Goal: Ask a question: Seek information or help from site administrators or community

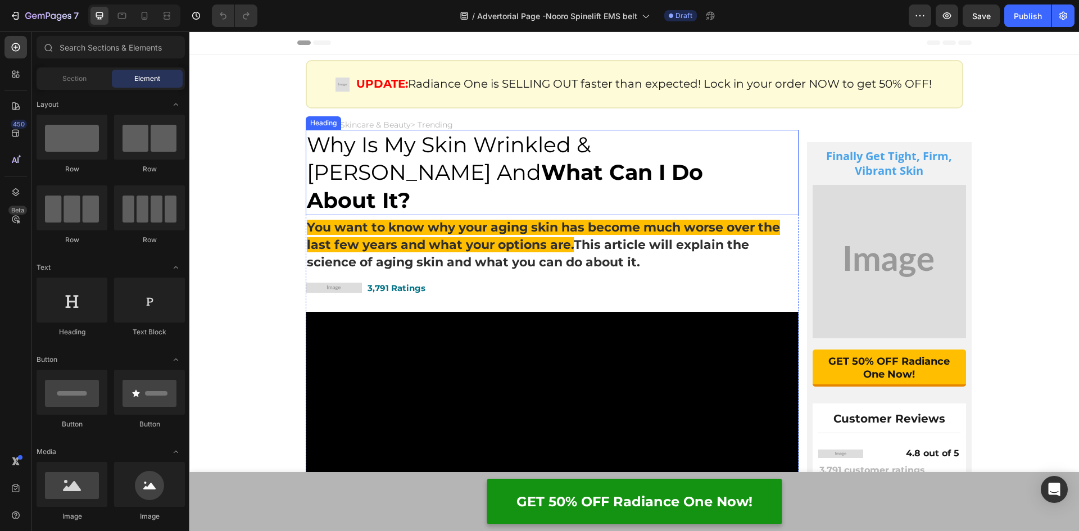
click at [579, 180] on h2 "Why Is My Skin Wrinkled & Saggy And What Can I Do About It?" at bounding box center [541, 172] width 471 height 85
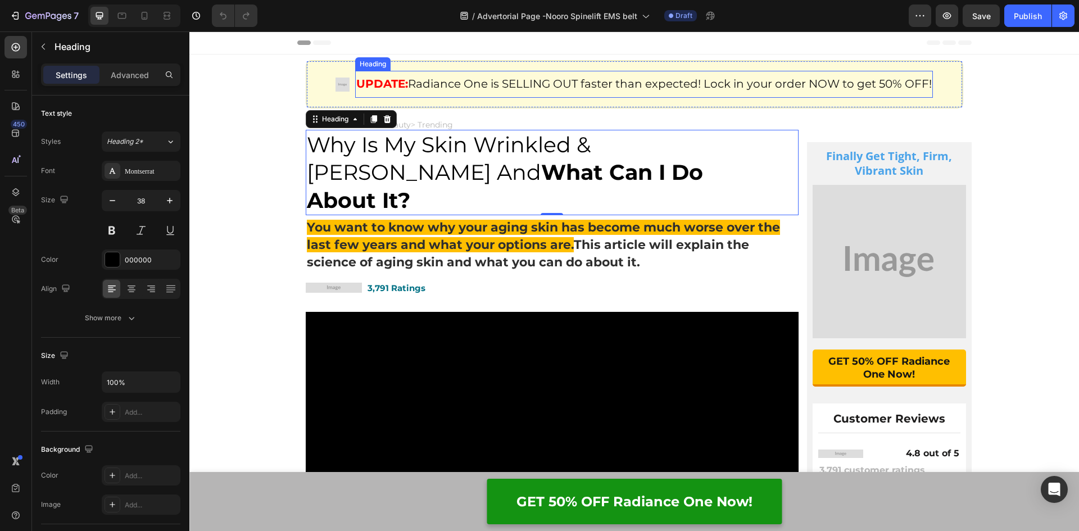
click at [408, 87] on h2 "UPDATE: Radiance One is SELLING OUT faster than expected! Lock in your order NO…" at bounding box center [643, 83] width 577 height 17
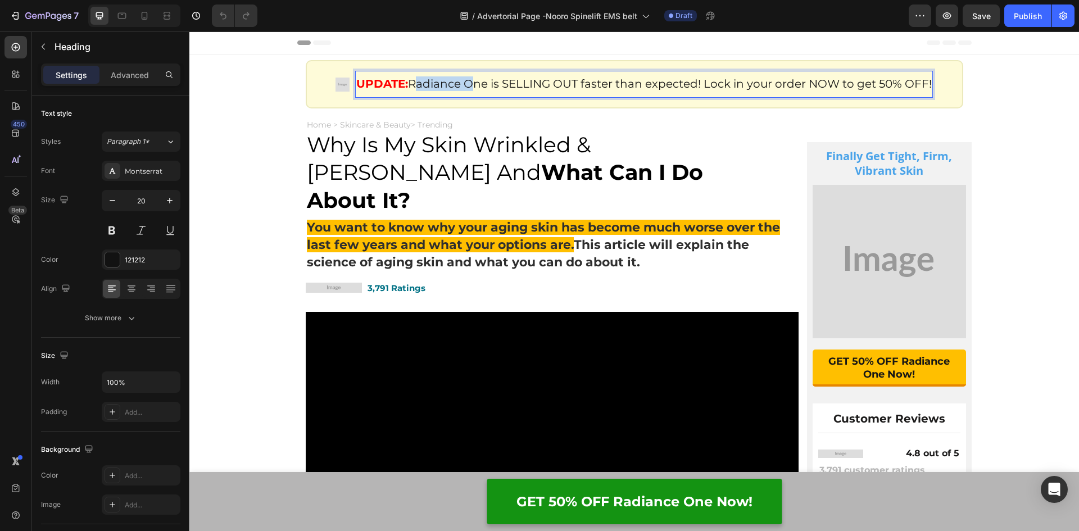
click at [408, 87] on h2 "UPDATE: Radiance One is SELLING OUT faster than expected! Lock in your order NO…" at bounding box center [643, 83] width 577 height 17
click at [927, 87] on p "UPDATE: Radiance One is SELLING OUT faster than expected! Lock in your order NO…" at bounding box center [643, 83] width 575 height 15
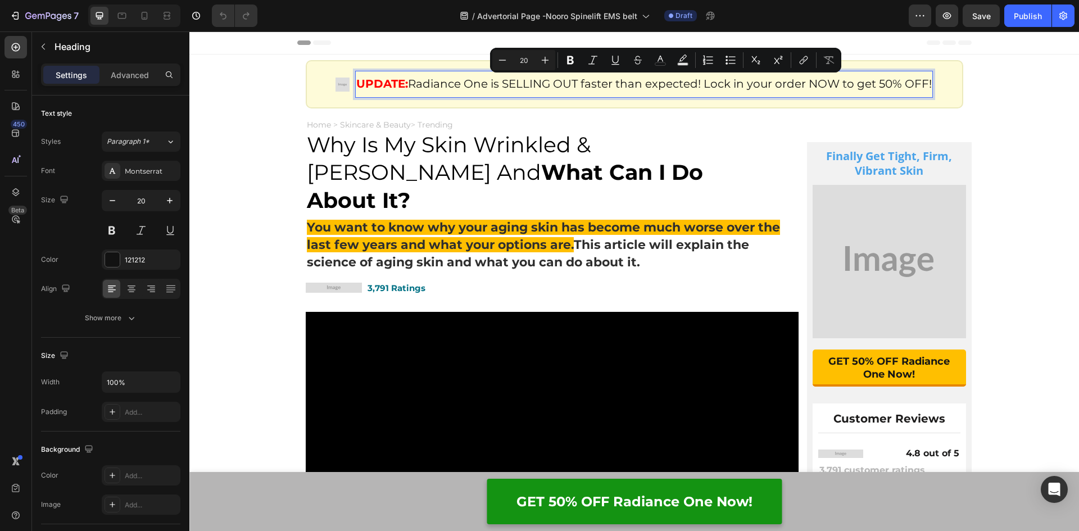
drag, startPoint x: 927, startPoint y: 89, endPoint x: 402, endPoint y: 79, distance: 525.9
click at [402, 79] on p "UPDATE: Radiance One is SELLING OUT faster than expected! Lock in your order NO…" at bounding box center [643, 83] width 575 height 15
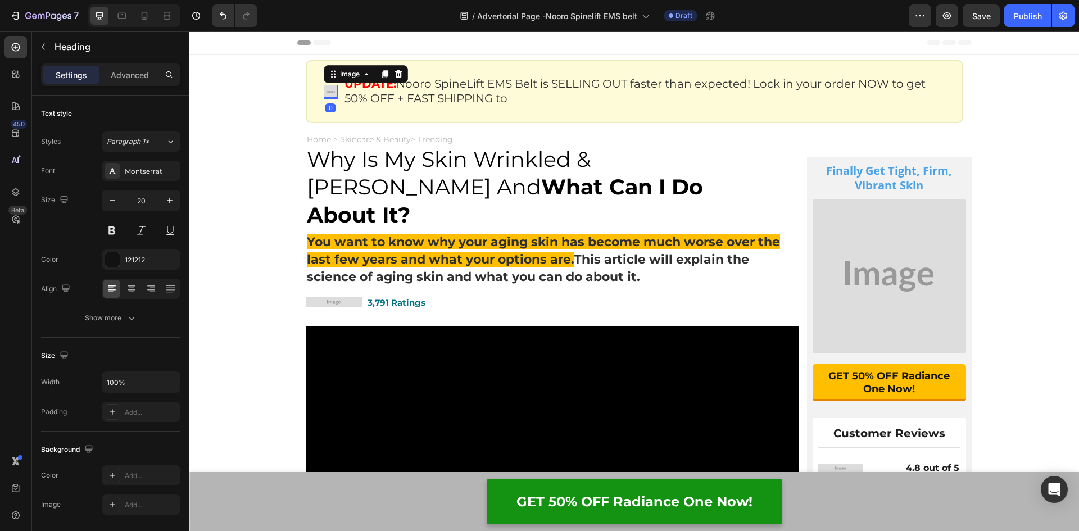
click at [324, 93] on img at bounding box center [331, 92] width 14 height 14
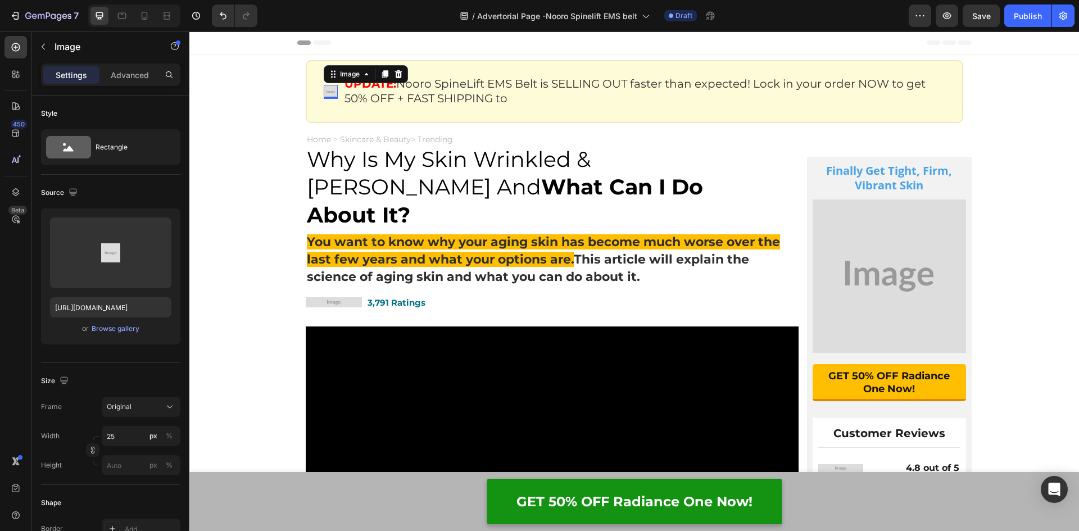
click at [326, 90] on img at bounding box center [331, 92] width 14 height 14
paste input "https://assets.checkoutchamp.com/0fae3c70-45dd-11ee-86e4-45d907ee05ed/171136730…"
type input "https://assets.checkoutchamp.com/0fae3c70-45dd-11ee-86e4-45d907ee05ed/171136730…"
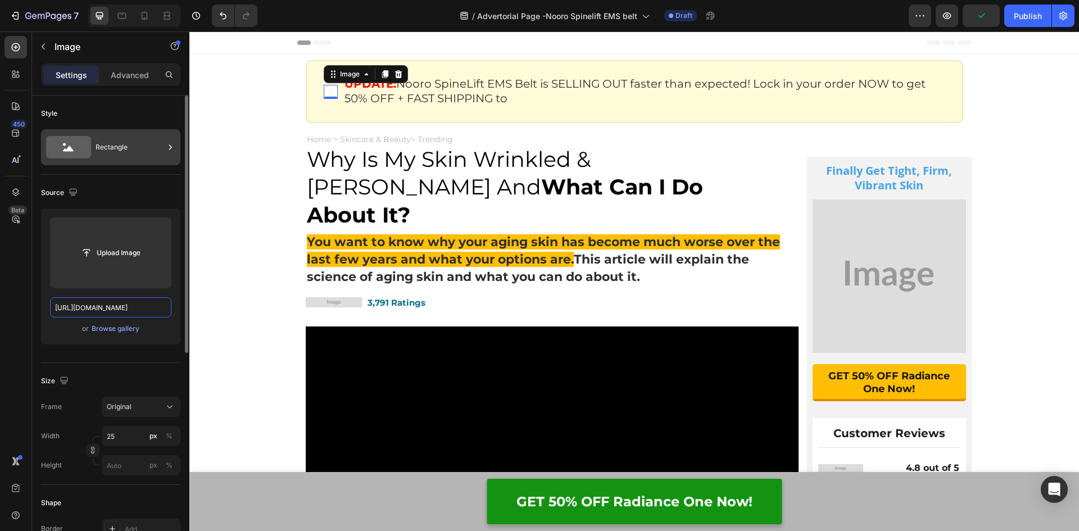
scroll to position [0, 237]
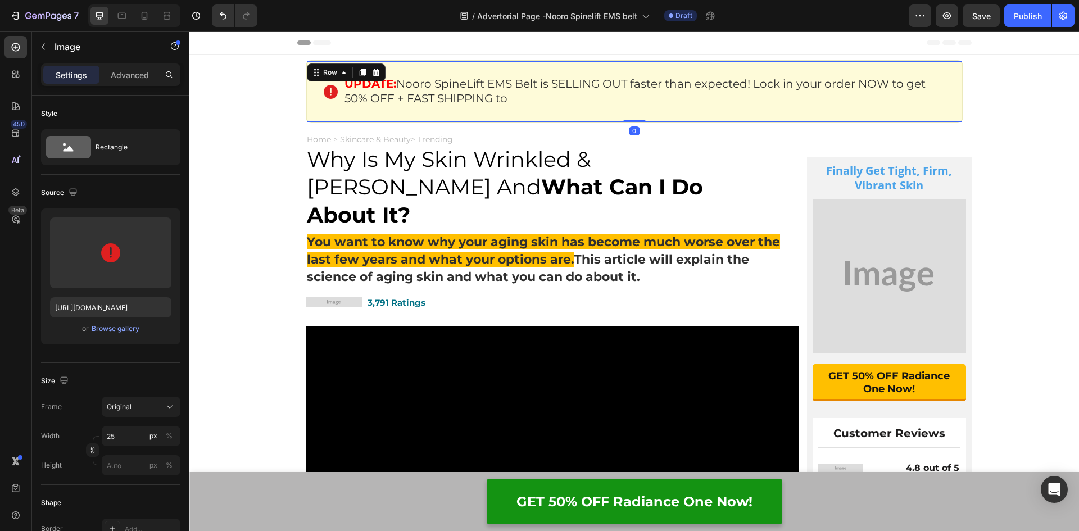
click at [333, 102] on div "Image" at bounding box center [334, 92] width 20 height 42
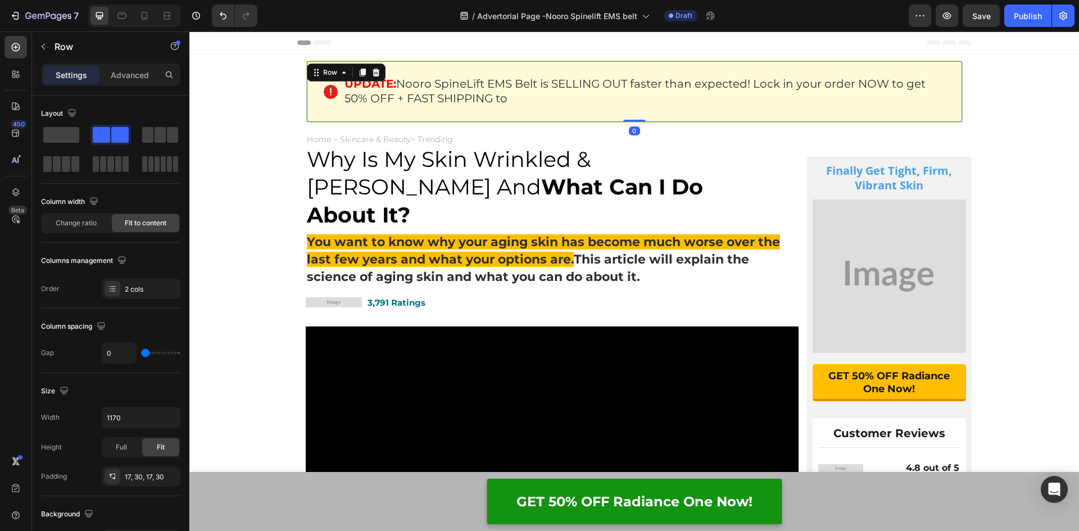
click at [333, 102] on div "Image" at bounding box center [334, 92] width 20 height 42
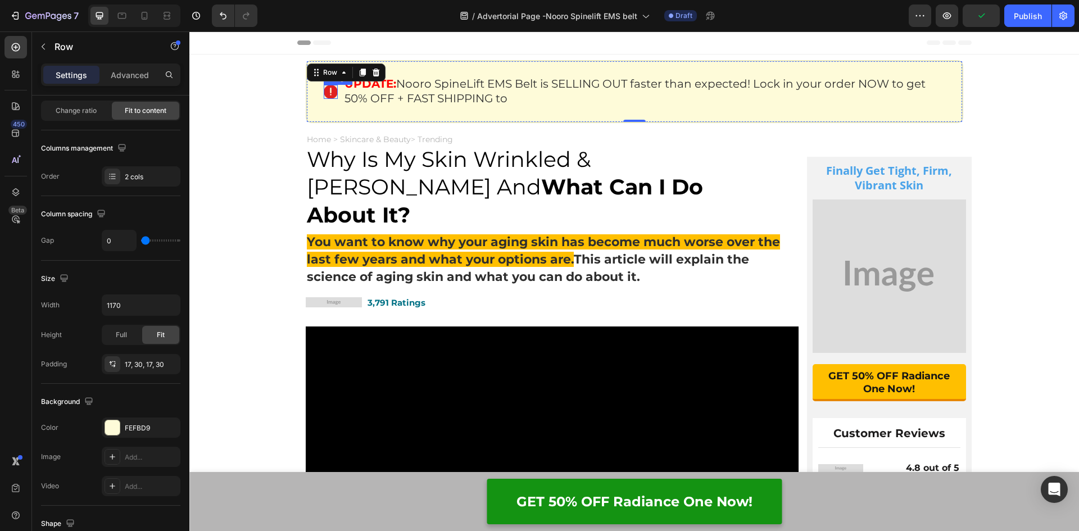
click at [326, 98] on div "Image" at bounding box center [331, 92] width 14 height 14
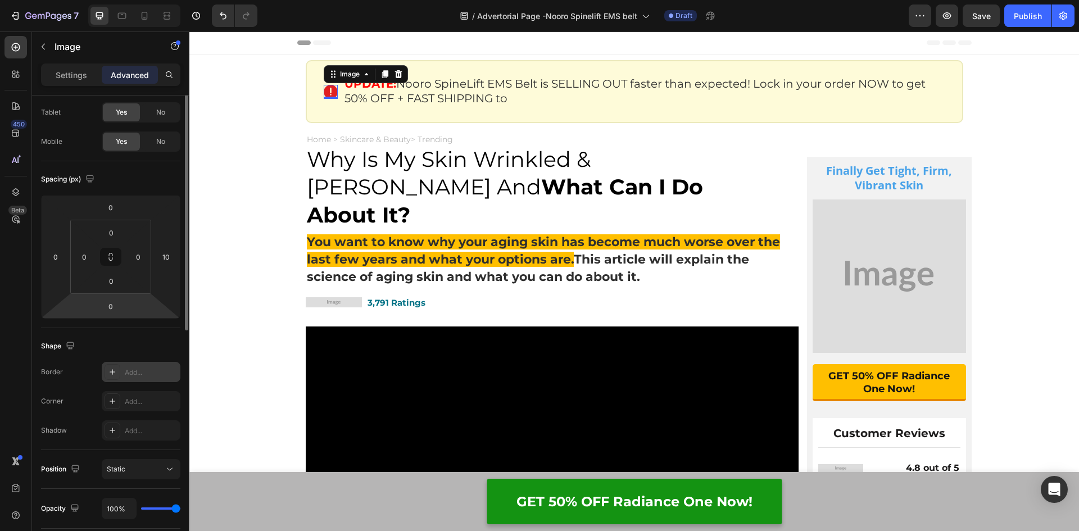
scroll to position [0, 0]
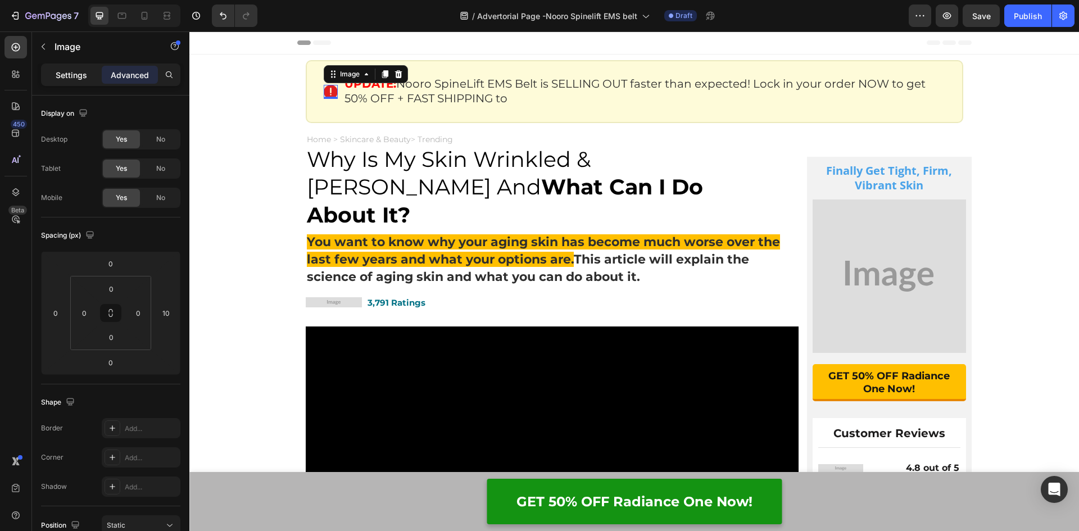
click at [71, 78] on p "Settings" at bounding box center [71, 75] width 31 height 12
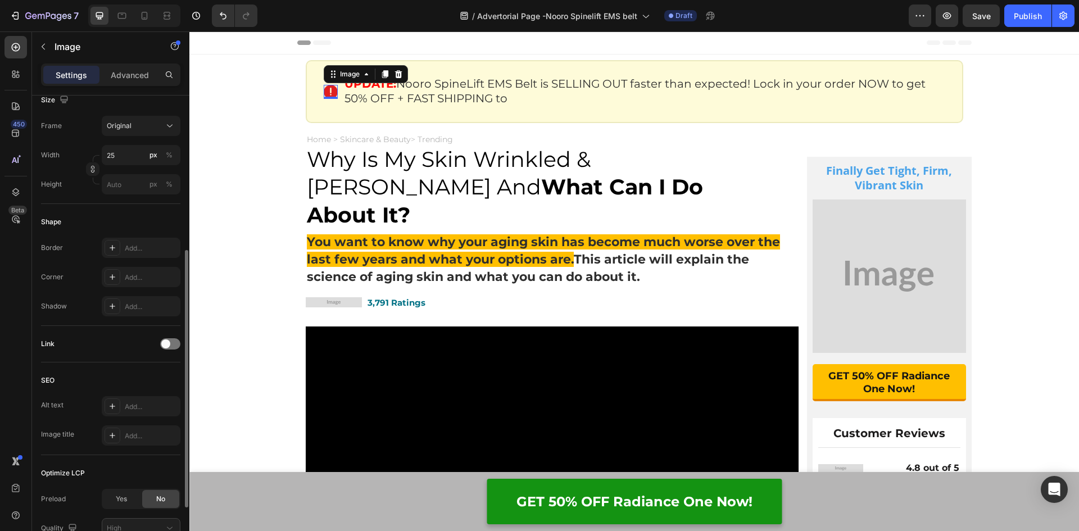
scroll to position [381, 0]
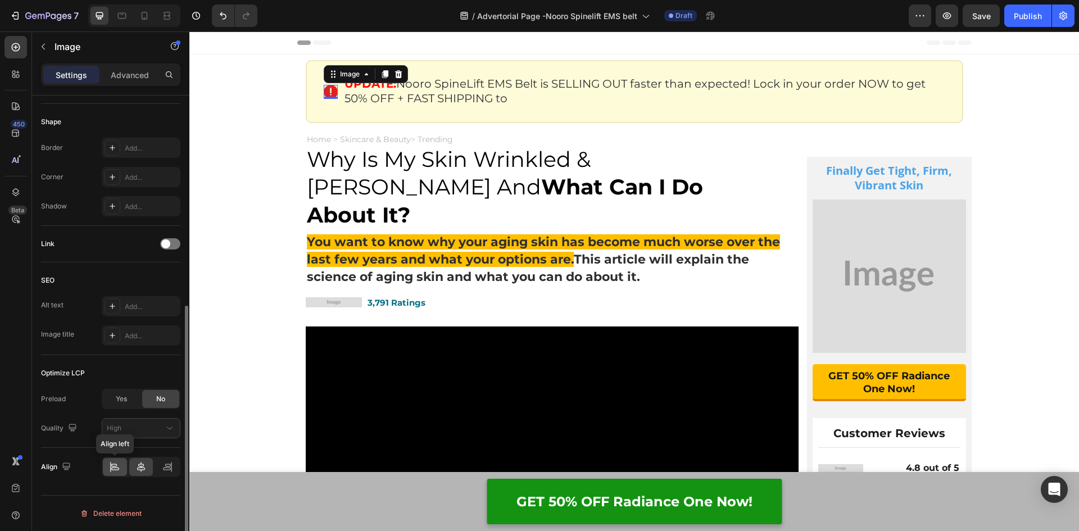
click at [111, 462] on icon at bounding box center [114, 466] width 11 height 11
click at [139, 463] on icon at bounding box center [140, 466] width 11 height 11
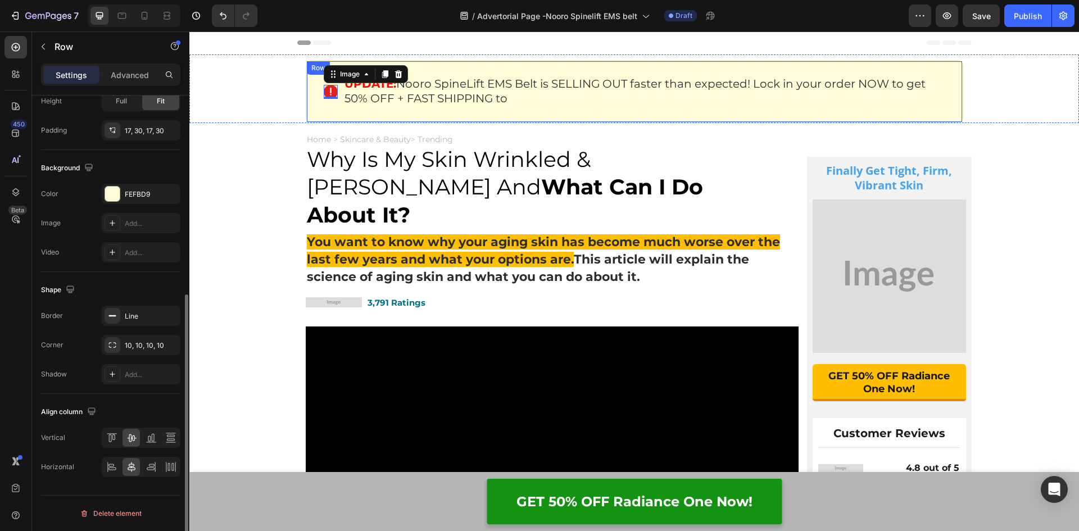
scroll to position [0, 0]
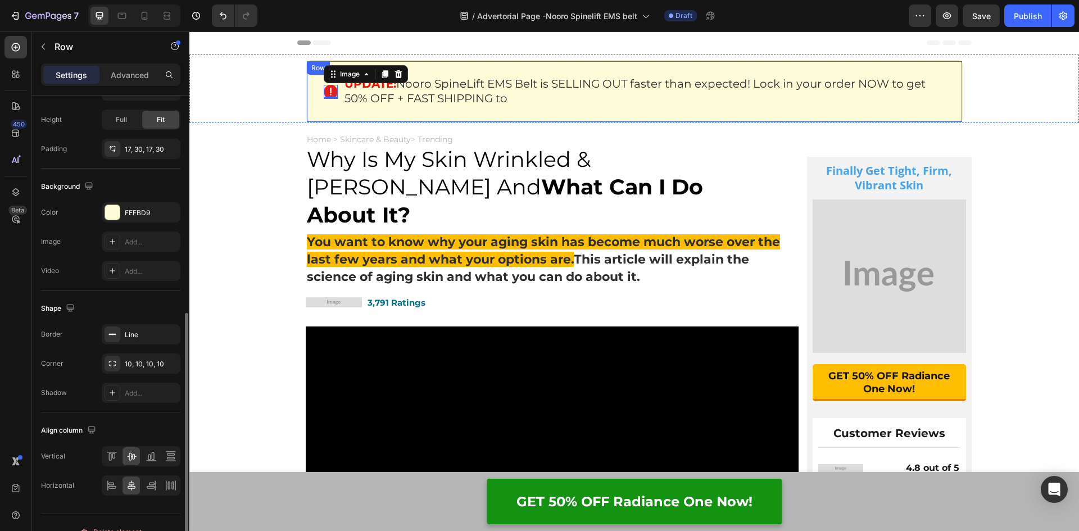
click at [337, 115] on div "Image 0 ⁠⁠⁠⁠⁠⁠⁠ UPDATE: Nooro SpineLift EMS Belt is SELLING OUT faster than exp…" at bounding box center [634, 91] width 657 height 63
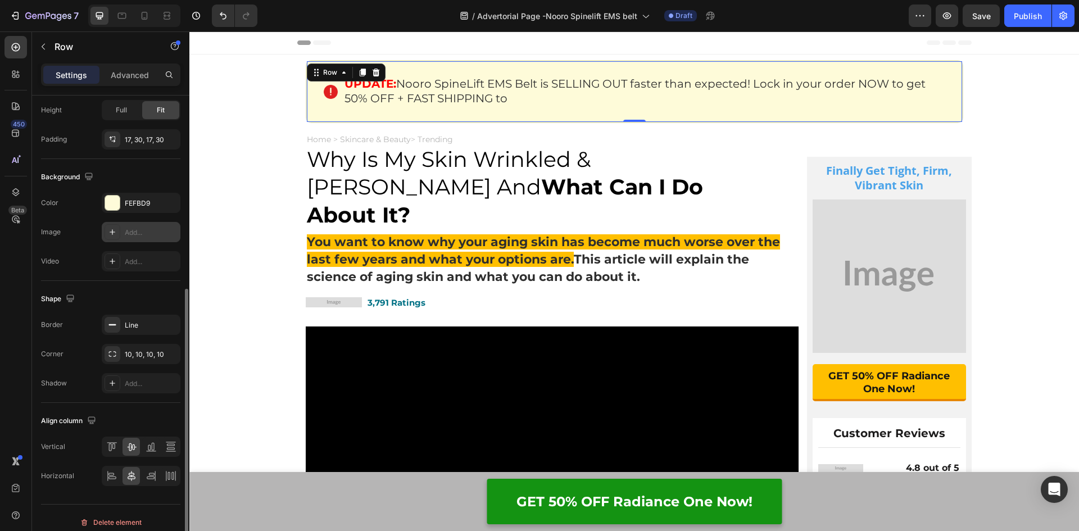
scroll to position [346, 0]
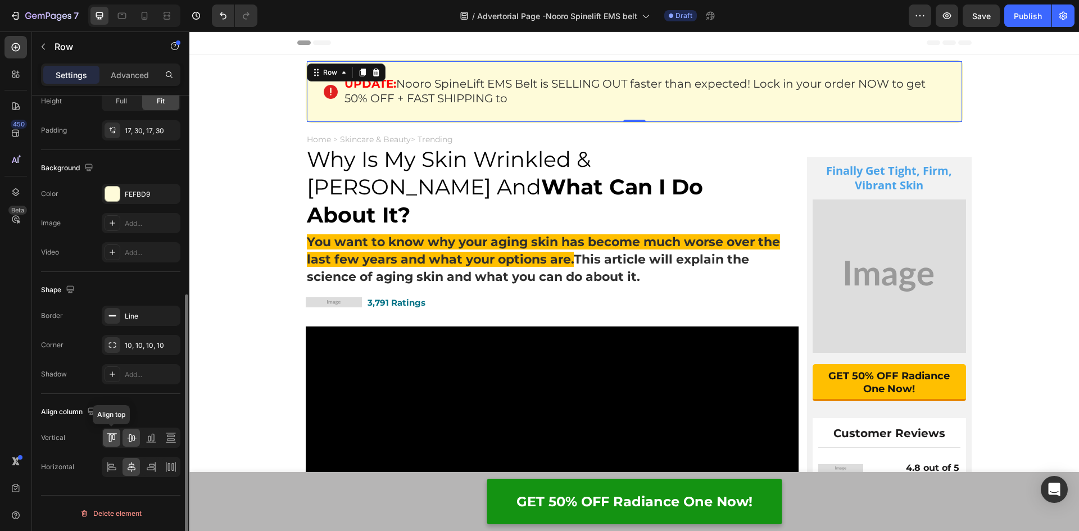
click at [112, 434] on icon at bounding box center [111, 437] width 11 height 11
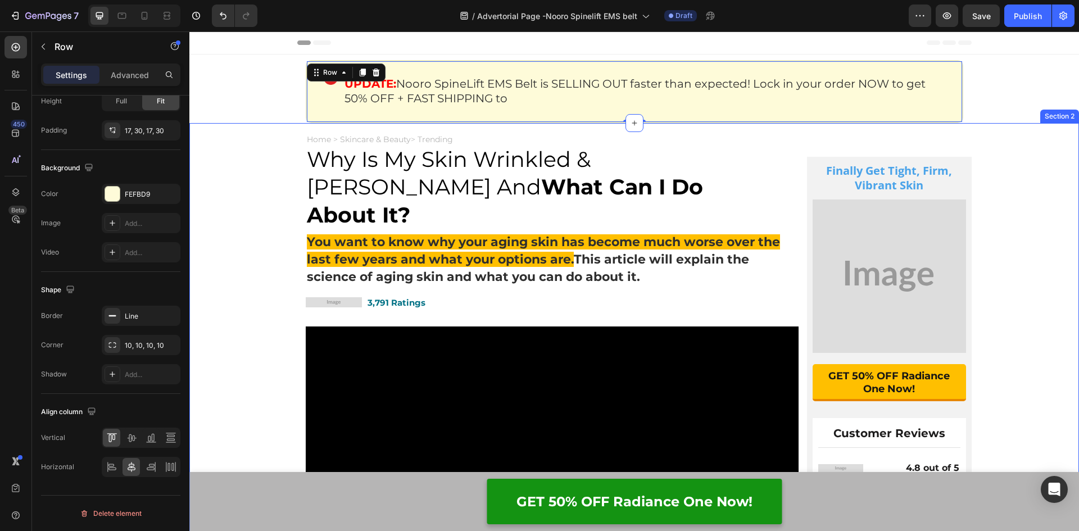
click at [283, 160] on div "Home > Skincare & Beauty> Trending Text Block Why Is My Skin Wrinkled & Saggy A…" at bounding box center [633, 521] width 889 height 796
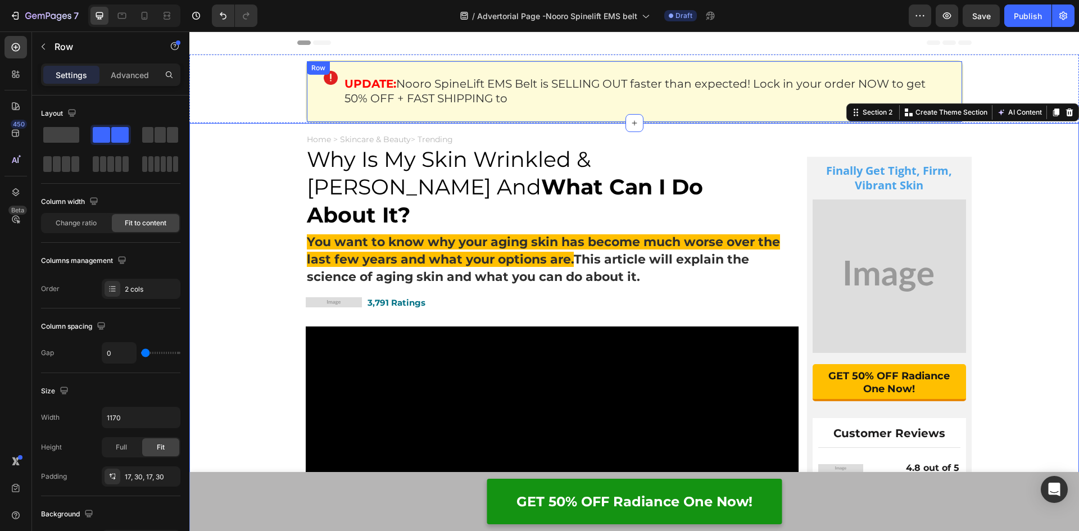
click at [331, 92] on div "Image" at bounding box center [334, 92] width 20 height 42
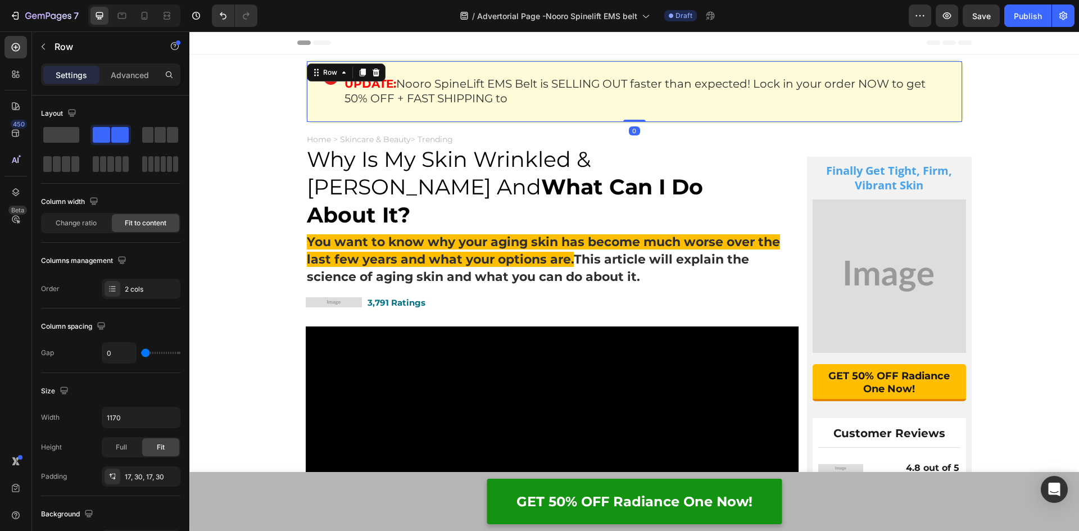
click at [331, 92] on div "Image" at bounding box center [334, 92] width 20 height 42
click at [371, 106] on h2 "⁠⁠⁠⁠⁠⁠⁠ UPDATE: Nooro SpineLift EMS Belt is SELLING OUT faster than expected! L…" at bounding box center [644, 90] width 602 height 31
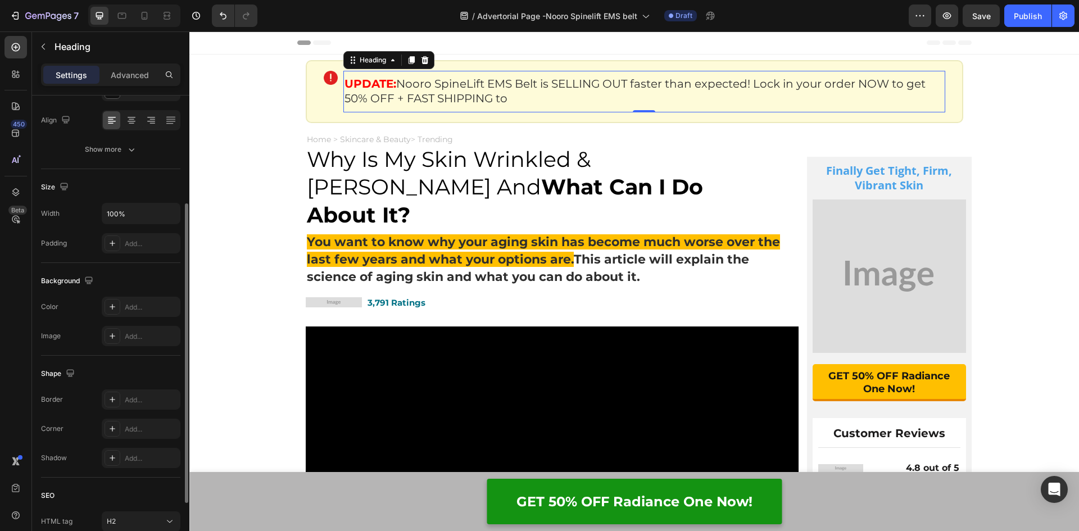
scroll to position [262, 0]
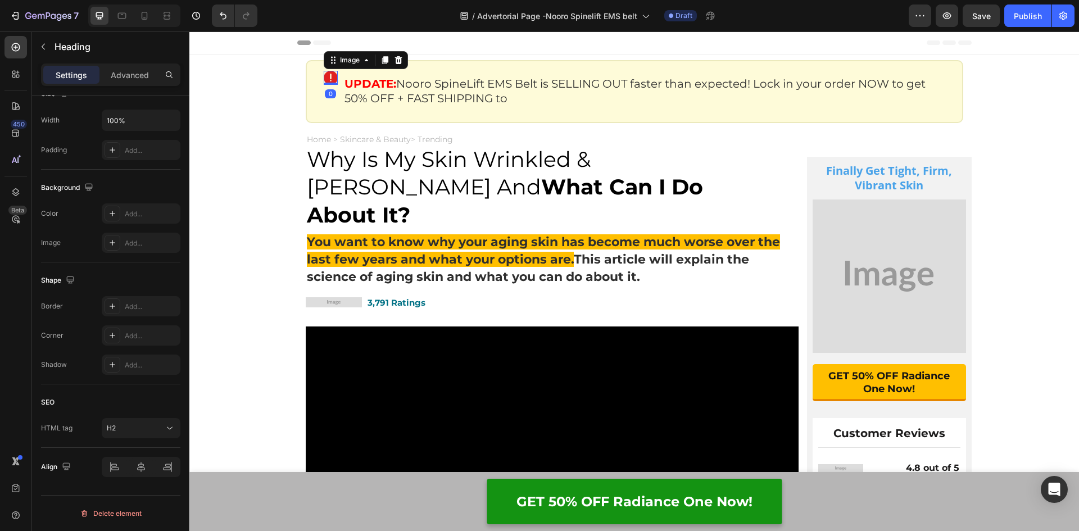
click at [331, 83] on div "Image 0" at bounding box center [331, 78] width 14 height 14
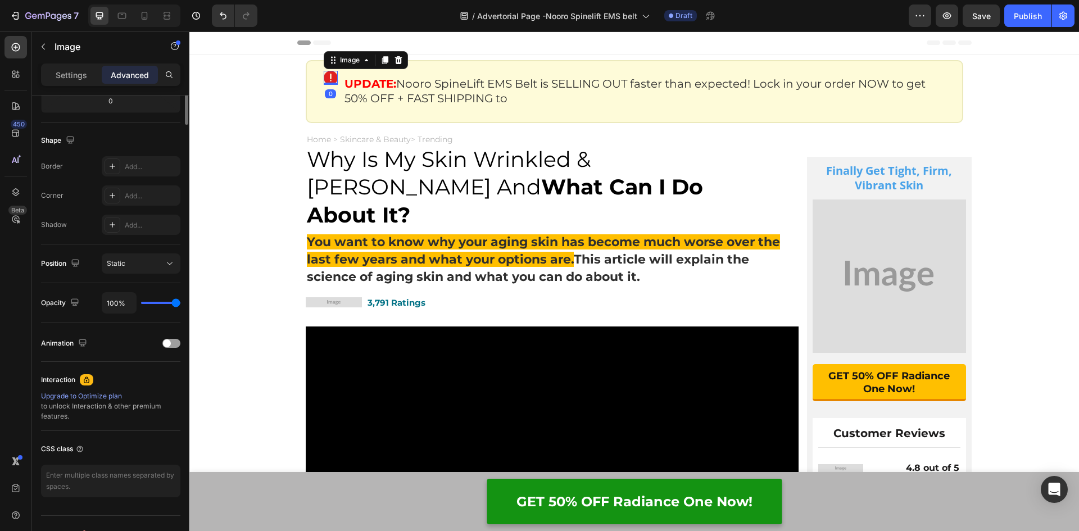
scroll to position [0, 0]
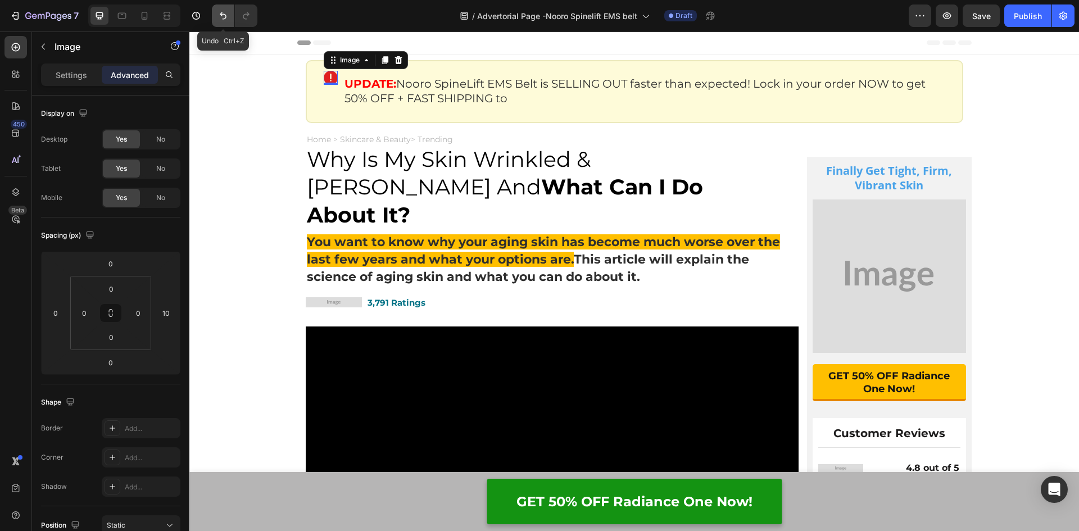
click at [215, 16] on button "Undo/Redo" at bounding box center [223, 15] width 22 height 22
click at [225, 15] on icon "Undo/Redo" at bounding box center [223, 15] width 7 height 7
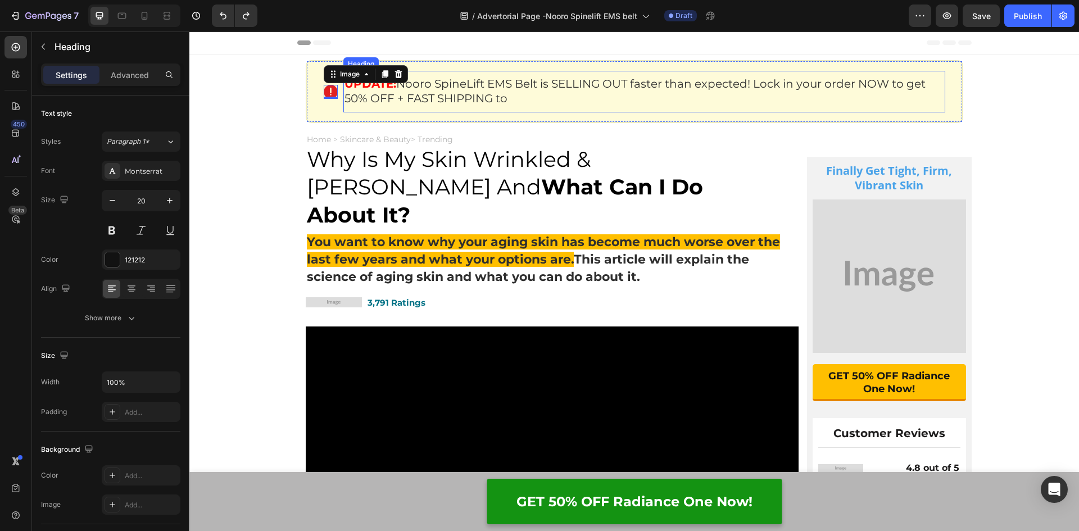
click at [404, 108] on div "⁠⁠⁠⁠⁠⁠⁠ UPDATE: Nooro SpineLift EMS Belt is SELLING OUT faster than expected! L…" at bounding box center [644, 92] width 602 height 42
click at [327, 95] on img at bounding box center [331, 92] width 14 height 14
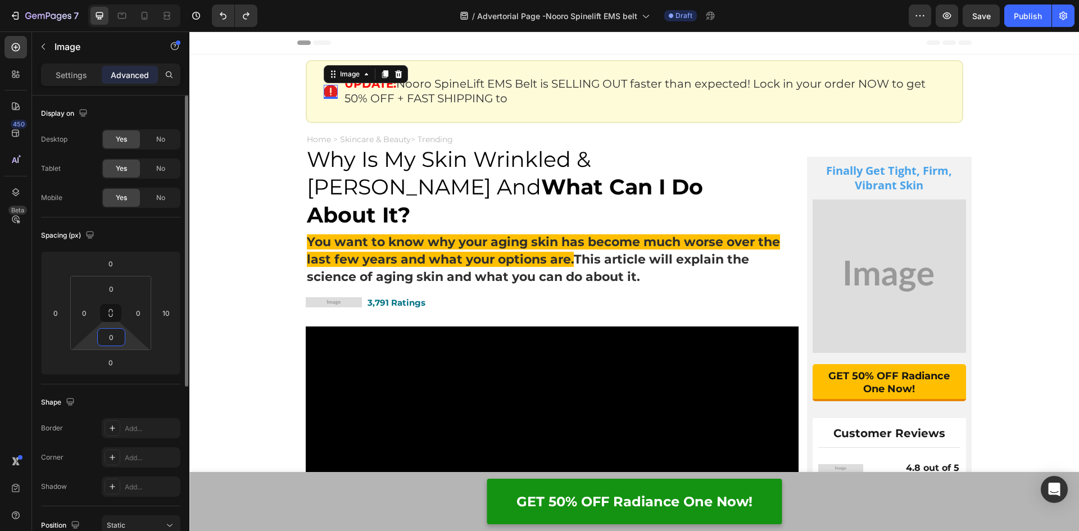
click at [112, 339] on input "0" at bounding box center [111, 337] width 22 height 17
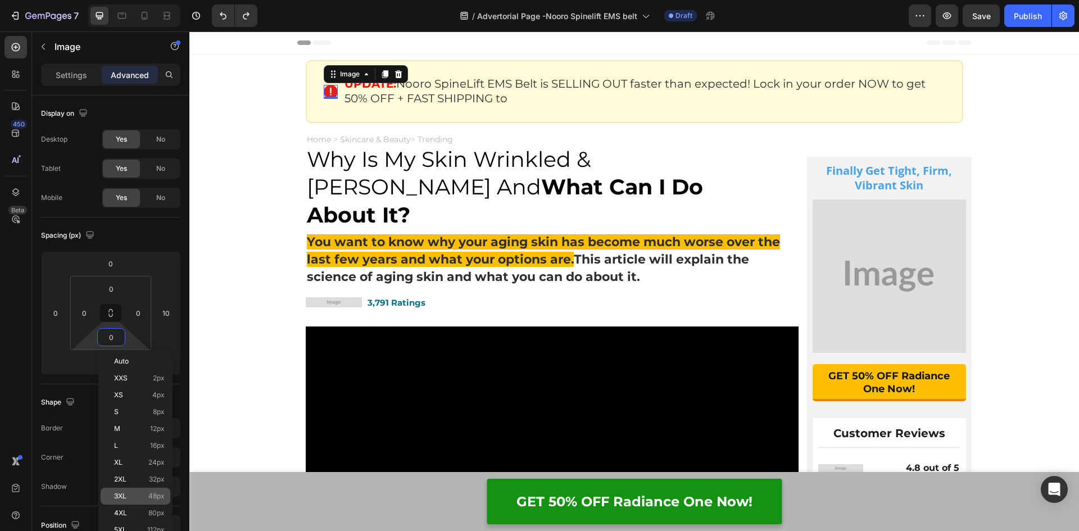
click at [154, 493] on span "48px" at bounding box center [156, 496] width 16 height 8
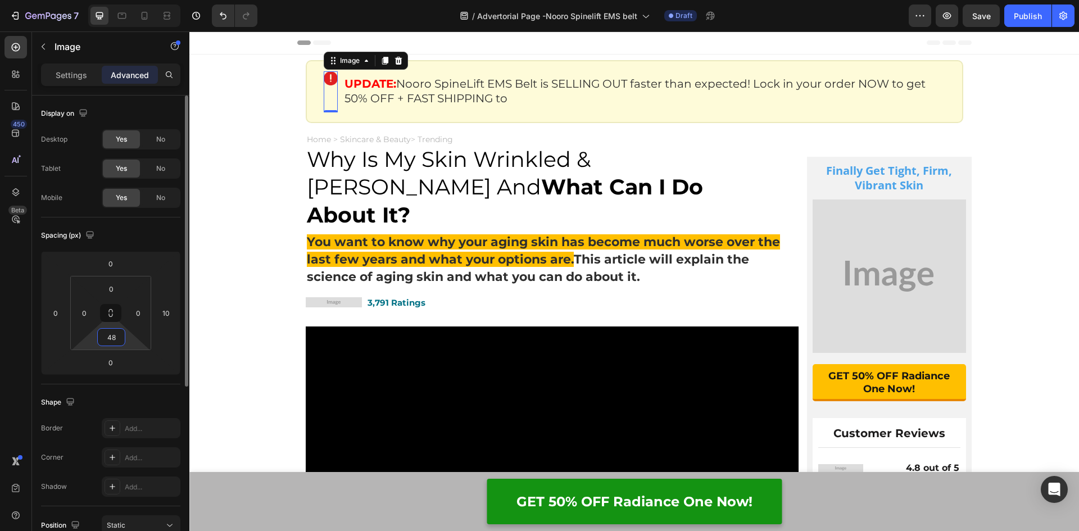
click at [113, 336] on input "48" at bounding box center [111, 337] width 22 height 17
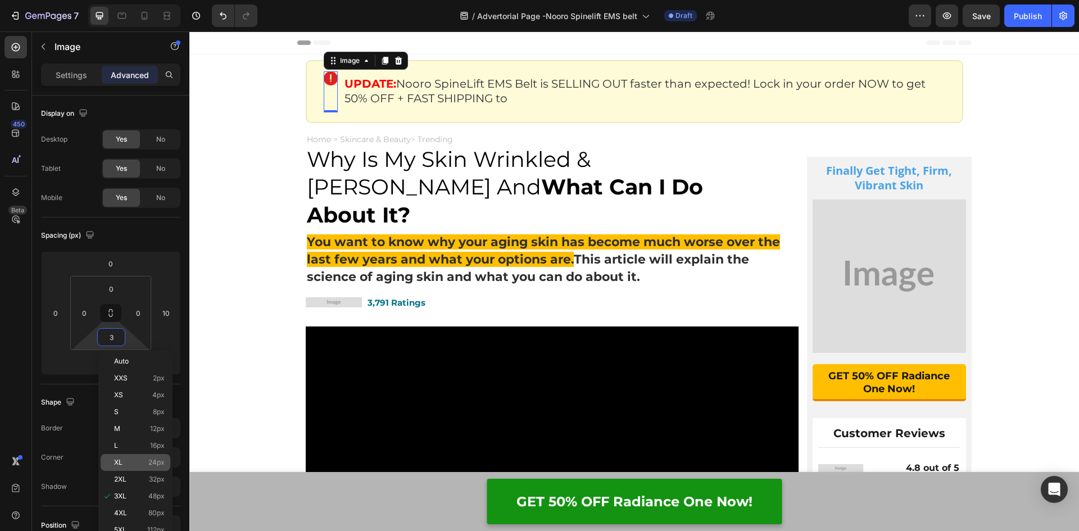
click at [151, 462] on span "24px" at bounding box center [156, 462] width 16 height 8
type input "24"
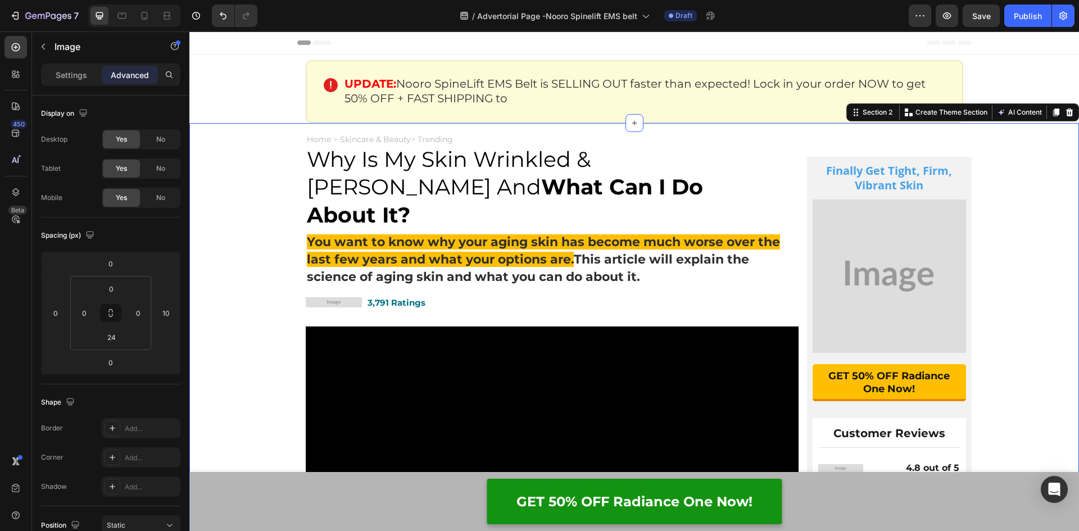
click at [289, 211] on div "Home > Skincare & Beauty> Trending Text Block Why Is My Skin Wrinkled & Saggy A…" at bounding box center [633, 521] width 889 height 796
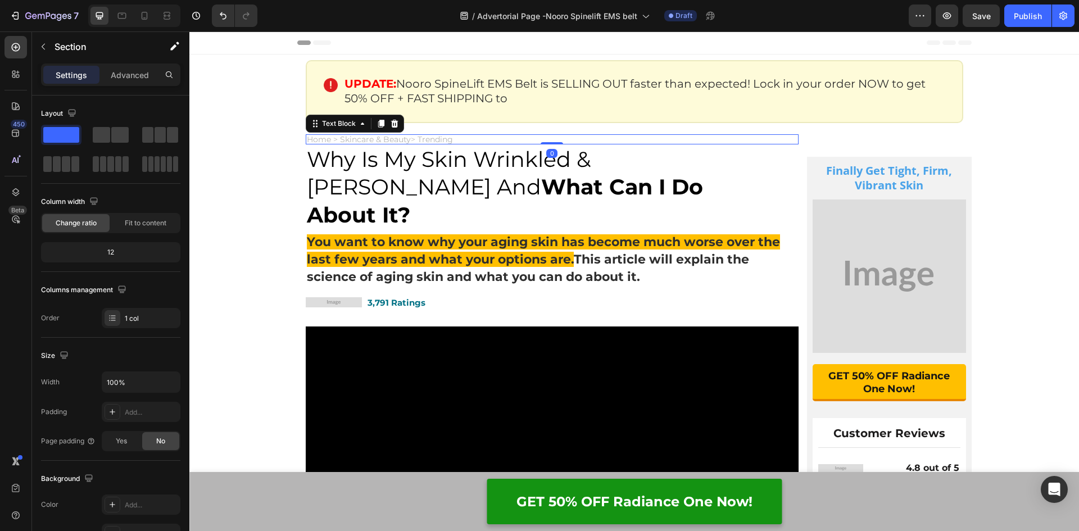
click at [390, 140] on p "Home > Skincare & Beauty> Trending" at bounding box center [552, 139] width 491 height 8
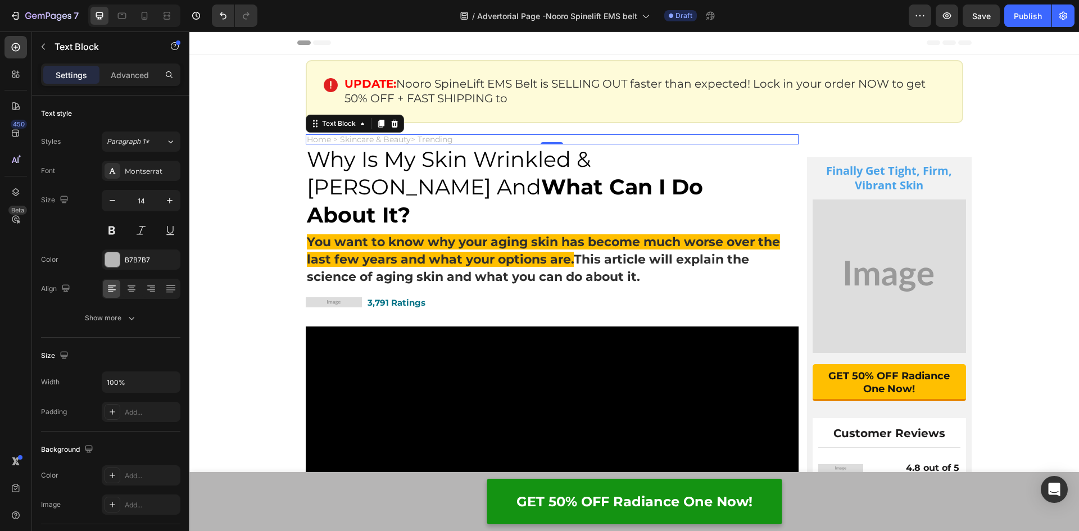
click at [459, 140] on p "Home > Skincare & Beauty> Trending" at bounding box center [552, 139] width 491 height 8
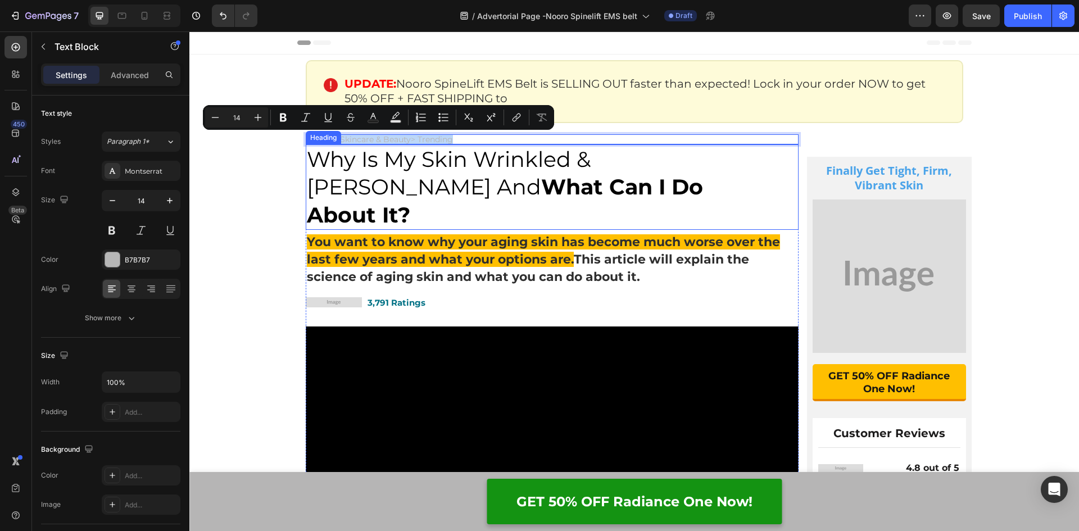
drag, startPoint x: 456, startPoint y: 139, endPoint x: 308, endPoint y: 138, distance: 147.7
click at [308, 138] on div "Home > Skincare & Beauty> Trending Text Block 0 Why Is My Skin Wrinkled & Saggy…" at bounding box center [552, 521] width 493 height 796
click at [521, 136] on p "Home > Skincare & Beauty> Trending" at bounding box center [552, 139] width 491 height 8
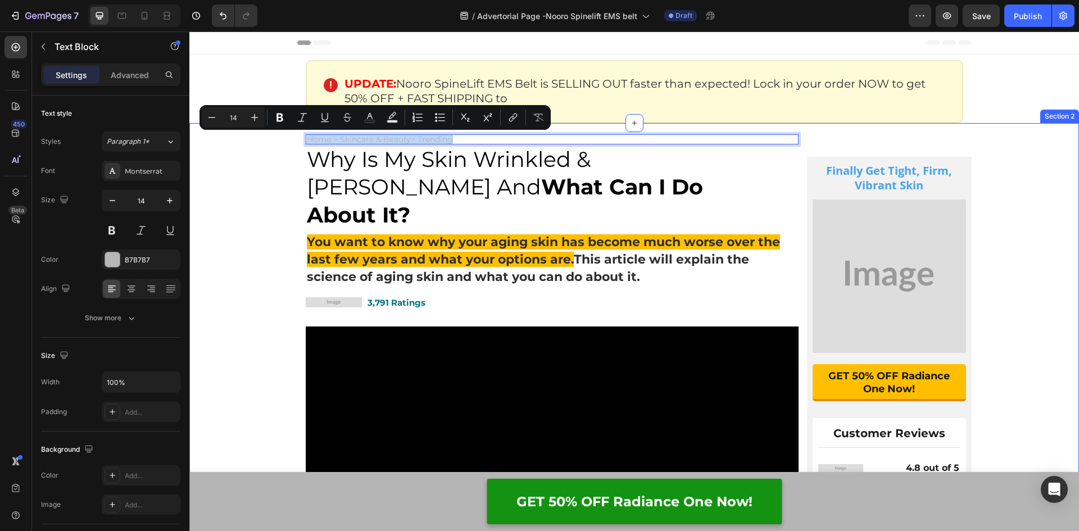
drag, startPoint x: 486, startPoint y: 138, endPoint x: 299, endPoint y: 136, distance: 187.1
click at [299, 136] on div "Home > Skincare & Beauty> Trending Text Block 0 Why Is My Skin Wrinkled & Saggy…" at bounding box center [633, 521] width 889 height 796
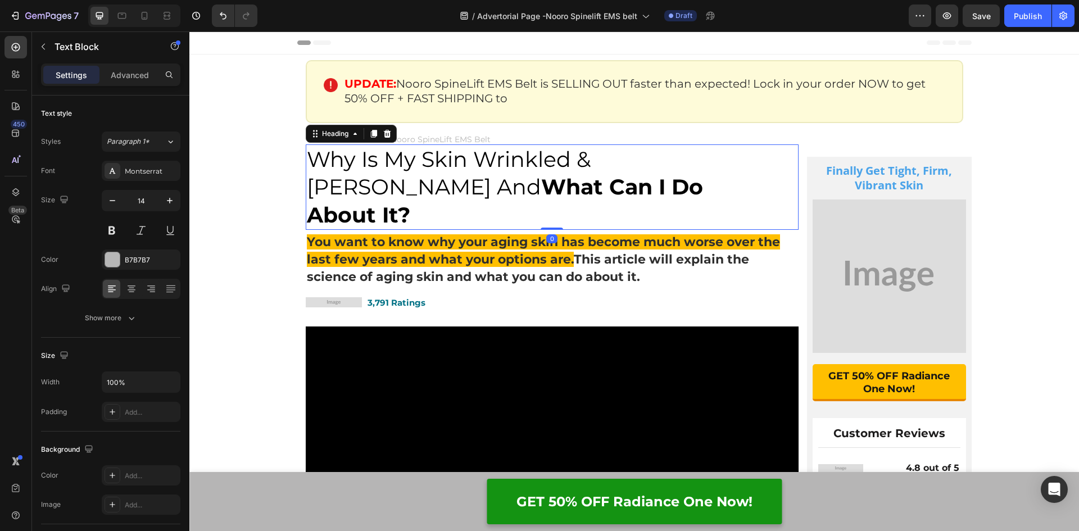
click at [503, 167] on h2 "Why Is My Skin Wrinkled & Saggy And What Can I Do About It?" at bounding box center [541, 186] width 471 height 85
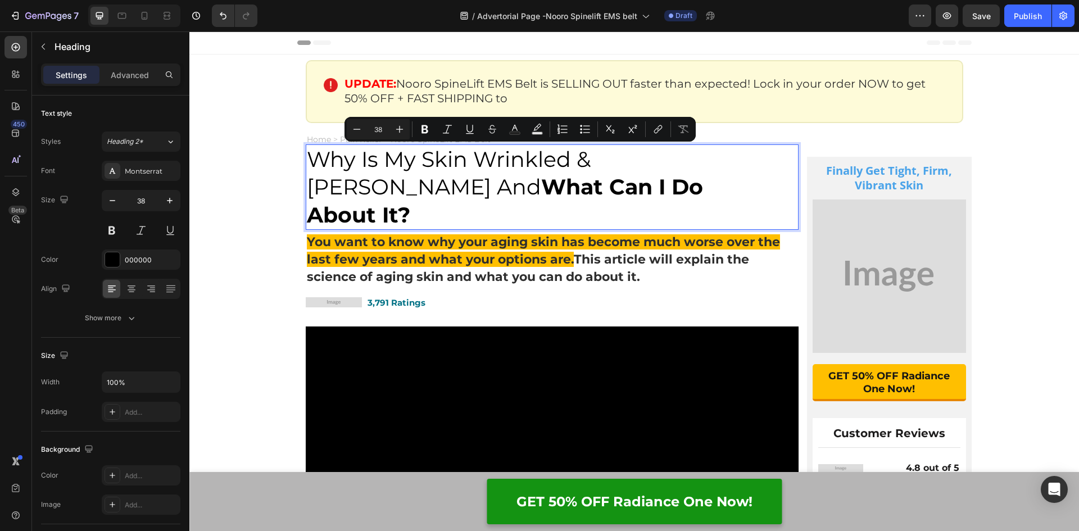
click at [422, 168] on p "Why Is My Skin Wrinkled & Saggy And What Can I Do About It?" at bounding box center [541, 186] width 468 height 83
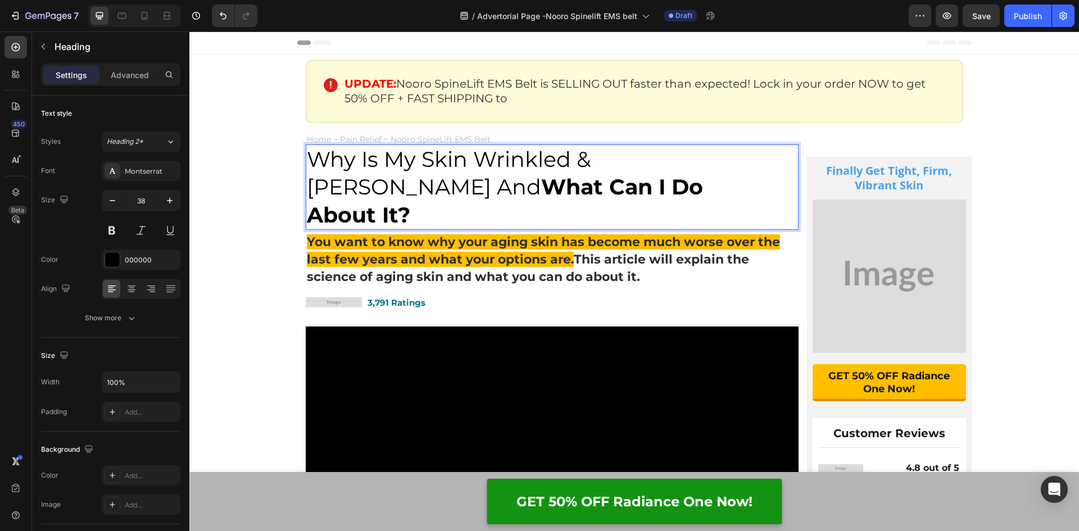
click at [600, 192] on p "Why Is My Skin Wrinkled & Saggy And What Can I Do About It?" at bounding box center [541, 186] width 468 height 83
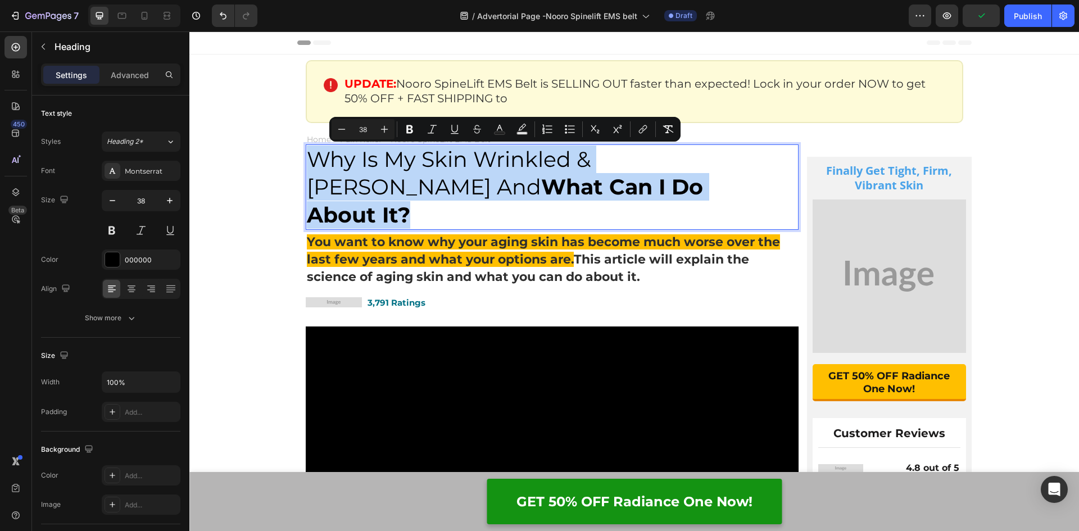
drag, startPoint x: 603, startPoint y: 189, endPoint x: 303, endPoint y: 161, distance: 301.3
click at [307, 161] on p "Why Is My Skin Wrinkled & Saggy And What Can I Do About It?" at bounding box center [541, 186] width 468 height 83
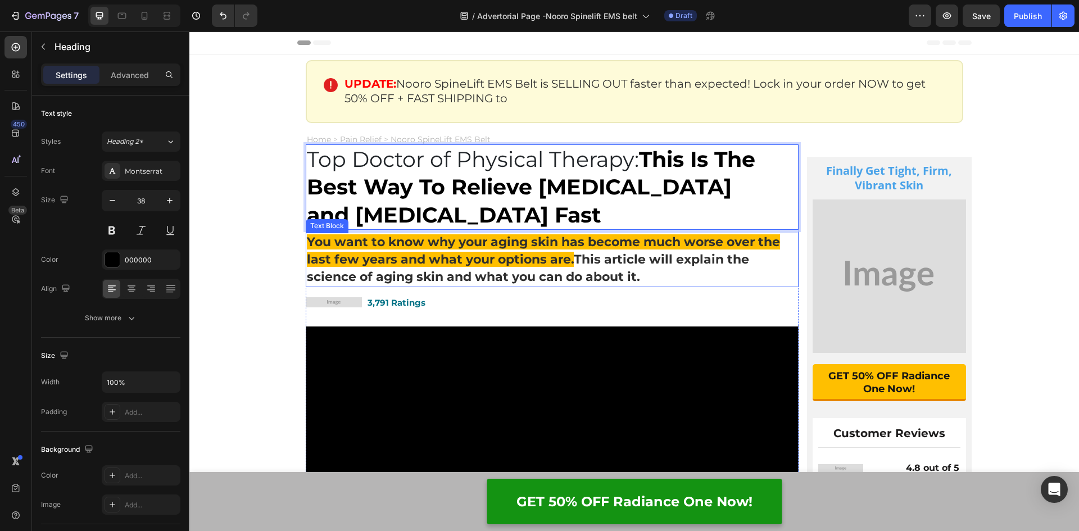
click at [449, 278] on p "You want to know why your aging skin has become much worse over the last few ye…" at bounding box center [552, 260] width 491 height 52
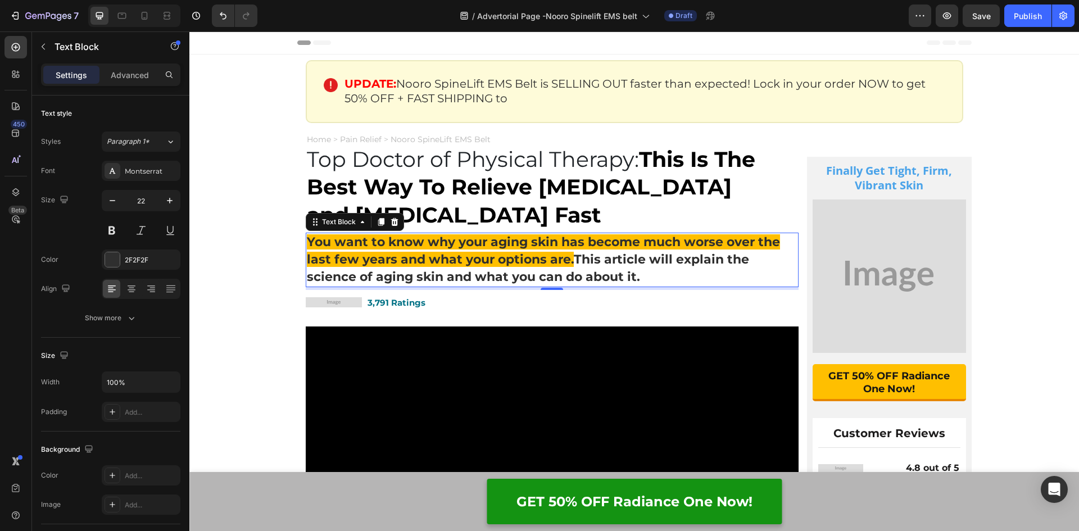
click at [571, 260] on p "You want to know why your aging skin has become much worse over the last few ye…" at bounding box center [552, 260] width 491 height 52
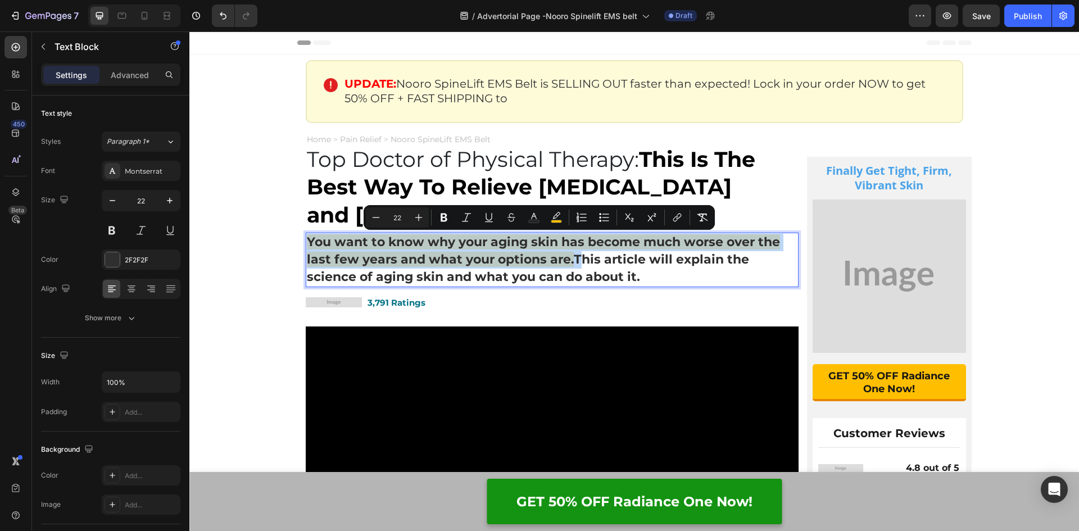
drag, startPoint x: 571, startPoint y: 260, endPoint x: 303, endPoint y: 242, distance: 268.0
click at [307, 242] on p "You want to know why your aging skin has become much worse over the last few ye…" at bounding box center [552, 260] width 491 height 52
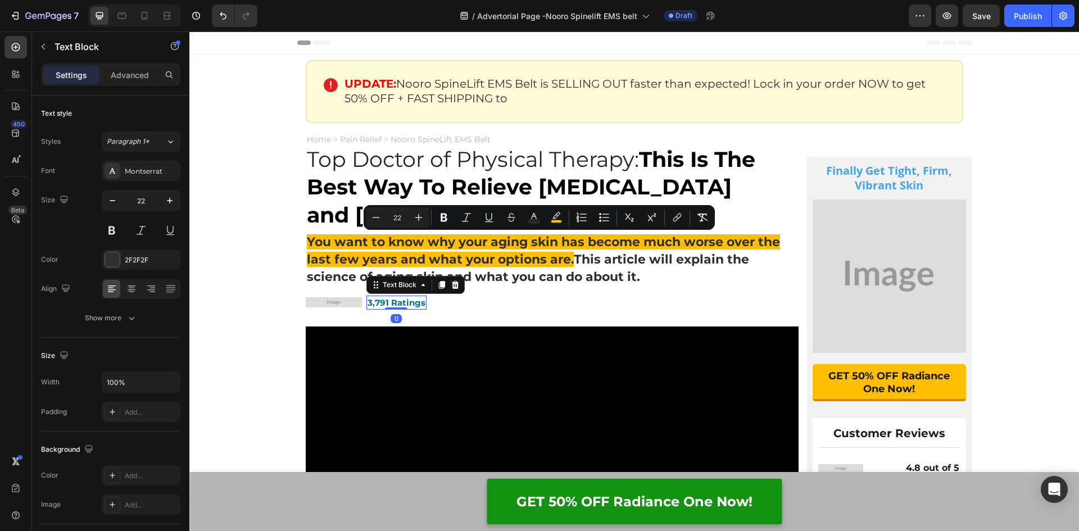
click at [386, 298] on p "3,791 Ratings" at bounding box center [396, 303] width 58 height 12
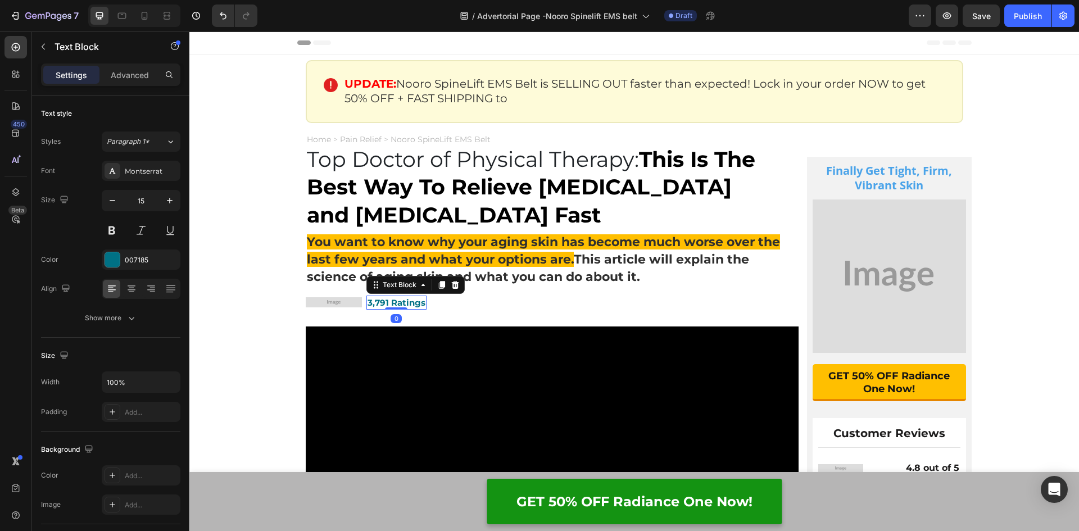
click at [386, 298] on p "3,791 Ratings" at bounding box center [396, 303] width 58 height 12
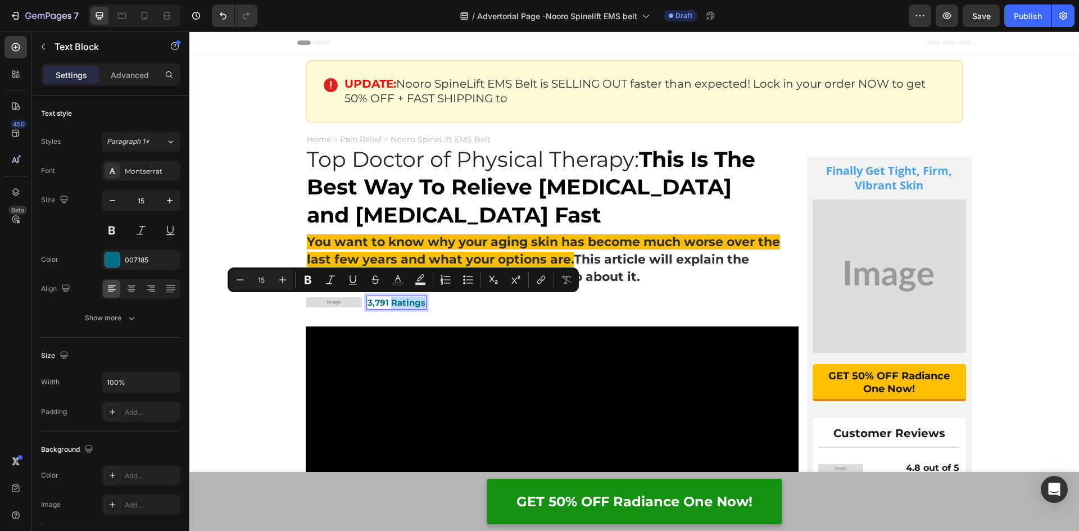
click at [409, 306] on p "3,791 Ratings" at bounding box center [396, 303] width 58 height 12
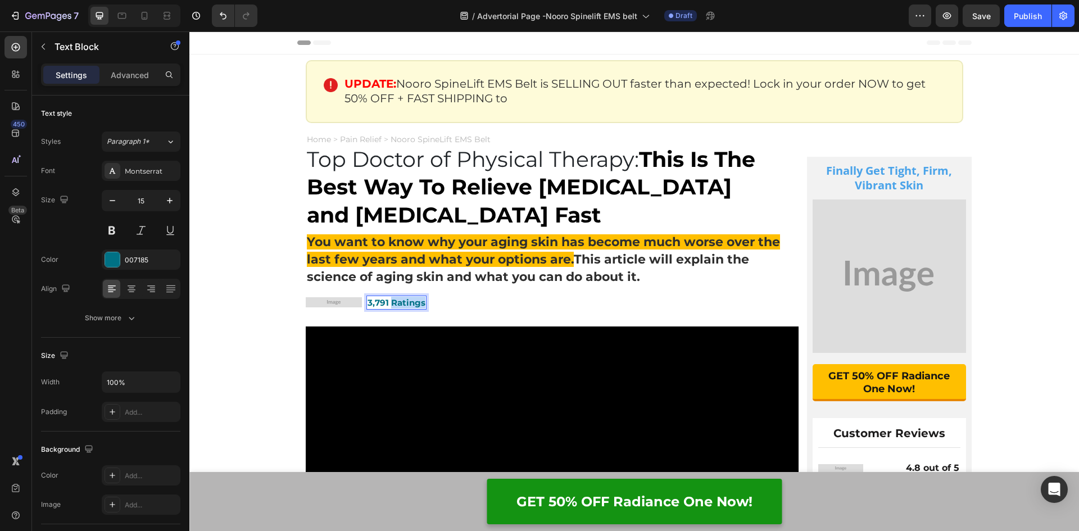
click at [409, 306] on p "3,791 Ratings" at bounding box center [396, 303] width 58 height 12
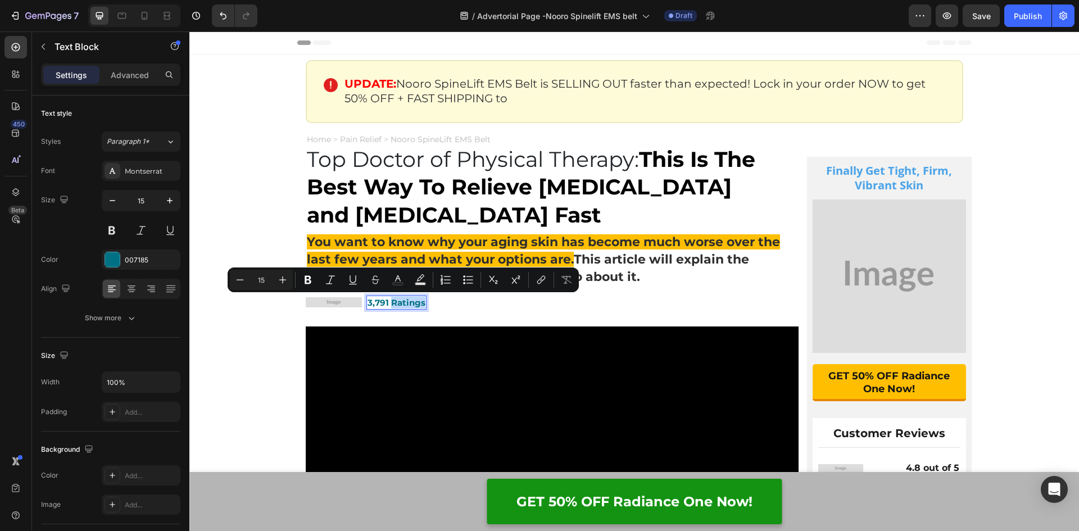
click at [415, 306] on p "3,791 Ratings" at bounding box center [396, 303] width 58 height 12
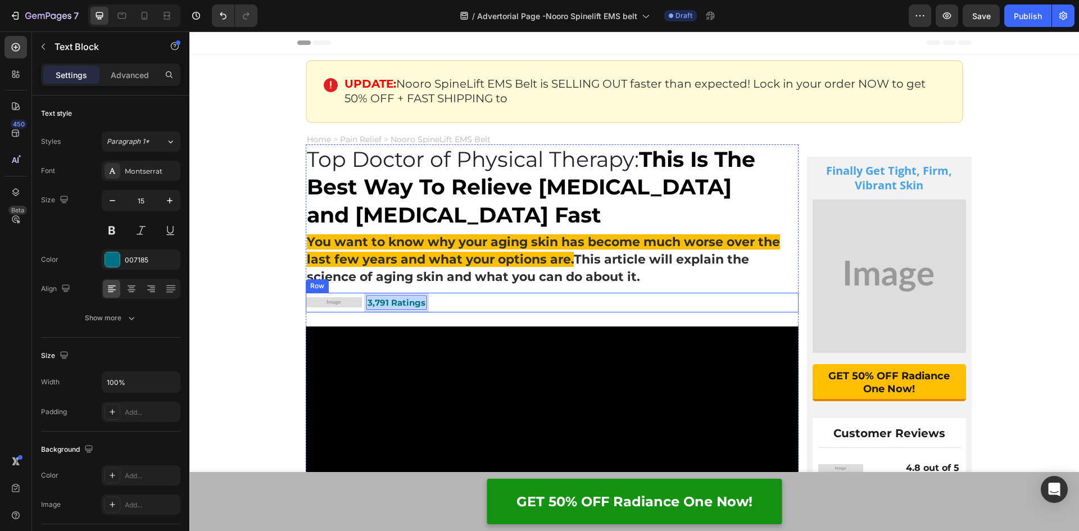
drag, startPoint x: 420, startPoint y: 306, endPoint x: 361, endPoint y: 307, distance: 59.0
click at [361, 307] on div "Image 3,791 Ratings Text Block 0 Row" at bounding box center [552, 303] width 493 height 20
click at [322, 302] on img at bounding box center [334, 302] width 56 height 11
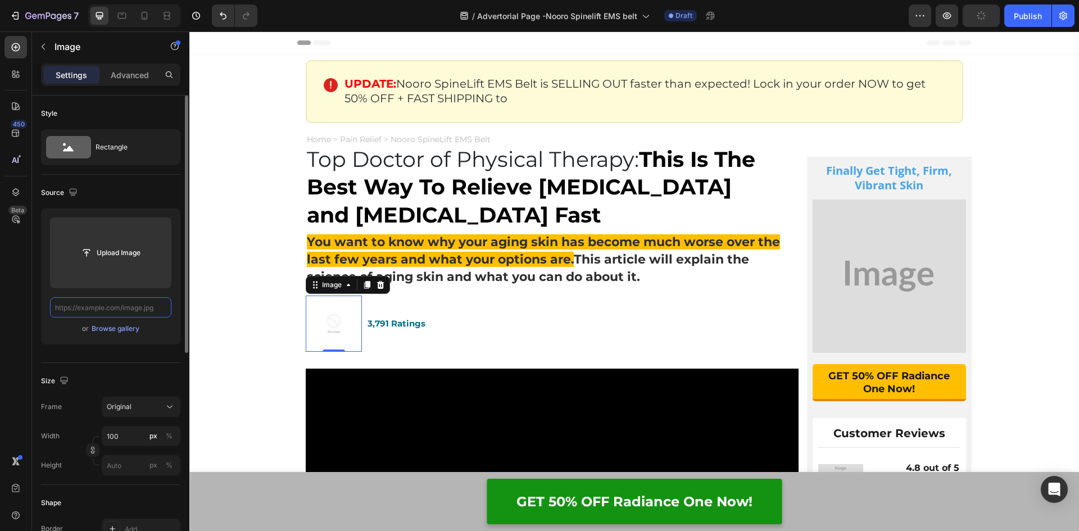
paste input "3,791 Ratings"
type input "3,791 Ratings"
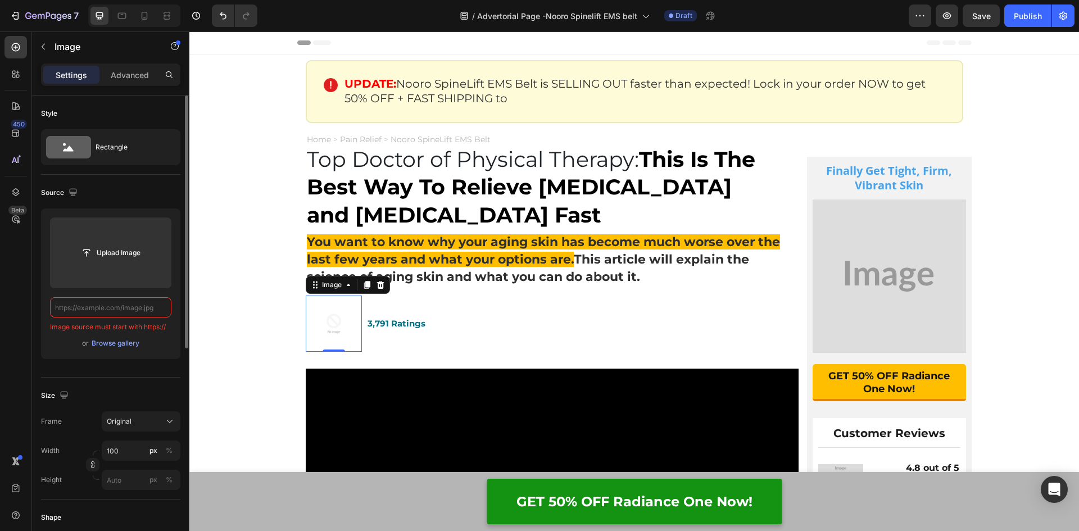
paste input "https://assets.checkoutchamp.com/0fae3c70-45dd-11ee-86e4-45d907ee05ed/171136958…"
type input "https://assets.checkoutchamp.com/0fae3c70-45dd-11ee-86e4-45d907ee05ed/171136958…"
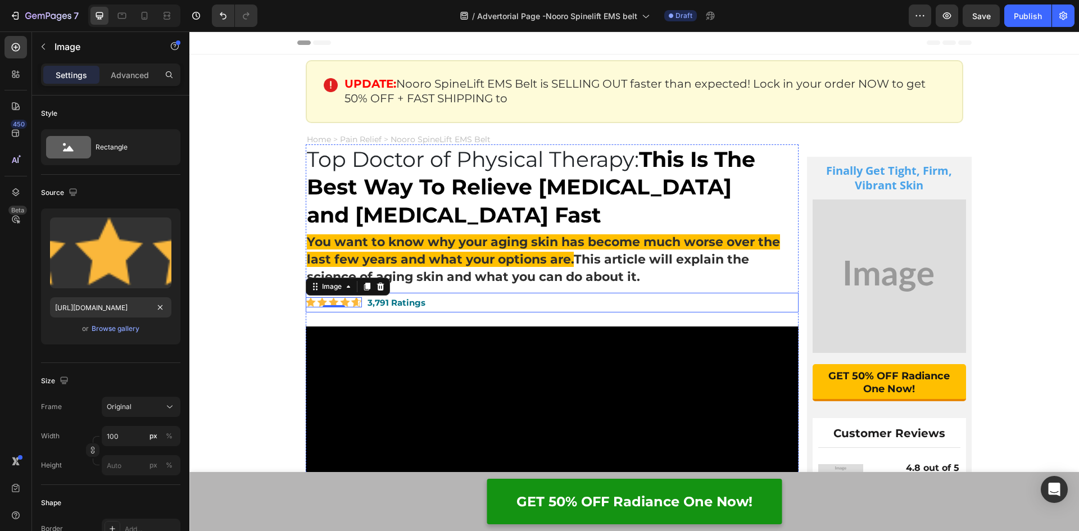
click at [453, 301] on div "Image 0 3,791 Ratings Text Block Row" at bounding box center [552, 303] width 493 height 20
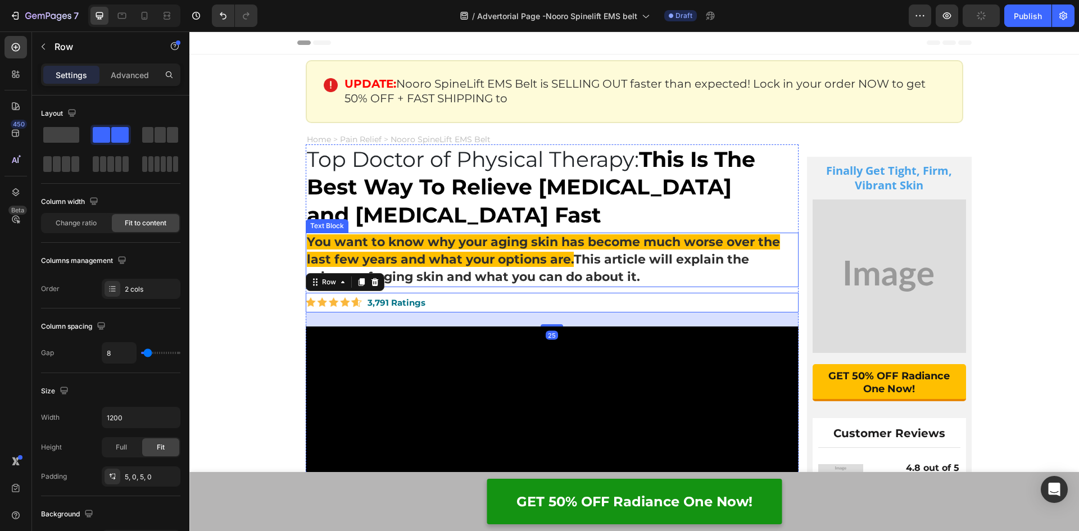
click at [594, 267] on p "You want to know why your aging skin has become much worse over the last few ye…" at bounding box center [552, 260] width 491 height 52
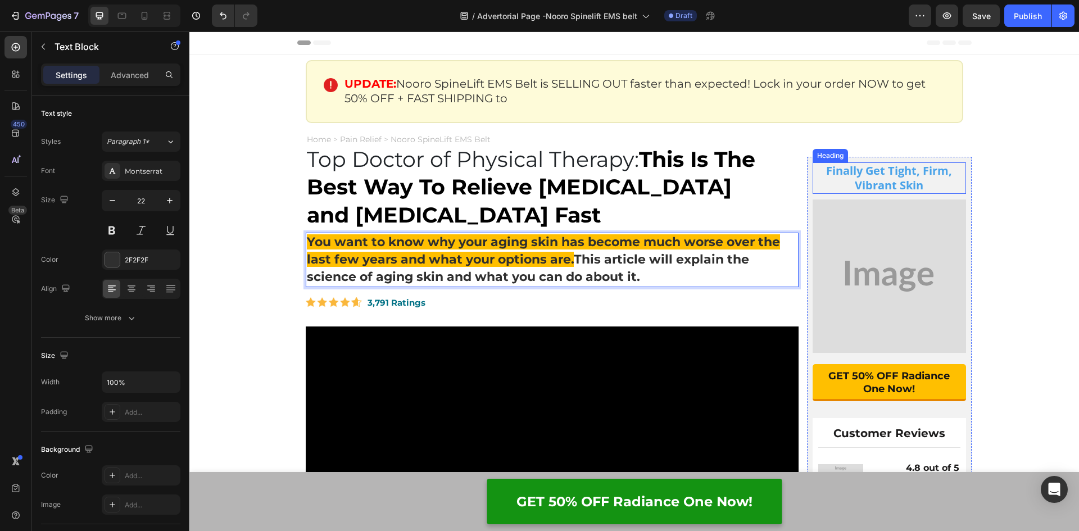
click at [893, 179] on h2 "Finally Get Tight, Firm, Vibrant Skin" at bounding box center [888, 177] width 153 height 31
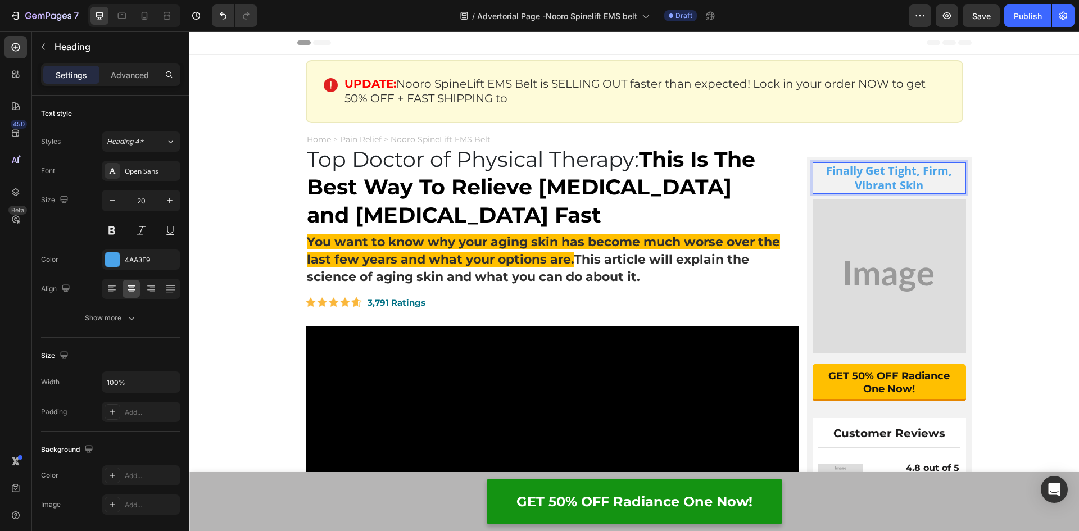
click at [893, 179] on h2 "Finally Get Tight, Firm, Vibrant Skin" at bounding box center [888, 177] width 153 height 31
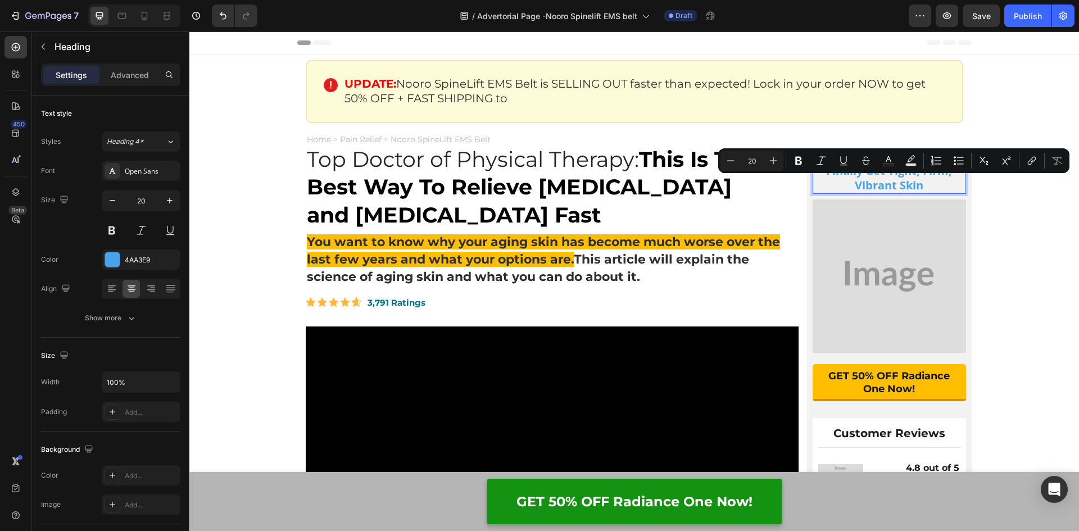
click at [923, 188] on p "Finally Get Tight, Firm, Vibrant Skin" at bounding box center [888, 177] width 151 height 29
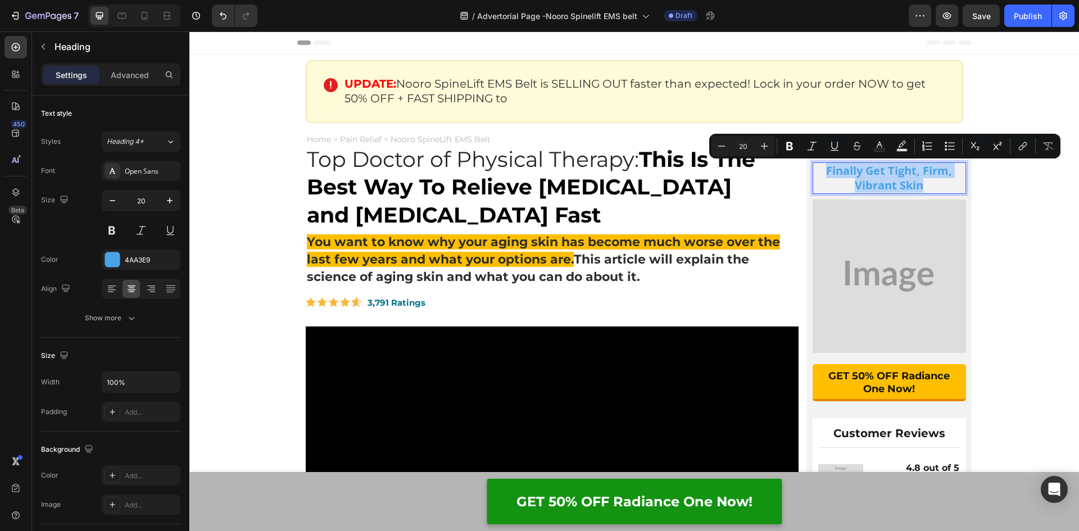
drag, startPoint x: 923, startPoint y: 185, endPoint x: 818, endPoint y: 174, distance: 106.2
click at [818, 174] on p "Finally Get Tight, Firm, Vibrant Skin" at bounding box center [888, 177] width 151 height 29
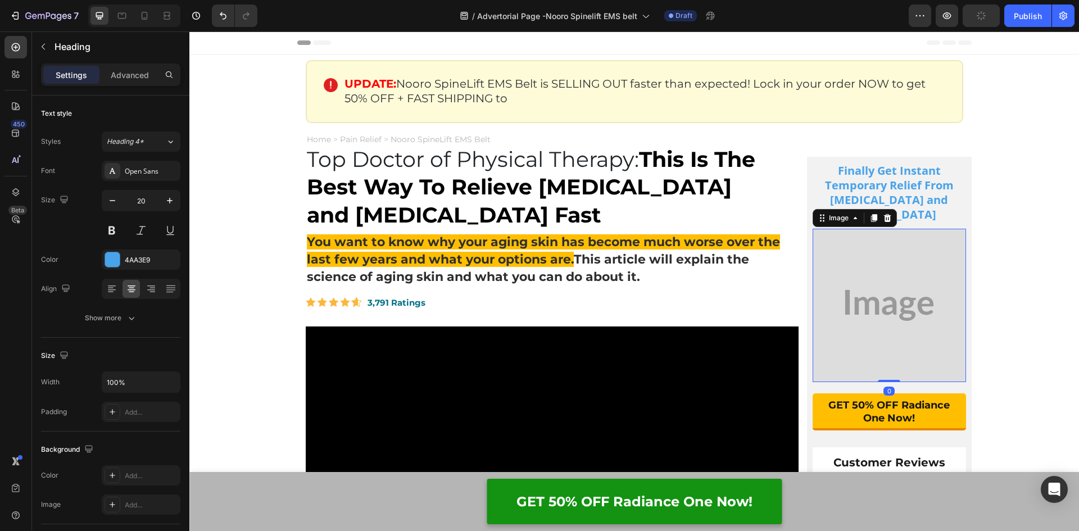
click at [910, 316] on img at bounding box center [888, 305] width 153 height 153
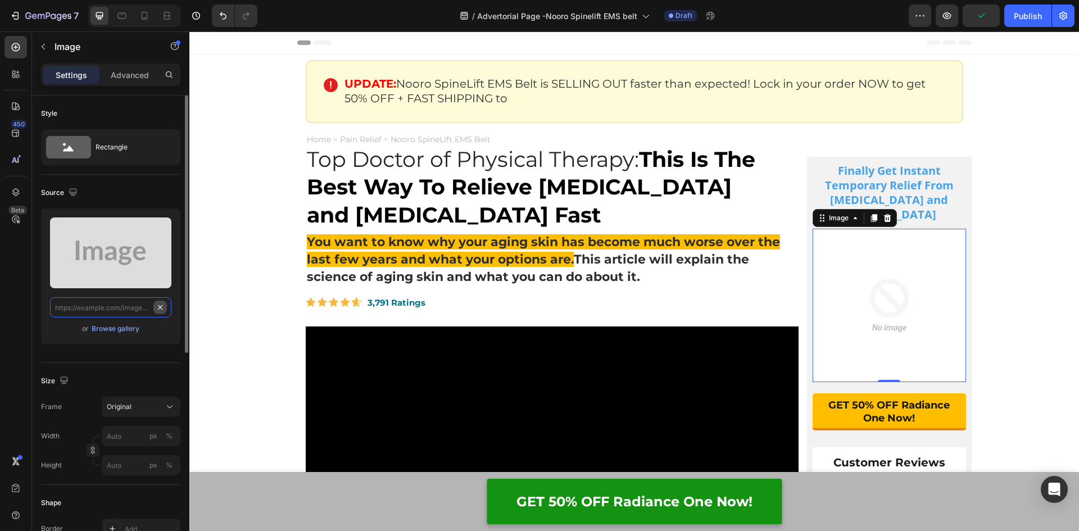
scroll to position [0, 0]
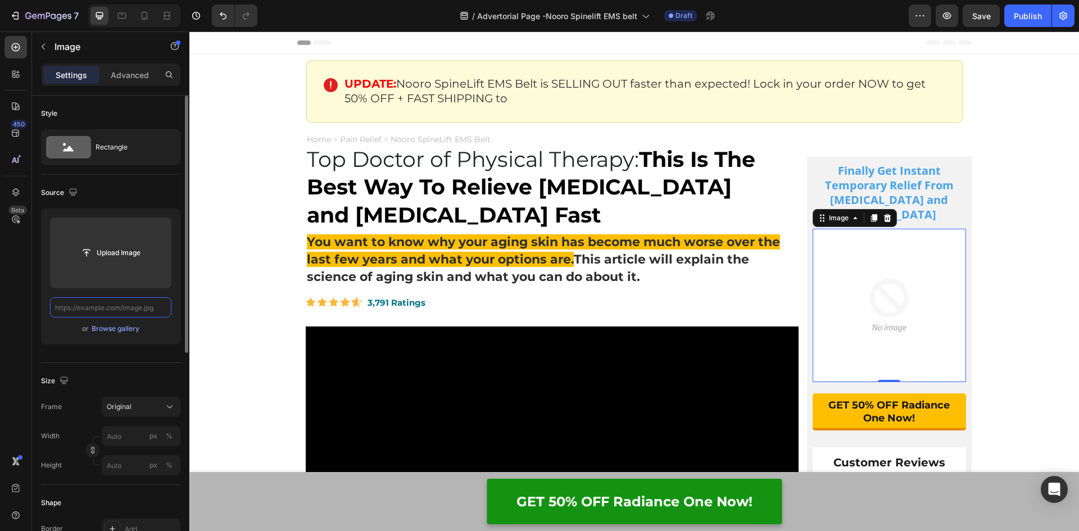
paste input "https://assets.checkoutchamp.com/0fae3c70-45dd-11ee-86e4-45d907ee05ed/172302254…"
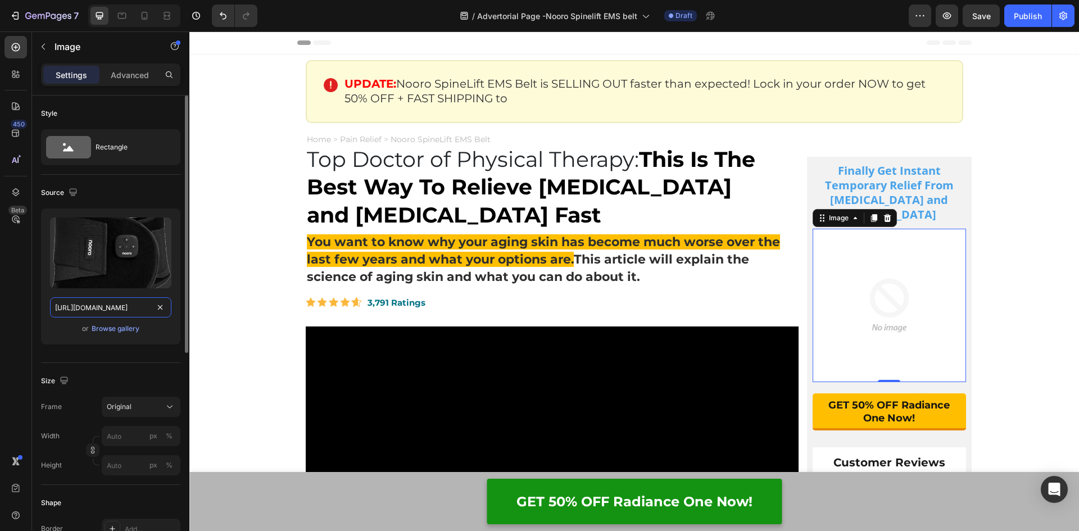
scroll to position [0, 242]
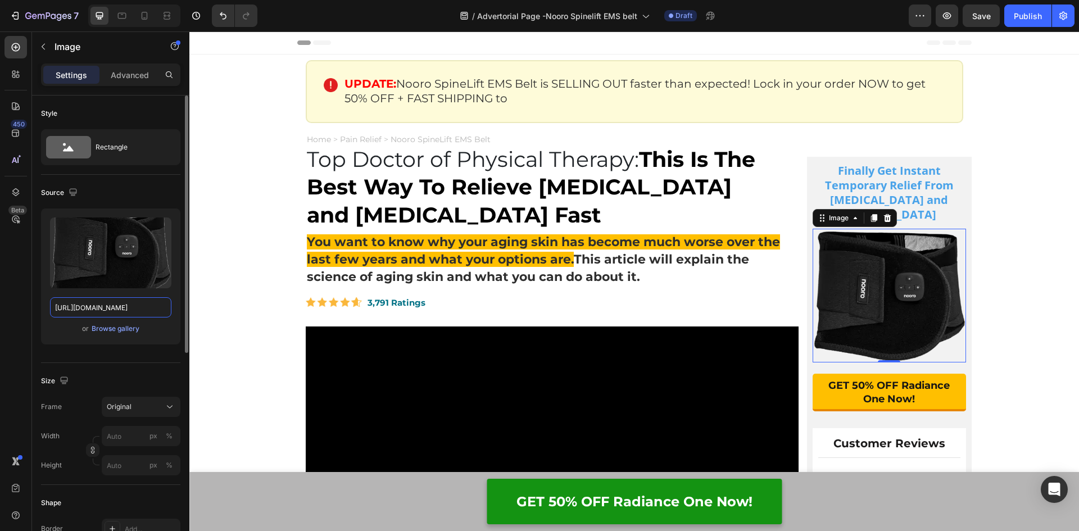
type input "https://assets.checkoutchamp.com/0fae3c70-45dd-11ee-86e4-45d907ee05ed/172302254…"
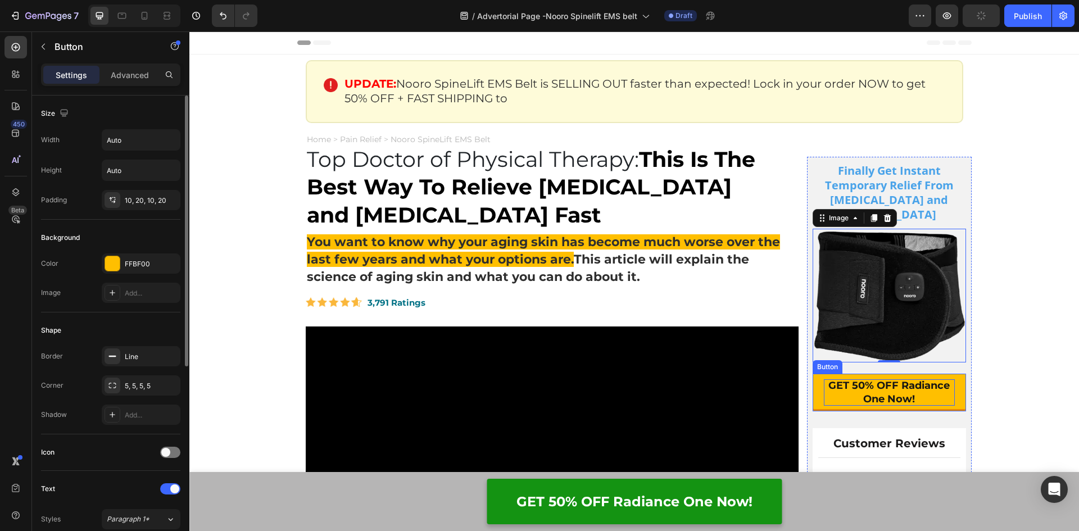
click at [877, 391] on p "GET 50% OFF Radiance One Now!" at bounding box center [888, 392] width 131 height 26
click at [882, 397] on p "GET 50% OFF Radiance One Now!" at bounding box center [888, 392] width 131 height 26
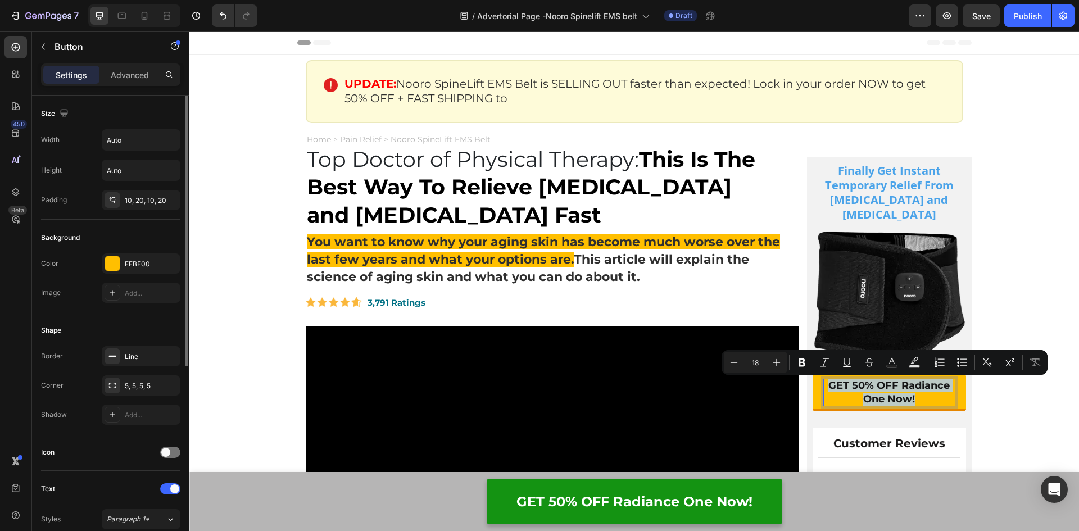
drag, startPoint x: 935, startPoint y: 397, endPoint x: 821, endPoint y: 385, distance: 114.1
click at [823, 385] on p "GET 50% OFF Radiance One Now!" at bounding box center [888, 392] width 131 height 26
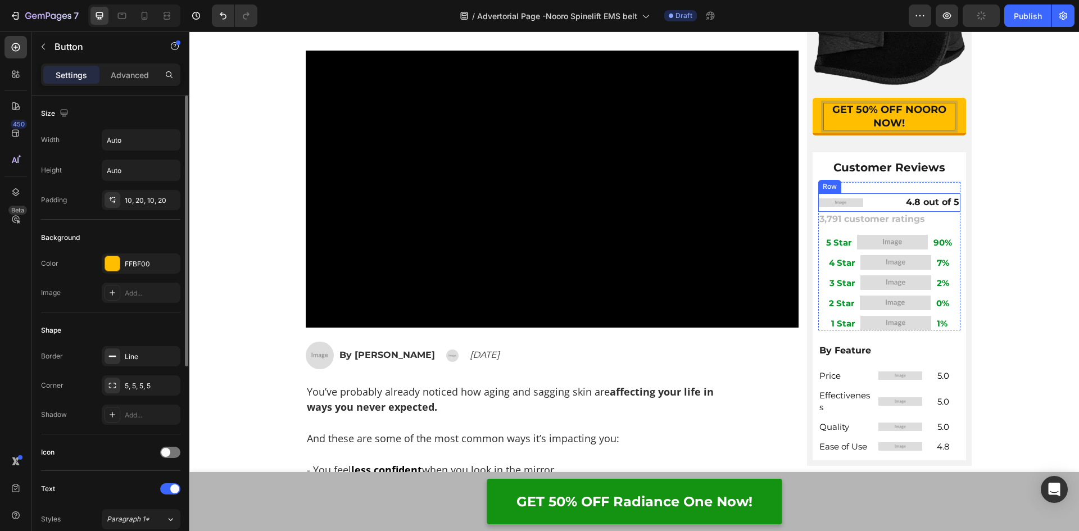
scroll to position [281, 0]
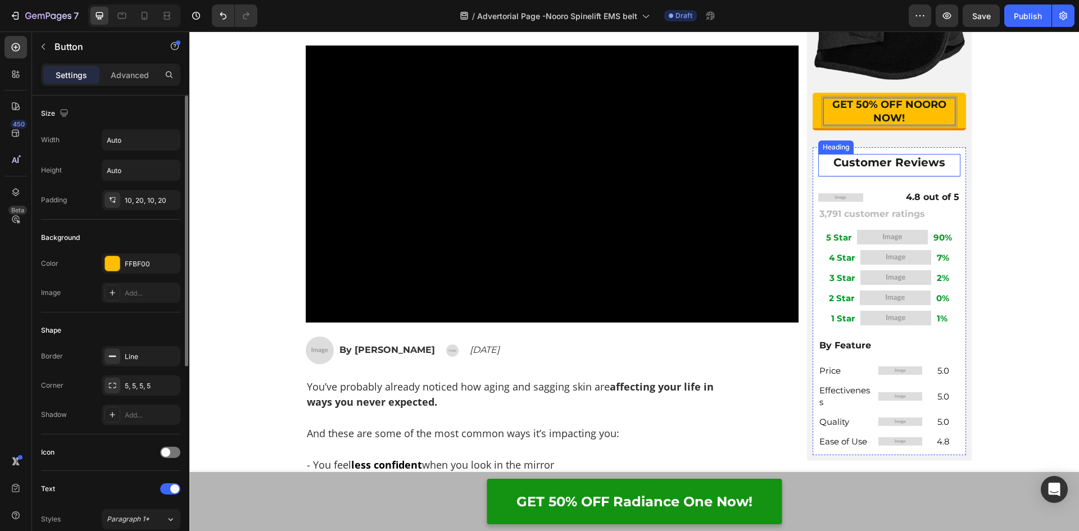
click at [884, 159] on h2 "Customer Reviews" at bounding box center [889, 162] width 142 height 17
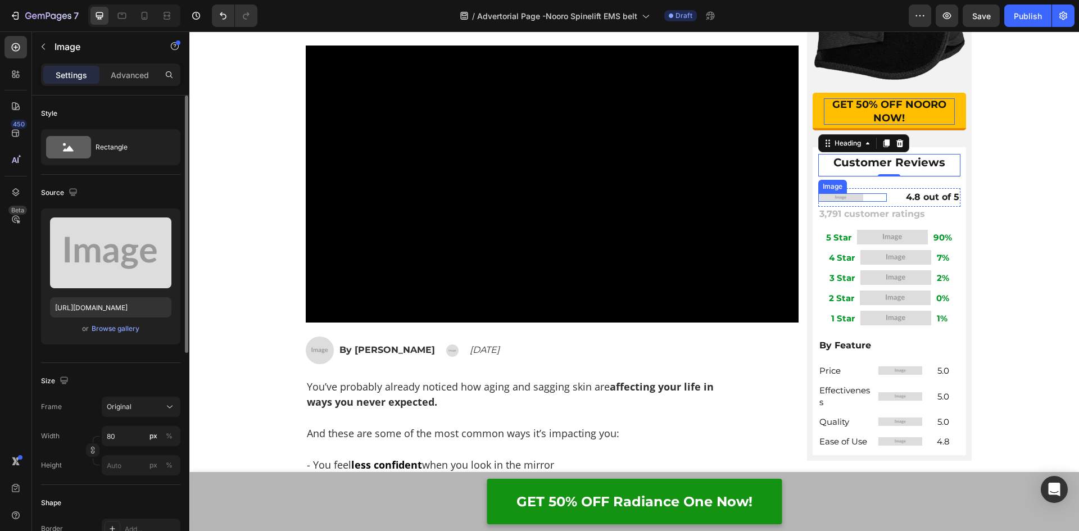
click at [854, 198] on img at bounding box center [840, 197] width 45 height 8
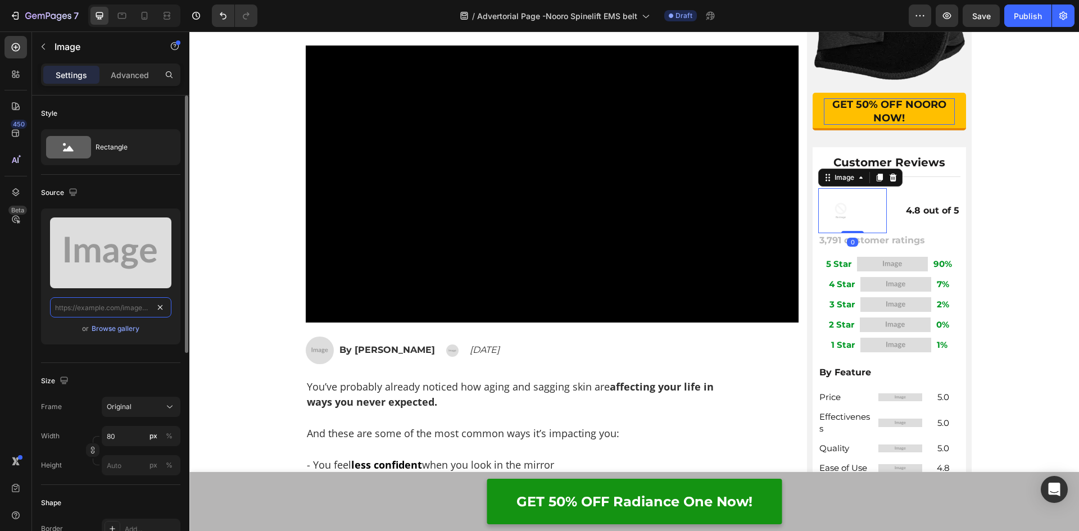
scroll to position [0, 0]
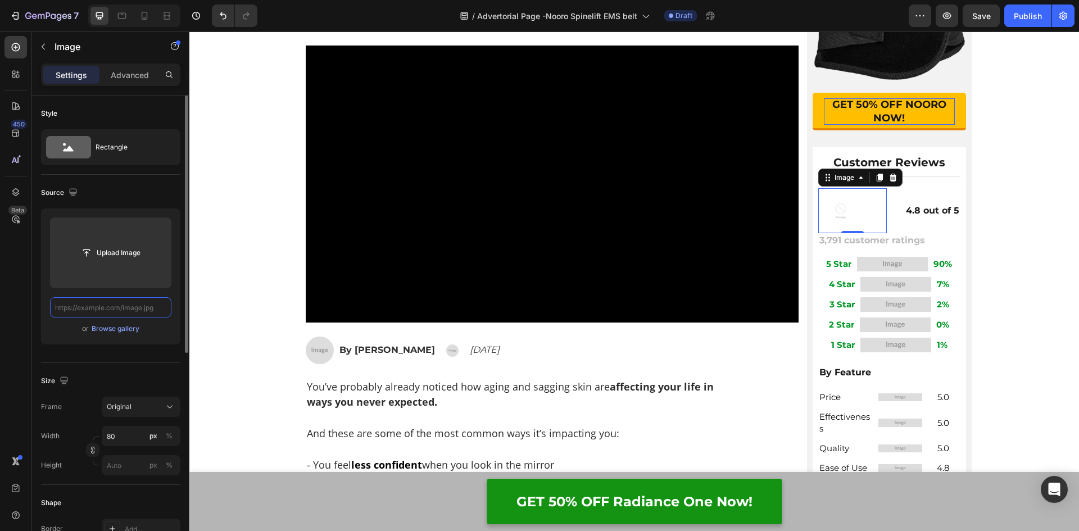
paste input "https://assets.checkoutchamp.com/0fae3c70-45dd-11ee-86e4-45d907ee05ed/171137241…"
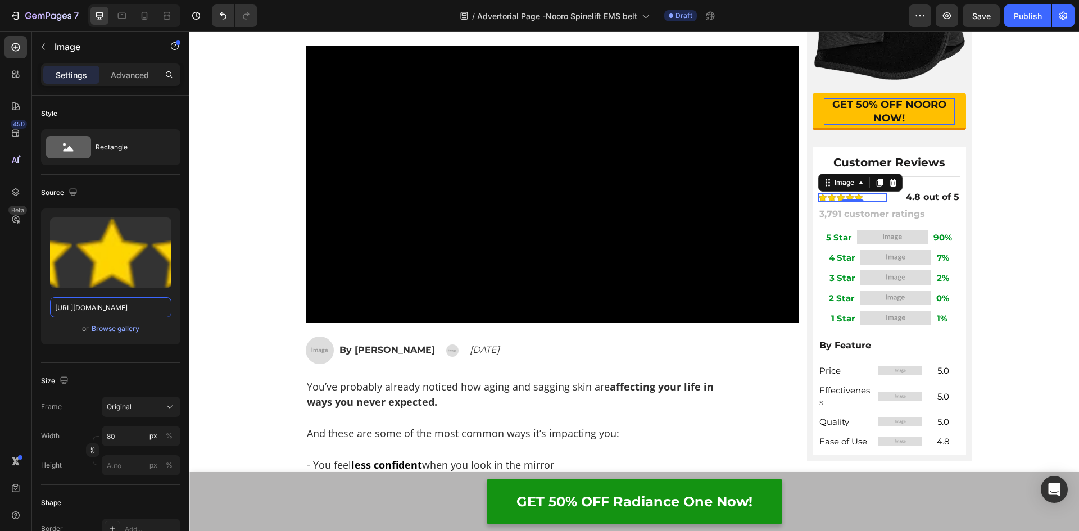
type input "https://assets.checkoutchamp.com/0fae3c70-45dd-11ee-86e4-45d907ee05ed/171137241…"
click at [881, 239] on img at bounding box center [892, 237] width 71 height 15
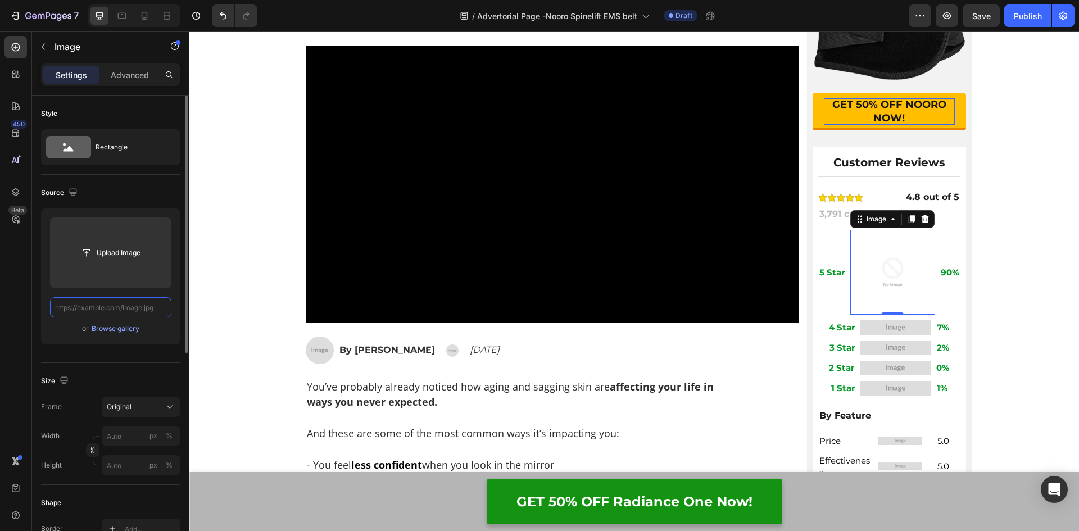
paste input "https://assets.checkoutchamp.com/0fae3c70-45dd-11ee-86e4-45d907ee05ed/171137296…"
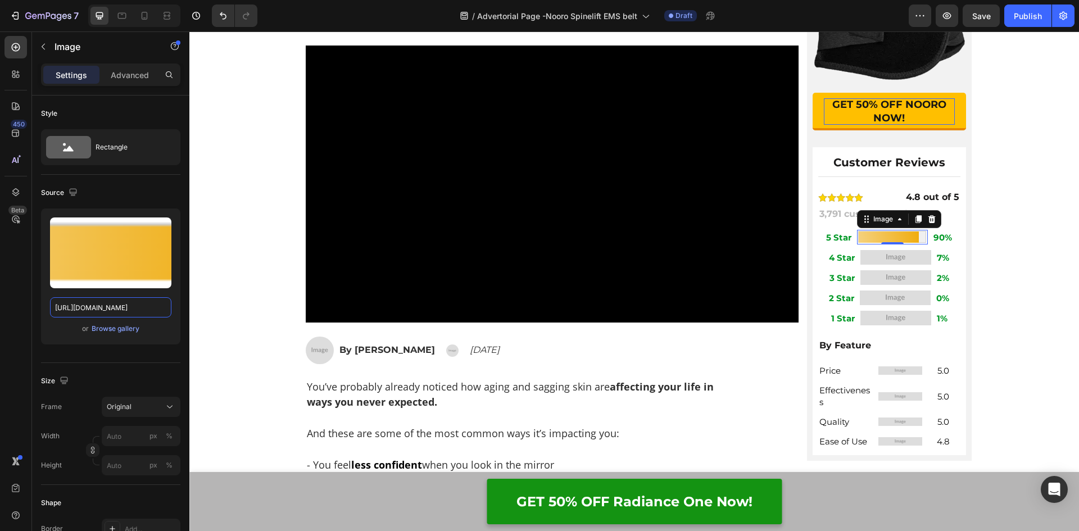
type input "https://assets.checkoutchamp.com/0fae3c70-45dd-11ee-86e4-45d907ee05ed/171137296…"
click at [889, 261] on img at bounding box center [895, 257] width 71 height 15
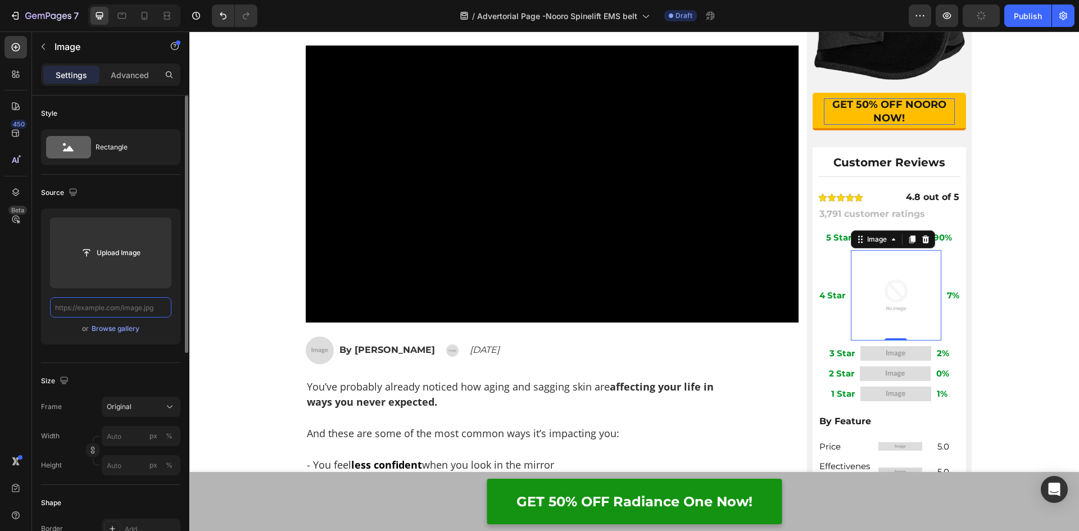
paste input "https://assets.checkoutchamp.com/0fae3c70-45dd-11ee-86e4-45d907ee05ed/171137317…"
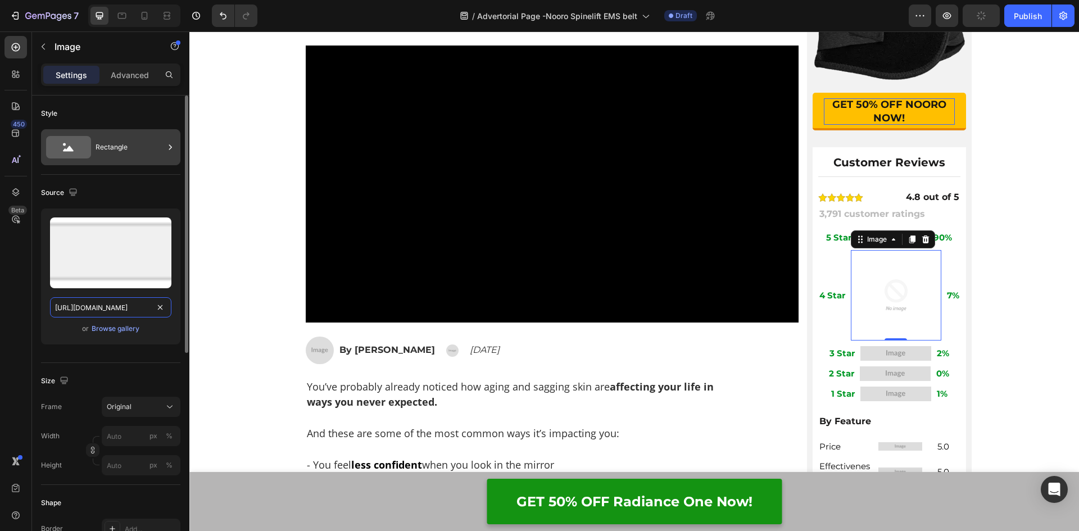
scroll to position [0, 235]
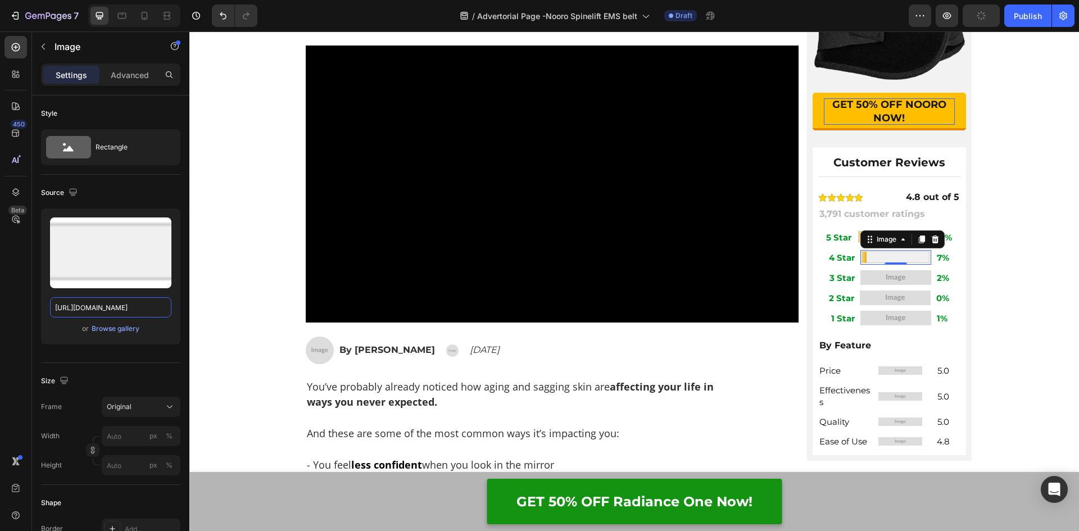
type input "https://assets.checkoutchamp.com/0fae3c70-45dd-11ee-86e4-45d907ee05ed/171137317…"
click at [873, 277] on img at bounding box center [895, 277] width 71 height 15
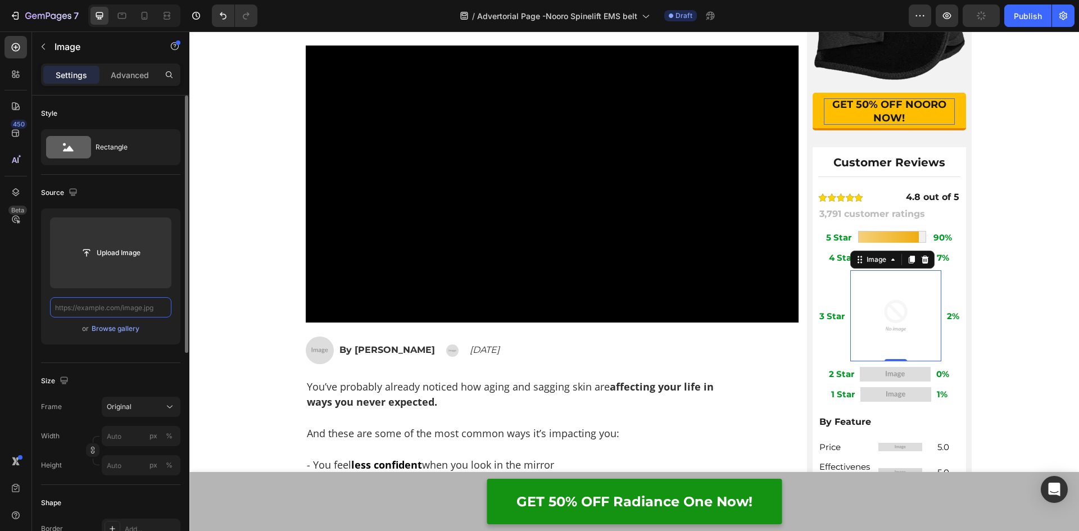
paste input "https://assets.checkoutchamp.com/0fae3c70-45dd-11ee-86e4-45d907ee05ed/171137316…"
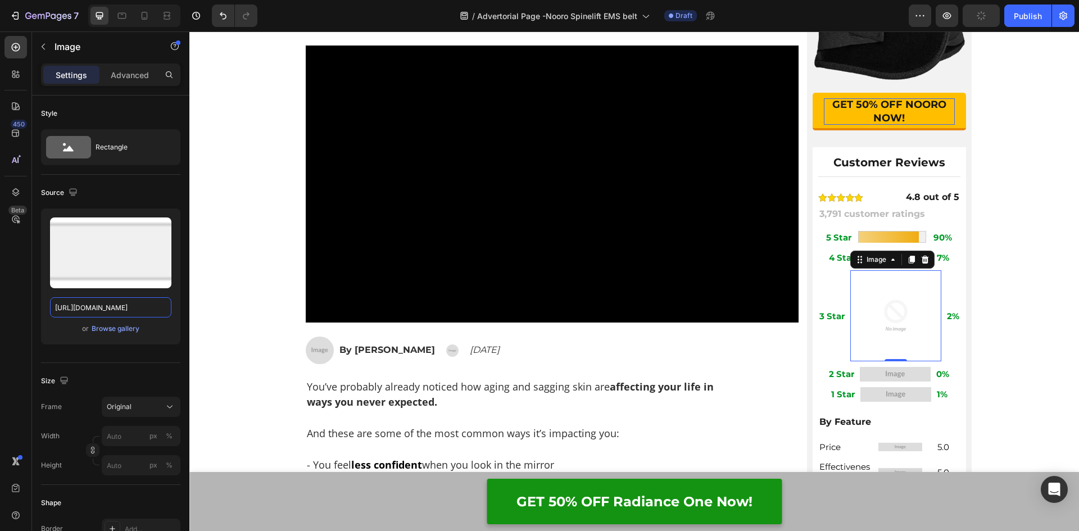
scroll to position [0, 236]
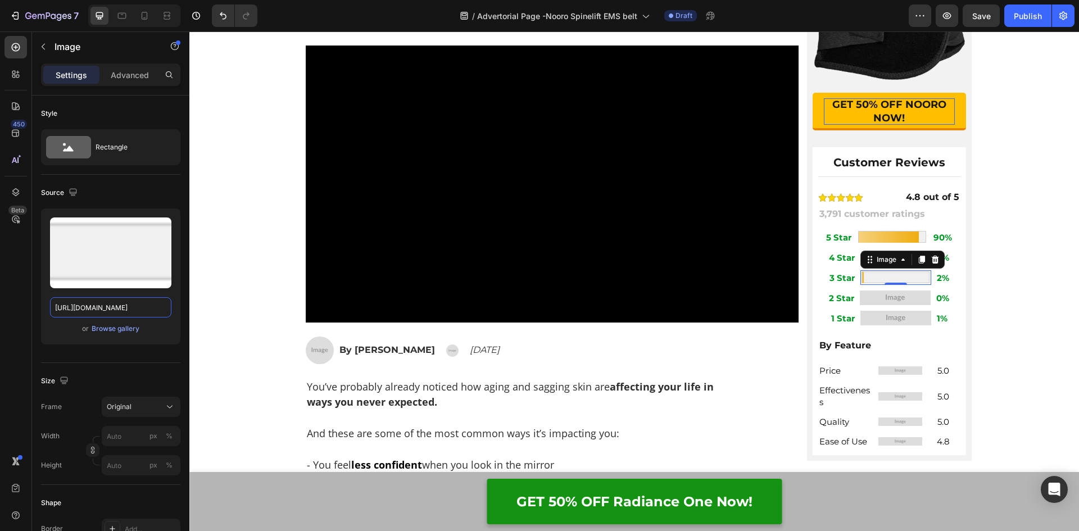
type input "https://assets.checkoutchamp.com/0fae3c70-45dd-11ee-86e4-45d907ee05ed/171137316…"
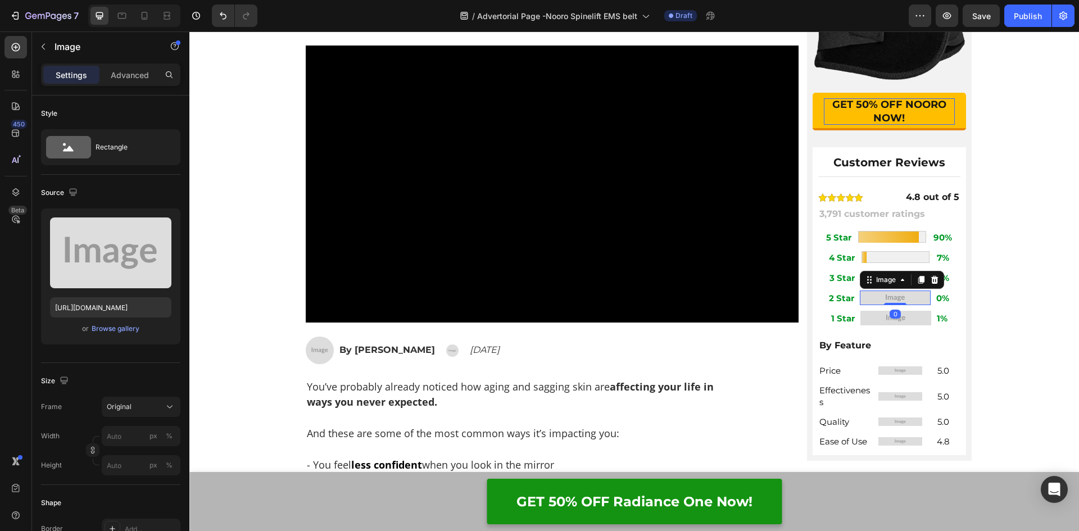
click at [911, 294] on img at bounding box center [894, 297] width 71 height 15
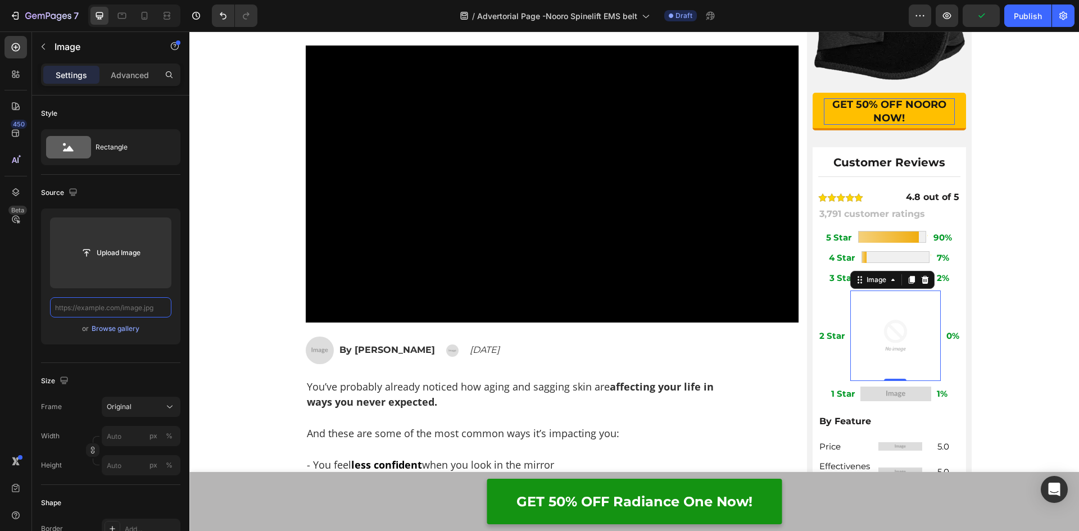
paste input "https://assets.checkoutchamp.com/0fae3c70-45dd-11ee-86e4-45d907ee05ed/171137317…"
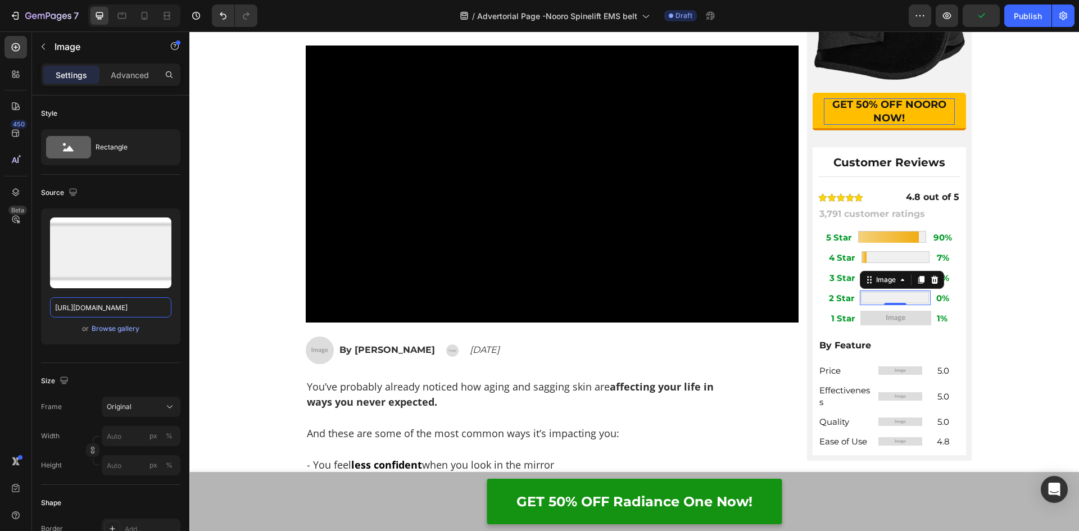
type input "https://assets.checkoutchamp.com/0fae3c70-45dd-11ee-86e4-45d907ee05ed/171137317…"
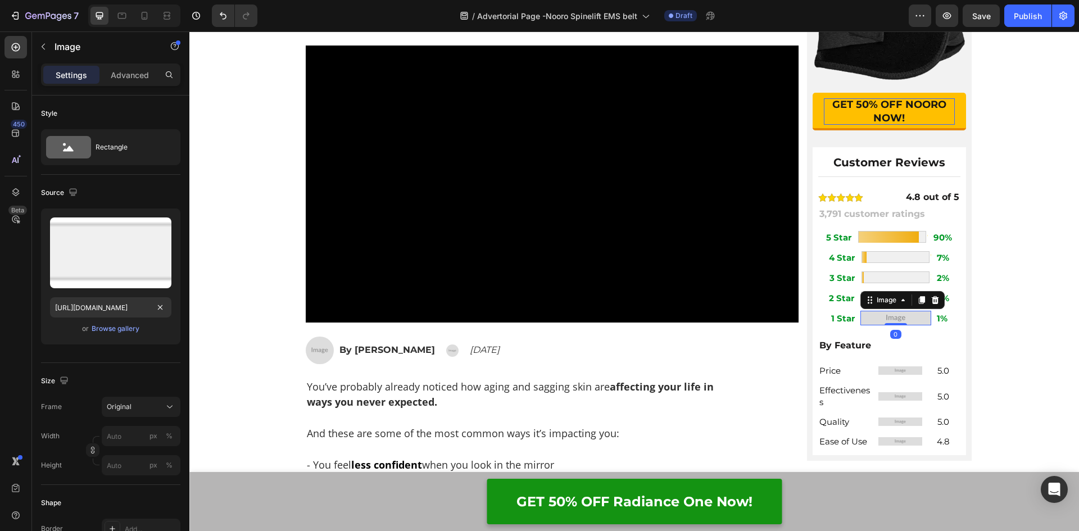
click at [889, 319] on img at bounding box center [895, 318] width 71 height 15
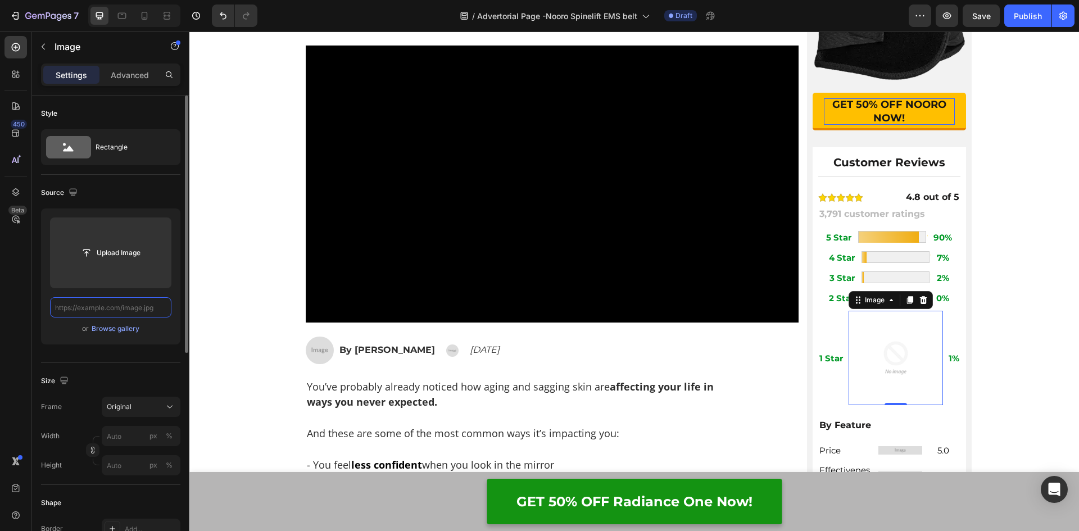
paste input "https://assets.checkoutchamp.com/0fae3c70-45dd-11ee-86e4-45d907ee05ed/171137318…"
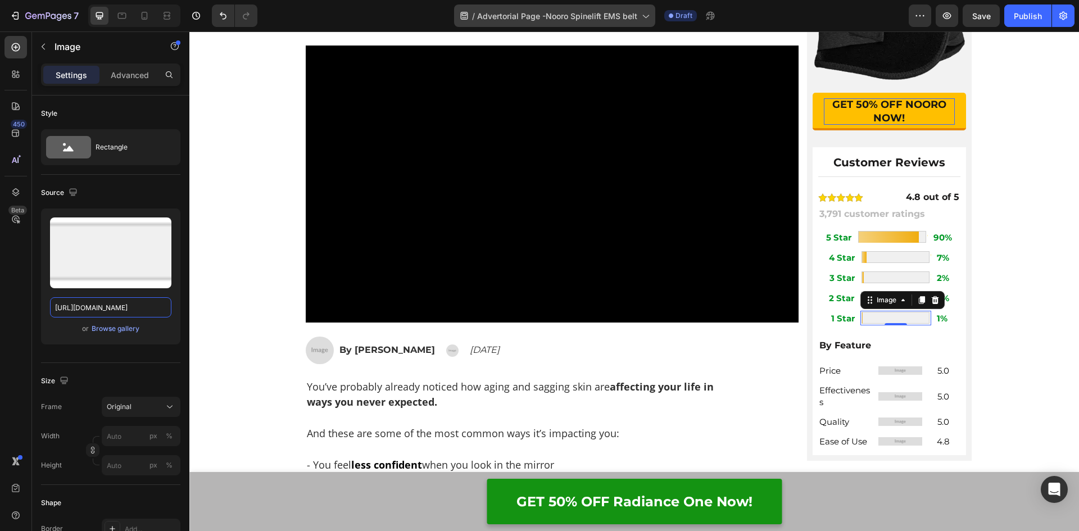
type input "https://assets.checkoutchamp.com/0fae3c70-45dd-11ee-86e4-45d907ee05ed/171137318…"
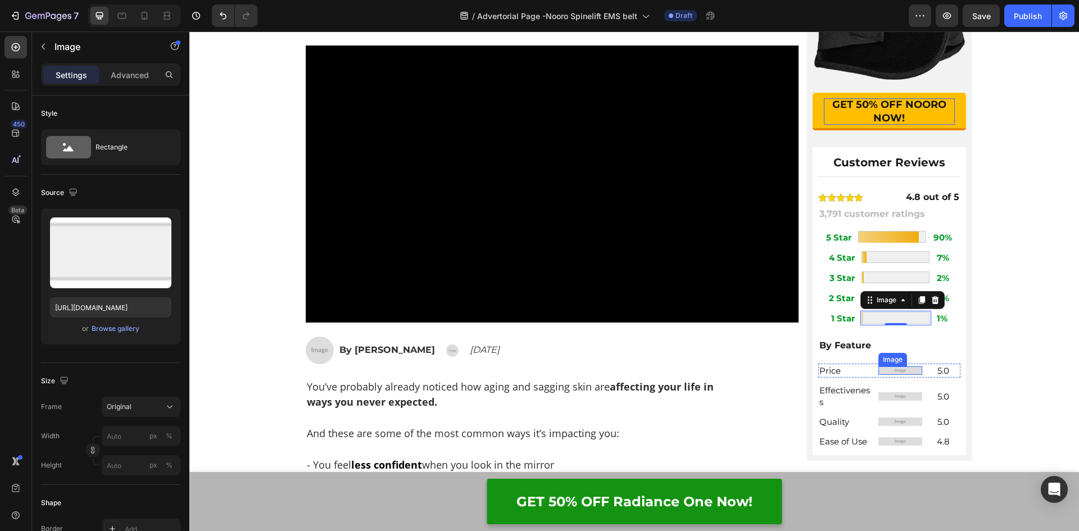
click at [888, 370] on img at bounding box center [900, 370] width 44 height 8
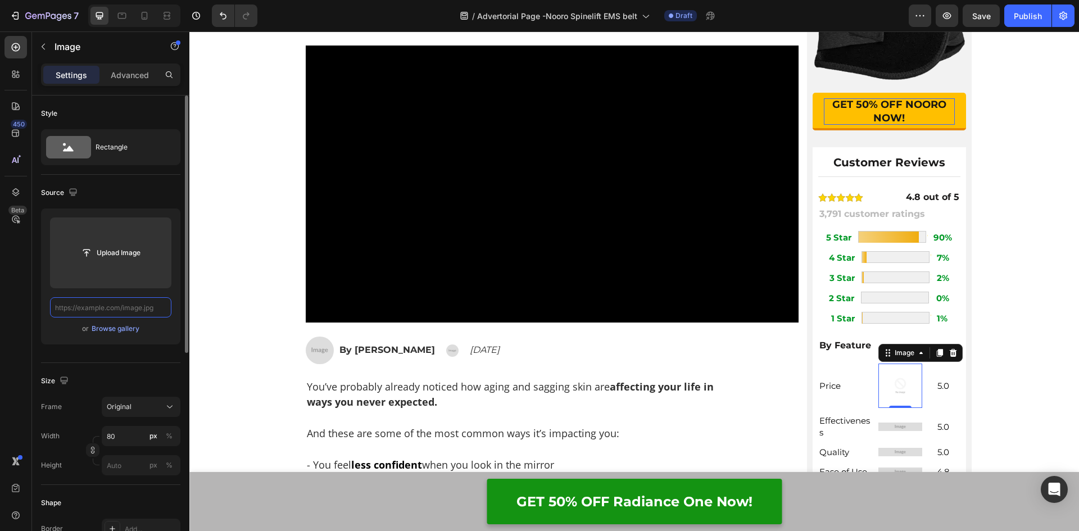
paste input "https://assets.checkoutchamp.com/0fae3c70-45dd-11ee-86e4-45d907ee05ed/171137241…"
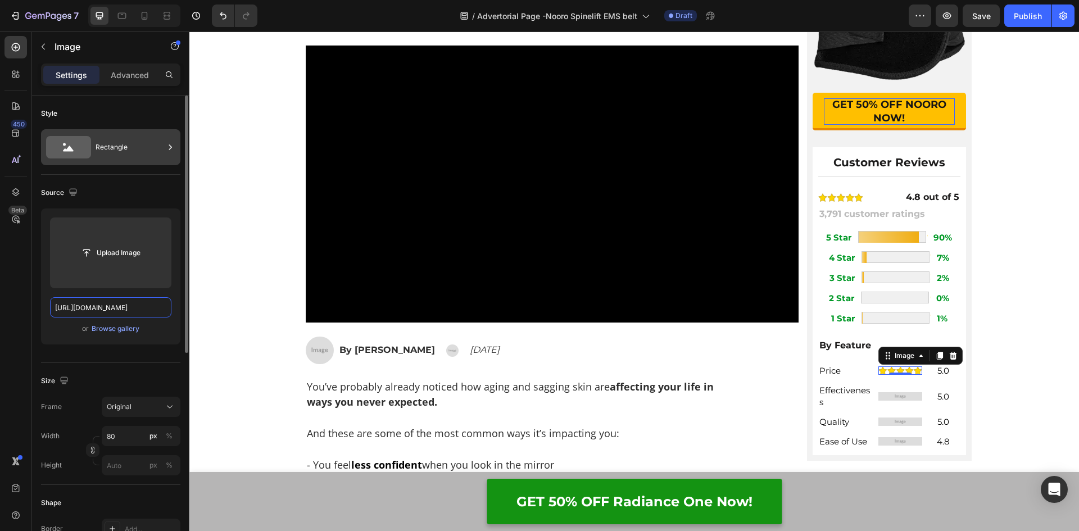
scroll to position [0, 268]
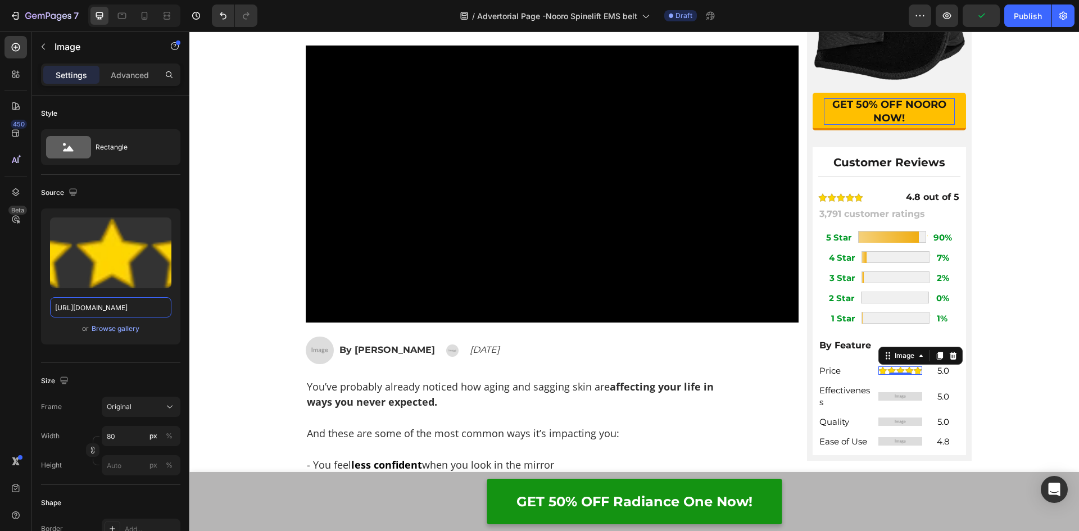
type input "https://assets.checkoutchamp.com/0fae3c70-45dd-11ee-86e4-45d907ee05ed/171137241…"
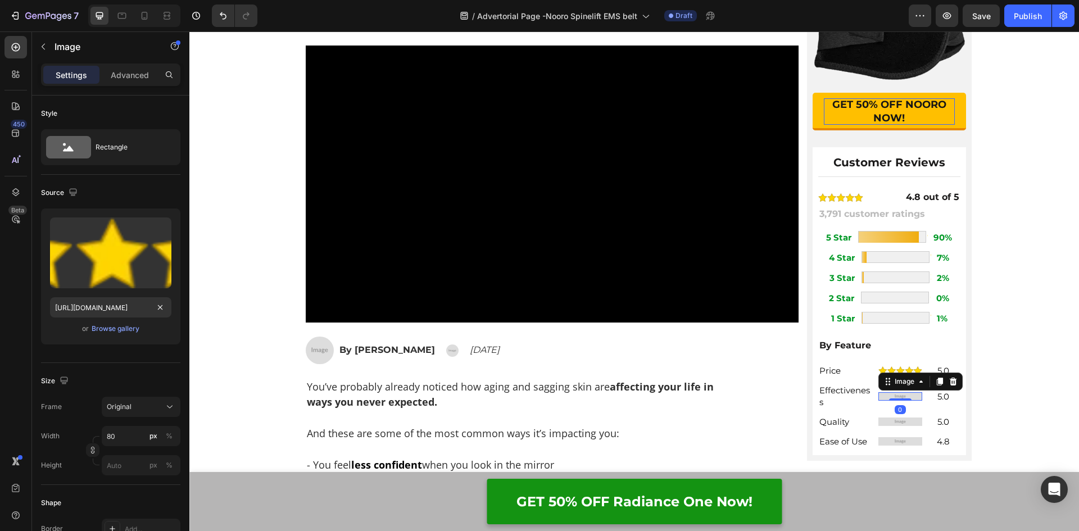
click at [899, 399] on div "Image 0" at bounding box center [900, 396] width 44 height 8
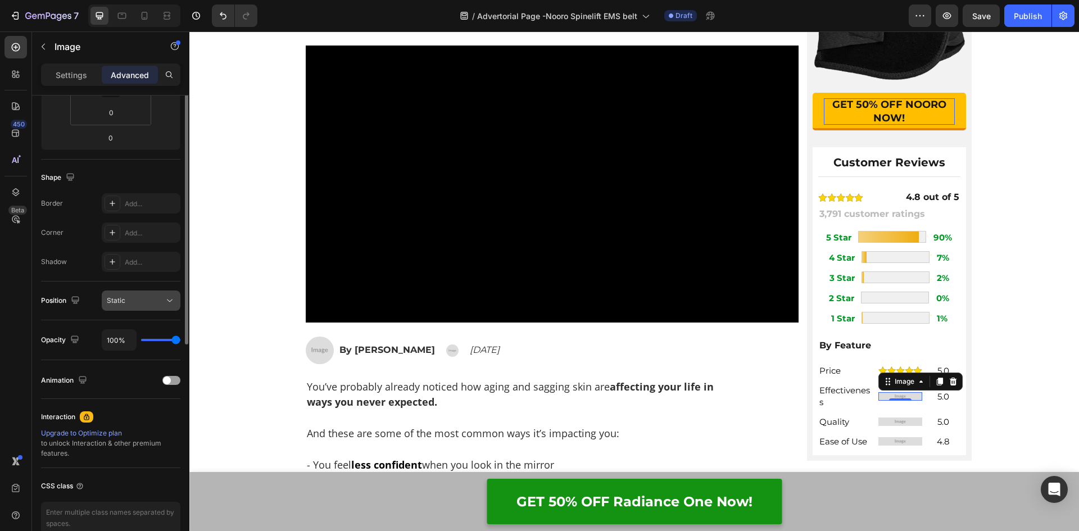
scroll to position [56, 0]
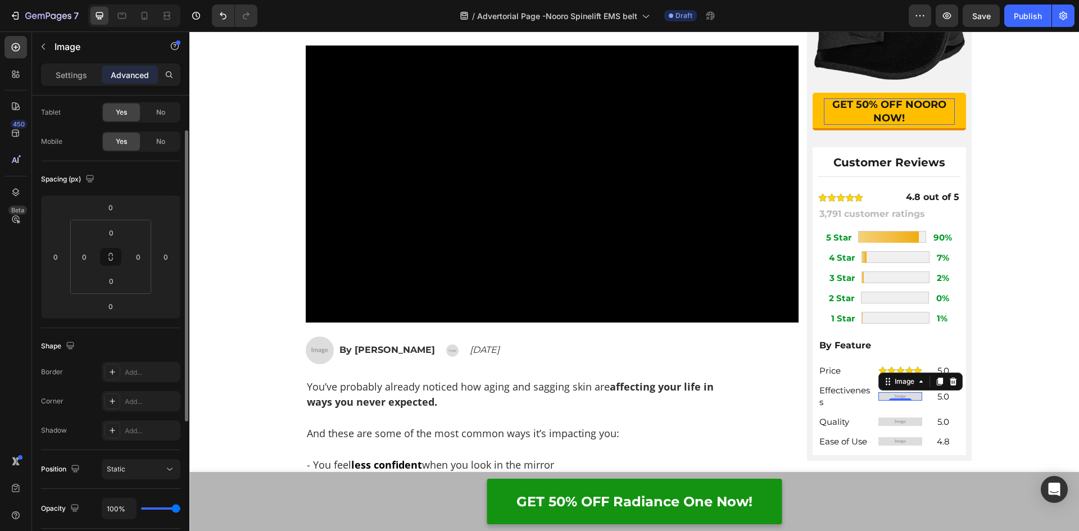
click at [905, 397] on img at bounding box center [900, 396] width 44 height 8
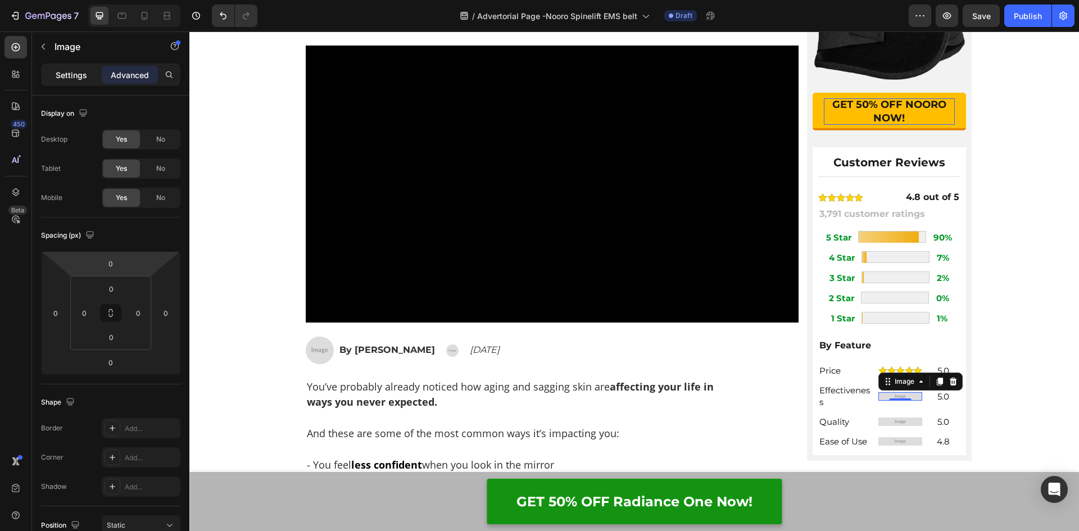
click at [71, 70] on p "Settings" at bounding box center [71, 75] width 31 height 12
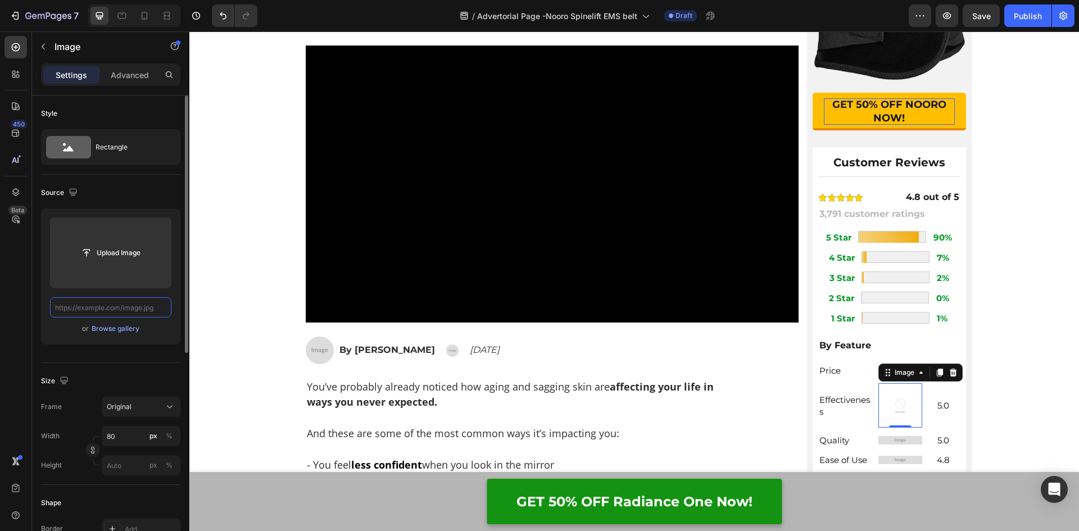
paste input "https://assets.checkoutchamp.com/0fae3c70-45dd-11ee-86e4-45d907ee05ed/171137241…"
type input "https://assets.checkoutchamp.com/0fae3c70-45dd-11ee-86e4-45d907ee05ed/171137241…"
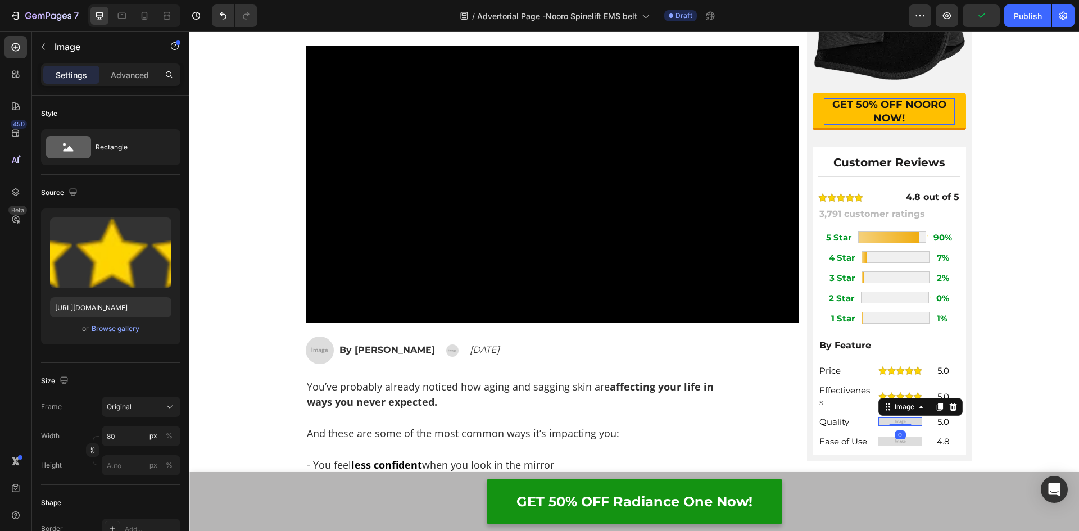
click at [884, 419] on img at bounding box center [900, 421] width 44 height 8
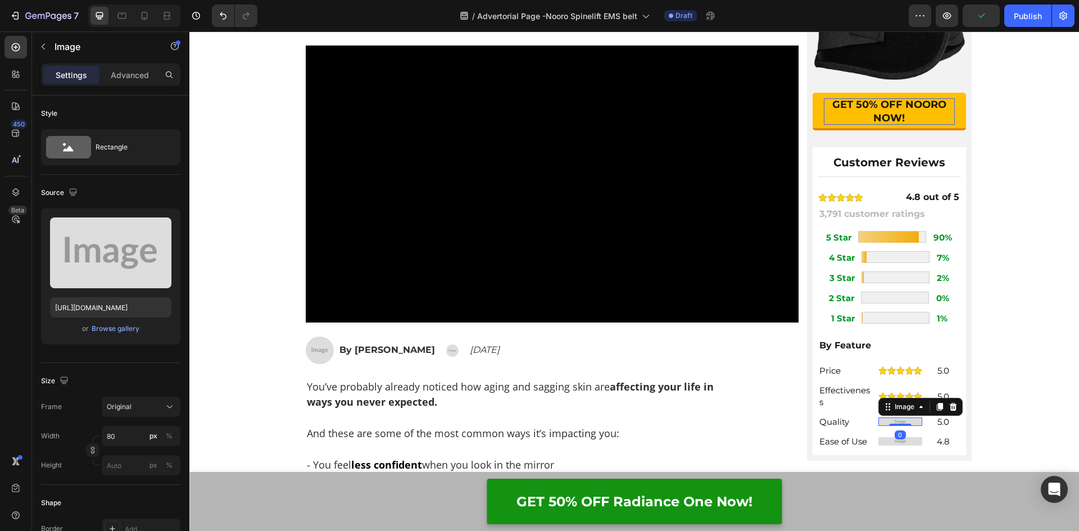
click at [884, 419] on img at bounding box center [900, 421] width 44 height 8
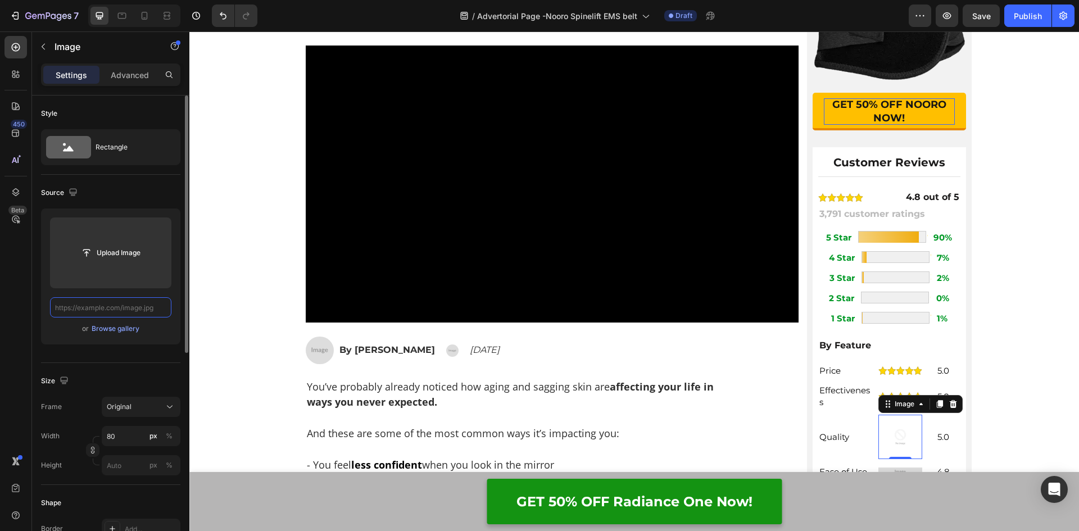
scroll to position [0, 0]
paste input "https://assets.checkoutchamp.com/0fae3c70-45dd-11ee-86e4-45d907ee05ed/171137241…"
type input "https://assets.checkoutchamp.com/0fae3c70-45dd-11ee-86e4-45d907ee05ed/171137241…"
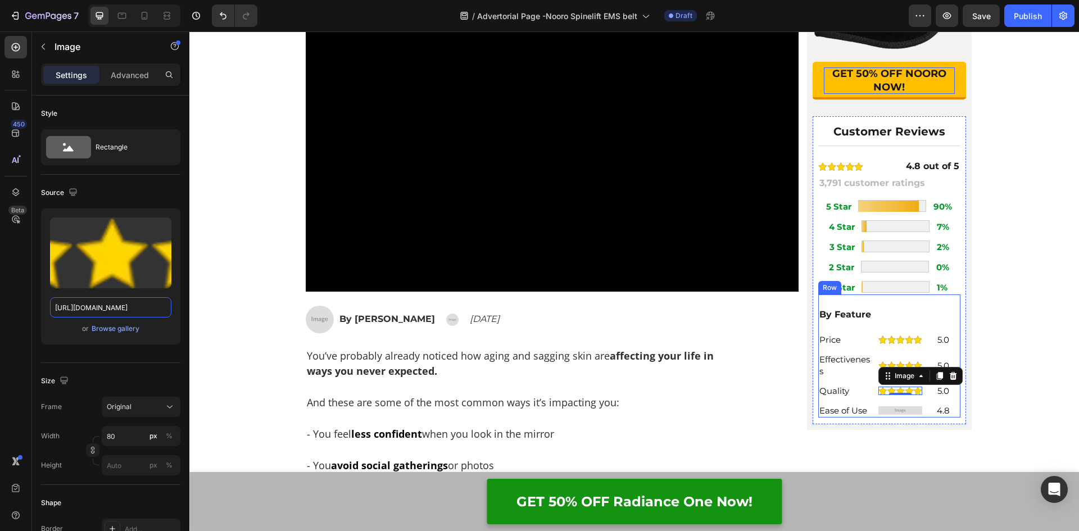
scroll to position [337, 0]
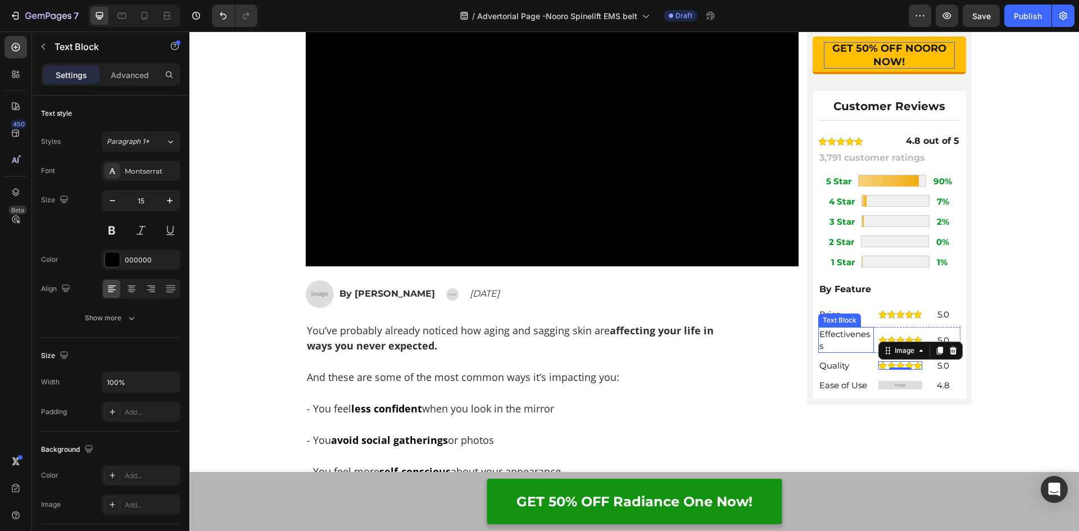
click at [850, 334] on p "Effectiveness" at bounding box center [845, 340] width 53 height 24
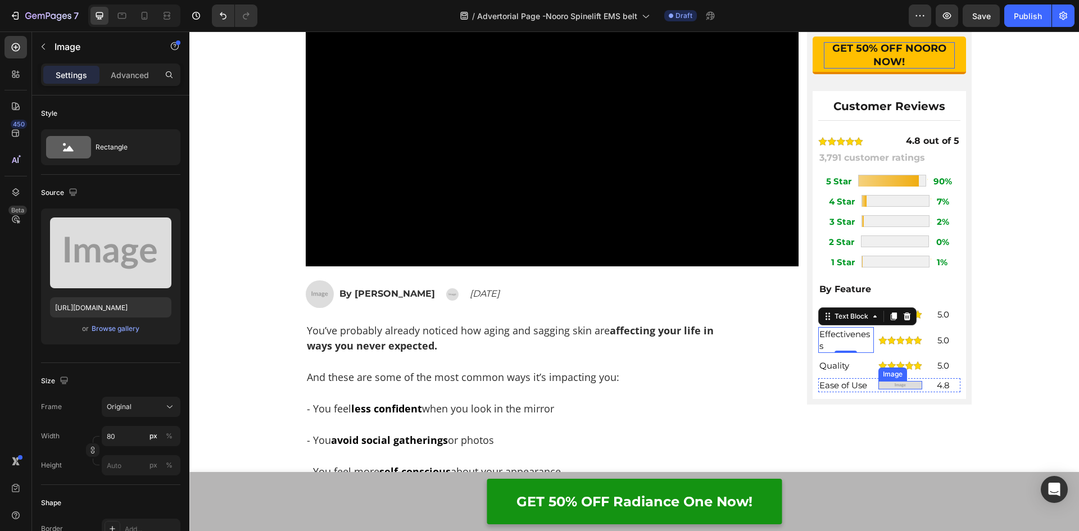
click at [901, 386] on img at bounding box center [900, 385] width 44 height 8
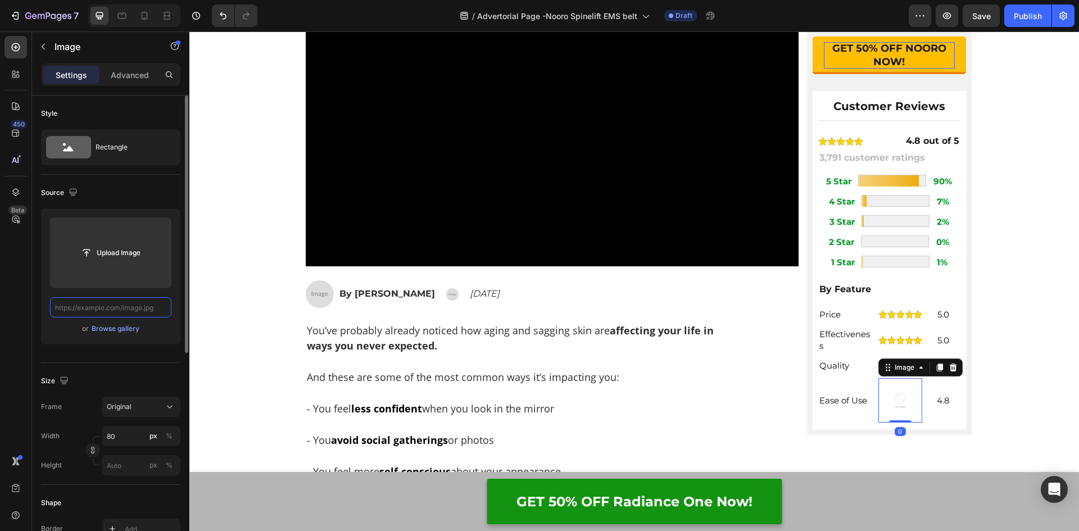
scroll to position [0, 0]
paste input "https://assets.checkoutchamp.com/0fae3c70-45dd-11ee-86e4-45d907ee05ed/171137241…"
type input "https://assets.checkoutchamp.com/0fae3c70-45dd-11ee-86e4-45d907ee05ed/171137241…"
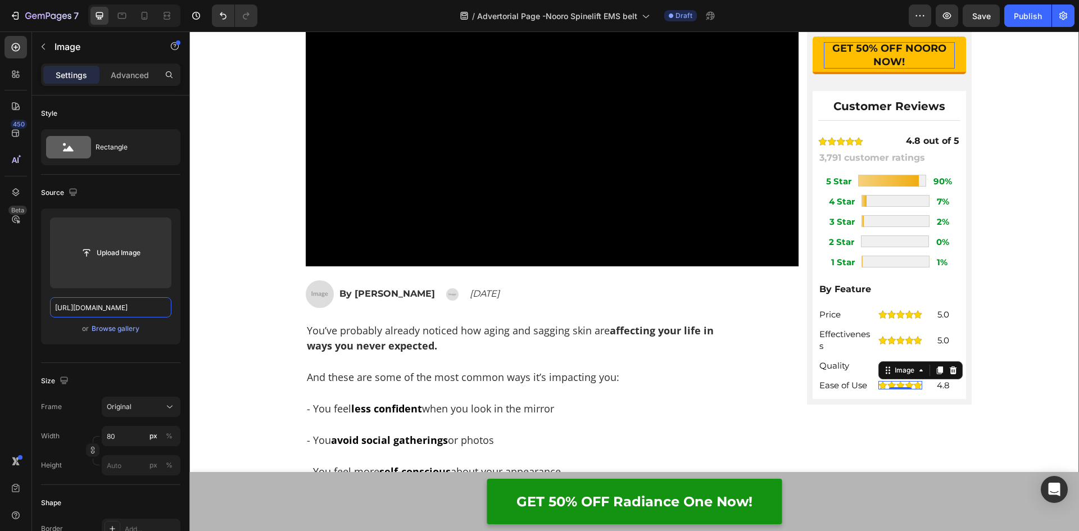
scroll to position [0, 268]
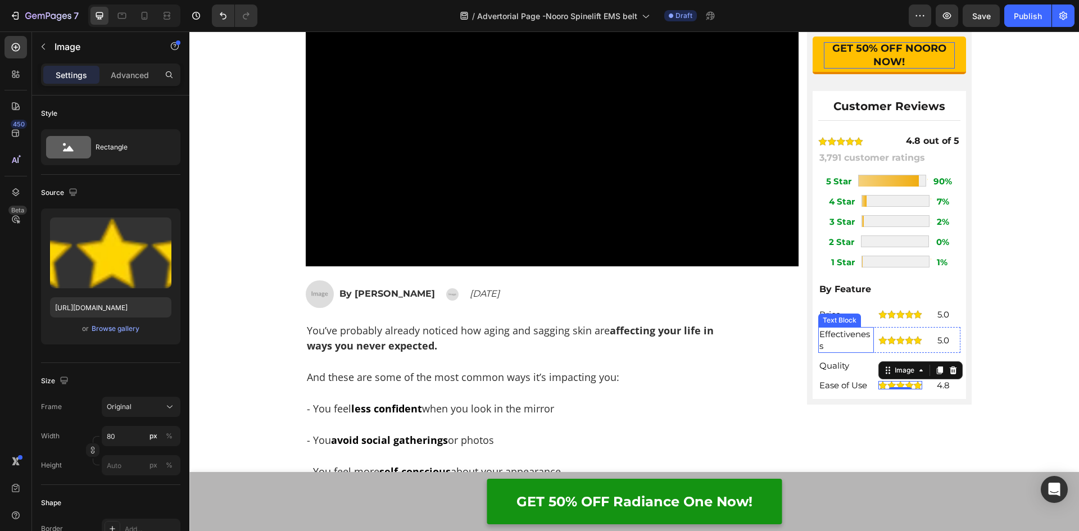
click at [831, 336] on p "Effectiveness" at bounding box center [845, 340] width 53 height 24
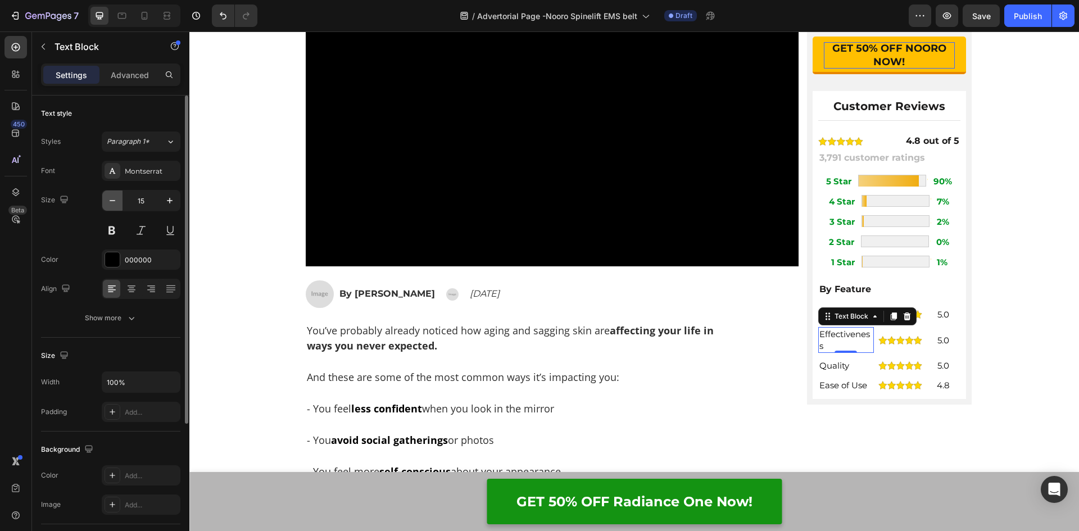
click at [115, 201] on icon "button" at bounding box center [112, 200] width 11 height 11
click at [166, 201] on icon "button" at bounding box center [169, 200] width 11 height 11
type input "15"
click at [920, 342] on div "Effectiveness Text Block Image 5.0 Text Block Row 0" at bounding box center [889, 340] width 142 height 26
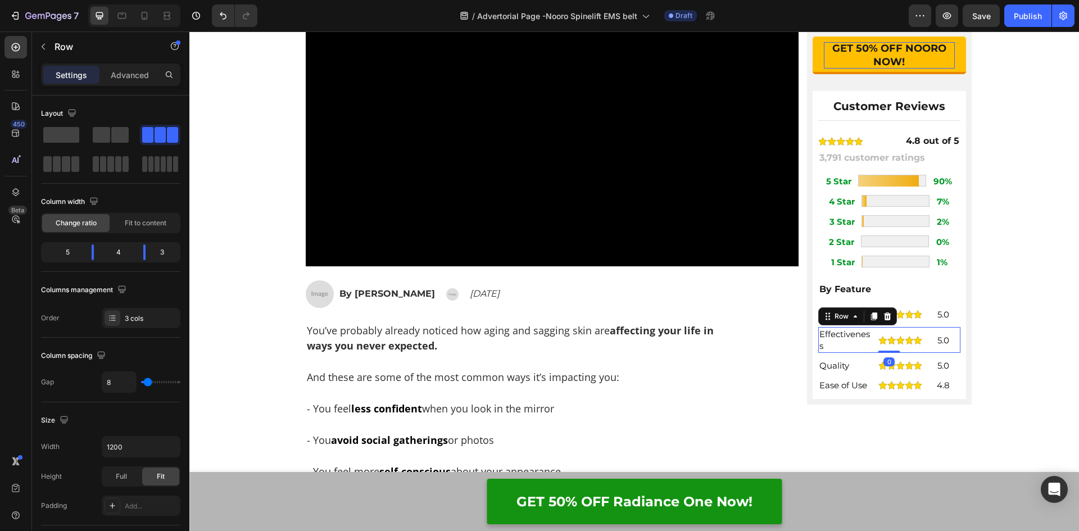
click at [872, 342] on div "Effectiveness Text Block Image 5.0 Text Block Row 0" at bounding box center [889, 340] width 142 height 26
click at [878, 343] on img at bounding box center [900, 340] width 44 height 8
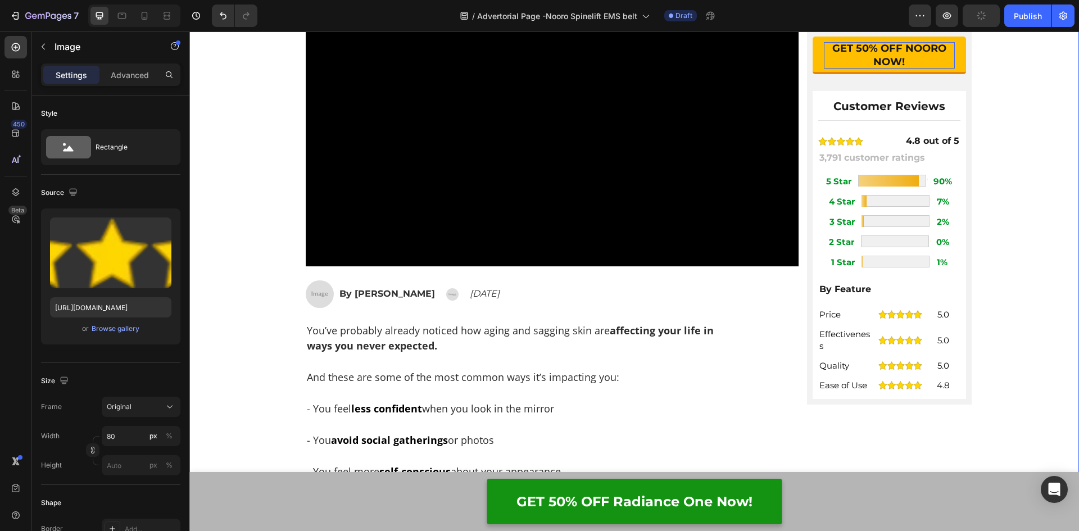
click at [977, 251] on div "Home > Pain Relief > Nooro SpineLift EMS Belt Text Block ⁠⁠⁠⁠⁠⁠⁠ Top Doctor of …" at bounding box center [633, 190] width 889 height 809
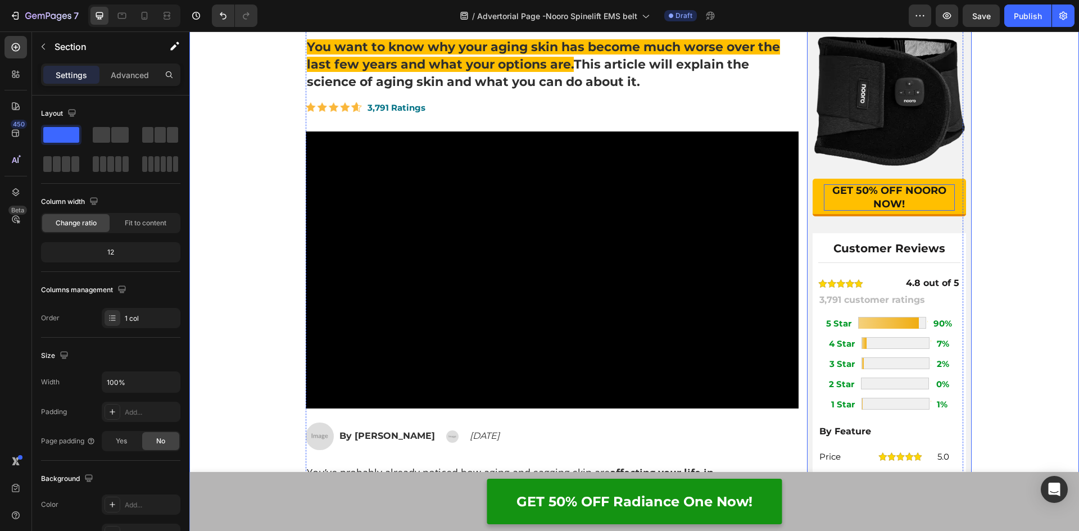
scroll to position [225, 0]
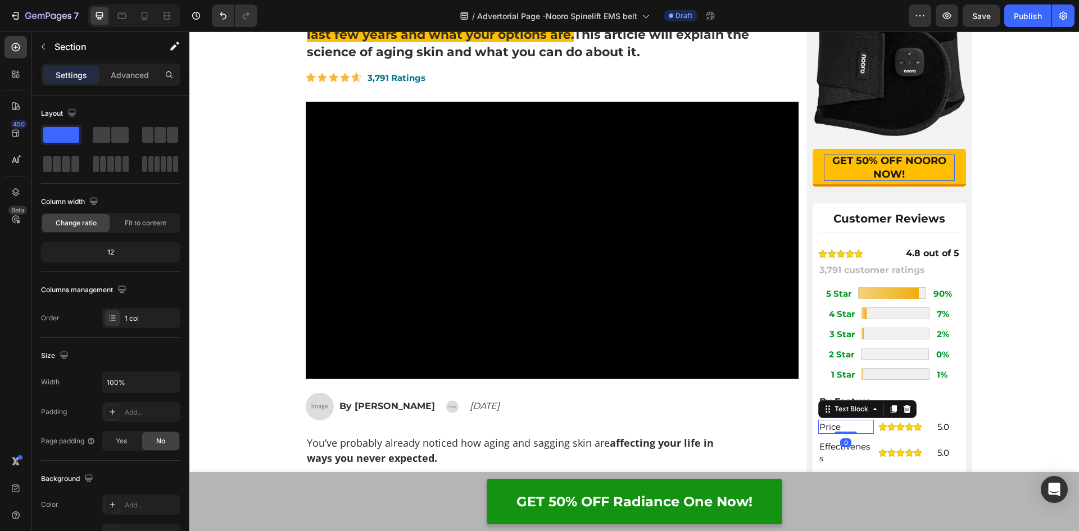
click at [866, 424] on p "Price" at bounding box center [845, 427] width 53 height 12
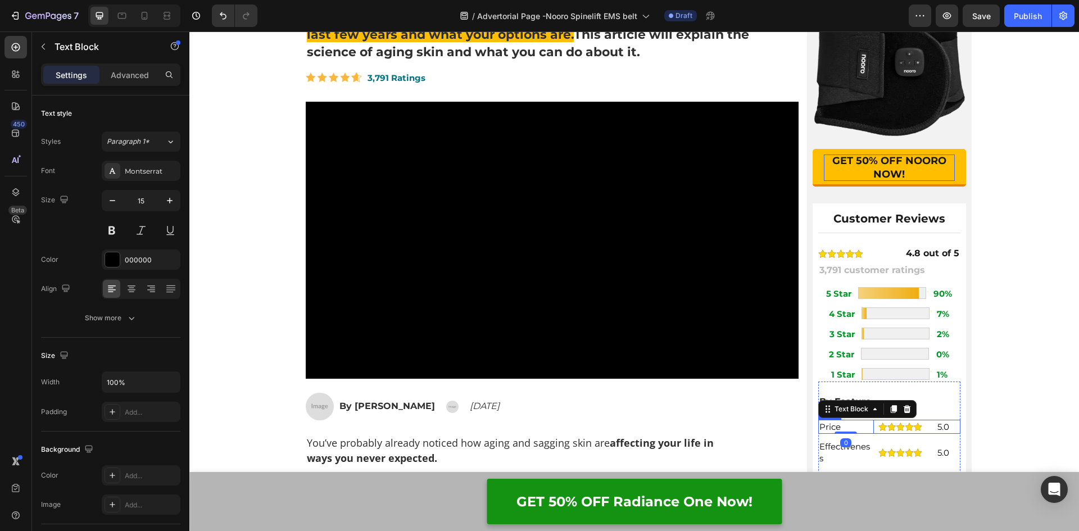
click at [871, 427] on div "Price Text Block 0 Image 5.0 Text Block Row" at bounding box center [889, 427] width 142 height 14
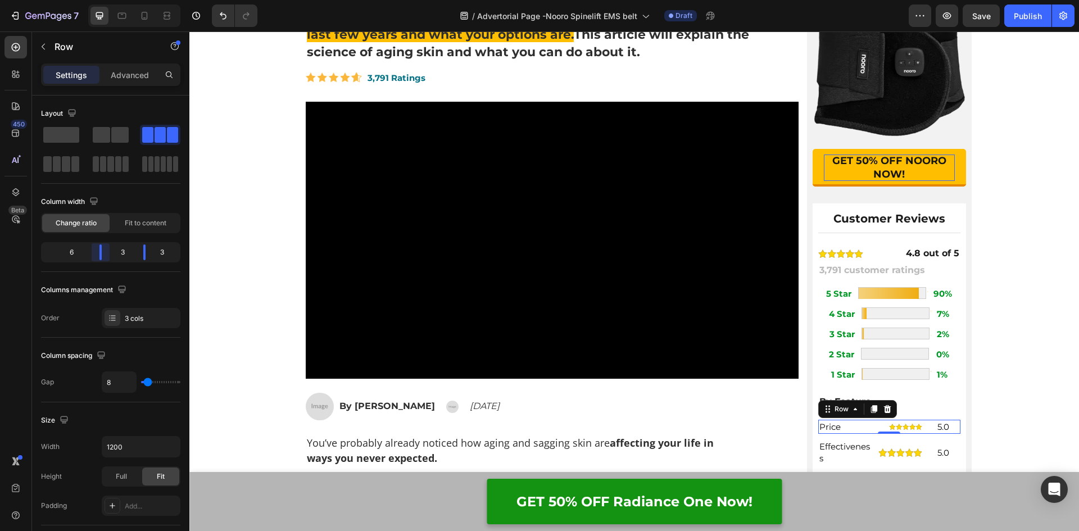
drag, startPoint x: 93, startPoint y: 254, endPoint x: 110, endPoint y: 252, distance: 17.6
click at [110, 0] on body "7 Version history / Advertorial Page -Nooro Spinelift EMS belt Draft Preview Sa…" at bounding box center [539, 0] width 1079 height 0
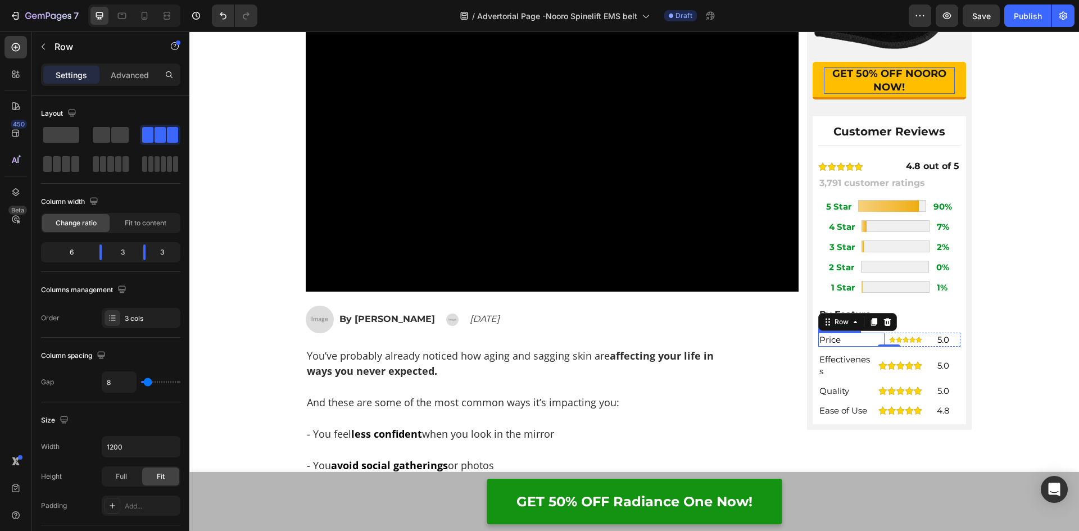
scroll to position [337, 0]
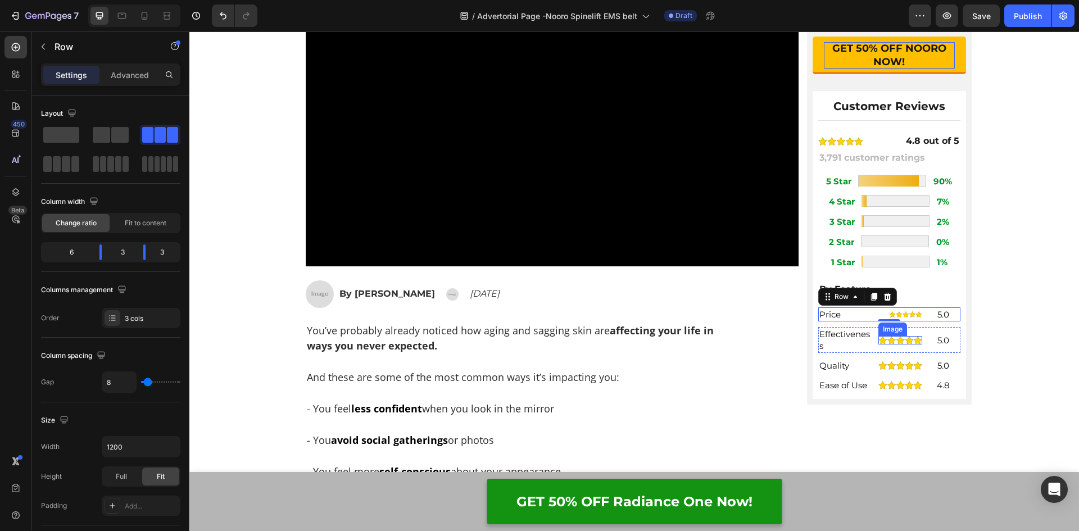
click at [878, 336] on img at bounding box center [900, 340] width 44 height 8
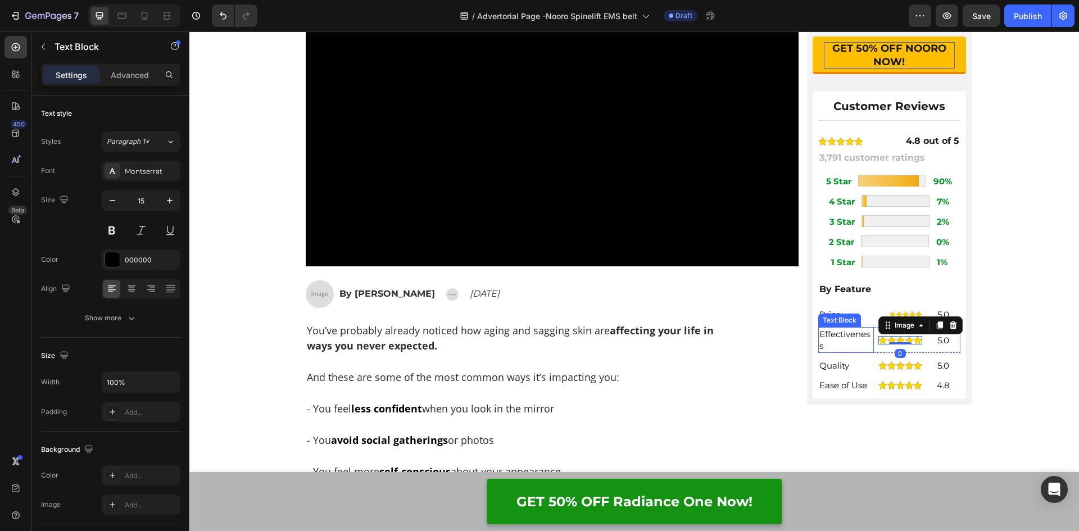
click at [864, 342] on p "Effectiveness" at bounding box center [845, 340] width 53 height 24
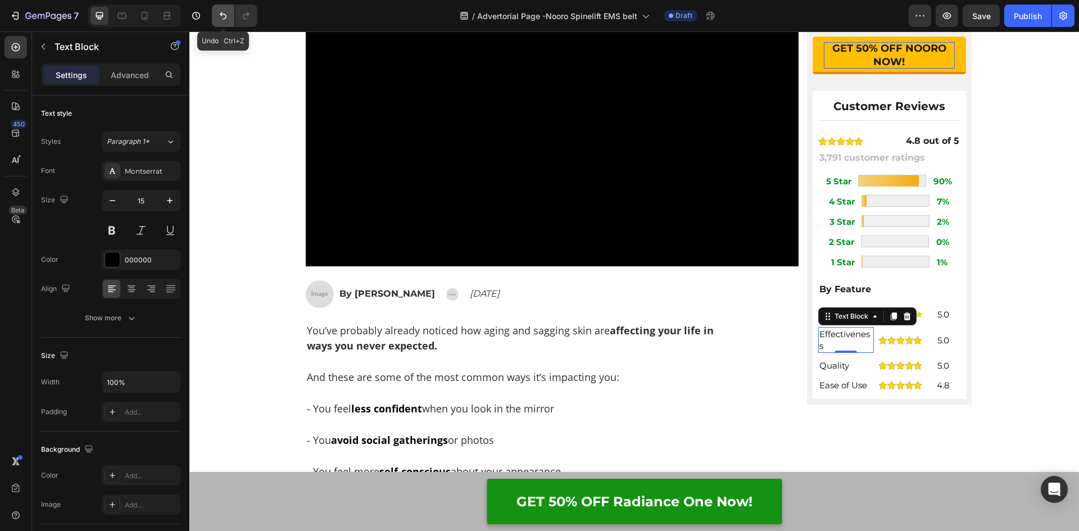
click at [220, 14] on icon "Undo/Redo" at bounding box center [222, 15] width 11 height 11
click at [927, 316] on p "5.0" at bounding box center [942, 314] width 31 height 12
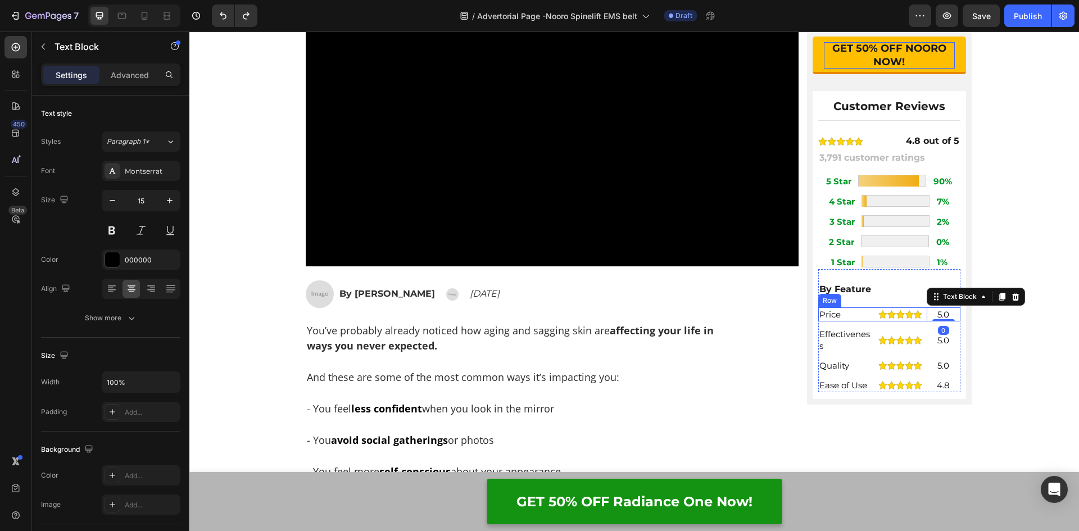
click at [871, 317] on div "Price Text Block Image 5.0 Text Block 0 Row" at bounding box center [889, 314] width 142 height 14
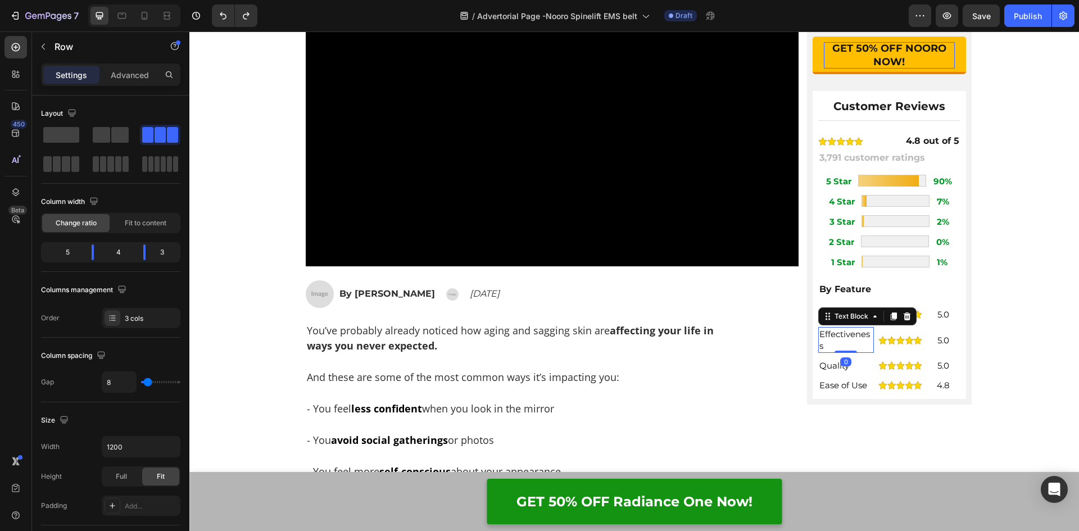
click at [858, 343] on p "Effectiveness" at bounding box center [845, 340] width 53 height 24
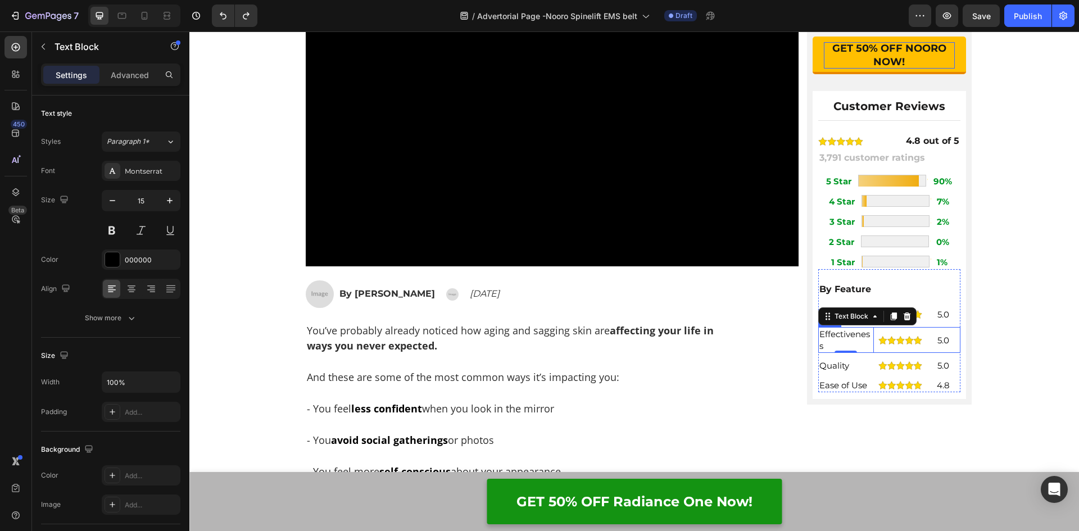
click at [872, 345] on div "Effectiveness Text Block 0 Image 5.0 Text Block Row" at bounding box center [889, 340] width 142 height 26
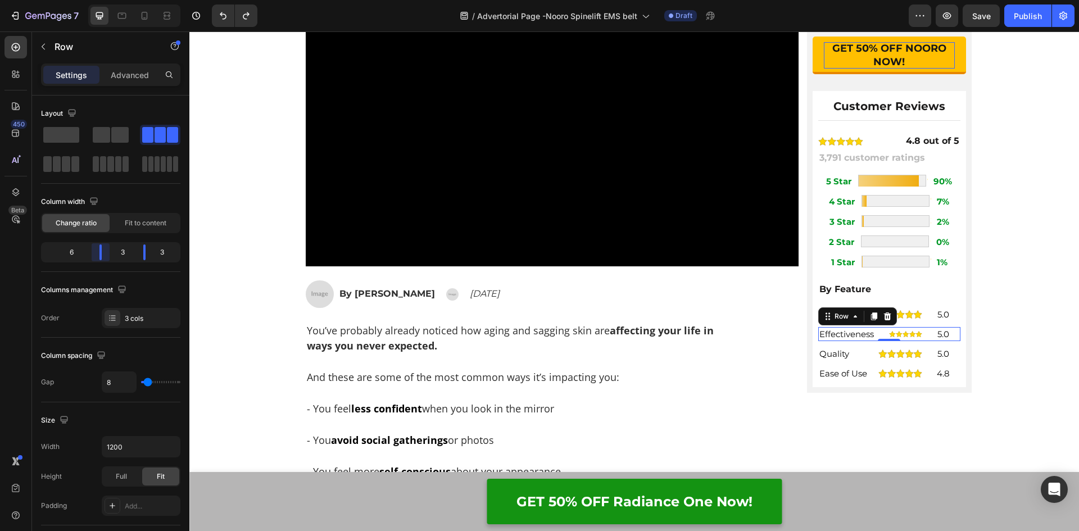
drag, startPoint x: 95, startPoint y: 253, endPoint x: 107, endPoint y: 253, distance: 12.4
click at [107, 0] on body "7 Version history / Advertorial Page -Nooro Spinelift EMS belt Draft Preview Sa…" at bounding box center [539, 0] width 1079 height 0
click at [866, 356] on p "Quality" at bounding box center [845, 354] width 53 height 12
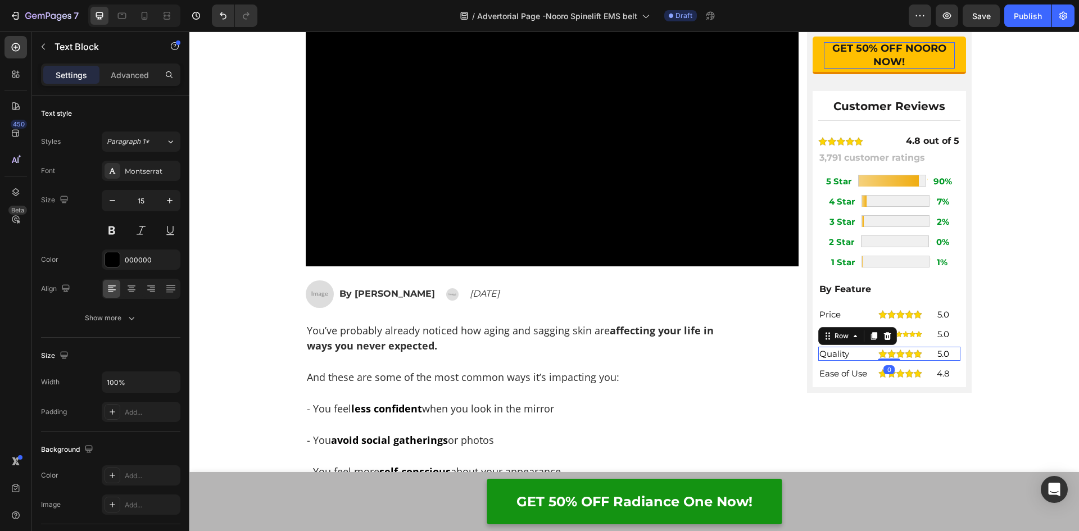
click at [872, 358] on div "Quality Text Block Image 5.0 Text Block Row 0" at bounding box center [889, 354] width 142 height 14
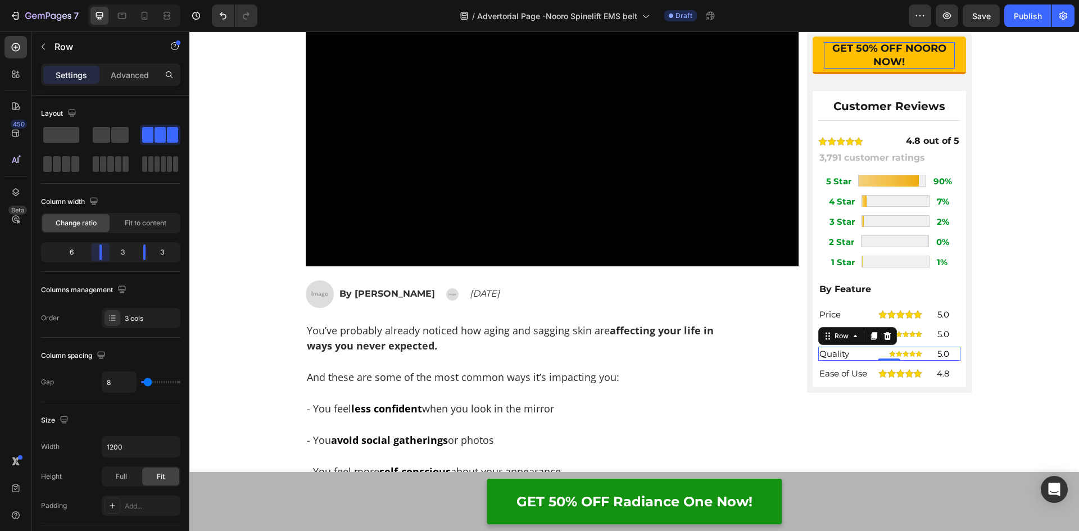
drag, startPoint x: 93, startPoint y: 256, endPoint x: 568, endPoint y: 291, distance: 476.0
click at [108, 0] on body "7 Version history / Advertorial Page -Nooro Spinelift EMS belt Draft Preview Sa…" at bounding box center [539, 0] width 1079 height 0
click at [858, 316] on p "Price" at bounding box center [845, 314] width 53 height 12
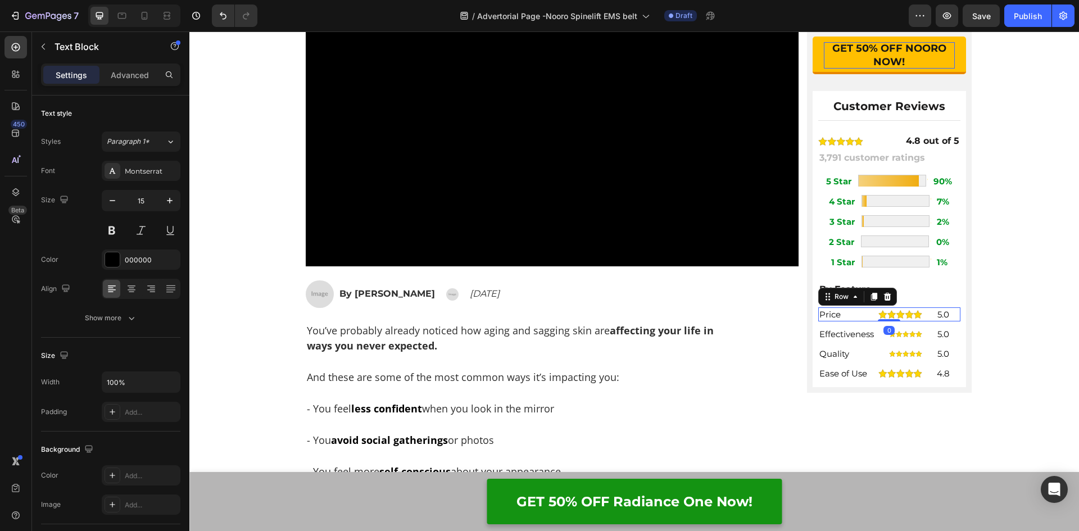
click at [872, 318] on div "Price Text Block Image 5.0 Text Block Row 0" at bounding box center [889, 314] width 142 height 14
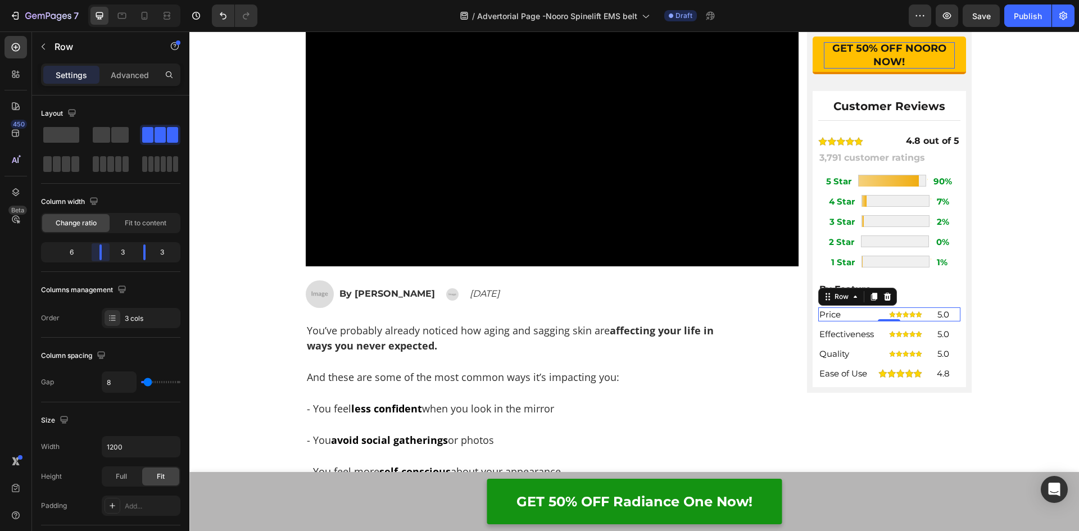
drag, startPoint x: 94, startPoint y: 251, endPoint x: 108, endPoint y: 252, distance: 13.5
click at [108, 0] on body "7 Version history / Advertorial Page -Nooro Spinelift EMS belt Draft Preview Sa…" at bounding box center [539, 0] width 1079 height 0
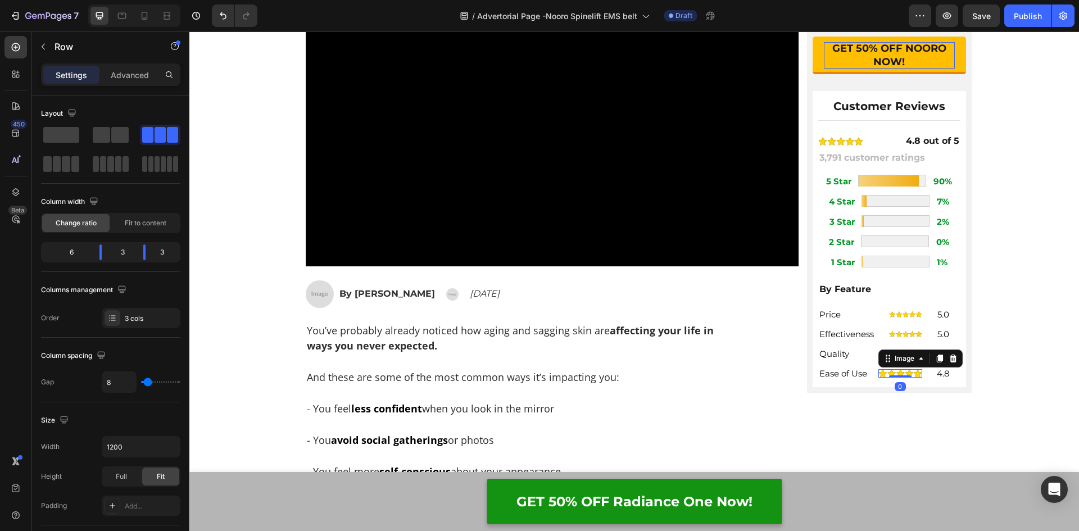
click at [878, 377] on img at bounding box center [900, 373] width 44 height 8
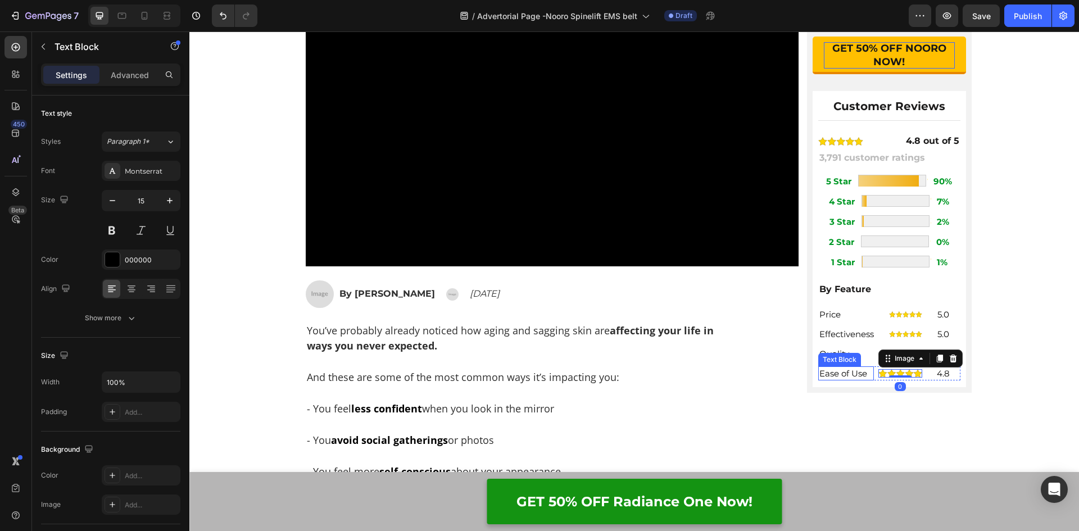
click at [869, 377] on div "Ease of Use" at bounding box center [846, 373] width 56 height 14
click at [872, 377] on div "Ease of Use Text Block Image 4.8 Text Block Row 0" at bounding box center [889, 373] width 142 height 14
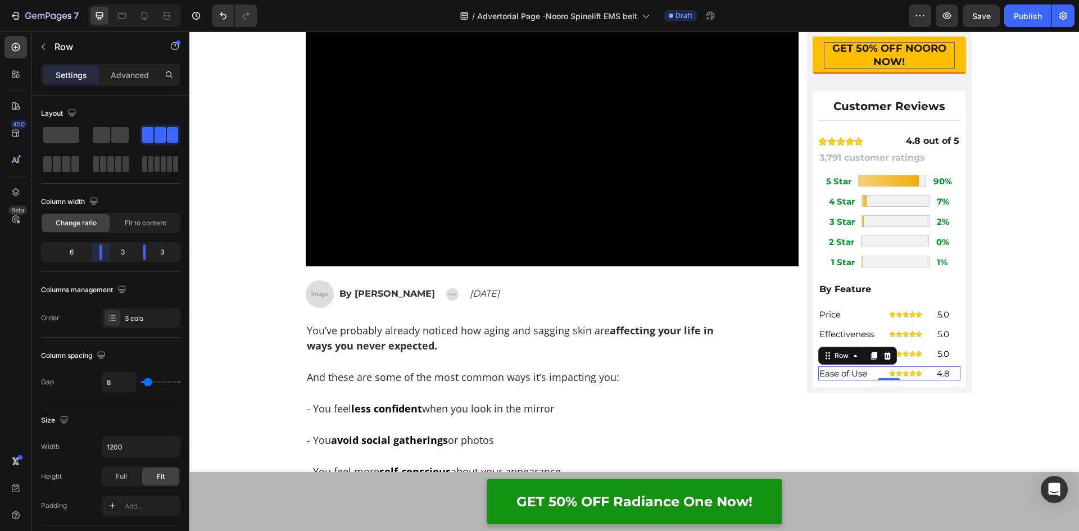
drag, startPoint x: 94, startPoint y: 252, endPoint x: 179, endPoint y: 281, distance: 89.5
click at [107, 0] on body "7 Version history / Advertorial Page -Nooro Spinelift EMS belt Draft Preview Sa…" at bounding box center [539, 0] width 1079 height 0
click at [986, 379] on div "Home > Pain Relief > Nooro SpineLift EMS Belt Text Block ⁠⁠⁠⁠⁠⁠⁠ Top Doctor of …" at bounding box center [633, 190] width 889 height 809
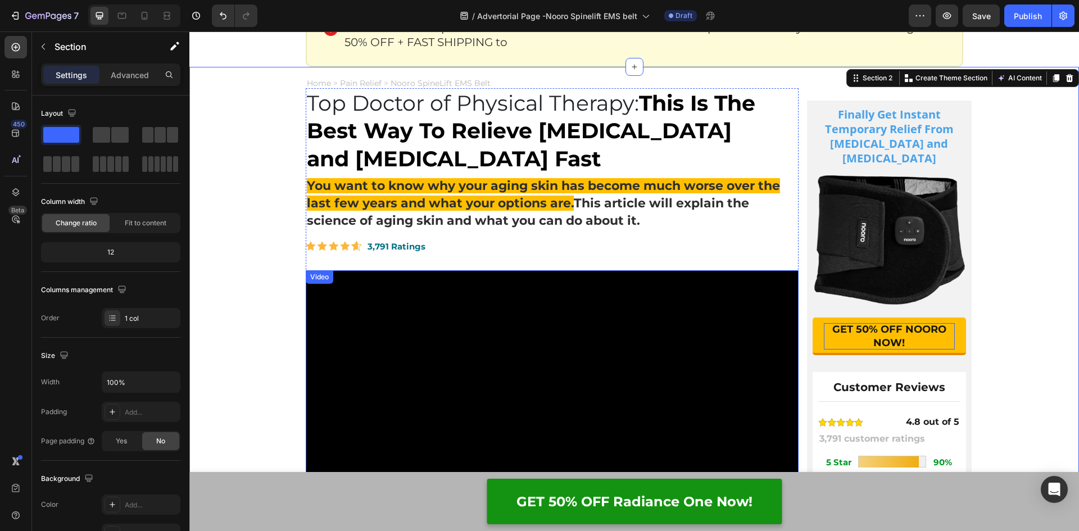
scroll to position [0, 0]
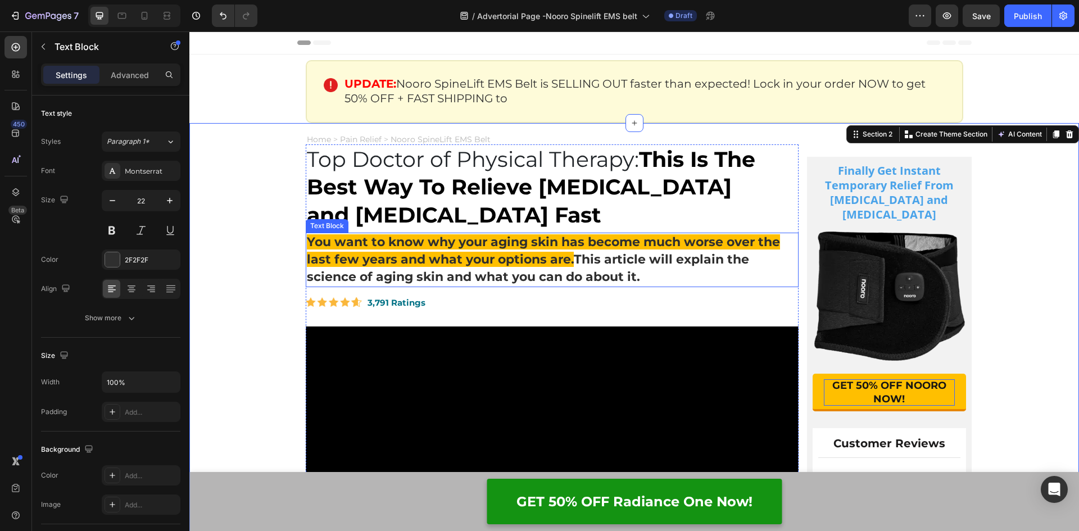
click at [640, 275] on p "You want to know why your aging skin has become much worse over the last few ye…" at bounding box center [552, 260] width 491 height 52
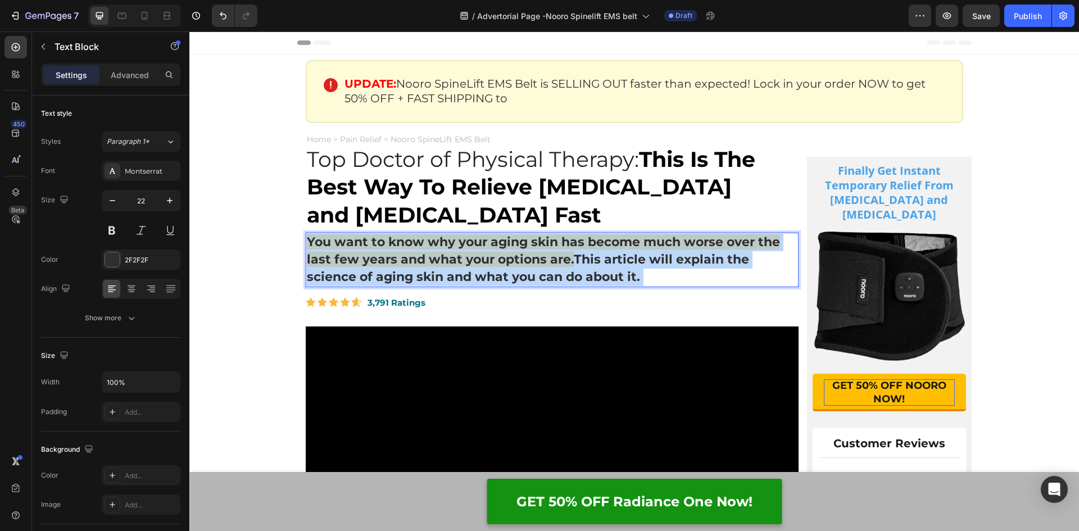
drag, startPoint x: 645, startPoint y: 277, endPoint x: 439, endPoint y: 259, distance: 207.5
click at [439, 259] on p "You want to know why your aging skin has become much worse over the last few ye…" at bounding box center [552, 260] width 491 height 52
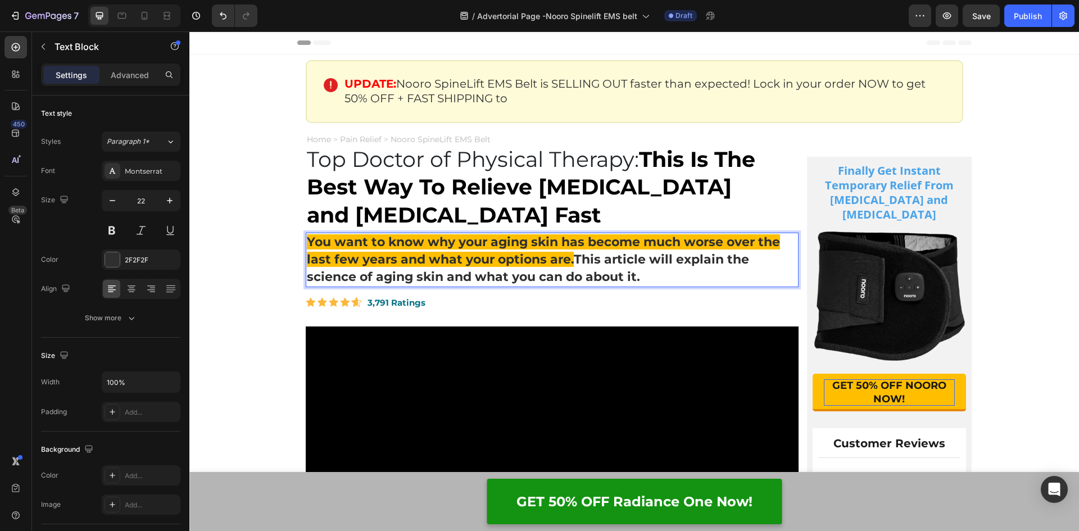
click at [641, 276] on p "You want to know why your aging skin has become much worse over the last few ye…" at bounding box center [552, 260] width 491 height 52
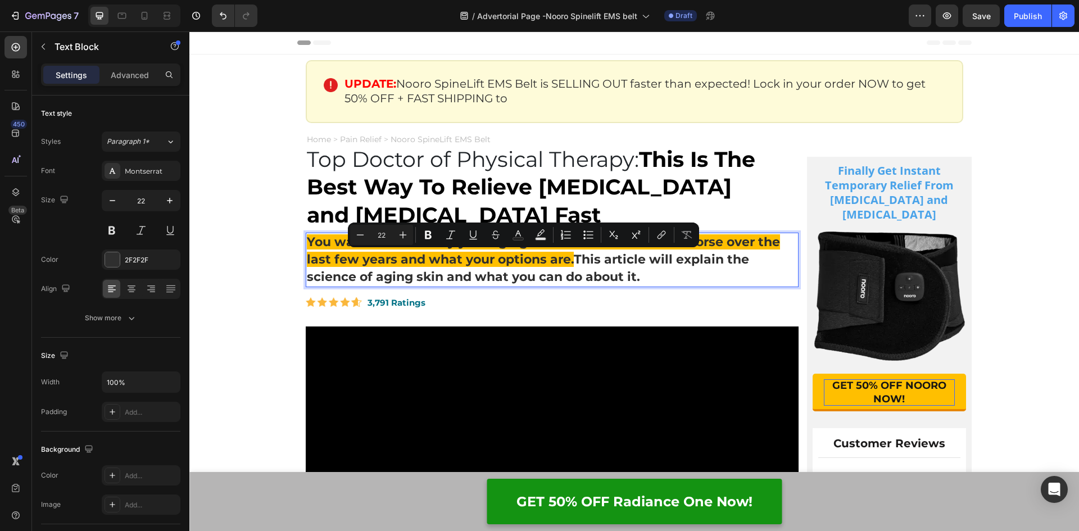
drag, startPoint x: 639, startPoint y: 276, endPoint x: 574, endPoint y: 259, distance: 67.4
click at [574, 259] on p "You want to know why your aging skin has become much worse over the last few ye…" at bounding box center [552, 260] width 491 height 52
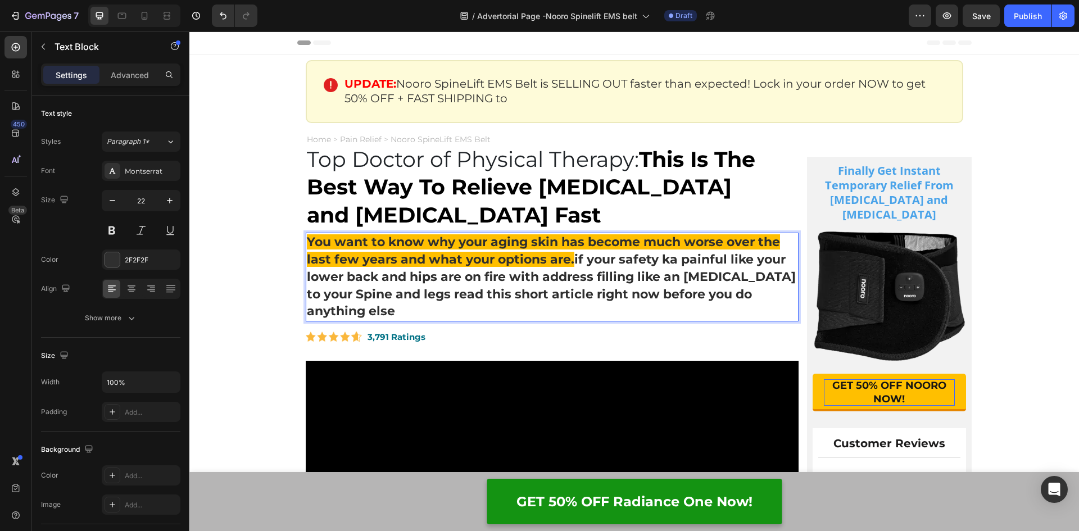
click at [576, 257] on p "You want to know why your aging skin has become much worse over the last few ye…" at bounding box center [552, 277] width 491 height 87
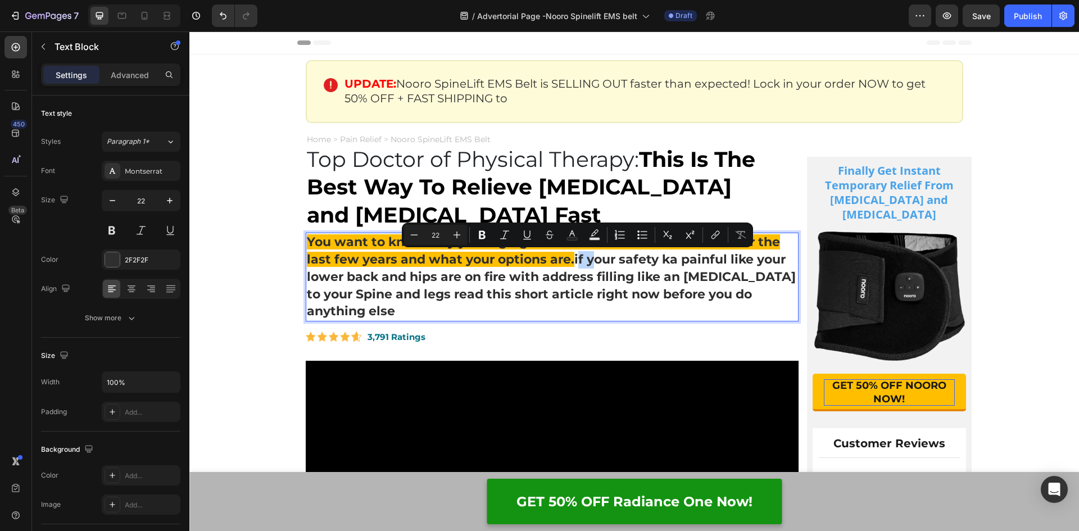
click at [576, 259] on p "You want to know why your aging skin has become much worse over the last few ye…" at bounding box center [552, 277] width 491 height 87
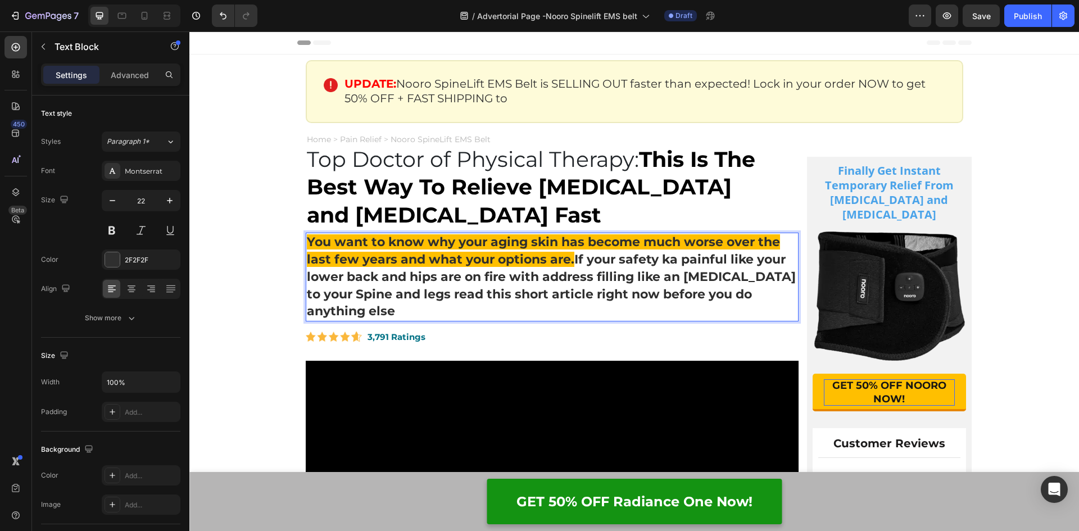
click at [633, 256] on p "You want to know why your aging skin has become much worse over the last few ye…" at bounding box center [552, 277] width 491 height 87
click at [680, 257] on p "You want to know why your aging skin has become much worse over the last few ye…" at bounding box center [552, 277] width 491 height 87
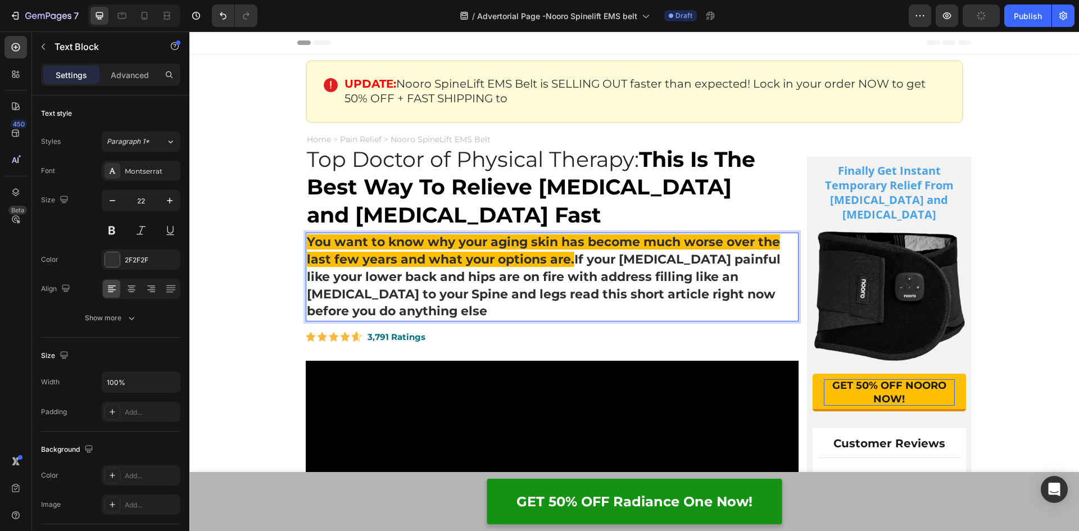
click at [431, 279] on p "You want to know why your aging skin has become much worse over the last few ye…" at bounding box center [552, 277] width 491 height 87
click at [503, 274] on p "You want to know why your aging skin has become much worse over the last few ye…" at bounding box center [552, 277] width 491 height 87
click at [571, 276] on p "You want to know why your aging skin has become much worse over the last few ye…" at bounding box center [552, 277] width 491 height 87
click at [315, 296] on p "You want to know why your aging skin has become much worse over the last few ye…" at bounding box center [552, 277] width 491 height 87
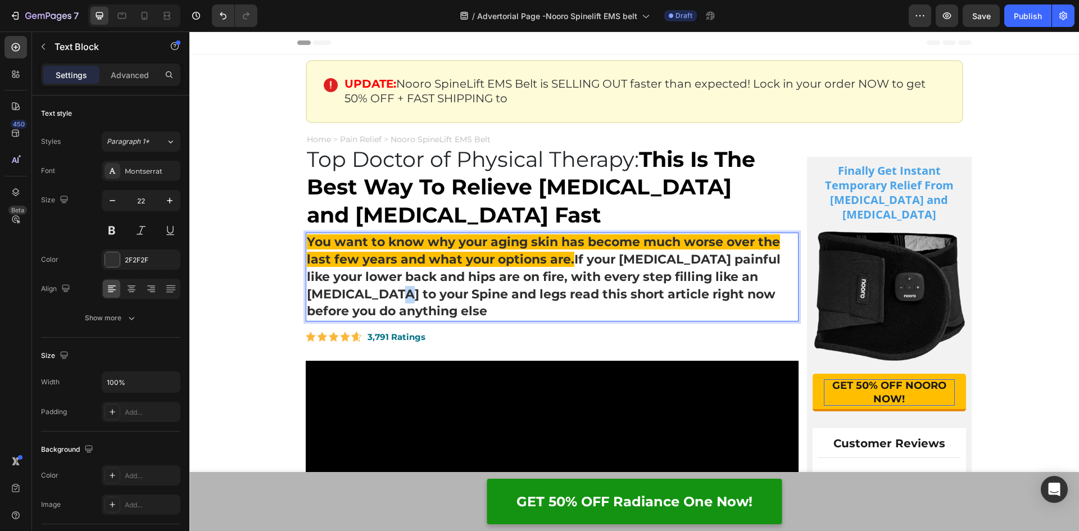
click at [315, 296] on p "You want to know why your aging skin has become much worse over the last few ye…" at bounding box center [552, 277] width 491 height 87
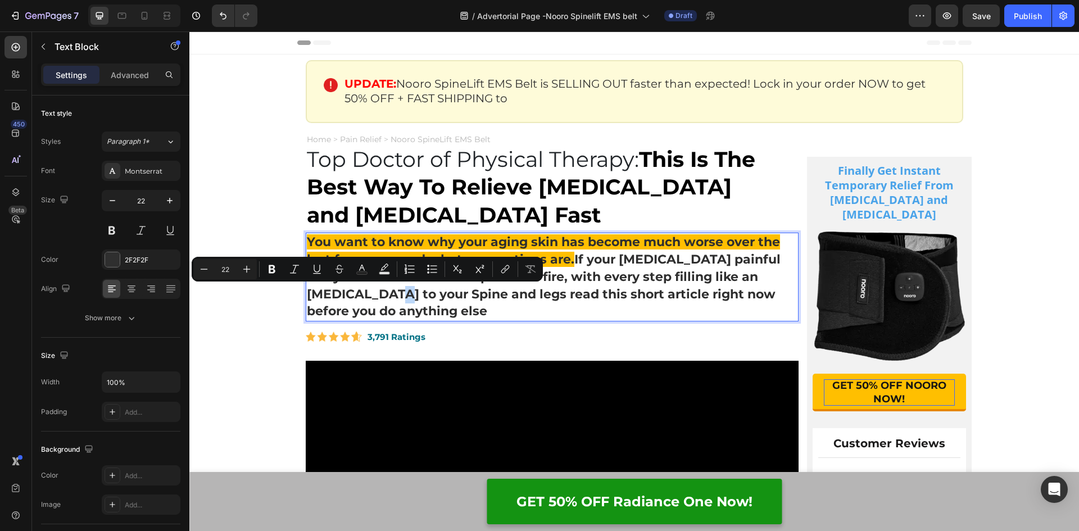
click at [315, 296] on p "You want to know why your aging skin has become much worse over the last few ye…" at bounding box center [552, 277] width 491 height 87
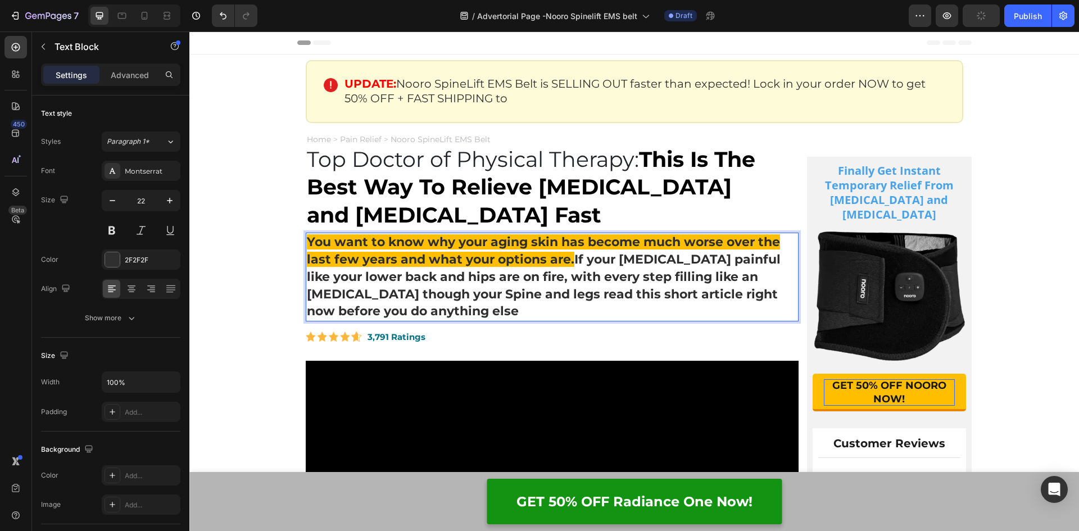
click at [481, 294] on p "You want to know why your aging skin has become much worse over the last few ye…" at bounding box center [552, 277] width 491 height 87
click at [393, 311] on p "You want to know why your aging skin has become much worse over the last few ye…" at bounding box center [552, 277] width 491 height 87
click at [549, 258] on span "You want to know why your aging skin has become much worse over the last few ye…" at bounding box center [543, 250] width 473 height 33
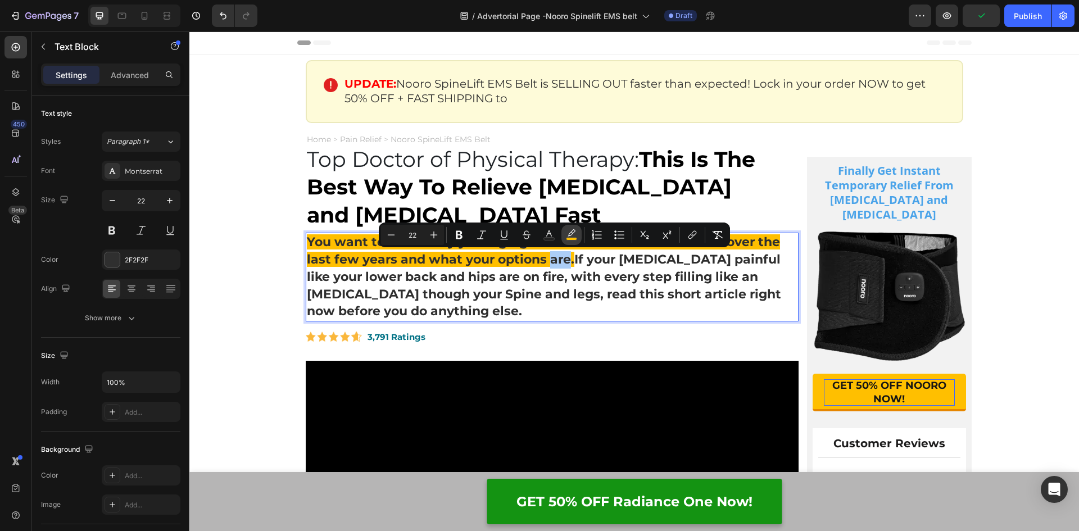
click at [574, 240] on rect "Editor contextual toolbar" at bounding box center [571, 239] width 11 height 3
type input "FFBF00"
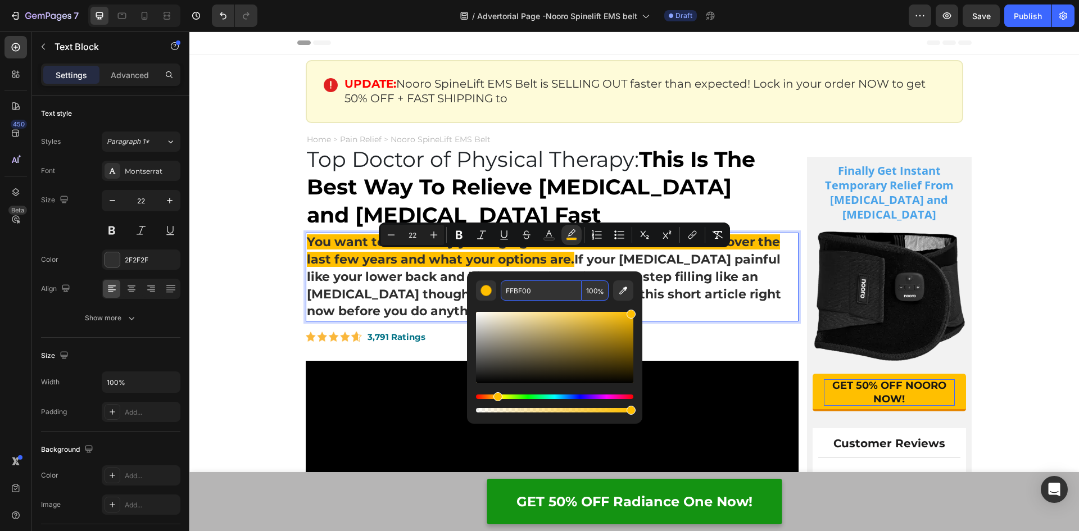
click at [654, 262] on p "You want to know why your aging skin has become much worse over the last few ye…" at bounding box center [552, 277] width 491 height 87
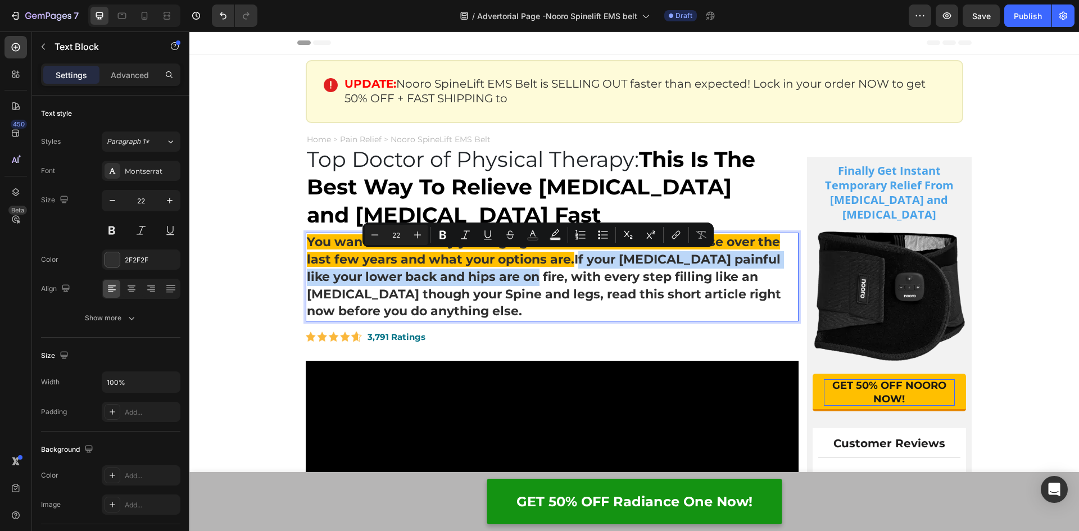
drag, startPoint x: 502, startPoint y: 279, endPoint x: 572, endPoint y: 258, distance: 72.9
click at [572, 258] on p "You want to know why your aging skin has become much worse over the last few ye…" at bounding box center [552, 277] width 491 height 87
click at [537, 236] on icon "Editor contextual toolbar" at bounding box center [532, 234] width 11 height 11
type input "2F2F2F"
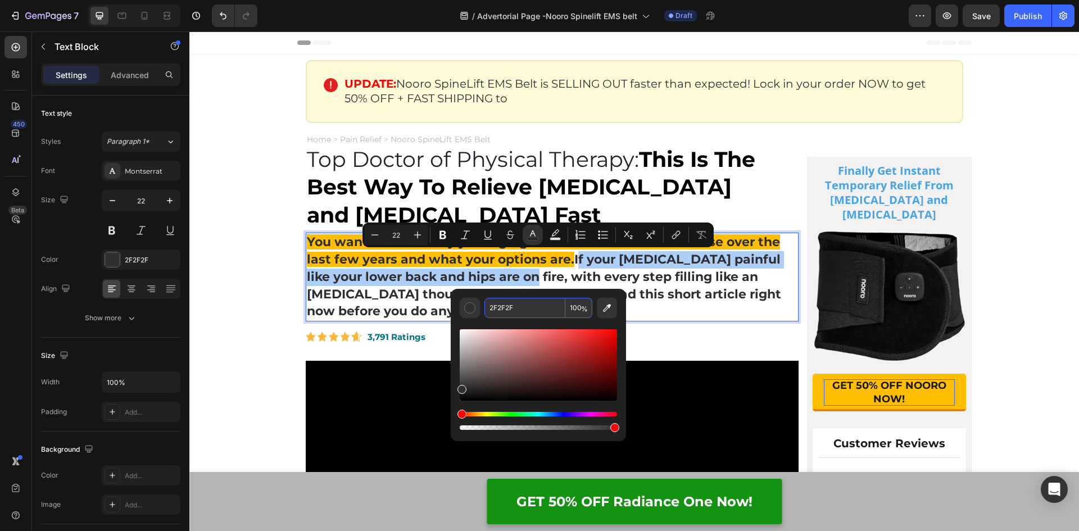
paste input "FFBF00"
type input "FFBF00"
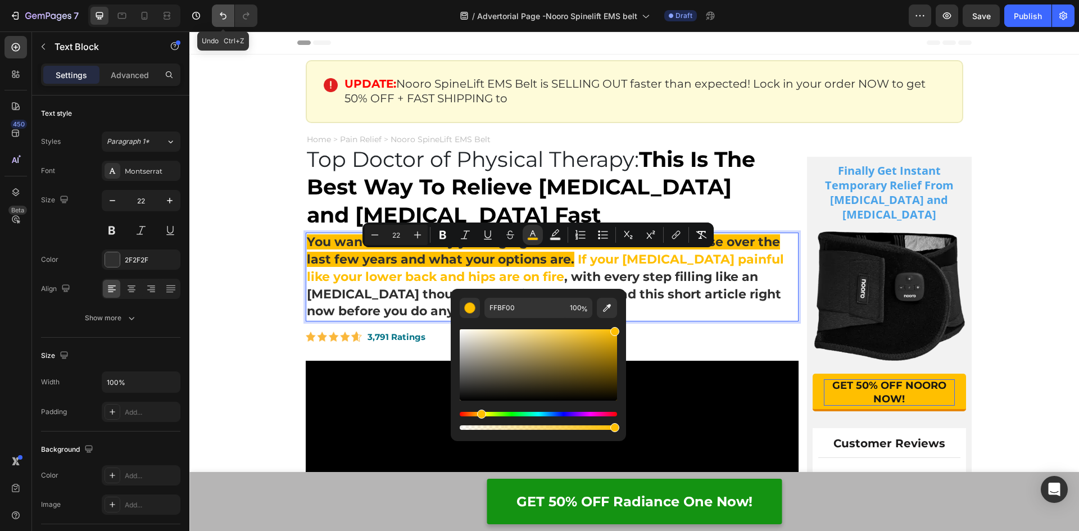
click at [227, 20] on icon "Undo/Redo" at bounding box center [222, 15] width 11 height 11
type input "16"
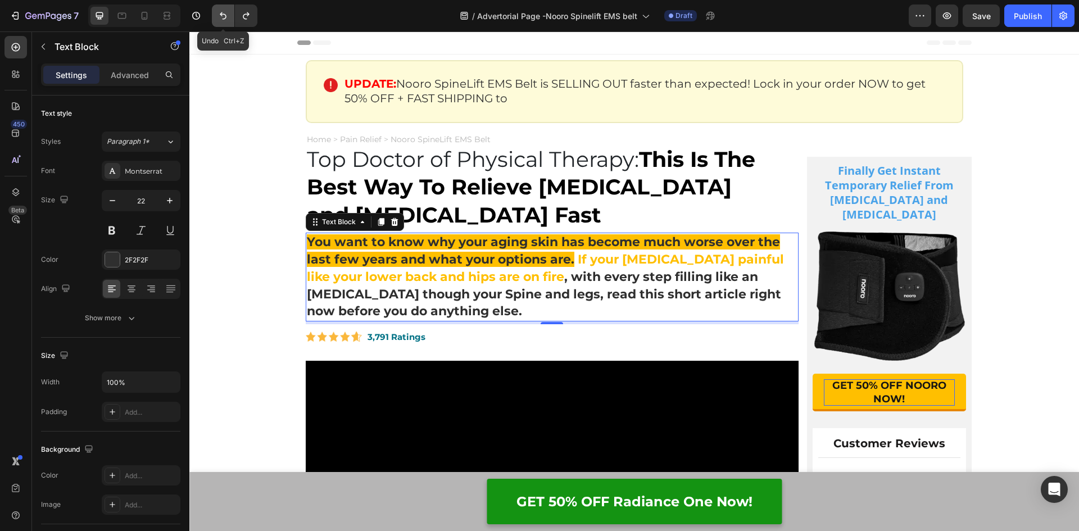
click at [216, 13] on button "Undo/Redo" at bounding box center [223, 15] width 22 height 22
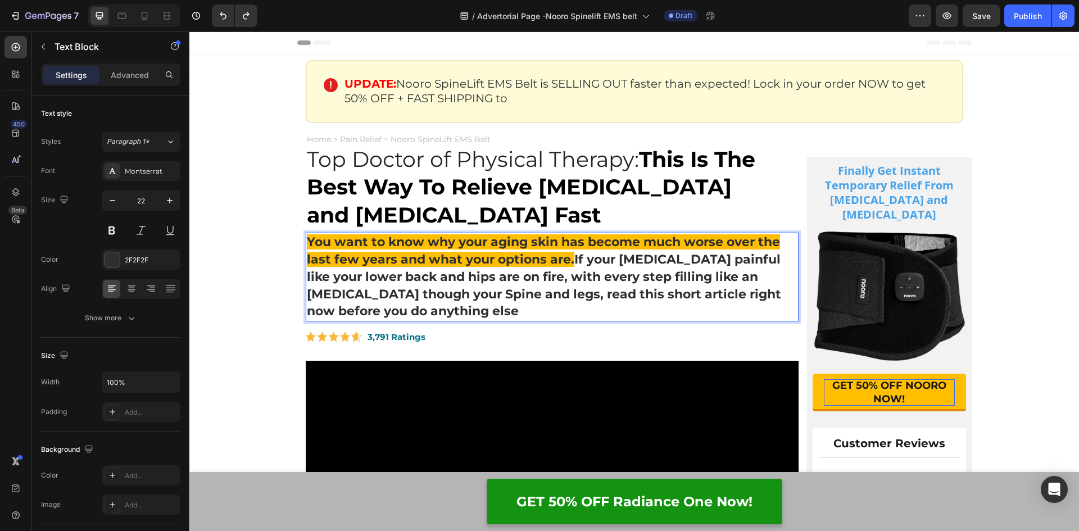
click at [543, 258] on span "You want to know why your aging skin has become much worse over the last few ye…" at bounding box center [543, 250] width 473 height 33
click at [545, 250] on p "You want to know why your aging skin has become much worse over the last few ye…" at bounding box center [552, 277] width 491 height 87
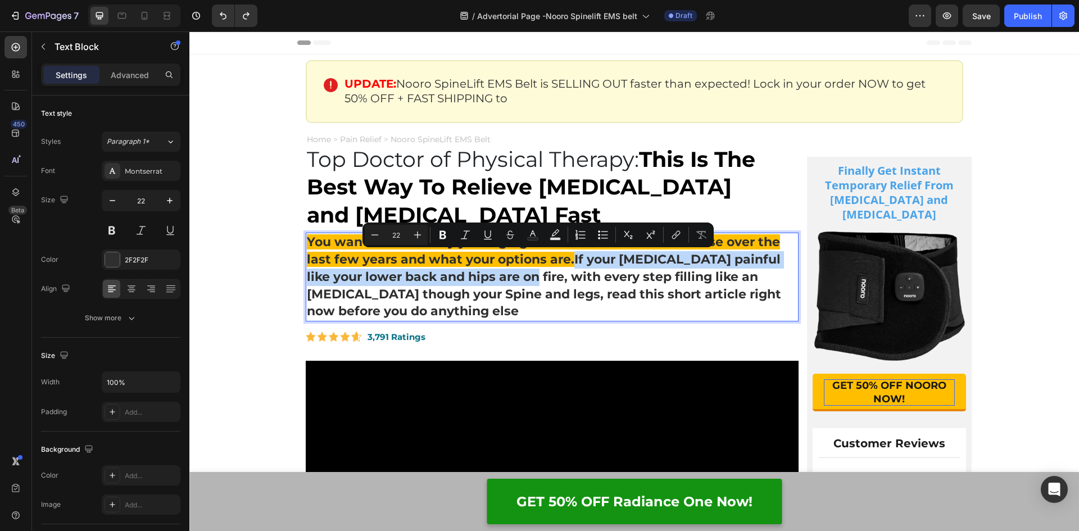
drag, startPoint x: 501, startPoint y: 279, endPoint x: 570, endPoint y: 260, distance: 71.1
click at [570, 260] on p "You want to know why your aging skin has become much worse over the last few ye…" at bounding box center [552, 277] width 491 height 87
click at [556, 236] on icon "Editor contextual toolbar" at bounding box center [554, 234] width 11 height 11
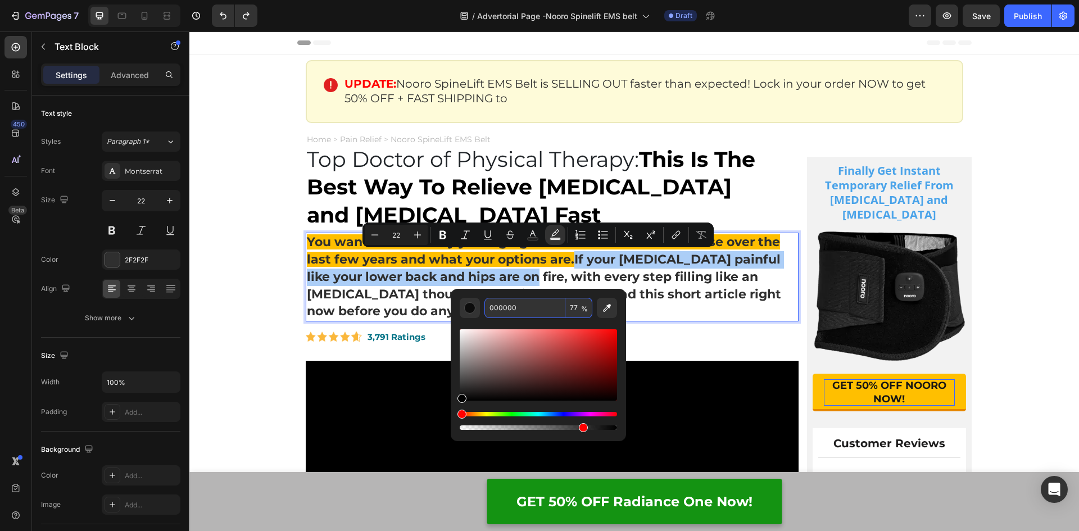
click at [523, 309] on input "000000" at bounding box center [524, 308] width 81 height 20
paste input "FFBF"
type input "FFBF00"
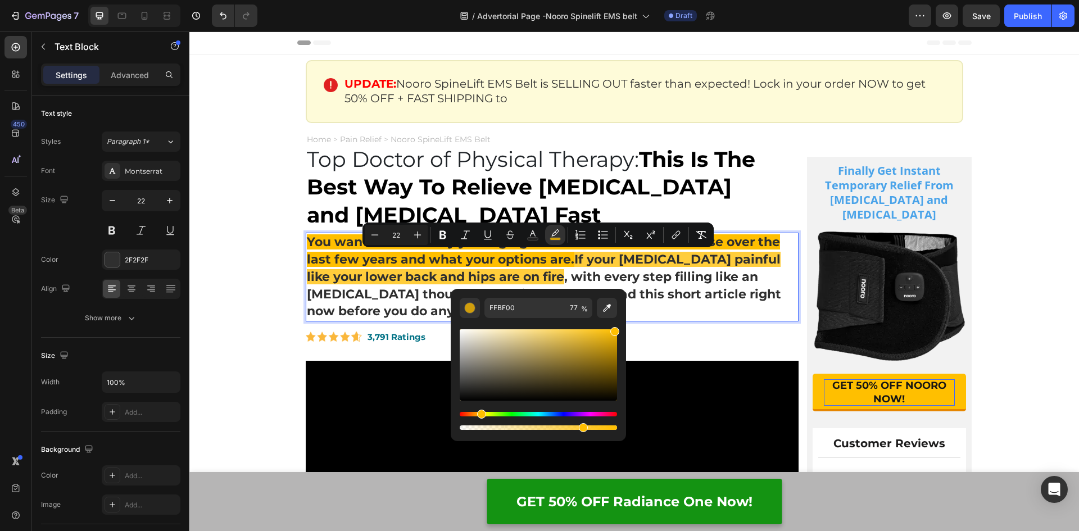
click at [682, 307] on p "You want to know why your aging skin has become much worse over the last few ye…" at bounding box center [552, 277] width 491 height 87
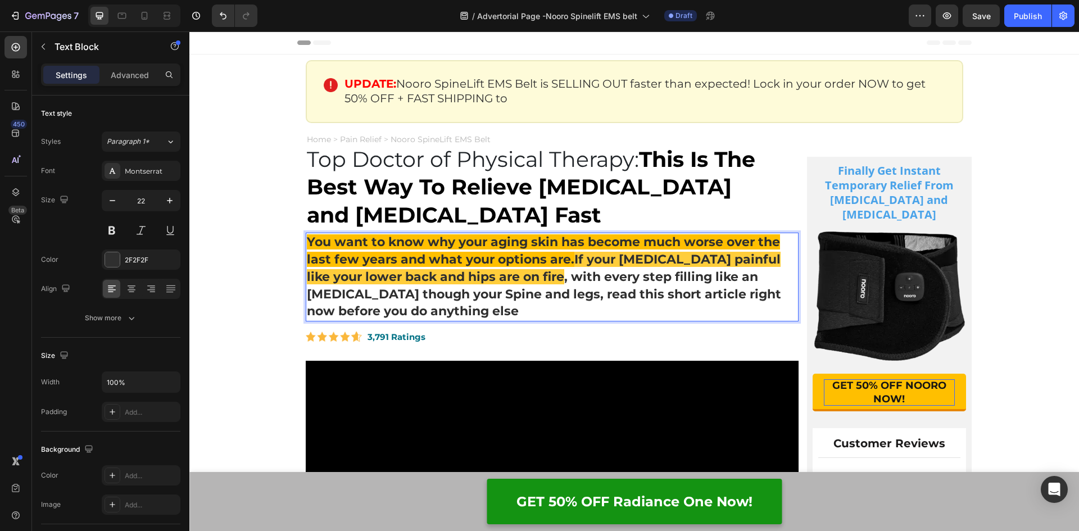
click at [566, 263] on span "You want to know why your aging skin has become much worse over the last few ye…" at bounding box center [543, 250] width 473 height 33
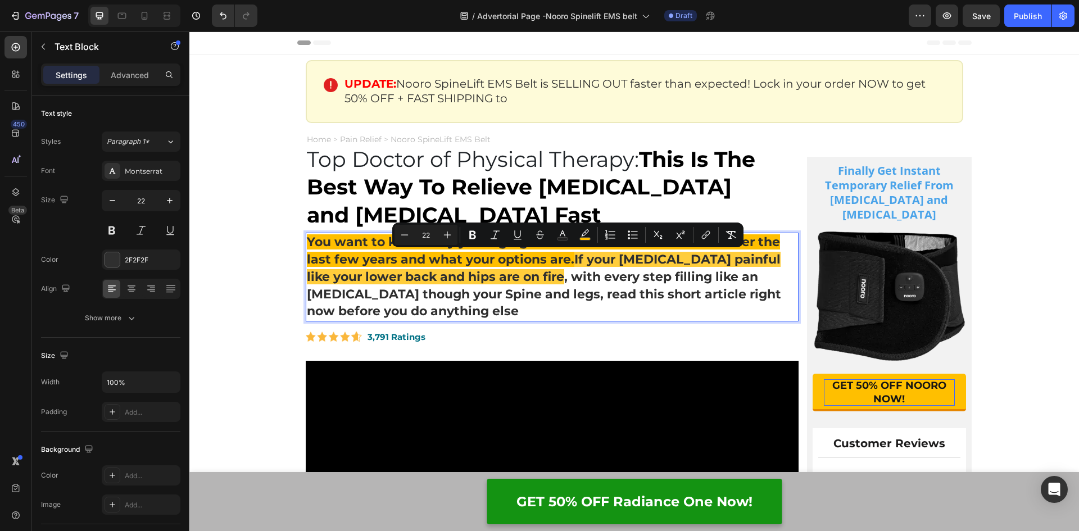
click at [600, 309] on p "You want to know why your aging skin has become much worse over the last few ye…" at bounding box center [552, 277] width 491 height 87
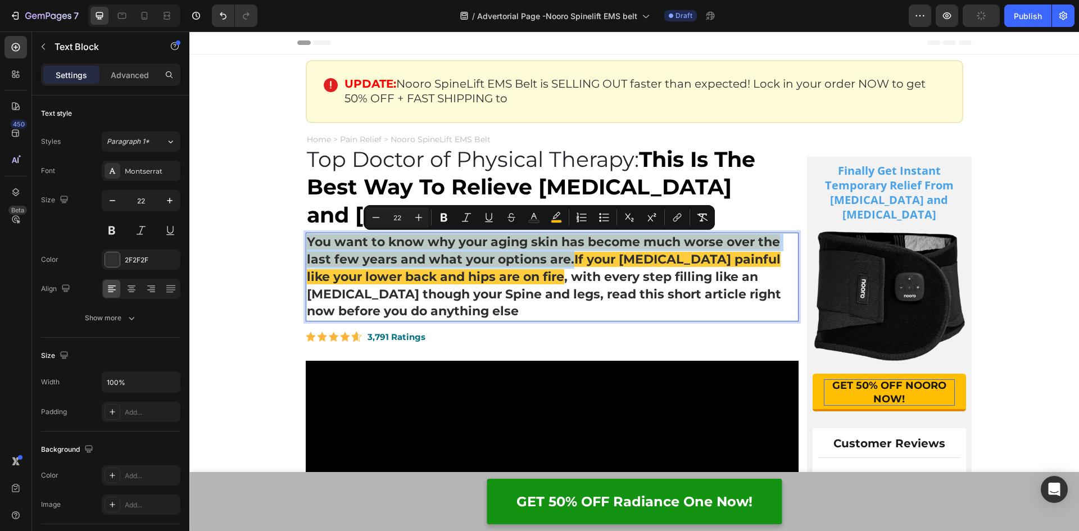
drag, startPoint x: 568, startPoint y: 263, endPoint x: 302, endPoint y: 244, distance: 266.9
click at [307, 244] on p "You want to know why your aging skin has become much worse over the last few ye…" at bounding box center [552, 277] width 491 height 87
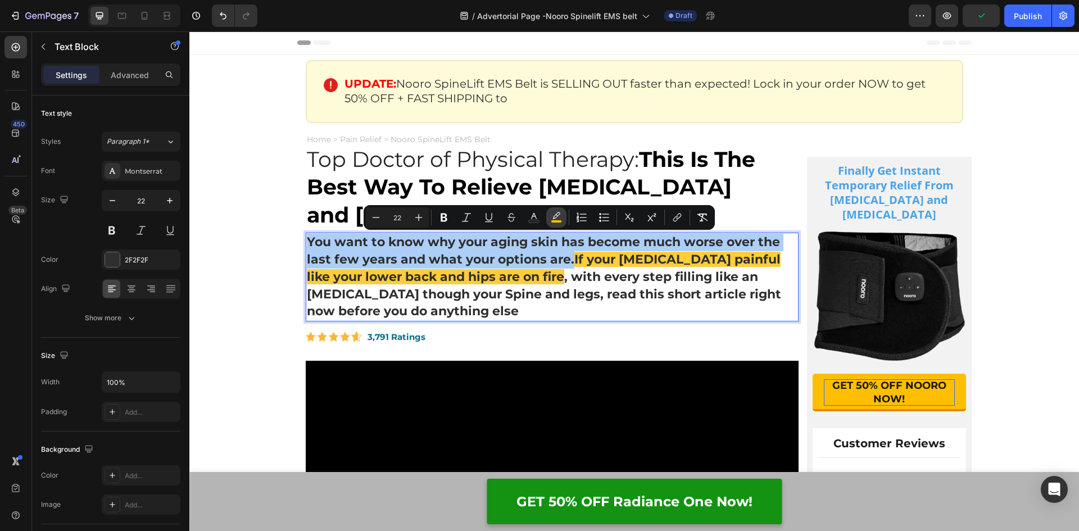
click at [559, 222] on rect "Editor contextual toolbar" at bounding box center [556, 221] width 11 height 3
type input "100"
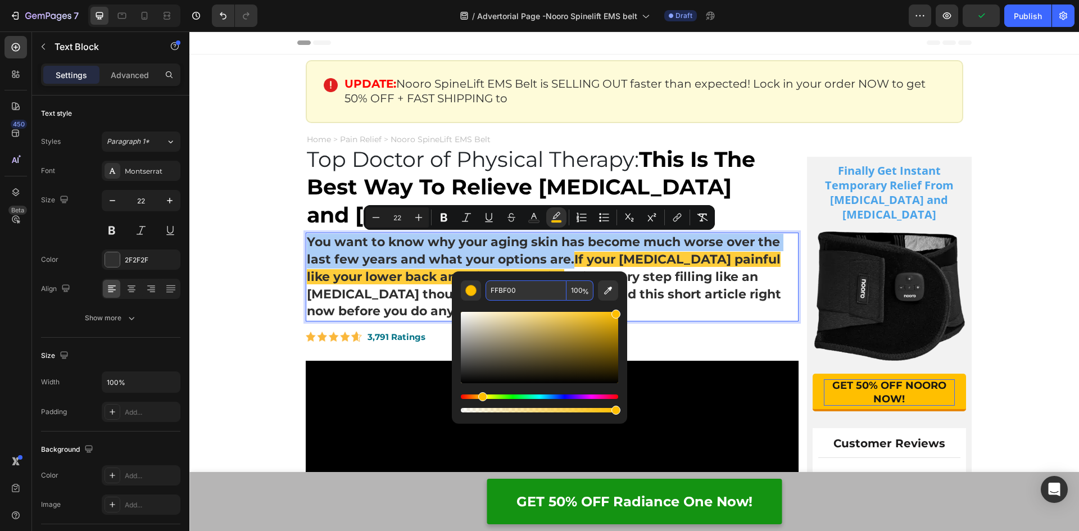
click at [531, 289] on input "FFBF00" at bounding box center [525, 290] width 81 height 20
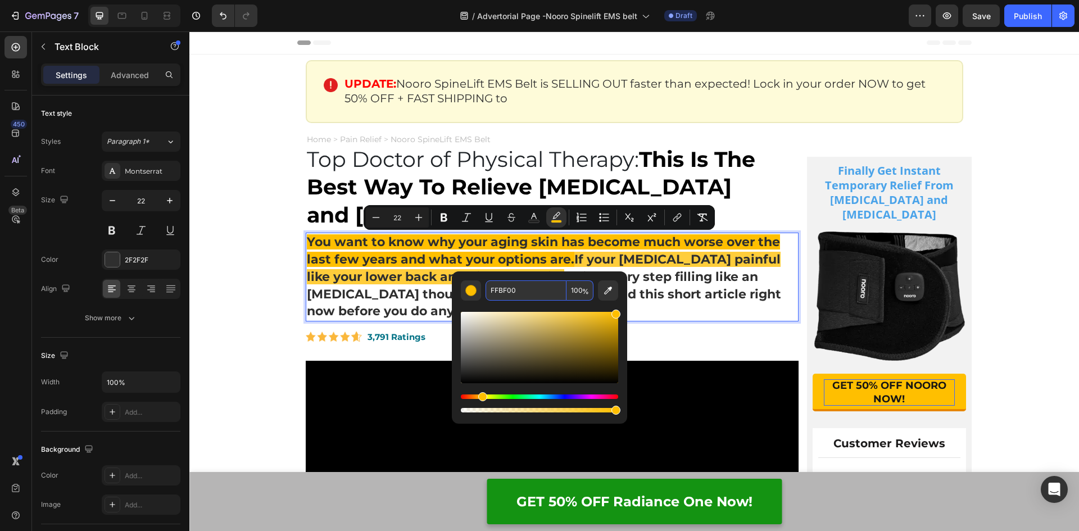
click at [600, 261] on span "If your sciatica painful like your lower back and hips are on fire" at bounding box center [544, 268] width 474 height 33
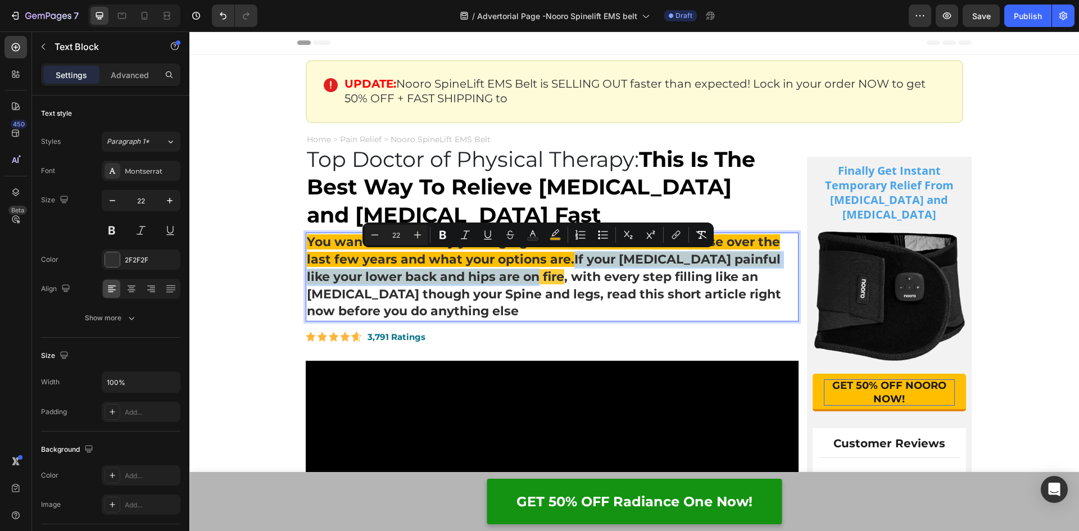
drag, startPoint x: 501, startPoint y: 279, endPoint x: 569, endPoint y: 263, distance: 69.6
click at [569, 263] on span "If your sciatica painful like your lower back and hips are on fire" at bounding box center [544, 268] width 474 height 33
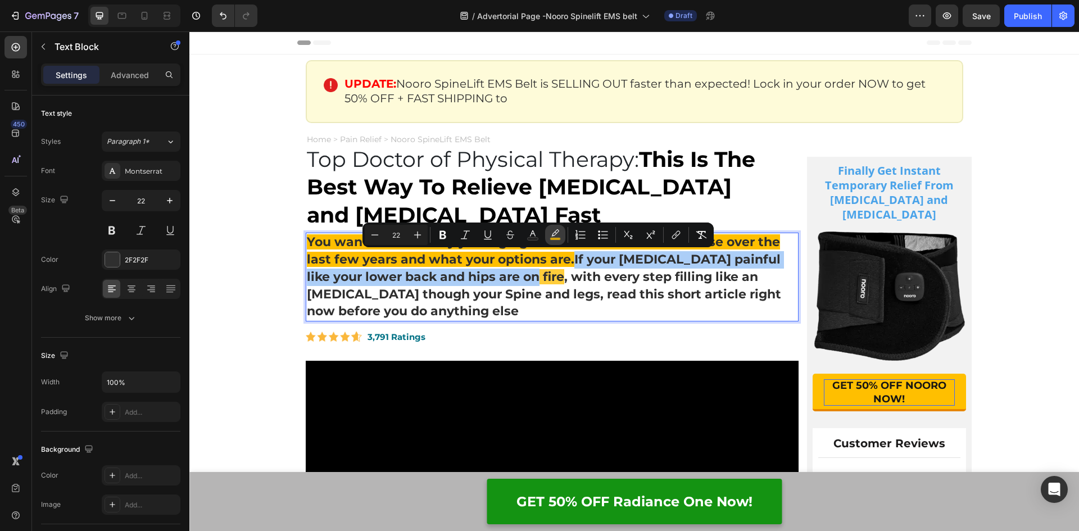
click at [560, 235] on icon "Editor contextual toolbar" at bounding box center [554, 234] width 11 height 11
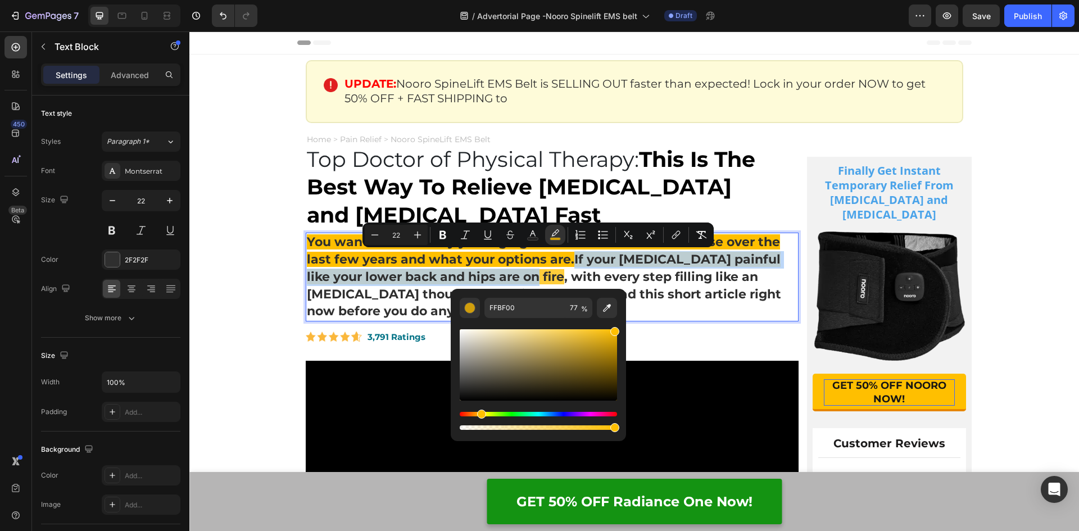
type input "100"
drag, startPoint x: 773, startPoint y: 461, endPoint x: 641, endPoint y: 433, distance: 134.8
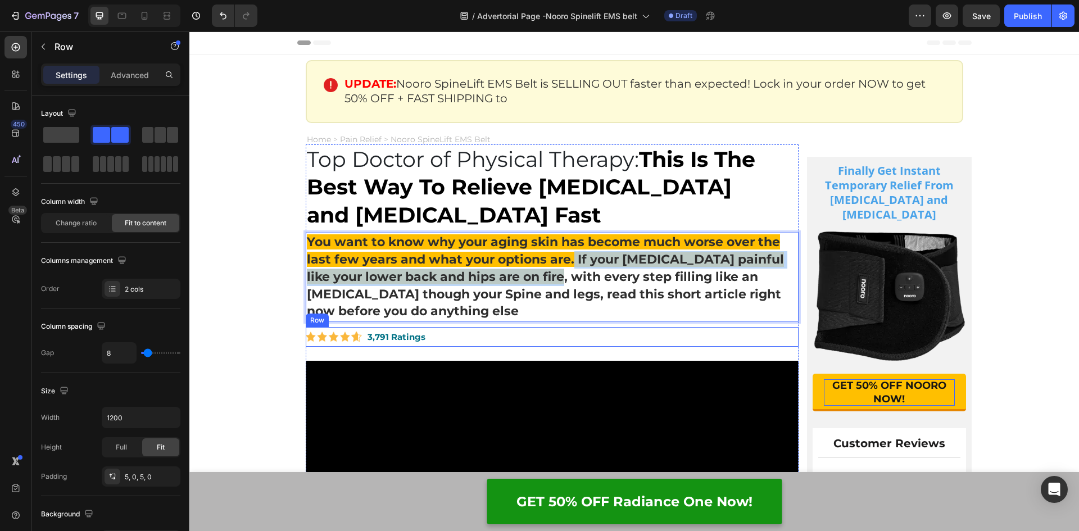
click at [675, 342] on div "Image 3,791 Ratings Text Block Row" at bounding box center [552, 337] width 493 height 20
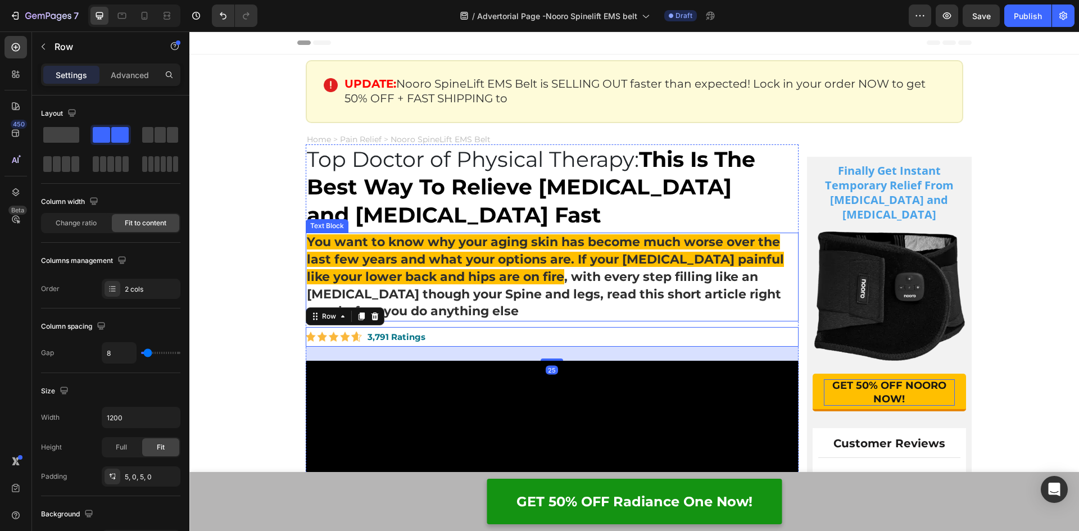
click at [572, 258] on span "You want to know why your aging skin has become much worse over the last few ye…" at bounding box center [545, 259] width 477 height 50
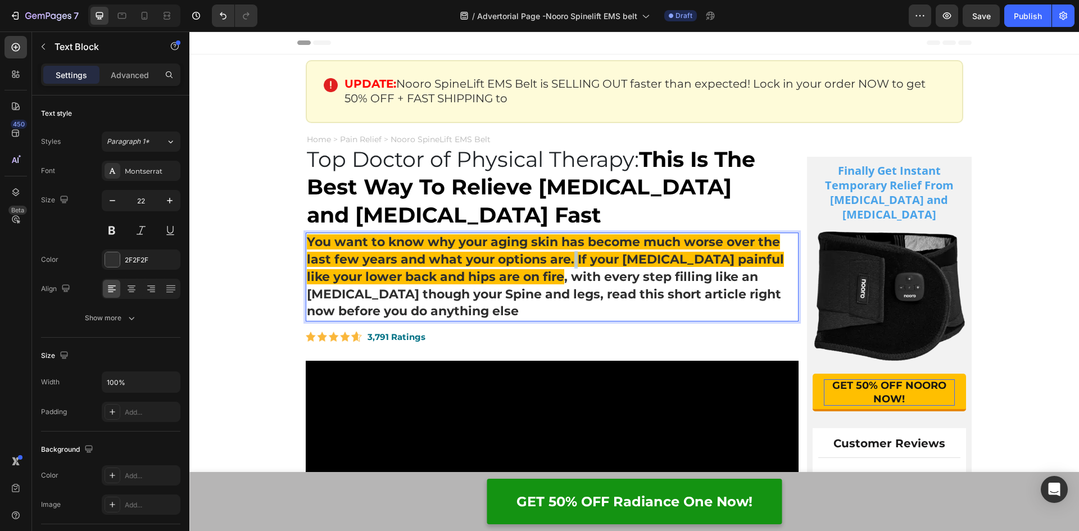
click at [569, 260] on span "You want to know why your aging skin has become much worse over the last few ye…" at bounding box center [545, 259] width 477 height 50
drag, startPoint x: 568, startPoint y: 262, endPoint x: 325, endPoint y: 258, distance: 242.7
click at [325, 258] on span "You want to know why your aging skin has become much worse over the last few ye…" at bounding box center [545, 259] width 477 height 50
click at [567, 262] on span "You want to know why your aging skin has become much worse over the last few ye…" at bounding box center [545, 259] width 477 height 50
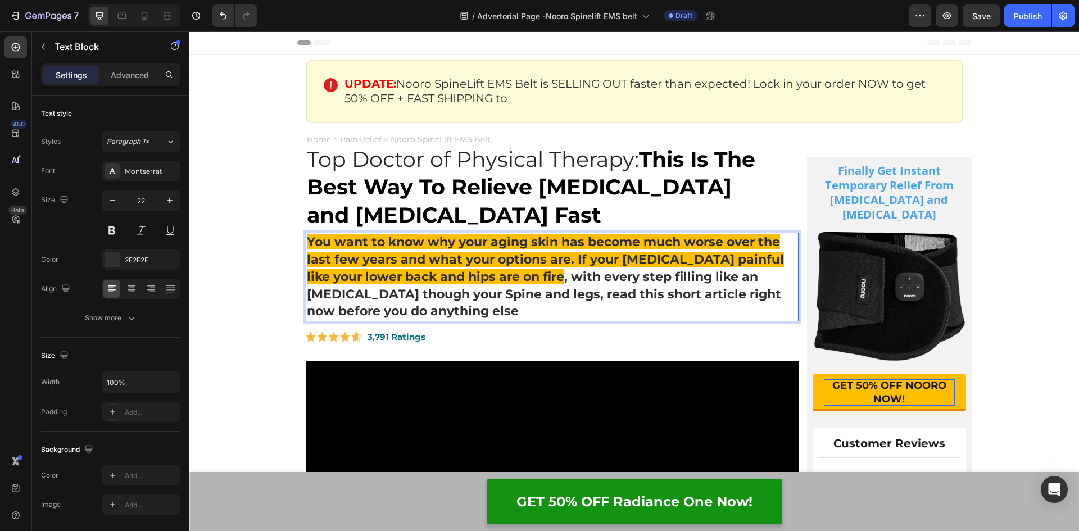
drag, startPoint x: 567, startPoint y: 262, endPoint x: 548, endPoint y: 262, distance: 19.1
click at [516, 262] on span "You want to know why your aging skin has become much worse over the last few ye…" at bounding box center [545, 259] width 477 height 50
click at [570, 258] on span "You want to know why your aging skin has become much worse over the last few ye…" at bounding box center [545, 259] width 477 height 50
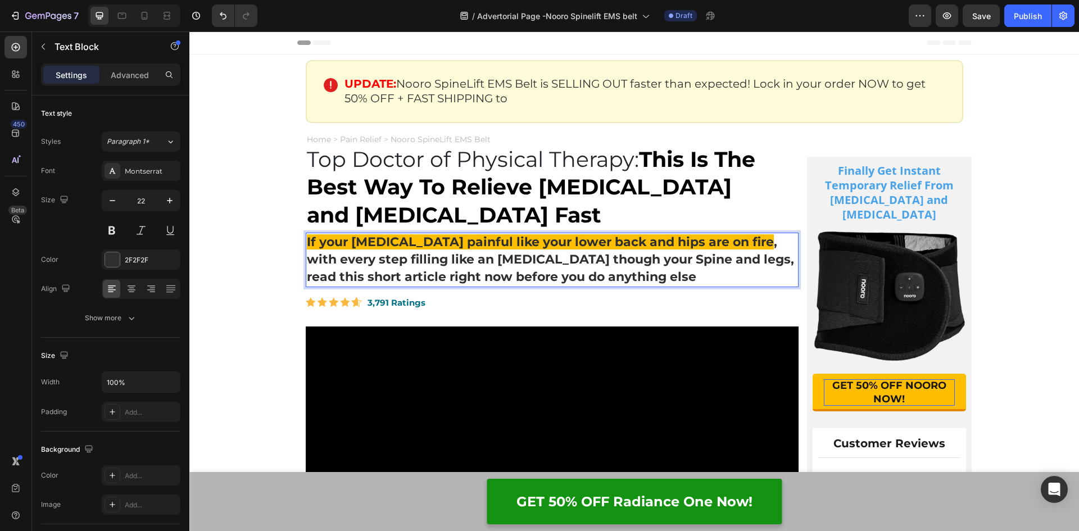
click at [639, 280] on p "If your sciatica painful like your lower back and hips are on fire , with every…" at bounding box center [552, 260] width 491 height 52
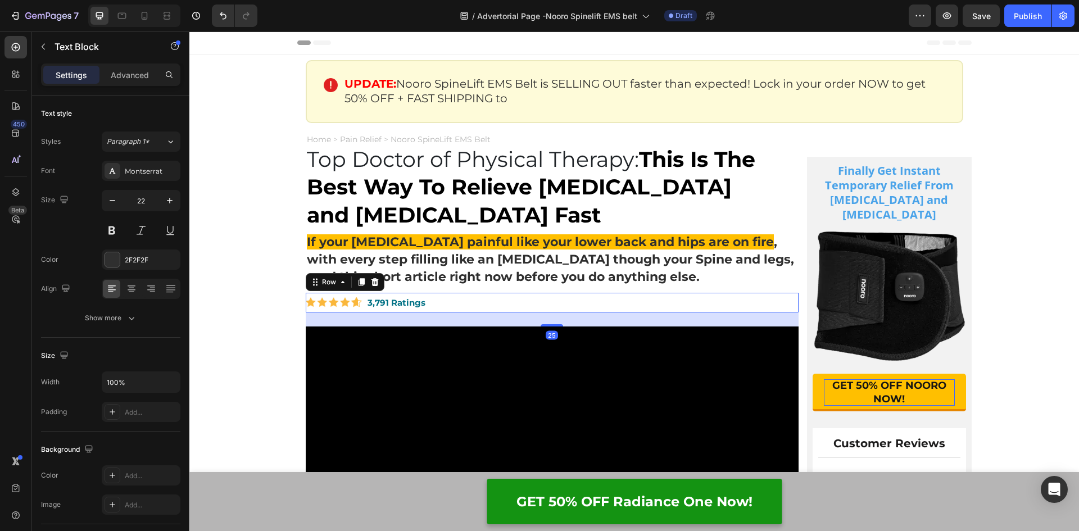
click at [433, 309] on div "Image 3,791 Ratings Text Block Row 25" at bounding box center [552, 303] width 493 height 20
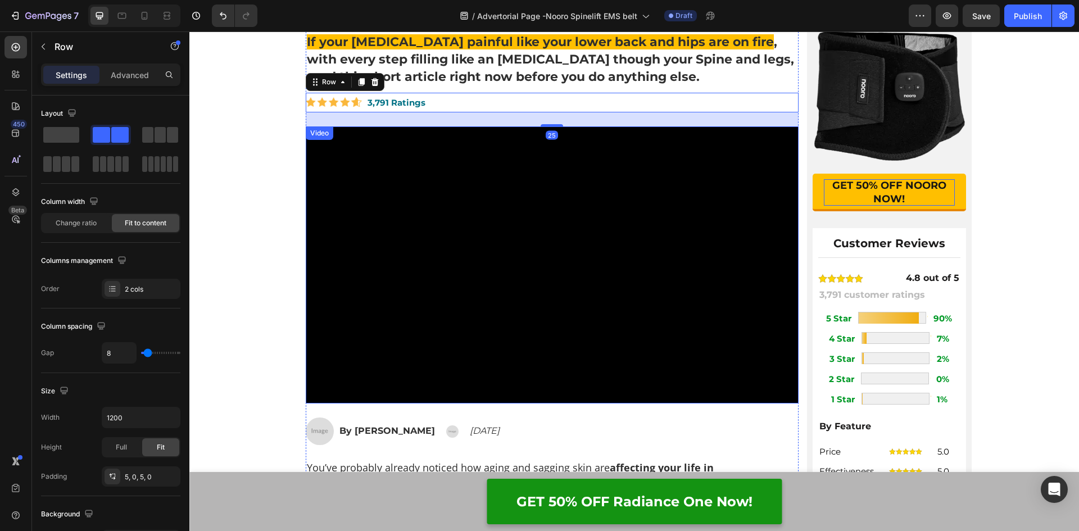
scroll to position [225, 0]
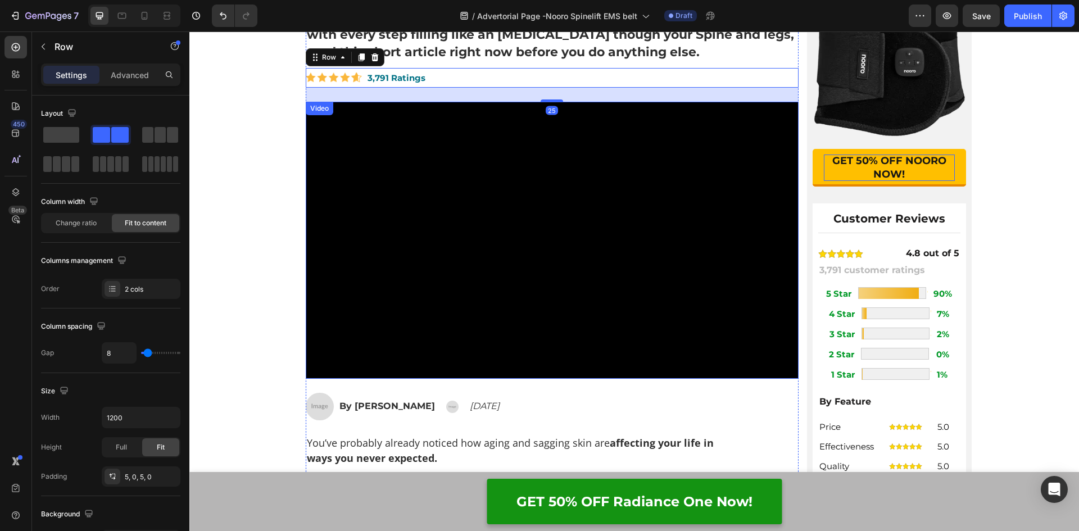
click at [641, 231] on video at bounding box center [552, 240] width 493 height 277
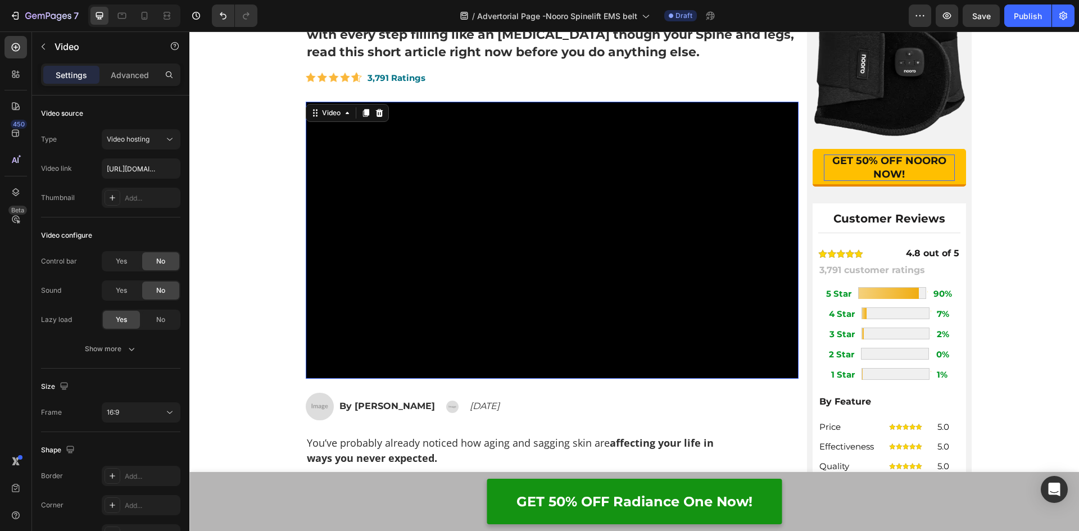
click at [363, 195] on video at bounding box center [552, 240] width 493 height 277
paste input "https://cdn.shopify.com/videos/c/o/v/340838213a9b4f0282bb87682cecd1a1.mp4"
type input "https://cdn.shopify.com/videos/c/o/v/340838213a9b4f0282bb87682cecd1a1.mp4"
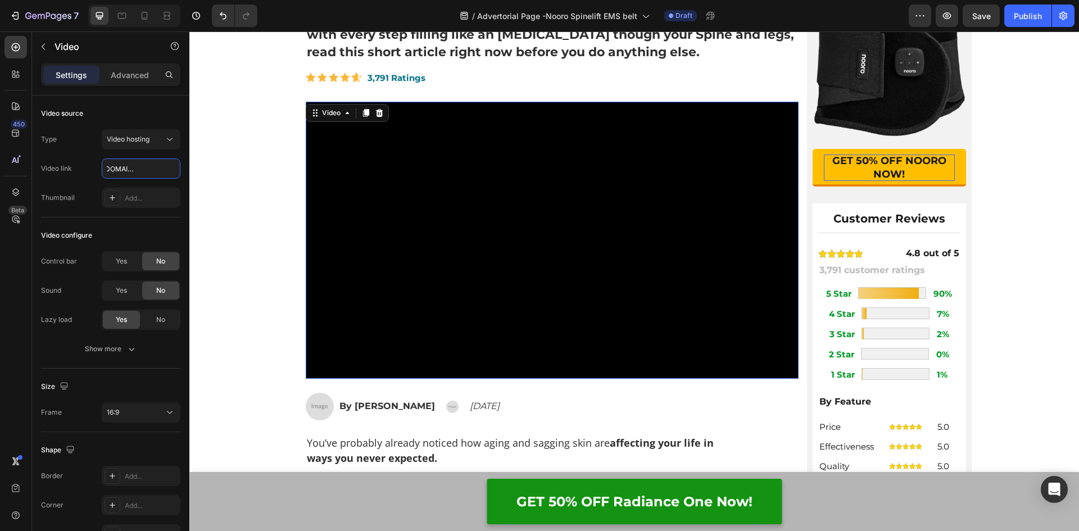
scroll to position [0, 0]
click at [308, 409] on img at bounding box center [320, 407] width 28 height 28
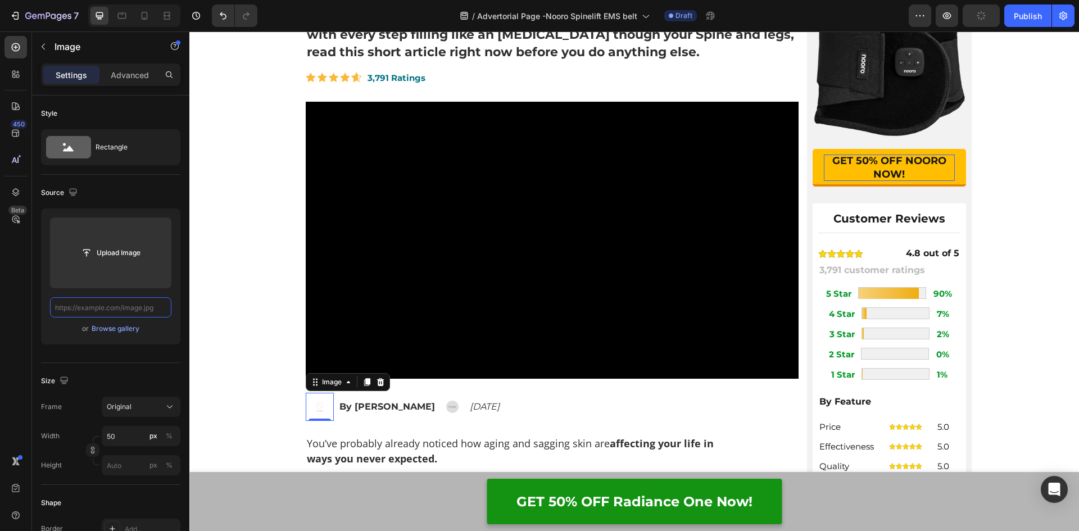
drag, startPoint x: 113, startPoint y: 265, endPoint x: 93, endPoint y: 305, distance: 45.5
paste input "https://assets.checkoutchamp.com/9304c7c0-563a-11ee-8f2e-0115567b5690/170735430…"
type input "https://assets.checkoutchamp.com/9304c7c0-563a-11ee-8f2e-0115567b5690/170735430…"
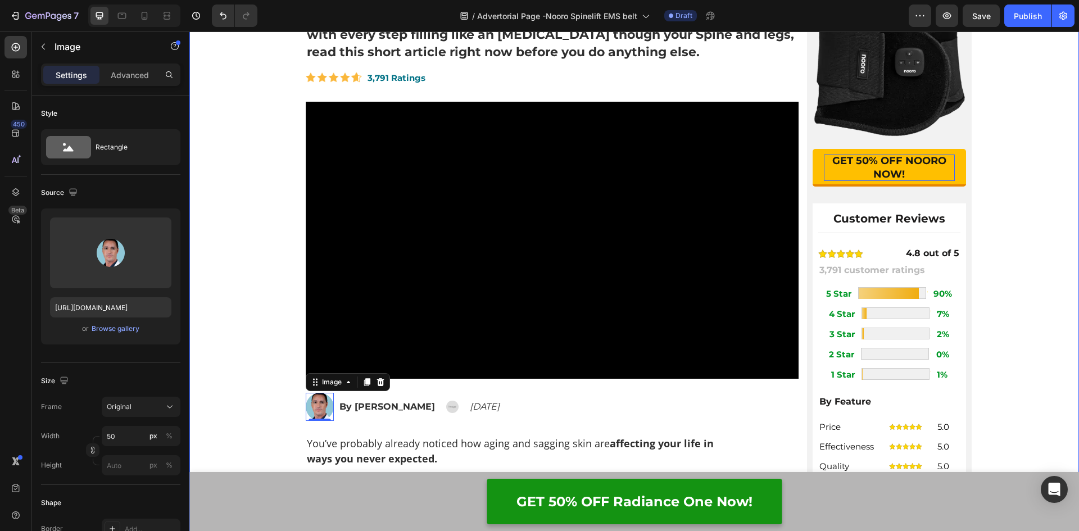
click at [265, 373] on div "Home > Pain Relief > Nooro SpineLift EMS Belt Text Block ⁠⁠⁠⁠⁠⁠⁠ Top Doctor of …" at bounding box center [633, 303] width 889 height 810
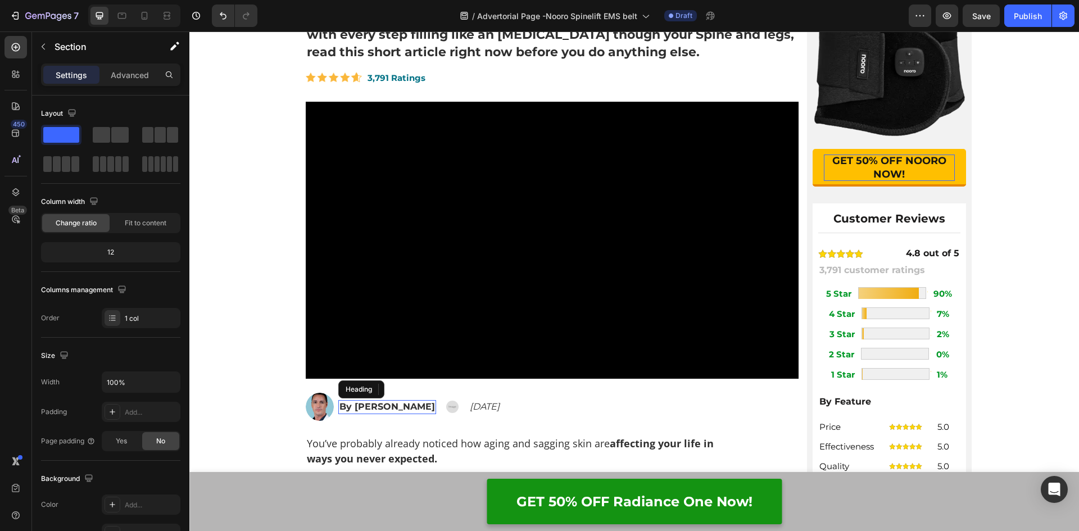
click at [360, 406] on h2 "By Leila Fitzpatrick-Gil" at bounding box center [387, 407] width 98 height 14
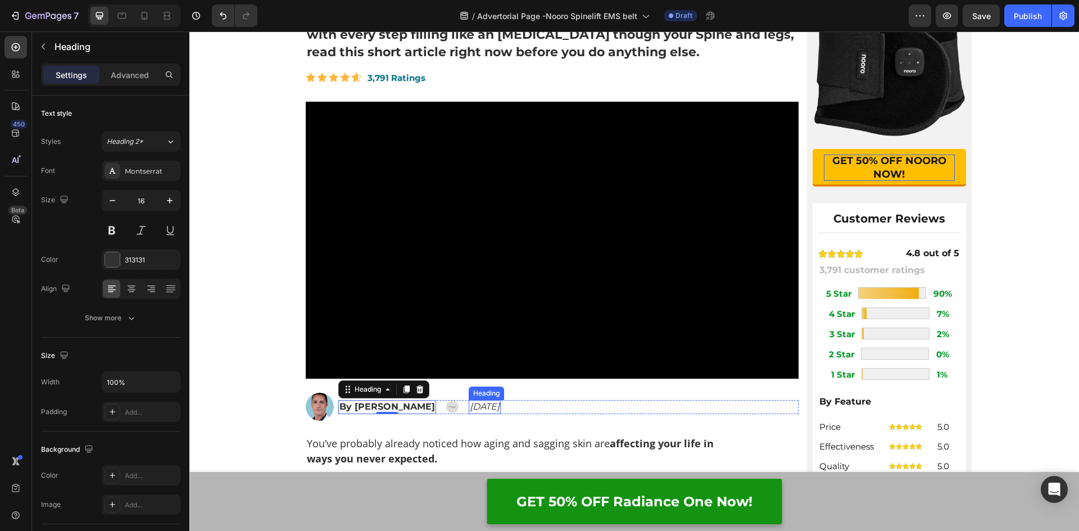
click at [500, 406] on h2 "December 19, 2024" at bounding box center [484, 407] width 32 height 14
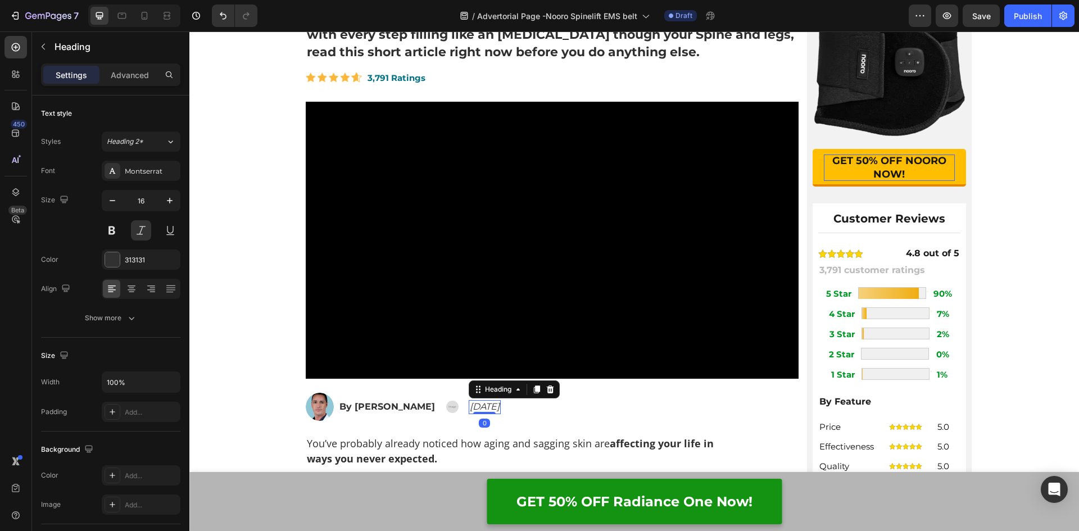
click at [500, 406] on h2 "December 19, 2024" at bounding box center [484, 407] width 32 height 14
drag, startPoint x: 559, startPoint y: 409, endPoint x: 477, endPoint y: 409, distance: 81.5
click at [477, 409] on p "December 19, 2024" at bounding box center [485, 407] width 30 height 12
click at [458, 408] on img at bounding box center [452, 407] width 12 height 12
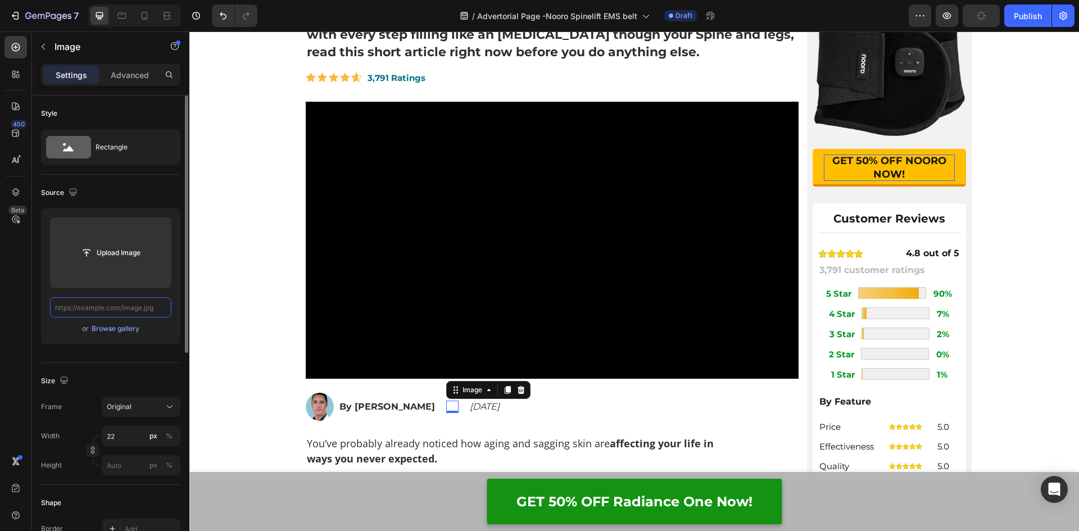
paste input "https://assets.checkoutchamp.com/9304c7c0-563a-11ee-8f2e-0115567b5690/170733683…"
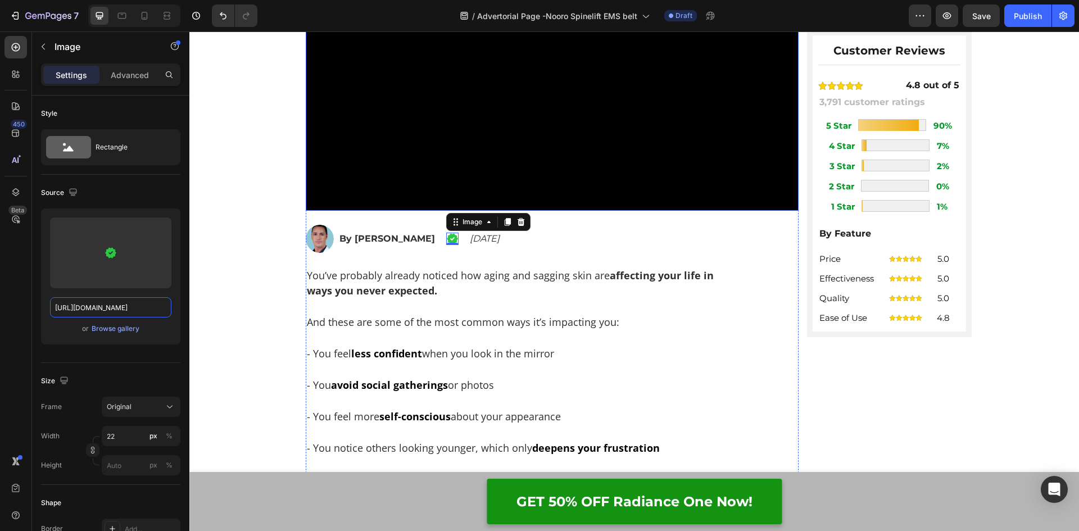
scroll to position [393, 0]
type input "https://assets.checkoutchamp.com/9304c7c0-563a-11ee-8f2e-0115567b5690/170733683…"
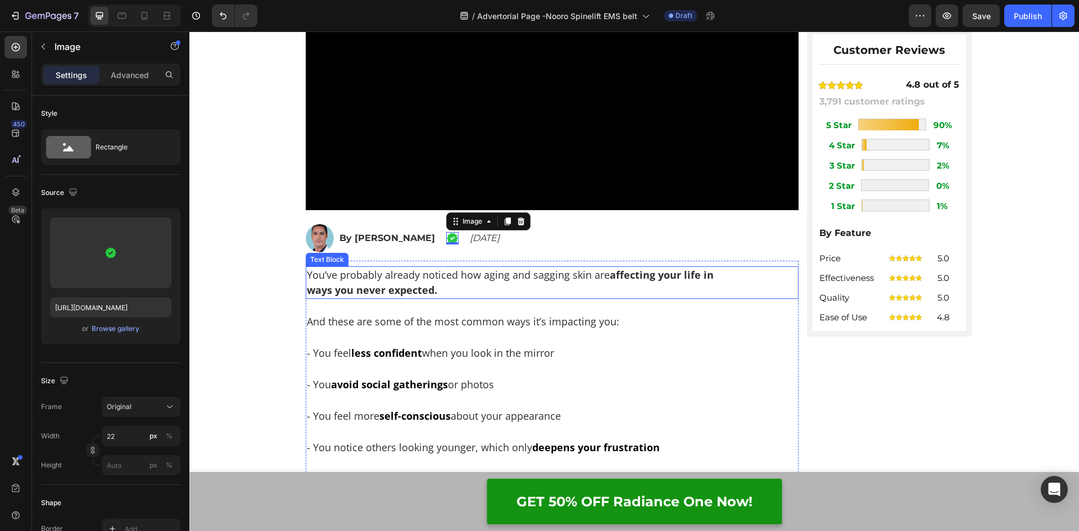
click at [449, 277] on p "You’ve probably already noticed how aging and sagging skin are affecting your l…" at bounding box center [520, 282] width 426 height 30
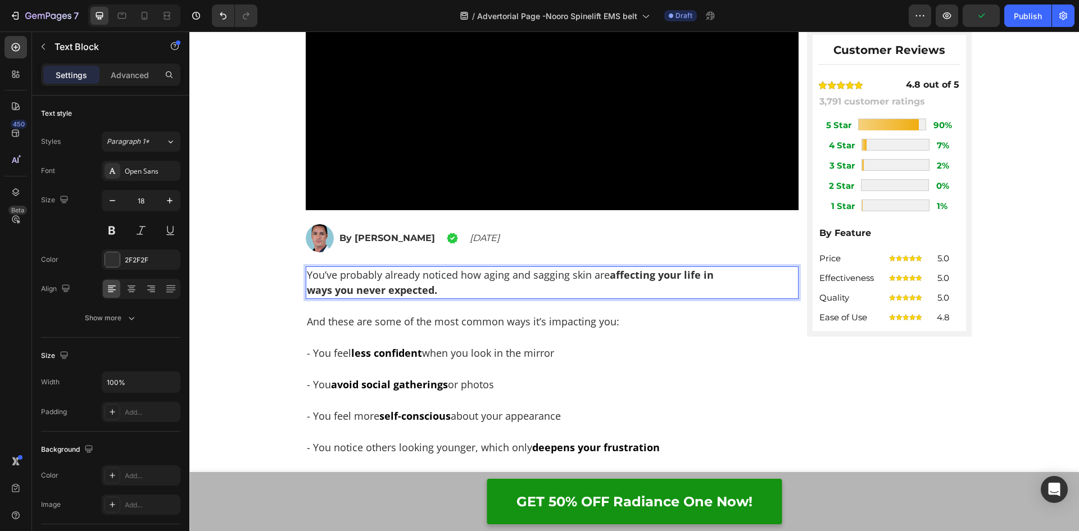
click at [438, 292] on p "You’ve probably already noticed how aging and sagging skin are affecting your l…" at bounding box center [520, 282] width 426 height 30
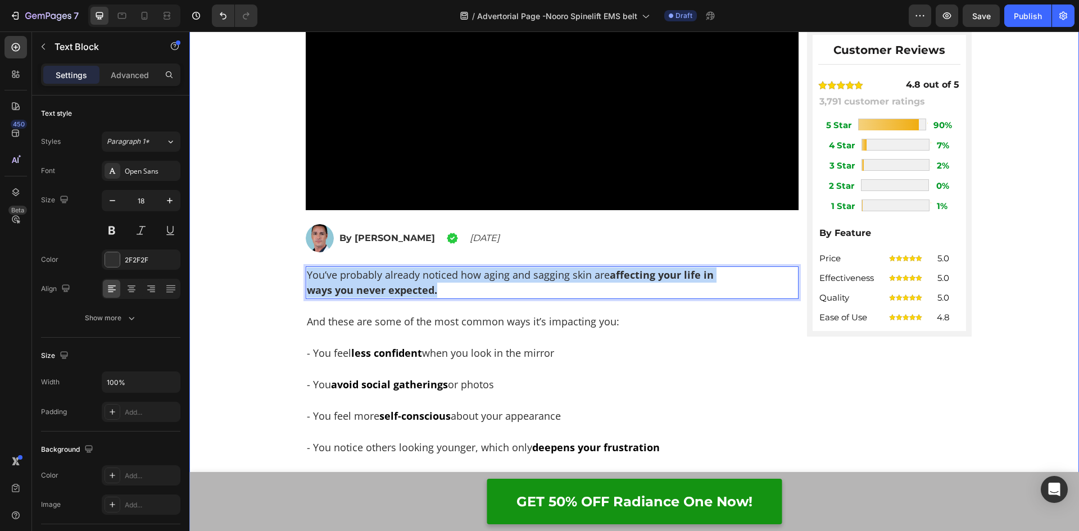
drag, startPoint x: 440, startPoint y: 290, endPoint x: 299, endPoint y: 275, distance: 141.8
click at [299, 275] on div "Home > Pain Relief > Nooro SpineLift EMS Belt Text Block ⁠⁠⁠⁠⁠⁠⁠ Top Doctor of …" at bounding box center [633, 135] width 889 height 810
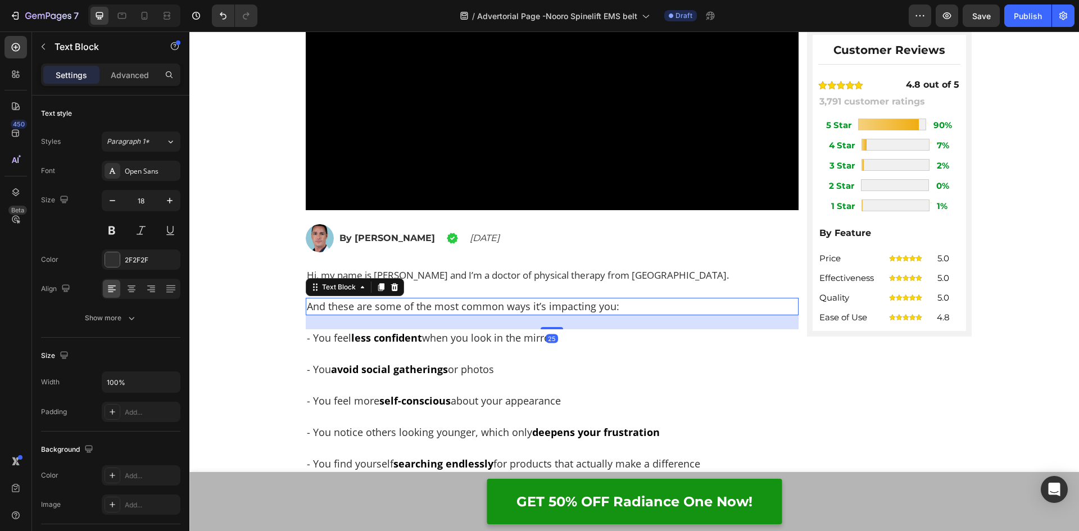
click at [389, 305] on p "And these are some of the most common ways it’s impacting you:" at bounding box center [552, 306] width 491 height 15
click at [642, 304] on p "And these are some of the most common ways it’s impacting you:" at bounding box center [552, 306] width 491 height 15
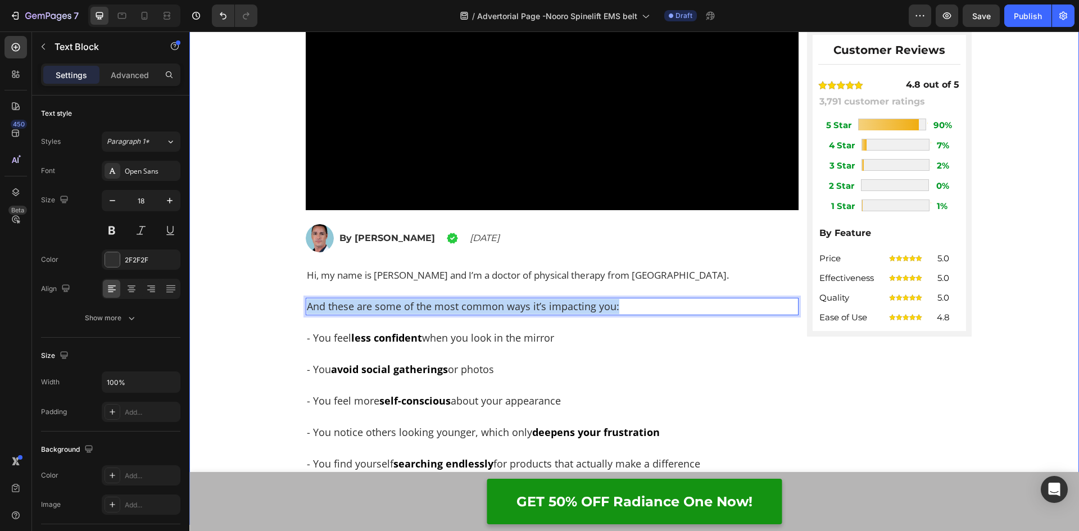
drag, startPoint x: 641, startPoint y: 306, endPoint x: 286, endPoint y: 312, distance: 354.5
click at [286, 312] on div "Home > Pain Relief > Nooro SpineLift EMS Belt Text Block ⁠⁠⁠⁠⁠⁠⁠ Top Doctor of …" at bounding box center [633, 127] width 889 height 795
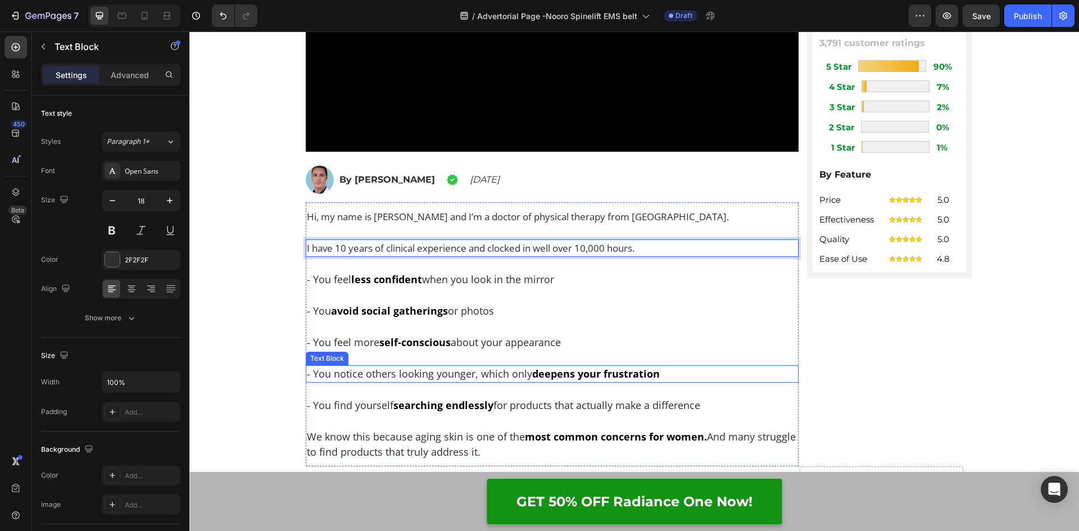
scroll to position [562, 0]
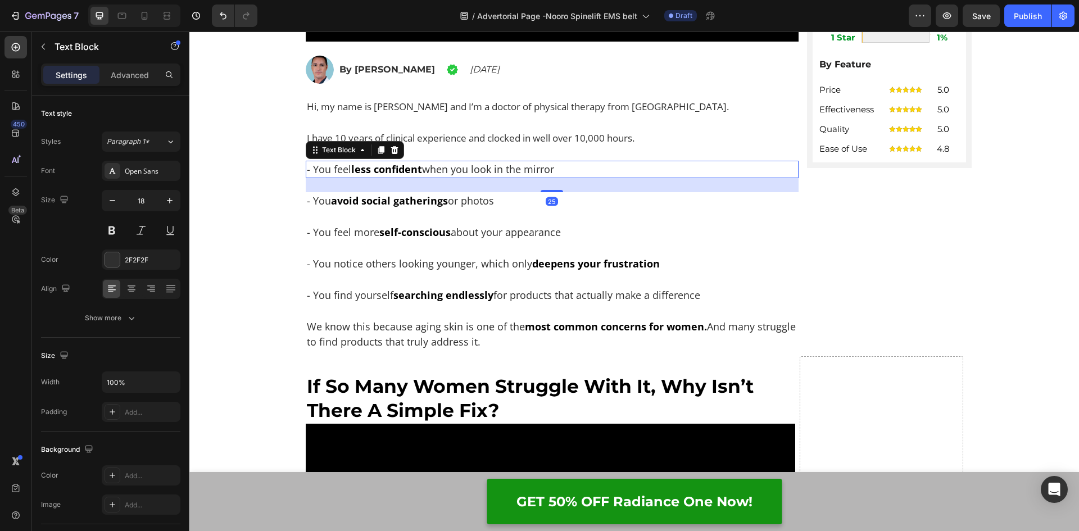
click at [515, 164] on p "- You feel less confident when you look in the mirror" at bounding box center [552, 169] width 491 height 15
click at [552, 171] on p "- You feel less confident when you look in the mirror" at bounding box center [552, 169] width 491 height 15
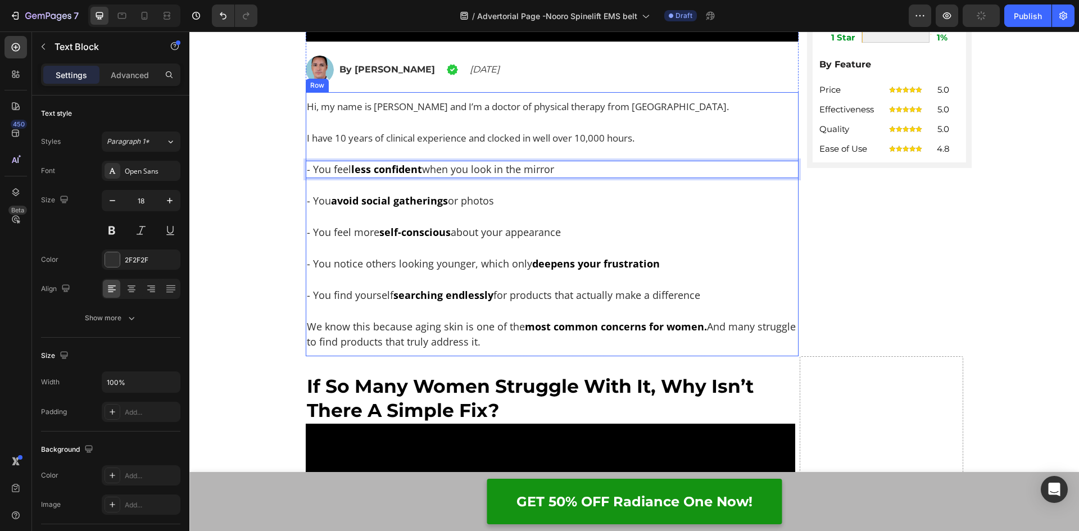
drag, startPoint x: 574, startPoint y: 171, endPoint x: 302, endPoint y: 184, distance: 272.2
click at [306, 184] on div "Hi, my name is Dr. Campbell and I’m a doctor of physical therapy from Chicago. …" at bounding box center [552, 224] width 493 height 253
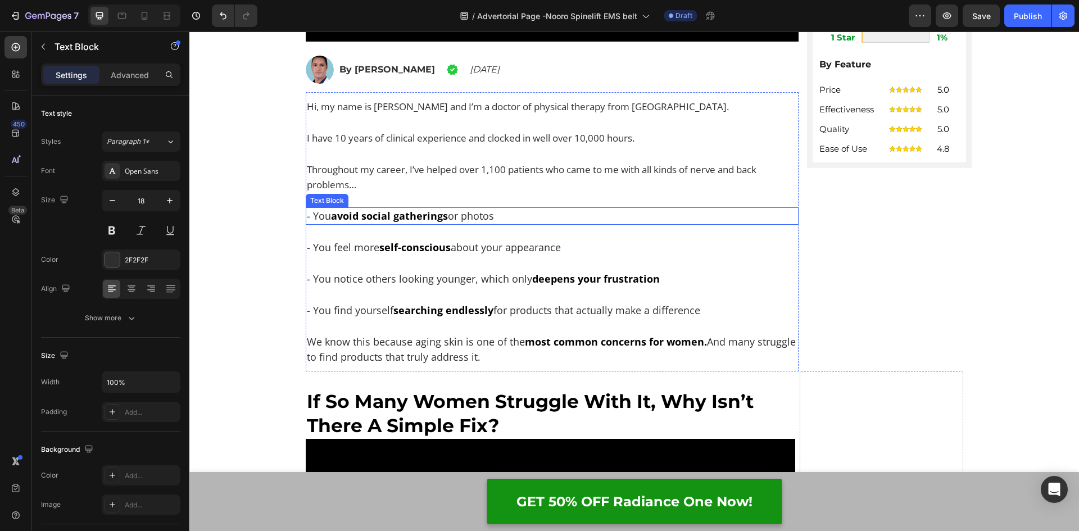
click at [447, 216] on p "- You avoid social gatherings or photos" at bounding box center [552, 215] width 491 height 15
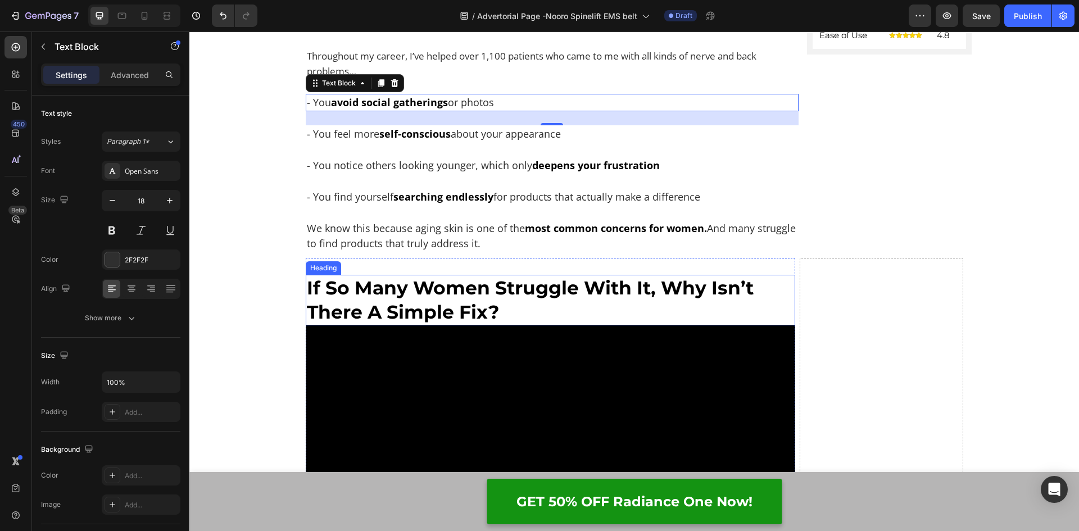
scroll to position [674, 0]
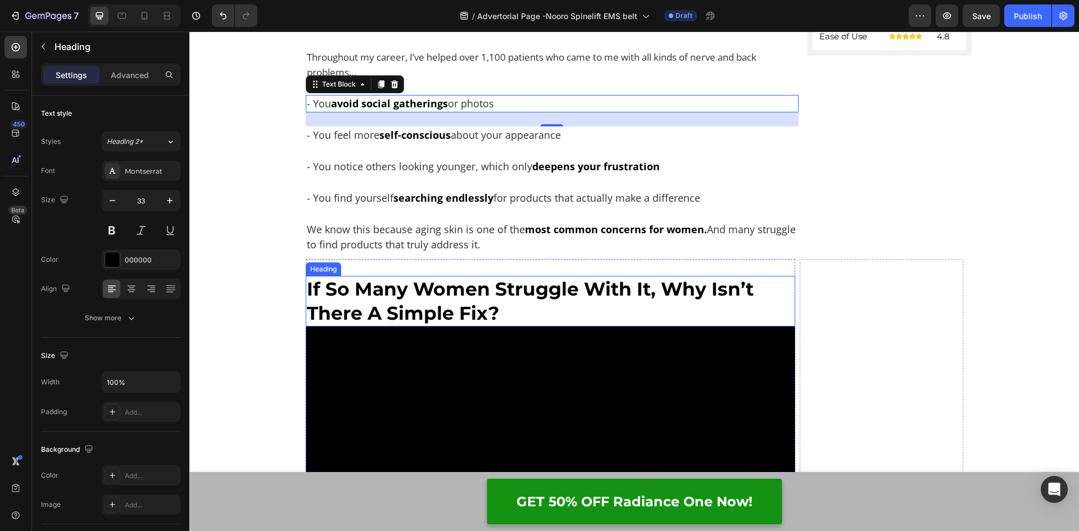
click at [497, 305] on h2 "If So Many Women Struggle With It, Why Isn’t There A Simple Fix?" at bounding box center [551, 301] width 490 height 51
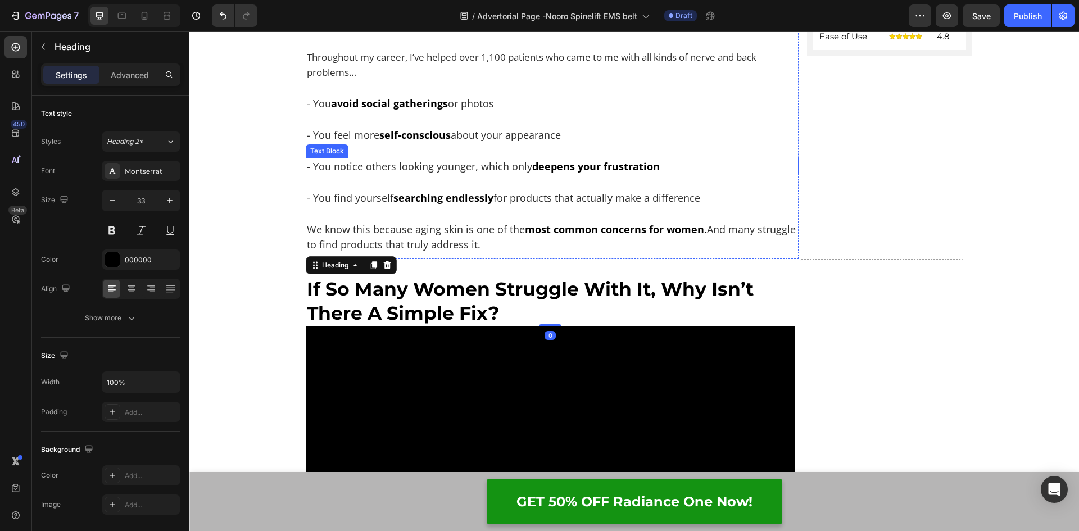
scroll to position [618, 0]
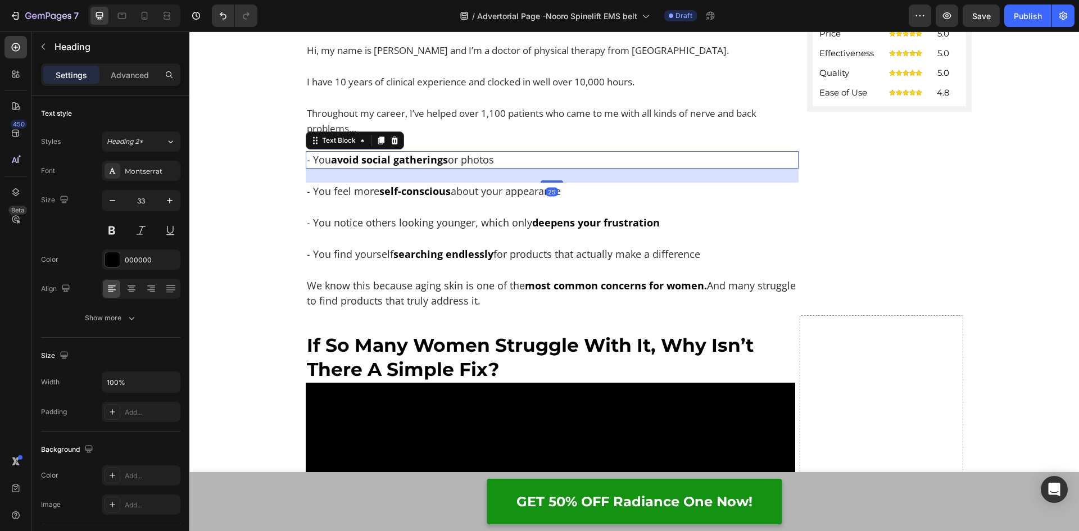
click at [451, 165] on p "- You avoid social gatherings or photos" at bounding box center [552, 159] width 491 height 15
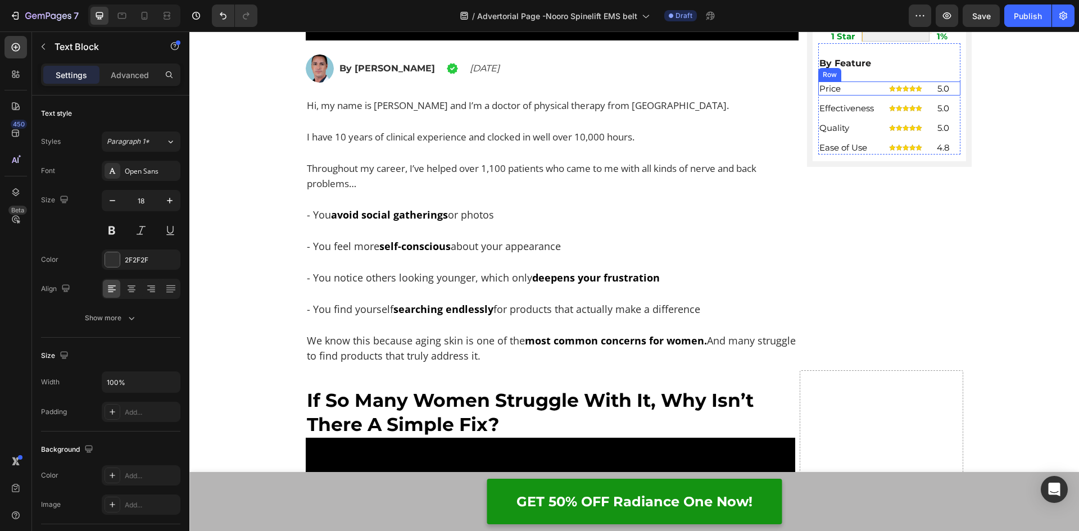
scroll to position [562, 0]
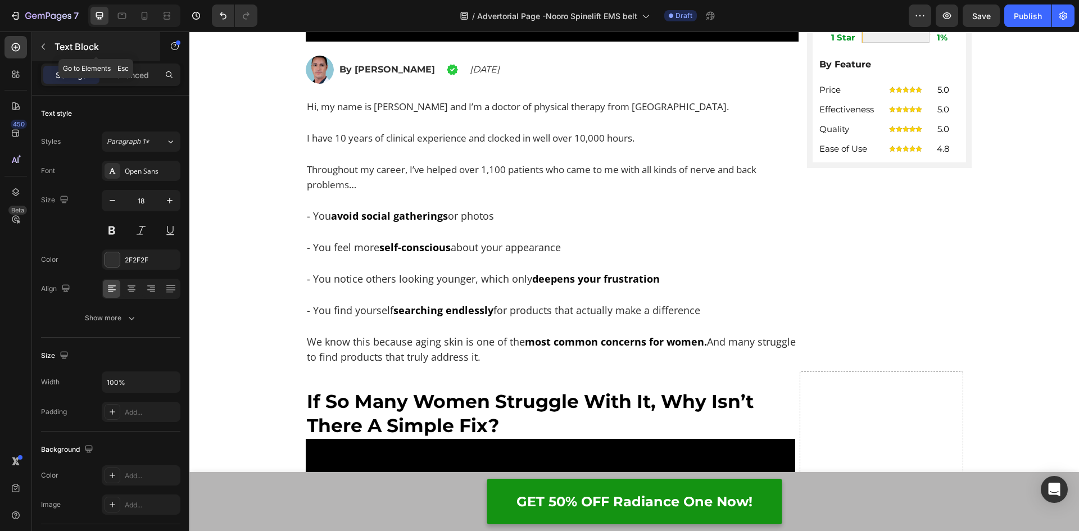
click at [45, 47] on icon "button" at bounding box center [43, 46] width 9 height 9
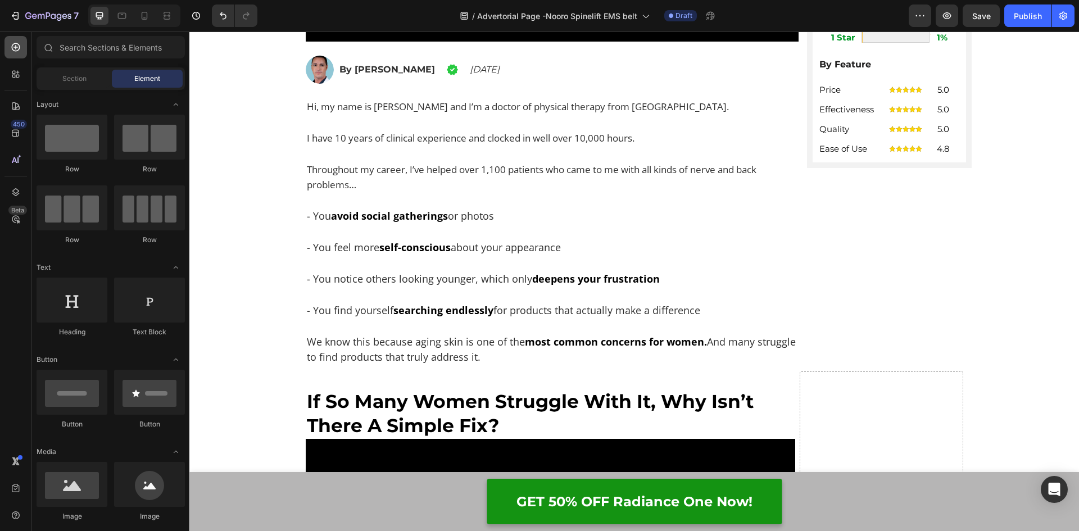
click at [13, 48] on icon at bounding box center [15, 47] width 11 height 11
click at [17, 194] on icon at bounding box center [15, 192] width 7 height 8
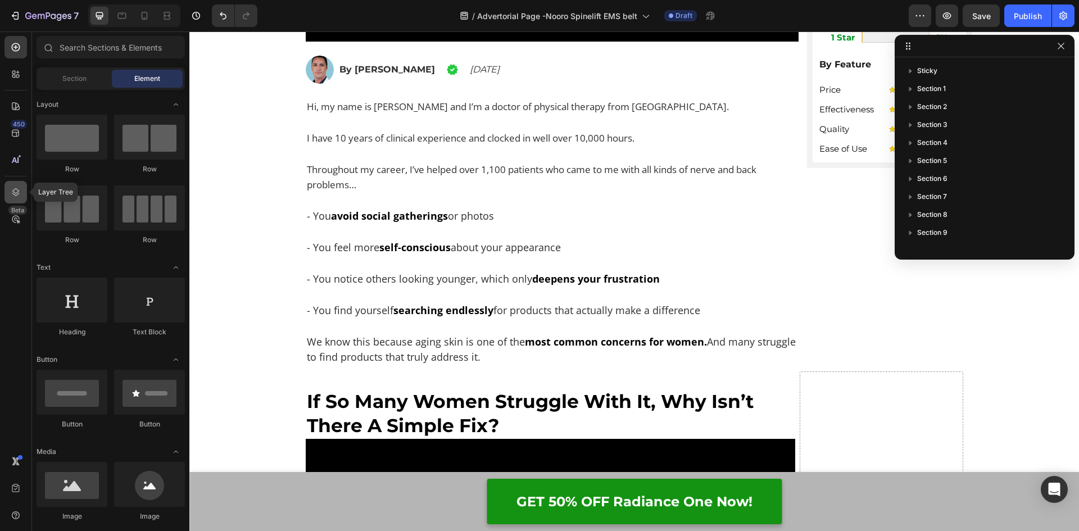
click at [17, 194] on icon at bounding box center [15, 192] width 7 height 8
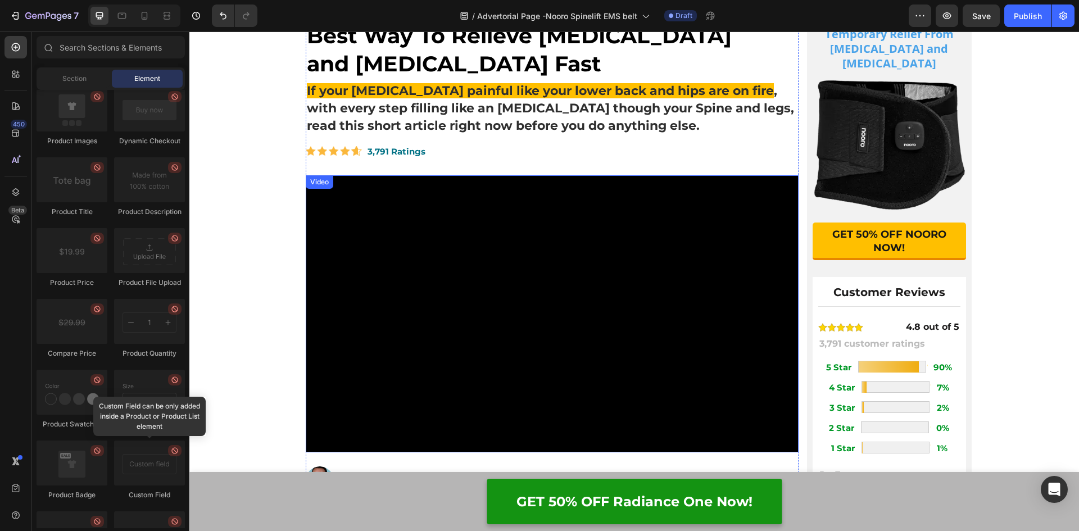
scroll to position [0, 0]
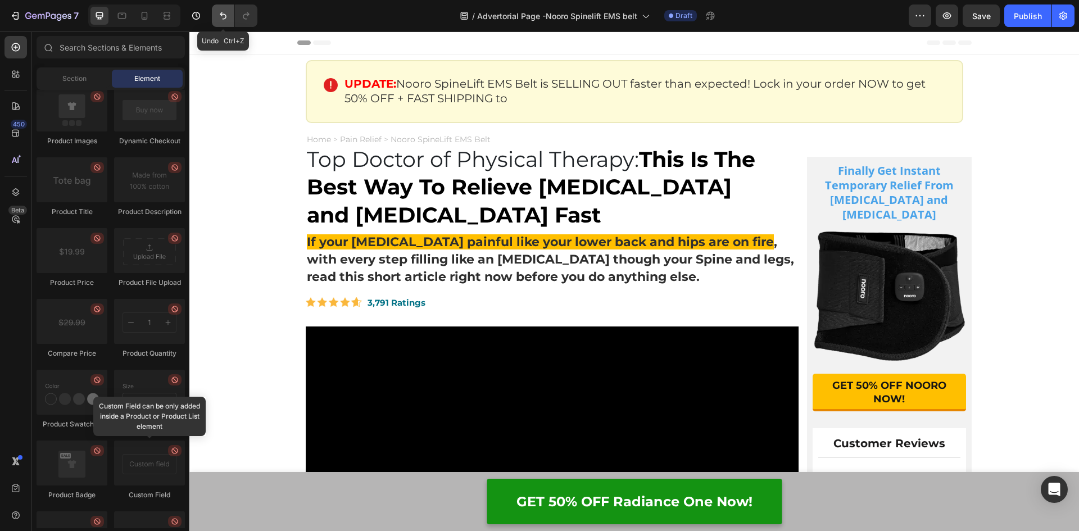
click at [222, 15] on icon "Undo/Redo" at bounding box center [223, 15] width 7 height 7
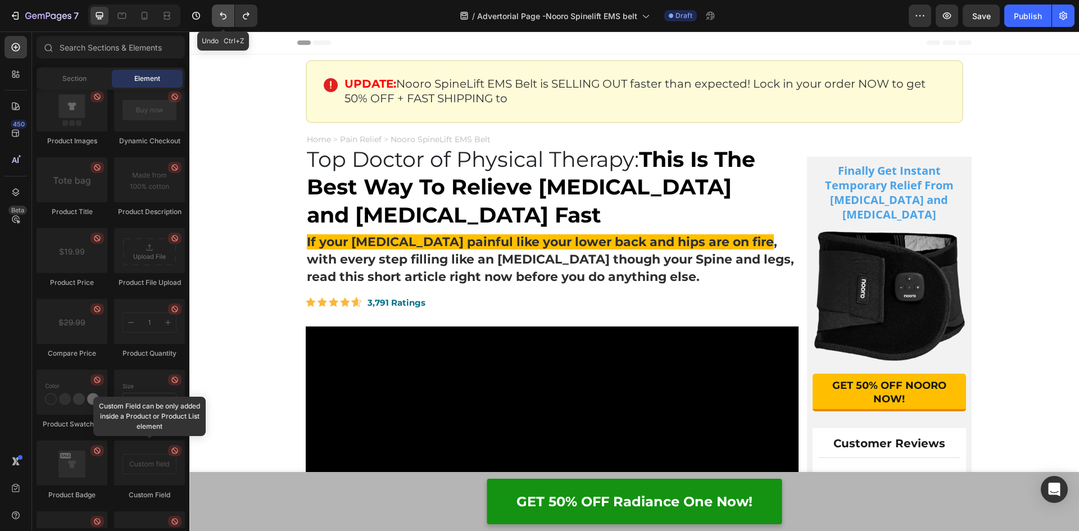
click at [222, 15] on icon "Undo/Redo" at bounding box center [223, 15] width 7 height 7
click at [219, 19] on icon "Undo/Redo" at bounding box center [222, 15] width 11 height 11
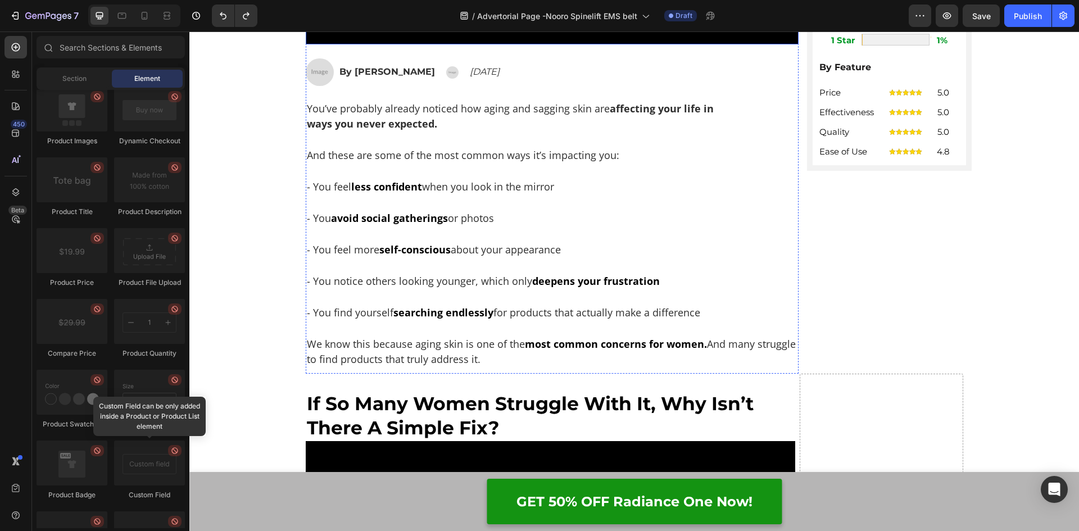
scroll to position [562, 0]
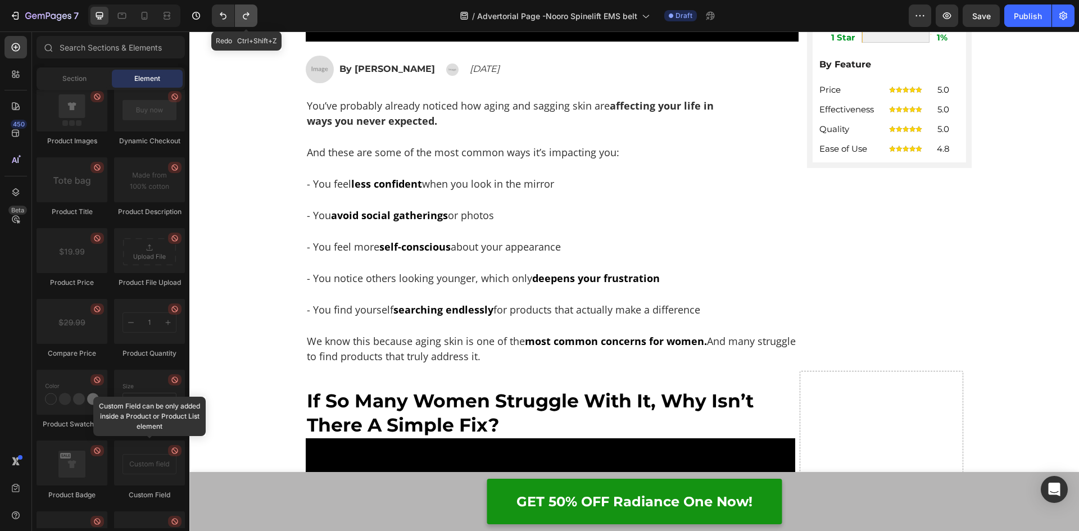
click at [243, 19] on icon "Undo/Redo" at bounding box center [245, 15] width 11 height 11
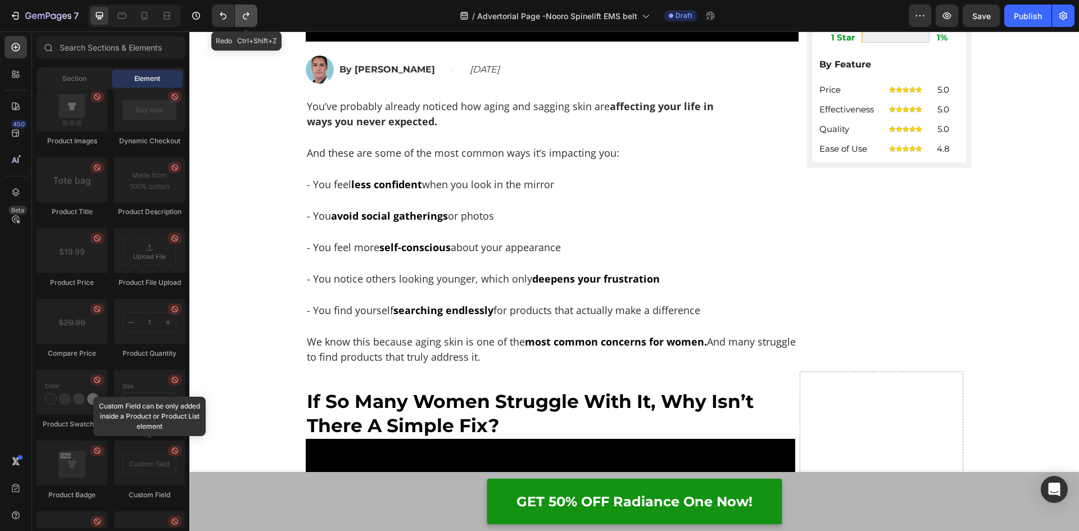
click at [243, 19] on icon "Undo/Redo" at bounding box center [245, 15] width 11 height 11
click at [244, 15] on icon "Undo/Redo" at bounding box center [246, 15] width 6 height 7
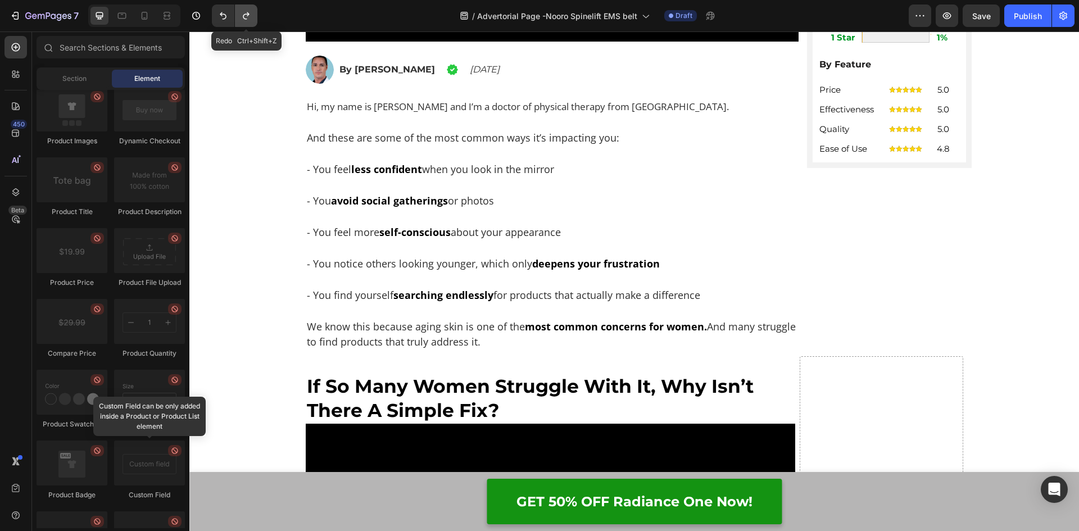
click at [244, 15] on icon "Undo/Redo" at bounding box center [246, 15] width 6 height 7
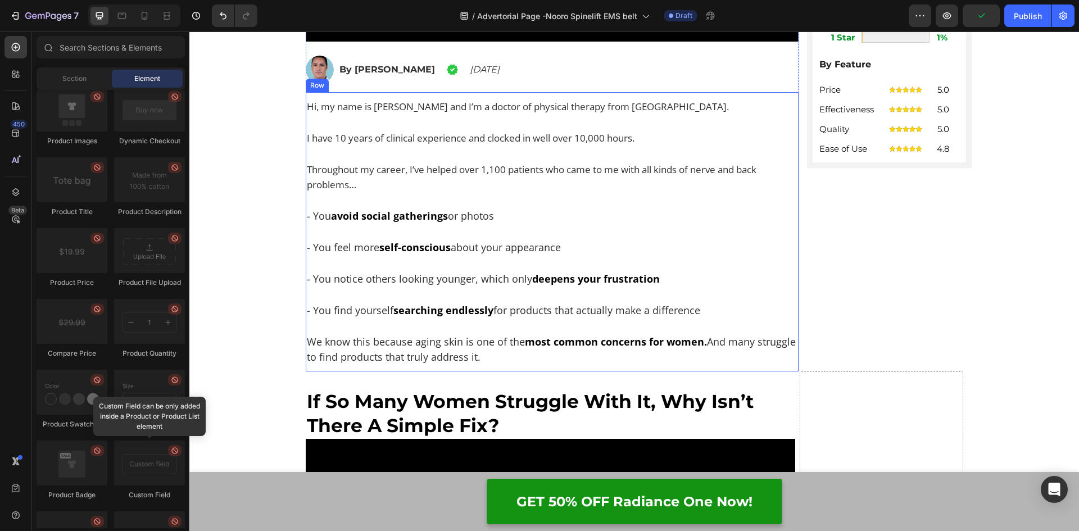
click at [348, 205] on div "Hi, my name is Dr. Campbell and I’m a doctor of physical therapy from Chicago. …" at bounding box center [552, 232] width 493 height 268
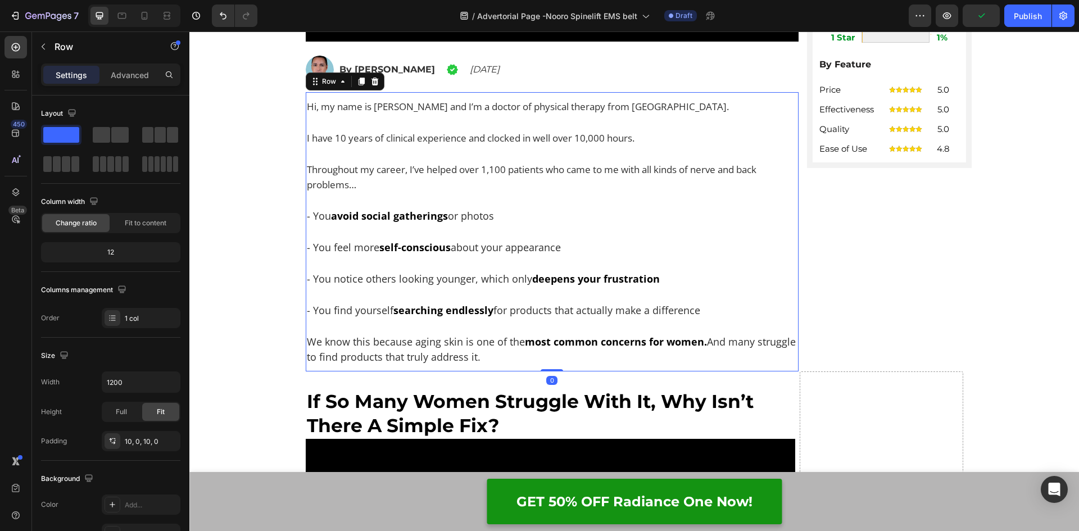
click at [348, 205] on div "Hi, my name is Dr. Campbell and I’m a doctor of physical therapy from Chicago. …" at bounding box center [552, 232] width 493 height 268
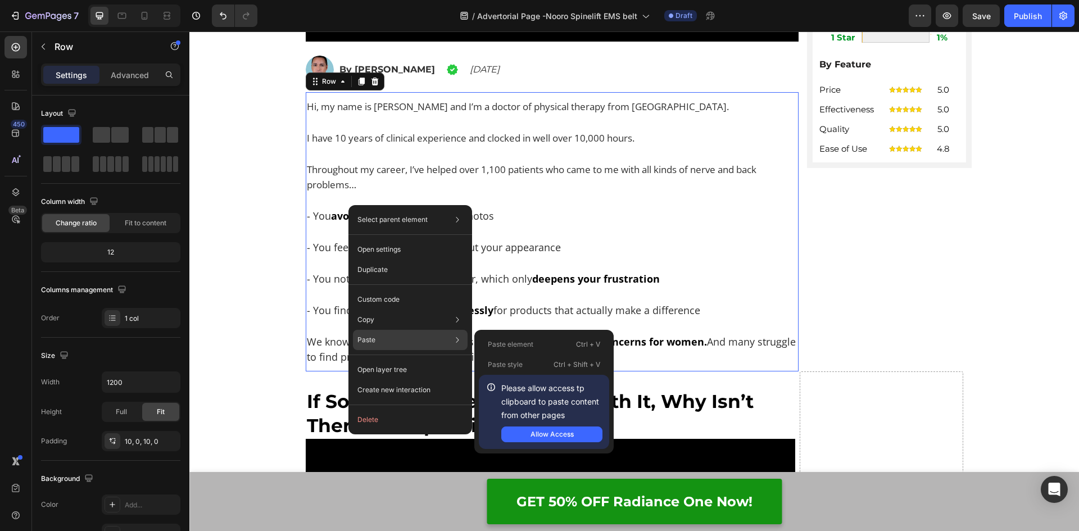
click at [373, 360] on div "Paste Paste element Ctrl + V Paste style Ctrl + Shift + V Please allow access t…" at bounding box center [410, 370] width 115 height 20
click at [542, 436] on div "Allow Access" at bounding box center [551, 434] width 43 height 10
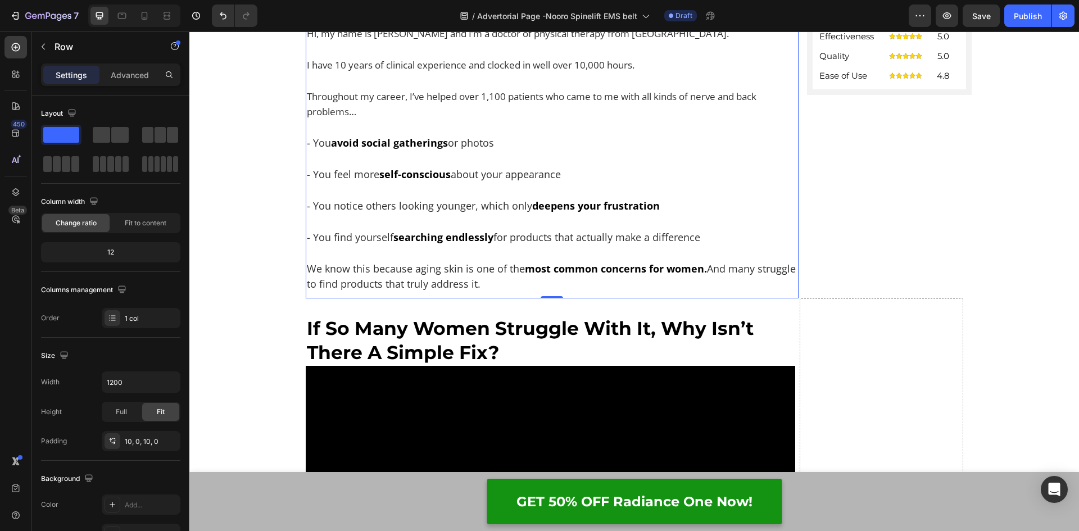
scroll to position [618, 0]
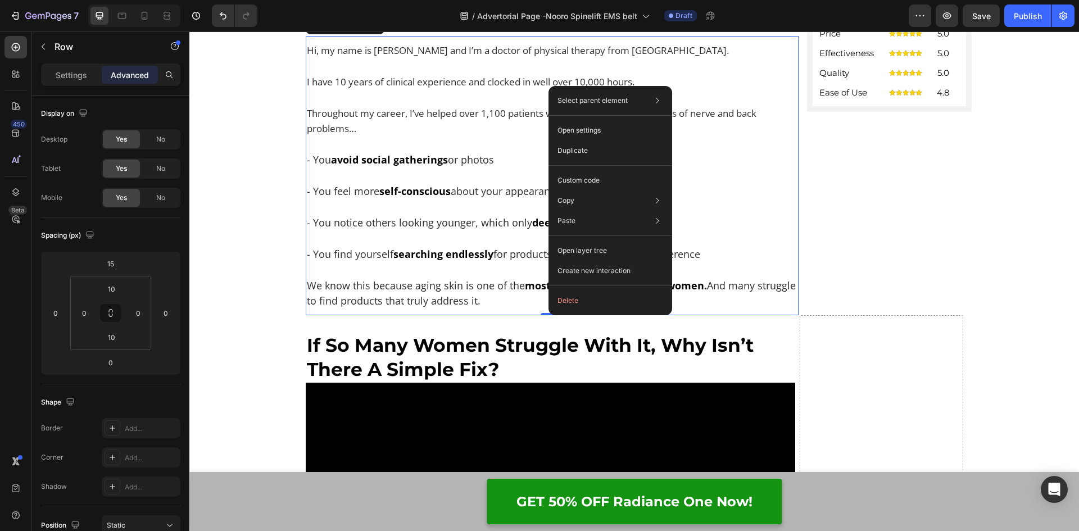
click at [548, 312] on div "Select parent element Section Row 2 cols Row 1 col Row 1 col Open settings Dupl…" at bounding box center [610, 200] width 124 height 229
click at [540, 314] on div at bounding box center [551, 313] width 22 height 3
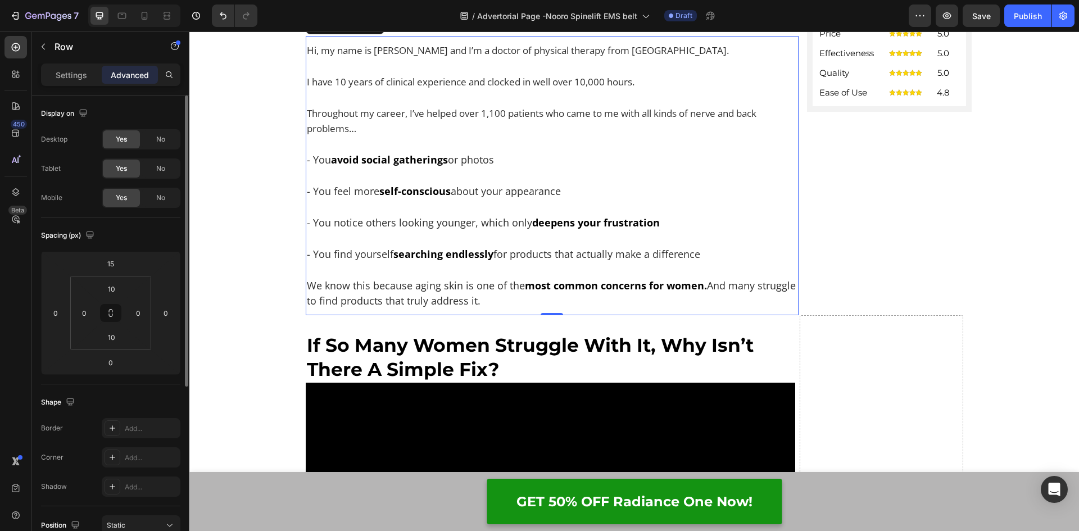
click at [101, 195] on div "Display on Desktop Yes No Tablet Yes No Mobile Yes No Spacing (px) 15 0 0 0 10 …" at bounding box center [110, 431] width 139 height 672
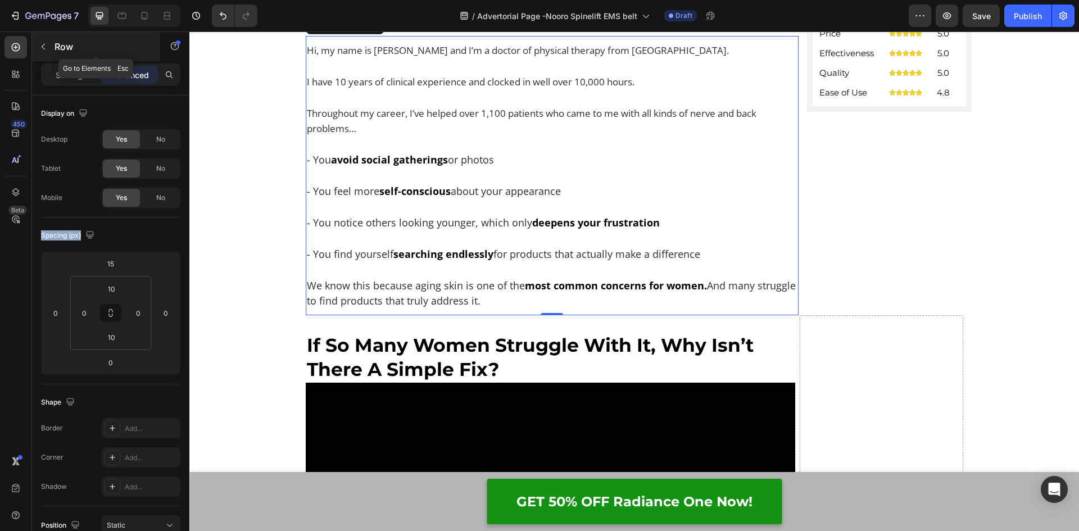
click at [43, 41] on button "button" at bounding box center [43, 47] width 18 height 18
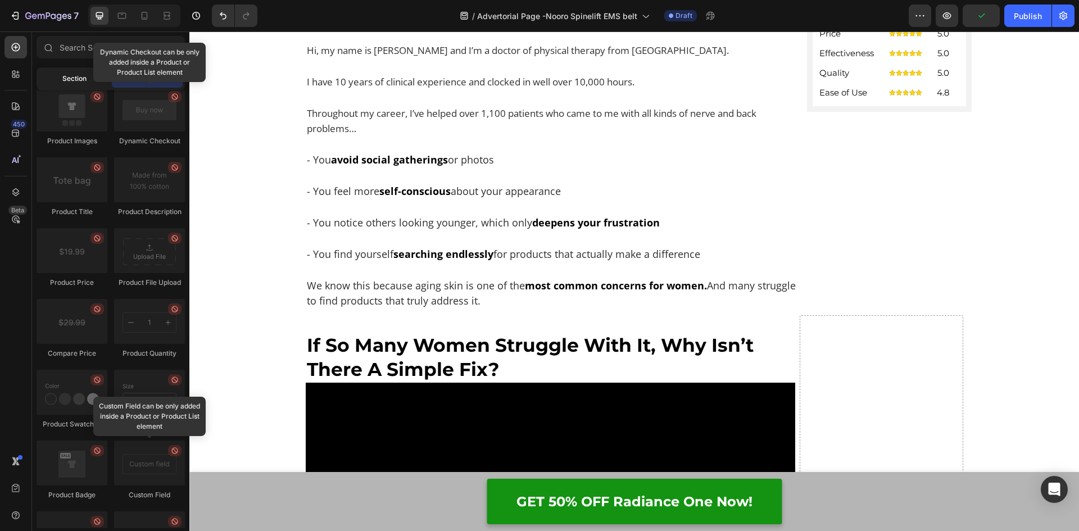
click at [62, 78] on span "Section" at bounding box center [74, 79] width 24 height 10
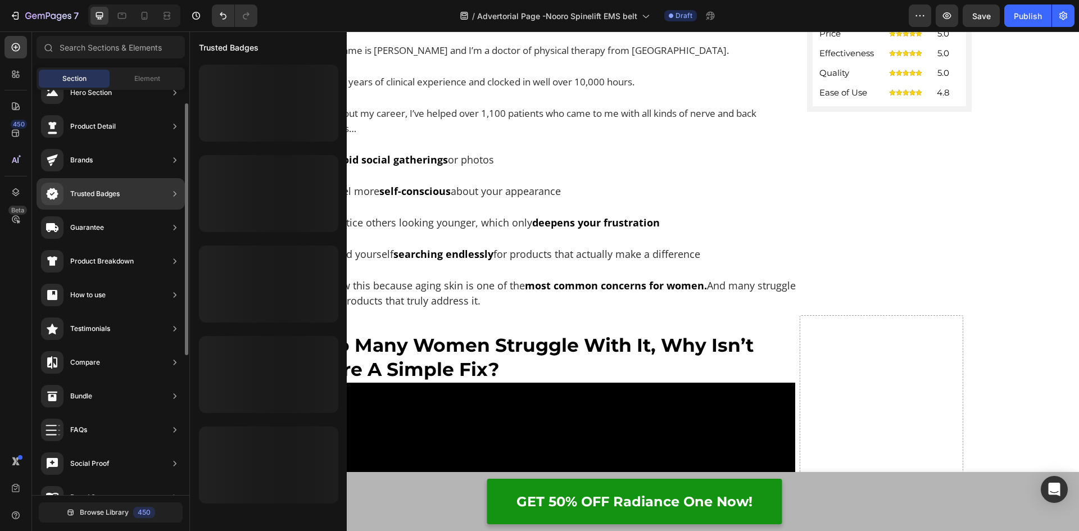
scroll to position [0, 0]
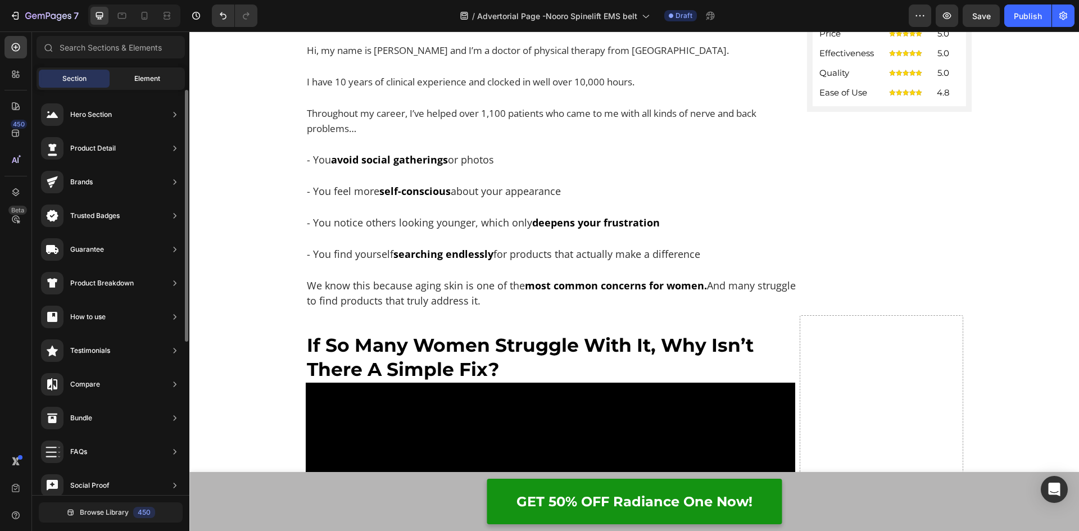
click at [152, 79] on span "Element" at bounding box center [147, 79] width 26 height 10
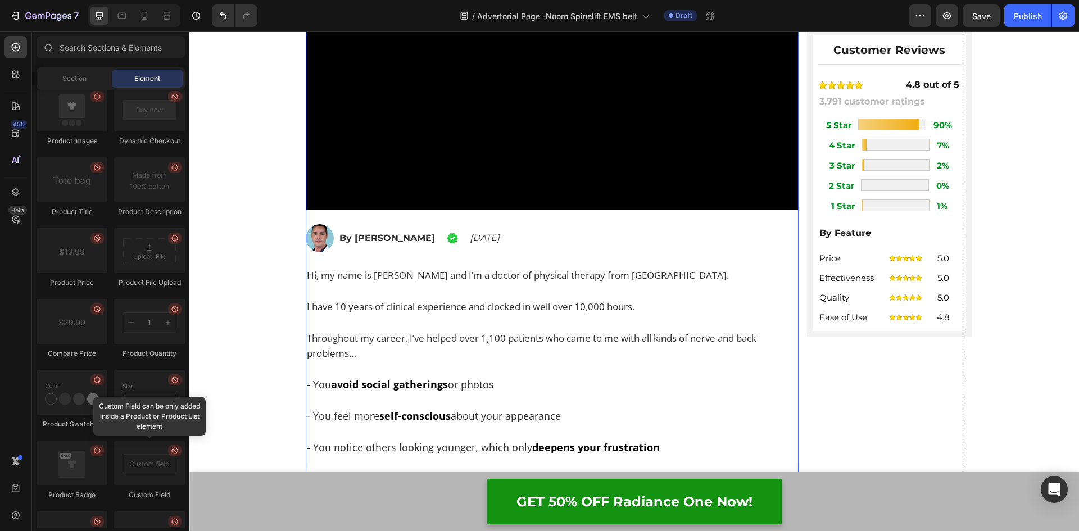
scroll to position [618, 0]
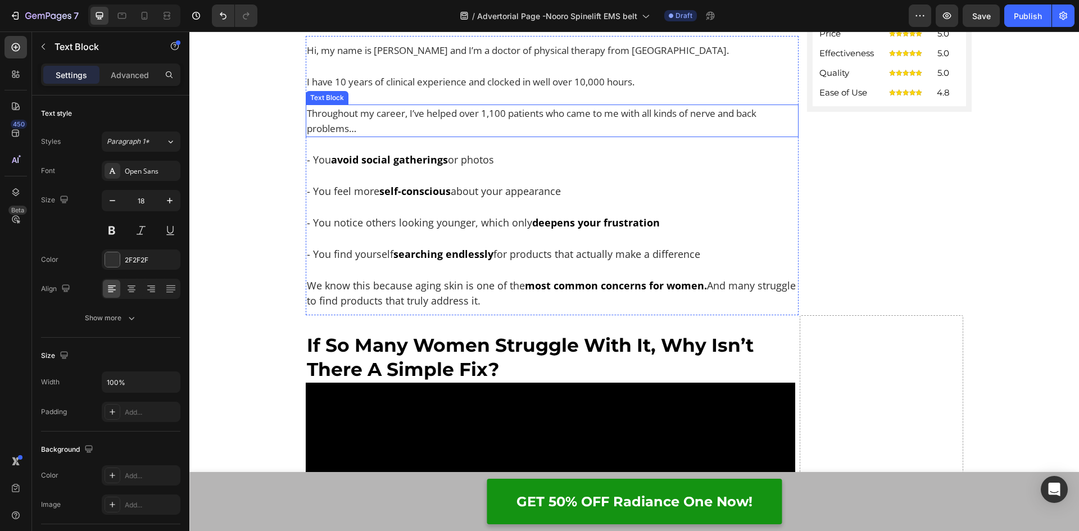
click at [389, 136] on p "Throughout my career, I’ve helped over 1,100 patients who came to me with all k…" at bounding box center [552, 121] width 491 height 30
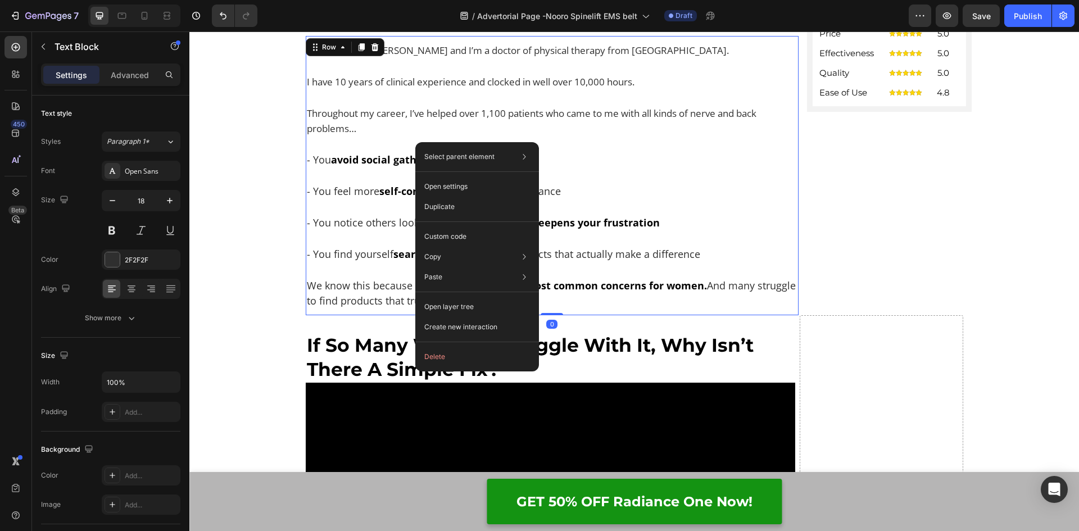
click at [584, 179] on div "Hi, my name is Dr. Campbell and I’m a doctor of physical therapy from Chicago. …" at bounding box center [552, 176] width 493 height 268
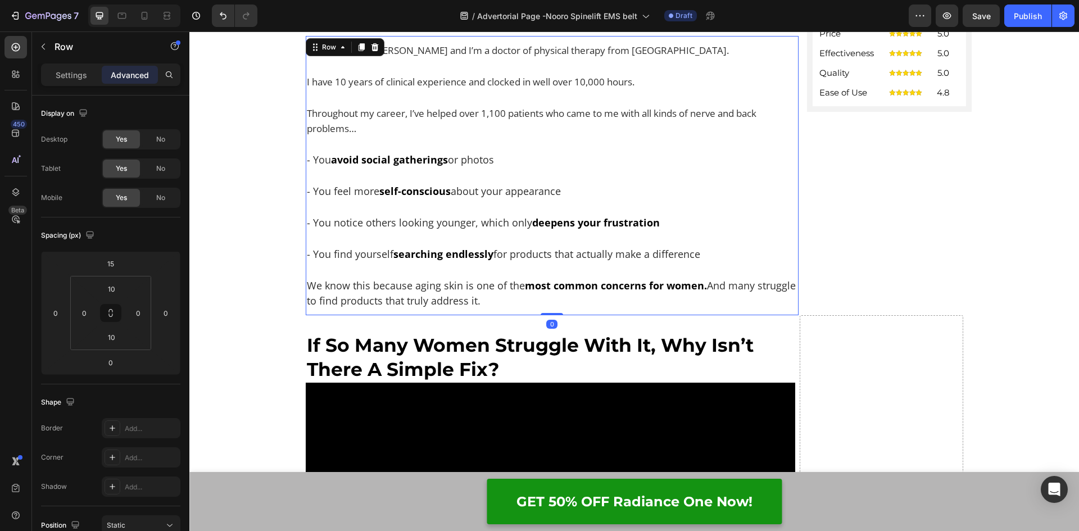
click at [351, 139] on div "Hi, my name is Dr. Campbell and I’m a doctor of physical therapy from Chicago. …" at bounding box center [552, 176] width 493 height 268
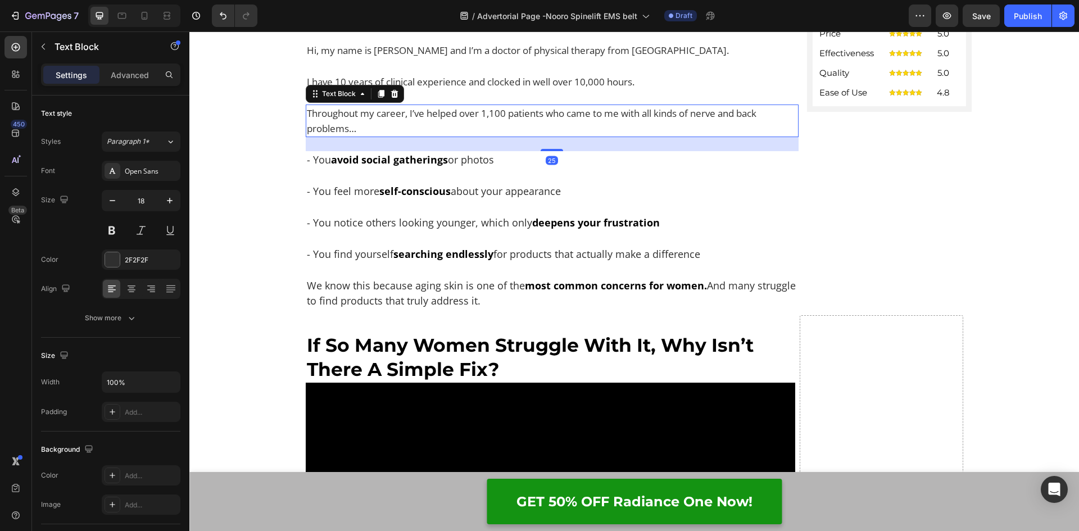
click at [351, 134] on span "Throughout my career, I’ve helped over 1,100 patients who came to me with all k…" at bounding box center [531, 121] width 449 height 28
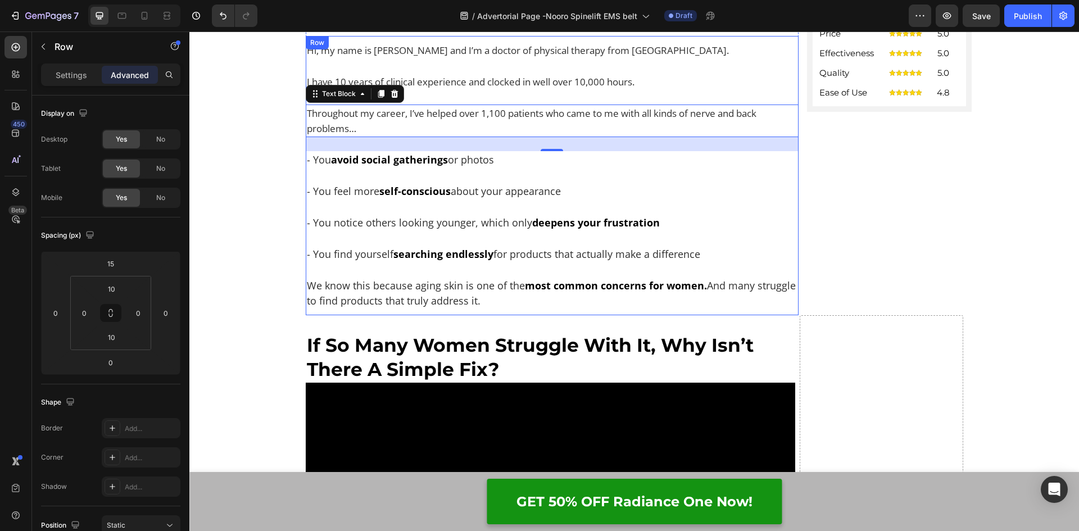
click at [659, 175] on div "Hi, my name is Dr. Campbell and I’m a doctor of physical therapy from Chicago. …" at bounding box center [552, 176] width 493 height 268
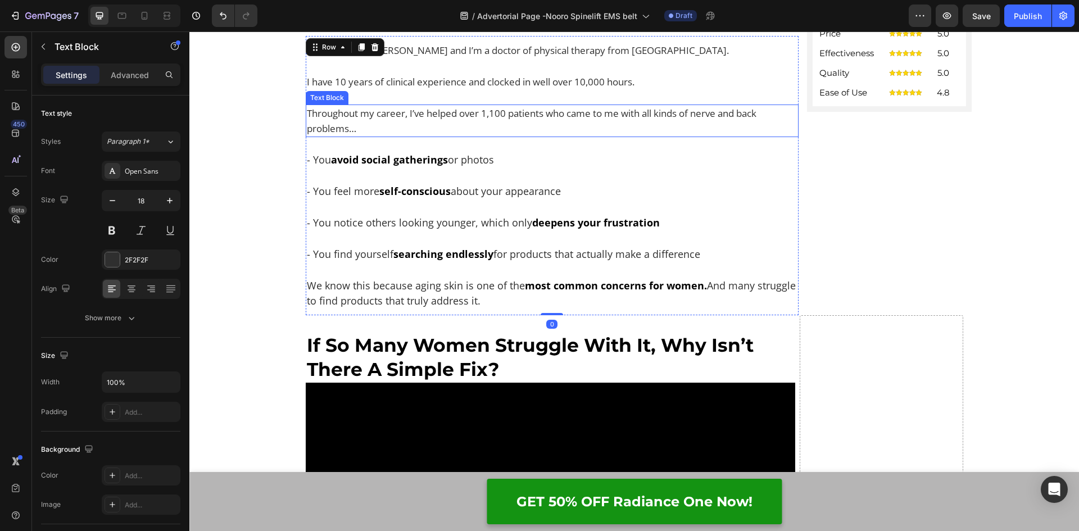
click at [354, 137] on div "Throughout my career, I’ve helped over 1,100 patients who came to me with all k…" at bounding box center [552, 120] width 493 height 33
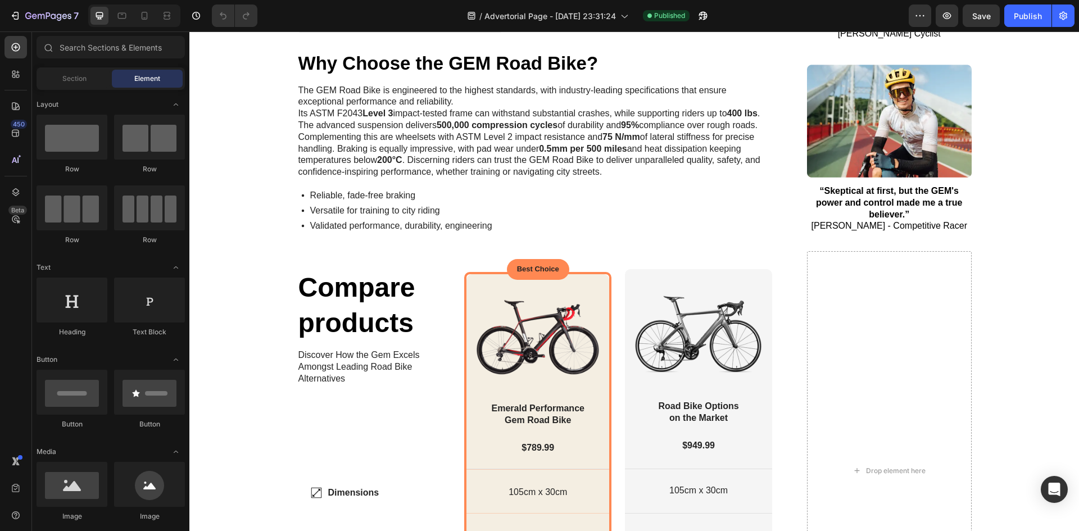
scroll to position [1685, 0]
click at [12, 10] on icon "button" at bounding box center [15, 15] width 11 height 11
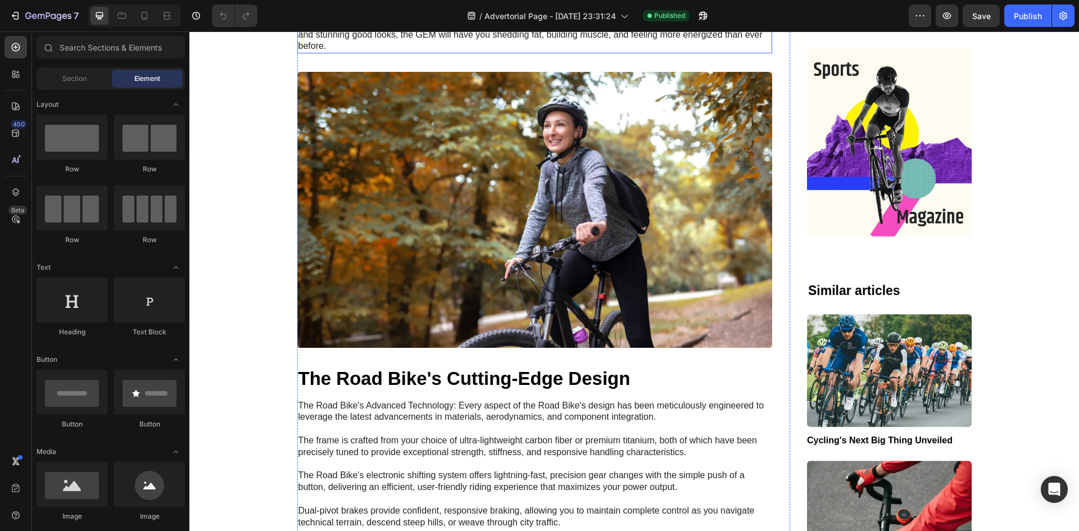
scroll to position [1067, 0]
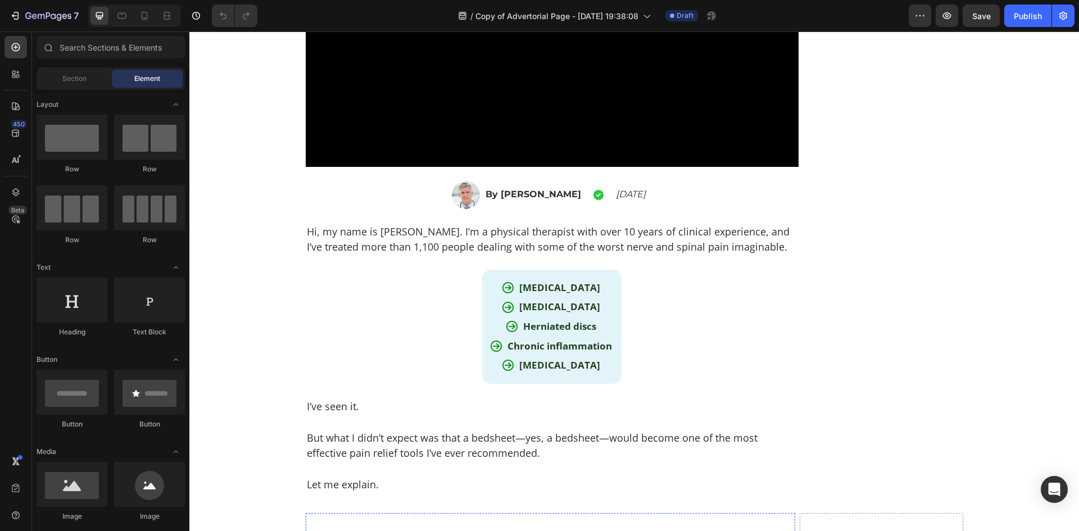
scroll to position [506, 0]
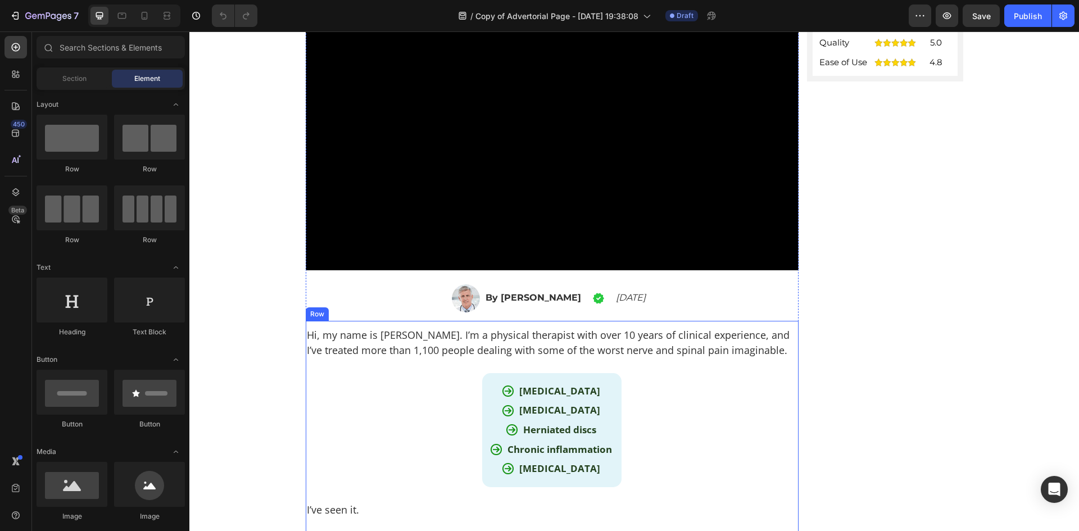
click at [420, 394] on div "Hi, my name is Dr. Jonathon Myers. I’m a physical therapist with over 10 years …" at bounding box center [552, 468] width 493 height 284
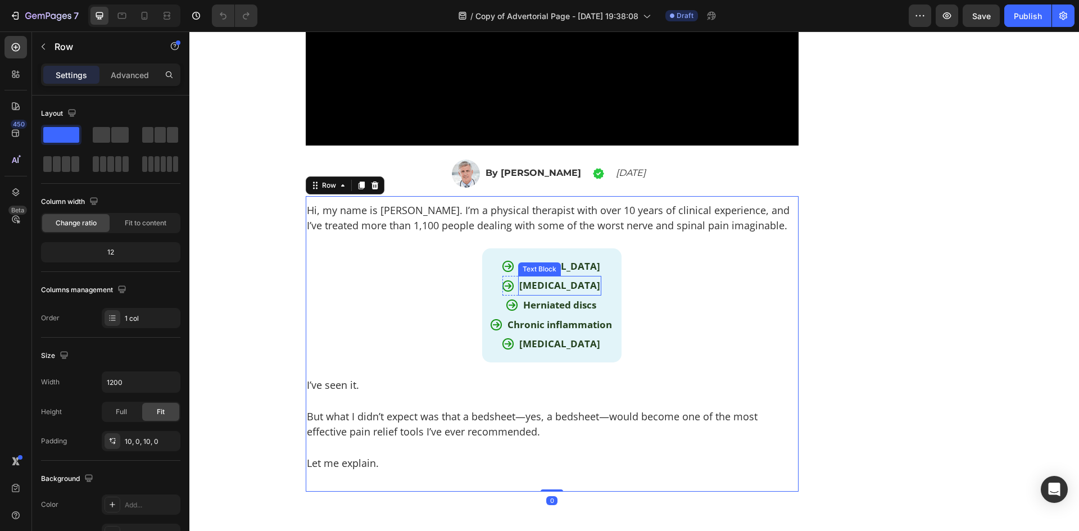
scroll to position [674, 0]
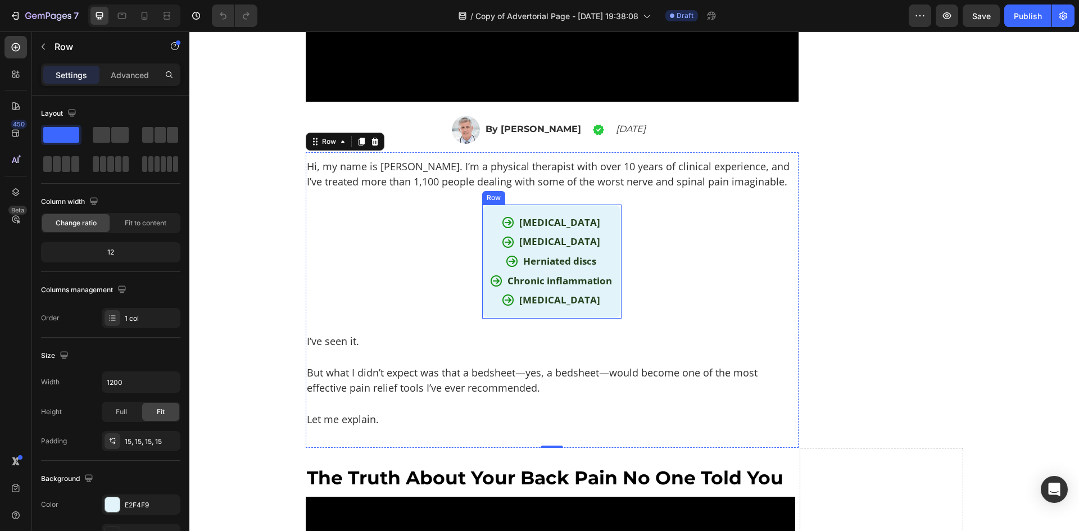
click at [498, 230] on div "Image Sciatica Text Block Row Image Lower back pain Text Block Row Image Hernia…" at bounding box center [551, 261] width 122 height 97
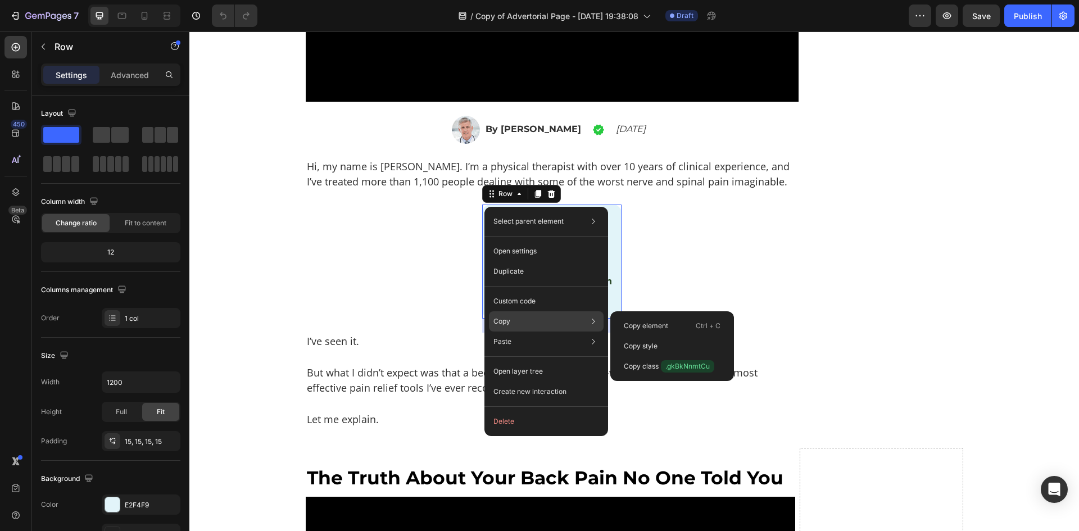
click at [512, 319] on div "Copy Copy element Ctrl + C Copy style Copy class .gkBkNnmtCu" at bounding box center [546, 321] width 115 height 20
click at [657, 336] on div "Copy element Ctrl + C" at bounding box center [672, 346] width 115 height 20
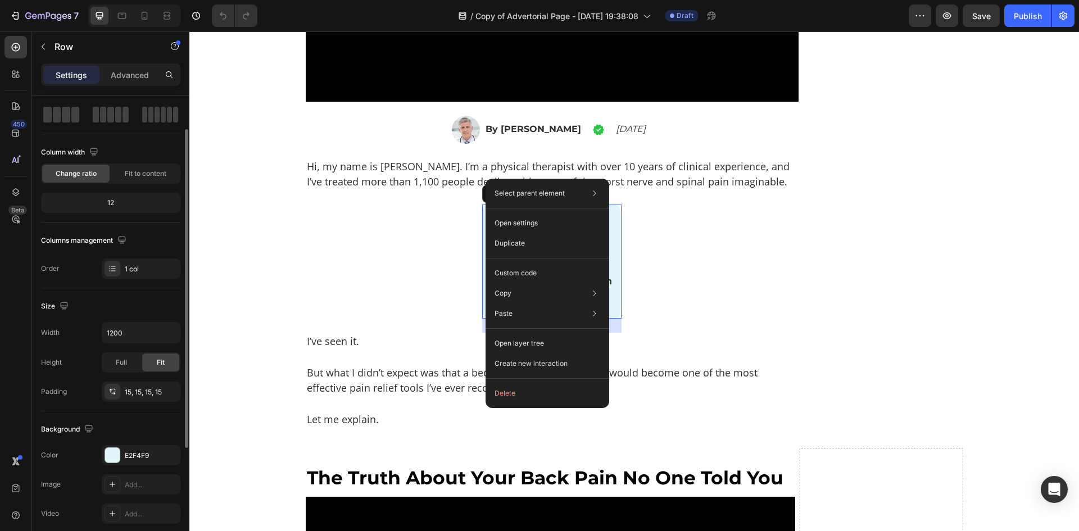
scroll to position [0, 0]
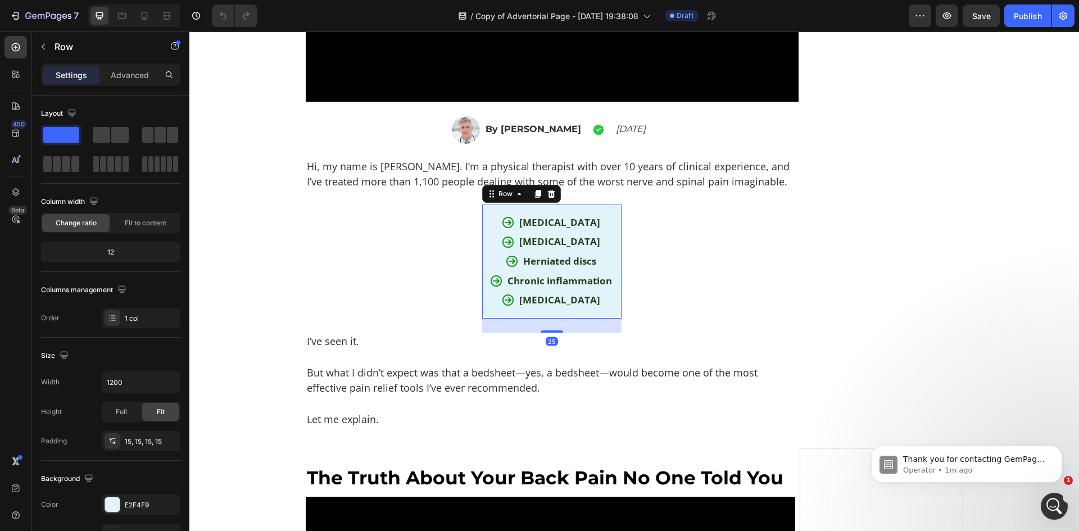
click at [490, 215] on div "Image Sciatica Text Block Row Image Lower back pain Text Block Row Image Hernia…" at bounding box center [551, 261] width 122 height 97
click at [924, 18] on icon "button" at bounding box center [919, 15] width 11 height 11
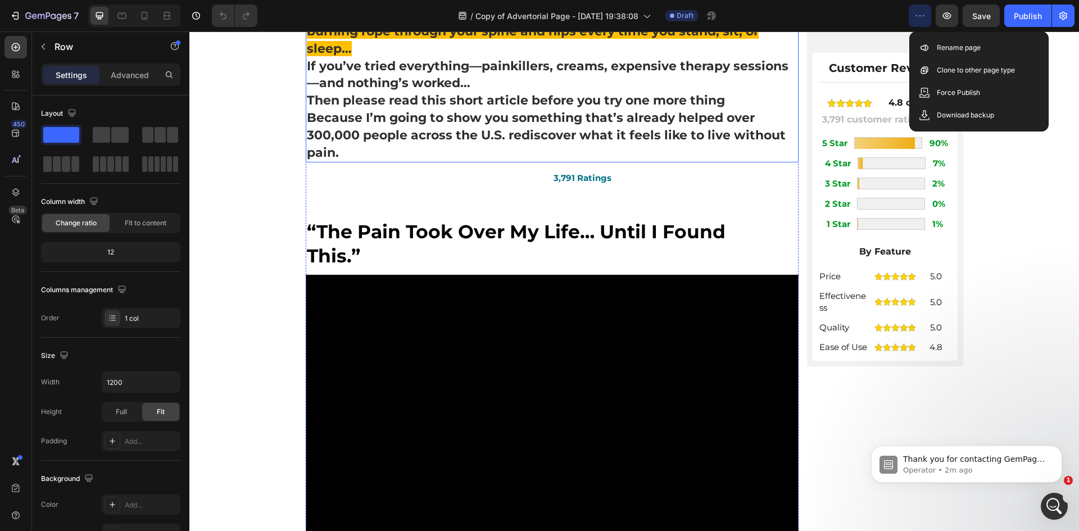
scroll to position [225, 0]
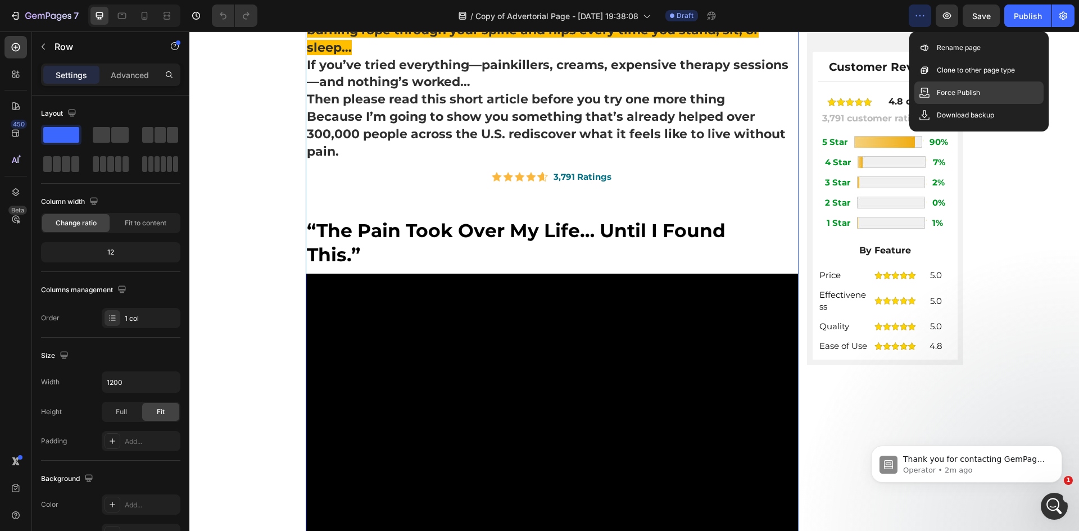
click at [954, 104] on div "Force Publish" at bounding box center [978, 115] width 129 height 22
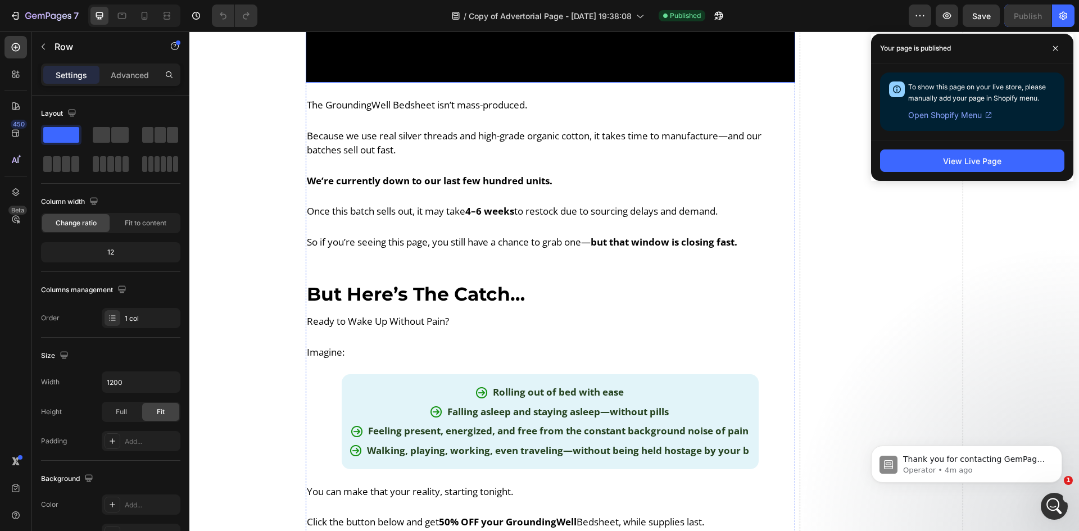
scroll to position [6141, 0]
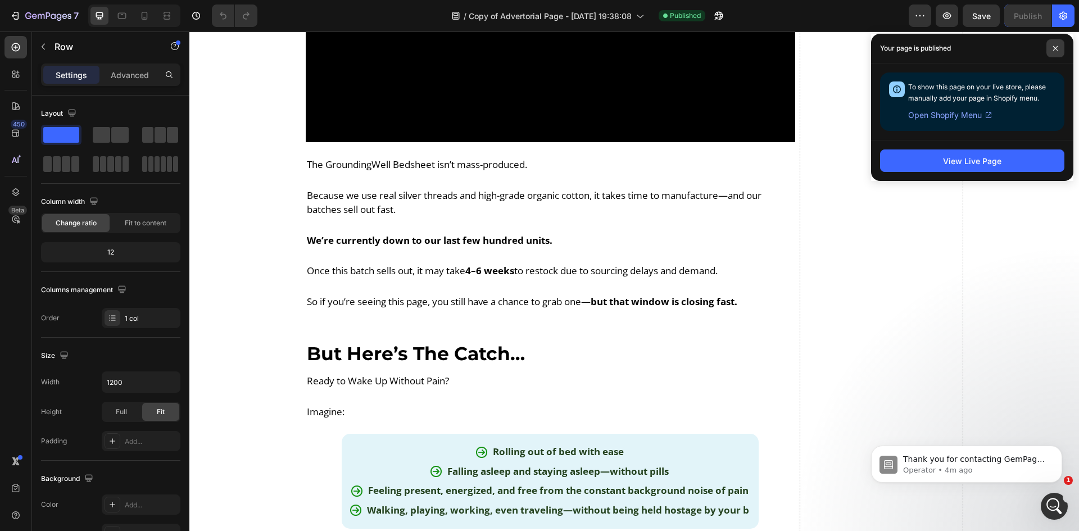
click at [1055, 48] on icon at bounding box center [1055, 48] width 4 height 4
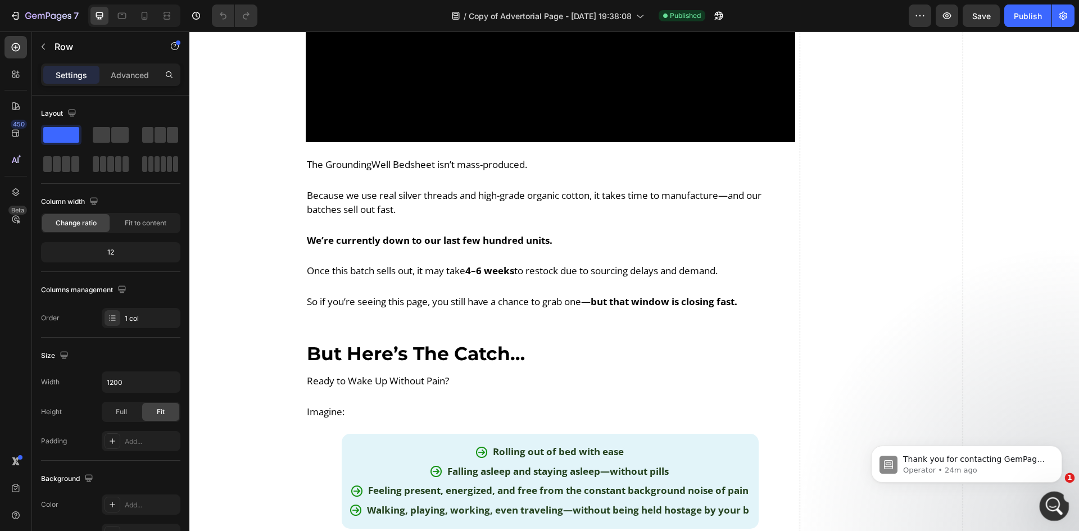
click at [1046, 505] on icon "Open Intercom Messenger" at bounding box center [1052, 504] width 19 height 19
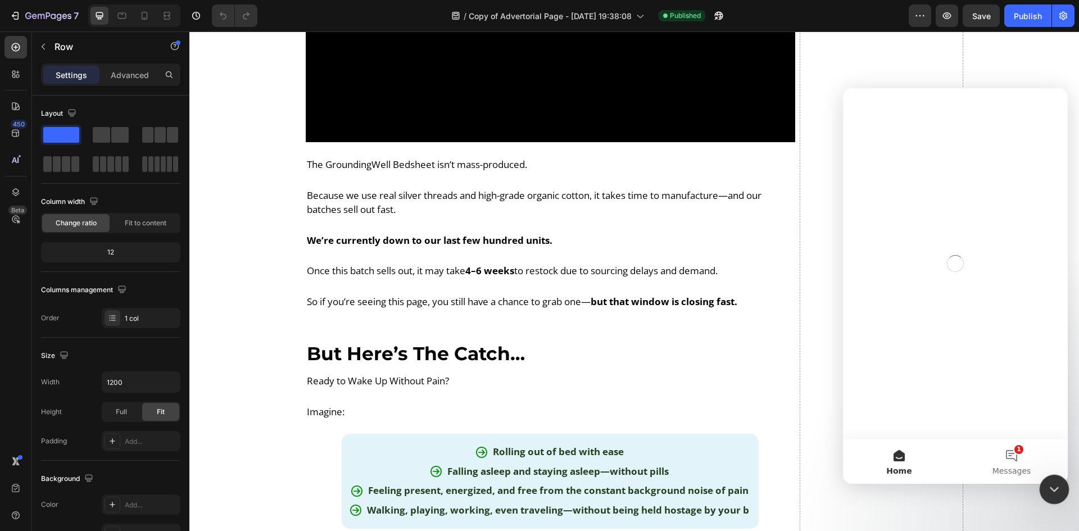
scroll to position [0, 0]
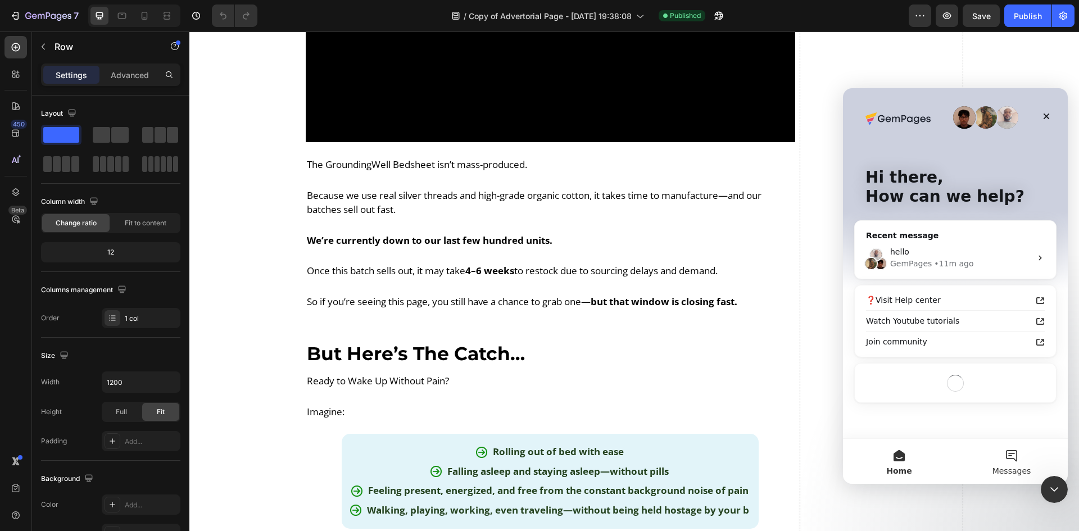
click at [1005, 460] on button "Messages" at bounding box center [1011, 461] width 112 height 45
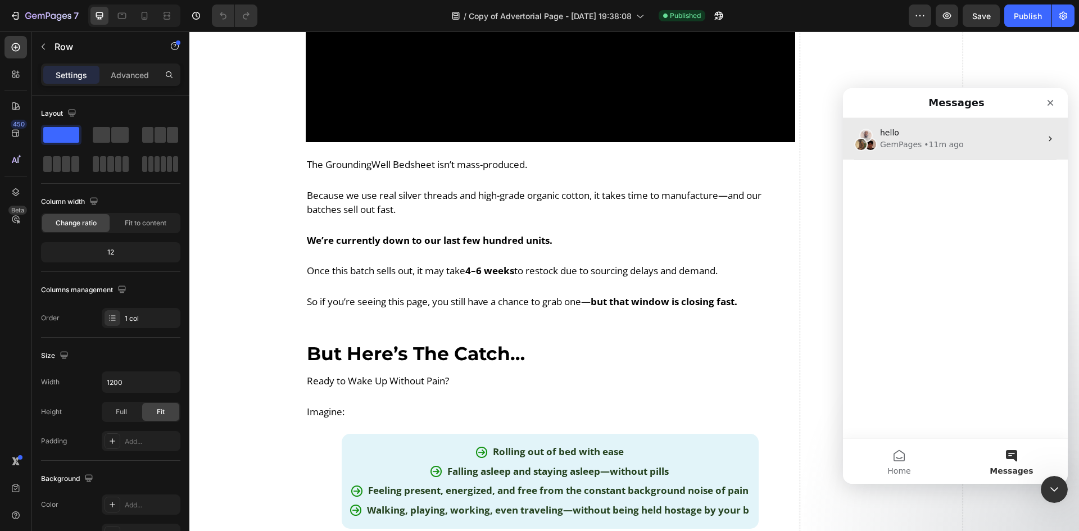
click at [932, 147] on div "• 11m ago" at bounding box center [942, 145] width 39 height 12
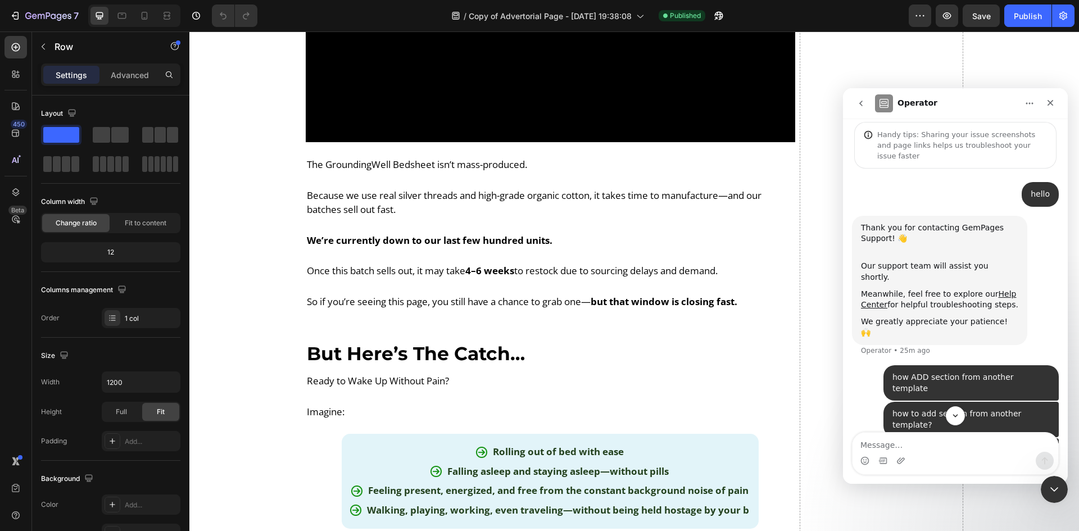
scroll to position [115, 0]
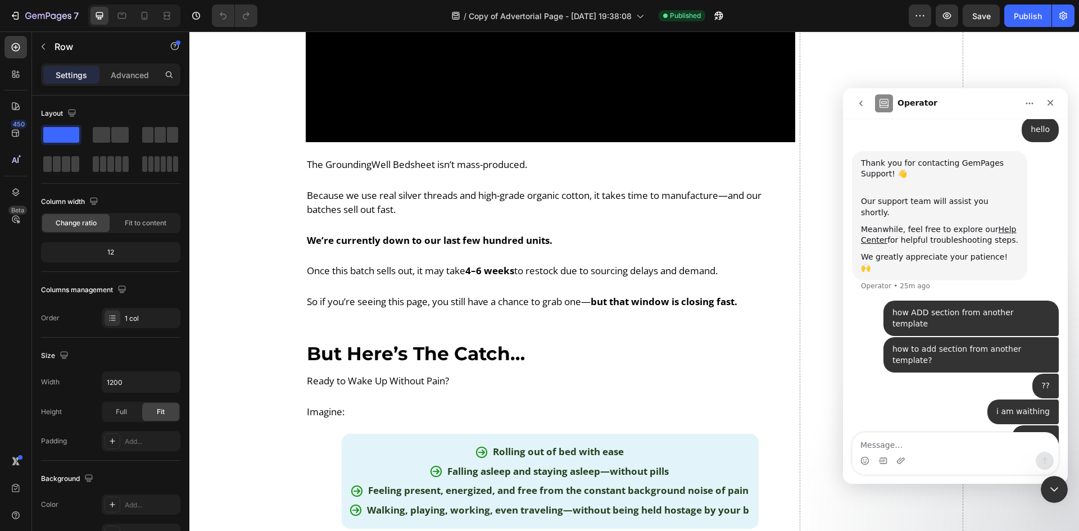
click at [861, 104] on icon "go back" at bounding box center [860, 103] width 9 height 9
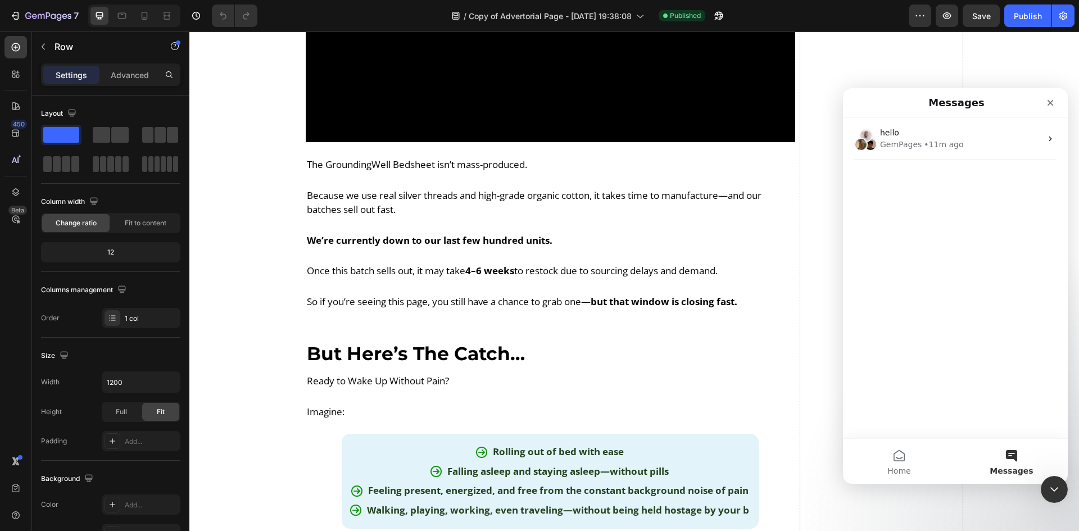
scroll to position [0, 0]
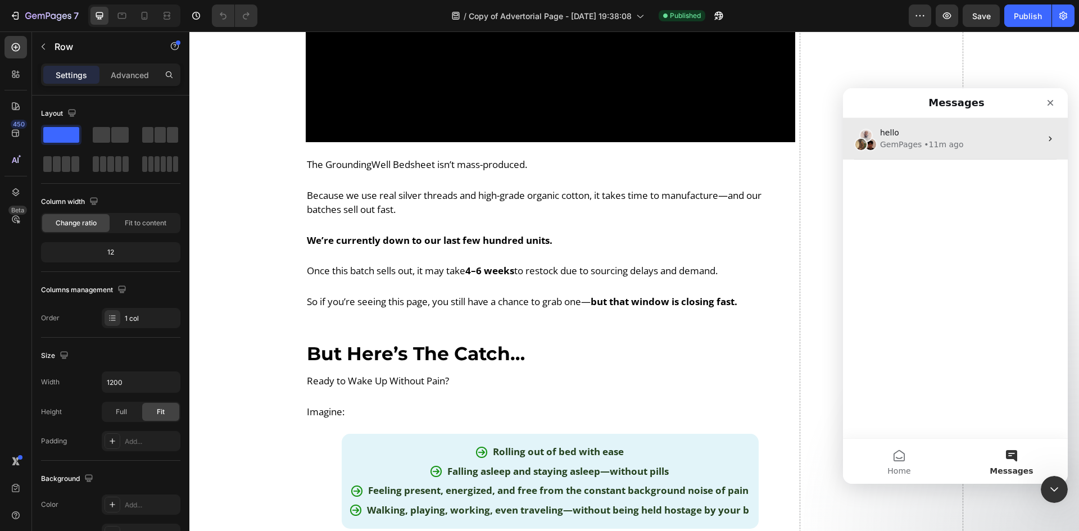
click at [935, 136] on div "hello" at bounding box center [960, 133] width 161 height 12
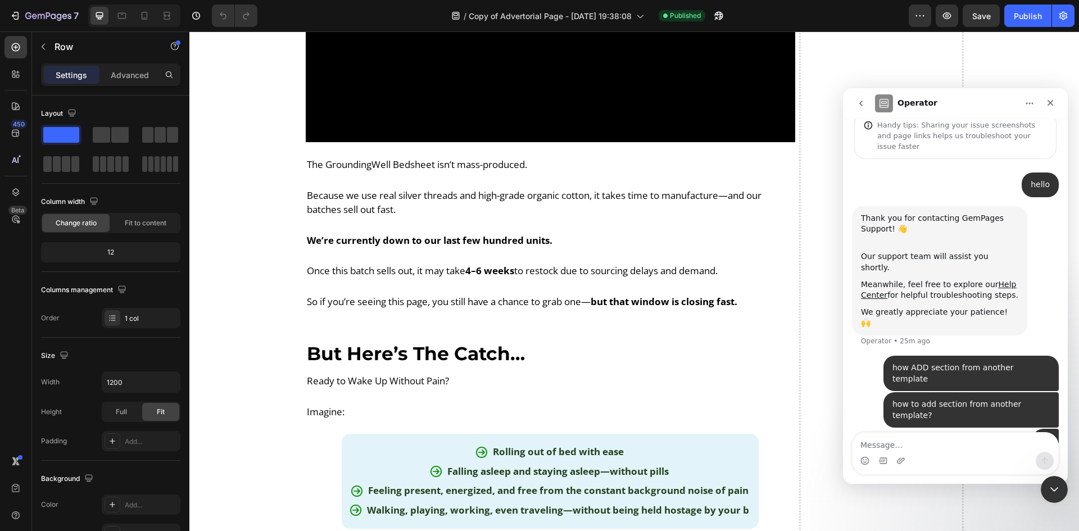
scroll to position [115, 0]
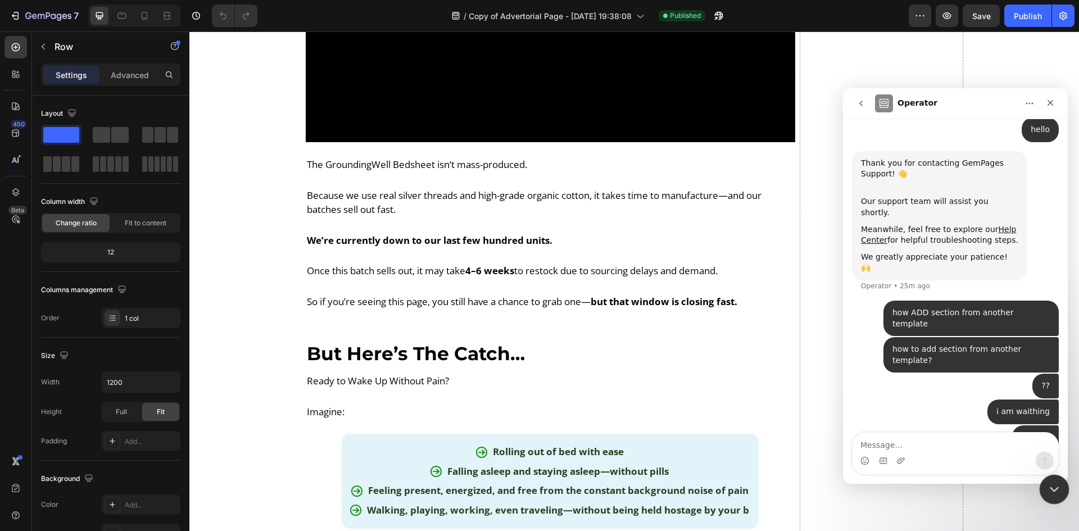
click at [1053, 485] on icon "Close Intercom Messenger" at bounding box center [1051, 487] width 13 height 13
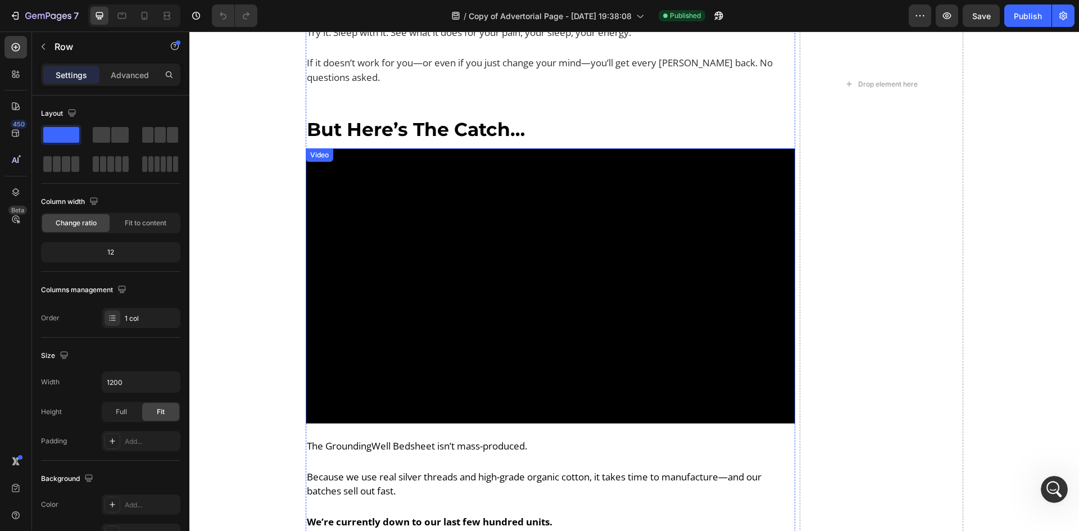
scroll to position [5804, 0]
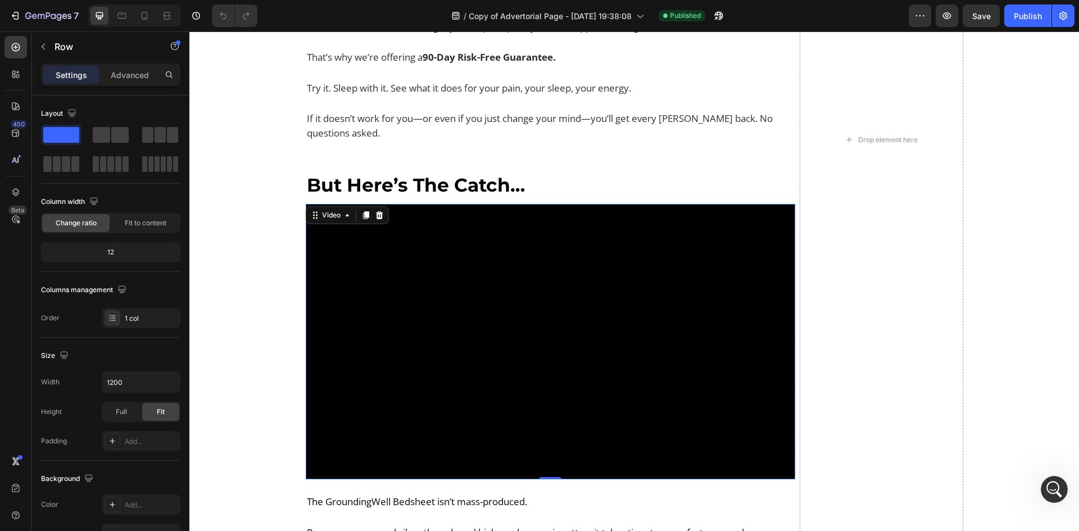
click at [474, 265] on video at bounding box center [551, 341] width 490 height 275
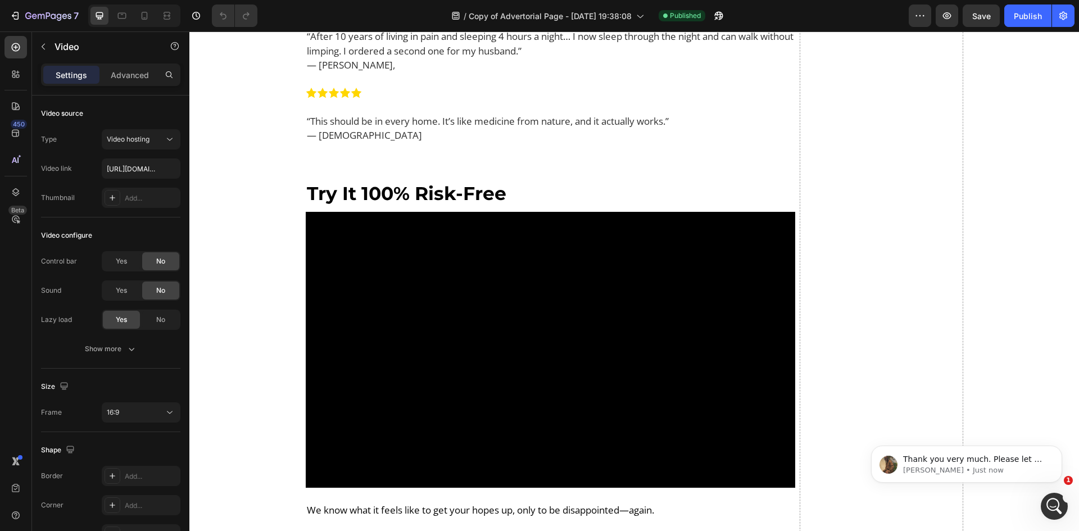
scroll to position [470, 0]
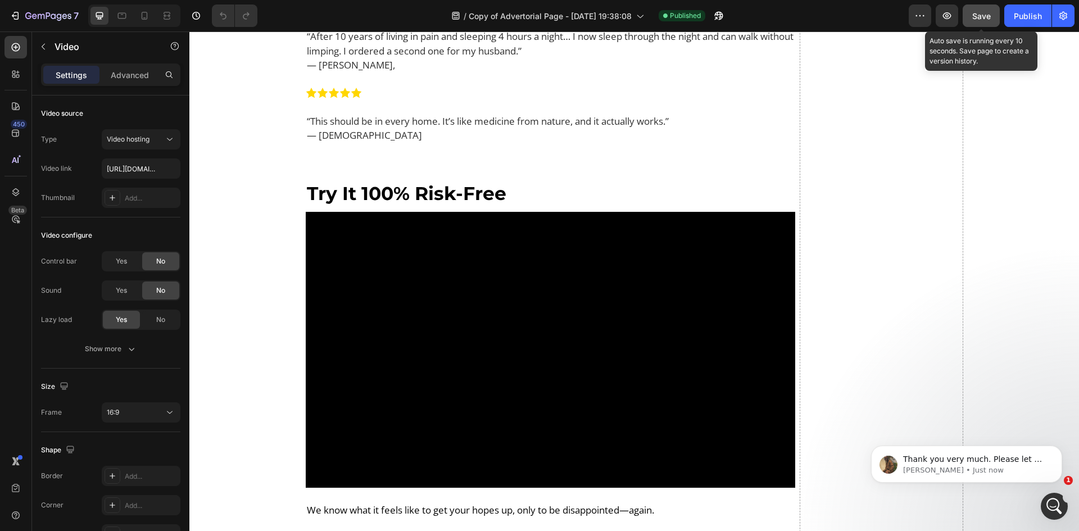
click at [985, 20] on span "Save" at bounding box center [981, 16] width 19 height 10
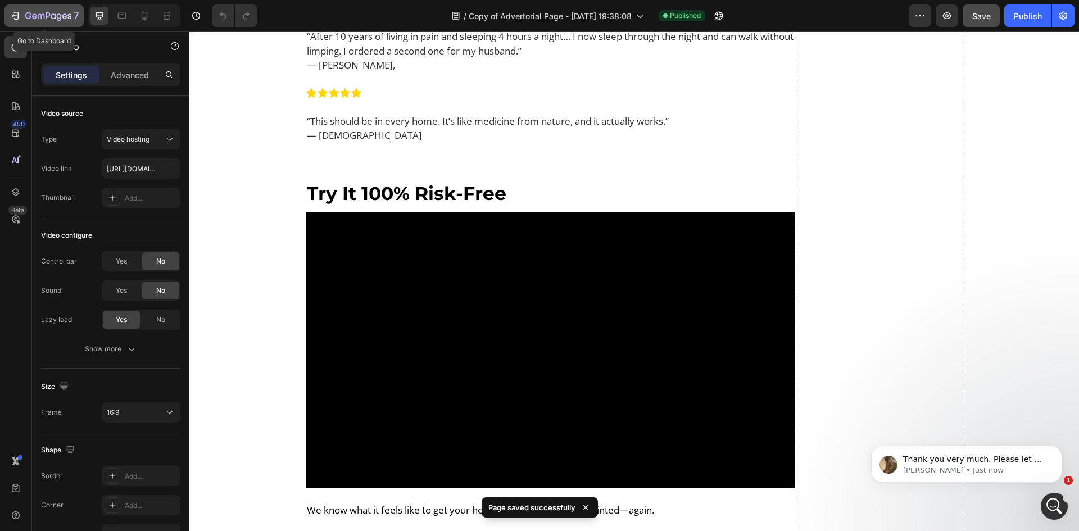
click at [10, 11] on icon "button" at bounding box center [15, 15] width 11 height 11
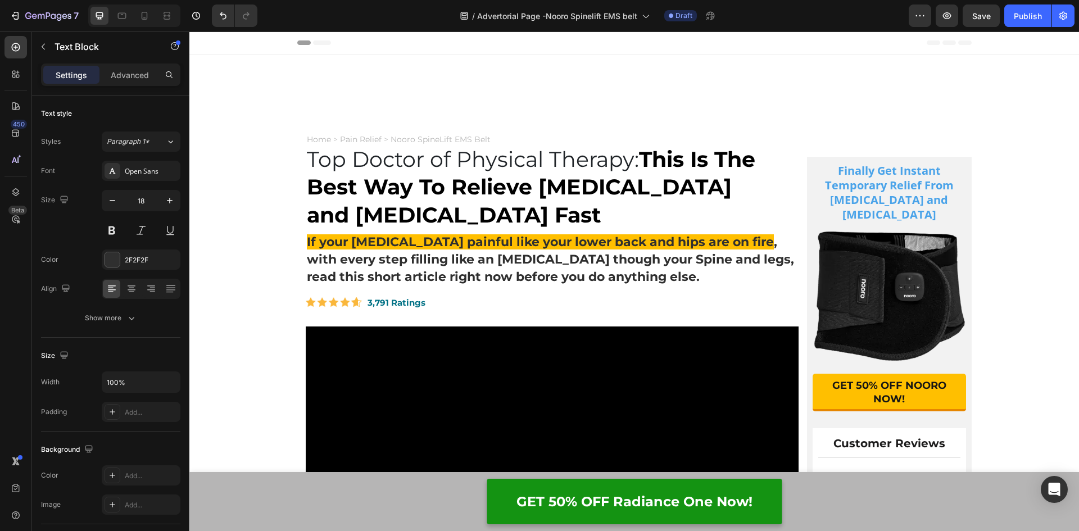
scroll to position [618, 0]
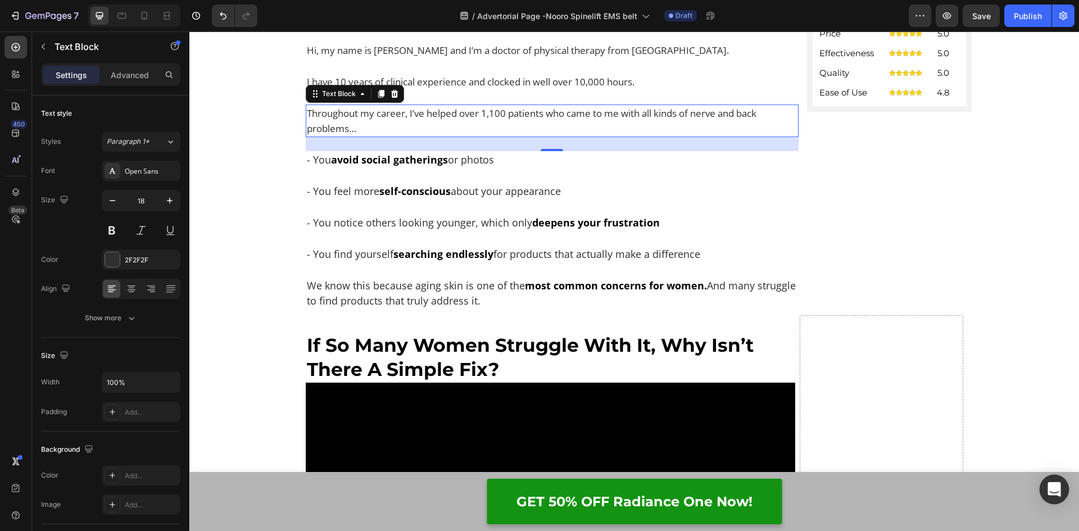
click at [1059, 486] on icon "Open Intercom Messenger" at bounding box center [1053, 489] width 13 height 15
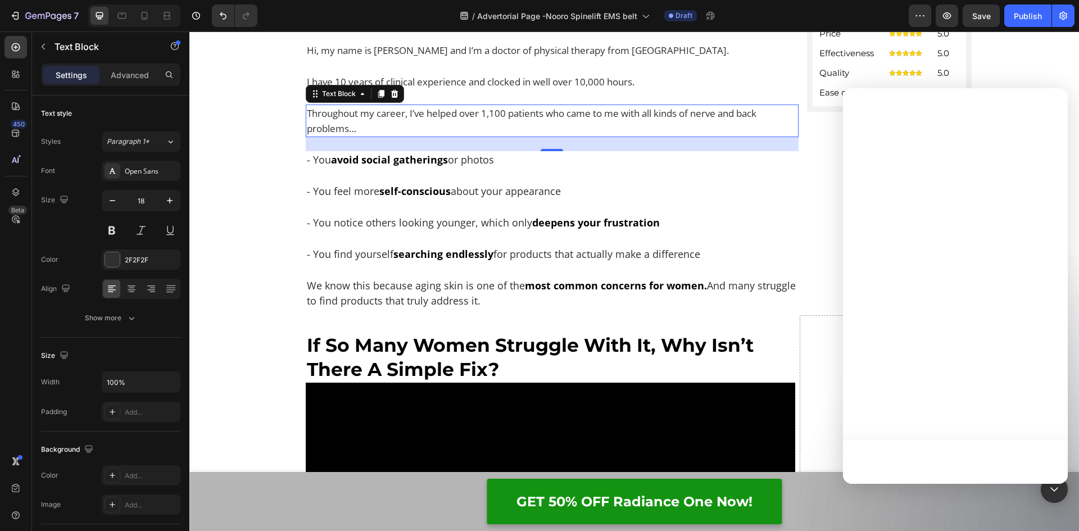
scroll to position [0, 0]
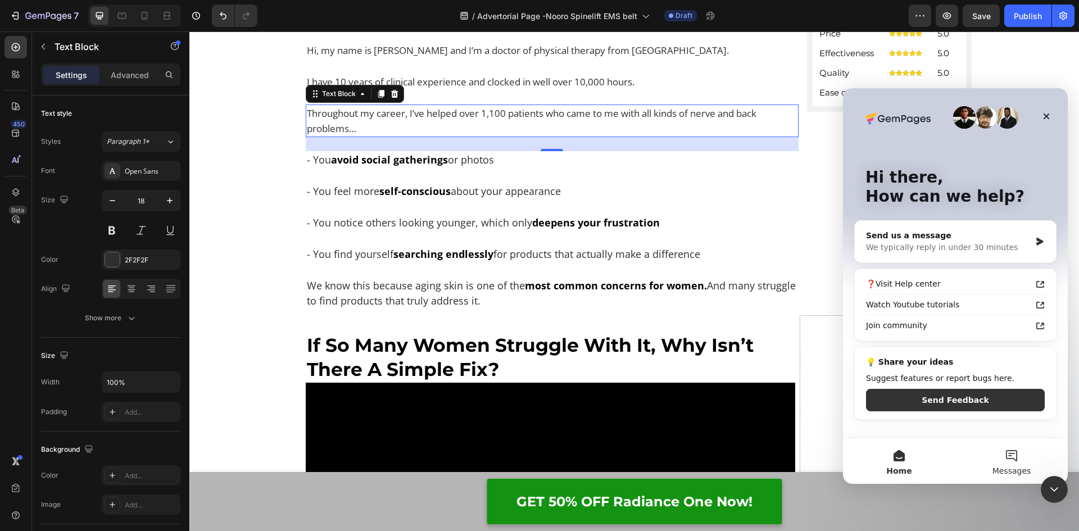
click at [1013, 464] on button "Messages" at bounding box center [1011, 461] width 112 height 45
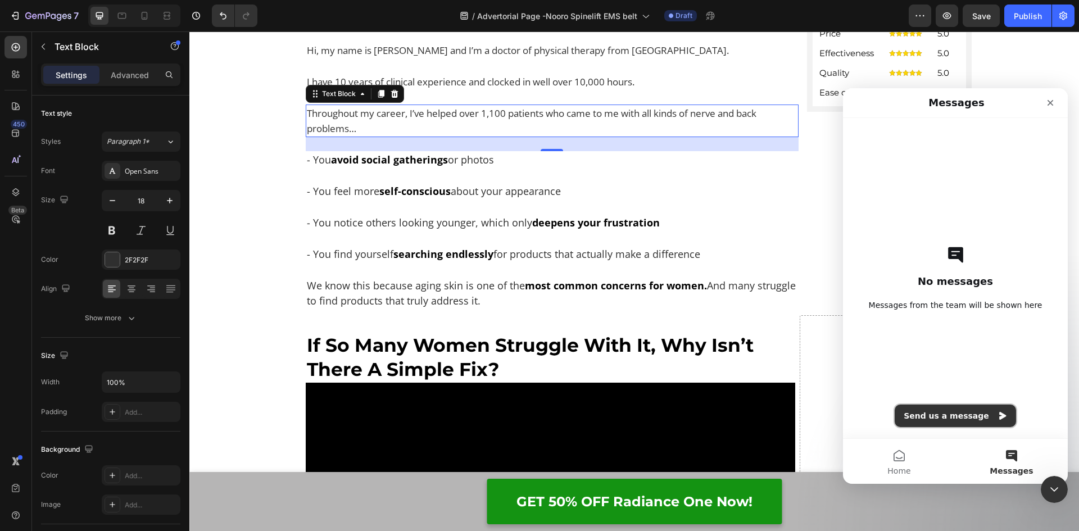
click at [959, 418] on button "Send us a message" at bounding box center [954, 415] width 121 height 22
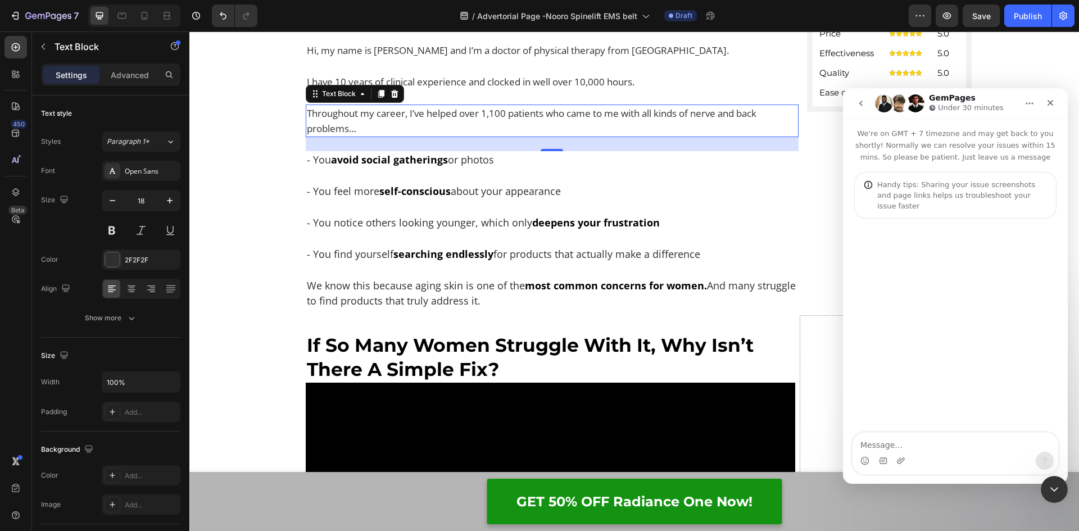
click at [904, 442] on textarea "Message…" at bounding box center [955, 442] width 206 height 19
type textarea "hello"
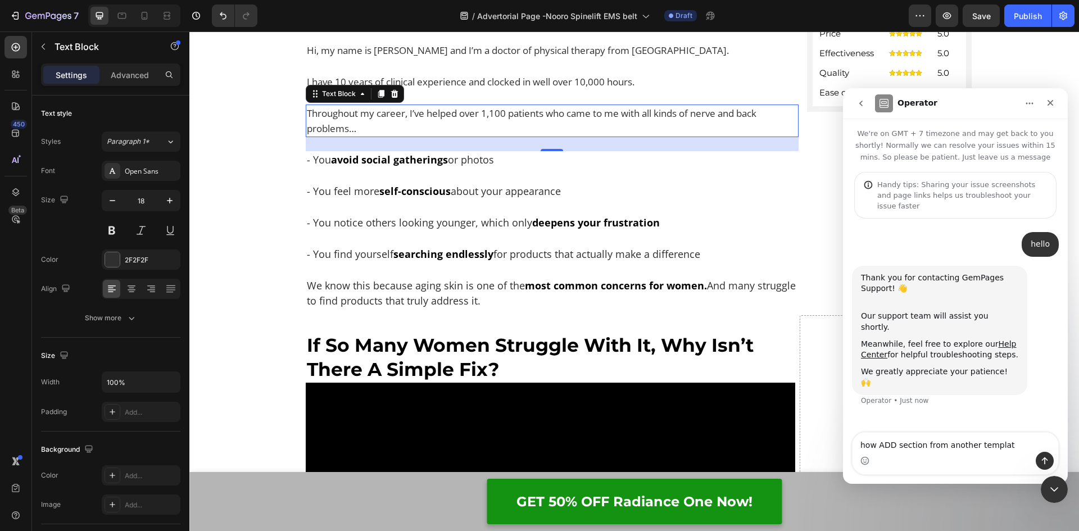
type textarea "how ADD section from another template"
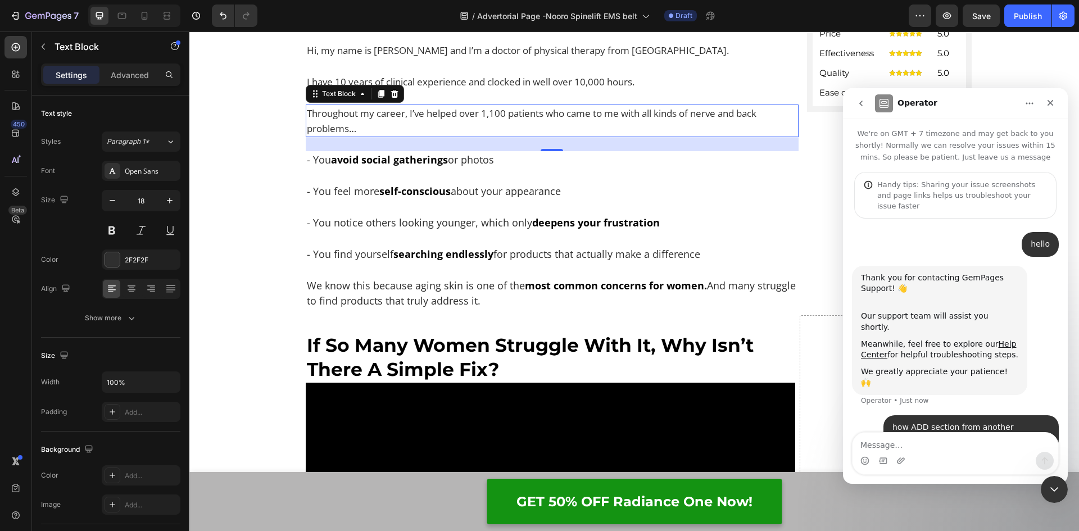
click at [899, 448] on textarea "Message…" at bounding box center [955, 442] width 206 height 19
click at [958, 448] on textarea "how to add section from aniother template?" at bounding box center [955, 442] width 206 height 19
type textarea "how to add section from another template?"
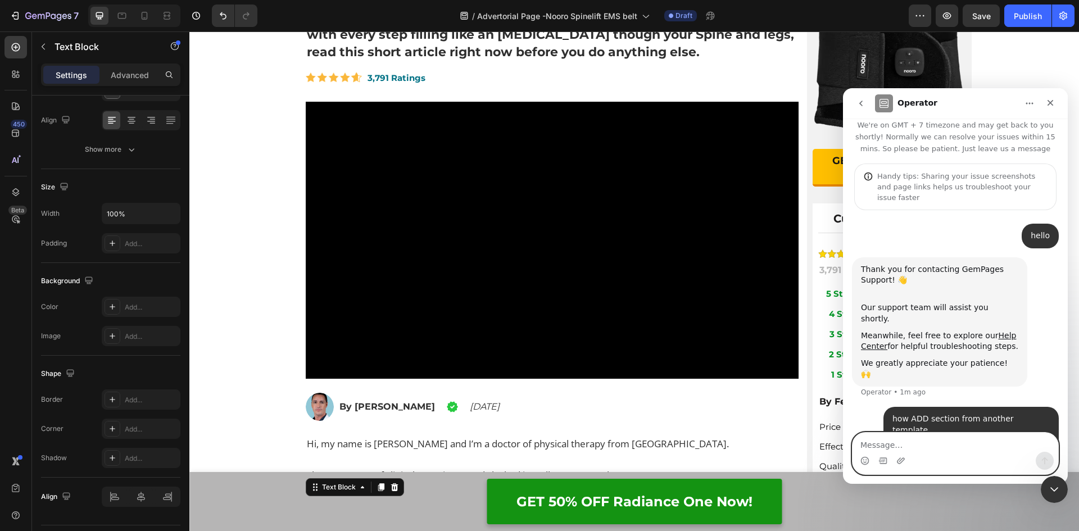
scroll to position [12, 0]
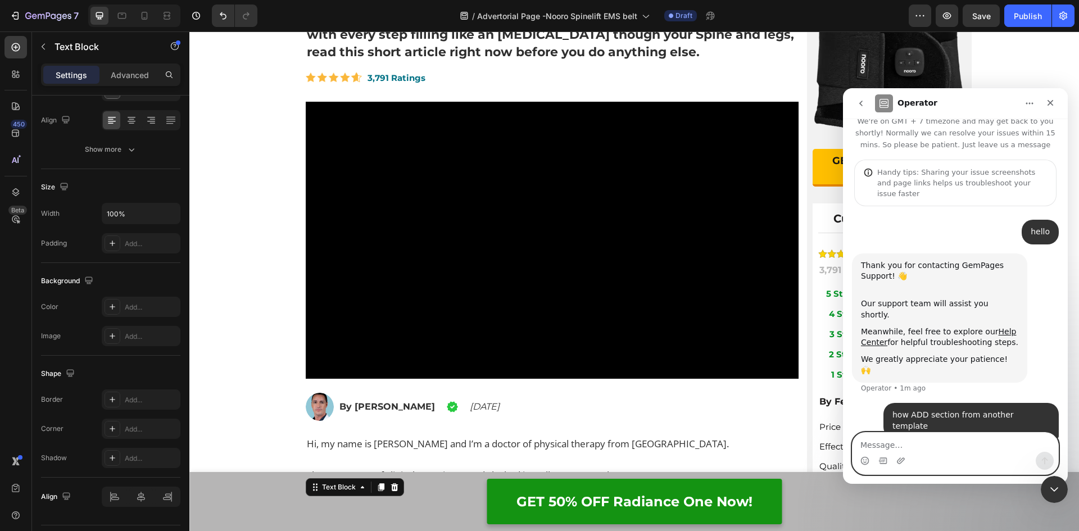
click at [894, 445] on textarea "Message…" at bounding box center [955, 442] width 206 height 19
type textarea "??"
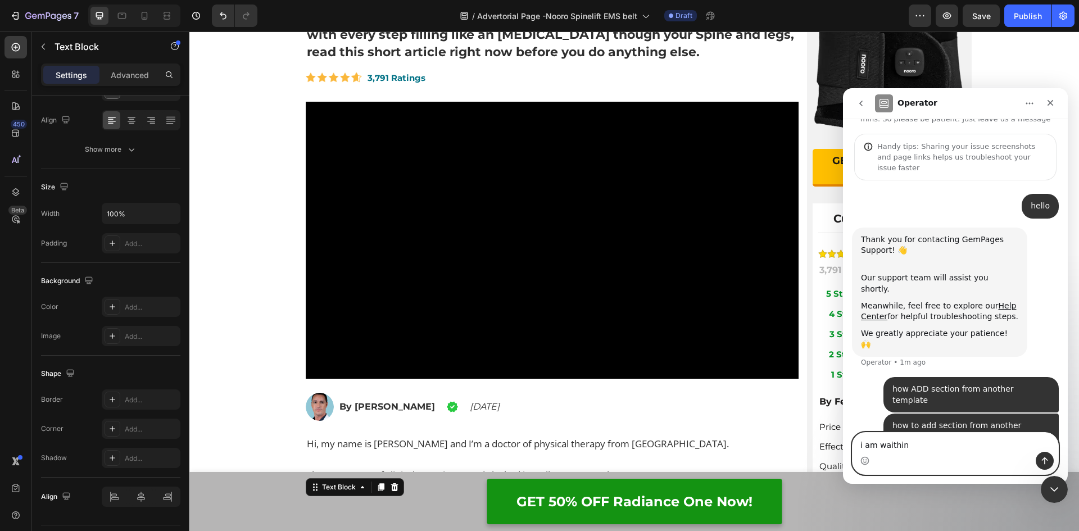
type textarea "i am waithing"
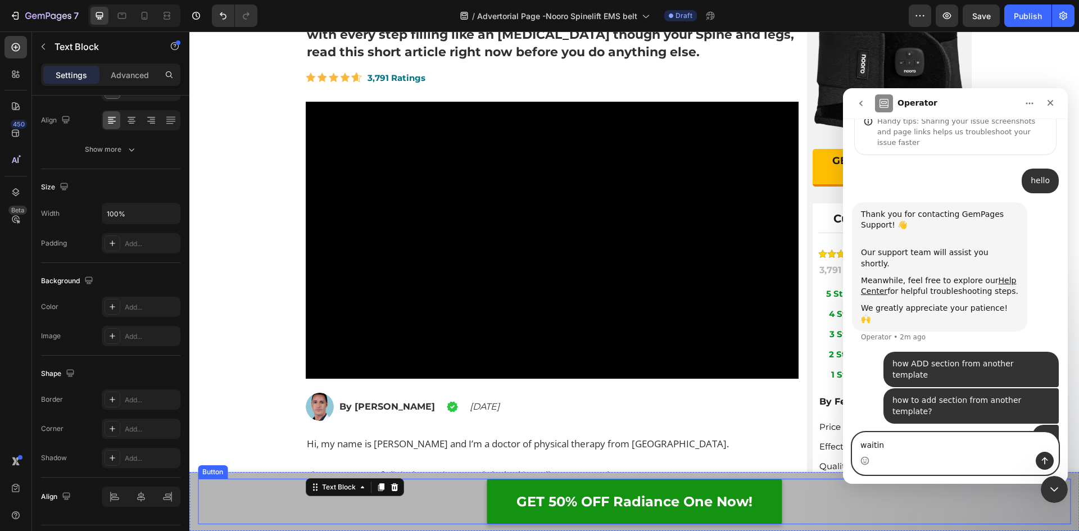
type textarea "waiting"
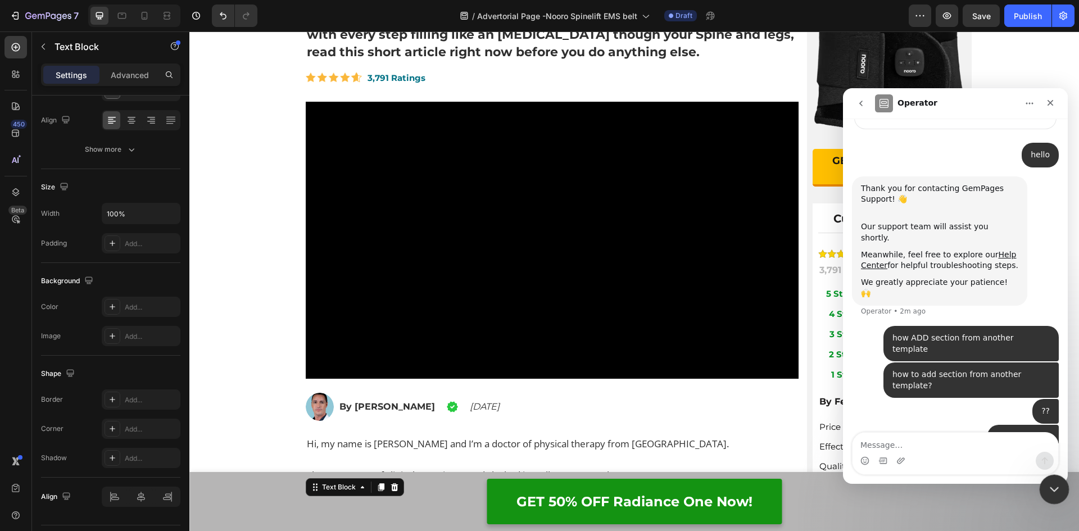
click at [1052, 489] on icon "Close Intercom Messenger" at bounding box center [1052, 487] width 8 height 4
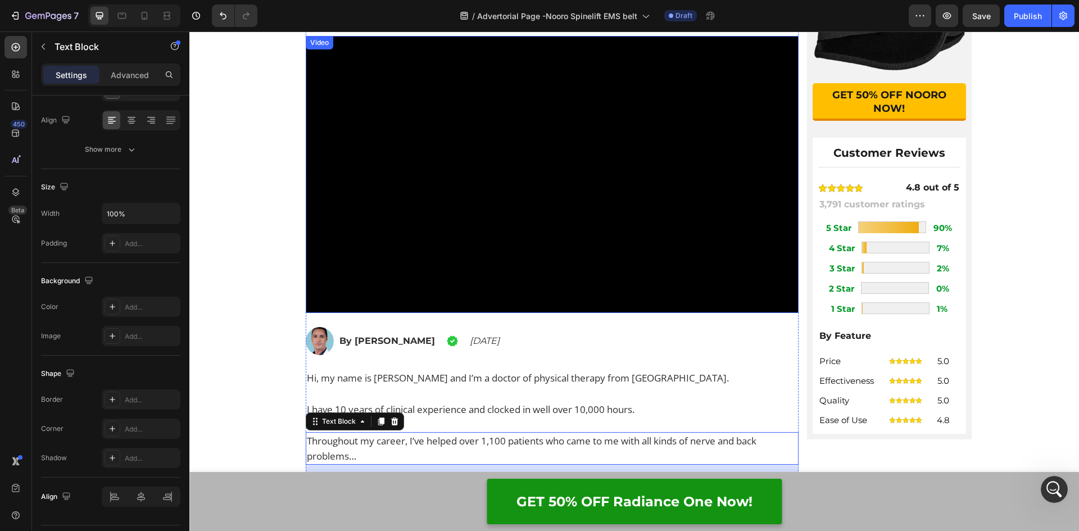
scroll to position [393, 0]
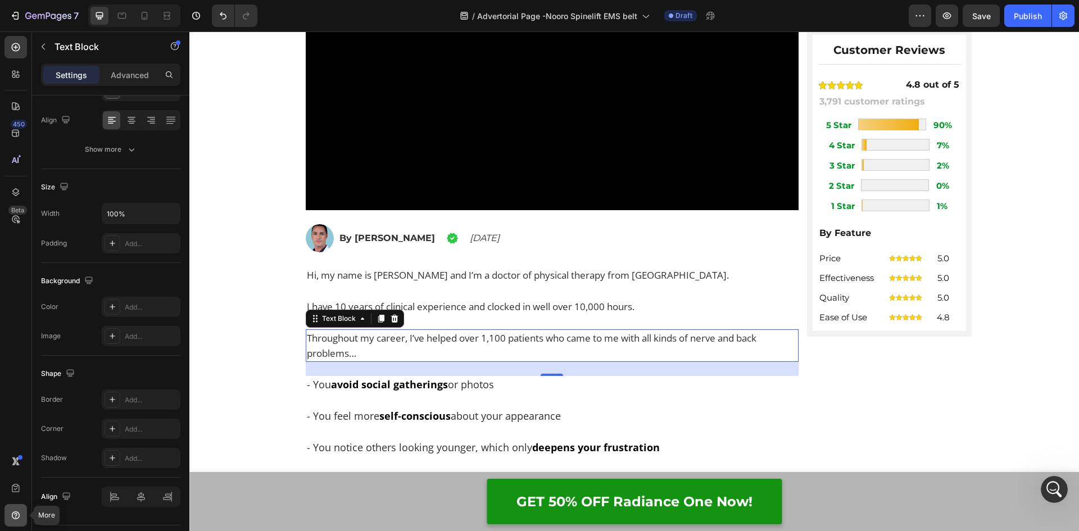
click at [13, 509] on div at bounding box center [15, 515] width 22 height 22
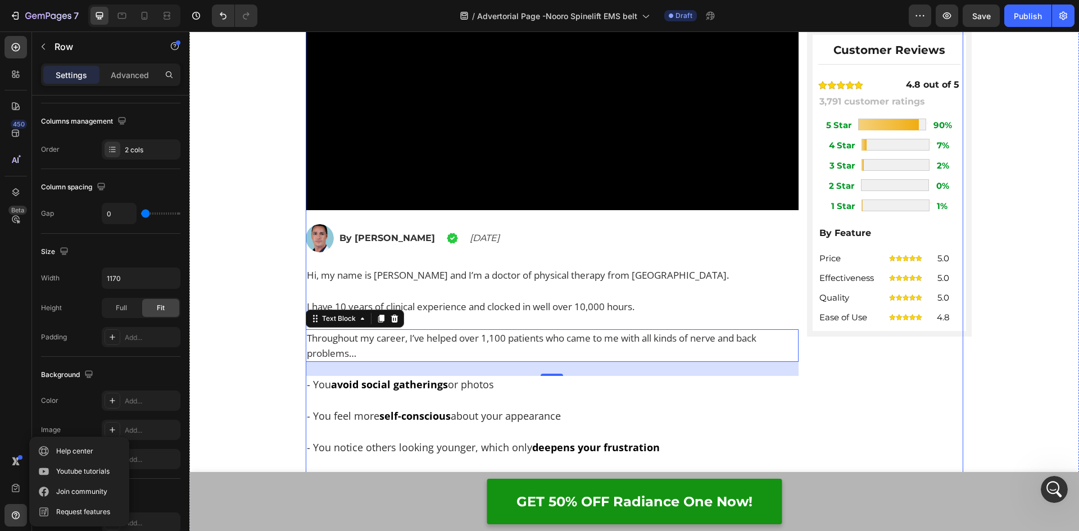
click at [857, 418] on div "Finally Get Instant Temporary Relief From [MEDICAL_DATA] and [MEDICAL_DATA] Hea…" at bounding box center [880, 135] width 165 height 810
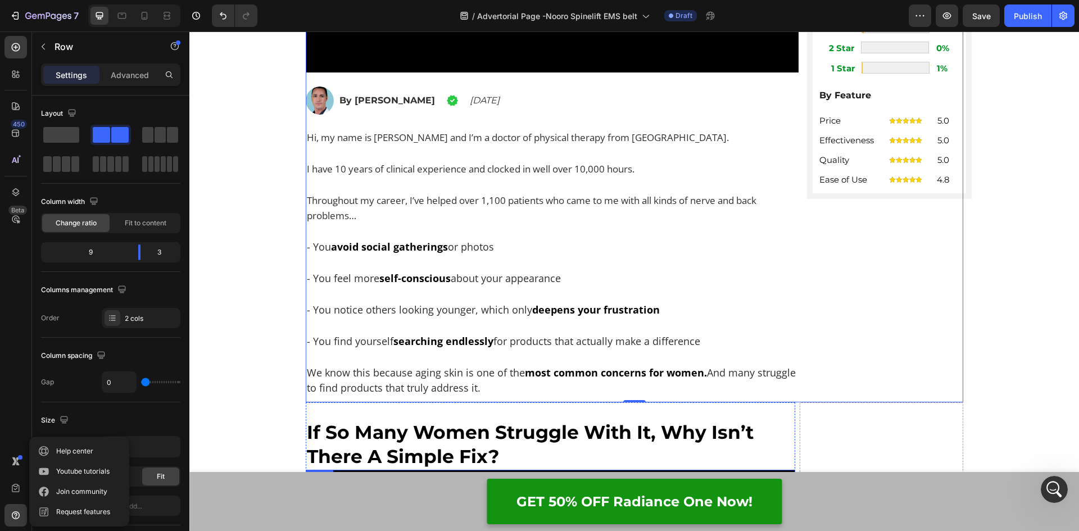
scroll to position [506, 0]
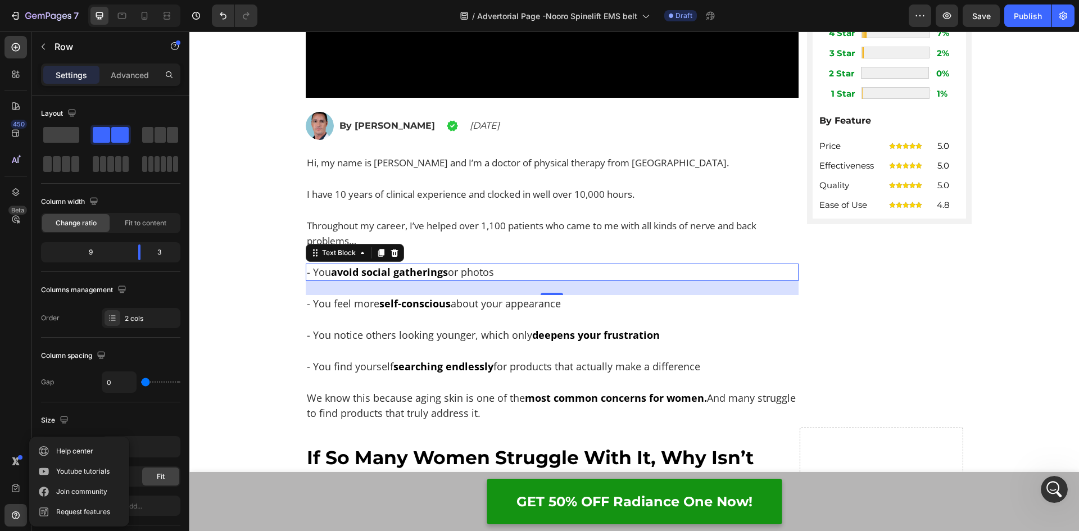
click at [367, 273] on strong "avoid social gatherings" at bounding box center [389, 271] width 117 height 13
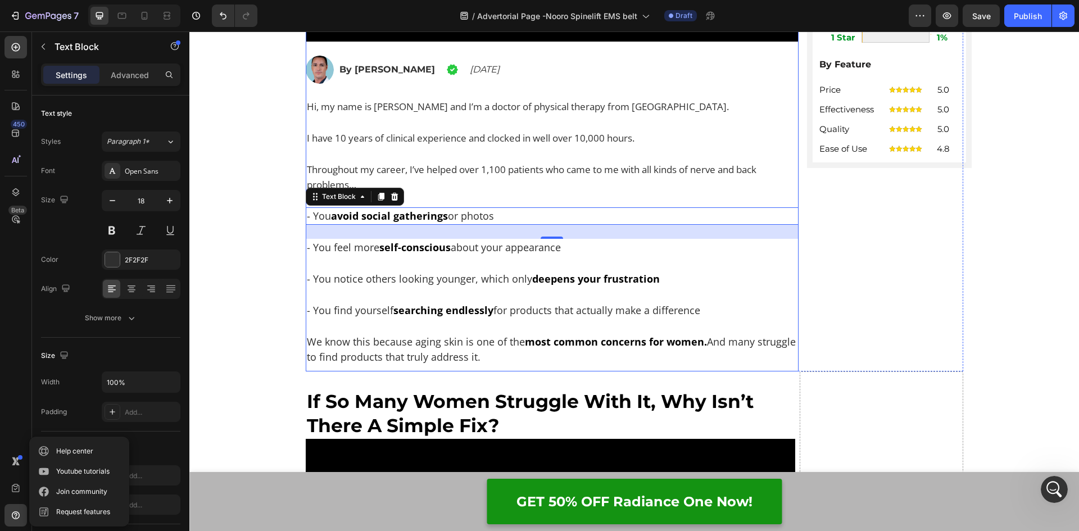
scroll to position [730, 0]
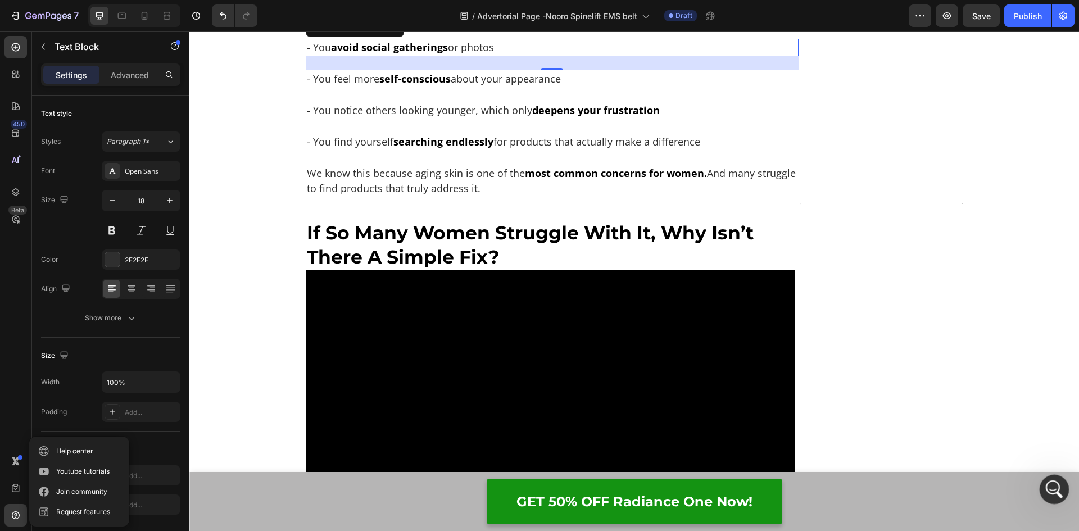
click at [1054, 482] on icon "Open Intercom Messenger" at bounding box center [1052, 488] width 19 height 19
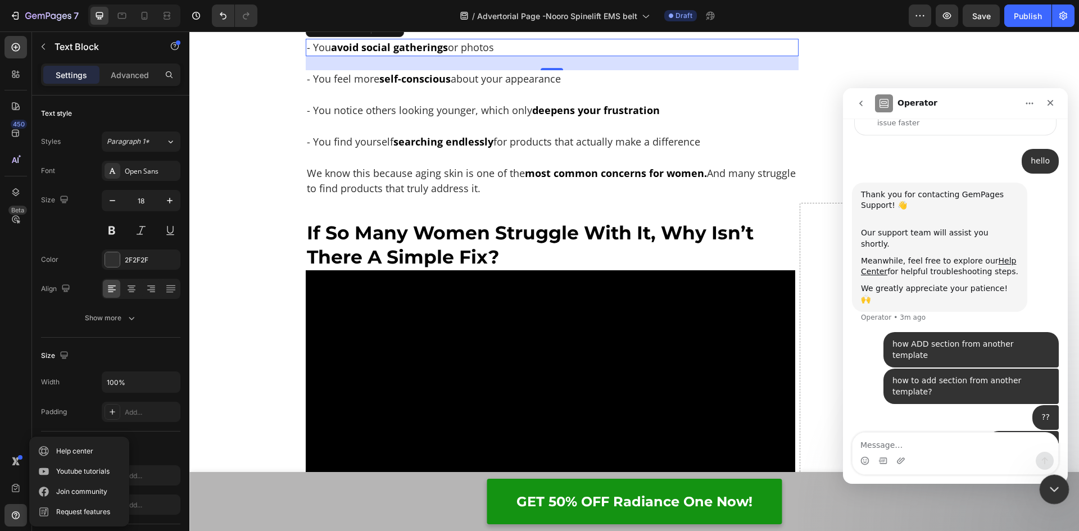
scroll to position [89, 0]
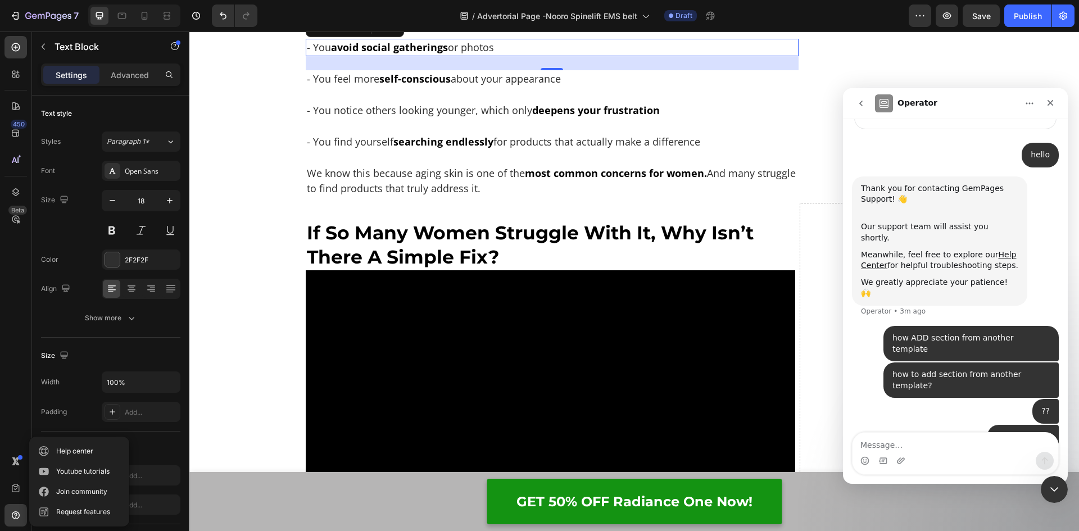
click at [862, 106] on icon "go back" at bounding box center [860, 103] width 9 height 9
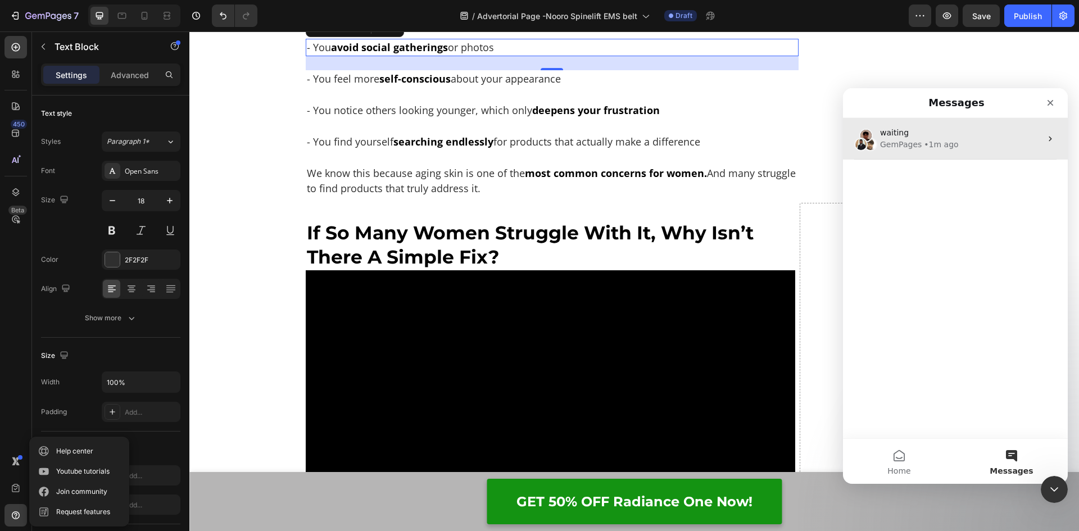
click at [900, 144] on div "GemPages" at bounding box center [901, 145] width 42 height 12
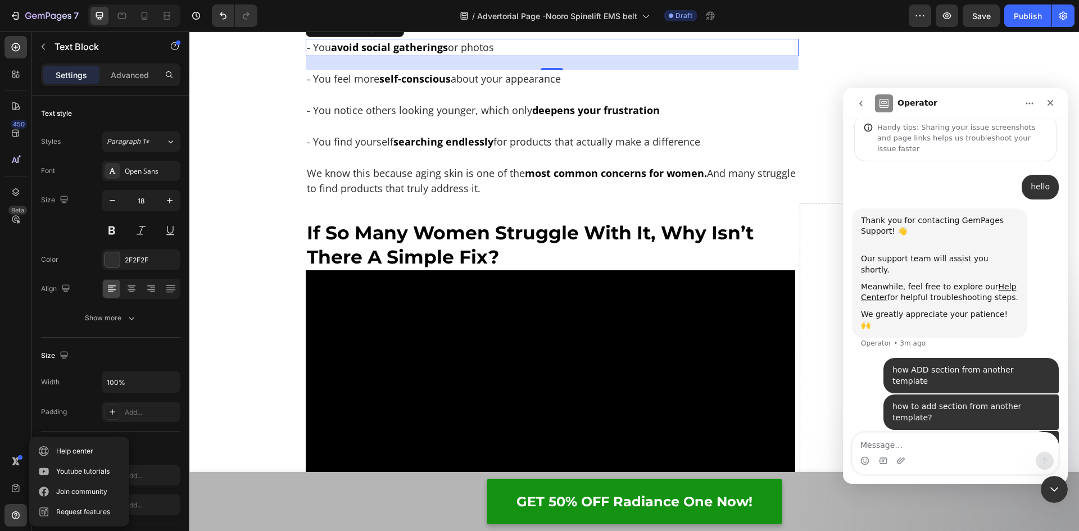
scroll to position [89, 0]
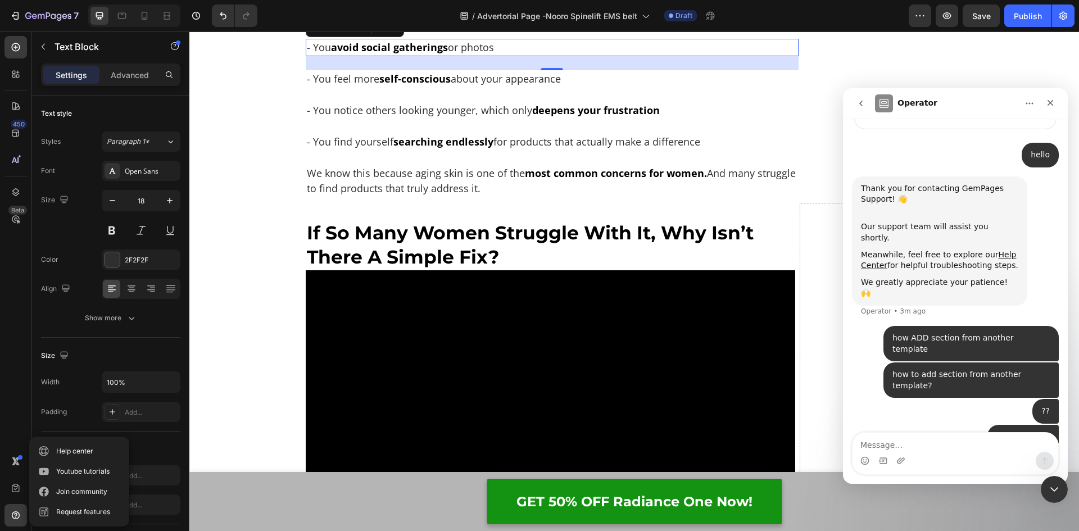
click at [1032, 103] on icon "Home" at bounding box center [1029, 104] width 7 height 2
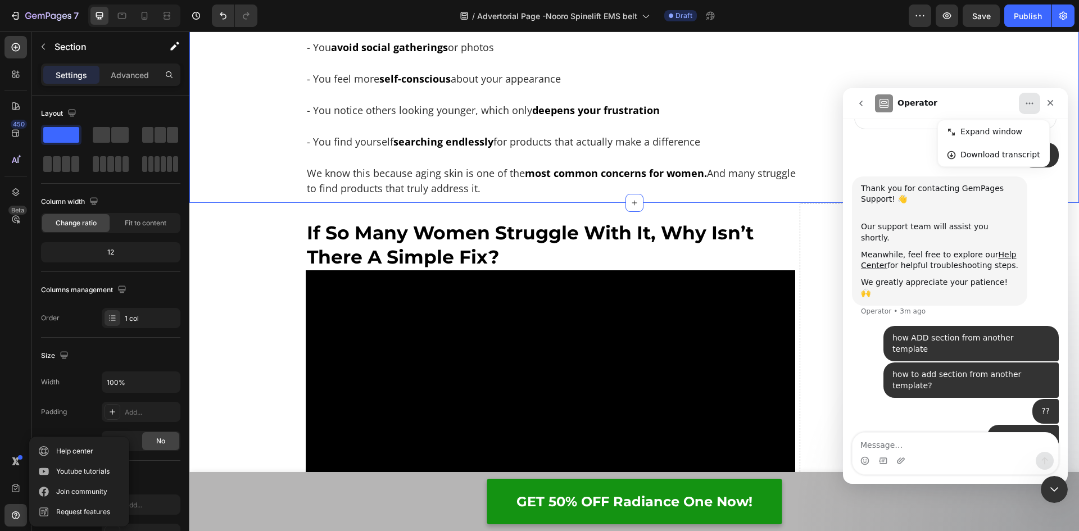
click at [1045, 490] on icon "Close Intercom Messenger" at bounding box center [1051, 487] width 13 height 13
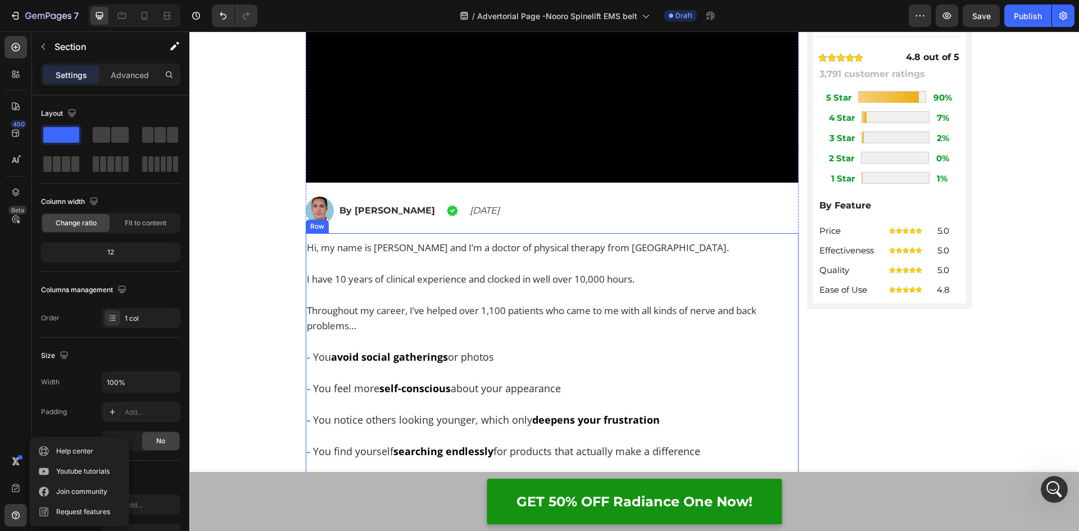
scroll to position [393, 0]
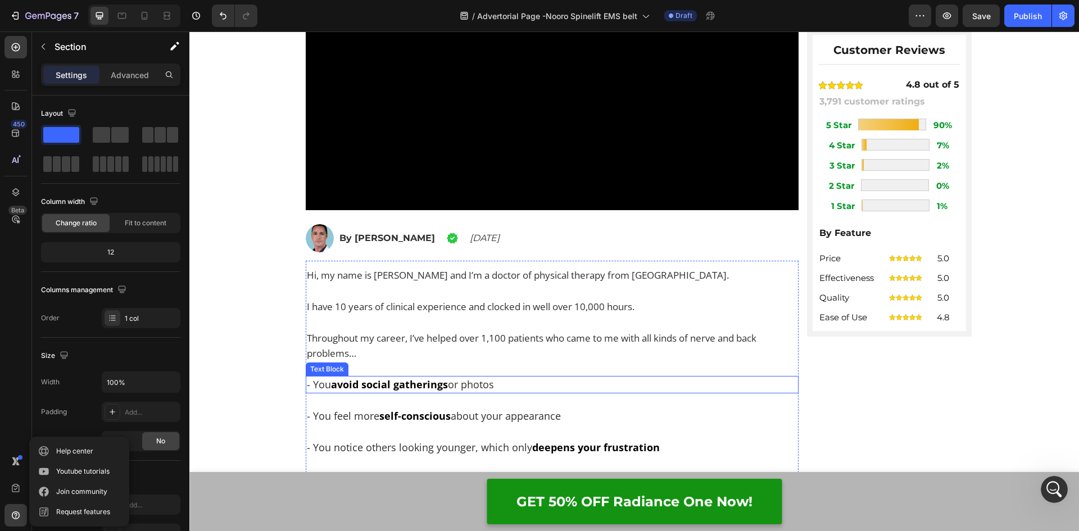
click at [350, 386] on strong "avoid social gatherings" at bounding box center [389, 383] width 117 height 13
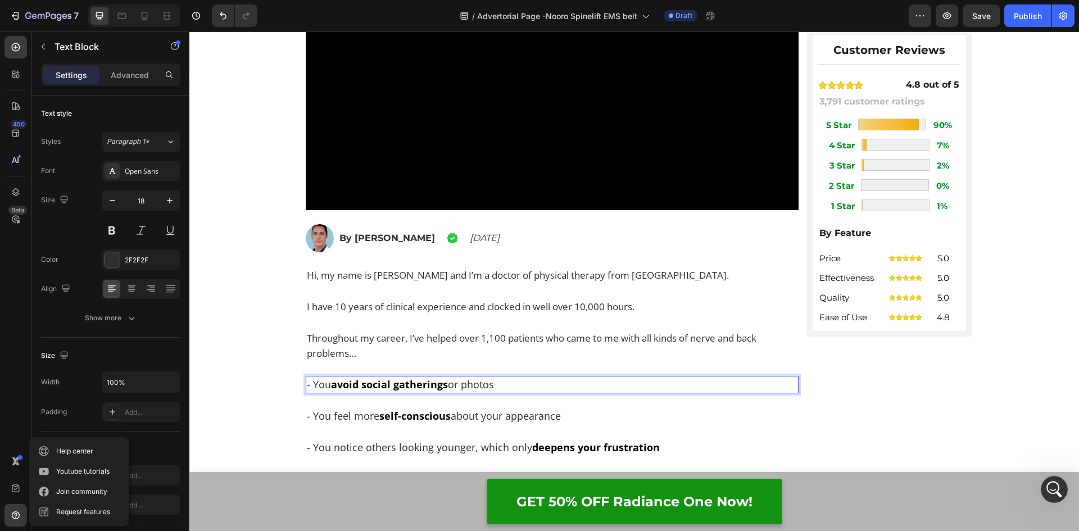
click at [502, 386] on p "- You avoid social gatherings or photos" at bounding box center [552, 384] width 491 height 15
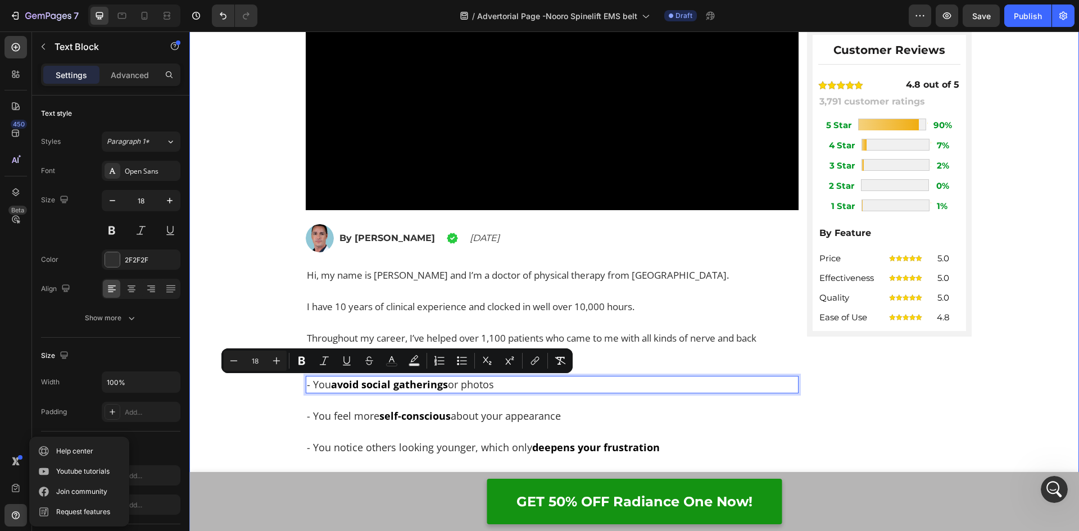
drag, startPoint x: 521, startPoint y: 384, endPoint x: 274, endPoint y: 398, distance: 247.0
click at [274, 398] on div "Home > Pain Relief > Nooro SpineLift EMS Belt Text Block Top Doctor of Physical…" at bounding box center [633, 135] width 889 height 810
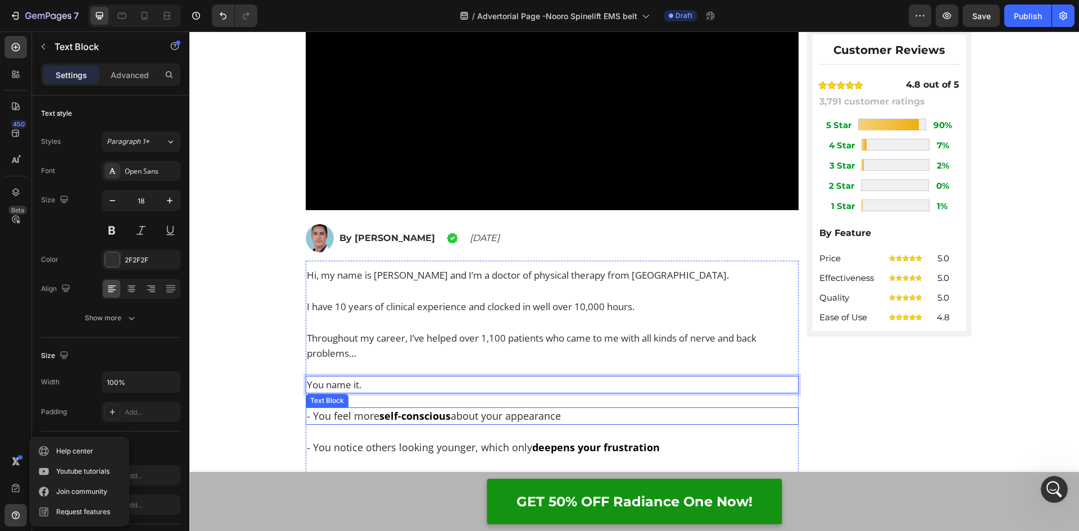
click at [390, 414] on strong "self-conscious" at bounding box center [414, 415] width 71 height 13
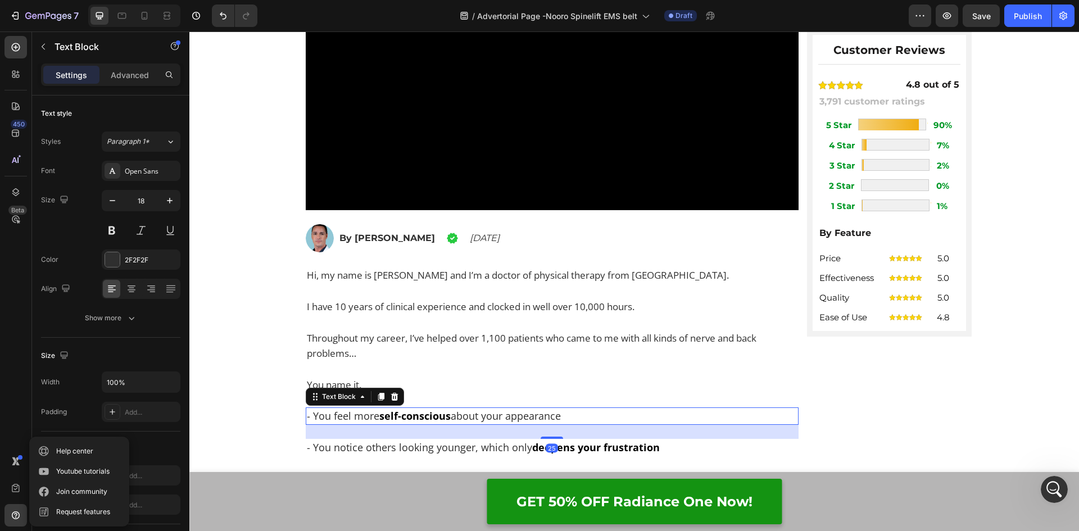
click at [562, 413] on p "- You feel more self-conscious about your appearance" at bounding box center [552, 415] width 491 height 15
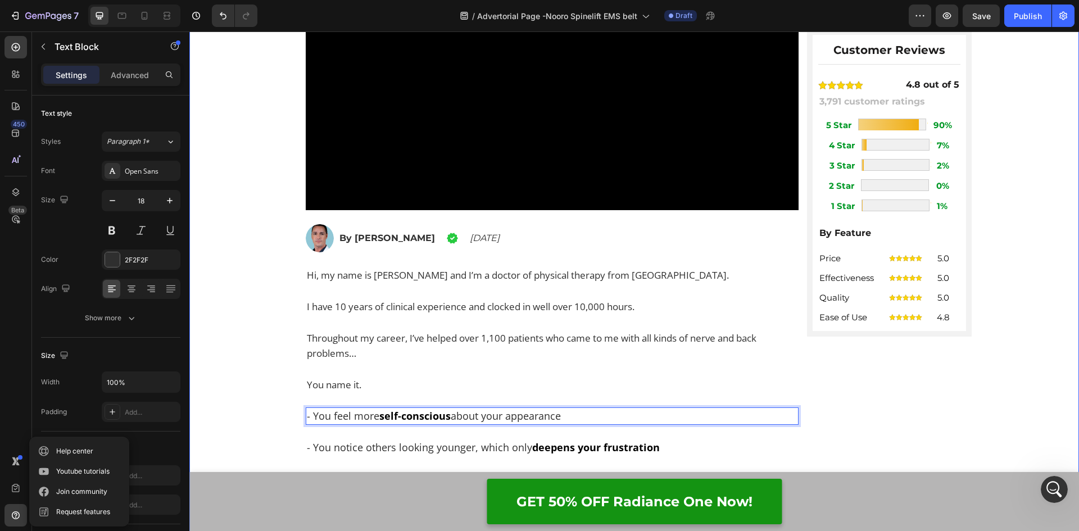
drag, startPoint x: 573, startPoint y: 414, endPoint x: 289, endPoint y: 425, distance: 284.5
click at [289, 425] on div "Home > Pain Relief > Nooro SpineLift EMS Belt Text Block Top Doctor of Physical…" at bounding box center [633, 135] width 889 height 810
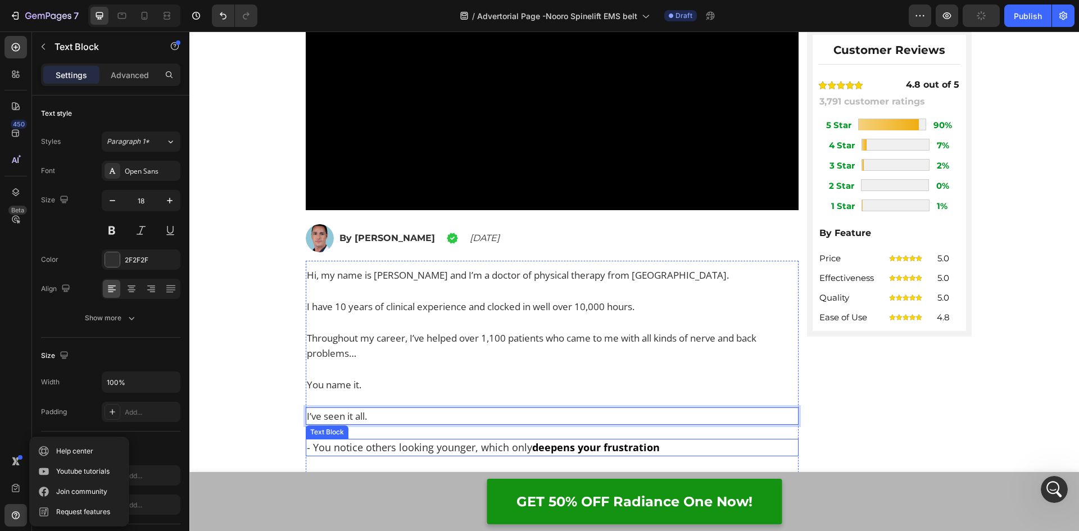
click at [377, 448] on p "- You notice others looking younger, which only deepens your frustration" at bounding box center [552, 447] width 491 height 15
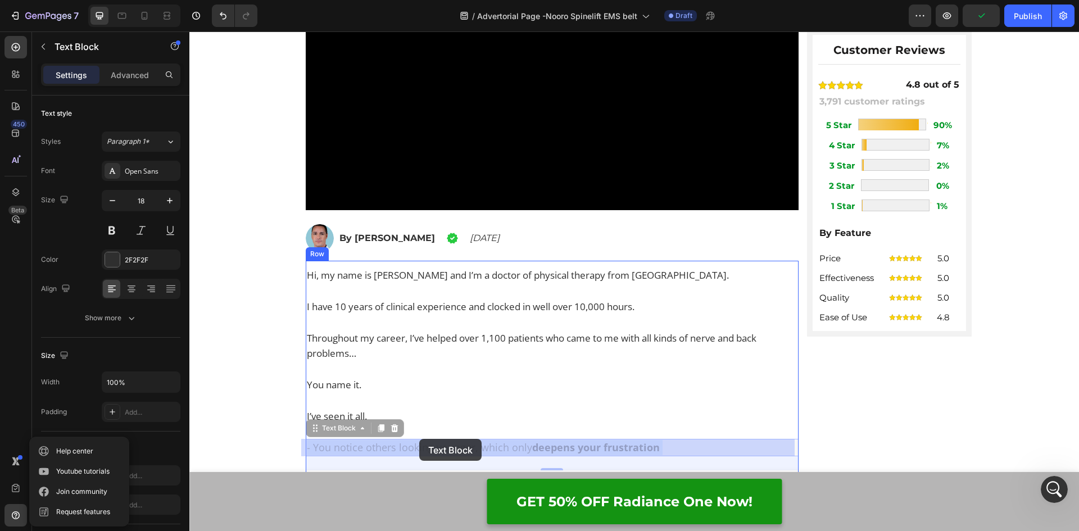
drag, startPoint x: 663, startPoint y: 445, endPoint x: 412, endPoint y: 438, distance: 250.6
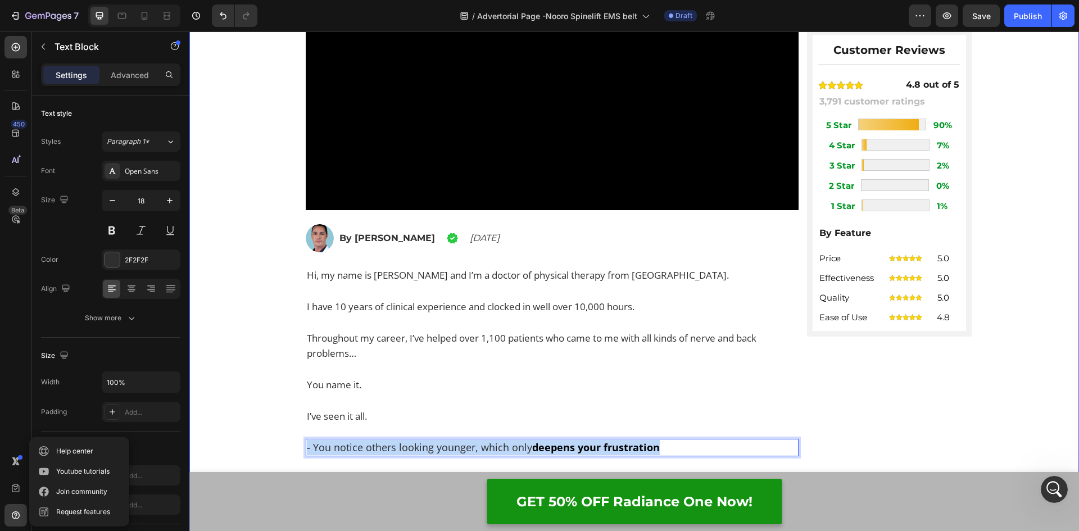
drag, startPoint x: 666, startPoint y: 447, endPoint x: 283, endPoint y: 463, distance: 382.9
click at [283, 463] on div "Home > Pain Relief > Nooro SpineLift EMS Belt Text Block Top Doctor of Physical…" at bounding box center [633, 135] width 889 height 810
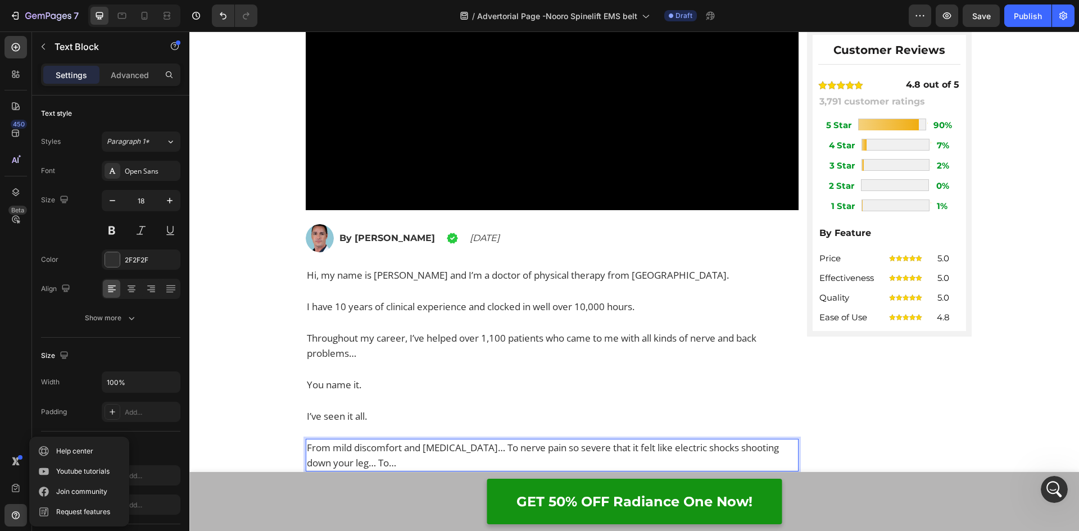
scroll to position [562, 0]
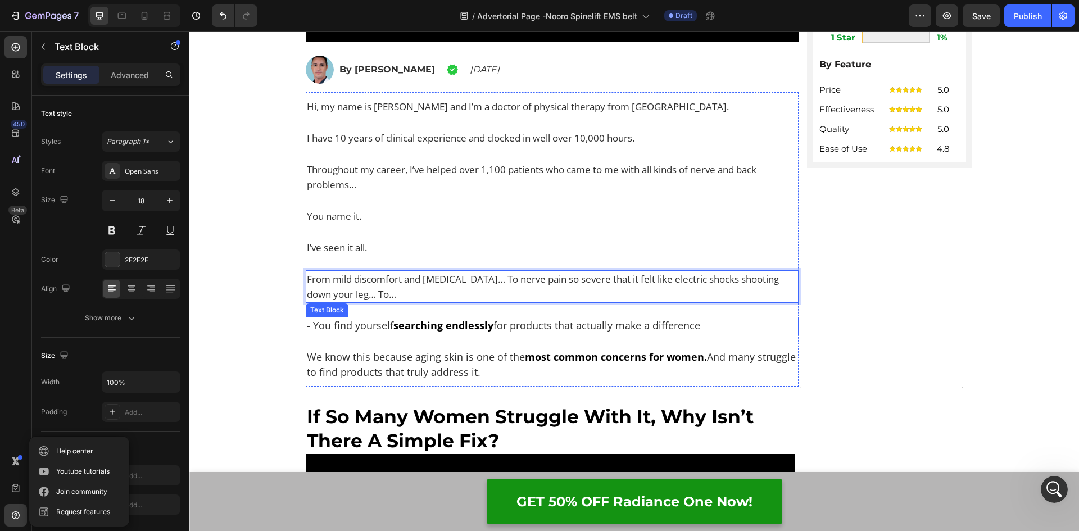
click at [375, 326] on p "- You find yourself searching endlessly for products that actually make a diffe…" at bounding box center [552, 325] width 491 height 15
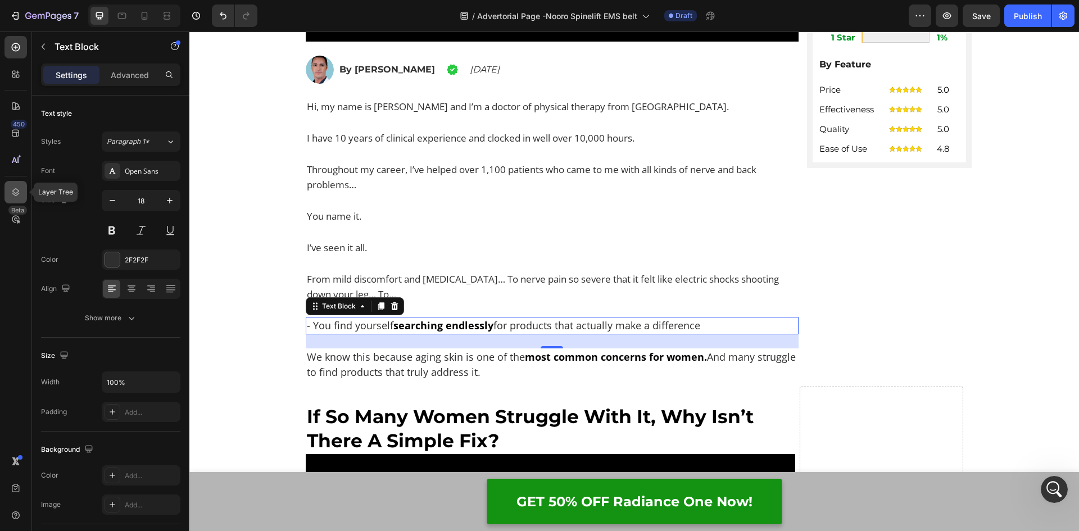
click at [17, 195] on icon at bounding box center [15, 191] width 11 height 11
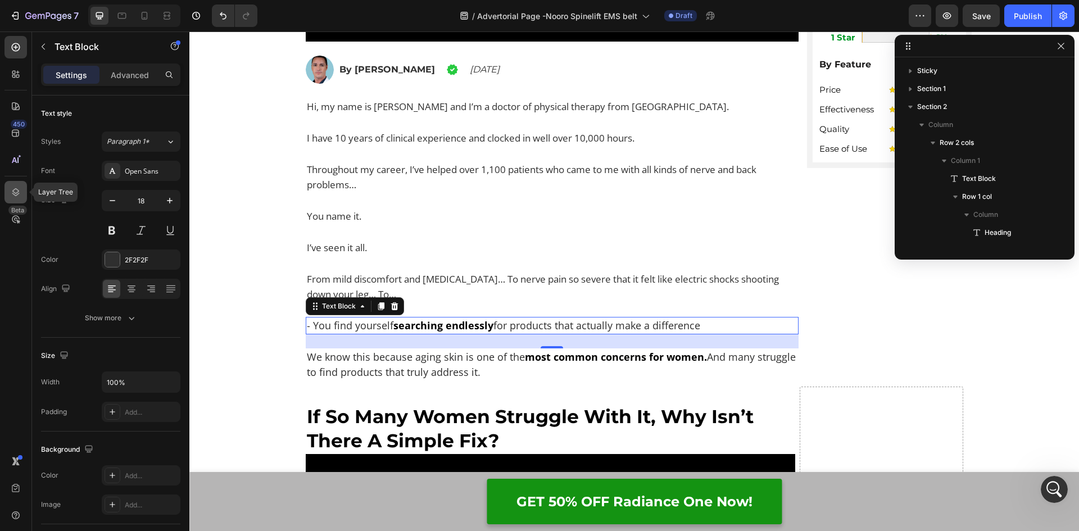
scroll to position [321, 0]
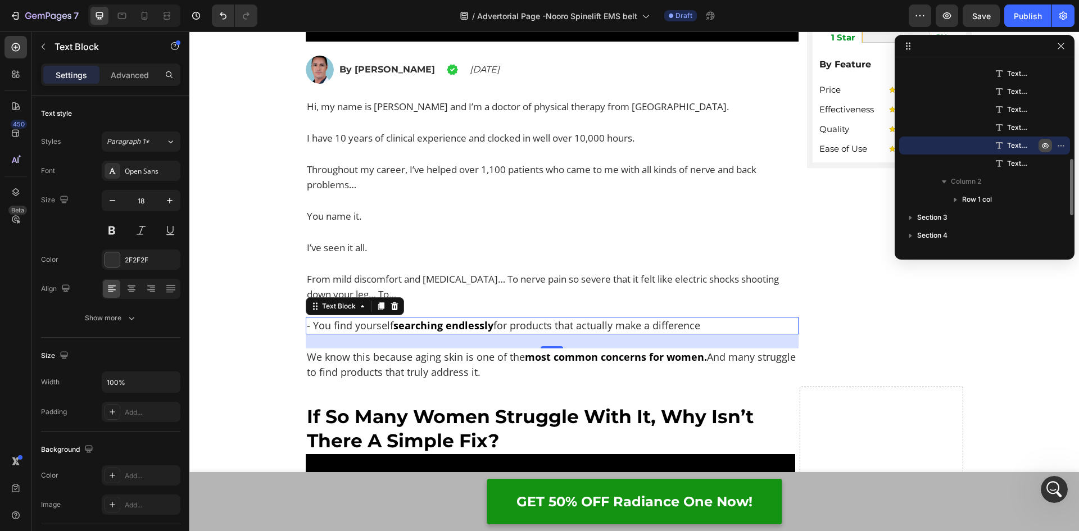
click at [1046, 146] on icon "button" at bounding box center [1045, 145] width 3 height 3
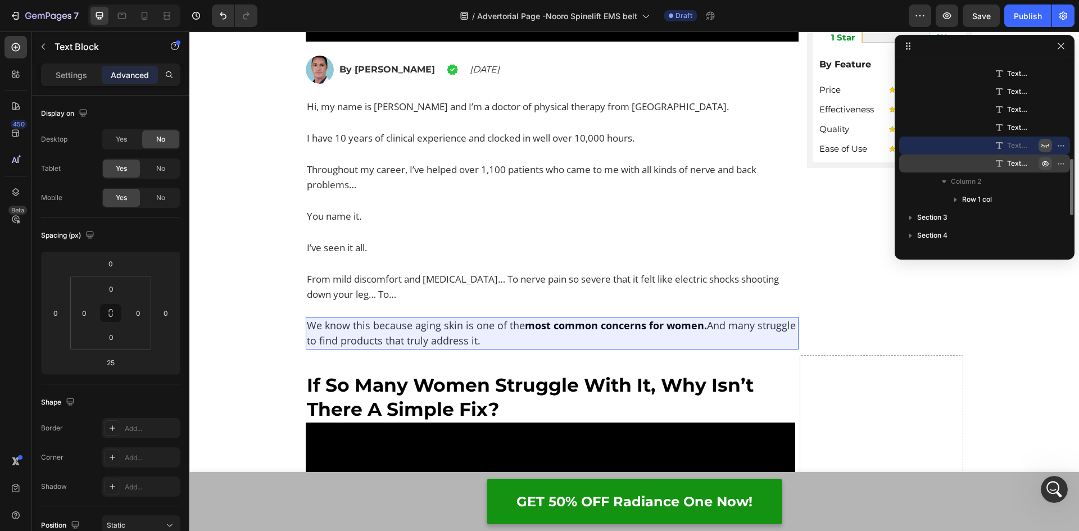
click at [1045, 160] on icon "button" at bounding box center [1044, 163] width 9 height 9
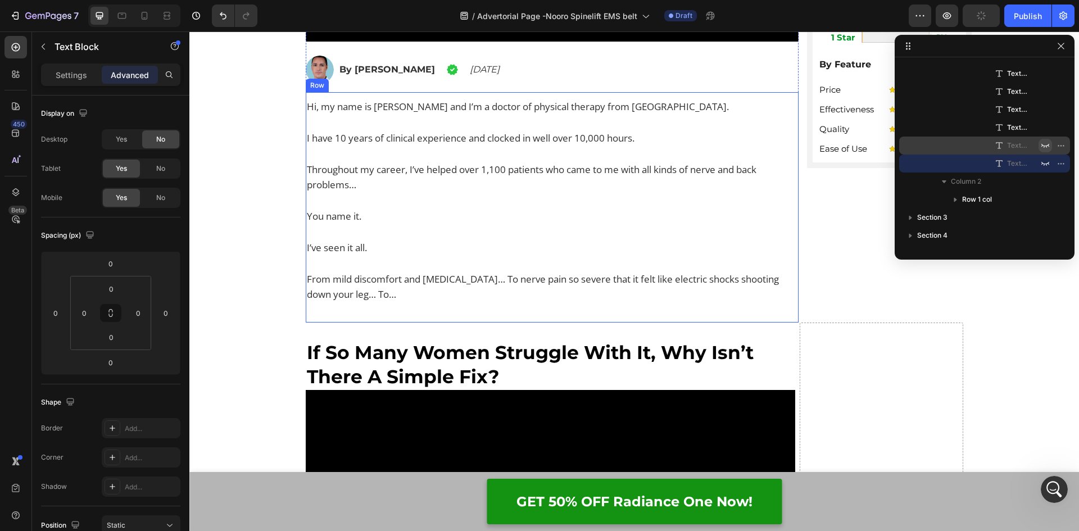
click at [348, 311] on div "Hi, my name is Dr. Campbell and I’m a doctor of physical therapy from Chicago. …" at bounding box center [552, 207] width 493 height 219
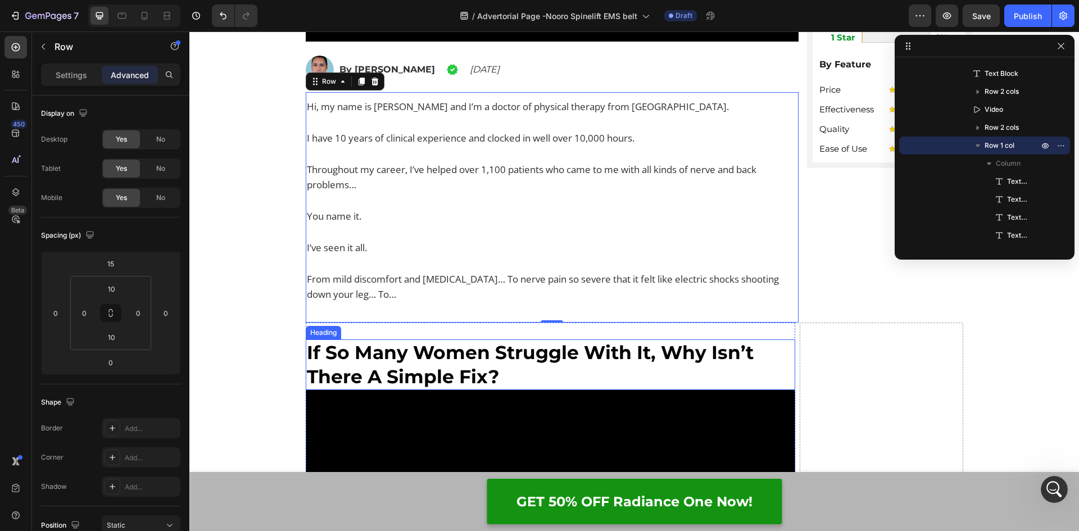
click at [366, 355] on h2 "If So Many Women Struggle With It, Why Isn’t There A Simple Fix?" at bounding box center [551, 364] width 490 height 51
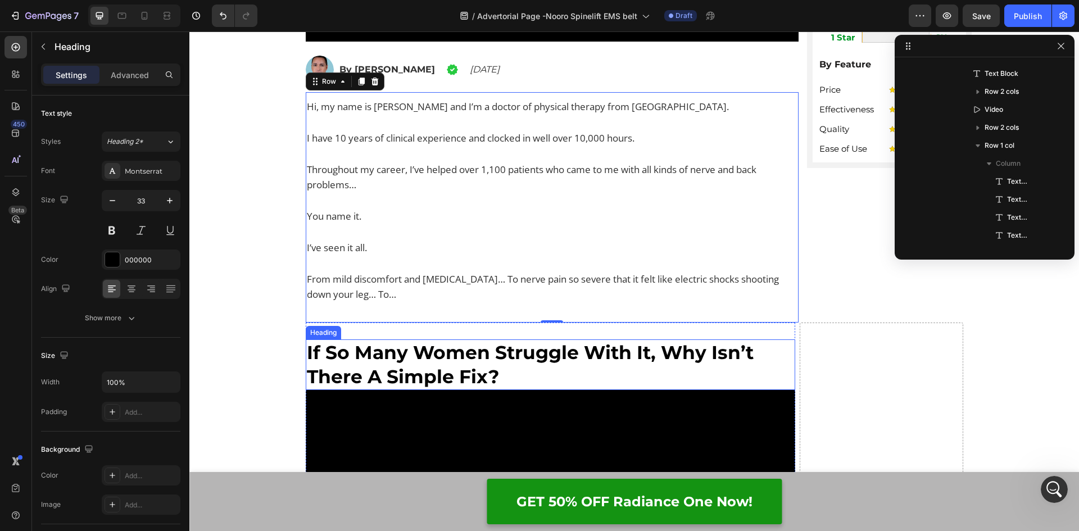
scroll to position [608, 0]
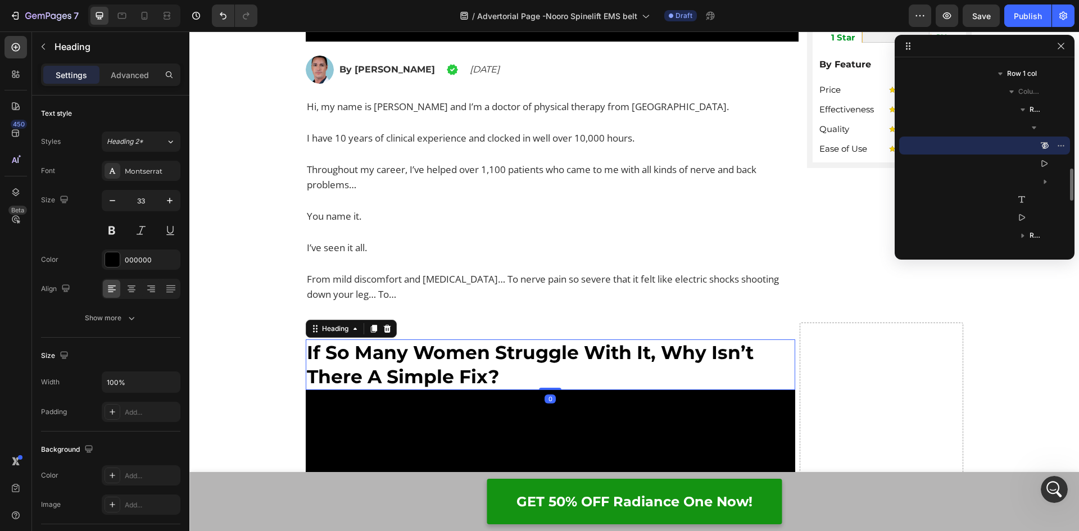
click at [505, 367] on h2 "If So Many Women Struggle With It, Why Isn’t There A Simple Fix?" at bounding box center [551, 364] width 490 height 51
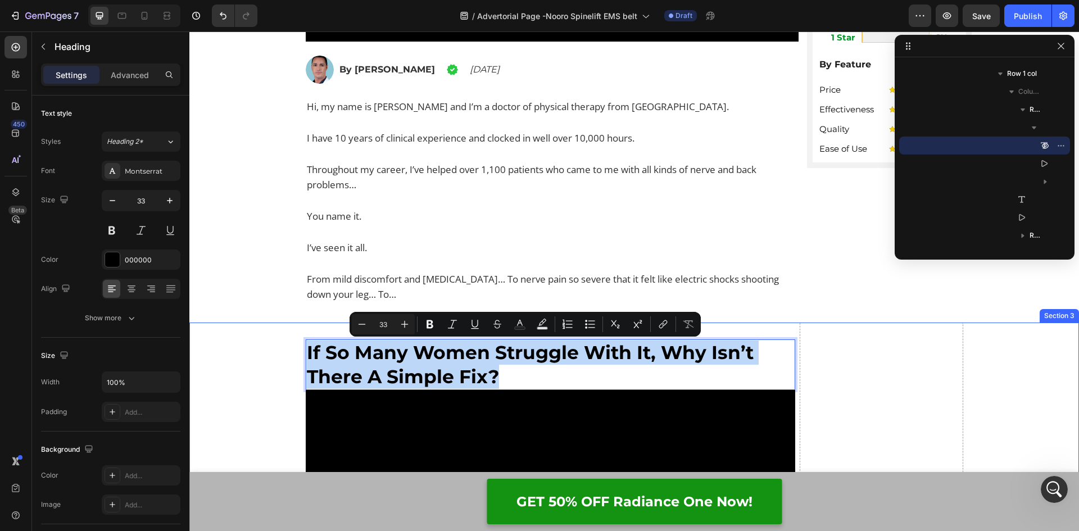
drag, startPoint x: 512, startPoint y: 371, endPoint x: 275, endPoint y: 347, distance: 238.8
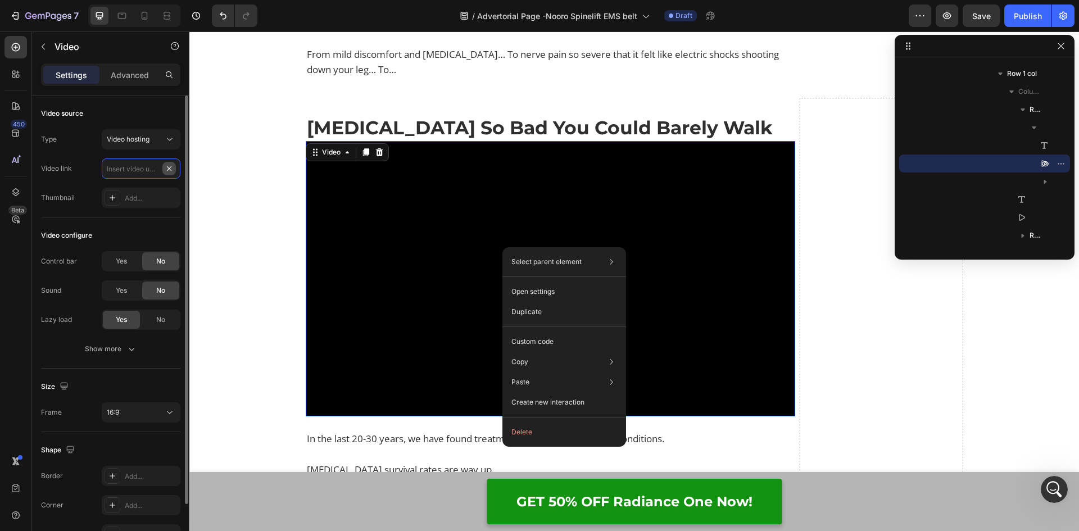
scroll to position [0, 0]
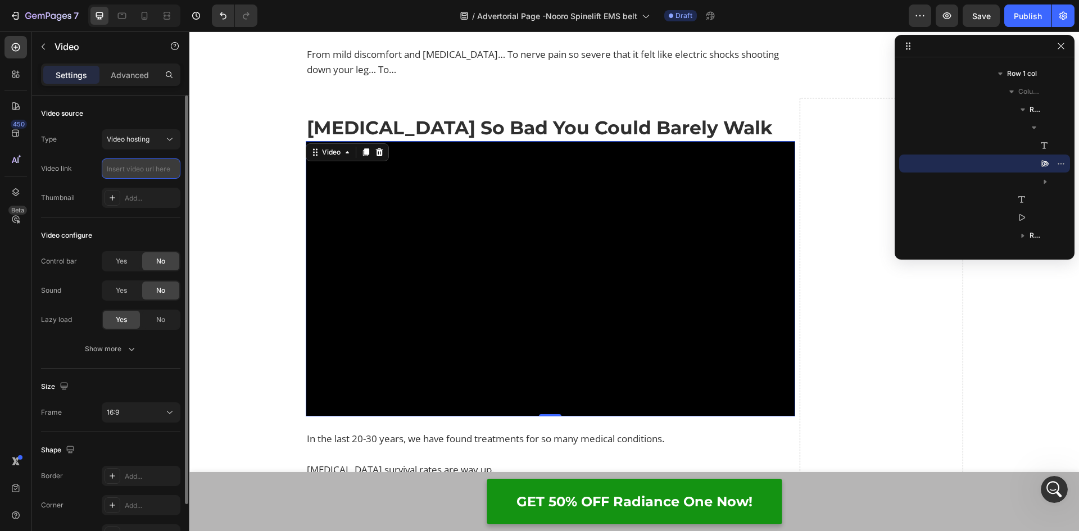
paste input "https://cdn.shopify.com/videos/c/o/v/2b760083d51b4f14827abebba7fe42ee.mp4"
type input "https://cdn.shopify.com/videos/c/o/v/2b760083d51b4f14827abebba7fe42ee.mp4"
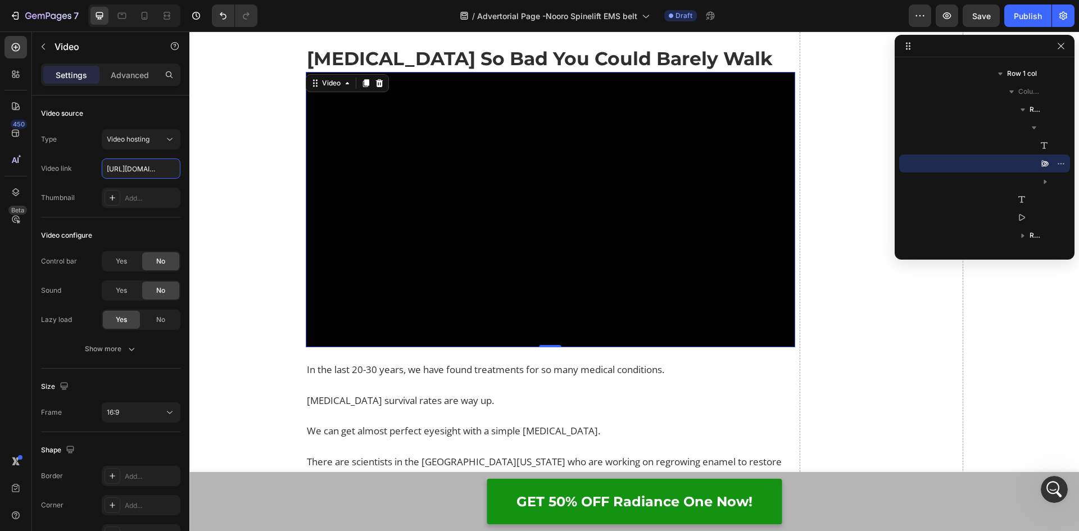
scroll to position [955, 0]
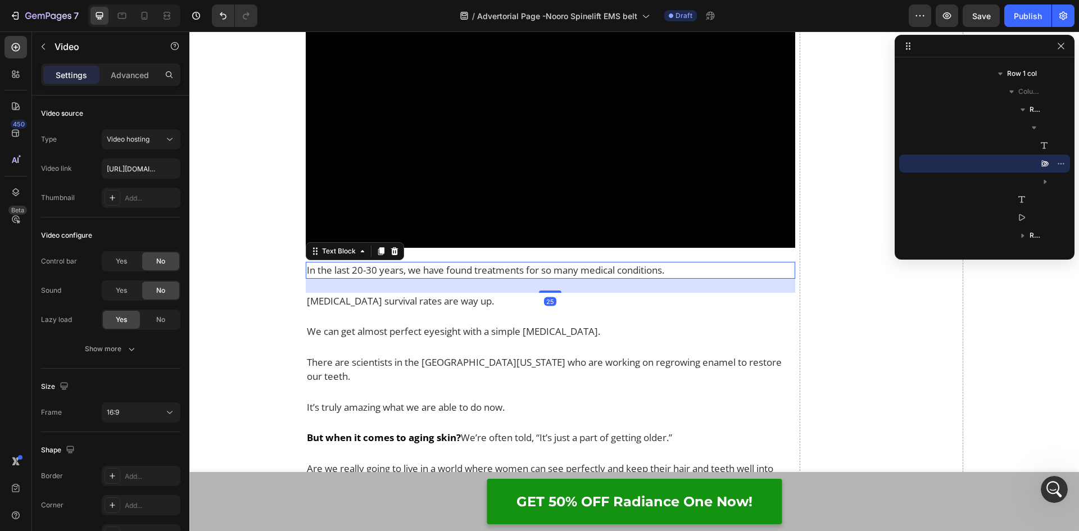
click at [509, 271] on p "In the last 20-30 years, we have found treatments for so many medical condition…" at bounding box center [518, 270] width 423 height 15
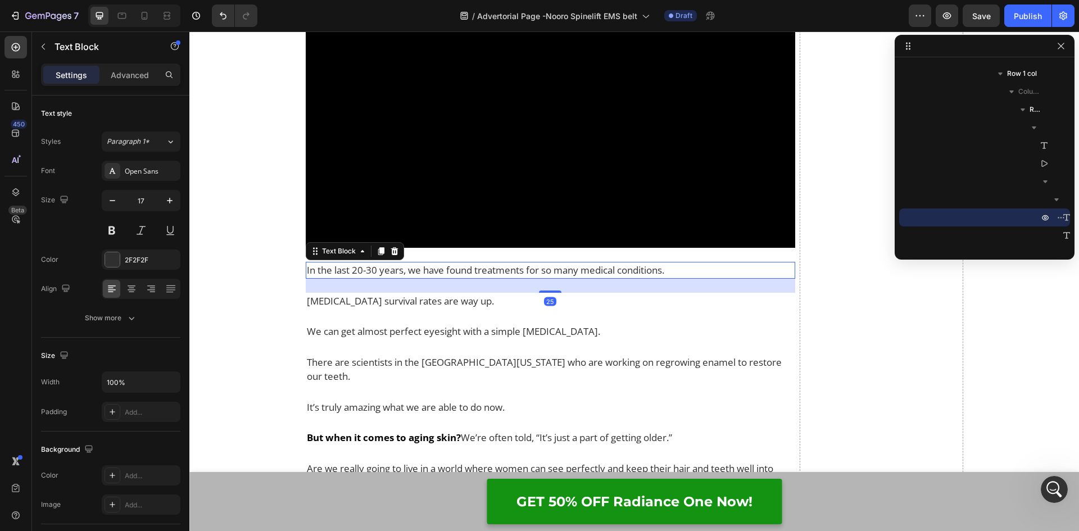
click at [635, 269] on p "In the last 20-30 years, we have found treatments for so many medical condition…" at bounding box center [518, 270] width 423 height 15
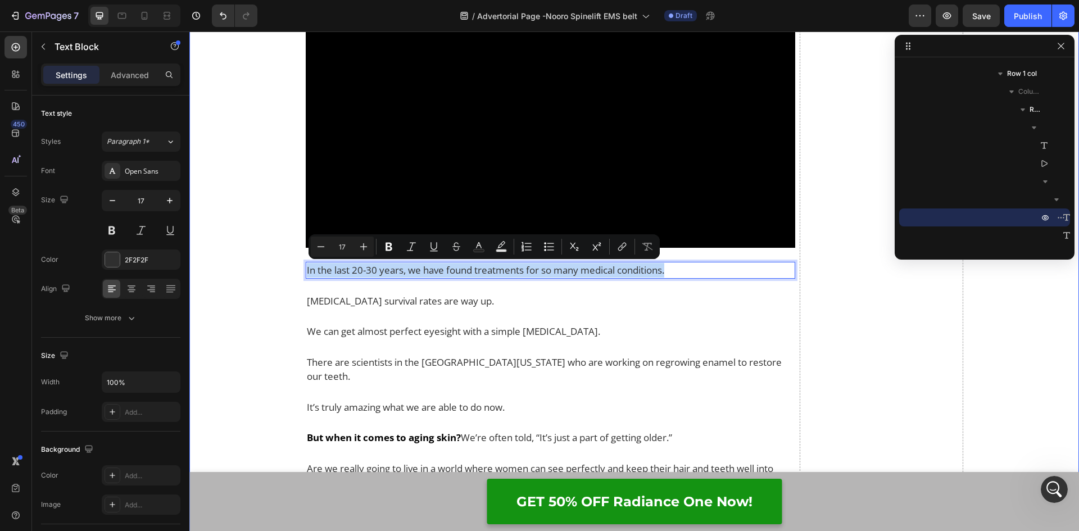
drag, startPoint x: 682, startPoint y: 270, endPoint x: 294, endPoint y: 272, distance: 388.2
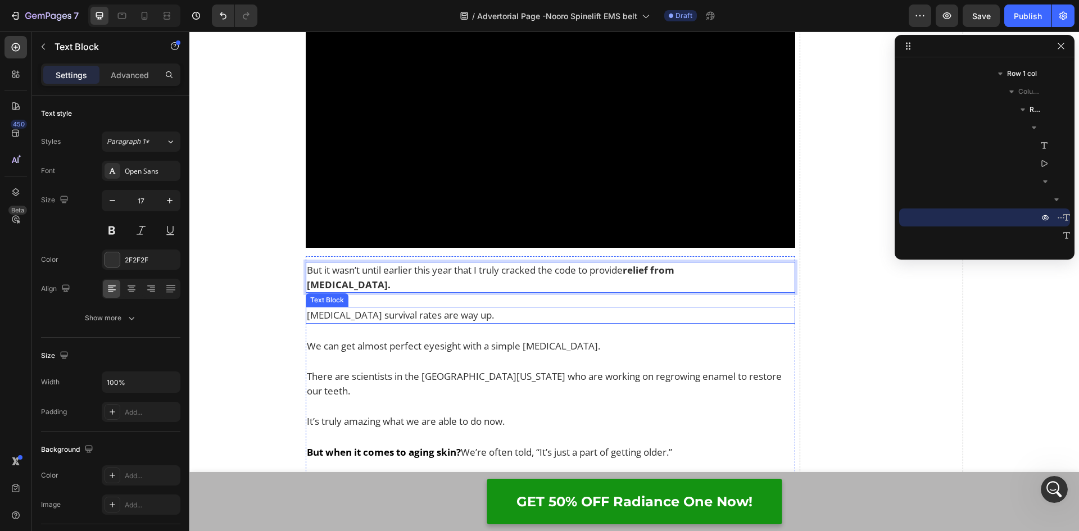
click at [407, 308] on p "Cancer survival rates are way up." at bounding box center [551, 315] width 488 height 15
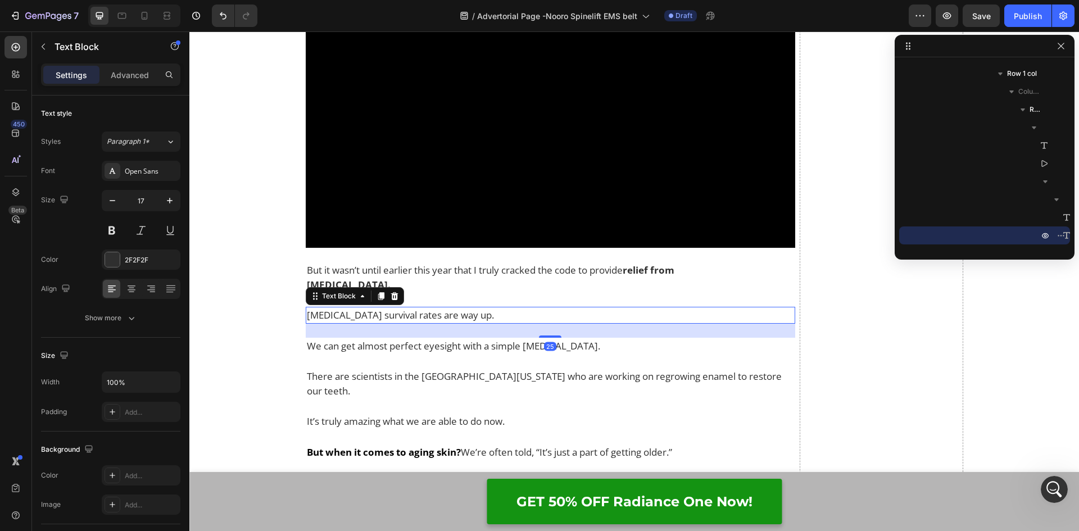
click at [506, 308] on p "Cancer survival rates are way up." at bounding box center [551, 315] width 488 height 15
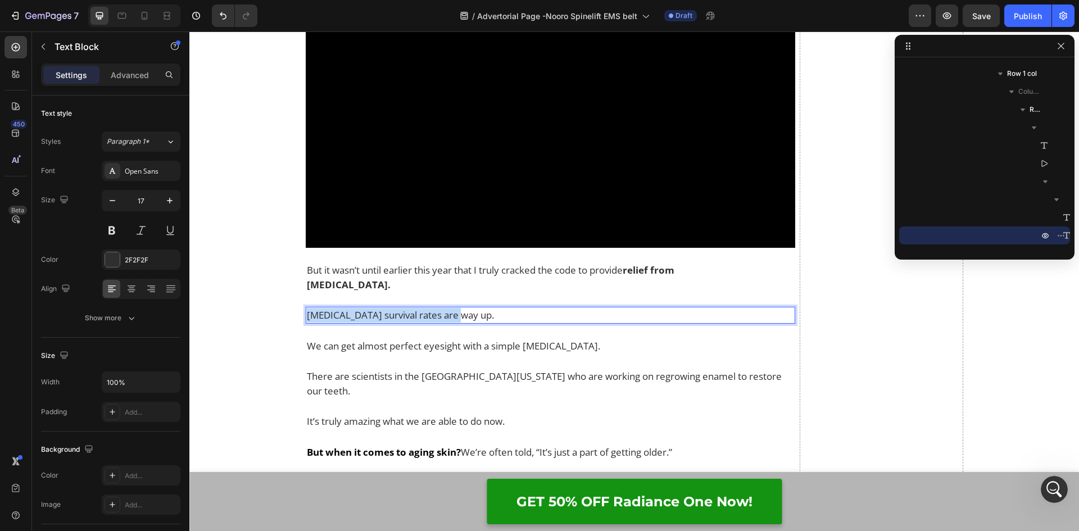
drag, startPoint x: 480, startPoint y: 301, endPoint x: 302, endPoint y: 304, distance: 178.7
click at [306, 307] on div "Cancer survival rates are way up." at bounding box center [551, 315] width 490 height 17
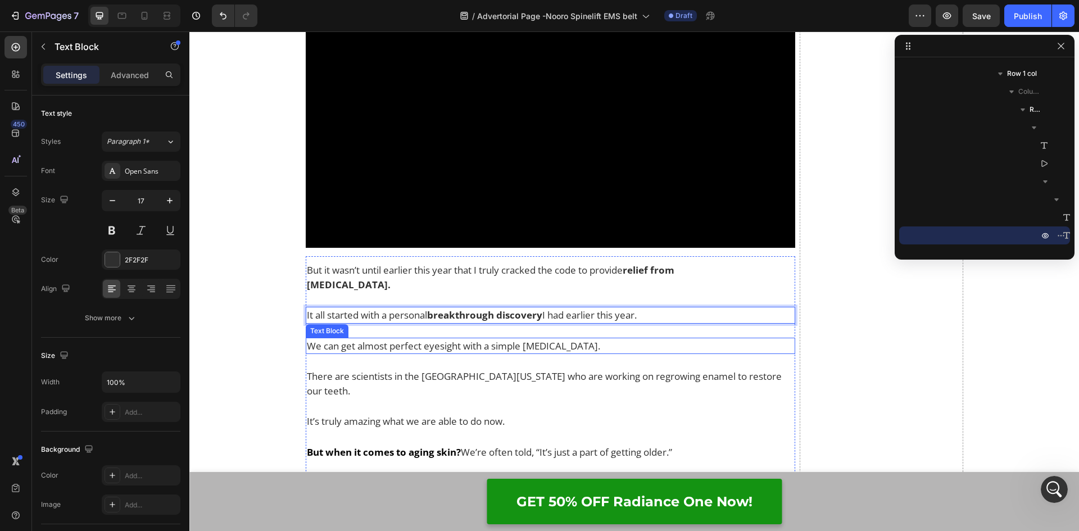
click at [524, 339] on p "We can get almost perfect eyesight with a simple laser surgery." at bounding box center [551, 346] width 488 height 15
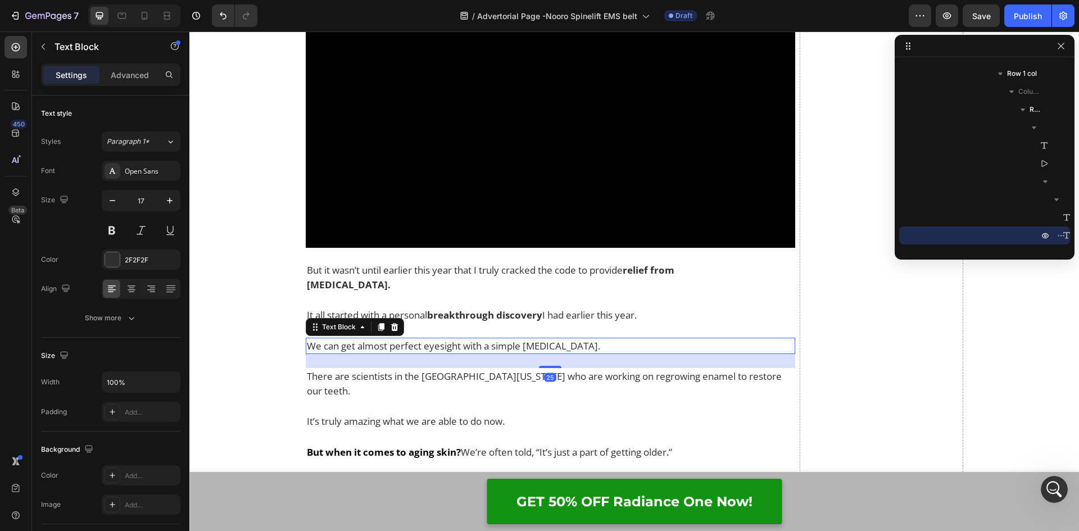
scroll to position [716, 0]
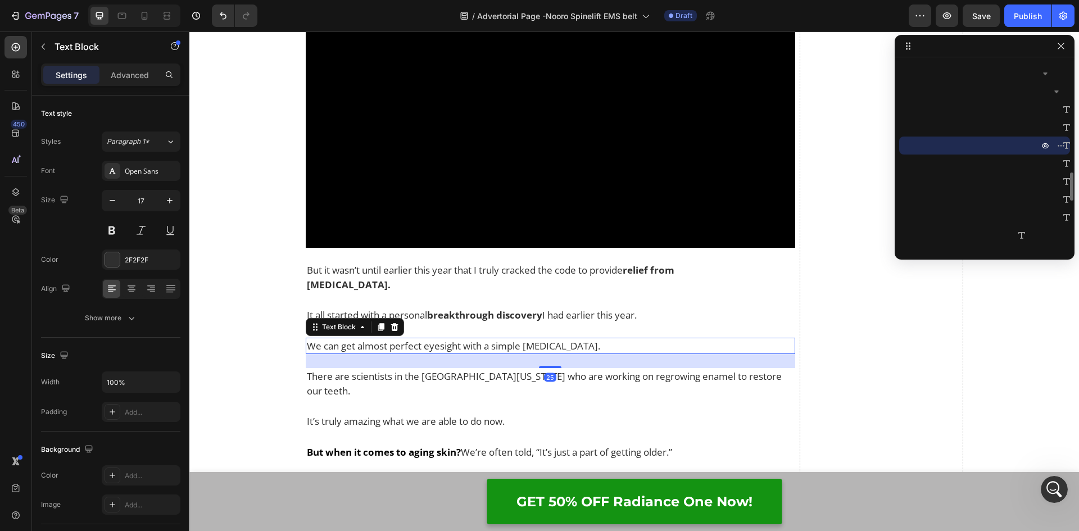
click at [592, 339] on p "We can get almost perfect eyesight with a simple laser surgery." at bounding box center [551, 346] width 488 height 15
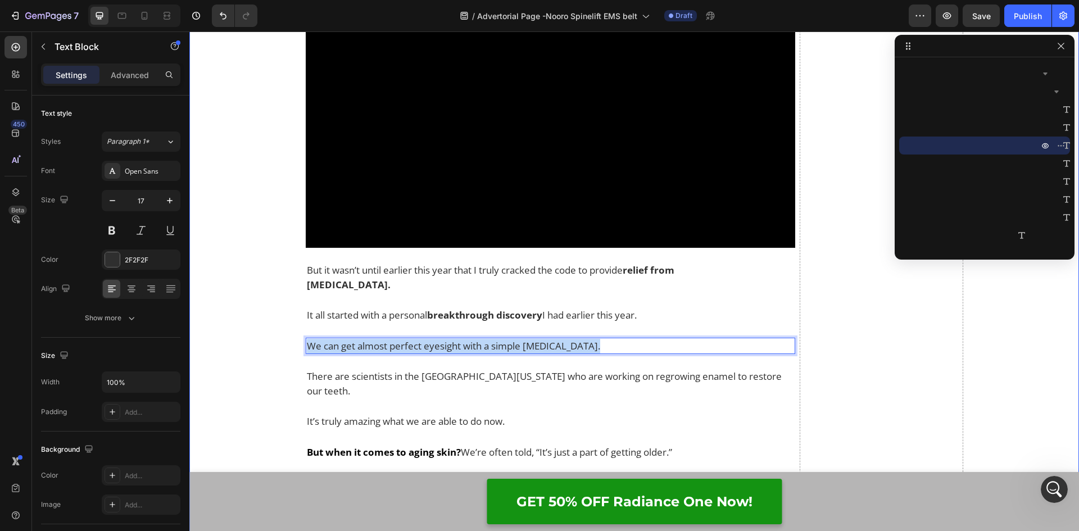
drag, startPoint x: 595, startPoint y: 330, endPoint x: 292, endPoint y: 330, distance: 302.8
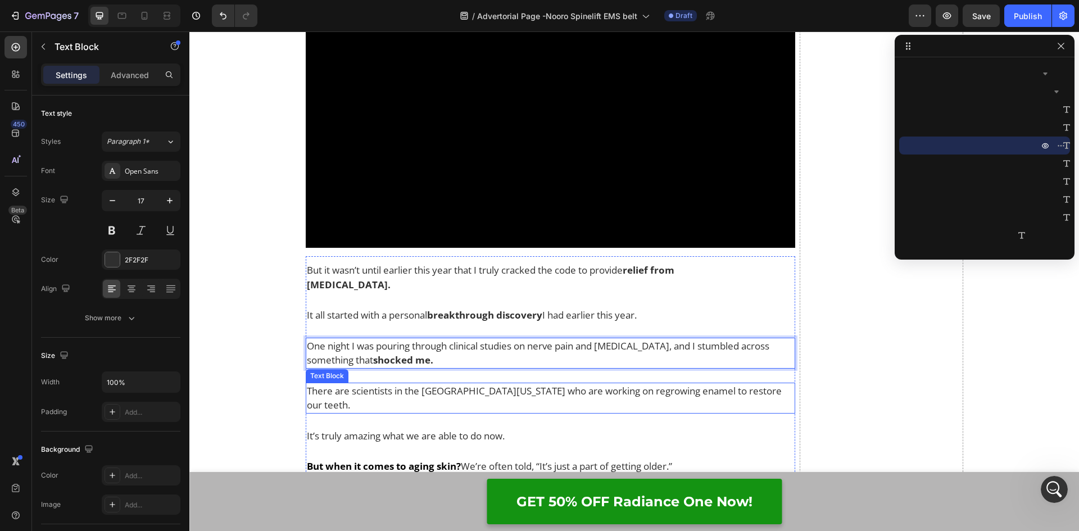
click at [393, 384] on p "There are scientists in the University of Washington who are working on regrowi…" at bounding box center [551, 398] width 488 height 29
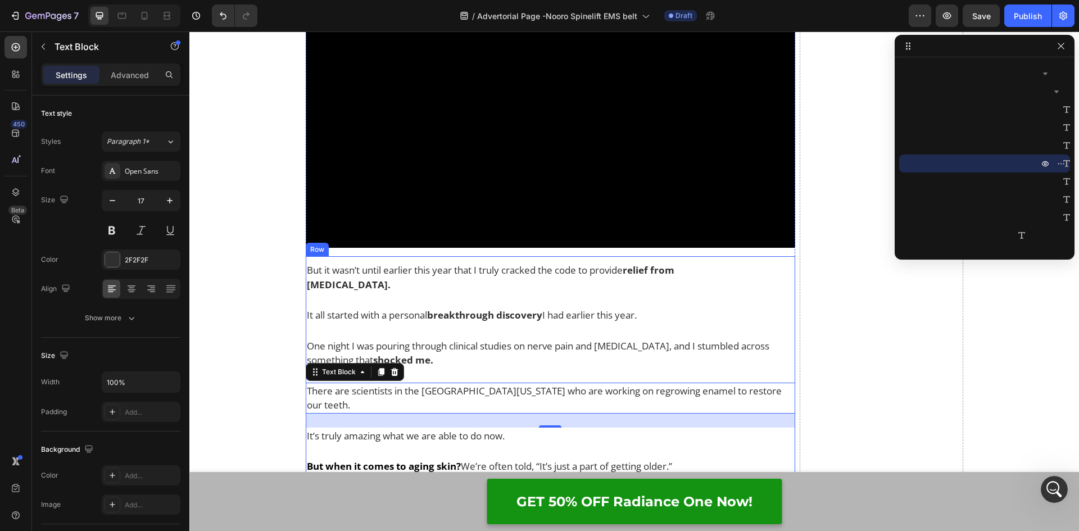
scroll to position [1123, 0]
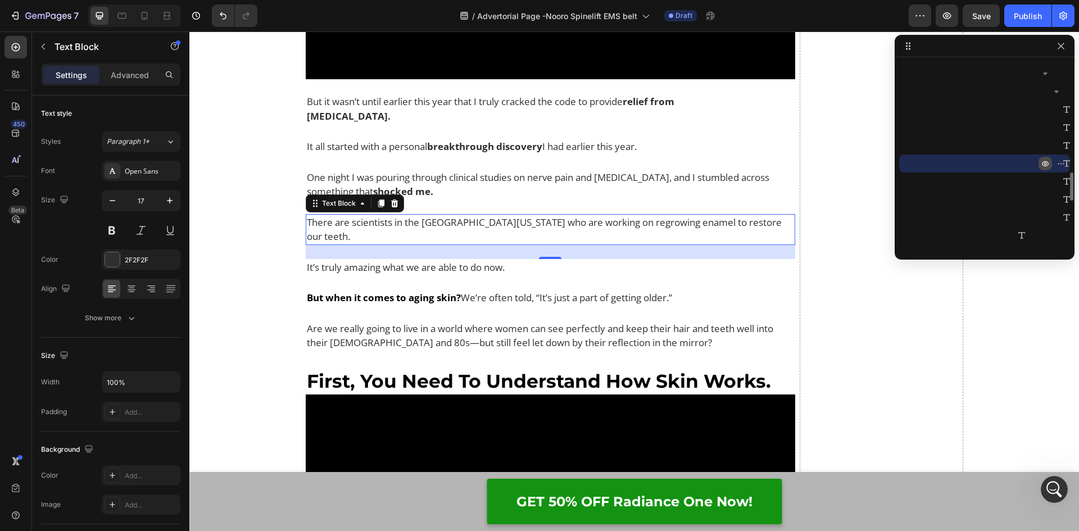
click at [1048, 162] on icon "button" at bounding box center [1044, 163] width 9 height 9
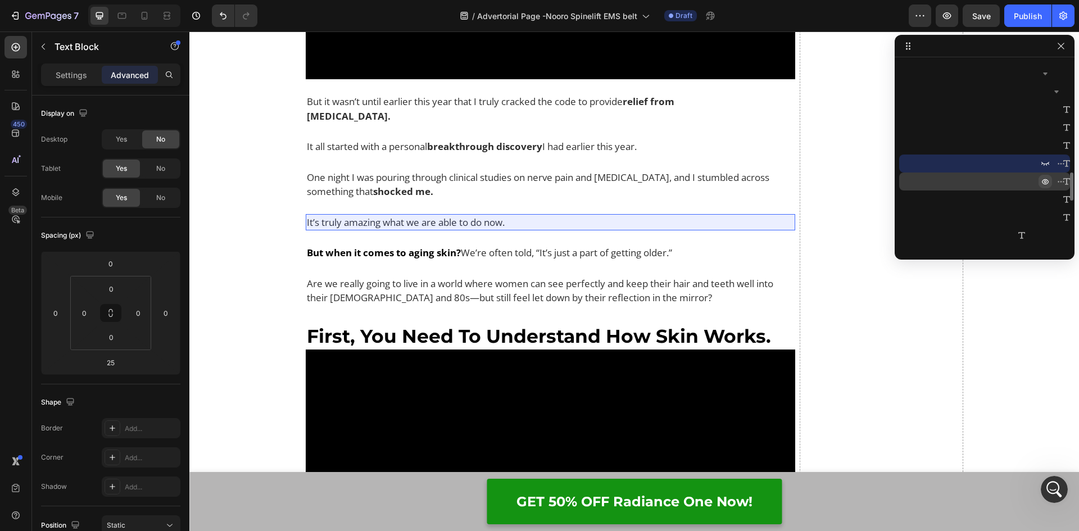
click at [1049, 181] on icon "button" at bounding box center [1044, 181] width 9 height 9
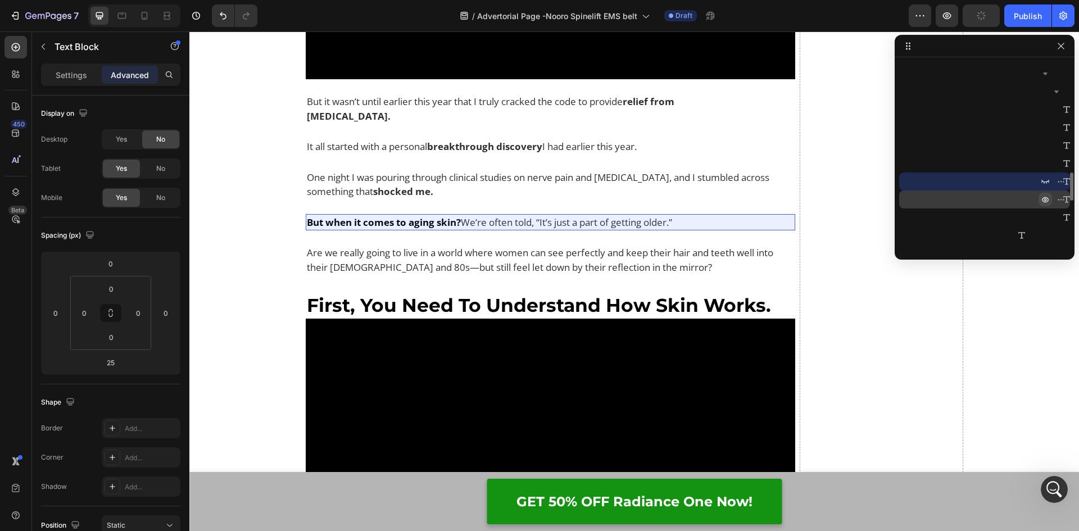
click at [1050, 200] on button "button" at bounding box center [1044, 199] width 13 height 13
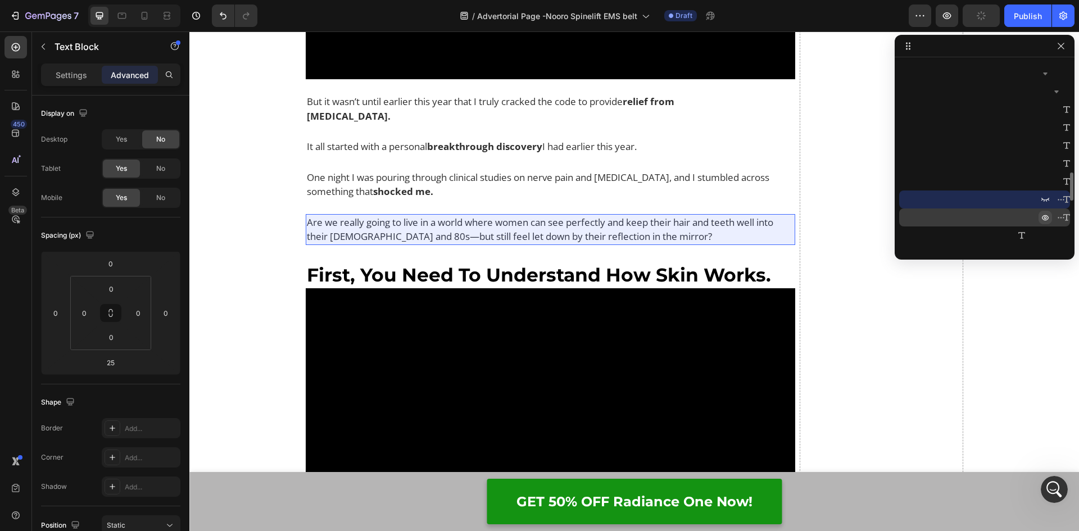
click at [1062, 217] on icon "button" at bounding box center [1062, 217] width 1 height 1
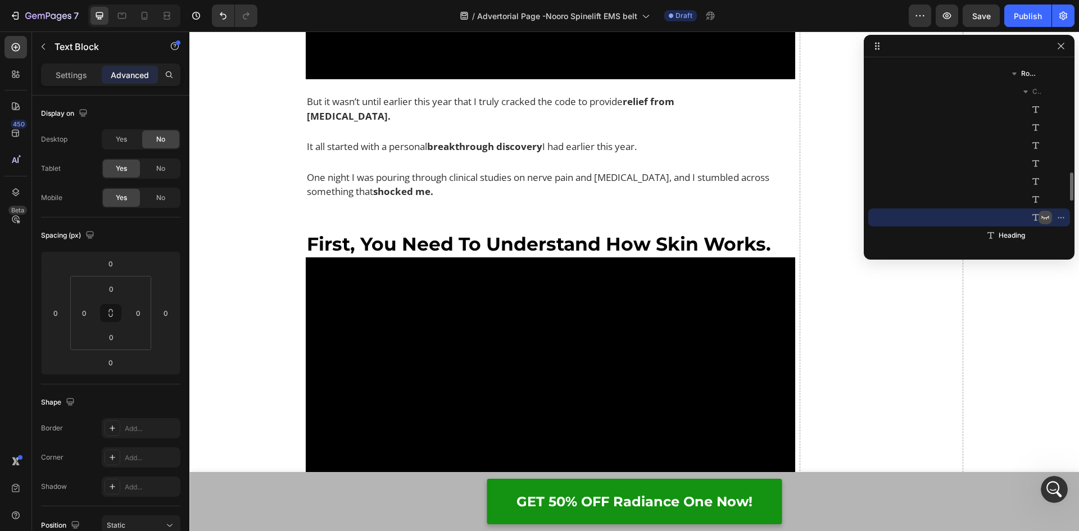
drag, startPoint x: 895, startPoint y: 185, endPoint x: 663, endPoint y: 156, distance: 234.4
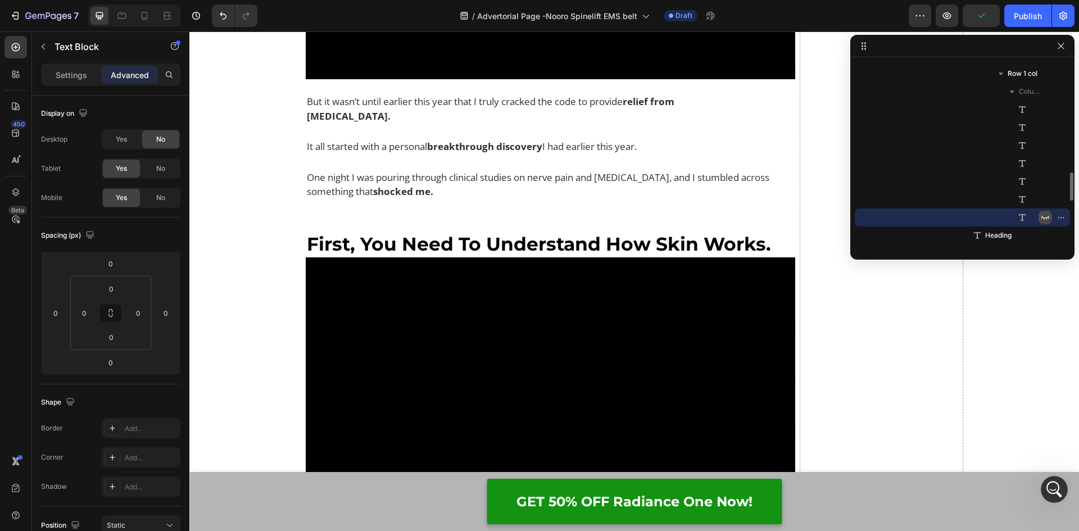
drag, startPoint x: 866, startPoint y: 201, endPoint x: 830, endPoint y: 213, distance: 38.0
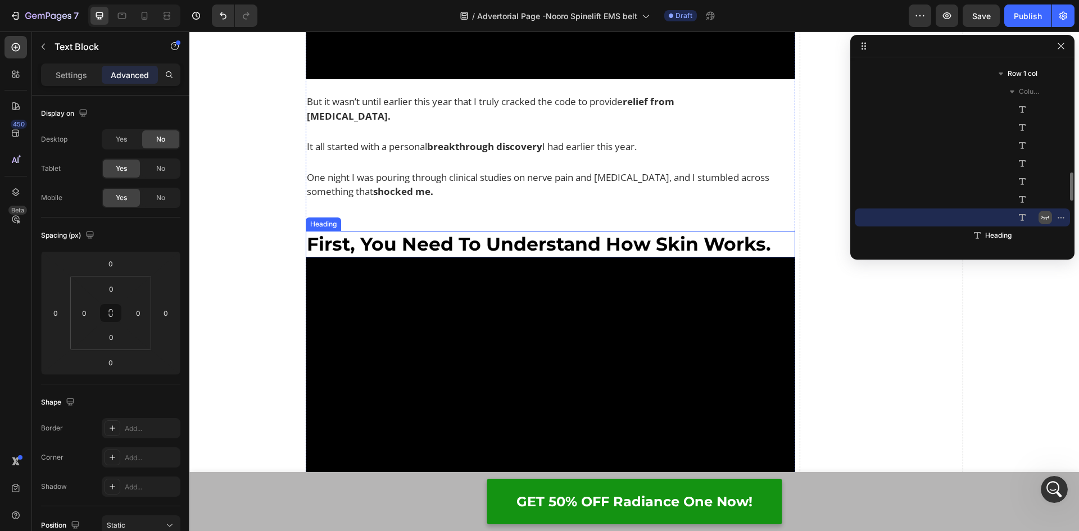
click at [379, 233] on h2 "First, You Need To Understand How Skin Works." at bounding box center [551, 244] width 490 height 26
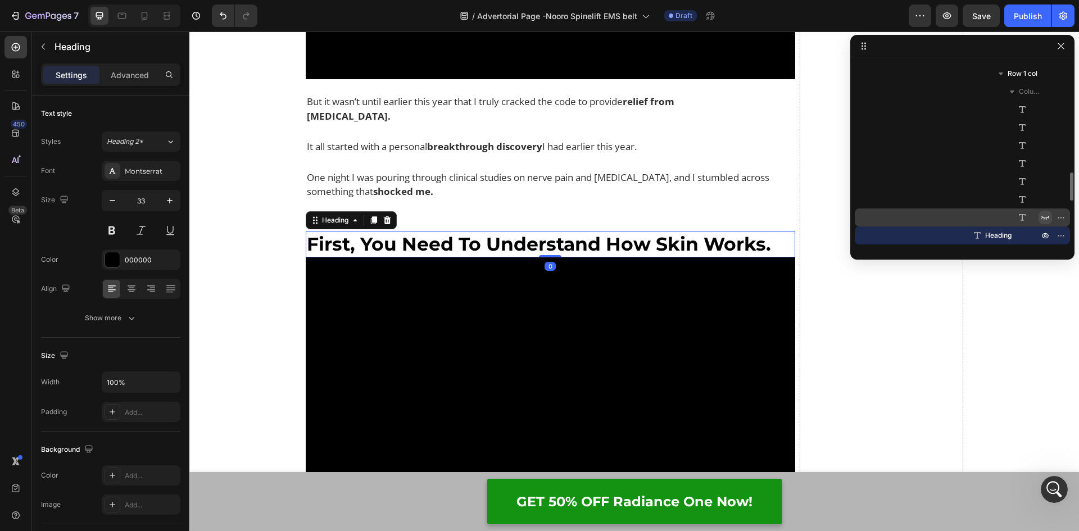
click at [767, 231] on h2 "First, You Need To Understand How Skin Works." at bounding box center [551, 244] width 490 height 26
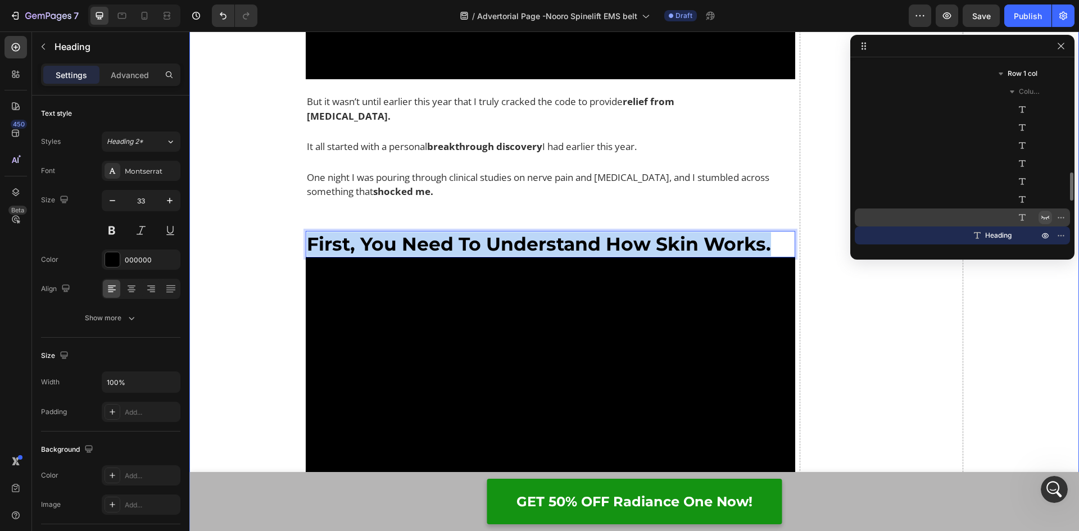
drag, startPoint x: 709, startPoint y: 235, endPoint x: 293, endPoint y: 234, distance: 415.7
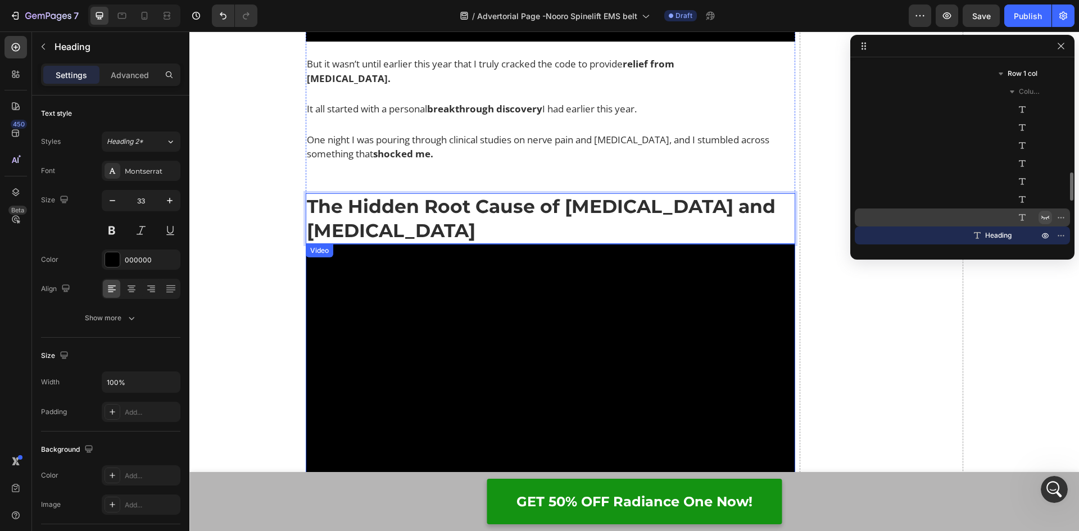
scroll to position [1236, 0]
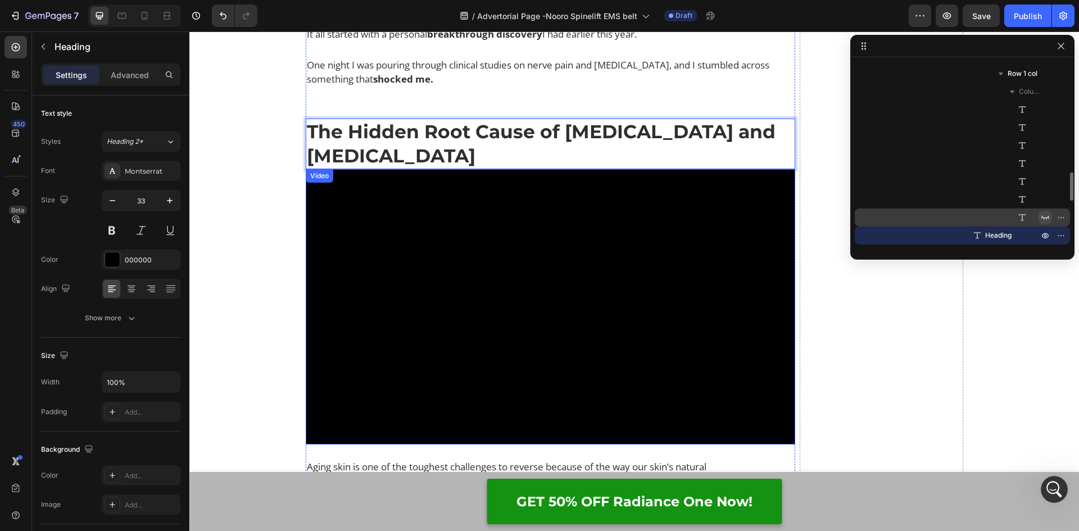
click at [467, 277] on video at bounding box center [551, 306] width 490 height 275
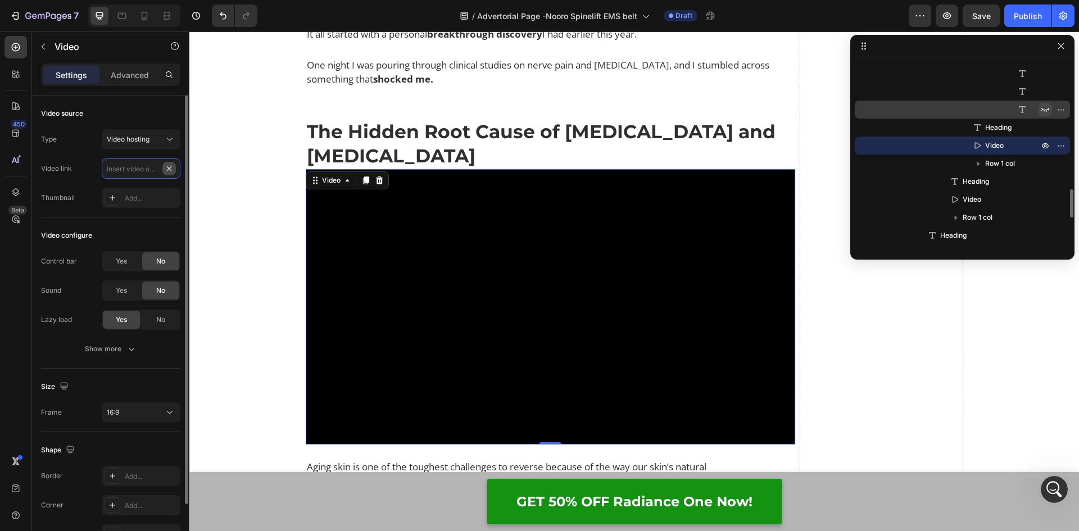
scroll to position [0, 0]
paste input "https://cdn.shopify.com/videos/c/o/v/850a1519816a4925a9d7338a33fef5d0.mp4"
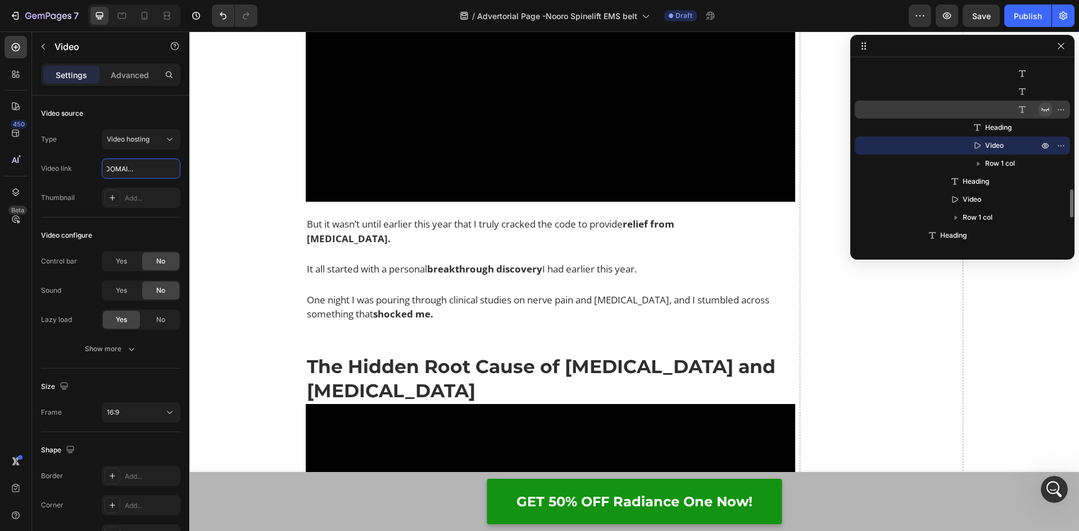
scroll to position [1011, 0]
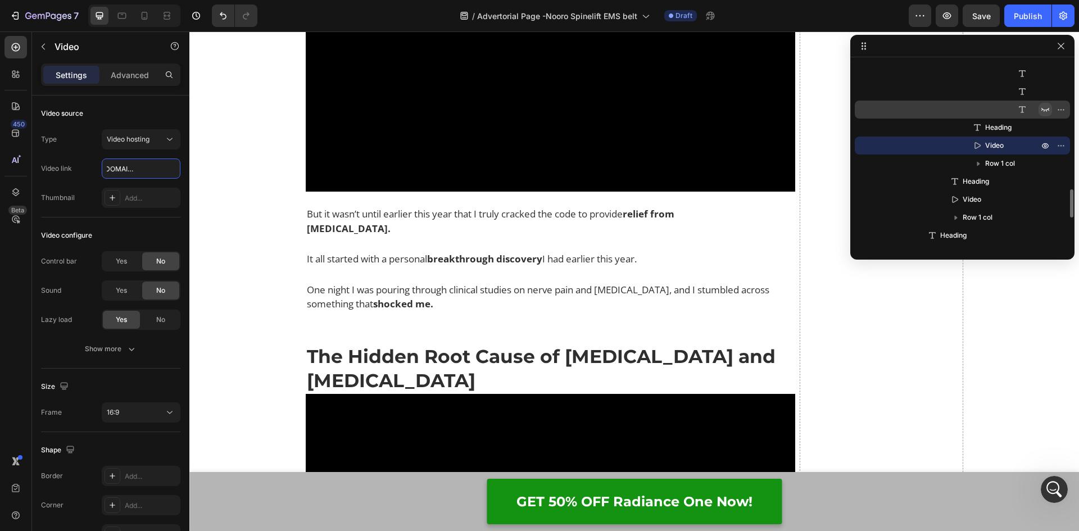
type input "https://cdn.shopify.com/videos/c/o/v/850a1519816a4925a9d7338a33fef5d0.mp4"
click at [439, 216] on span "But it wasn’t until earlier this year that I truly cracked the code to provide" at bounding box center [465, 213] width 316 height 13
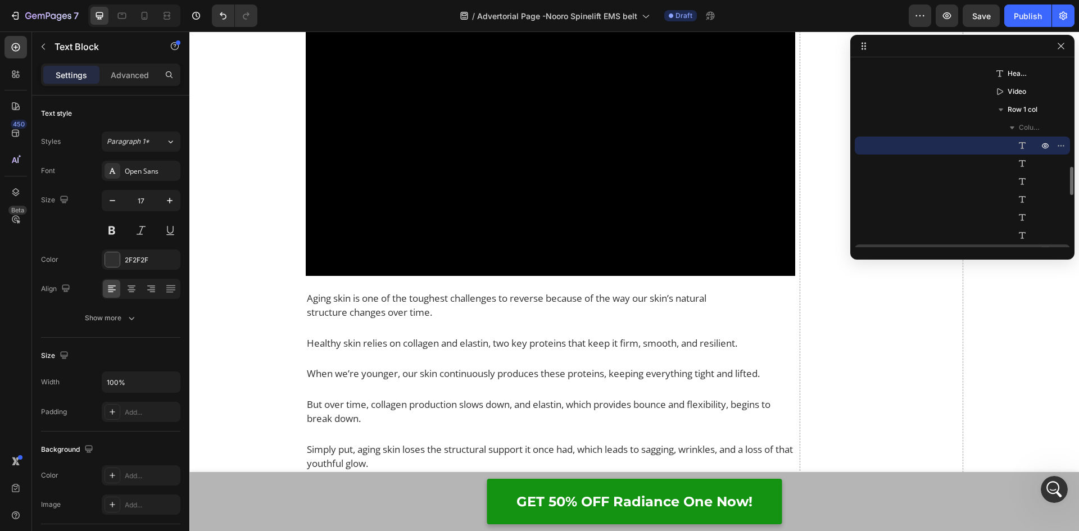
scroll to position [1573, 0]
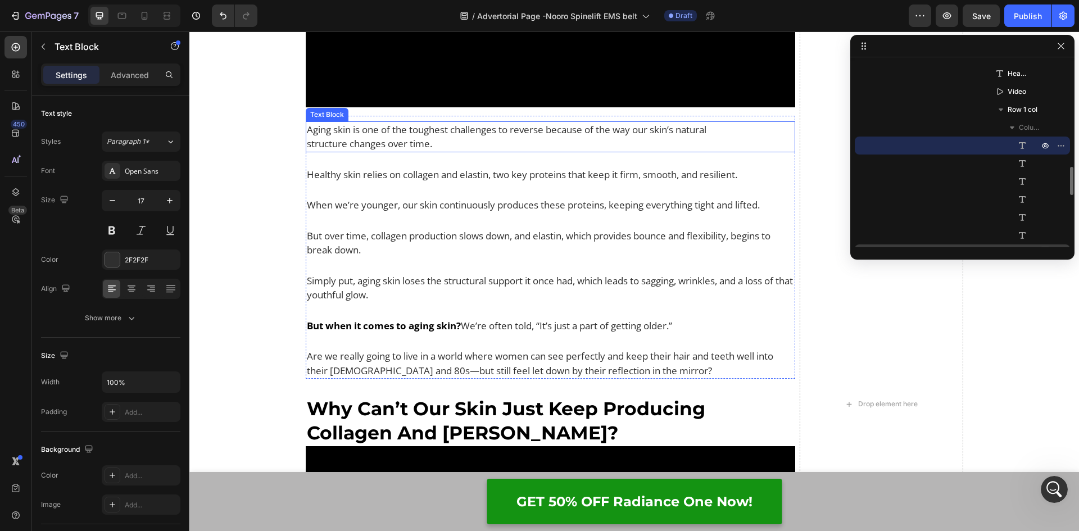
click at [420, 122] on p "Aging skin is one of the toughest challenges to reverse because of the way our …" at bounding box center [518, 136] width 423 height 29
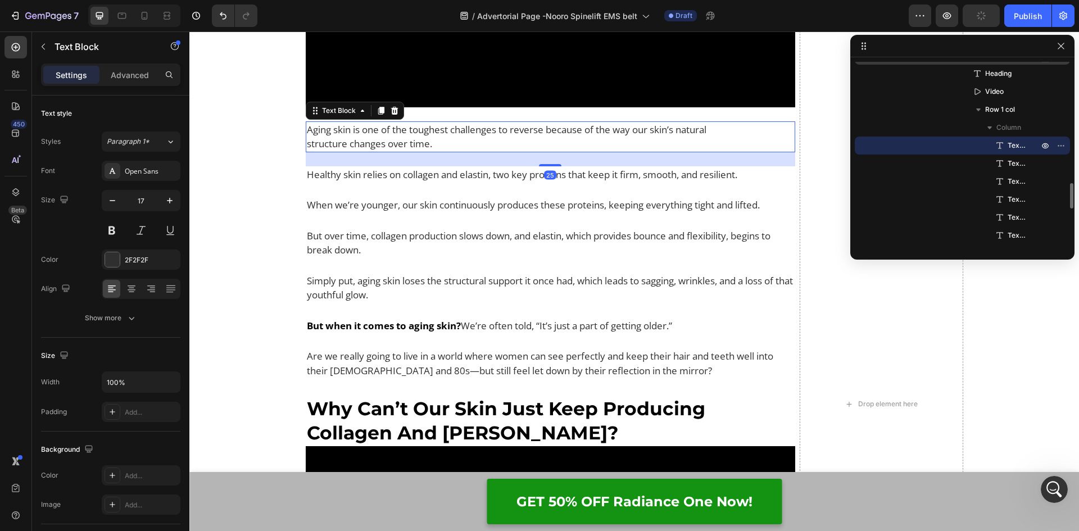
click at [442, 126] on p "Aging skin is one of the toughest challenges to reverse because of the way our …" at bounding box center [518, 136] width 423 height 29
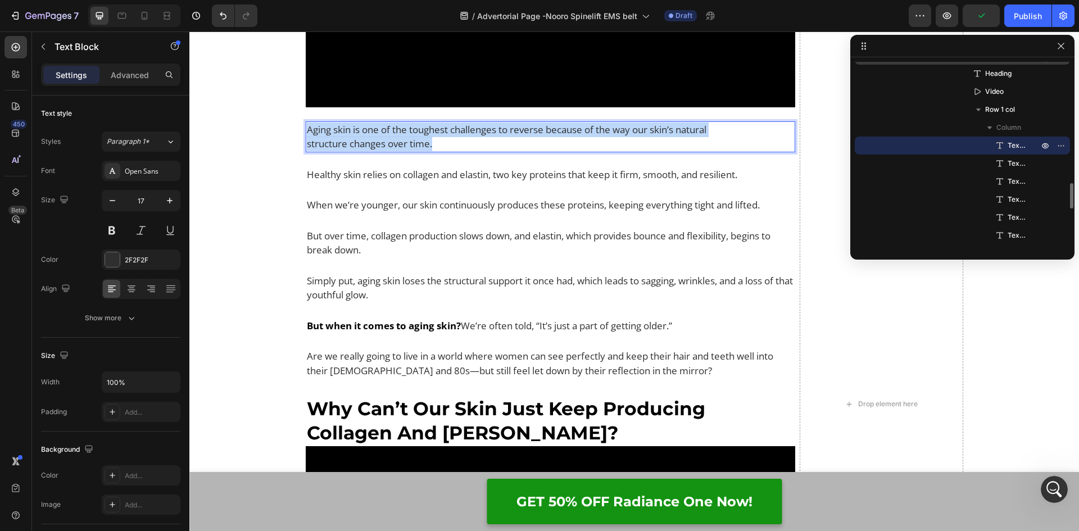
drag, startPoint x: 446, startPoint y: 129, endPoint x: 301, endPoint y: 117, distance: 145.5
click at [306, 121] on div "Aging skin is one of the toughest challenges to reverse because of the way our …" at bounding box center [518, 136] width 425 height 31
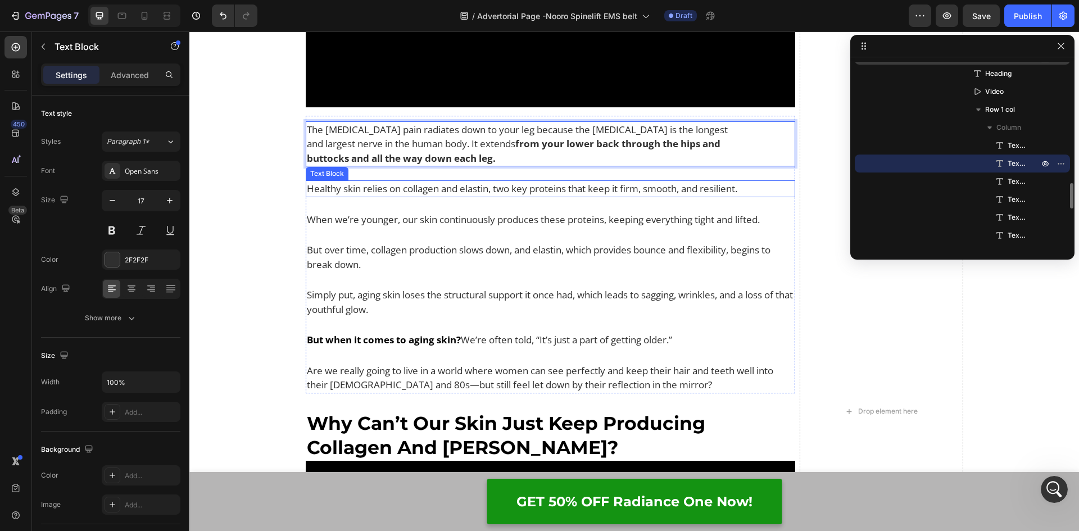
click at [441, 181] on p "Healthy skin relies on collagen and elastin, two key proteins that keep it firm…" at bounding box center [551, 188] width 488 height 15
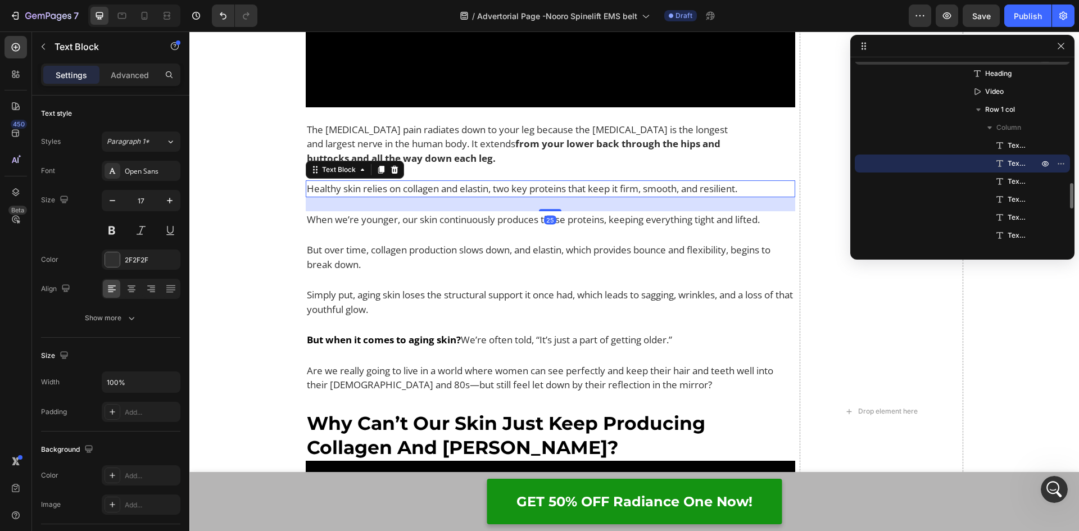
click at [759, 181] on p "Healthy skin relies on collagen and elastin, two key proteins that keep it firm…" at bounding box center [551, 188] width 488 height 15
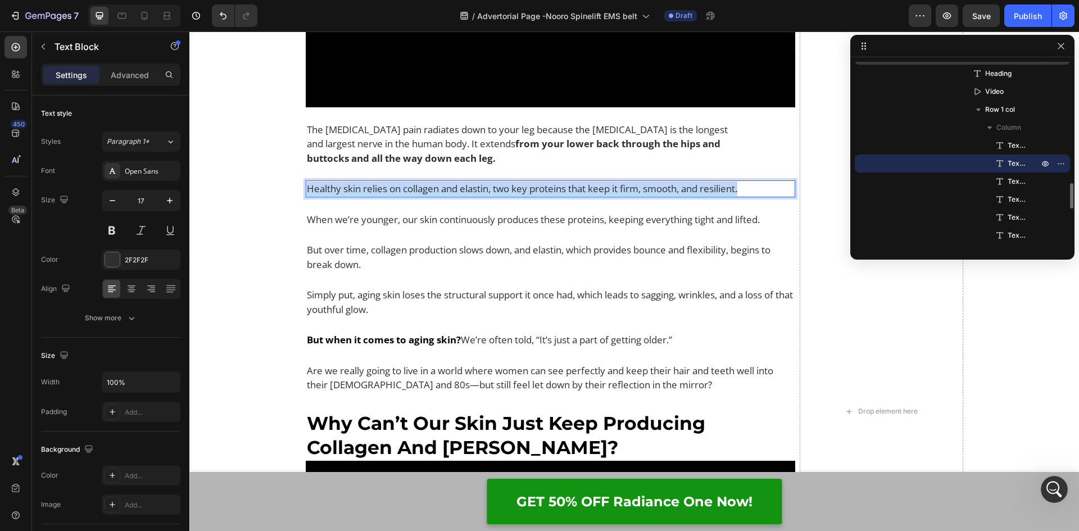
drag, startPoint x: 757, startPoint y: 172, endPoint x: 302, endPoint y: 178, distance: 454.5
click at [307, 181] on p "Healthy skin relies on collagen and elastin, two key proteins that keep it firm…" at bounding box center [551, 188] width 488 height 15
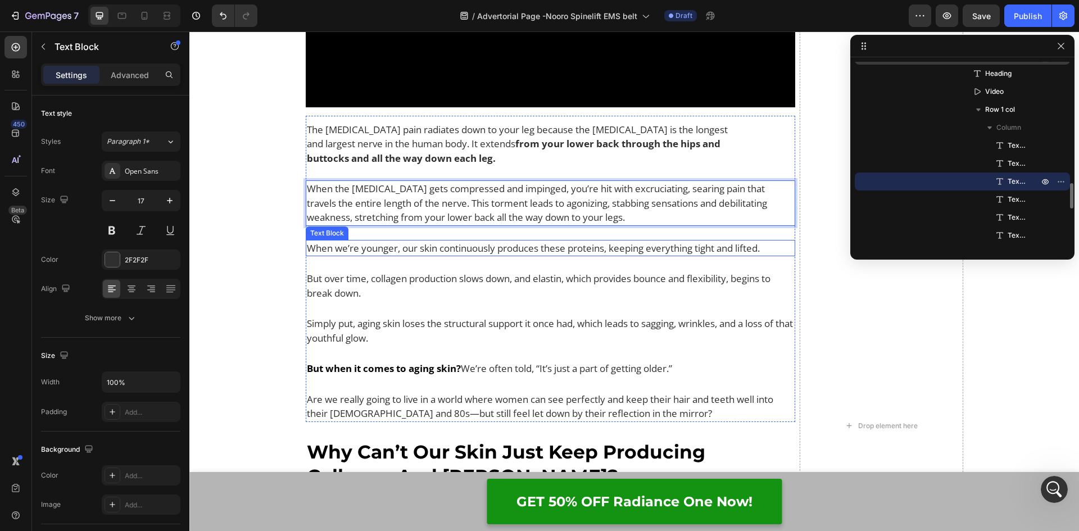
click at [347, 241] on p "When we’re younger, our skin continuously produces these proteins, keeping ever…" at bounding box center [551, 248] width 488 height 15
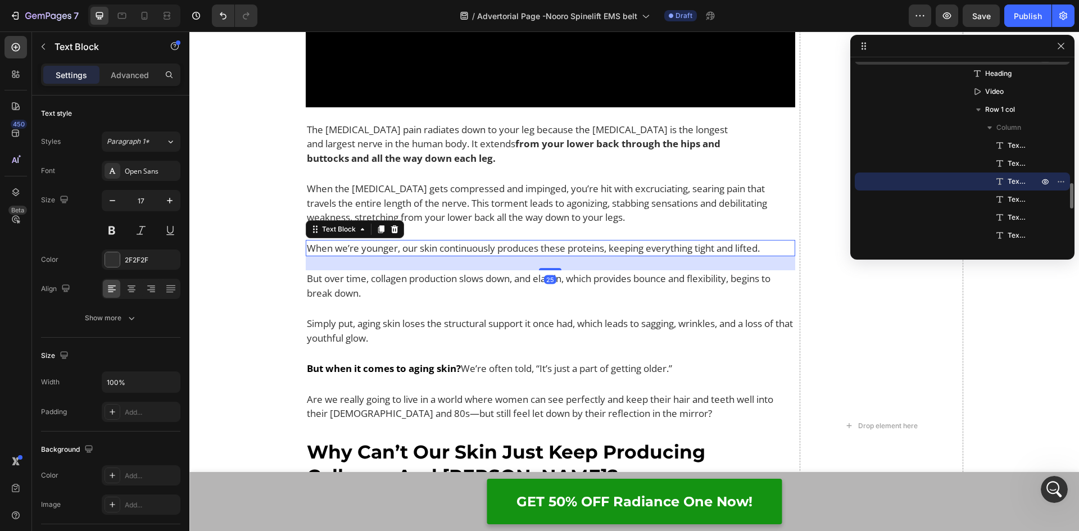
click at [777, 241] on p "When we’re younger, our skin continuously produces these proteins, keeping ever…" at bounding box center [551, 248] width 488 height 15
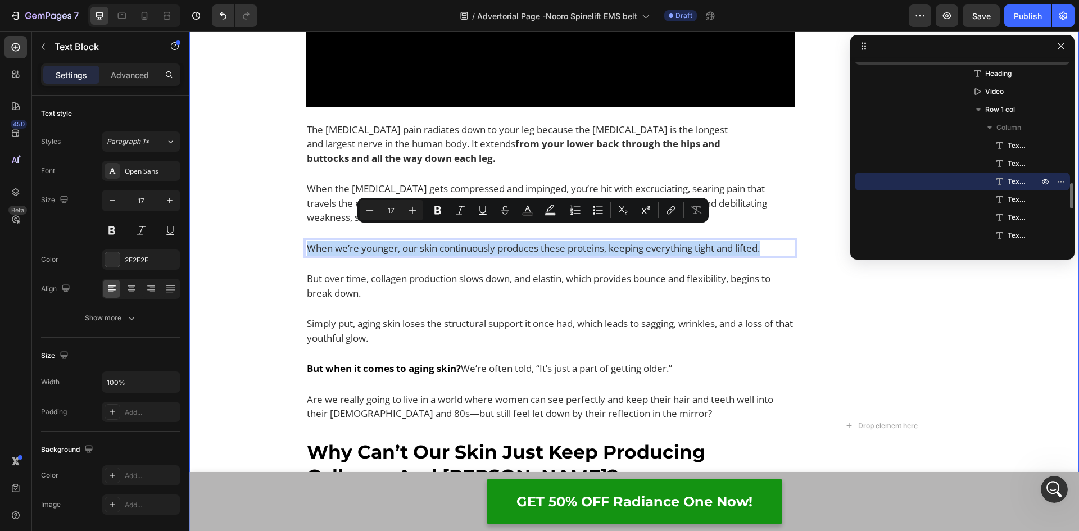
drag, startPoint x: 777, startPoint y: 234, endPoint x: 292, endPoint y: 247, distance: 486.1
click at [292, 247] on div "Sciatica So Bad You Could Barely Walk Heading Video But it wasn’t until earlier…" at bounding box center [633, 425] width 889 height 2228
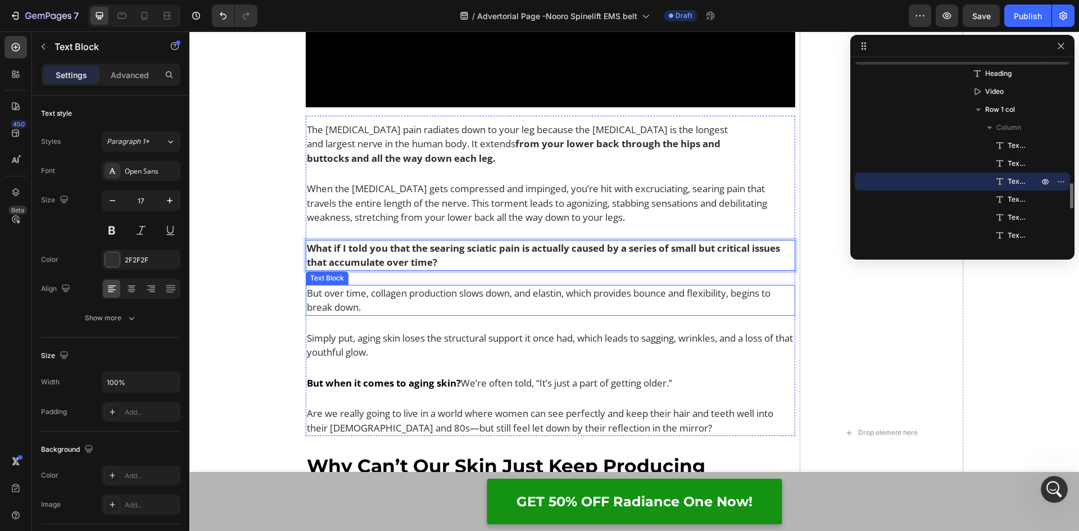
click at [345, 298] on p "But over time, collagen production slows down, and elastin, which provides boun…" at bounding box center [551, 300] width 488 height 29
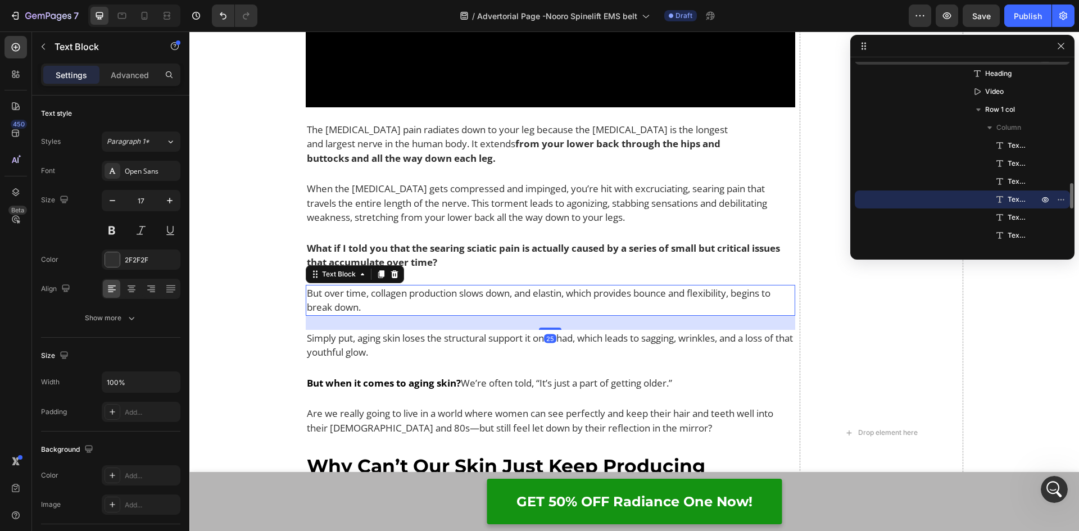
click at [385, 293] on p "But over time, collagen production slows down, and elastin, which provides boun…" at bounding box center [551, 300] width 488 height 29
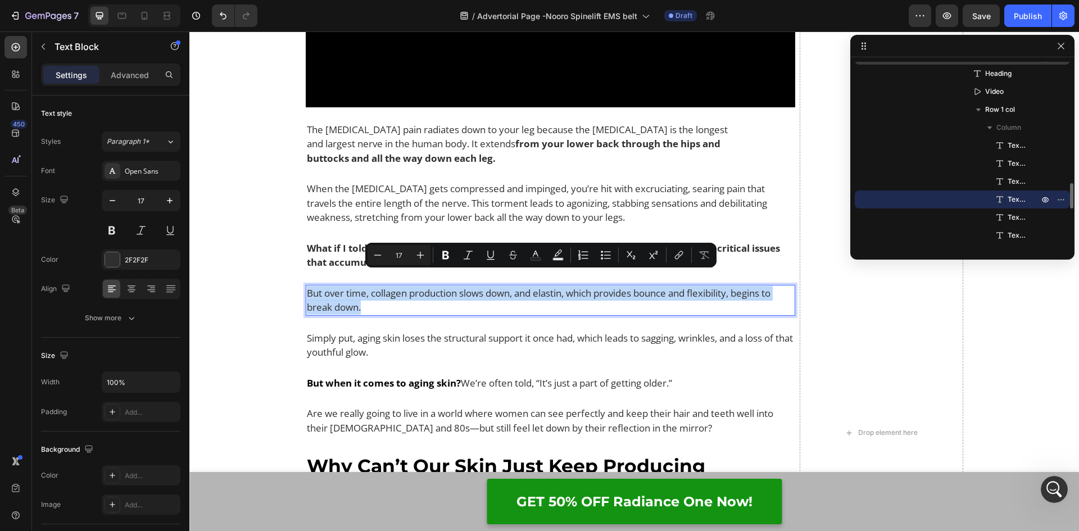
drag, startPoint x: 380, startPoint y: 291, endPoint x: 303, endPoint y: 276, distance: 78.4
click at [307, 286] on p "But over time, collagen production slows down, and elastin, which provides boun…" at bounding box center [551, 300] width 488 height 29
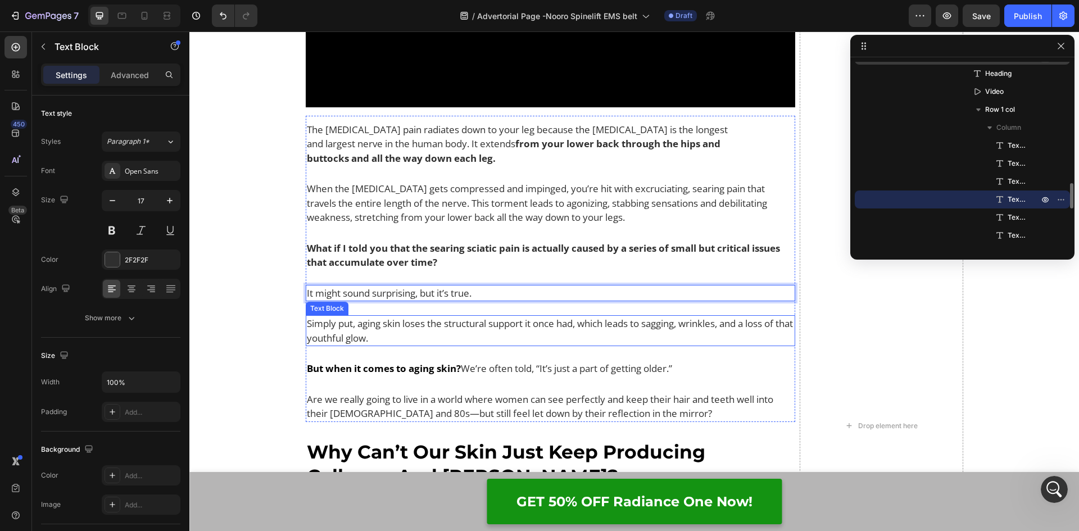
click at [374, 326] on p "Simply put, aging skin loses the structural support it once had, which leads to…" at bounding box center [551, 330] width 488 height 29
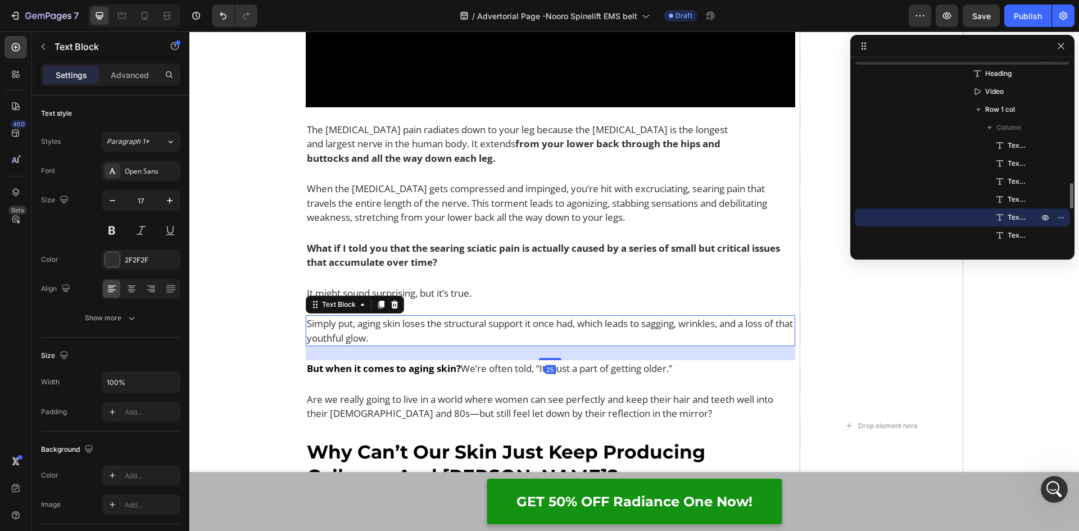
click at [389, 325] on p "Simply put, aging skin loses the structural support it once had, which leads to…" at bounding box center [551, 330] width 488 height 29
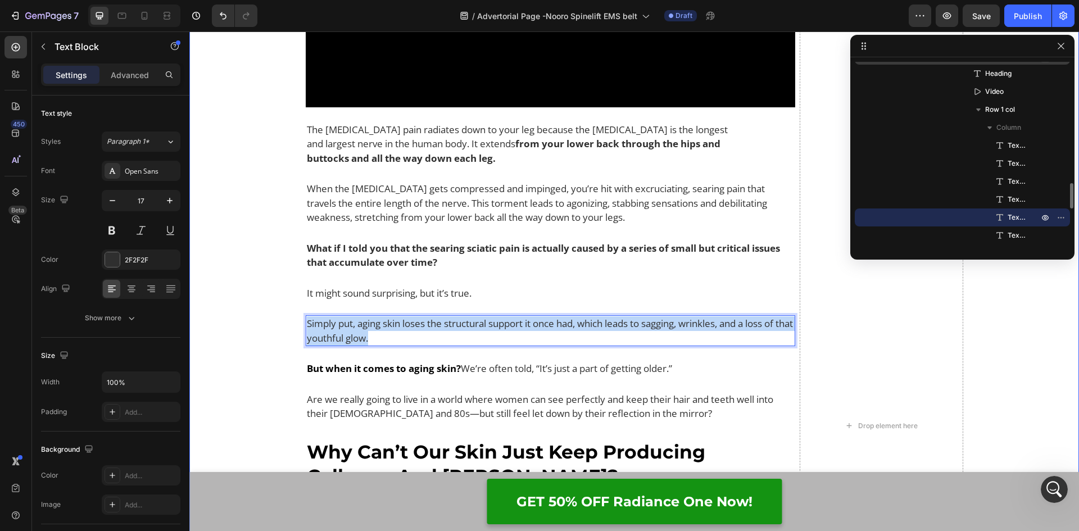
drag, startPoint x: 391, startPoint y: 323, endPoint x: 283, endPoint y: 304, distance: 110.1
click at [283, 304] on div "Sciatica So Bad You Could Barely Walk Heading Video But it wasn’t until earlier…" at bounding box center [633, 425] width 889 height 2228
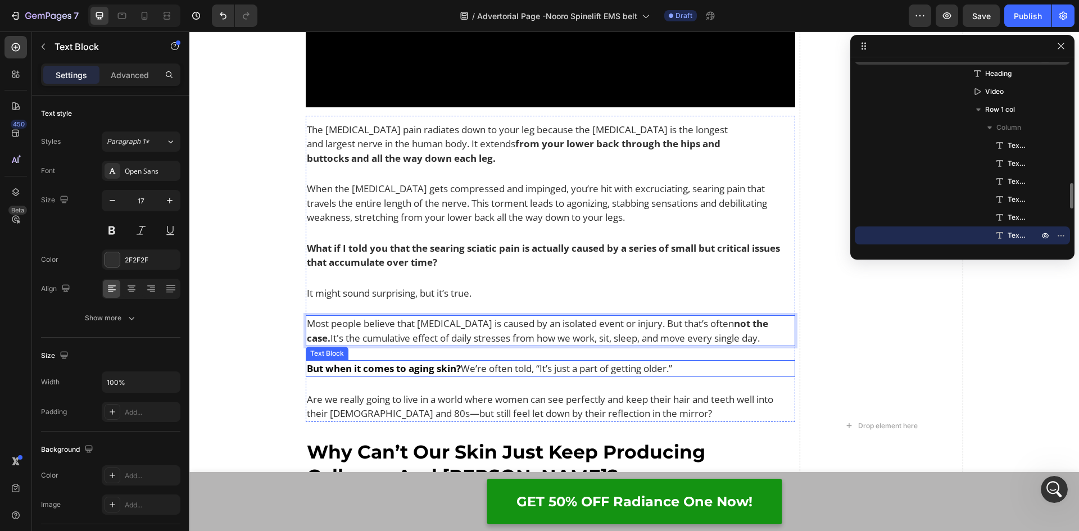
click at [470, 361] on p "But when it comes to aging skin? We’re often told, “It’s just a part of getting…" at bounding box center [551, 368] width 488 height 15
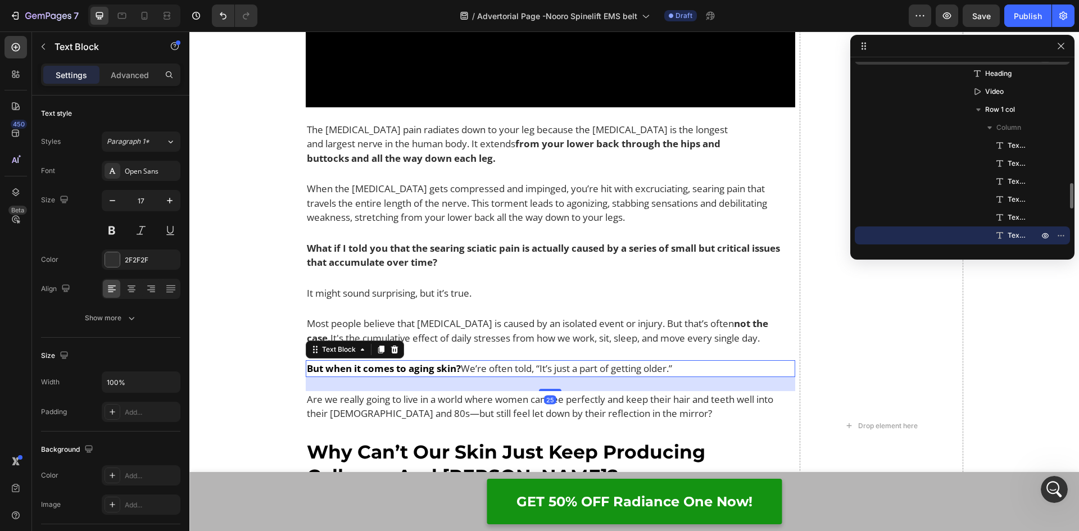
click at [684, 361] on p "But when it comes to aging skin? We’re often told, “It’s just a part of getting…" at bounding box center [551, 368] width 488 height 15
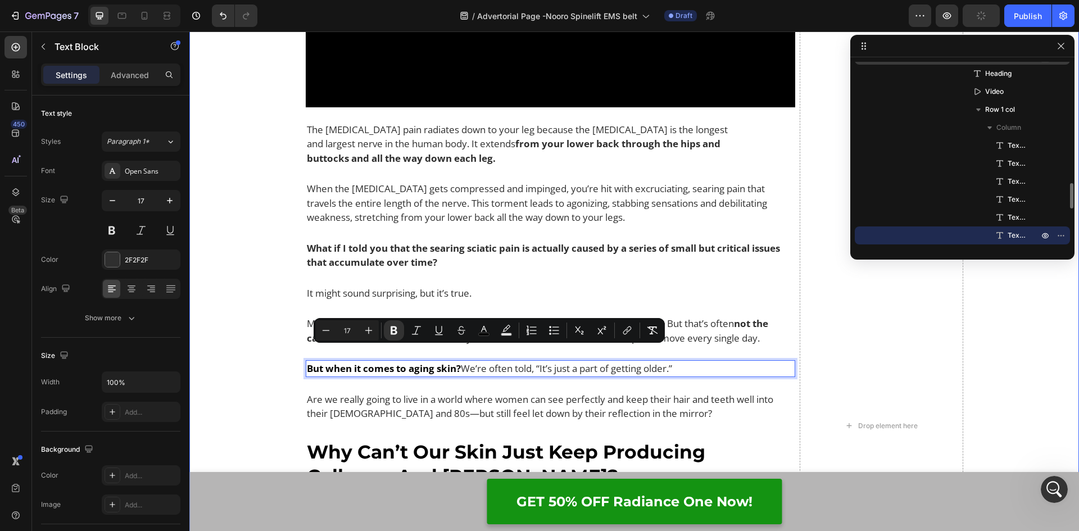
drag, startPoint x: 688, startPoint y: 353, endPoint x: 311, endPoint y: 352, distance: 376.4
click at [279, 347] on div "Sciatica So Bad You Could Barely Walk Heading Video But it wasn’t until earlier…" at bounding box center [633, 425] width 889 height 2228
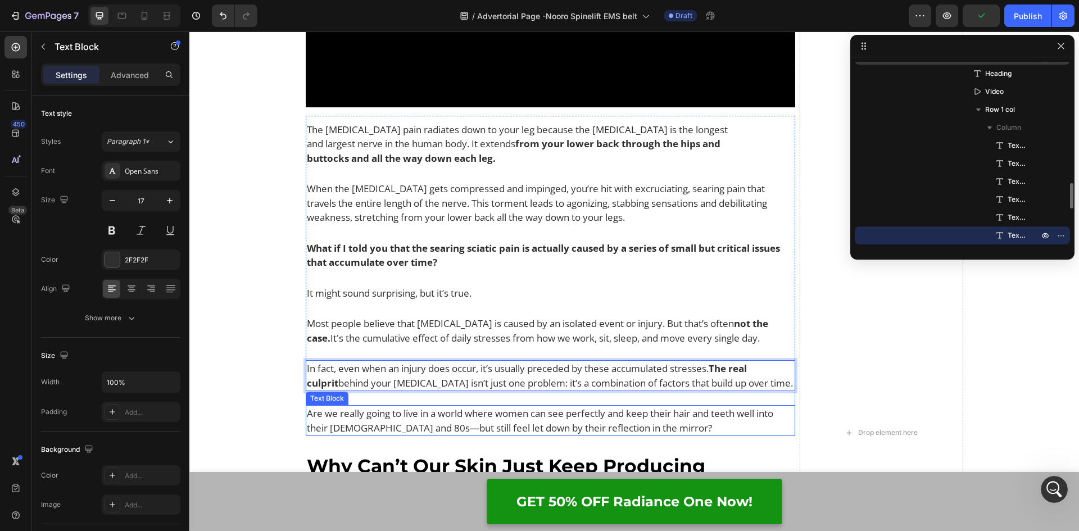
click at [422, 406] on p "Are we really going to live in a world where women can see perfectly and keep t…" at bounding box center [551, 420] width 488 height 29
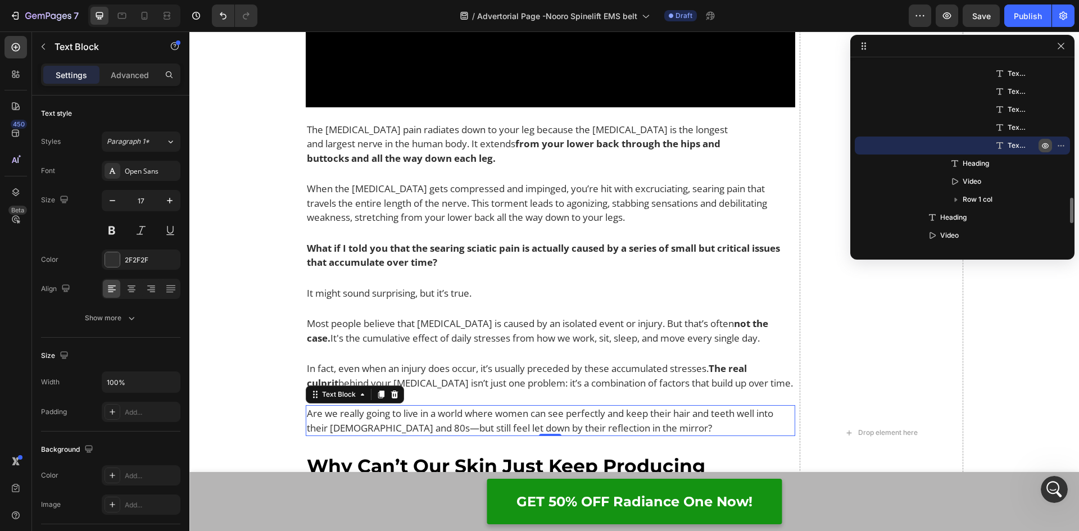
click at [1044, 145] on icon "button" at bounding box center [1045, 145] width 3 height 3
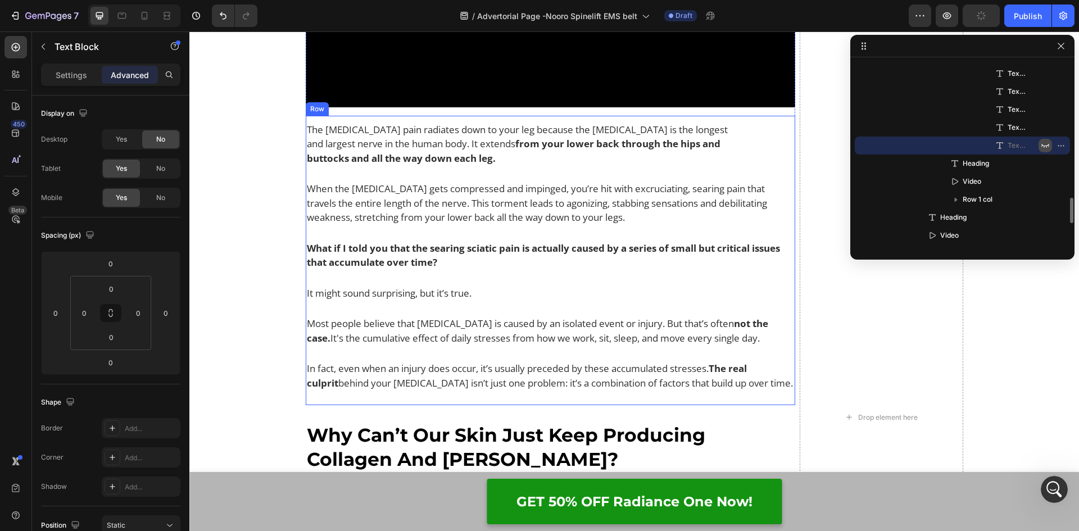
scroll to position [1741, 0]
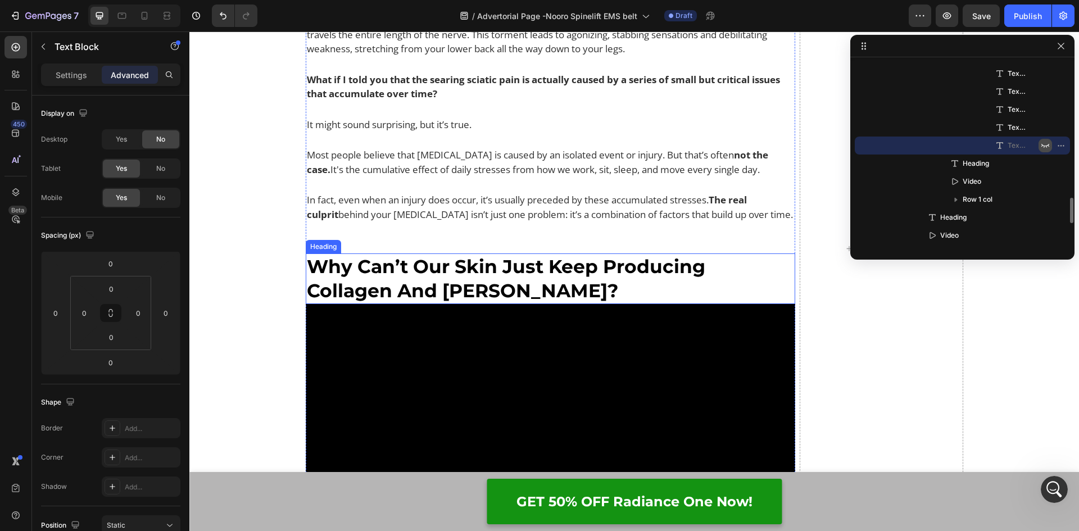
click at [456, 274] on h2 "Why Can’t Our Skin Just Keep Producing Collagen And Elastin?" at bounding box center [551, 278] width 490 height 51
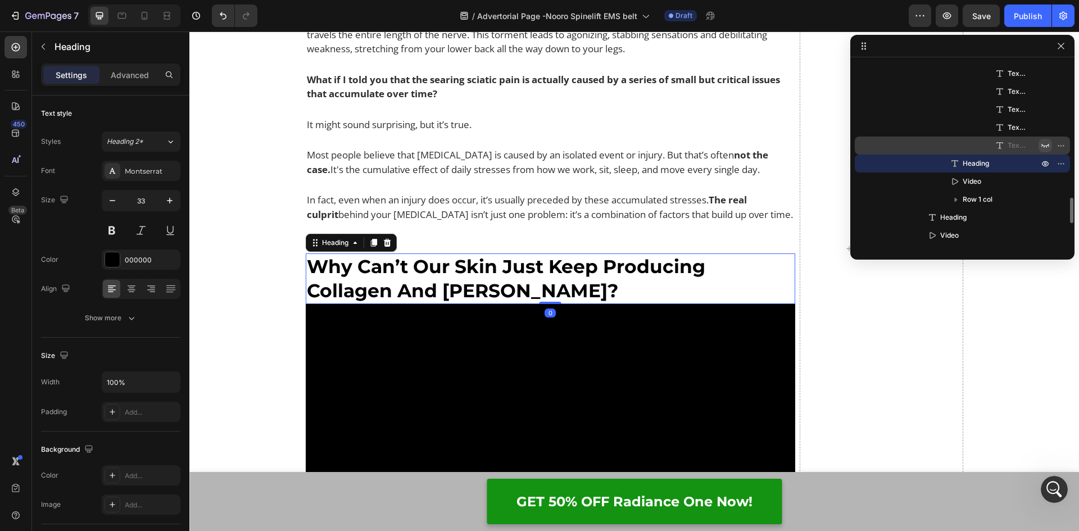
click at [456, 274] on h2 "Why Can’t Our Skin Just Keep Producing Collagen And Elastin?" at bounding box center [551, 278] width 490 height 51
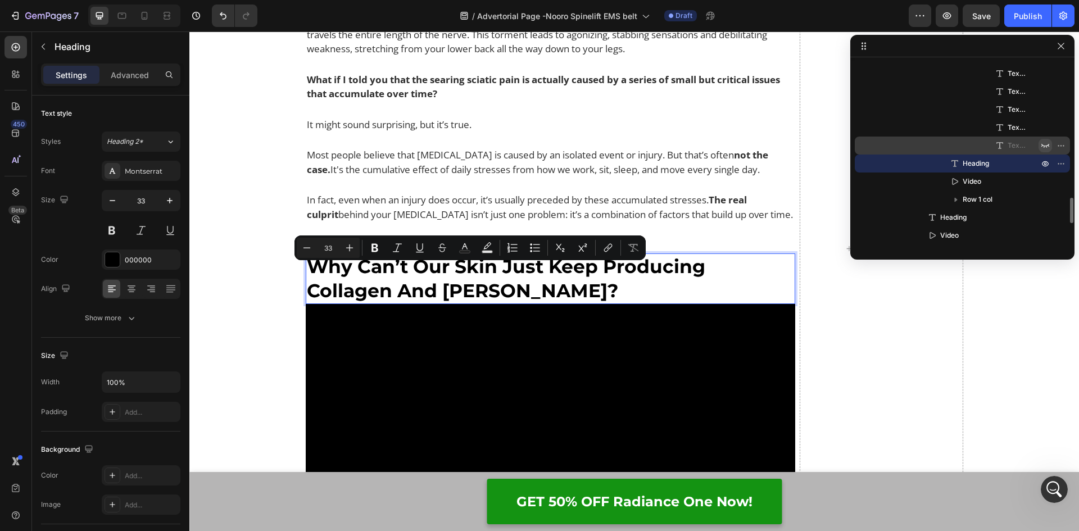
click at [532, 272] on p "Why Can’t Our Skin Just Keep Producing Collagen And Elastin?" at bounding box center [551, 278] width 488 height 48
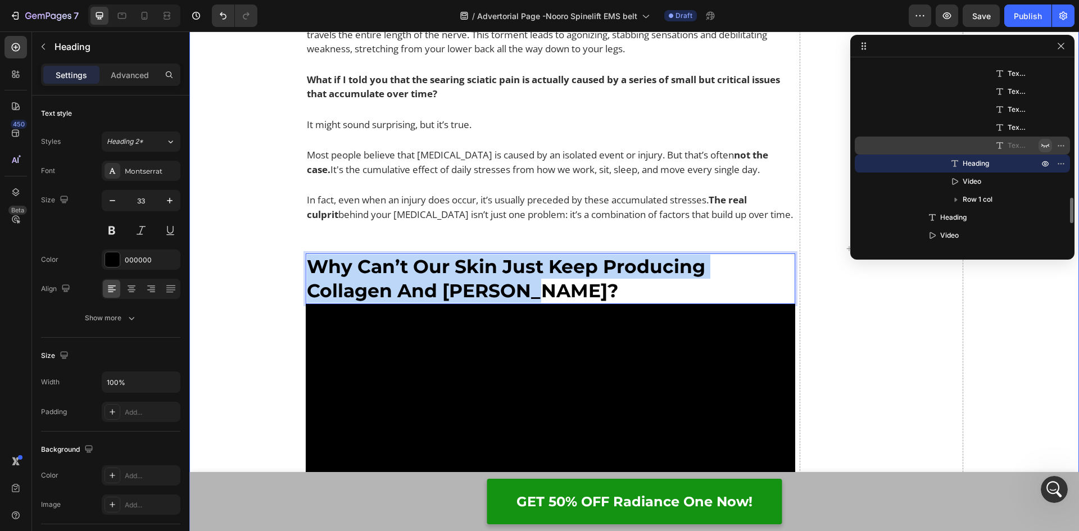
drag, startPoint x: 538, startPoint y: 272, endPoint x: 272, endPoint y: 250, distance: 267.2
click at [272, 250] on div "Sciatica So Bad You Could Barely Walk Heading Video But it wasn’t until earlier…" at bounding box center [633, 249] width 889 height 2212
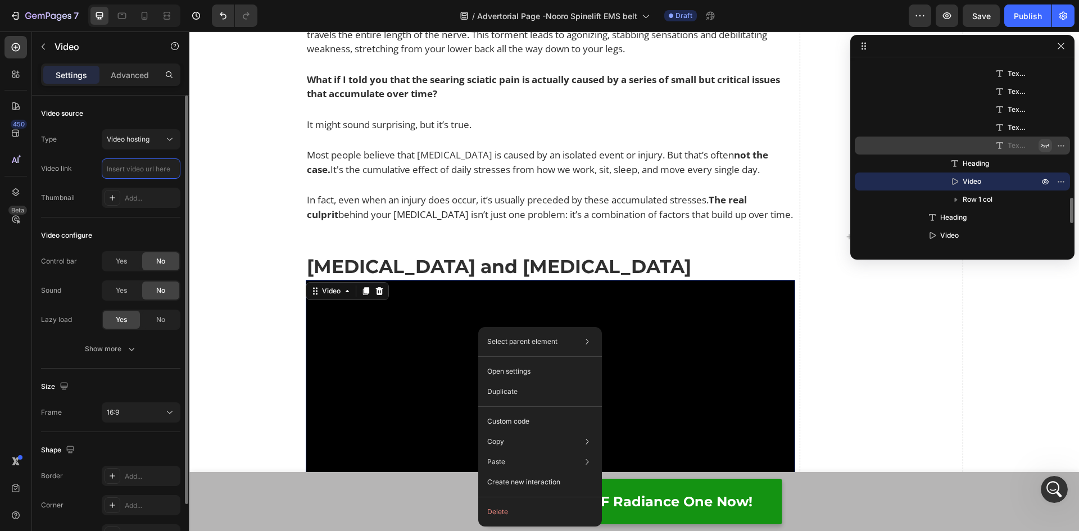
scroll to position [0, 0]
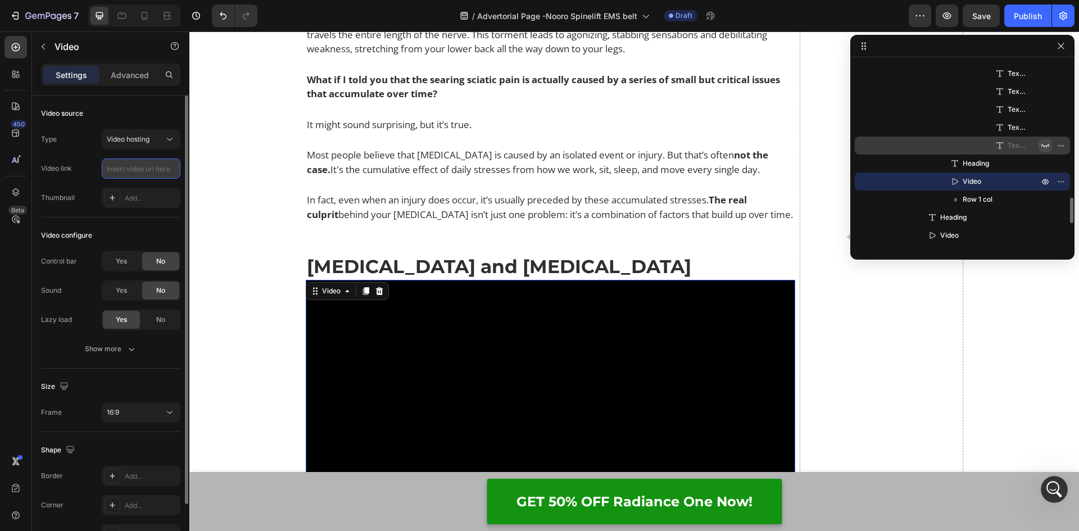
paste input "https://cdn.shopify.com/videos/c/o/v/588579f9f15046a69e4c130d4ac69f66.mp4"
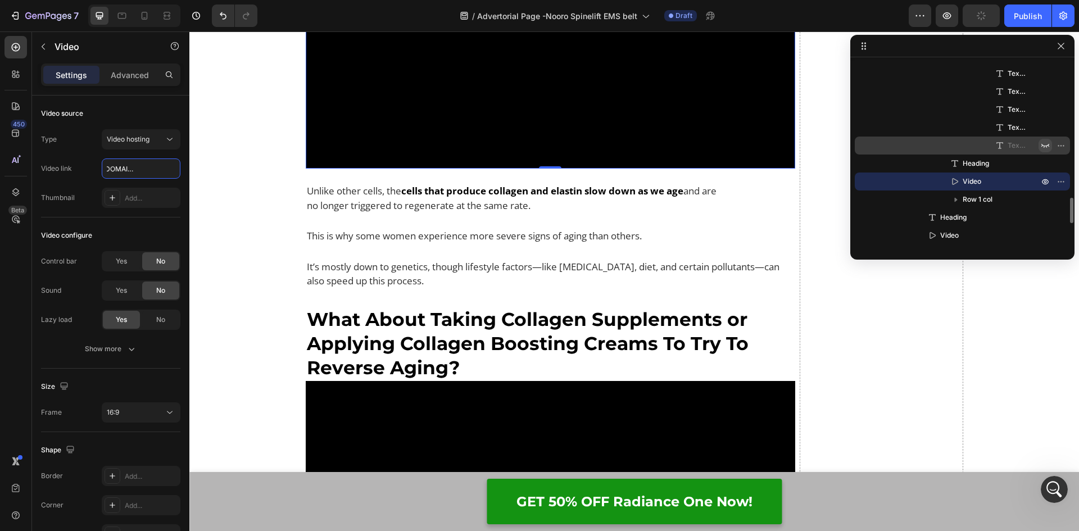
scroll to position [2135, 0]
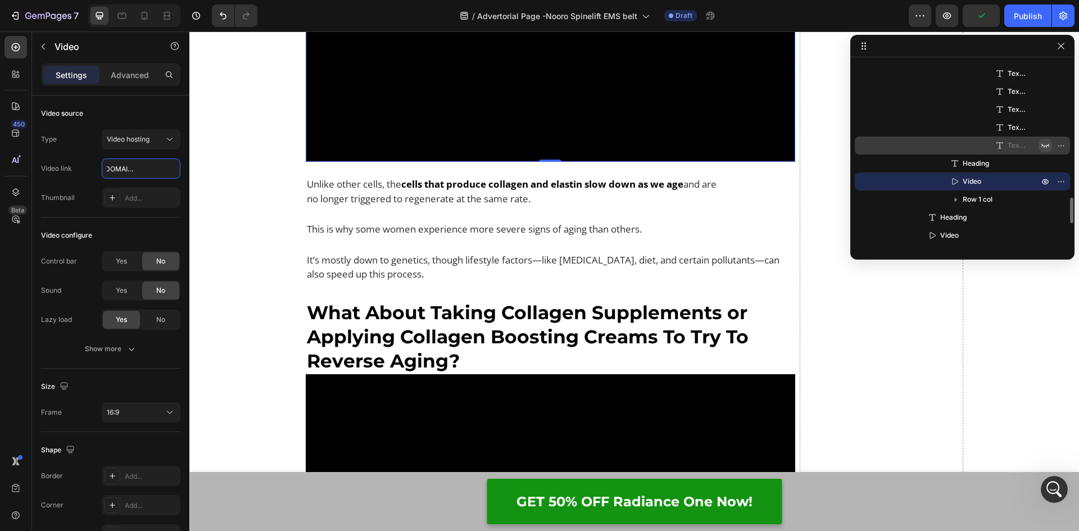
type input "https://cdn.shopify.com/videos/c/o/v/588579f9f15046a69e4c130d4ac69f66.mp4"
click at [425, 186] on p "Unlike other cells, the cells that produce collagen and elastin slow down as we…" at bounding box center [518, 191] width 423 height 29
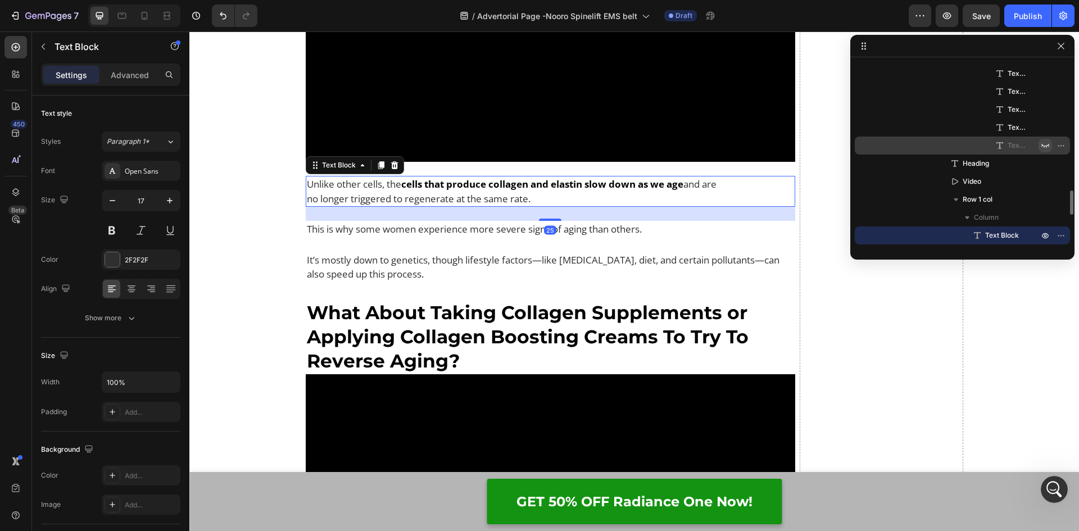
click at [526, 183] on p "Unlike other cells, the cells that produce collagen and elastin slow down as we…" at bounding box center [518, 191] width 423 height 29
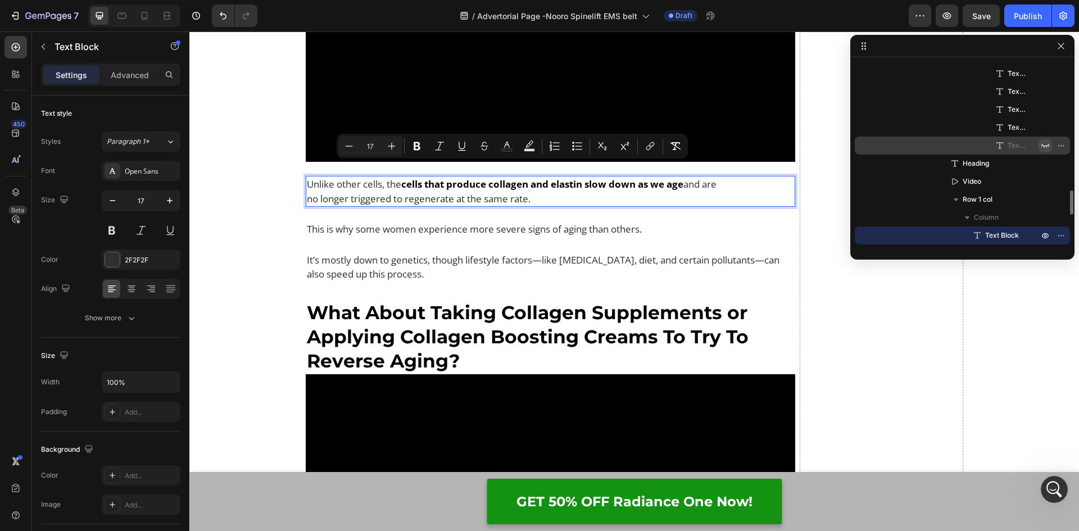
drag, startPoint x: 547, startPoint y: 184, endPoint x: 304, endPoint y: 172, distance: 243.5
click at [307, 177] on p "Unlike other cells, the cells that produce collagen and elastin slow down as we…" at bounding box center [518, 191] width 423 height 29
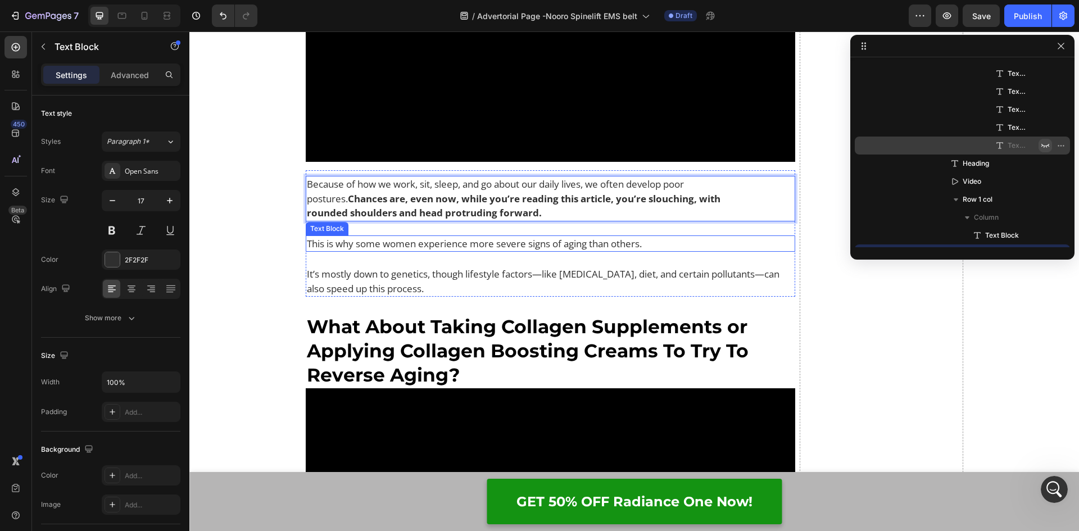
scroll to position [1094, 0]
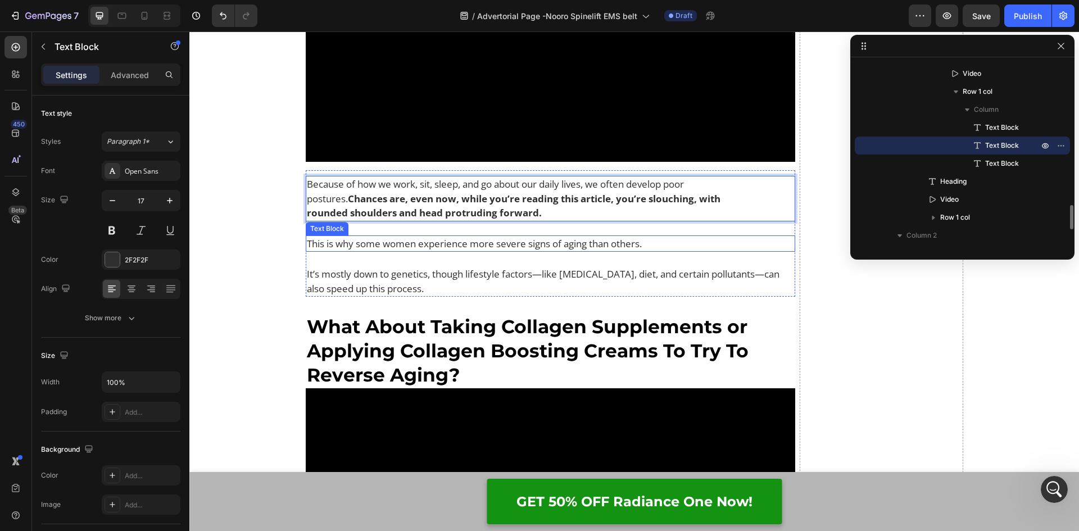
click at [409, 236] on p "This is why some women experience more severe signs of aging than others." at bounding box center [551, 243] width 488 height 15
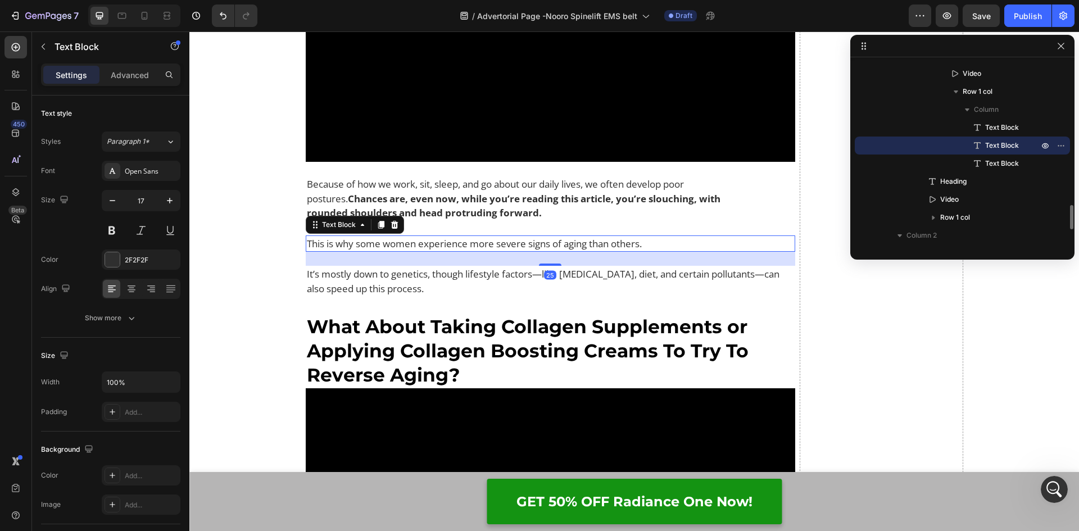
click at [670, 236] on p "This is why some women experience more severe signs of aging than others." at bounding box center [551, 243] width 488 height 15
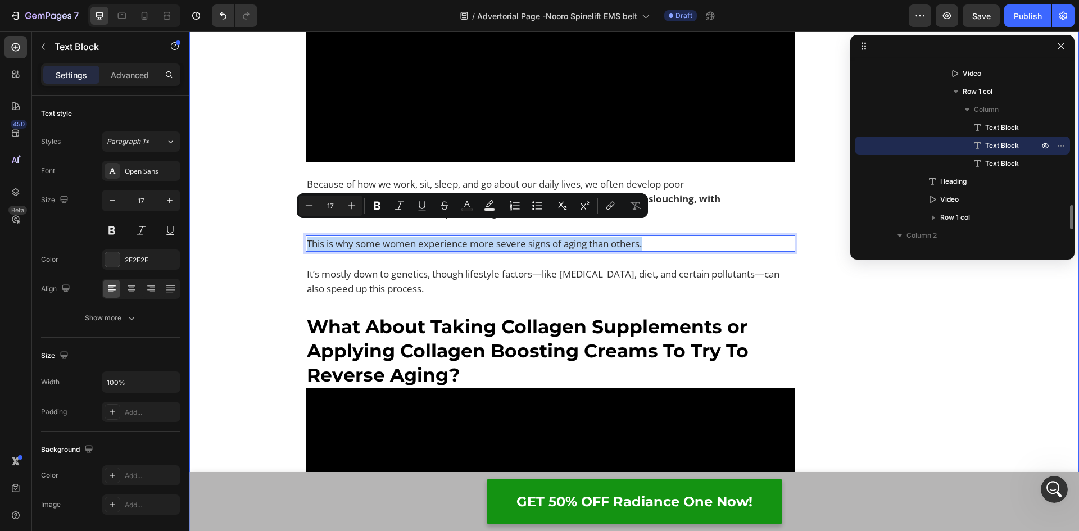
drag, startPoint x: 628, startPoint y: 230, endPoint x: 298, endPoint y: 235, distance: 329.8
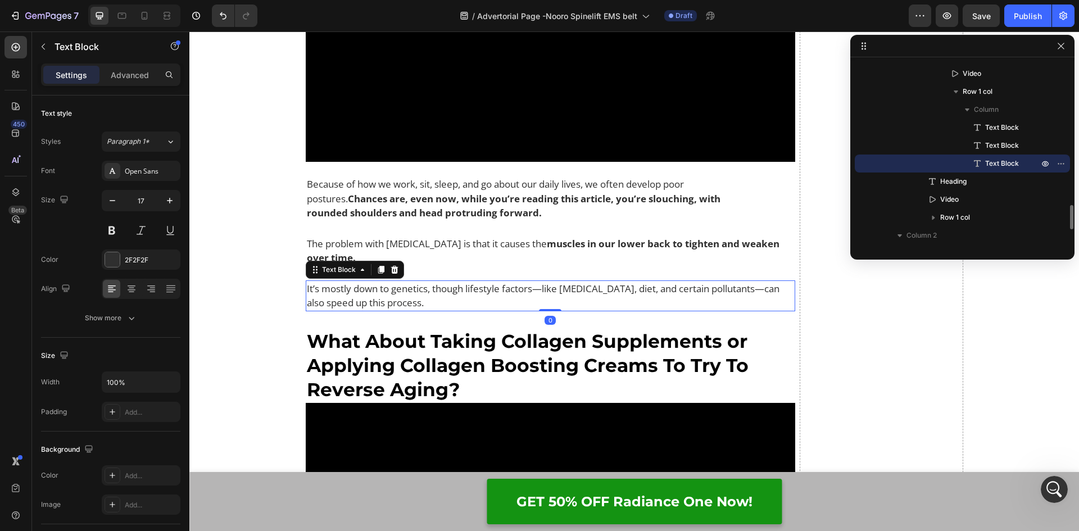
click at [386, 281] on p "It’s mostly down to genetics, though lifestyle factors—like sun exposure, diet,…" at bounding box center [551, 295] width 488 height 29
click at [428, 290] on p "It’s mostly down to genetics, though lifestyle factors—like sun exposure, diet,…" at bounding box center [551, 295] width 488 height 29
drag, startPoint x: 395, startPoint y: 286, endPoint x: 371, endPoint y: 286, distance: 24.7
click at [371, 286] on p "It’s mostly down to genetics, though lifestyle factors—like sun exposure, diet,…" at bounding box center [551, 295] width 488 height 29
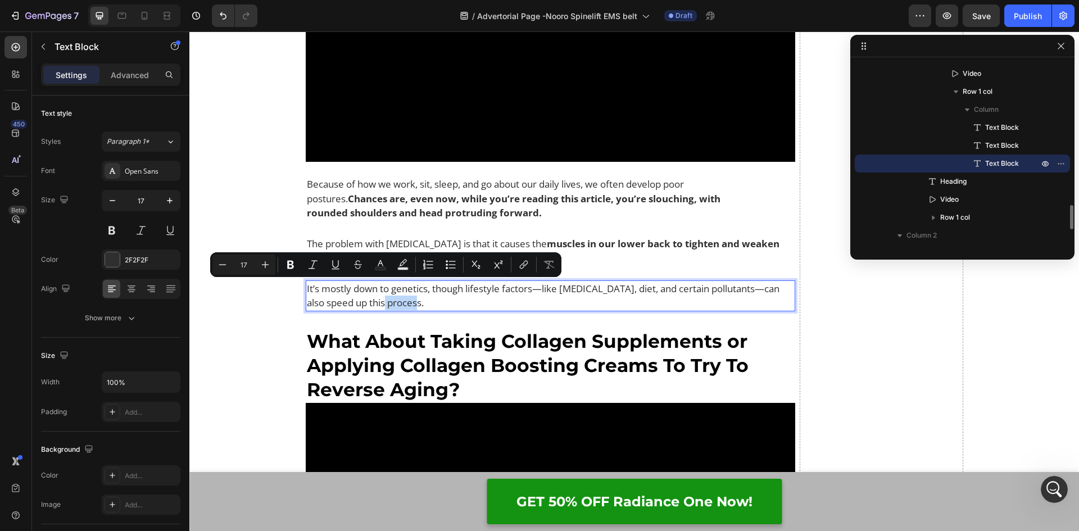
click at [432, 289] on p "It’s mostly down to genetics, though lifestyle factors—like sun exposure, diet,…" at bounding box center [551, 295] width 488 height 29
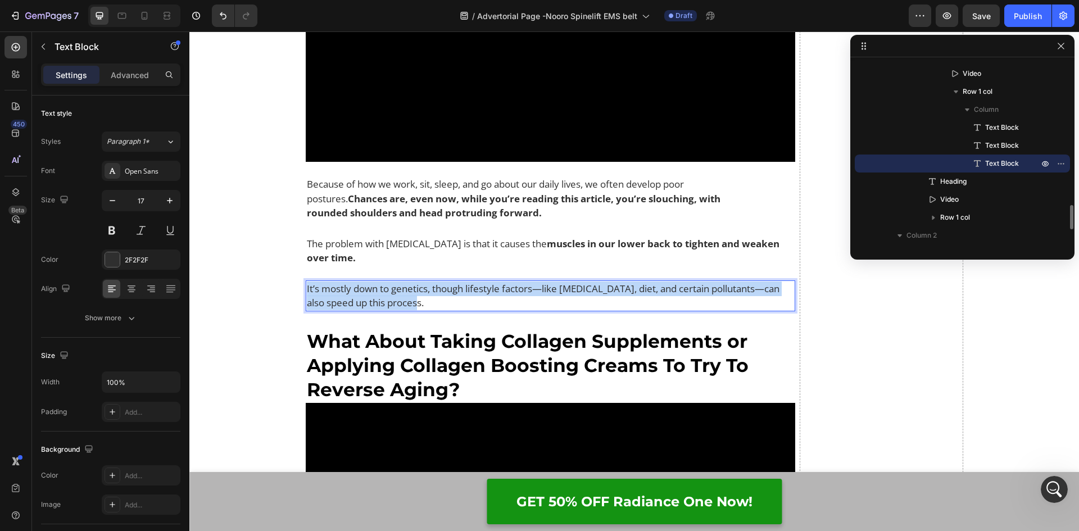
drag, startPoint x: 395, startPoint y: 287, endPoint x: 300, endPoint y: 276, distance: 96.2
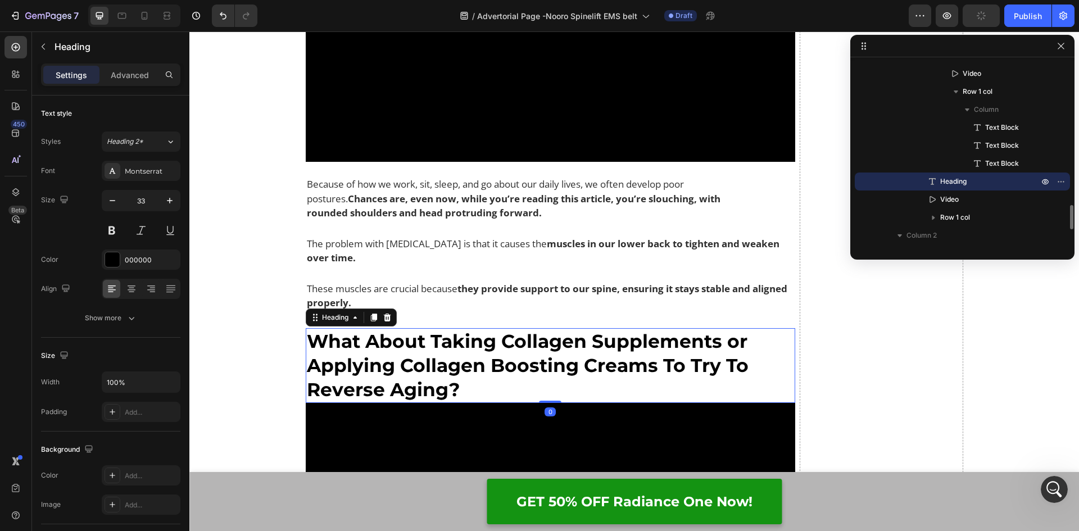
click at [429, 328] on h2 "What About Taking Collagen Supplements or Applying Collagen Boosting Creams To …" at bounding box center [551, 365] width 490 height 75
click at [463, 378] on h2 "What About Taking Collagen Supplements or Applying Collagen Boosting Creams To …" at bounding box center [551, 365] width 490 height 75
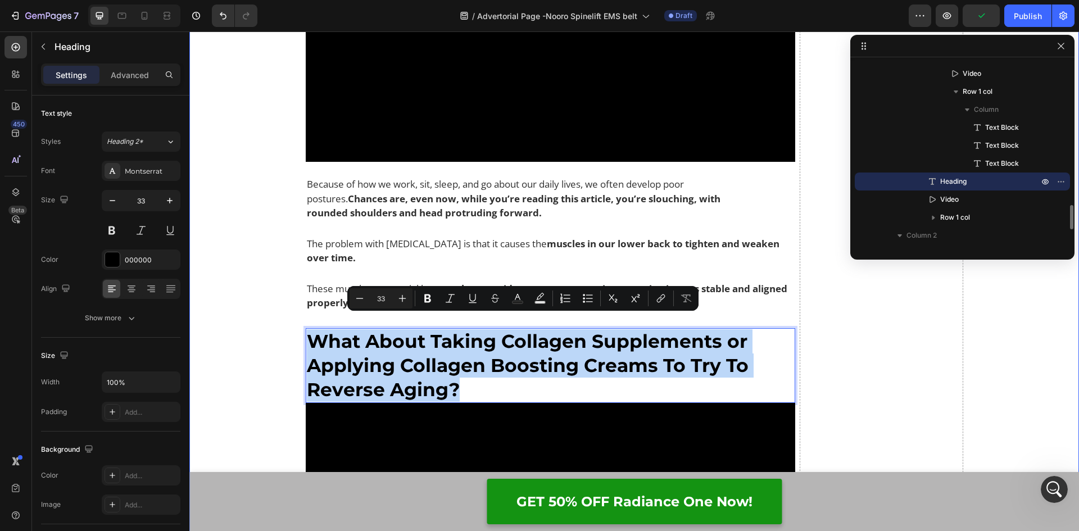
drag, startPoint x: 490, startPoint y: 379, endPoint x: 294, endPoint y: 334, distance: 201.7
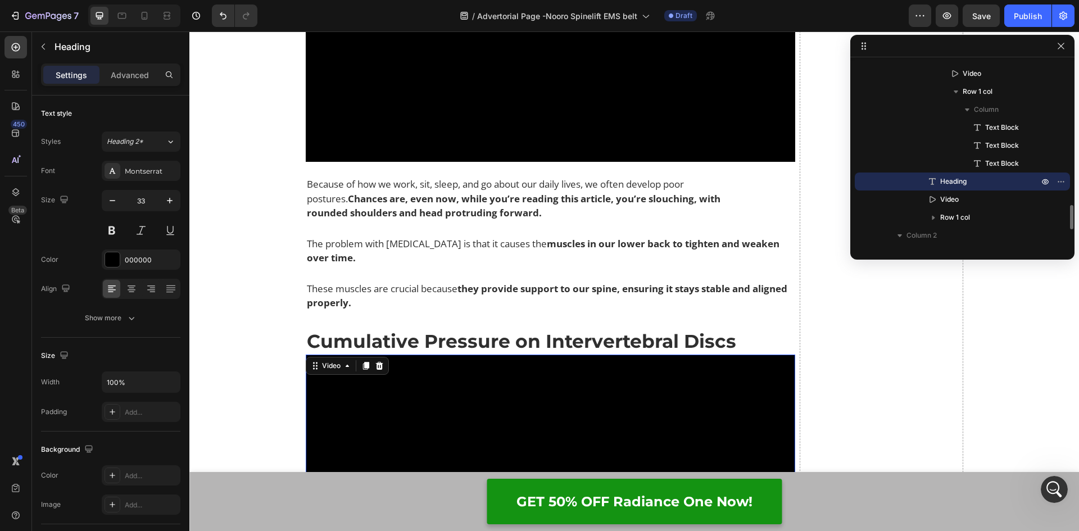
click at [387, 390] on video at bounding box center [551, 491] width 490 height 275
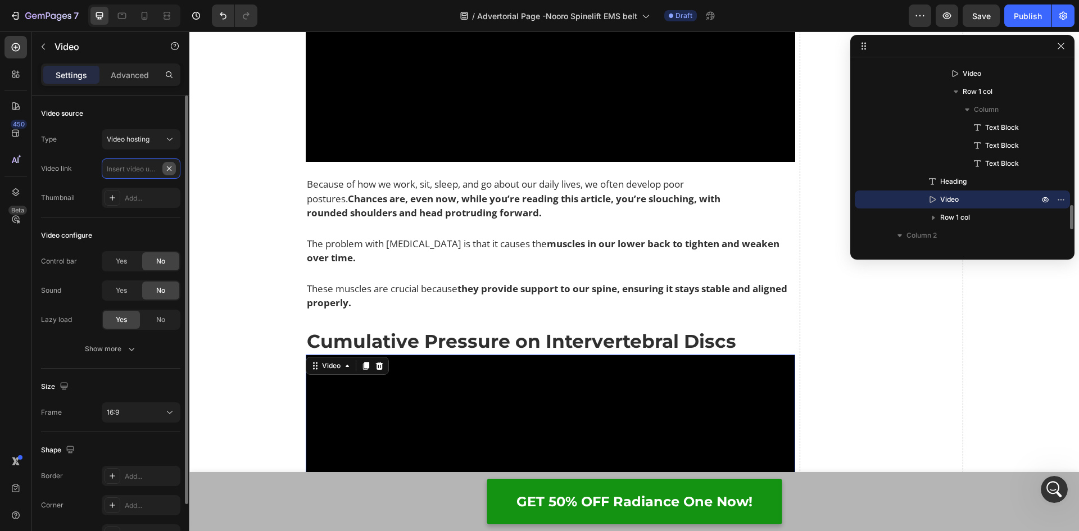
scroll to position [0, 0]
paste input "https://cdn.shopify.com/videos/c/o/v/46962725b96d429a8b4fa8e3822bddeb.mp4"
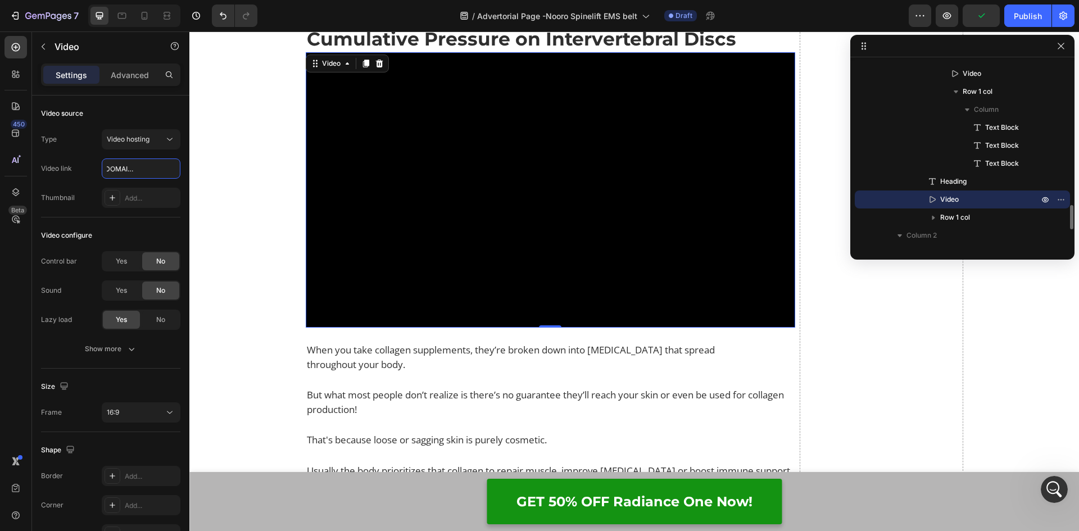
scroll to position [2472, 0]
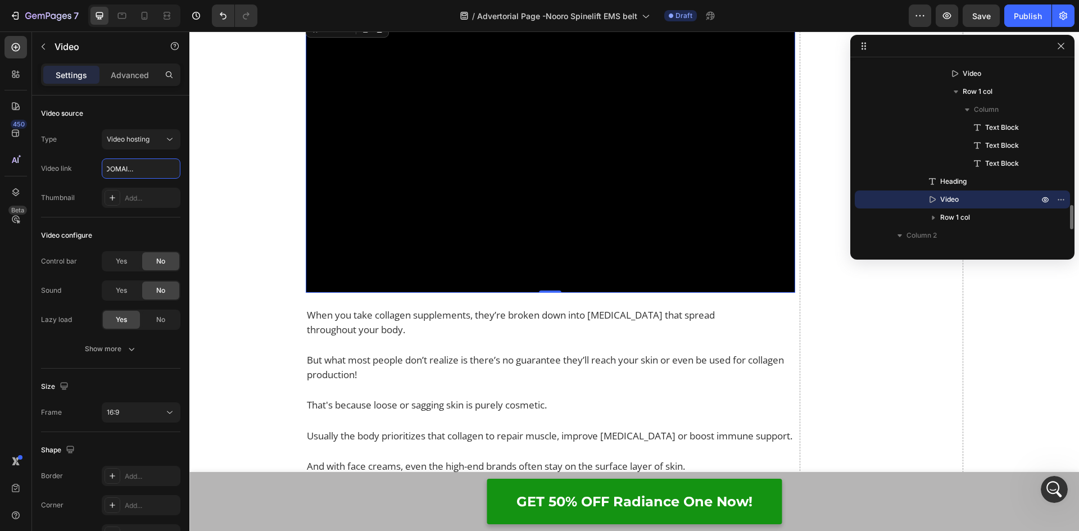
type input "https://cdn.shopify.com/videos/c/o/v/46962725b96d429a8b4fa8e3822bddeb.mp4"
click at [340, 308] on p "When you take collagen supplements, they’re broken down into amino acids that s…" at bounding box center [518, 322] width 423 height 29
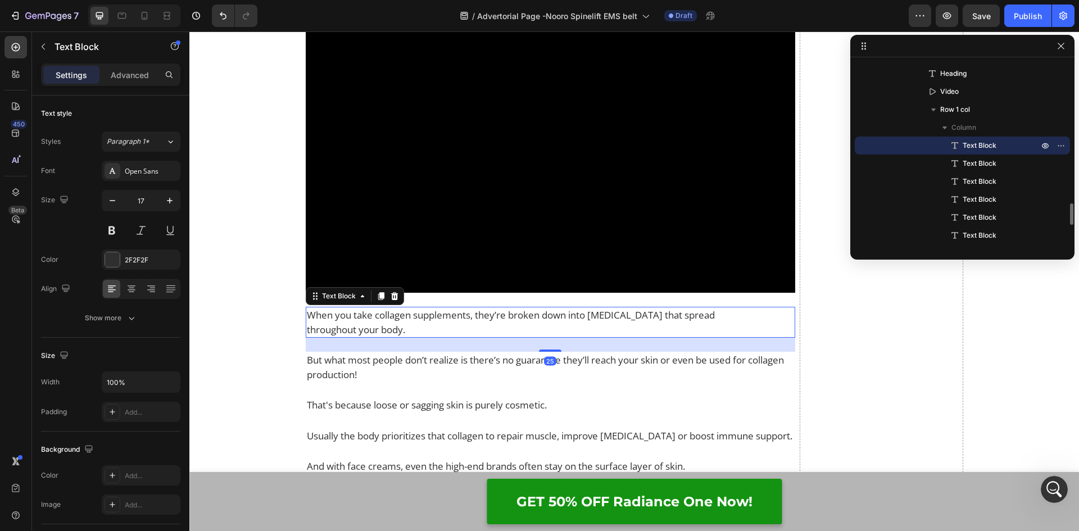
click at [409, 320] on p "When you take collagen supplements, they’re broken down into amino acids that s…" at bounding box center [518, 322] width 423 height 29
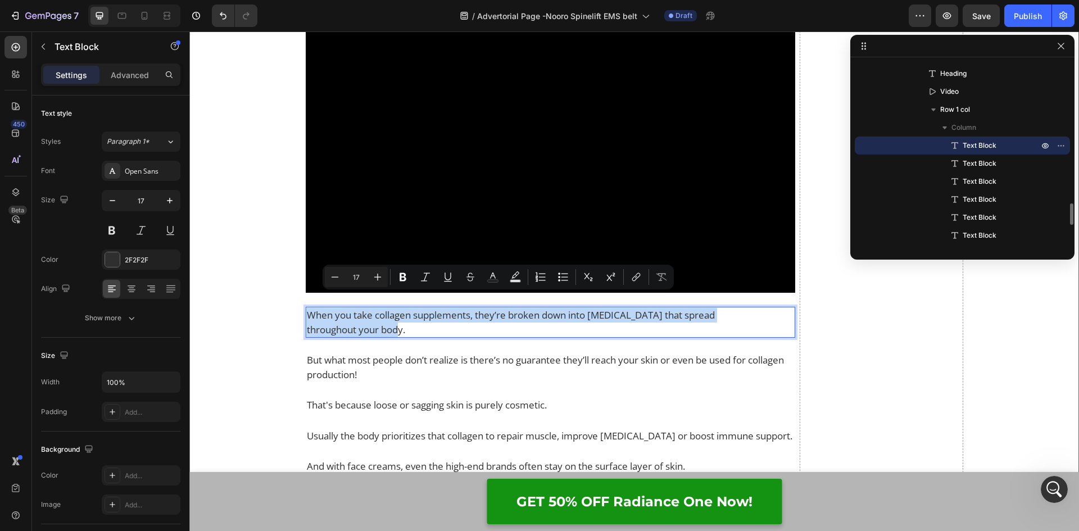
drag, startPoint x: 415, startPoint y: 316, endPoint x: 293, endPoint y: 302, distance: 122.8
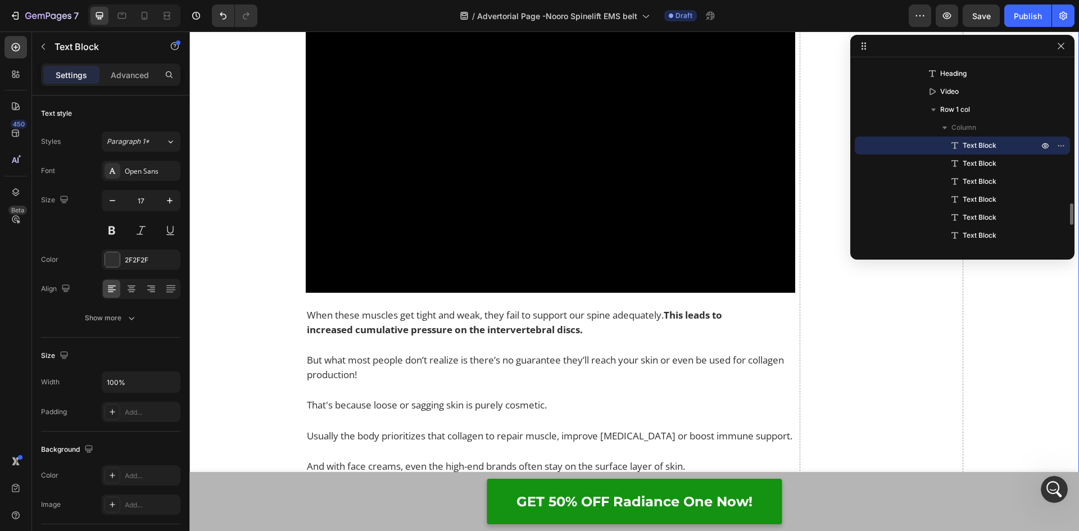
scroll to position [393, 0]
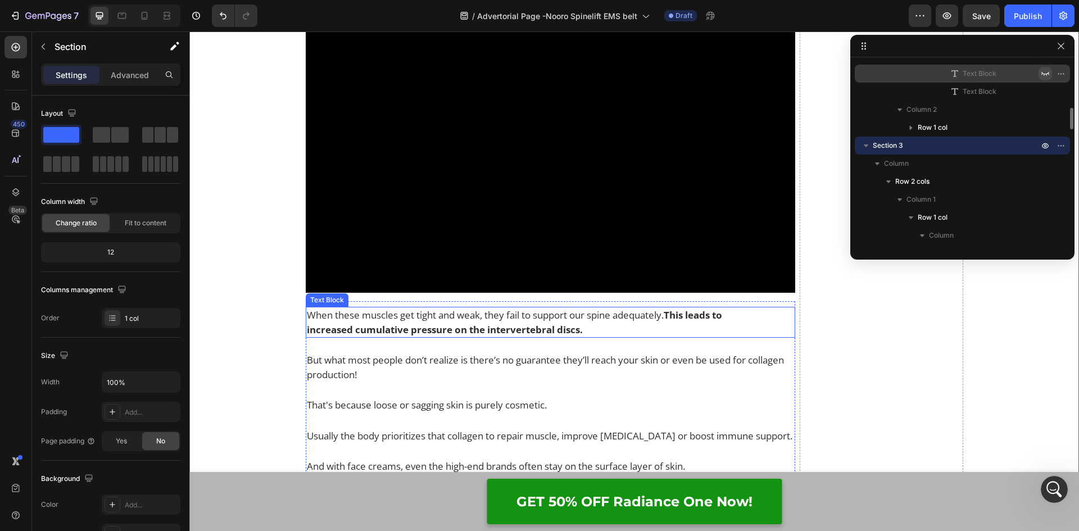
click at [354, 308] on p "When these muscles get tight and weak, they fail to support our spine adequatel…" at bounding box center [518, 322] width 423 height 29
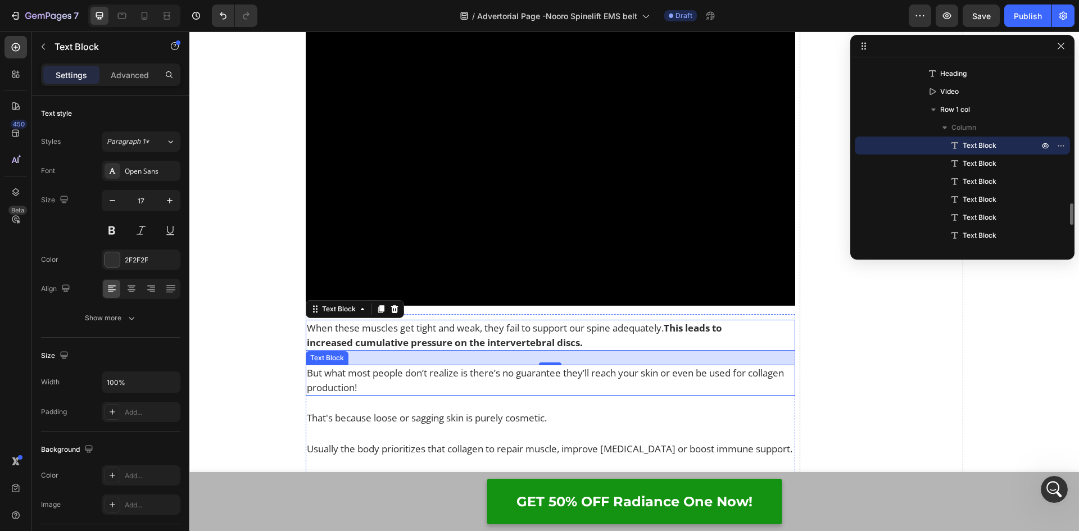
scroll to position [2528, 0]
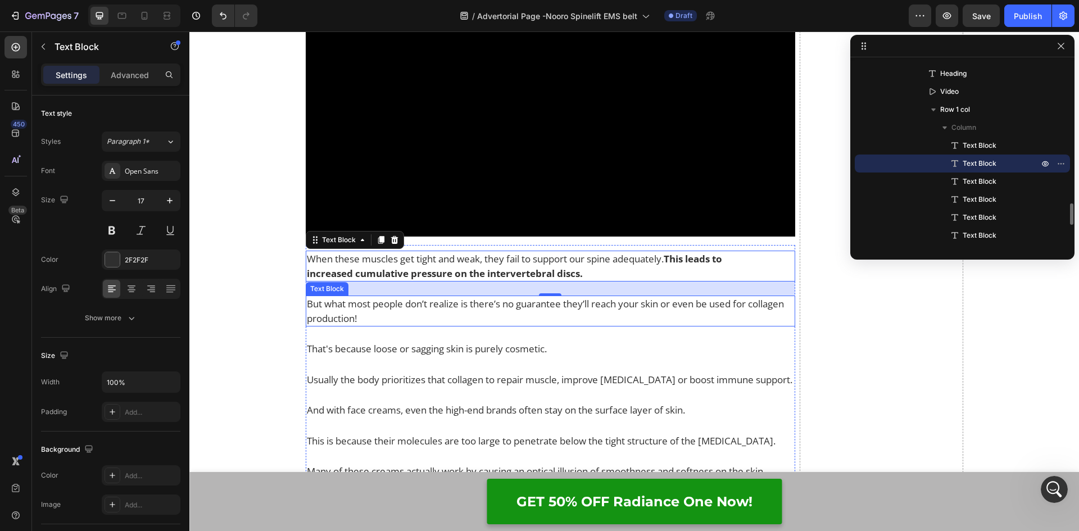
click at [362, 297] on p "But what most people don’t realize is there’s no guarantee they’ll reach your s…" at bounding box center [551, 311] width 488 height 29
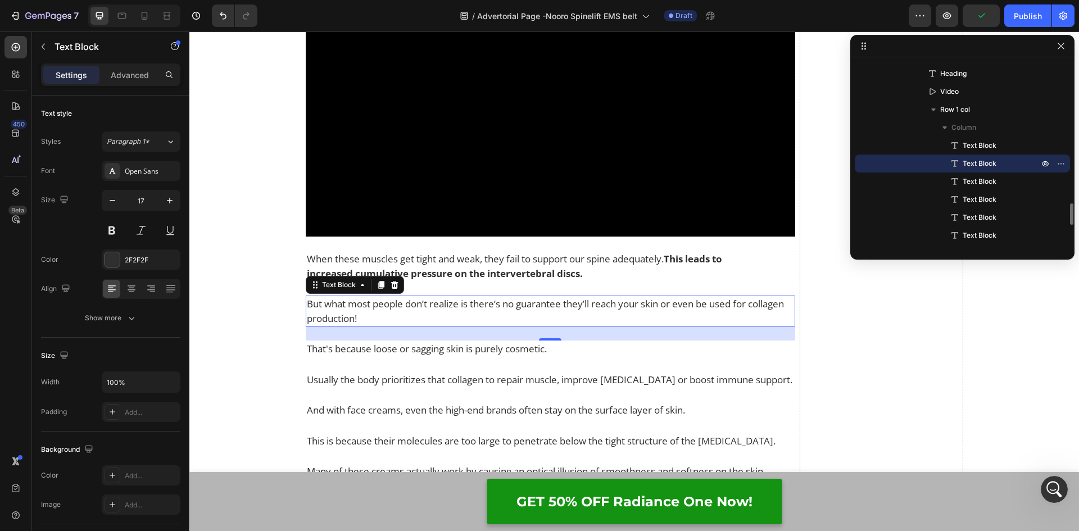
drag, startPoint x: 372, startPoint y: 299, endPoint x: 348, endPoint y: 301, distance: 23.6
click at [370, 299] on p "But what most people don’t realize is there’s no guarantee they’ll reach your s…" at bounding box center [551, 311] width 488 height 29
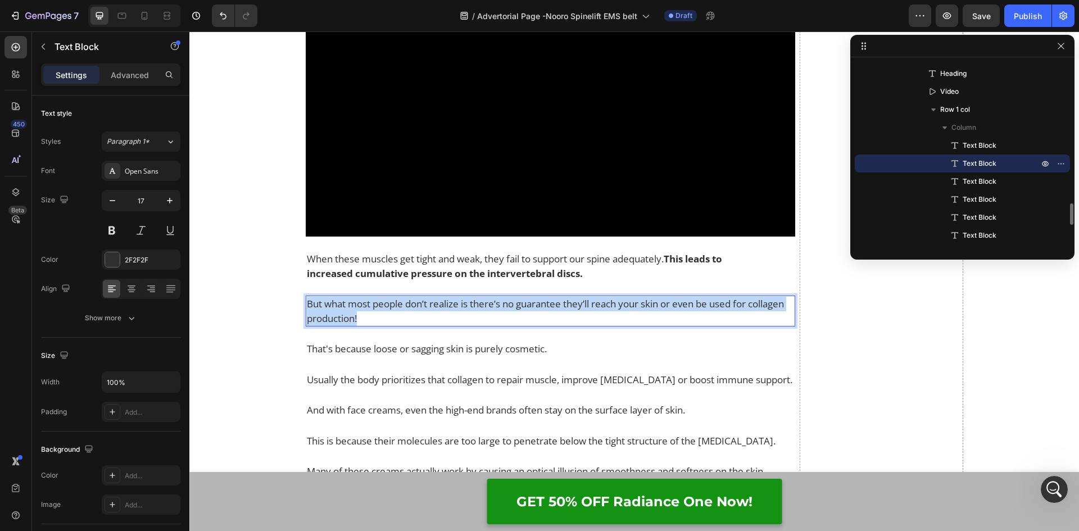
drag, startPoint x: 368, startPoint y: 302, endPoint x: 303, endPoint y: 290, distance: 65.7
click at [307, 297] on p "But what most people don’t realize is there’s no guarantee they’ll reach your s…" at bounding box center [551, 311] width 488 height 29
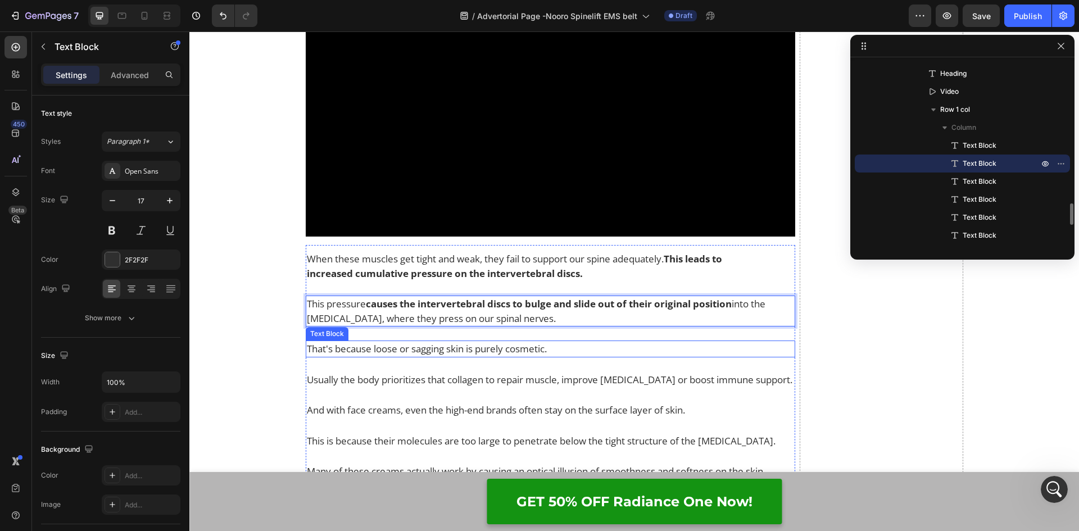
click at [393, 342] on p "That's because loose or sagging skin is purely cosmetic." at bounding box center [551, 349] width 488 height 15
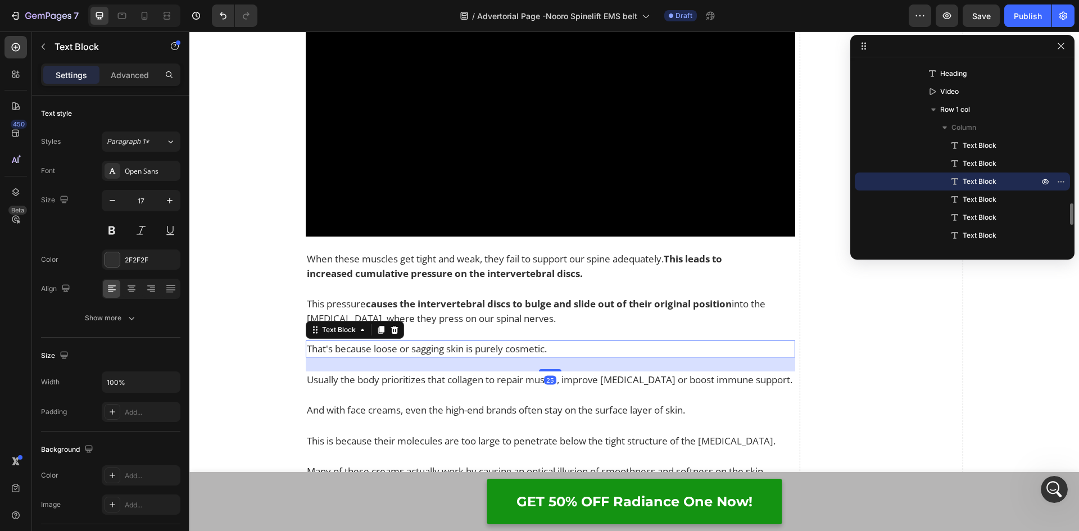
click at [559, 342] on p "That's because loose or sagging skin is purely cosmetic." at bounding box center [551, 349] width 488 height 15
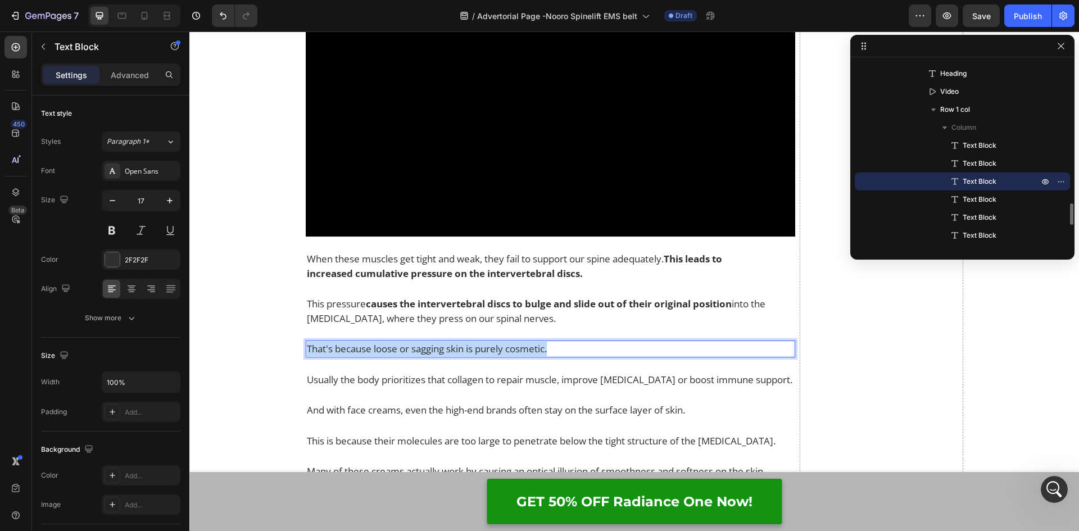
drag, startPoint x: 570, startPoint y: 334, endPoint x: 285, endPoint y: 334, distance: 284.8
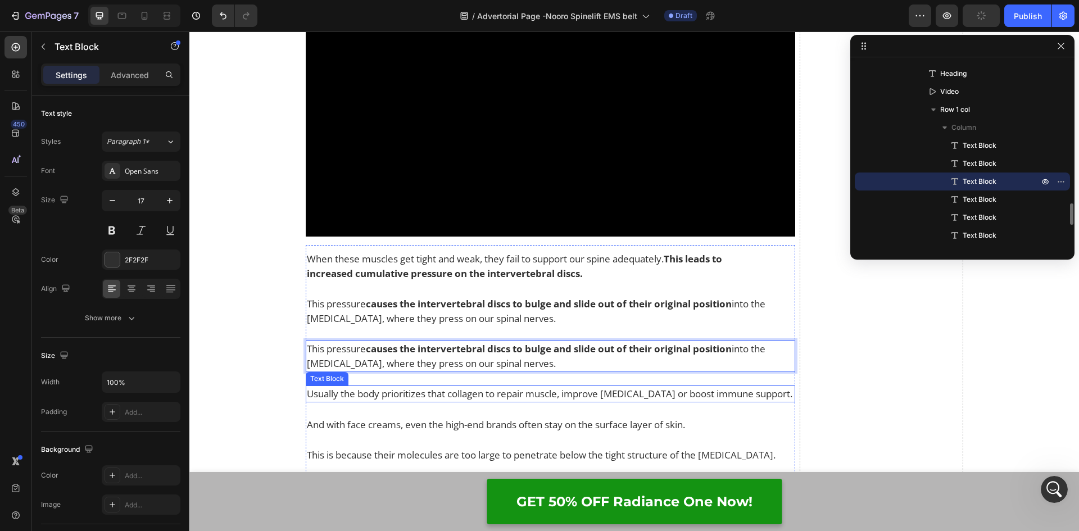
click at [488, 386] on p "Usually the body prioritizes that collagen to repair muscle, improve bone densi…" at bounding box center [551, 393] width 488 height 15
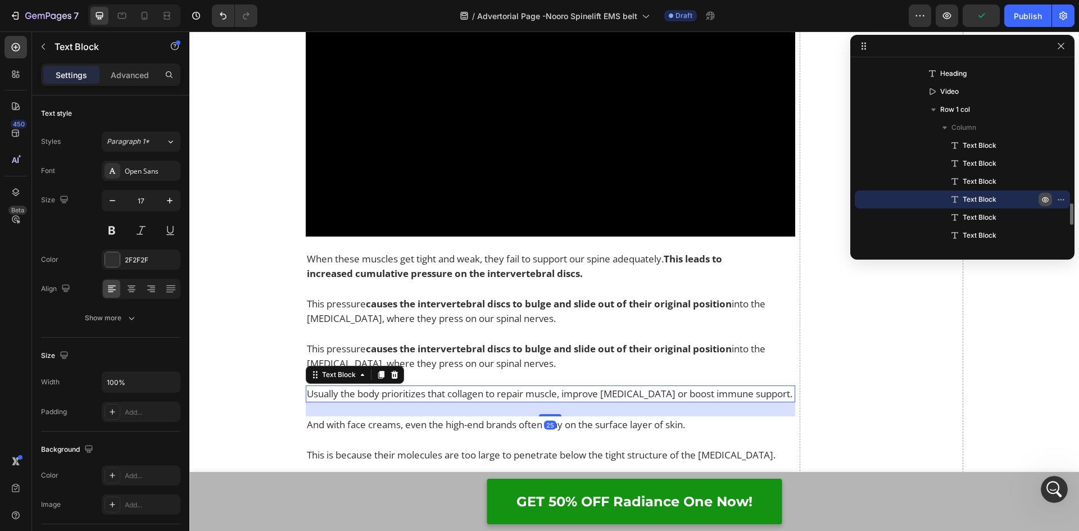
click at [1040, 199] on icon "button" at bounding box center [1044, 199] width 9 height 9
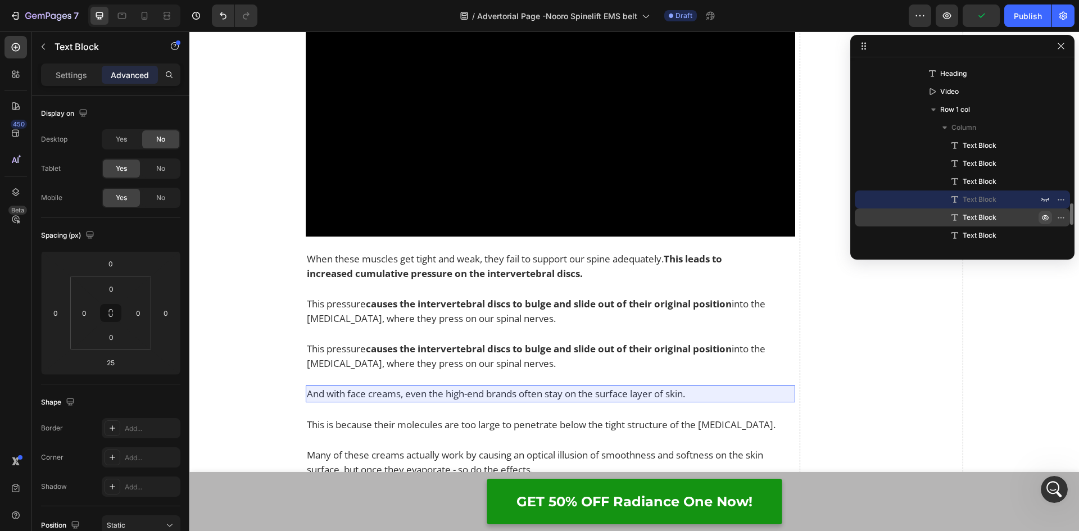
click at [1040, 215] on button "button" at bounding box center [1044, 217] width 13 height 13
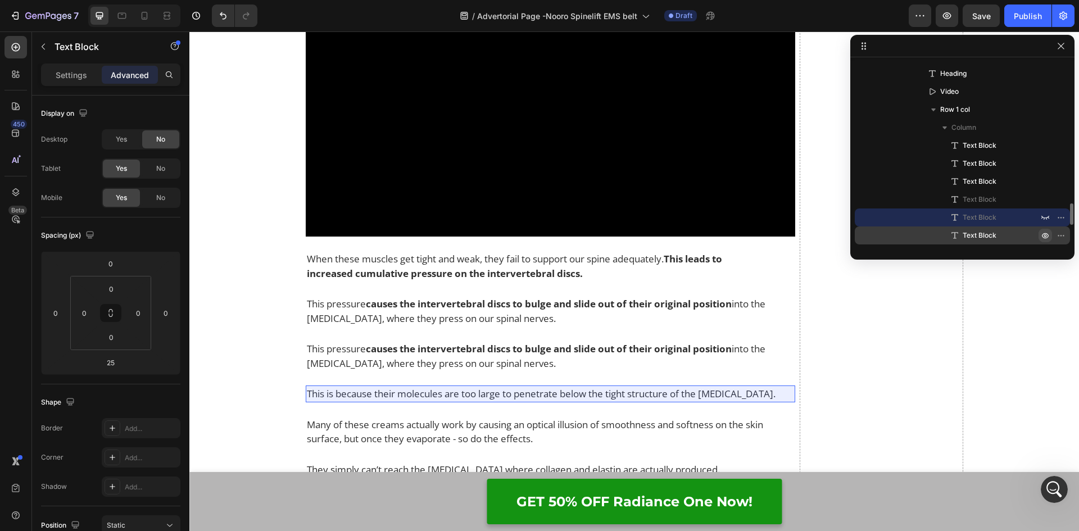
click at [1046, 233] on icon "button" at bounding box center [1044, 235] width 9 height 9
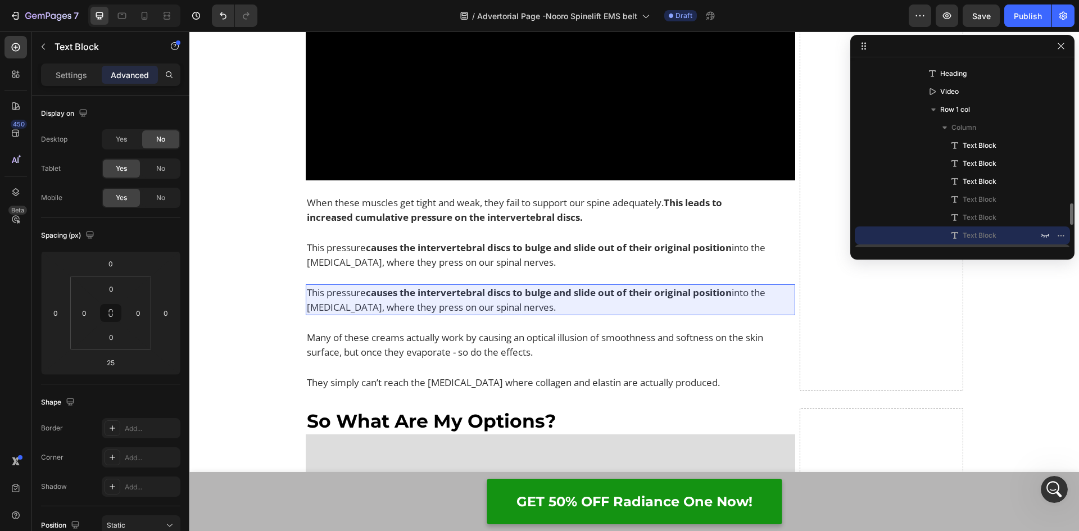
scroll to position [1314, 0]
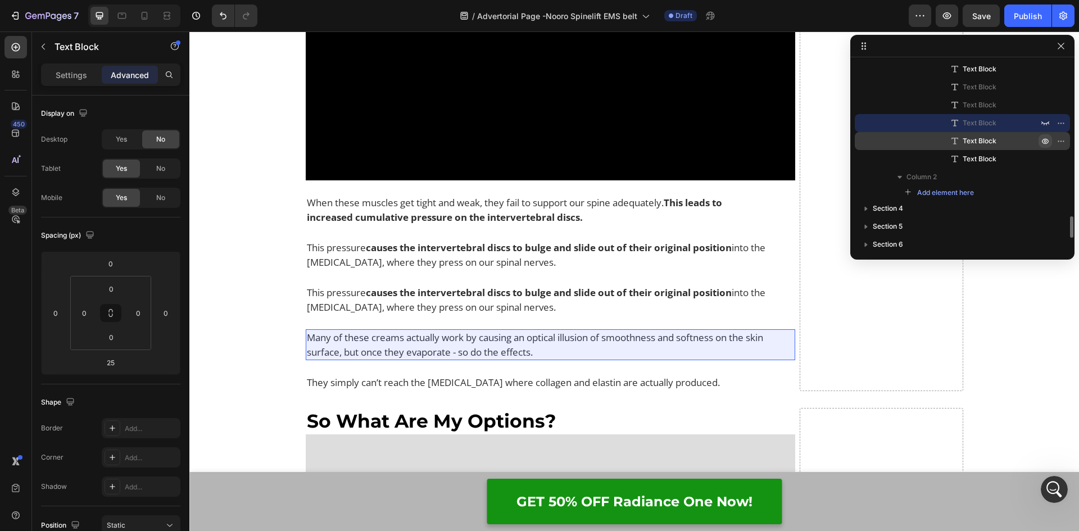
click at [1049, 137] on icon "button" at bounding box center [1044, 140] width 9 height 9
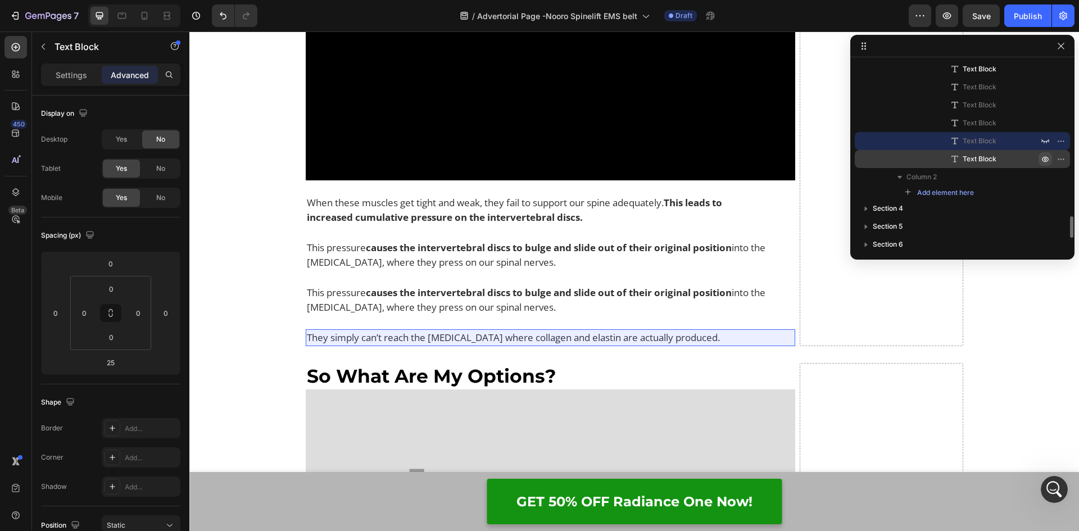
click at [1045, 158] on icon "button" at bounding box center [1044, 158] width 9 height 9
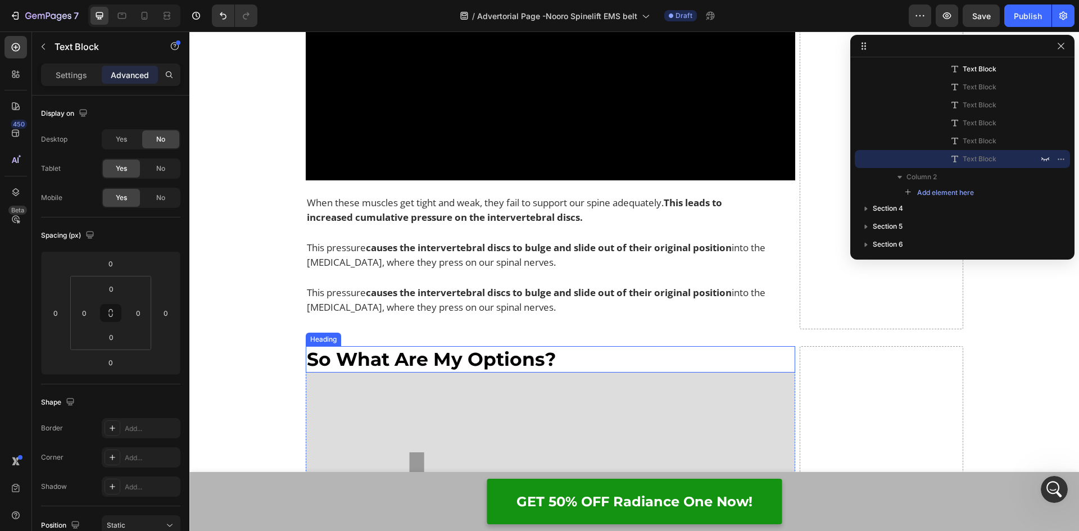
click at [479, 346] on h2 "So What Are My Options?" at bounding box center [551, 359] width 490 height 26
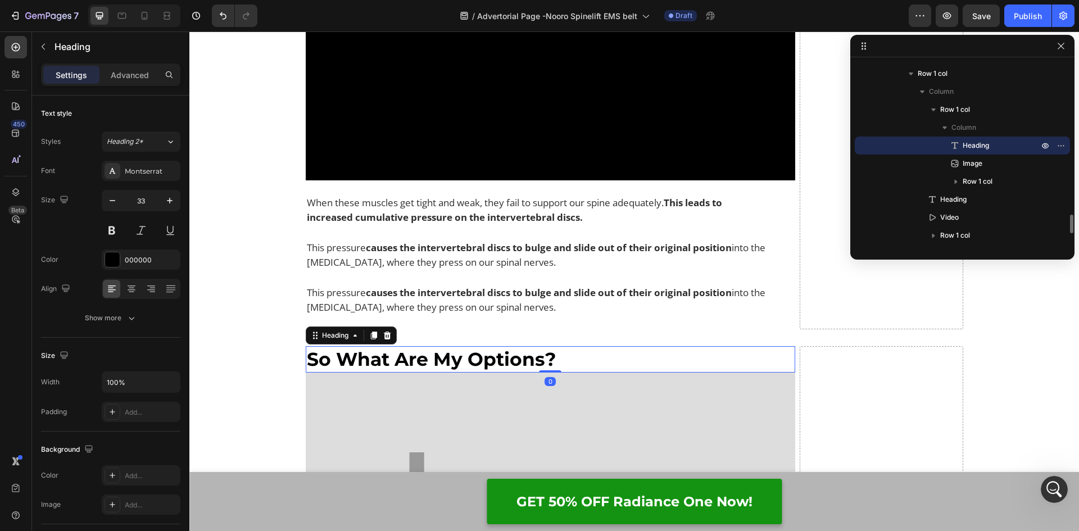
click at [581, 346] on h2 "So What Are My Options?" at bounding box center [551, 359] width 490 height 26
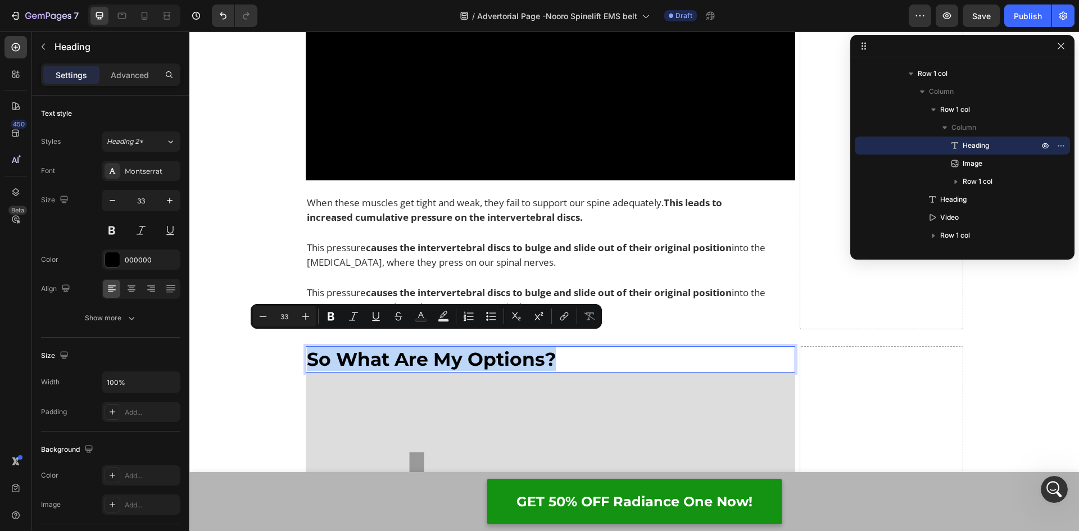
drag, startPoint x: 581, startPoint y: 342, endPoint x: 306, endPoint y: 345, distance: 275.3
click at [307, 347] on p "So What Are My Options?" at bounding box center [551, 359] width 488 height 24
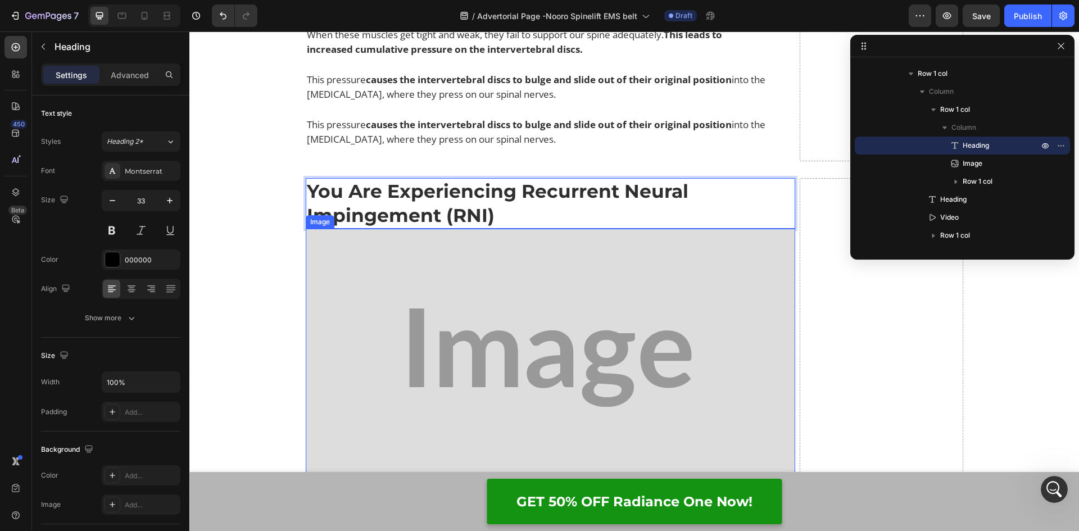
scroll to position [2752, 0]
click at [407, 290] on img at bounding box center [551, 357] width 490 height 258
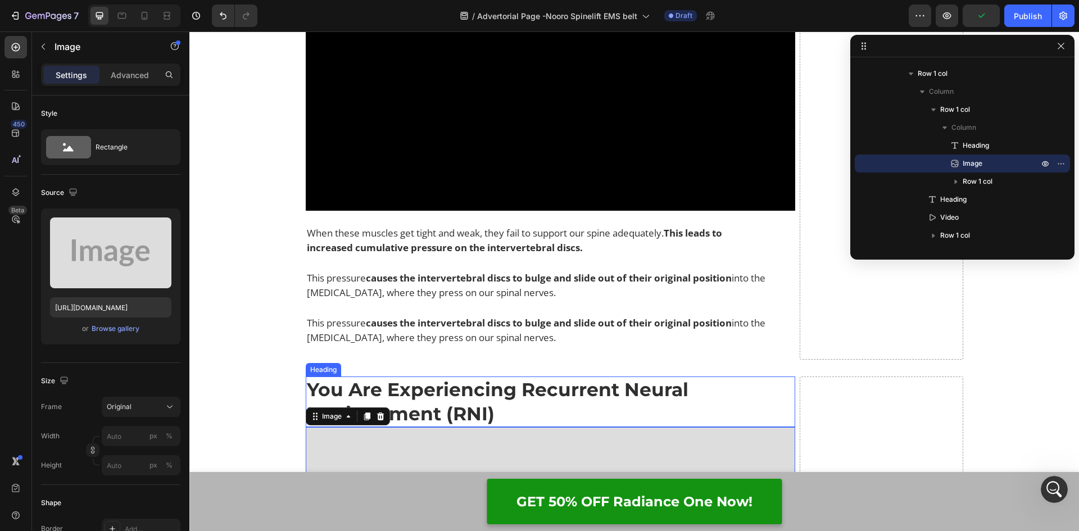
scroll to position [2528, 0]
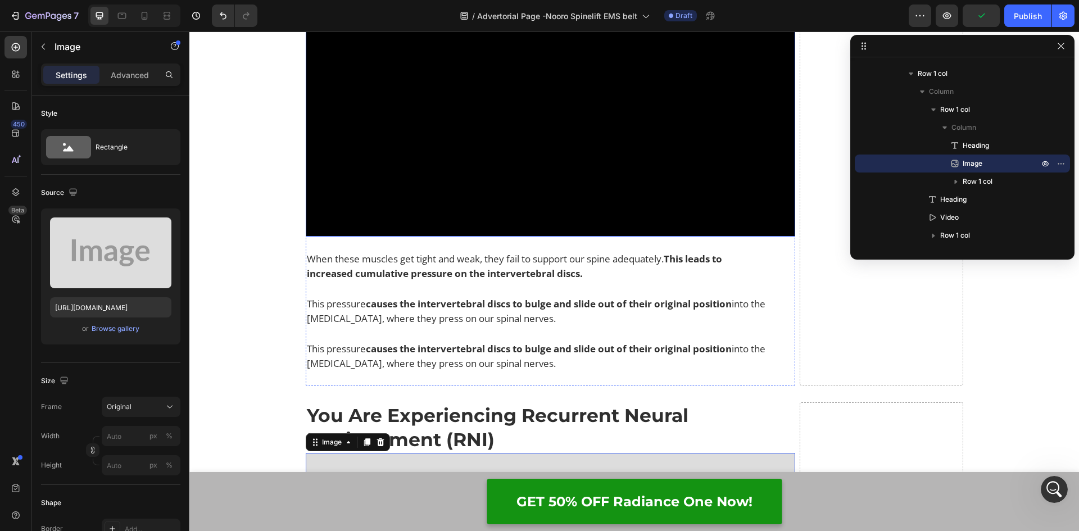
click at [417, 166] on video at bounding box center [551, 98] width 490 height 275
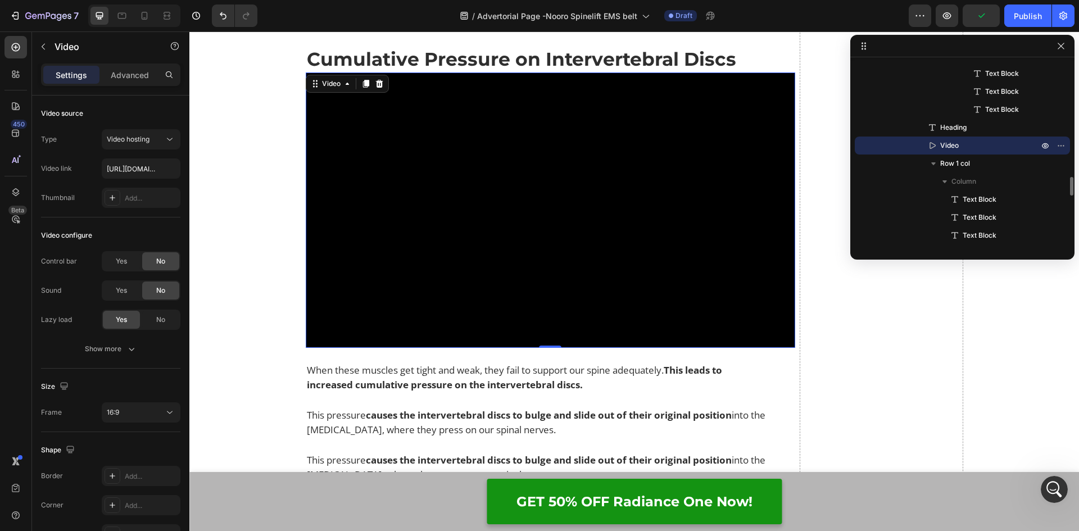
scroll to position [2415, 0]
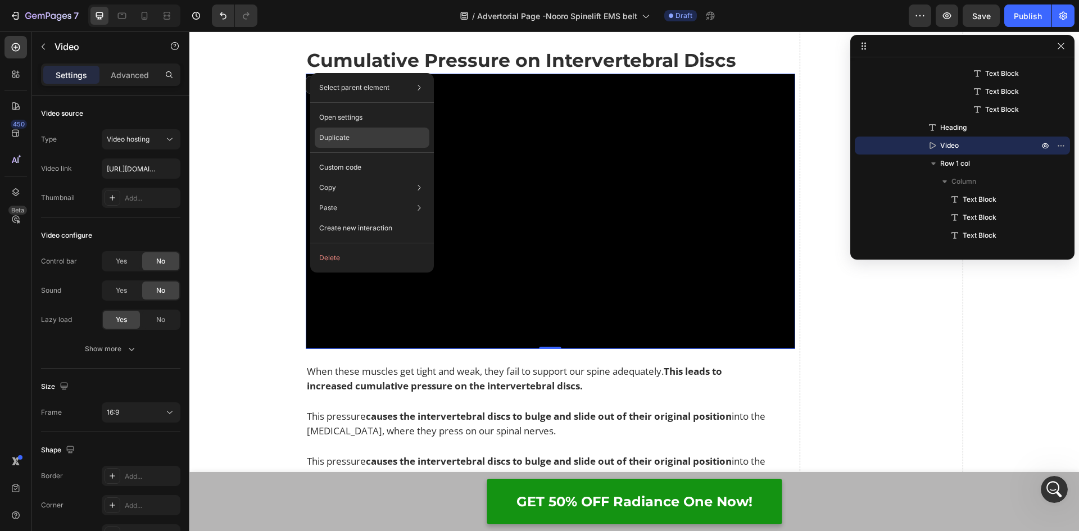
click at [331, 136] on p "Duplicate" at bounding box center [334, 138] width 30 height 10
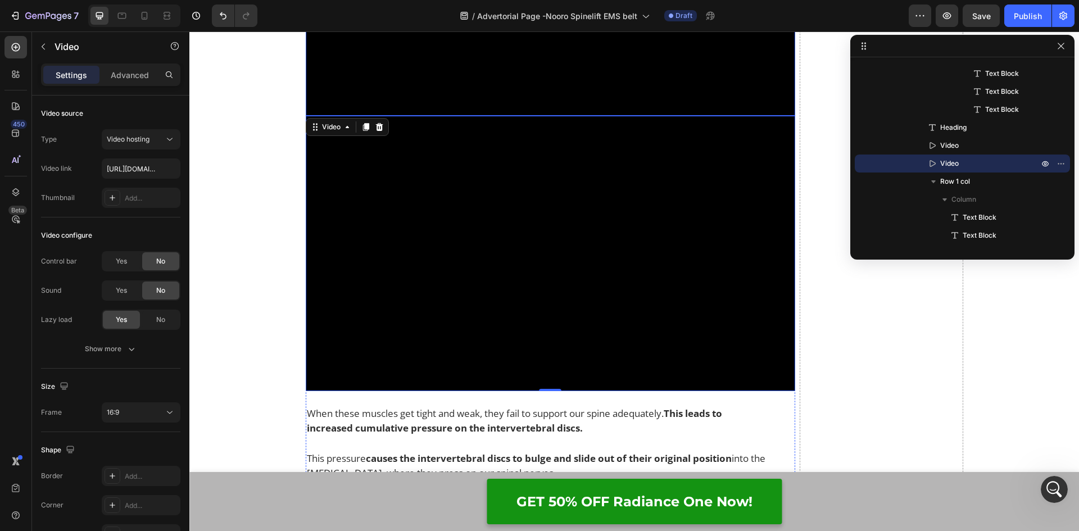
scroll to position [2640, 0]
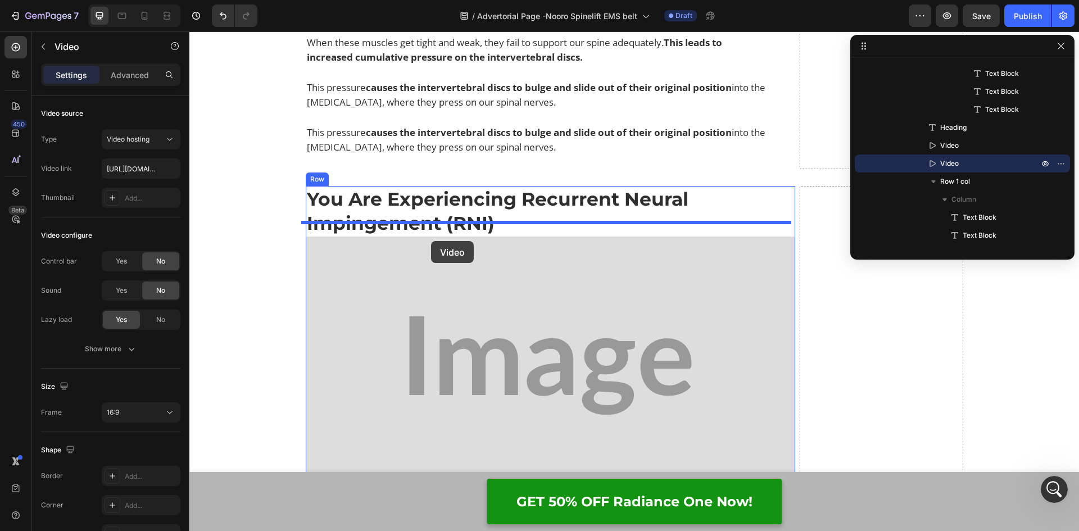
drag, startPoint x: 310, startPoint y: 120, endPoint x: 431, endPoint y: 241, distance: 171.2
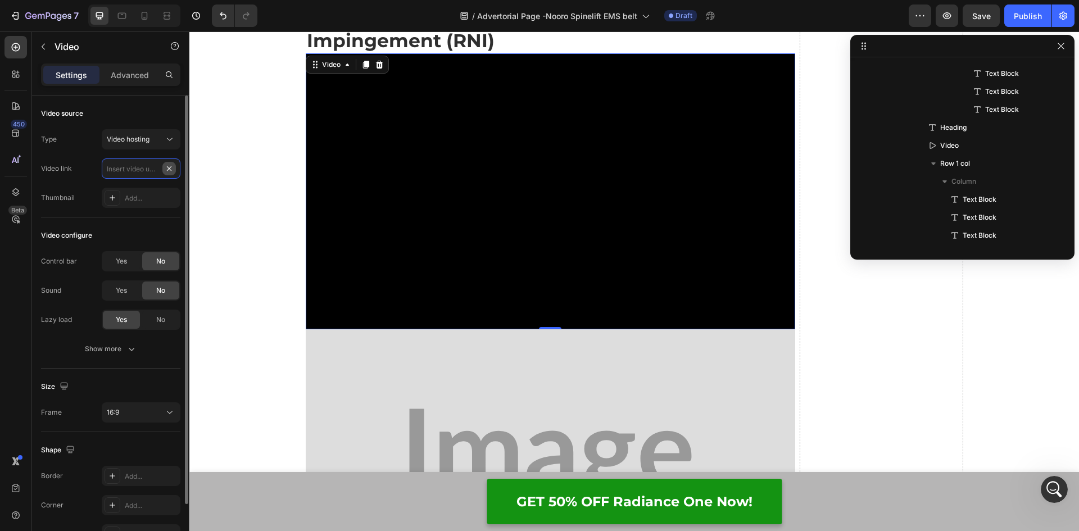
scroll to position [0, 0]
paste input "https://cdn.shopify.com/videos/c/o/v/25834285975d42a5862c97947dad4b9f.mp4"
type input "https://cdn.shopify.com/videos/c/o/v/25834285975d42a5862c97947dad4b9f.mp4"
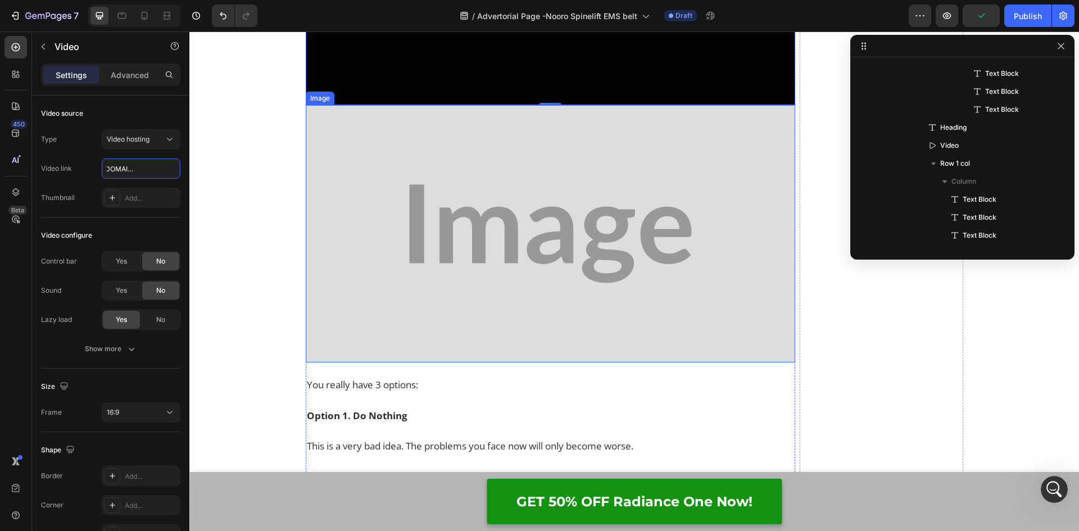
scroll to position [3137, 0]
click at [474, 290] on img at bounding box center [551, 233] width 490 height 258
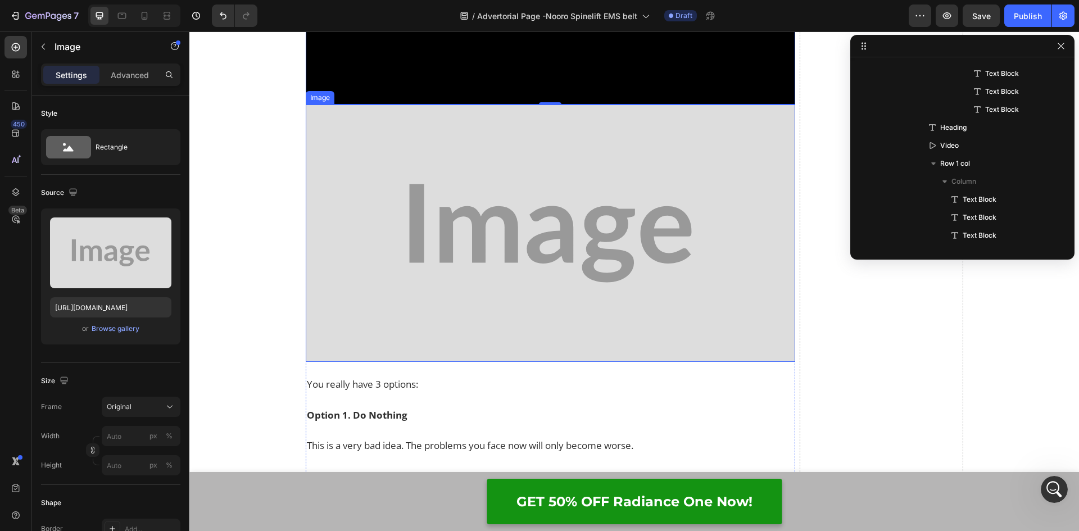
scroll to position [1557, 0]
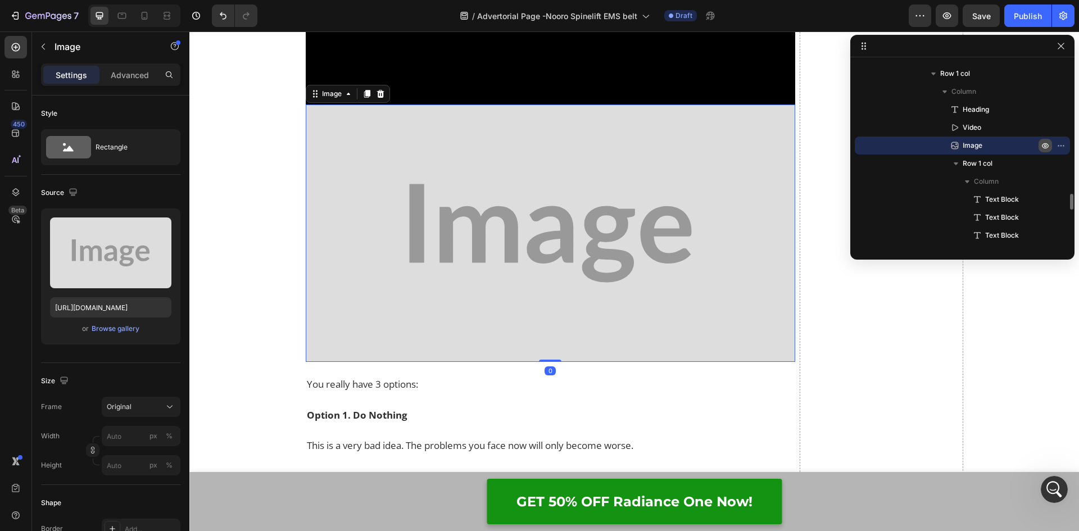
click at [1043, 145] on icon "button" at bounding box center [1044, 145] width 9 height 9
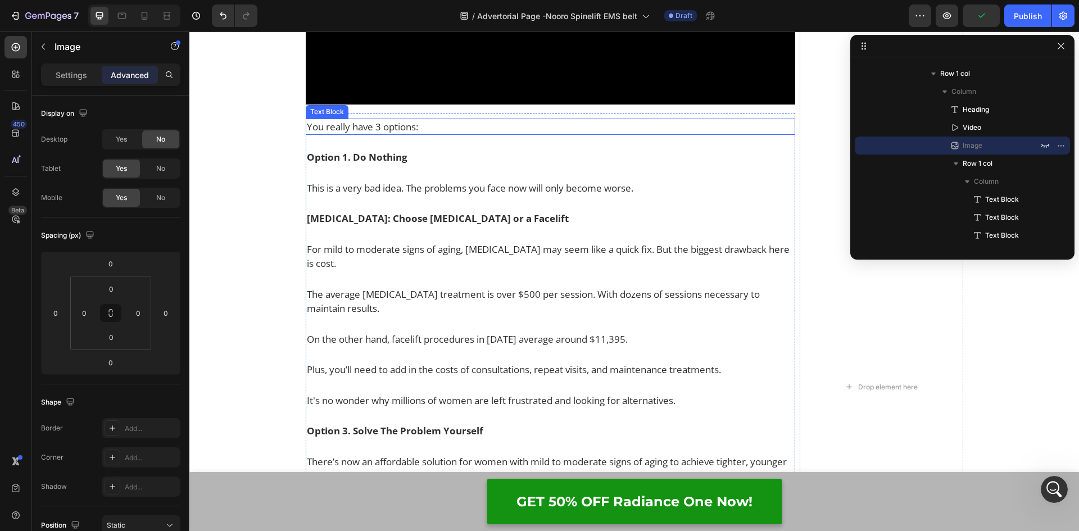
click at [353, 128] on p "You really have 3 options:" at bounding box center [518, 127] width 423 height 15
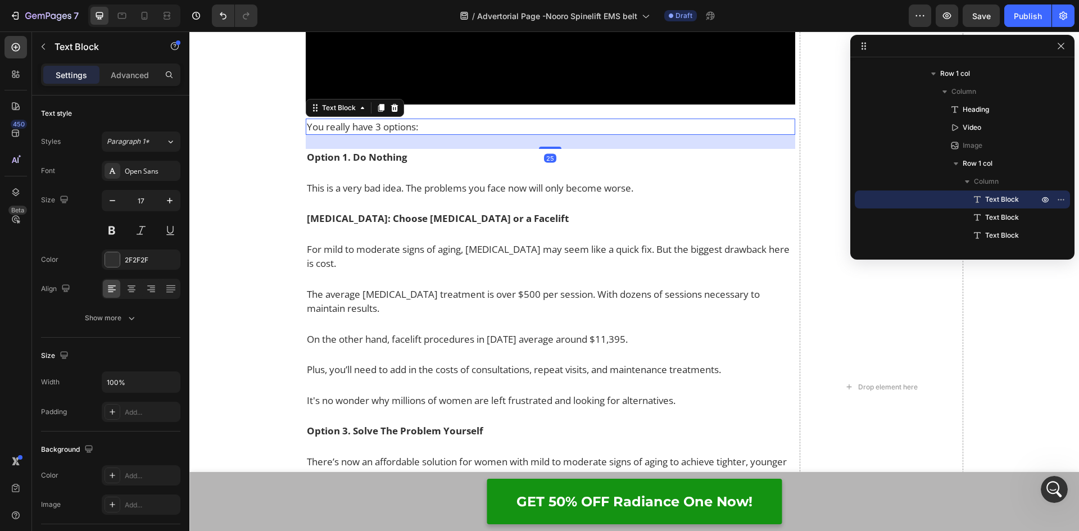
click at [449, 120] on p "You really have 3 options:" at bounding box center [518, 127] width 423 height 15
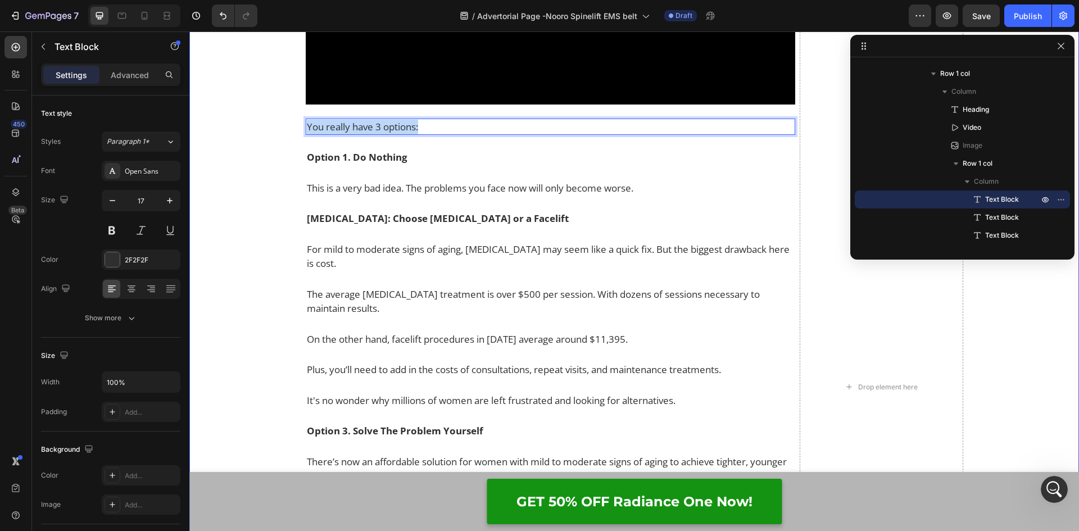
drag, startPoint x: 447, startPoint y: 122, endPoint x: 294, endPoint y: 125, distance: 152.8
click at [294, 125] on div "You Are Experiencing Recurrent Neural Impingement (RNI) Heading Video Image You…" at bounding box center [633, 396] width 889 height 1234
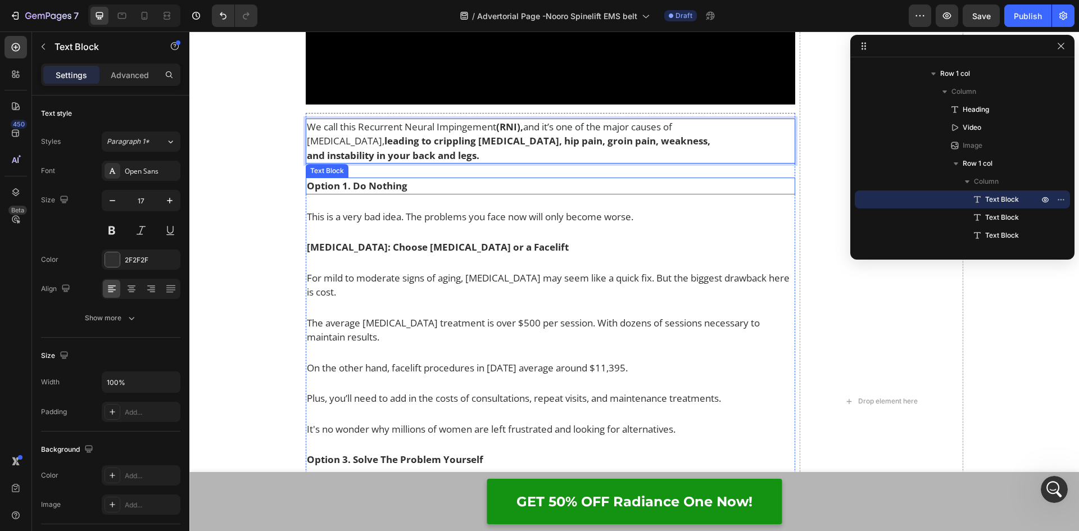
click at [351, 188] on p "Option 1. Do Nothing" at bounding box center [551, 186] width 488 height 15
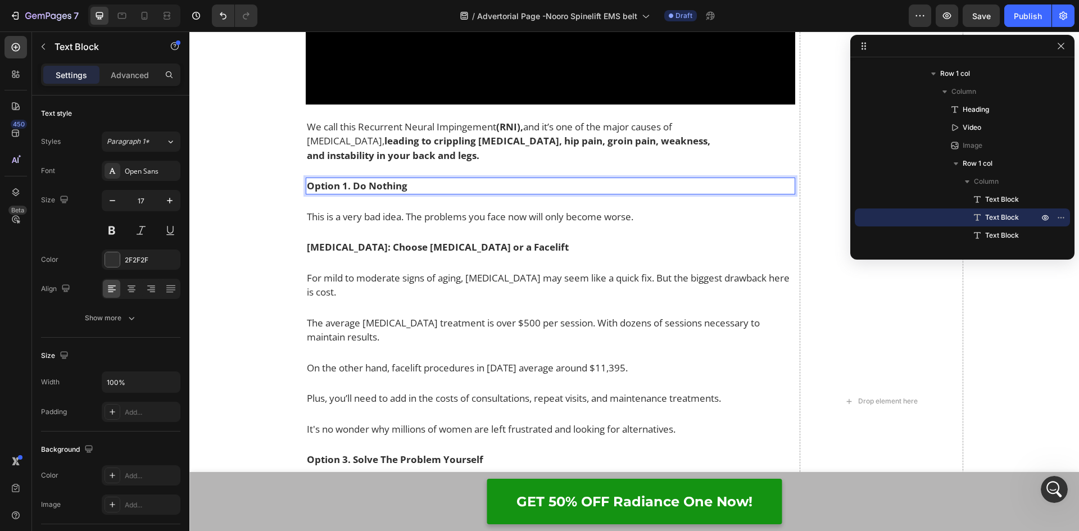
click at [410, 185] on p "Option 1. Do Nothing" at bounding box center [551, 186] width 488 height 15
drag, startPoint x: 432, startPoint y: 184, endPoint x: 296, endPoint y: 189, distance: 136.0
click at [296, 189] on div "You Are Experiencing Recurrent Neural Impingement (RNI) Heading Video Image We …" at bounding box center [633, 410] width 889 height 1263
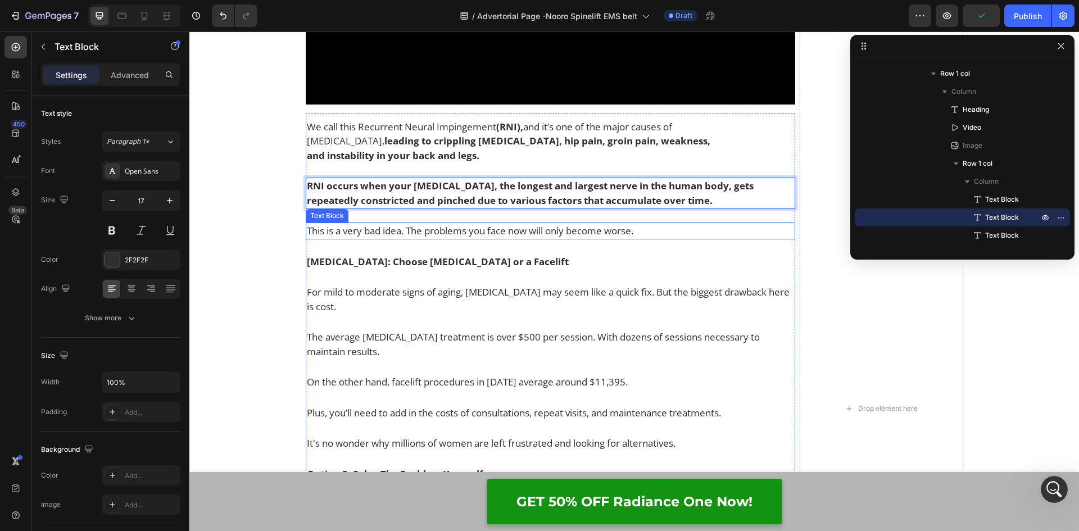
click at [416, 230] on p "This is a very bad idea. The problems you face now will only become worse." at bounding box center [551, 231] width 488 height 15
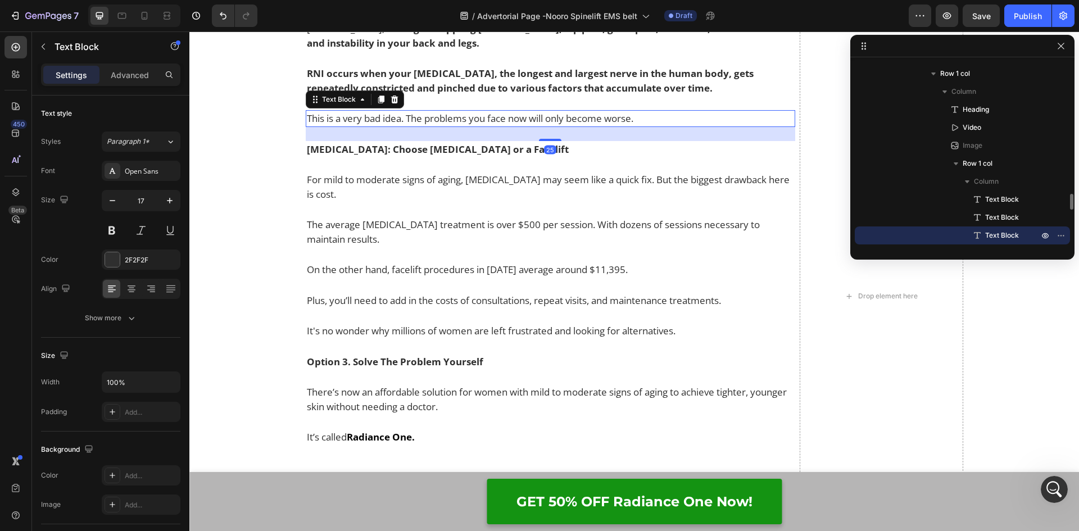
scroll to position [1669, 0]
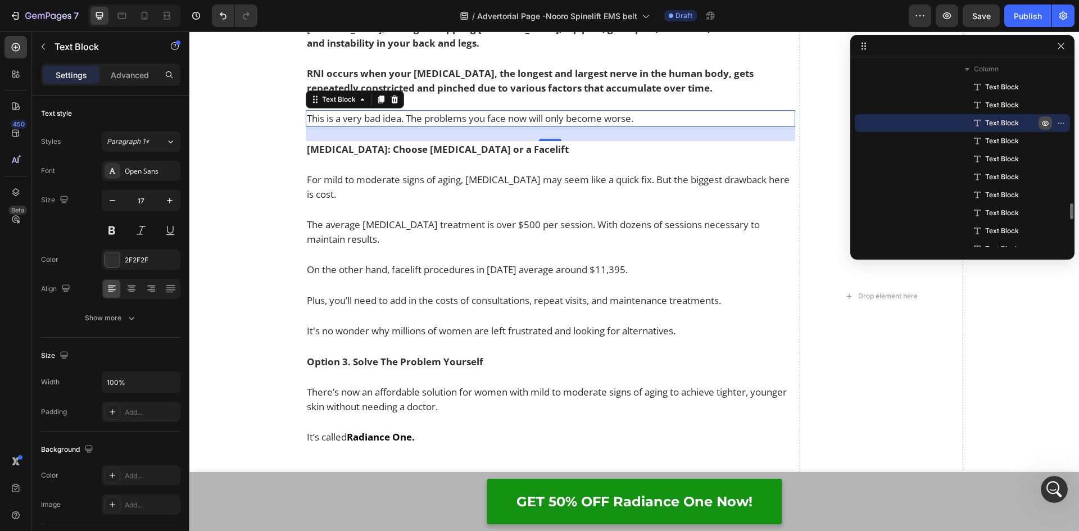
click at [1062, 124] on icon "button" at bounding box center [1062, 122] width 1 height 1
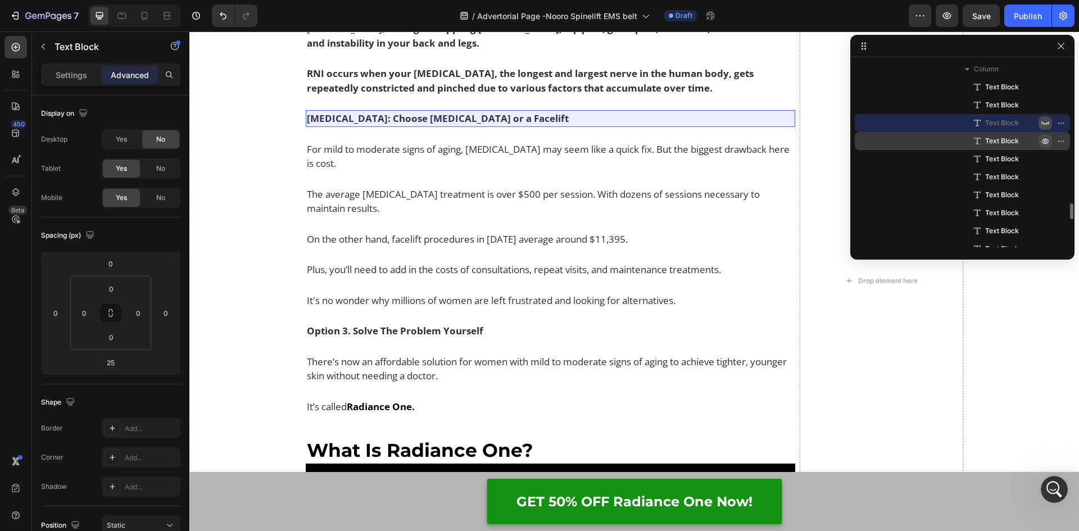
click at [1062, 142] on icon "button" at bounding box center [1062, 140] width 1 height 1
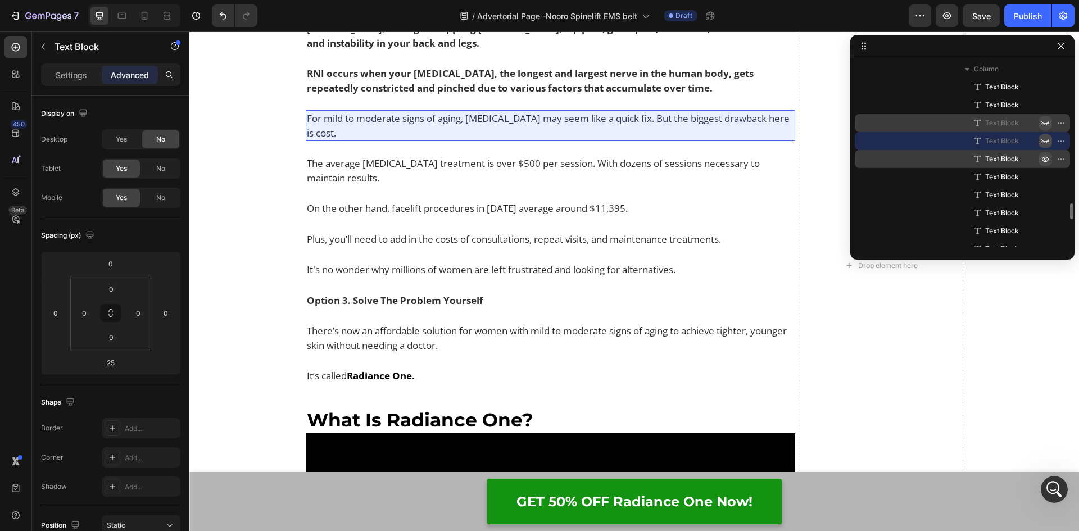
click at [1045, 157] on icon "button" at bounding box center [1044, 158] width 9 height 9
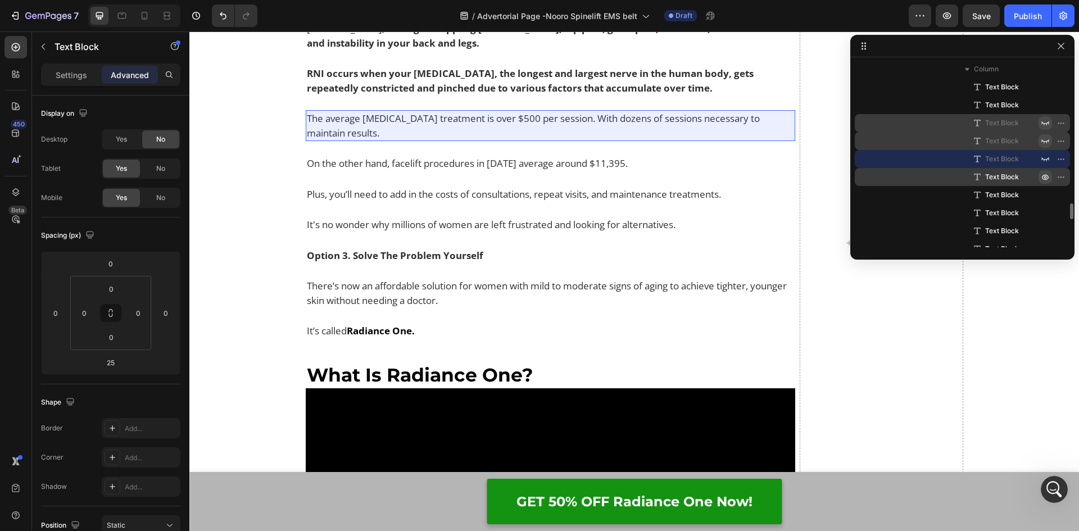
click at [1044, 171] on button "button" at bounding box center [1044, 176] width 13 height 13
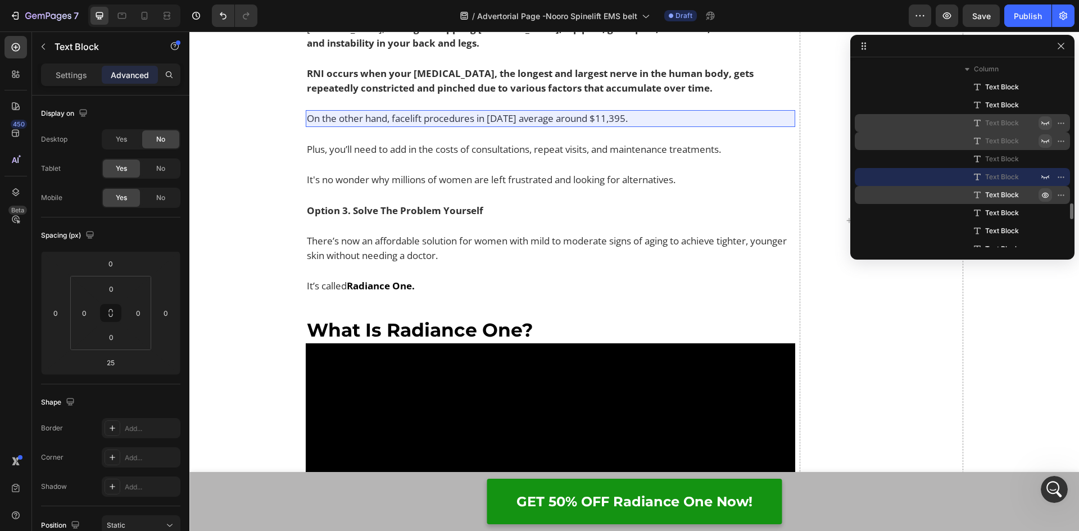
click at [1043, 189] on button "button" at bounding box center [1044, 194] width 13 height 13
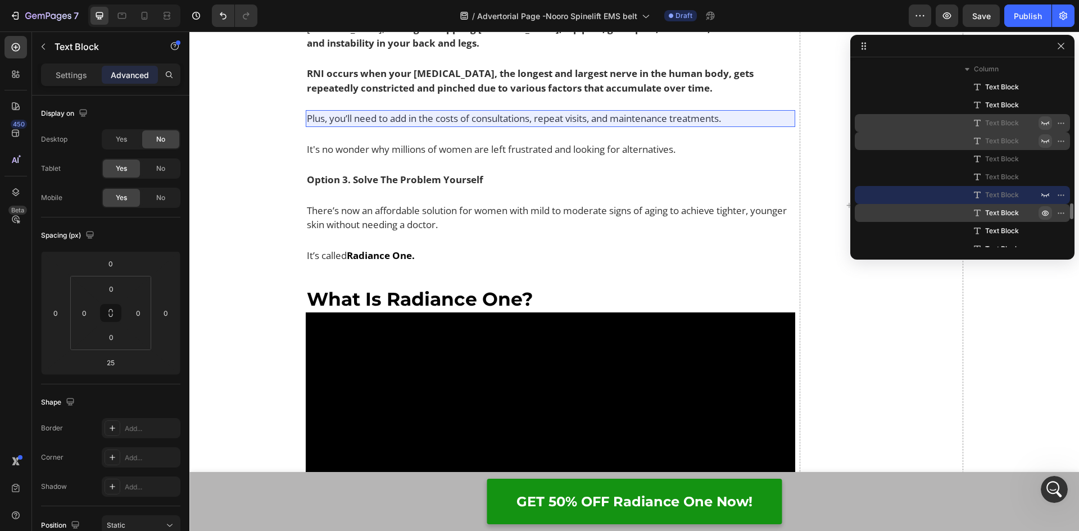
click at [1049, 211] on icon "button" at bounding box center [1044, 212] width 9 height 9
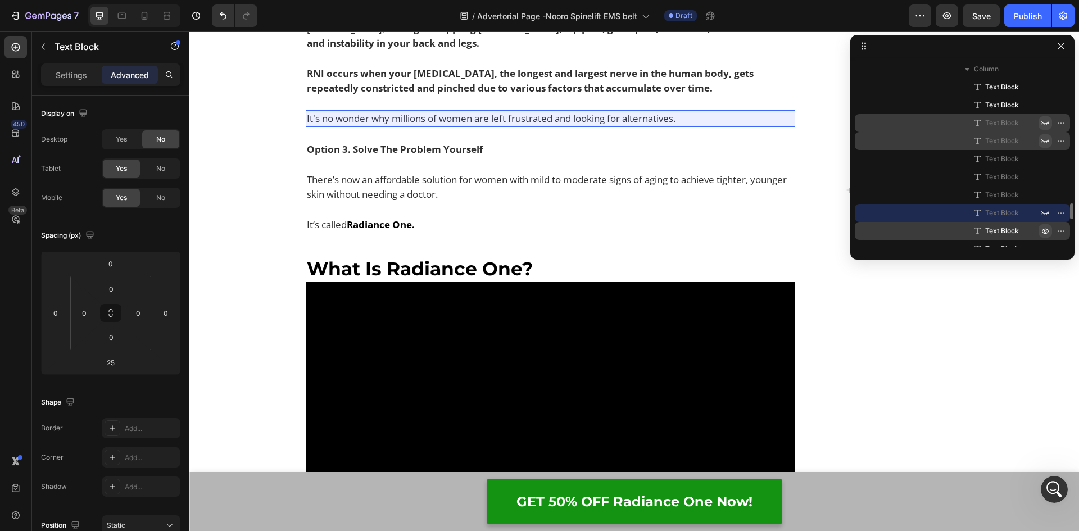
click at [1046, 234] on icon "button" at bounding box center [1044, 230] width 9 height 9
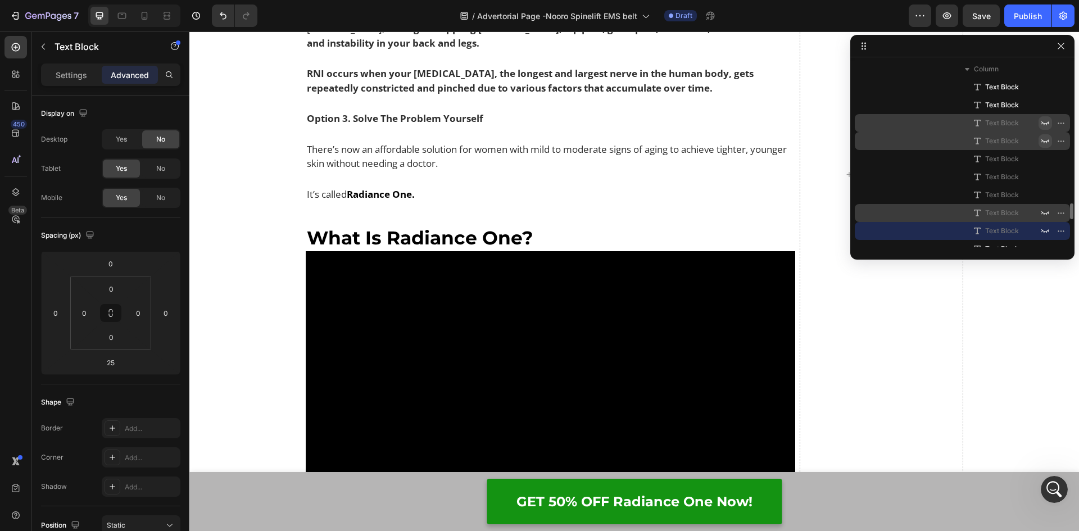
scroll to position [1725, 0]
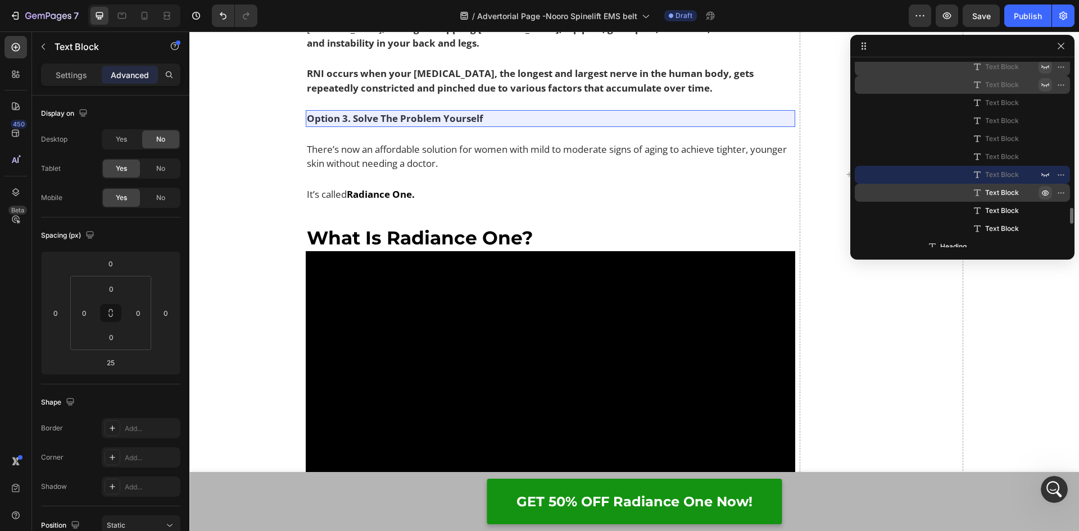
click at [1062, 192] on icon "button" at bounding box center [1062, 192] width 1 height 1
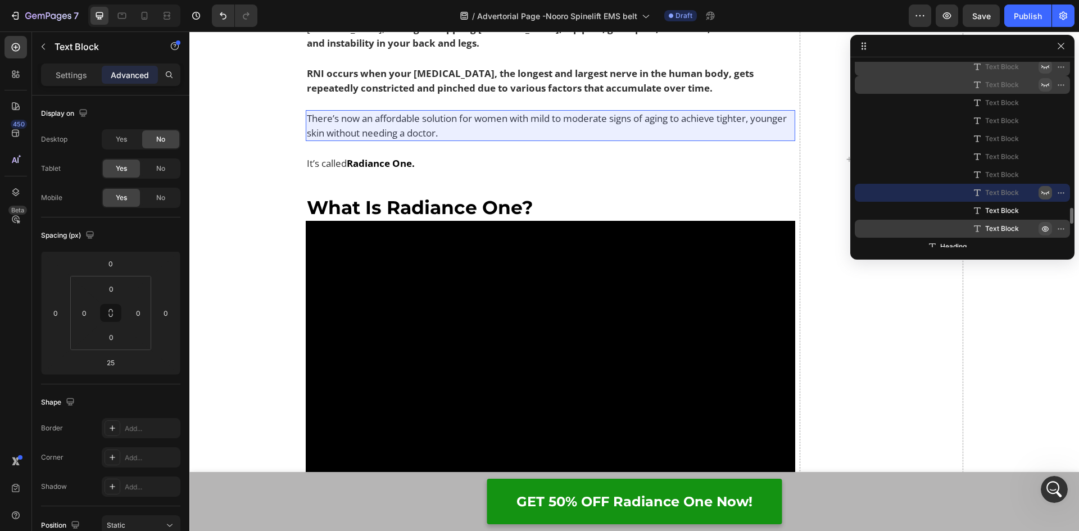
click at [1062, 211] on icon "button" at bounding box center [1062, 210] width 1 height 1
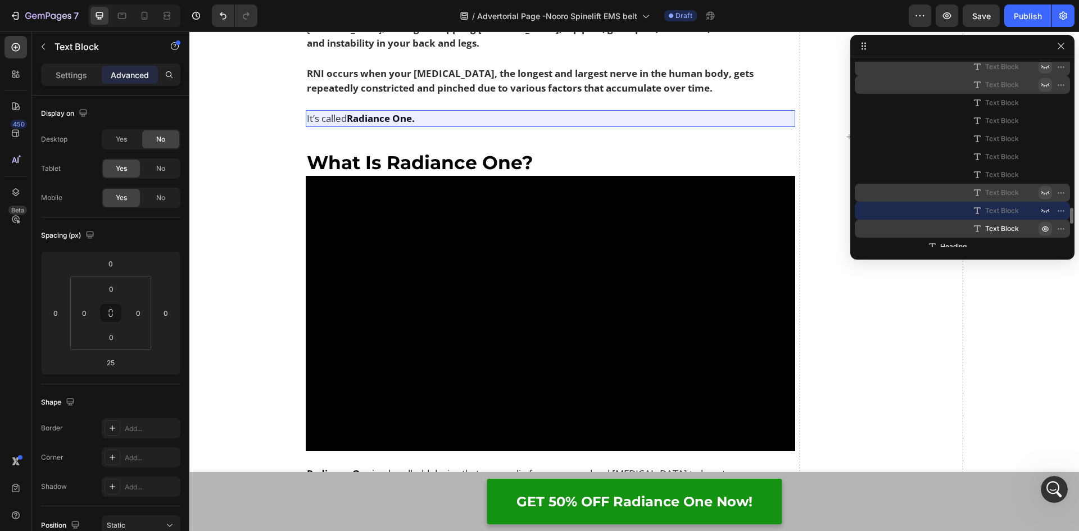
click at [1044, 226] on icon "button" at bounding box center [1044, 228] width 9 height 9
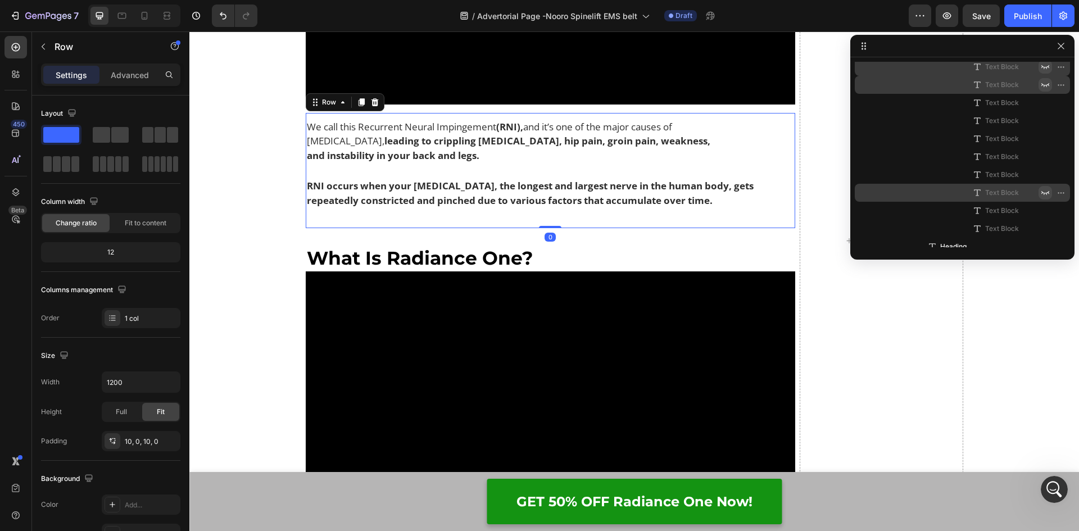
scroll to position [1575, 0]
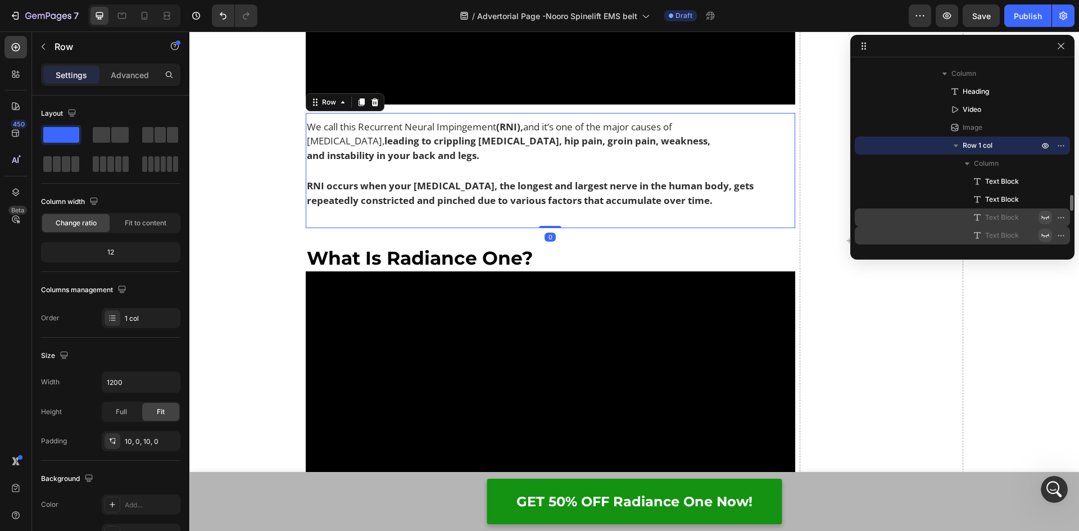
click at [391, 218] on div "We call this Recurrent Neural Impingement (RNI), and it’s one of the major caus…" at bounding box center [551, 171] width 490 height 104
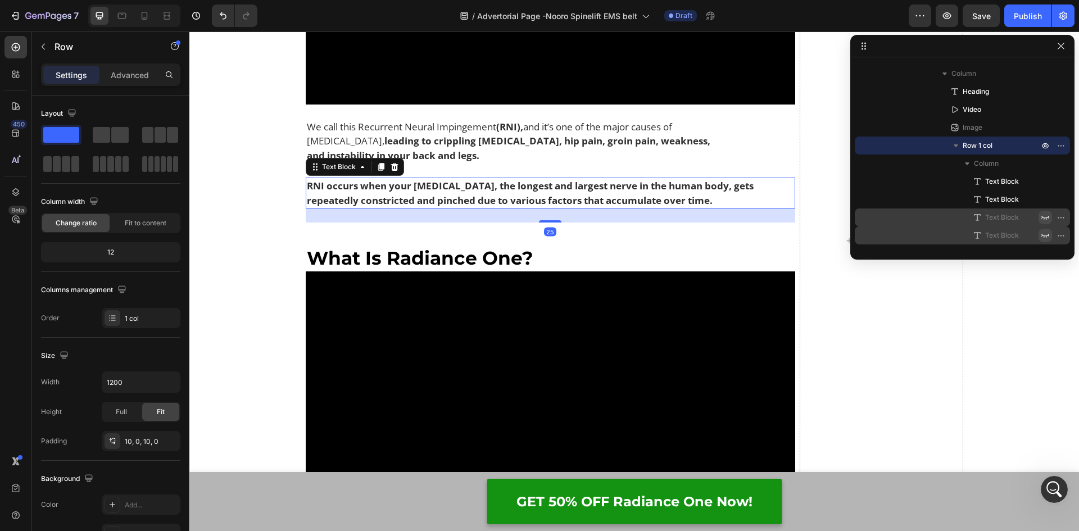
click at [424, 206] on span "RNI occurs when your sciatic nerve, the longest and largest nerve in the human …" at bounding box center [530, 193] width 447 height 28
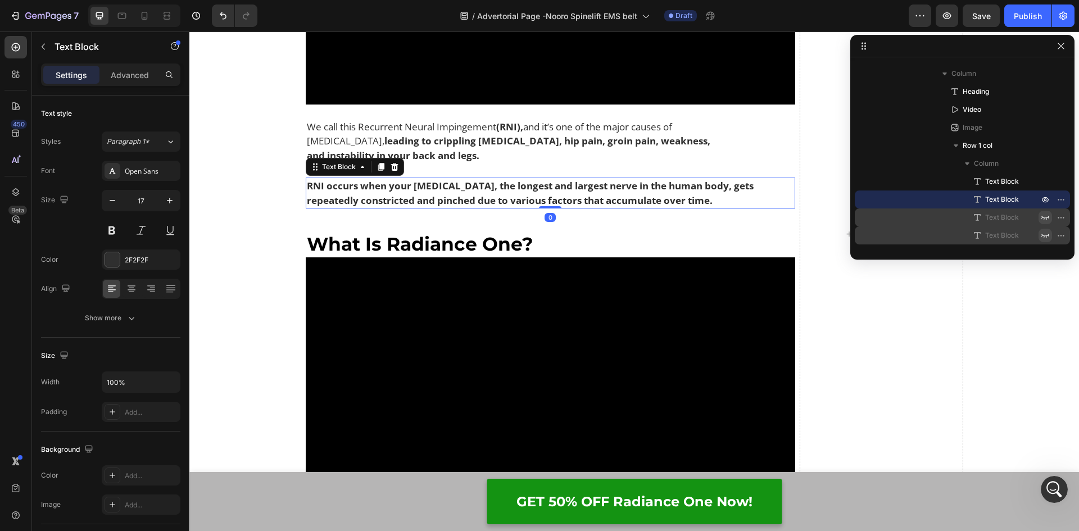
drag, startPoint x: 542, startPoint y: 221, endPoint x: 548, endPoint y: 191, distance: 30.4
click at [548, 191] on div "RNI occurs when your sciatic nerve, the longest and largest nerve in the human …" at bounding box center [551, 193] width 490 height 31
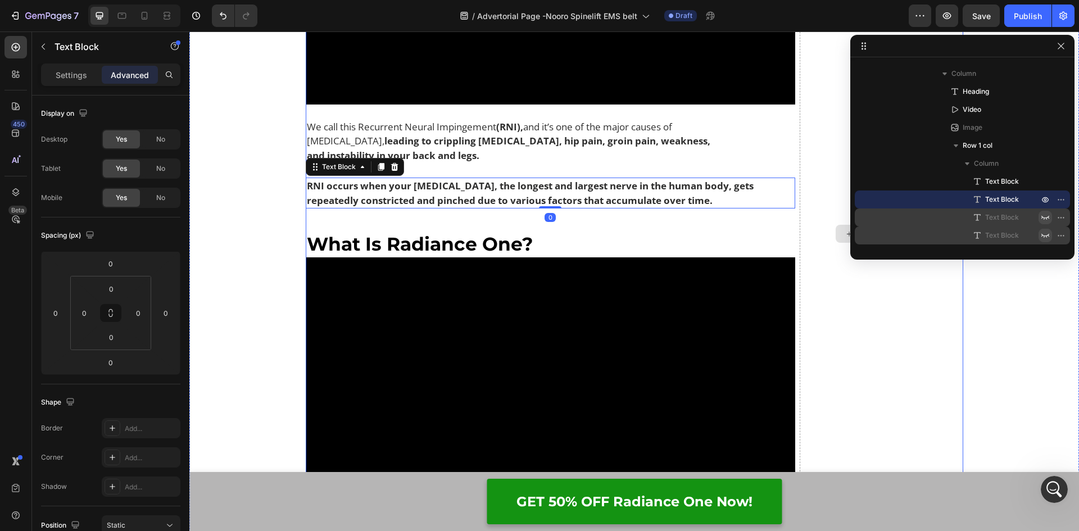
click at [804, 226] on div "Drop element here" at bounding box center [880, 234] width 163 height 911
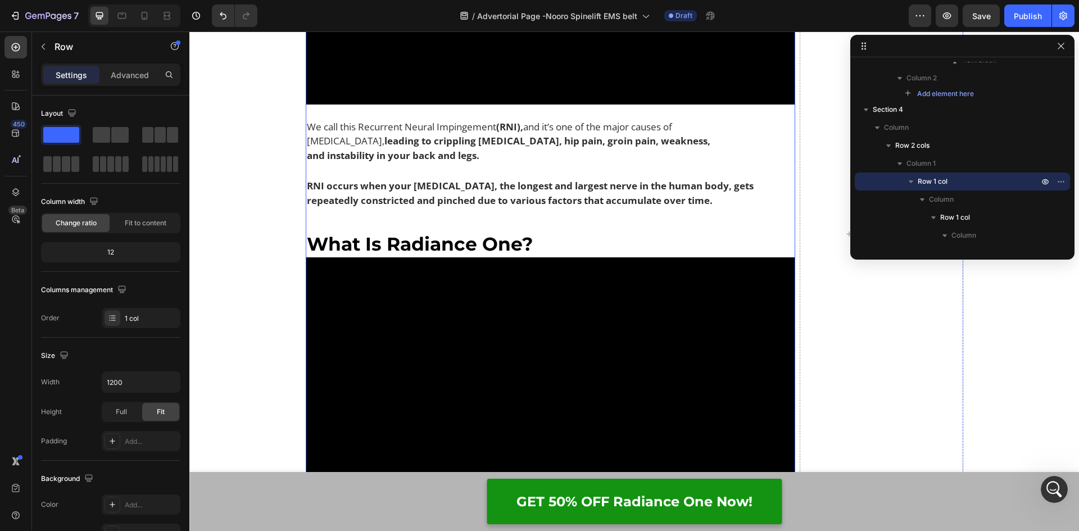
click at [468, 229] on div "You Are Experiencing Recurrent Neural Impingement (RNI) Heading Video Image We …" at bounding box center [551, 234] width 490 height 911
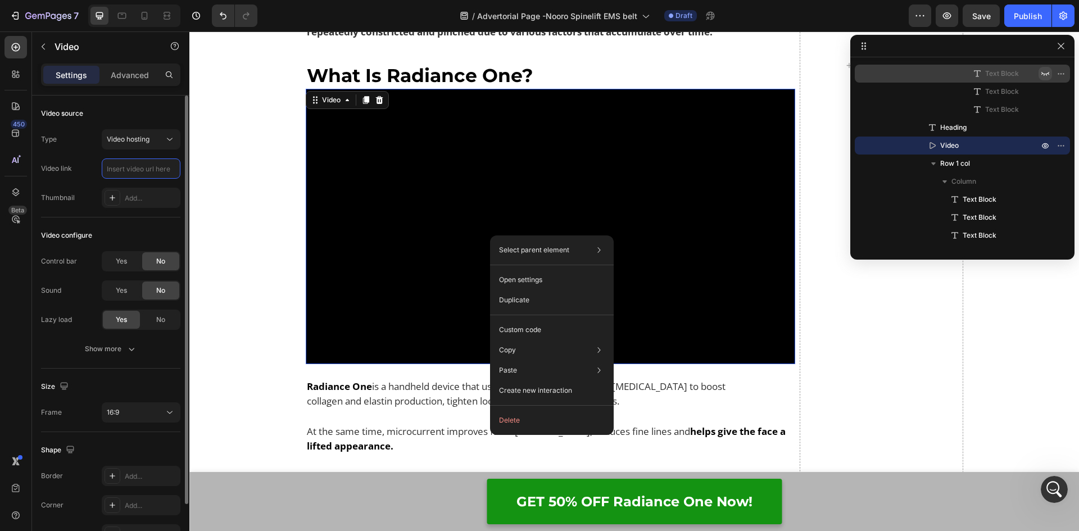
scroll to position [0, 0]
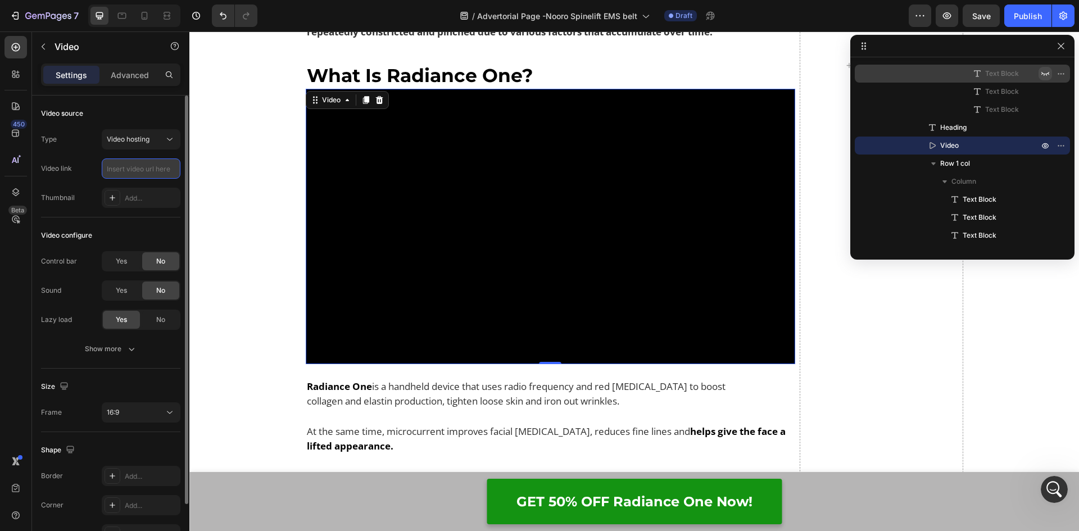
paste input "https://cdn.shopify.com/videos/c/o/v/50b690e2d6a34c29ad32ae9123ac7972.mp4"
type input "https://cdn.shopify.com/videos/c/o/v/50b690e2d6a34c29ad32ae9123ac7972.mp4"
click at [489, 70] on h2 "What Is Radiance One?" at bounding box center [551, 75] width 490 height 26
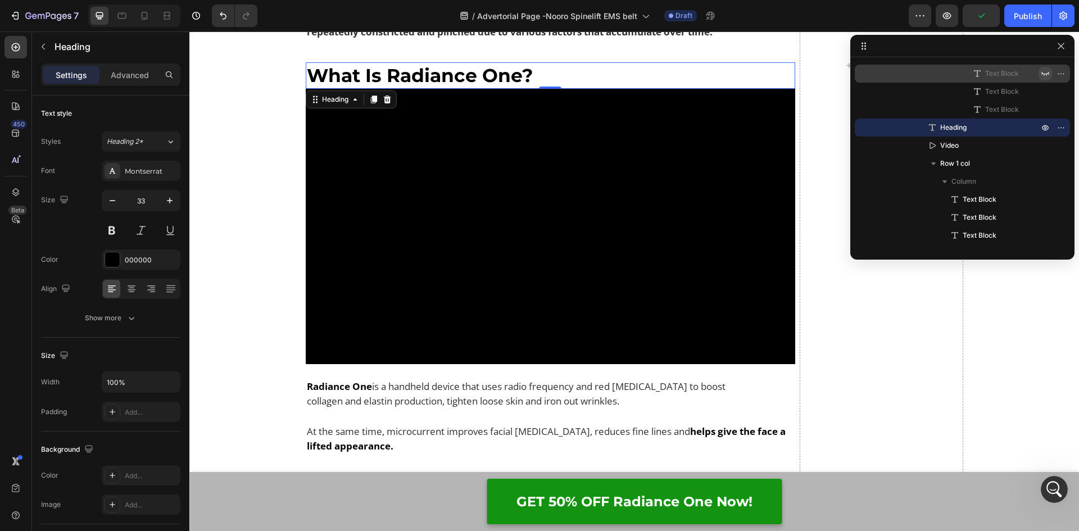
click at [554, 71] on h2 "What Is Radiance One?" at bounding box center [551, 75] width 490 height 26
click at [1041, 128] on icon "button" at bounding box center [1044, 127] width 9 height 9
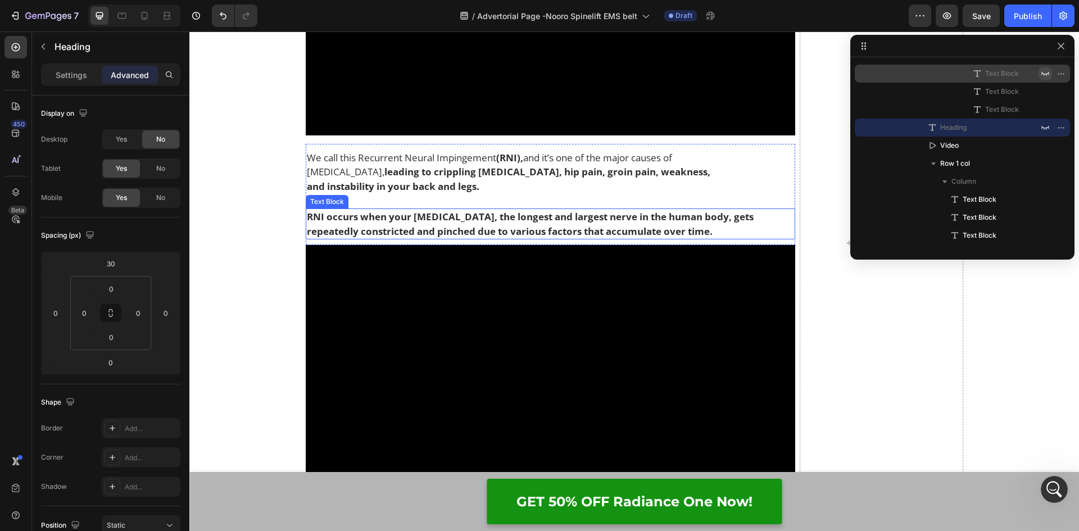
scroll to position [3081, 0]
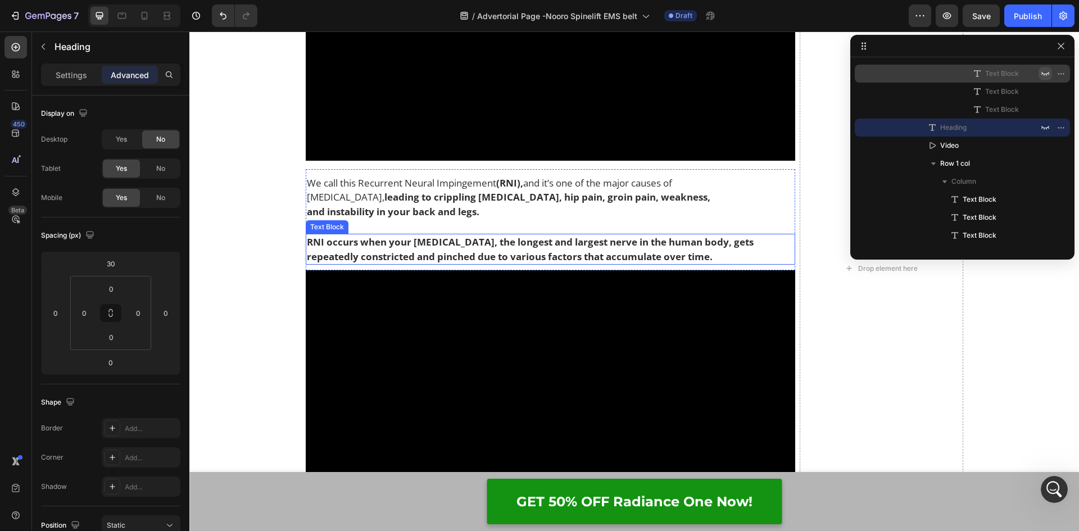
click at [536, 260] on span "RNI occurs when your sciatic nerve, the longest and largest nerve in the human …" at bounding box center [530, 249] width 447 height 28
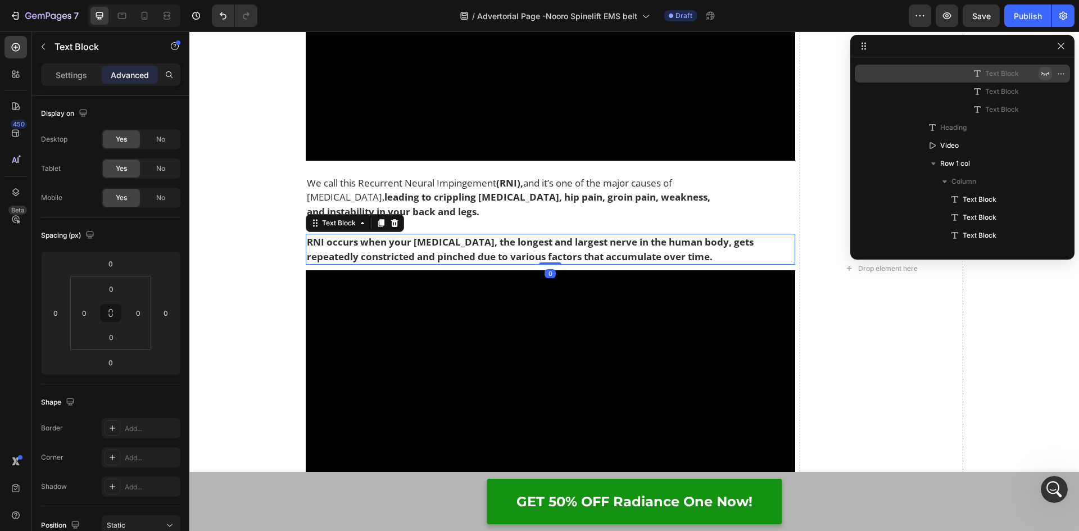
scroll to position [1628, 0]
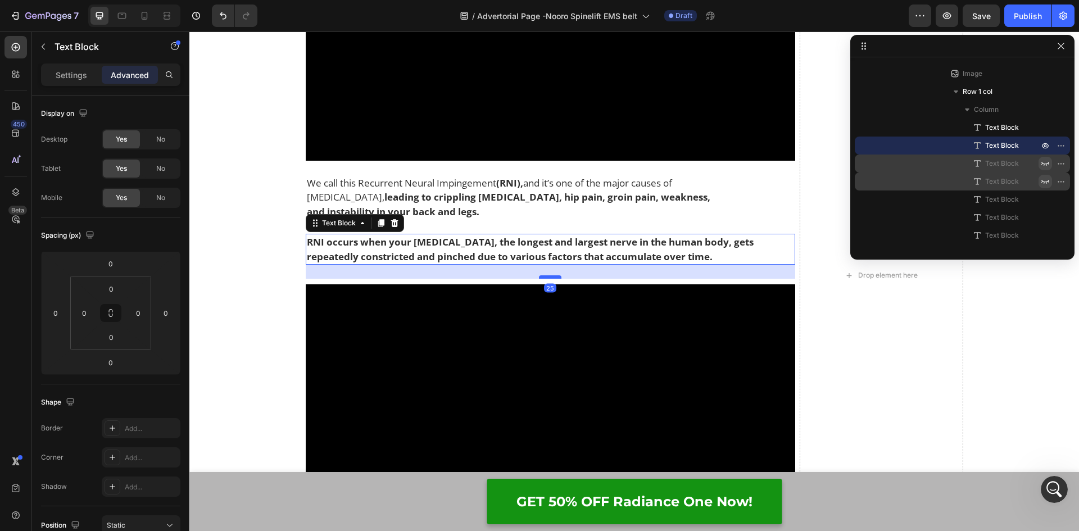
drag, startPoint x: 539, startPoint y: 264, endPoint x: 539, endPoint y: 278, distance: 14.1
click at [539, 278] on div at bounding box center [550, 276] width 22 height 3
type input "25"
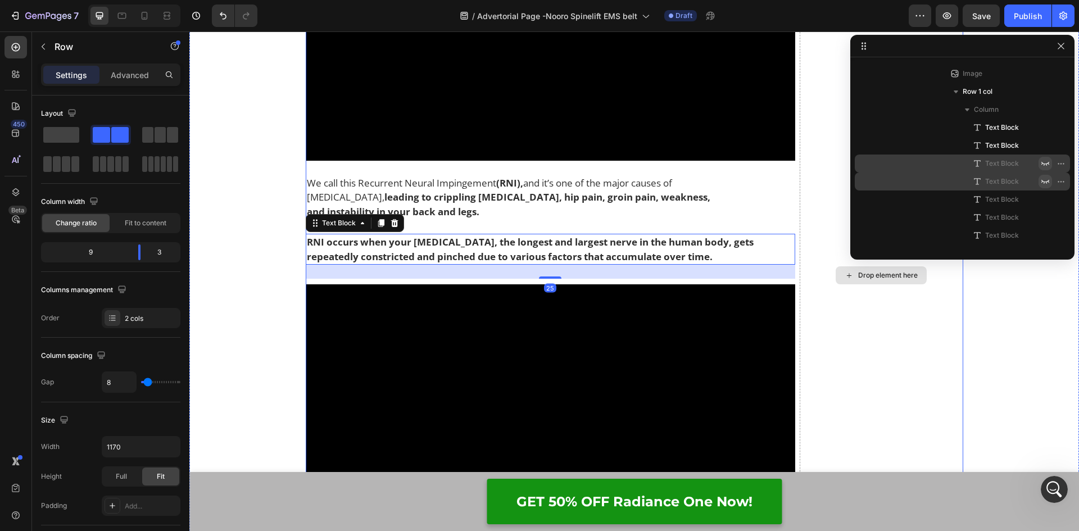
click at [817, 302] on div "Drop element here" at bounding box center [880, 276] width 163 height 882
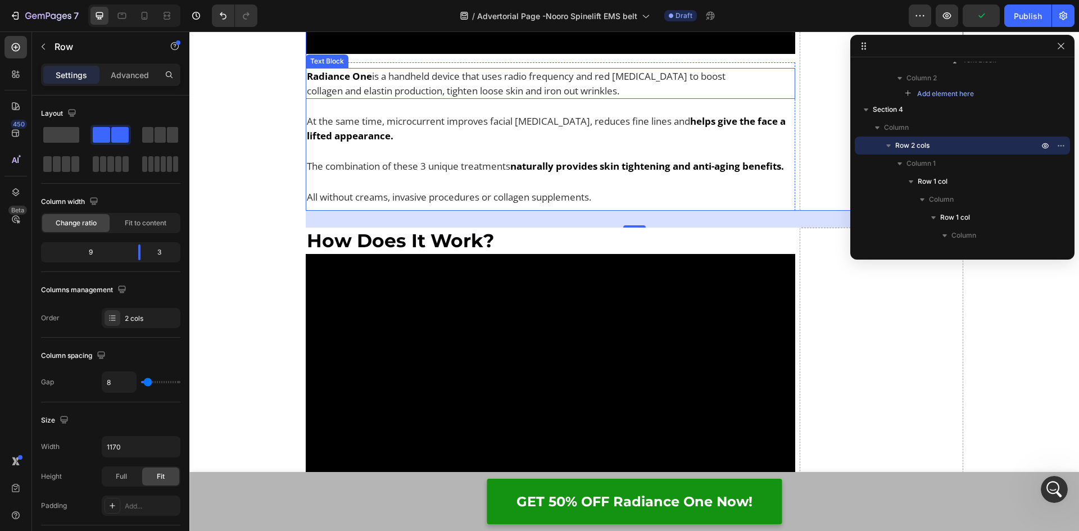
scroll to position [1898, 0]
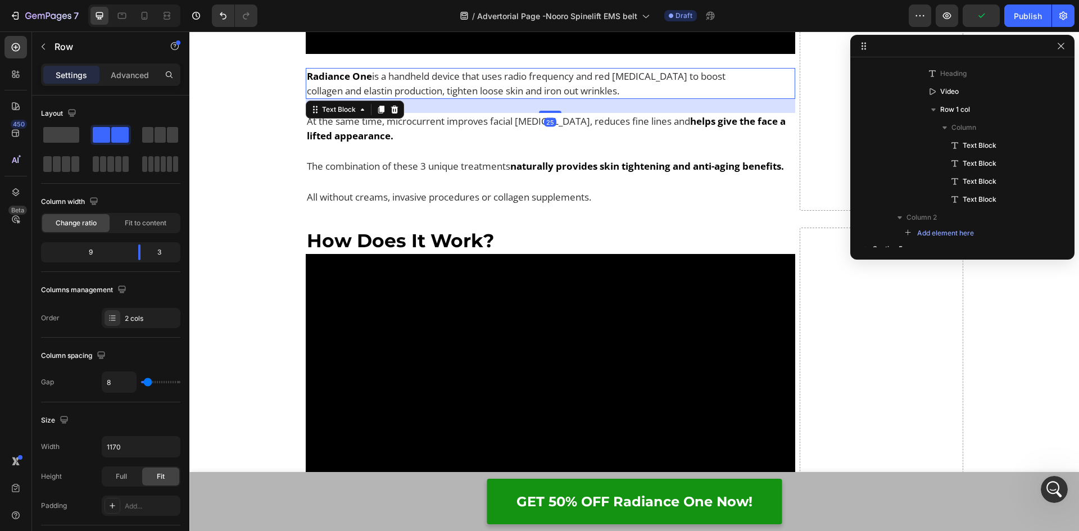
click at [409, 77] on p "Radiance One is a handheld device that uses radio frequency and red light thera…" at bounding box center [518, 83] width 423 height 29
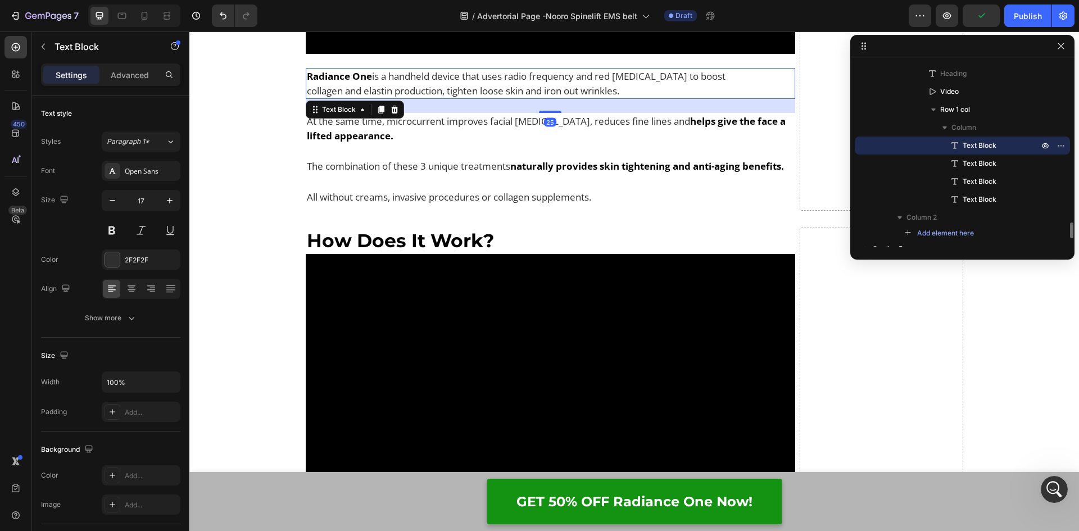
click at [673, 95] on p "Radiance One is a handheld device that uses radio frequency and red light thera…" at bounding box center [518, 83] width 423 height 29
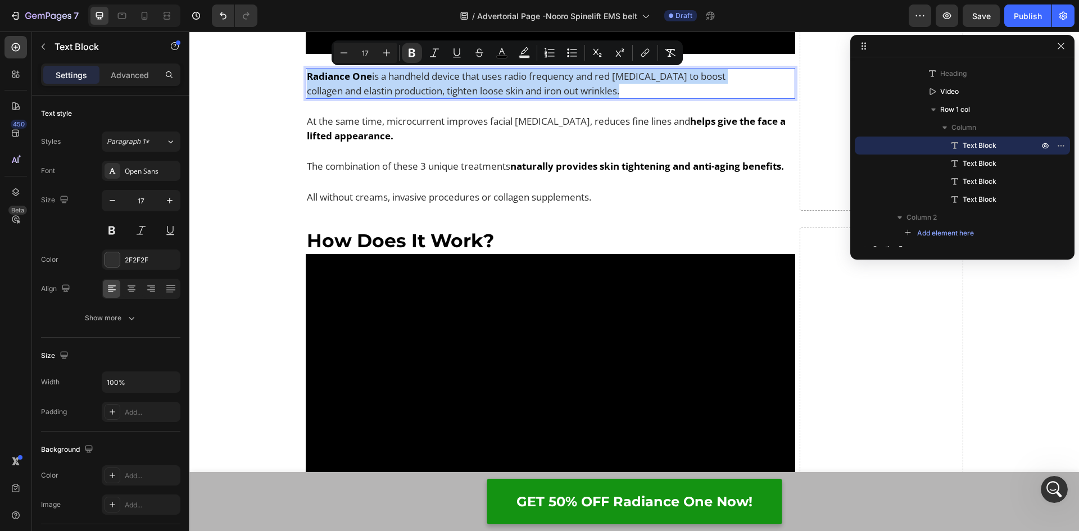
drag, startPoint x: 646, startPoint y: 90, endPoint x: 301, endPoint y: 75, distance: 345.3
click at [306, 75] on div "Radiance One is a handheld device that uses radio frequency and red light thera…" at bounding box center [518, 83] width 425 height 31
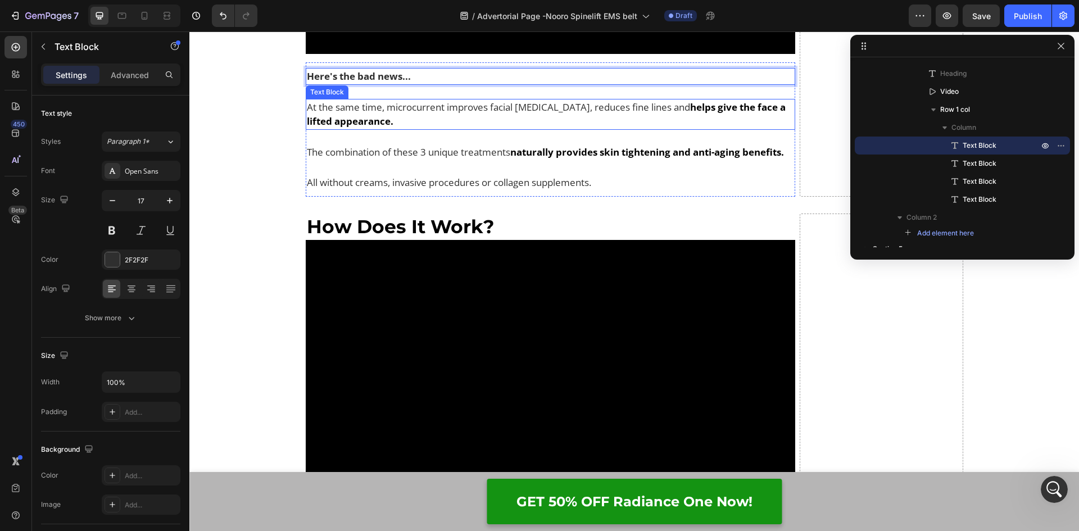
click at [452, 120] on p "At the same time, microcurrent improves facial muscle tone, reduces fine lines …" at bounding box center [551, 114] width 488 height 29
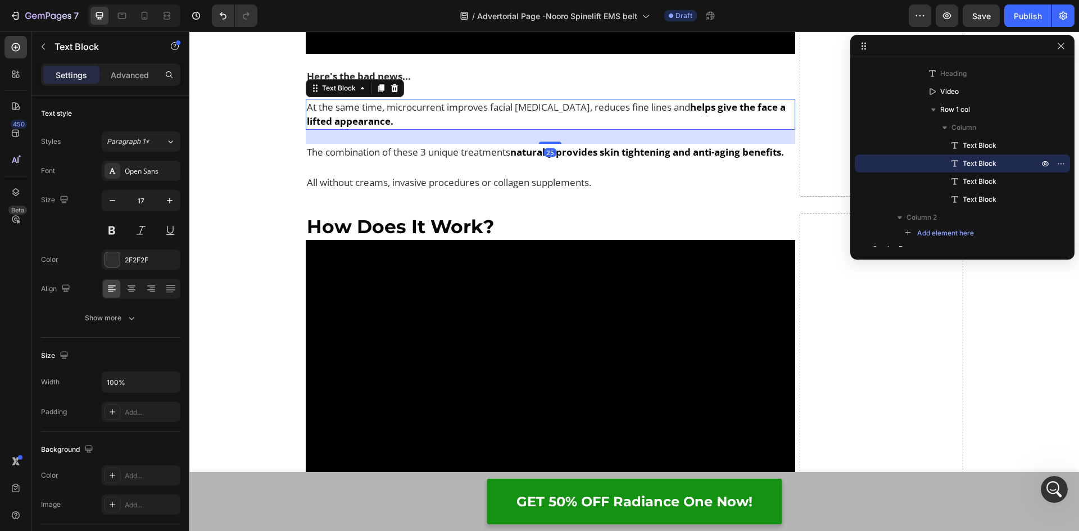
click at [412, 124] on p "At the same time, microcurrent improves facial muscle tone, reduces fine lines …" at bounding box center [551, 114] width 488 height 29
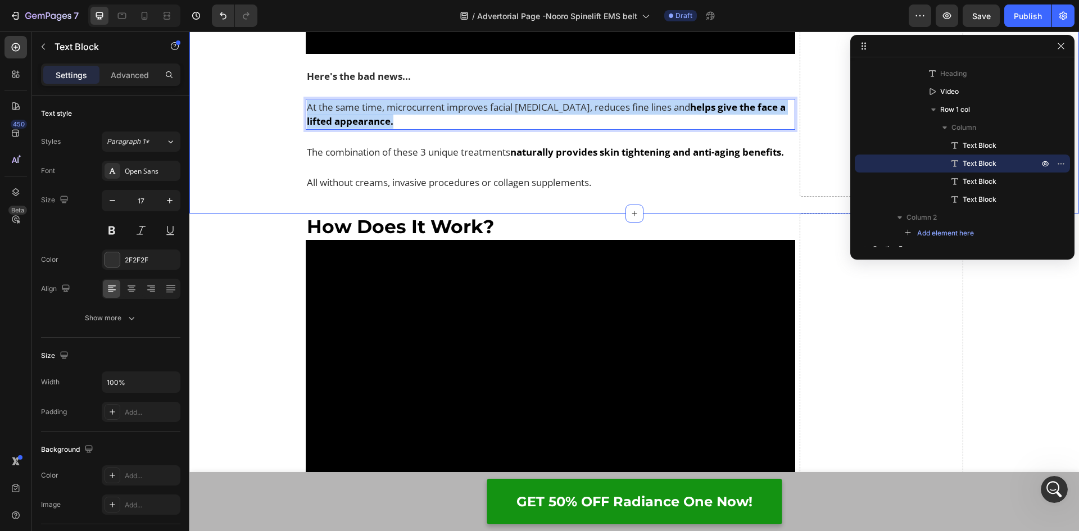
drag, startPoint x: 407, startPoint y: 122, endPoint x: 301, endPoint y: 110, distance: 107.5
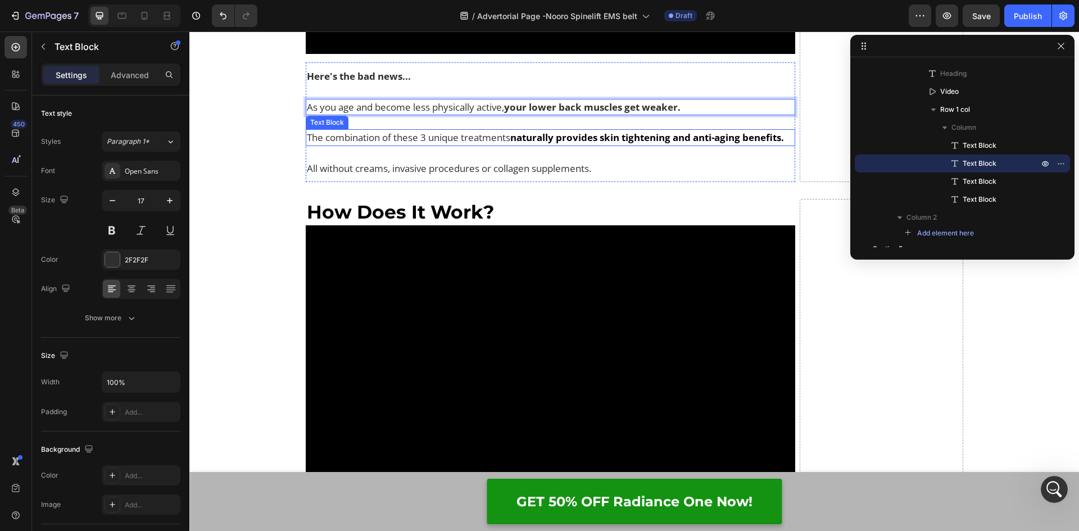
click at [364, 139] on p "The combination of these 3 unique treatments naturally provides skin tightening…" at bounding box center [551, 137] width 488 height 15
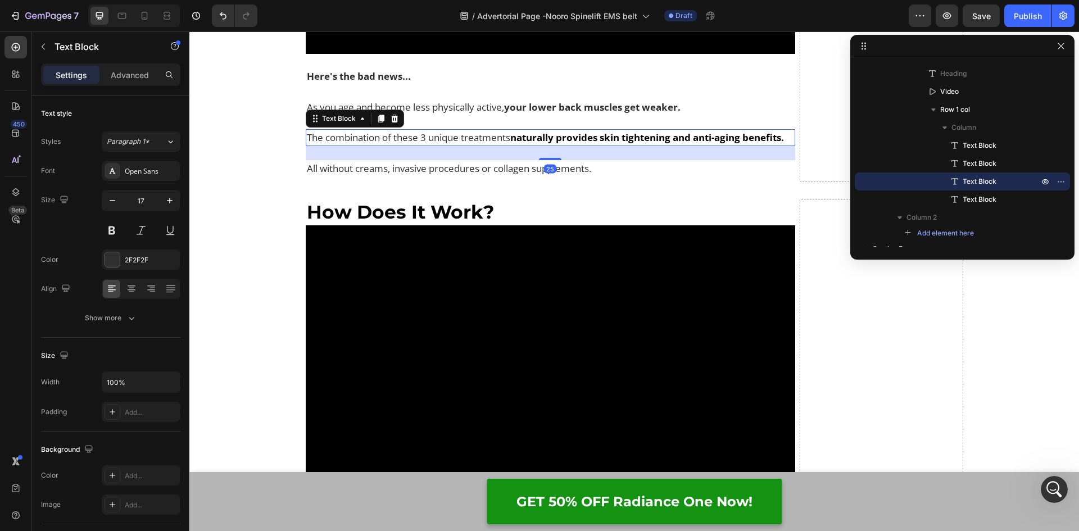
click at [789, 139] on p "The combination of these 3 unique treatments naturally provides skin tightening…" at bounding box center [551, 137] width 488 height 15
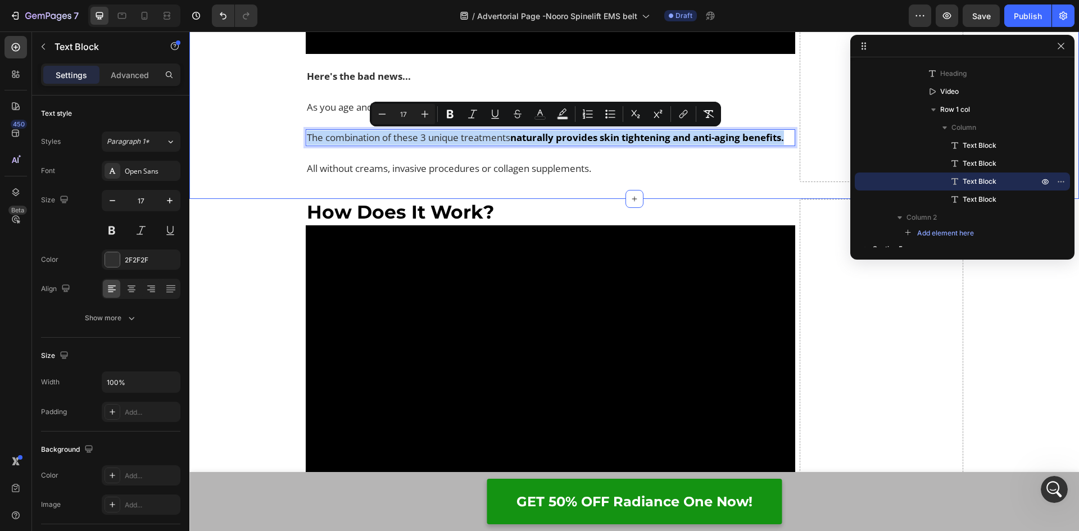
drag, startPoint x: 789, startPoint y: 139, endPoint x: 295, endPoint y: 138, distance: 493.8
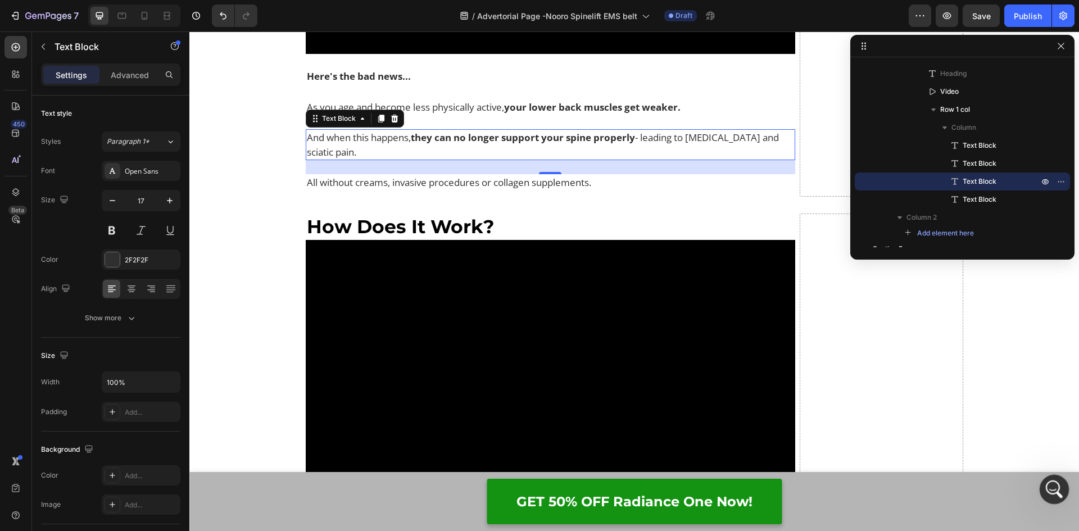
click at [1052, 480] on icon "Open Intercom Messenger" at bounding box center [1052, 488] width 19 height 19
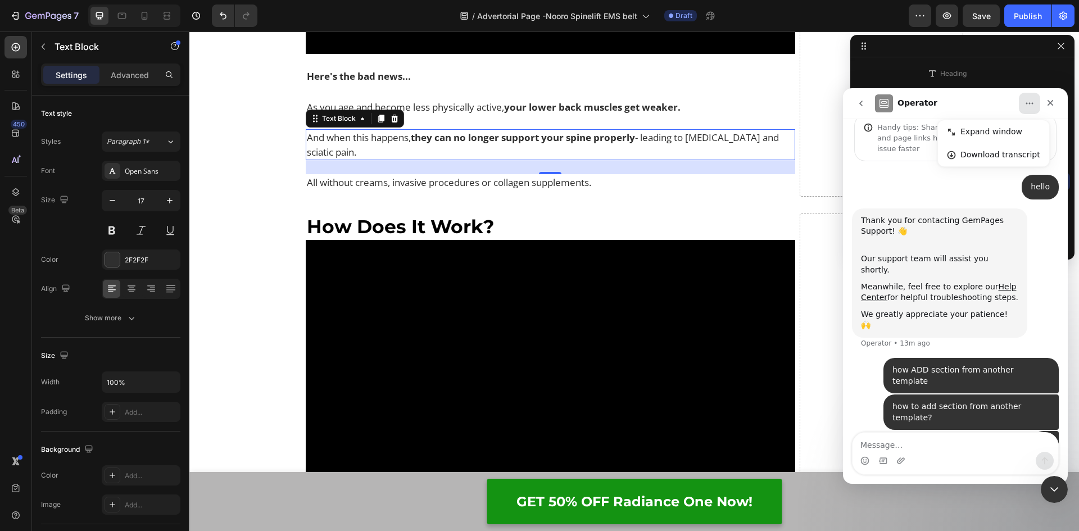
scroll to position [89, 0]
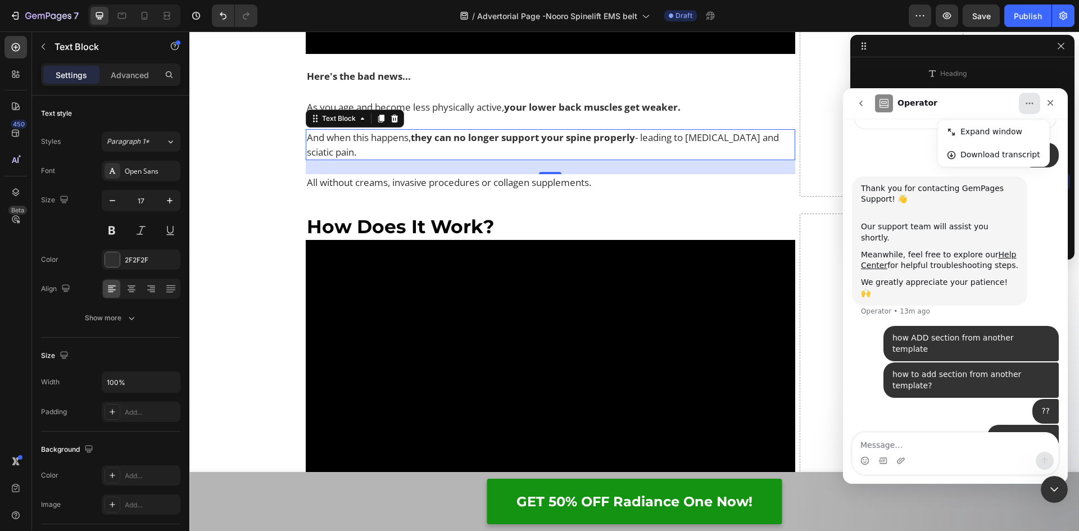
click at [882, 104] on img "Intercom messenger" at bounding box center [884, 103] width 18 height 18
click at [903, 102] on h1 "Operator" at bounding box center [917, 103] width 40 height 8
click at [1027, 99] on icon "Home" at bounding box center [1029, 103] width 9 height 9
click at [854, 105] on button "go back" at bounding box center [860, 103] width 21 height 21
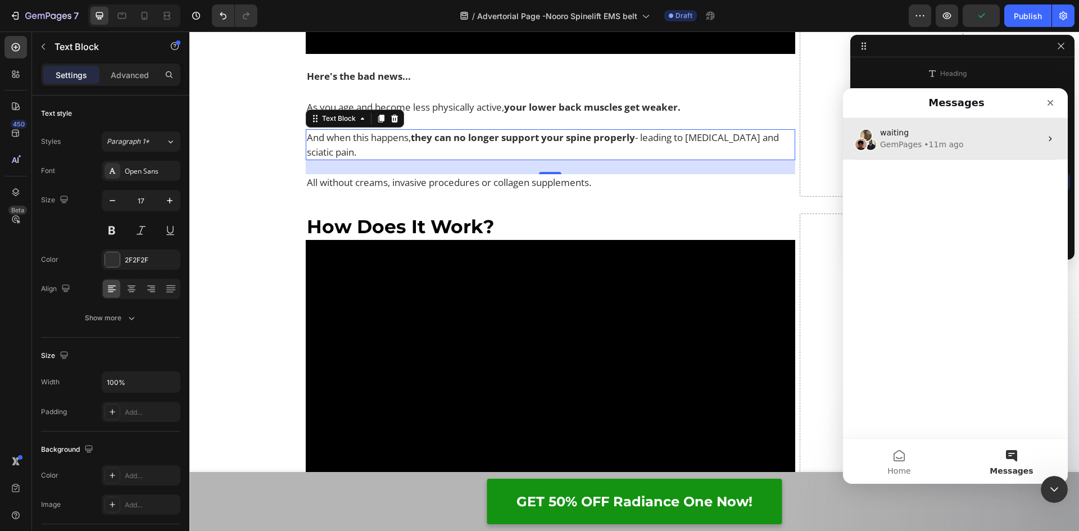
click at [859, 145] on img "Intercom messenger" at bounding box center [860, 144] width 13 height 13
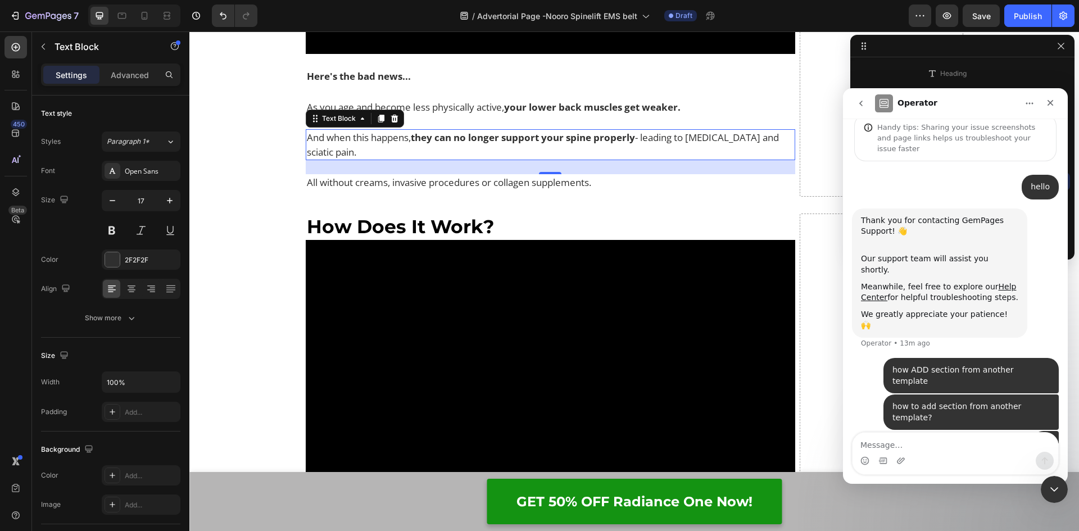
scroll to position [89, 0]
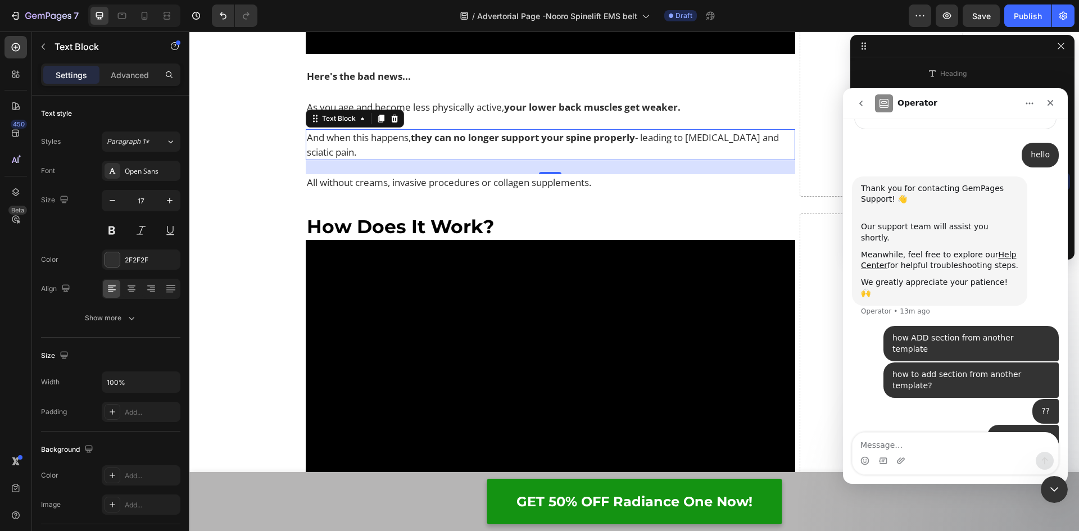
click at [911, 444] on textarea "Message…" at bounding box center [955, 442] width 206 height 19
type textarea "hello"
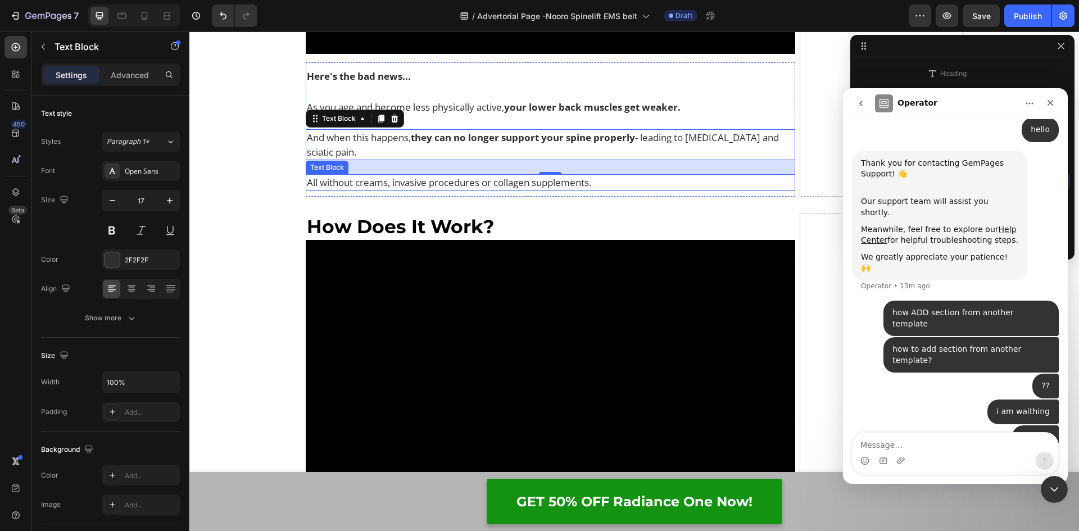
click at [518, 186] on p "All without creams, invasive procedures or collagen supplements." at bounding box center [551, 182] width 488 height 15
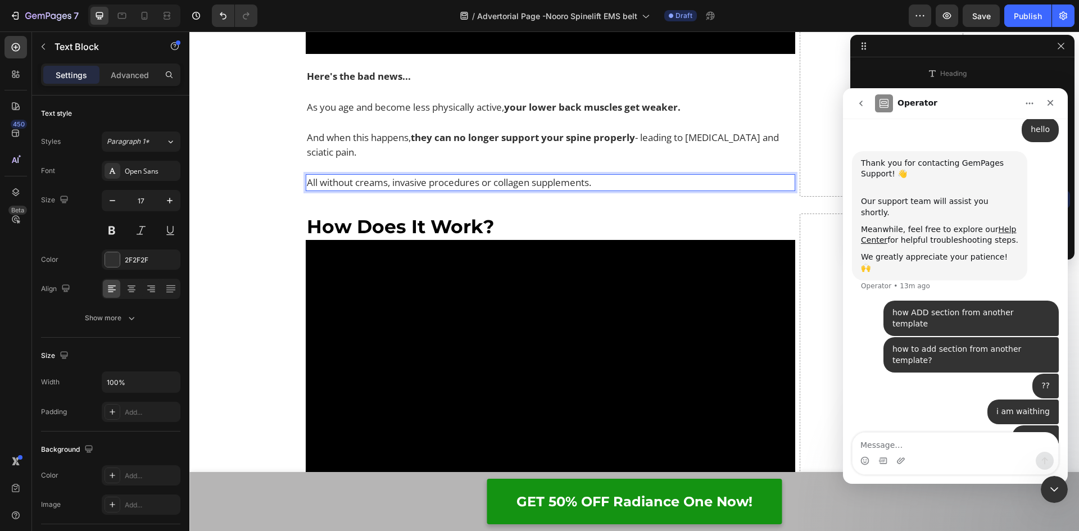
click at [600, 179] on p "All without creams, invasive procedures or collagen supplements." at bounding box center [551, 182] width 488 height 15
drag, startPoint x: 602, startPoint y: 181, endPoint x: 298, endPoint y: 189, distance: 303.4
drag, startPoint x: 389, startPoint y: 178, endPoint x: 726, endPoint y: 208, distance: 339.0
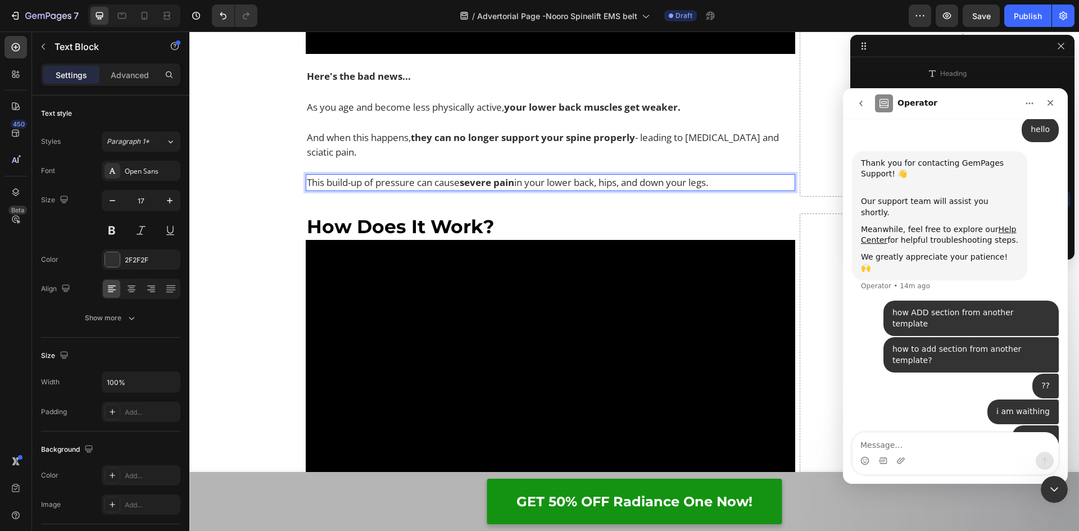
click at [739, 214] on h2 "How Does It Work?" at bounding box center [551, 226] width 490 height 26
click at [719, 175] on div "This build-up of pressure can cause severe pain in your lower back, hips, and d…" at bounding box center [551, 182] width 490 height 17
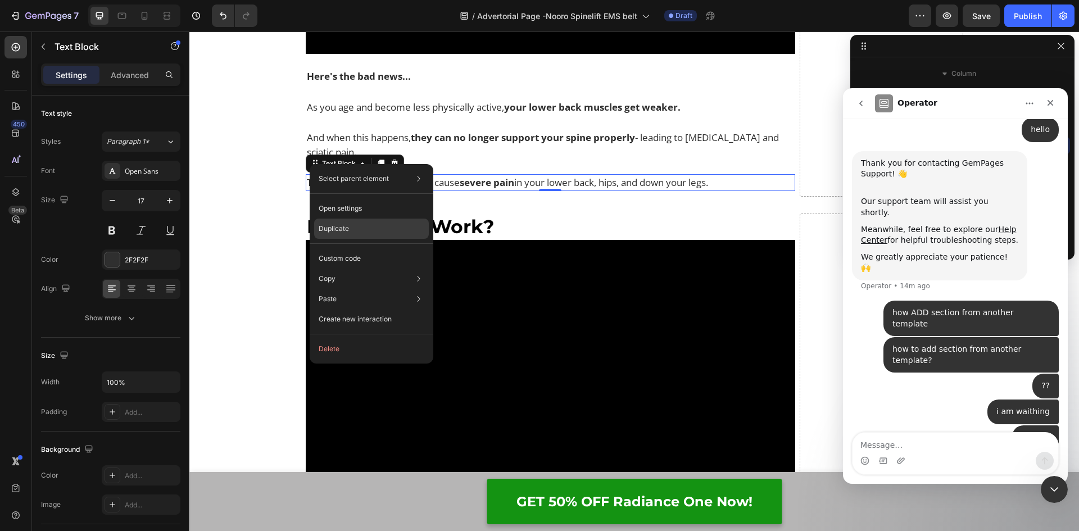
click at [342, 230] on p "Duplicate" at bounding box center [333, 229] width 30 height 10
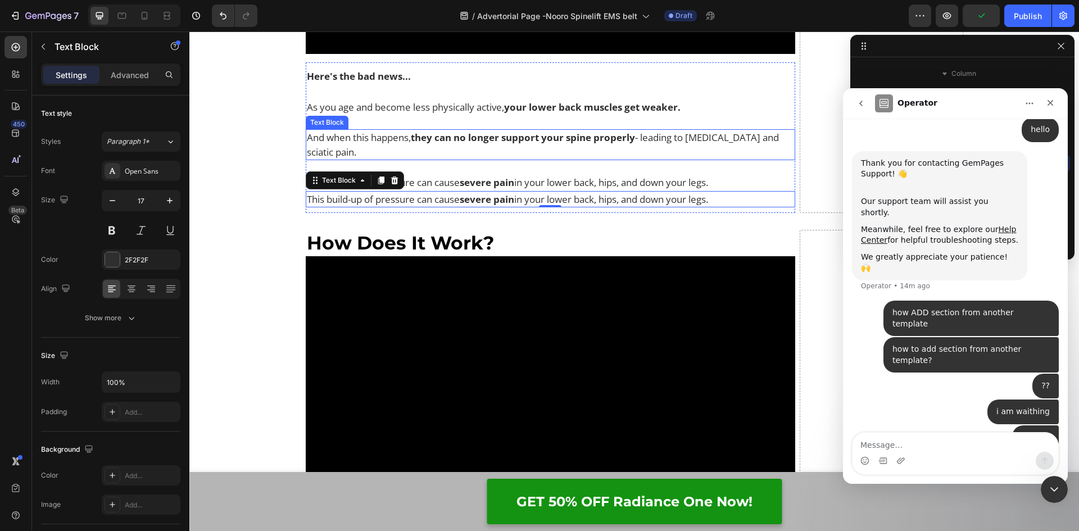
click at [522, 145] on p "And when this happens, they can no longer support your spine properly - leading…" at bounding box center [551, 144] width 488 height 29
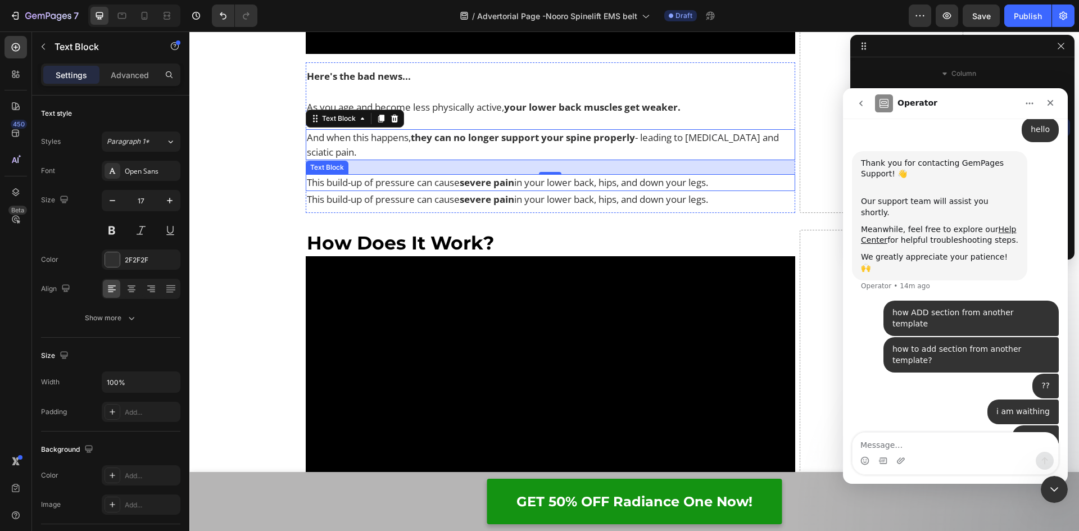
click at [536, 182] on span "in your lower back, hips, and down your legs." at bounding box center [611, 182] width 194 height 13
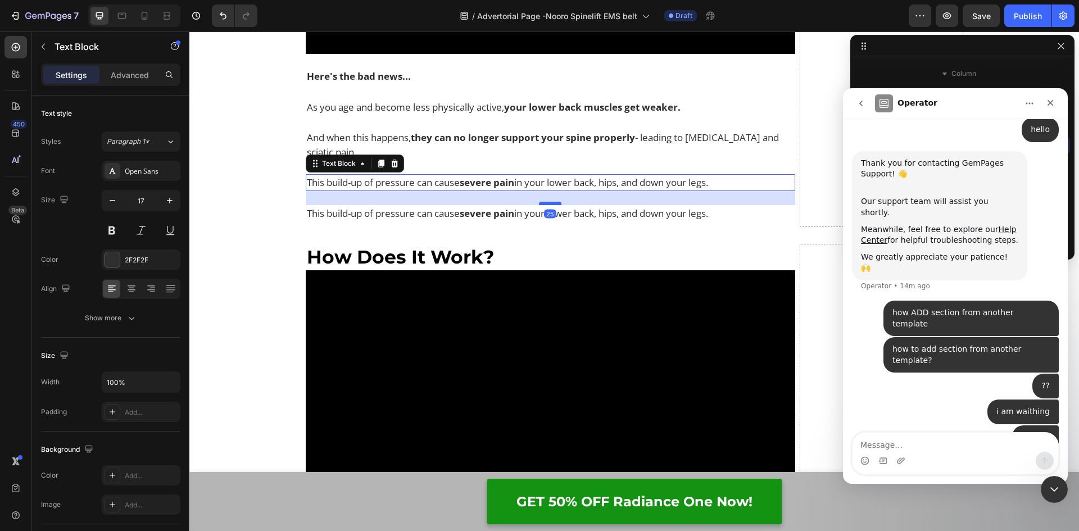
drag, startPoint x: 549, startPoint y: 190, endPoint x: 553, endPoint y: 204, distance: 14.6
click at [553, 204] on div at bounding box center [550, 203] width 22 height 3
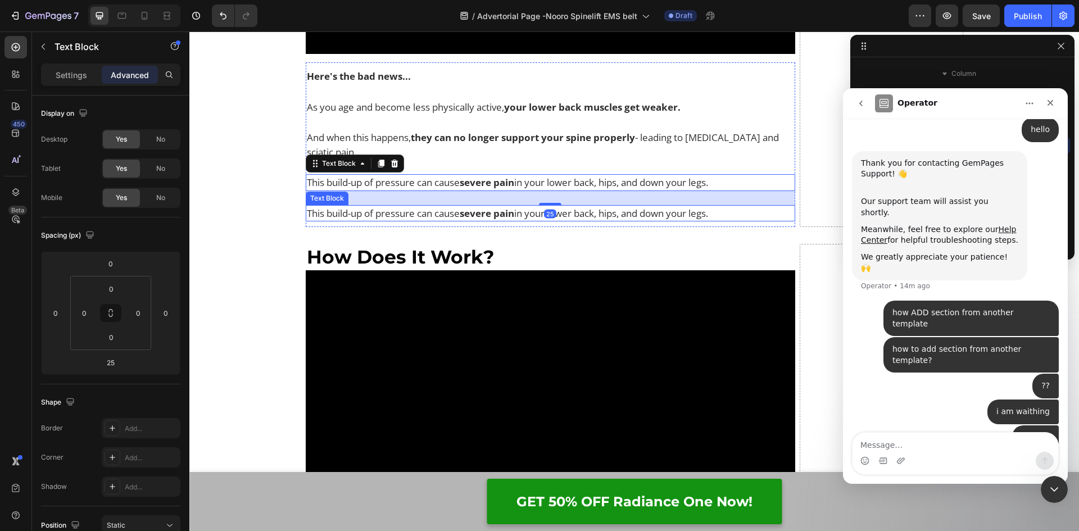
click at [570, 213] on span "in your lower back, hips, and down your legs." at bounding box center [611, 213] width 194 height 13
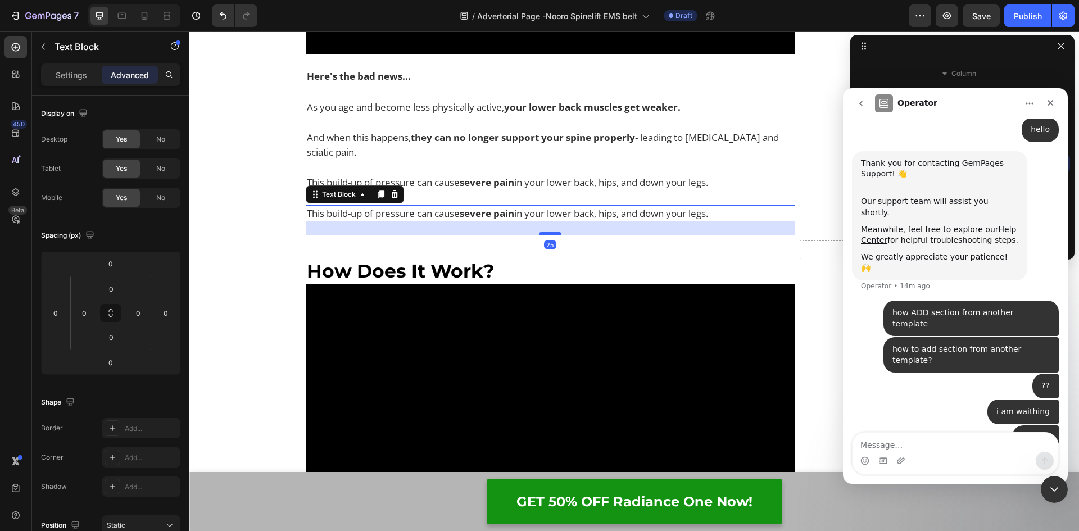
drag, startPoint x: 549, startPoint y: 219, endPoint x: 549, endPoint y: 233, distance: 14.1
click at [549, 233] on div at bounding box center [550, 233] width 22 height 3
type input "25"
click at [708, 213] on span "in your lower back, hips, and down your legs." at bounding box center [611, 213] width 194 height 13
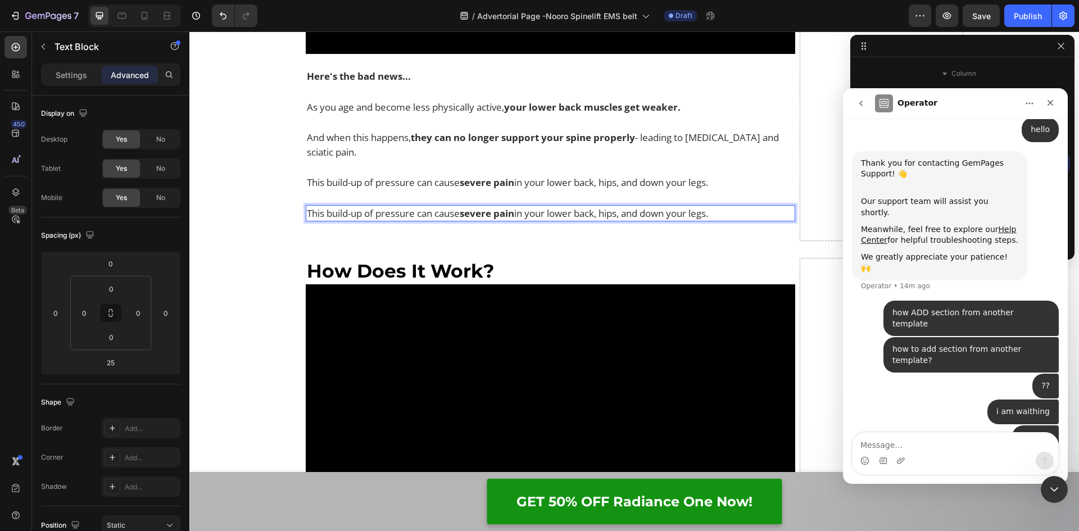
click at [744, 214] on p "This build-up of pressure can cause severe pain in your lower back, hips, and d…" at bounding box center [551, 213] width 488 height 15
drag, startPoint x: 742, startPoint y: 212, endPoint x: 301, endPoint y: 219, distance: 441.6
click at [420, 230] on div "Here's the bad news... Text Block As you age and become less physically active,…" at bounding box center [551, 151] width 490 height 167
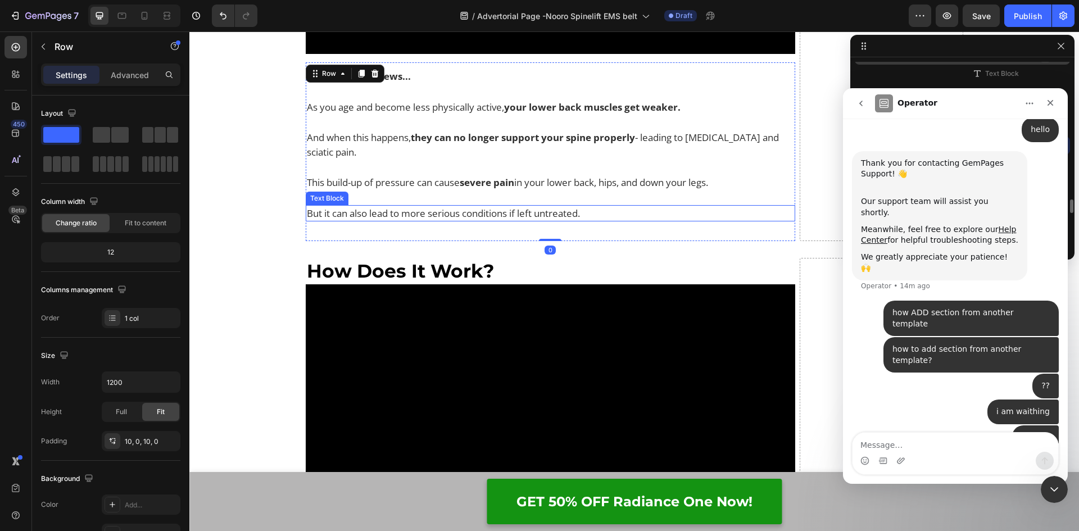
click at [415, 208] on span "But it can also lead to more serious conditions if left untreated." at bounding box center [443, 213] width 273 height 13
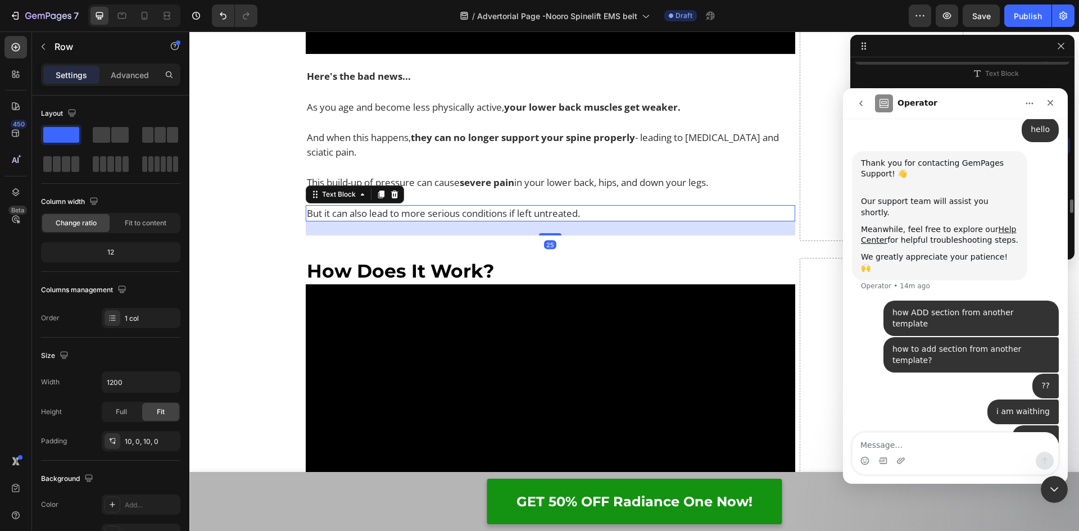
scroll to position [1970, 0]
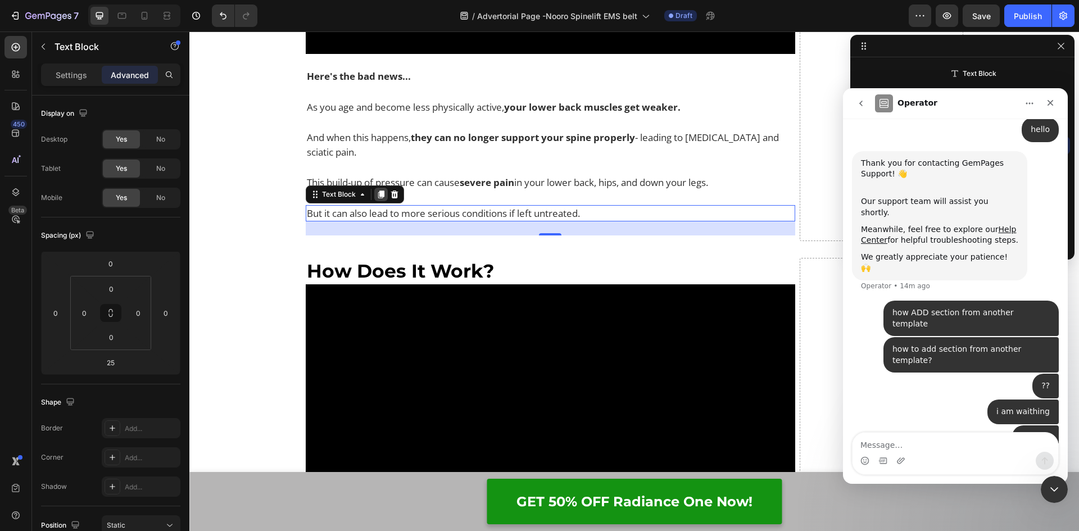
click at [377, 192] on icon at bounding box center [380, 194] width 6 height 8
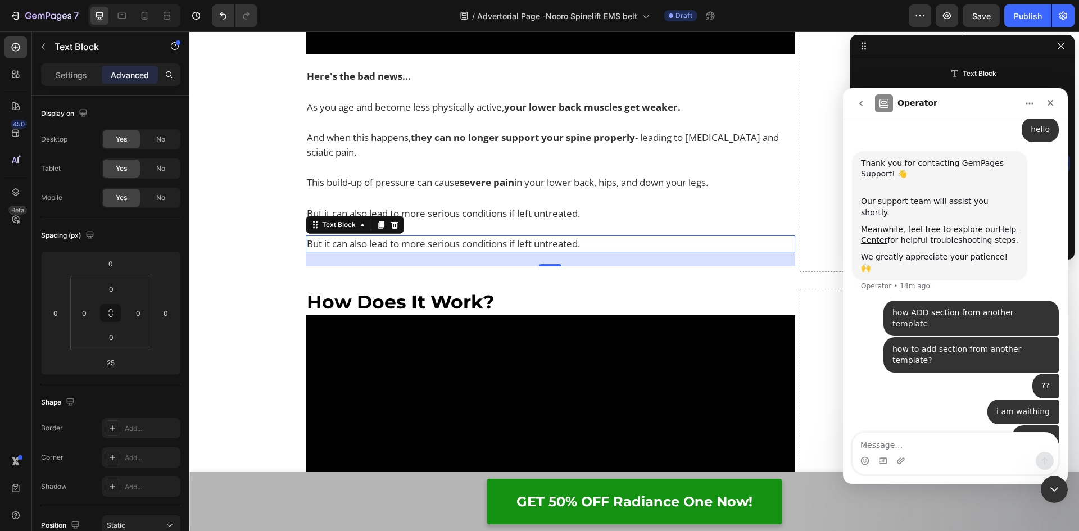
click at [585, 245] on p "But it can also lead to more serious conditions if left untreated." at bounding box center [551, 243] width 488 height 15
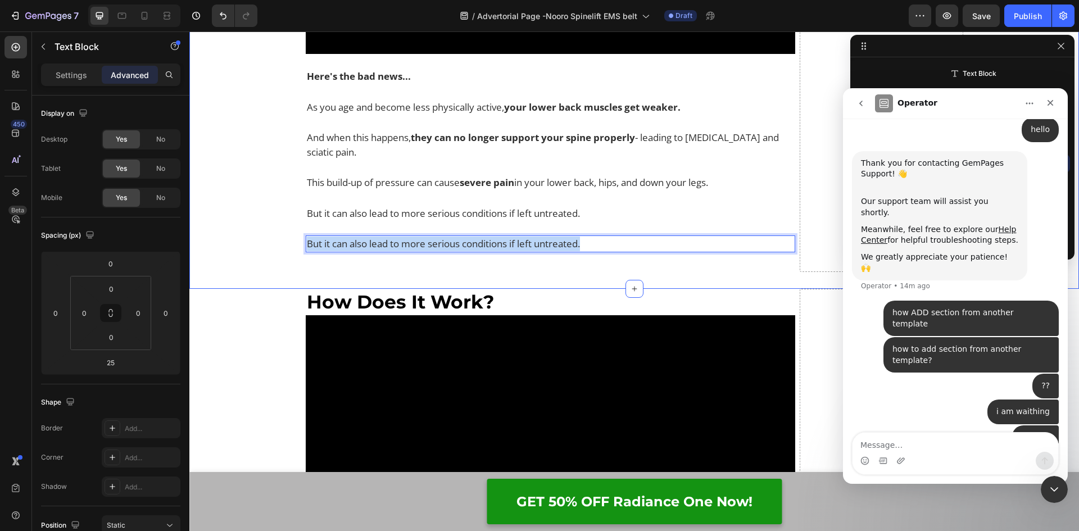
drag, startPoint x: 592, startPoint y: 244, endPoint x: 277, endPoint y: 251, distance: 315.2
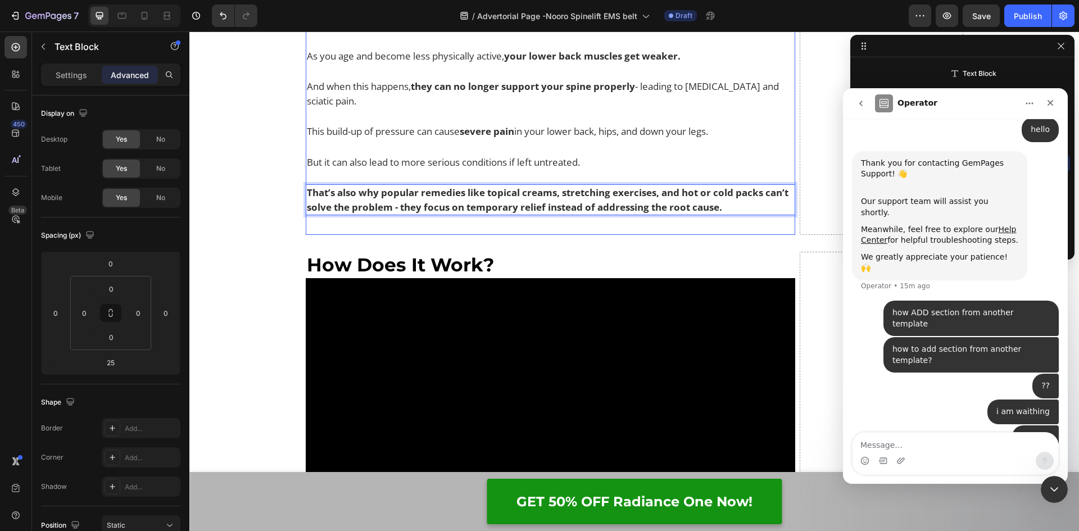
scroll to position [3699, 0]
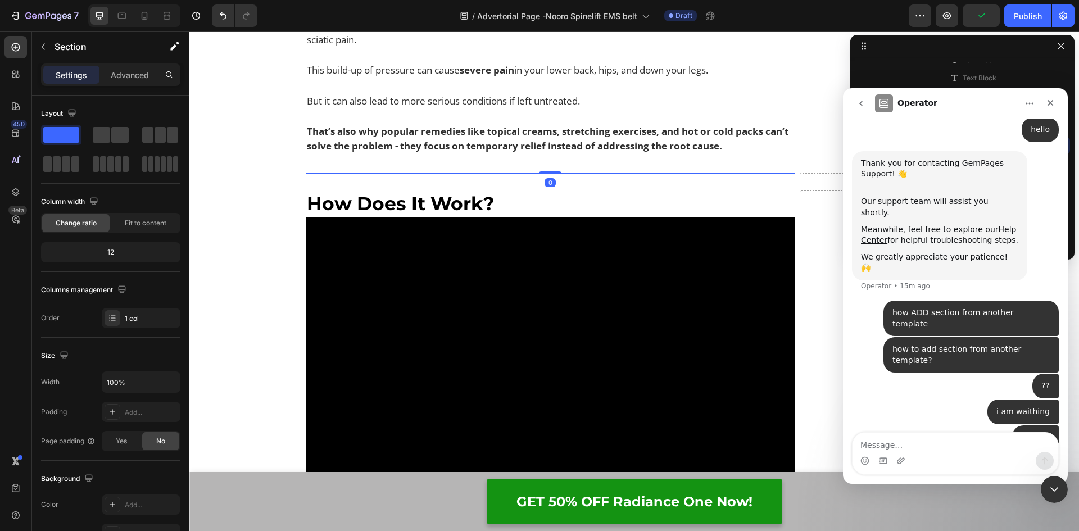
click at [489, 156] on div "Here's the bad news... Text Block As you age and become less physically active,…" at bounding box center [551, 62] width 490 height 212
click at [551, 146] on strong "That’s also why popular remedies like topical creams, stretching exercises, and…" at bounding box center [547, 139] width 481 height 28
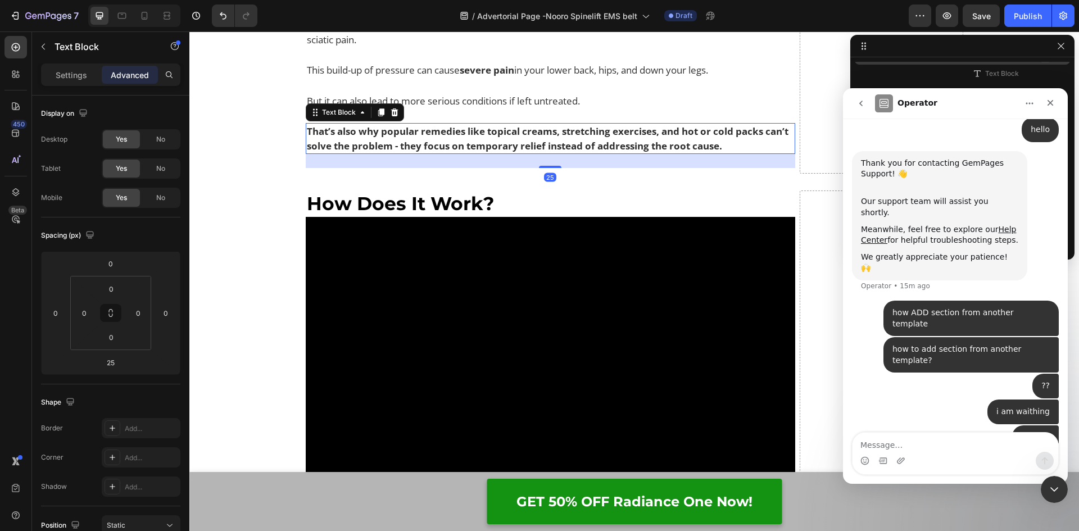
scroll to position [1988, 0]
click at [513, 194] on h2 "How Does It Work?" at bounding box center [551, 203] width 490 height 26
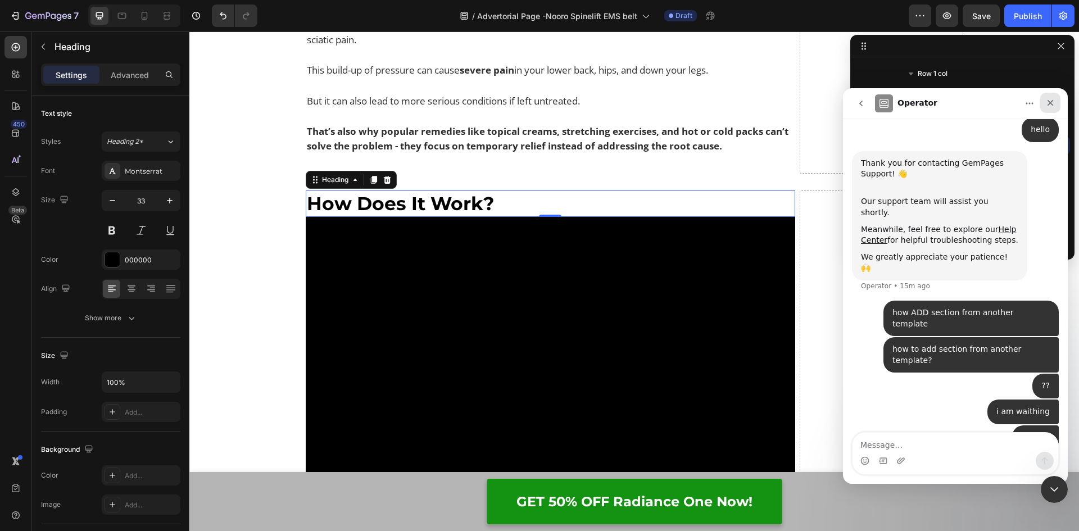
click at [1046, 104] on icon "Close" at bounding box center [1049, 102] width 9 height 9
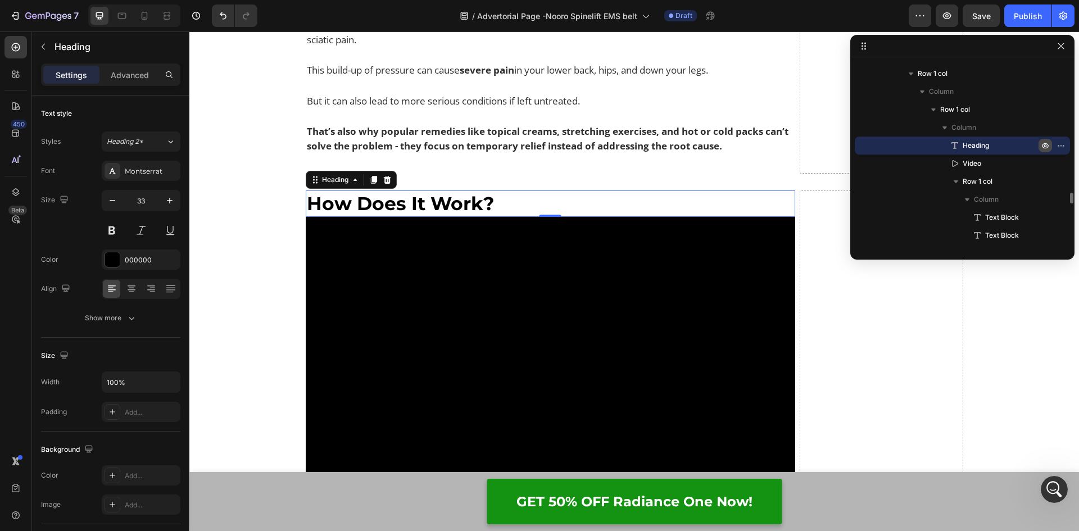
click at [1046, 144] on icon "button" at bounding box center [1044, 145] width 9 height 9
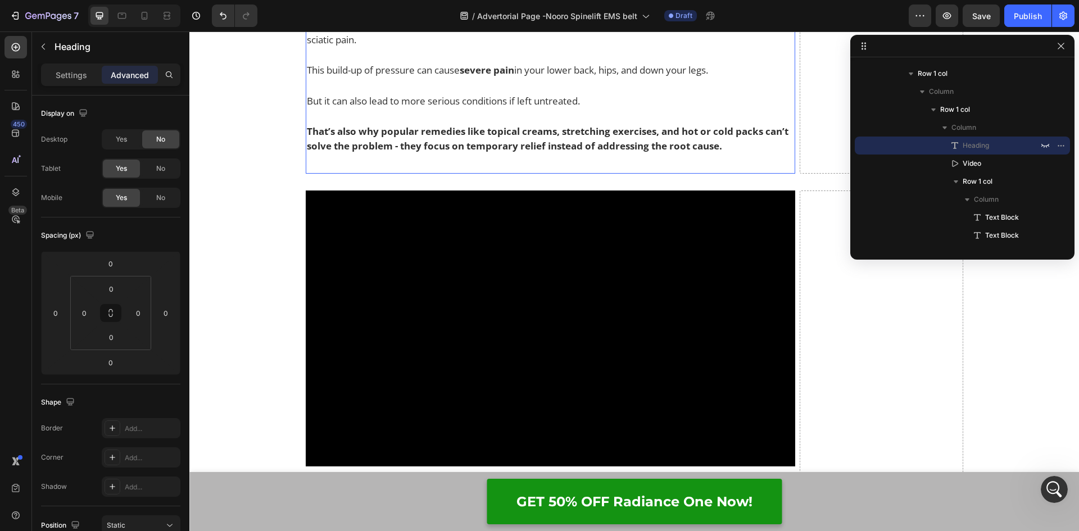
click at [609, 172] on div "Here's the bad news... Text Block As you age and become less physically active,…" at bounding box center [551, 62] width 490 height 224
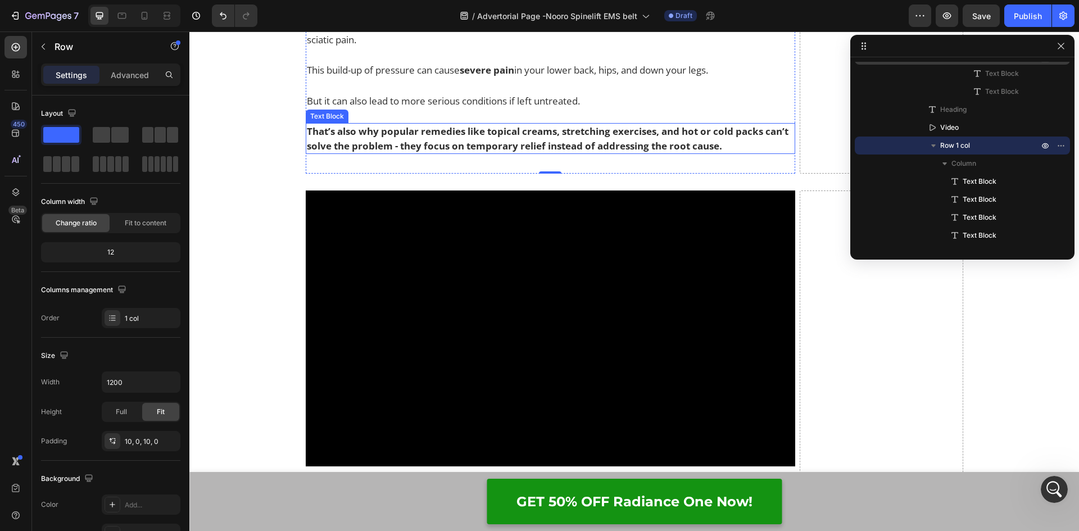
click at [570, 148] on strong "That’s also why popular remedies like topical creams, stretching exercises, and…" at bounding box center [547, 139] width 481 height 28
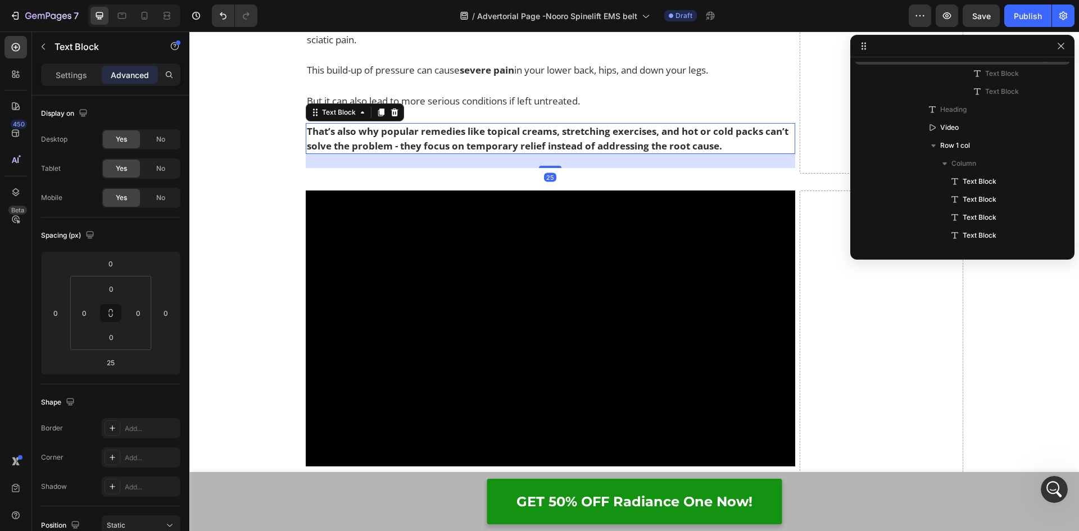
scroll to position [1988, 0]
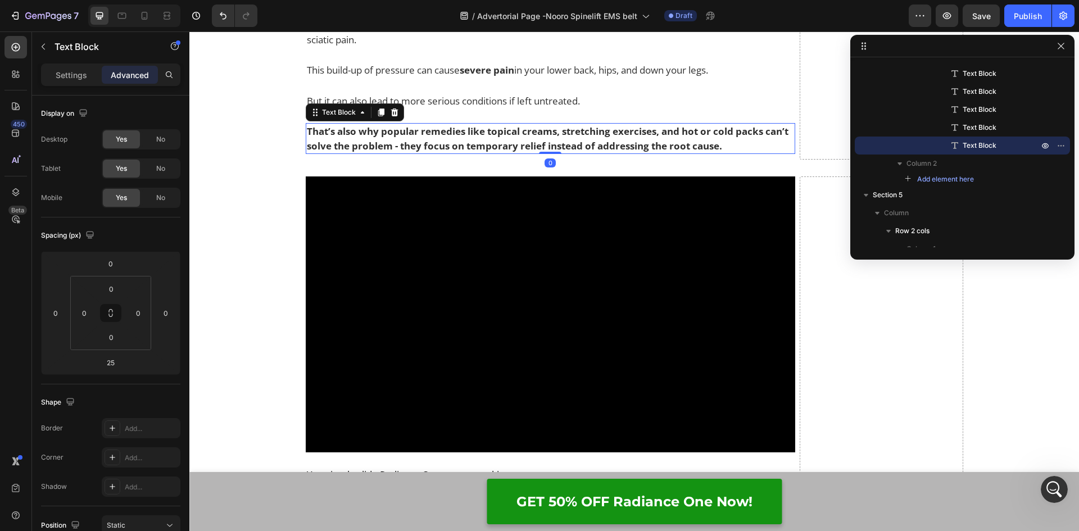
drag, startPoint x: 549, startPoint y: 166, endPoint x: 557, endPoint y: 137, distance: 30.2
click at [557, 137] on div "That’s also why popular remedies like topical creams, stretching exercises, and…" at bounding box center [551, 138] width 490 height 31
type input "0"
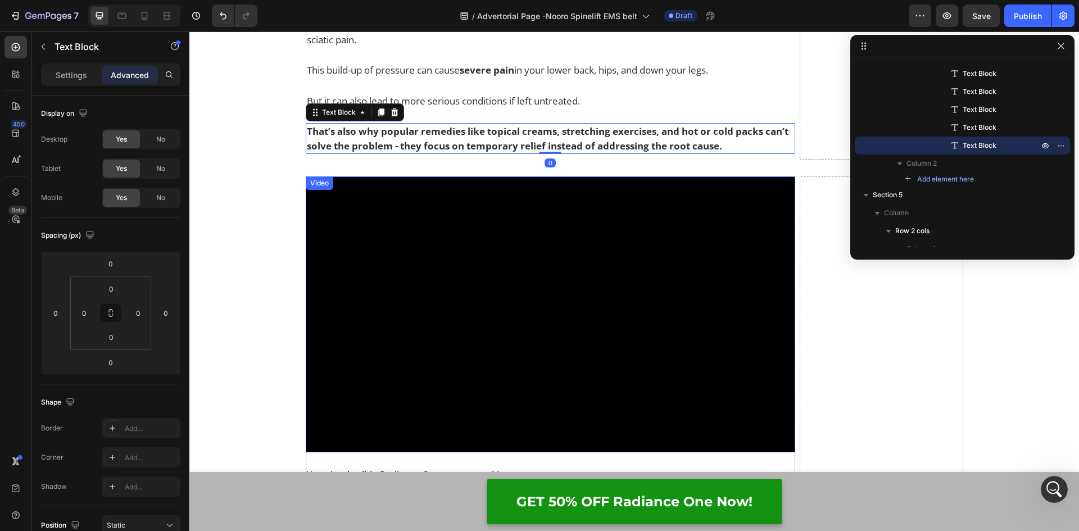
click at [572, 185] on video at bounding box center [551, 313] width 490 height 275
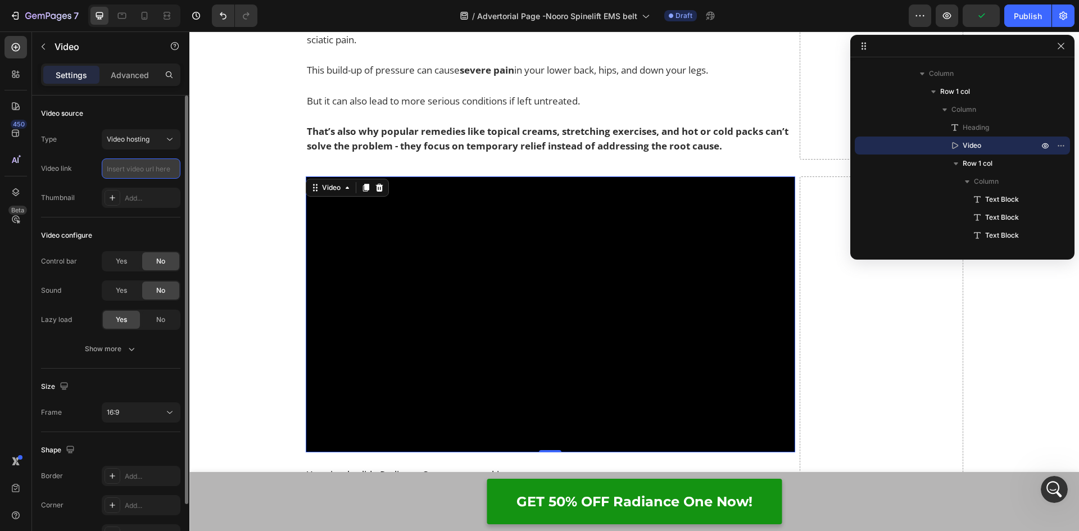
scroll to position [0, 0]
paste input "https://cdn.shopify.com/videos/c/o/v/a6a8515ae12f4890843eb7942dfb360e.mp4"
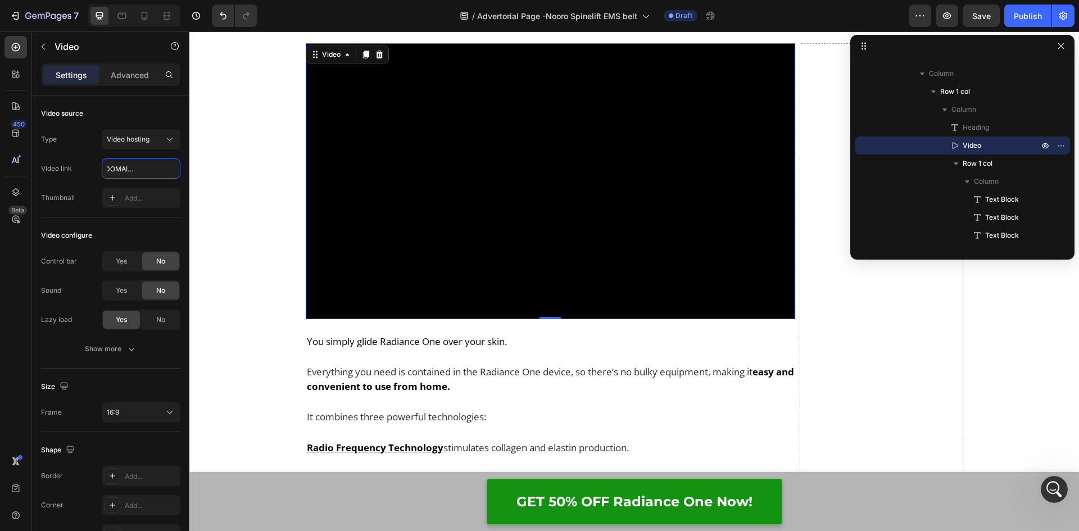
scroll to position [3867, 0]
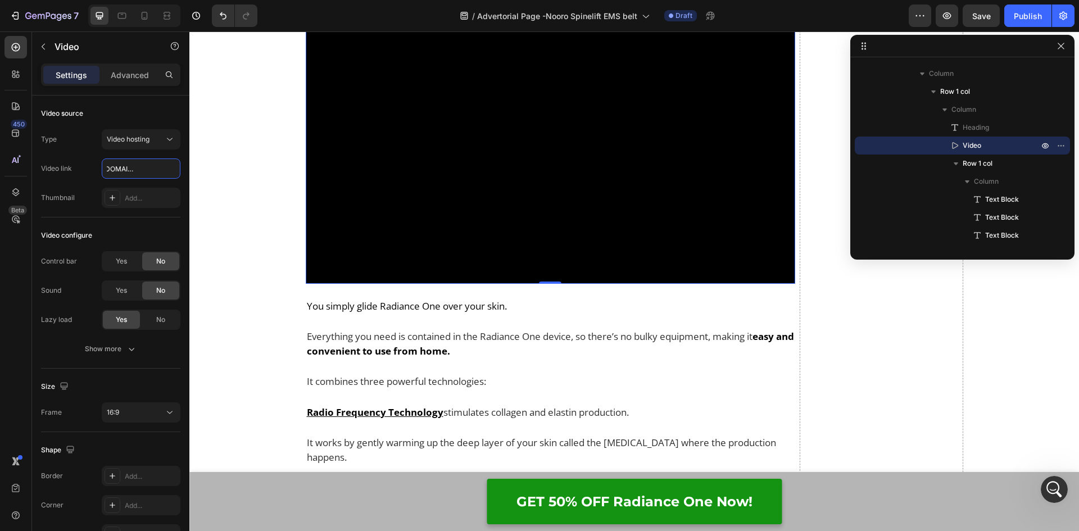
type input "https://cdn.shopify.com/videos/c/o/v/a6a8515ae12f4890843eb7942dfb360e.mp4"
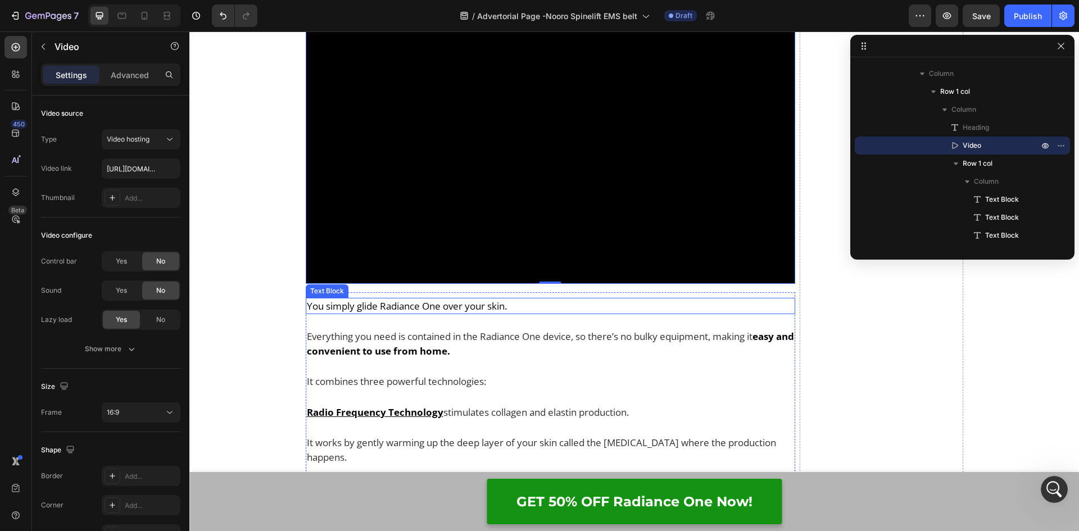
click at [366, 307] on span "You simply glide Radiance One over your skin." at bounding box center [407, 305] width 200 height 13
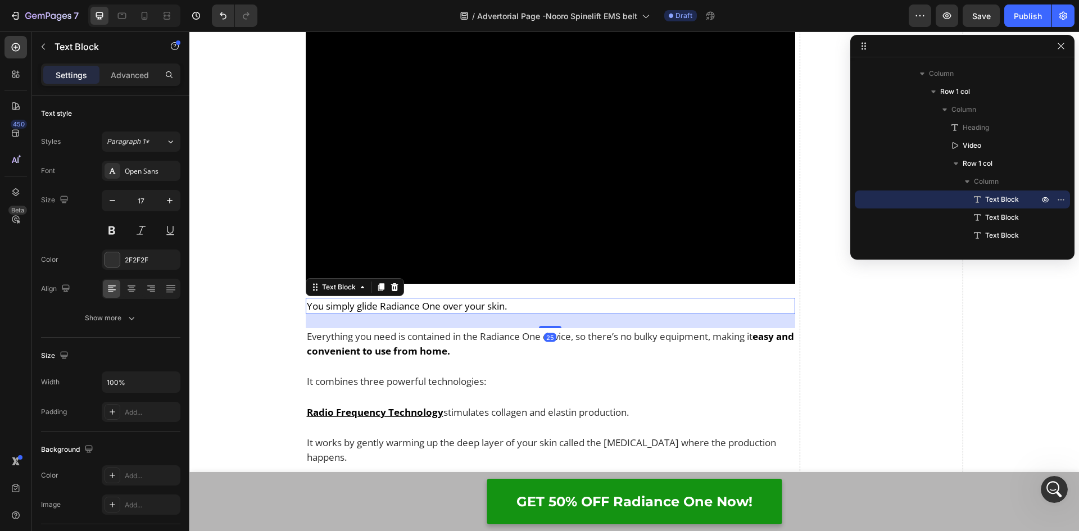
click at [534, 309] on p "You simply glide Radiance One over your skin." at bounding box center [518, 306] width 423 height 15
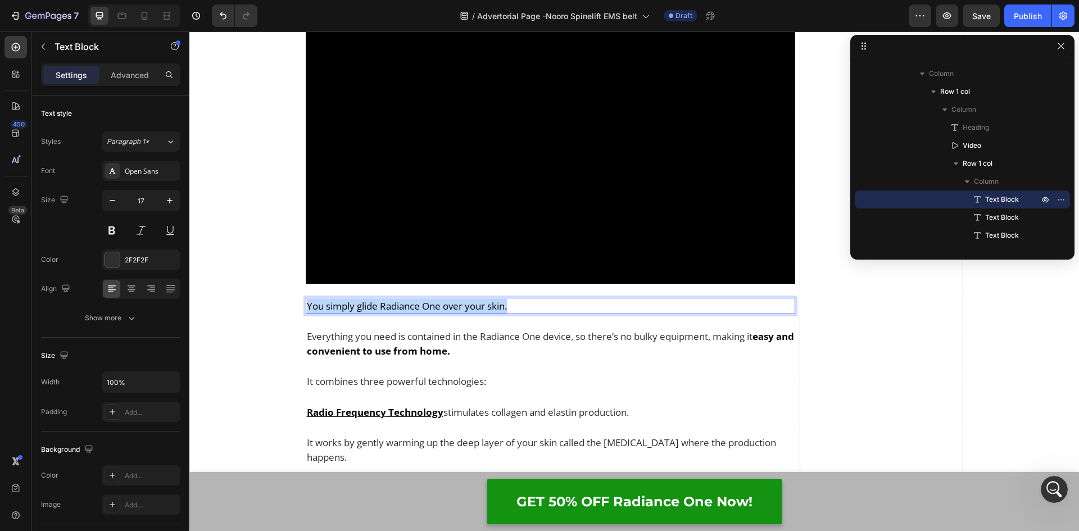
drag, startPoint x: 534, startPoint y: 307, endPoint x: 302, endPoint y: 302, distance: 231.5
click at [307, 302] on p "You simply glide Radiance One over your skin." at bounding box center [518, 306] width 423 height 15
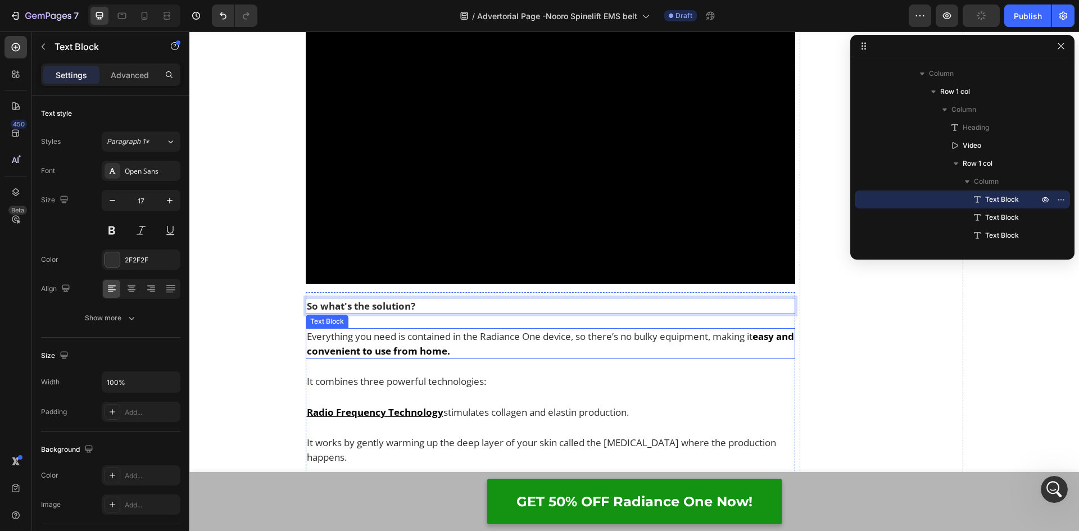
click at [354, 333] on p "Everything you need is contained in the Radiance One device, so there’s no bulk…" at bounding box center [551, 343] width 488 height 29
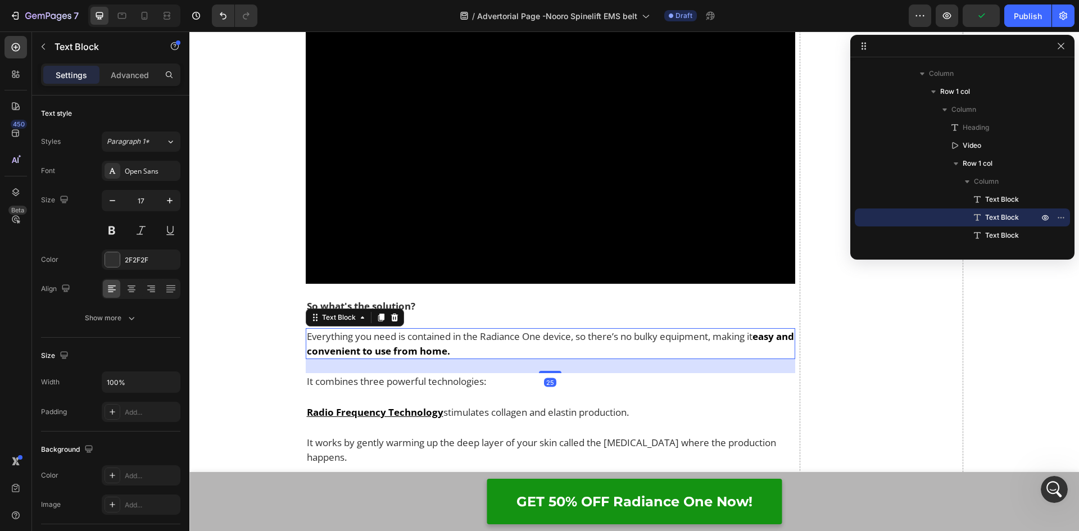
click at [483, 352] on p "Everything you need is contained in the Radiance One device, so there’s no bulk…" at bounding box center [551, 343] width 488 height 29
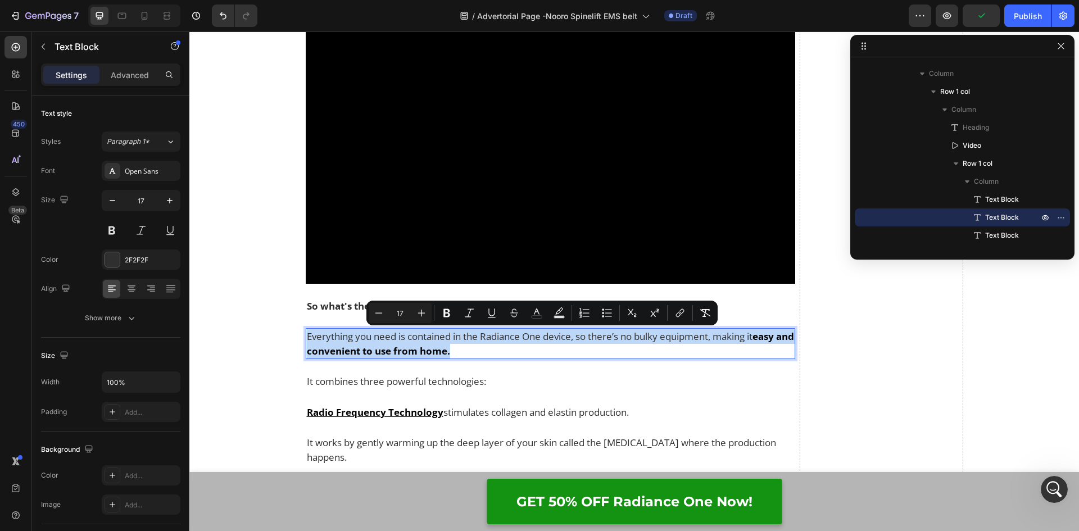
drag, startPoint x: 481, startPoint y: 348, endPoint x: 302, endPoint y: 337, distance: 179.5
click at [307, 337] on p "Everything you need is contained in the Radiance One device, so there’s no bulk…" at bounding box center [551, 343] width 488 height 29
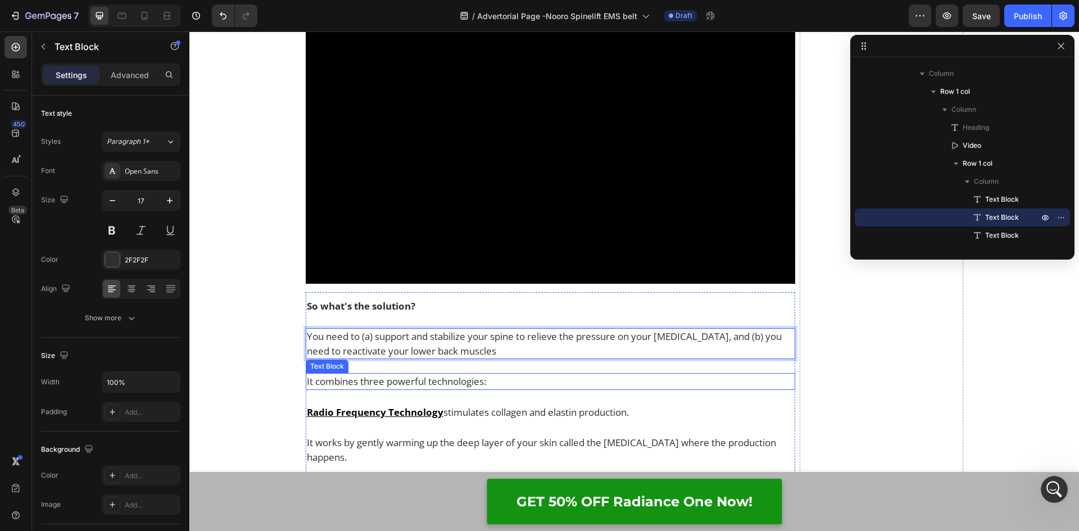
click at [345, 378] on p "It combines three powerful technologies:" at bounding box center [551, 381] width 488 height 15
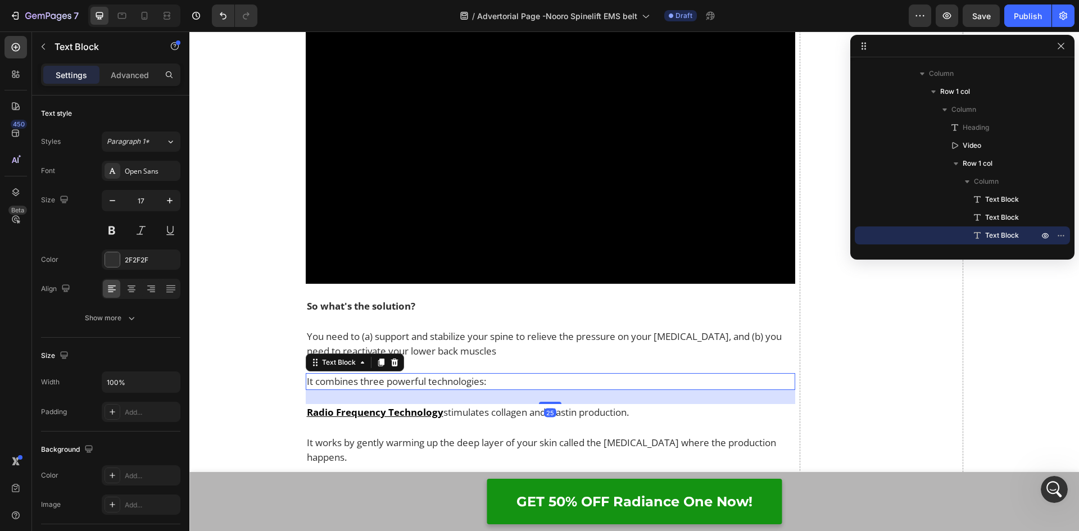
click at [506, 385] on p "It combines three powerful technologies:" at bounding box center [551, 381] width 488 height 15
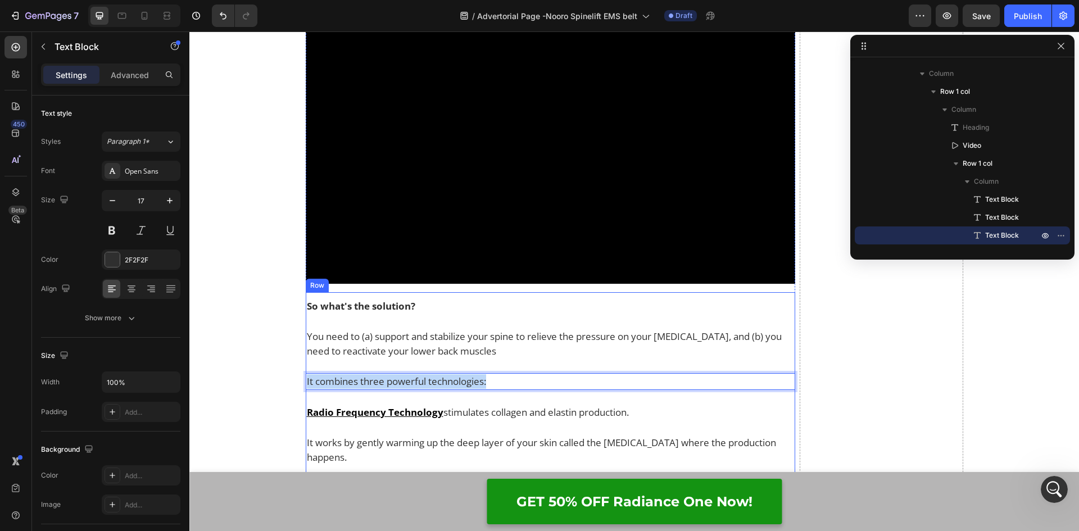
drag, startPoint x: 504, startPoint y: 381, endPoint x: 301, endPoint y: 368, distance: 203.2
click at [306, 368] on div "So what's the solution? Text Block You need to (a) support and stabilize your s…" at bounding box center [551, 496] width 490 height 397
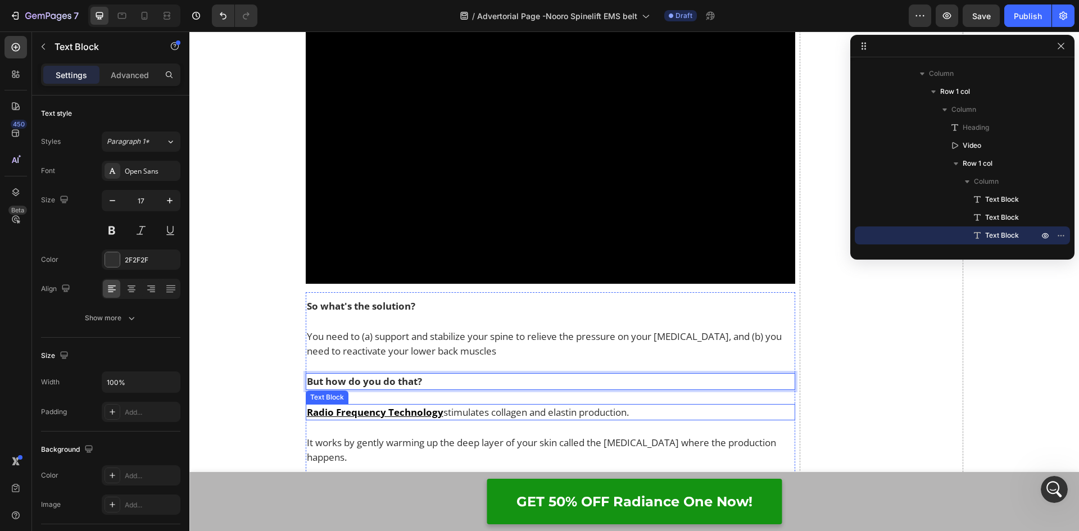
click at [370, 413] on u "Radio Frequency Technology" at bounding box center [375, 412] width 136 height 13
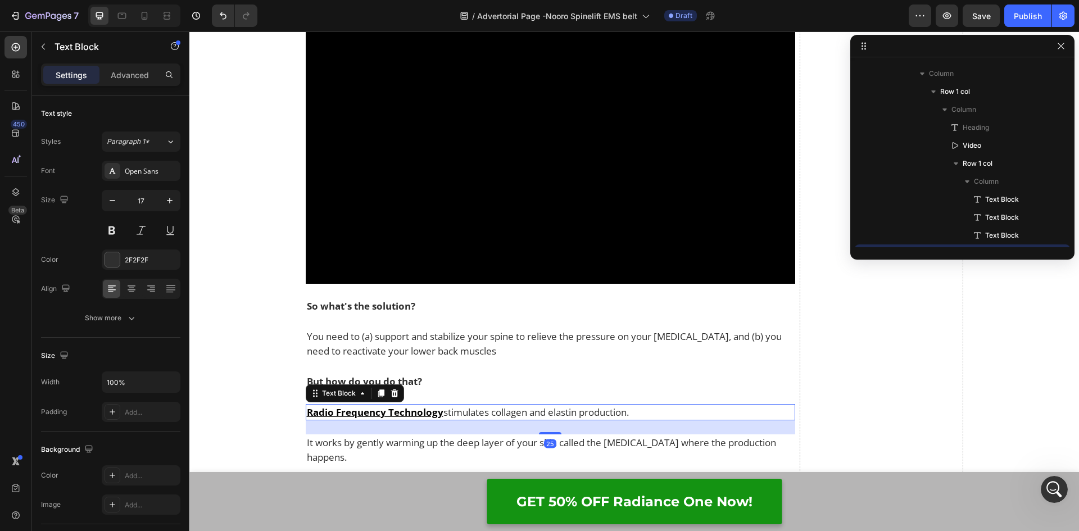
scroll to position [2307, 0]
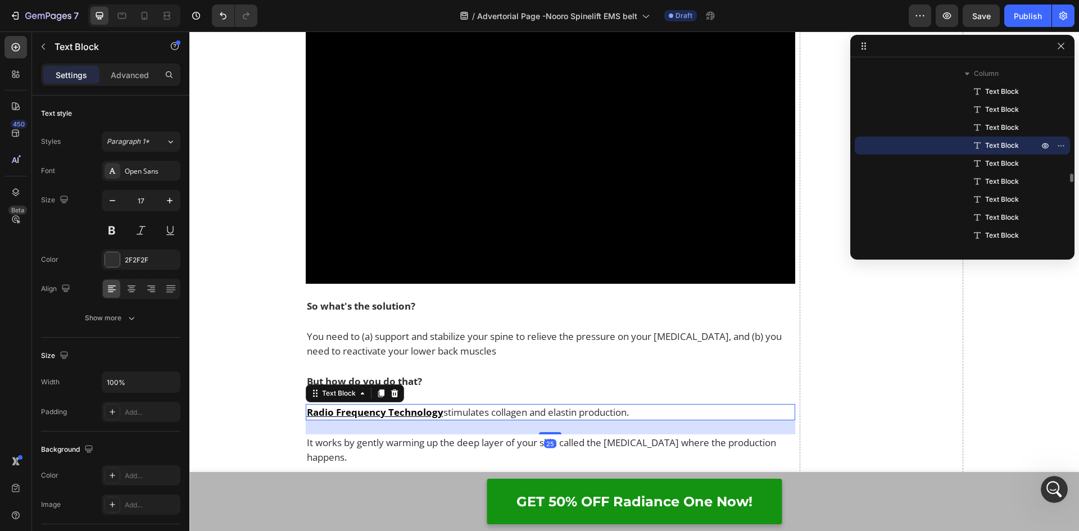
click at [675, 409] on p "Radio Frequency Technology stimulates collagen and elastin production." at bounding box center [551, 412] width 488 height 15
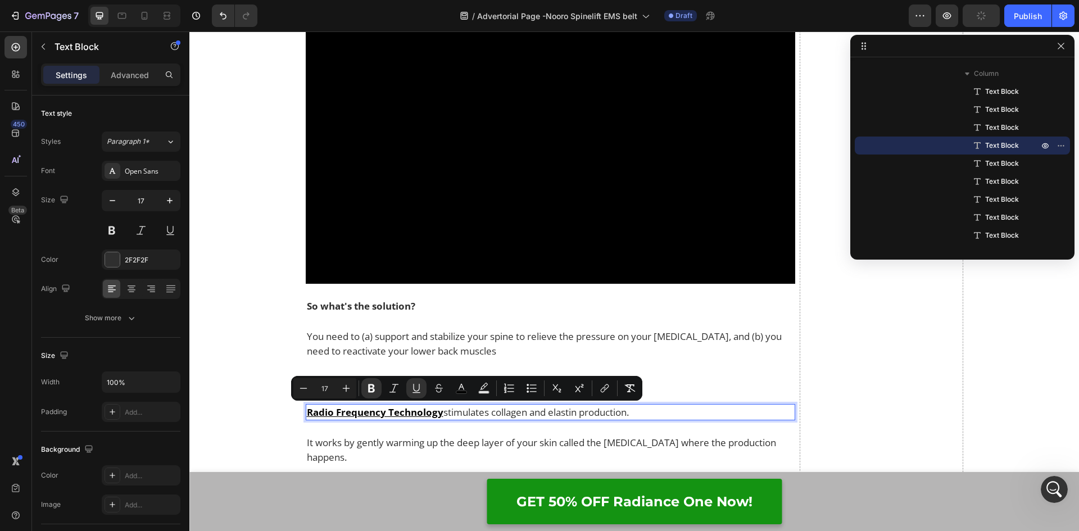
drag, startPoint x: 675, startPoint y: 410, endPoint x: 303, endPoint y: 413, distance: 371.9
click at [307, 413] on p "Radio Frequency Technology stimulates collagen and elastin production." at bounding box center [551, 412] width 488 height 15
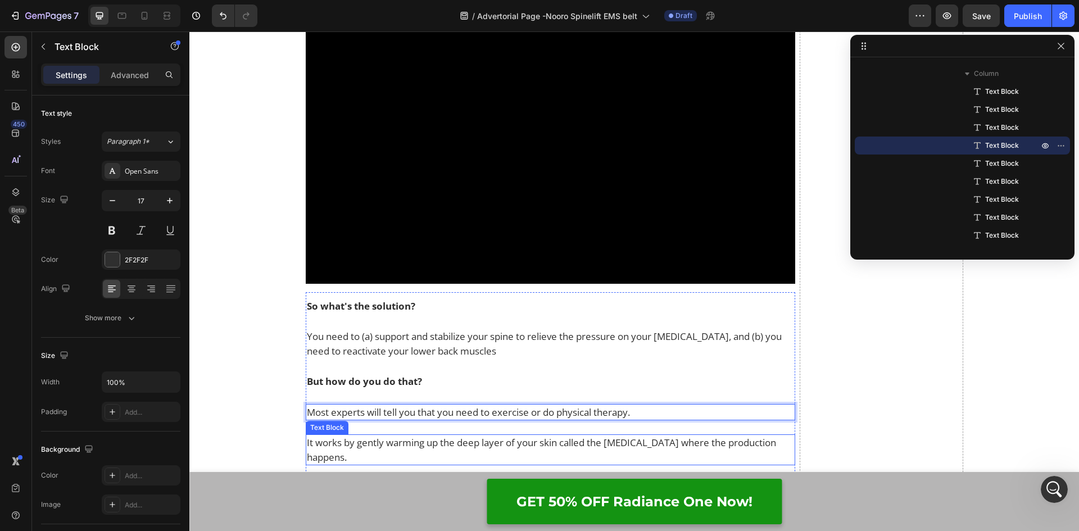
click at [366, 442] on p "It works by gently warming up the deep layer of your skin called the dermis whe…" at bounding box center [551, 449] width 488 height 29
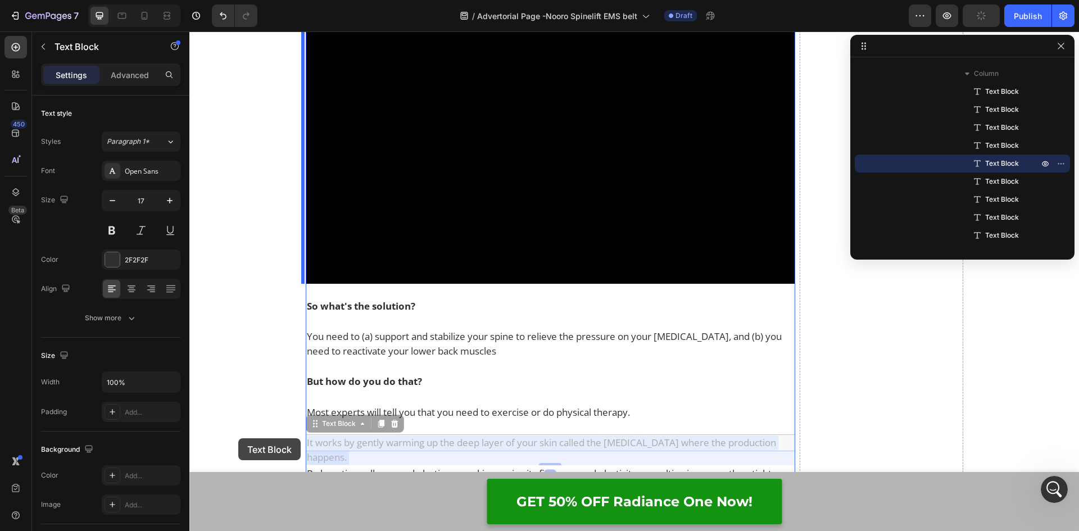
drag, startPoint x: 781, startPoint y: 443, endPoint x: 238, endPoint y: 438, distance: 542.6
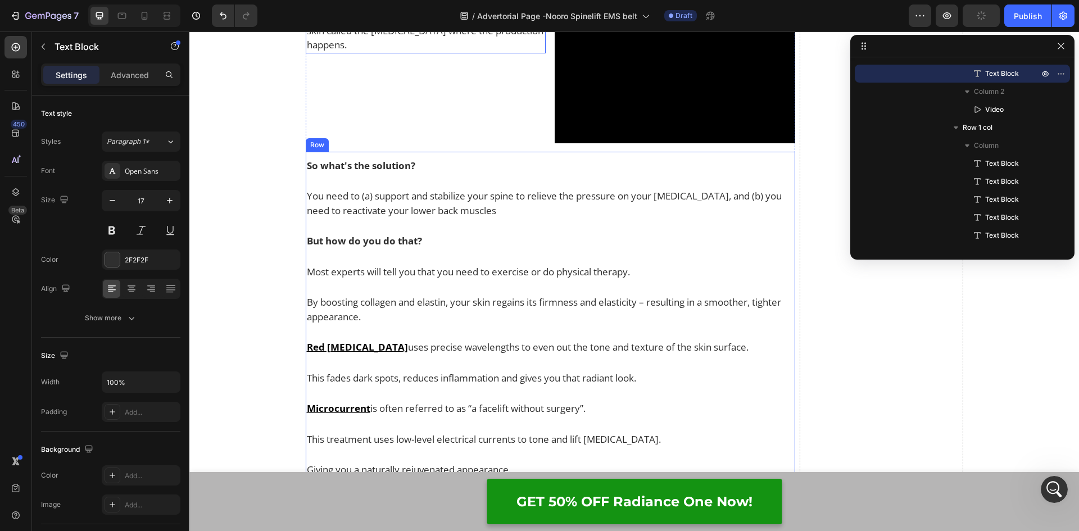
scroll to position [3727, 0]
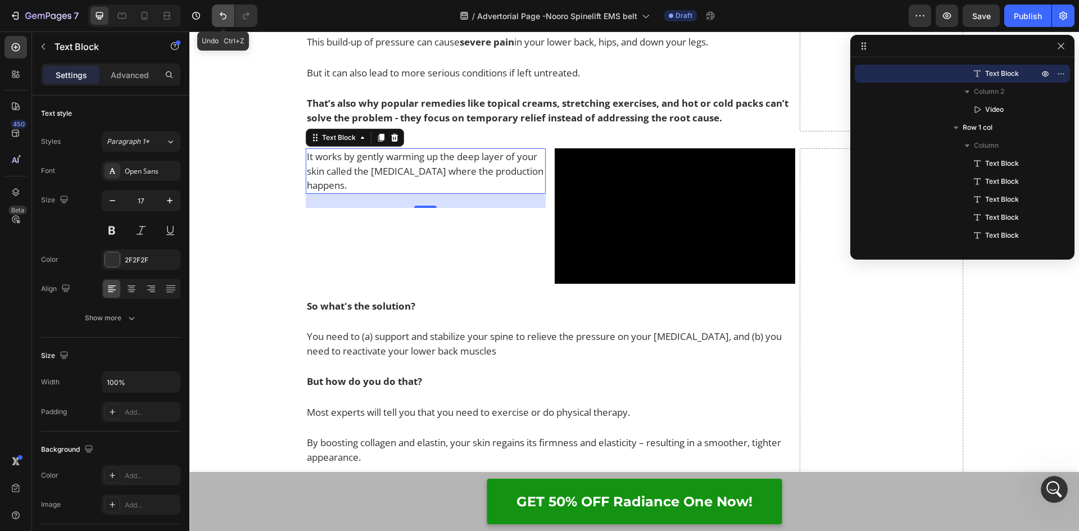
click at [213, 12] on button "Undo/Redo" at bounding box center [223, 15] width 22 height 22
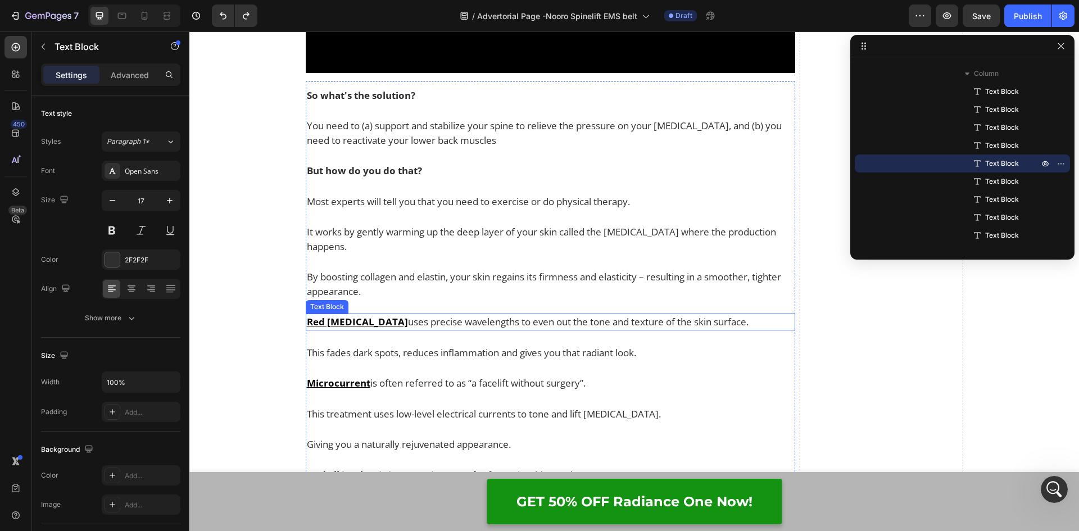
scroll to position [4036, 0]
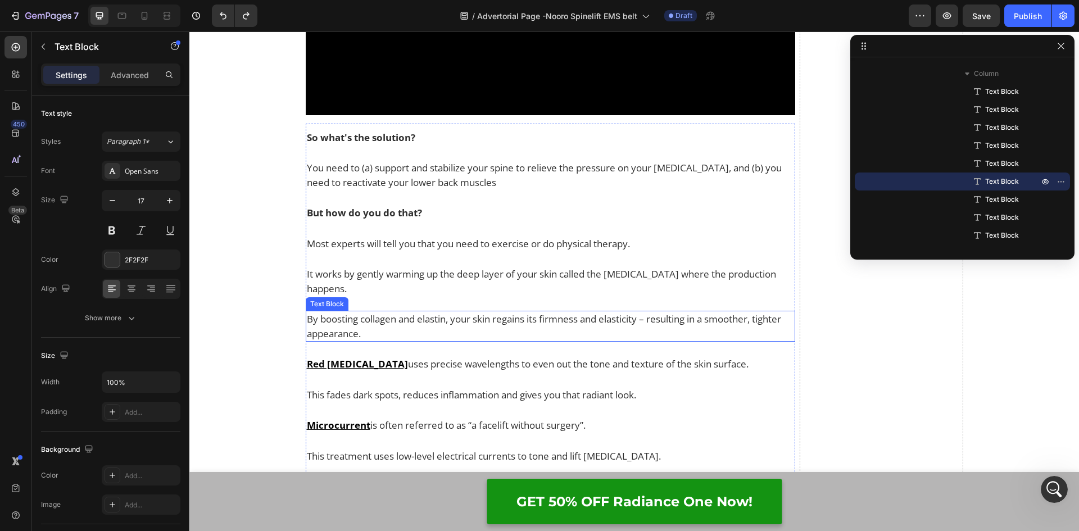
click at [398, 314] on p "By boosting collagen and elastin, your skin regains its firmness and elasticity…" at bounding box center [551, 326] width 488 height 29
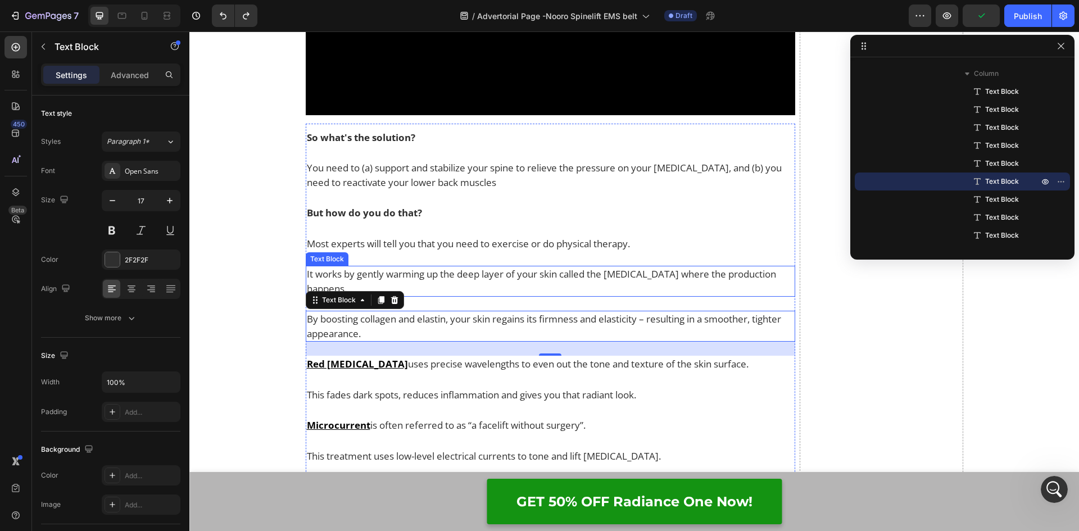
click at [418, 274] on p "It works by gently warming up the deep layer of your skin called the dermis whe…" at bounding box center [551, 281] width 488 height 29
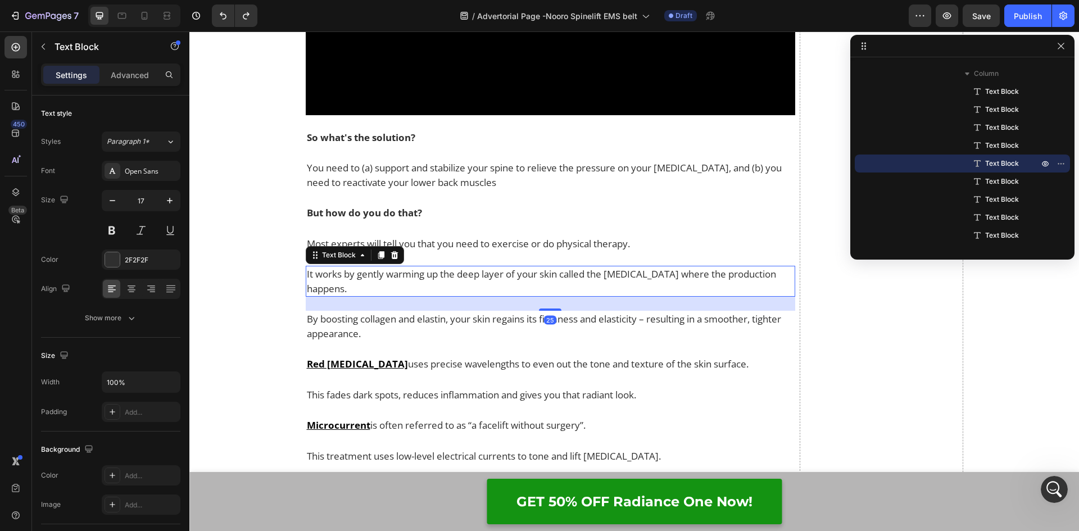
click at [779, 272] on p "It works by gently warming up the deep layer of your skin called the dermis whe…" at bounding box center [551, 281] width 488 height 29
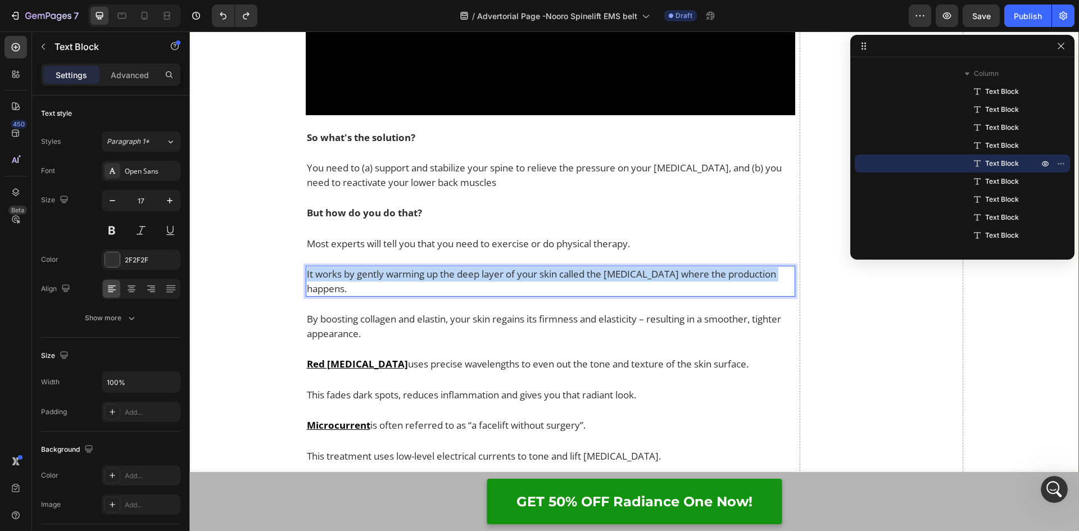
drag, startPoint x: 783, startPoint y: 274, endPoint x: 189, endPoint y: 260, distance: 593.9
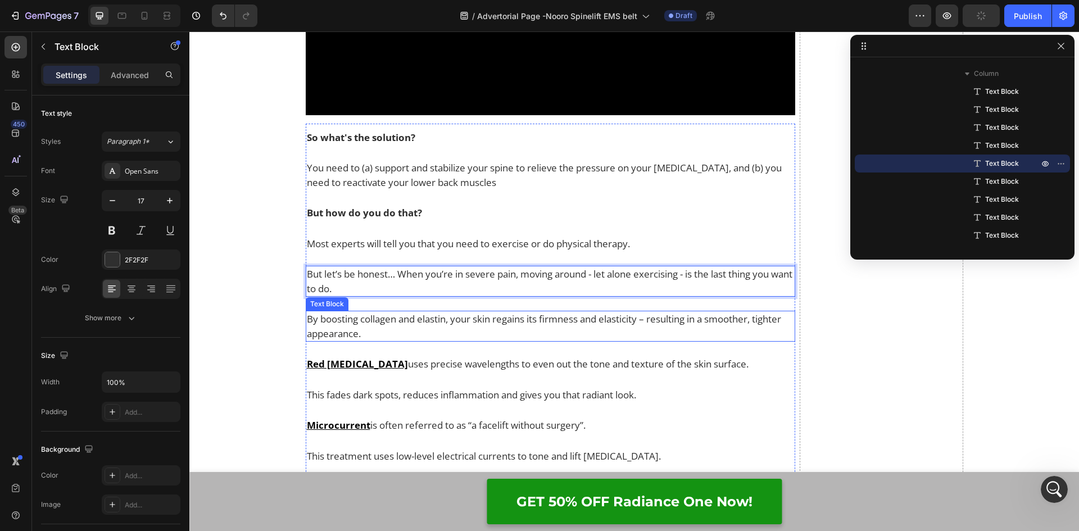
click at [351, 331] on p "By boosting collagen and elastin, your skin regains its firmness and elasticity…" at bounding box center [551, 326] width 488 height 29
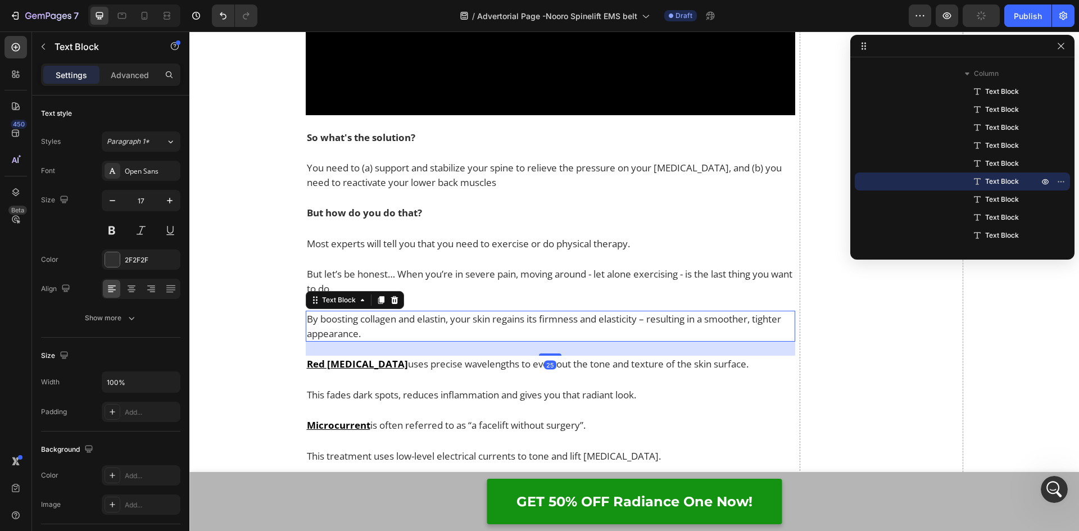
click at [374, 329] on p "By boosting collagen and elastin, your skin regains its firmness and elasticity…" at bounding box center [551, 326] width 488 height 29
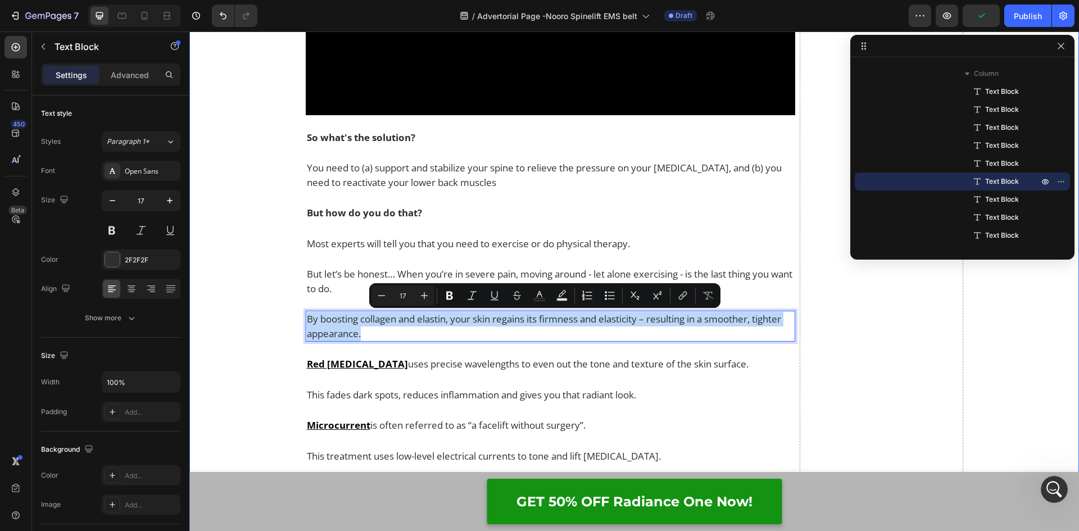
drag, startPoint x: 377, startPoint y: 333, endPoint x: 299, endPoint y: 318, distance: 79.4
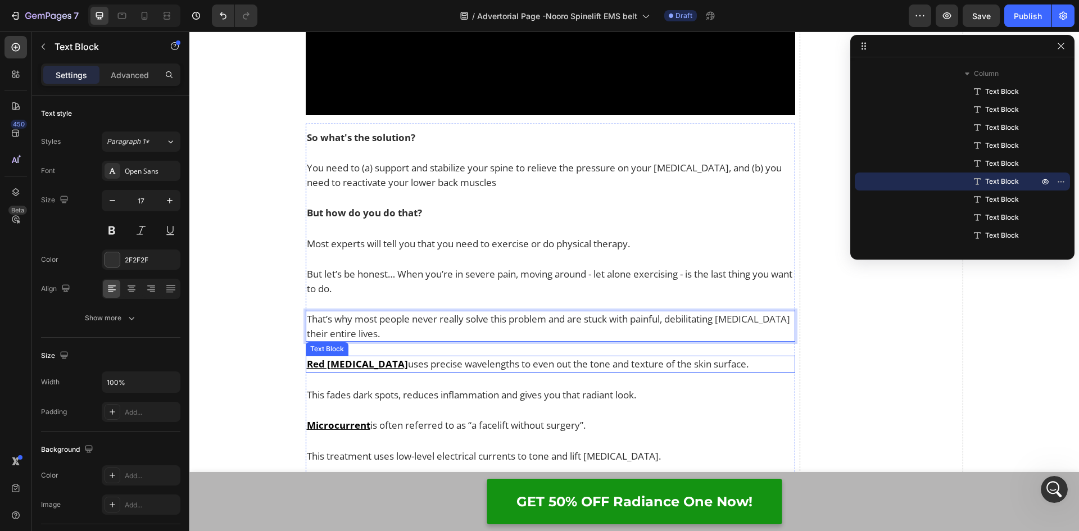
click at [381, 361] on u "Red Light Therapy" at bounding box center [357, 363] width 101 height 13
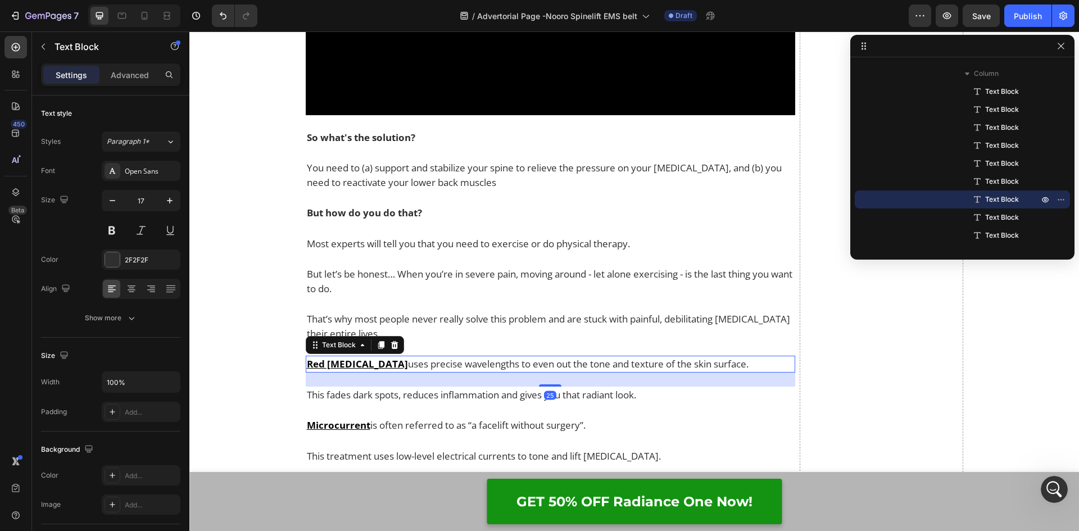
click at [746, 363] on p "Red Light Therapy uses precise wavelengths to even out the tone and texture of …" at bounding box center [551, 364] width 488 height 15
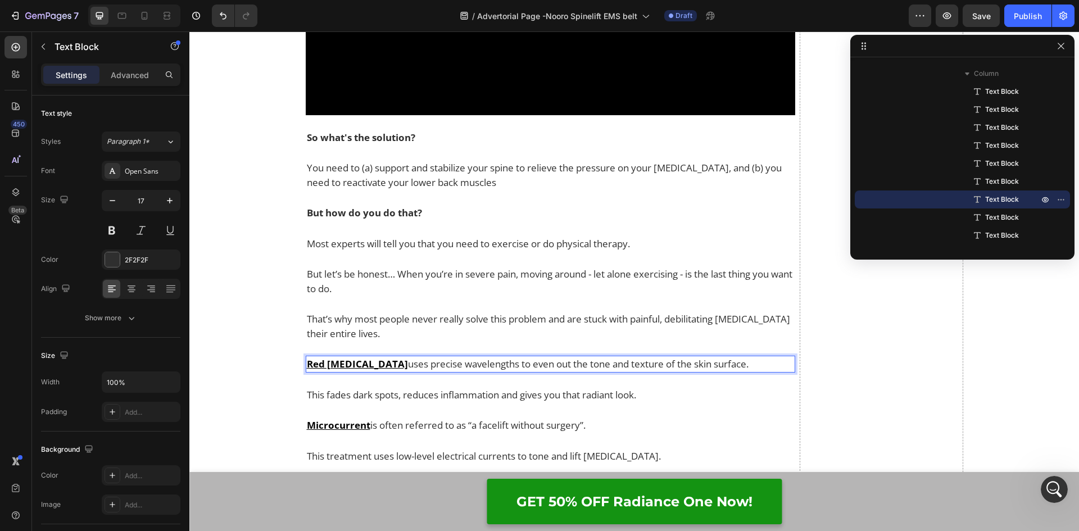
drag, startPoint x: 754, startPoint y: 363, endPoint x: 303, endPoint y: 368, distance: 451.1
click at [307, 368] on p "Red Light Therapy uses precise wavelengths to even out the tone and texture of …" at bounding box center [551, 364] width 488 height 15
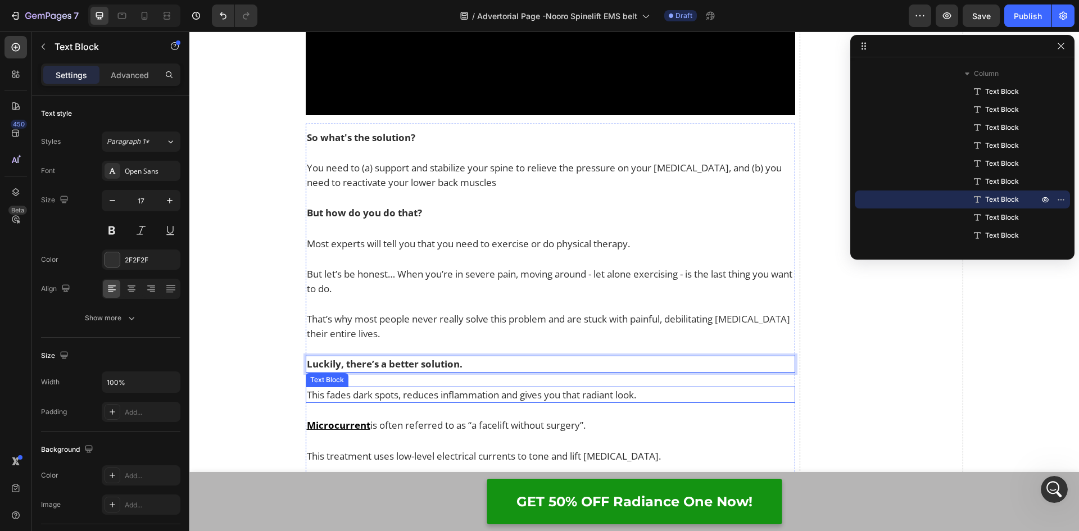
click at [482, 394] on p "This fades dark spots, reduces inflammation and gives you that radiant look." at bounding box center [551, 395] width 488 height 15
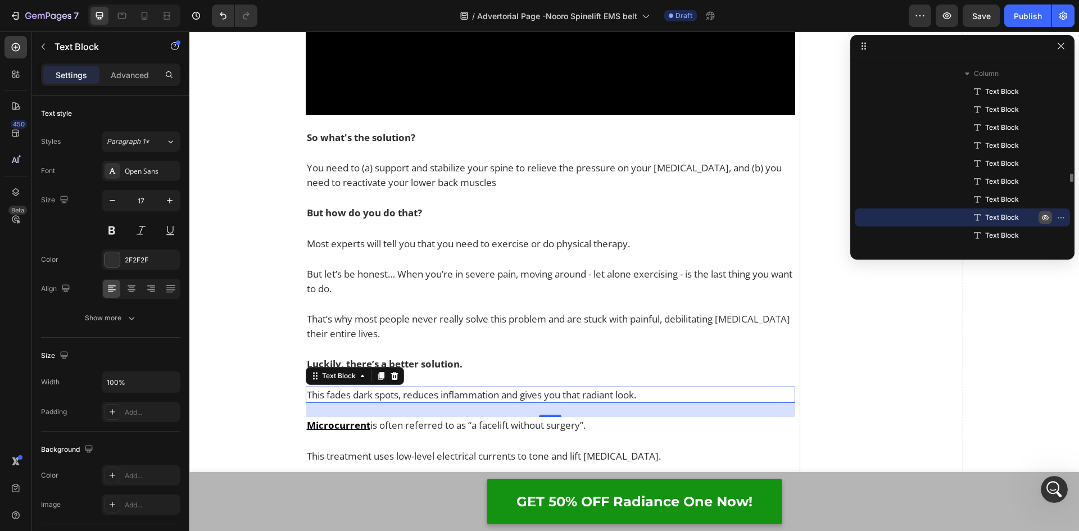
click at [1043, 215] on icon "button" at bounding box center [1044, 217] width 9 height 9
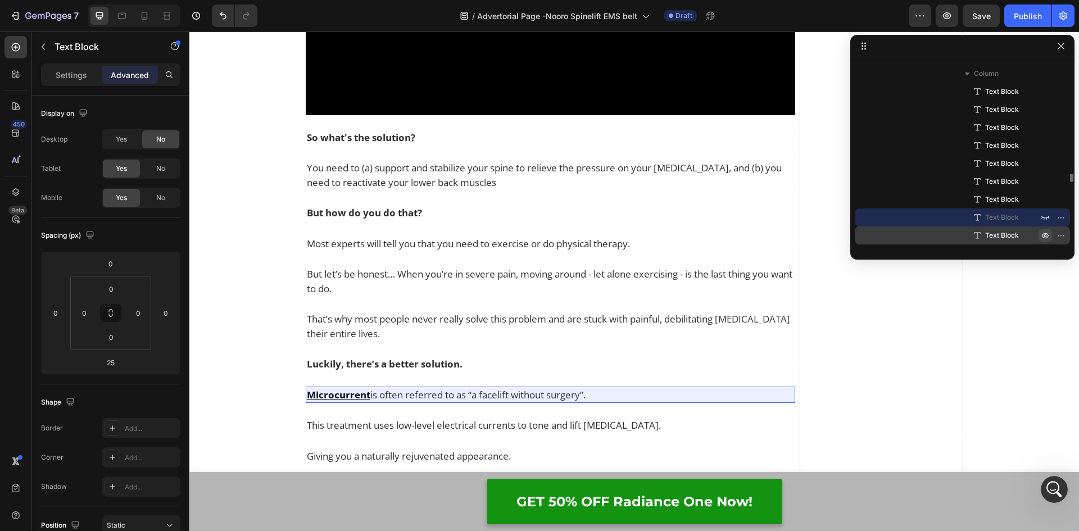
click at [1041, 235] on icon "button" at bounding box center [1044, 235] width 9 height 9
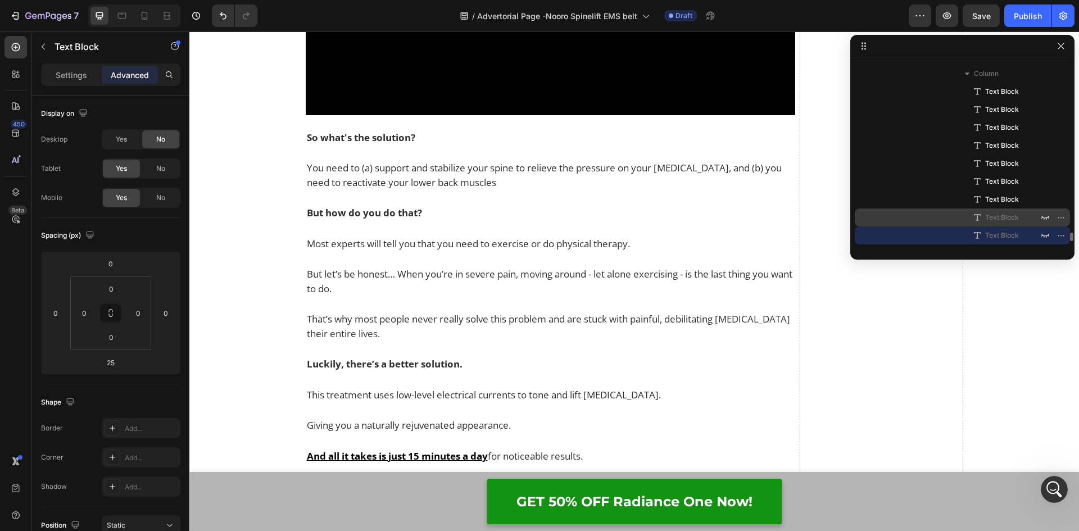
scroll to position [2419, 0]
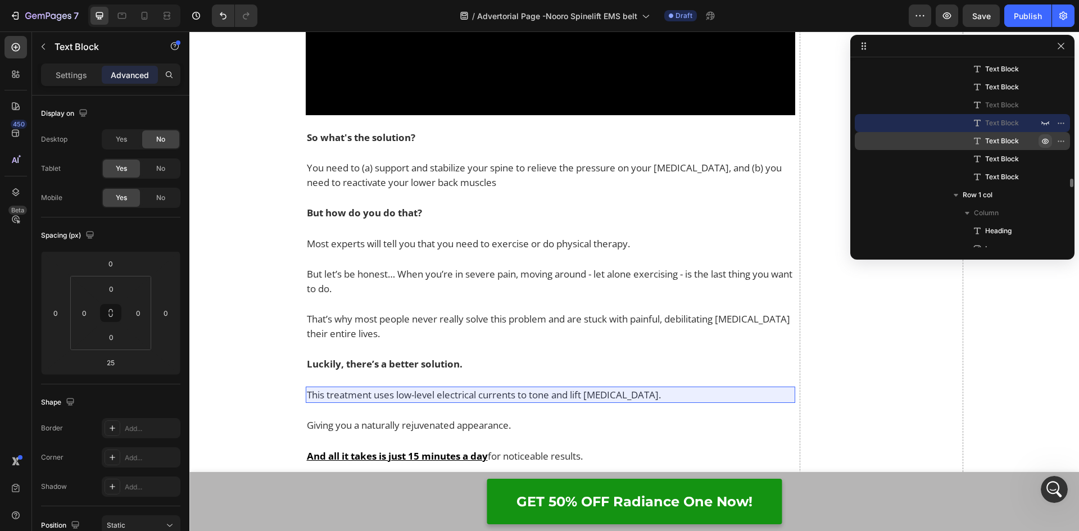
click at [1062, 142] on icon "button" at bounding box center [1062, 140] width 1 height 1
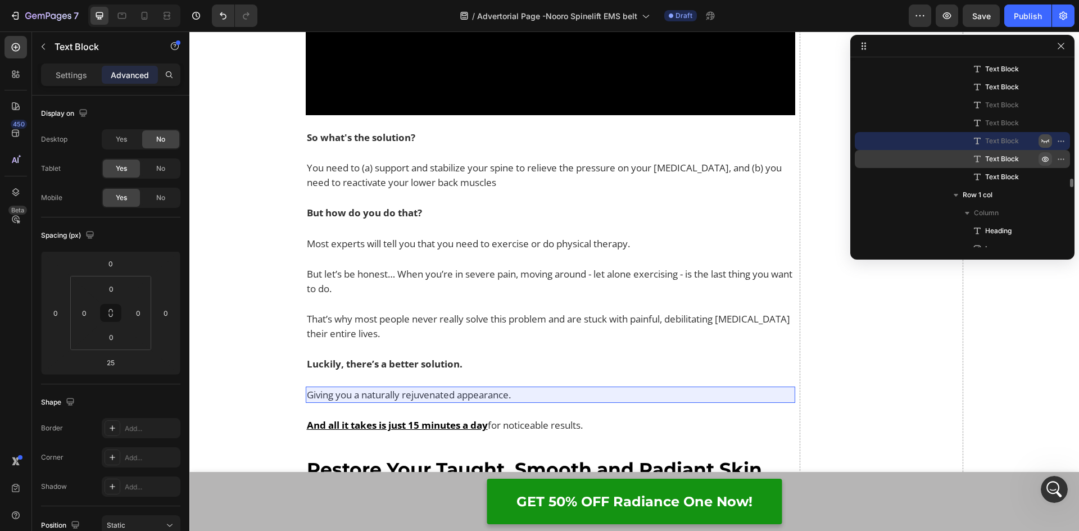
click at [1041, 160] on icon "button" at bounding box center [1044, 158] width 9 height 9
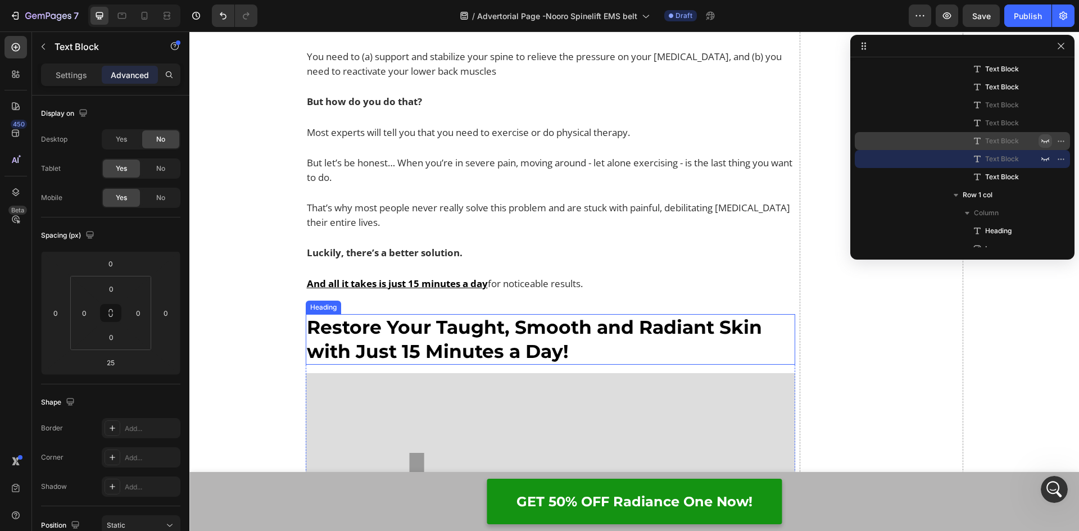
scroll to position [4148, 0]
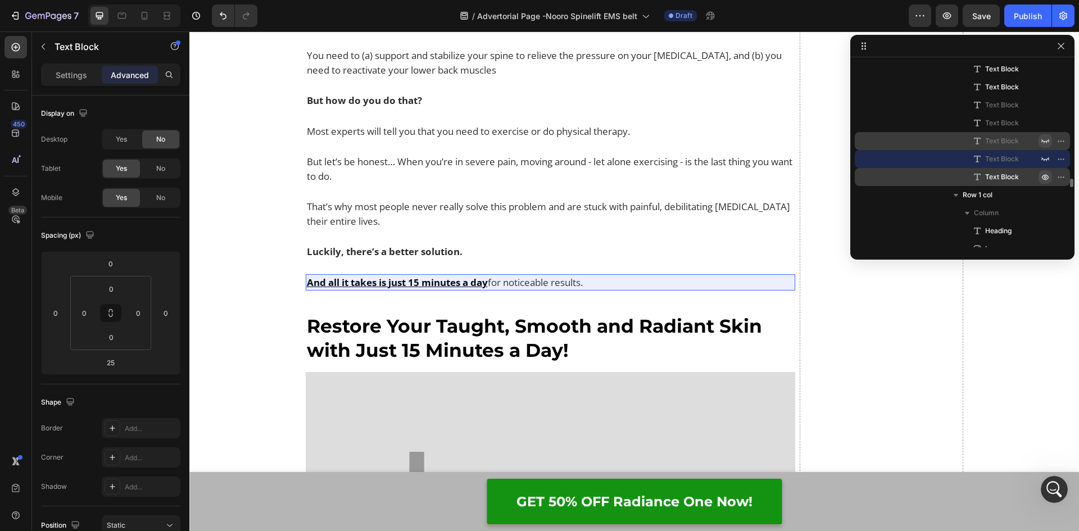
click at [1045, 178] on icon "button" at bounding box center [1044, 176] width 9 height 9
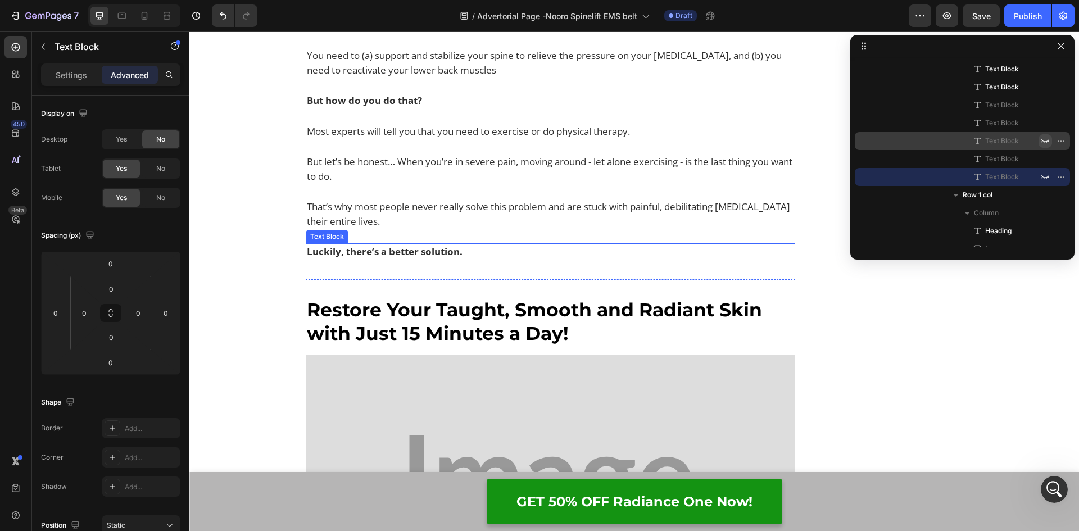
click at [426, 254] on strong "Luckily, there’s a better solution." at bounding box center [385, 251] width 156 height 13
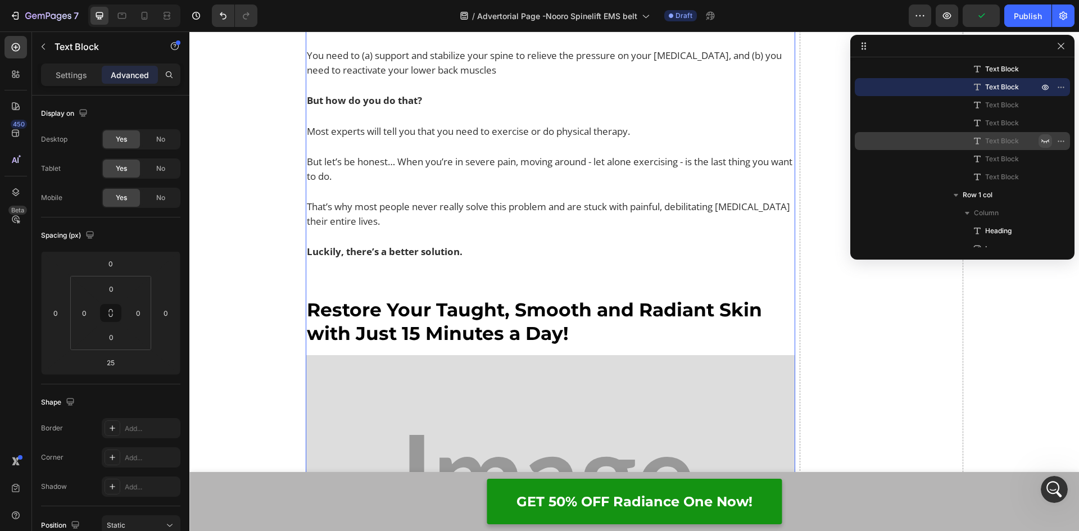
click at [481, 295] on div "How Does It Work? Heading Video So what's the solution? Text Block You need to …" at bounding box center [551, 299] width 490 height 1145
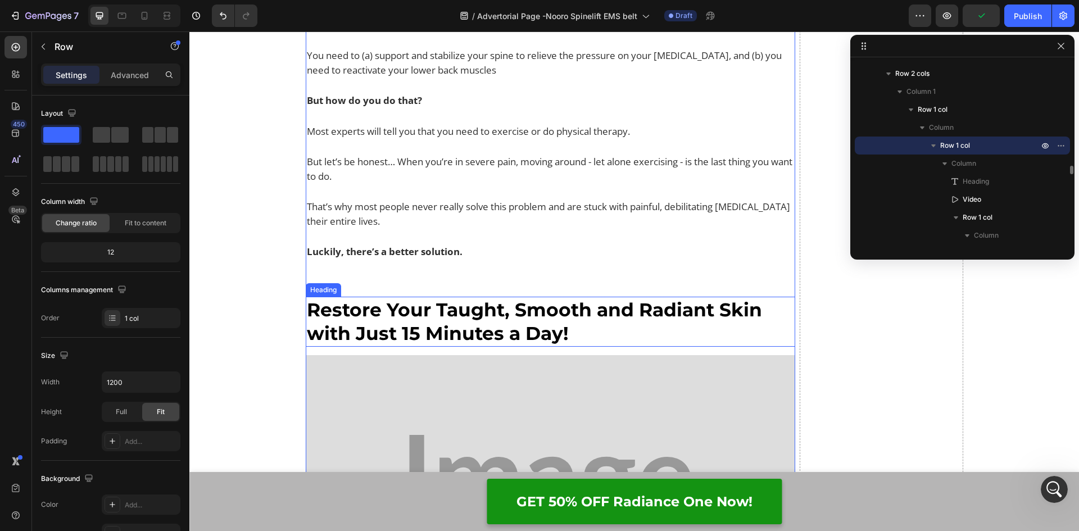
click at [482, 298] on h2 "Restore Your Taught, Smooth and Radiant Skin with Just 15 Minutes a Day!" at bounding box center [551, 322] width 490 height 51
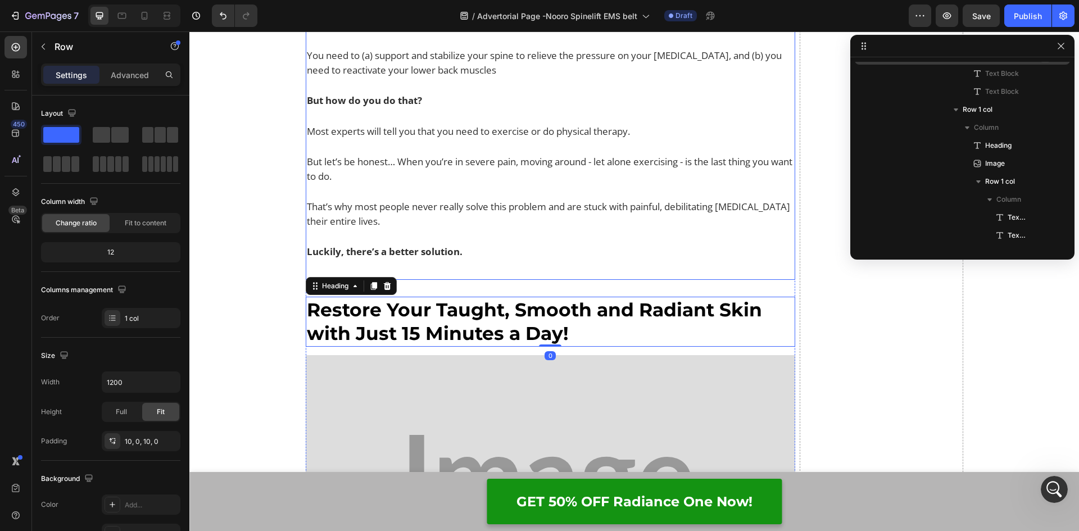
click at [536, 275] on div "So what's the solution? Text Block You need to (a) support and stabilize your s…" at bounding box center [551, 145] width 490 height 269
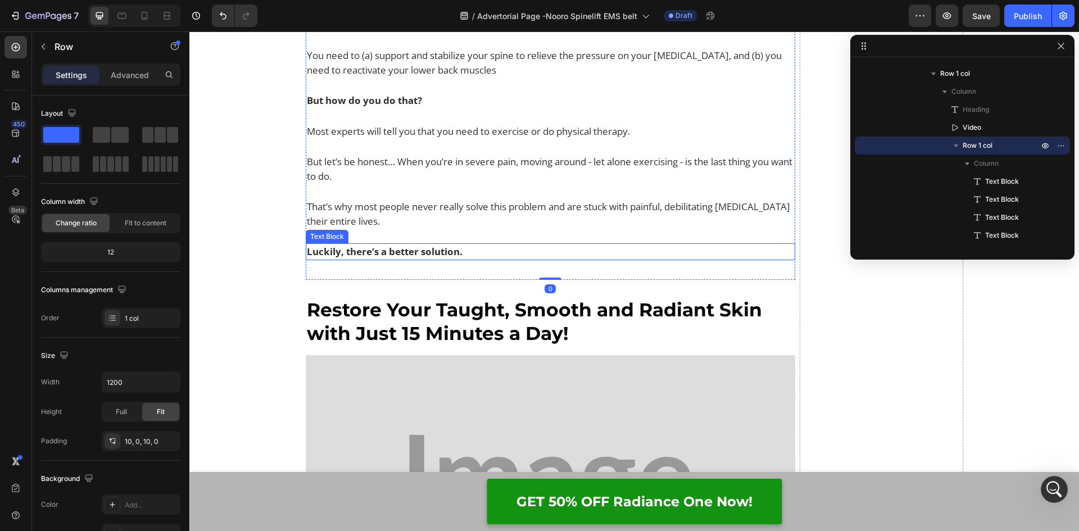
click at [450, 255] on strong "Luckily, there’s a better solution." at bounding box center [385, 251] width 156 height 13
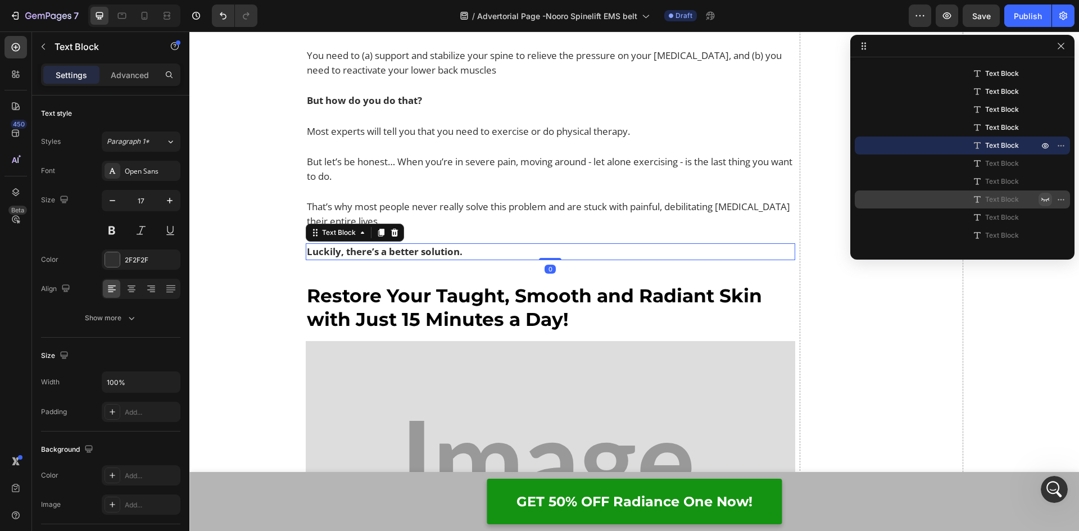
drag, startPoint x: 542, startPoint y: 273, endPoint x: 548, endPoint y: 246, distance: 27.5
click at [548, 246] on div "Luckily, there’s a better solution. Text Block 0" at bounding box center [551, 251] width 490 height 17
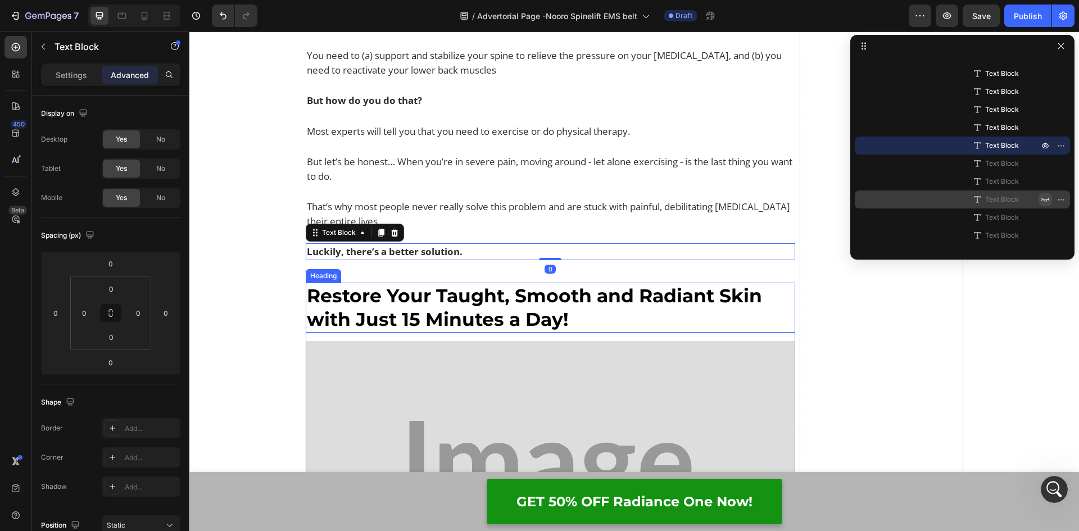
click at [600, 291] on h2 "Restore Your Taught, Smooth and Radiant Skin with Just 15 Minutes a Day!" at bounding box center [551, 308] width 490 height 51
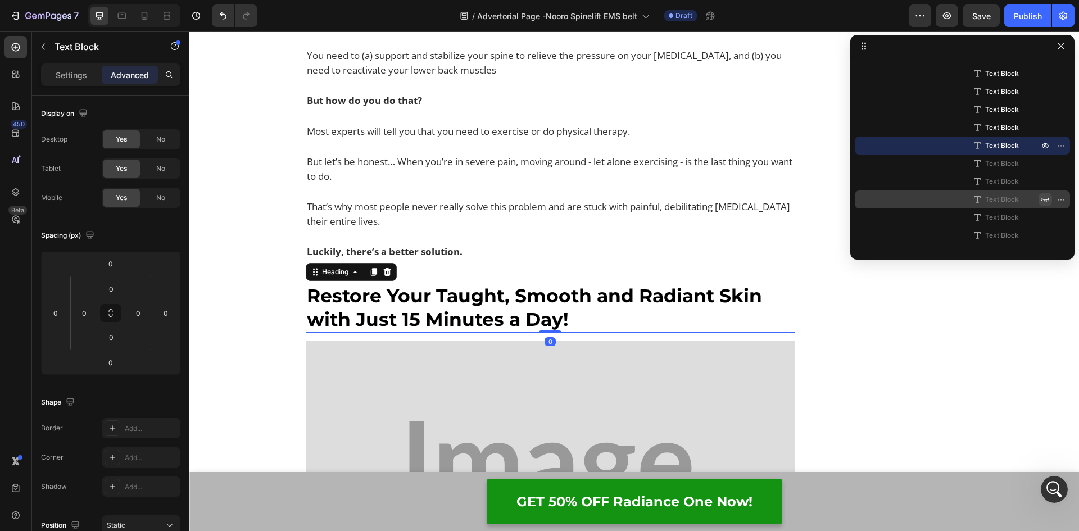
scroll to position [2505, 0]
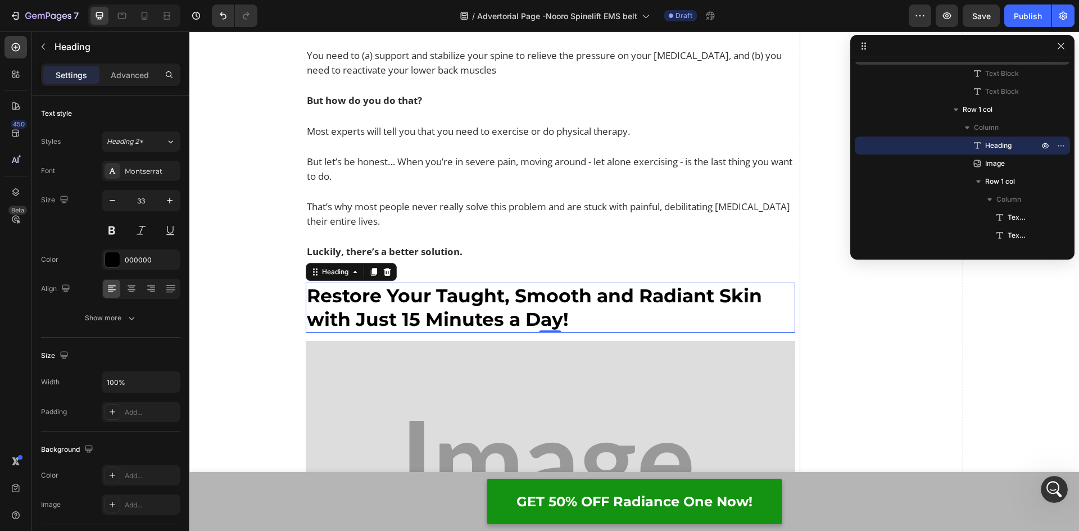
click at [585, 320] on h2 "Restore Your Taught, Smooth and Radiant Skin with Just 15 Minutes a Day!" at bounding box center [551, 308] width 490 height 51
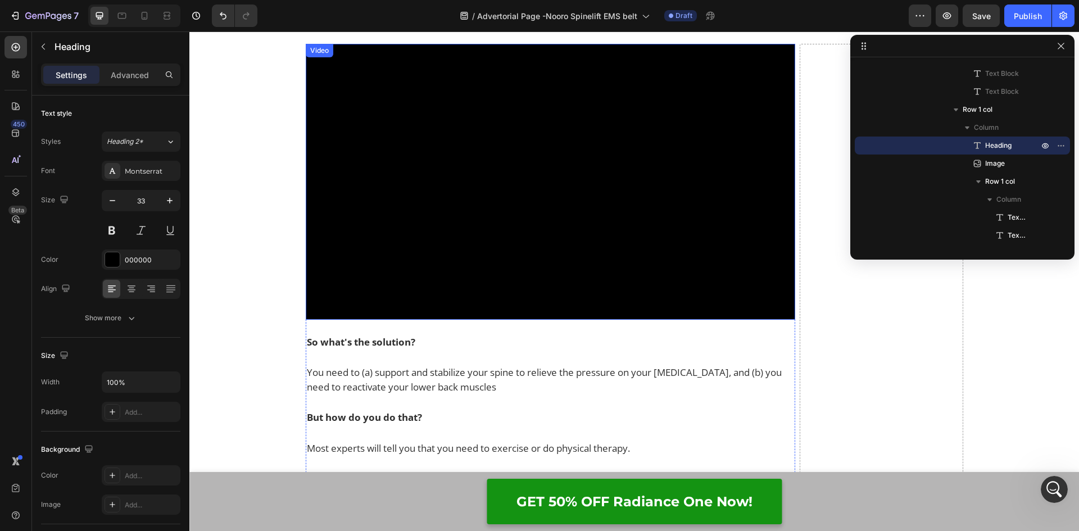
scroll to position [3811, 0]
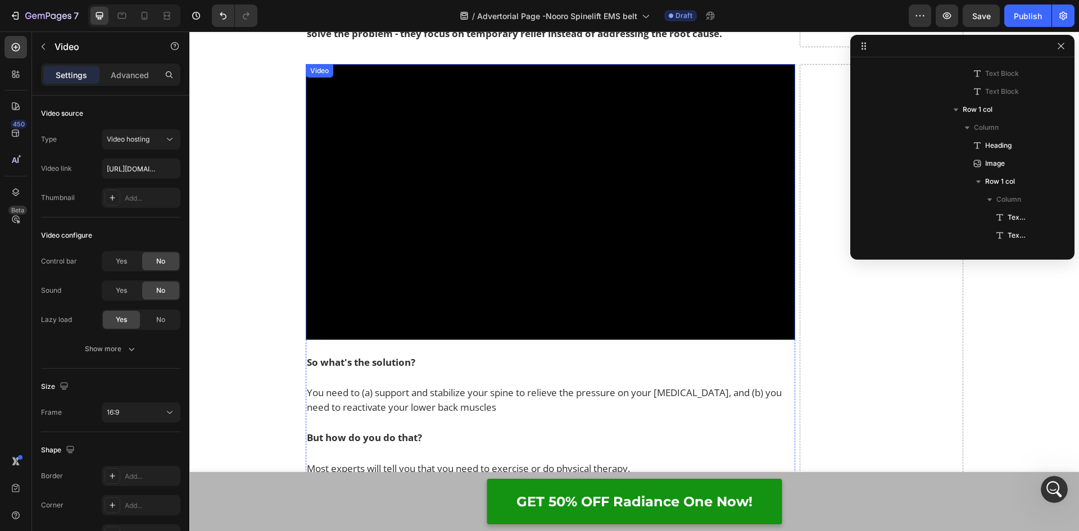
click at [436, 215] on video at bounding box center [551, 201] width 490 height 275
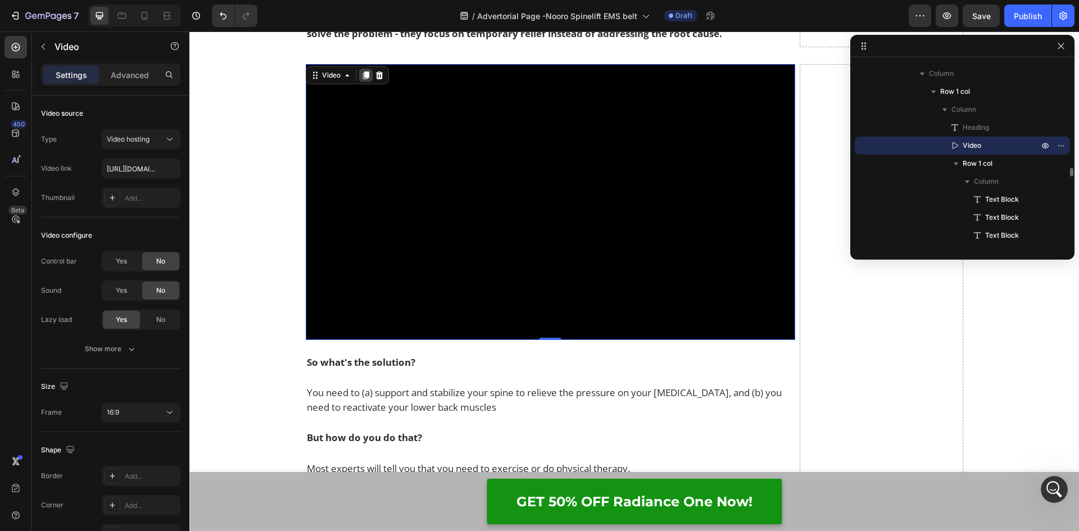
click at [361, 73] on icon at bounding box center [365, 75] width 9 height 9
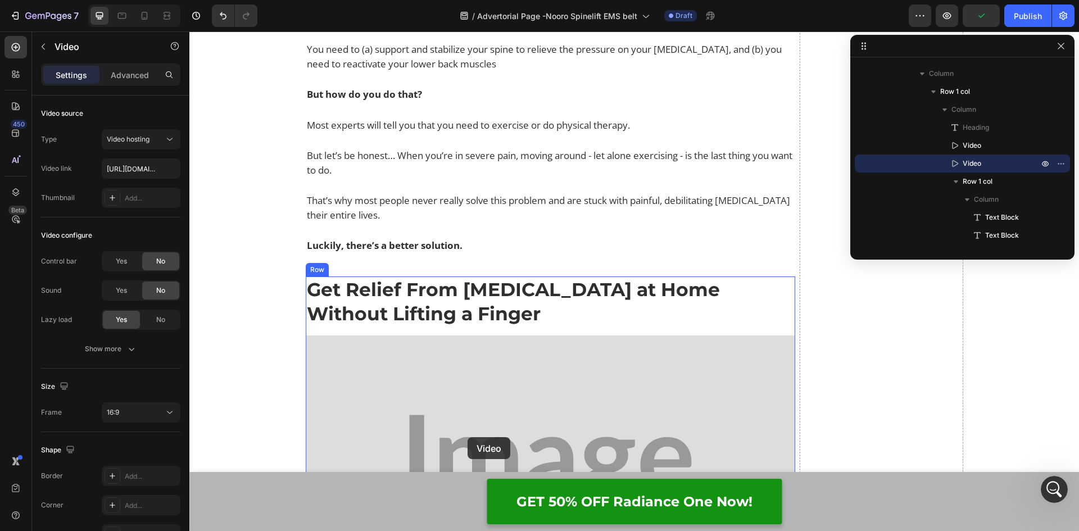
scroll to position [4490, 0]
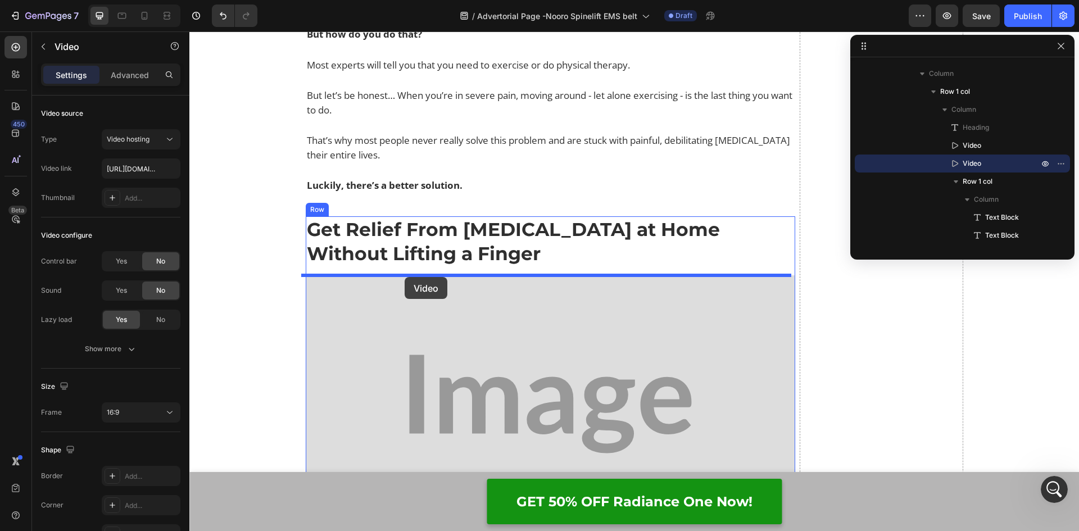
drag, startPoint x: 313, startPoint y: 85, endPoint x: 404, endPoint y: 277, distance: 212.3
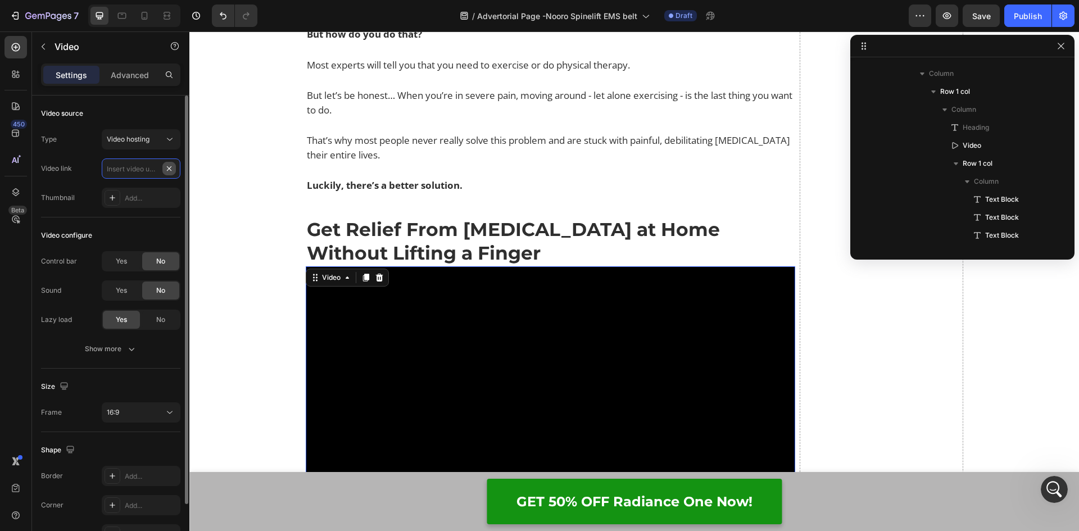
scroll to position [0, 0]
paste input "https://cdn.shopify.com/videos/c/o/v/4ee85c4c8e194ec9b573e25b869527f4.mp4"
type input "https://cdn.shopify.com/videos/c/o/v/4ee85c4c8e194ec9b573e25b869527f4.mp4"
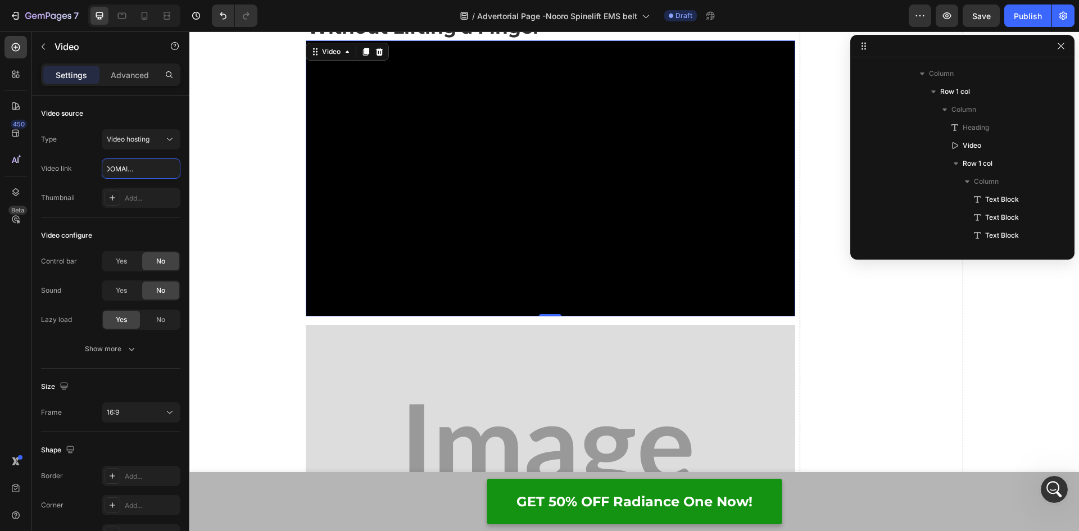
scroll to position [4495, 0]
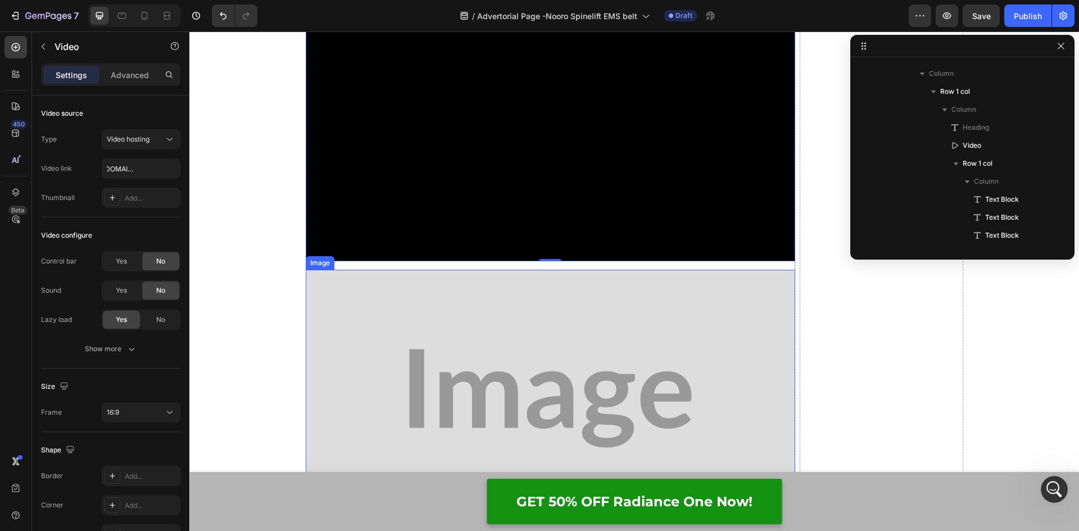
click at [452, 316] on img at bounding box center [551, 399] width 490 height 258
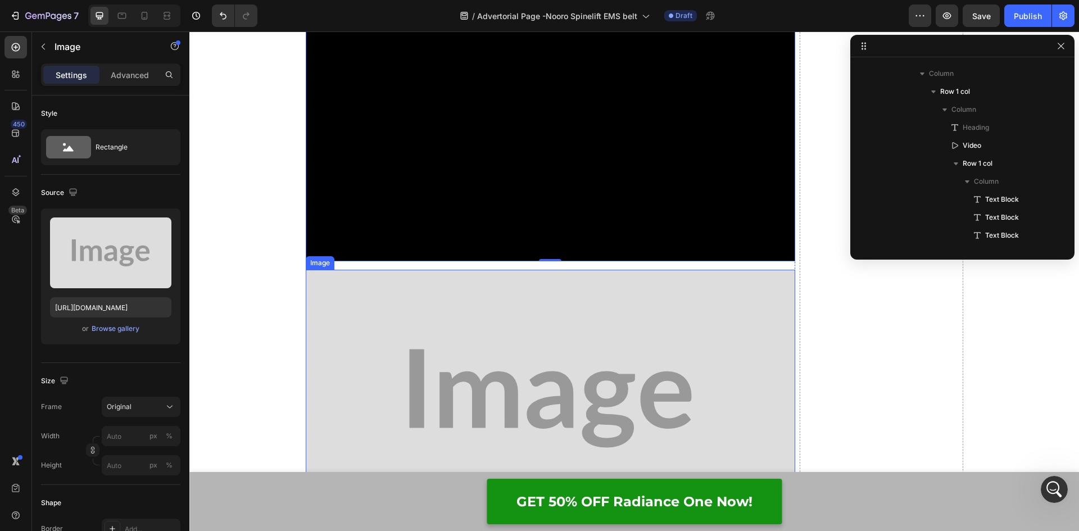
scroll to position [2541, 0]
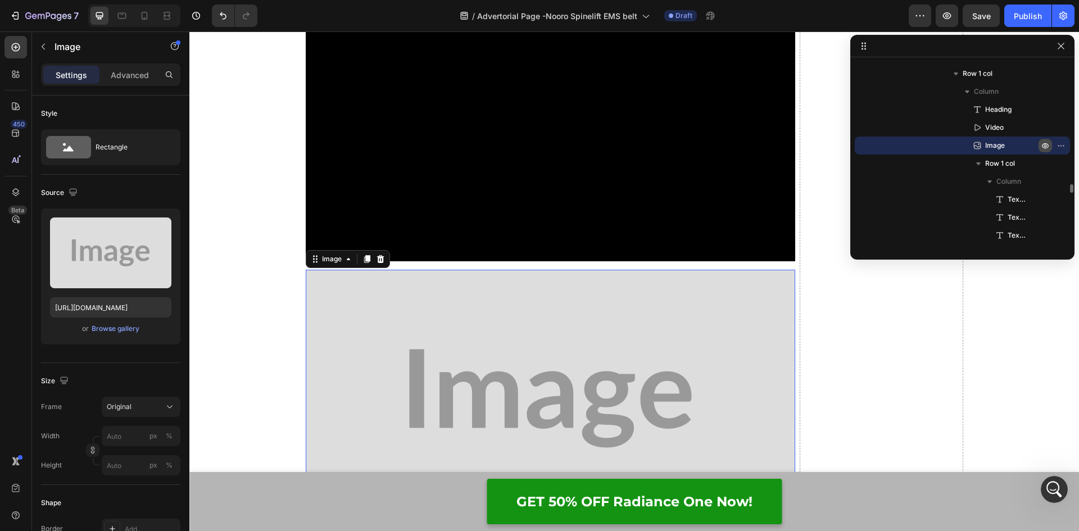
click at [1041, 145] on icon "button" at bounding box center [1044, 145] width 9 height 9
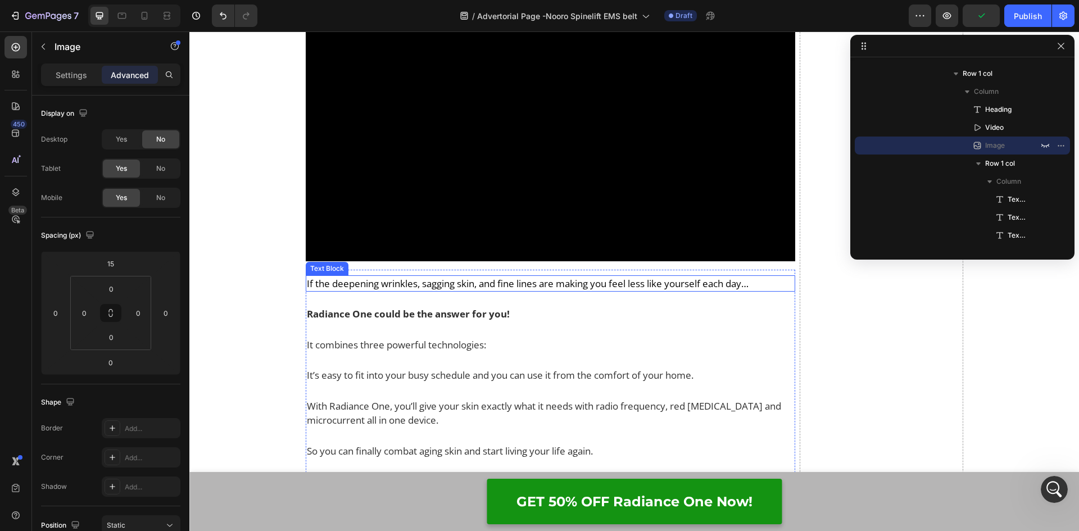
click at [413, 281] on span "If the deepening wrinkles, sagging skin, and fine lines are making you feel les…" at bounding box center [528, 283] width 442 height 13
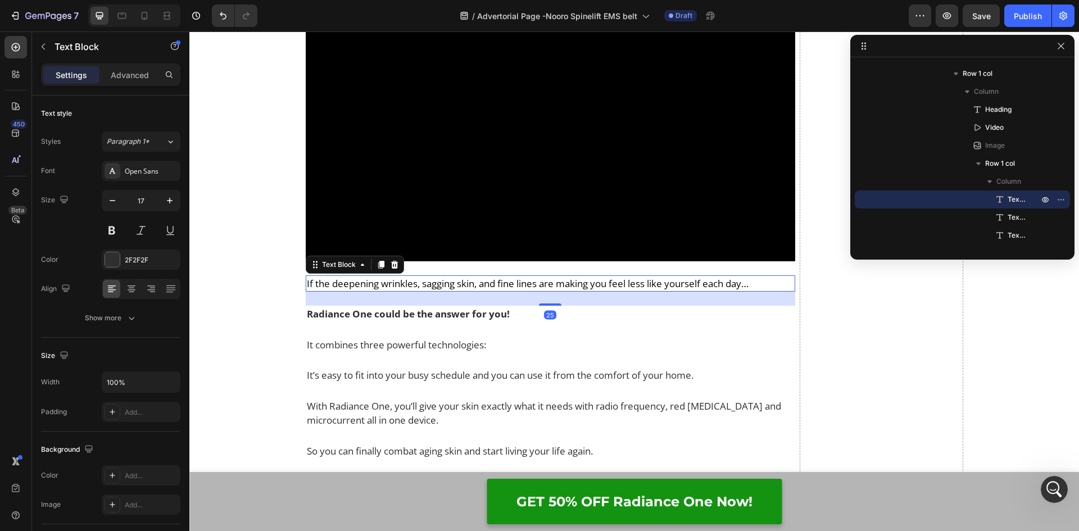
click at [755, 284] on p "If the deepening wrinkles, sagging skin, and fine lines are making you feel les…" at bounding box center [551, 283] width 488 height 15
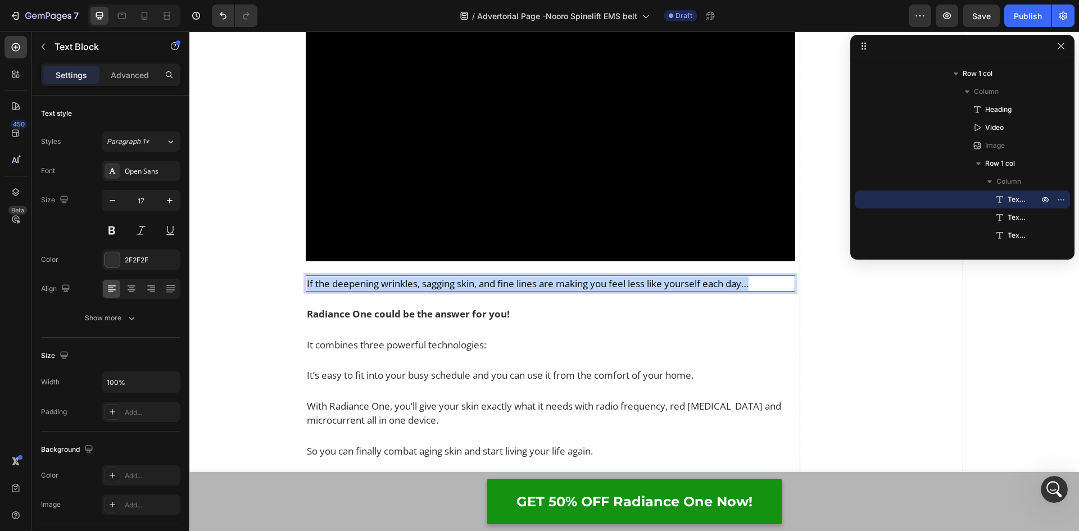
drag, startPoint x: 767, startPoint y: 284, endPoint x: 302, endPoint y: 281, distance: 465.1
click at [306, 281] on div "If the deepening wrinkles, sagging skin, and fine lines are making you feel les…" at bounding box center [551, 283] width 490 height 17
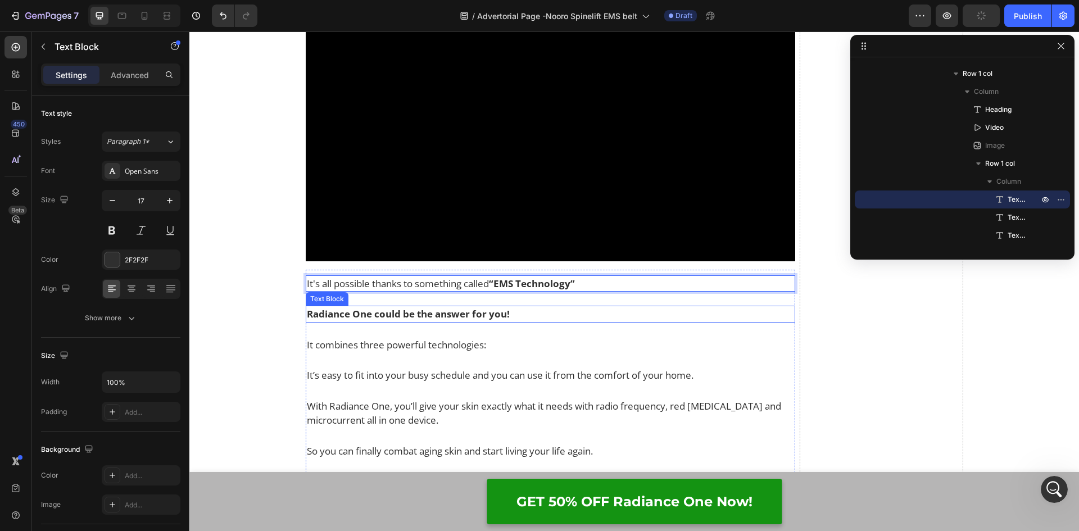
click at [401, 307] on p "Radiance One could be the answer for you!" at bounding box center [551, 314] width 488 height 15
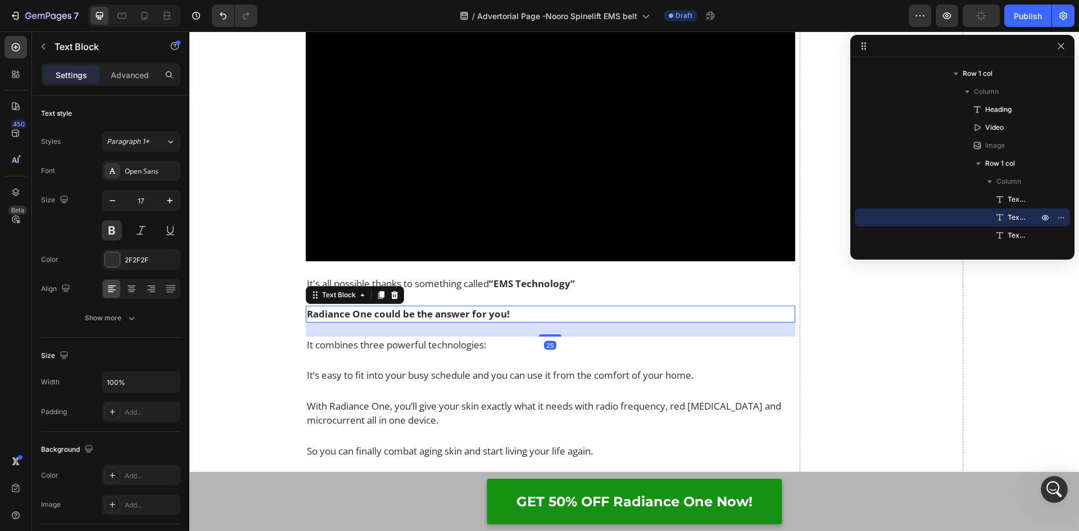
click at [524, 316] on p "Radiance One could be the answer for you!" at bounding box center [551, 314] width 488 height 15
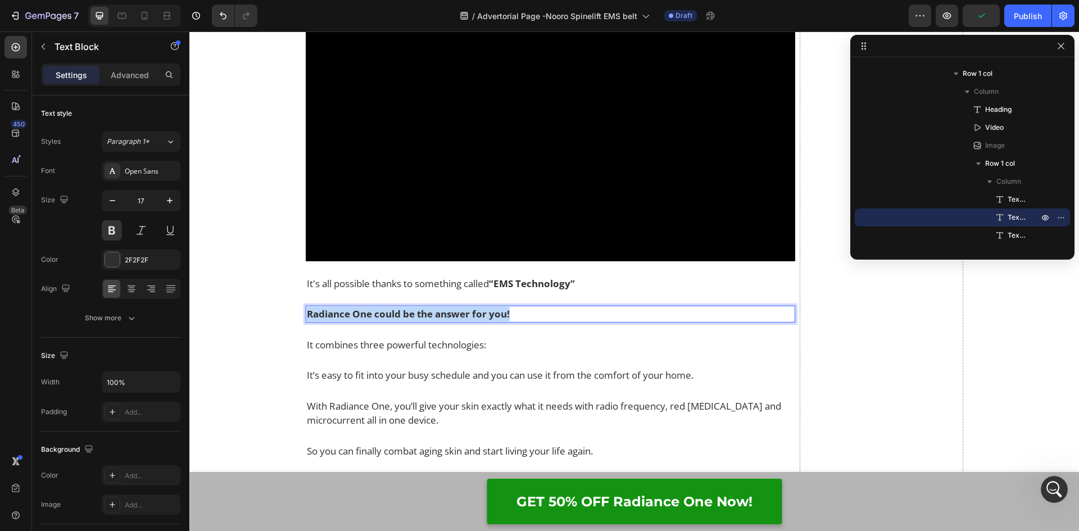
drag, startPoint x: 528, startPoint y: 312, endPoint x: 302, endPoint y: 313, distance: 226.4
click at [306, 313] on div "Radiance One could be the answer for you!" at bounding box center [551, 314] width 490 height 17
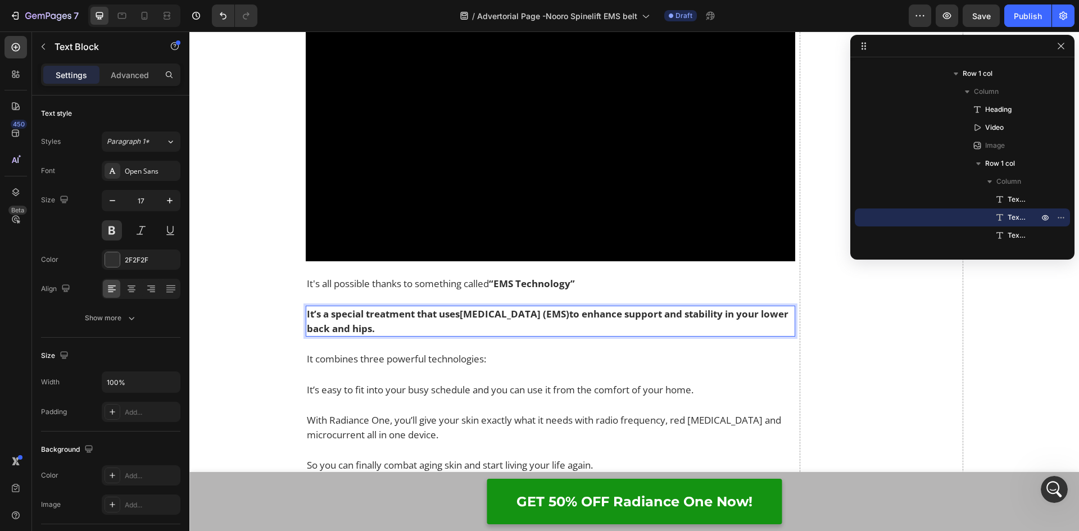
click at [451, 324] on p "It’s a special treatment that uses Electrical Muscle Stimulation (EMS) to enhan…" at bounding box center [551, 321] width 488 height 29
drag, startPoint x: 443, startPoint y: 326, endPoint x: 298, endPoint y: 316, distance: 144.7
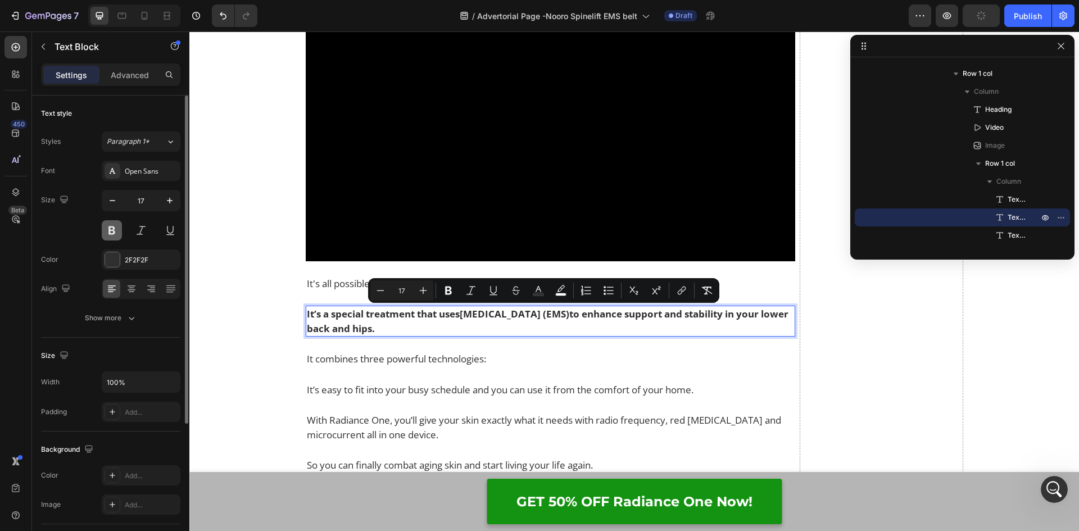
click at [115, 232] on button at bounding box center [112, 230] width 20 height 20
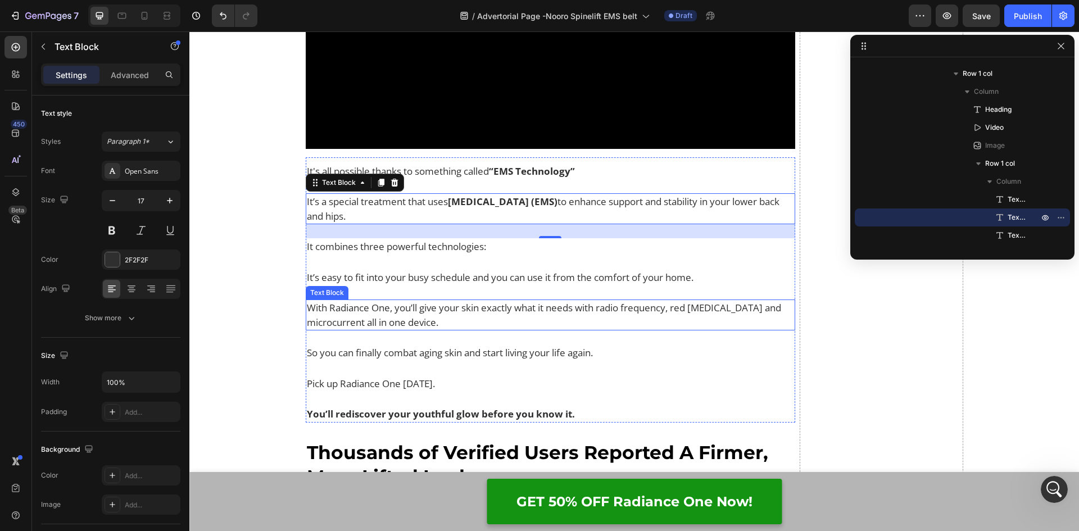
scroll to position [4664, 0]
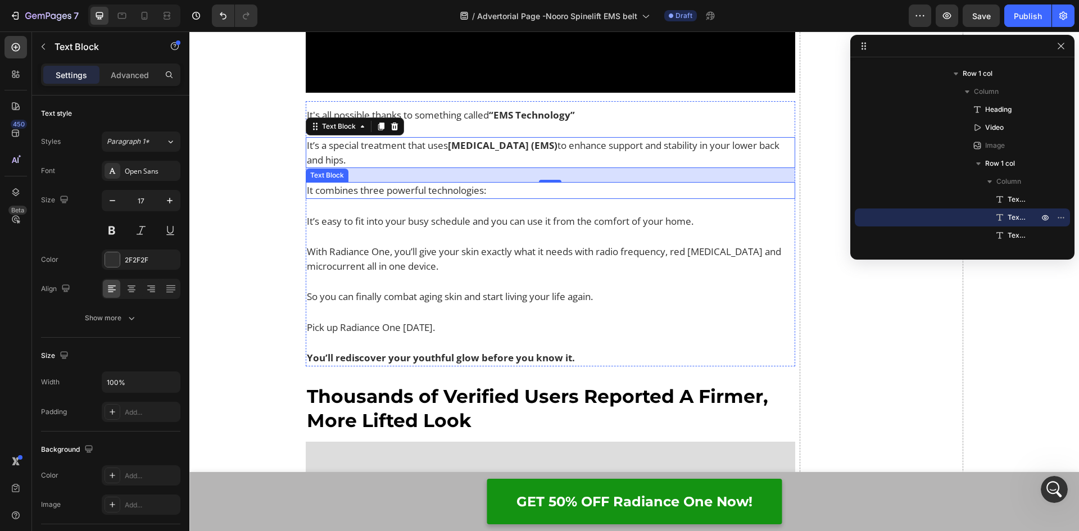
click at [466, 191] on p "It combines three powerful technologies:" at bounding box center [551, 190] width 488 height 15
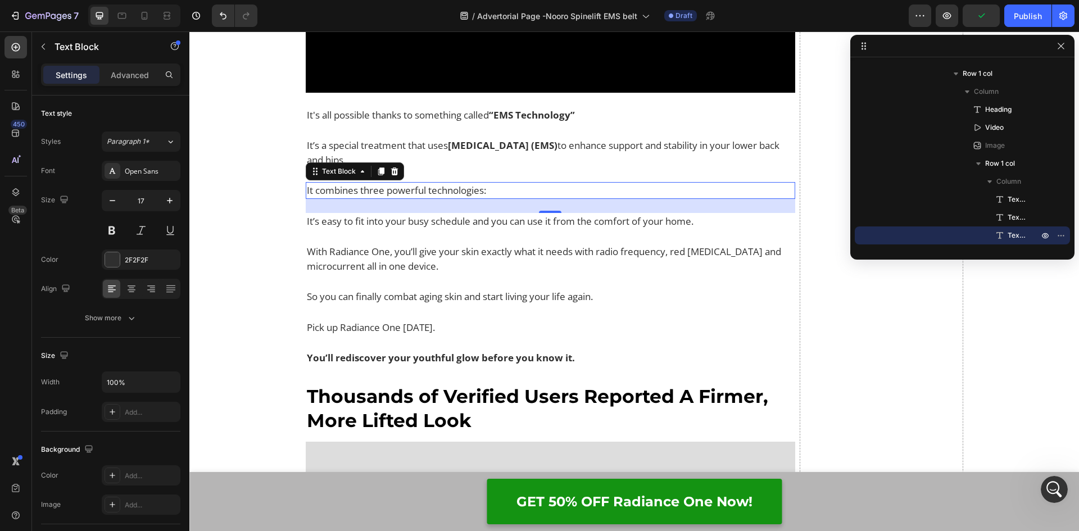
click at [500, 190] on p "It combines three powerful technologies:" at bounding box center [551, 190] width 488 height 15
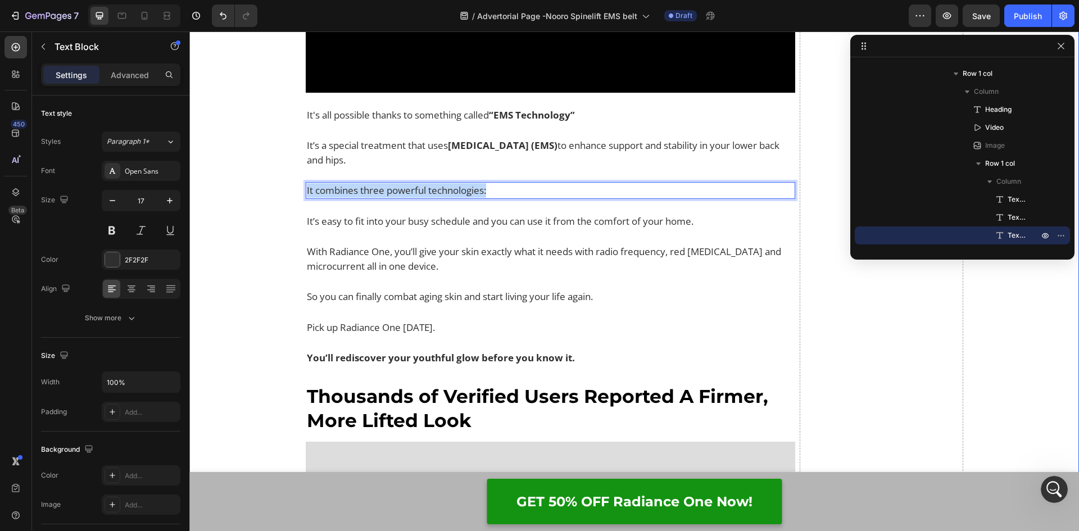
drag, startPoint x: 525, startPoint y: 190, endPoint x: 288, endPoint y: 190, distance: 237.0
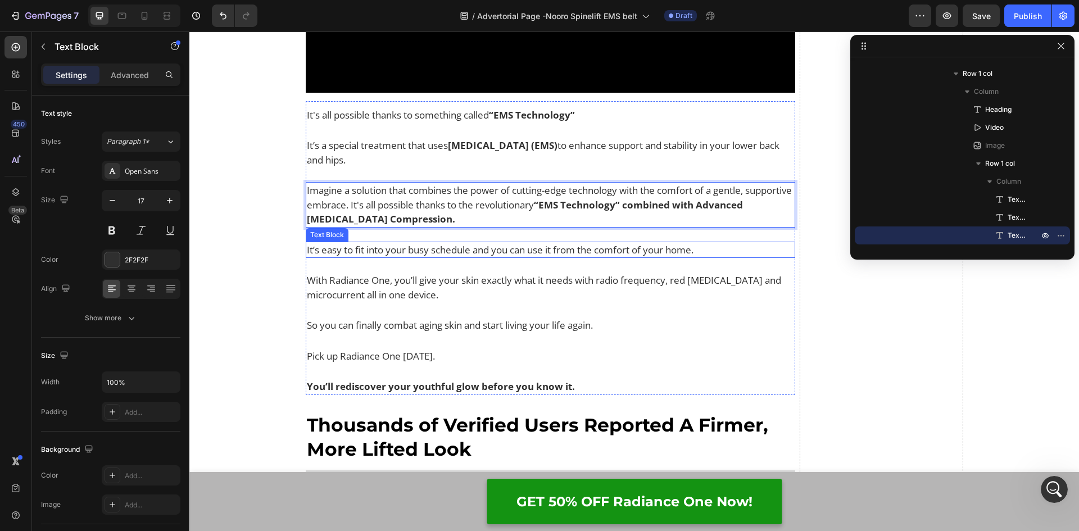
click at [425, 244] on p "It’s easy to fit into your busy schedule and you can use it from the comfort of…" at bounding box center [551, 250] width 488 height 15
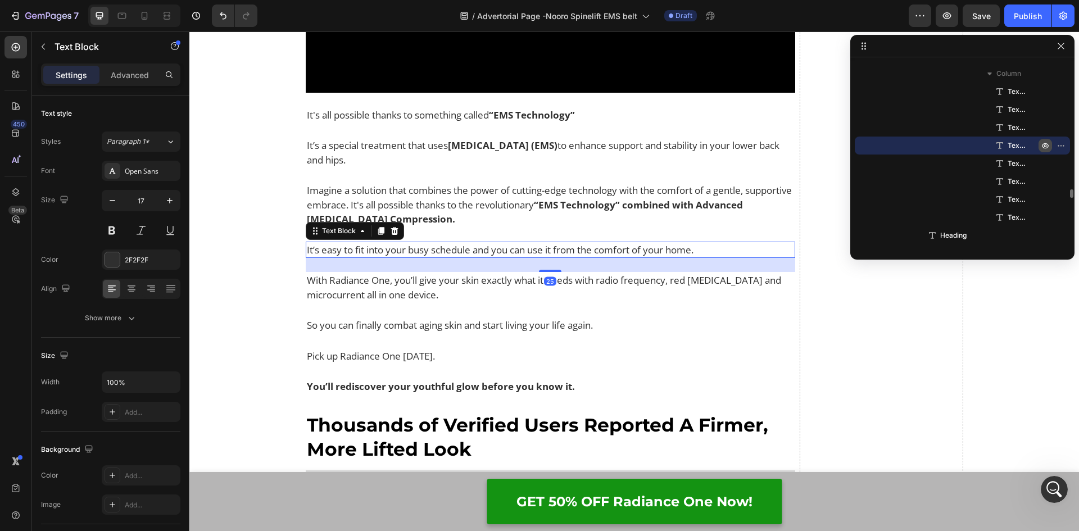
click at [1047, 148] on icon "button" at bounding box center [1044, 145] width 9 height 9
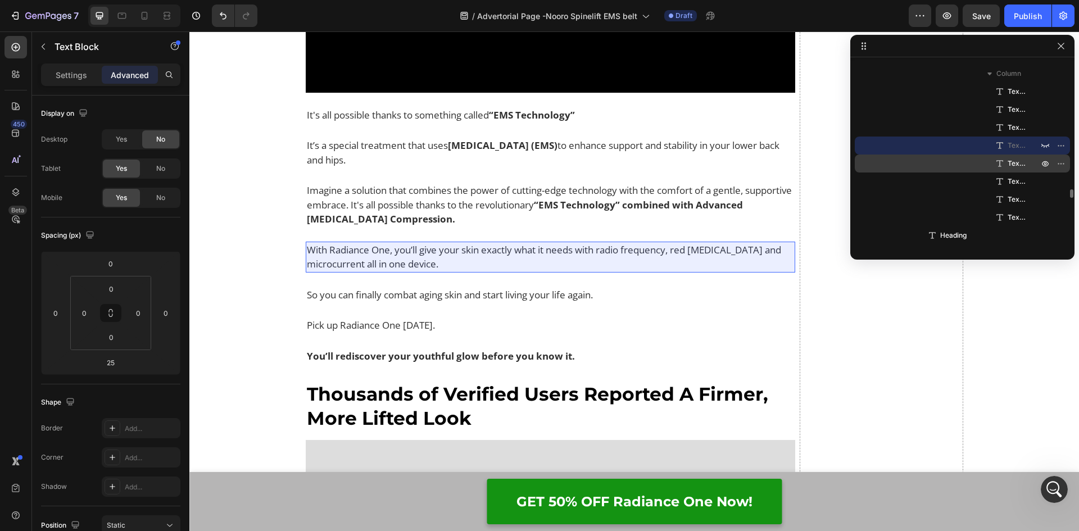
click at [1044, 160] on icon "button" at bounding box center [1044, 163] width 9 height 9
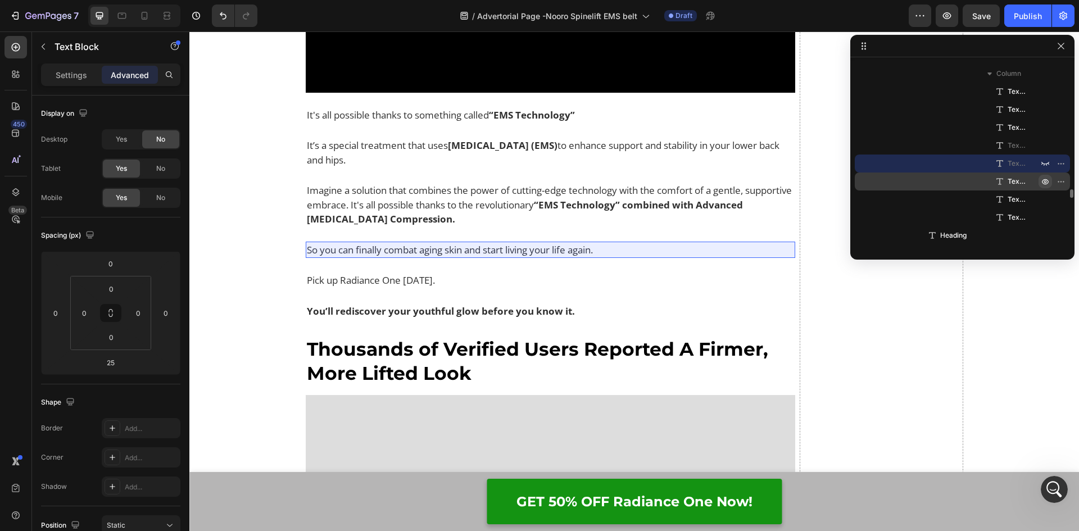
click at [1044, 183] on icon "button" at bounding box center [1044, 181] width 9 height 9
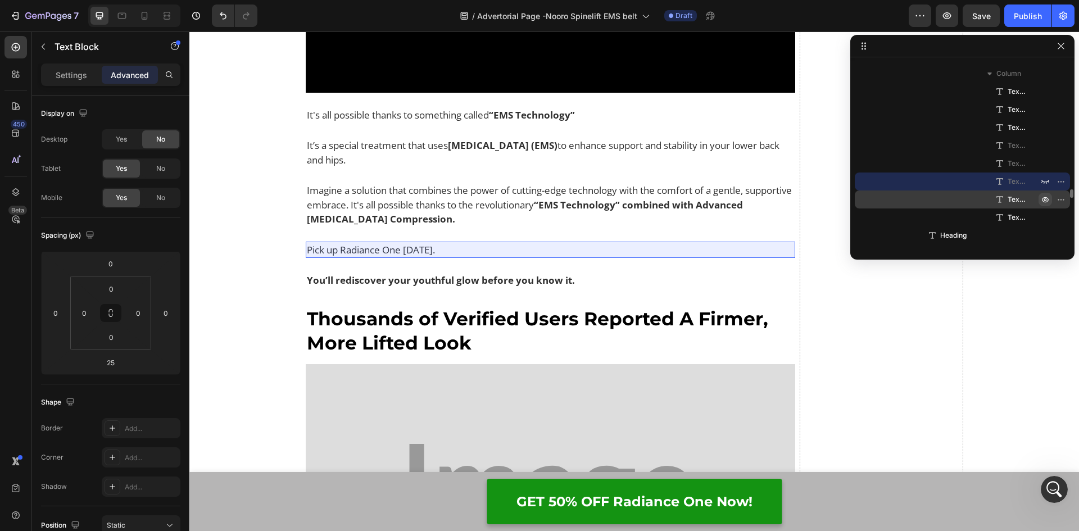
click at [1044, 198] on icon "button" at bounding box center [1044, 199] width 9 height 9
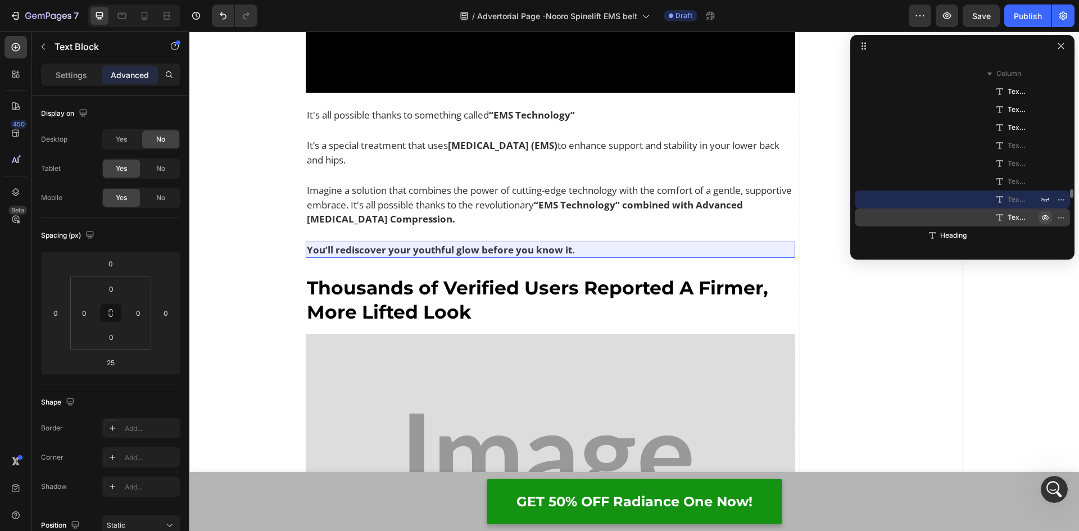
click at [1041, 215] on icon "button" at bounding box center [1044, 217] width 9 height 9
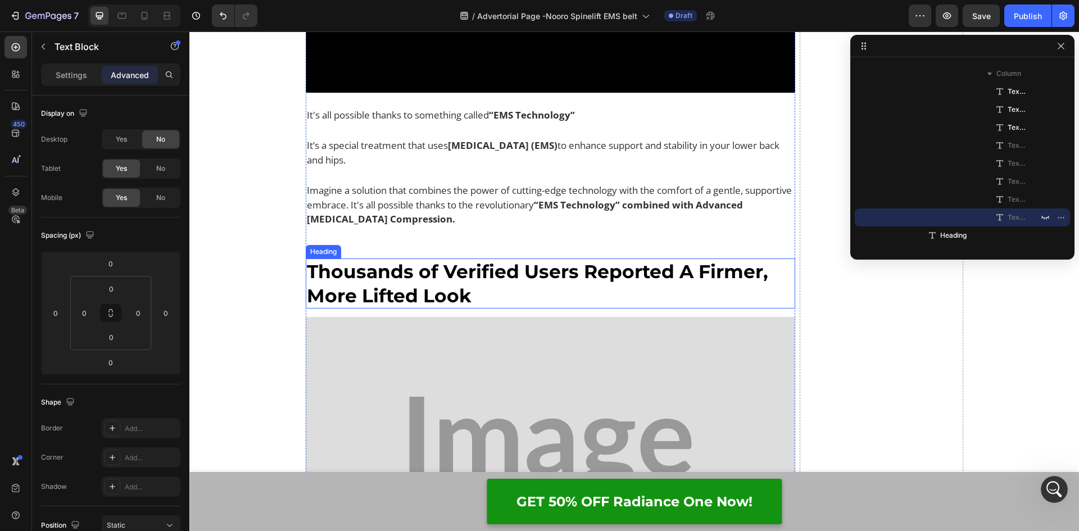
click at [417, 282] on h2 "Thousands of Verified Users Reported A Firmer, More Lifted Look" at bounding box center [551, 283] width 490 height 51
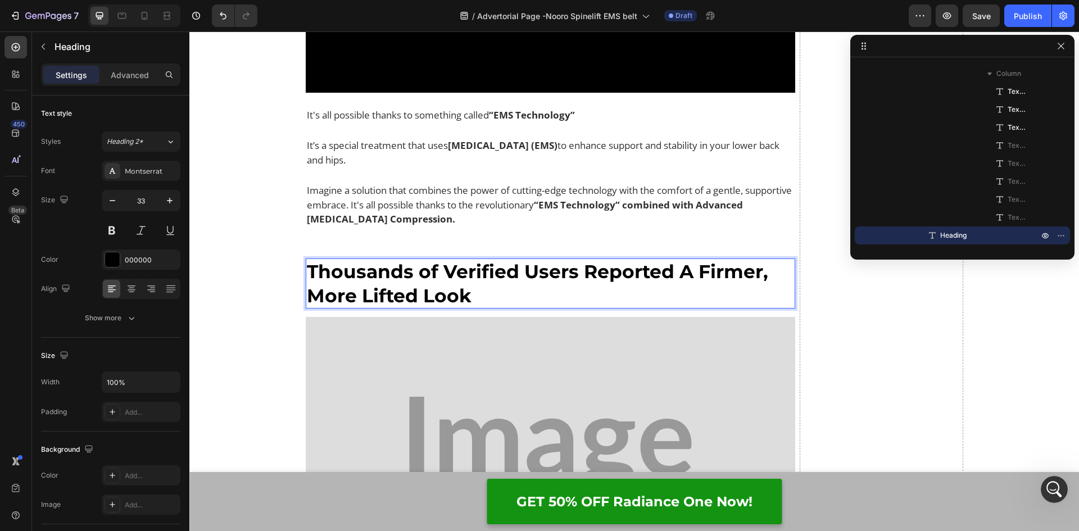
click at [481, 286] on h2 "Thousands of Verified Users Reported A Firmer, More Lifted Look" at bounding box center [551, 283] width 490 height 51
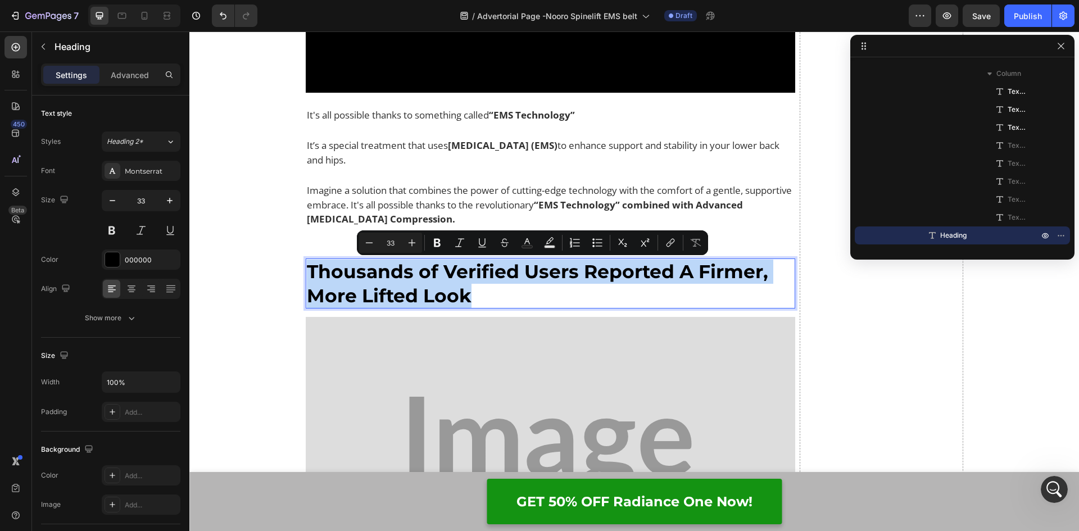
drag, startPoint x: 489, startPoint y: 298, endPoint x: 302, endPoint y: 270, distance: 189.7
click at [306, 270] on h2 "Thousands of Verified Users Reported A Firmer, More Lifted Look" at bounding box center [551, 283] width 490 height 51
copy p "Thousands of Verified Users Reported A Firmer, More Lifted Look"
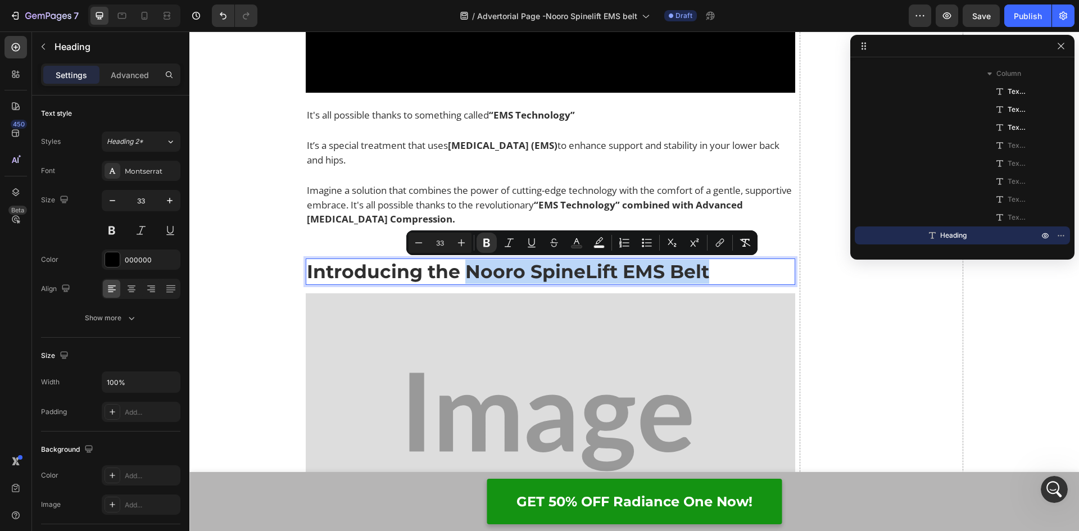
drag, startPoint x: 717, startPoint y: 271, endPoint x: 461, endPoint y: 276, distance: 256.8
click at [461, 276] on p "Introducing the Nooro SpineLift EMS Belt" at bounding box center [551, 272] width 488 height 24
click at [576, 245] on rect "Editor contextual toolbar" at bounding box center [576, 246] width 11 height 3
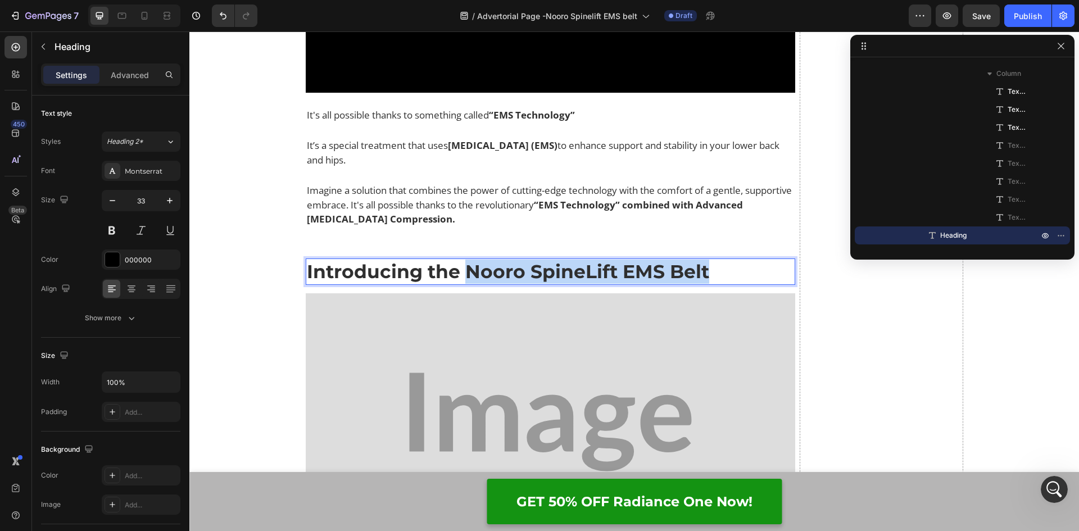
click at [581, 268] on strong "Introducing the Nooro SpineLift EMS Belt" at bounding box center [508, 271] width 402 height 22
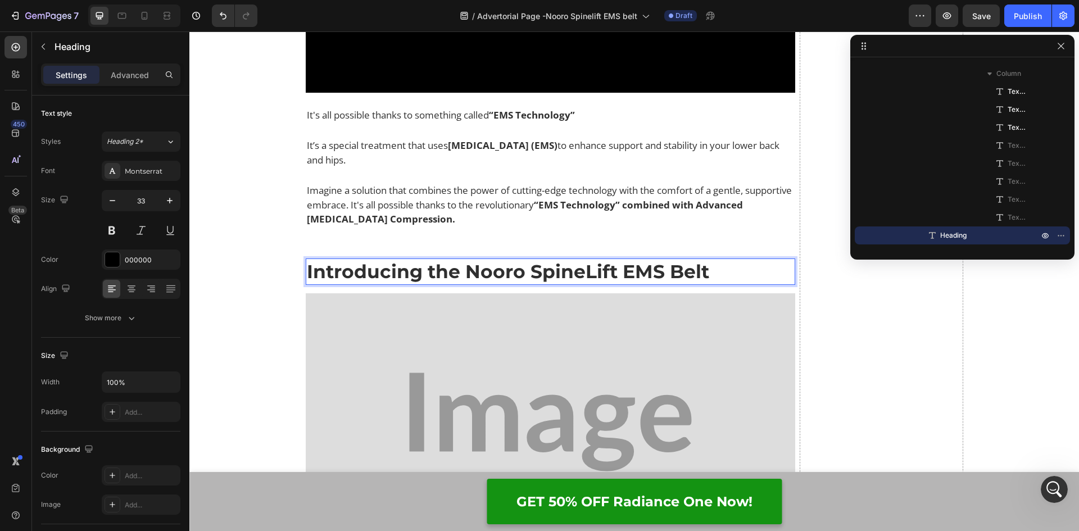
click at [708, 272] on p "Introducing the Nooro SpineLift EMS Belt" at bounding box center [551, 272] width 488 height 24
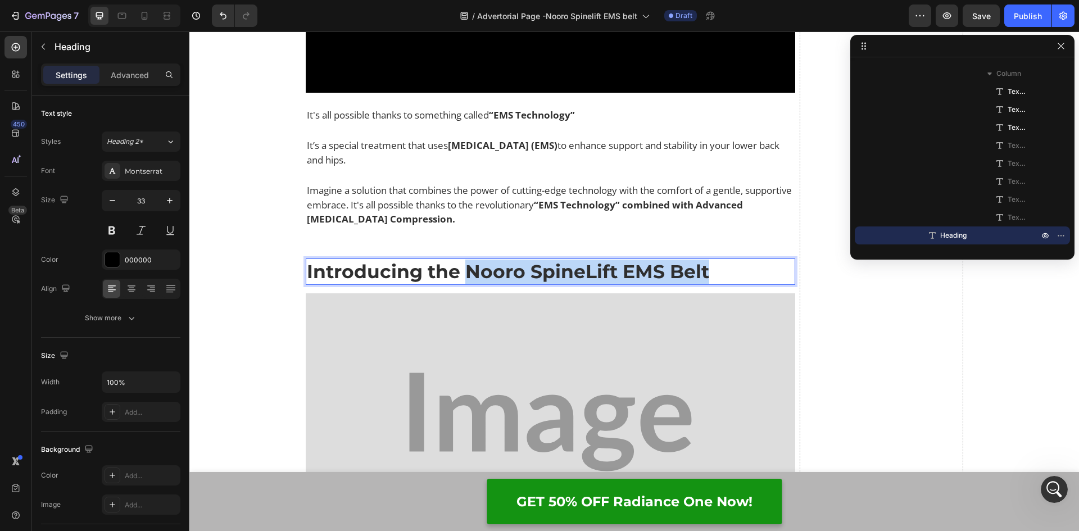
drag, startPoint x: 716, startPoint y: 271, endPoint x: 465, endPoint y: 271, distance: 251.1
click at [465, 271] on p "Introducing the Nooro SpineLift EMS Belt" at bounding box center [551, 272] width 488 height 24
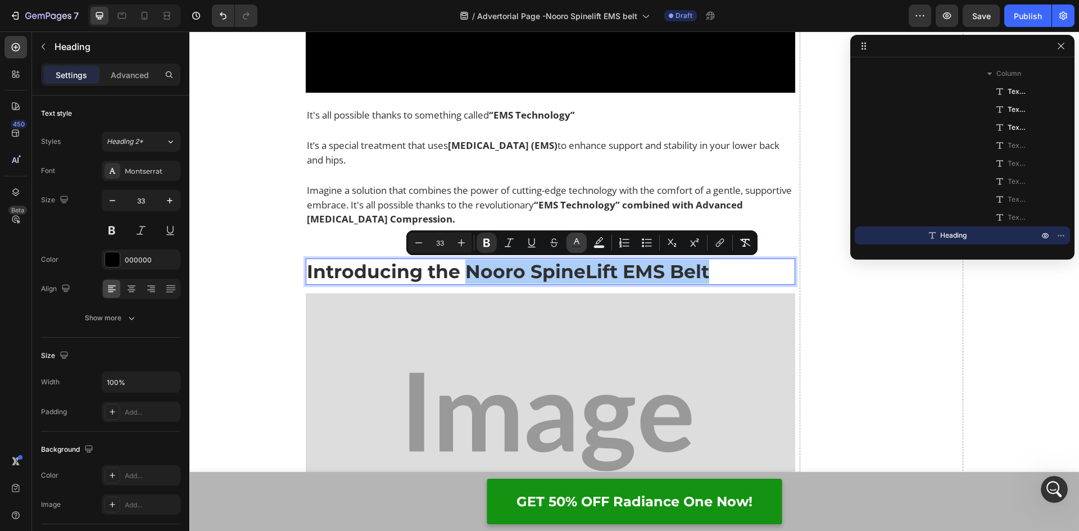
click at [576, 241] on icon "Editor contextual toolbar" at bounding box center [576, 242] width 11 height 11
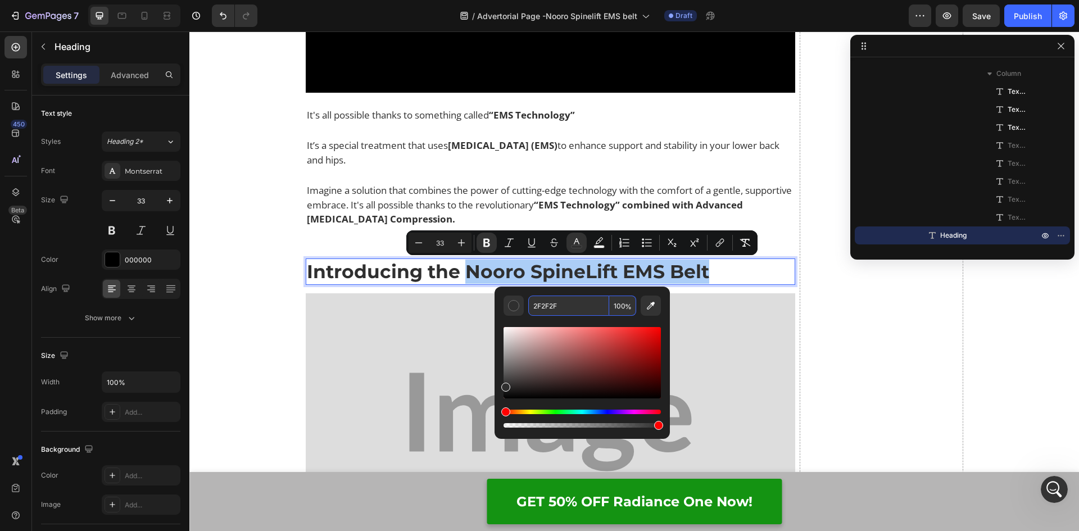
paste input "0056b3"
type input "0056B3"
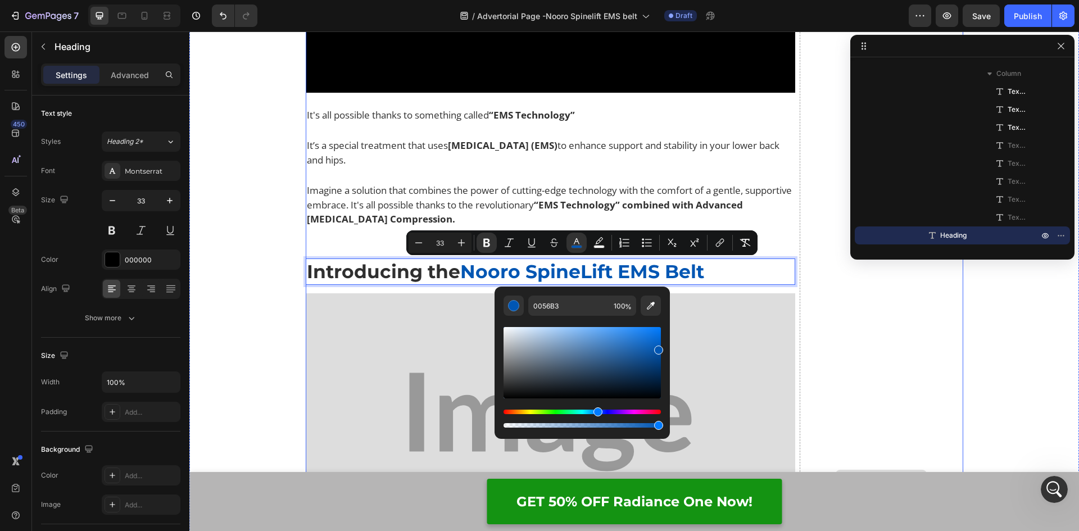
click at [821, 306] on div "Drop element here" at bounding box center [880, 478] width 163 height 2535
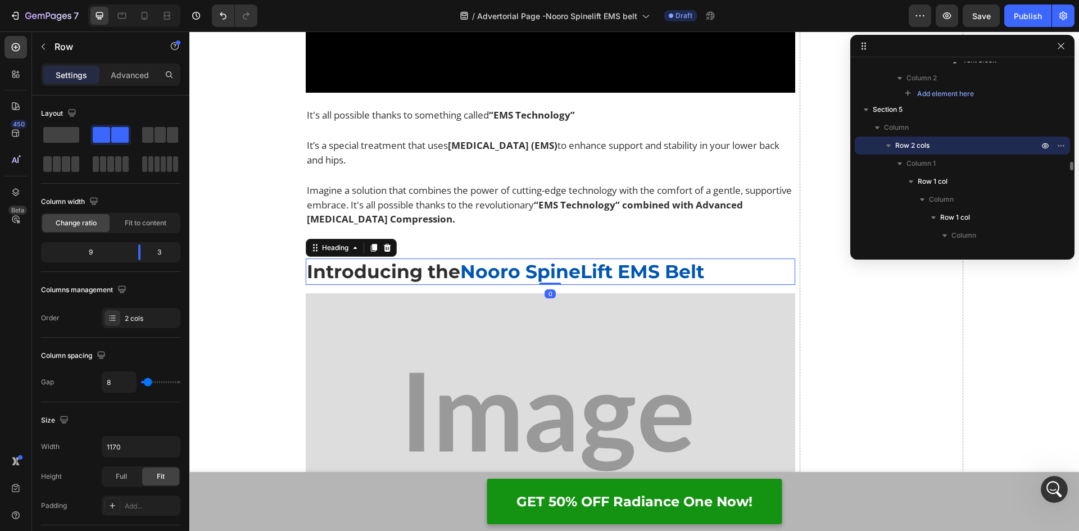
click at [631, 272] on strong "Nooro SpineLift EMS Belt" at bounding box center [582, 271] width 244 height 22
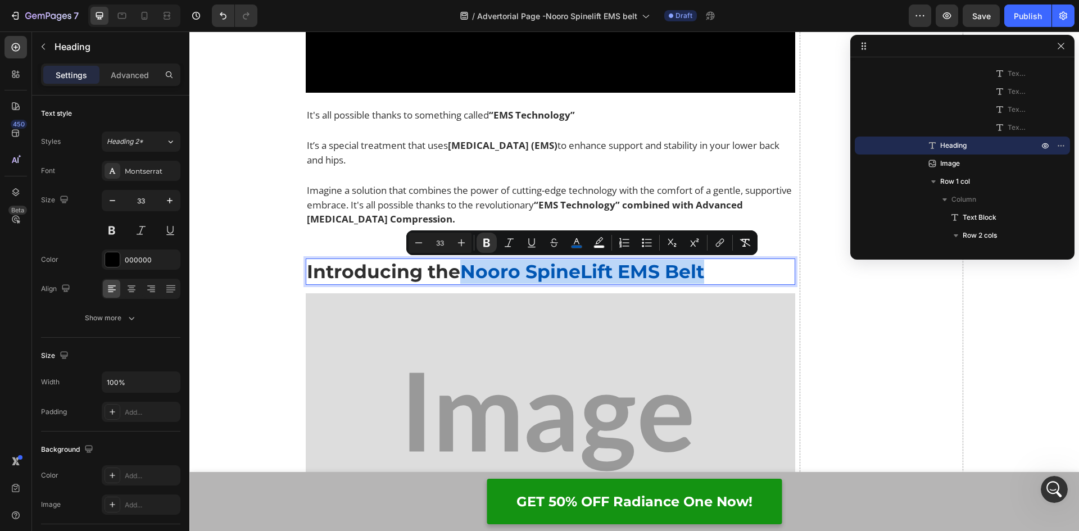
drag, startPoint x: 716, startPoint y: 270, endPoint x: 462, endPoint y: 268, distance: 253.9
click at [462, 268] on p "Introducing the Nooro SpineLift EMS Belt" at bounding box center [551, 272] width 488 height 24
click at [718, 242] on icon "Editor contextual toolbar" at bounding box center [718, 245] width 5 height 6
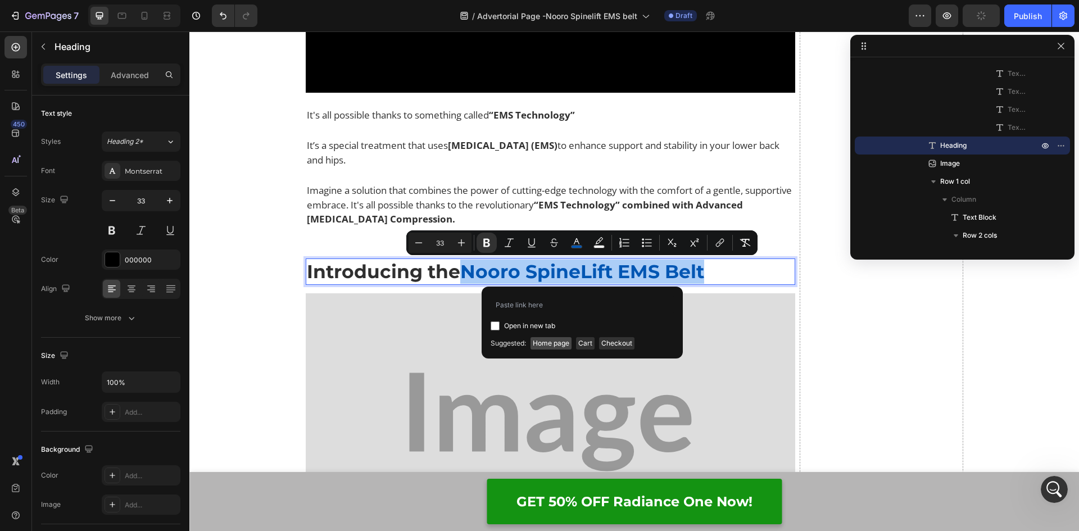
click at [557, 340] on span "Home page" at bounding box center [550, 343] width 41 height 12
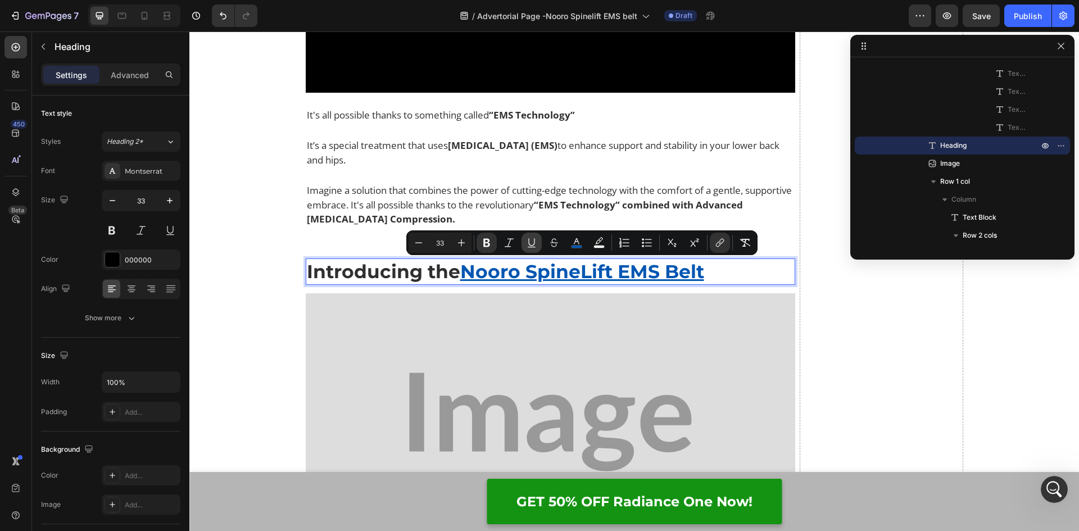
click at [535, 243] on icon "Editor contextual toolbar" at bounding box center [531, 242] width 11 height 11
click at [810, 293] on div "Drop element here" at bounding box center [880, 478] width 163 height 2535
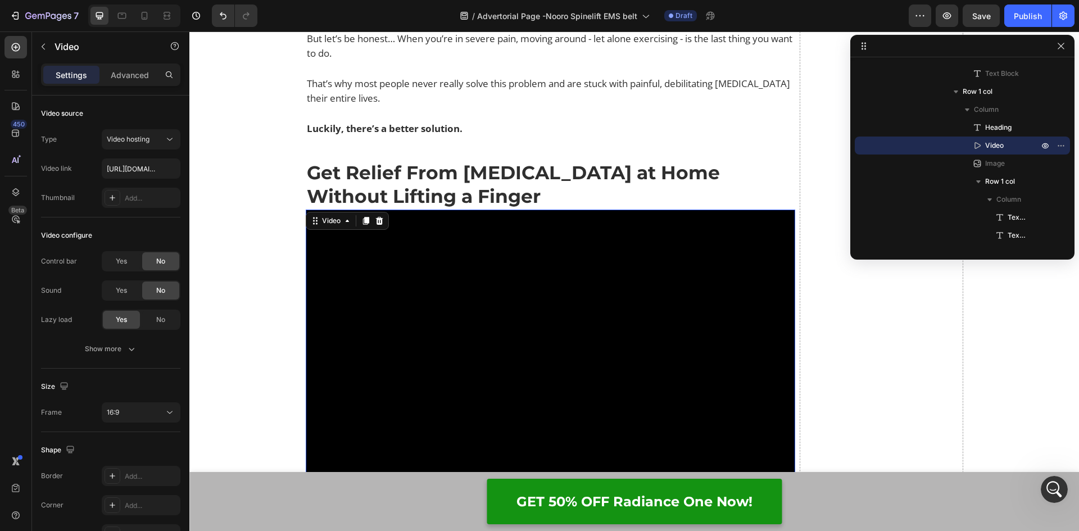
scroll to position [4271, 0]
click at [362, 223] on icon at bounding box center [365, 222] width 6 height 8
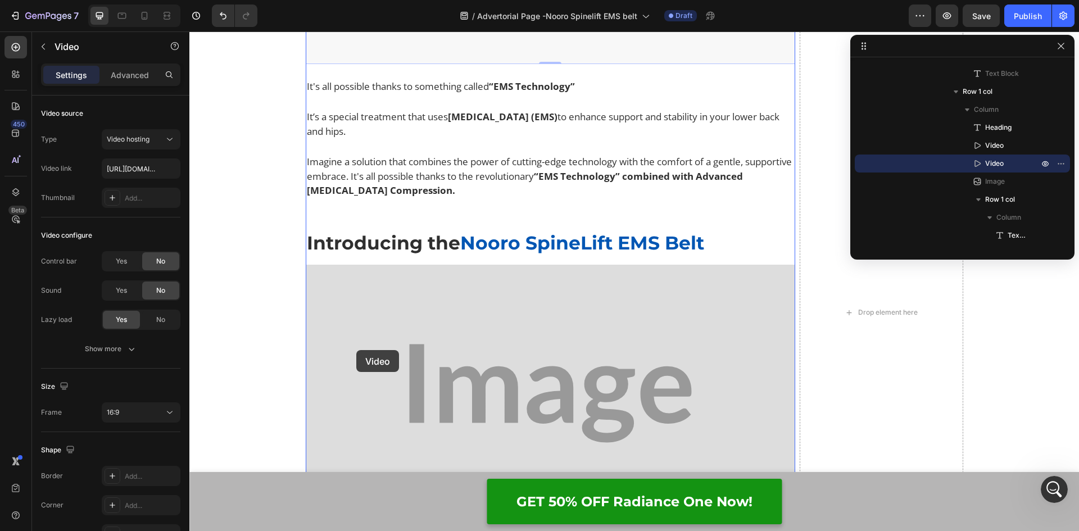
scroll to position [5022, 0]
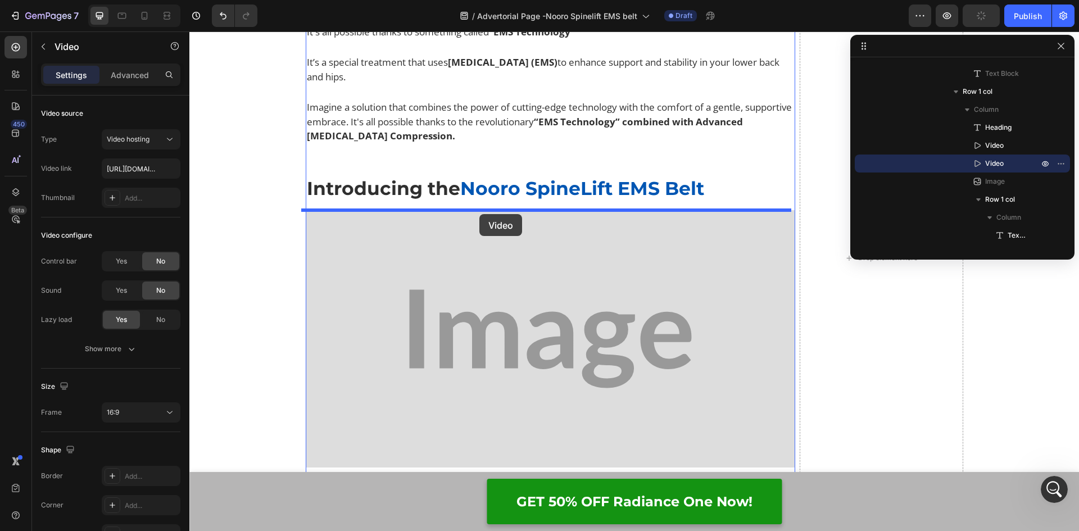
drag, startPoint x: 312, startPoint y: 126, endPoint x: 479, endPoint y: 214, distance: 188.4
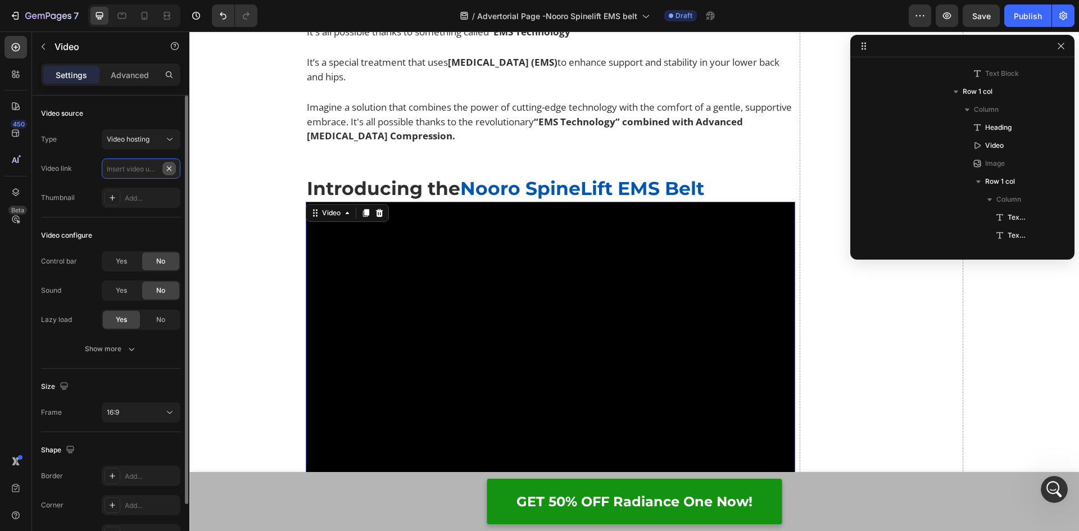
scroll to position [0, 0]
paste input "https://cdn.shopify.com/videos/c/o/v/742318ea040c4d18b8218b9f65d502ce.mp4"
type input "https://cdn.shopify.com/videos/c/o/v/742318ea040c4d18b8218b9f65d502ce.mp4"
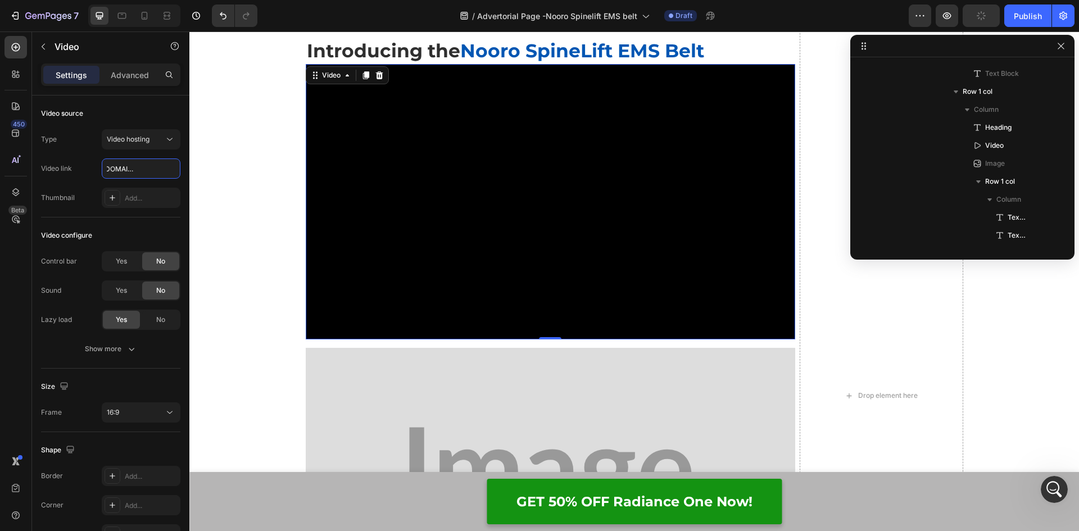
scroll to position [4916, 0]
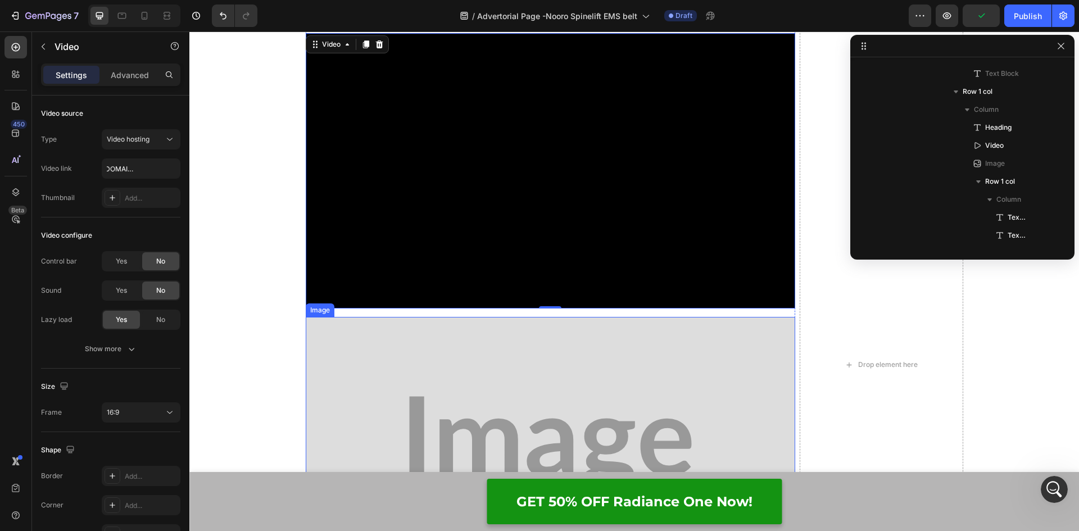
click at [569, 359] on img at bounding box center [551, 446] width 490 height 258
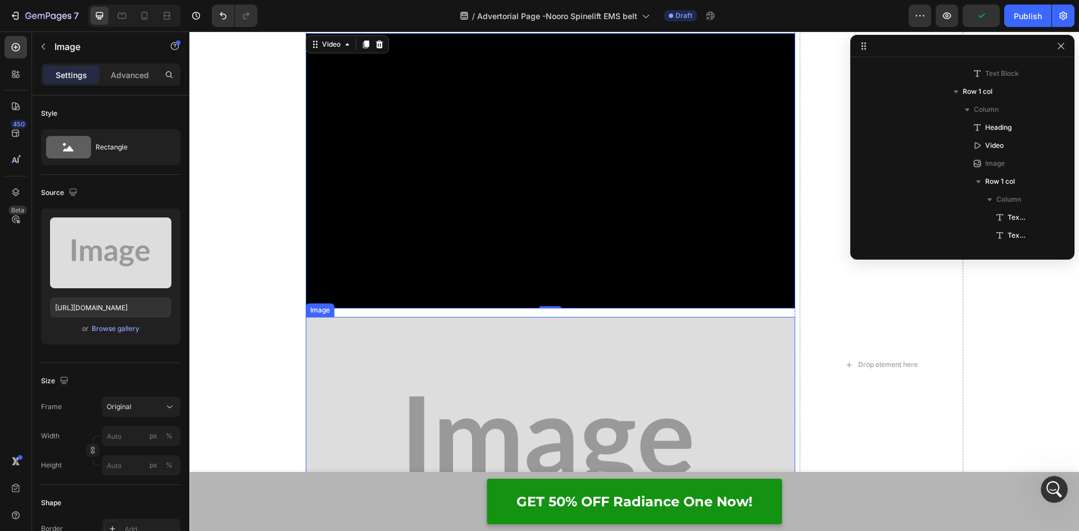
scroll to position [2774, 0]
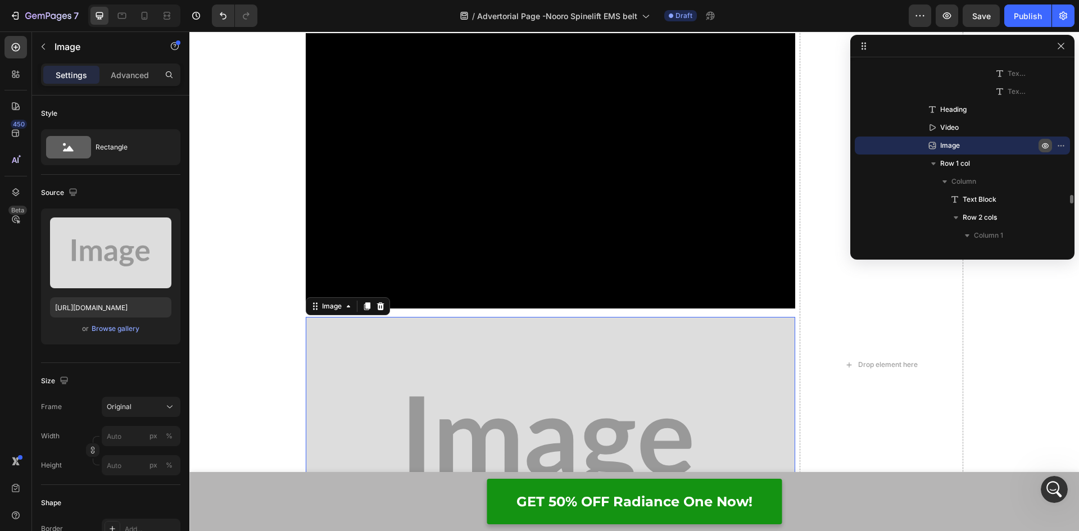
click at [1062, 145] on icon "button" at bounding box center [1062, 145] width 1 height 1
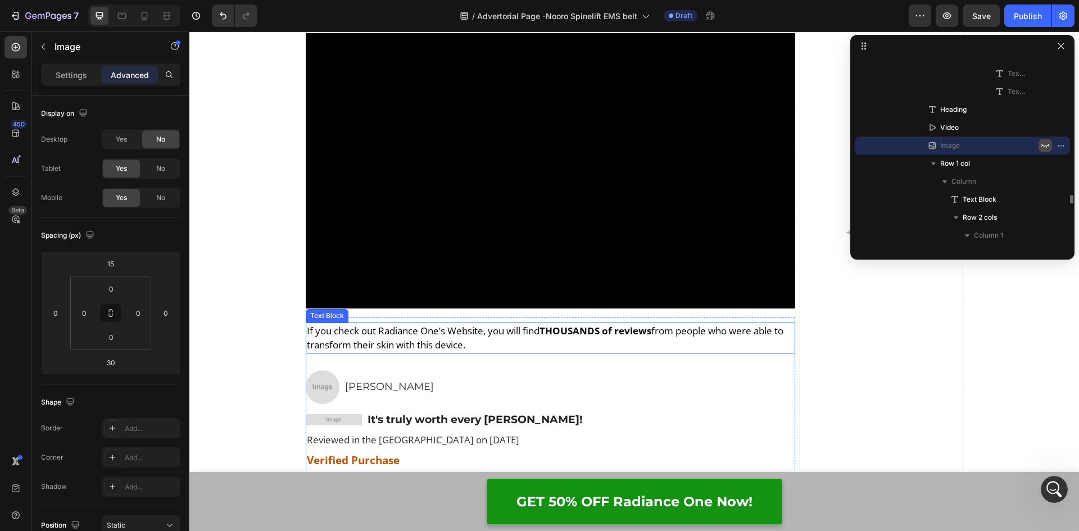
click at [427, 333] on span "If you check out Radiance One’s Website, you will find THOUSANDS of reviews fro…" at bounding box center [545, 338] width 476 height 28
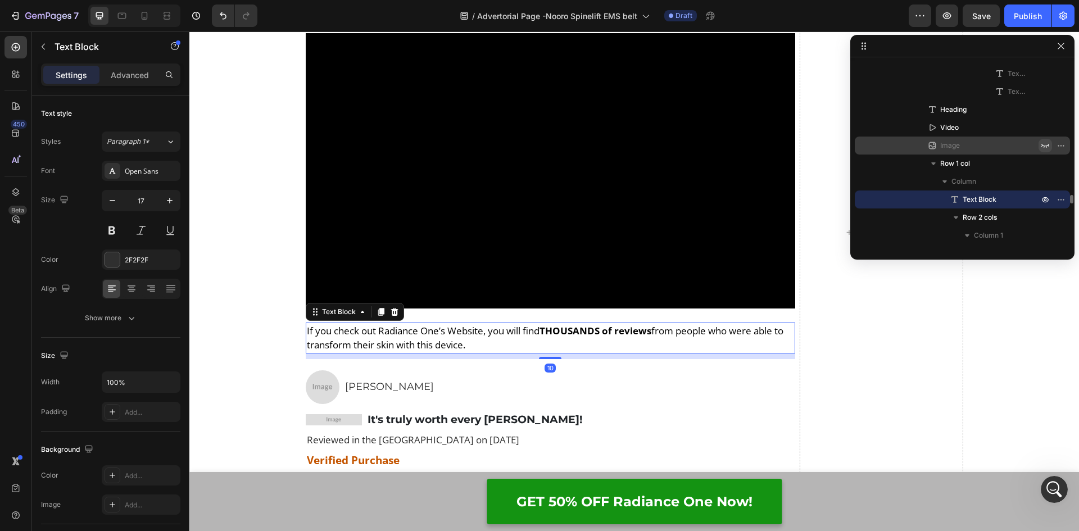
click at [484, 340] on p "If you check out Radiance One’s Website, you will find THOUSANDS of reviews fro…" at bounding box center [551, 338] width 488 height 29
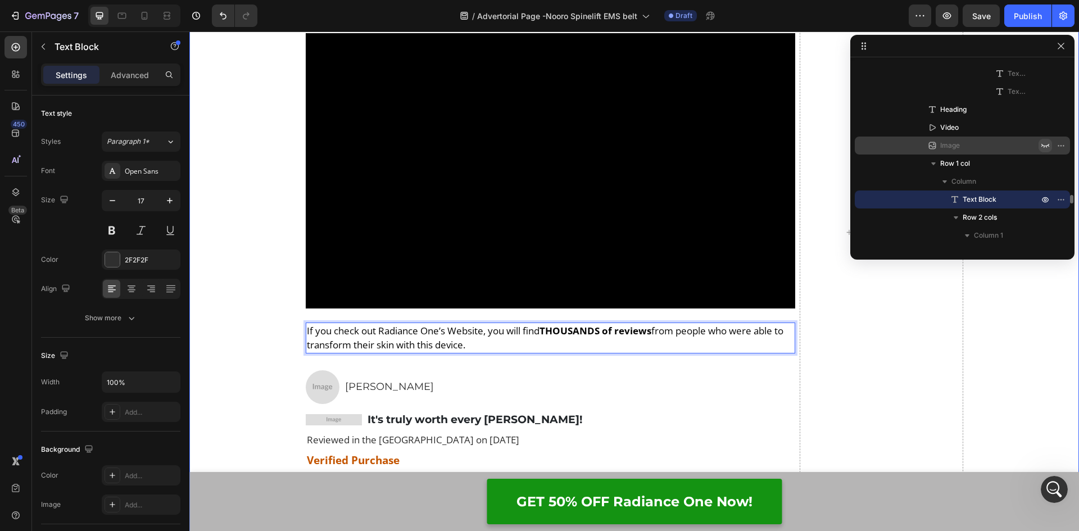
drag, startPoint x: 483, startPoint y: 344, endPoint x: 282, endPoint y: 332, distance: 201.4
click at [282, 332] on div "How Does It Work? Heading Video So what's the solution? Text Block You need to …" at bounding box center [633, 241] width 889 height 2562
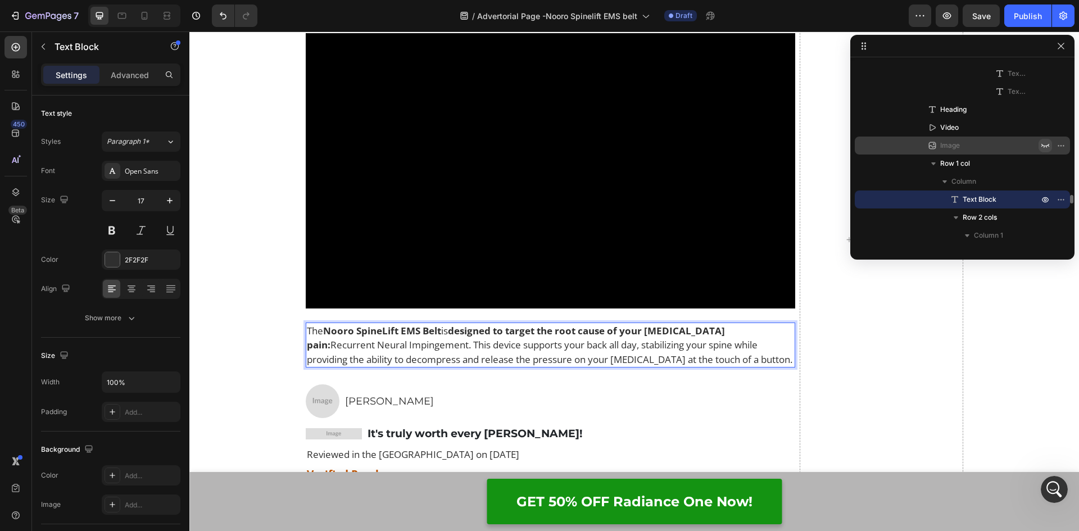
click at [408, 329] on strong "Nooro SpineLift EMS Belt" at bounding box center [382, 330] width 118 height 13
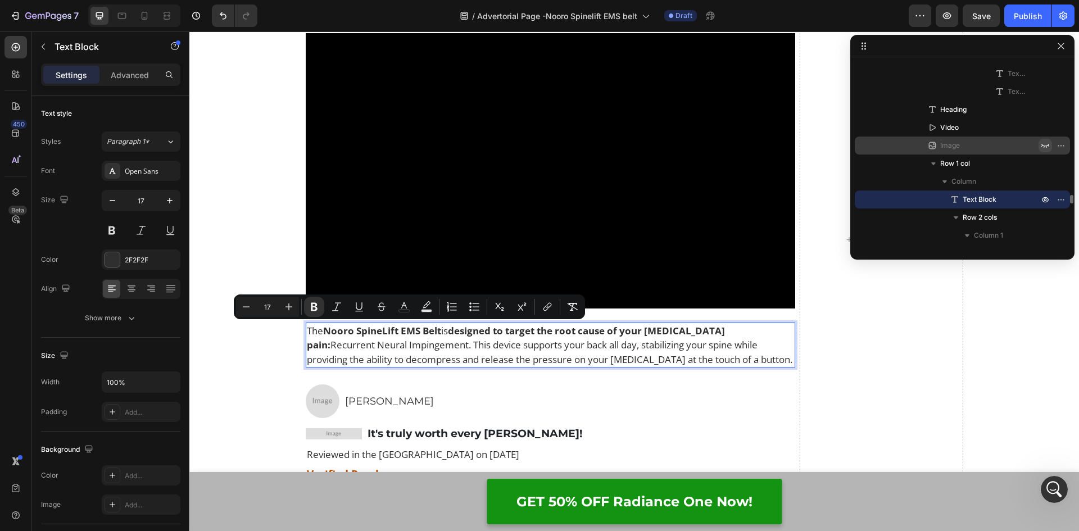
click at [437, 334] on strong "Nooro SpineLift EMS Belt" at bounding box center [382, 330] width 118 height 13
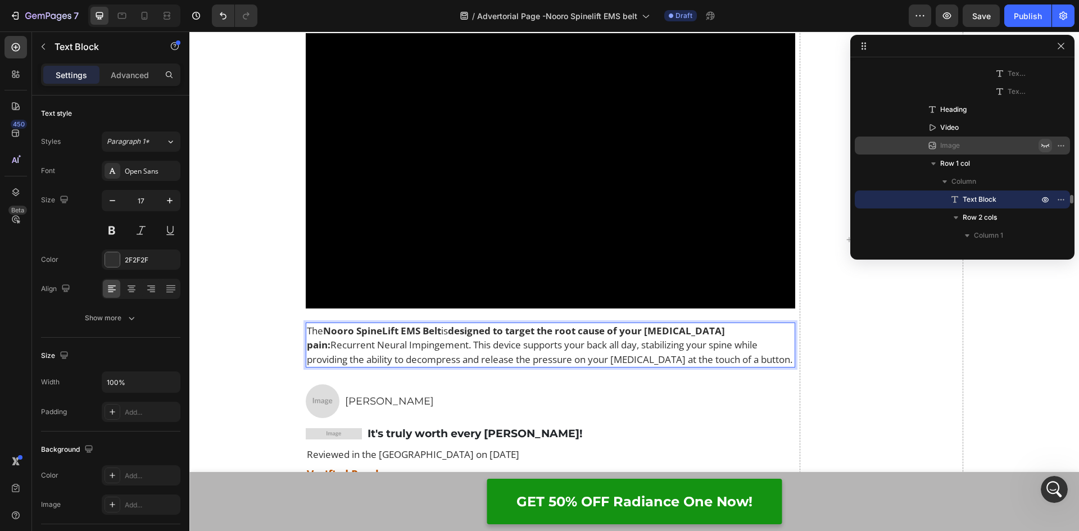
click at [438, 334] on strong "Nooro SpineLift EMS Belt" at bounding box center [382, 330] width 118 height 13
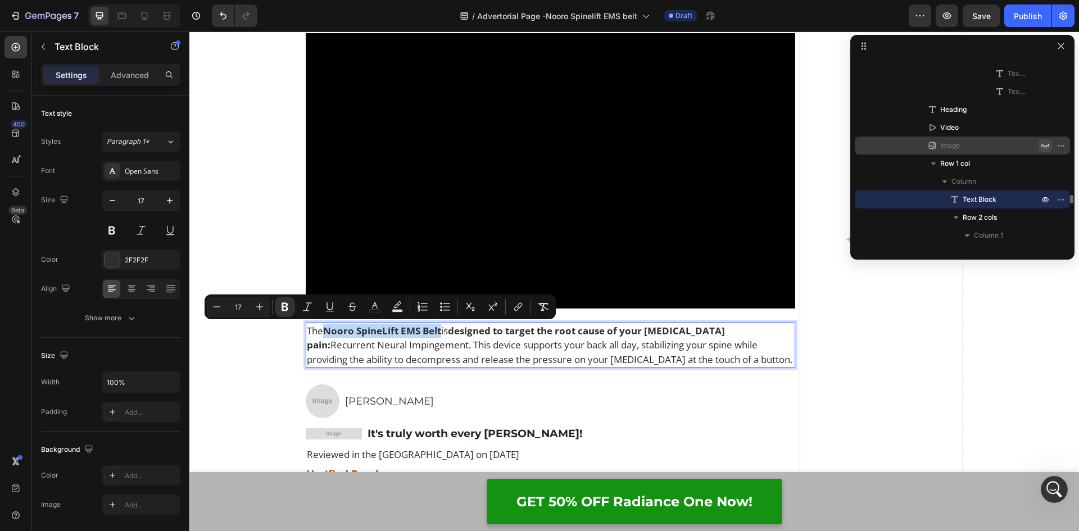
drag, startPoint x: 438, startPoint y: 333, endPoint x: 323, endPoint y: 330, distance: 115.2
click at [323, 330] on strong "Nooro SpineLift EMS Belt" at bounding box center [382, 330] width 118 height 13
click at [516, 304] on icon "Editor contextual toolbar" at bounding box center [517, 306] width 11 height 11
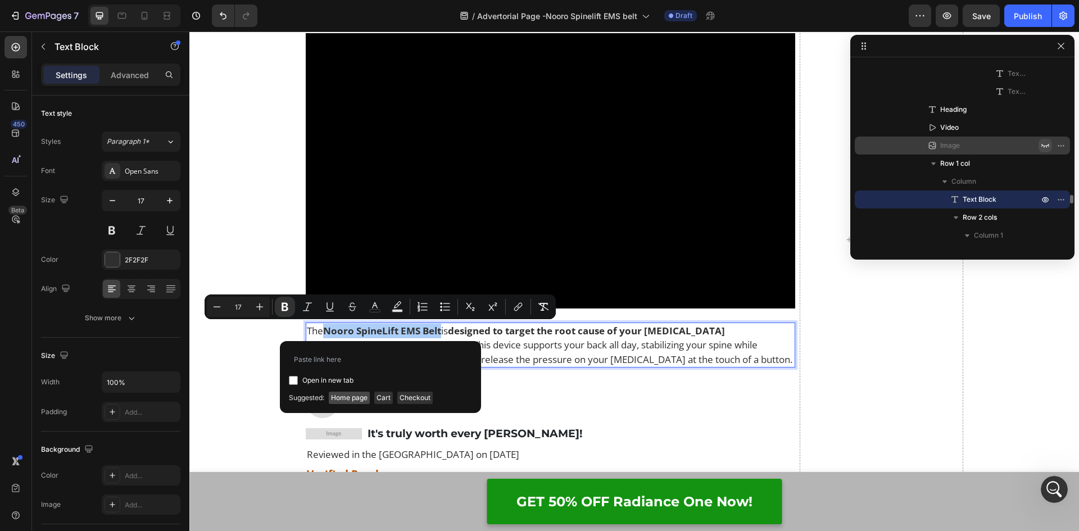
click at [340, 399] on span "Home page" at bounding box center [349, 398] width 41 height 12
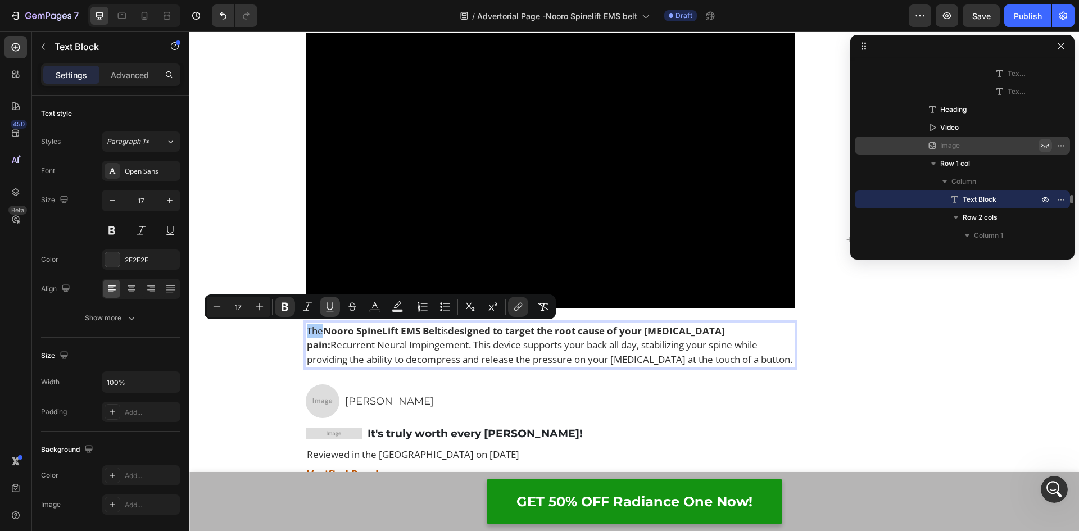
click at [332, 308] on icon "Editor contextual toolbar" at bounding box center [329, 306] width 6 height 8
click at [380, 308] on icon "Editor contextual toolbar" at bounding box center [374, 306] width 11 height 11
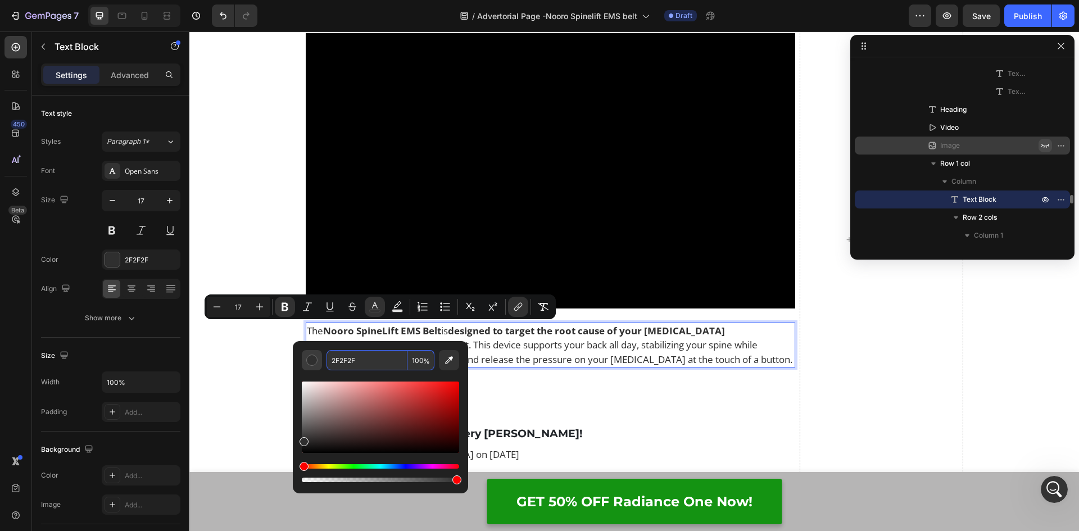
paste input "0056b3"
type input "0056B3"
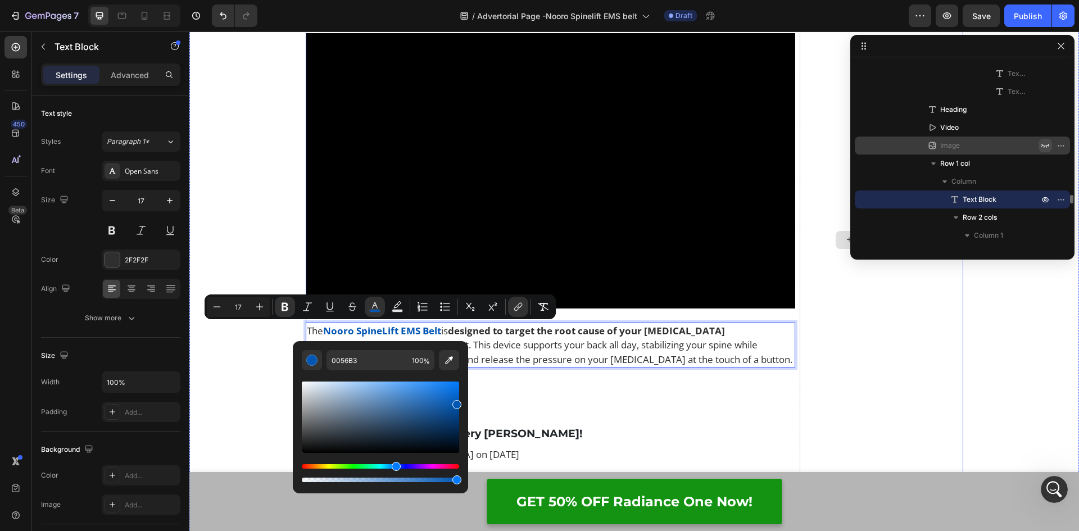
click at [857, 348] on div "Drop element here" at bounding box center [880, 239] width 163 height 2559
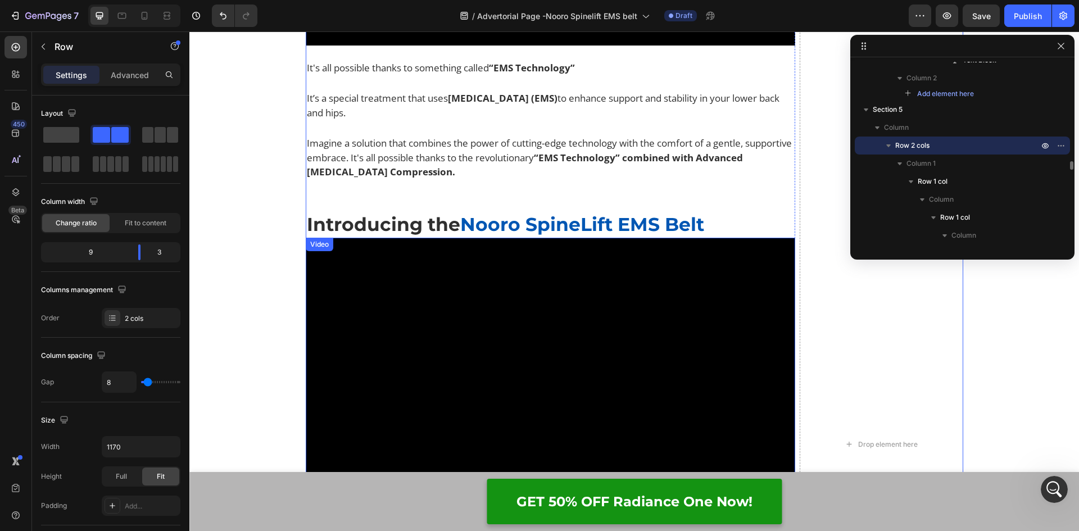
scroll to position [4691, 0]
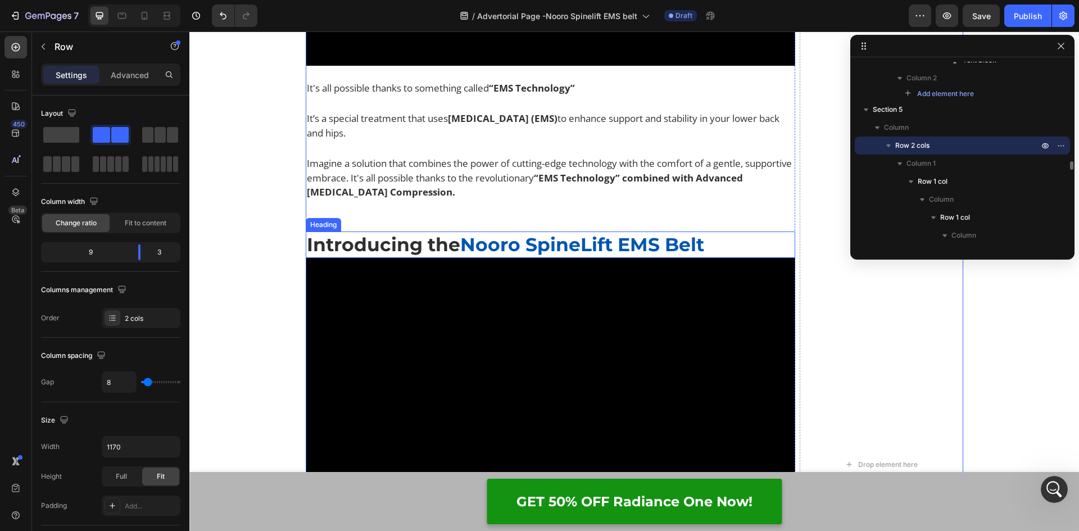
click at [716, 236] on p "⁠⁠⁠⁠⁠⁠⁠ Introducing the Nooro SpineLift EMS Belt" at bounding box center [551, 245] width 488 height 24
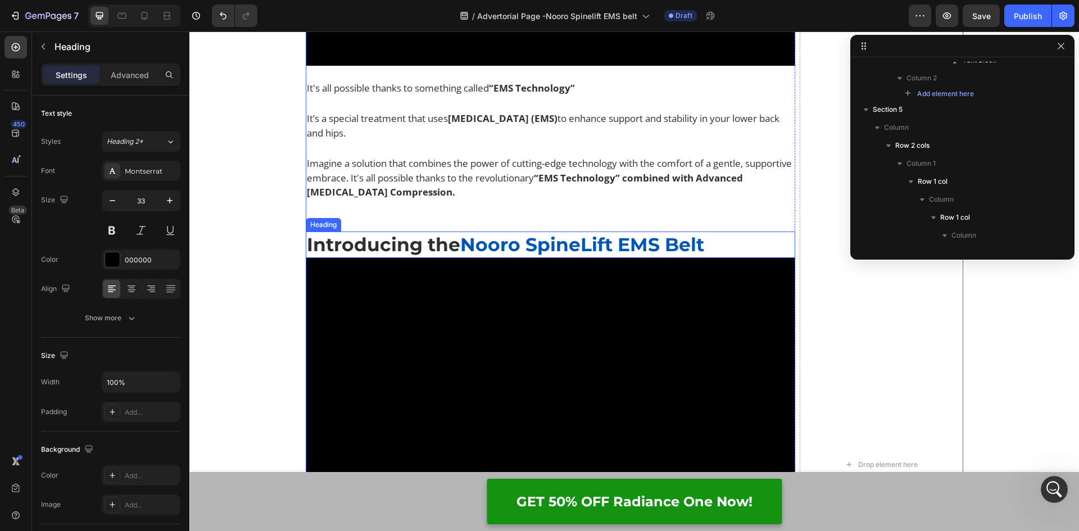
scroll to position [2738, 0]
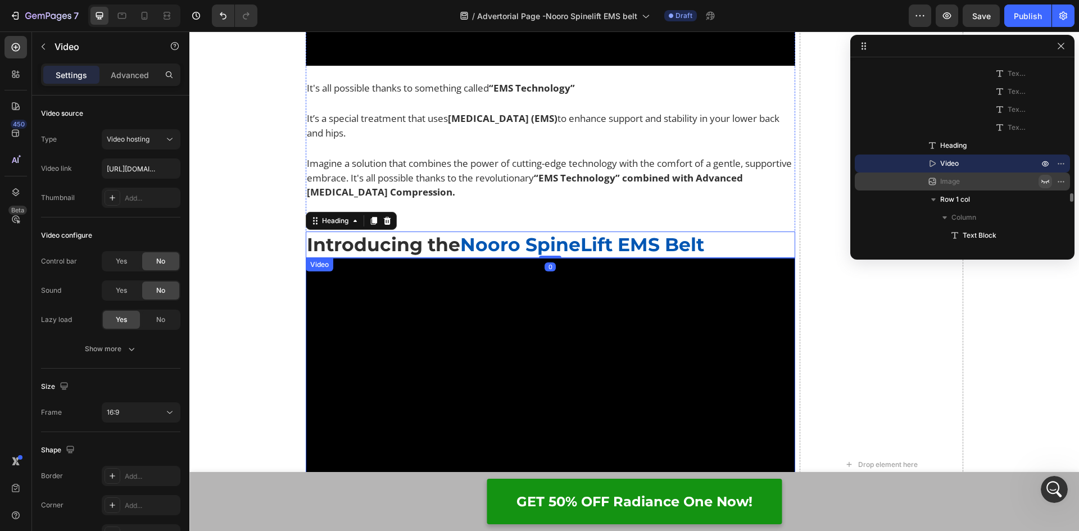
click at [318, 290] on video at bounding box center [551, 395] width 490 height 275
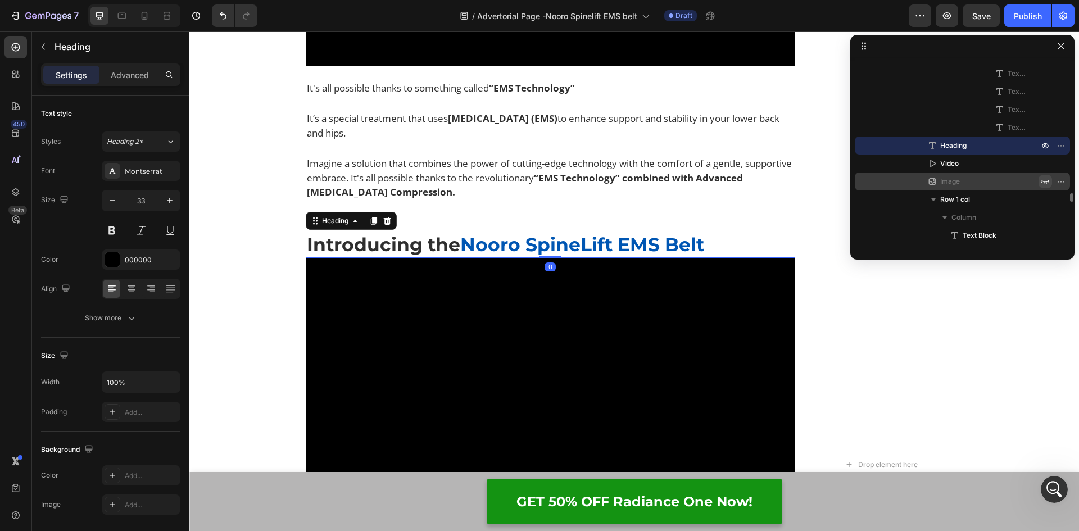
click at [307, 253] on strong "Introducing the" at bounding box center [383, 244] width 153 height 22
click at [370, 225] on div at bounding box center [373, 220] width 13 height 13
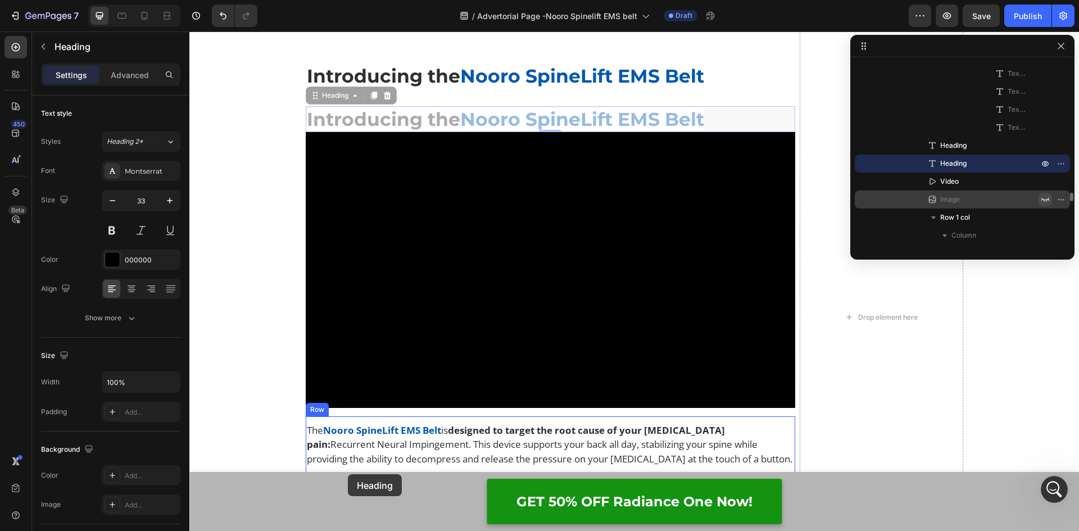
scroll to position [4877, 0]
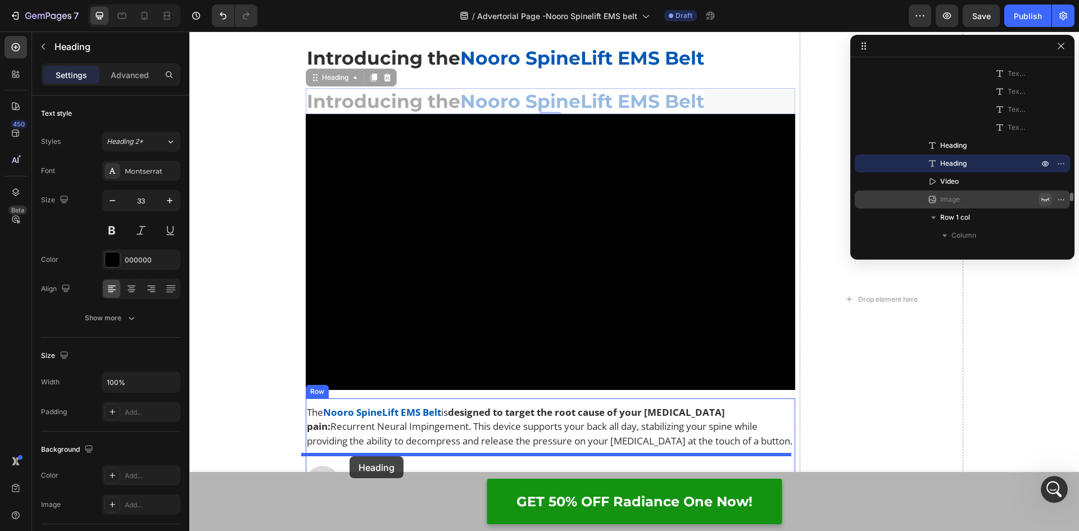
drag, startPoint x: 311, startPoint y: 98, endPoint x: 349, endPoint y: 456, distance: 359.9
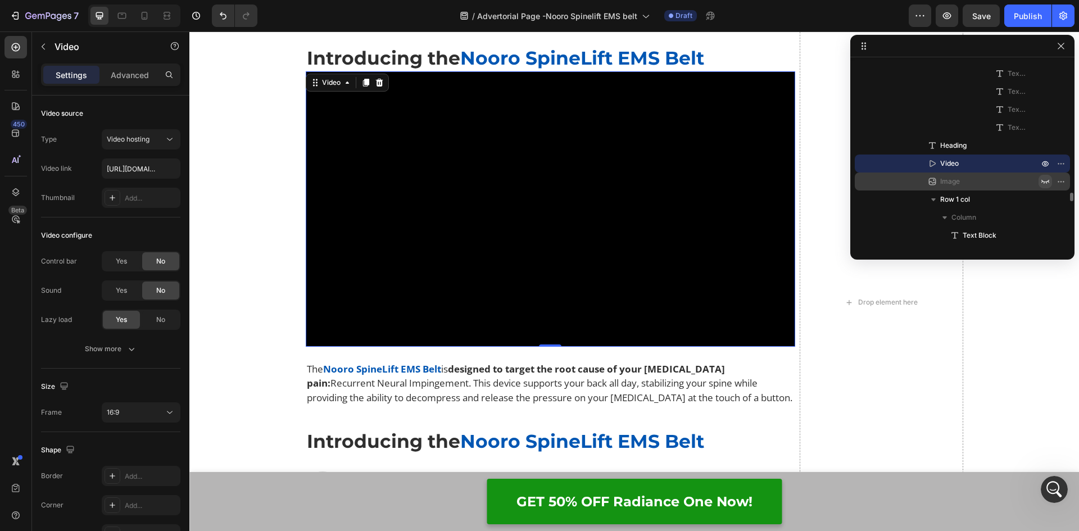
click at [424, 190] on video at bounding box center [551, 208] width 490 height 275
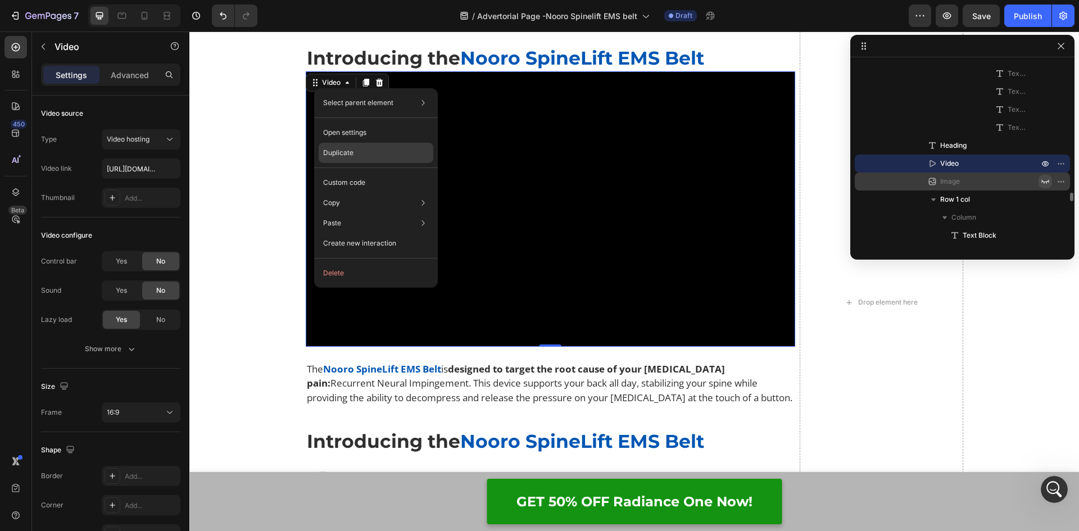
click at [334, 172] on div "Duplicate" at bounding box center [375, 182] width 115 height 20
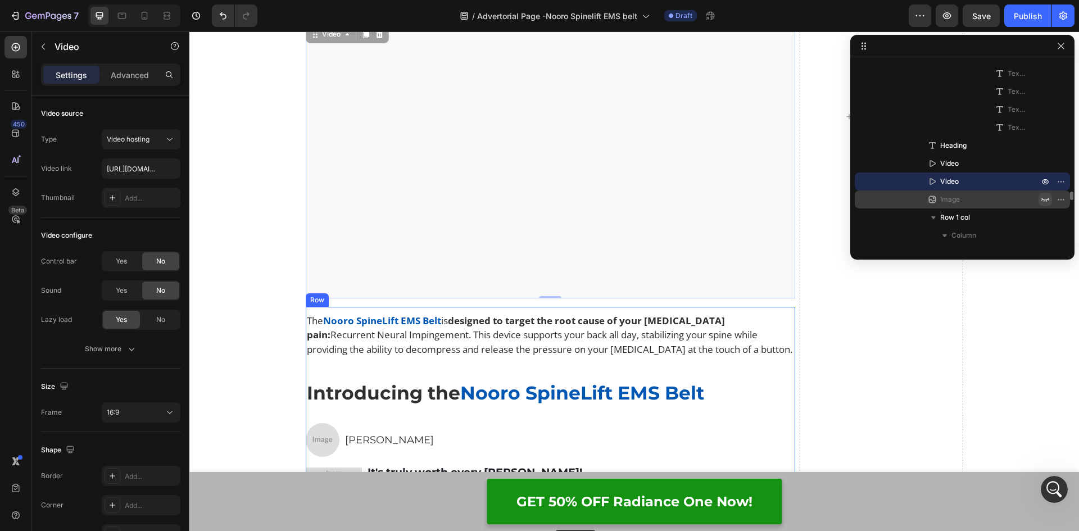
scroll to position [5300, 0]
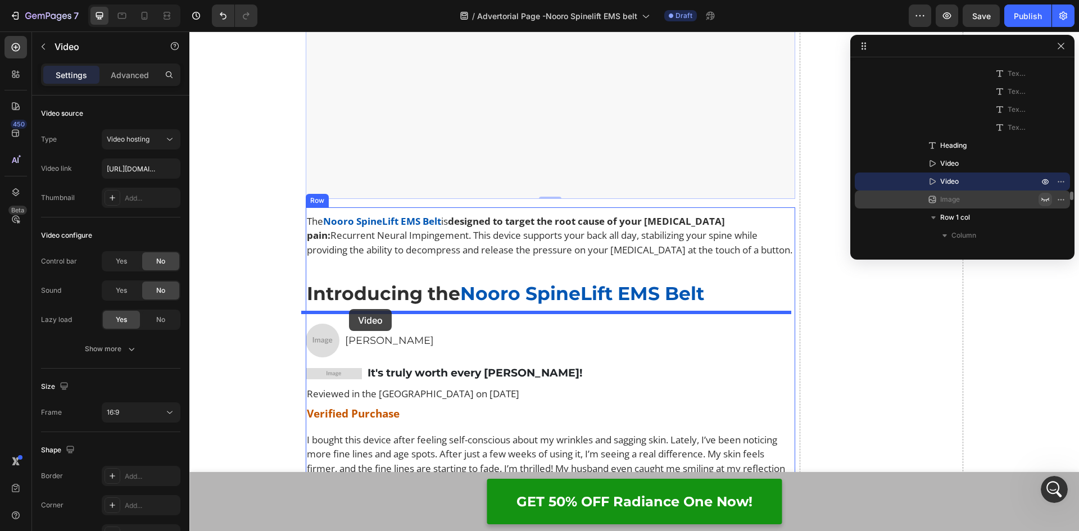
drag, startPoint x: 313, startPoint y: 140, endPoint x: 349, endPoint y: 309, distance: 172.9
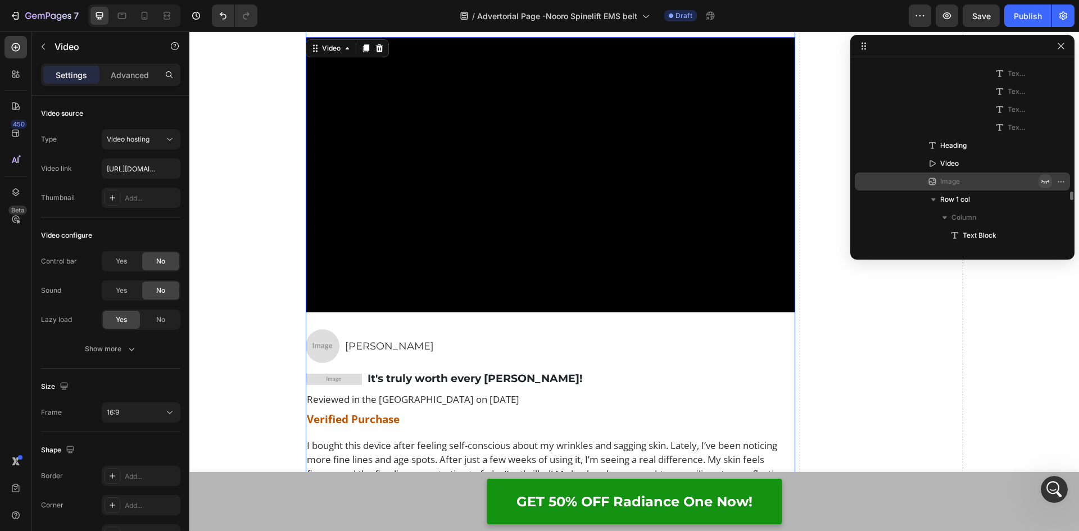
scroll to position [5025, 0]
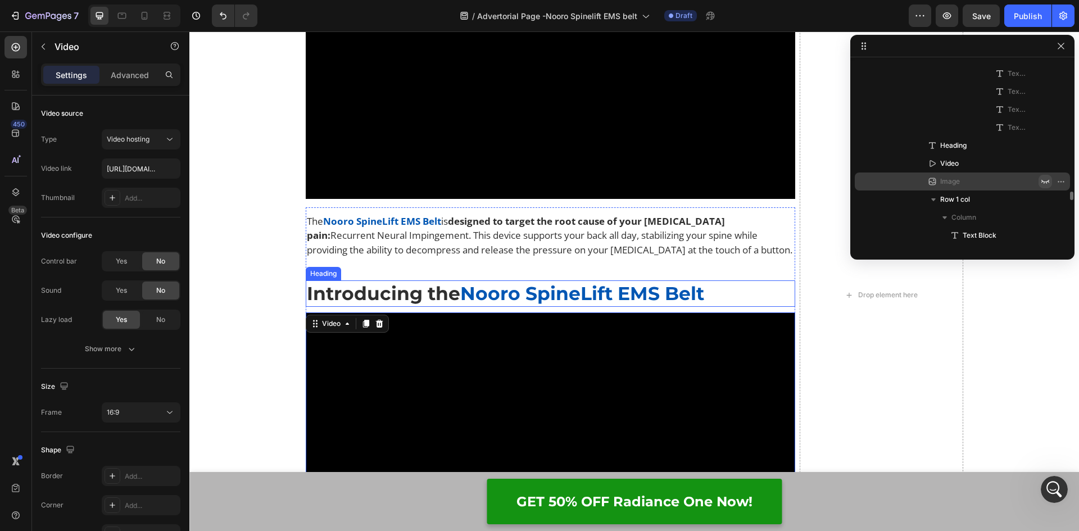
drag, startPoint x: 629, startPoint y: 293, endPoint x: 728, endPoint y: 293, distance: 99.4
click at [629, 293] on strong "Nooro SpineLift EMS Belt" at bounding box center [582, 293] width 244 height 22
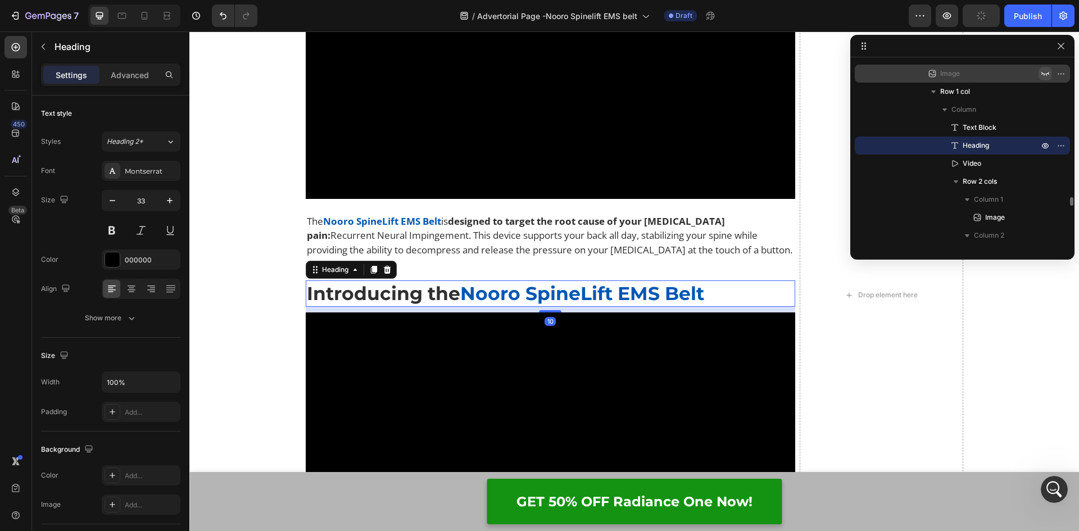
click at [728, 293] on h2 "Introducing the Nooro SpineLift EMS Belt" at bounding box center [551, 293] width 490 height 26
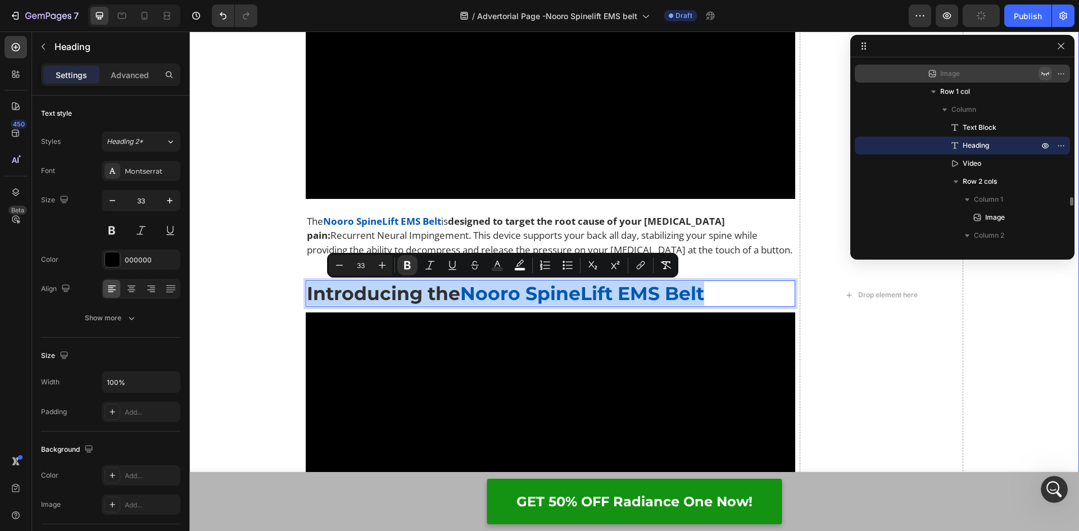
drag, startPoint x: 726, startPoint y: 290, endPoint x: 257, endPoint y: 320, distance: 469.9
click at [257, 320] on div "How Does It Work? Heading Video So what's the solution? Text Block You need to …" at bounding box center [633, 303] width 889 height 2906
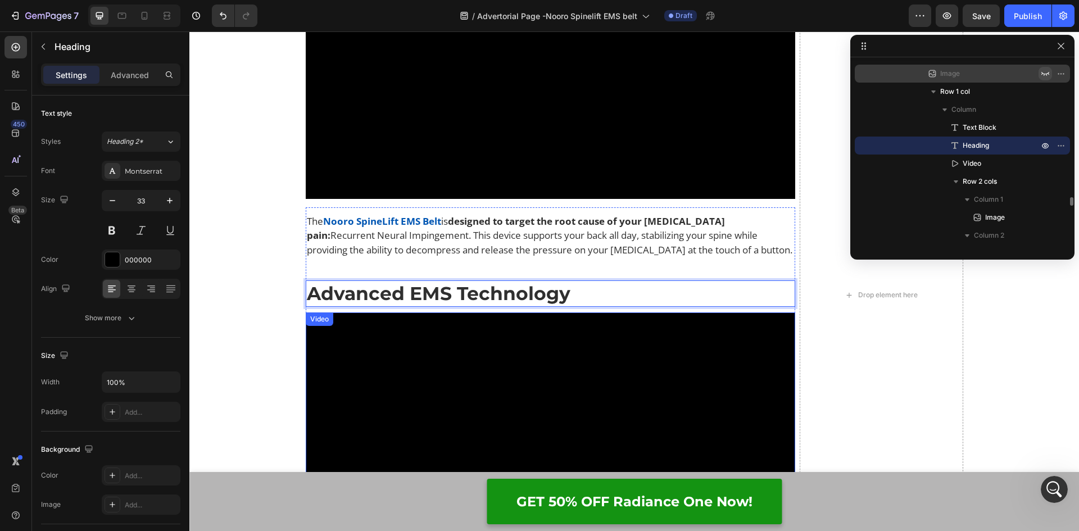
click at [476, 341] on video at bounding box center [551, 449] width 490 height 275
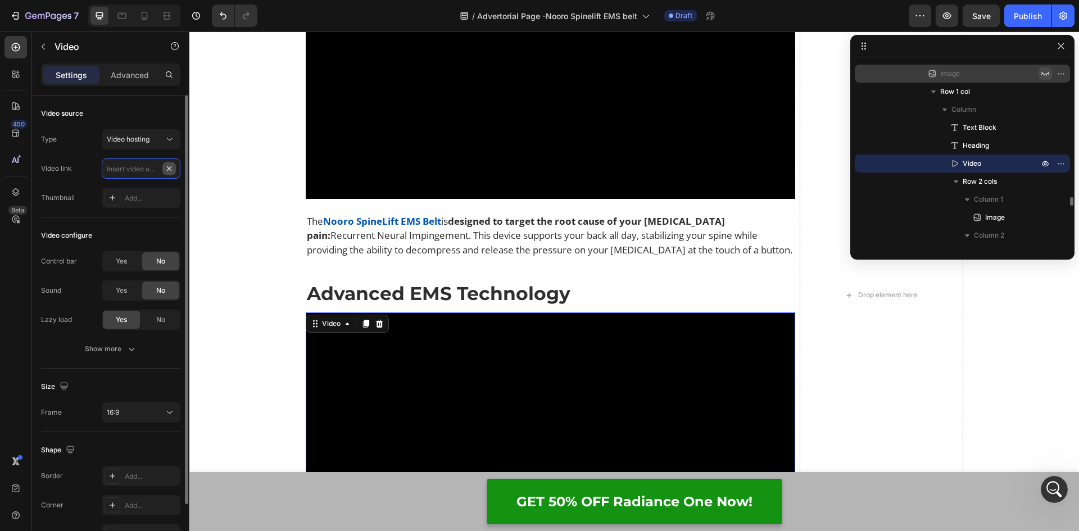
scroll to position [0, 0]
paste input "[URL][DOMAIN_NAME]"
type input "[URL][DOMAIN_NAME]"
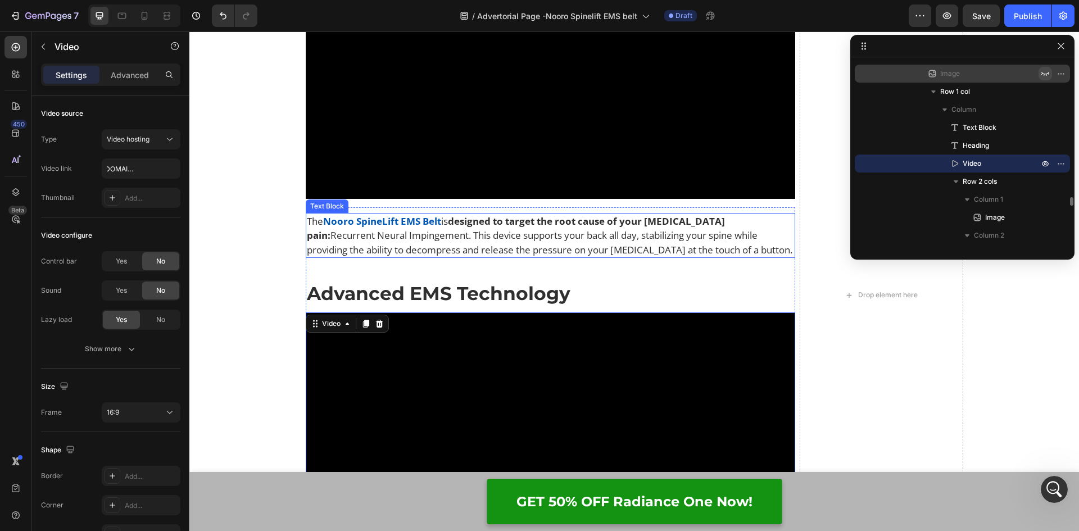
click at [453, 244] on span "Recurrent Neural Impingement. This device supports your back all day, stabilizi…" at bounding box center [549, 243] width 485 height 28
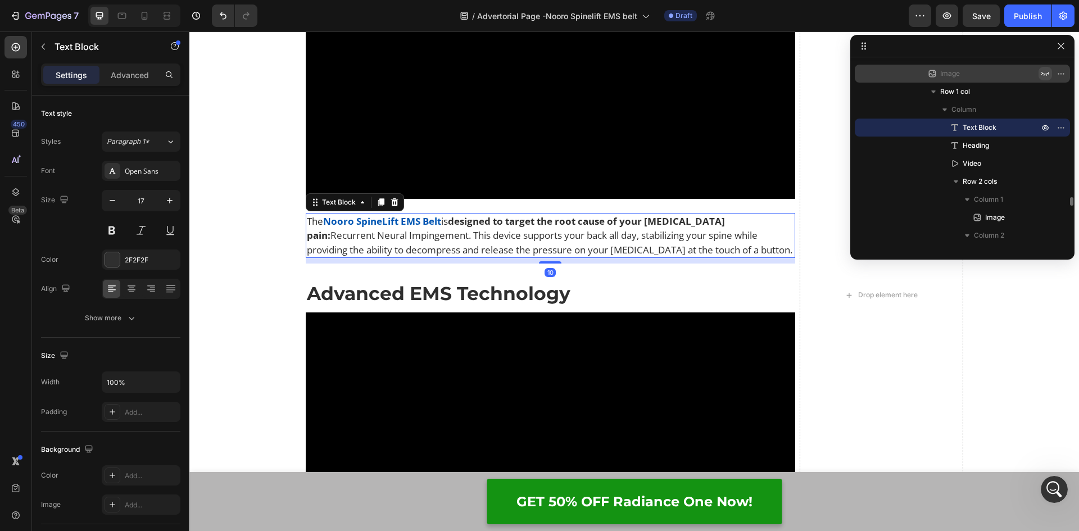
drag, startPoint x: 375, startPoint y: 206, endPoint x: 374, endPoint y: 212, distance: 6.8
click at [377, 206] on icon at bounding box center [380, 202] width 6 height 8
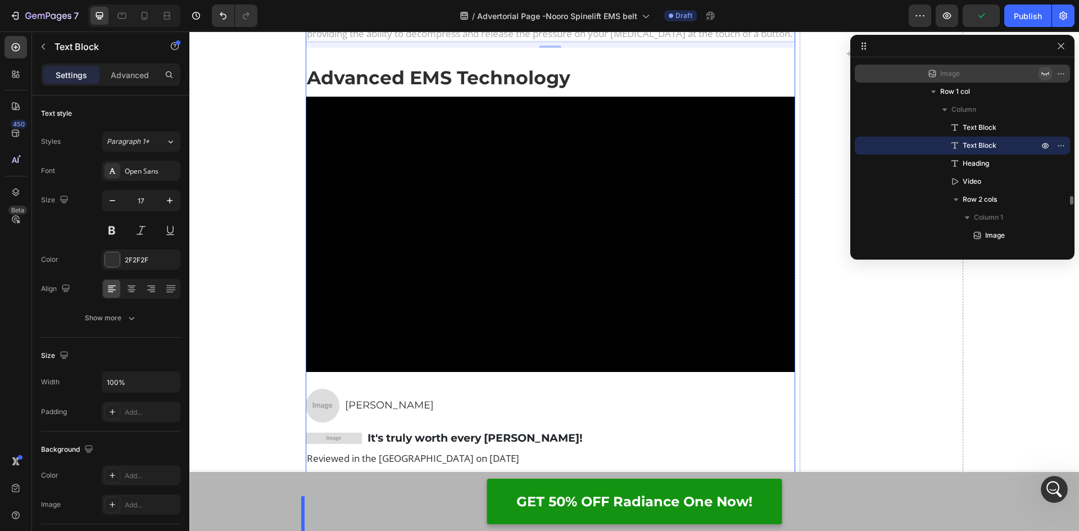
scroll to position [5498, 0]
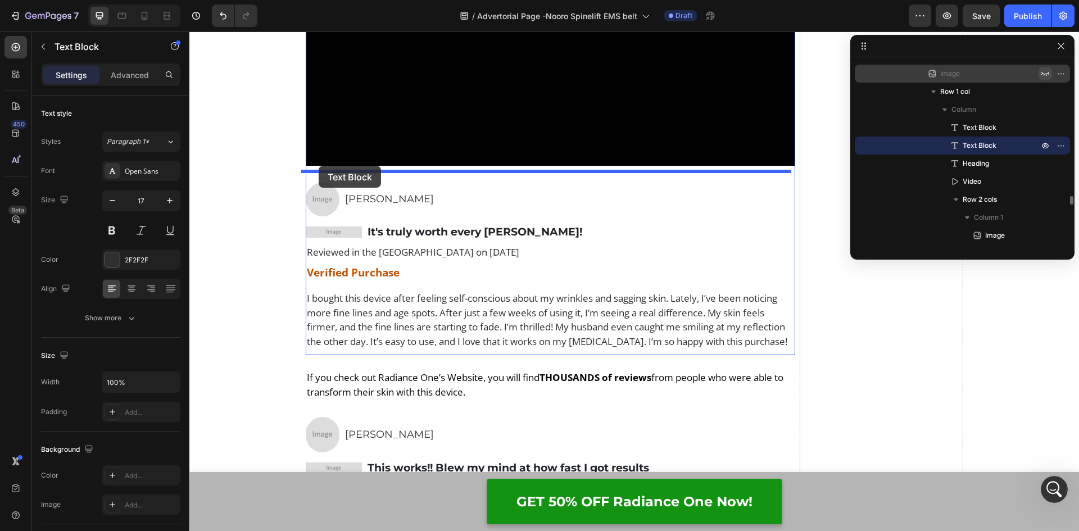
drag, startPoint x: 309, startPoint y: 143, endPoint x: 318, endPoint y: 166, distance: 24.9
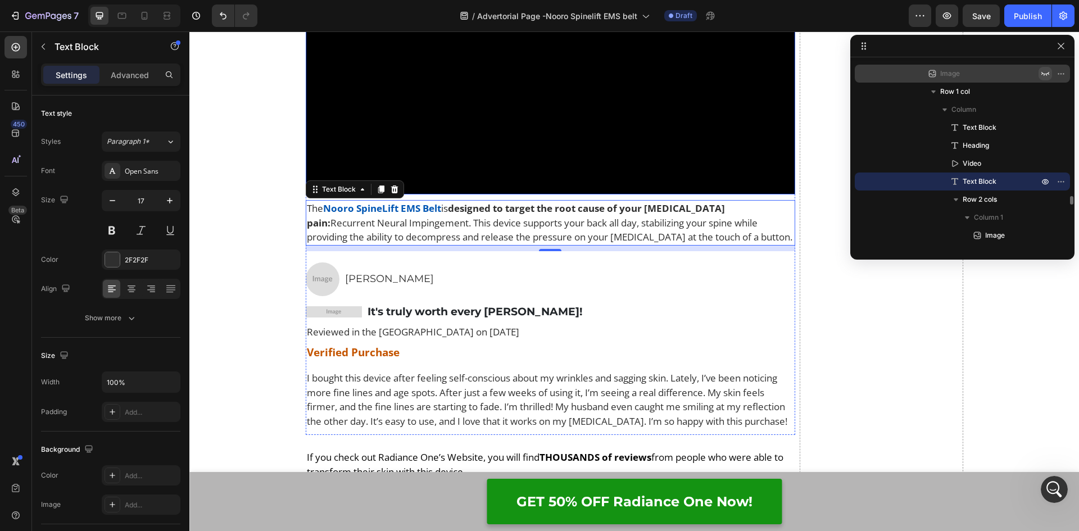
scroll to position [5391, 0]
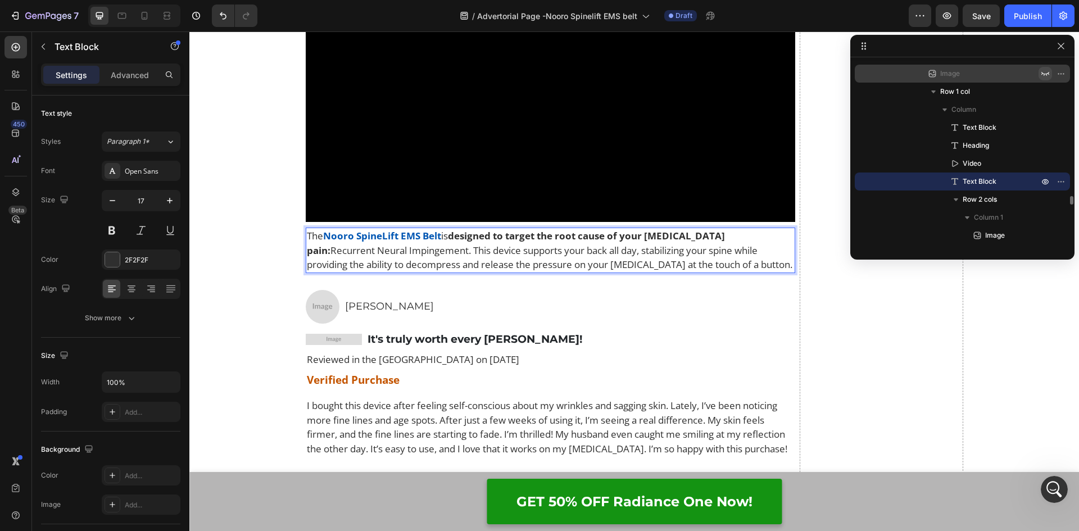
click at [461, 245] on span "Recurrent Neural Impingement. This device supports your back all day, stabilizi…" at bounding box center [549, 258] width 485 height 28
click at [686, 258] on p "The Nooro SpineLift EMS Belt is designed to target the root cause of your sciat…" at bounding box center [551, 250] width 488 height 43
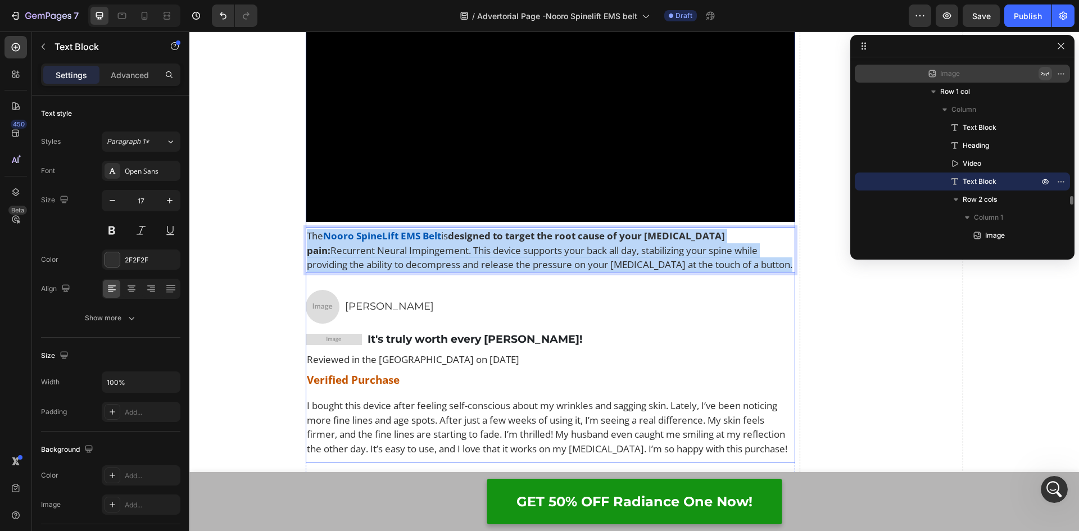
drag, startPoint x: 699, startPoint y: 262, endPoint x: 302, endPoint y: 227, distance: 398.2
click at [306, 227] on div "The Nooro SpineLift EMS Belt is designed to target the root cause of your sciat…" at bounding box center [551, 152] width 490 height 610
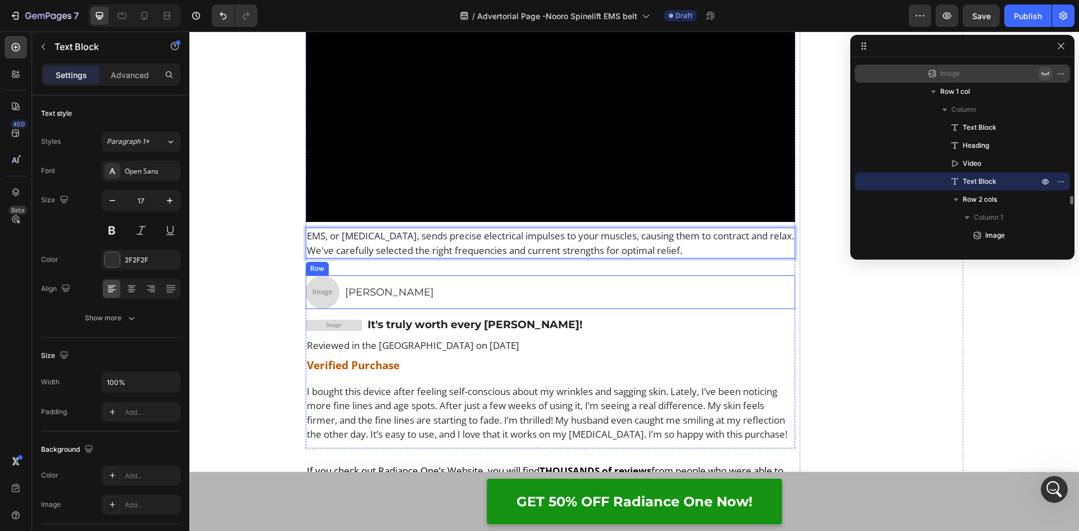
click at [779, 290] on div "Image Charlotte LaCroix Heading Row" at bounding box center [551, 292] width 490 height 34
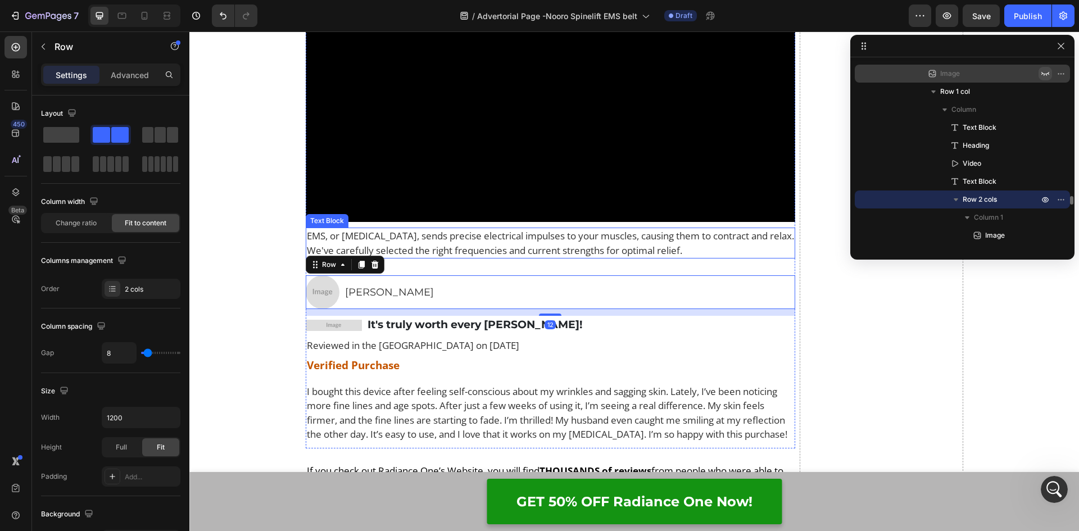
click at [525, 238] on span "EMS, or [MEDICAL_DATA], sends precise electrical impulses to your muscles, caus…" at bounding box center [550, 243] width 487 height 28
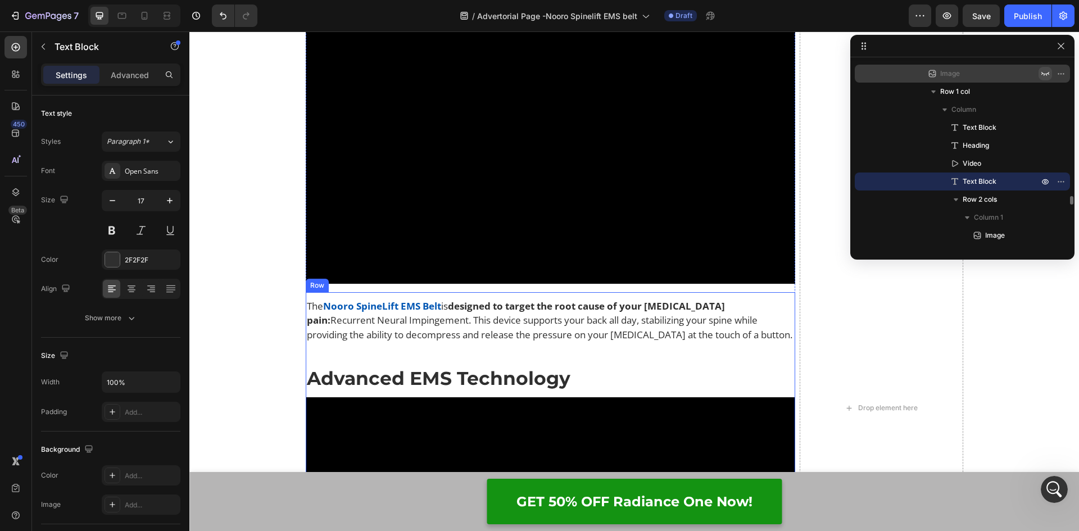
scroll to position [4942, 0]
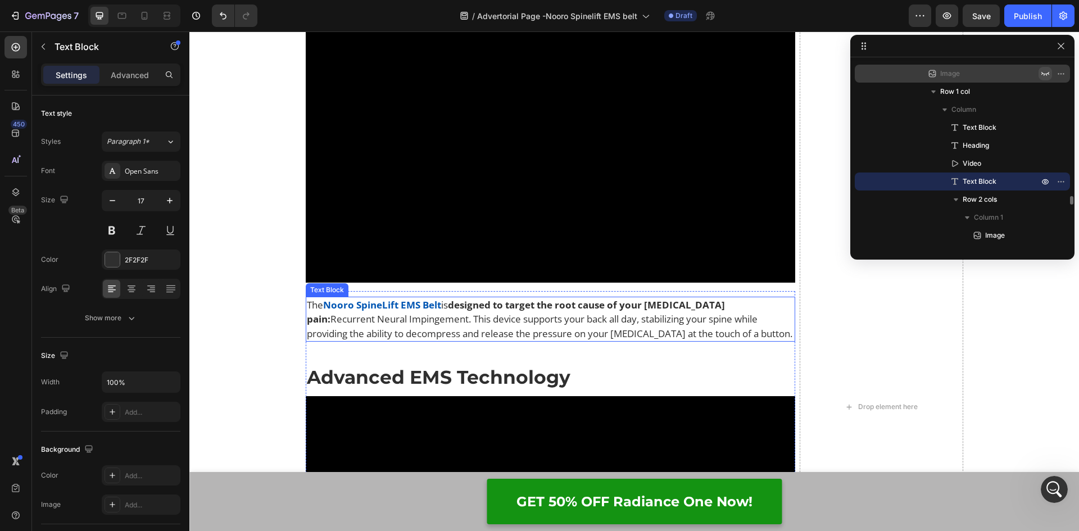
click at [459, 302] on strong "designed to target the root cause of your [MEDICAL_DATA] pain:" at bounding box center [516, 312] width 418 height 28
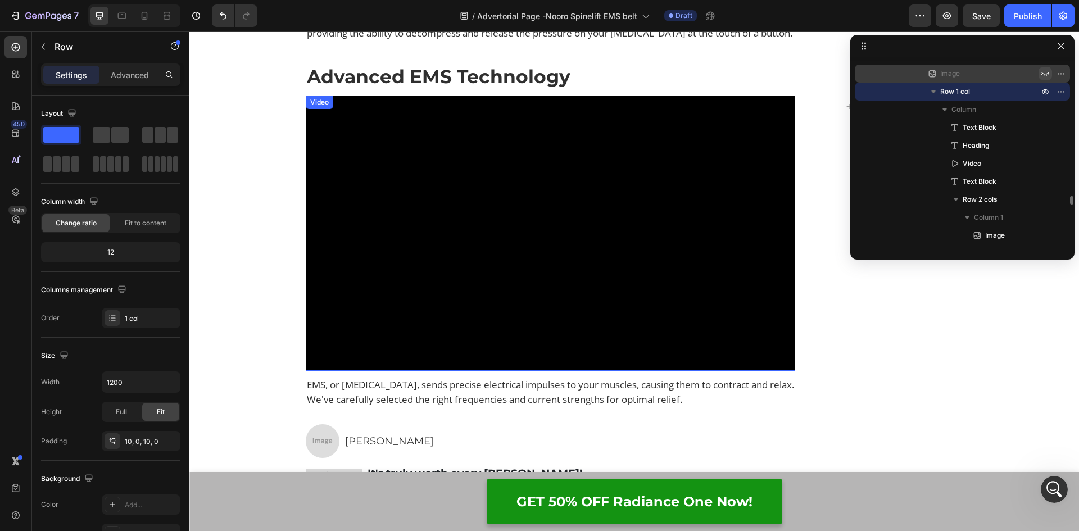
scroll to position [5166, 0]
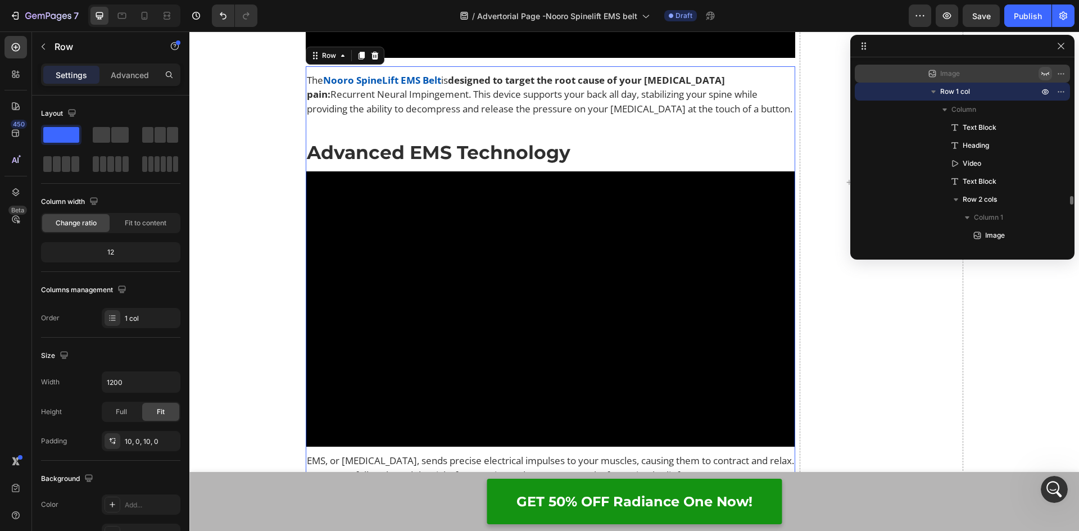
drag, startPoint x: 355, startPoint y: 58, endPoint x: 357, endPoint y: 66, distance: 8.0
click at [357, 58] on icon at bounding box center [361, 55] width 9 height 9
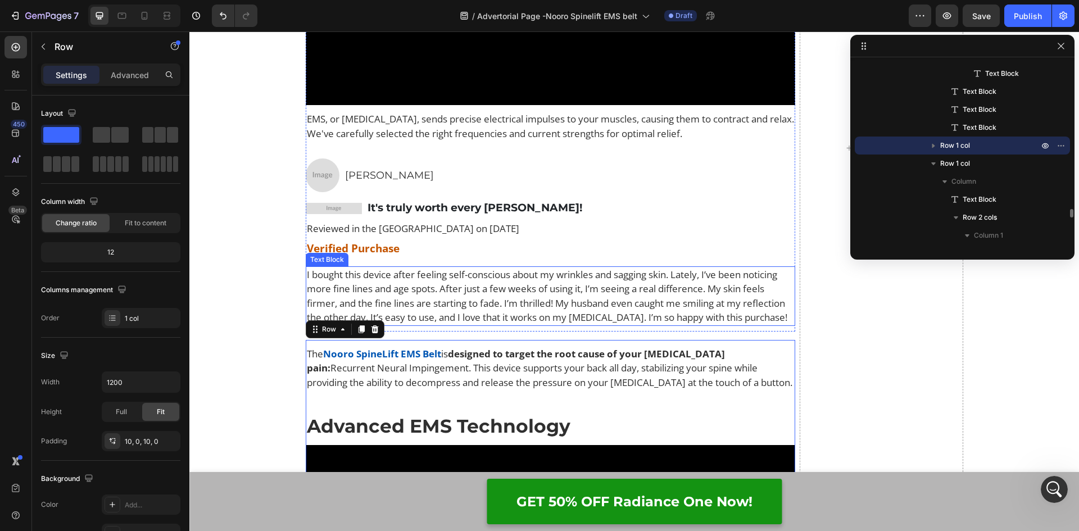
scroll to position [5498, 0]
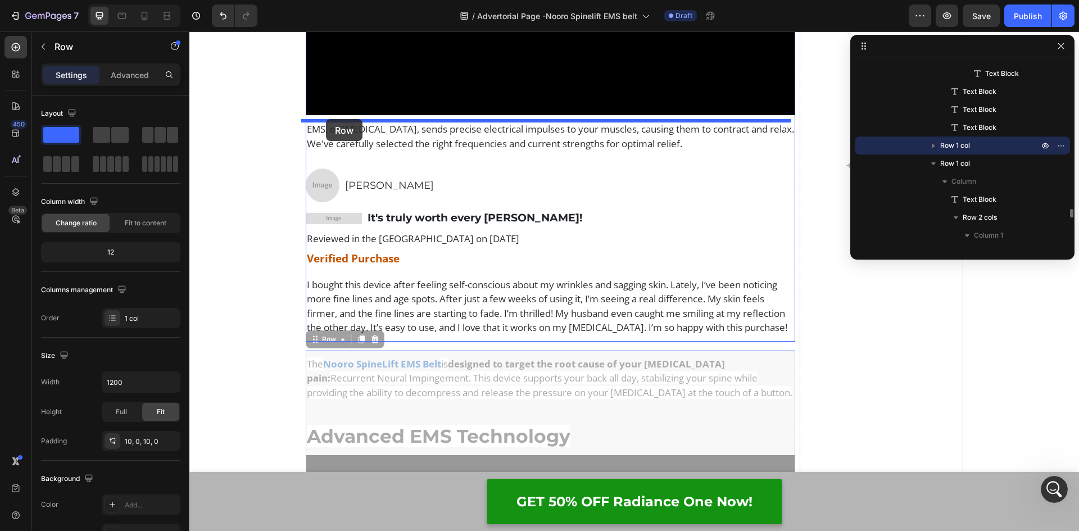
drag, startPoint x: 310, startPoint y: 354, endPoint x: 326, endPoint y: 119, distance: 235.9
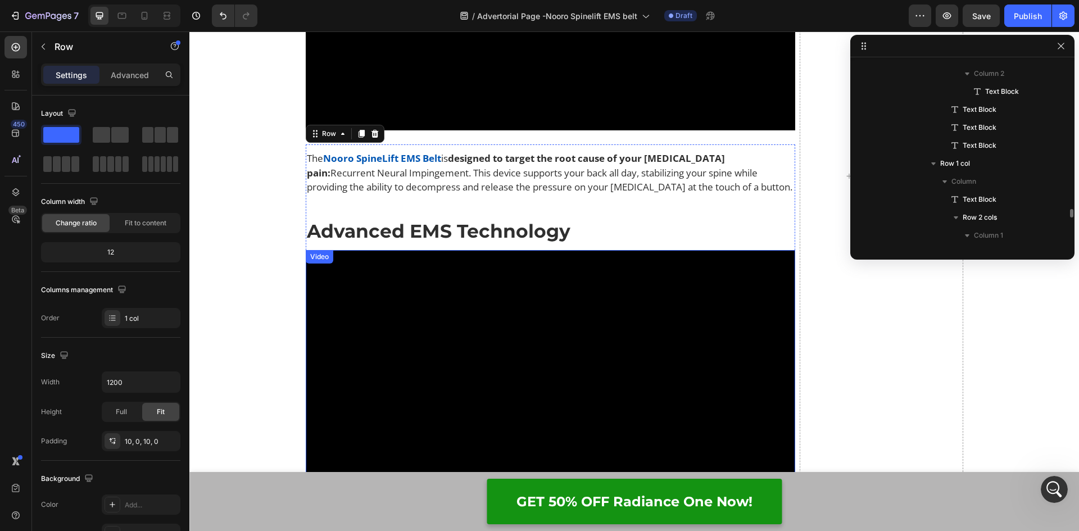
scroll to position [5441, 0]
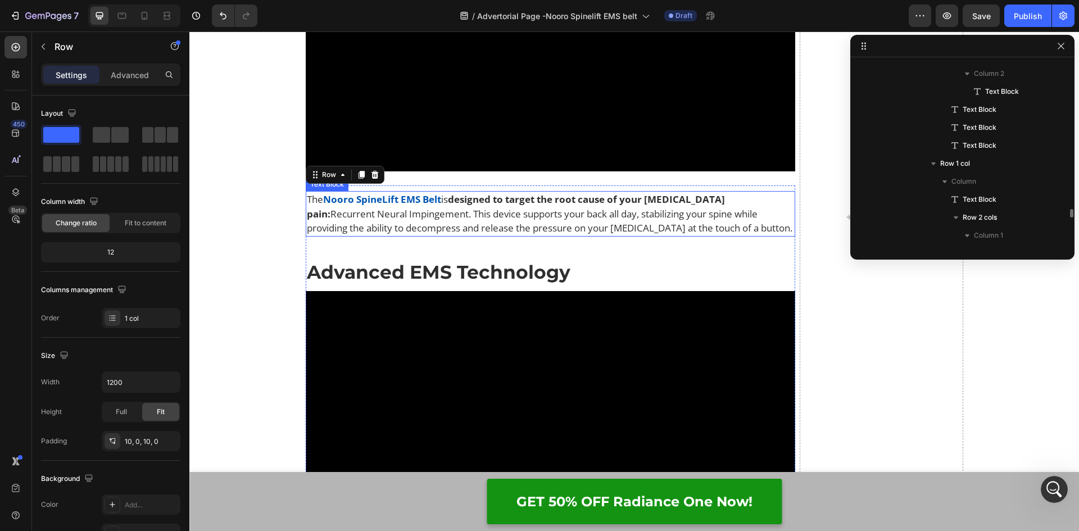
click at [484, 206] on p "The Nooro SpineLift EMS Belt is designed to target the root cause of your sciat…" at bounding box center [551, 213] width 488 height 43
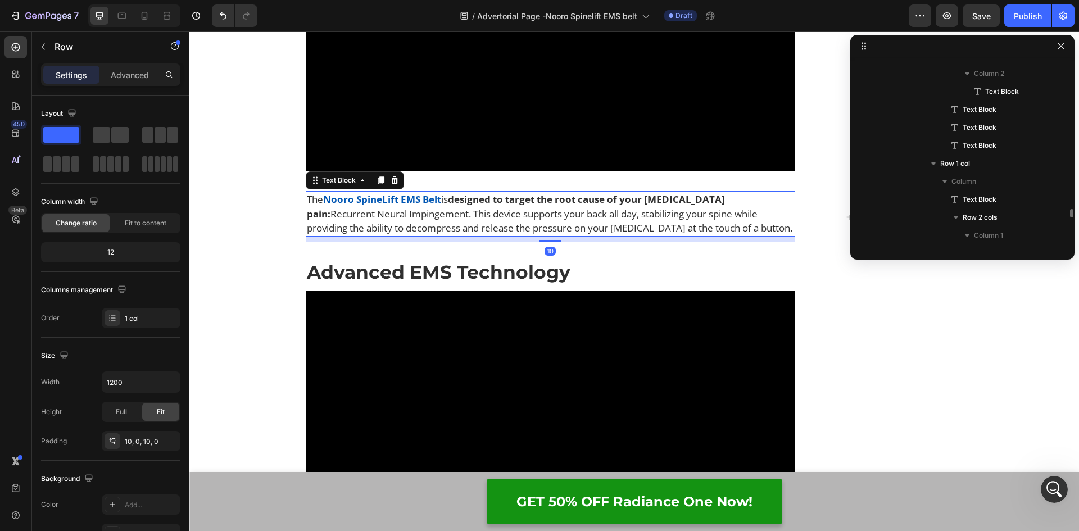
scroll to position [2918, 0]
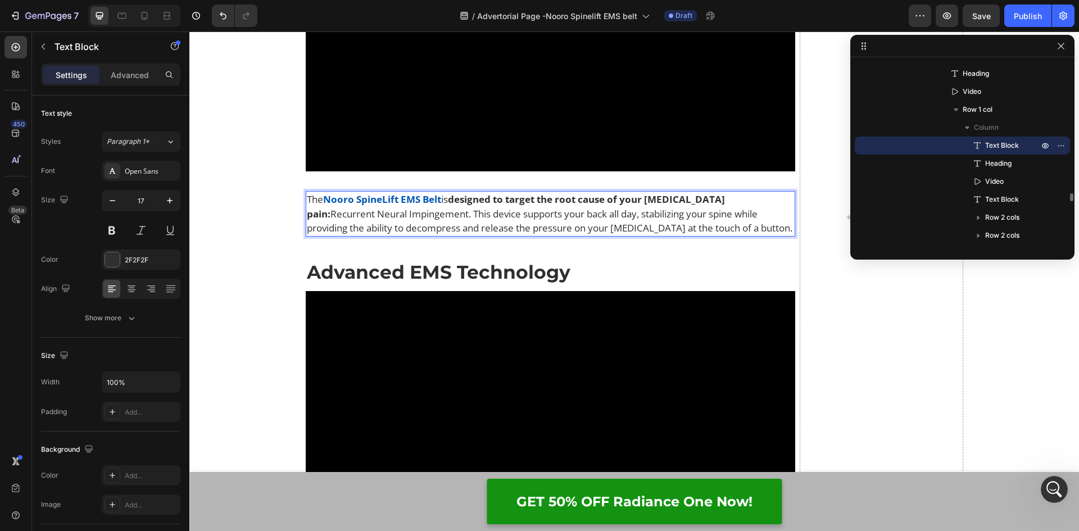
click at [718, 230] on p "The Nooro SpineLift EMS Belt is designed to target the root cause of your sciat…" at bounding box center [551, 213] width 488 height 43
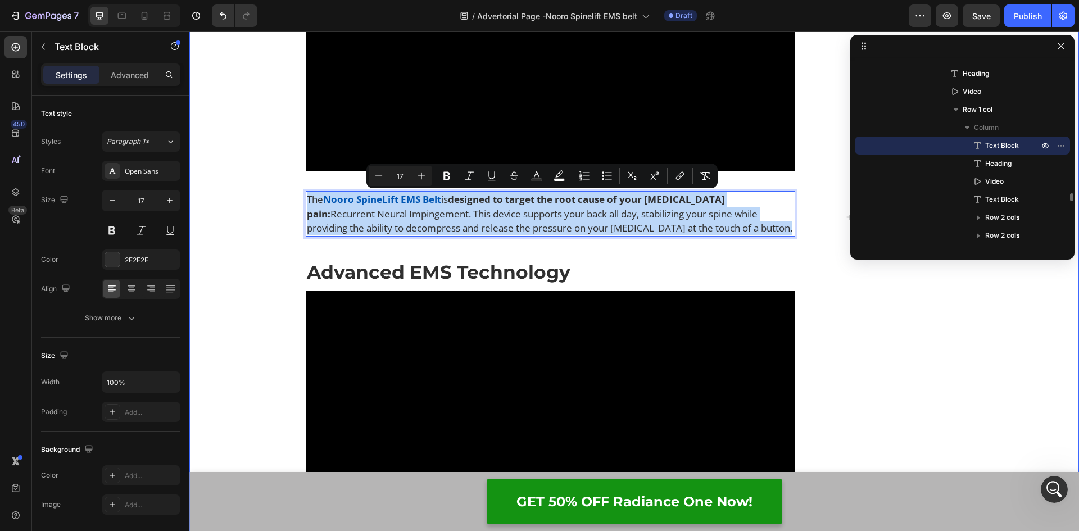
drag, startPoint x: 715, startPoint y: 226, endPoint x: 285, endPoint y: 189, distance: 430.7
click at [285, 189] on div "How Does It Work? Heading Video So what's the solution? Text Block You need to …" at bounding box center [633, 225] width 889 height 3583
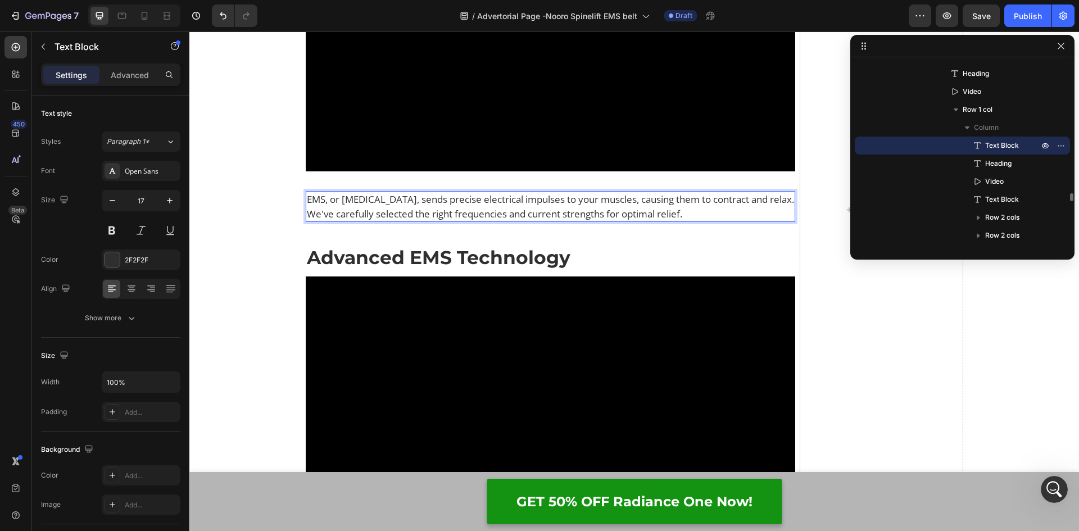
click at [745, 227] on div "EMS, or Electrical Muscle Stimulation, sends precise electrical impulses to you…" at bounding box center [551, 481] width 490 height 581
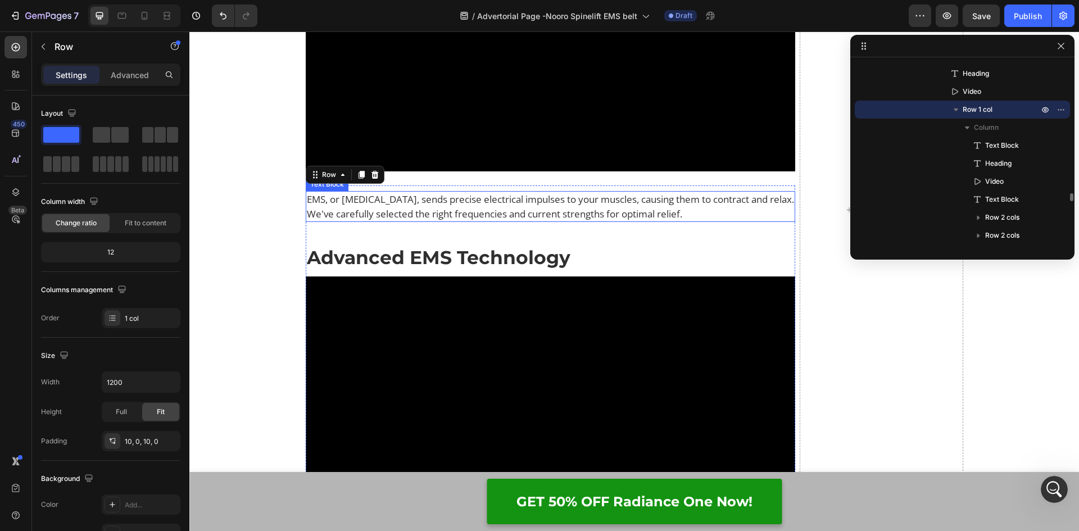
click at [504, 214] on span "EMS, or [MEDICAL_DATA], sends precise electrical impulses to your muscles, caus…" at bounding box center [550, 207] width 487 height 28
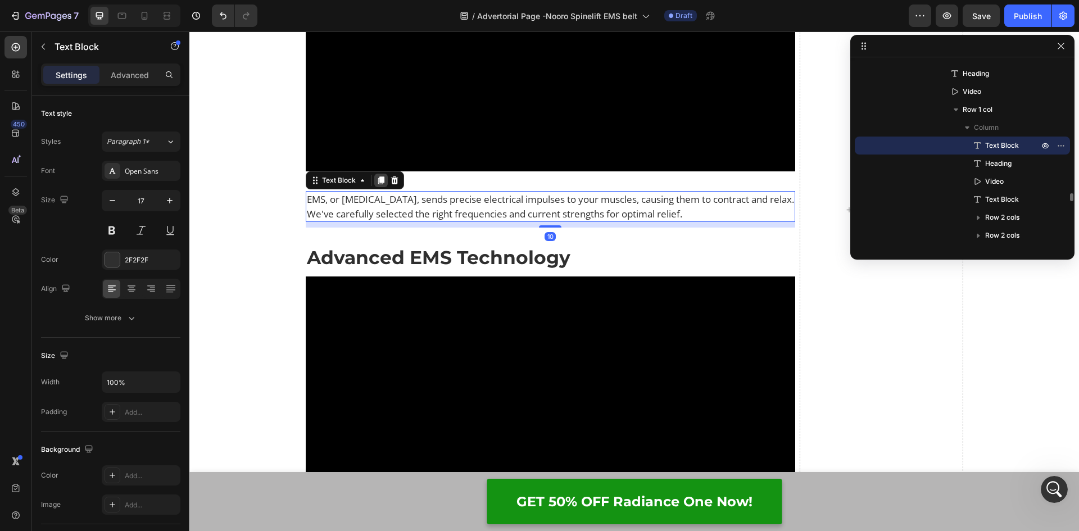
click at [377, 179] on icon at bounding box center [380, 181] width 6 height 8
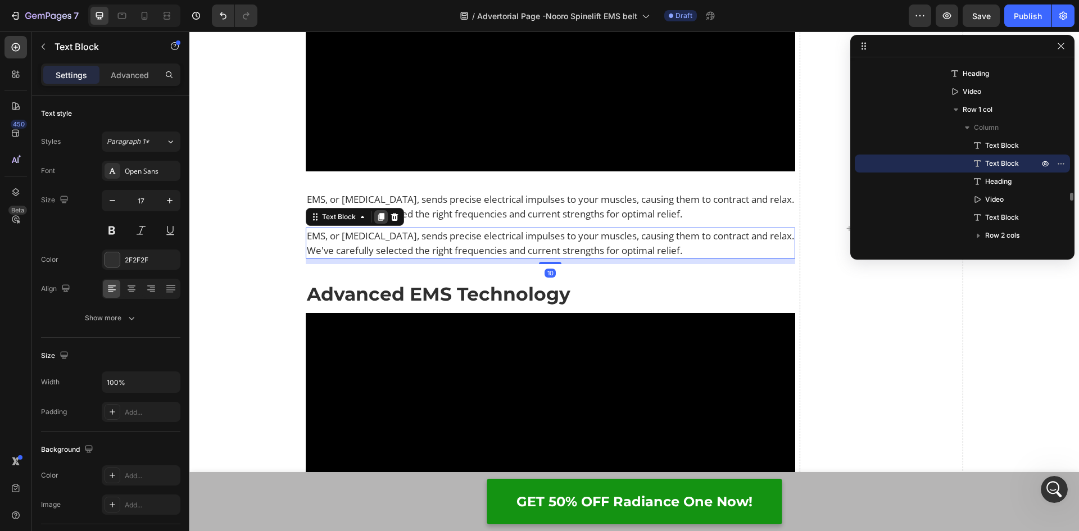
click at [377, 217] on icon at bounding box center [380, 217] width 6 height 8
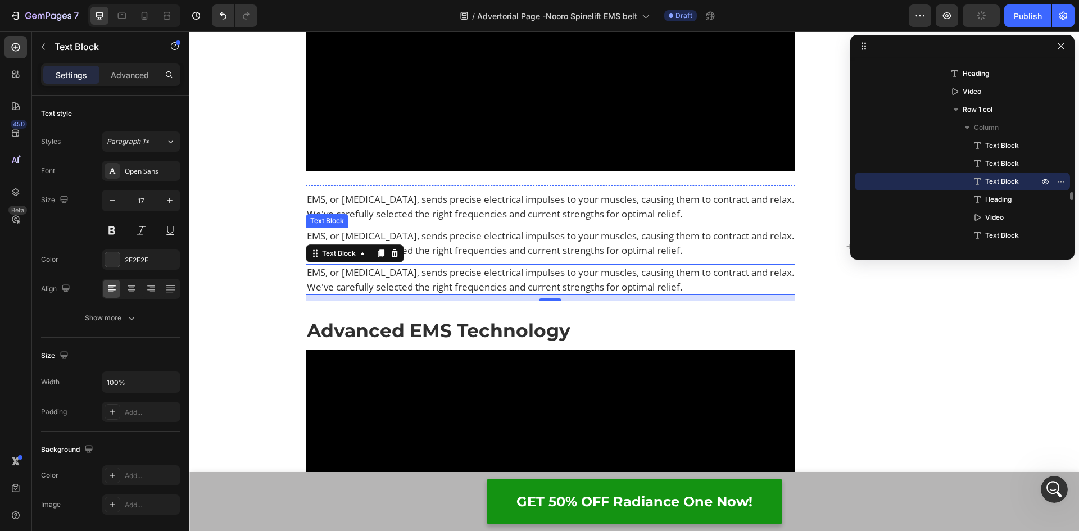
click at [458, 236] on span "EMS, or [MEDICAL_DATA], sends precise electrical impulses to your muscles, caus…" at bounding box center [550, 243] width 487 height 28
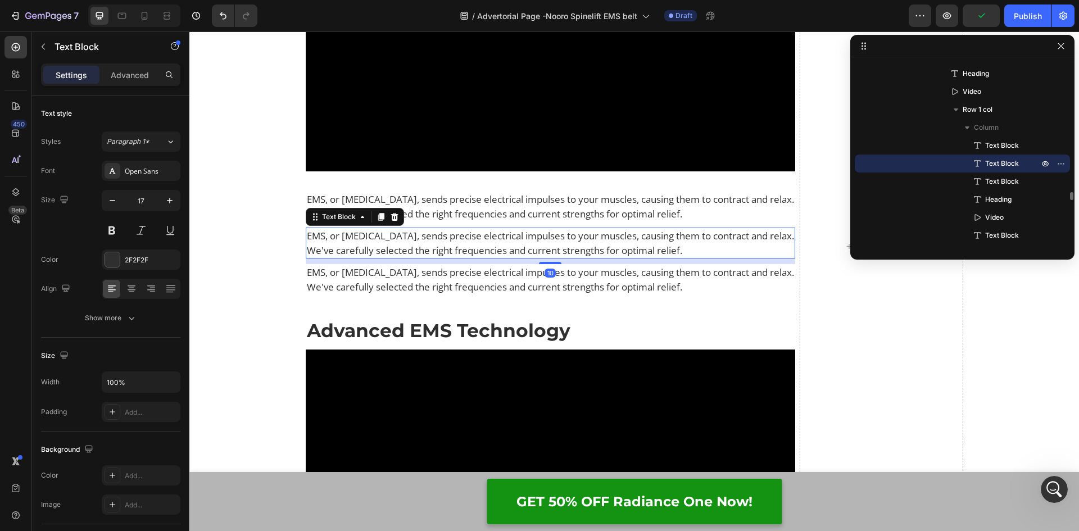
click at [775, 248] on p "EMS, or [MEDICAL_DATA], sends precise electrical impulses to your muscles, caus…" at bounding box center [551, 243] width 488 height 29
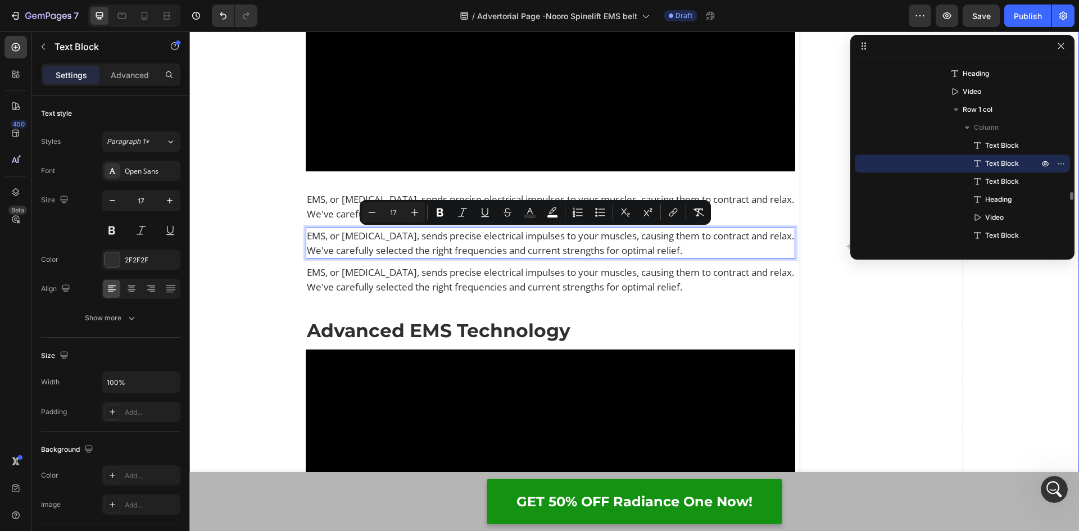
drag, startPoint x: 779, startPoint y: 251, endPoint x: 285, endPoint y: 236, distance: 493.4
click at [285, 236] on div "How Does It Work? Heading Video So what's the solution? Text Block You need to …" at bounding box center [633, 255] width 889 height 3642
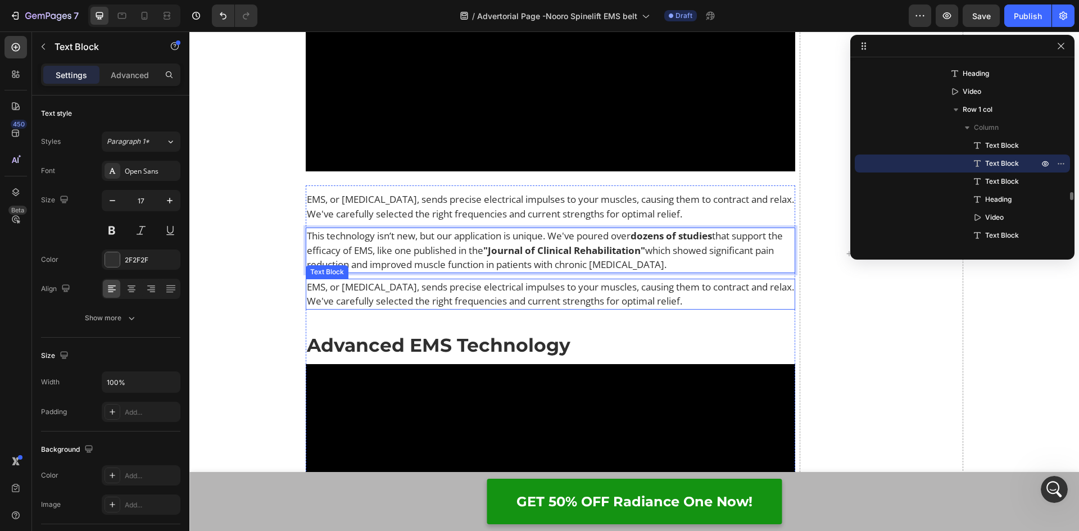
click at [448, 285] on span "EMS, or [MEDICAL_DATA], sends precise electrical impulses to your muscles, caus…" at bounding box center [550, 294] width 487 height 28
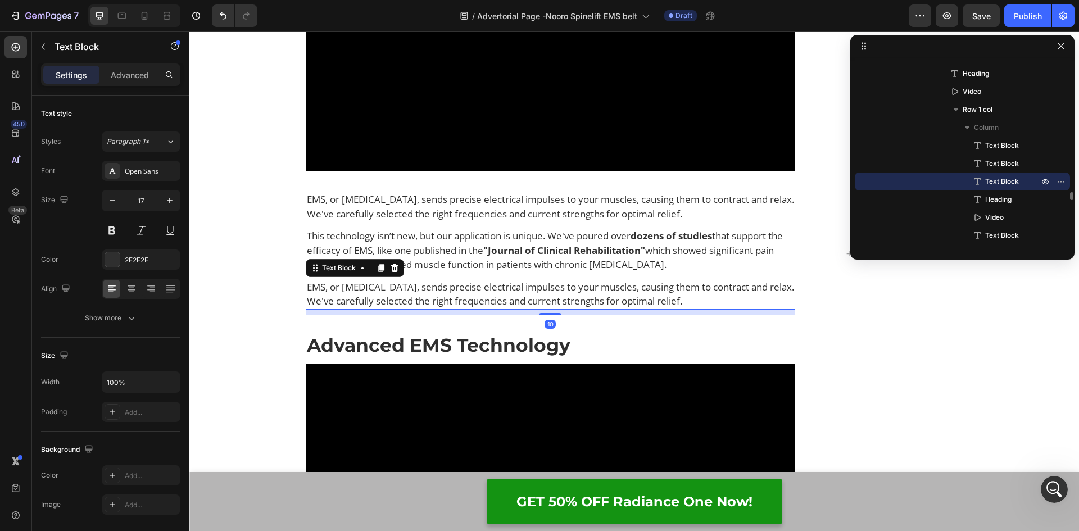
click at [774, 301] on p "EMS, or [MEDICAL_DATA], sends precise electrical impulses to your muscles, caus…" at bounding box center [551, 294] width 488 height 29
drag, startPoint x: 774, startPoint y: 301, endPoint x: 268, endPoint y: 285, distance: 506.4
click at [268, 285] on div "How Does It Work? Heading Video So what's the solution? Text Block You need to …" at bounding box center [633, 262] width 889 height 3656
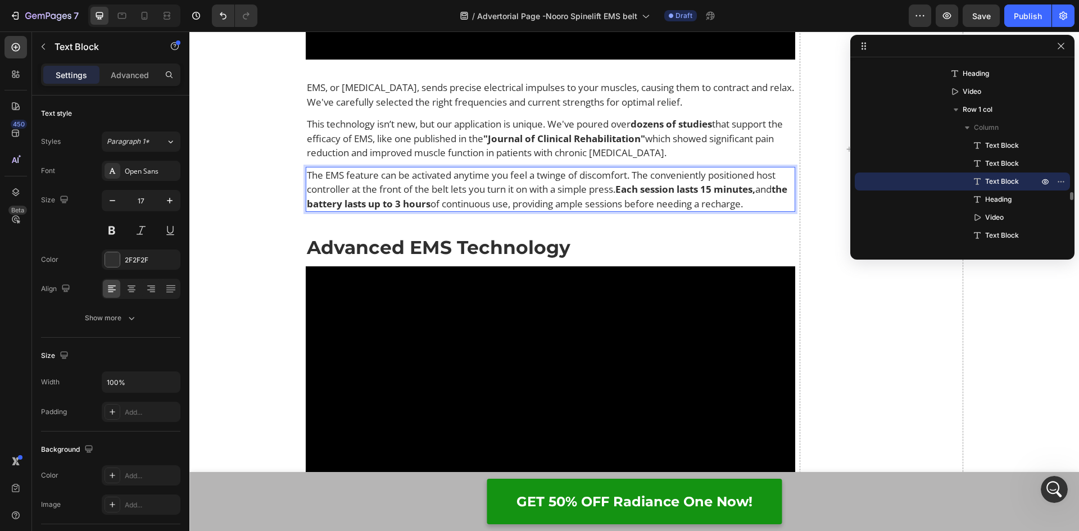
scroll to position [5554, 0]
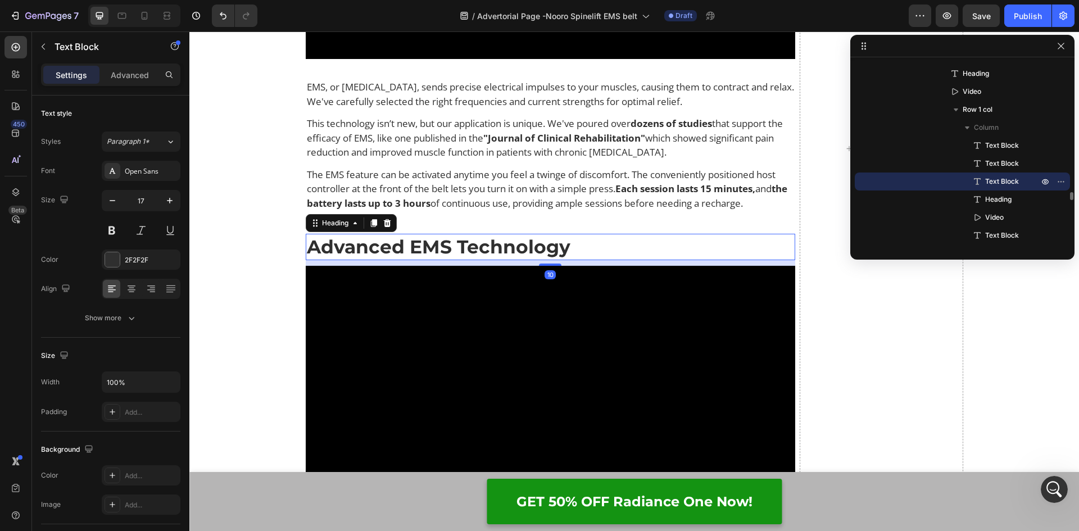
click at [452, 247] on strong "Advanced EMS Technology" at bounding box center [438, 246] width 263 height 22
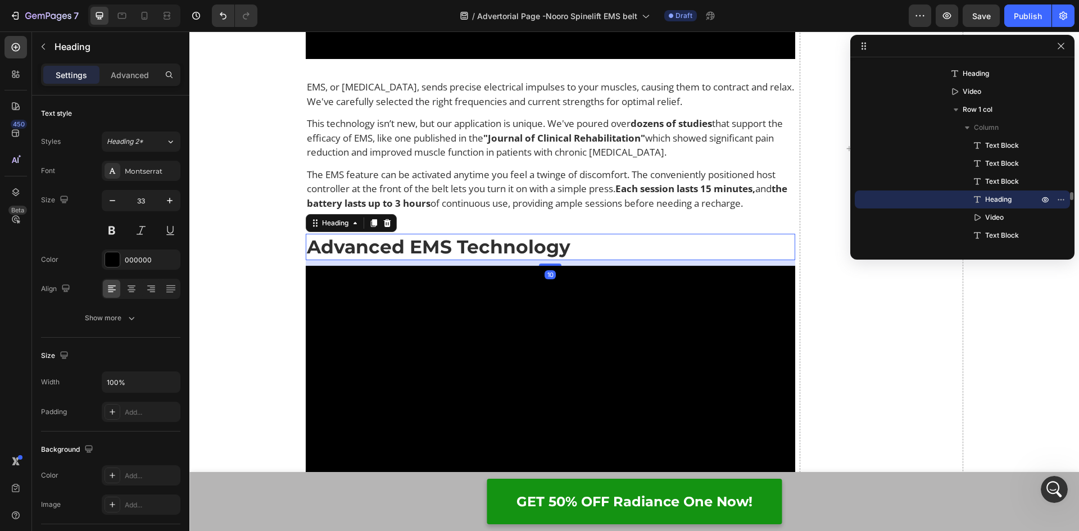
click at [599, 238] on h2 "Advanced EMS Technology" at bounding box center [551, 247] width 490 height 26
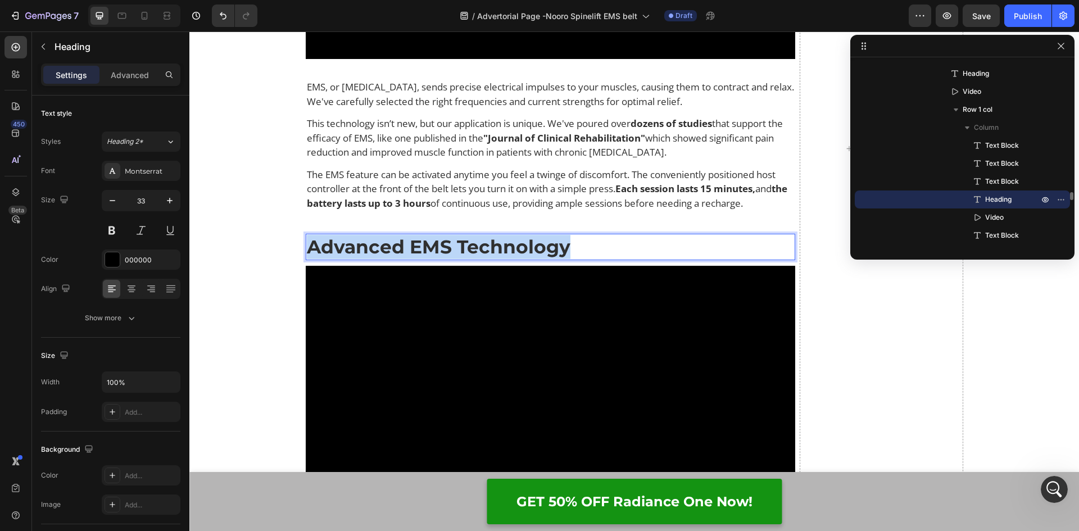
drag, startPoint x: 604, startPoint y: 241, endPoint x: 308, endPoint y: 247, distance: 296.1
click at [308, 247] on p "Advanced EMS Technology" at bounding box center [551, 247] width 488 height 24
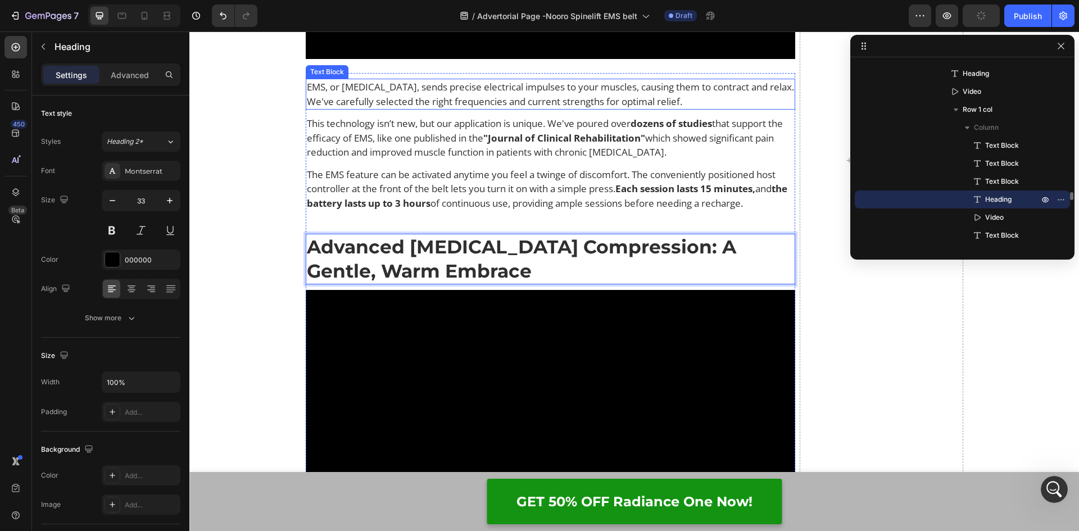
scroll to position [5722, 0]
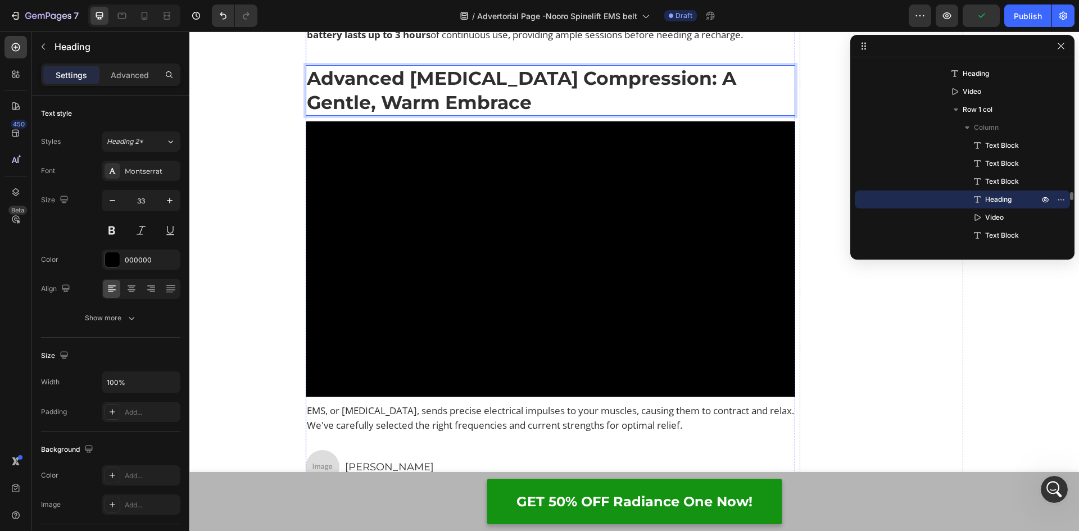
click at [456, 227] on video at bounding box center [551, 258] width 490 height 275
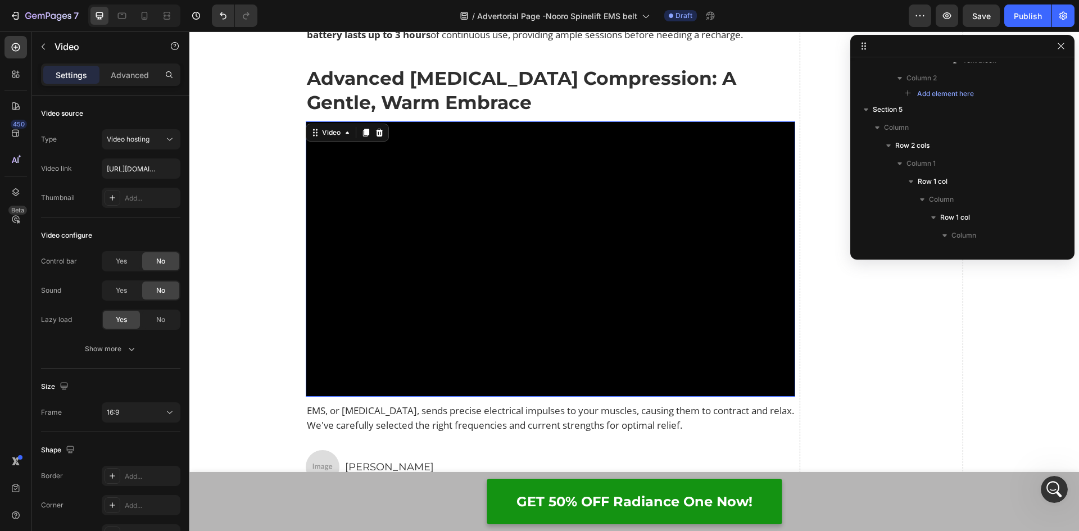
click at [667, 284] on video at bounding box center [551, 258] width 490 height 275
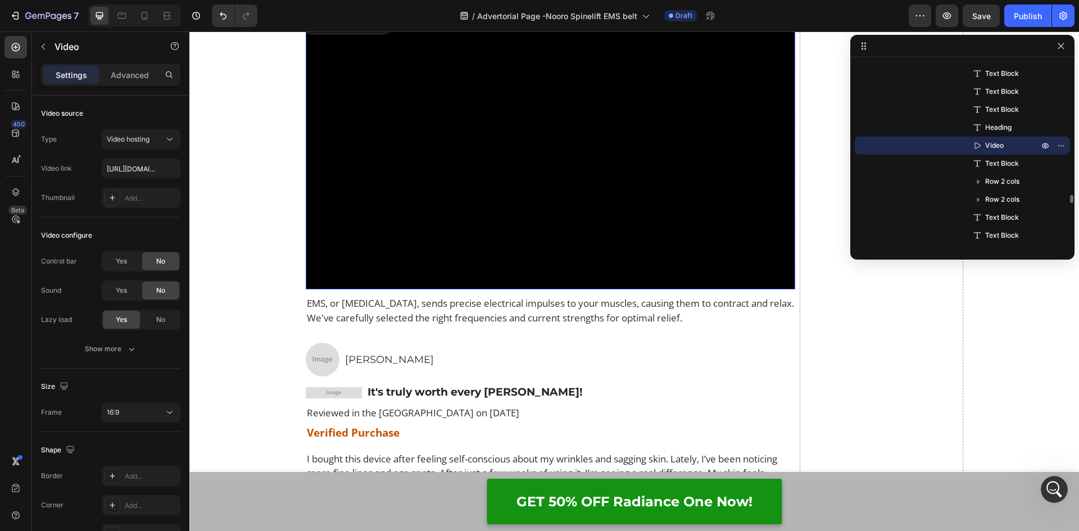
scroll to position [5835, 0]
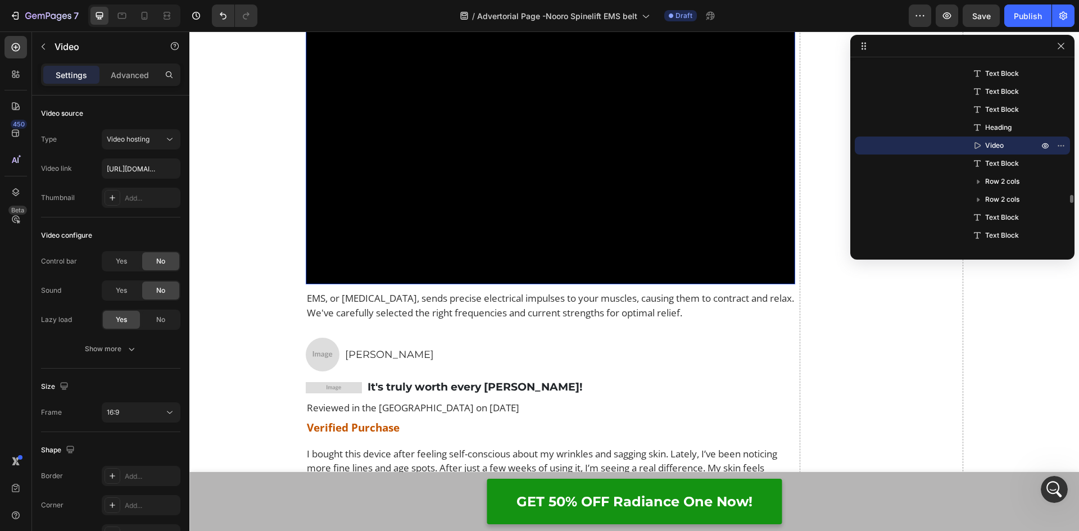
click at [439, 194] on video at bounding box center [551, 146] width 490 height 275
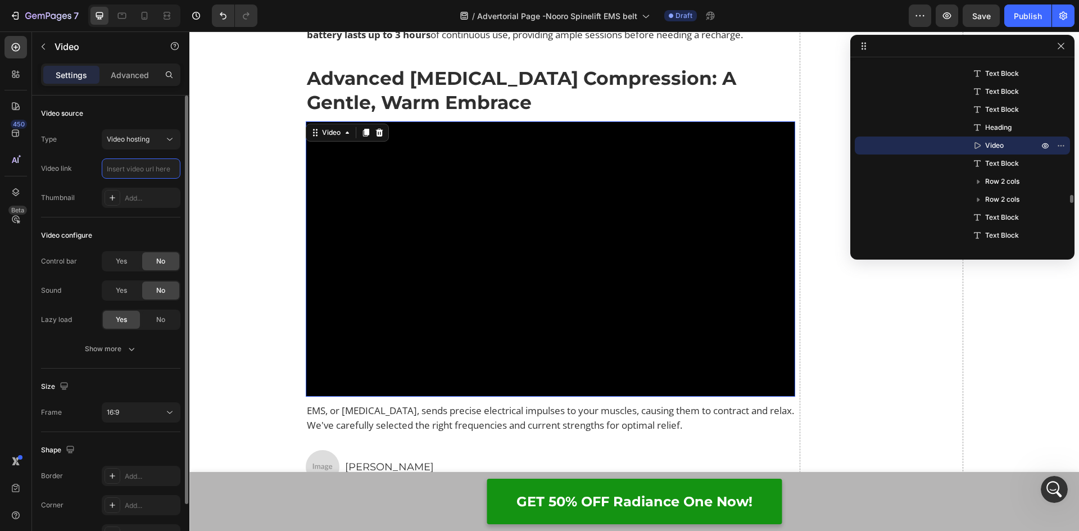
scroll to position [0, 0]
paste input "[URL][DOMAIN_NAME]"
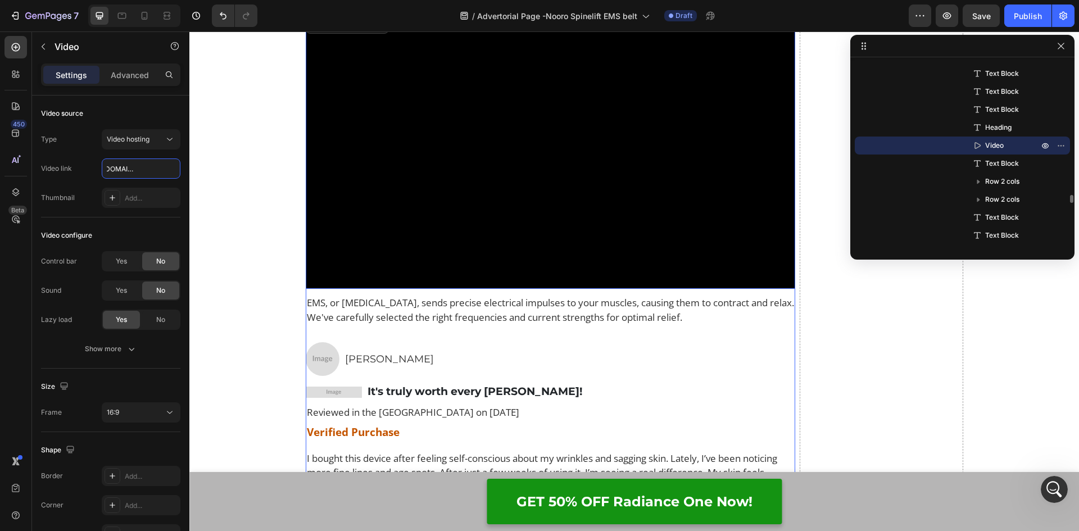
scroll to position [5835, 0]
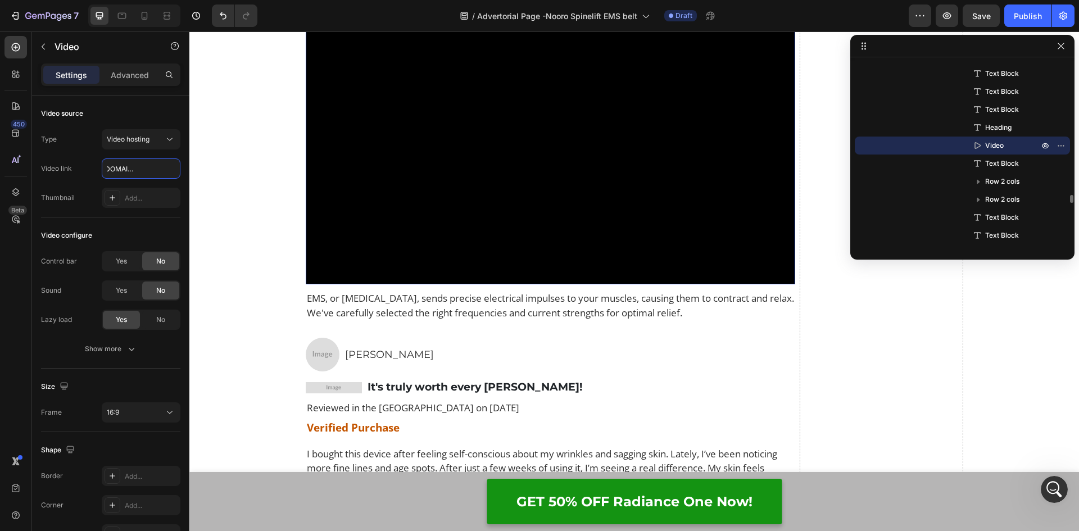
type input "[URL][DOMAIN_NAME]"
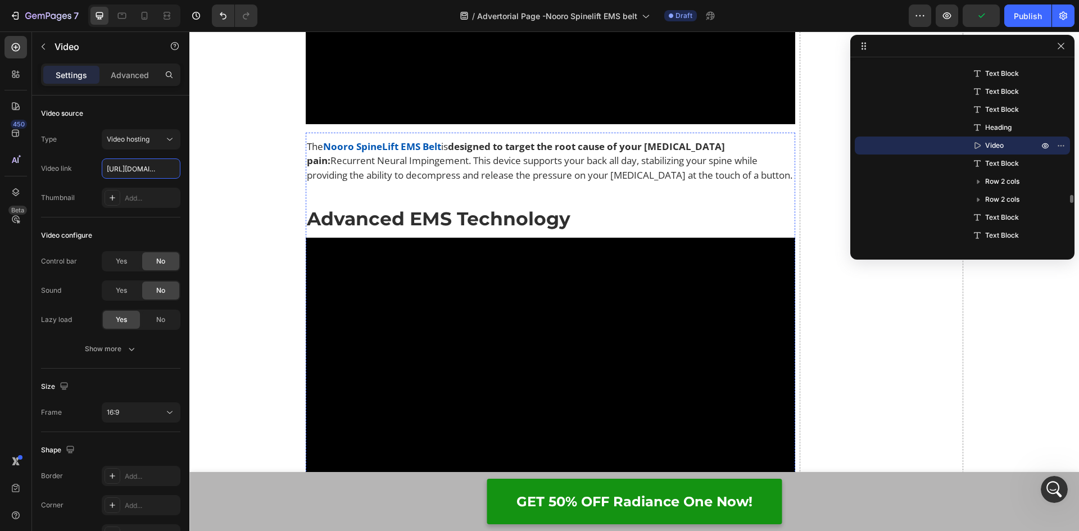
scroll to position [5048, 0]
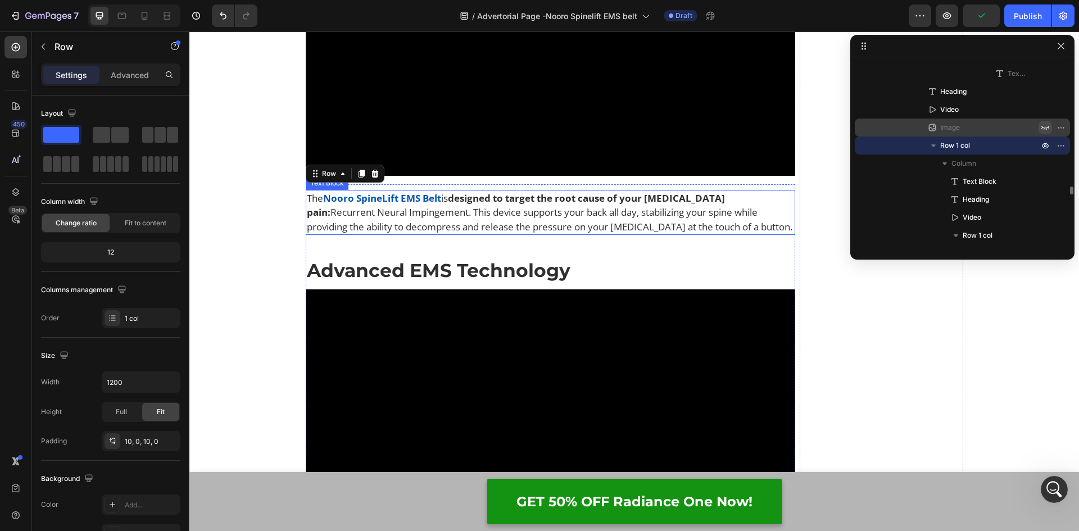
scroll to position [5104, 0]
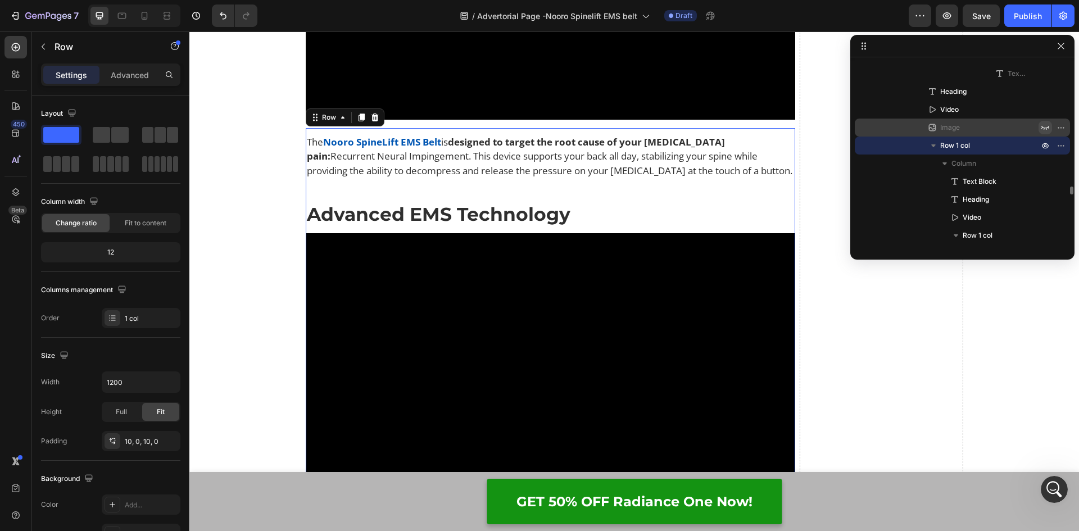
drag, startPoint x: 353, startPoint y: 117, endPoint x: 409, endPoint y: 166, distance: 74.1
click at [357, 117] on icon at bounding box center [361, 117] width 9 height 9
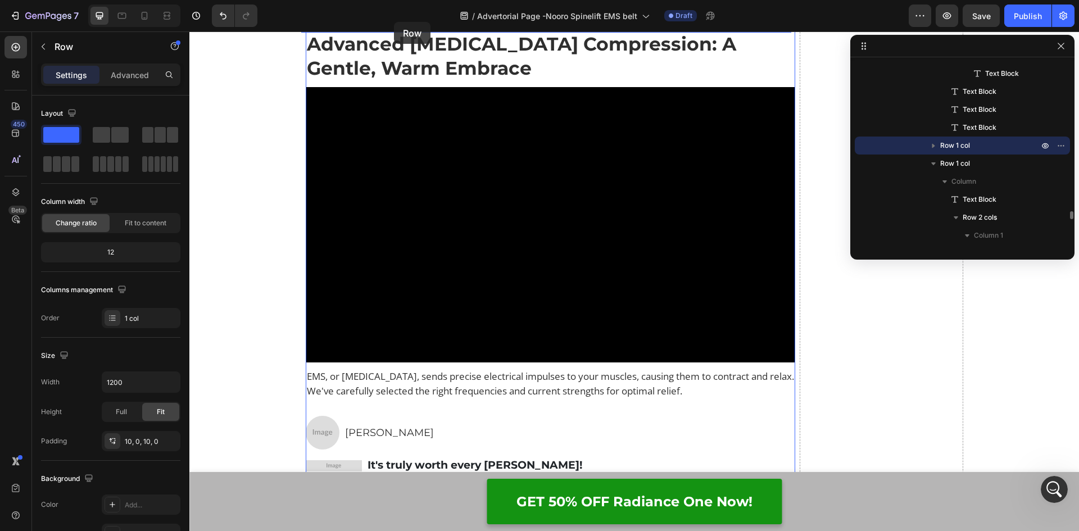
scroll to position [5722, 0]
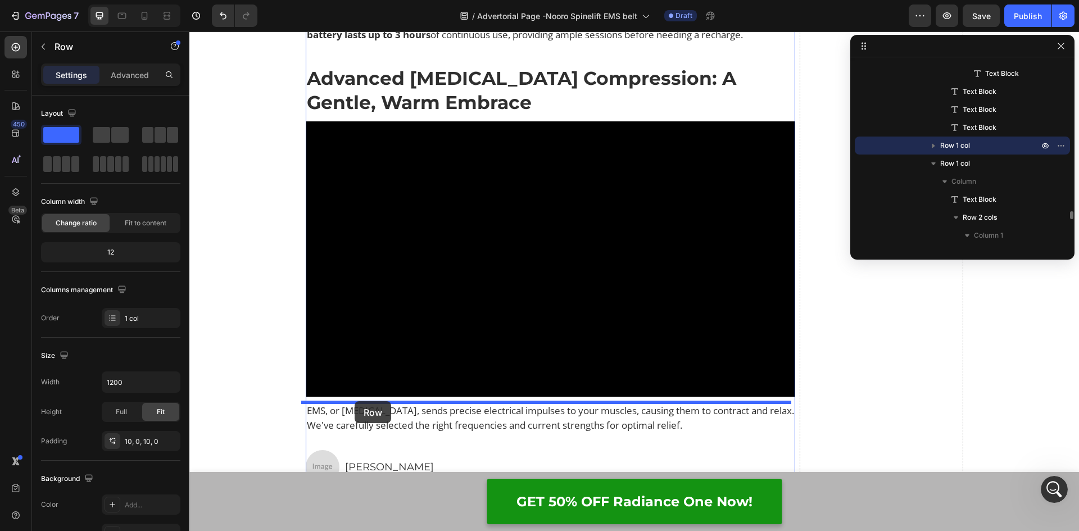
drag, startPoint x: 307, startPoint y: 230, endPoint x: 354, endPoint y: 401, distance: 177.9
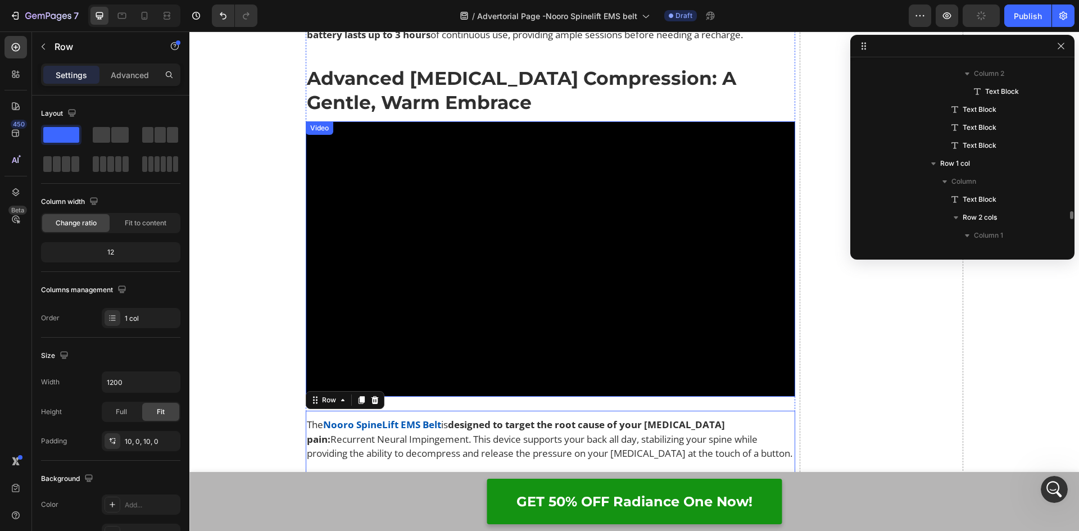
scroll to position [5891, 0]
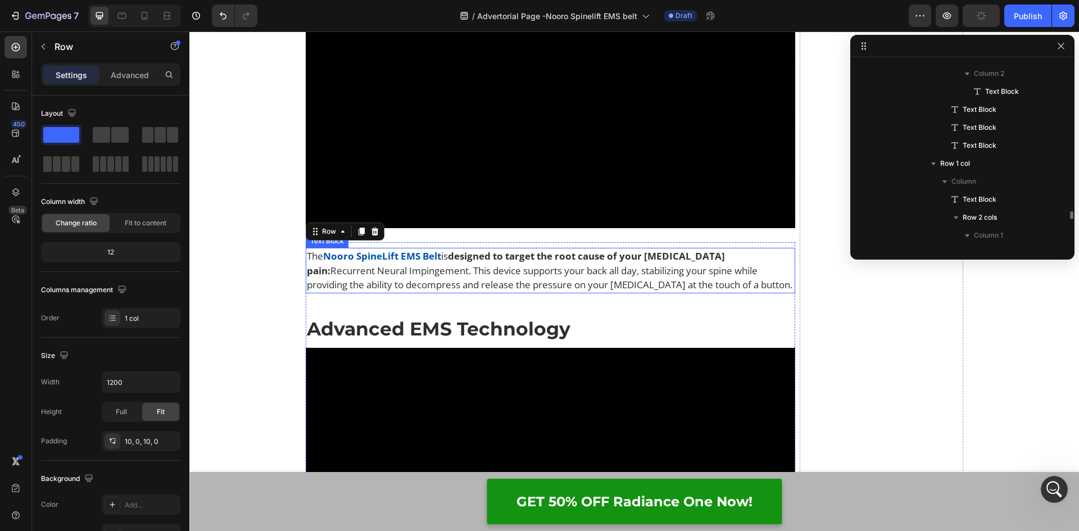
click at [559, 262] on strong "designed to target the root cause of your [MEDICAL_DATA] pain:" at bounding box center [516, 263] width 418 height 28
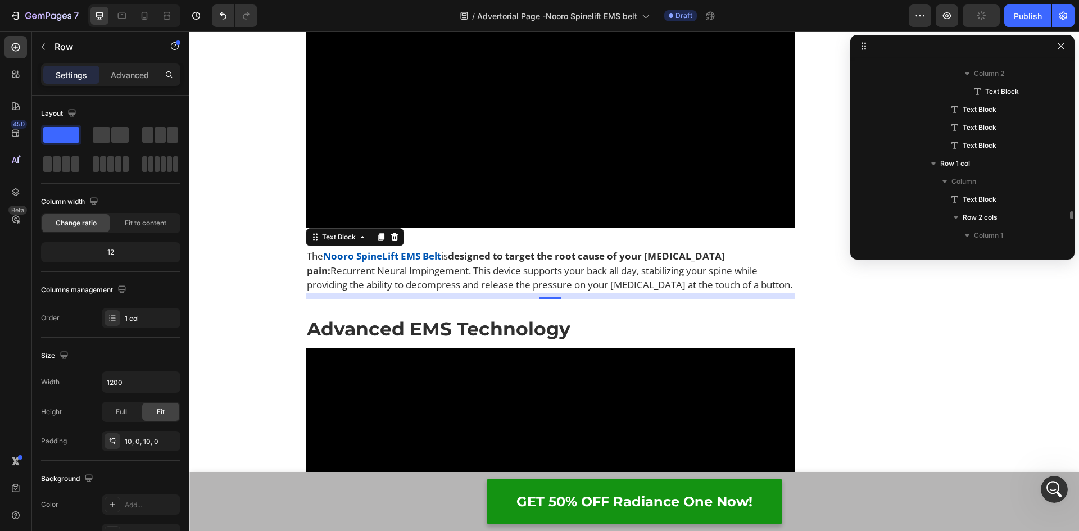
scroll to position [3044, 0]
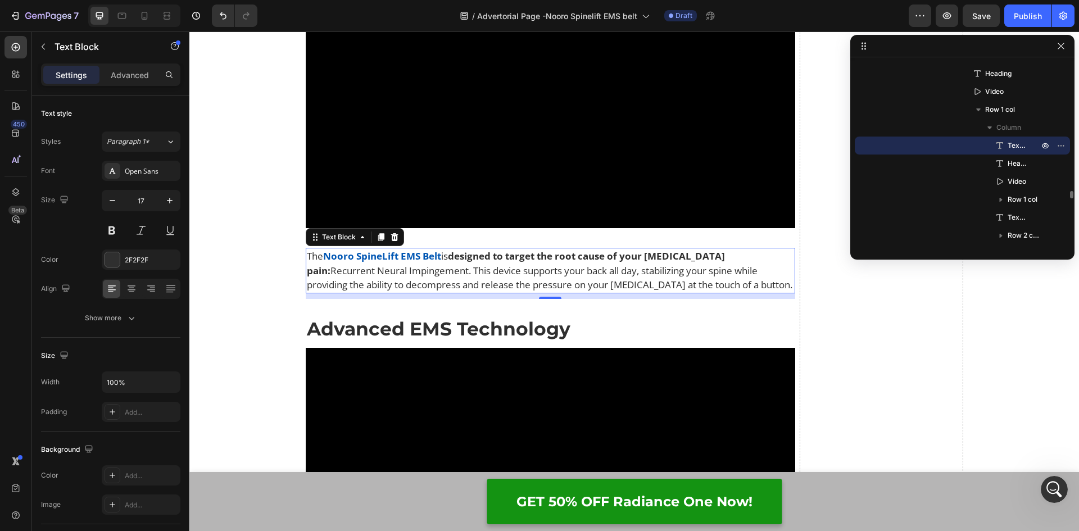
click at [702, 285] on p "The Nooro SpineLift EMS Belt is designed to target the root cause of your sciat…" at bounding box center [551, 270] width 488 height 43
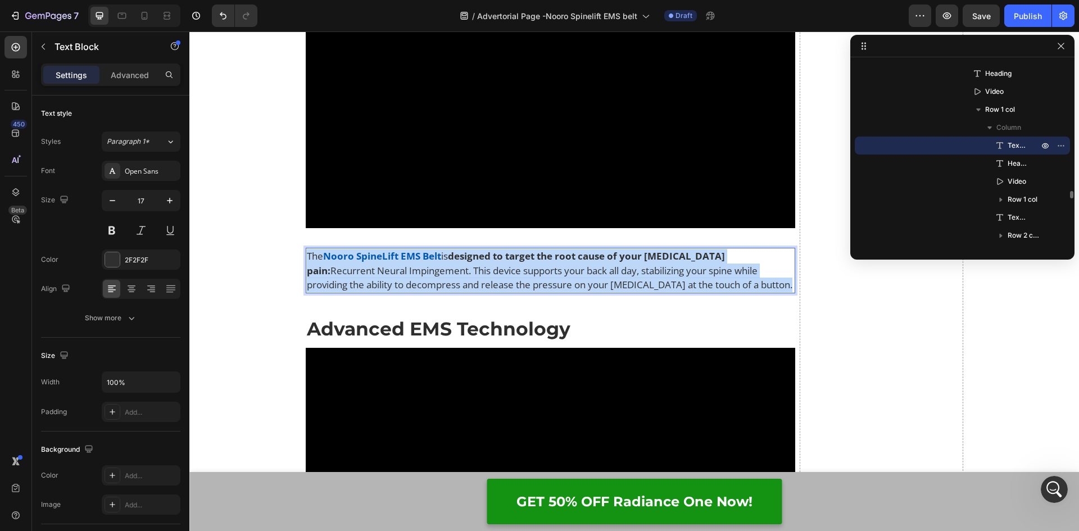
drag, startPoint x: 702, startPoint y: 285, endPoint x: 302, endPoint y: 253, distance: 400.7
click at [307, 253] on p "The Nooro SpineLift EMS Belt is designed to target the root cause of your sciat…" at bounding box center [551, 270] width 488 height 43
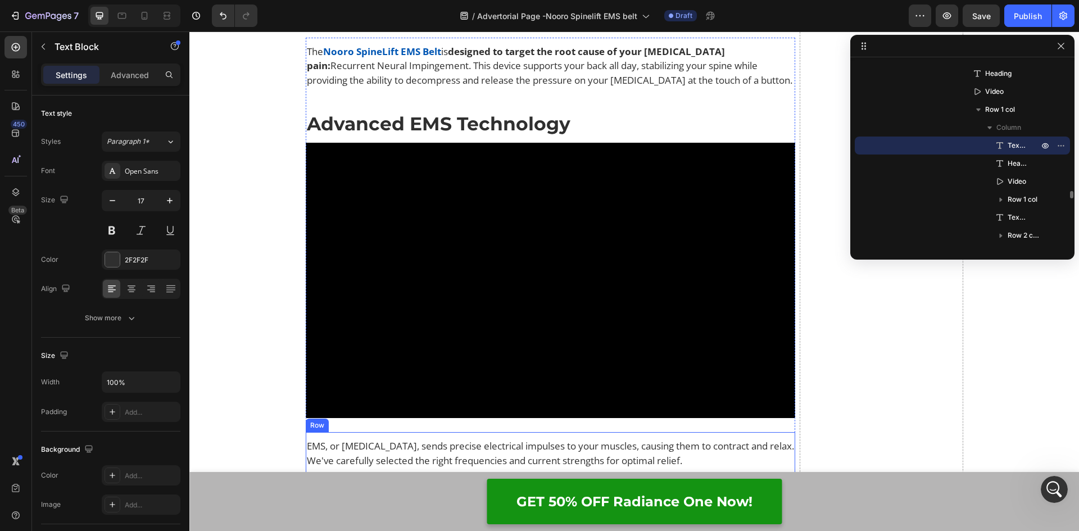
scroll to position [5161, 0]
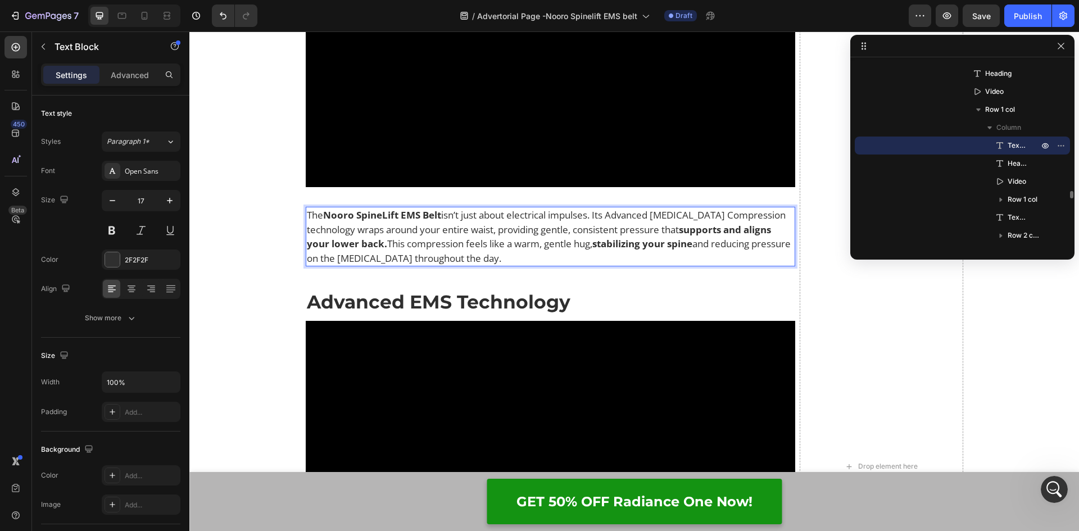
click at [443, 256] on p "The Nooro SpineLift EMS Belt isn’t just about electrical impulses. Its Advanced…" at bounding box center [551, 236] width 488 height 57
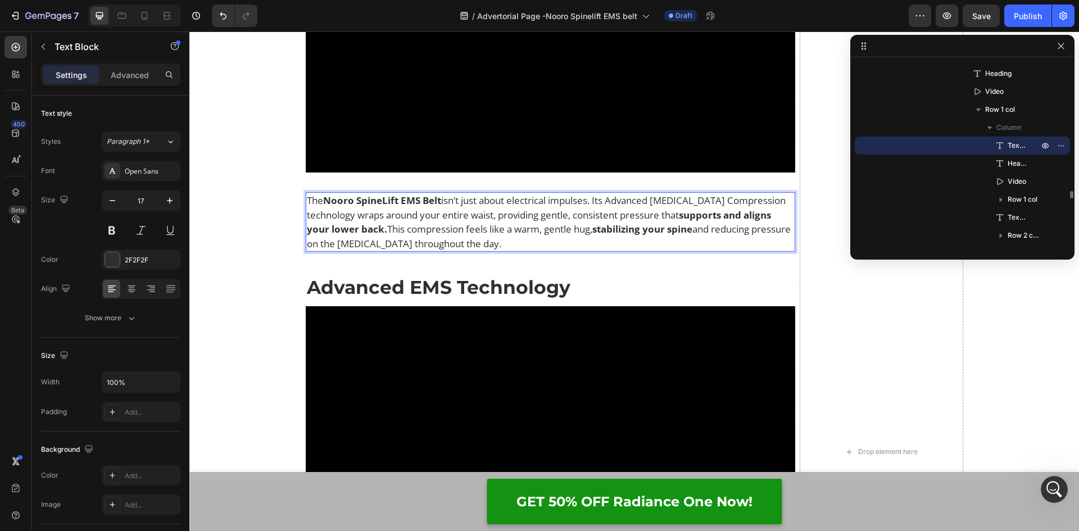
scroll to position [5947, 0]
click at [440, 203] on span "isn’t just about electrical impulses. Its Advanced [MEDICAL_DATA] Compression t…" at bounding box center [546, 207] width 479 height 28
drag, startPoint x: 442, startPoint y: 201, endPoint x: 322, endPoint y: 198, distance: 119.7
click at [322, 198] on p "The Nooro SpineLift EMS Belt isn’t just about electrical impulses. Its Advanced…" at bounding box center [551, 221] width 488 height 57
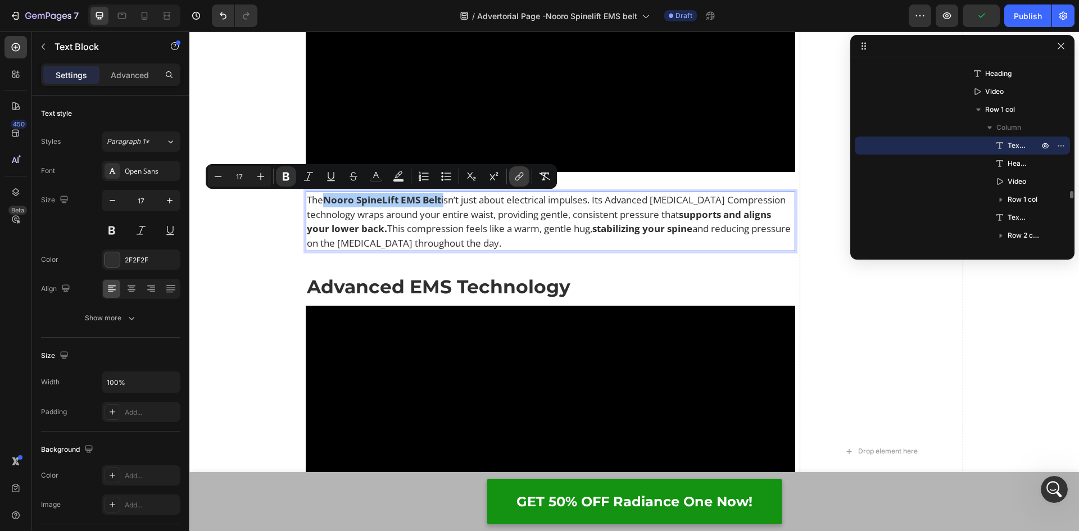
click at [513, 181] on icon "Editor contextual toolbar" at bounding box center [518, 176] width 11 height 11
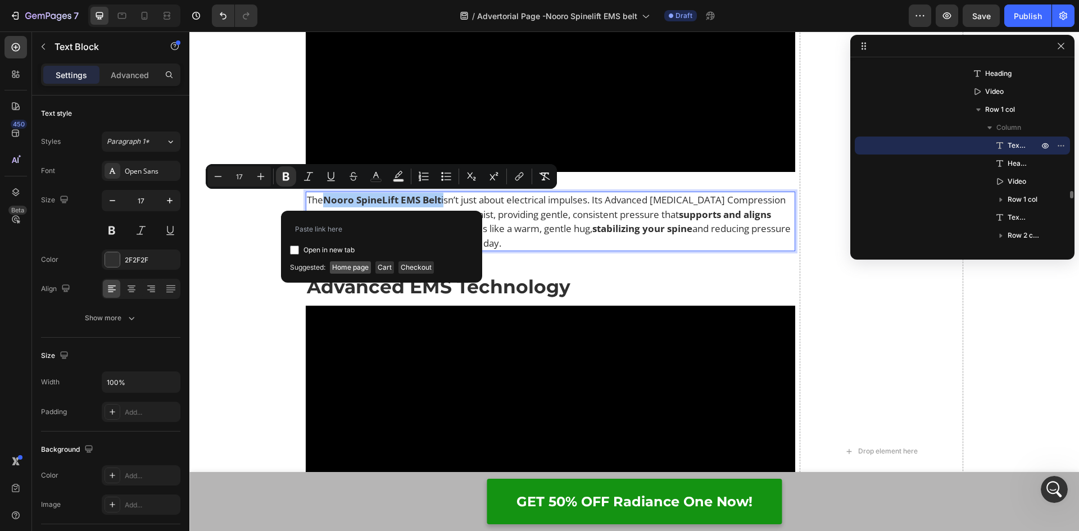
click at [352, 262] on span "Home page" at bounding box center [350, 267] width 41 height 12
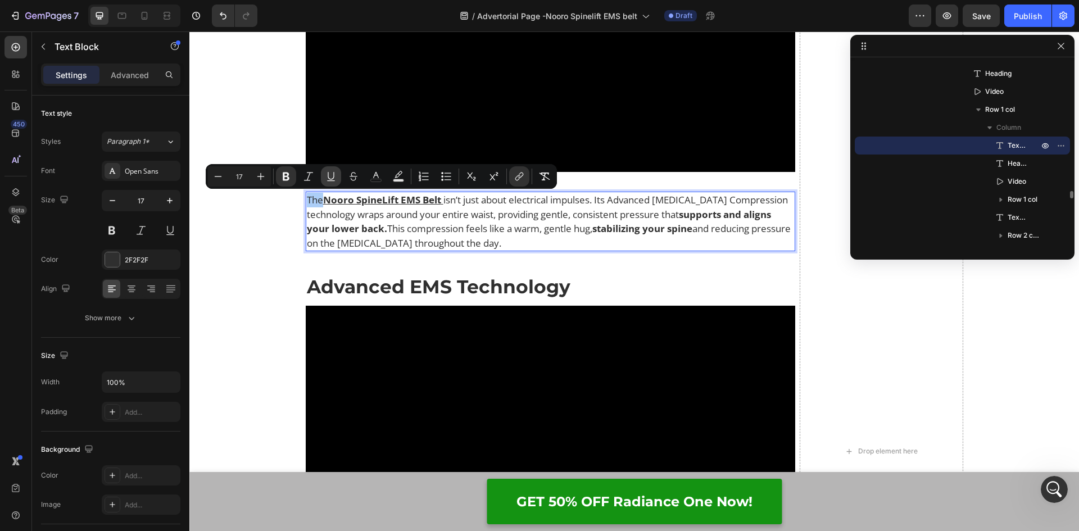
click at [333, 178] on icon "Editor contextual toolbar" at bounding box center [330, 176] width 6 height 8
click at [375, 181] on icon "Editor contextual toolbar" at bounding box center [375, 176] width 11 height 11
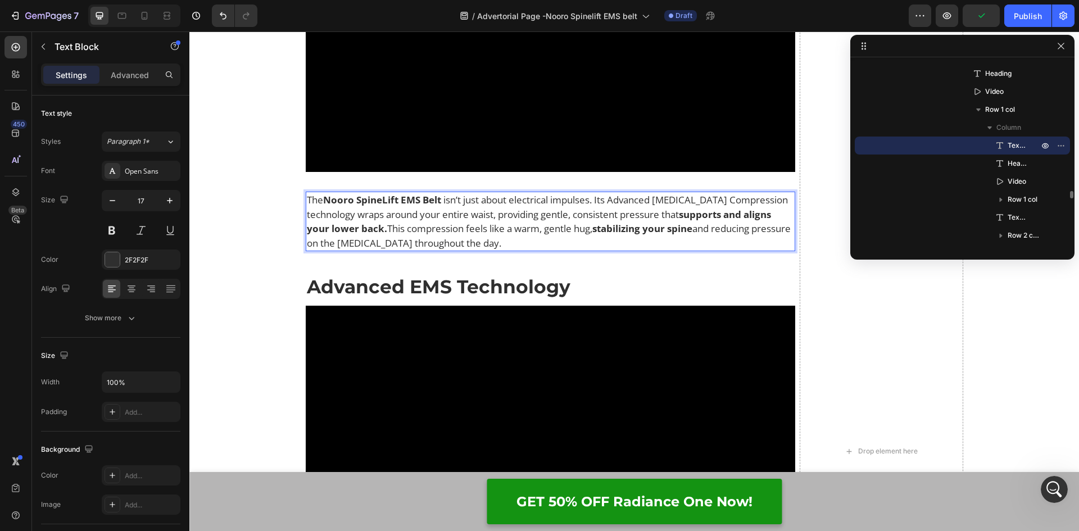
click at [439, 194] on strong "Nooro SpineLift EMS Belt" at bounding box center [382, 199] width 118 height 13
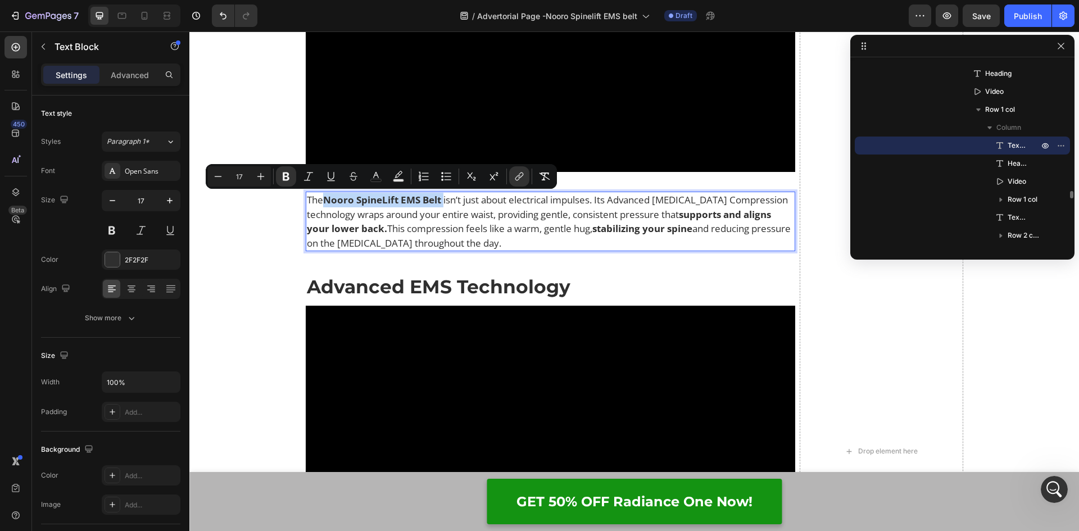
drag, startPoint x: 441, startPoint y: 198, endPoint x: 323, endPoint y: 203, distance: 118.0
click at [323, 203] on link "Nooro SpineLift EMS Belt" at bounding box center [383, 199] width 120 height 13
click at [378, 175] on icon "Editor contextual toolbar" at bounding box center [375, 176] width 11 height 11
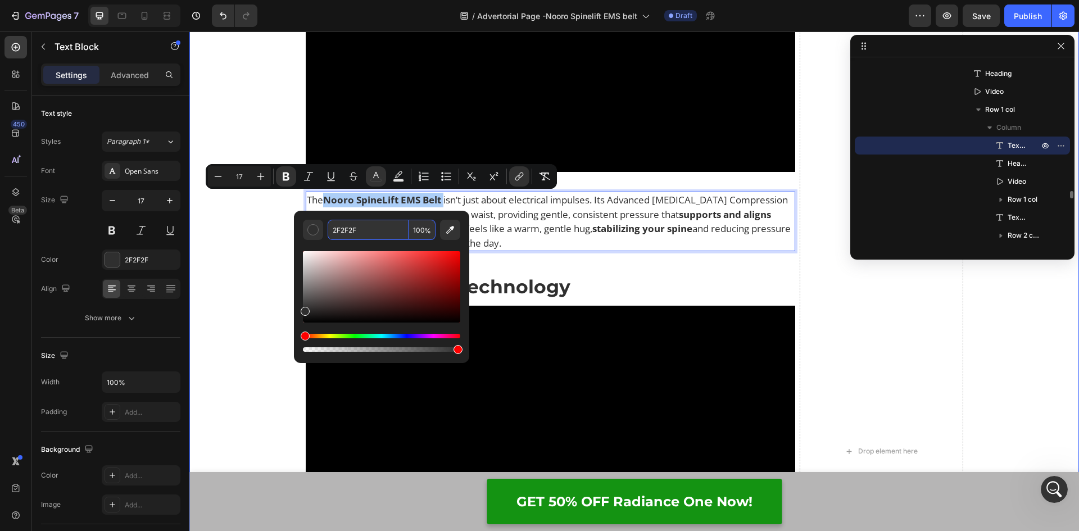
paste input "0056b3"
type input "0056B3"
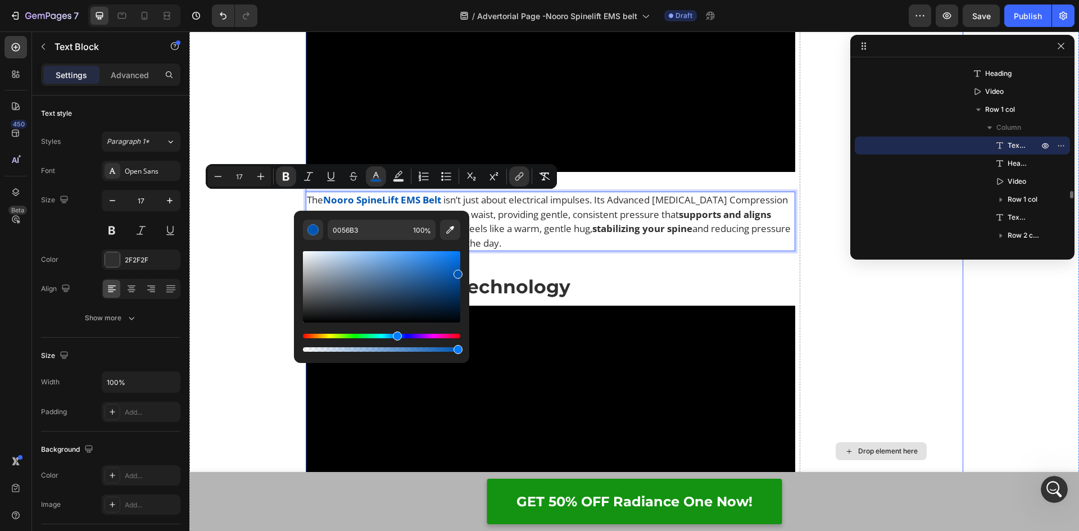
click at [822, 332] on div "Drop element here" at bounding box center [880, 450] width 163 height 5045
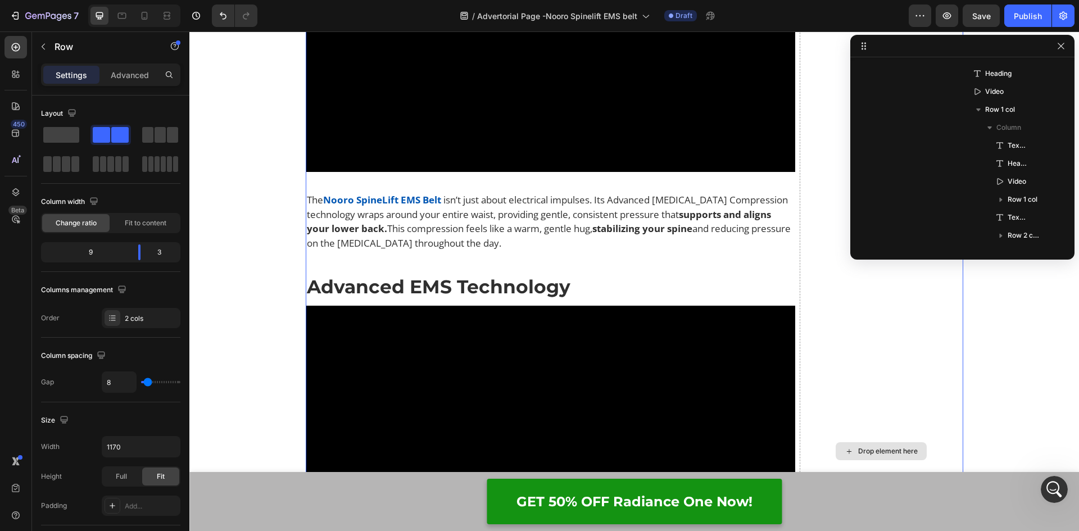
scroll to position [2073, 0]
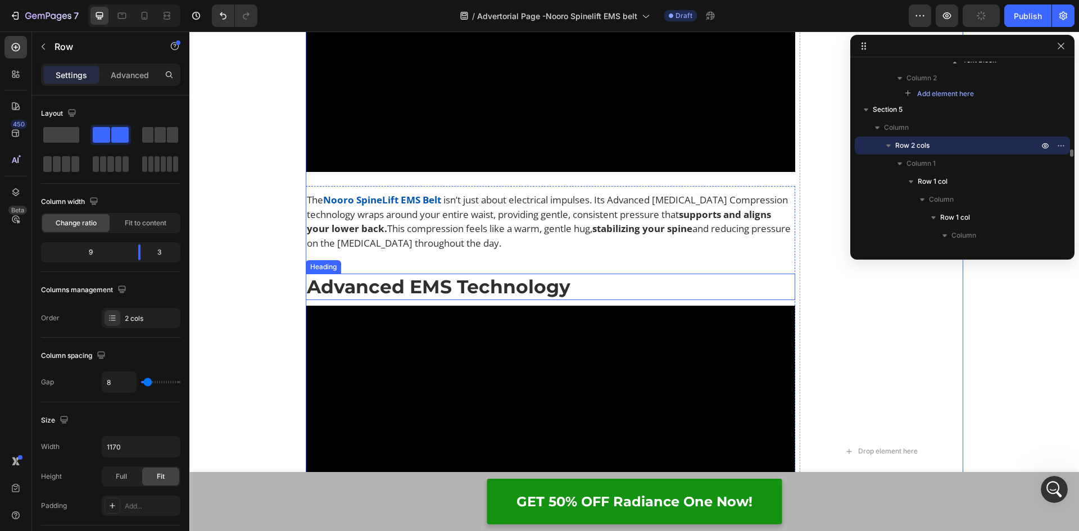
click at [489, 283] on strong "Advanced EMS Technology" at bounding box center [438, 286] width 263 height 22
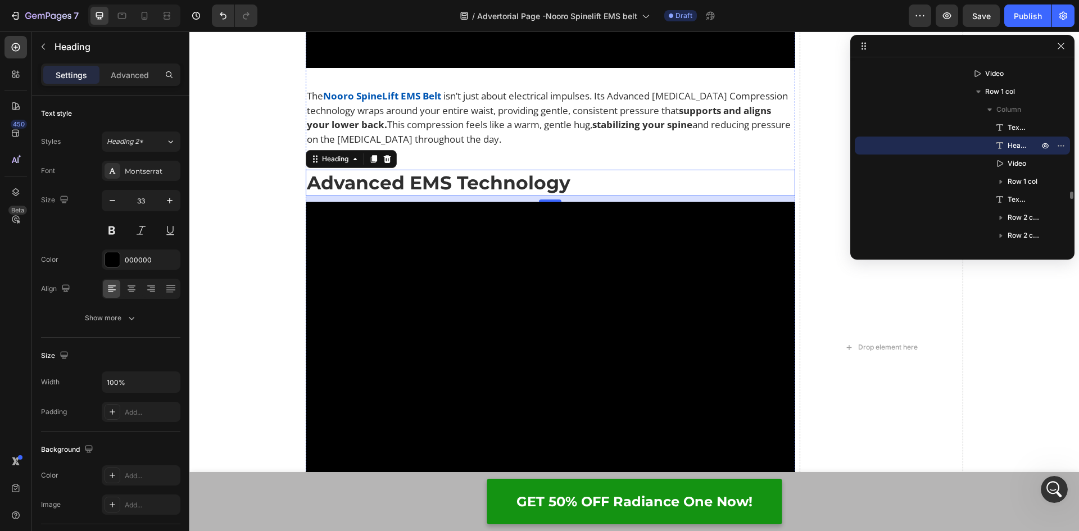
scroll to position [6059, 0]
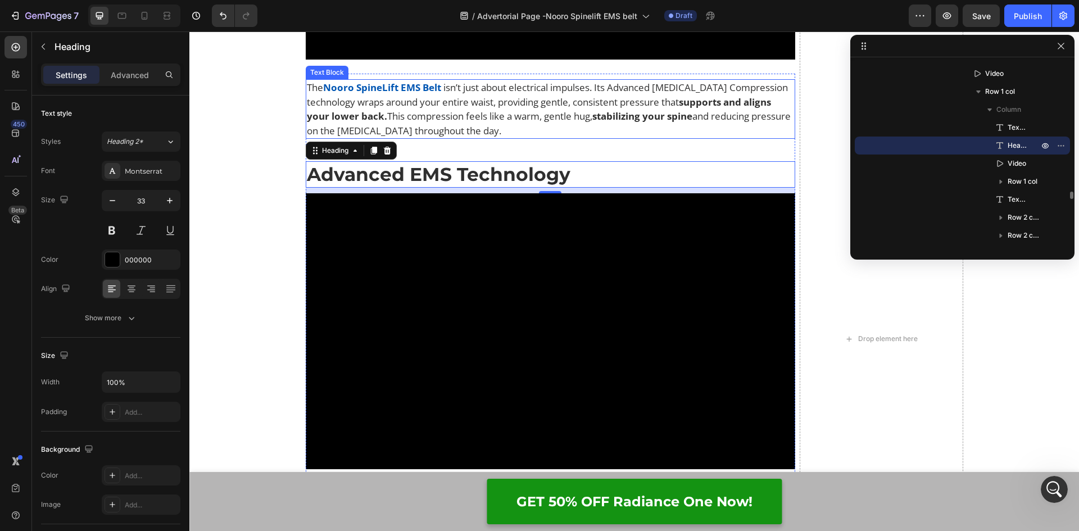
click at [531, 120] on span "This compression feels like a warm, gentle hug," at bounding box center [489, 116] width 205 height 13
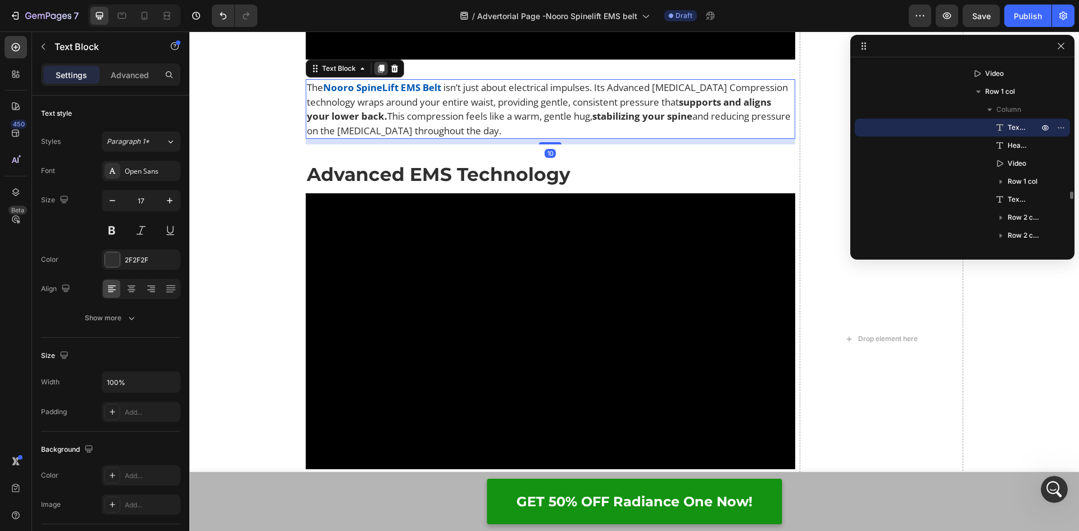
click at [376, 68] on icon at bounding box center [380, 68] width 9 height 9
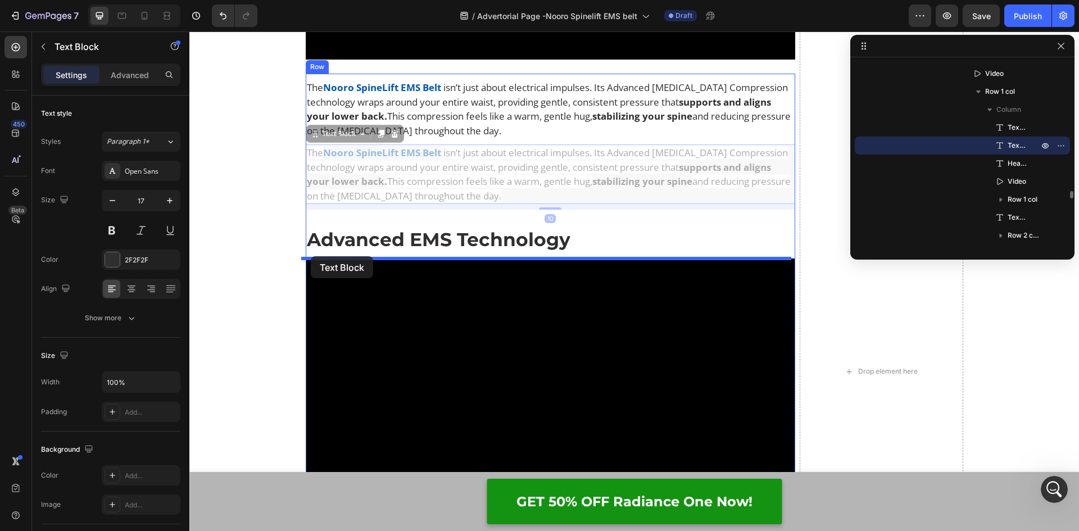
drag, startPoint x: 308, startPoint y: 138, endPoint x: 311, endPoint y: 256, distance: 118.0
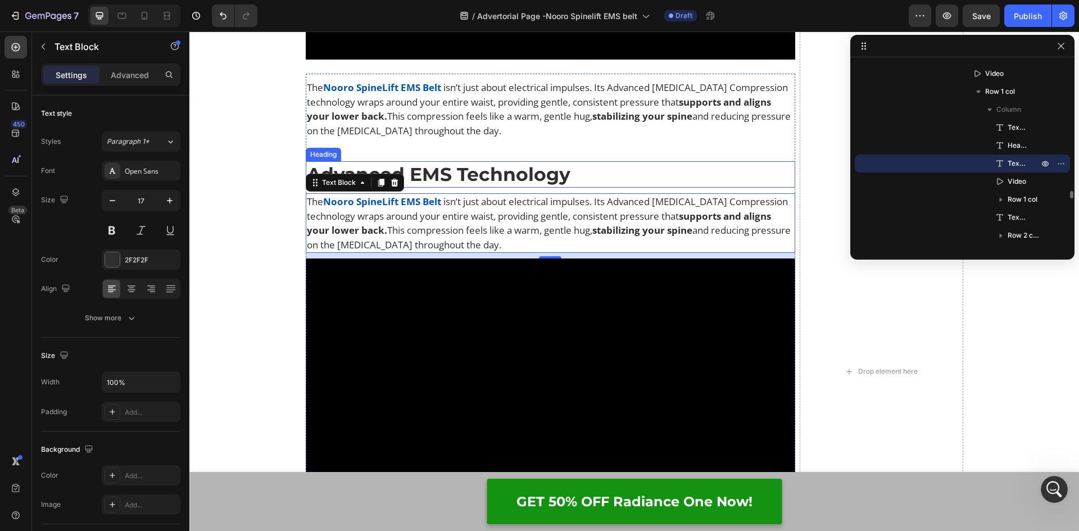
click at [565, 177] on strong "Advanced EMS Technology" at bounding box center [438, 174] width 263 height 22
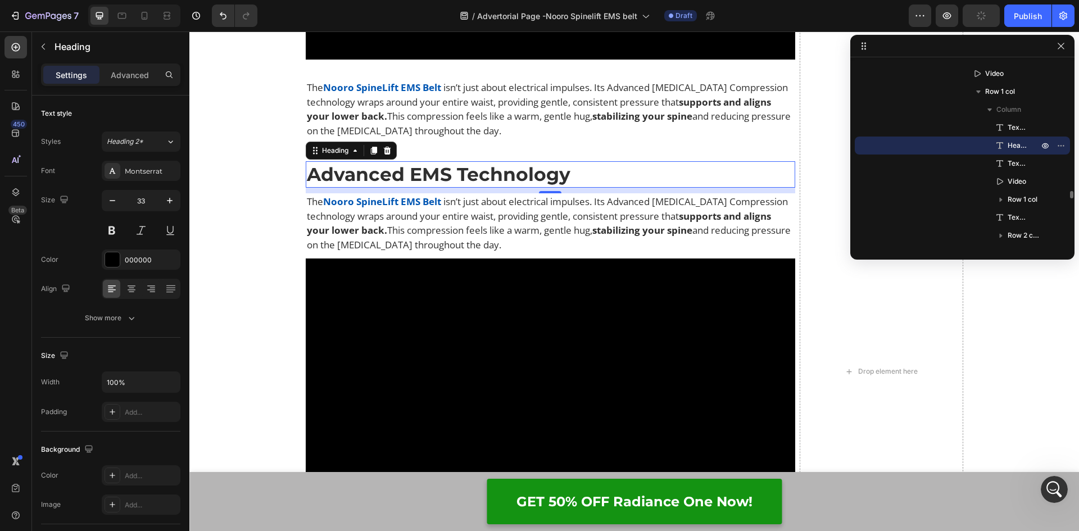
click at [580, 173] on h2 "Advanced EMS Technology" at bounding box center [551, 174] width 490 height 26
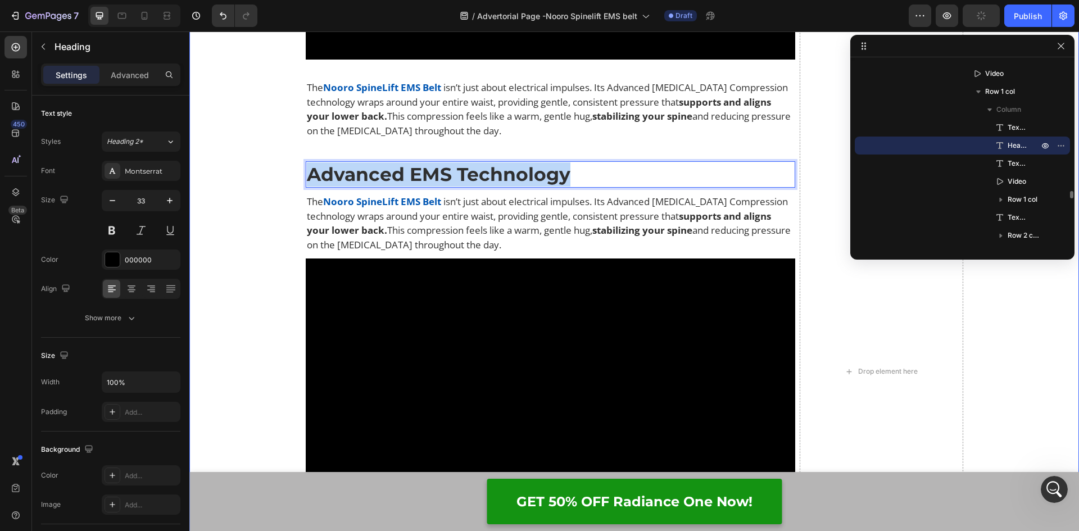
drag, startPoint x: 596, startPoint y: 172, endPoint x: 275, endPoint y: 186, distance: 321.0
click at [275, 186] on div "How Does It Work? Heading Video So what's the solution? Text Block You need to …" at bounding box center [633, 379] width 889 height 5127
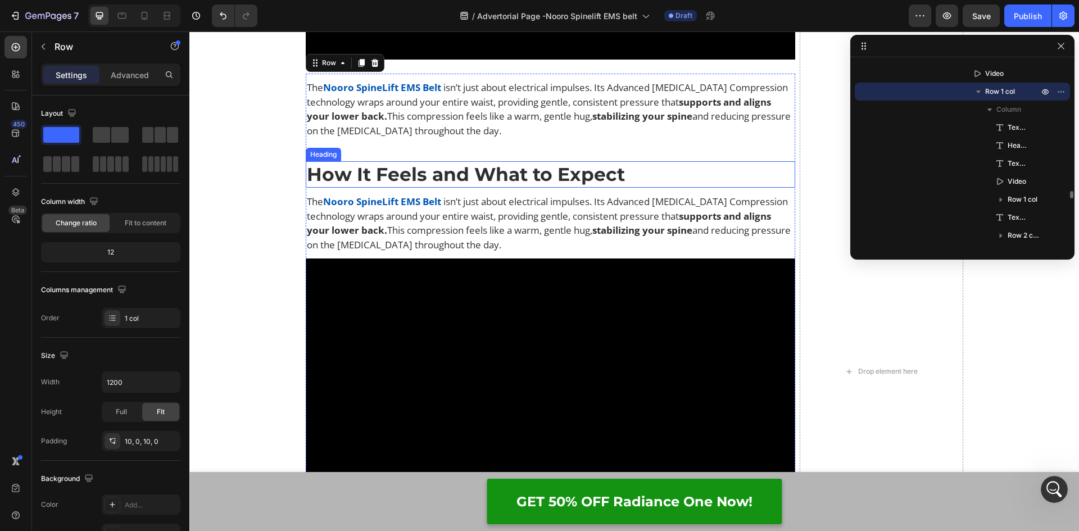
click at [542, 184] on strong "How It Feels and What to Expect" at bounding box center [466, 174] width 318 height 22
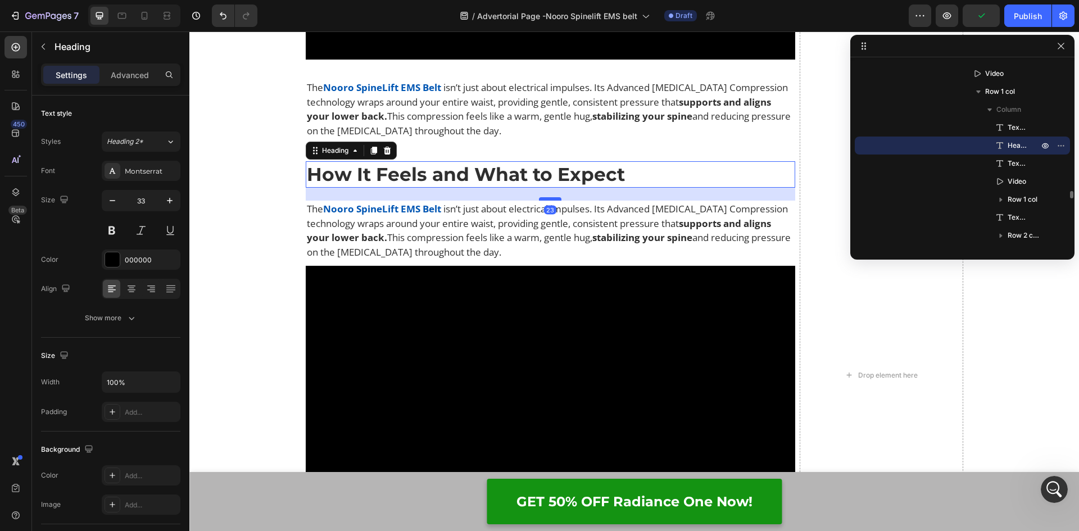
drag, startPoint x: 545, startPoint y: 192, endPoint x: 544, endPoint y: 199, distance: 7.4
click at [544, 199] on div at bounding box center [550, 198] width 22 height 3
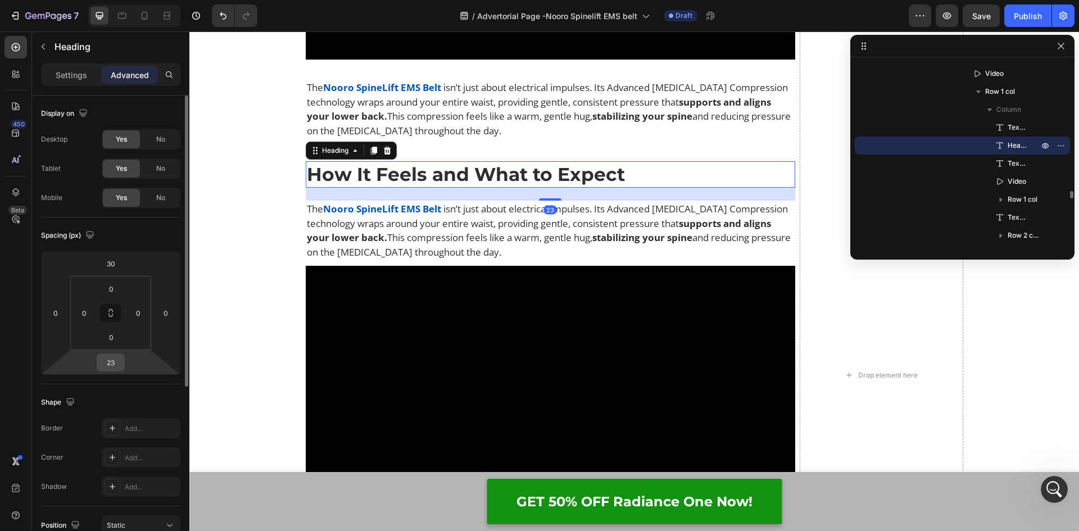
click at [107, 359] on input "23" at bounding box center [110, 362] width 22 height 17
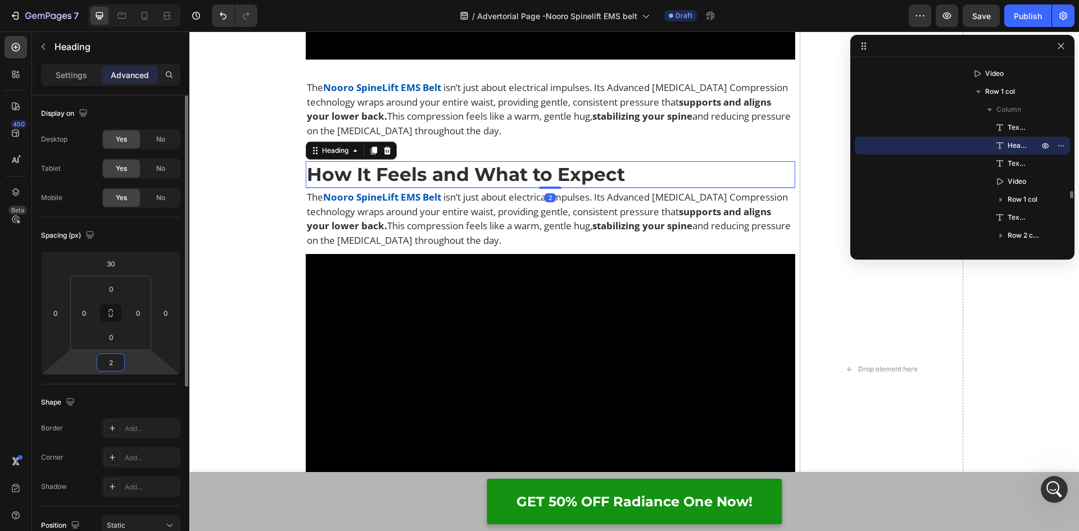
type input "25"
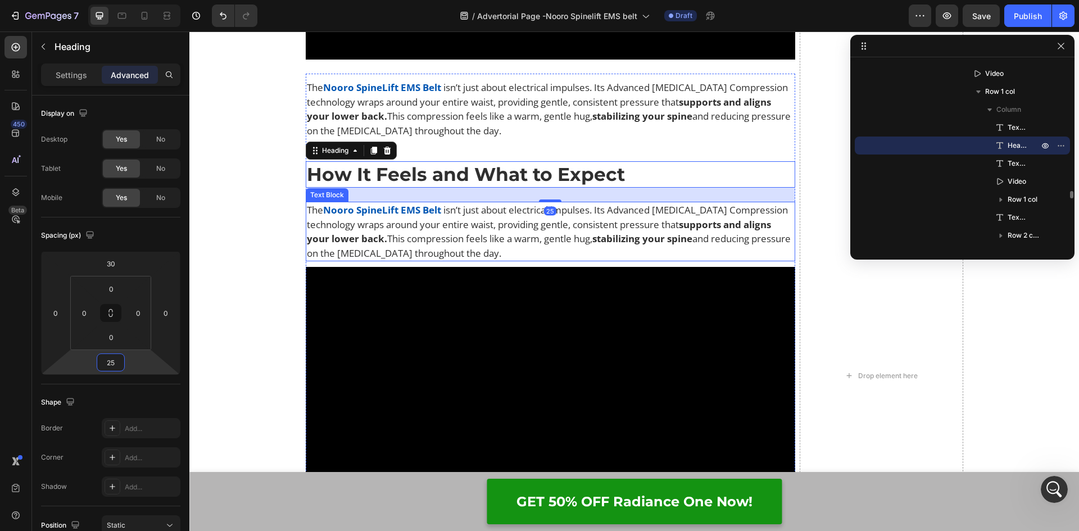
click at [668, 250] on p "The Nooro SpineLift EMS Belt isn’t just about electrical impulses. Its Advanced…" at bounding box center [551, 231] width 488 height 57
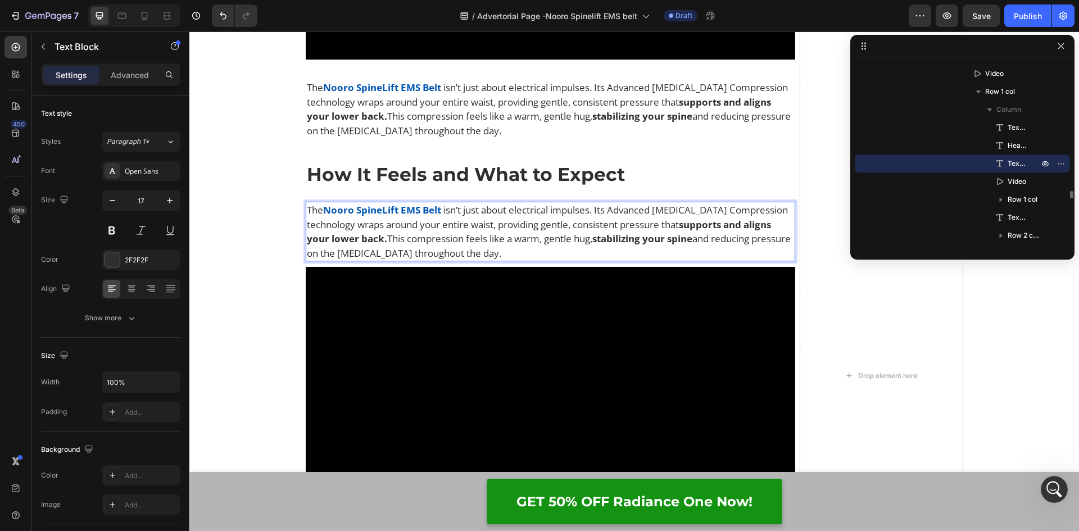
click at [382, 245] on strong "supports and aligns your lower back." at bounding box center [539, 232] width 464 height 28
click at [472, 187] on h2 "⁠⁠⁠⁠⁠⁠⁠ How It Feels and What to Expect" at bounding box center [551, 174] width 490 height 26
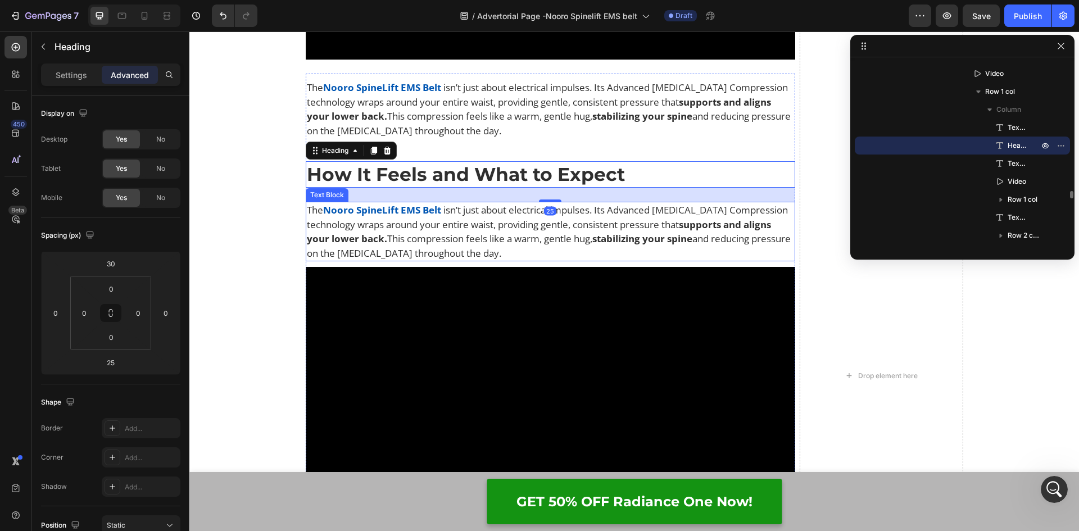
click at [528, 250] on p "The Nooro SpineLift EMS Belt isn’t just about electrical impulses. Its Advanced…" at bounding box center [551, 231] width 488 height 57
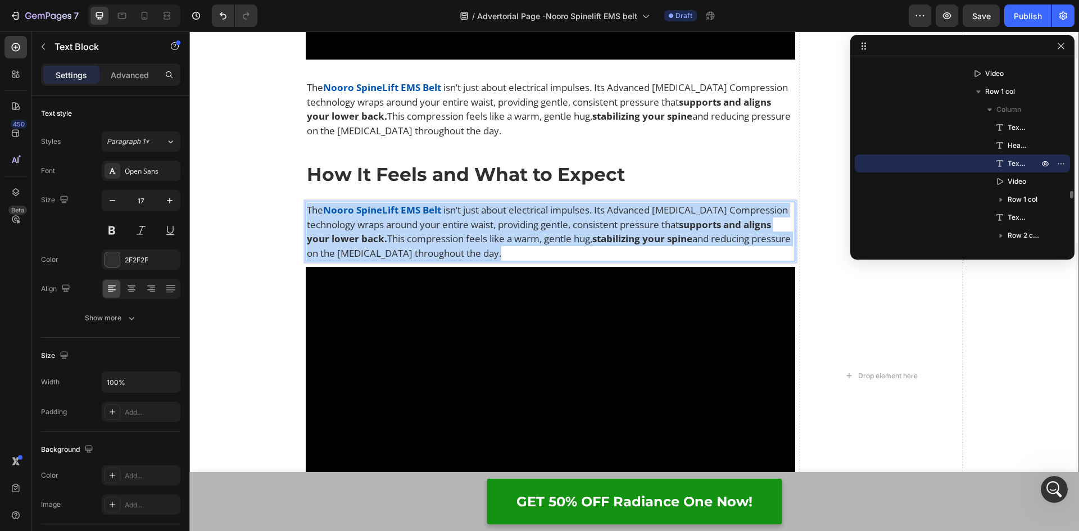
drag, startPoint x: 544, startPoint y: 252, endPoint x: 297, endPoint y: 211, distance: 251.0
click at [297, 211] on div "How Does It Work? Heading Video So what's the solution? Text Block You need to …" at bounding box center [633, 383] width 889 height 5135
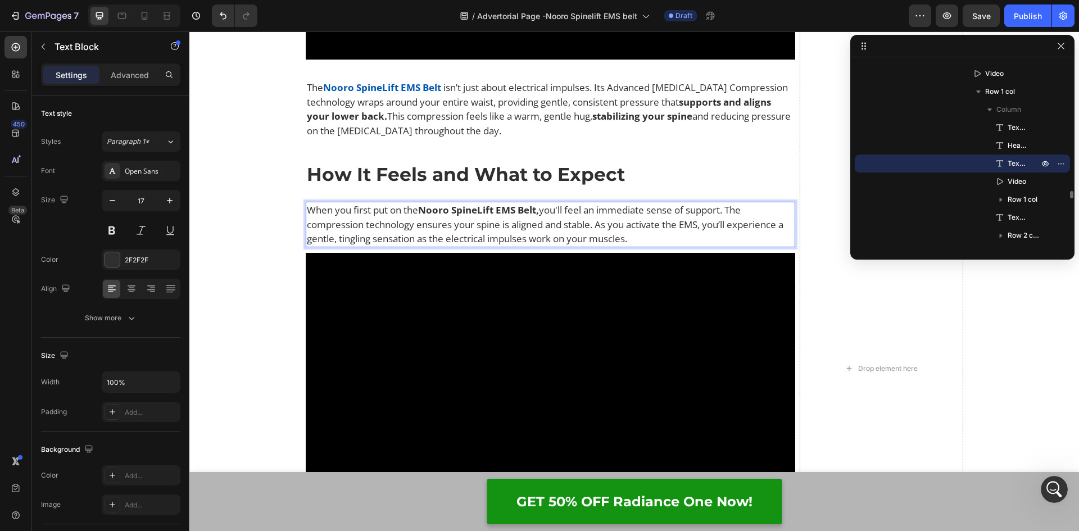
click at [538, 208] on strong "Nooro SpineLift EMS Belt," at bounding box center [478, 209] width 121 height 13
drag, startPoint x: 535, startPoint y: 210, endPoint x: 420, endPoint y: 210, distance: 115.7
click at [420, 210] on strong "Nooro SpineLift EMS Belt," at bounding box center [478, 209] width 121 height 13
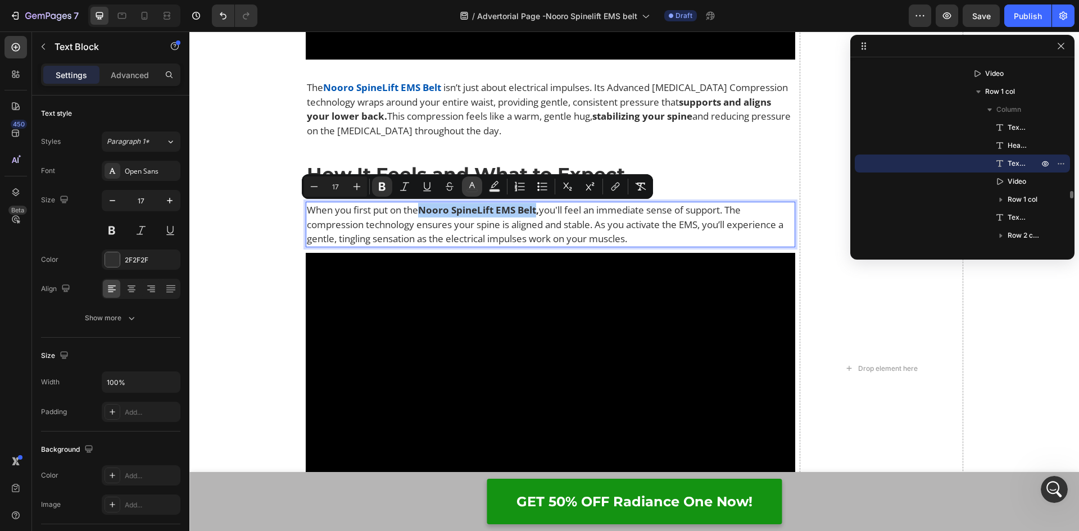
click at [475, 190] on icon "Editor contextual toolbar" at bounding box center [471, 186] width 11 height 11
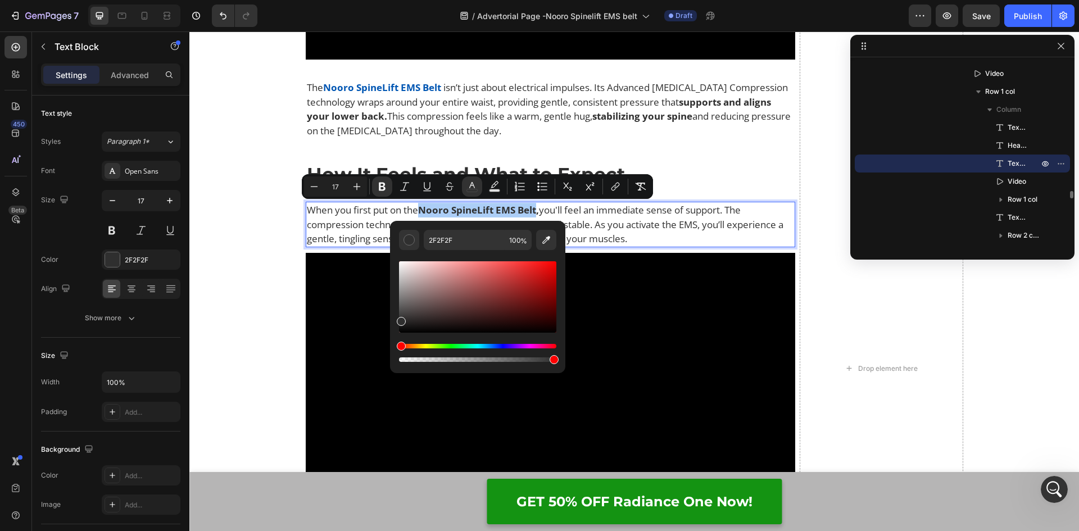
click at [460, 229] on div "2F2F2F 100 %" at bounding box center [477, 292] width 175 height 143
click at [460, 239] on input "2F2F2F" at bounding box center [464, 240] width 81 height 20
paste input "When you first put on the Nooro SpineLift EMS Belt, you'll feel an immediate se…"
type input "W"
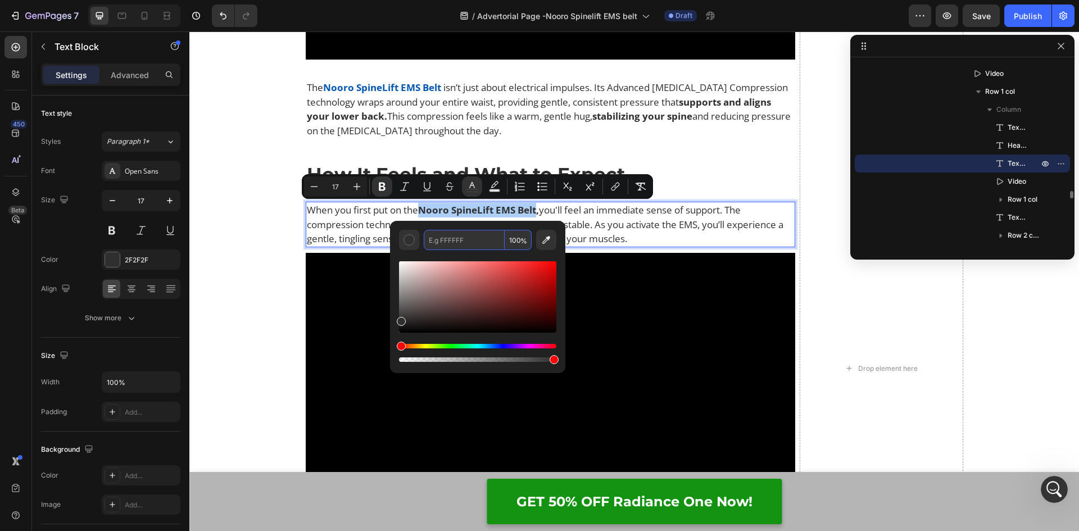
type input "2F2F2F"
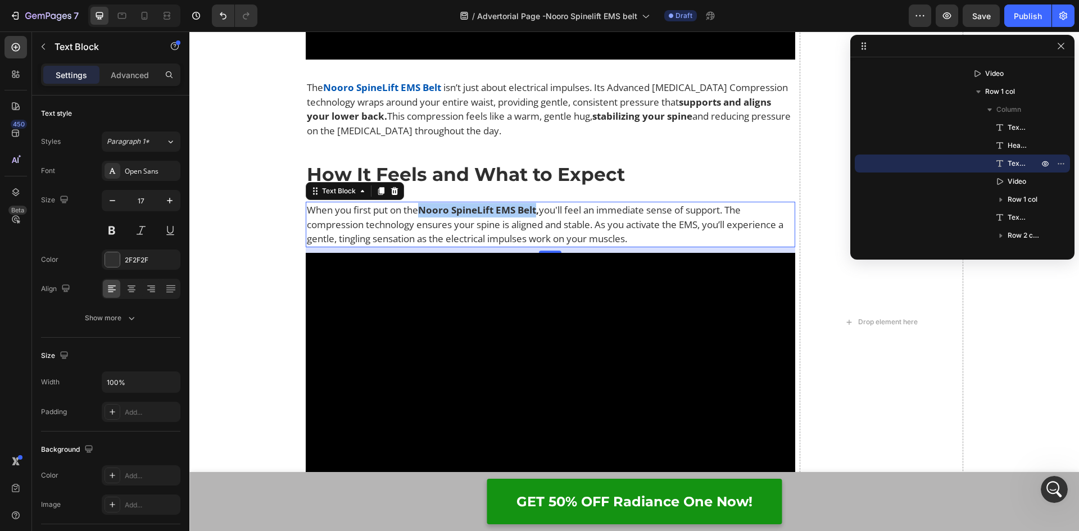
scroll to position [115, 0]
click at [537, 210] on strong "Nooro SpineLift EMS Belt," at bounding box center [478, 209] width 121 height 13
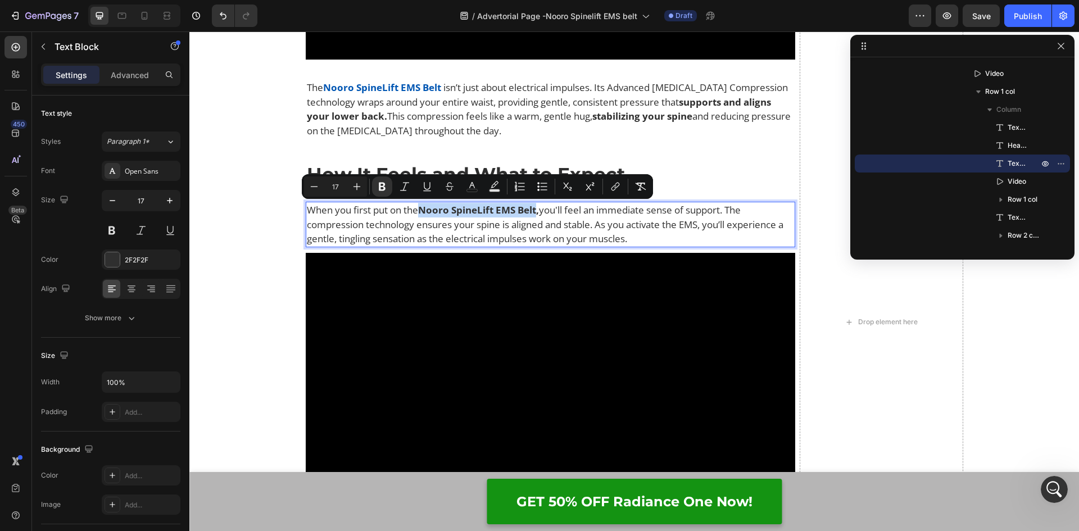
drag, startPoint x: 535, startPoint y: 210, endPoint x: 419, endPoint y: 213, distance: 116.3
click at [419, 213] on strong "Nooro SpineLift EMS Belt," at bounding box center [478, 209] width 121 height 13
click at [474, 189] on rect "Editor contextual toolbar" at bounding box center [472, 190] width 11 height 3
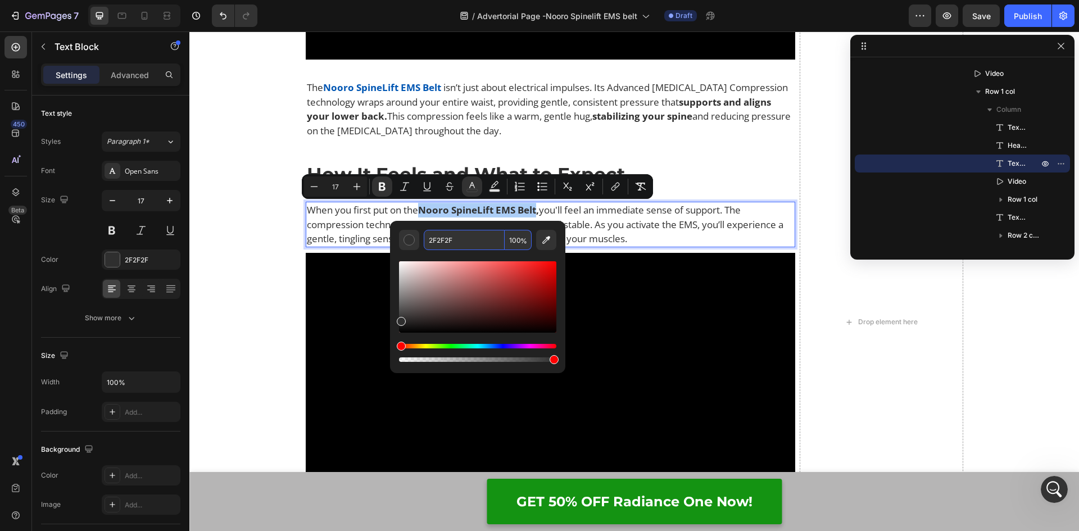
click at [455, 239] on input "2F2F2F" at bounding box center [464, 240] width 81 height 20
paste input "0056b3"
type input "0056B3"
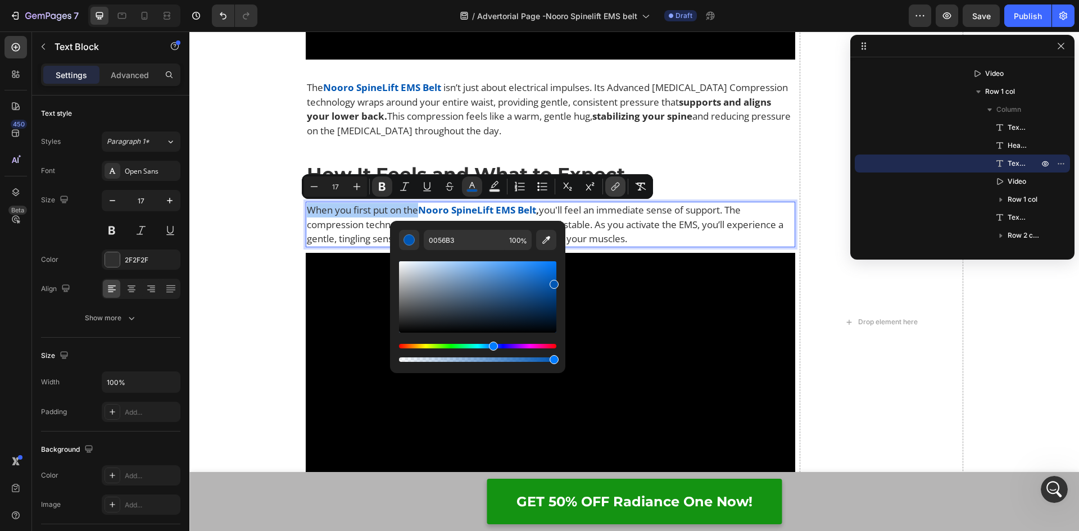
click at [613, 186] on icon "Editor contextual toolbar" at bounding box center [613, 188] width 5 height 6
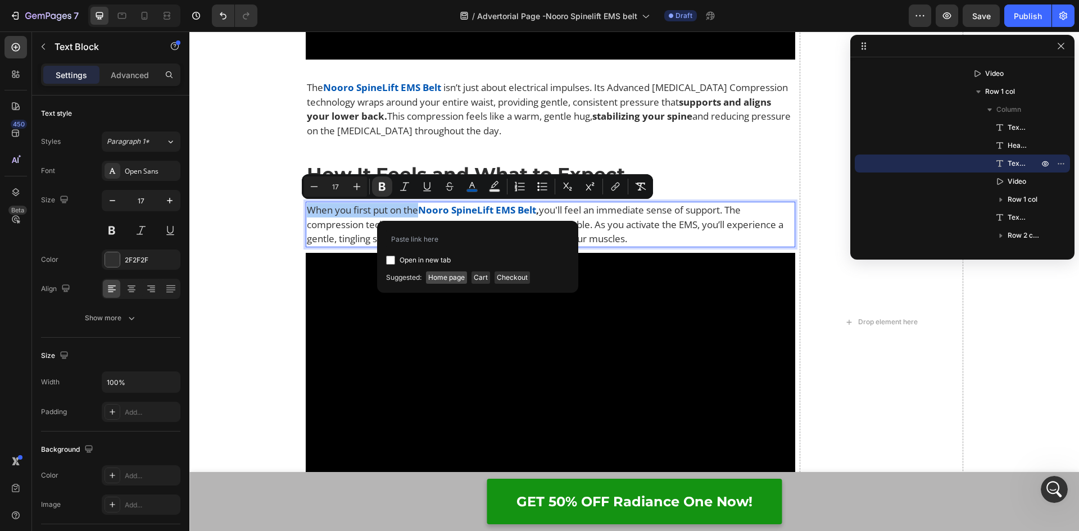
click at [433, 276] on span "Home page" at bounding box center [446, 277] width 41 height 12
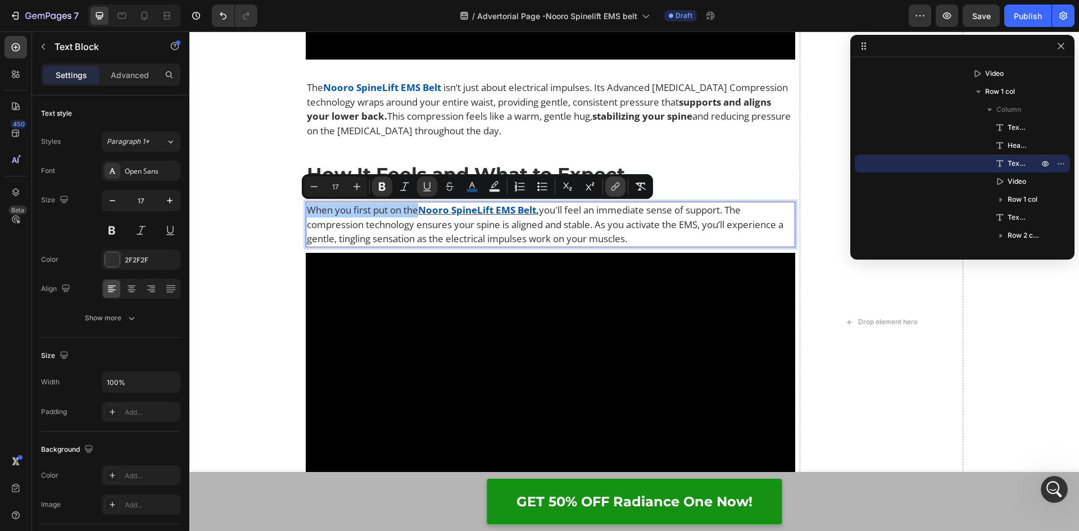
click at [607, 184] on button "link" at bounding box center [615, 186] width 20 height 20
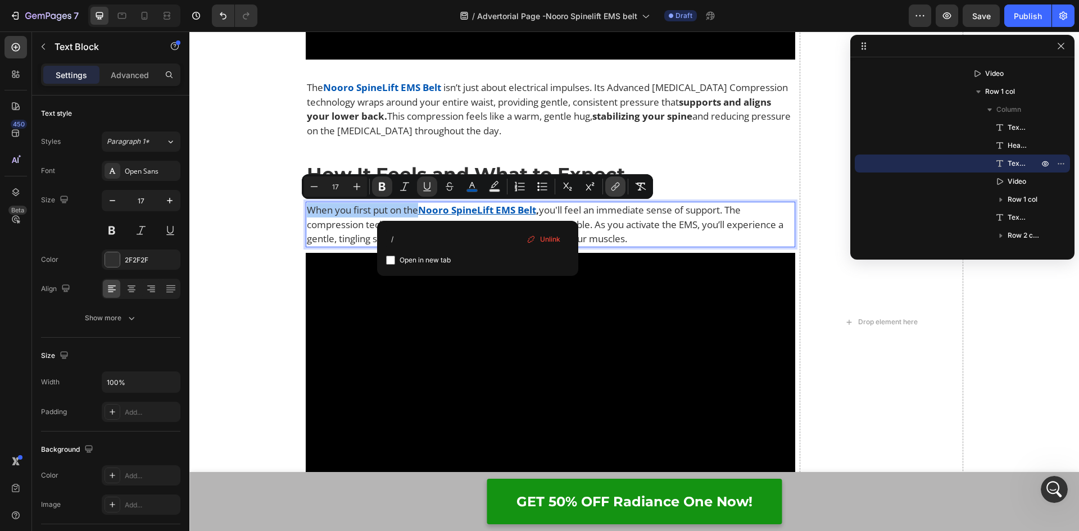
click at [607, 184] on button "link" at bounding box center [615, 186] width 20 height 20
click at [425, 188] on icon "Editor contextual toolbar" at bounding box center [427, 186] width 6 height 8
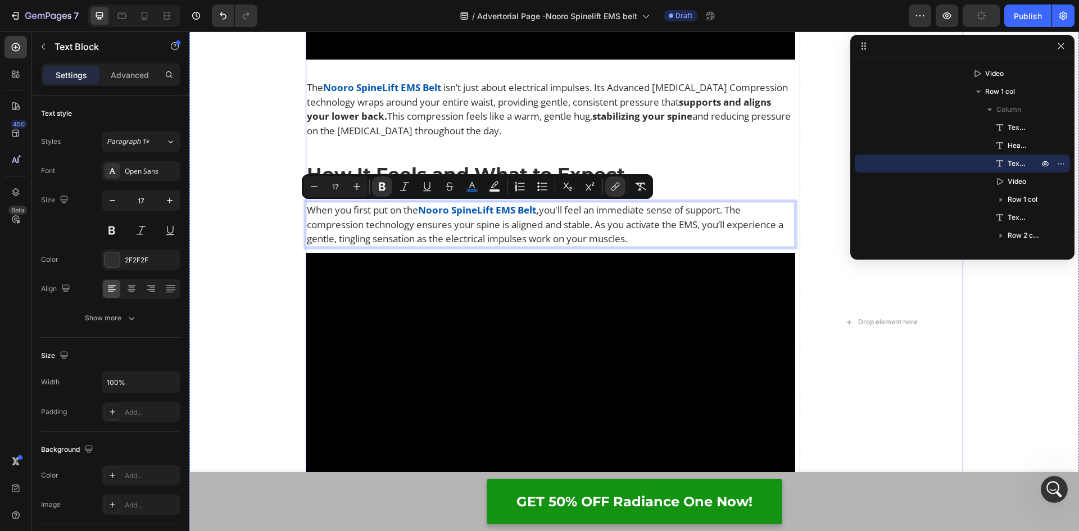
click at [794, 306] on div "How Does It Work? Heading Video So what's the solution? Text Block You need to …" at bounding box center [634, 321] width 657 height 5011
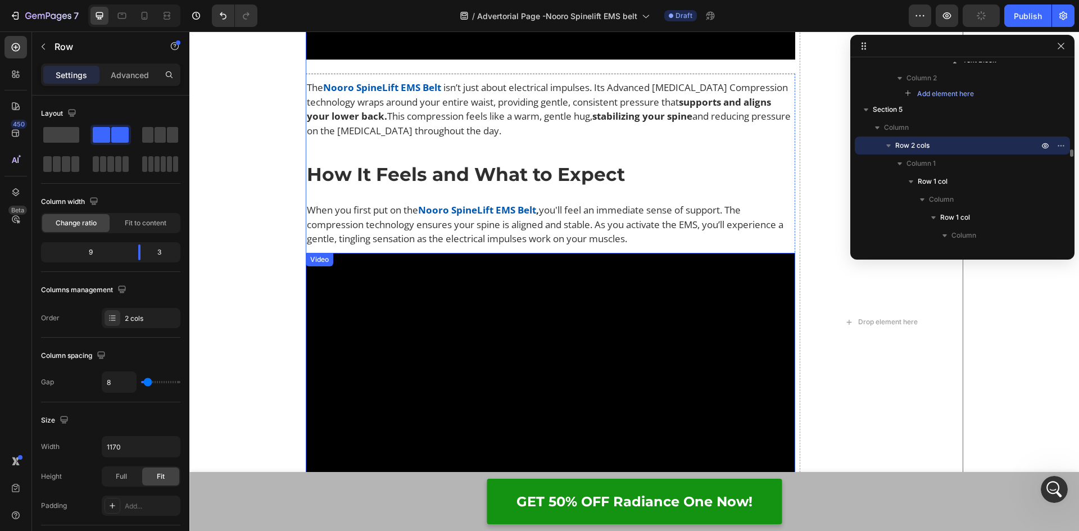
click at [559, 317] on video at bounding box center [551, 390] width 490 height 275
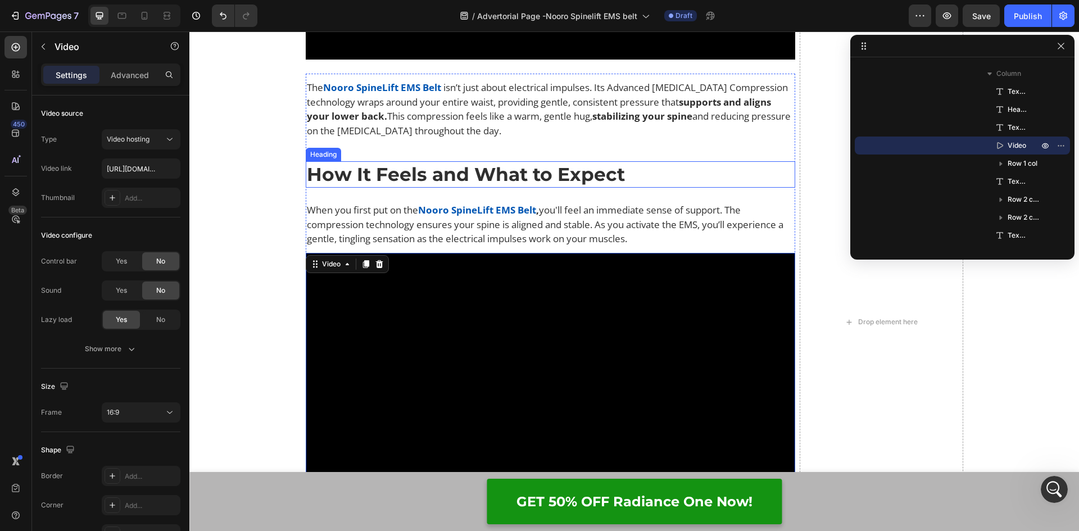
click at [376, 181] on strong "How It Feels and What to Expect" at bounding box center [466, 174] width 318 height 22
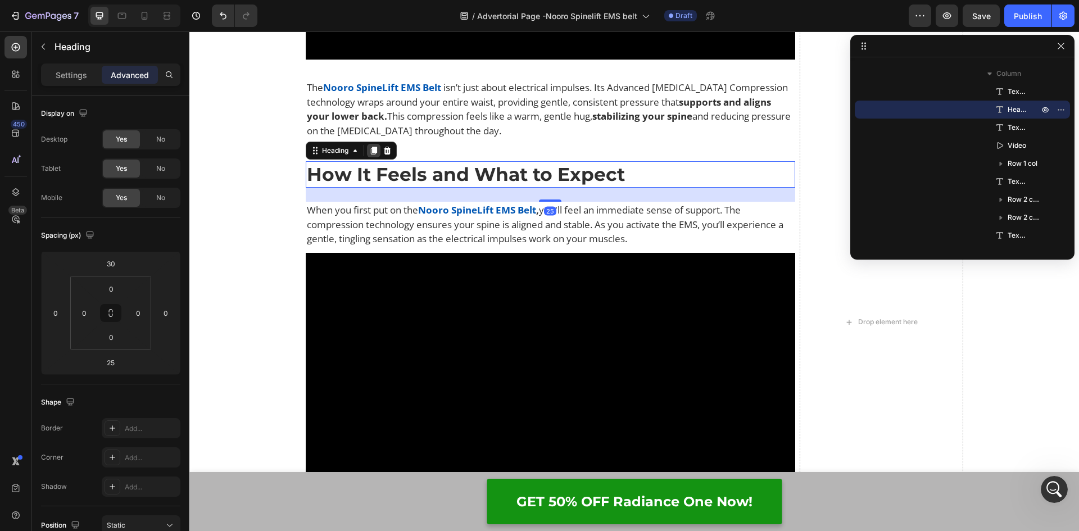
click at [369, 150] on icon at bounding box center [373, 150] width 9 height 9
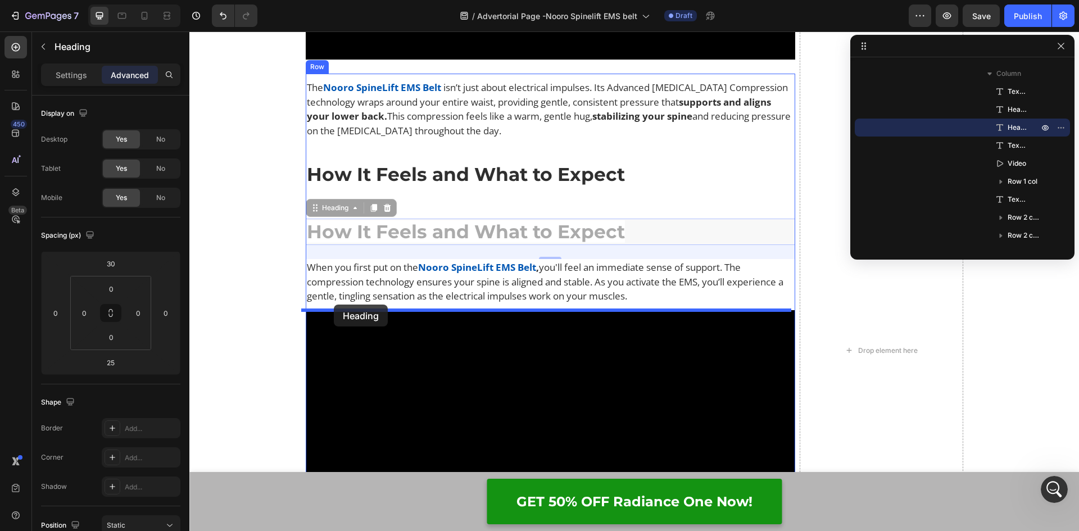
drag, startPoint x: 309, startPoint y: 208, endPoint x: 334, endPoint y: 304, distance: 99.2
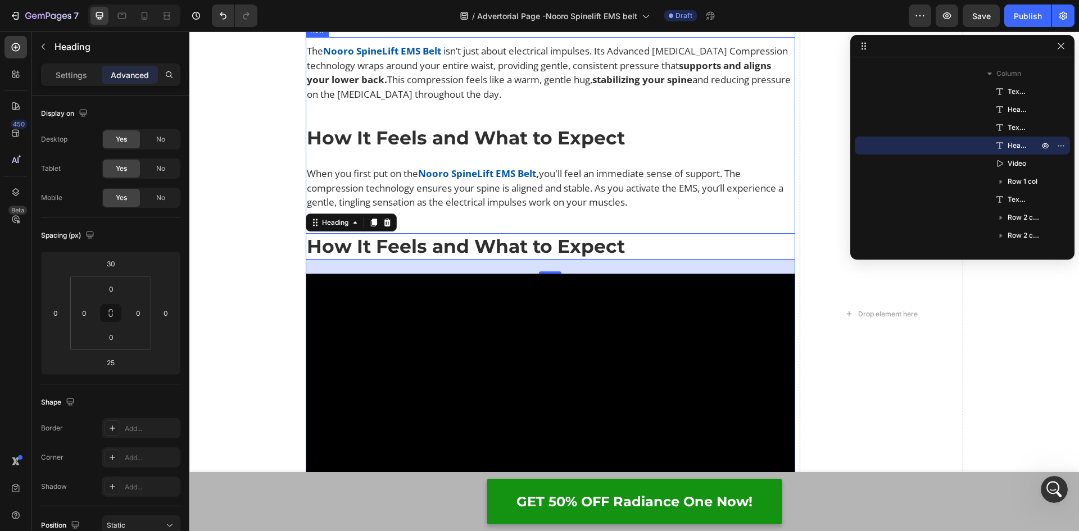
scroll to position [6116, 0]
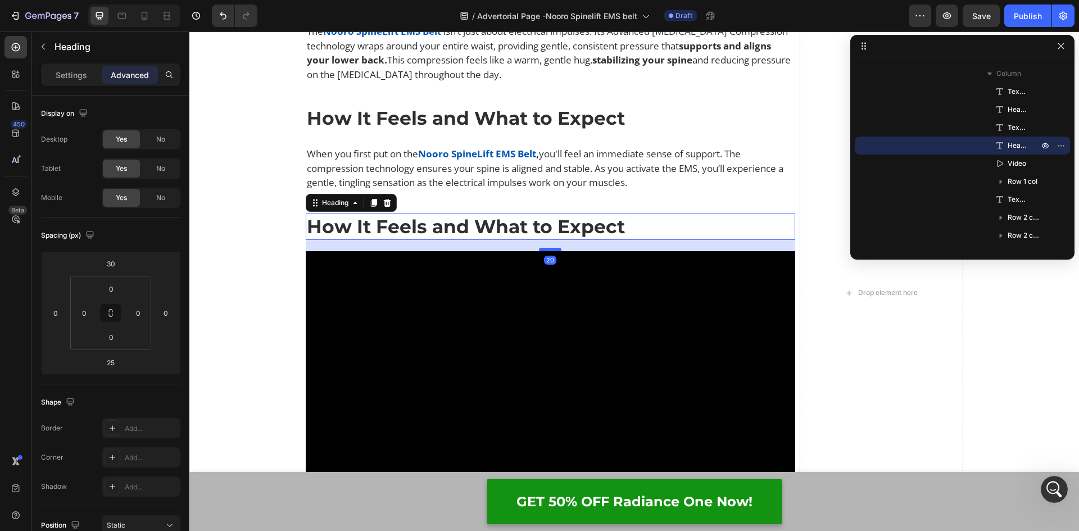
click at [548, 250] on div at bounding box center [550, 249] width 22 height 3
type input "20"
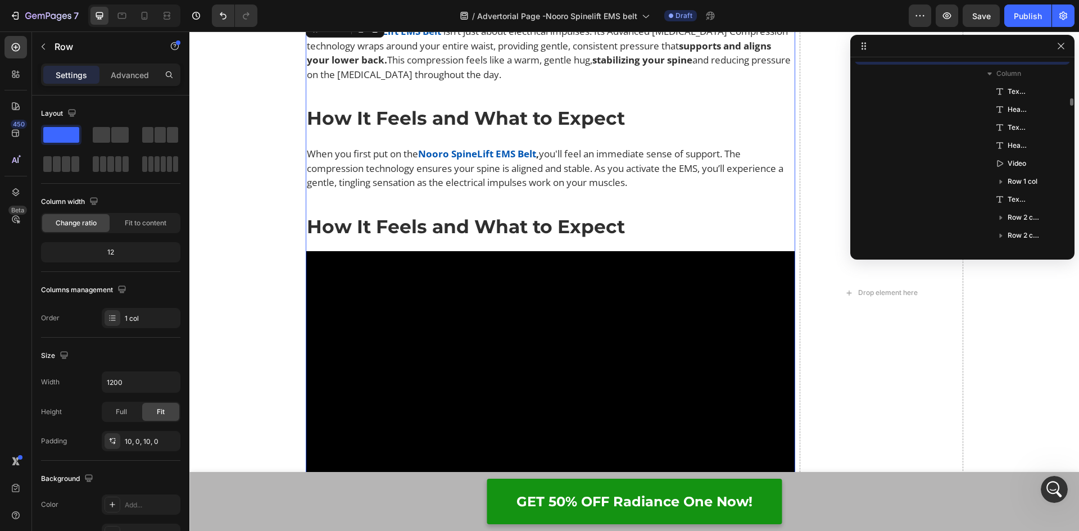
scroll to position [3008, 0]
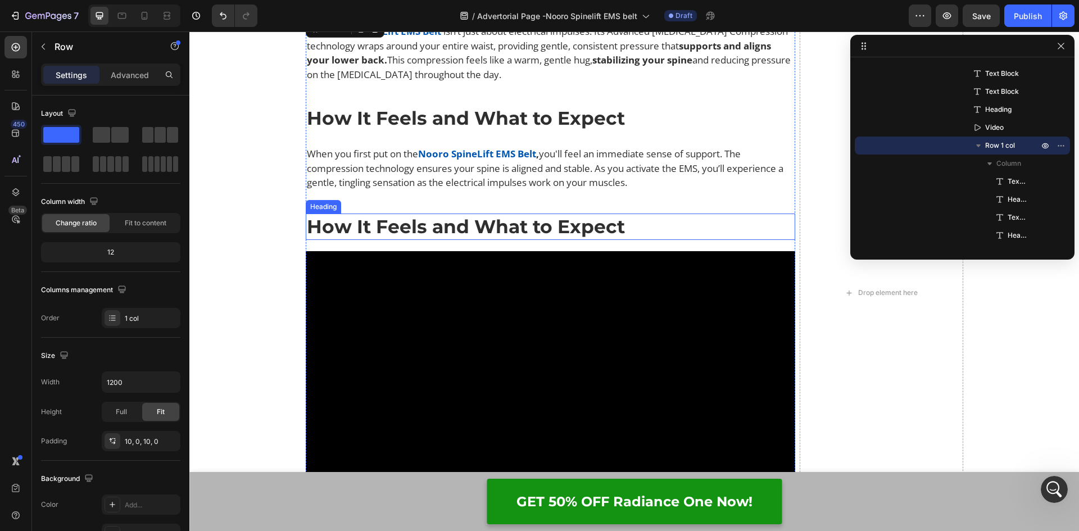
click at [476, 231] on strong "How It Feels and What to Expect" at bounding box center [466, 226] width 318 height 22
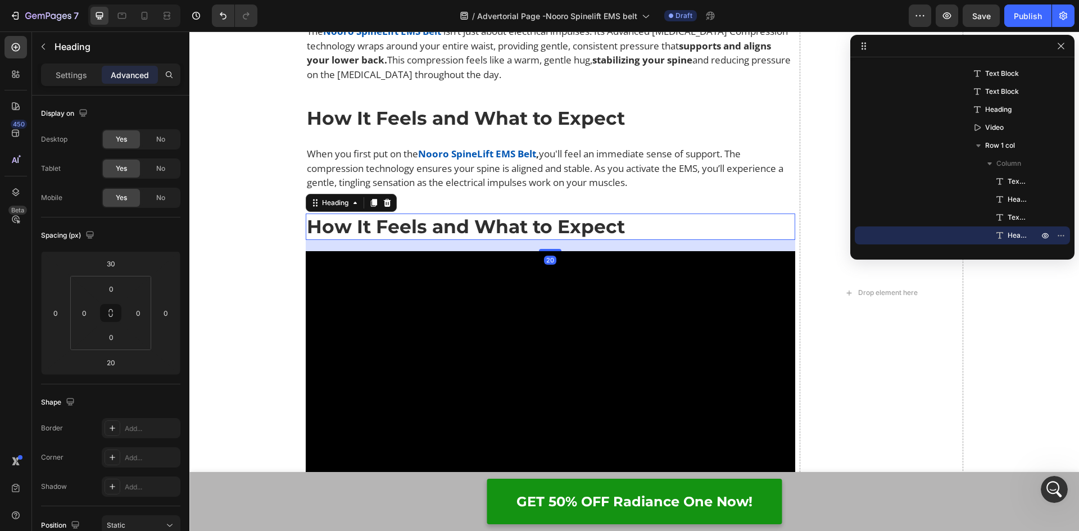
click at [701, 230] on h2 "How It Feels and What to Expect" at bounding box center [551, 226] width 490 height 26
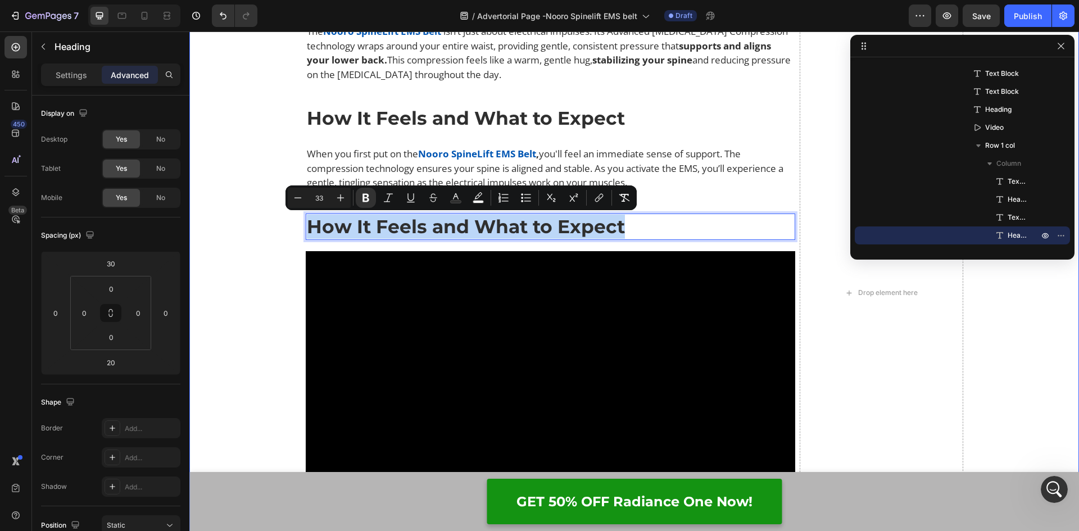
drag, startPoint x: 690, startPoint y: 225, endPoint x: 295, endPoint y: 224, distance: 394.9
click at [295, 224] on div "How Does It Work? Heading Video So what's the solution? Text Block You need to …" at bounding box center [633, 301] width 889 height 5082
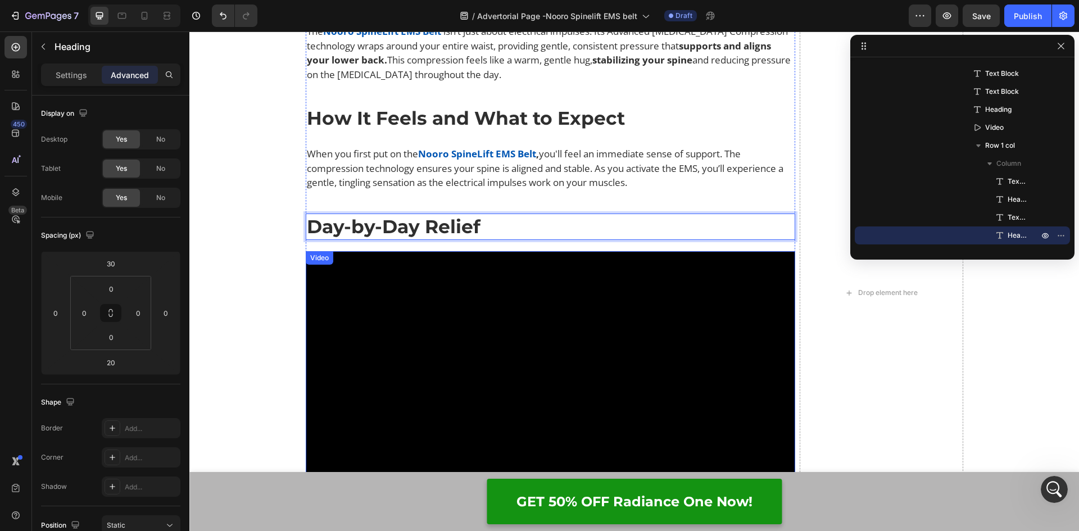
click at [538, 290] on video at bounding box center [551, 388] width 490 height 275
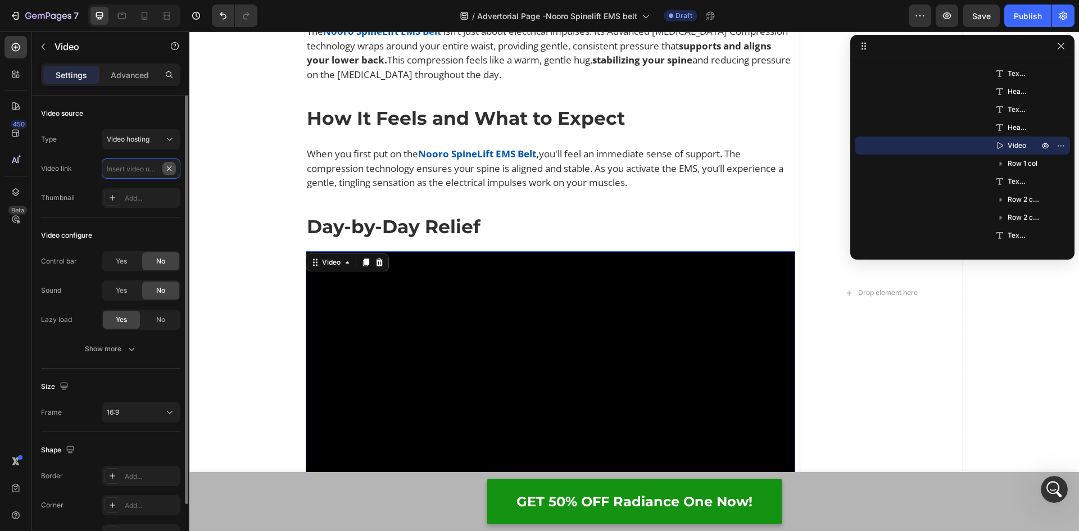
scroll to position [0, 0]
paste input "[URL][DOMAIN_NAME]"
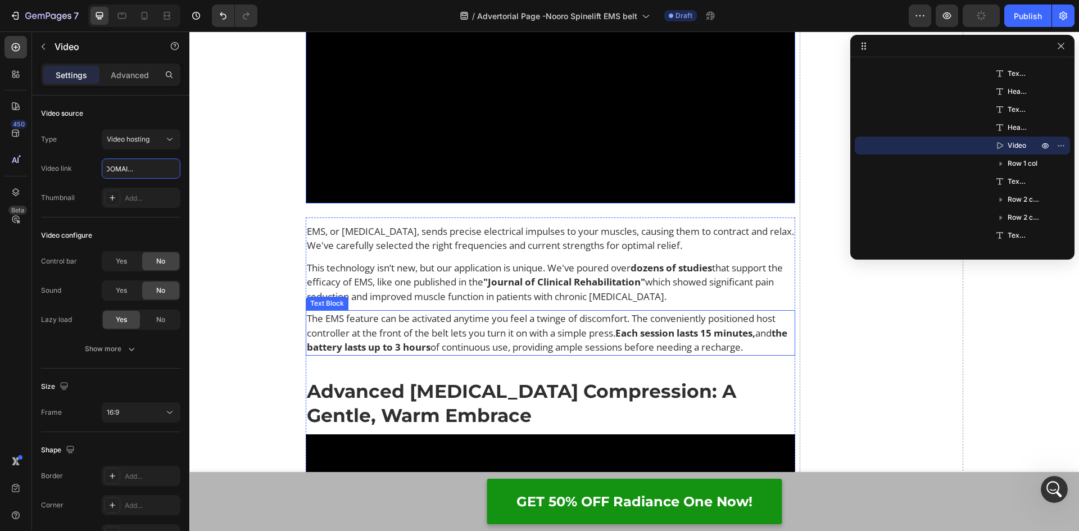
scroll to position [6340, 0]
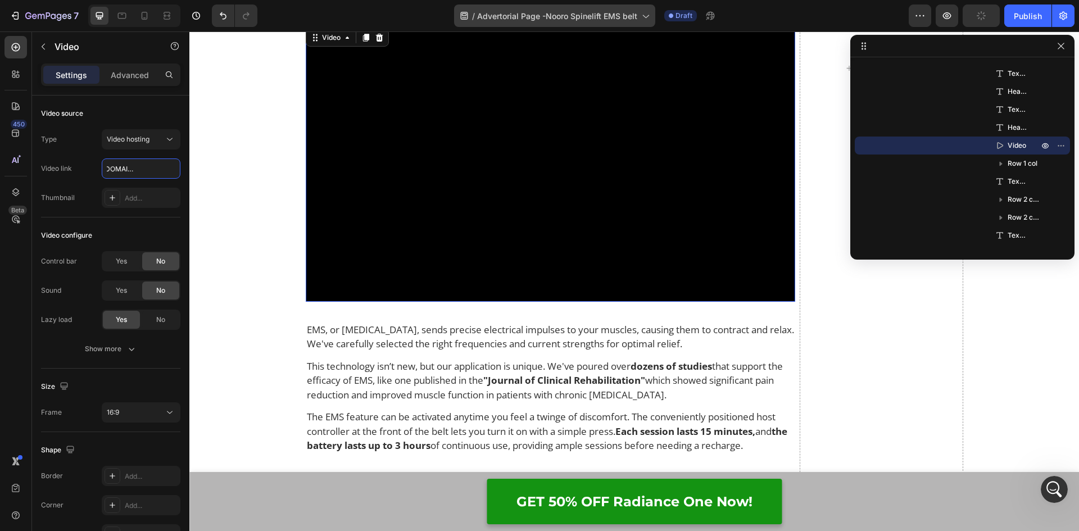
type input "[URL][DOMAIN_NAME]"
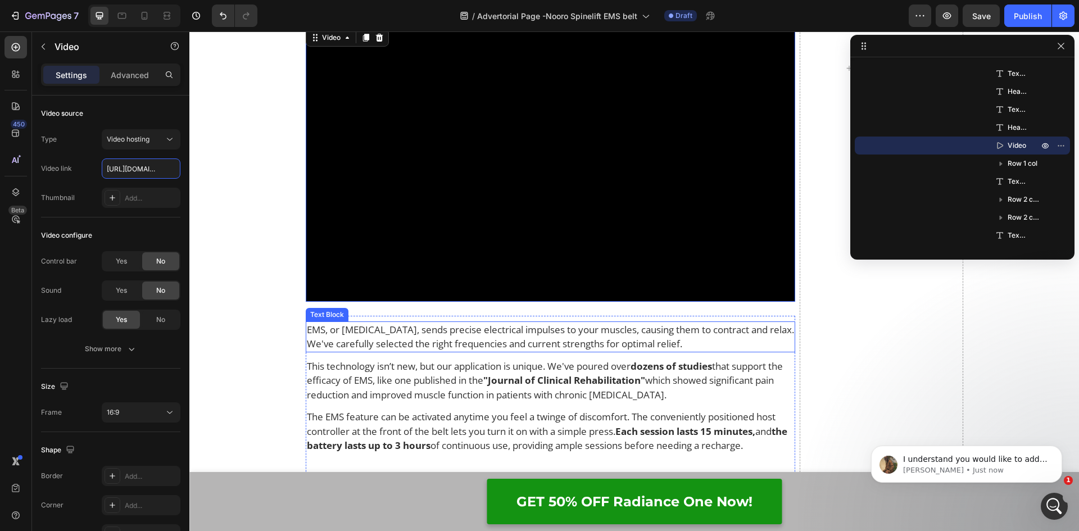
scroll to position [381, 0]
click at [550, 228] on video at bounding box center [551, 163] width 490 height 275
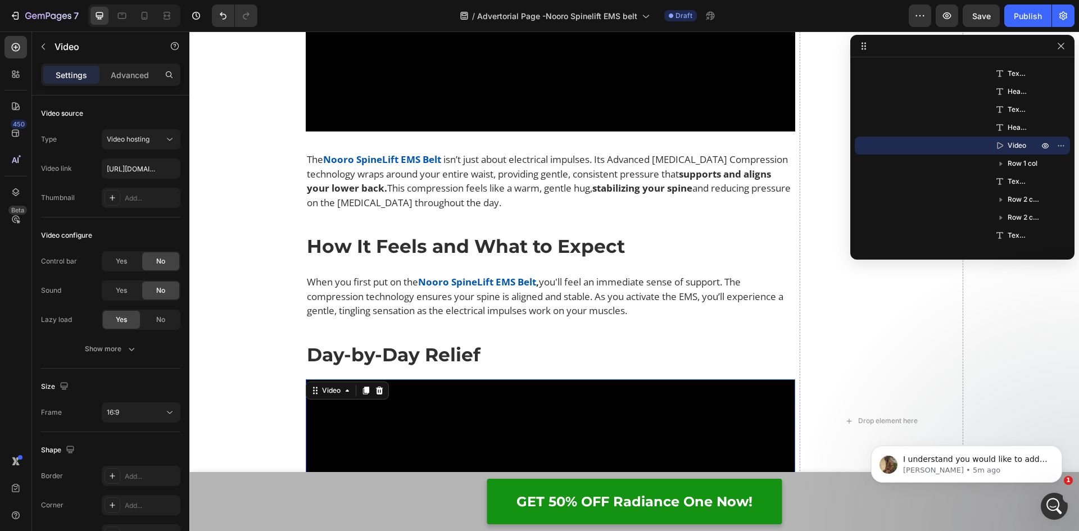
scroll to position [6003, 0]
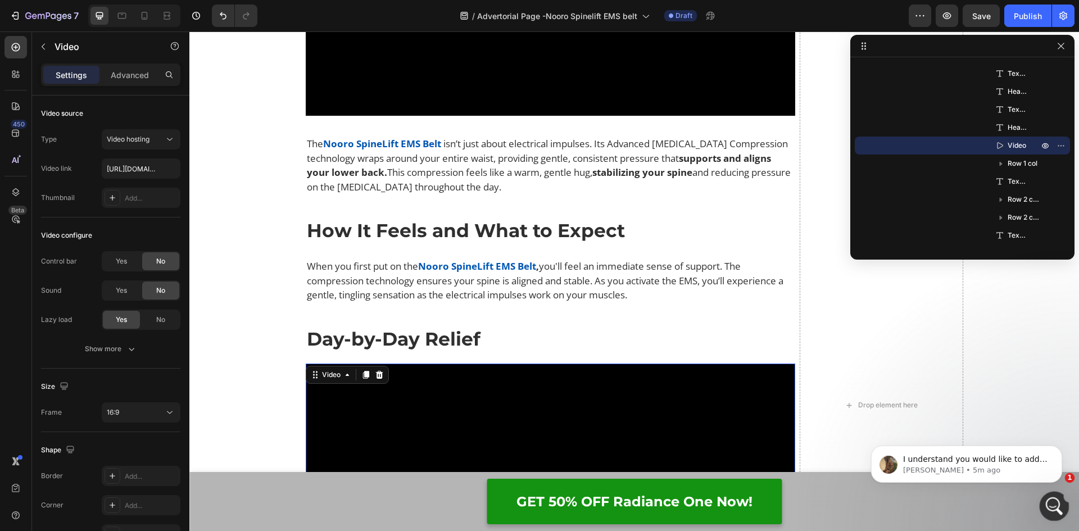
click at [1053, 493] on div "Open Intercom Messenger" at bounding box center [1052, 504] width 37 height 37
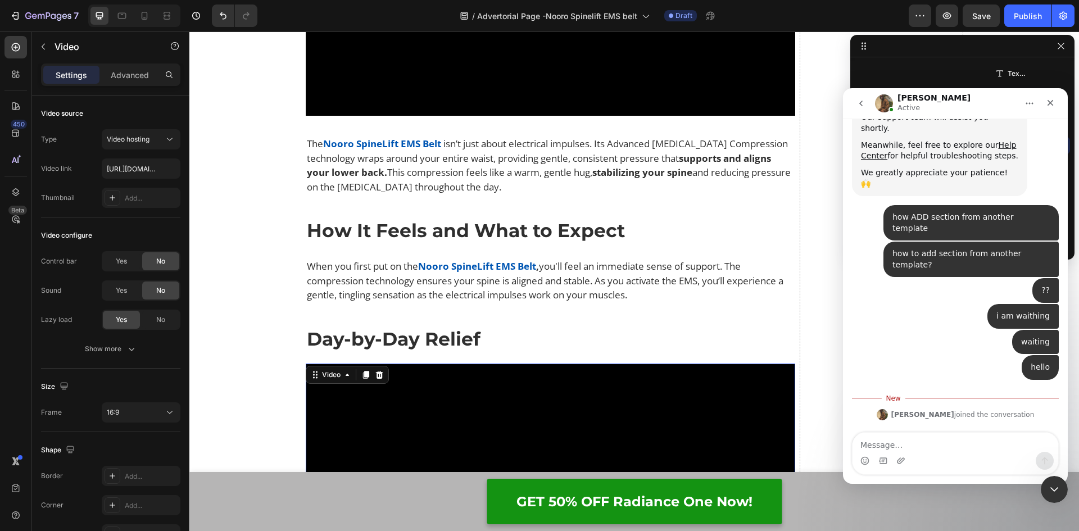
scroll to position [400, 0]
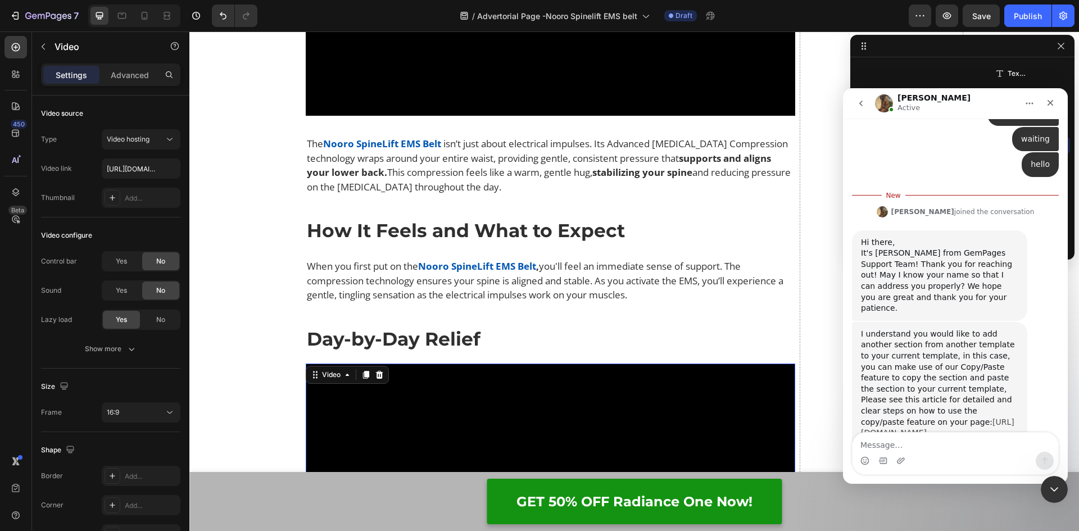
click at [902, 417] on link "[URL][DOMAIN_NAME]" at bounding box center [937, 427] width 153 height 20
click at [920, 441] on textarea "Message…" at bounding box center [955, 442] width 206 height 19
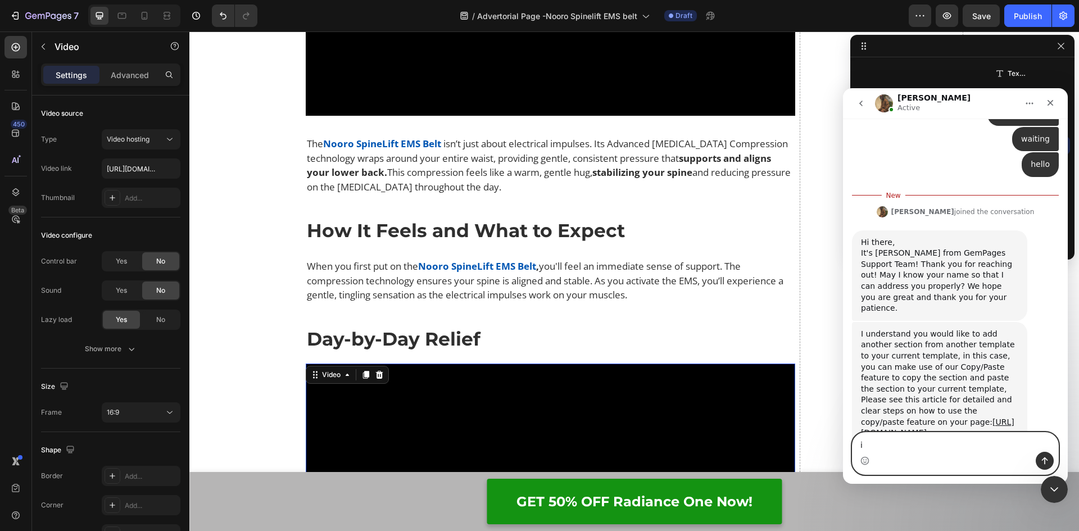
type textarea "i"
type textarea "ok"
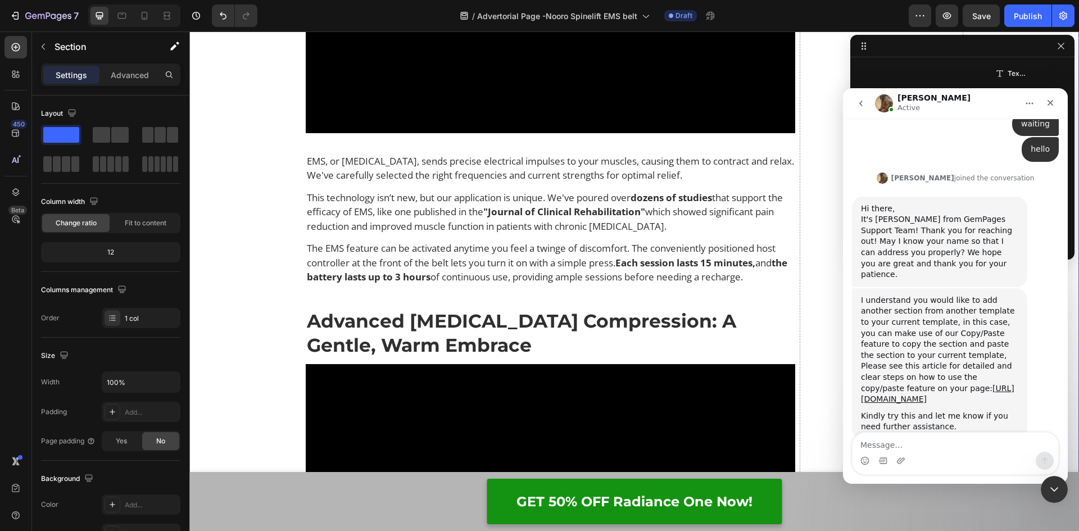
scroll to position [2037, 0]
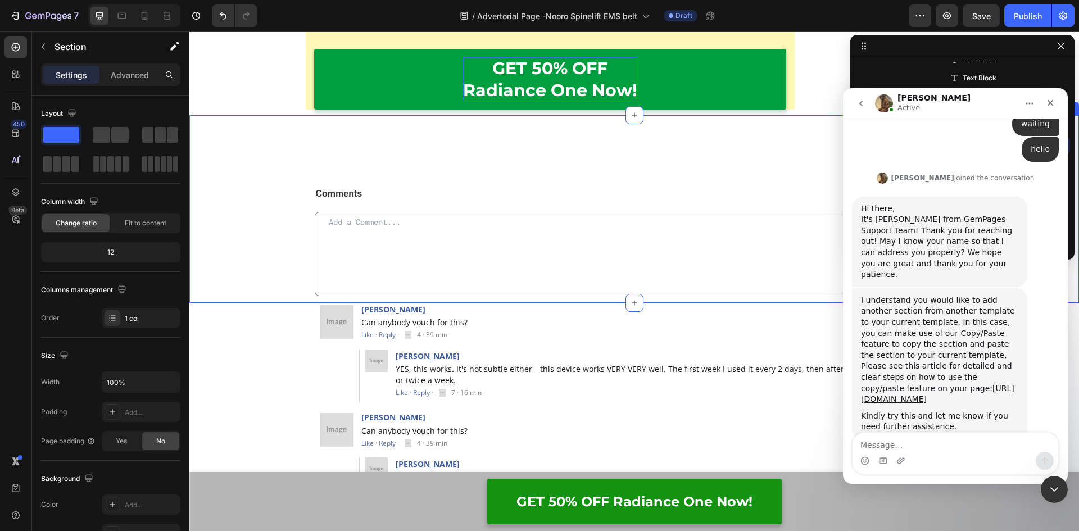
scroll to position [12182, 0]
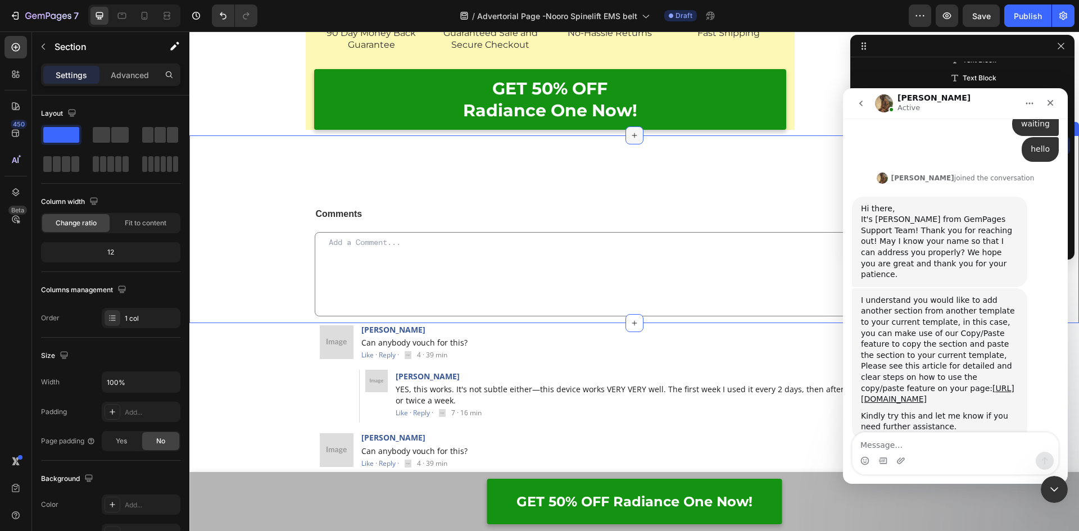
click at [631, 140] on icon at bounding box center [634, 135] width 9 height 9
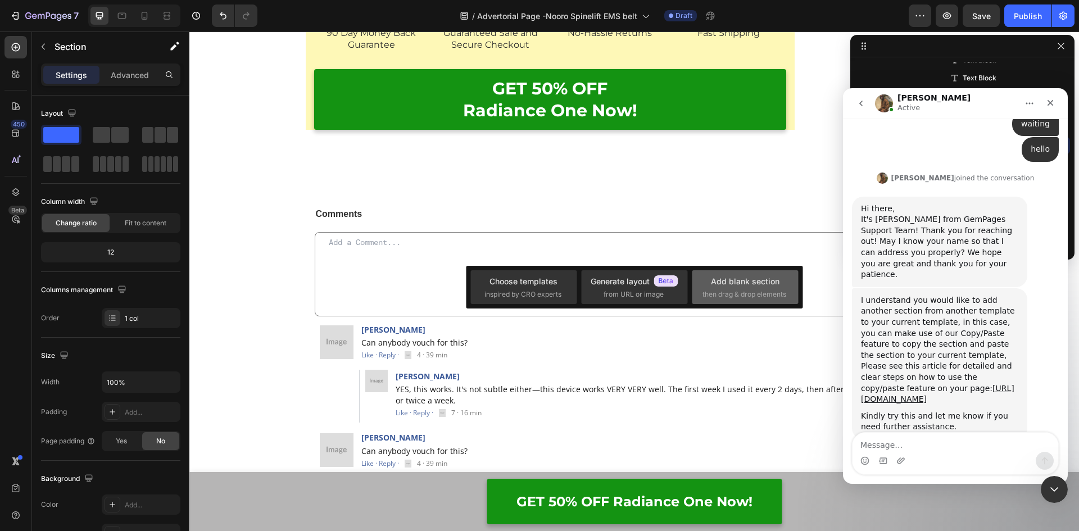
click at [744, 289] on span "then drag & drop elements" at bounding box center [744, 294] width 84 height 10
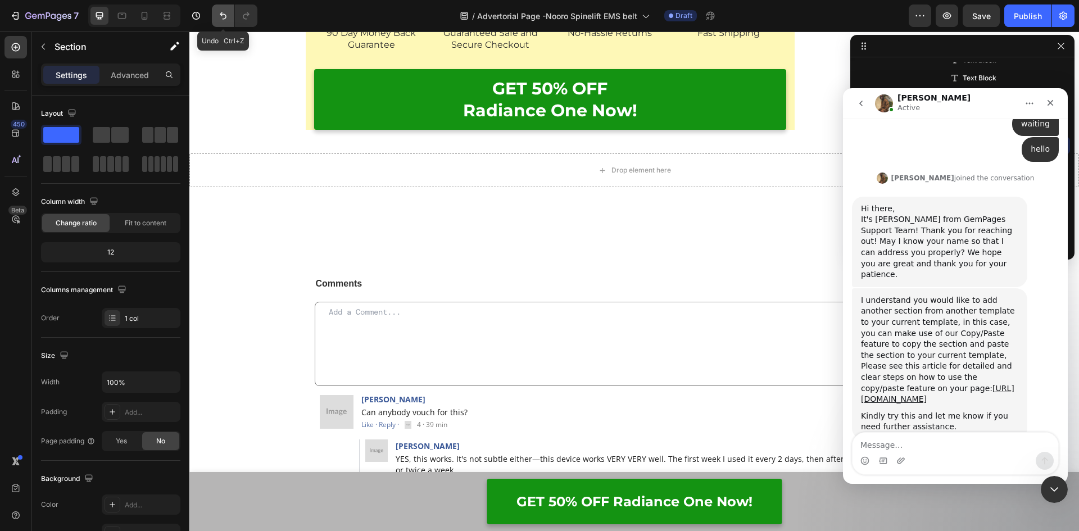
click at [218, 17] on icon "Undo/Redo" at bounding box center [222, 15] width 11 height 11
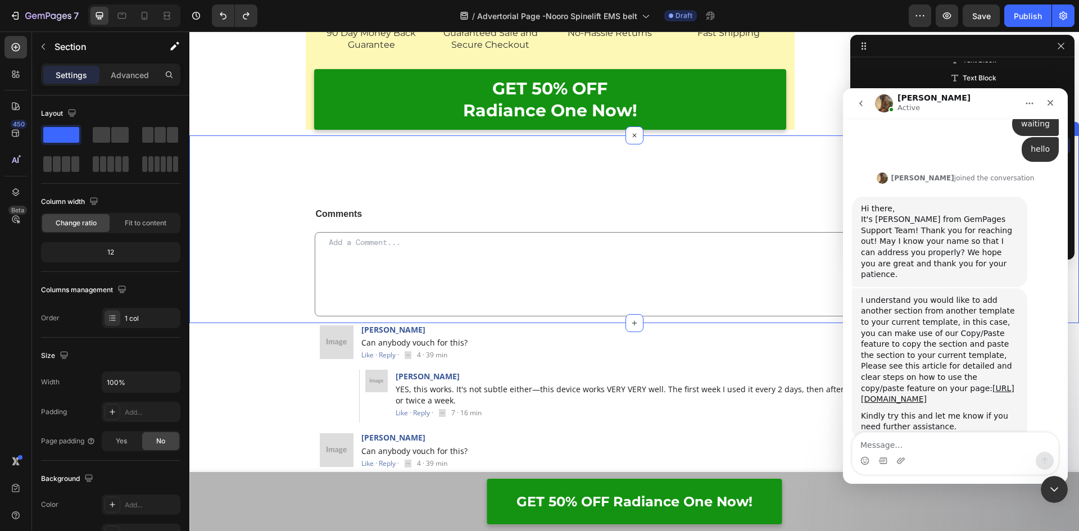
click at [572, 256] on div "Comments Text Block Text Area Contact Form Row Section 8" at bounding box center [633, 229] width 889 height 188
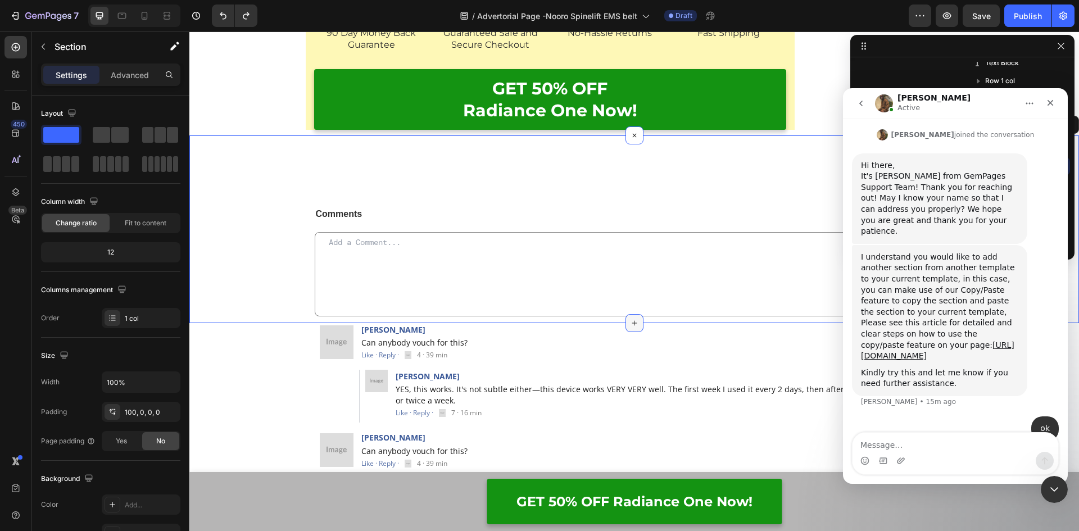
click at [632, 327] on icon at bounding box center [634, 322] width 9 height 9
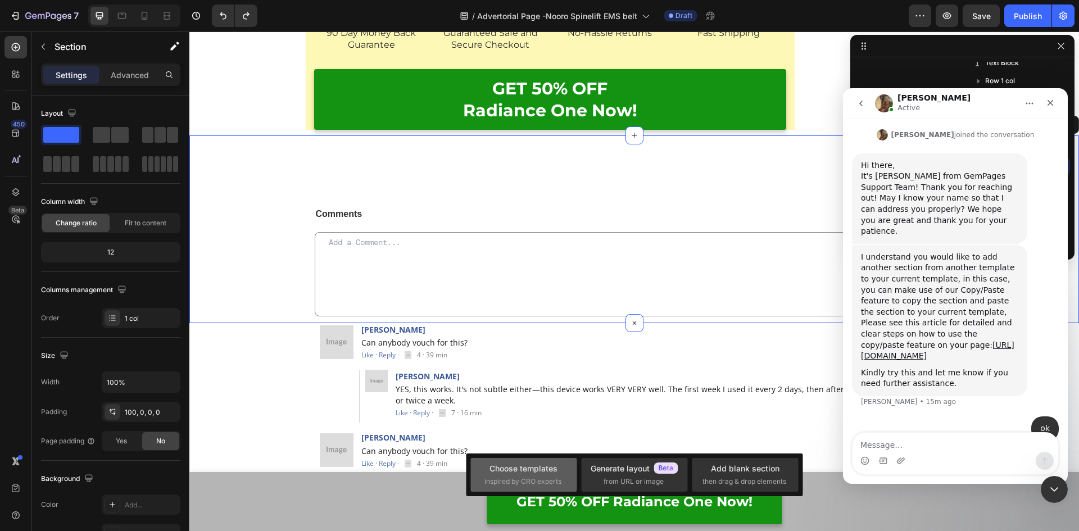
click at [533, 481] on span "inspired by CRO experts" at bounding box center [522, 481] width 77 height 10
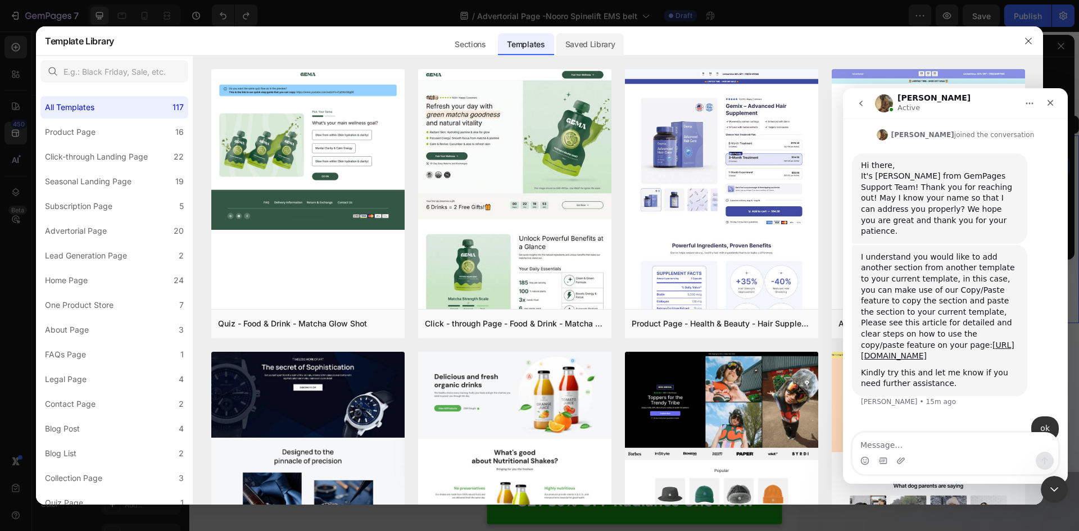
click at [583, 42] on div "Saved Library" at bounding box center [590, 44] width 68 height 22
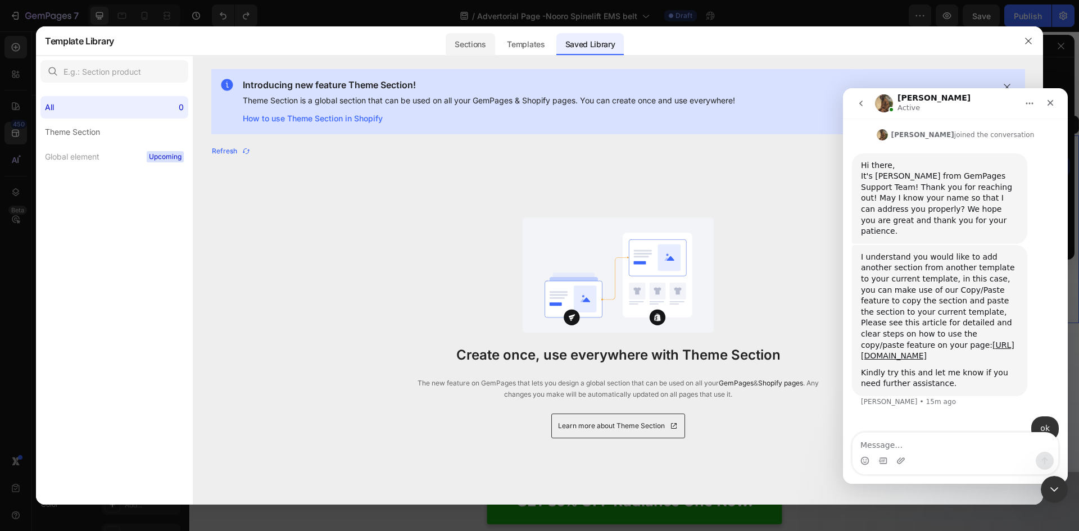
click at [457, 44] on div "Sections" at bounding box center [469, 44] width 49 height 22
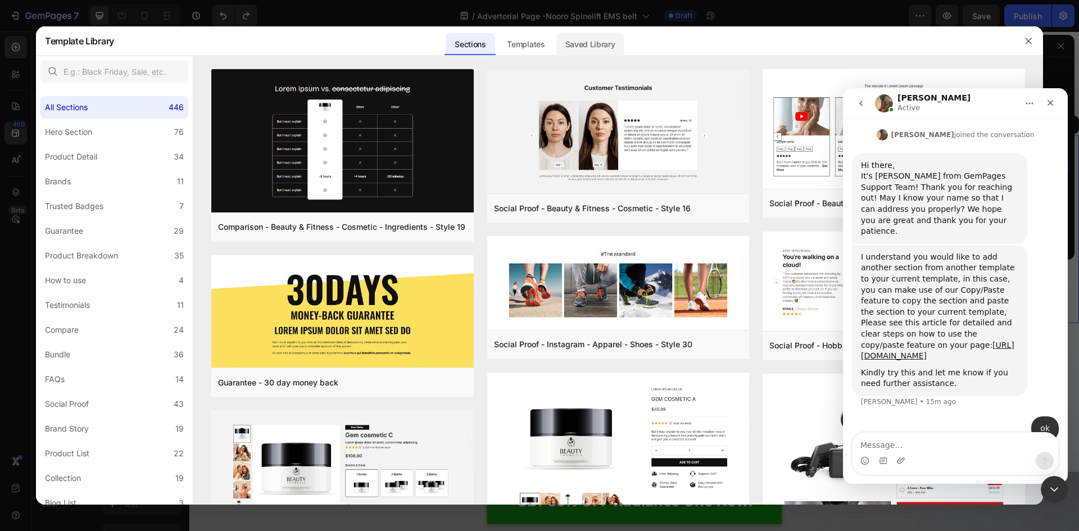
click at [569, 43] on div "Saved Library" at bounding box center [590, 44] width 68 height 22
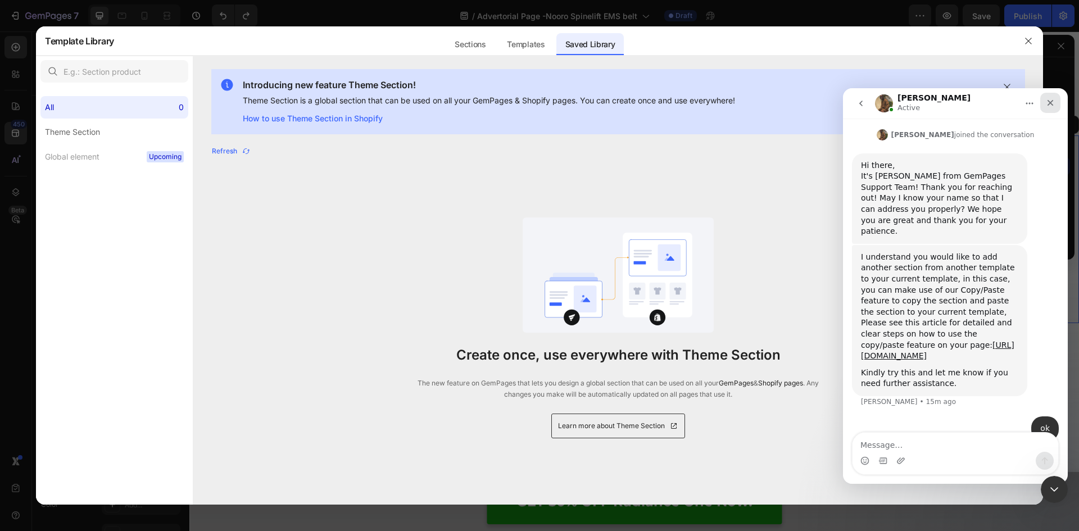
click at [1049, 102] on icon "Close" at bounding box center [1050, 103] width 6 height 6
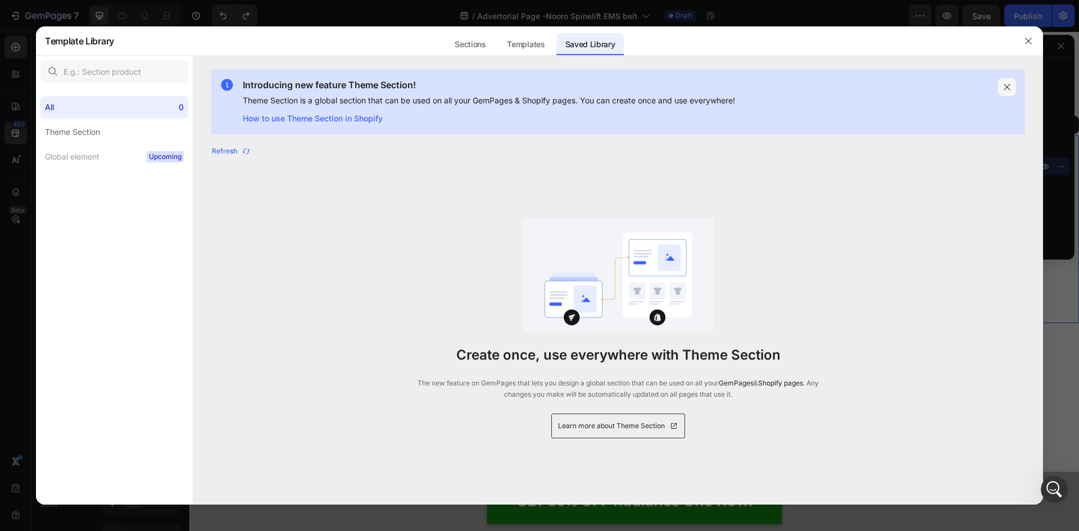
click at [1011, 88] on icon "button" at bounding box center [1006, 87] width 9 height 9
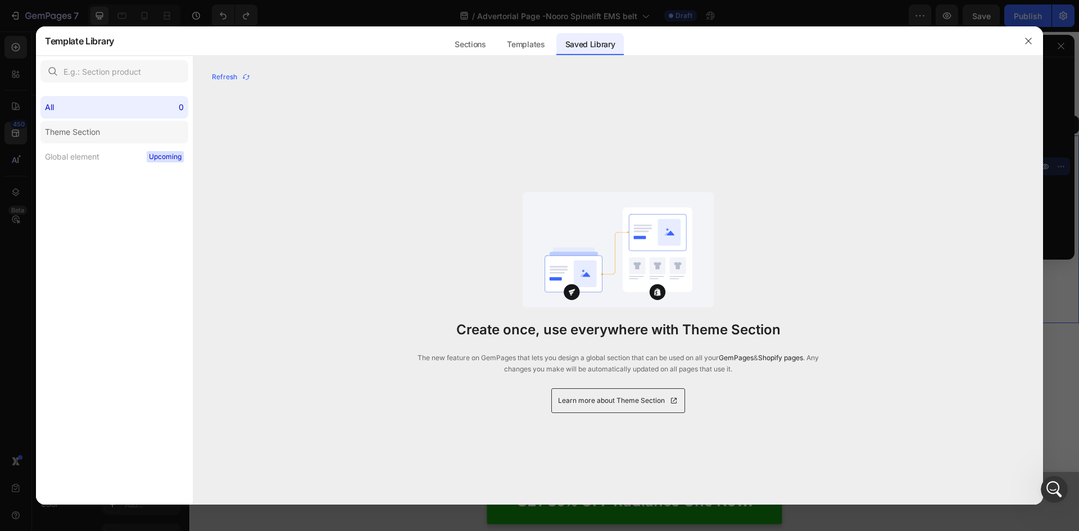
click at [101, 135] on div "Theme Section" at bounding box center [75, 131] width 60 height 13
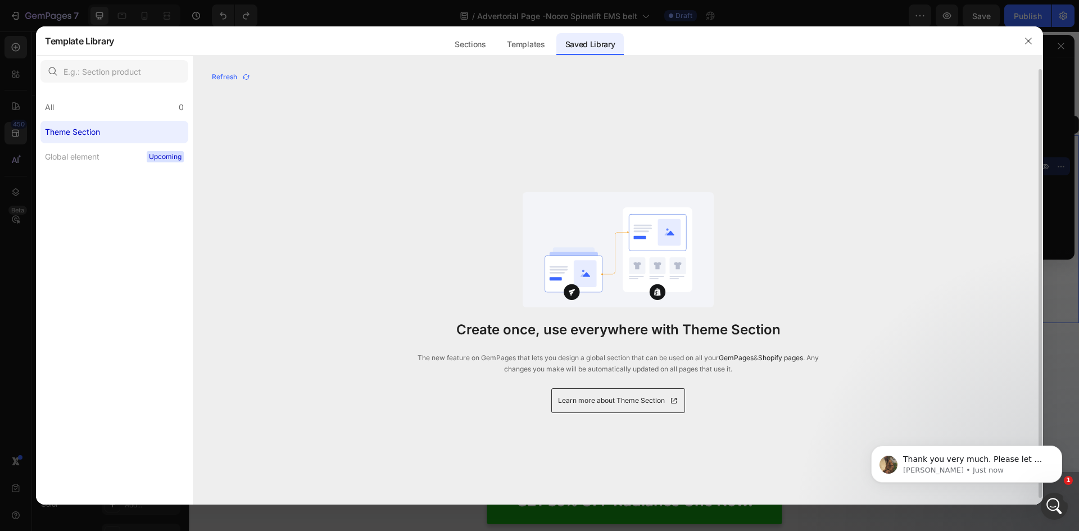
scroll to position [0, 0]
click at [531, 40] on div "Templates" at bounding box center [526, 44] width 56 height 22
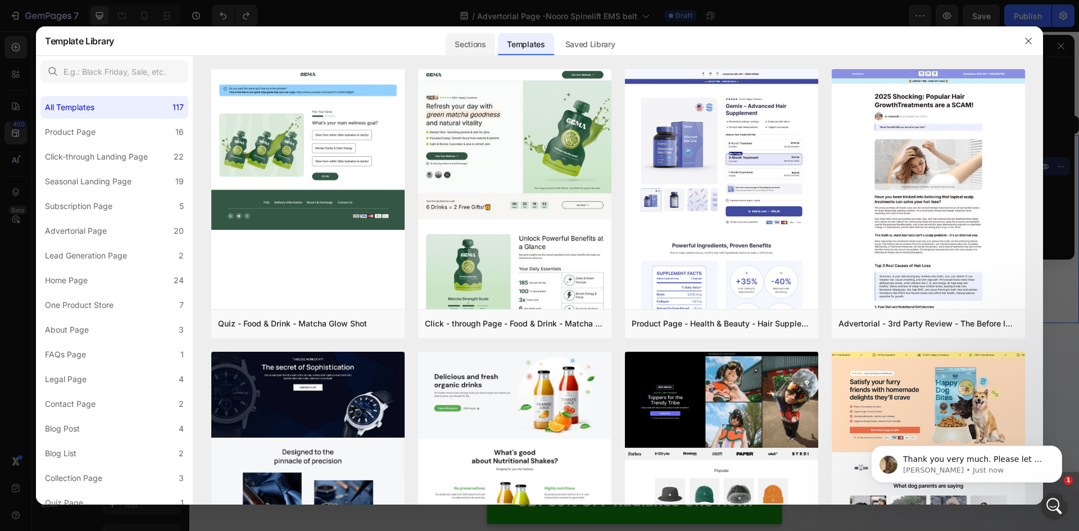
click at [454, 40] on div "Sections" at bounding box center [469, 44] width 49 height 22
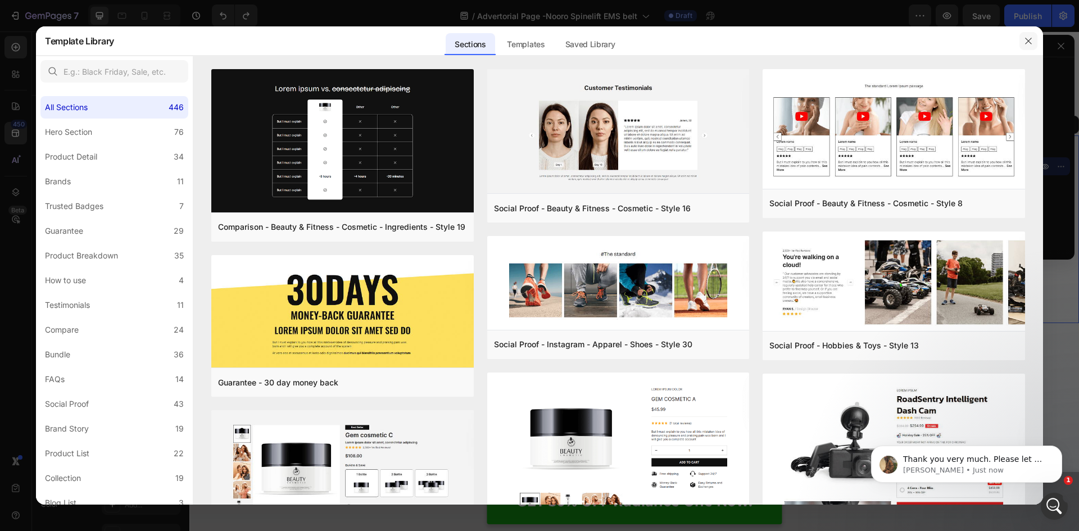
click at [1028, 40] on icon "button" at bounding box center [1027, 41] width 9 height 9
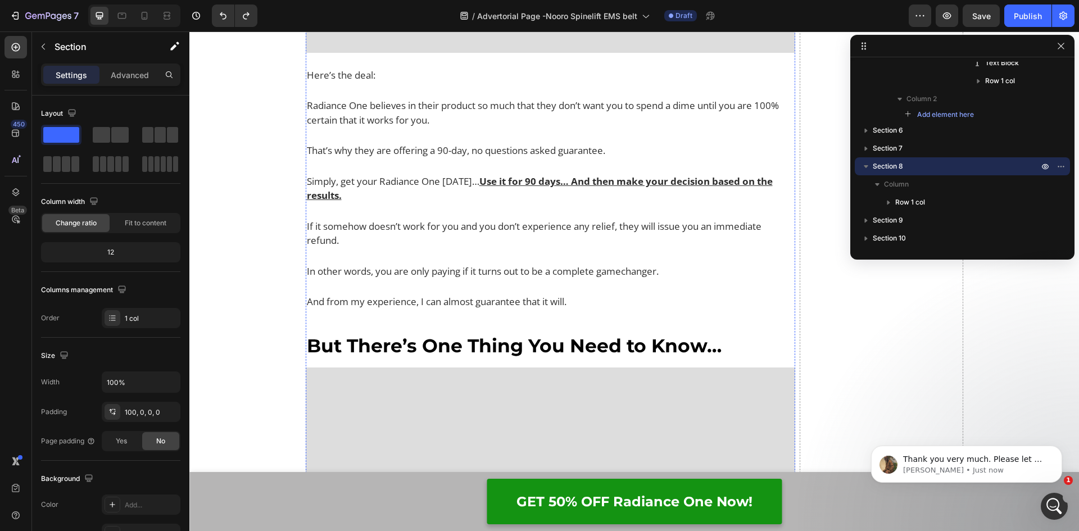
scroll to position [9658, 0]
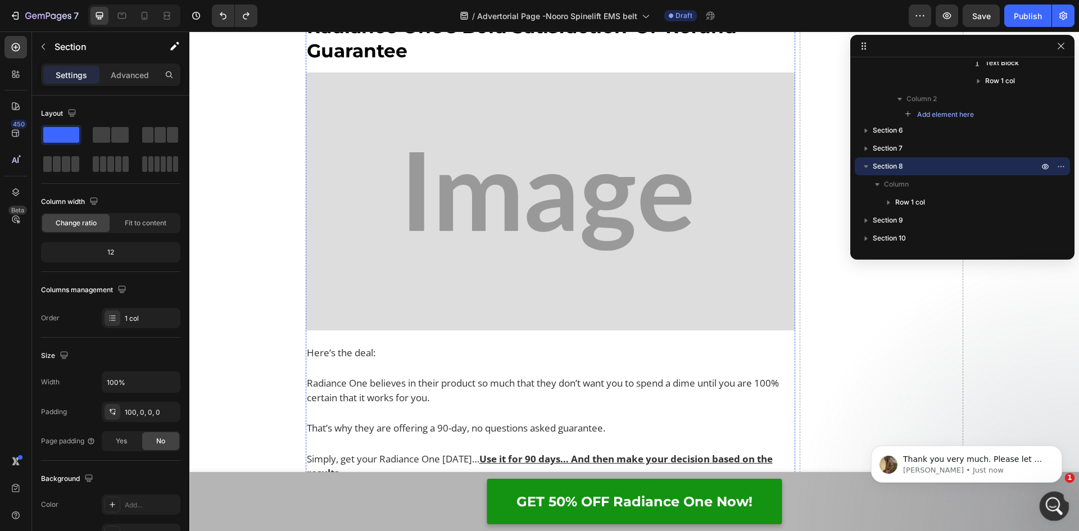
click at [1050, 506] on icon "Open Intercom Messenger" at bounding box center [1052, 504] width 19 height 19
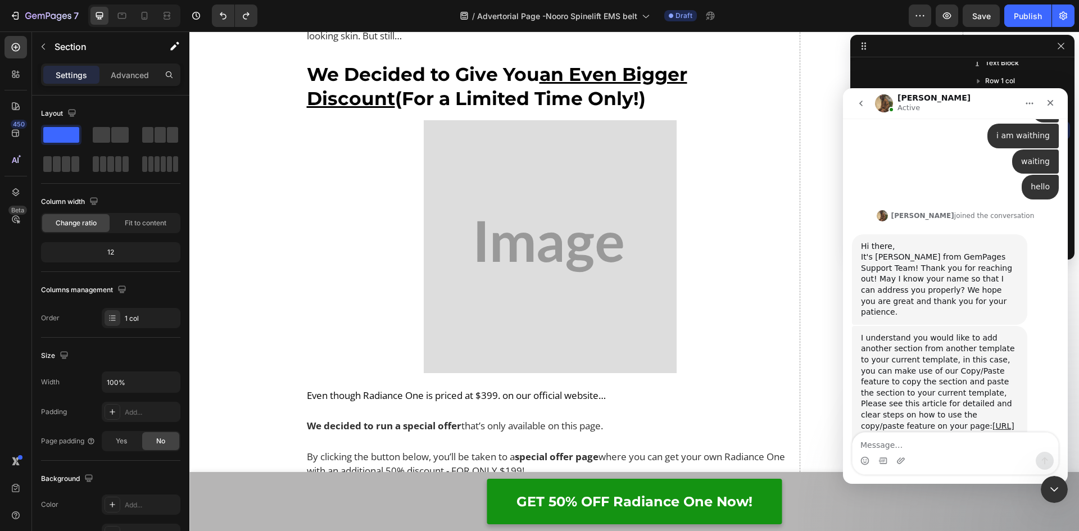
scroll to position [470, 0]
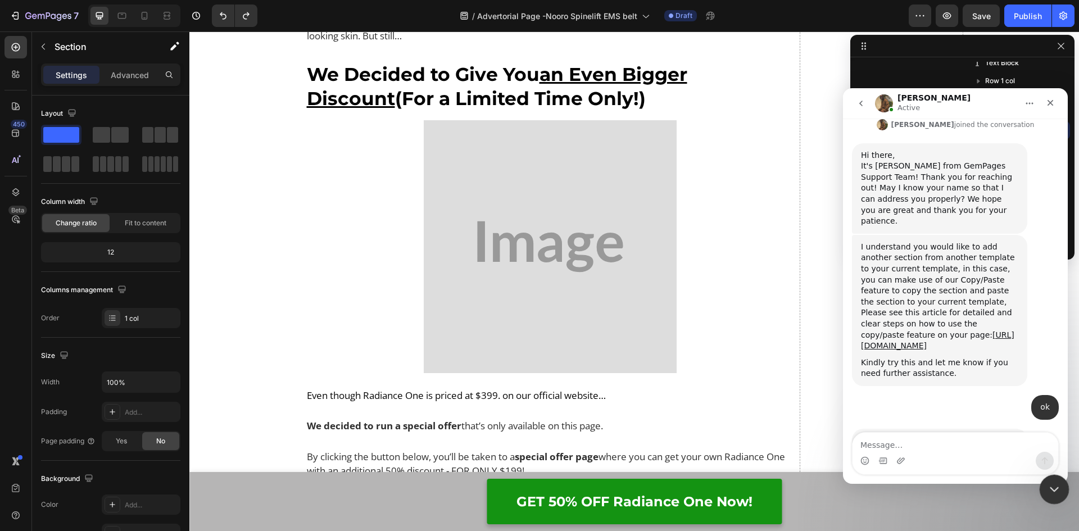
click at [1056, 489] on icon "Close Intercom Messenger" at bounding box center [1051, 487] width 13 height 13
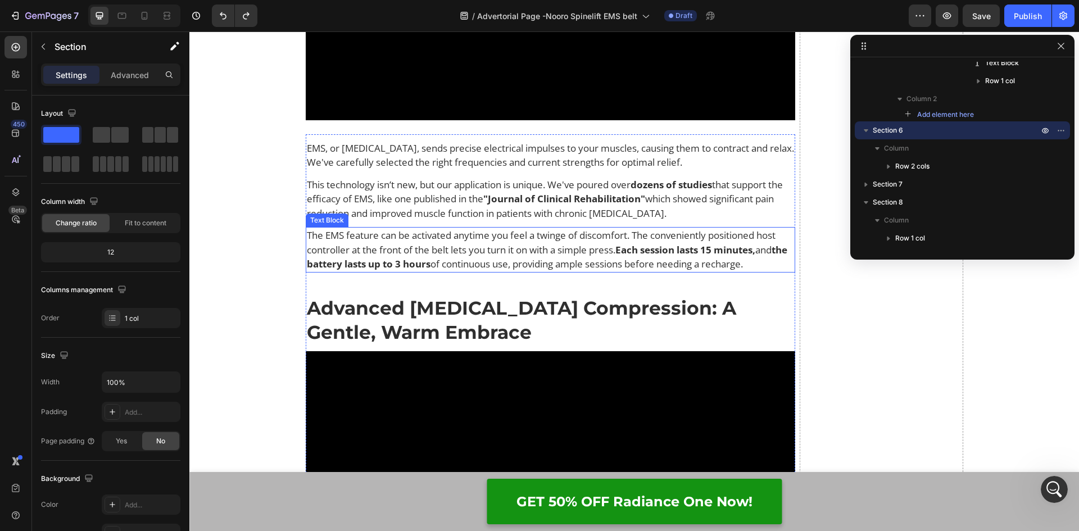
scroll to position [6396, 0]
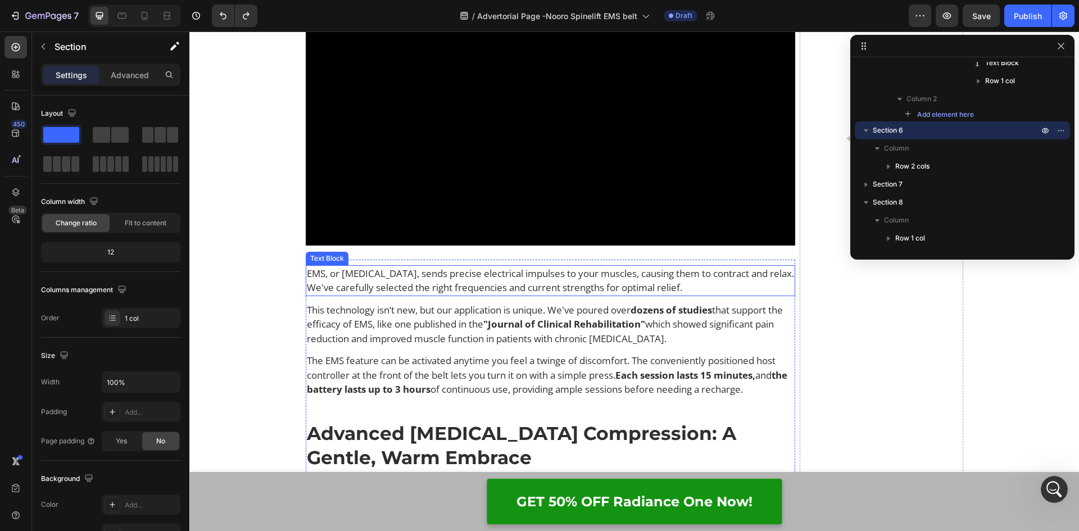
click at [401, 274] on span "EMS, or [MEDICAL_DATA], sends precise electrical impulses to your muscles, caus…" at bounding box center [550, 281] width 487 height 28
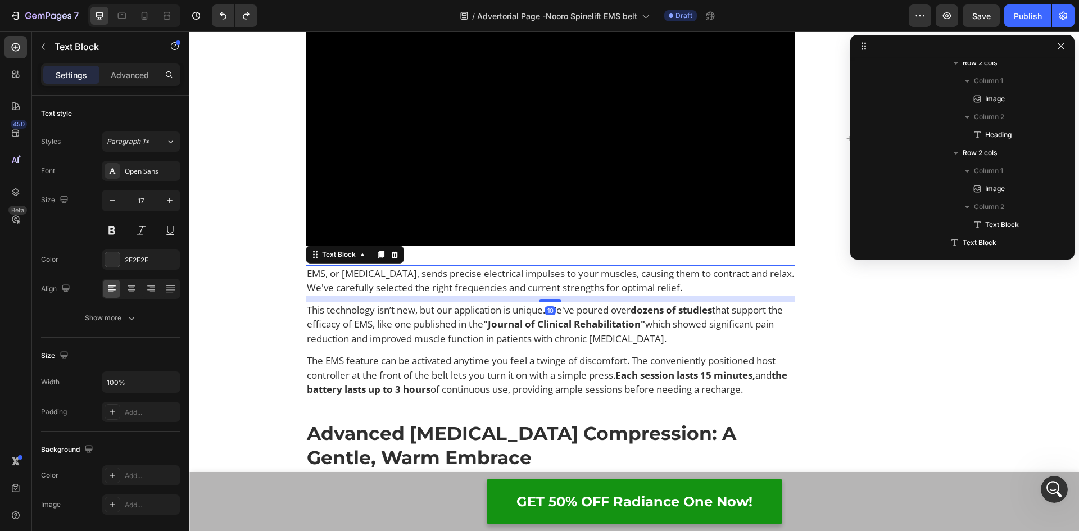
scroll to position [3170, 0]
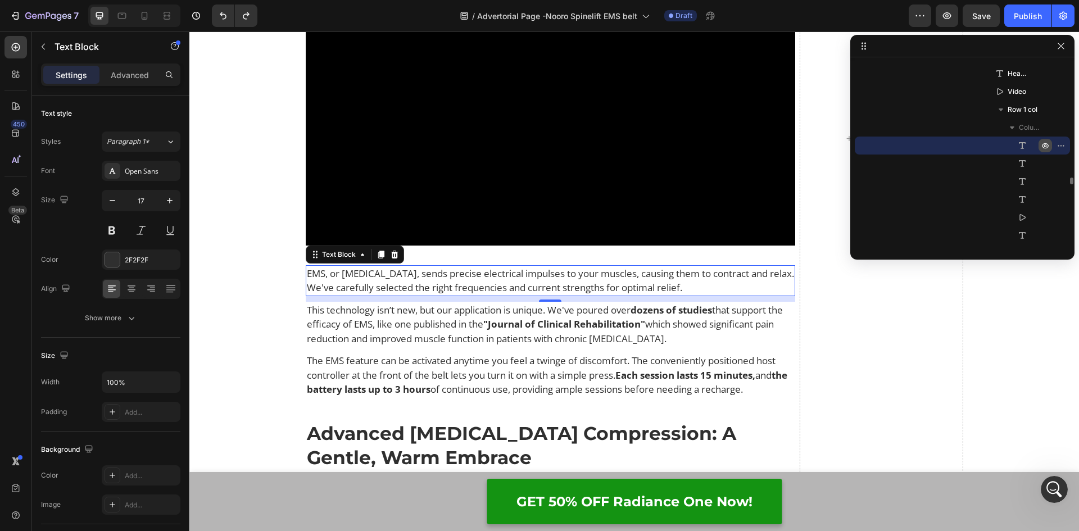
click at [1062, 146] on icon "button" at bounding box center [1062, 145] width 1 height 1
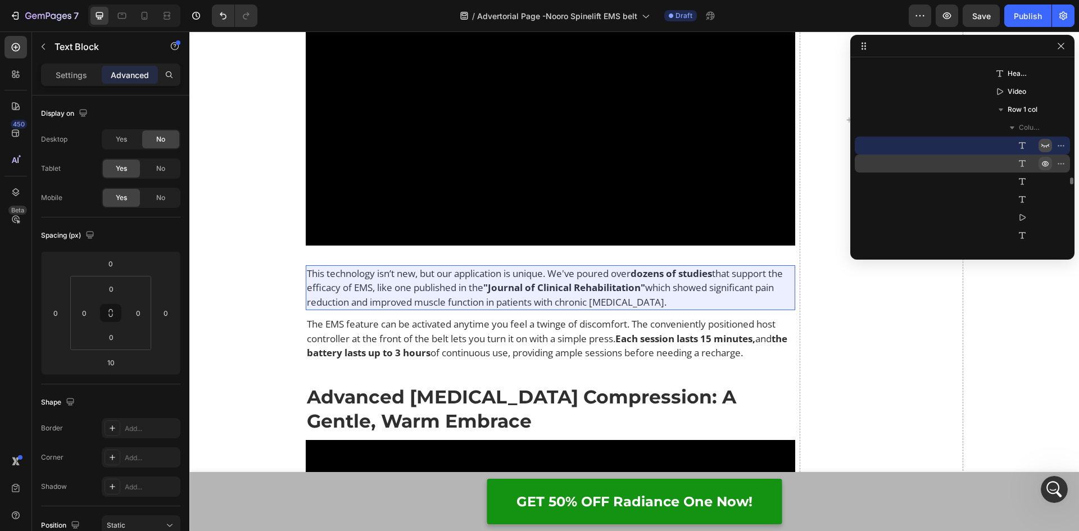
click at [1045, 163] on icon "button" at bounding box center [1044, 163] width 9 height 9
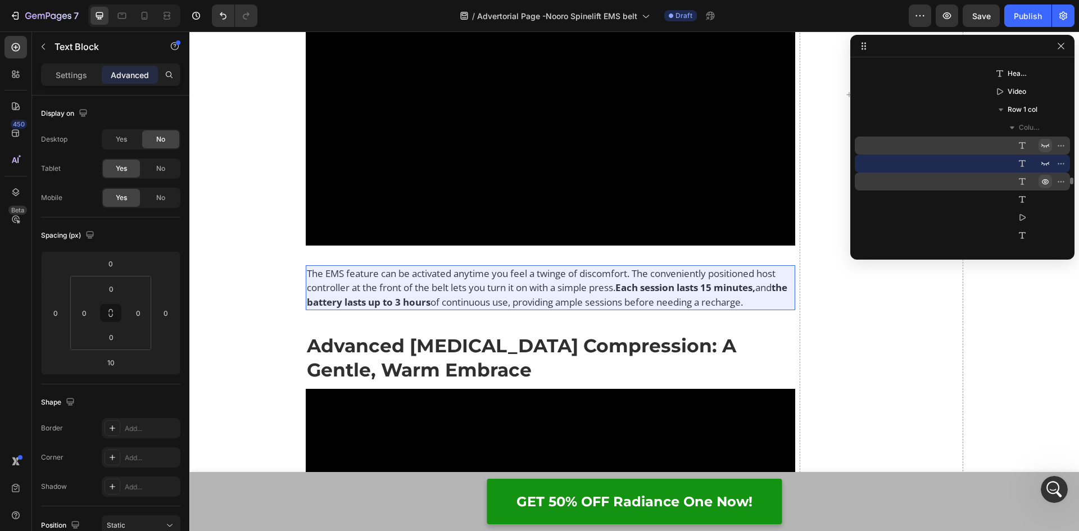
click at [1045, 185] on icon "button" at bounding box center [1044, 181] width 9 height 9
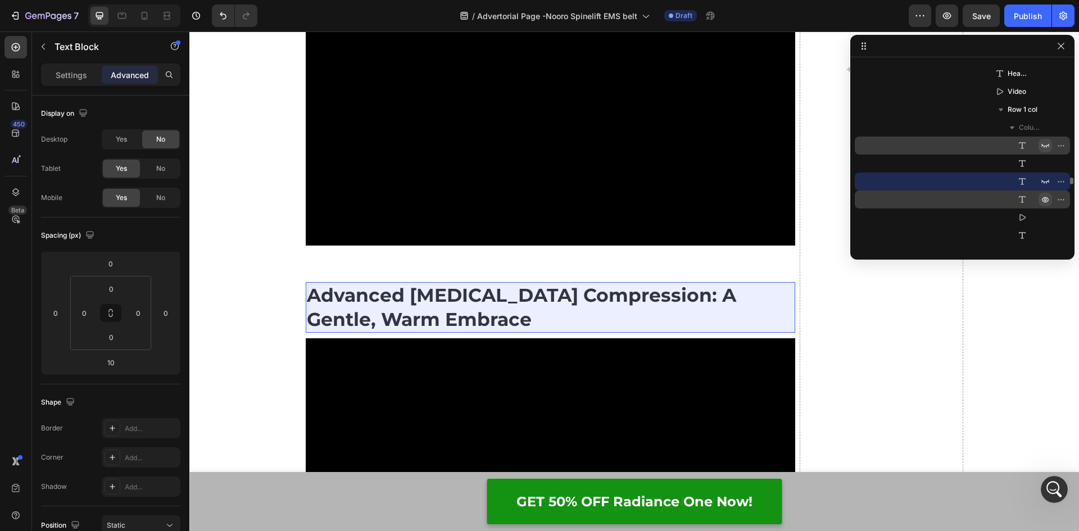
click at [1043, 203] on icon "button" at bounding box center [1044, 199] width 9 height 9
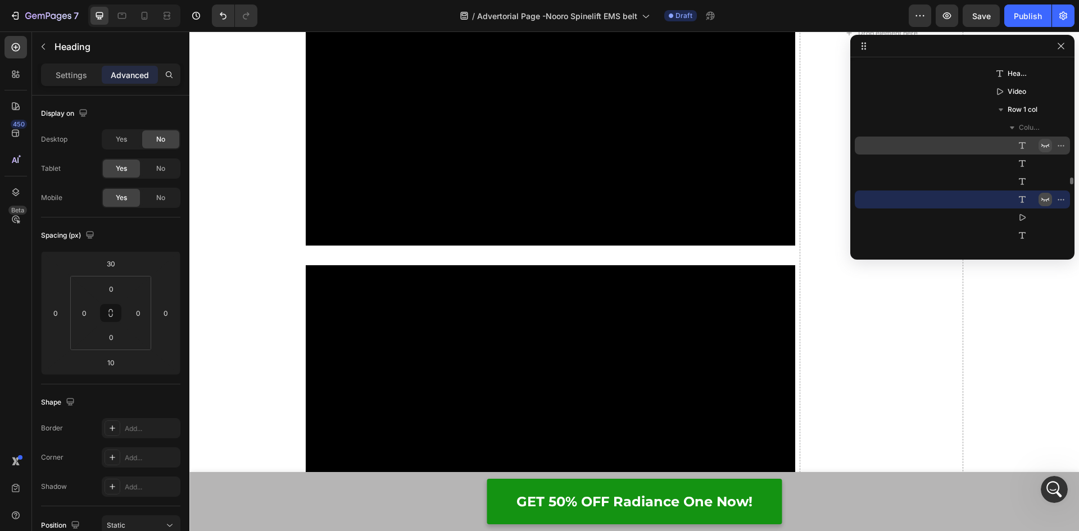
click at [1042, 197] on icon "button" at bounding box center [1044, 199] width 9 height 9
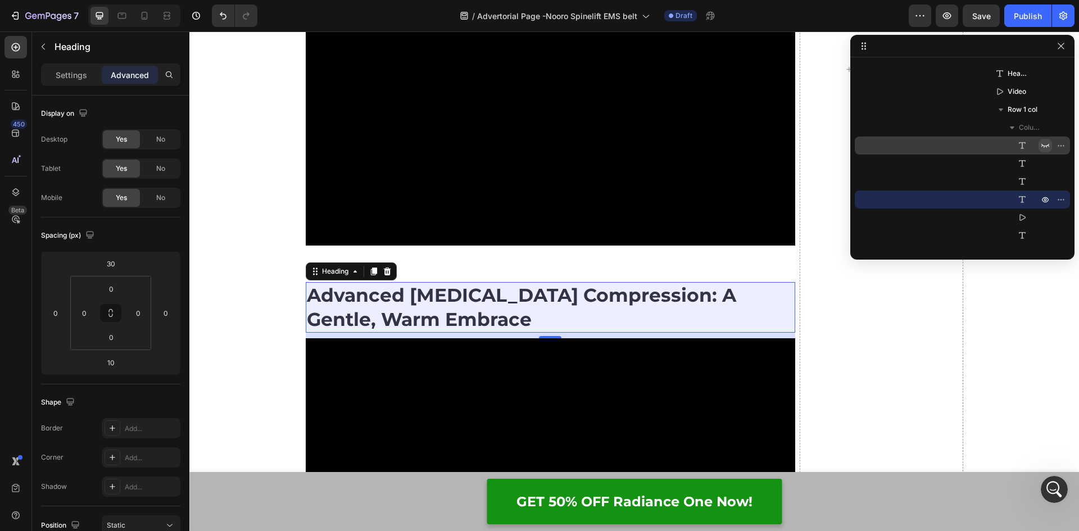
click at [474, 314] on h2 "Advanced [MEDICAL_DATA] Compression: A Gentle, Warm Embrace" at bounding box center [551, 307] width 490 height 51
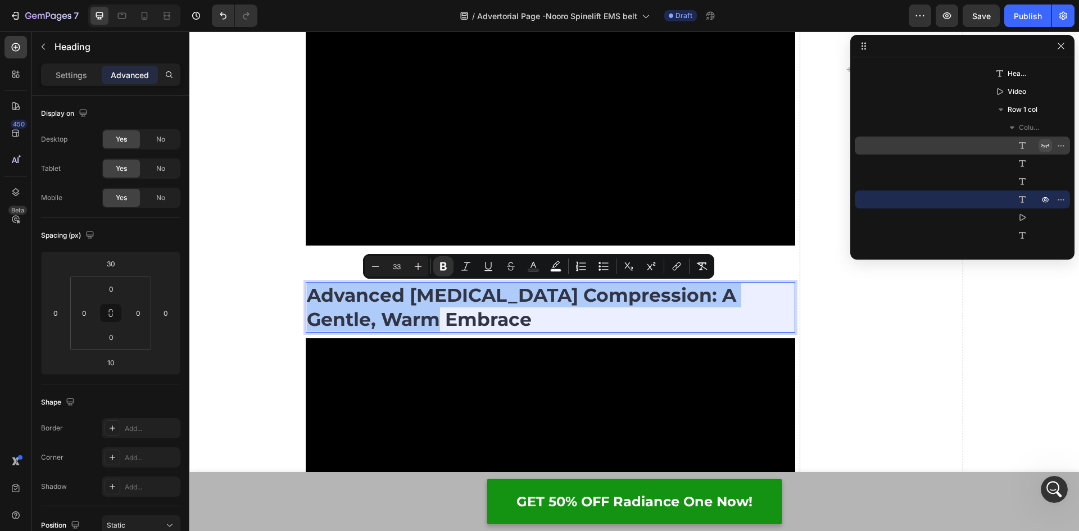
drag, startPoint x: 429, startPoint y: 311, endPoint x: 306, endPoint y: 285, distance: 125.2
click at [307, 285] on p "Advanced [MEDICAL_DATA] Compression: A Gentle, Warm Embrace" at bounding box center [551, 307] width 488 height 48
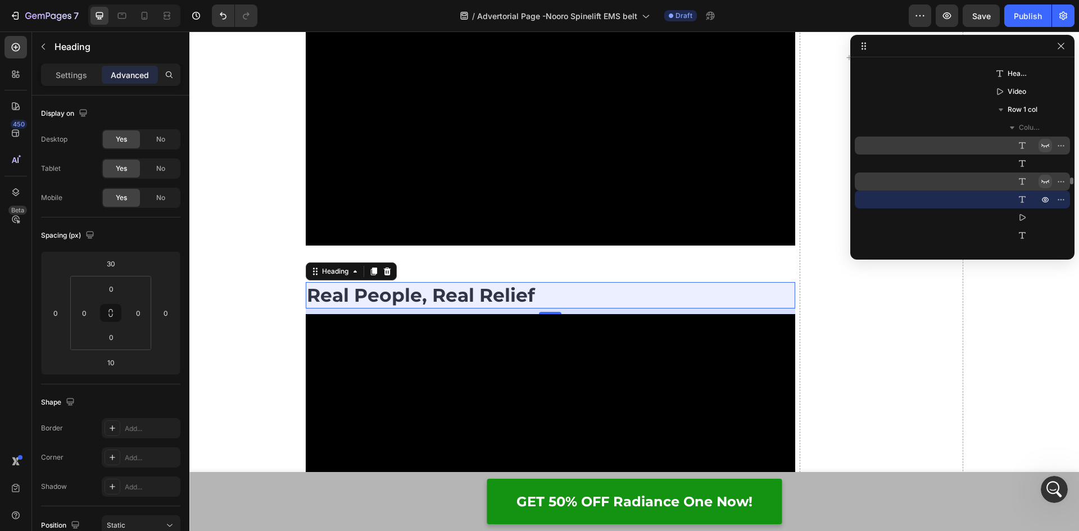
drag, startPoint x: 1043, startPoint y: 180, endPoint x: 235, endPoint y: 234, distance: 809.0
click at [1043, 180] on icon "button" at bounding box center [1044, 181] width 9 height 9
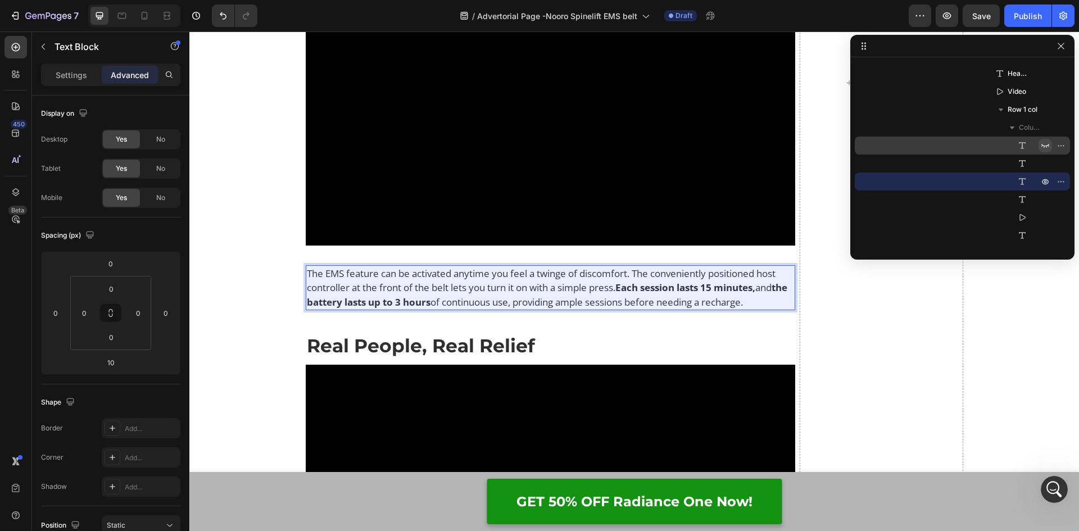
click at [1042, 145] on icon "button" at bounding box center [1045, 146] width 8 height 4
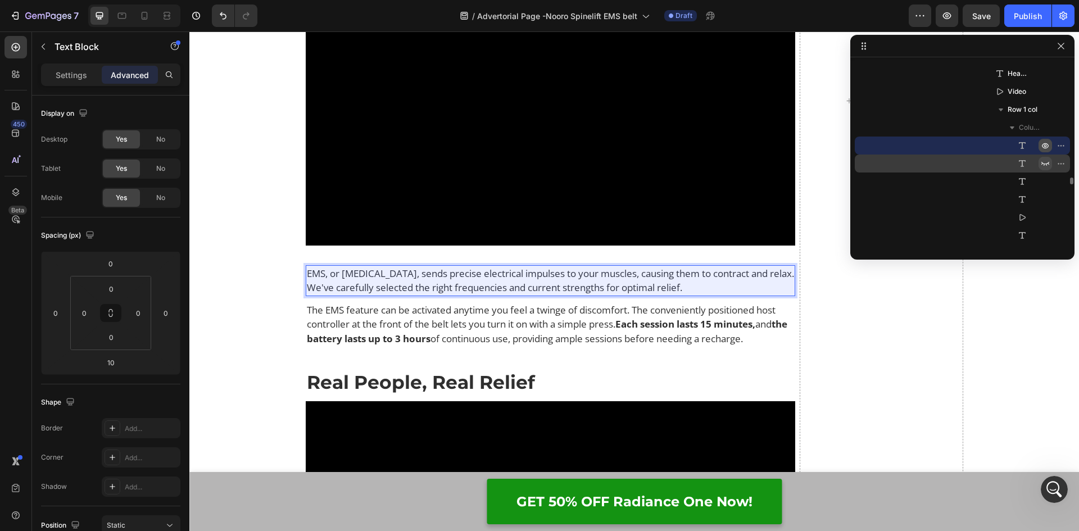
click at [1044, 161] on icon "button" at bounding box center [1044, 163] width 9 height 9
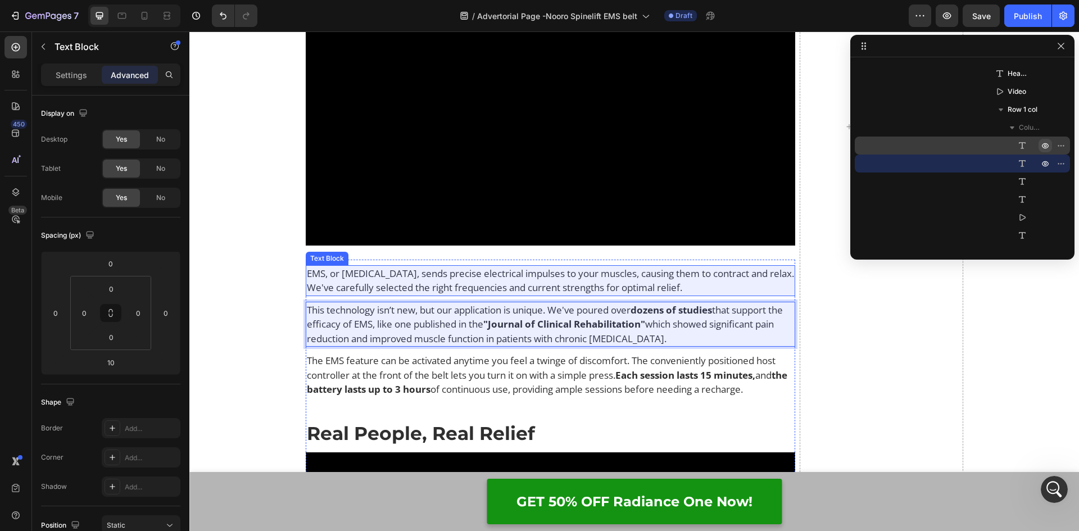
click at [431, 284] on span "EMS, or [MEDICAL_DATA], sends precise electrical impulses to your muscles, caus…" at bounding box center [550, 281] width 487 height 28
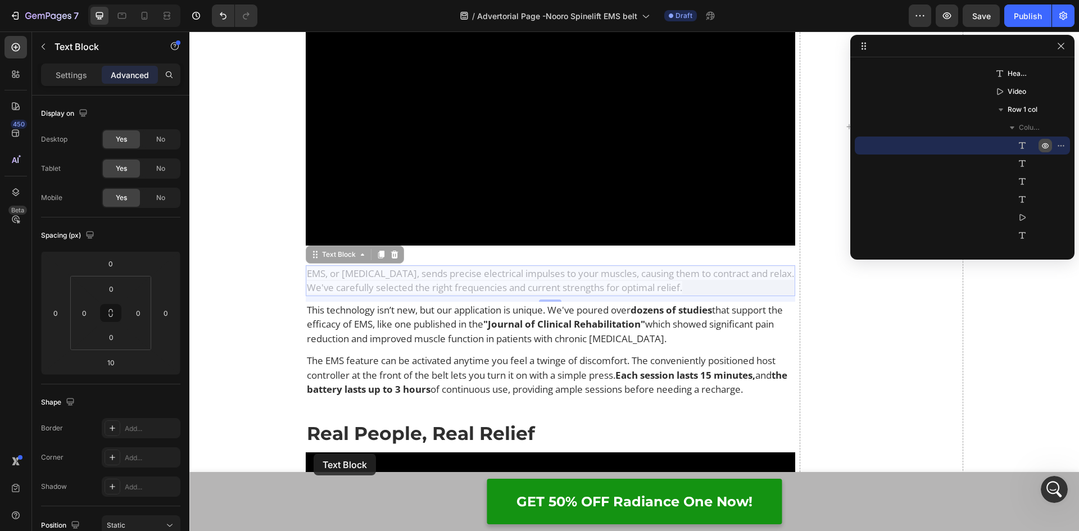
drag, startPoint x: 306, startPoint y: 256, endPoint x: 828, endPoint y: 338, distance: 528.3
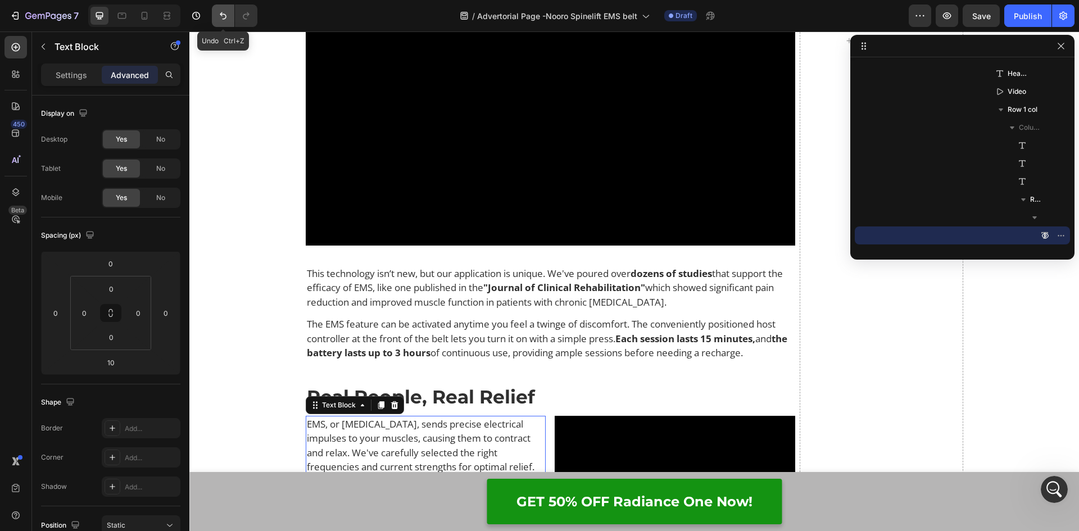
click at [223, 14] on icon "Undo/Redo" at bounding box center [223, 15] width 7 height 7
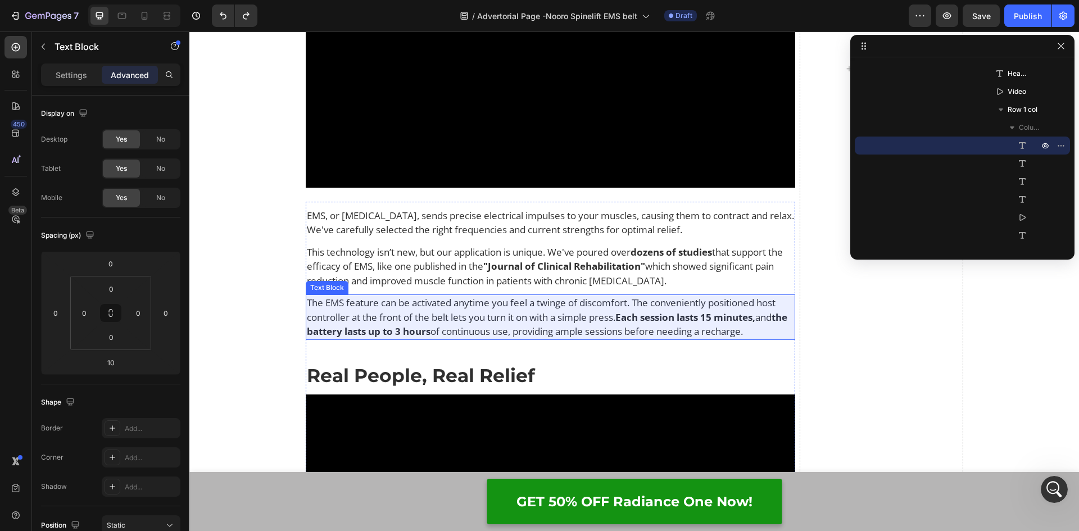
scroll to position [6565, 0]
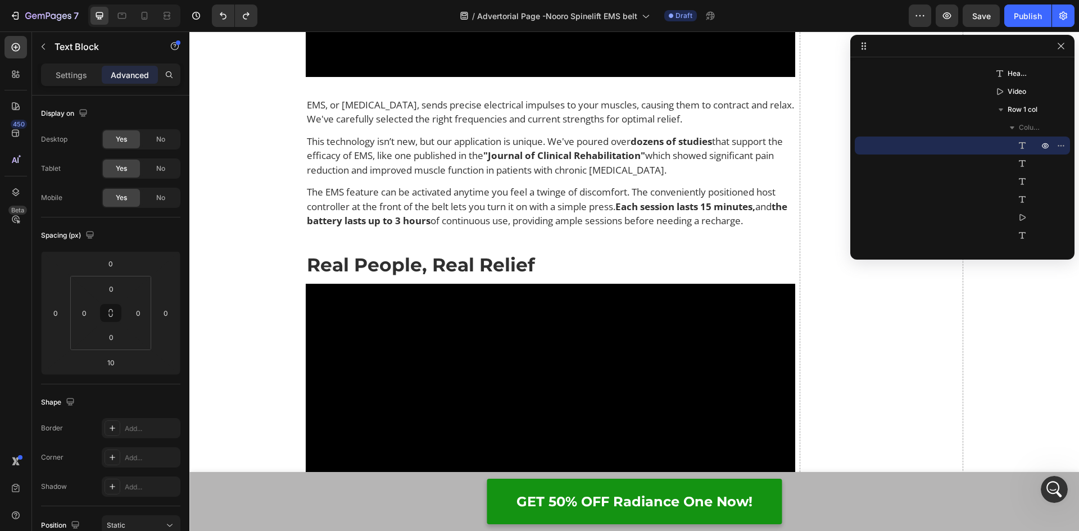
click at [358, 115] on span "EMS, or [MEDICAL_DATA], sends precise electrical impulses to your muscles, caus…" at bounding box center [550, 112] width 487 height 28
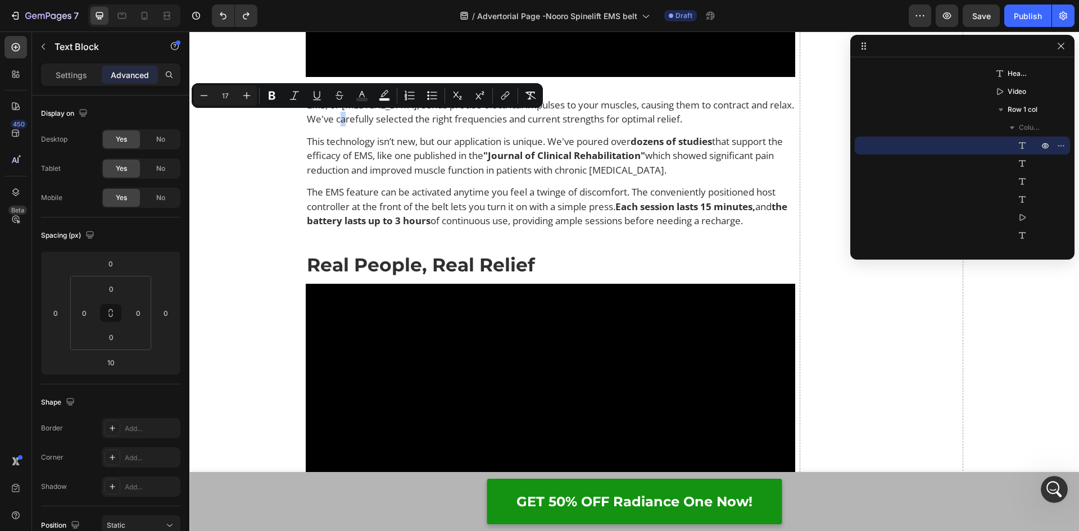
click at [462, 113] on span "EMS, or [MEDICAL_DATA], sends precise electrical impulses to your muscles, caus…" at bounding box center [550, 112] width 487 height 28
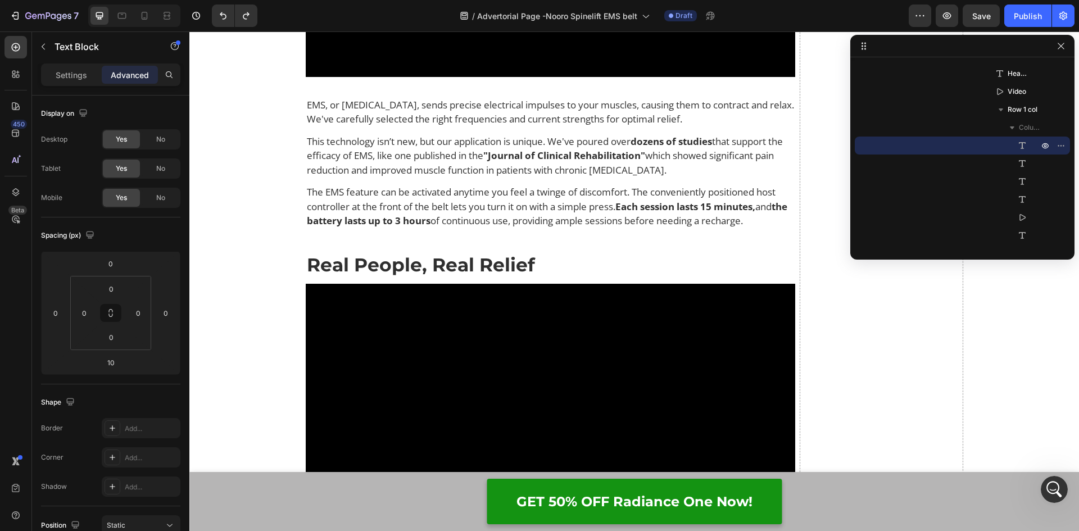
click at [687, 124] on span "EMS, or [MEDICAL_DATA], sends precise electrical impulses to your muscles, caus…" at bounding box center [550, 112] width 487 height 28
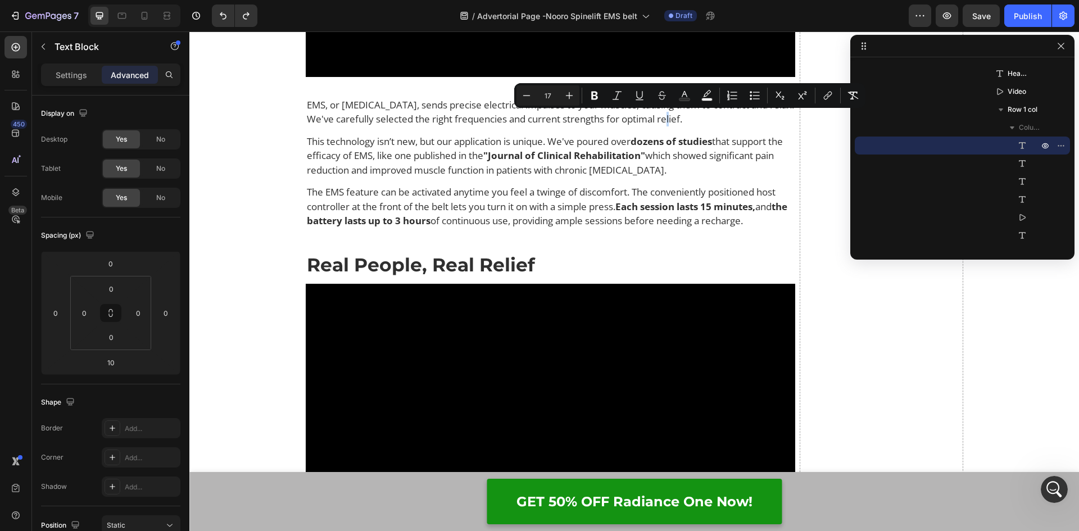
click at [748, 120] on span "EMS, or [MEDICAL_DATA], sends precise electrical impulses to your muscles, caus…" at bounding box center [550, 112] width 487 height 28
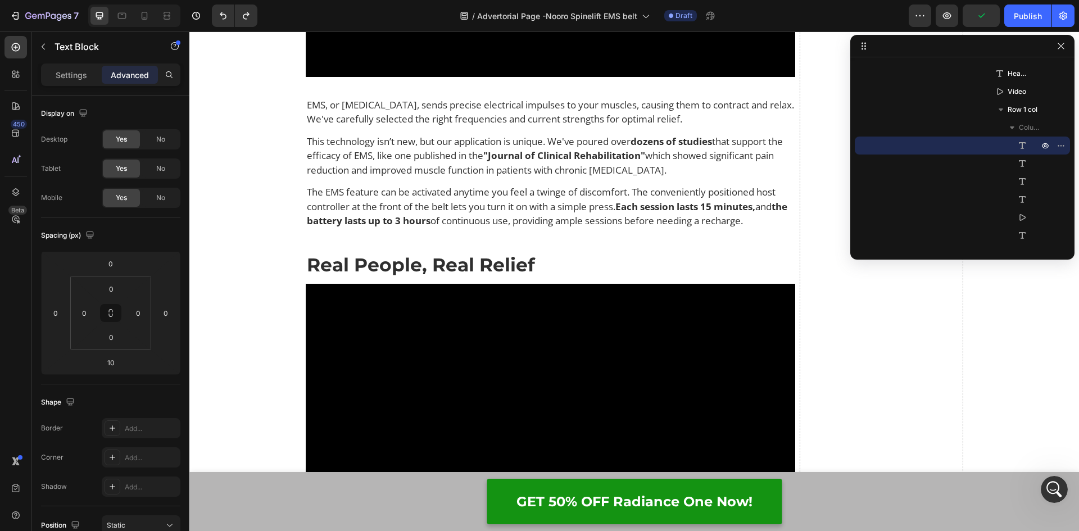
click at [761, 121] on span "EMS, or [MEDICAL_DATA], sends precise electrical impulses to your muscles, caus…" at bounding box center [550, 112] width 487 height 28
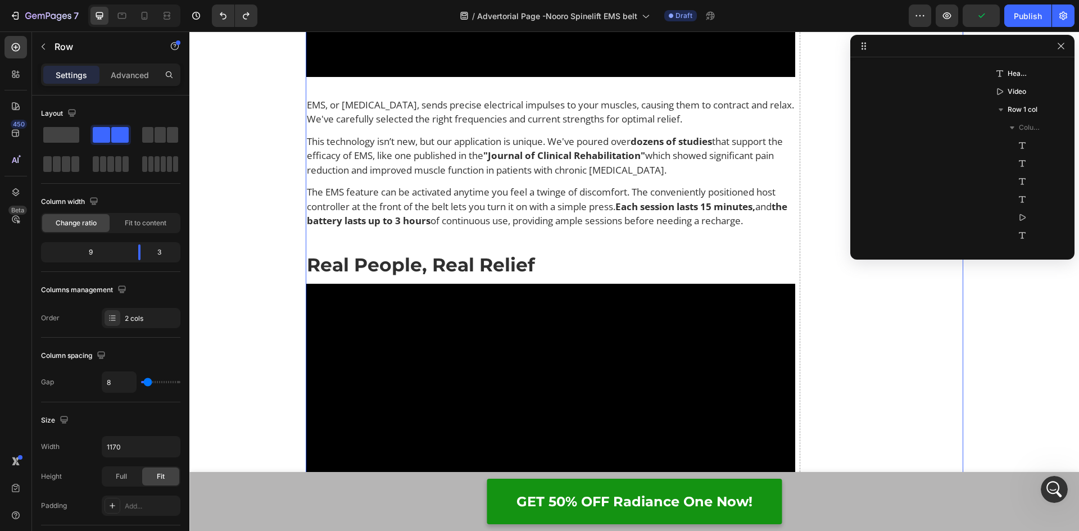
scroll to position [2073, 0]
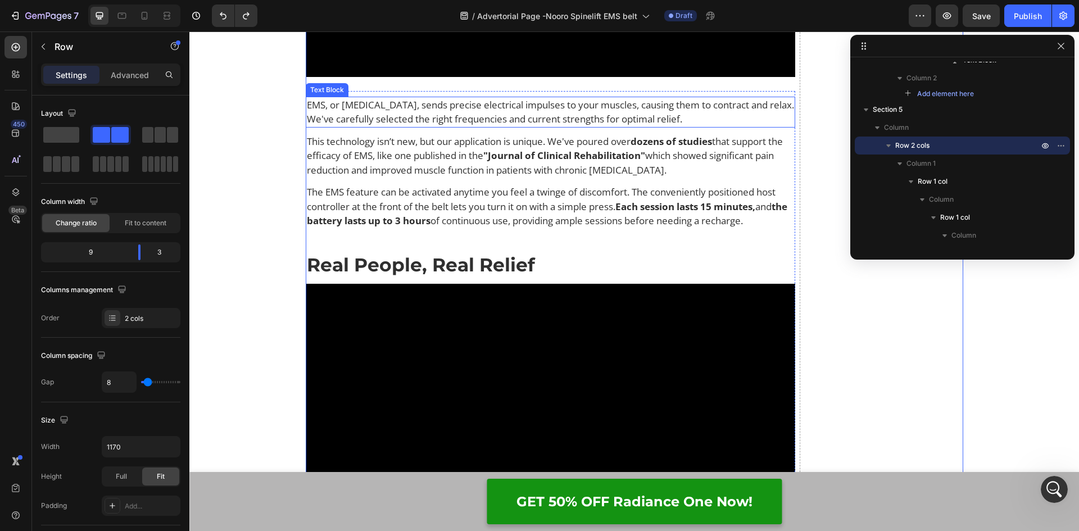
click at [408, 113] on span "EMS, or [MEDICAL_DATA], sends precise electrical impulses to your muscles, caus…" at bounding box center [550, 112] width 487 height 28
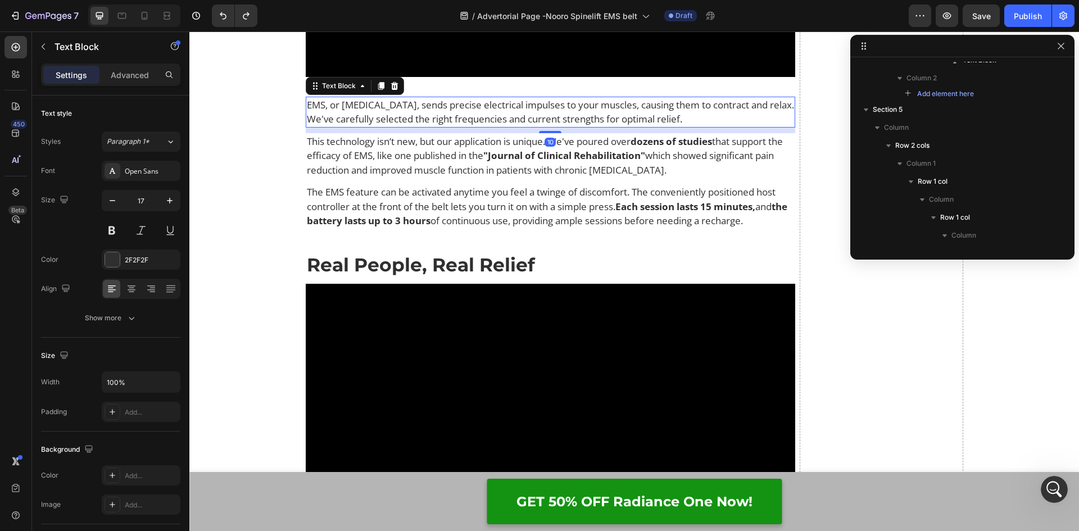
scroll to position [3170, 0]
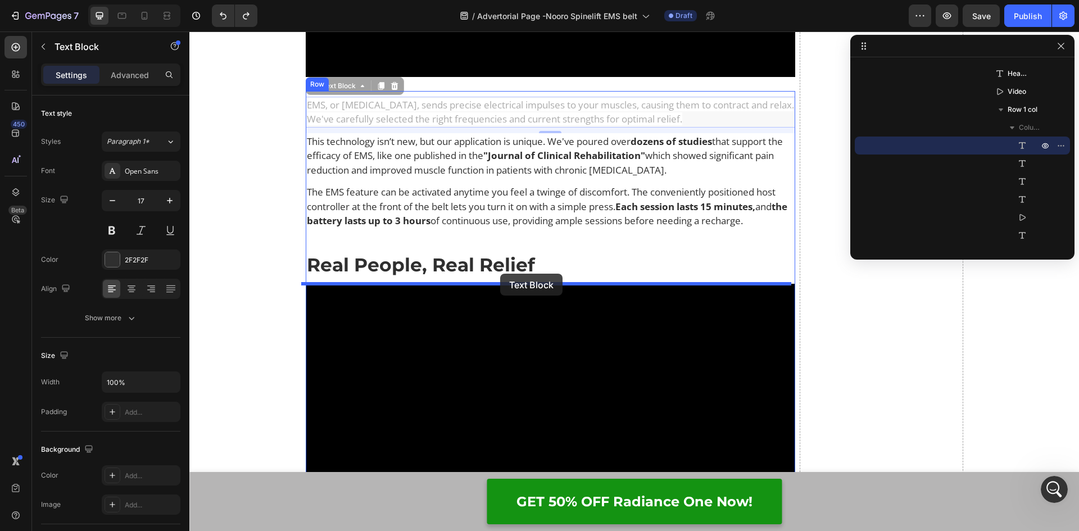
drag, startPoint x: 310, startPoint y: 88, endPoint x: 500, endPoint y: 274, distance: 265.3
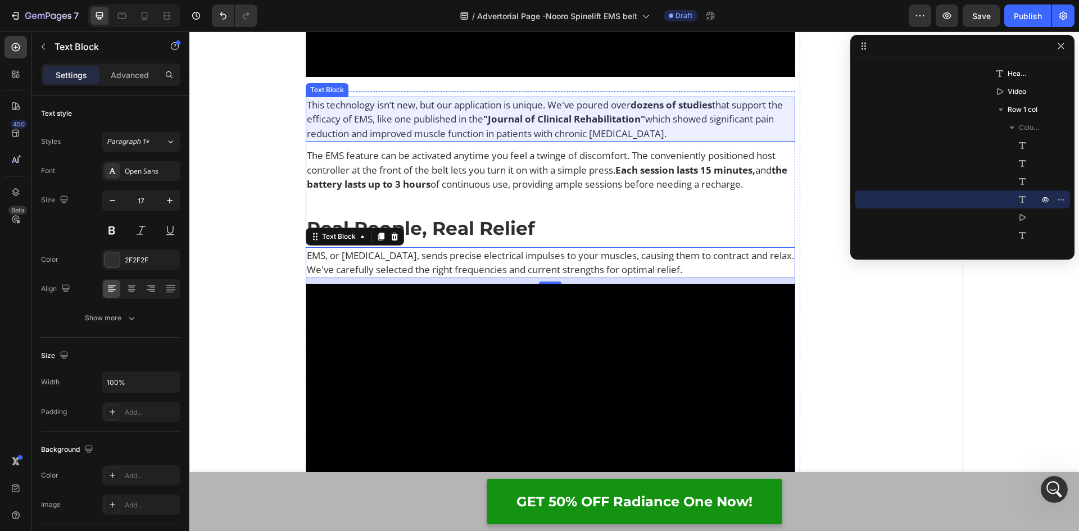
click at [422, 101] on span "This technology isn’t new, but our application is unique. We've poured over" at bounding box center [469, 104] width 324 height 13
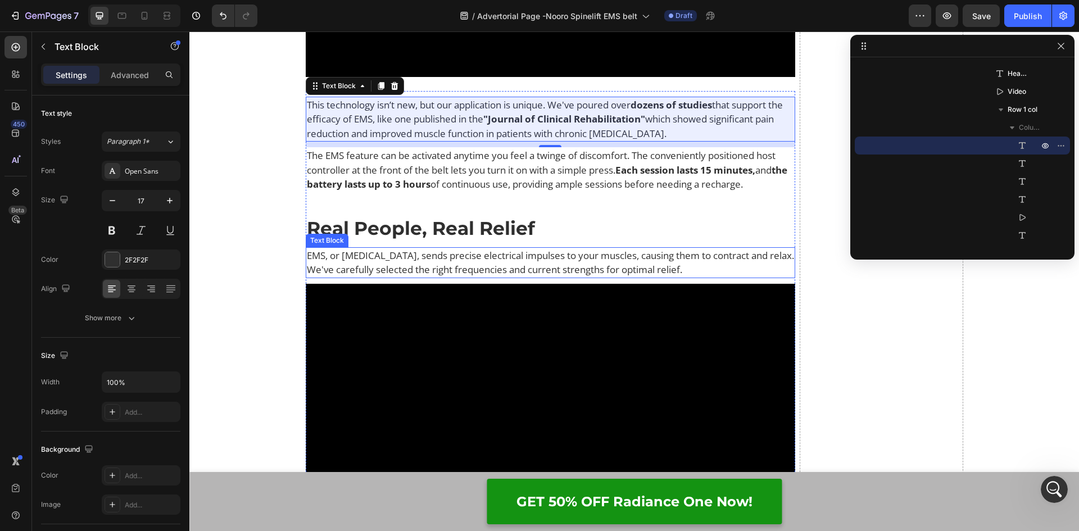
click at [494, 254] on span "EMS, or [MEDICAL_DATA], sends precise electrical impulses to your muscles, caus…" at bounding box center [550, 263] width 487 height 28
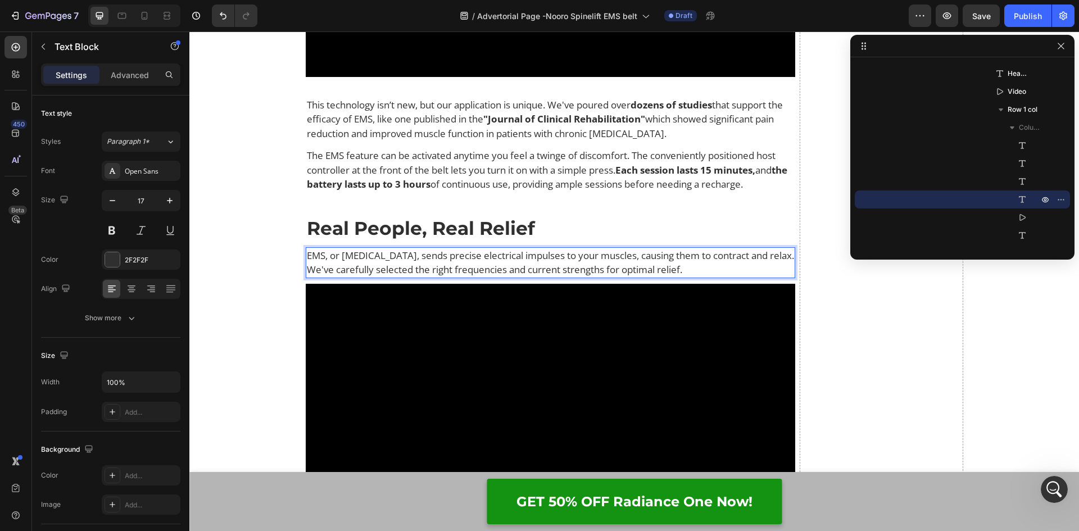
click at [768, 271] on p "EMS, or [MEDICAL_DATA], sends precise electrical impulses to your muscles, caus…" at bounding box center [551, 262] width 488 height 29
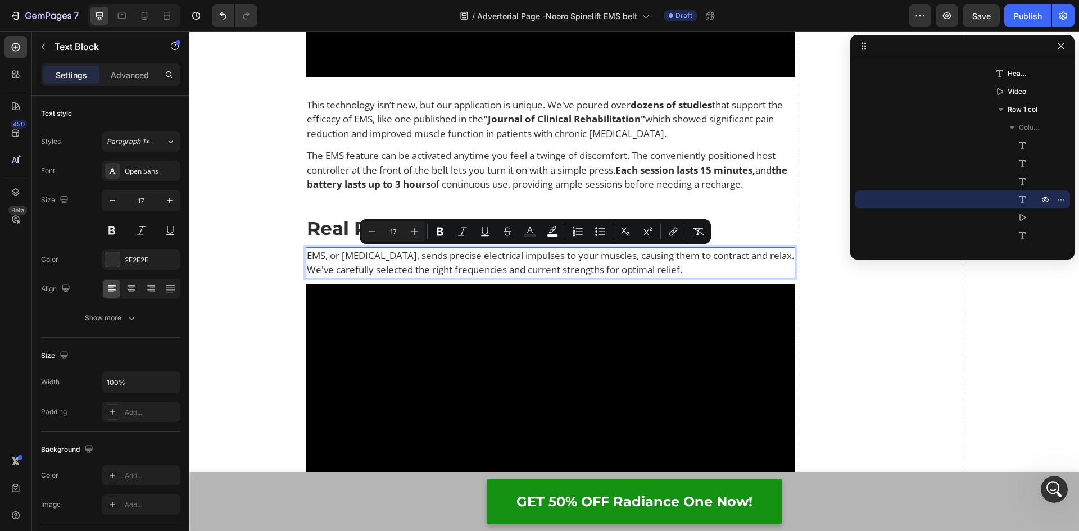
drag, startPoint x: 775, startPoint y: 270, endPoint x: 303, endPoint y: 257, distance: 472.6
click at [307, 257] on p "EMS, or [MEDICAL_DATA], sends precise electrical impulses to your muscles, caus…" at bounding box center [551, 262] width 488 height 29
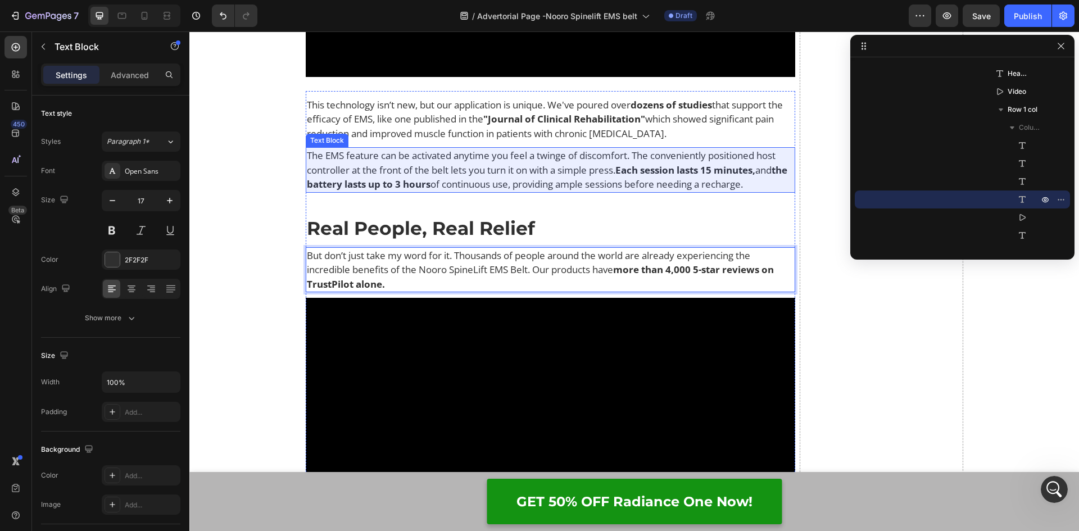
click at [445, 167] on span "The EMS feature can be activated anytime you feel a twinge of discomfort. The c…" at bounding box center [541, 163] width 468 height 28
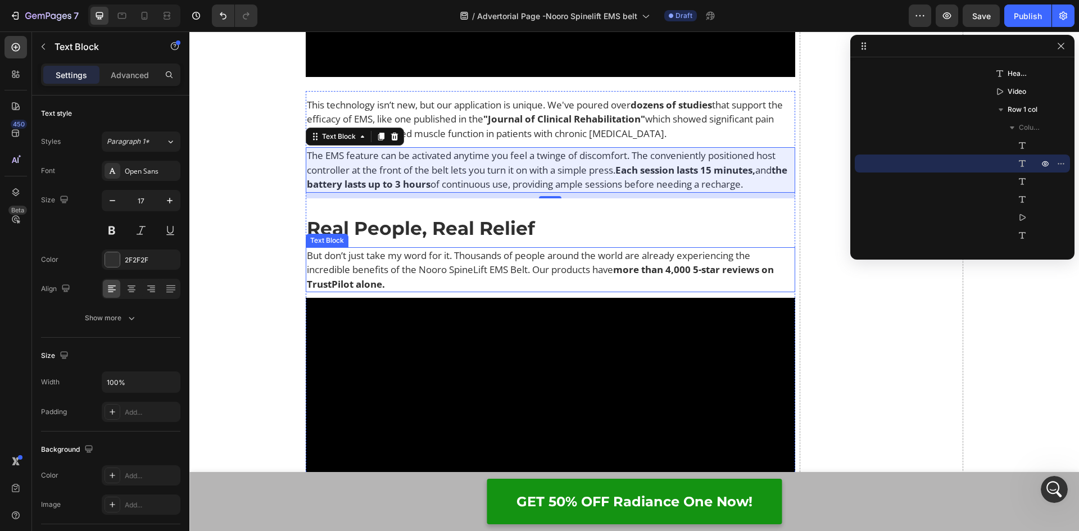
click at [426, 263] on span "But don’t just take my word for it. Thousands of people around the world are al…" at bounding box center [528, 263] width 443 height 28
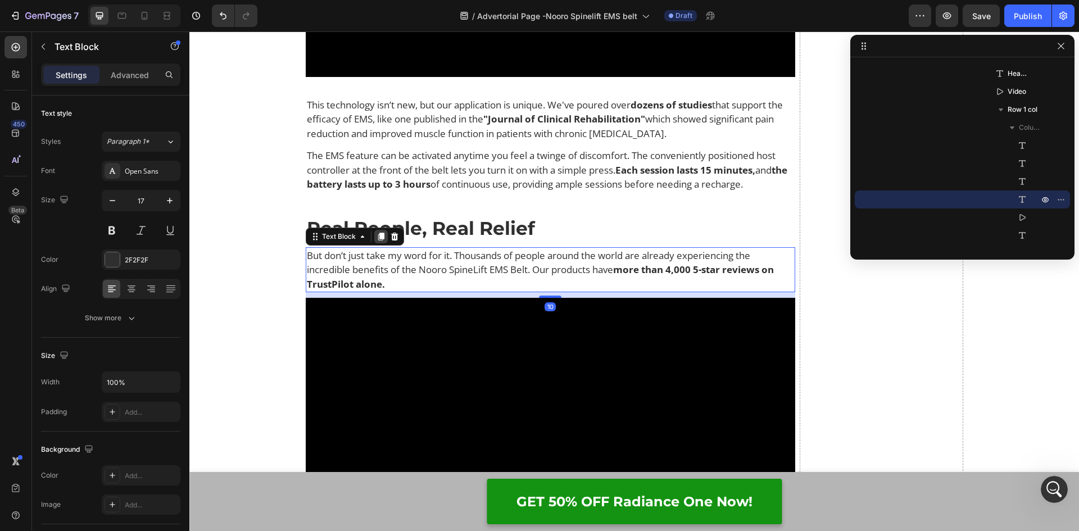
click at [377, 236] on icon at bounding box center [380, 237] width 6 height 8
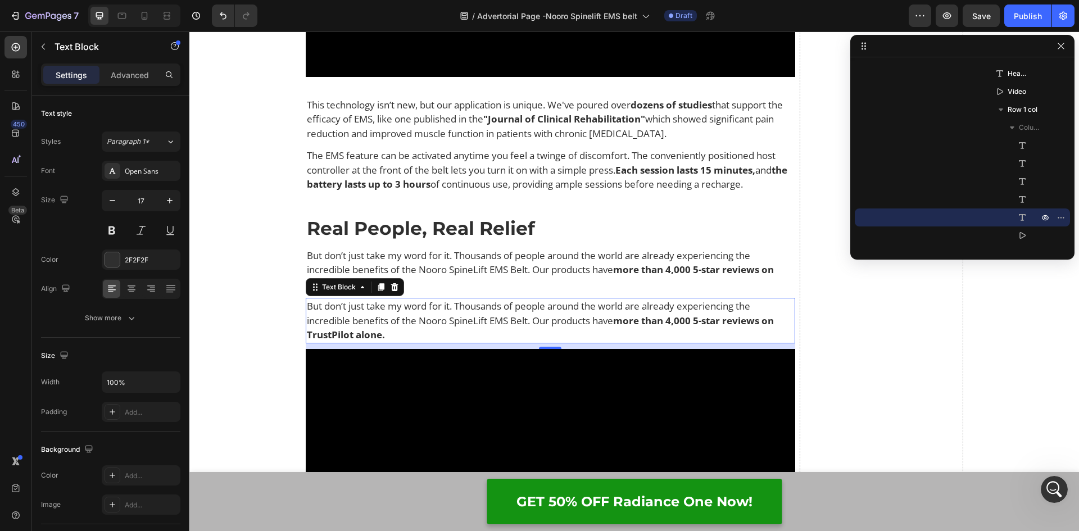
click at [389, 335] on p "But don’t just take my word for it. Thousands of people around the world are al…" at bounding box center [551, 320] width 488 height 43
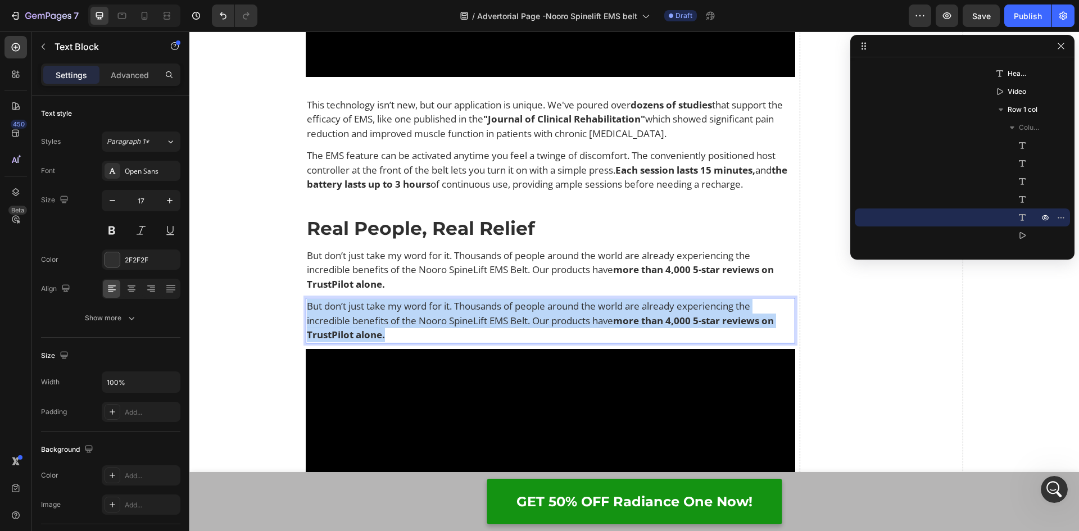
drag, startPoint x: 394, startPoint y: 333, endPoint x: 302, endPoint y: 309, distance: 95.1
click at [307, 309] on p "But don’t just take my word for it. Thousands of people around the world are al…" at bounding box center [551, 320] width 488 height 43
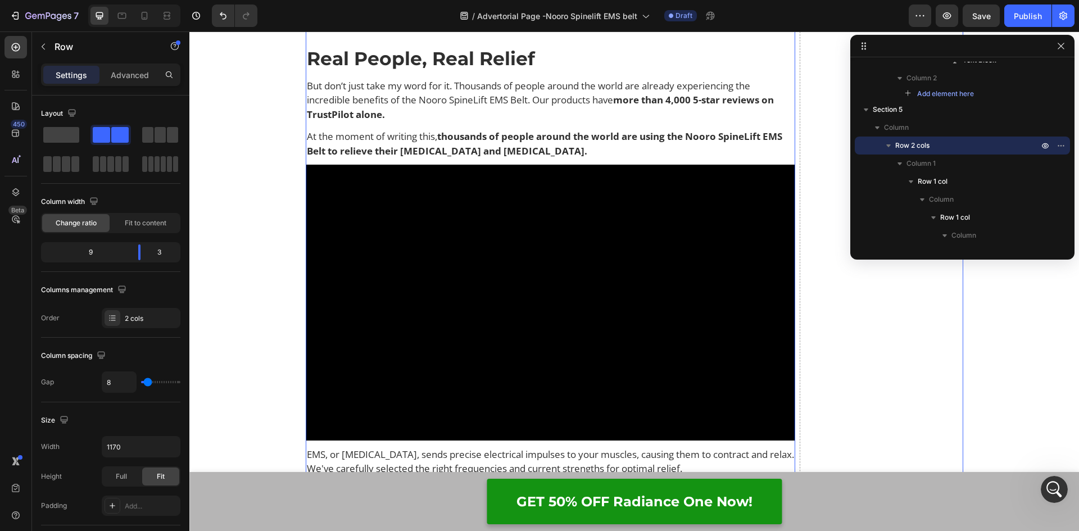
scroll to position [6733, 0]
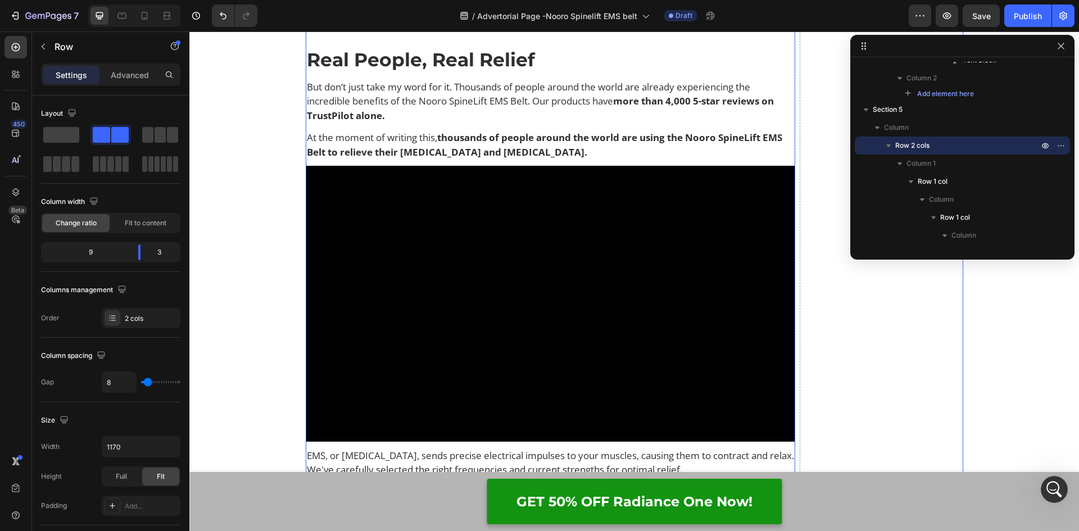
click at [417, 305] on video at bounding box center [551, 303] width 490 height 275
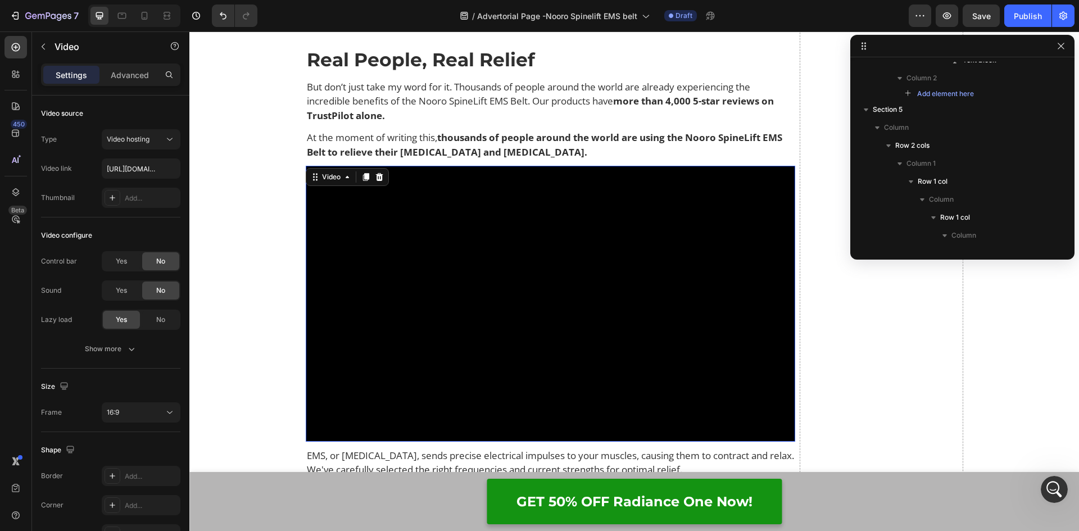
scroll to position [3260, 0]
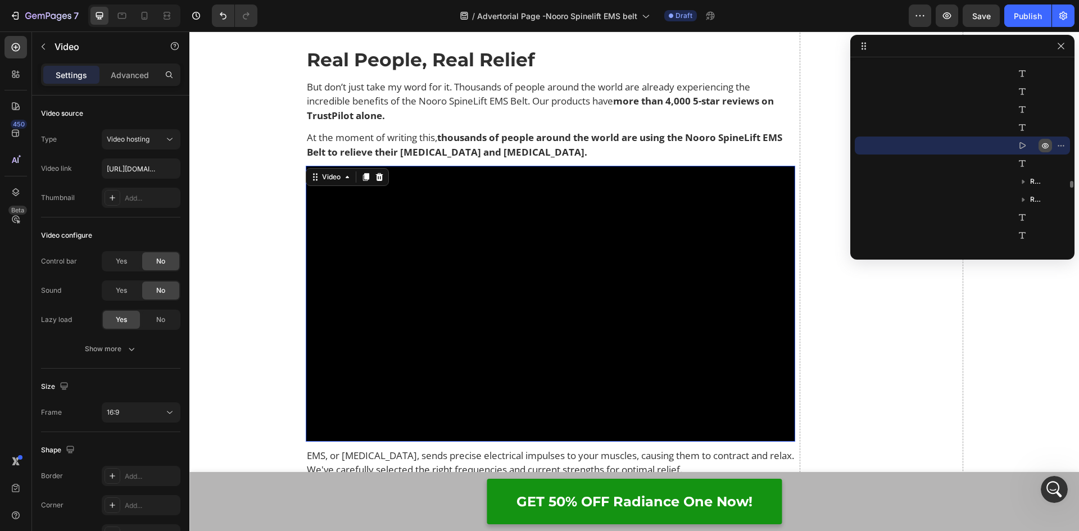
click at [1041, 142] on icon "button" at bounding box center [1044, 145] width 9 height 9
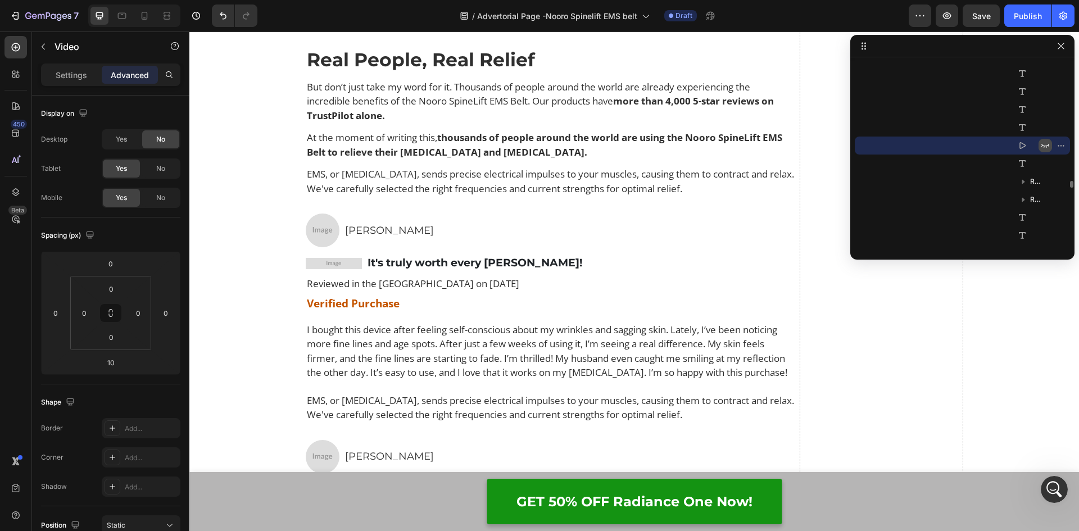
click at [1042, 143] on icon "button" at bounding box center [1044, 145] width 9 height 9
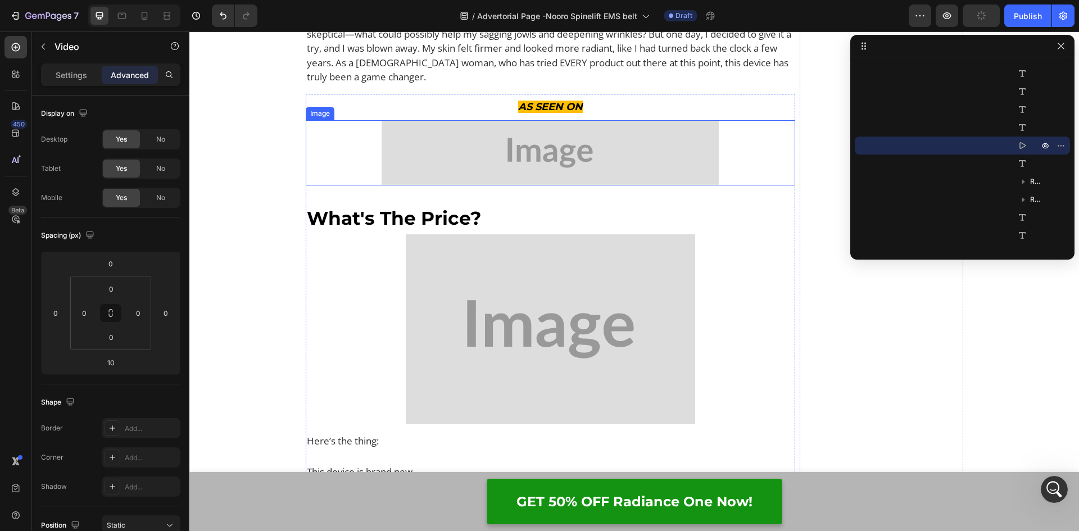
scroll to position [8250, 0]
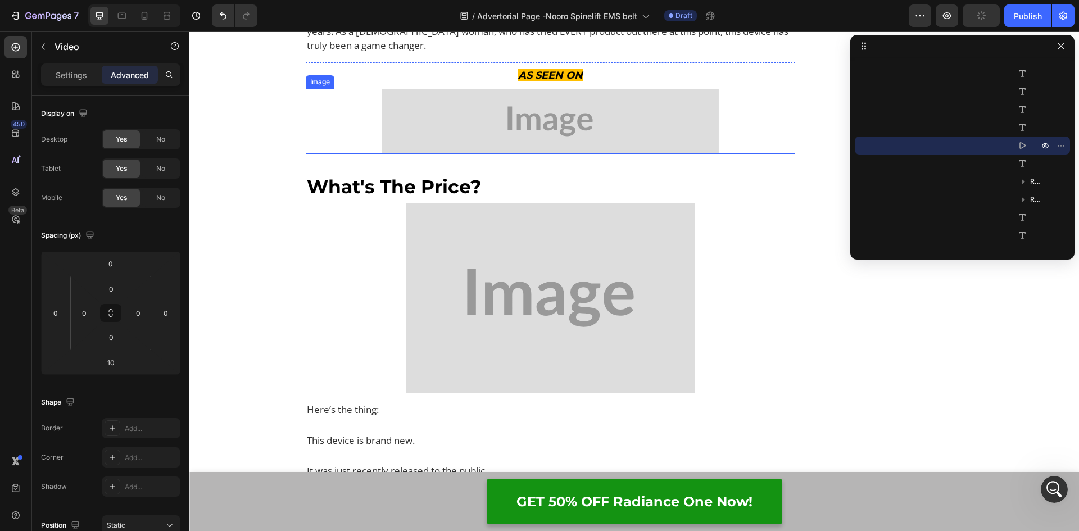
click at [501, 154] on img at bounding box center [549, 121] width 337 height 65
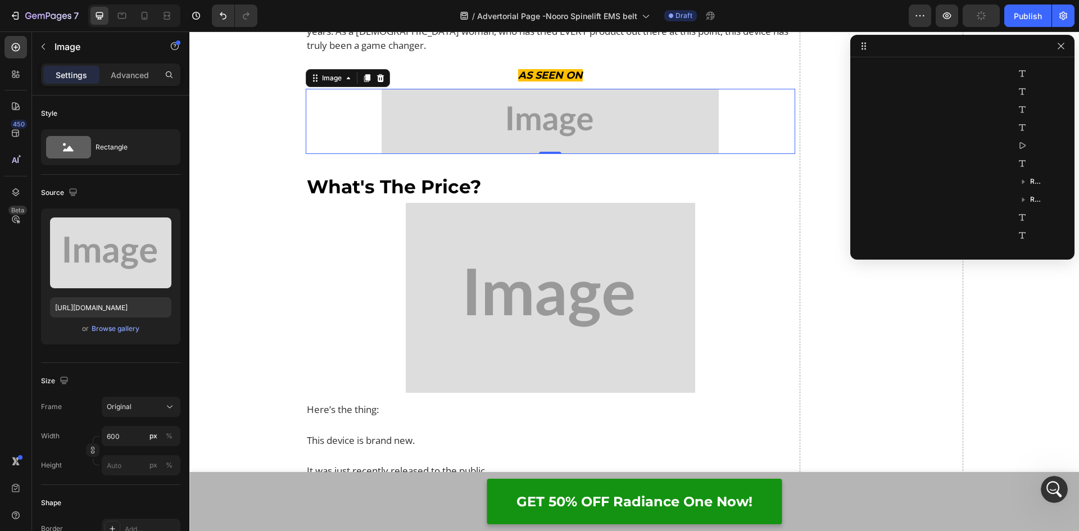
scroll to position [4482, 0]
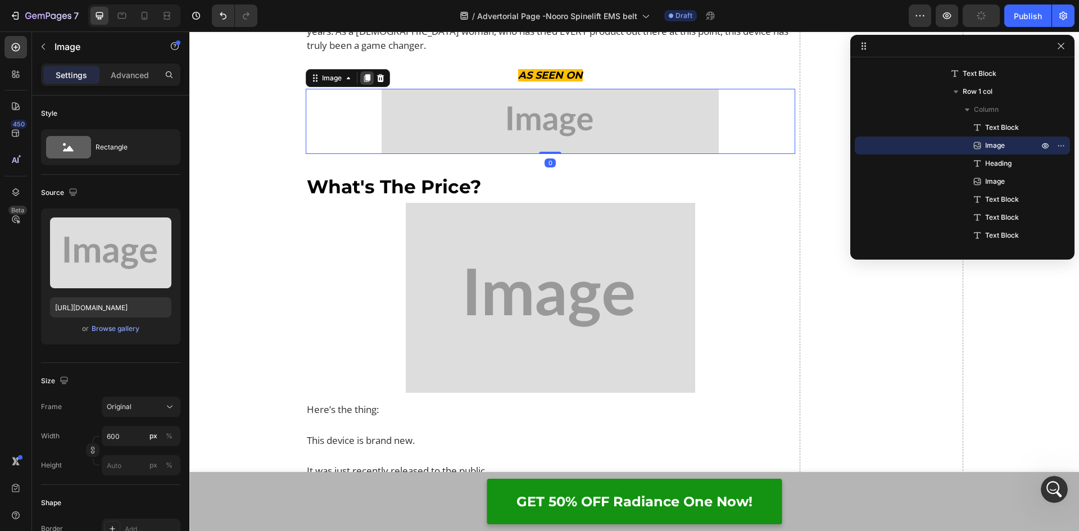
click at [364, 83] on icon at bounding box center [366, 79] width 6 height 8
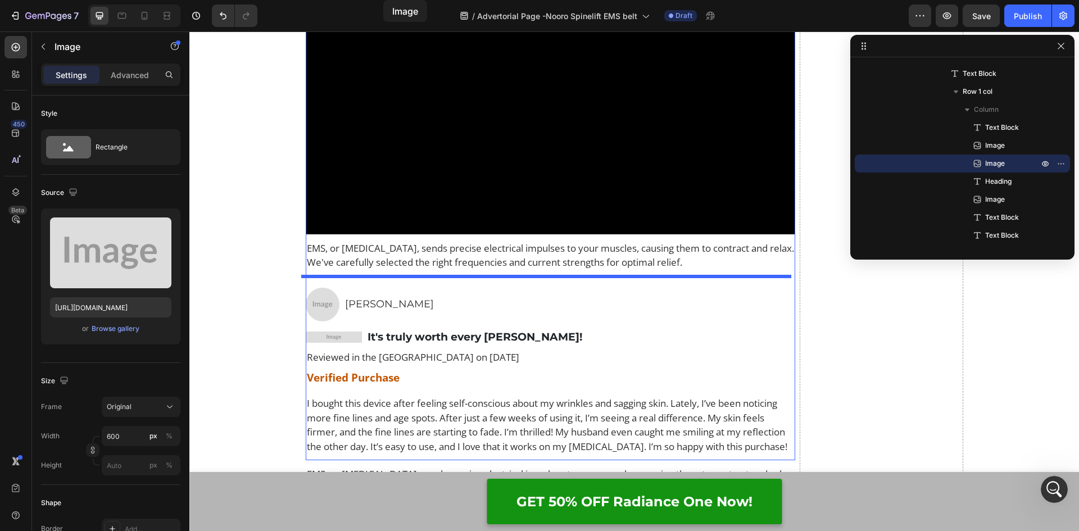
scroll to position [6761, 0]
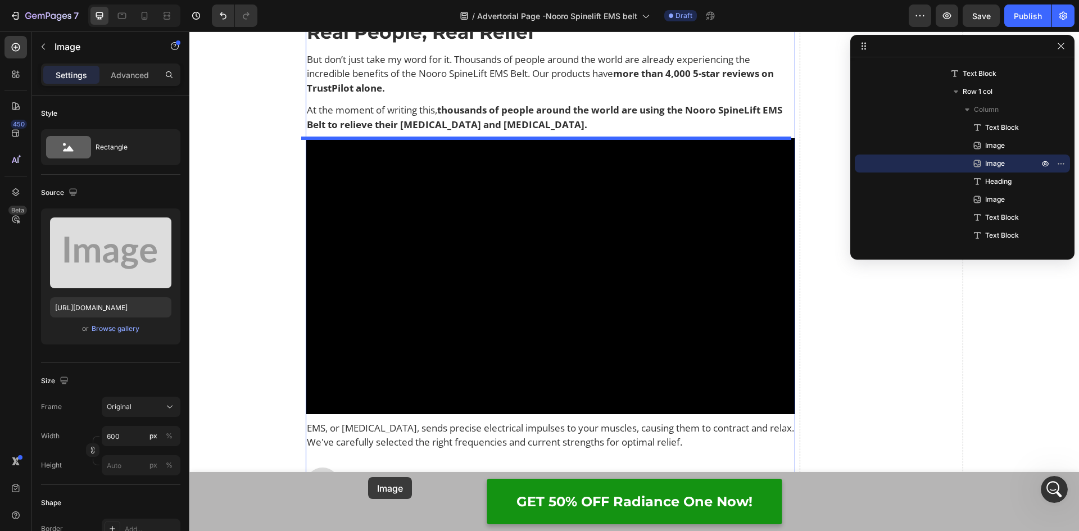
drag, startPoint x: 312, startPoint y: 224, endPoint x: 882, endPoint y: 390, distance: 593.2
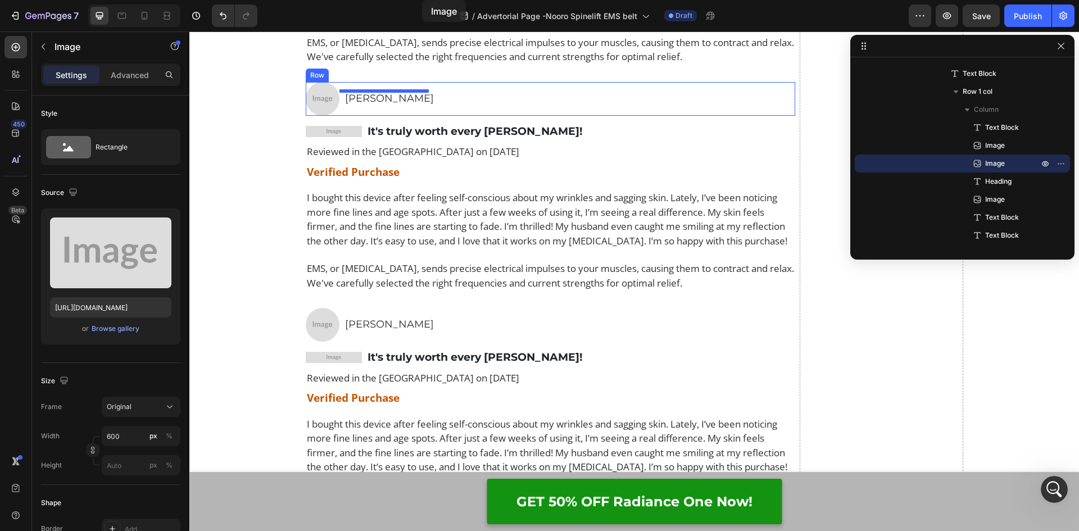
scroll to position [7019, 0]
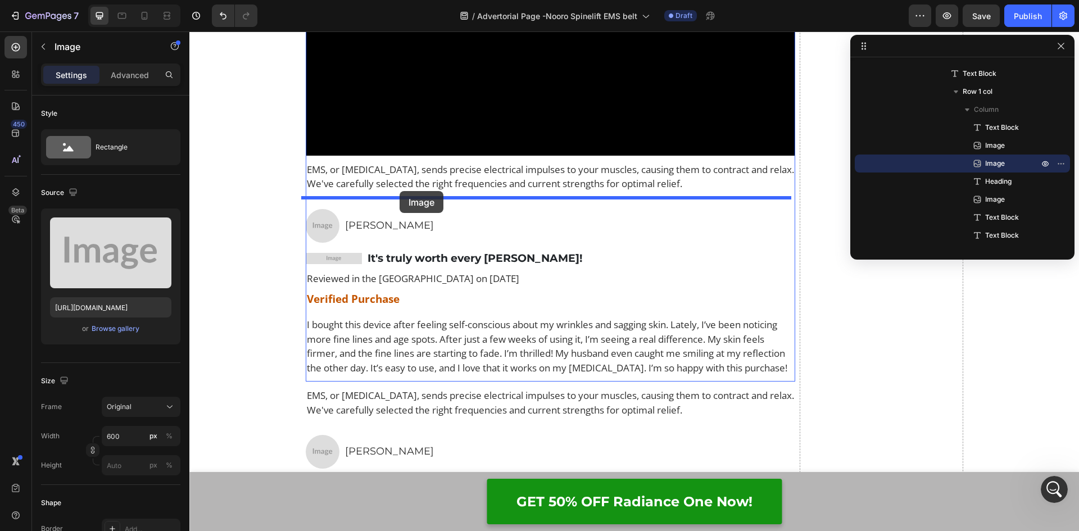
drag, startPoint x: 310, startPoint y: 192, endPoint x: 399, endPoint y: 191, distance: 89.9
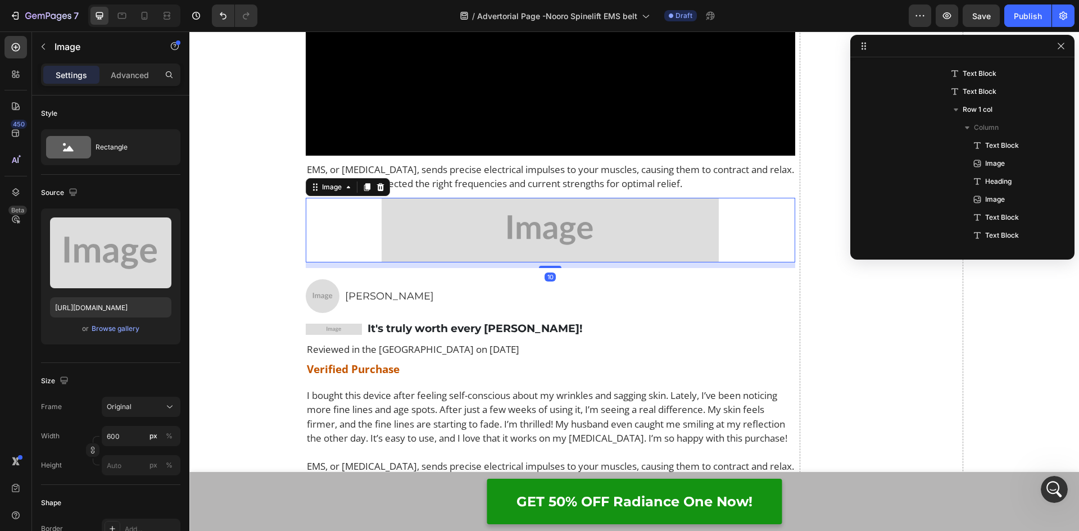
click at [613, 237] on img at bounding box center [549, 230] width 337 height 65
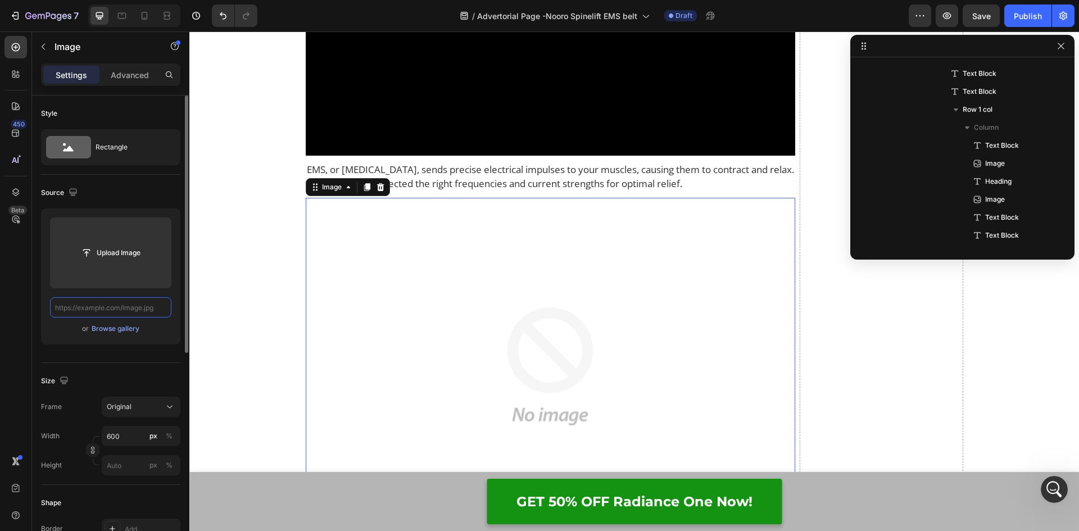
scroll to position [0, 0]
paste input "https://www.trustpilot.com/review/nooro-us.com?utm_medium=trustbox&utm_source=M…"
type input "https://www.trustpilot.com/review/nooro-us.com?utm_medium=trustbox&utm_source=M…"
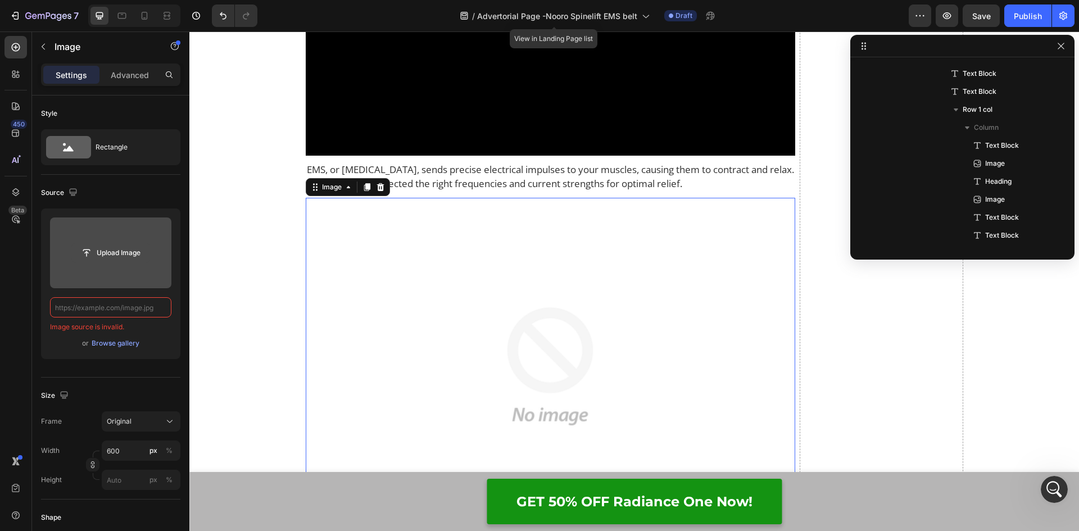
click at [98, 252] on input "file" at bounding box center [111, 252] width 78 height 19
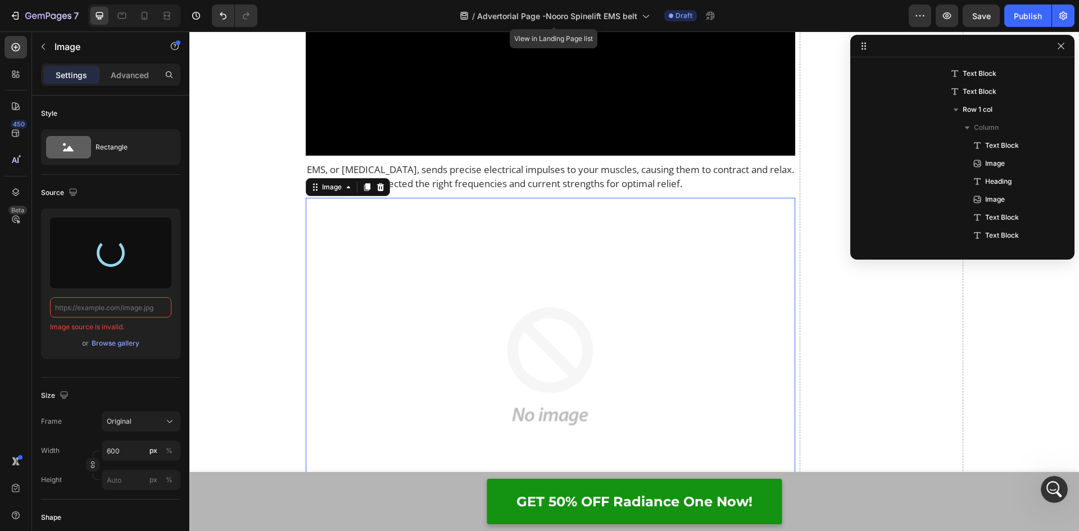
type input "https://cdn.shopify.com/s/files/1/0942/6210/0254/files/gempages_574997886777951…"
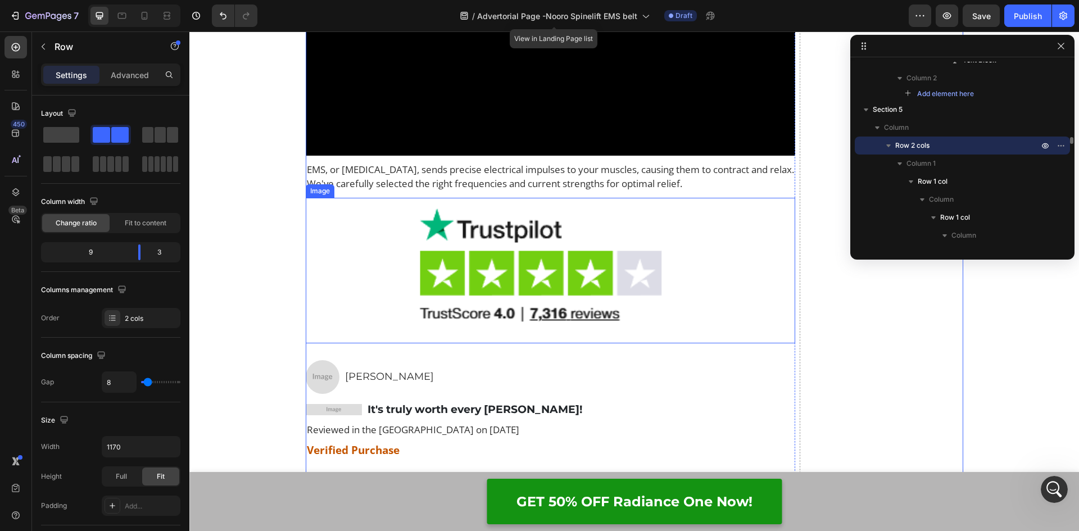
click at [584, 278] on img at bounding box center [549, 270] width 337 height 145
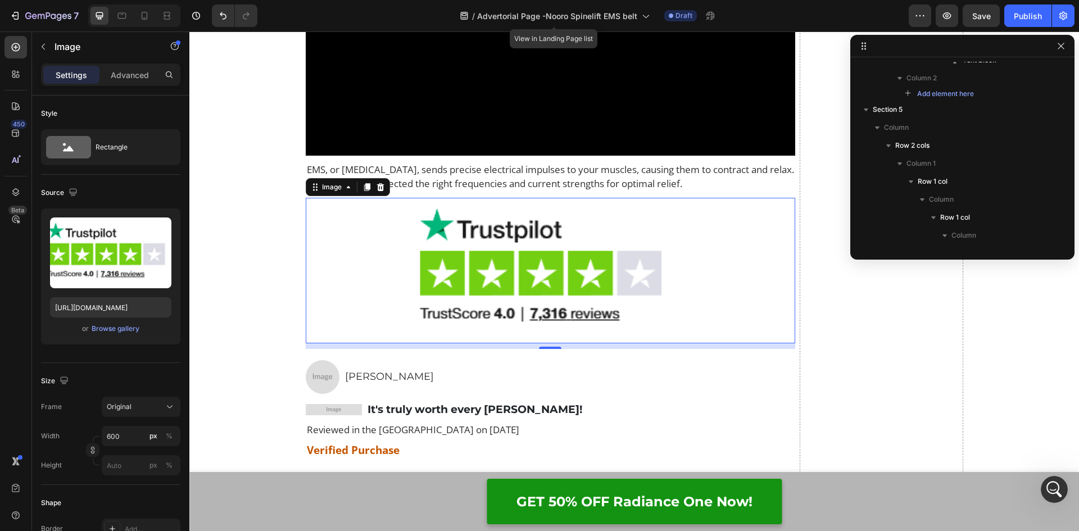
click at [584, 278] on img at bounding box center [549, 270] width 337 height 145
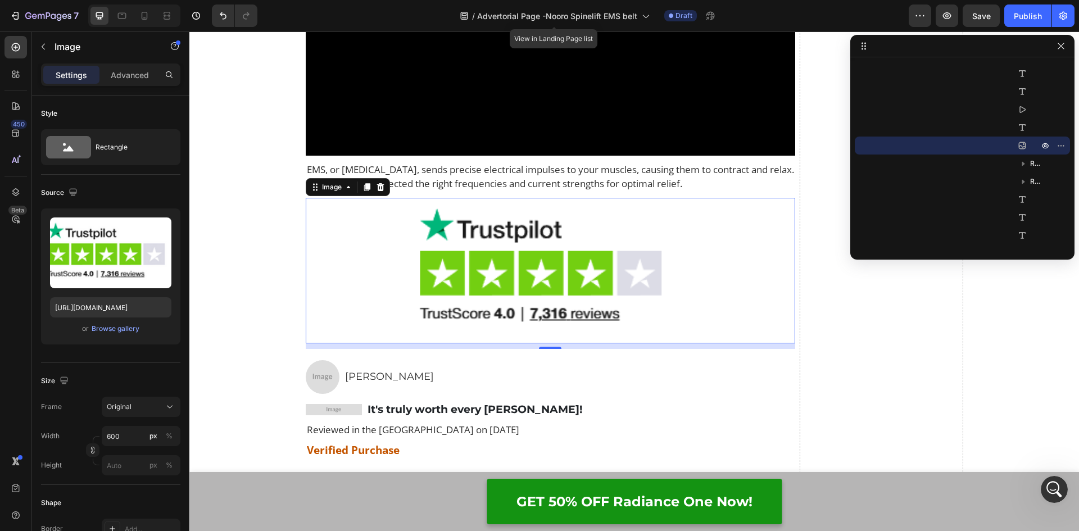
click at [457, 288] on img at bounding box center [549, 270] width 337 height 145
click at [113, 435] on input "600" at bounding box center [141, 436] width 79 height 20
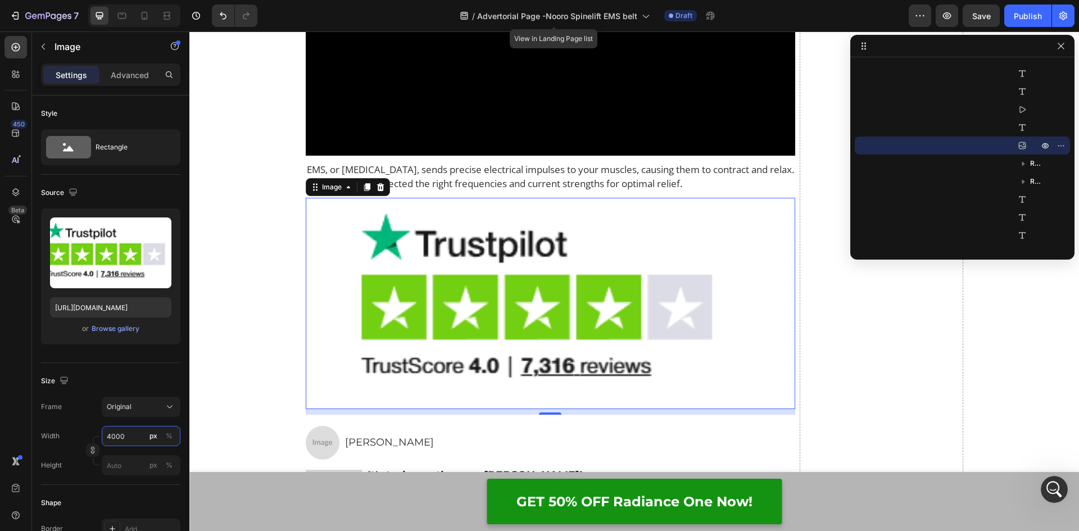
type input "400"
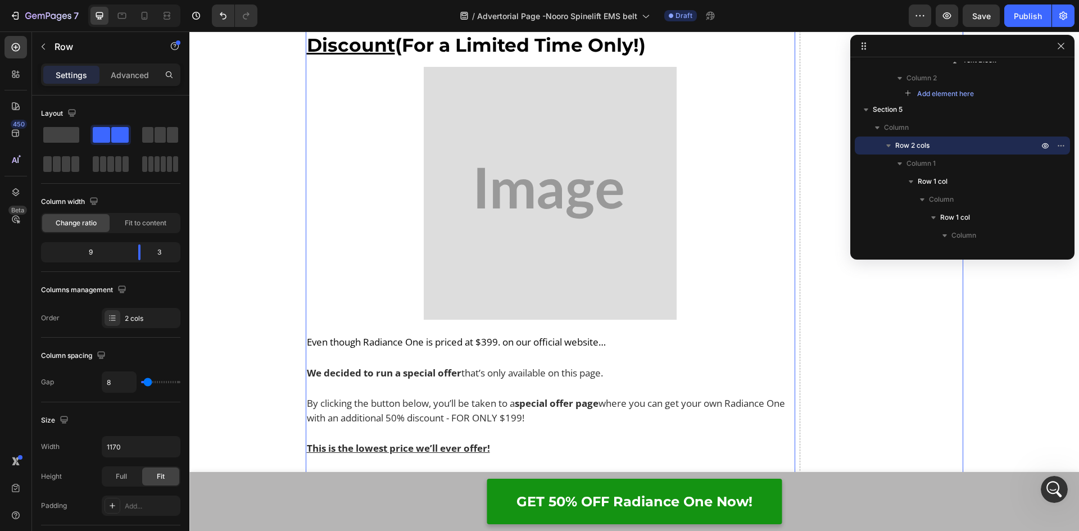
scroll to position [9195, 0]
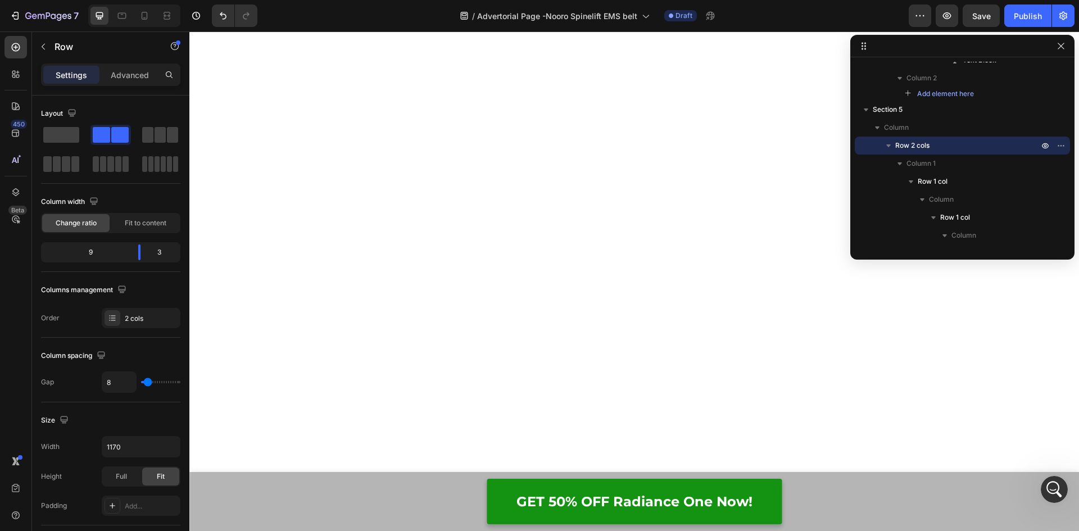
click at [1057, 45] on icon "button" at bounding box center [1060, 46] width 9 height 9
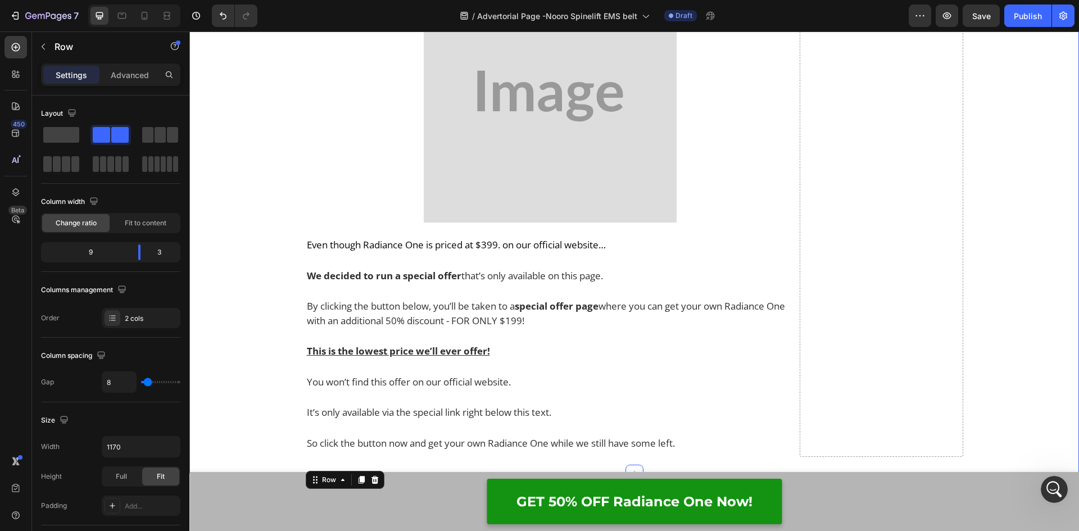
scroll to position [9547, 0]
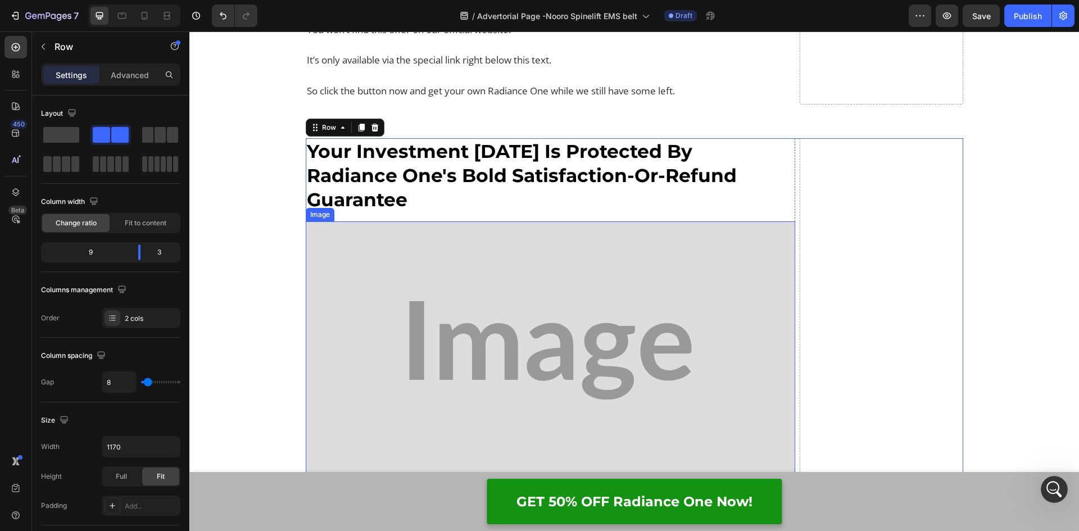
click at [402, 334] on img at bounding box center [551, 350] width 490 height 258
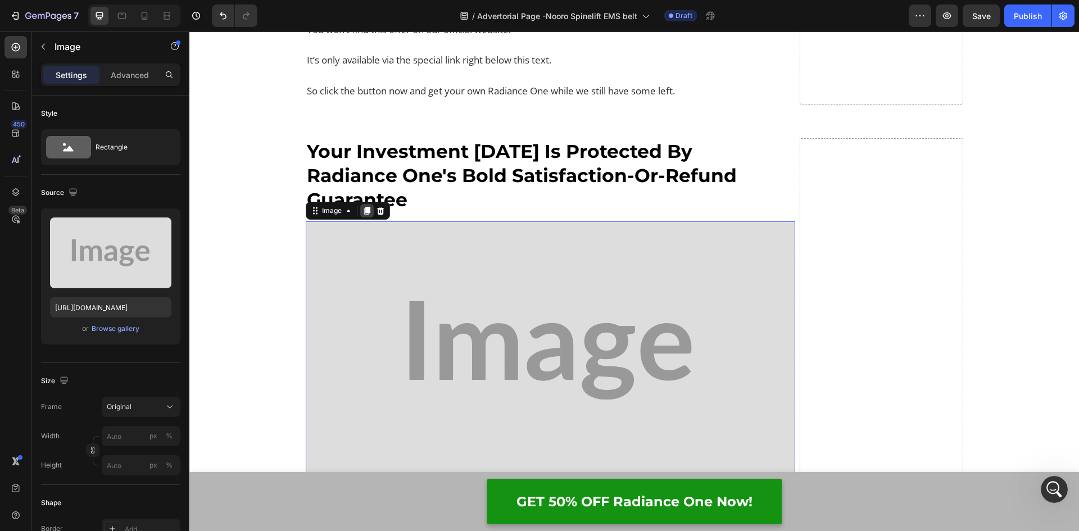
click at [365, 215] on icon at bounding box center [366, 211] width 6 height 8
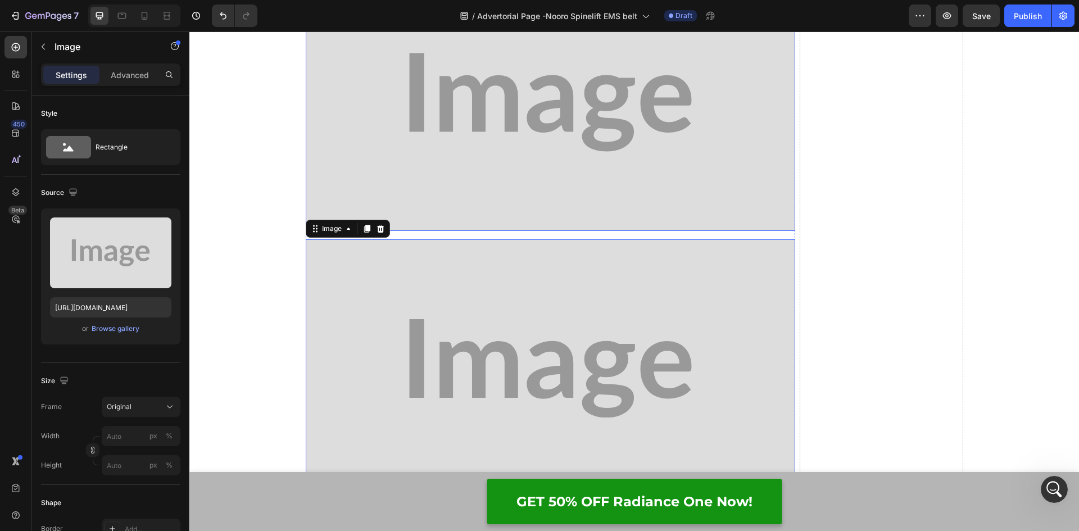
scroll to position [9826, 0]
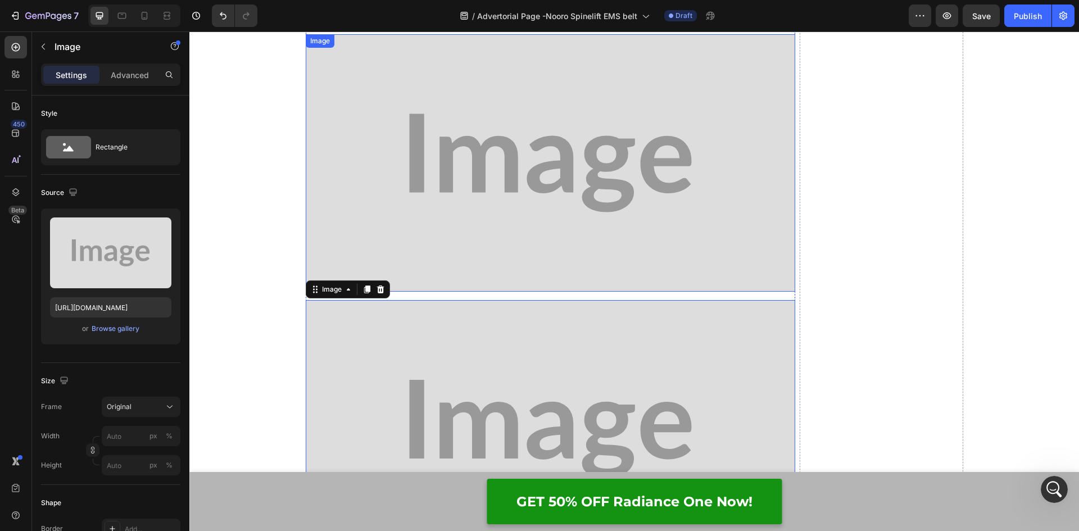
click at [347, 202] on img at bounding box center [551, 163] width 490 height 258
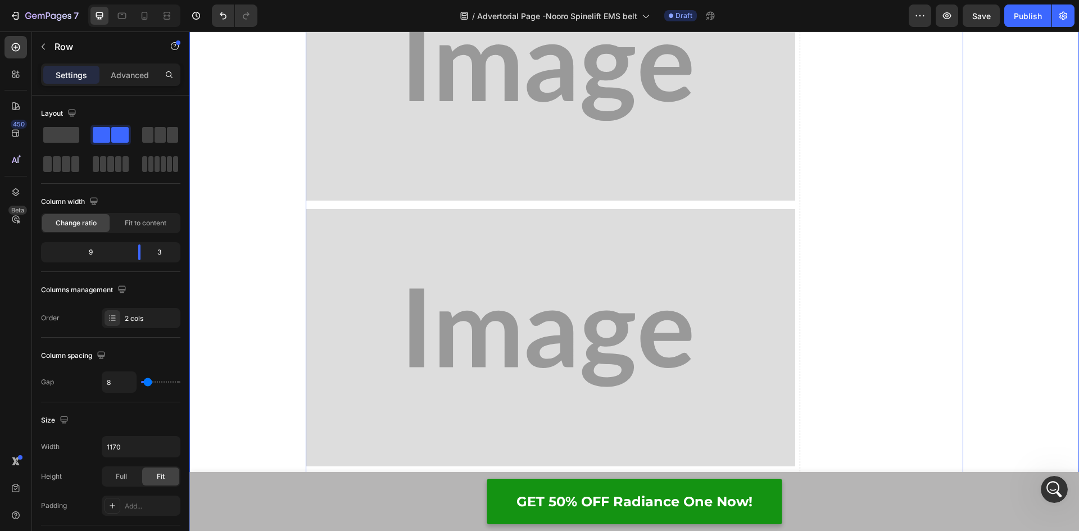
scroll to position [9662, 0]
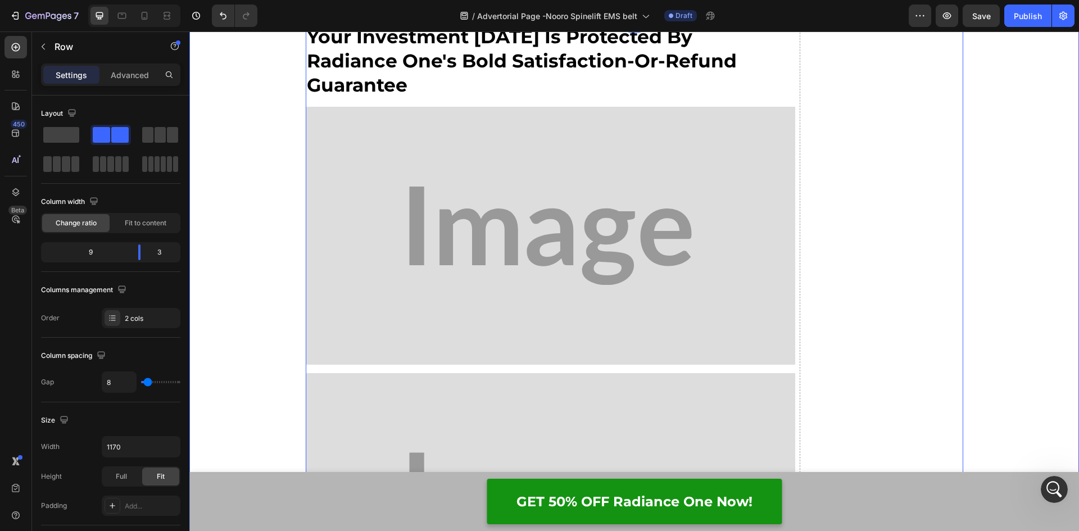
click at [331, 231] on img at bounding box center [551, 236] width 490 height 258
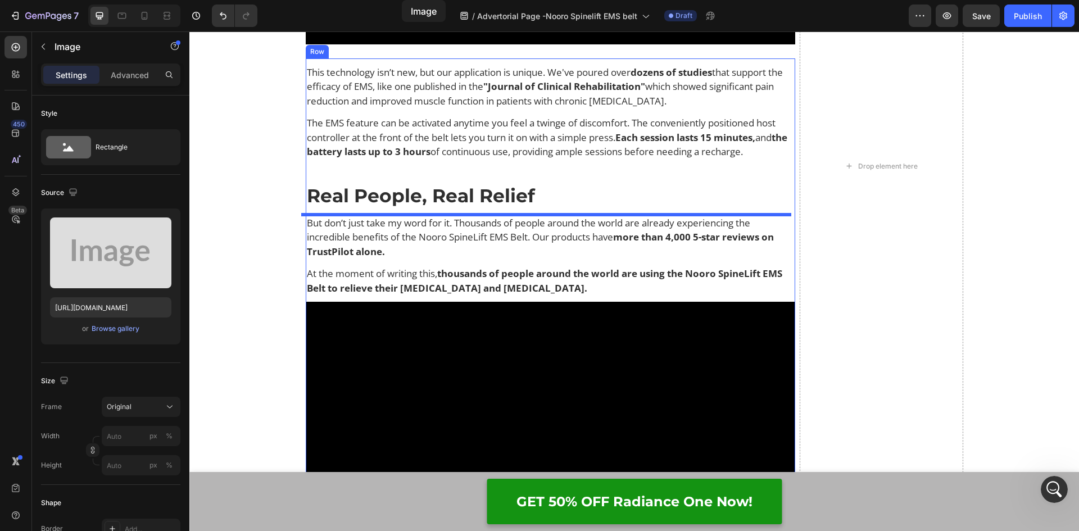
scroll to position [6590, 0]
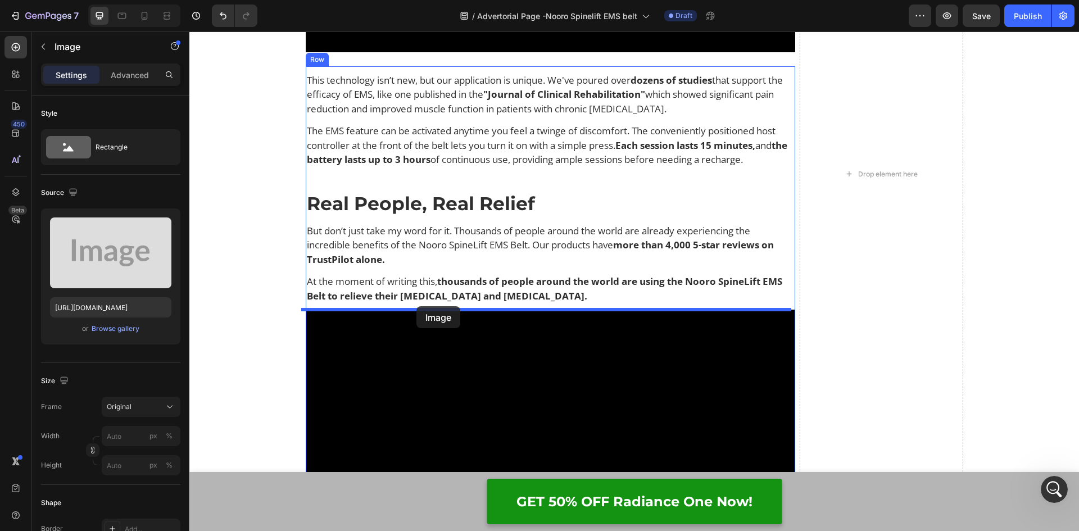
drag, startPoint x: 312, startPoint y: 192, endPoint x: 416, endPoint y: 306, distance: 154.7
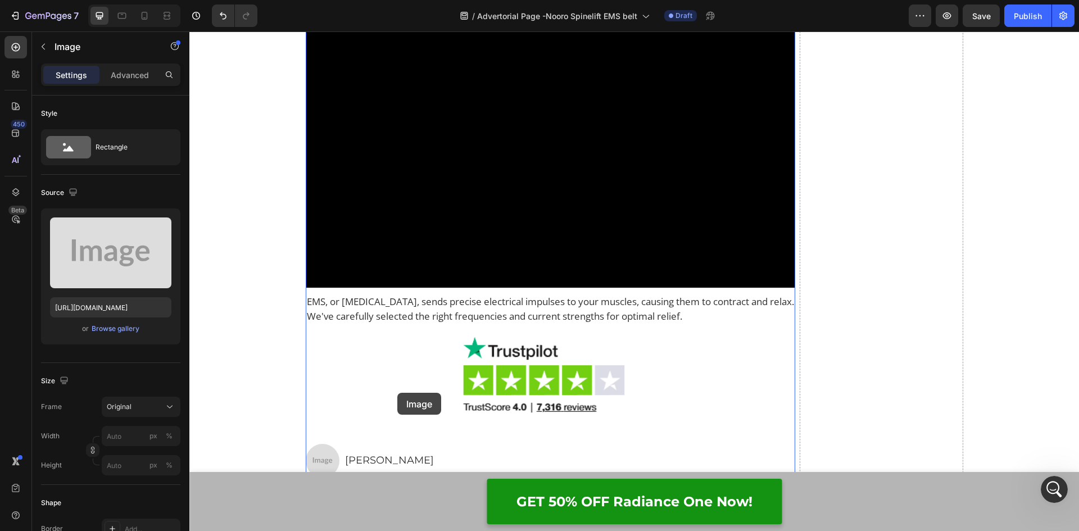
scroll to position [7265, 0]
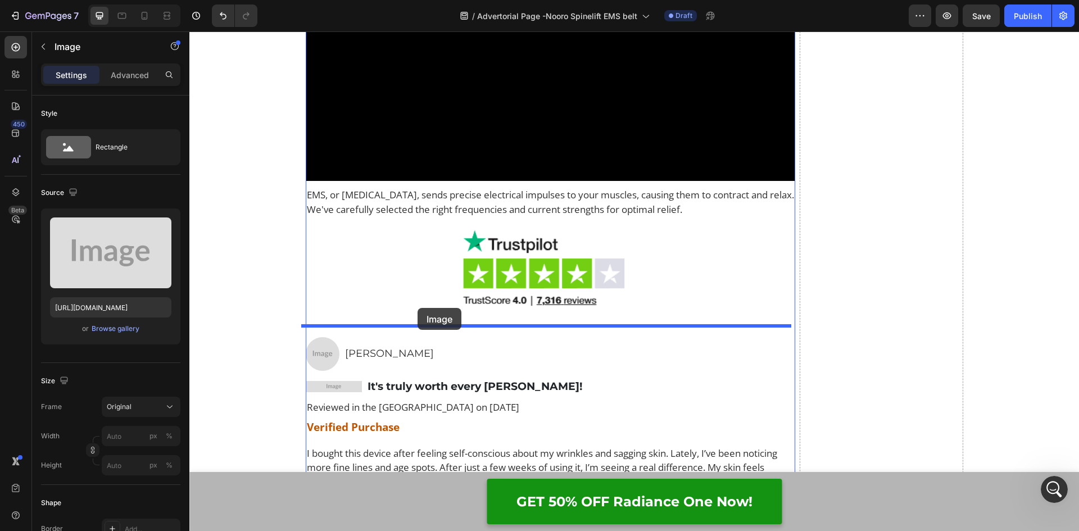
drag, startPoint x: 311, startPoint y: 143, endPoint x: 417, endPoint y: 308, distance: 195.9
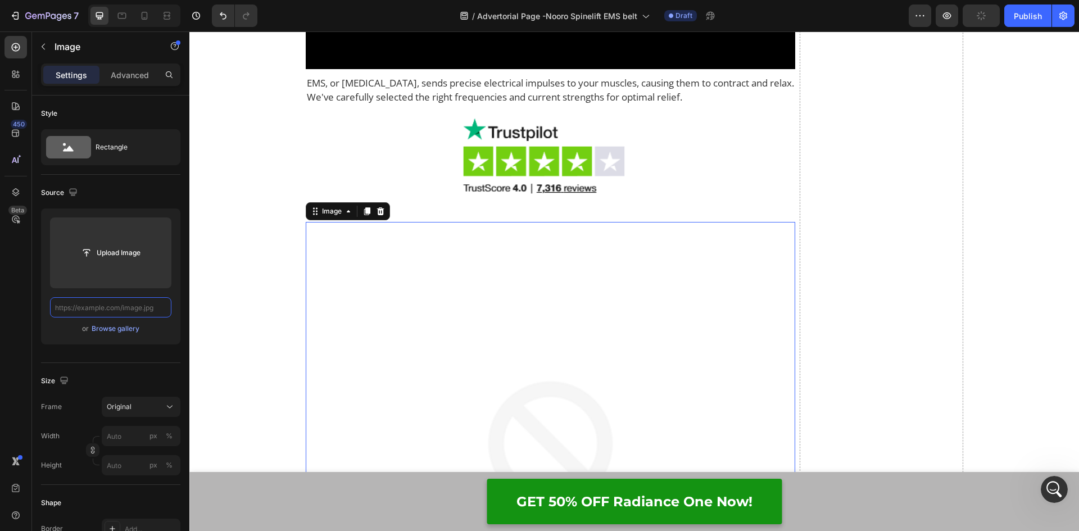
scroll to position [0, 0]
paste input "https://assets.checkoutchamp.com/0fae3c70-45dd-11ee-86e4-45d907ee05ed/172295457…"
type input "https://assets.checkoutchamp.com/0fae3c70-45dd-11ee-86e4-45d907ee05ed/172295457…"
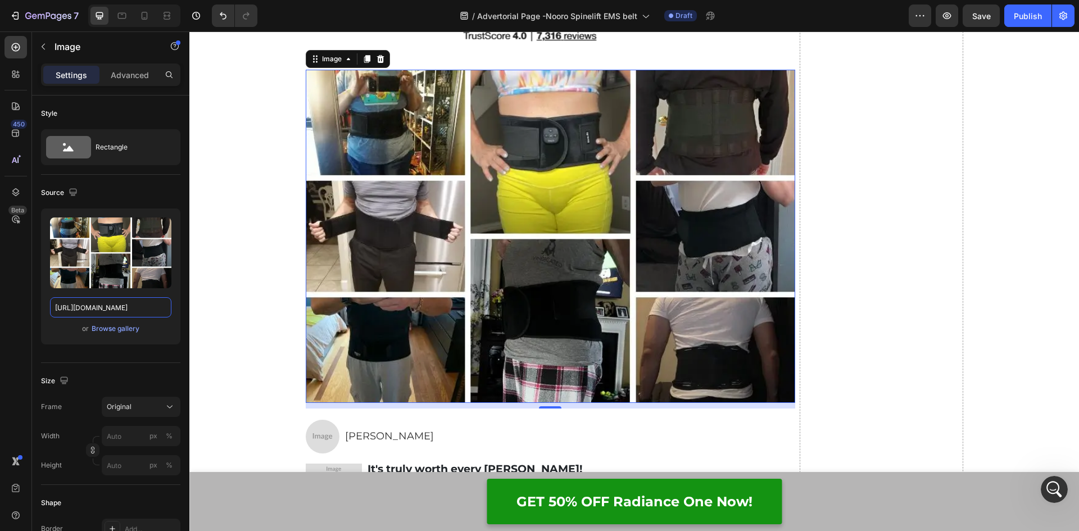
scroll to position [7274, 0]
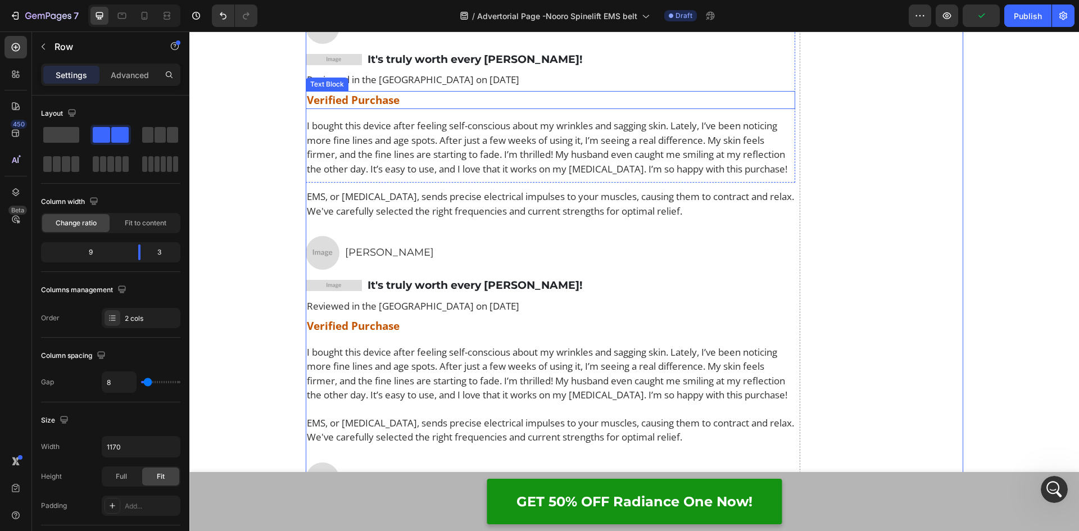
scroll to position [7611, 0]
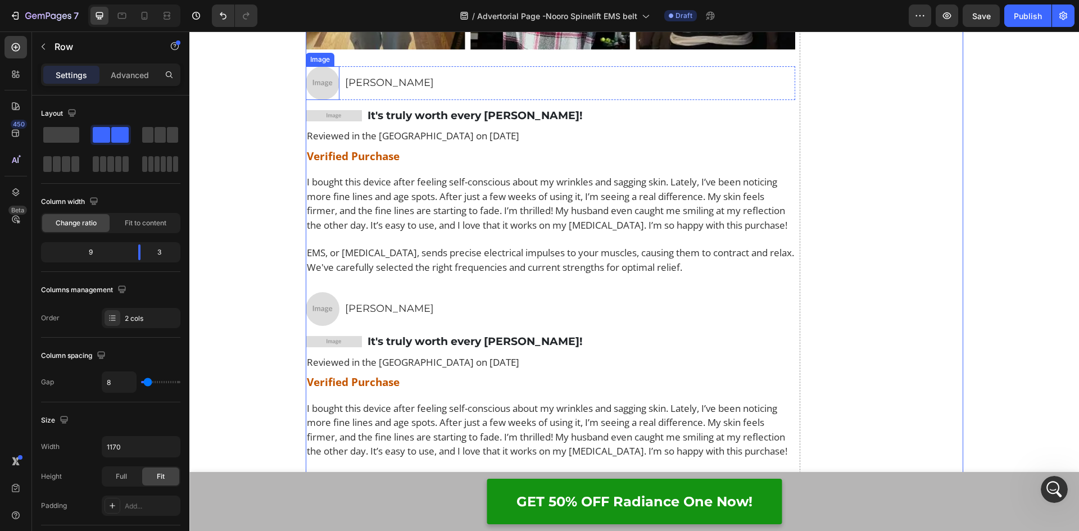
click at [330, 86] on img at bounding box center [323, 83] width 34 height 34
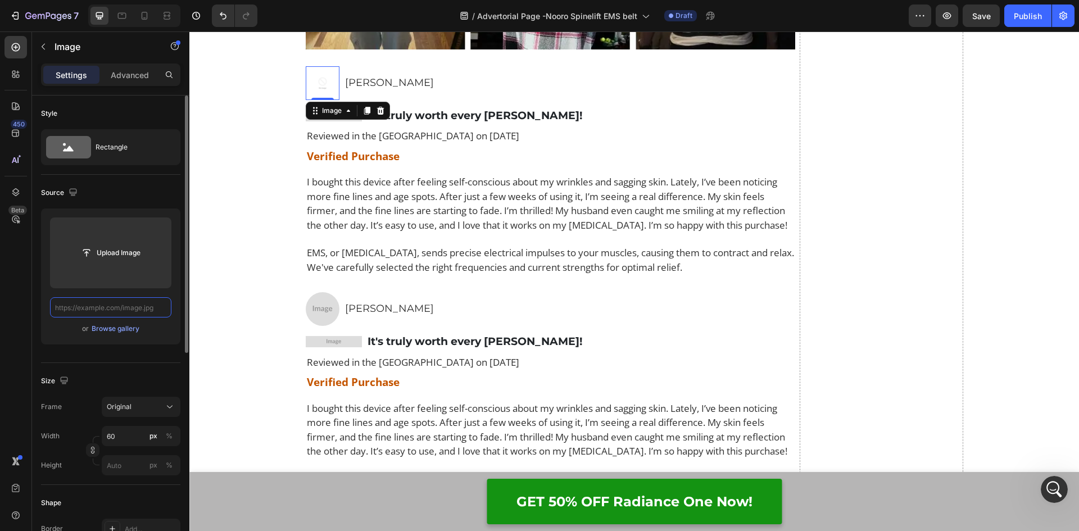
scroll to position [0, 0]
paste input "https://assets.checkoutchamp.com/6268c110-51ef-11ee-829f-ebd76c9929a3/171958611…"
type input "https://assets.checkoutchamp.com/6268c110-51ef-11ee-829f-ebd76c9929a3/171958611…"
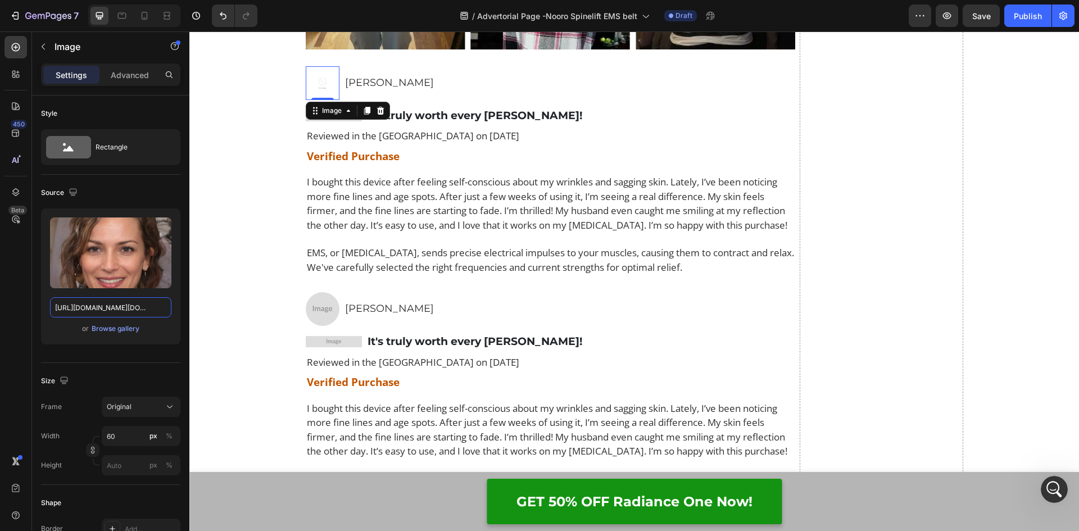
scroll to position [0, 280]
click at [456, 73] on div "Image 0 Charlotte LaCroix Heading Row" at bounding box center [551, 83] width 490 height 34
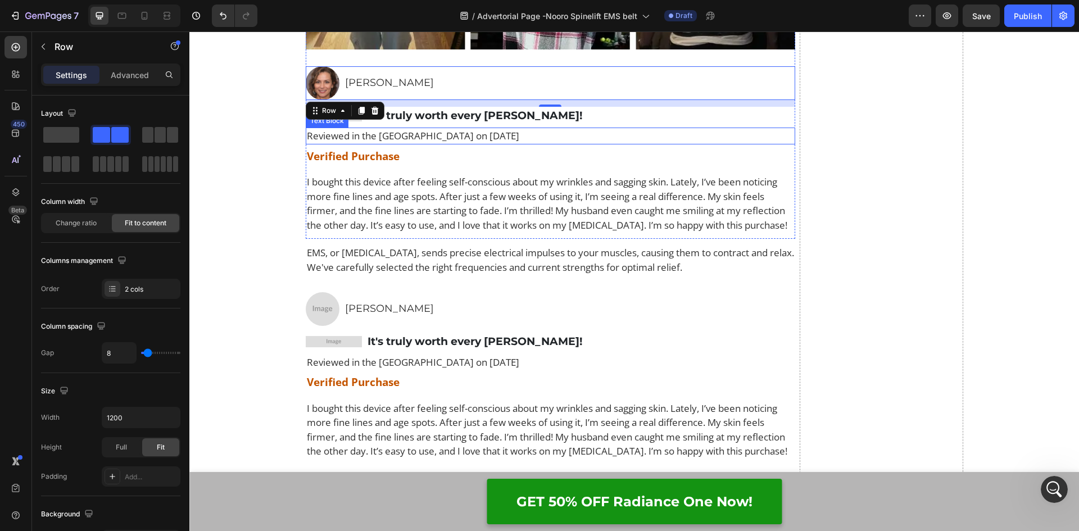
click at [455, 135] on p "Reviewed in the [GEOGRAPHIC_DATA] on [DATE]" at bounding box center [551, 136] width 488 height 15
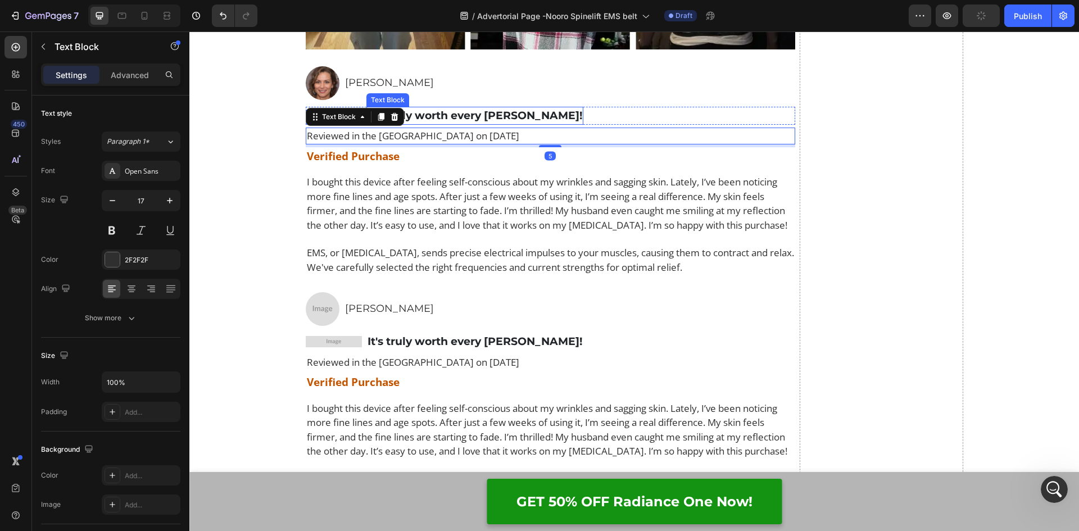
click at [603, 108] on div "Image It's truly worth every penny! Text Block Row" at bounding box center [551, 116] width 490 height 19
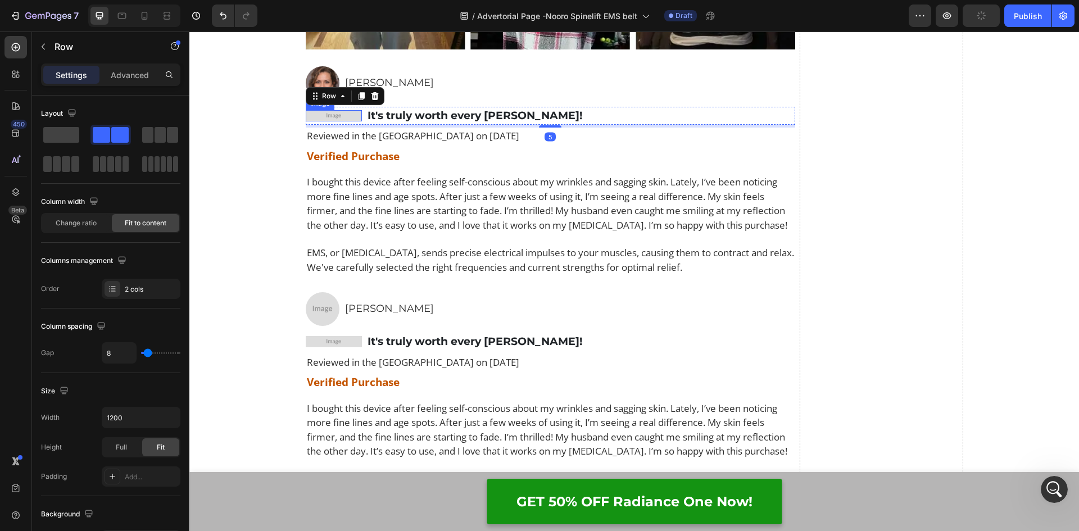
click at [331, 111] on img at bounding box center [334, 115] width 56 height 11
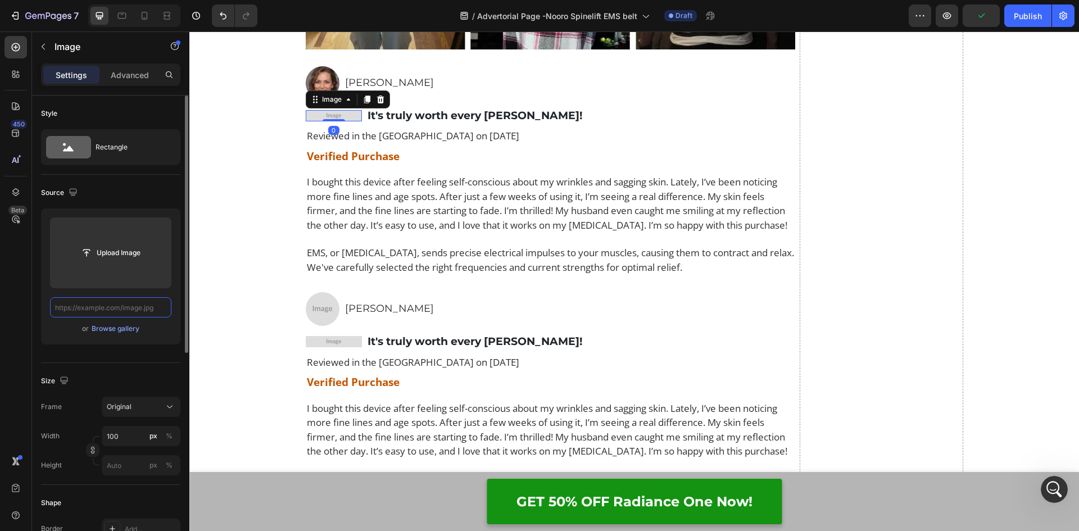
scroll to position [0, 0]
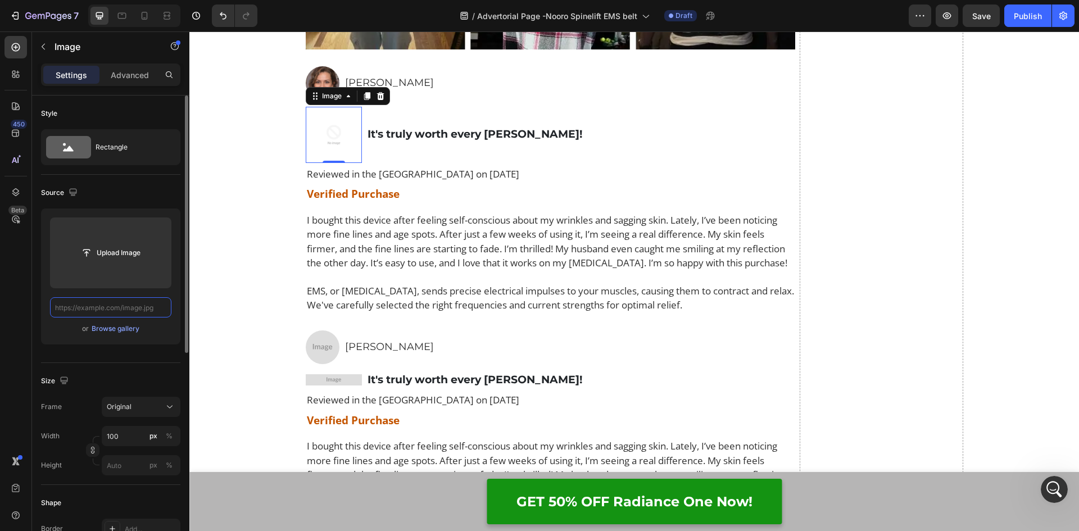
paste input "https://assets.checkoutchamp.com/0fae3c70-45dd-11ee-86e4-45d907ee05ed/171139301…"
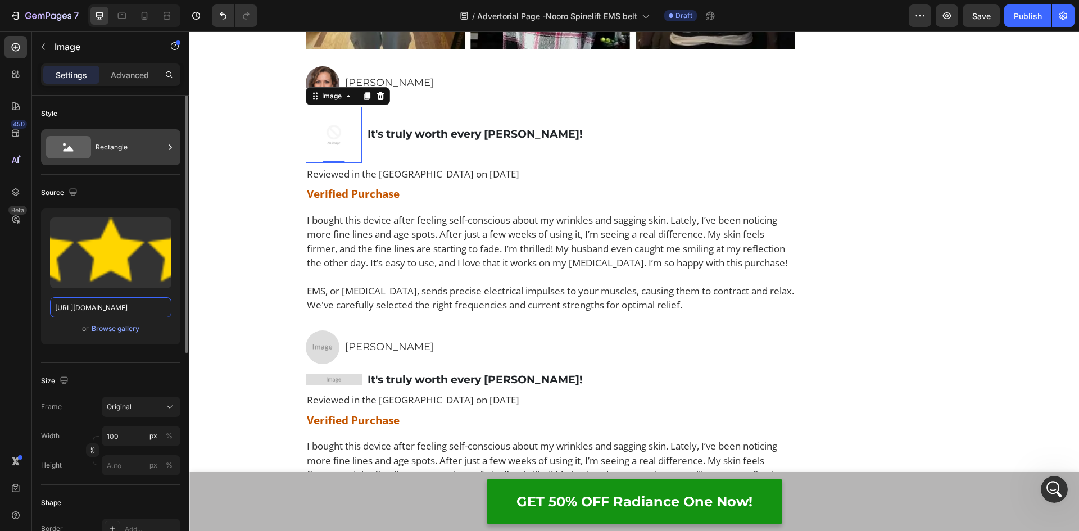
scroll to position [0, 262]
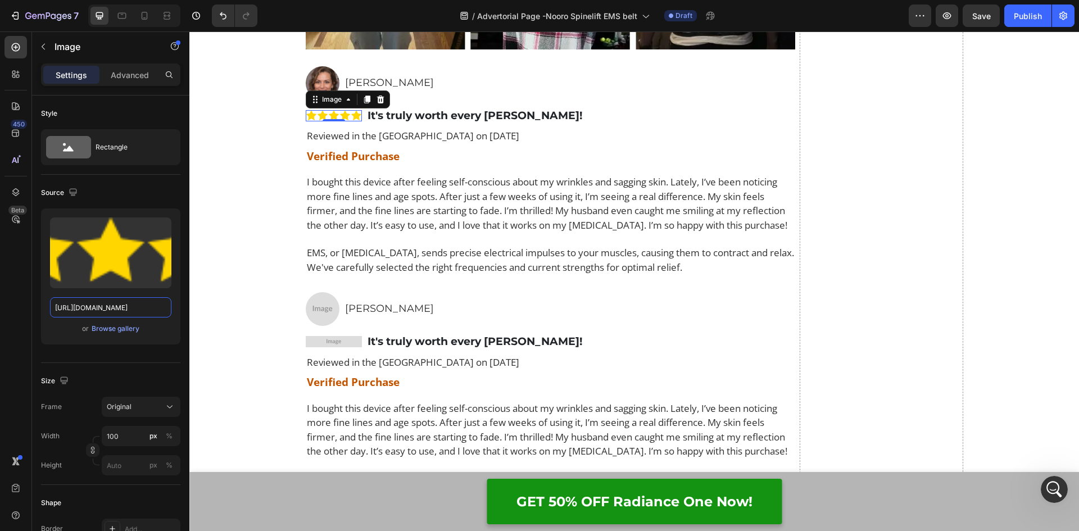
type input "https://assets.checkoutchamp.com/0fae3c70-45dd-11ee-86e4-45d907ee05ed/171139301…"
click at [316, 326] on img at bounding box center [323, 309] width 34 height 34
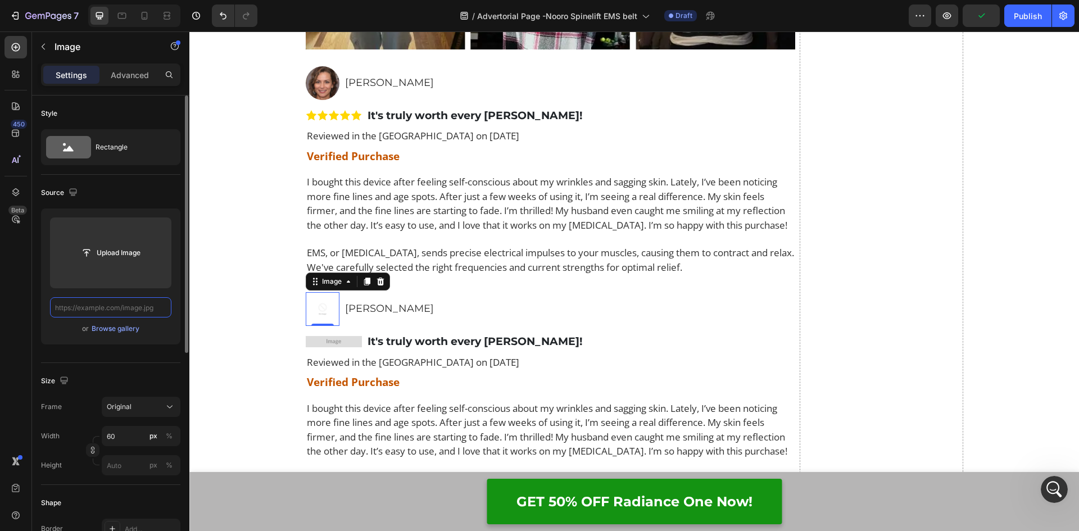
paste input "https://assets.checkoutchamp.com/0fae3c70-45dd-11ee-86e4-45d907ee05ed/172044247…"
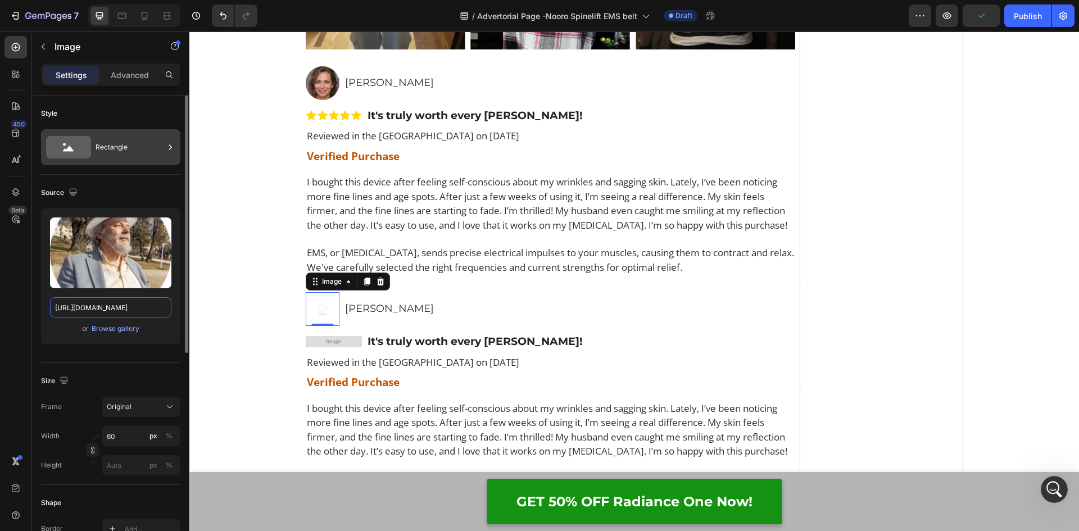
scroll to position [0, 235]
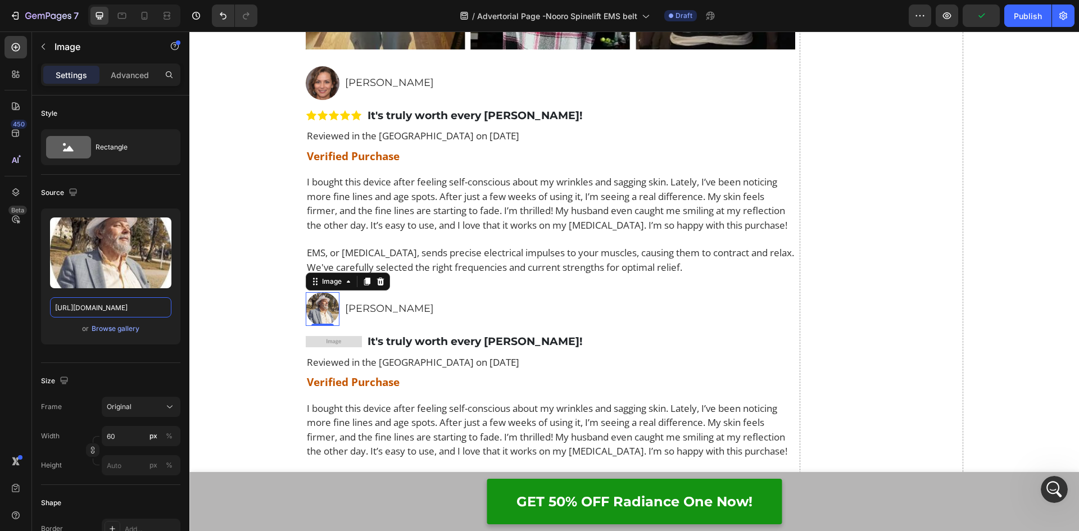
type input "https://assets.checkoutchamp.com/0fae3c70-45dd-11ee-86e4-45d907ee05ed/172044247…"
click at [353, 347] on img at bounding box center [334, 341] width 56 height 11
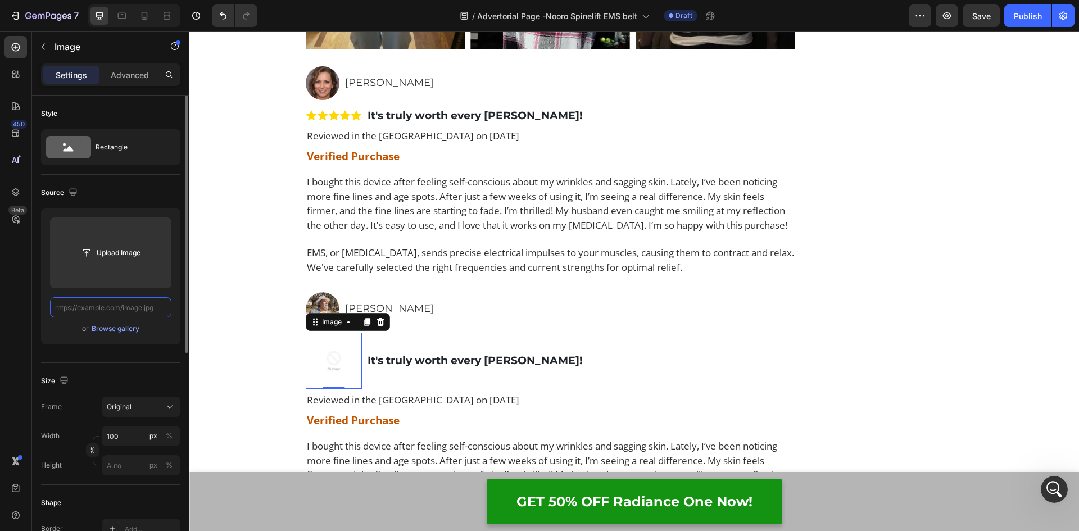
paste input "https://assets.checkoutchamp.com/0fae3c70-45dd-11ee-86e4-45d907ee05ed/171139301…"
type input "https://assets.checkoutchamp.com/0fae3c70-45dd-11ee-86e4-45d907ee05ed/171139301…"
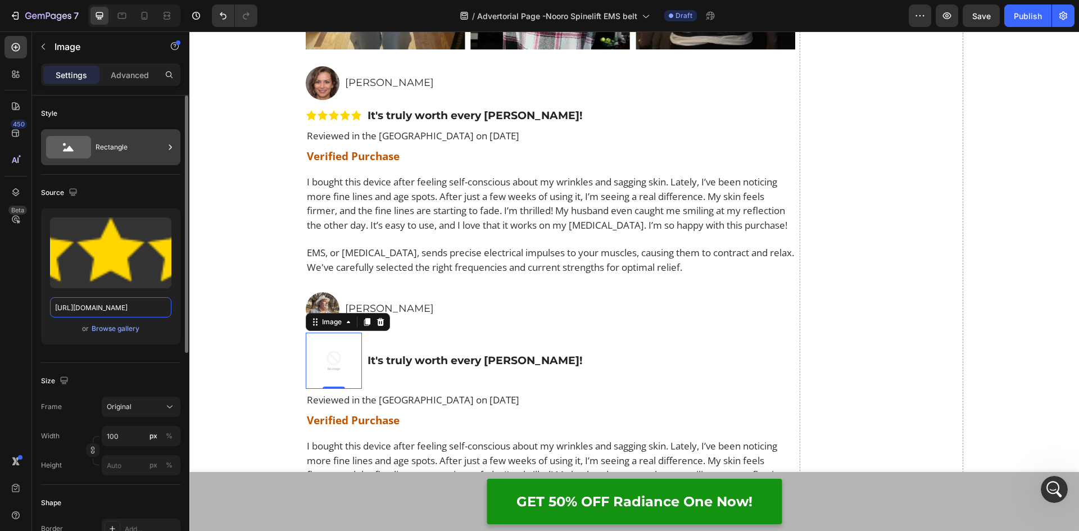
scroll to position [0, 262]
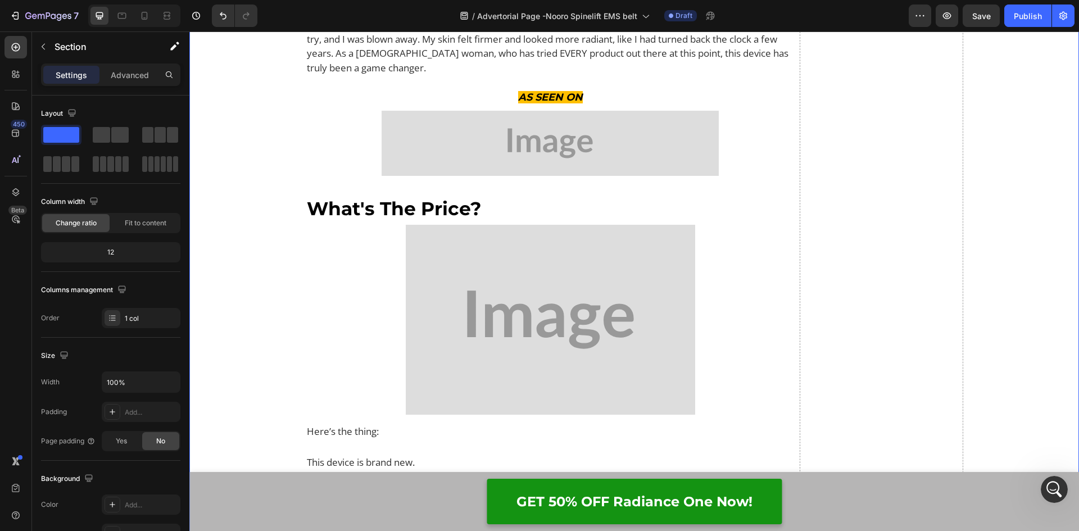
scroll to position [8679, 0]
click at [531, 175] on img at bounding box center [549, 142] width 337 height 65
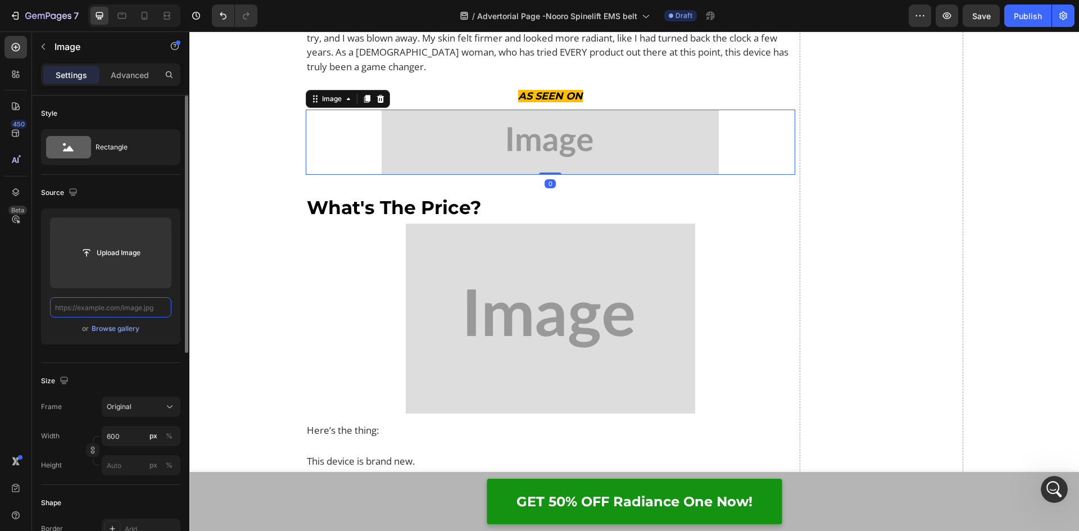
scroll to position [0, 0]
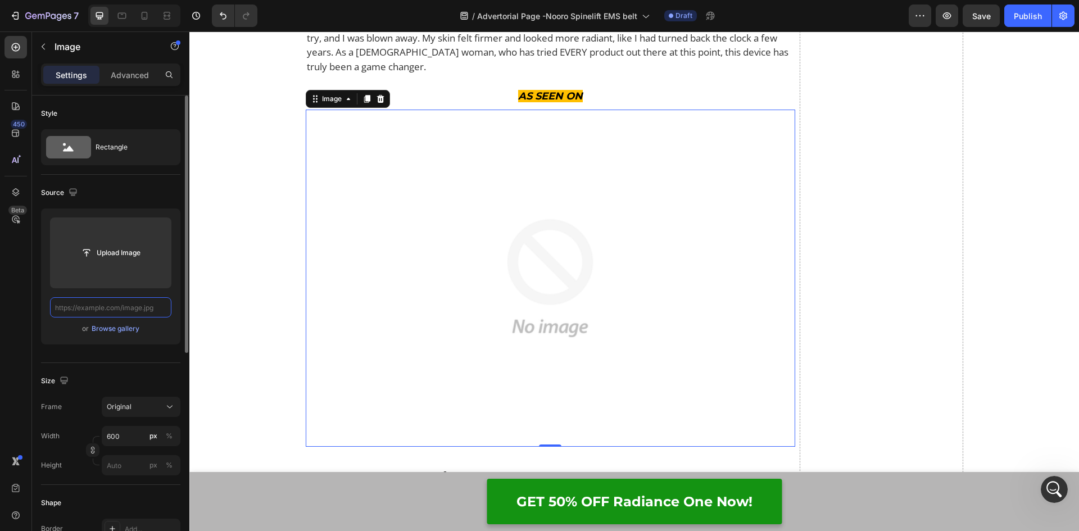
paste input "https://assets.checkoutchamp.com/0fae3c70-45dd-11ee-86e4-45d907ee05ed/171145295…"
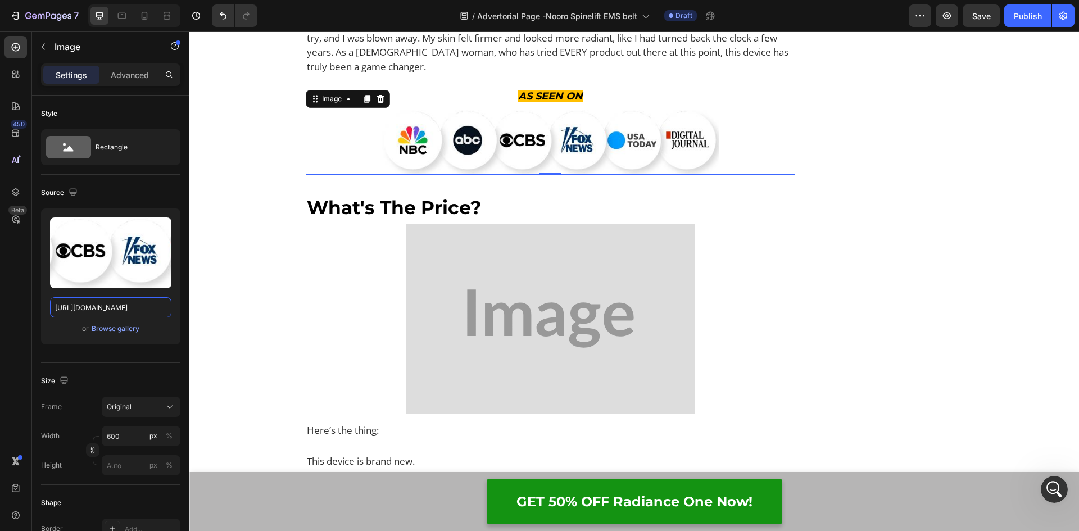
type input "https://assets.checkoutchamp.com/0fae3c70-45dd-11ee-86e4-45d907ee05ed/171145295…"
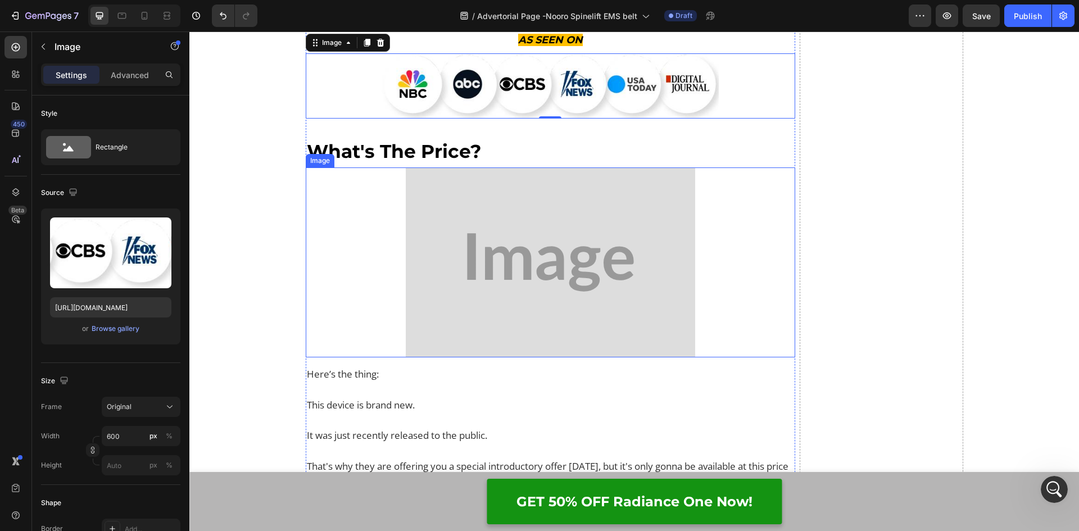
click at [479, 244] on img at bounding box center [550, 262] width 289 height 190
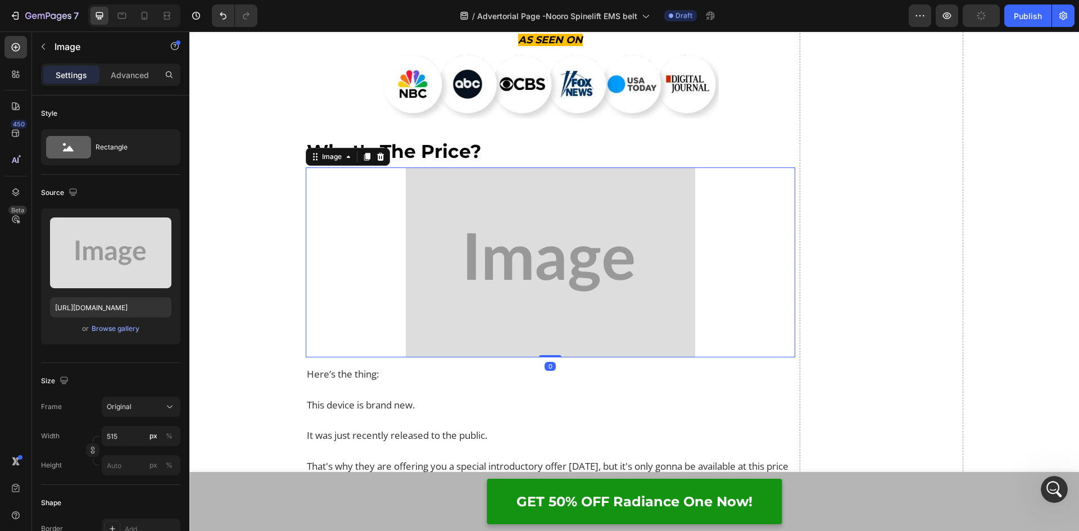
click at [482, 276] on img at bounding box center [550, 262] width 289 height 190
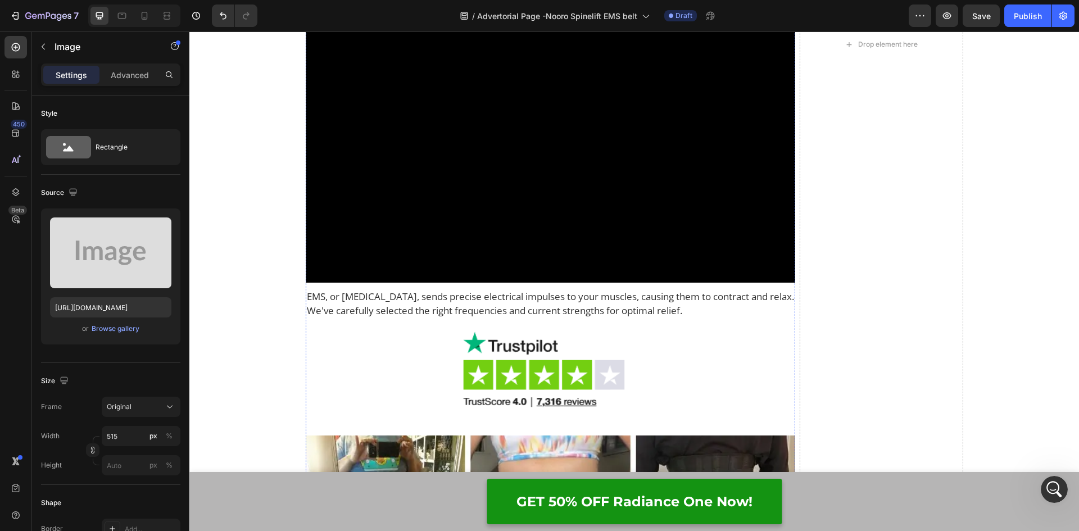
scroll to position [6825, 0]
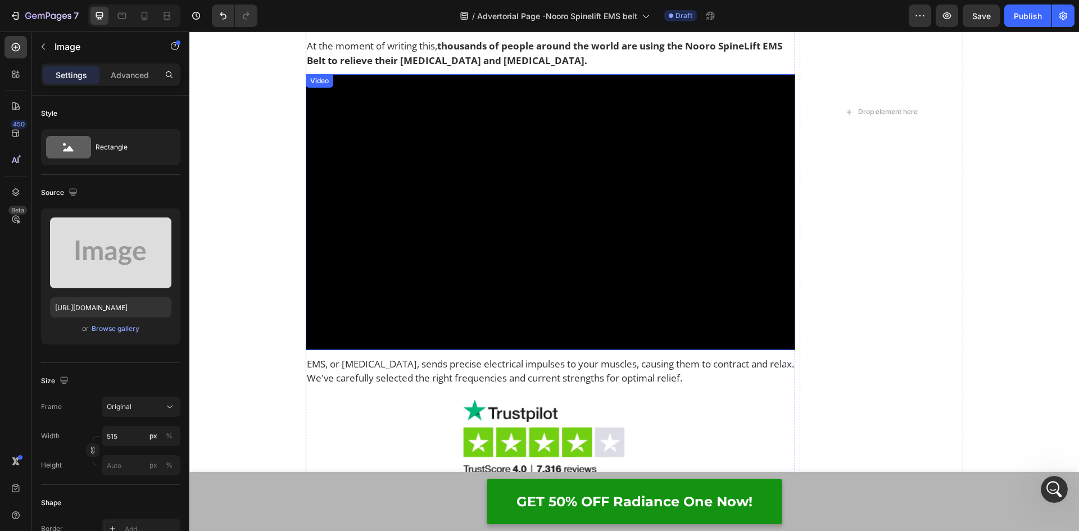
click at [439, 265] on video at bounding box center [551, 211] width 490 height 275
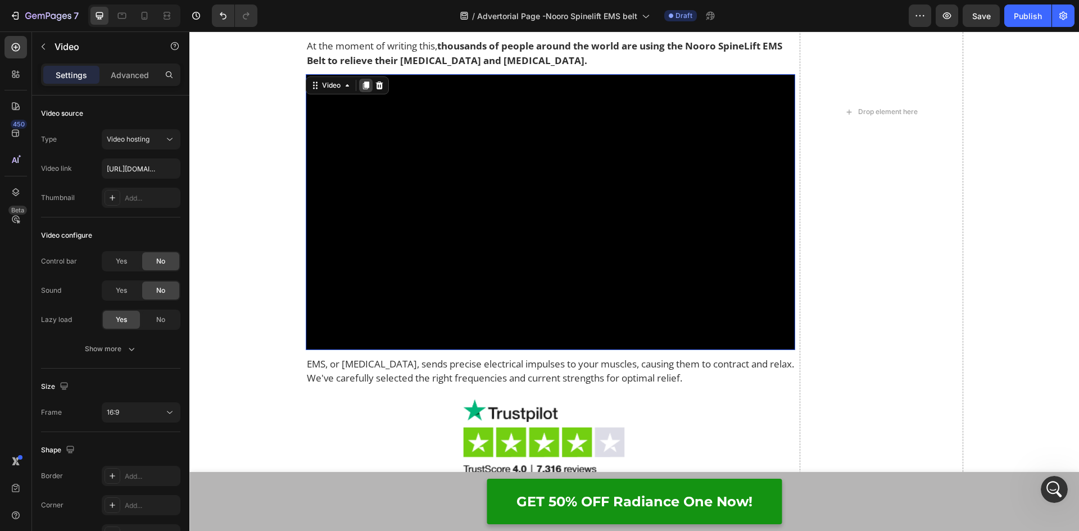
click at [362, 87] on icon at bounding box center [365, 86] width 6 height 8
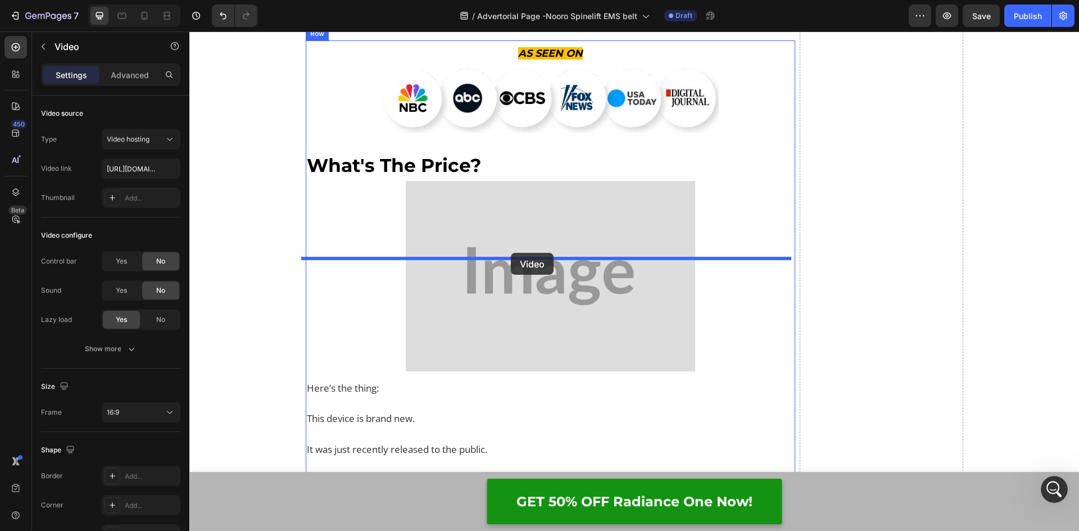
scroll to position [9006, 0]
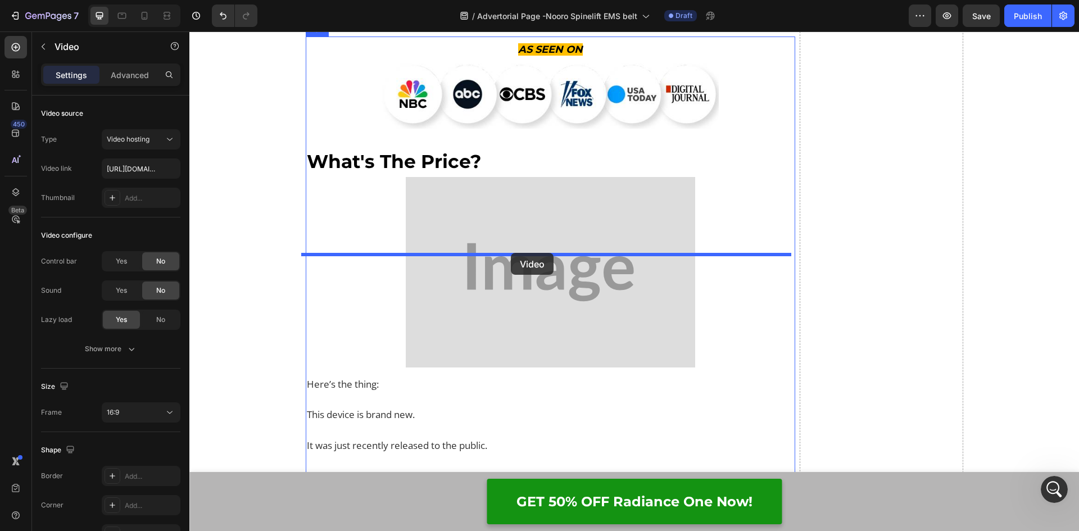
drag, startPoint x: 313, startPoint y: 140, endPoint x: 448, endPoint y: 240, distance: 168.2
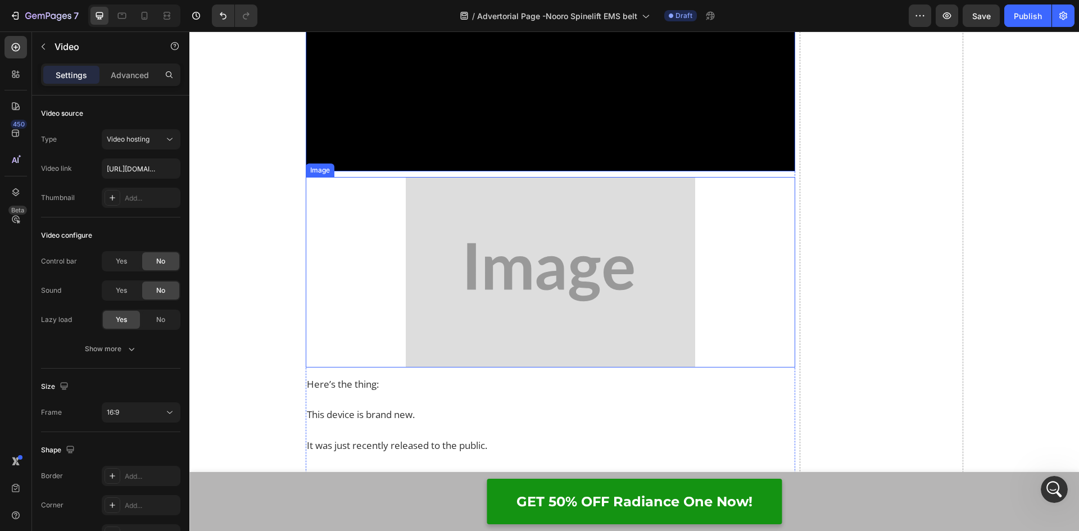
click at [539, 293] on img at bounding box center [550, 272] width 289 height 190
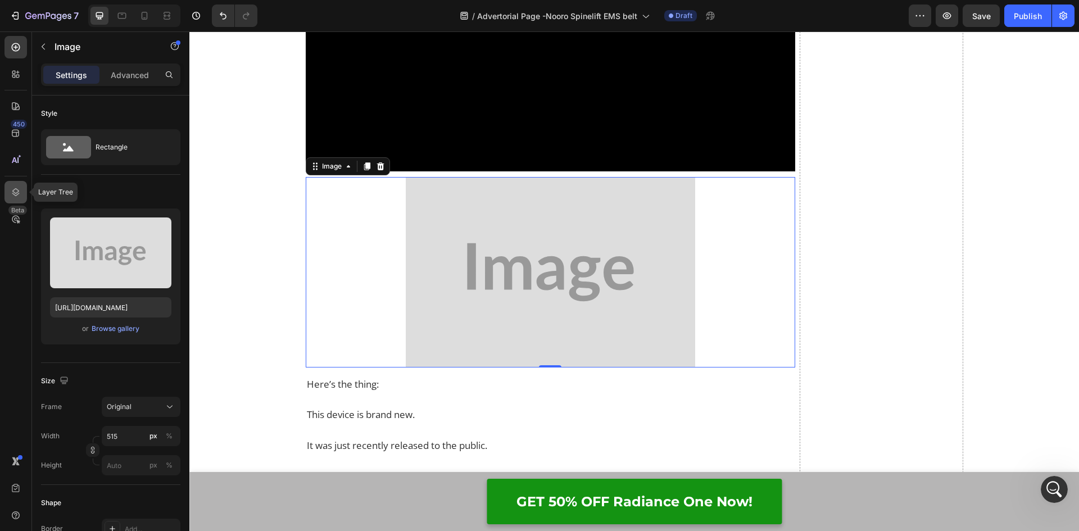
click at [12, 186] on icon at bounding box center [15, 191] width 11 height 11
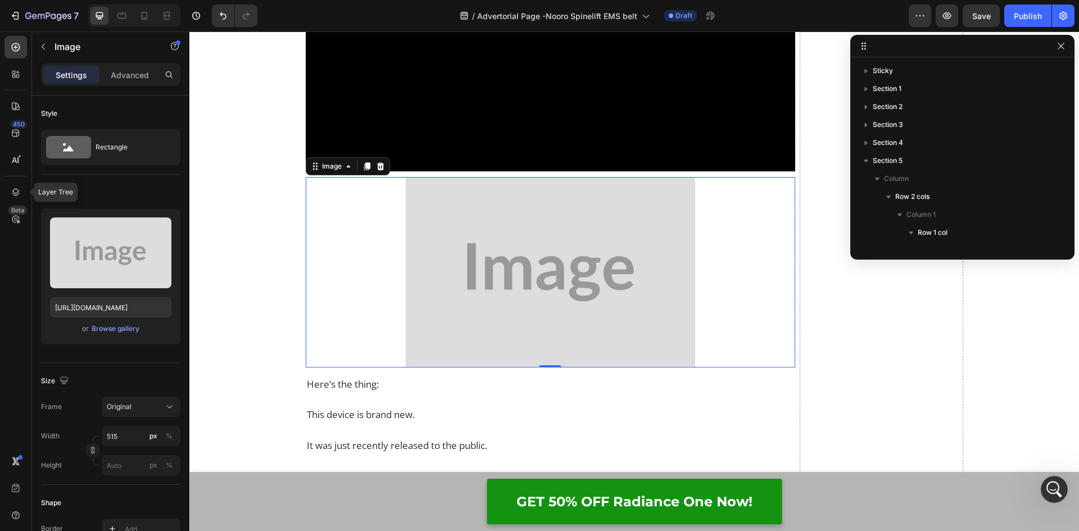
scroll to position [465, 0]
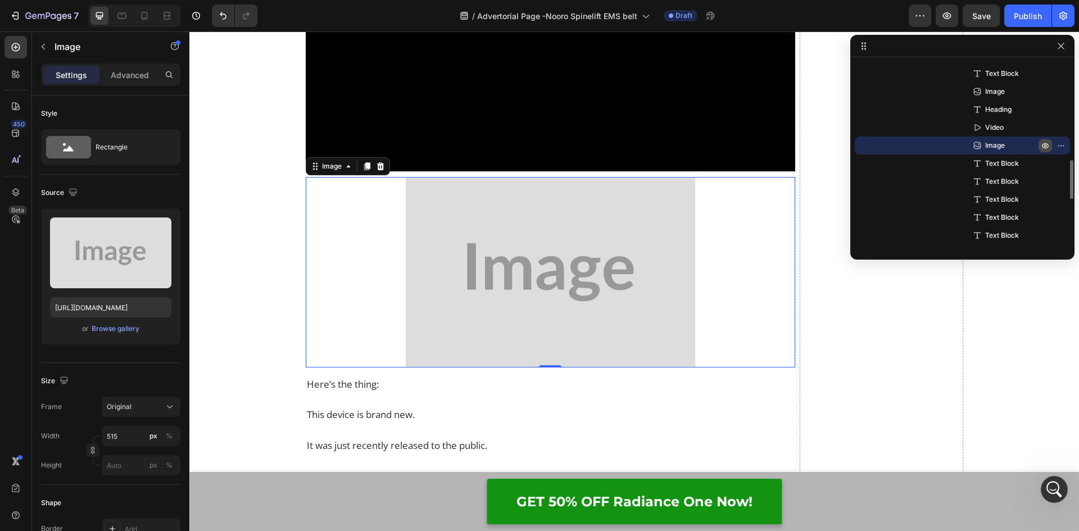
click at [1048, 144] on icon "button" at bounding box center [1044, 145] width 9 height 9
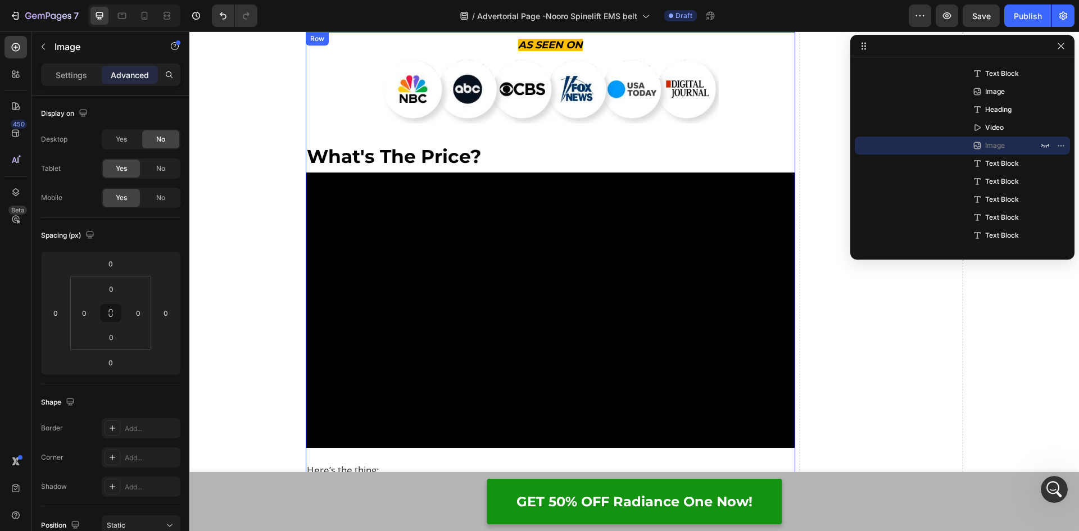
scroll to position [8725, 0]
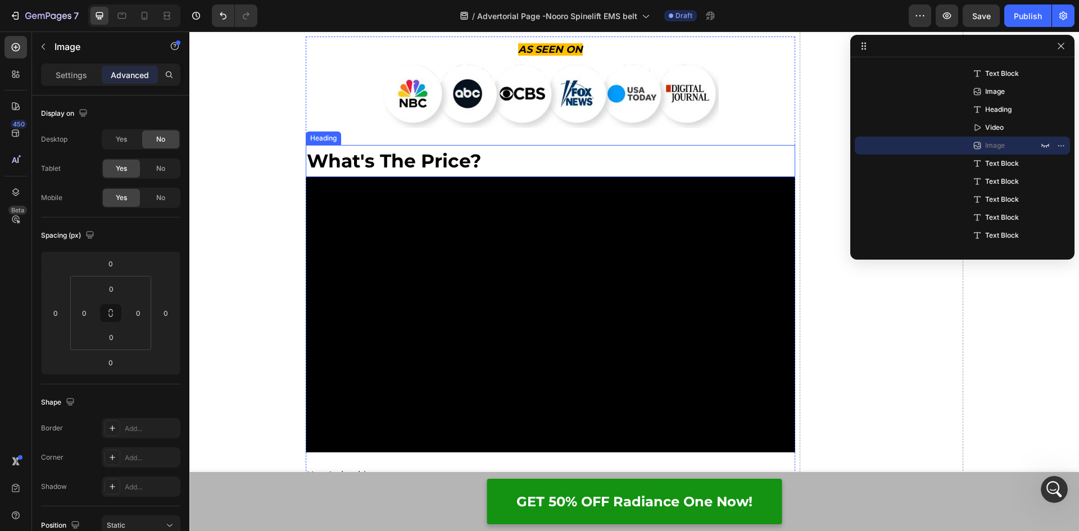
click at [436, 174] on h2 "What's The Price?" at bounding box center [551, 161] width 490 height 26
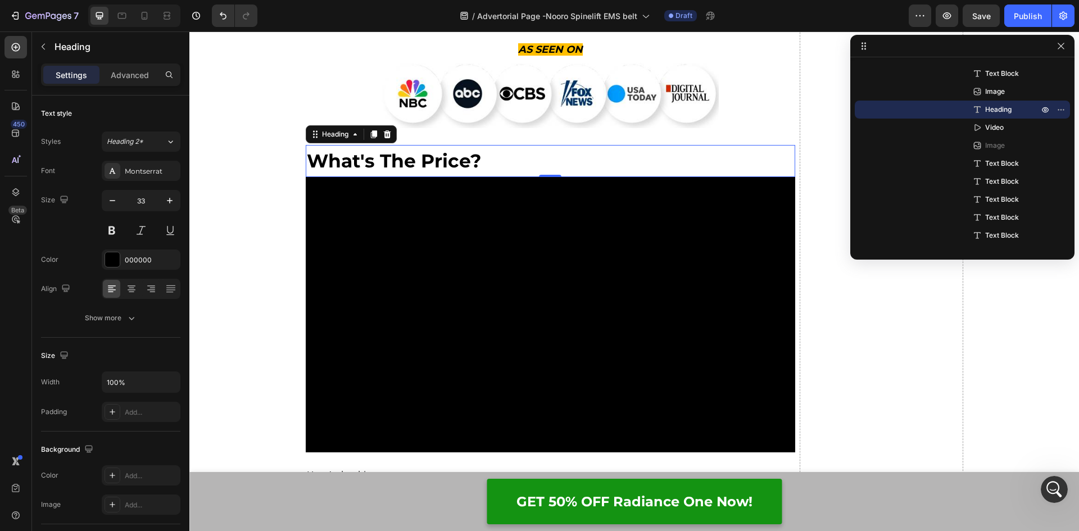
click at [488, 174] on h2 "What's The Price?" at bounding box center [551, 161] width 490 height 26
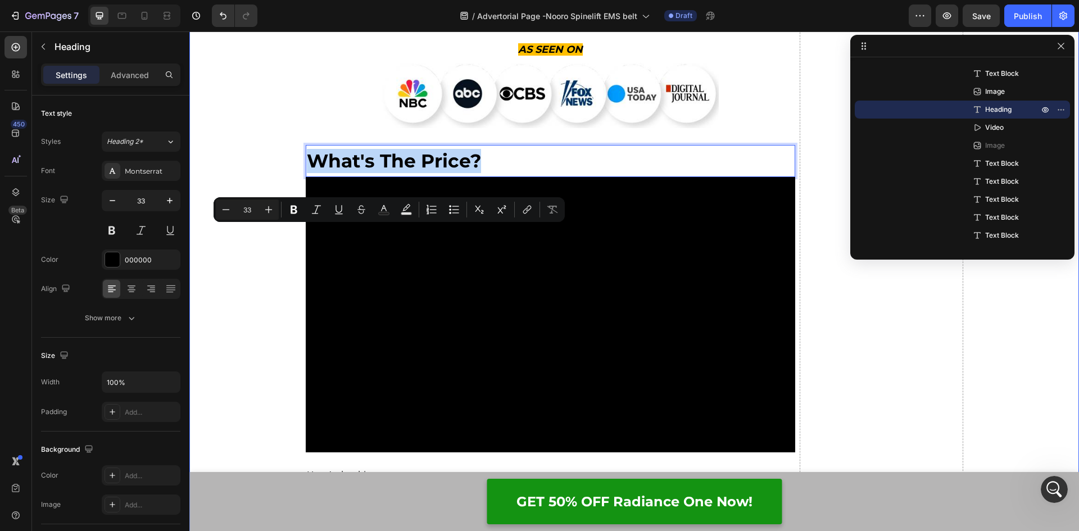
drag, startPoint x: 486, startPoint y: 239, endPoint x: 297, endPoint y: 245, distance: 190.0
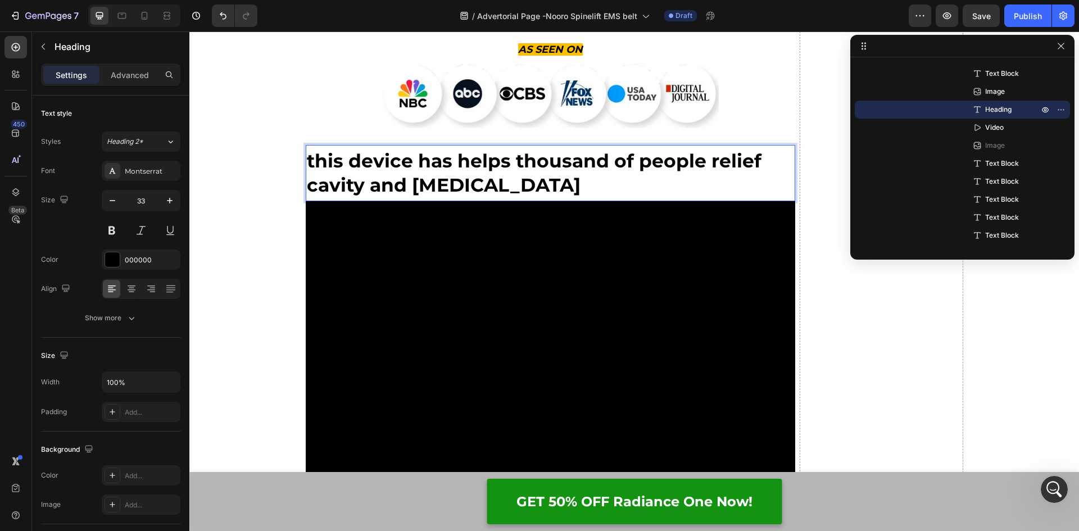
click at [600, 197] on p "this device has helps thousand of people relief cavity and lower back pain" at bounding box center [551, 173] width 488 height 48
click at [724, 197] on p "this device has helps thousands of people relief cavity and lower back pain" at bounding box center [551, 173] width 488 height 48
click at [318, 197] on p "this device has helps thousands of people Relieve cavity and lower back pain" at bounding box center [551, 173] width 488 height 48
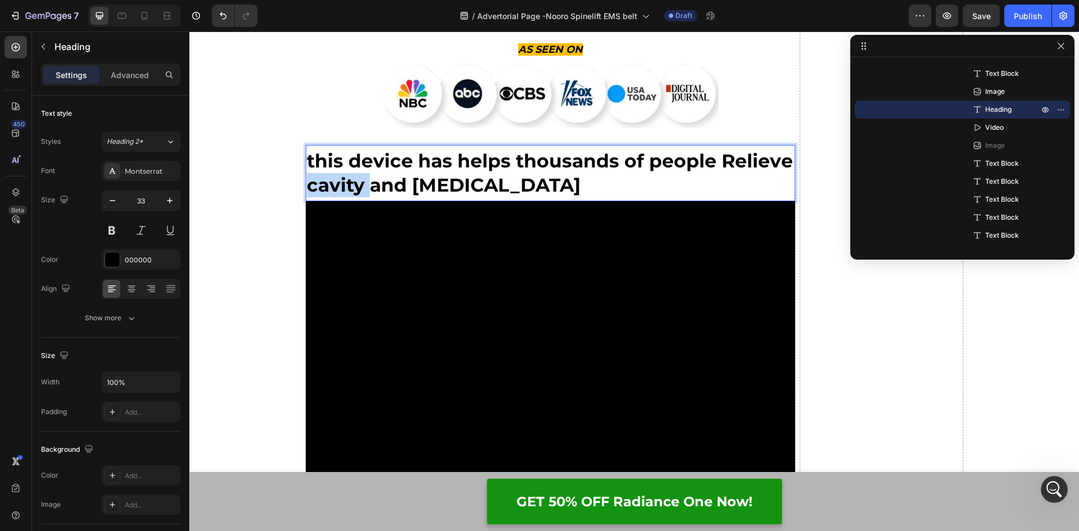
click at [318, 197] on p "this device has helps thousands of people Relieve cavity and lower back pain" at bounding box center [551, 173] width 488 height 48
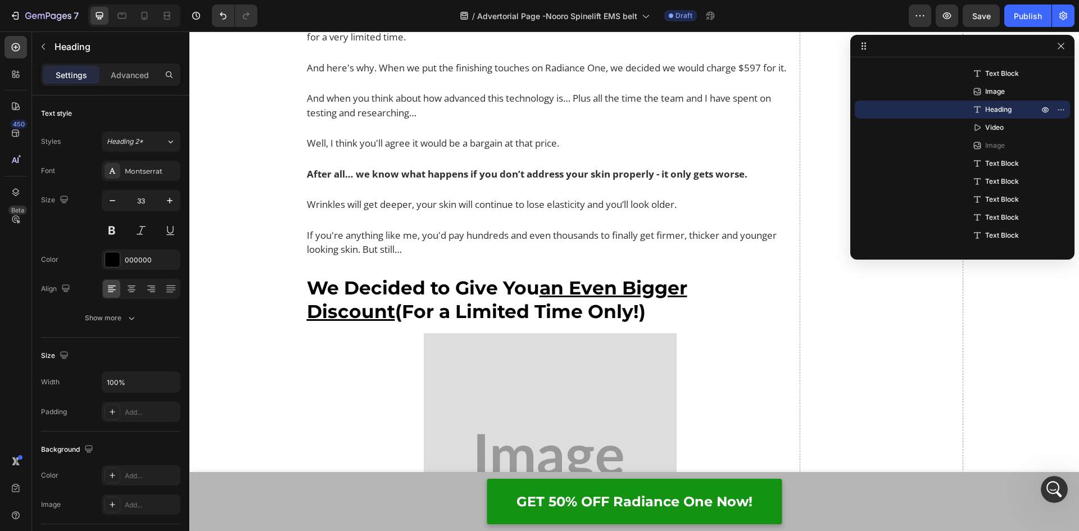
scroll to position [470, 0]
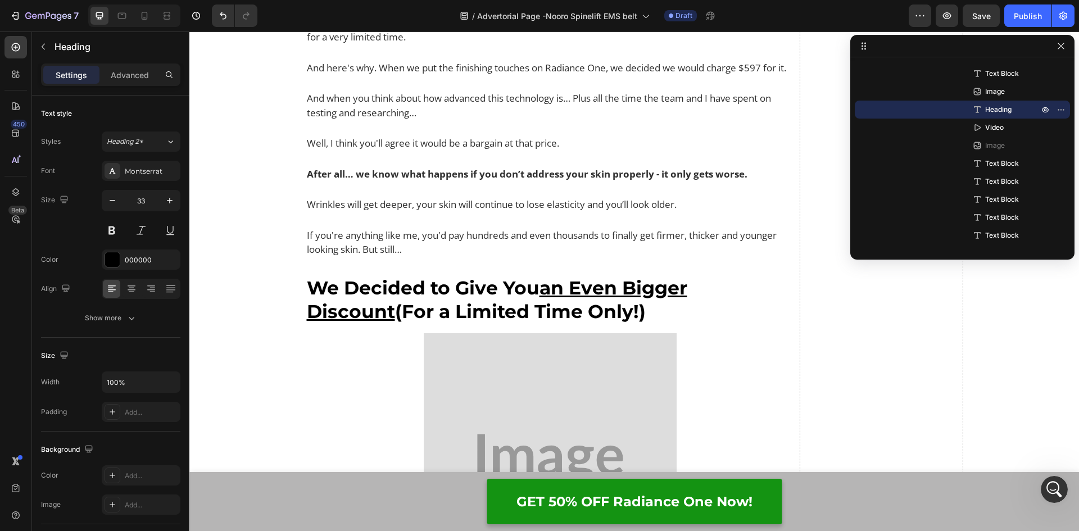
drag, startPoint x: 420, startPoint y: 239, endPoint x: 718, endPoint y: 233, distance: 298.4
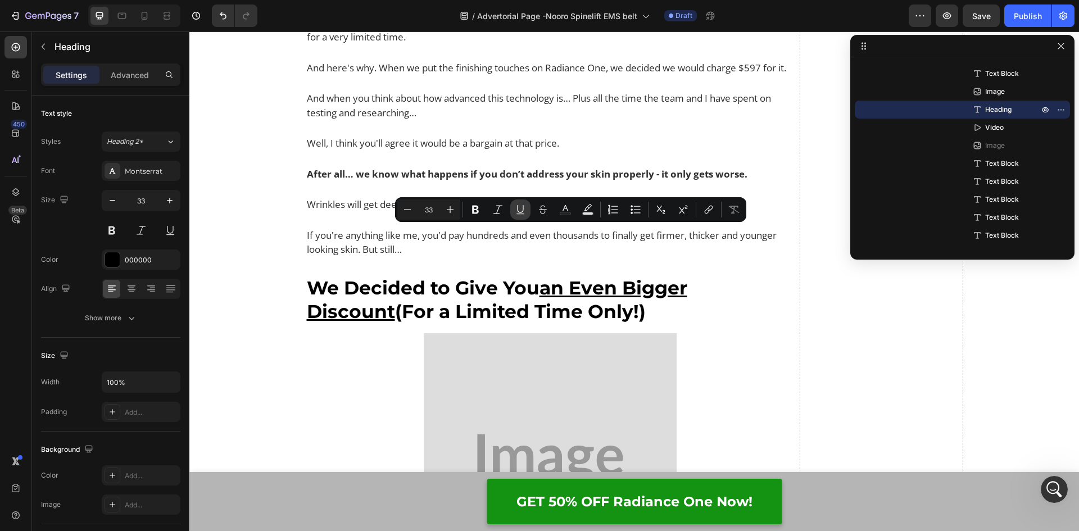
click at [522, 208] on icon "Editor contextual toolbar" at bounding box center [520, 209] width 11 height 11
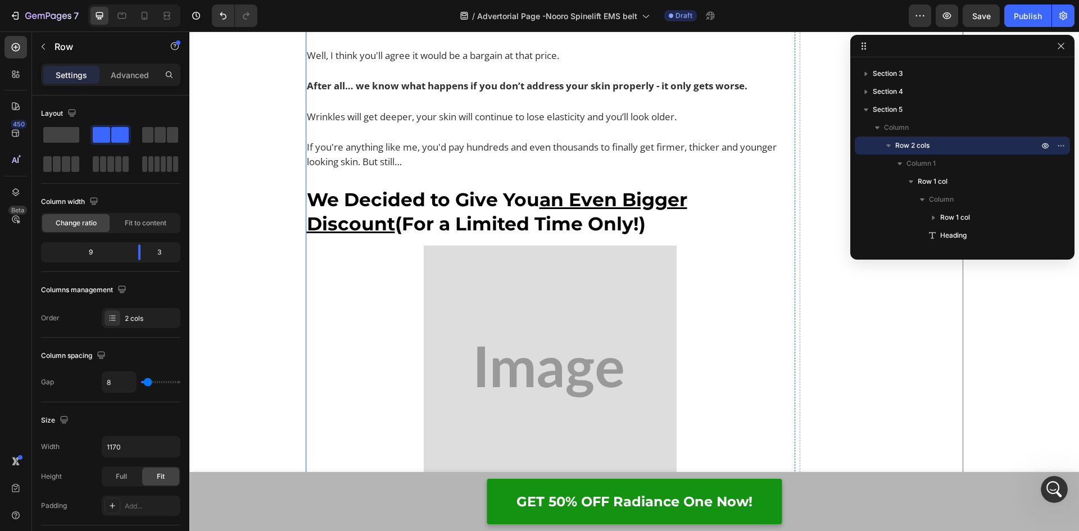
scroll to position [8838, 0]
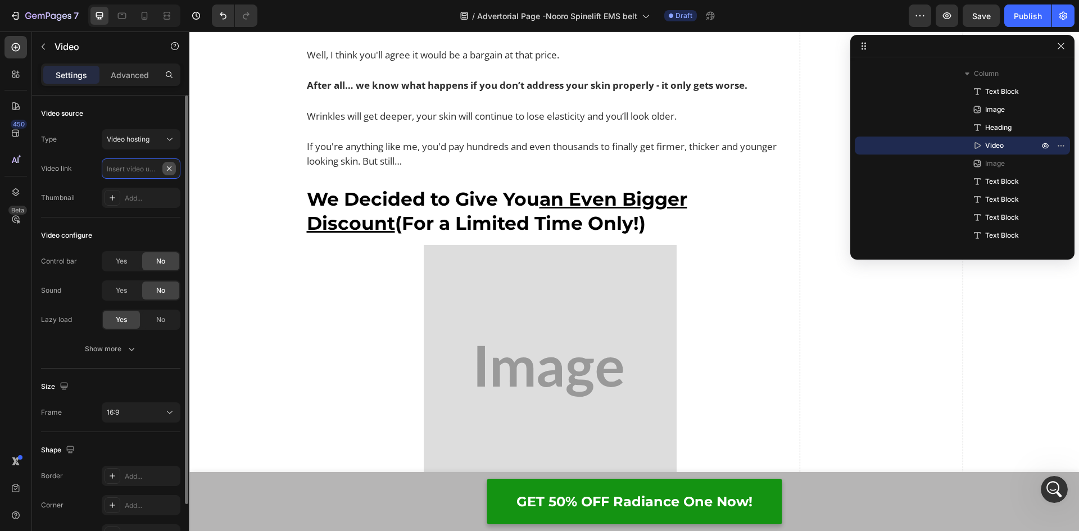
scroll to position [0, 0]
paste input "https://cdn.shopify.com/videos/c/o/v/da94722185d8476caf982c3fa71894da.mp4"
type input "https://cdn.shopify.com/videos/c/o/v/da94722185d8476caf982c3fa71894da.mp4"
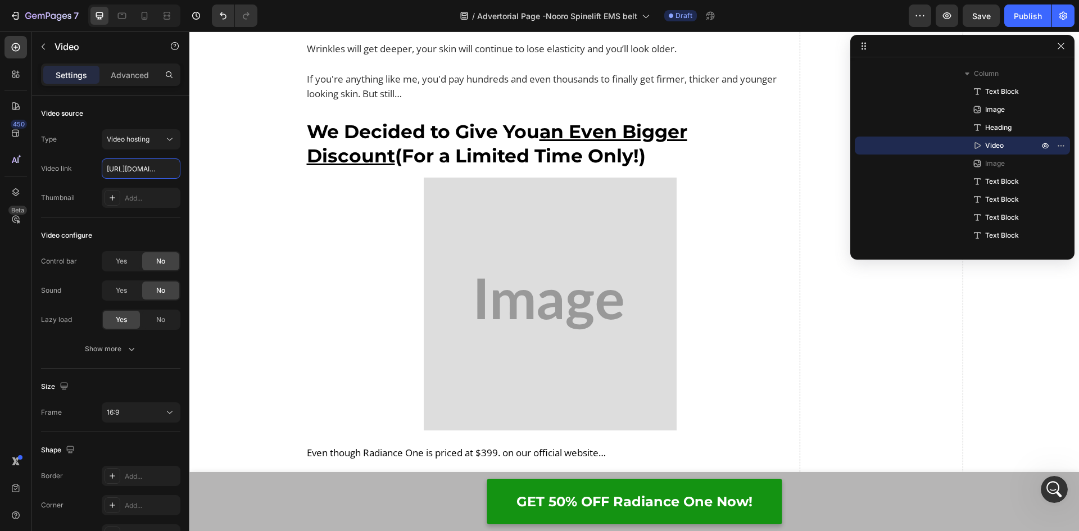
scroll to position [9006, 0]
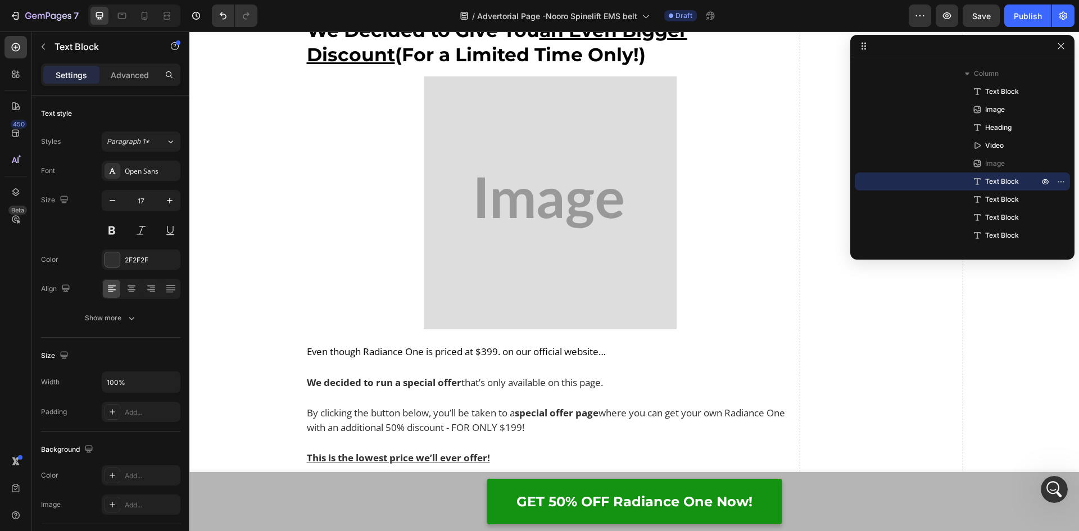
drag, startPoint x: 422, startPoint y: 294, endPoint x: 301, endPoint y: 302, distance: 121.6
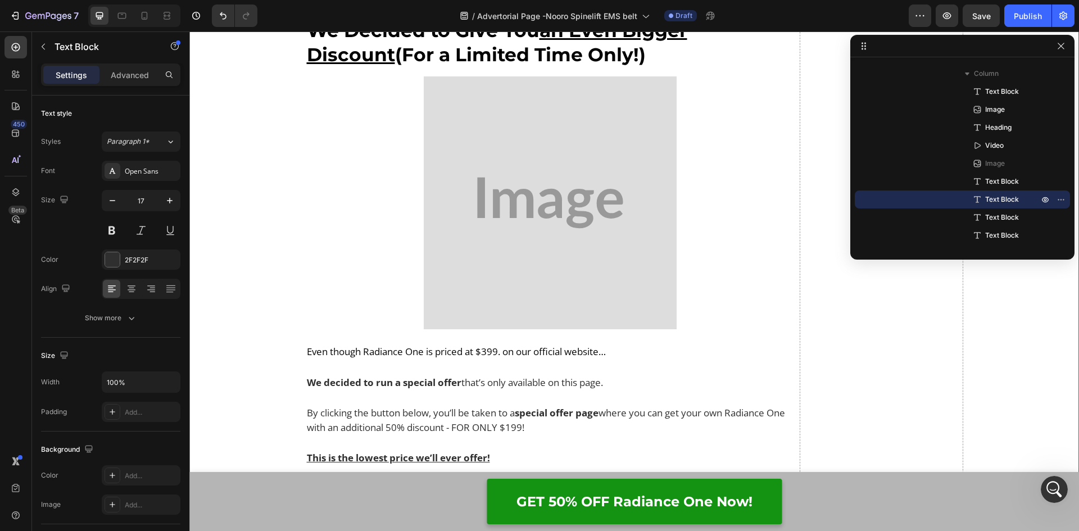
drag, startPoint x: 369, startPoint y: 329, endPoint x: 299, endPoint y: 329, distance: 69.7
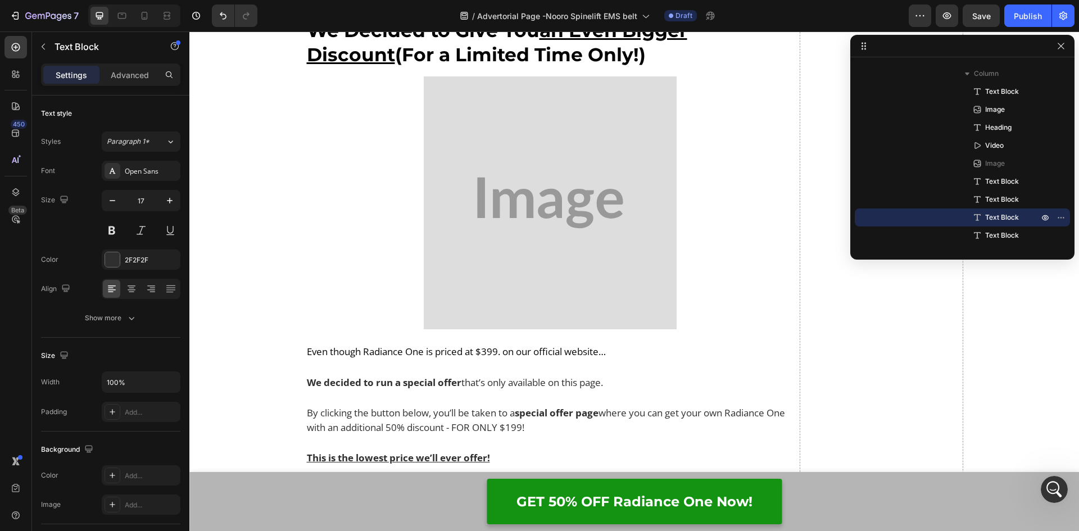
drag, startPoint x: 502, startPoint y: 354, endPoint x: 305, endPoint y: 354, distance: 196.6
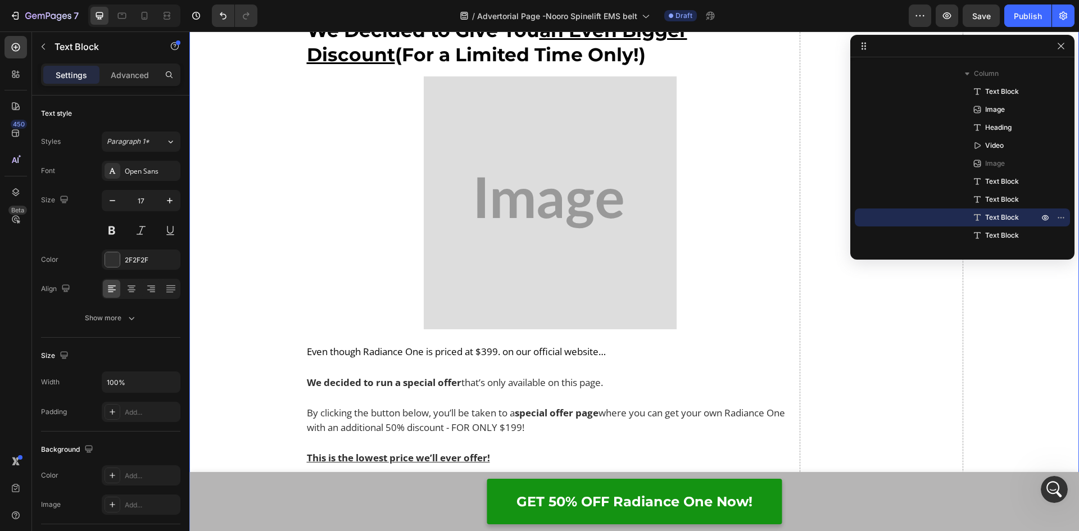
drag, startPoint x: 486, startPoint y: 357, endPoint x: 290, endPoint y: 358, distance: 196.0
drag, startPoint x: 560, startPoint y: 357, endPoint x: 290, endPoint y: 362, distance: 269.7
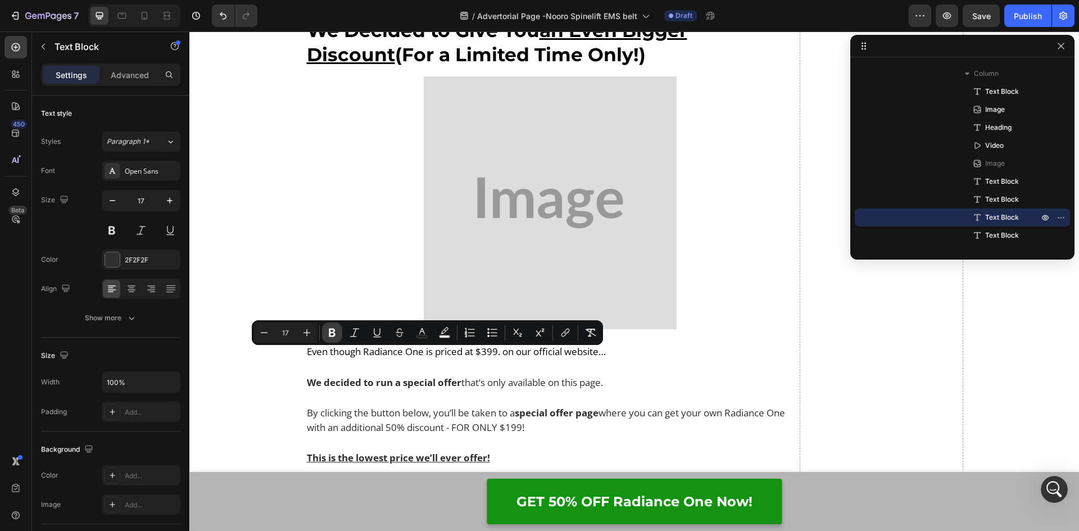
click at [334, 338] on icon "Editor contextual toolbar" at bounding box center [331, 332] width 11 height 11
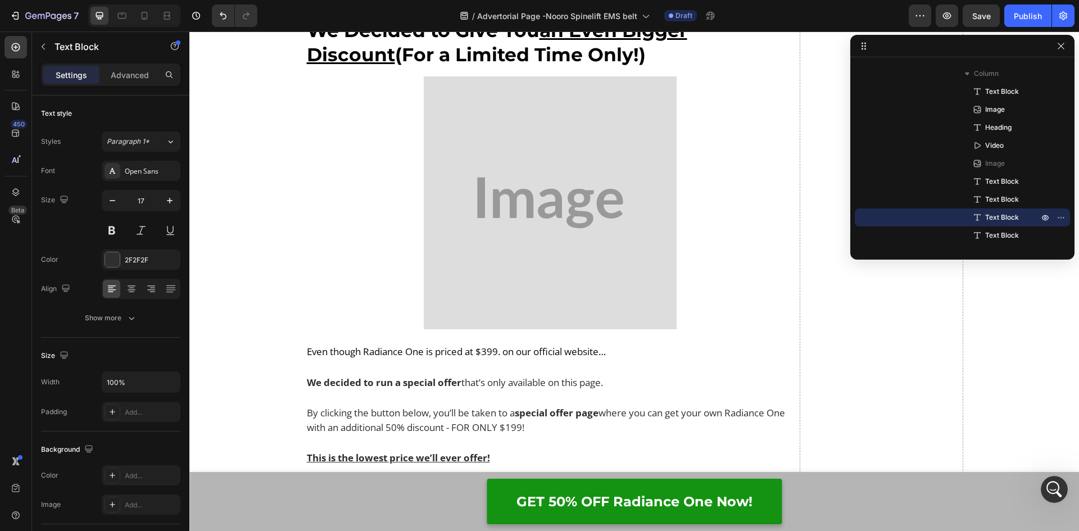
drag, startPoint x: 533, startPoint y: 357, endPoint x: 422, endPoint y: 356, distance: 110.7
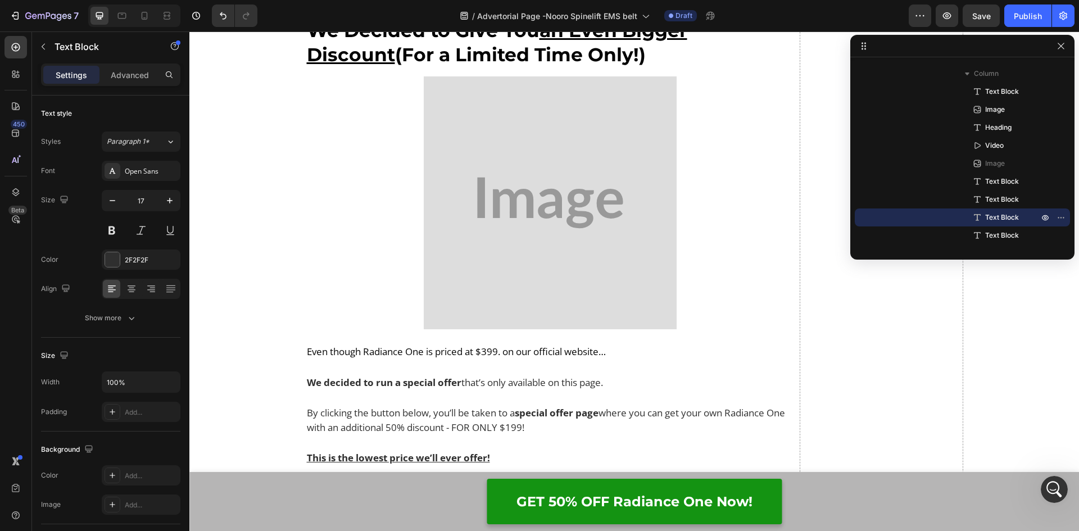
drag, startPoint x: 531, startPoint y: 354, endPoint x: 420, endPoint y: 352, distance: 111.2
click at [216, 16] on button "Undo/Redo" at bounding box center [223, 15] width 22 height 22
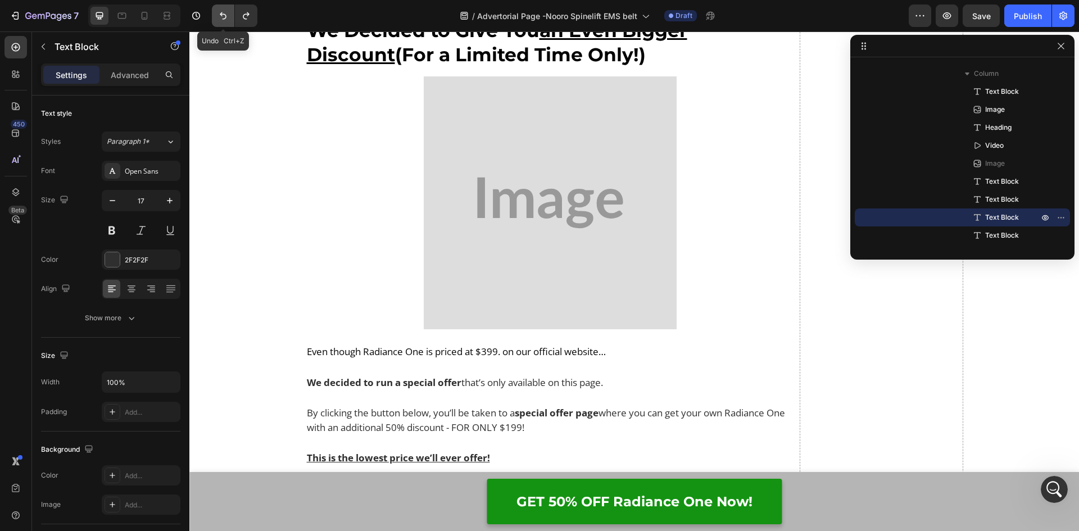
click at [216, 16] on button "Undo/Redo" at bounding box center [223, 15] width 22 height 22
click at [245, 16] on icon "Undo/Redo" at bounding box center [245, 15] width 11 height 11
drag, startPoint x: 579, startPoint y: 353, endPoint x: 304, endPoint y: 360, distance: 275.3
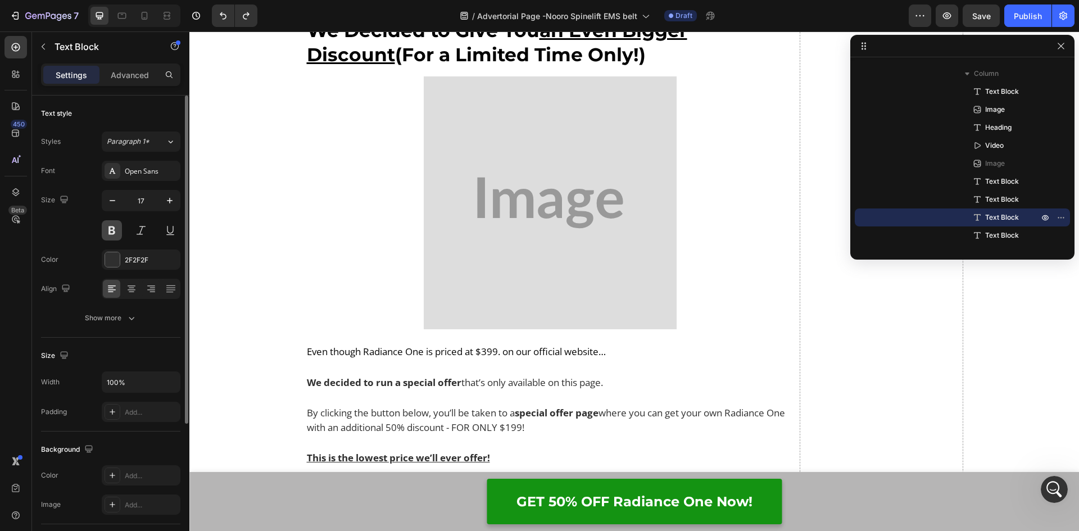
click at [115, 238] on button at bounding box center [112, 230] width 20 height 20
drag, startPoint x: 521, startPoint y: 351, endPoint x: 293, endPoint y: 354, distance: 228.6
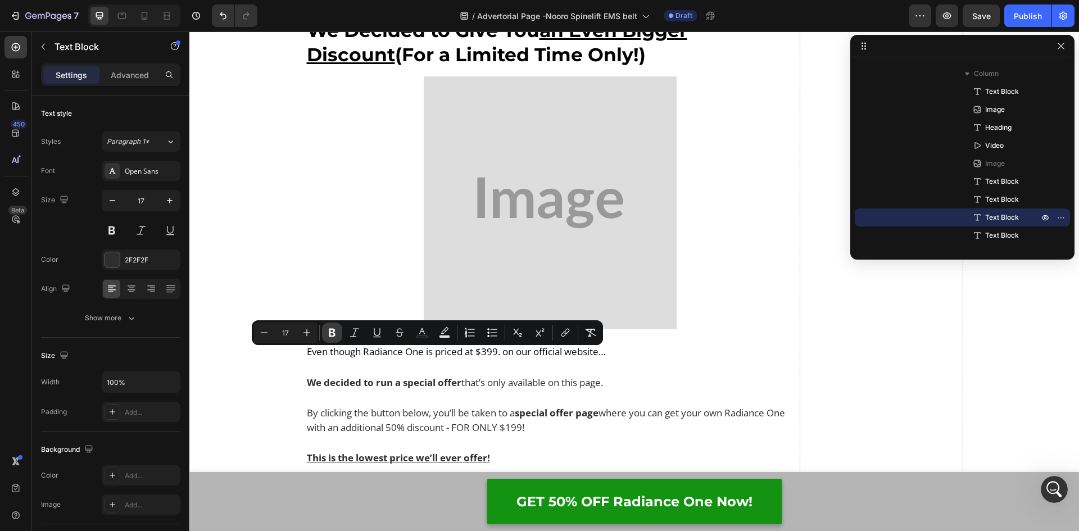
click at [329, 329] on icon "Editor contextual toolbar" at bounding box center [331, 332] width 11 height 11
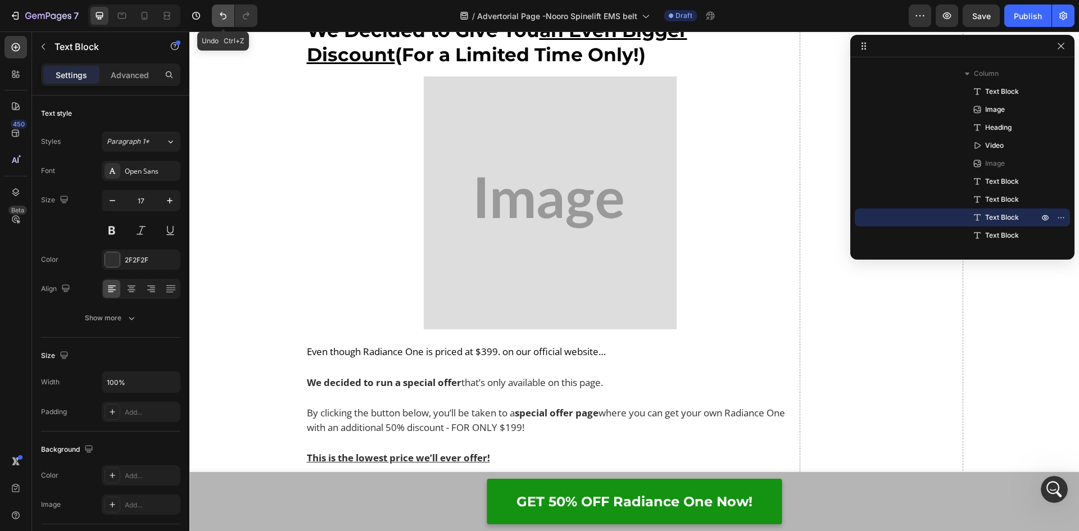
click at [226, 15] on icon "Undo/Redo" at bounding box center [223, 15] width 7 height 7
click at [224, 16] on icon "Undo/Redo" at bounding box center [222, 15] width 11 height 11
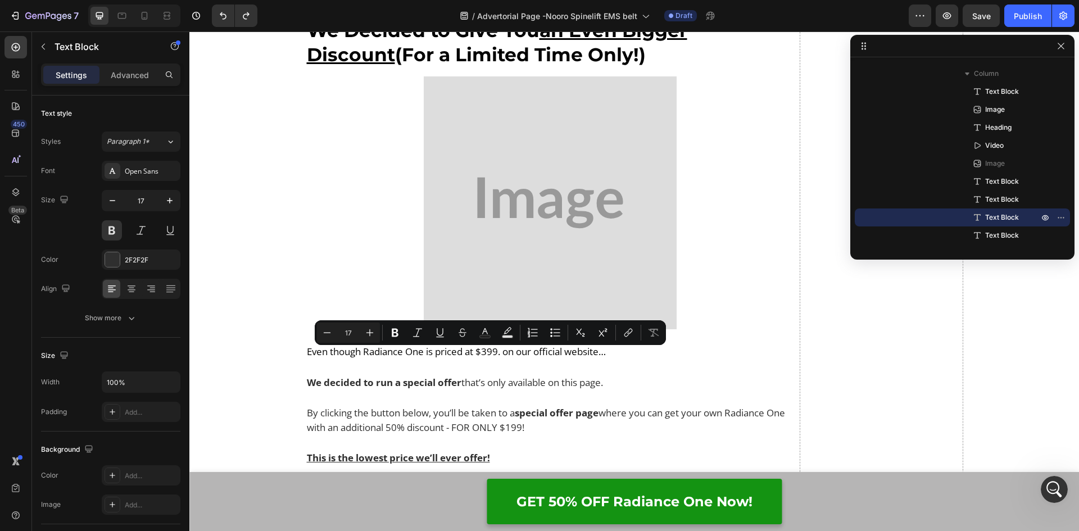
drag, startPoint x: 431, startPoint y: 357, endPoint x: 550, endPoint y: 359, distance: 118.5
click at [487, 333] on icon "Editor contextual toolbar" at bounding box center [485, 331] width 6 height 6
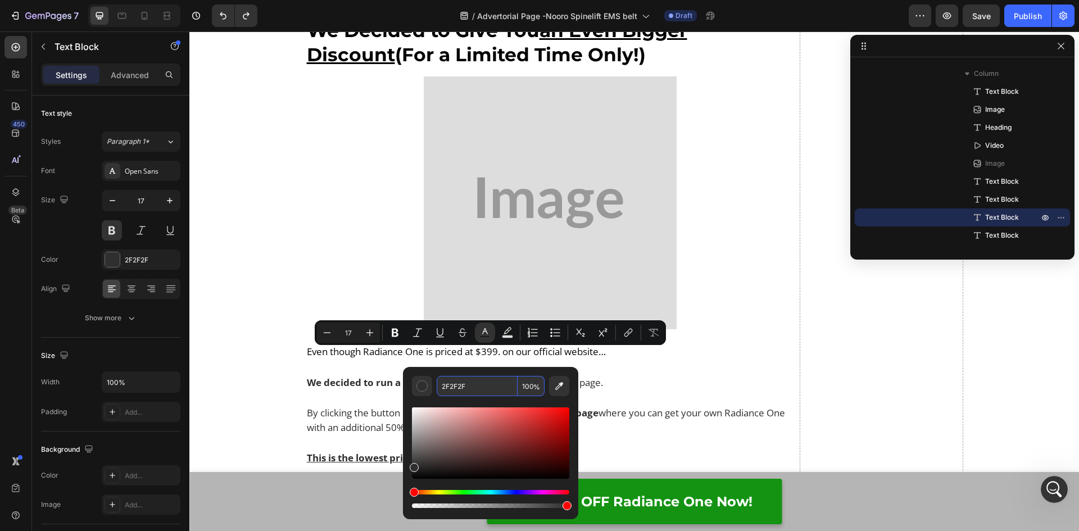
click at [467, 384] on input "2F2F2F" at bounding box center [476, 386] width 81 height 20
paste input "0056b3"
type input "0056B3"
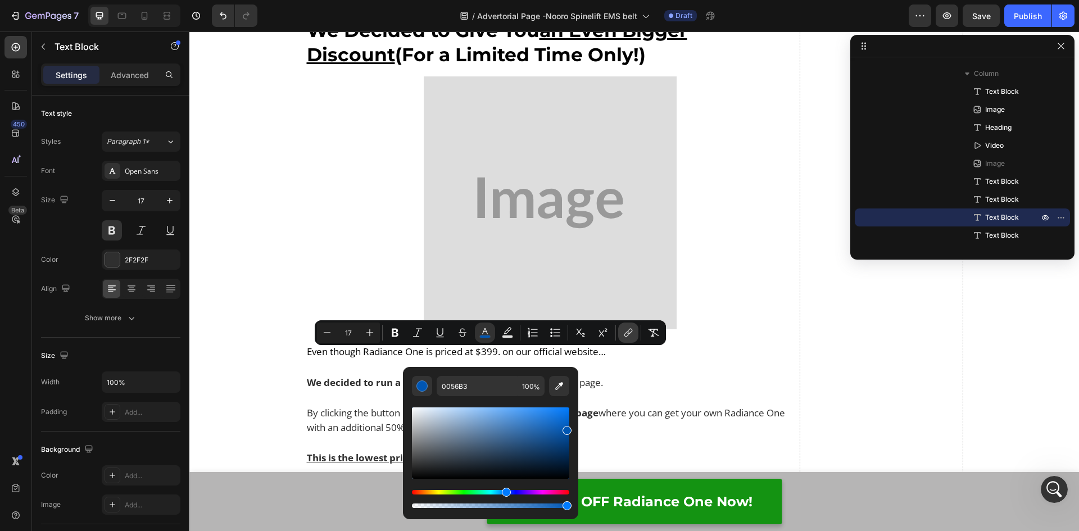
click at [631, 331] on icon "Editor contextual toolbar" at bounding box center [629, 332] width 5 height 6
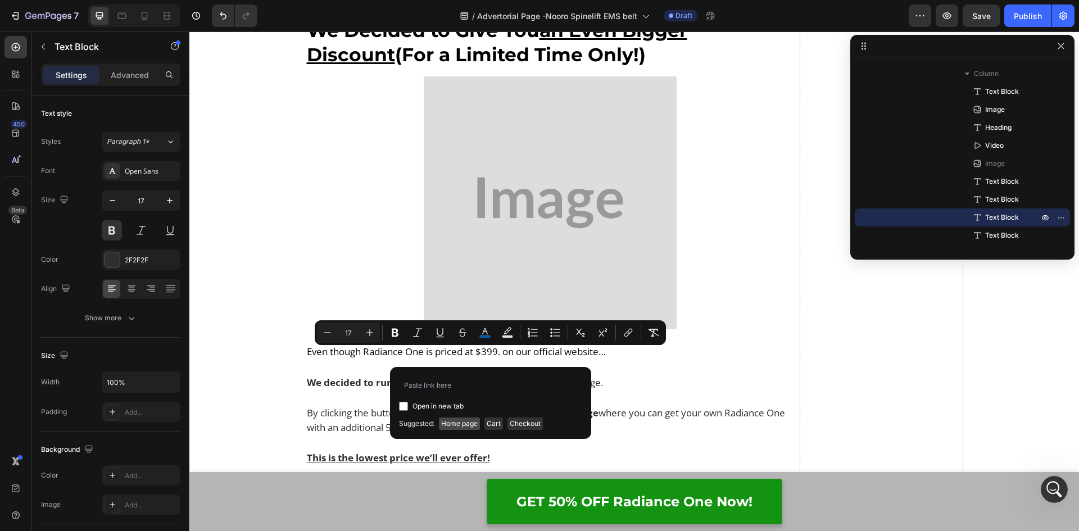
click at [459, 425] on span "Home page" at bounding box center [459, 423] width 41 height 12
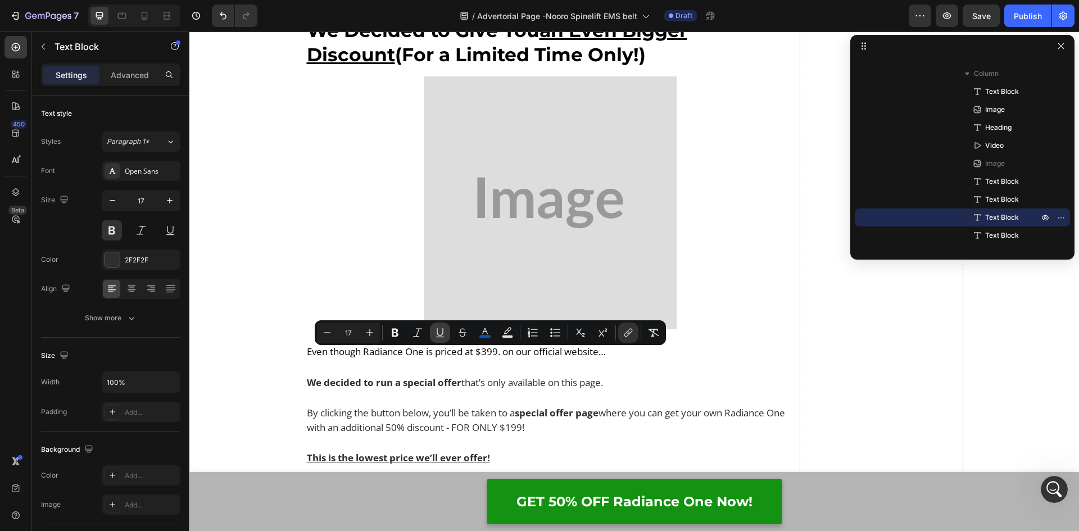
click at [439, 334] on icon "Editor contextual toolbar" at bounding box center [439, 332] width 11 height 11
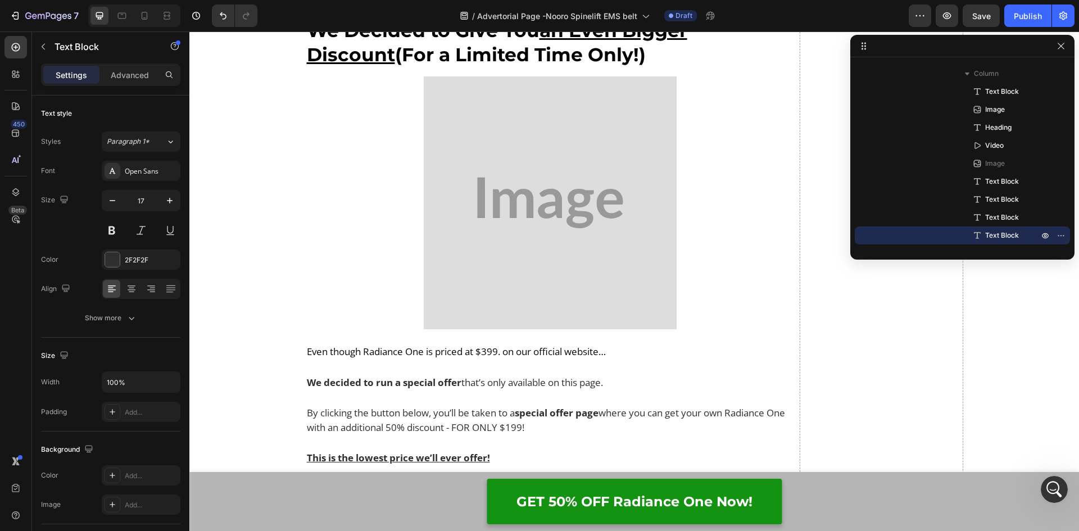
drag, startPoint x: 444, startPoint y: 402, endPoint x: 303, endPoint y: 389, distance: 142.2
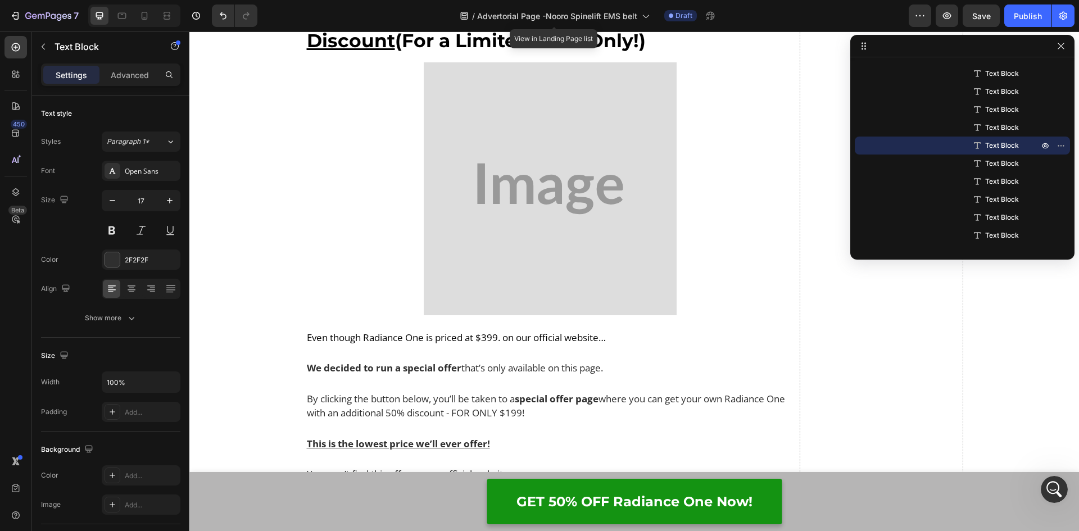
drag, startPoint x: 320, startPoint y: 429, endPoint x: 294, endPoint y: 417, distance: 28.9
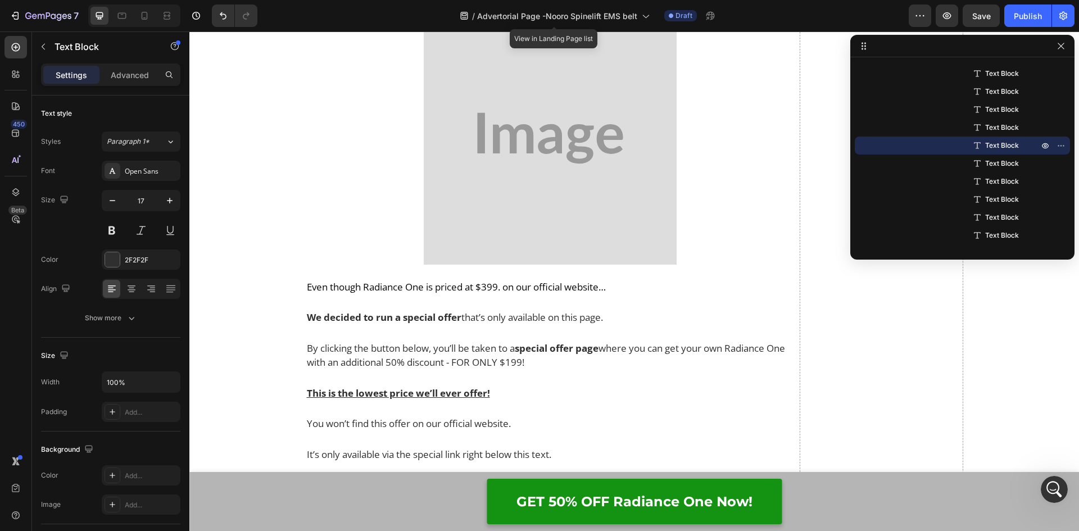
scroll to position [9118, 0]
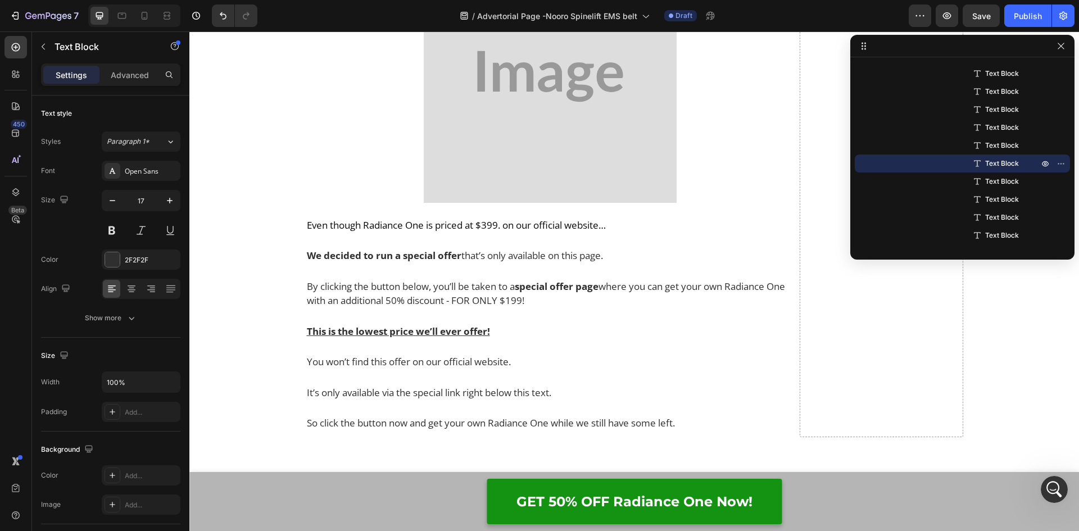
drag, startPoint x: 430, startPoint y: 352, endPoint x: 302, endPoint y: 338, distance: 128.2
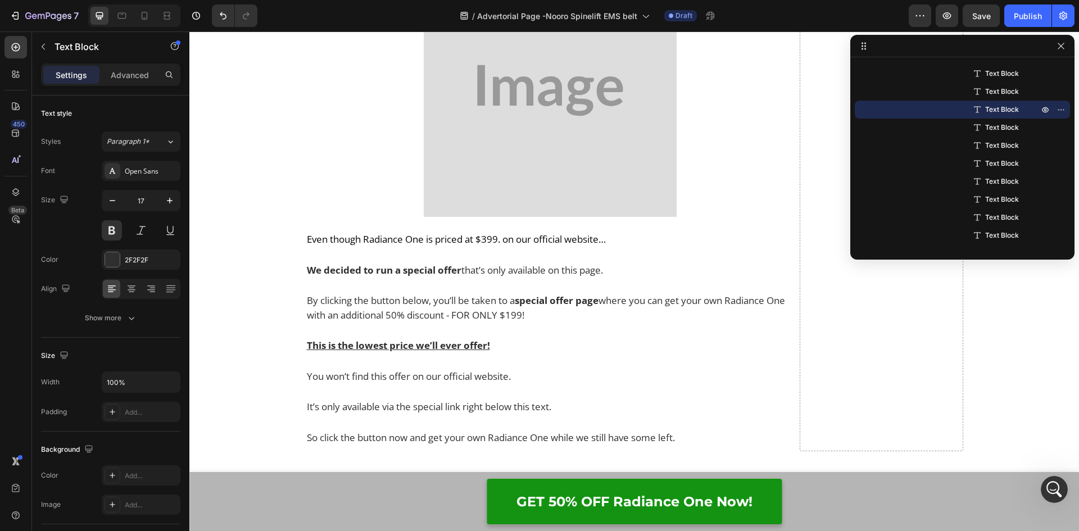
drag, startPoint x: 570, startPoint y: 238, endPoint x: 432, endPoint y: 241, distance: 137.7
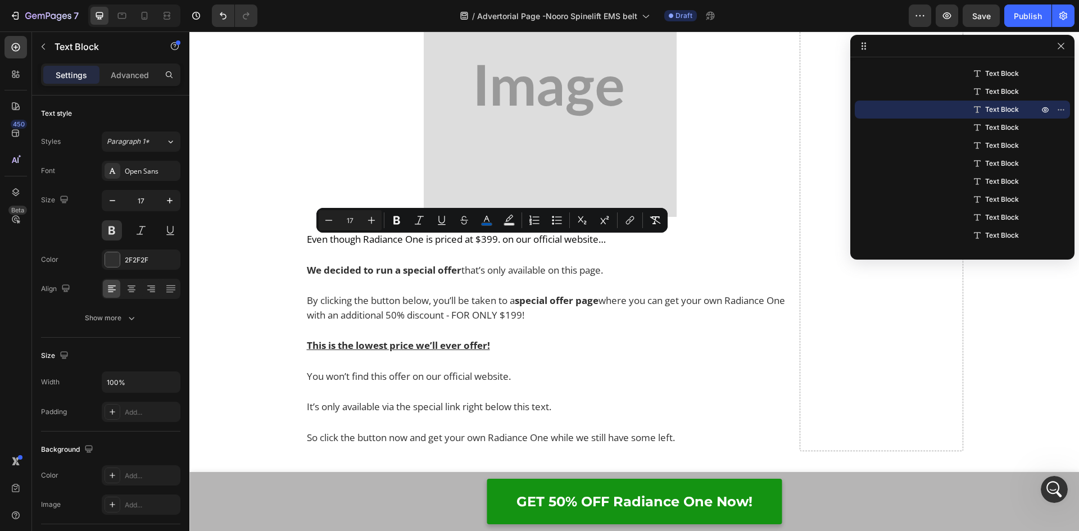
copy p "Nooro SpineLift EMS Belt ."
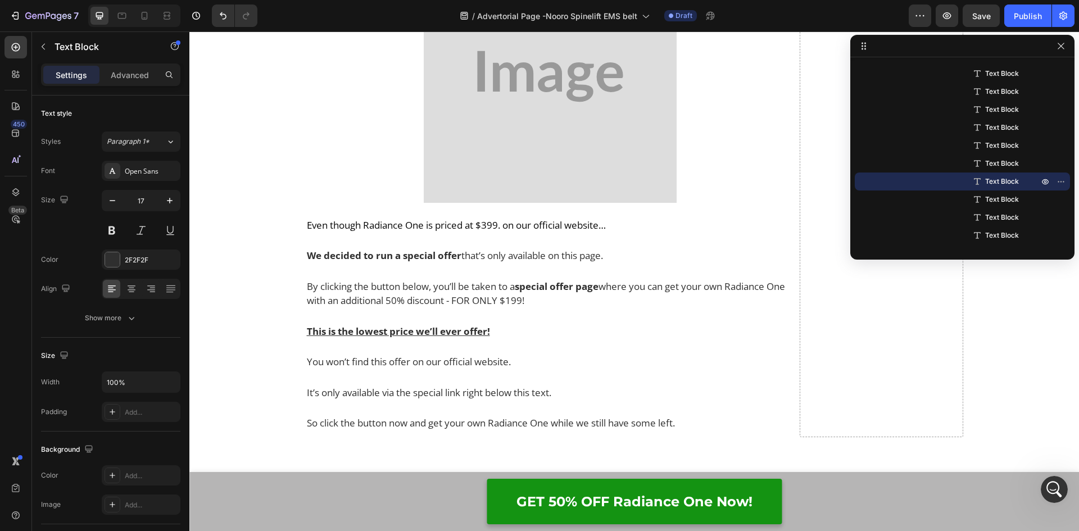
drag, startPoint x: 578, startPoint y: 384, endPoint x: 281, endPoint y: 383, distance: 296.6
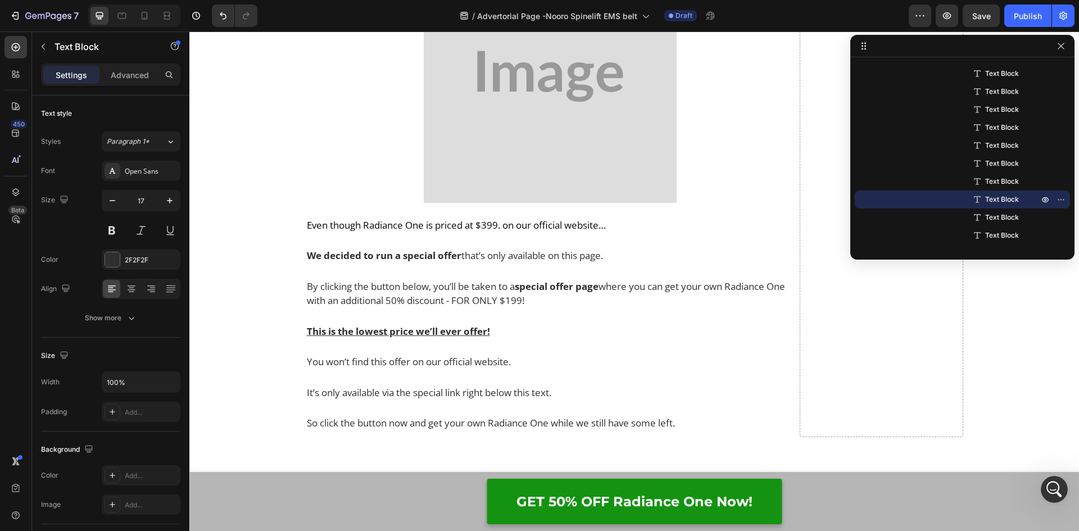
drag, startPoint x: 752, startPoint y: 412, endPoint x: 280, endPoint y: 409, distance: 471.9
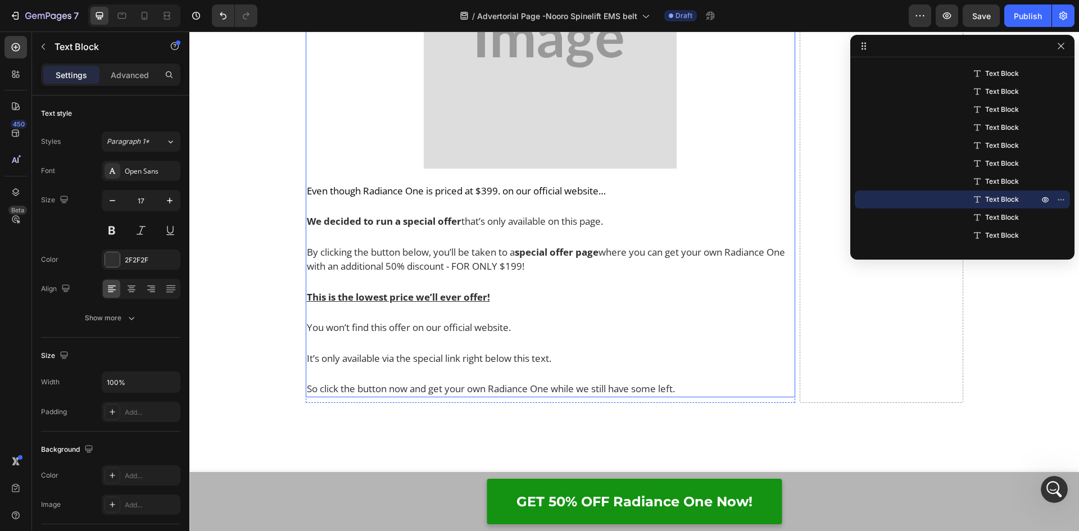
scroll to position [9231, 0]
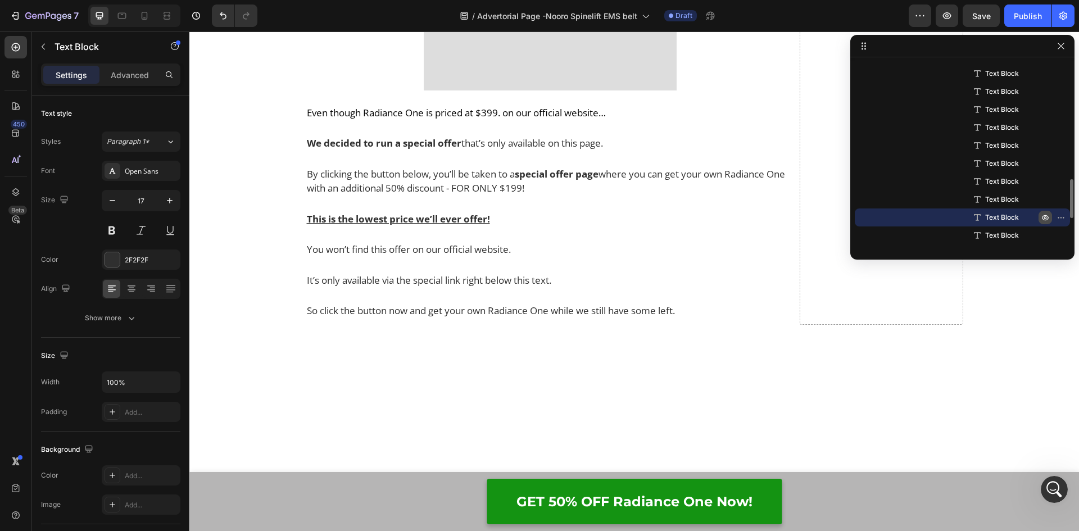
click at [1046, 215] on icon "button" at bounding box center [1044, 217] width 9 height 9
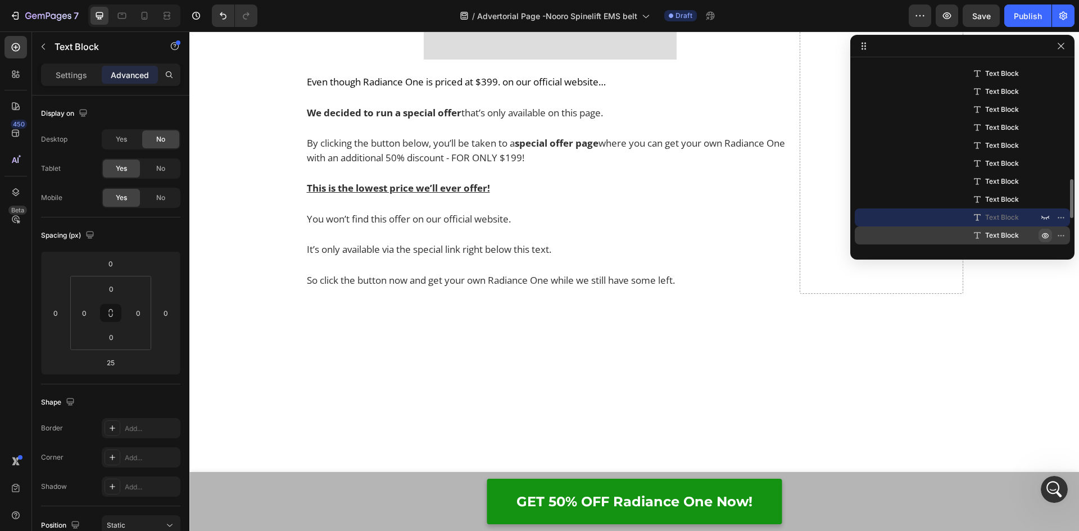
click at [1062, 235] on icon "button" at bounding box center [1062, 235] width 1 height 1
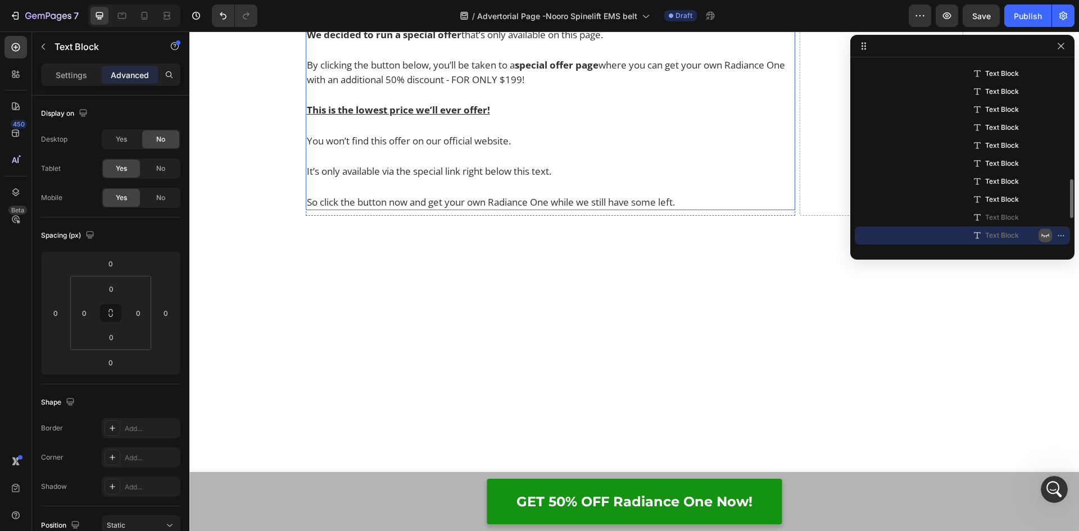
scroll to position [9343, 0]
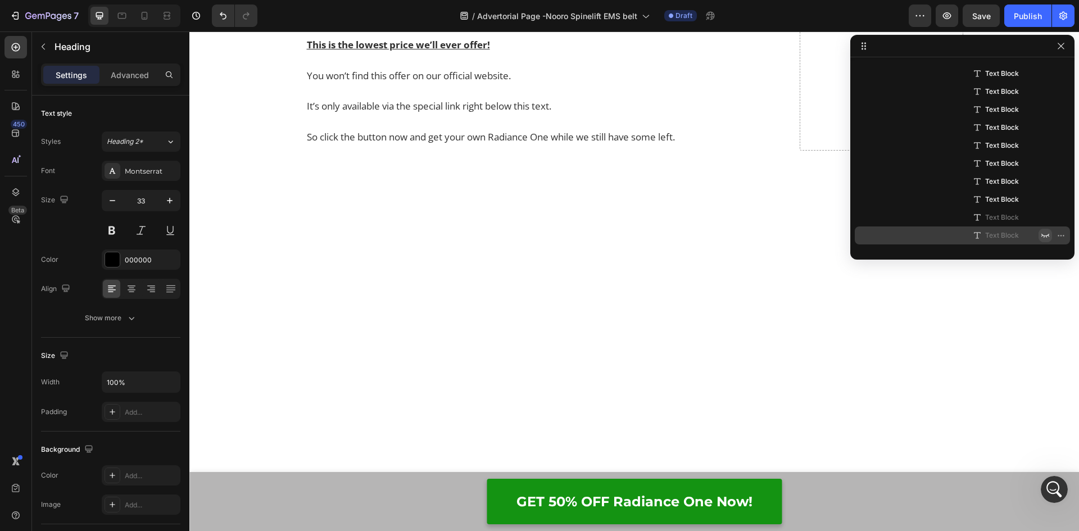
scroll to position [698, 0]
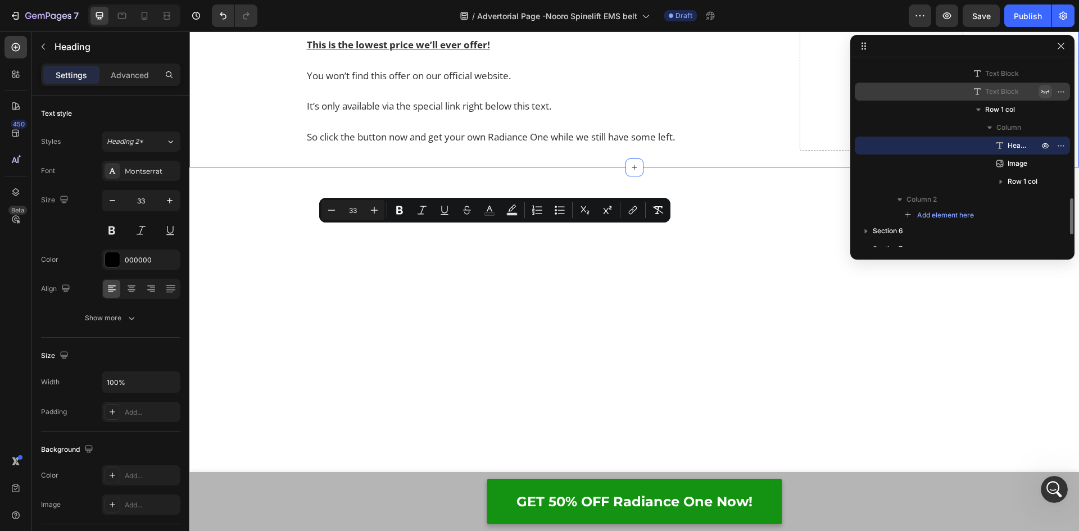
drag, startPoint x: 683, startPoint y: 266, endPoint x: 274, endPoint y: 244, distance: 410.1
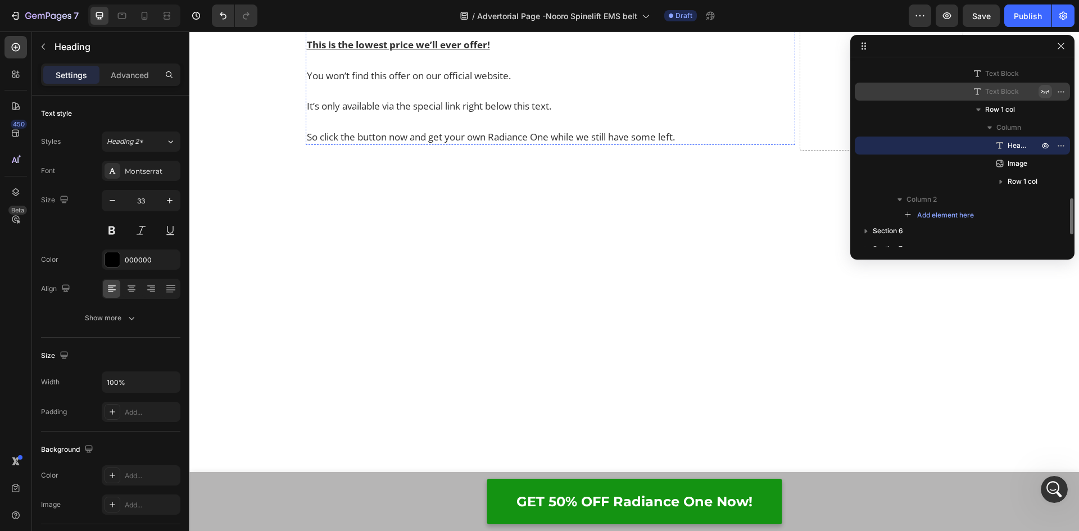
drag, startPoint x: 582, startPoint y: 379, endPoint x: 914, endPoint y: 295, distance: 342.9
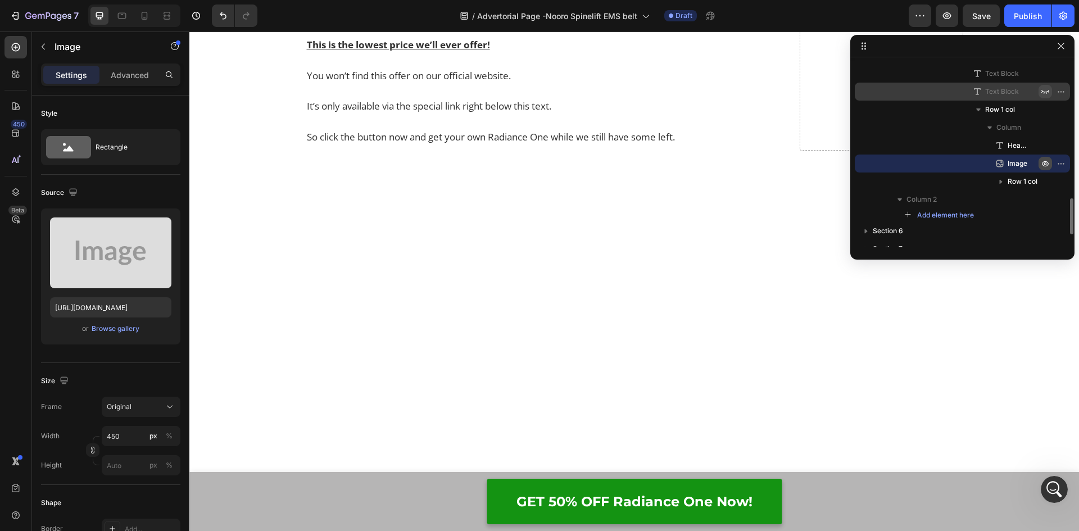
click at [1042, 162] on icon "button" at bounding box center [1044, 163] width 9 height 9
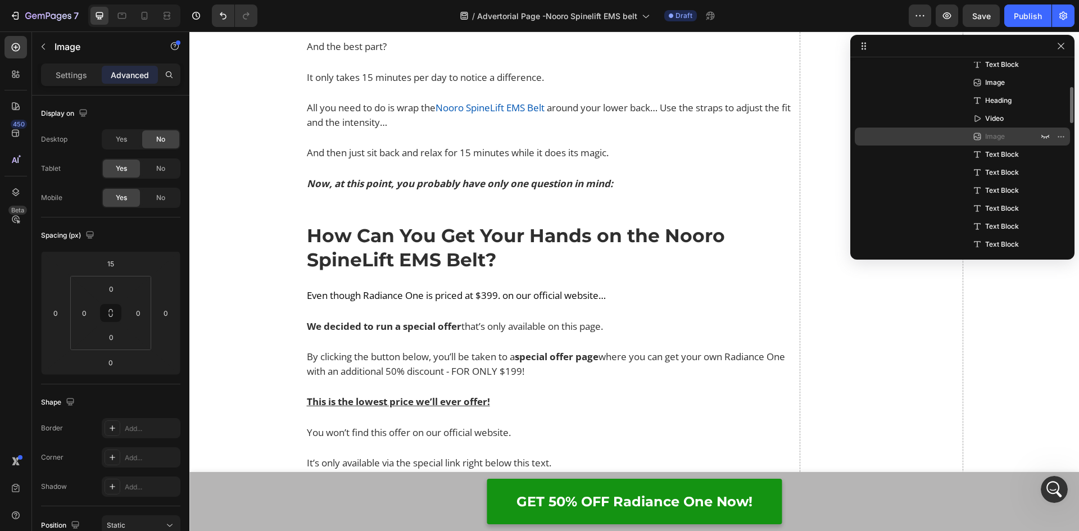
scroll to position [417, 0]
click at [1000, 142] on span "Image" at bounding box center [995, 138] width 20 height 11
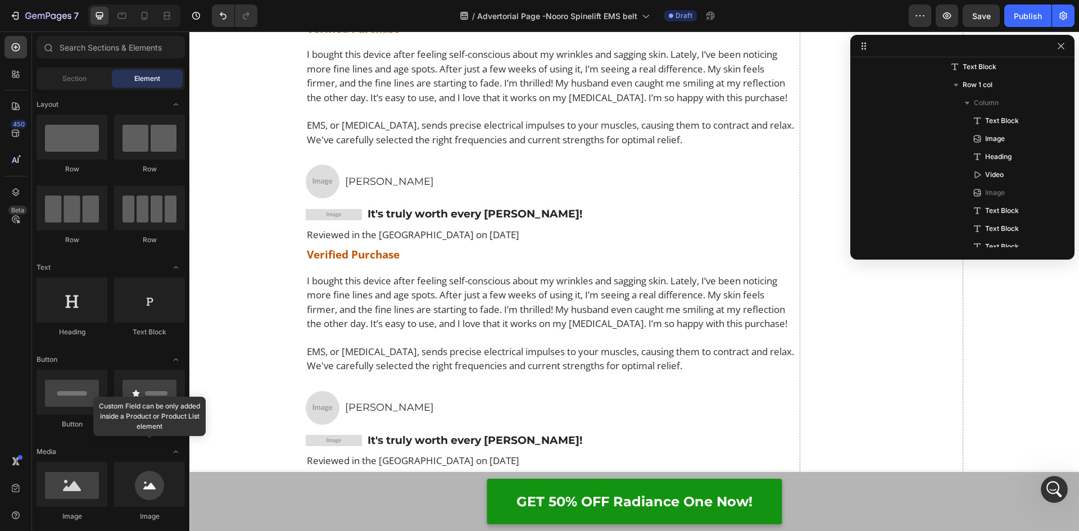
scroll to position [7489, 0]
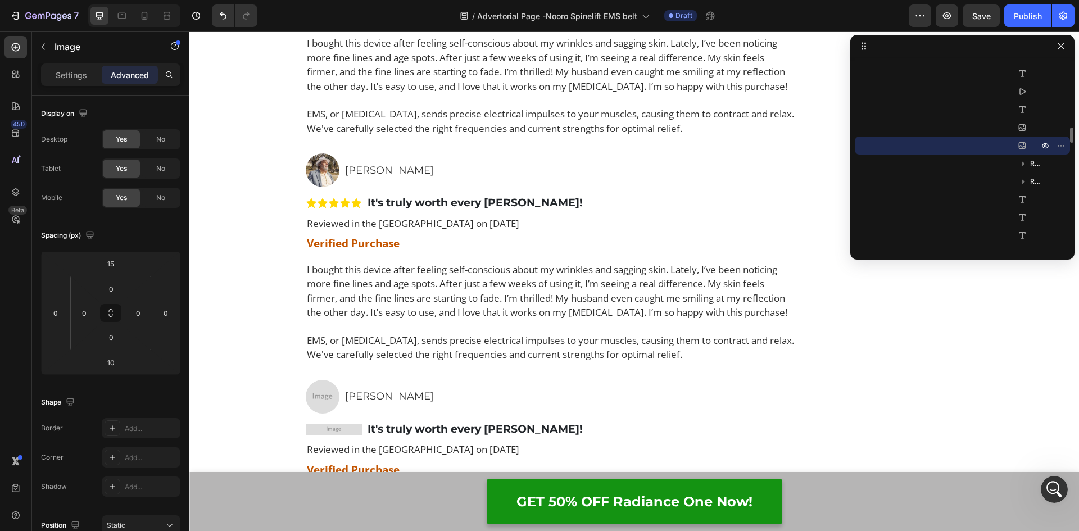
scroll to position [7265, 0]
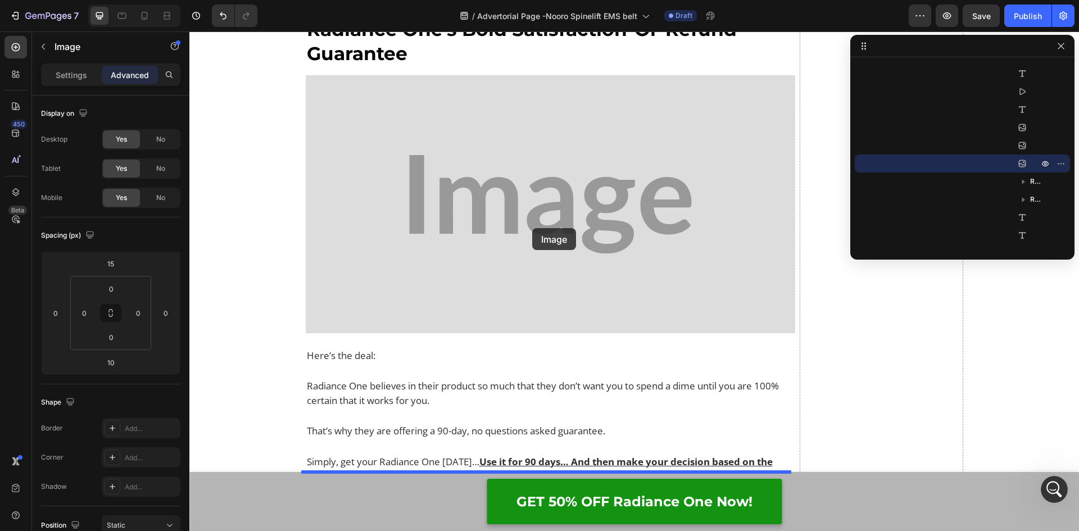
scroll to position [9778, 0]
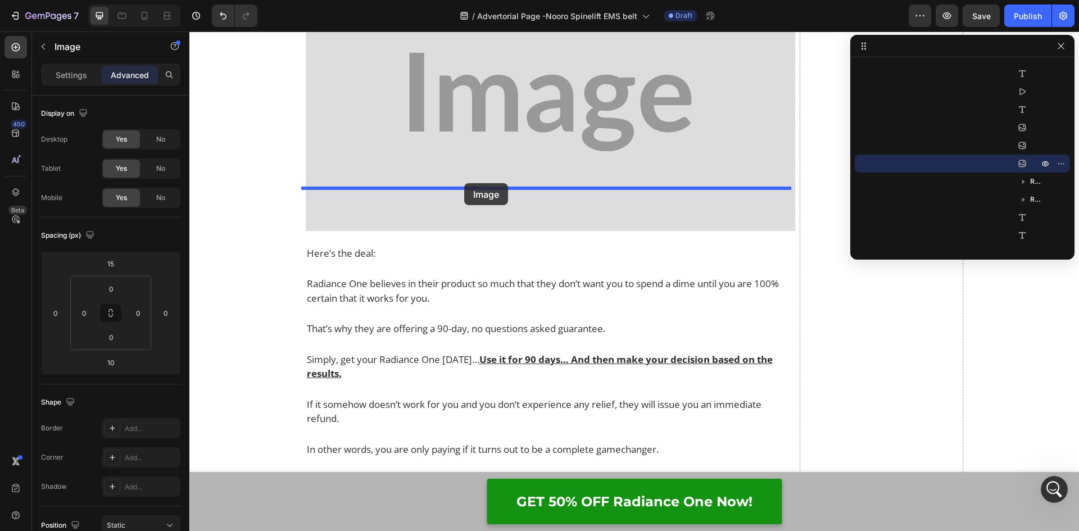
drag, startPoint x: 313, startPoint y: 119, endPoint x: 464, endPoint y: 183, distance: 164.1
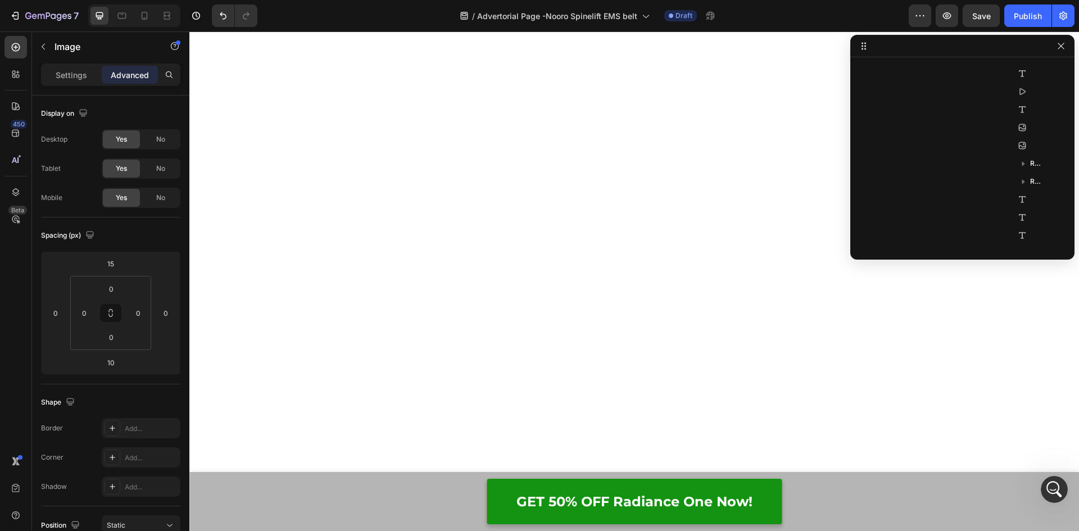
scroll to position [9431, 0]
click at [72, 76] on p "Settings" at bounding box center [71, 75] width 31 height 12
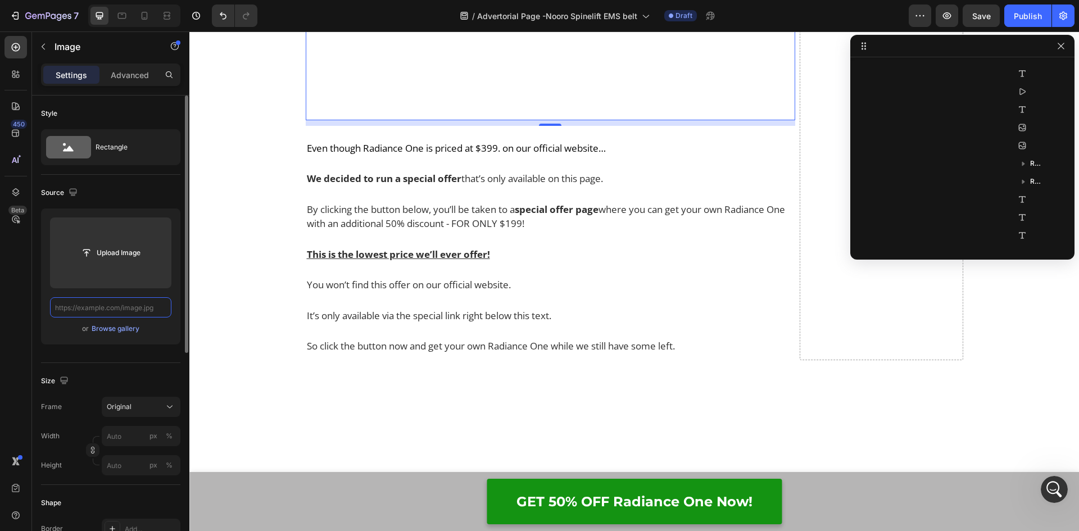
scroll to position [0, 0]
paste input "[URL][DOMAIN_NAME][DOMAIN_NAME]"
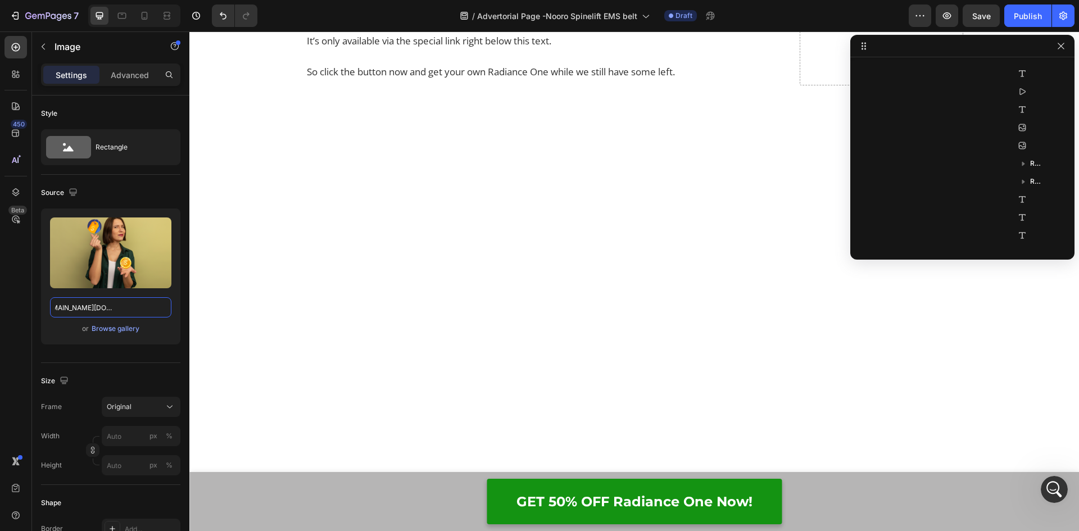
scroll to position [9544, 0]
type input "[URL][DOMAIN_NAME][DOMAIN_NAME]"
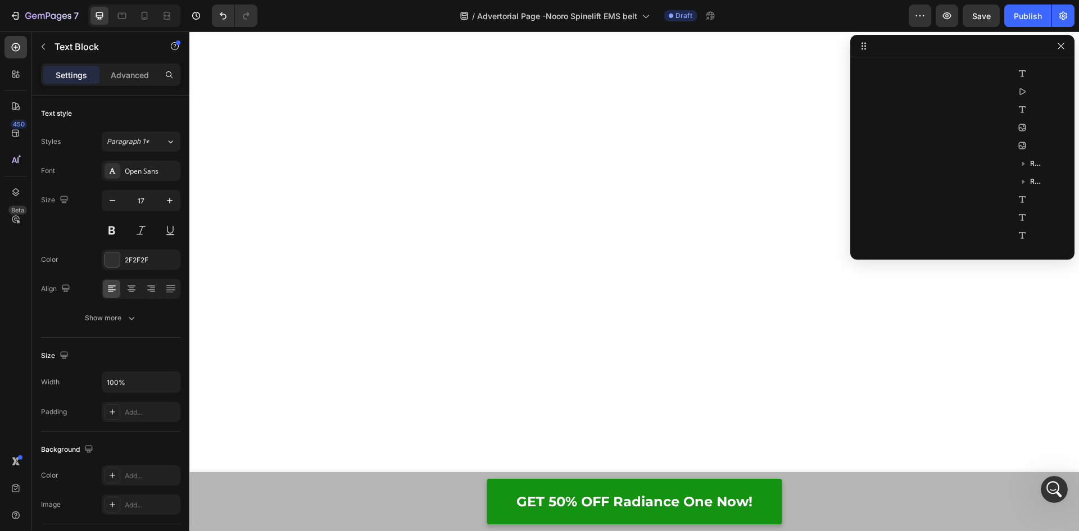
scroll to position [1956, 0]
drag, startPoint x: 627, startPoint y: 326, endPoint x: 299, endPoint y: 321, distance: 328.1
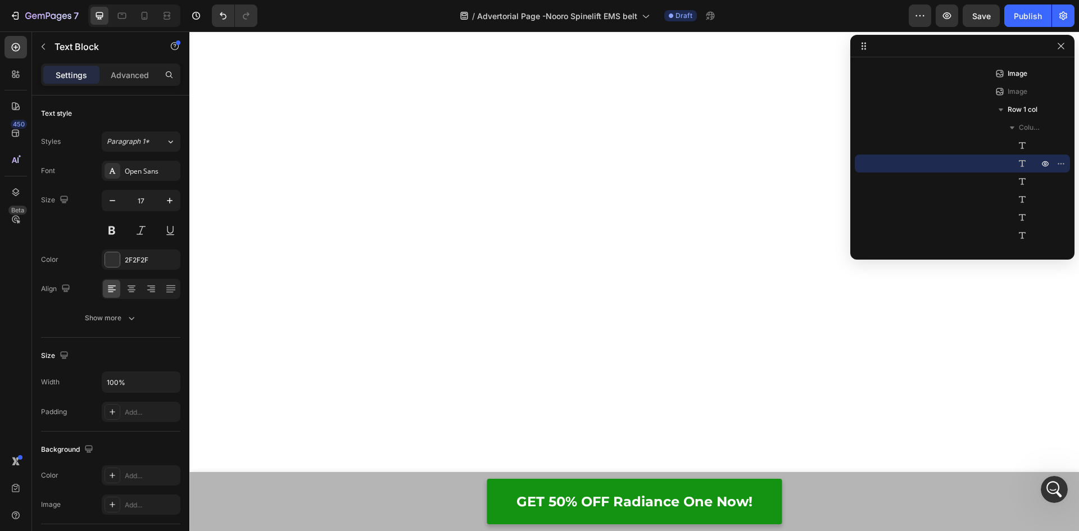
drag, startPoint x: 625, startPoint y: 353, endPoint x: 272, endPoint y: 357, distance: 353.3
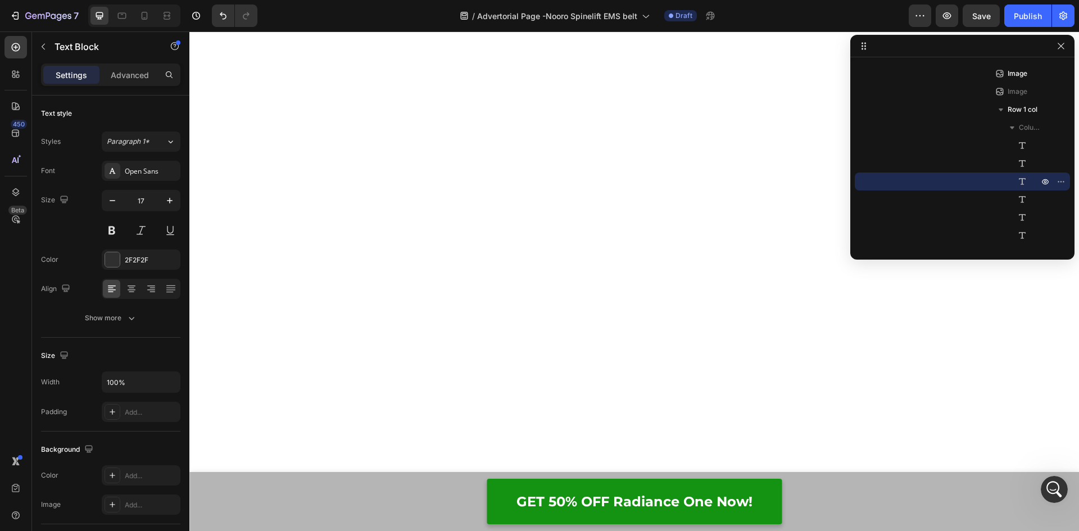
drag, startPoint x: 559, startPoint y: 399, endPoint x: 299, endPoint y: 383, distance: 260.1
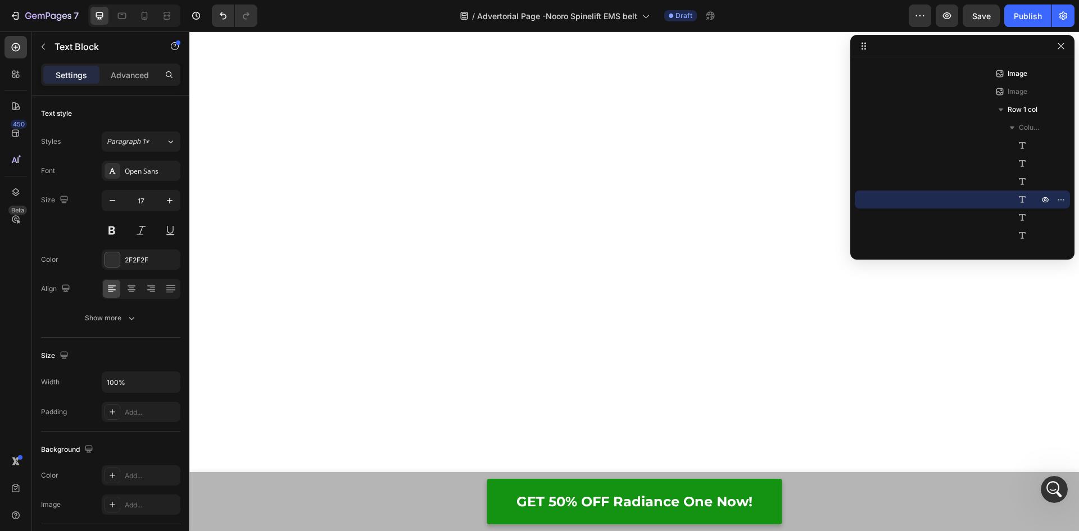
drag, startPoint x: 616, startPoint y: 422, endPoint x: 607, endPoint y: 422, distance: 9.0
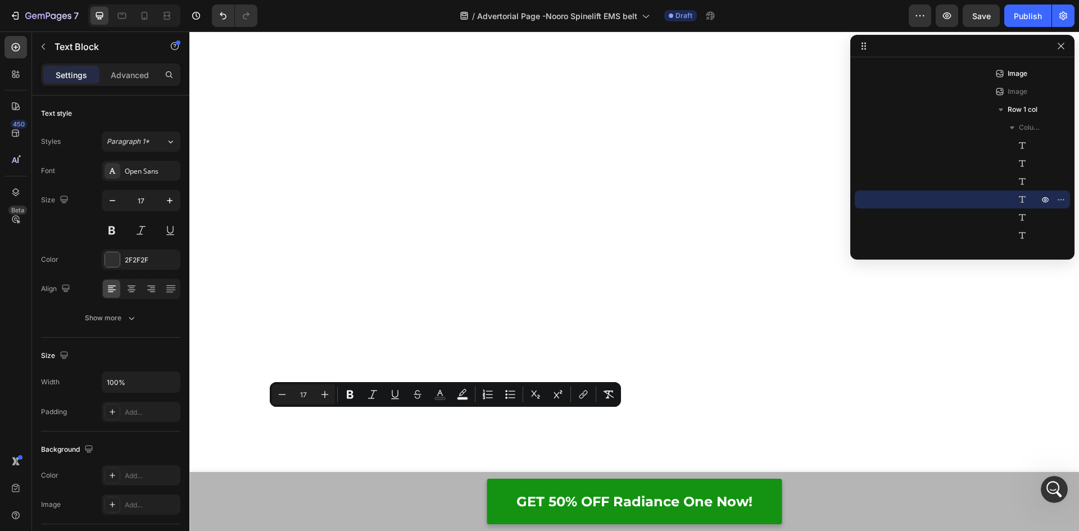
drag, startPoint x: 587, startPoint y: 416, endPoint x: 302, endPoint y: 416, distance: 284.8
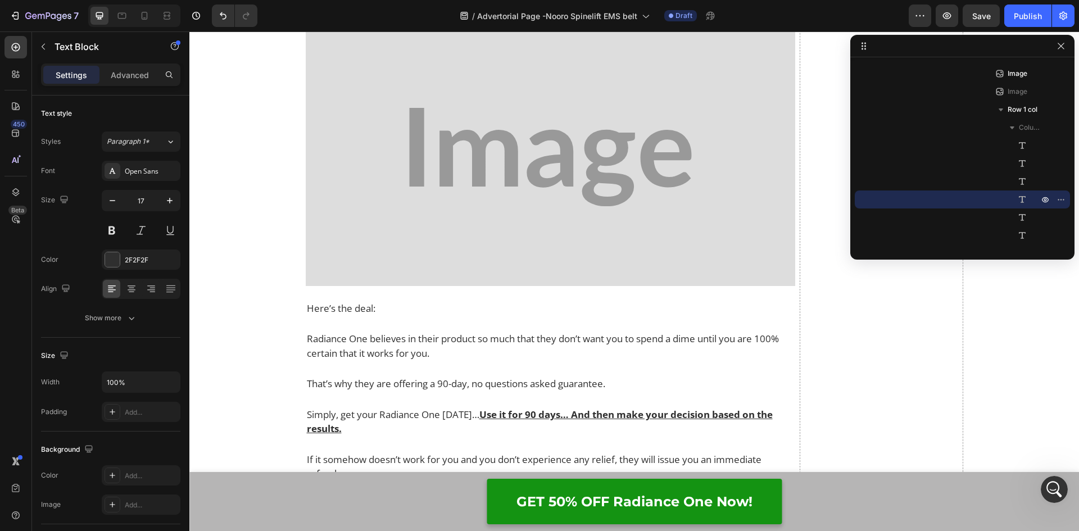
scroll to position [9825, 0]
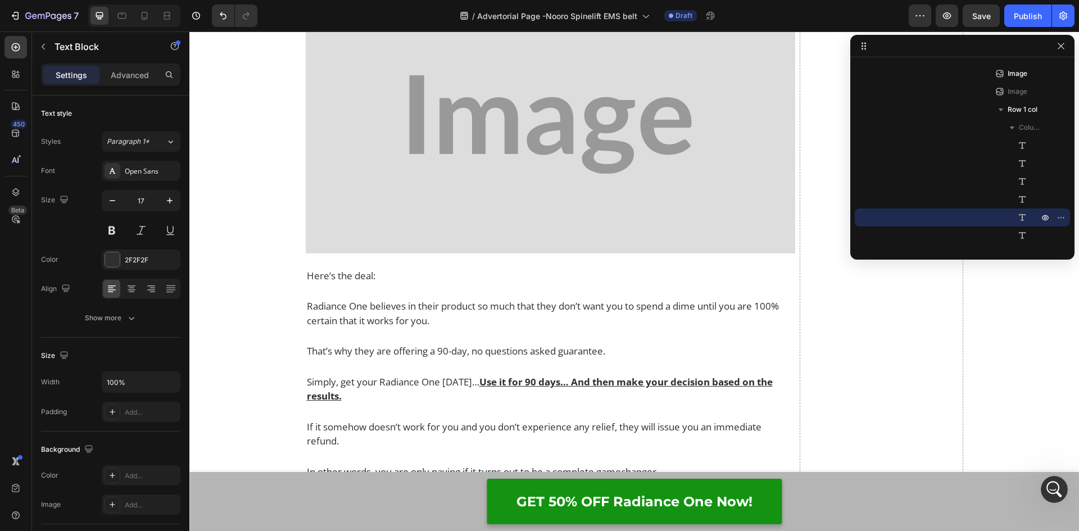
drag, startPoint x: 483, startPoint y: 308, endPoint x: 282, endPoint y: 294, distance: 201.6
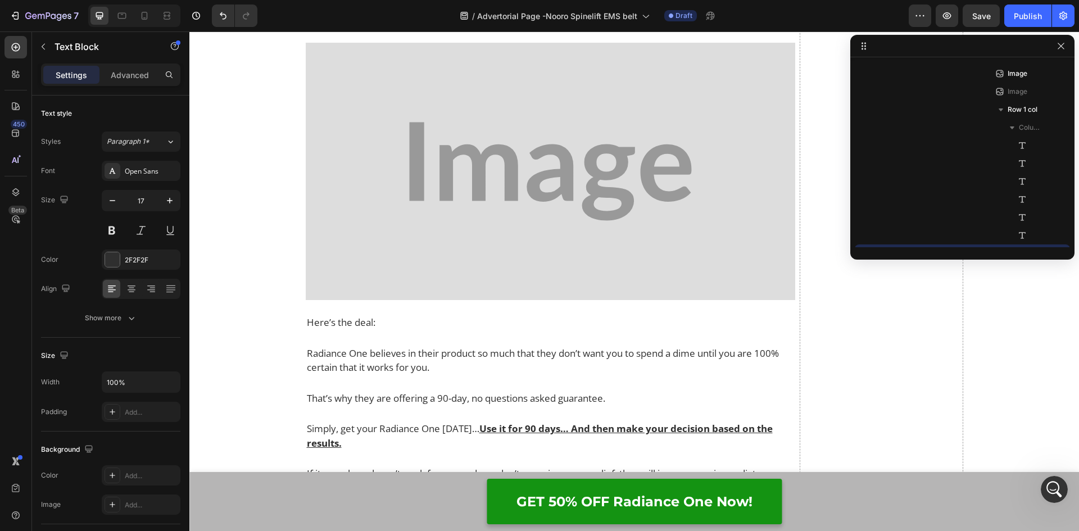
scroll to position [2064, 0]
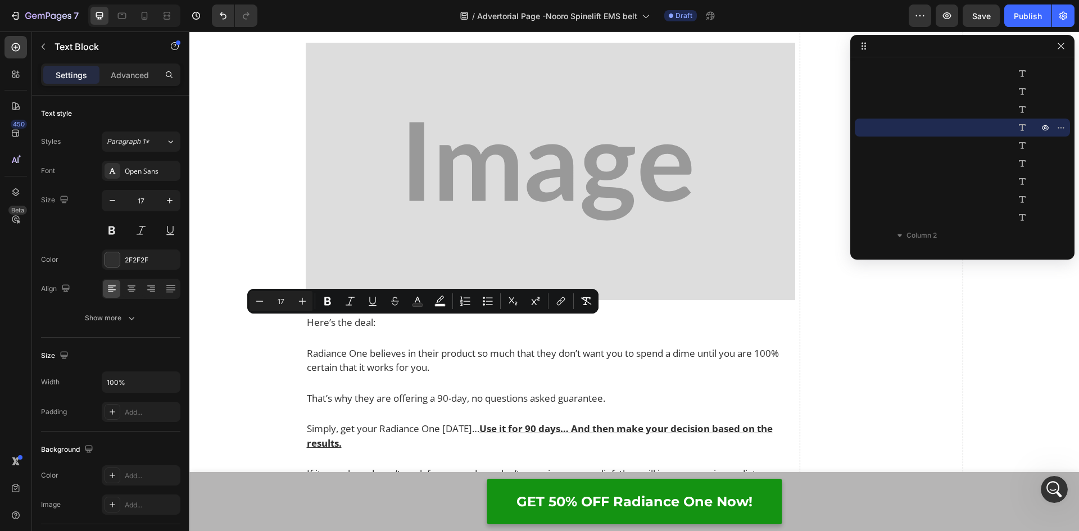
drag, startPoint x: 559, startPoint y: 322, endPoint x: 283, endPoint y: 325, distance: 276.9
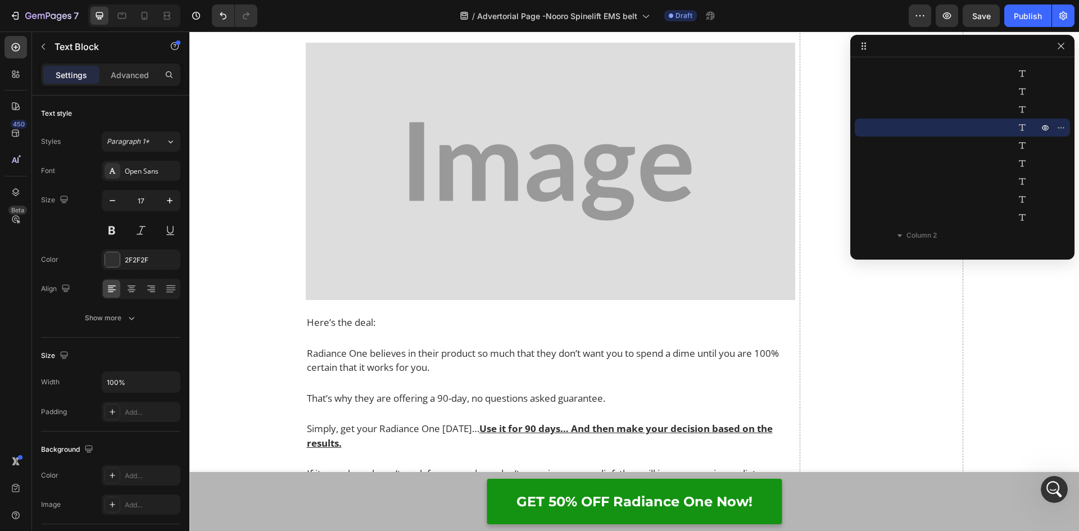
scroll to position [470, 0]
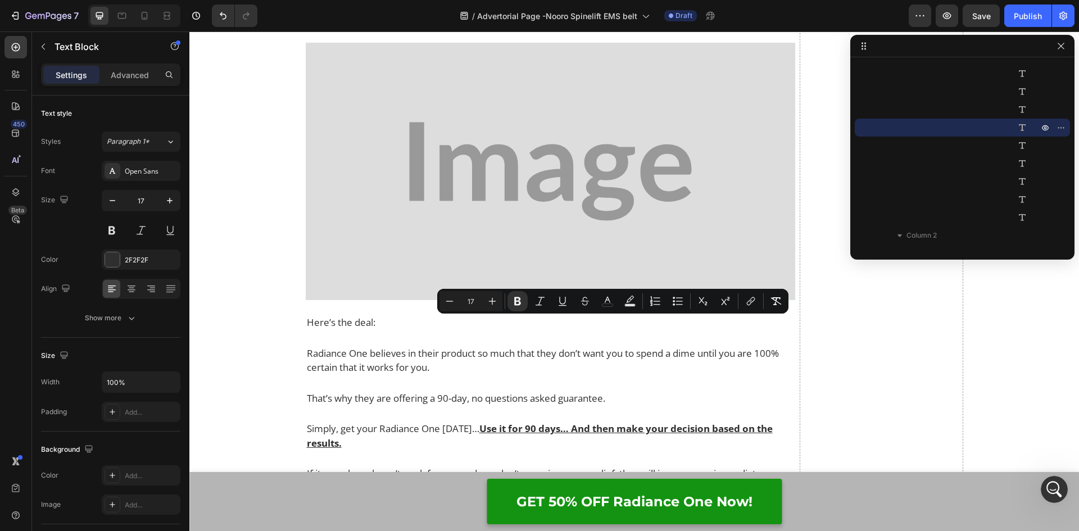
drag, startPoint x: 674, startPoint y: 326, endPoint x: 565, endPoint y: 332, distance: 109.7
click at [609, 304] on rect "Editor contextual toolbar" at bounding box center [607, 305] width 11 height 3
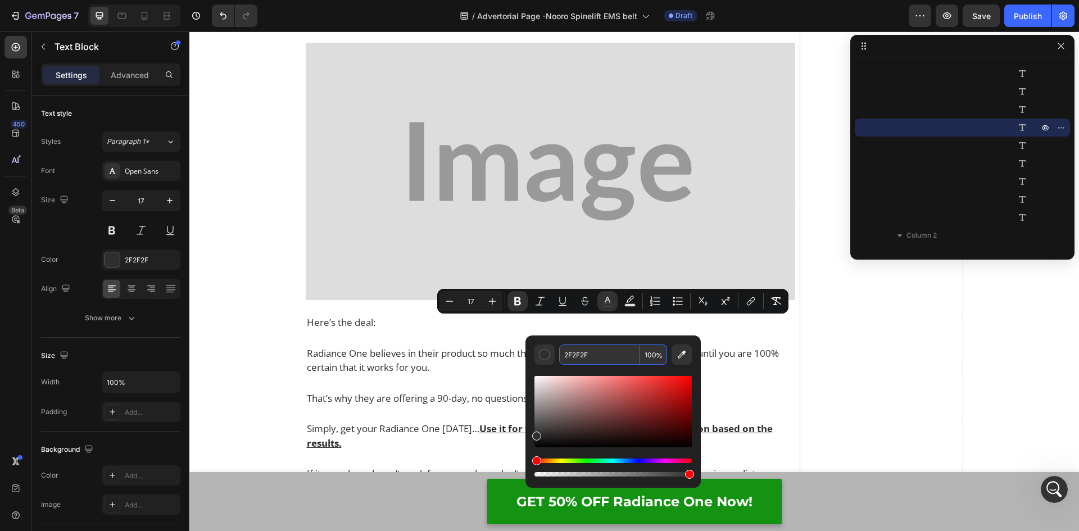
click at [598, 347] on input "2F2F2F" at bounding box center [599, 354] width 81 height 20
paste input "0056b3"
type input "0056B3"
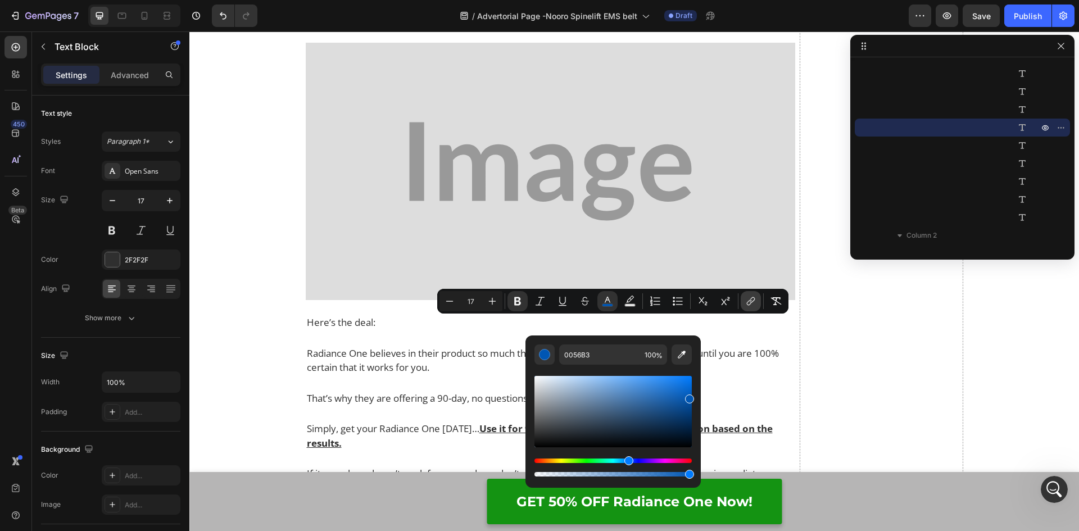
click at [743, 302] on button "link" at bounding box center [750, 301] width 20 height 20
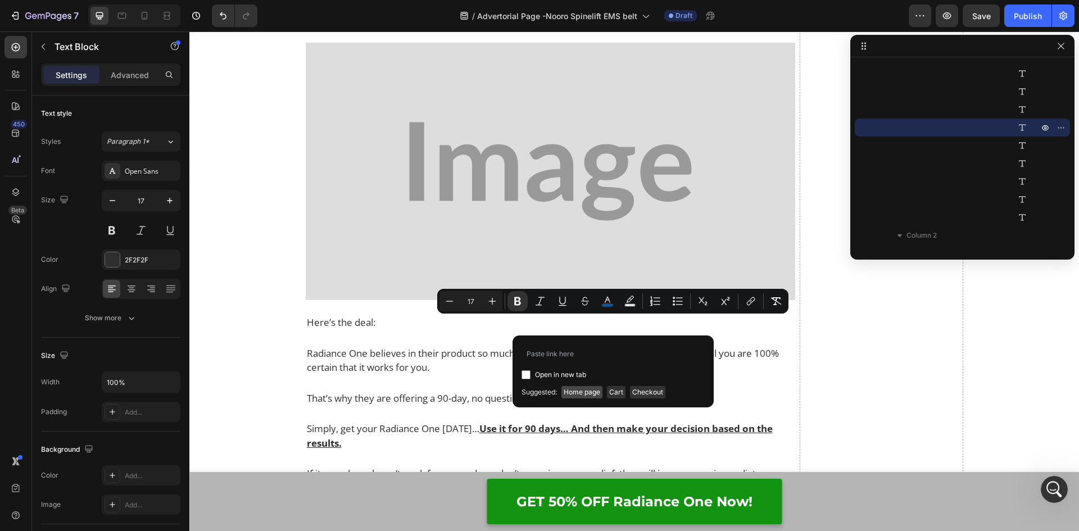
drag, startPoint x: 576, startPoint y: 390, endPoint x: 516, endPoint y: 343, distance: 75.6
click at [576, 390] on span "Home page" at bounding box center [581, 392] width 41 height 12
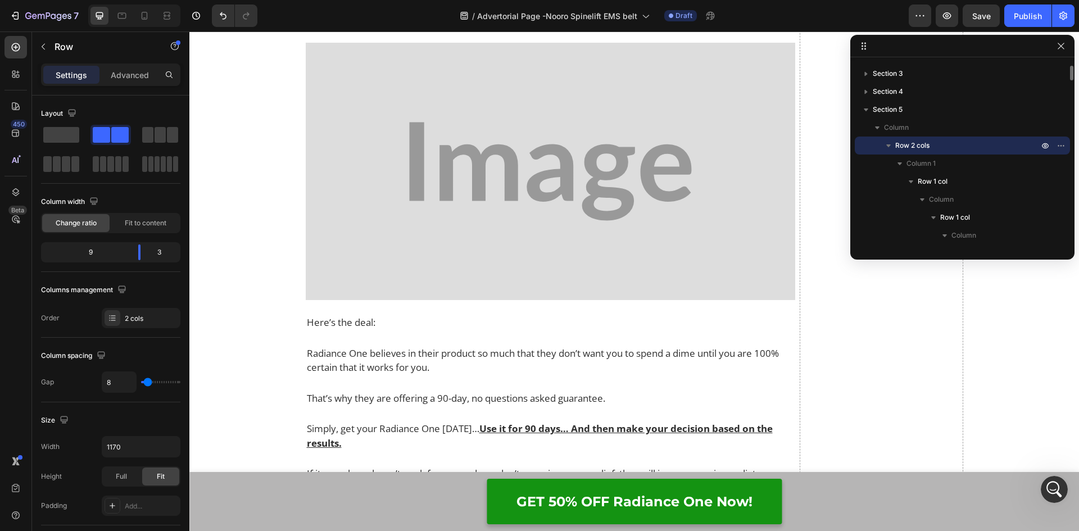
drag, startPoint x: 646, startPoint y: 320, endPoint x: 660, endPoint y: 321, distance: 14.1
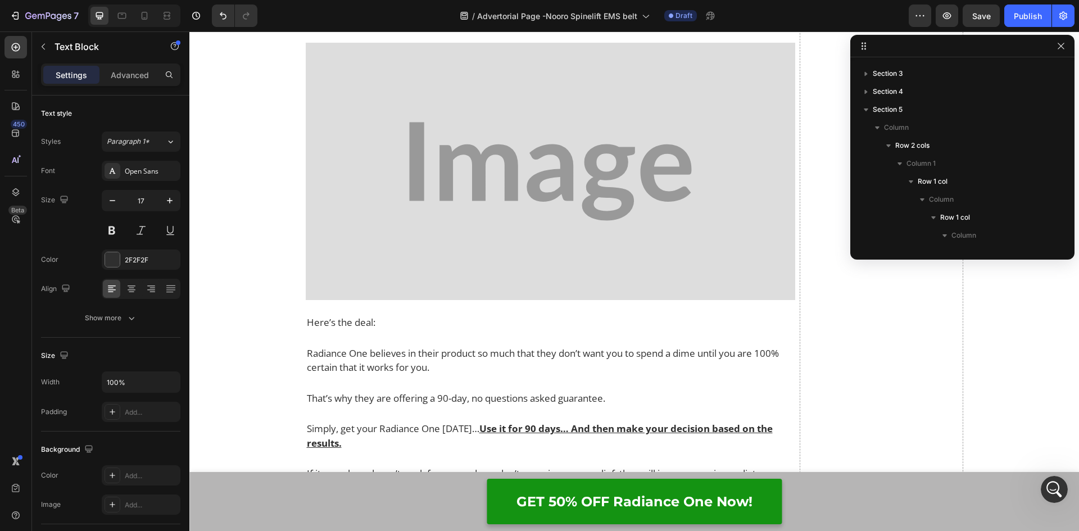
scroll to position [2046, 0]
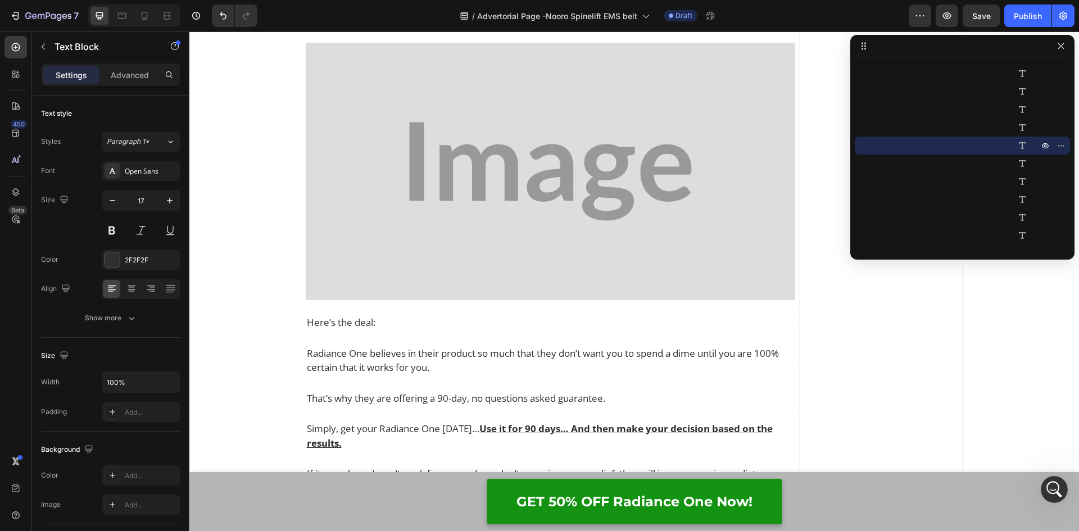
drag, startPoint x: 675, startPoint y: 322, endPoint x: 552, endPoint y: 330, distance: 123.2
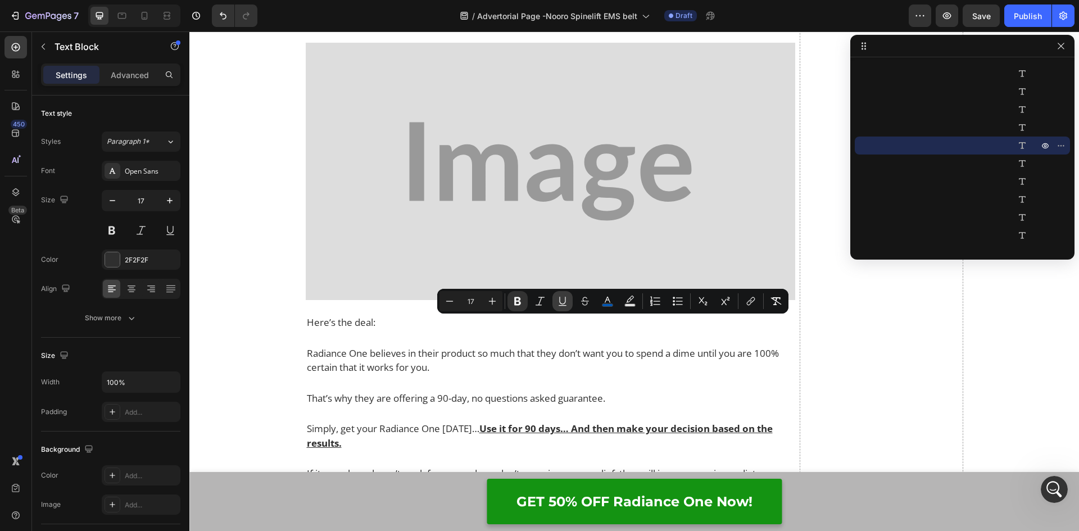
click at [560, 301] on icon "Editor contextual toolbar" at bounding box center [562, 300] width 11 height 11
drag, startPoint x: 794, startPoint y: 351, endPoint x: 750, endPoint y: 353, distance: 43.3
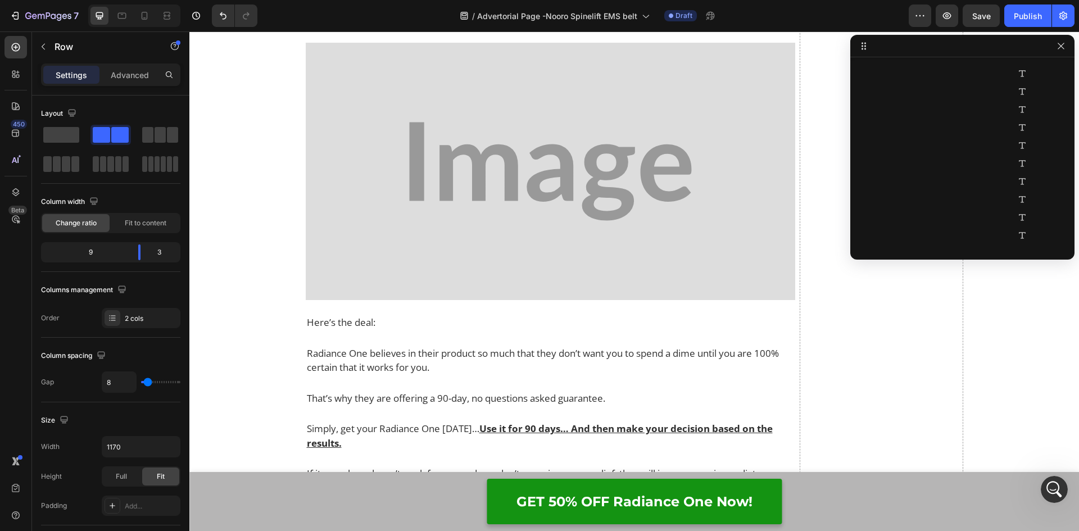
scroll to position [51, 0]
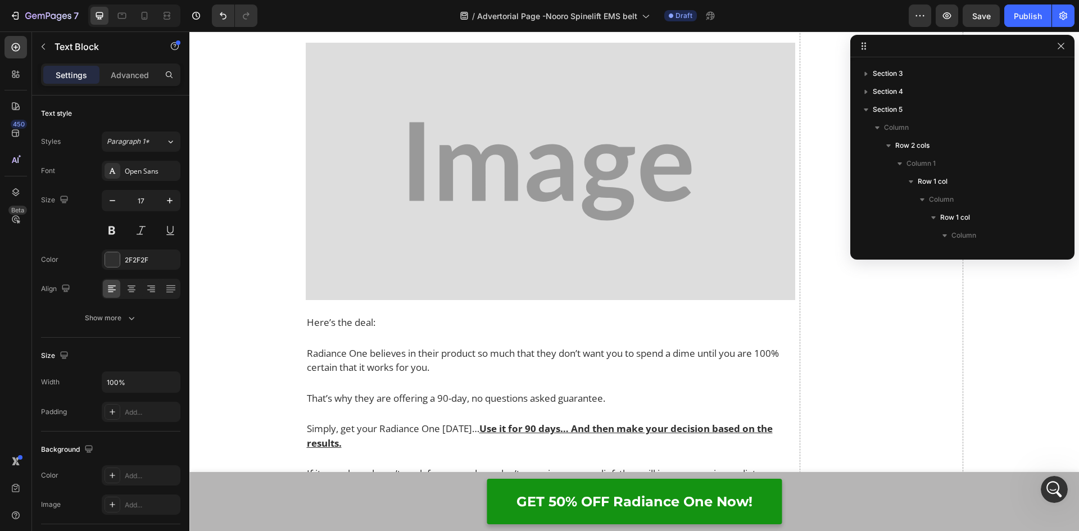
scroll to position [2046, 0]
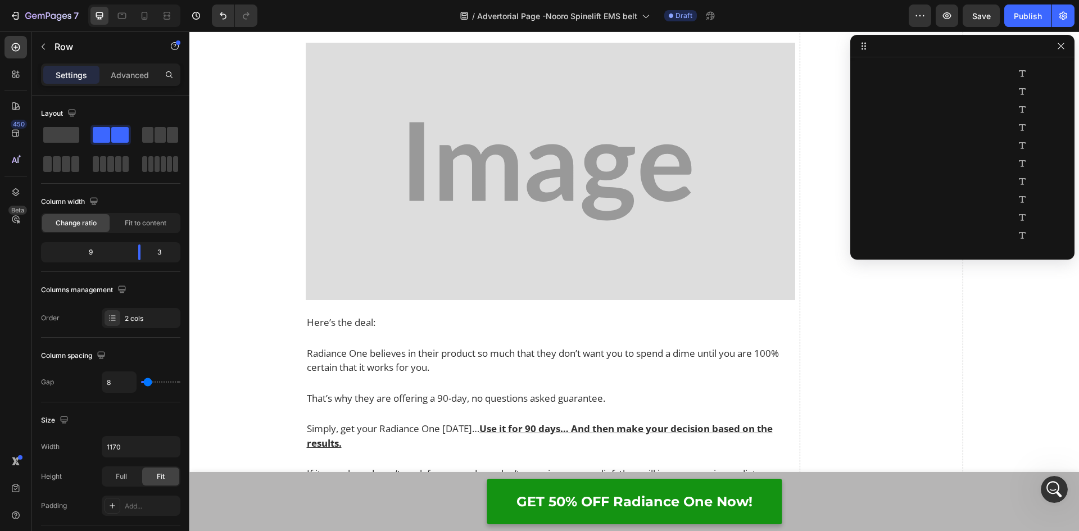
scroll to position [51, 0]
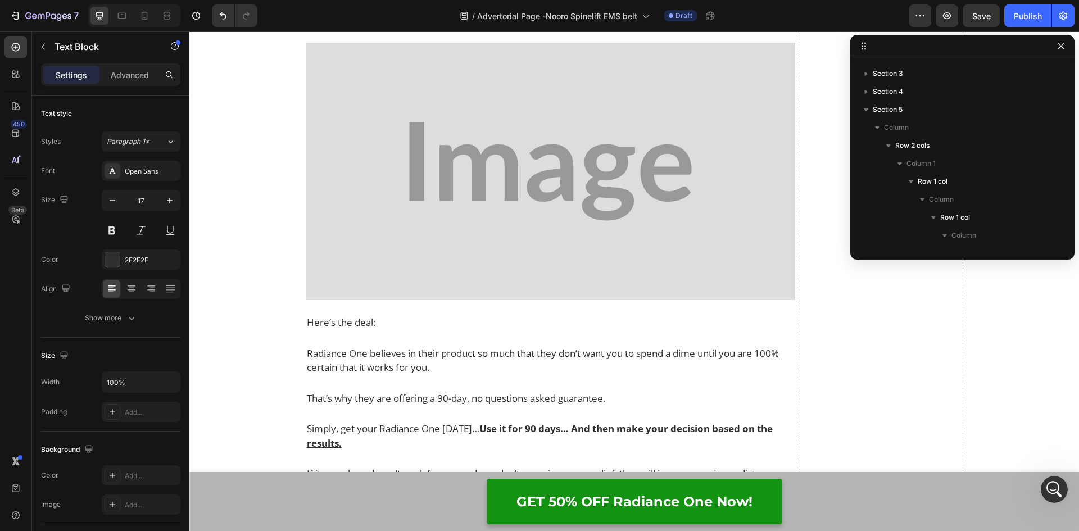
scroll to position [2064, 0]
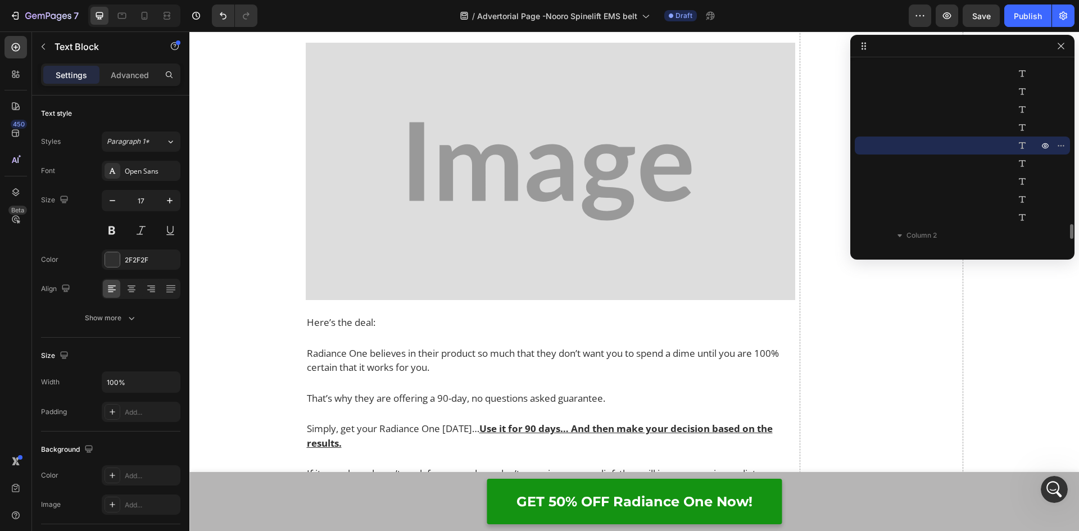
drag, startPoint x: 562, startPoint y: 352, endPoint x: 303, endPoint y: 359, distance: 259.0
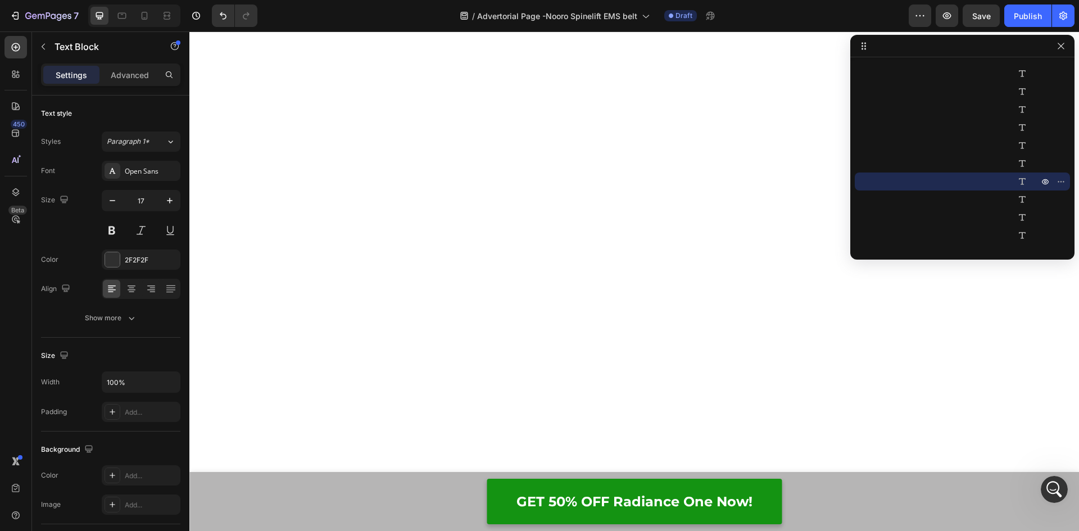
scroll to position [9880, 0]
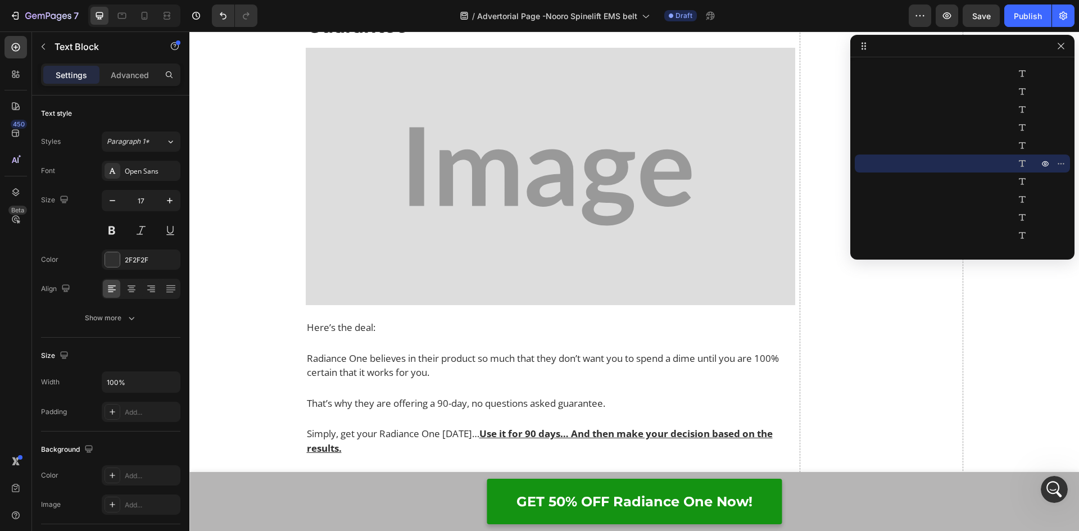
drag, startPoint x: 553, startPoint y: 330, endPoint x: 303, endPoint y: 330, distance: 249.4
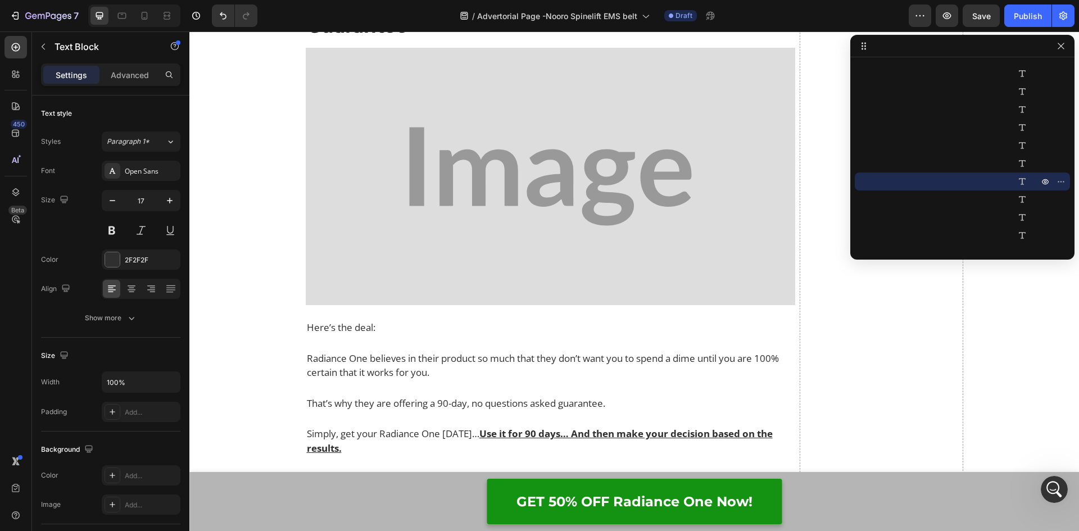
drag, startPoint x: 567, startPoint y: 360, endPoint x: 303, endPoint y: 363, distance: 263.5
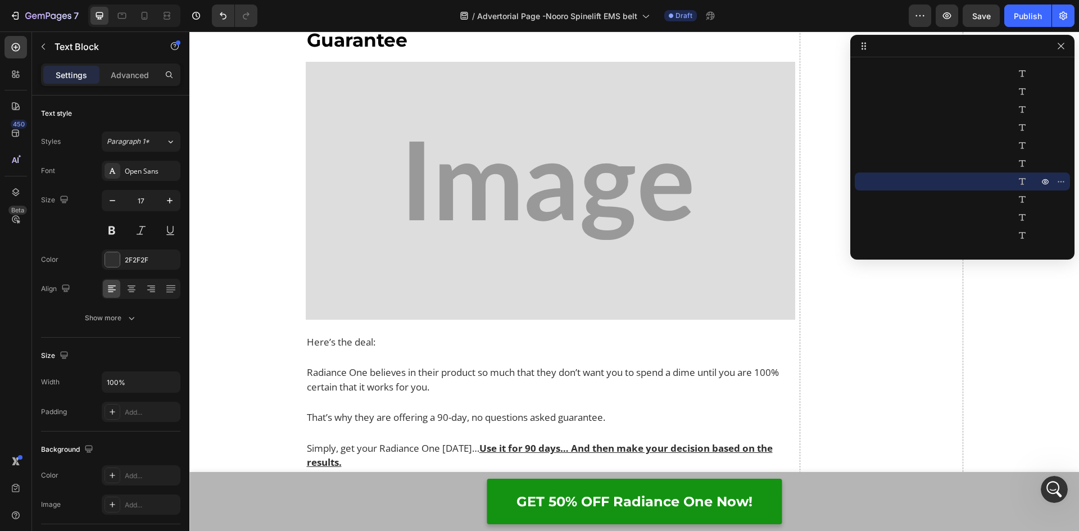
drag, startPoint x: 368, startPoint y: 357, endPoint x: 468, endPoint y: 390, distance: 105.0
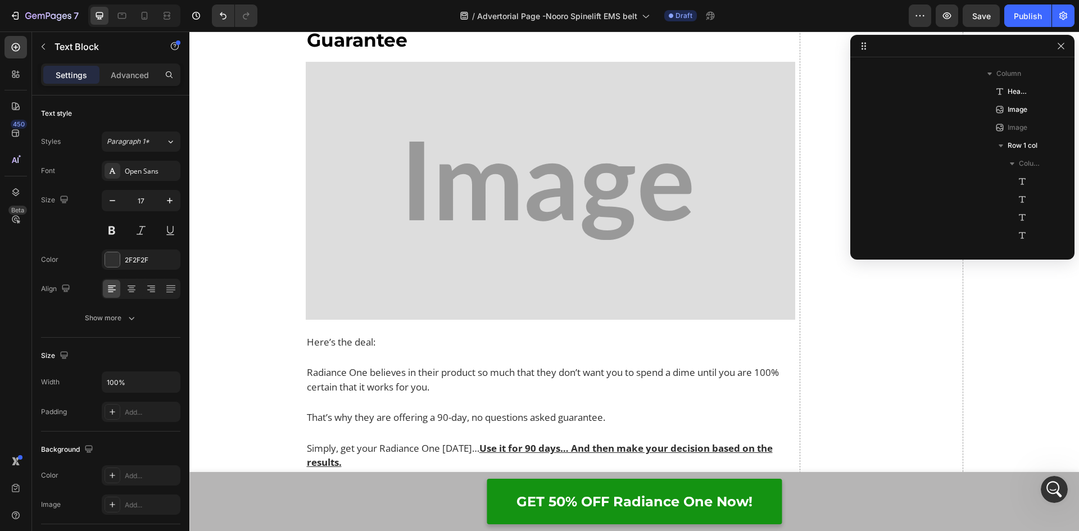
scroll to position [2100, 0]
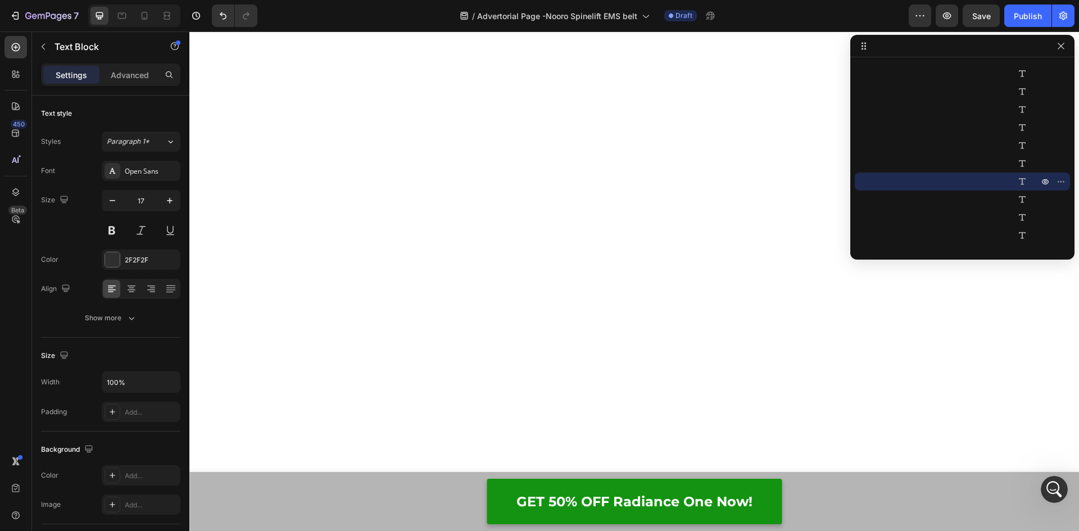
scroll to position [9982, 0]
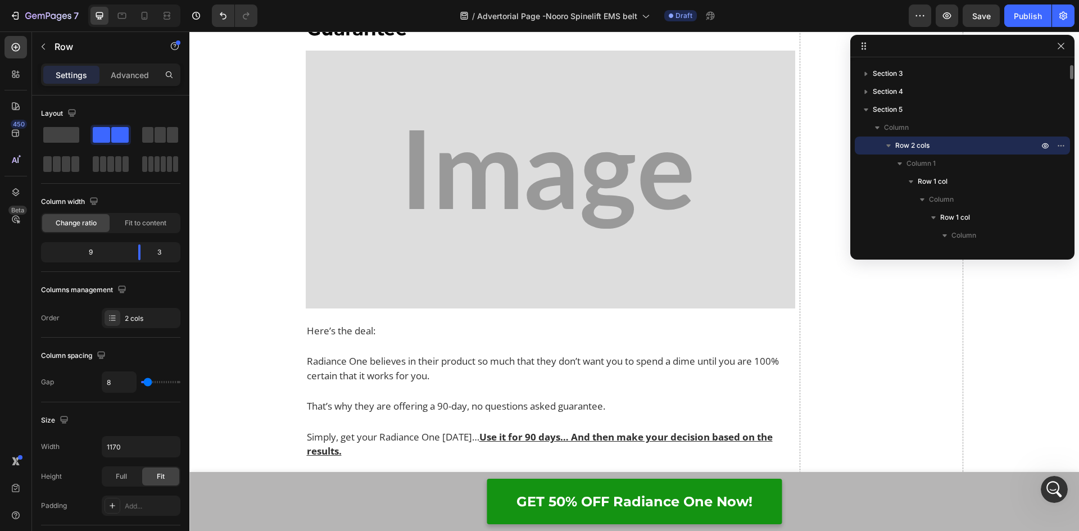
scroll to position [9993, 0]
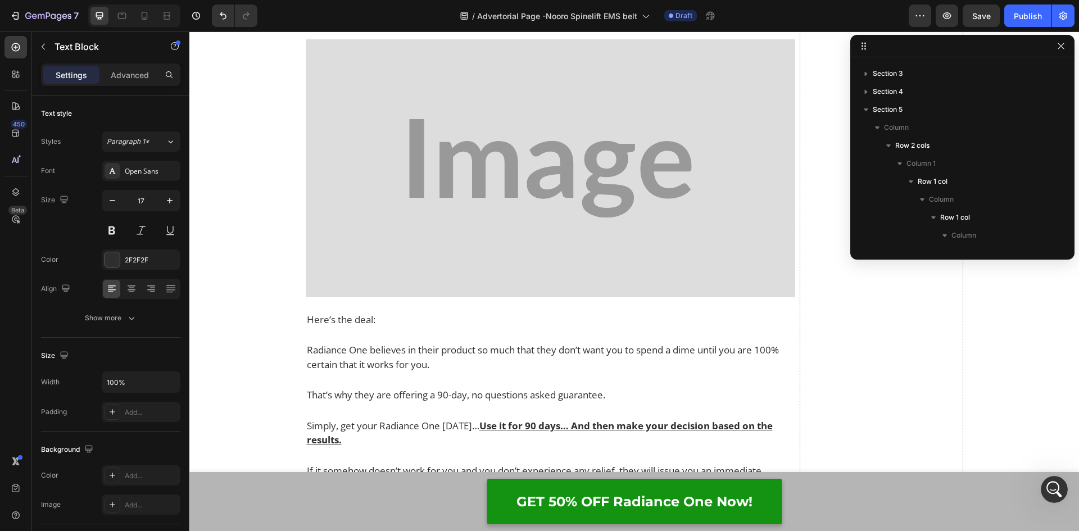
scroll to position [2118, 0]
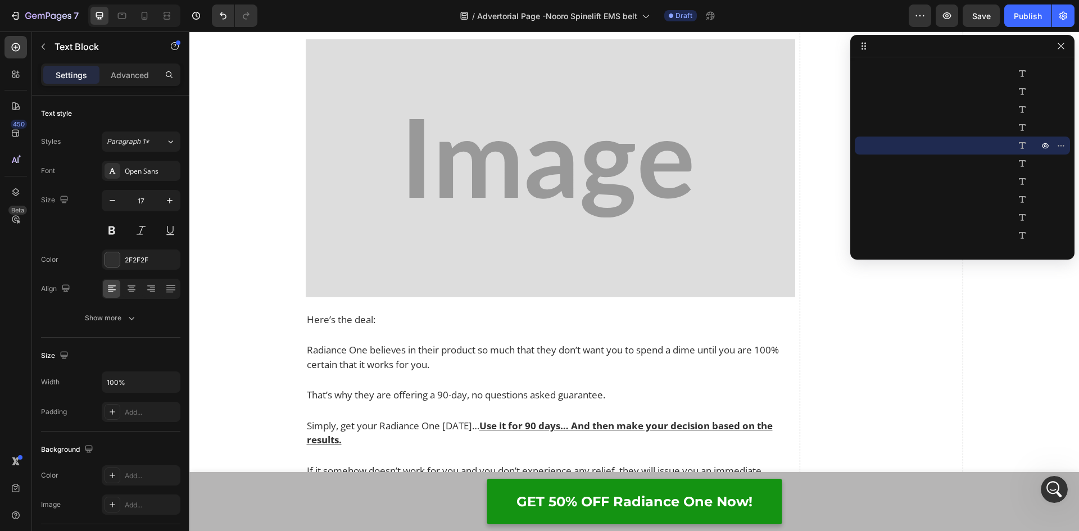
drag, startPoint x: 477, startPoint y: 305, endPoint x: 302, endPoint y: 293, distance: 175.1
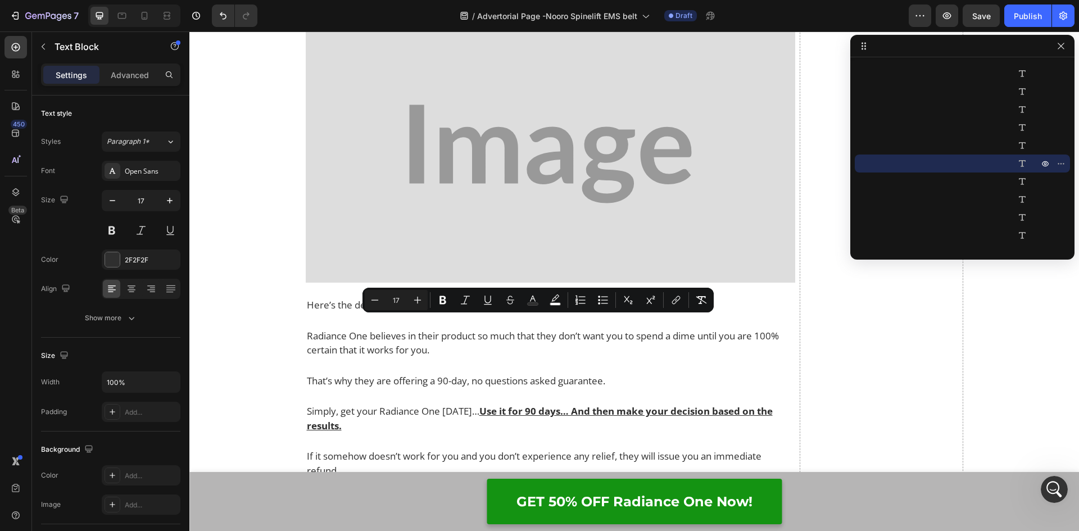
drag, startPoint x: 476, startPoint y: 338, endPoint x: 295, endPoint y: 317, distance: 182.1
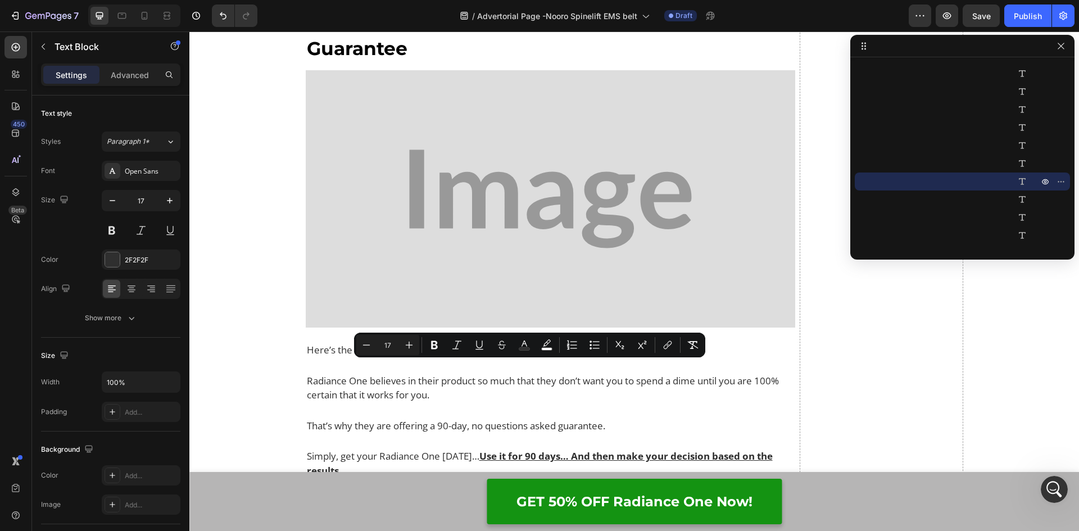
drag, startPoint x: 449, startPoint y: 379, endPoint x: 286, endPoint y: 348, distance: 165.3
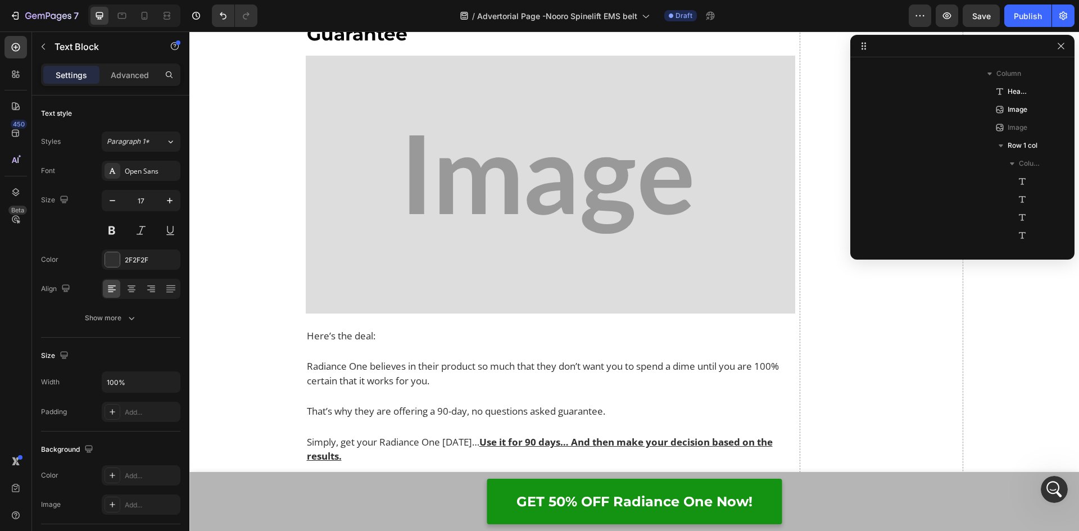
scroll to position [2154, 0]
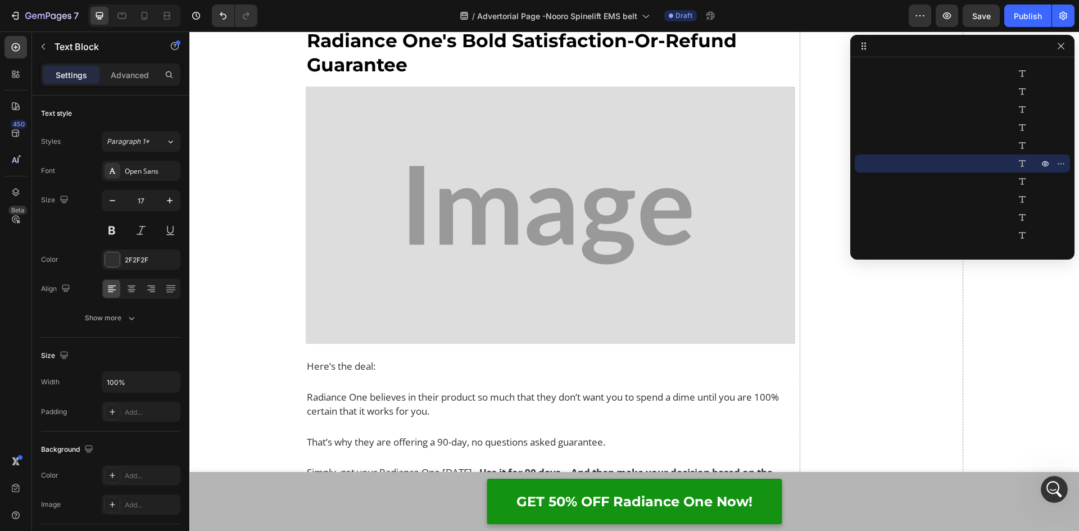
drag, startPoint x: 639, startPoint y: 399, endPoint x: 299, endPoint y: 399, distance: 340.4
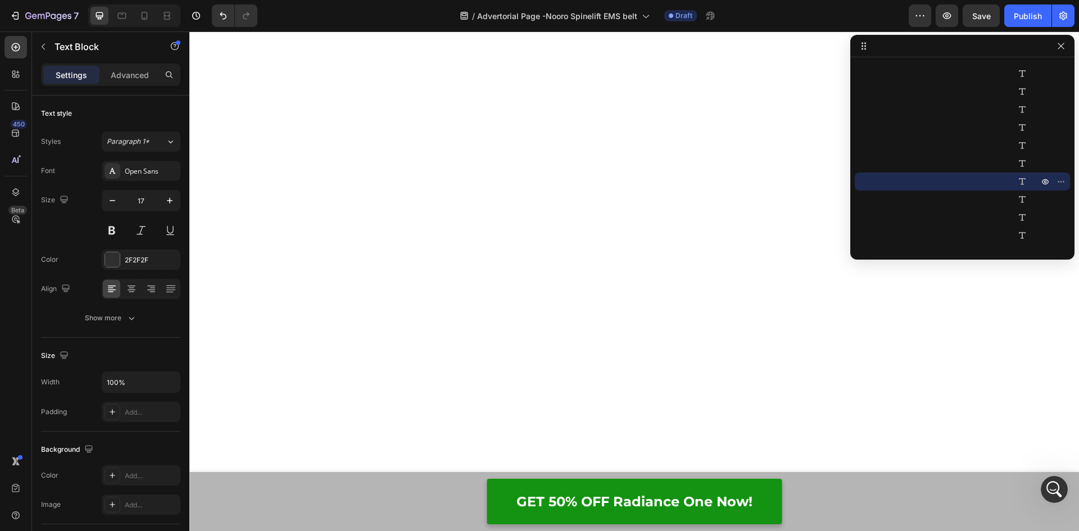
scroll to position [10105, 0]
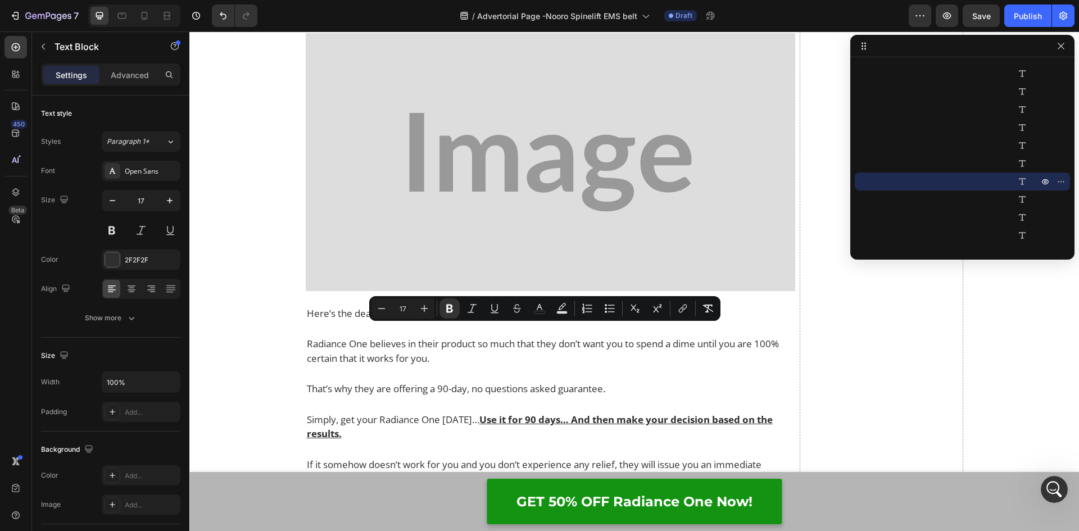
drag, startPoint x: 462, startPoint y: 344, endPoint x: 287, endPoint y: 334, distance: 175.0
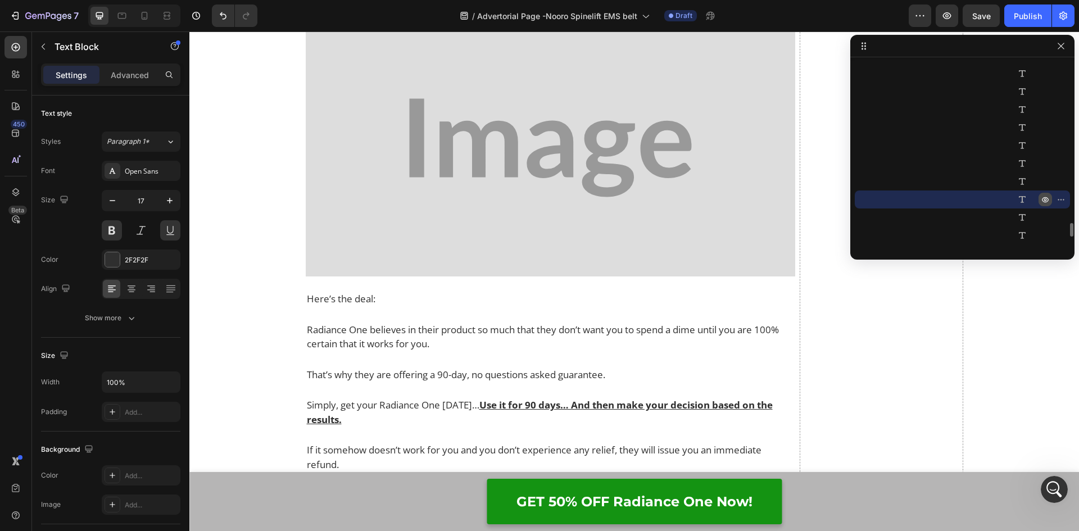
click at [1040, 198] on icon "button" at bounding box center [1044, 199] width 9 height 9
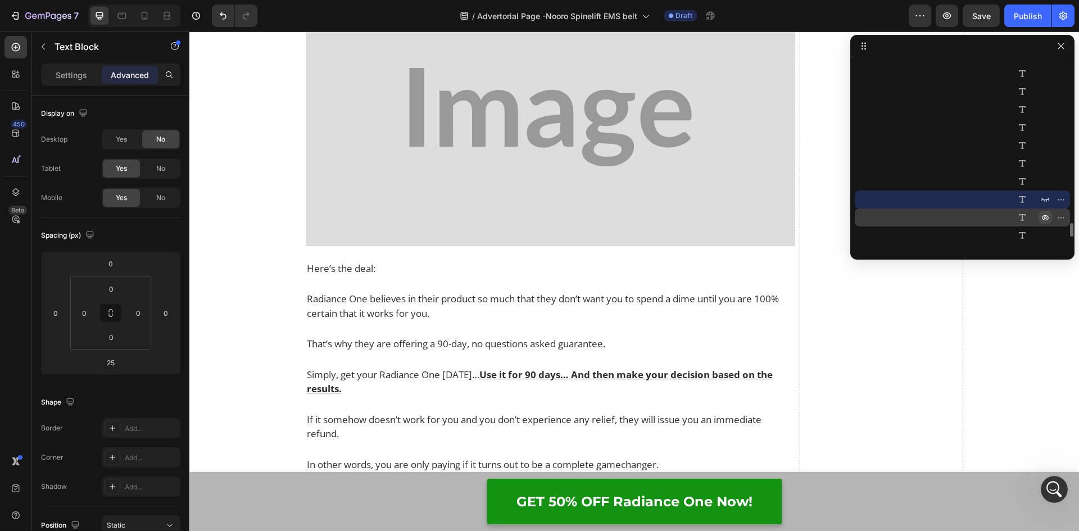
click at [1040, 216] on icon "button" at bounding box center [1044, 217] width 9 height 9
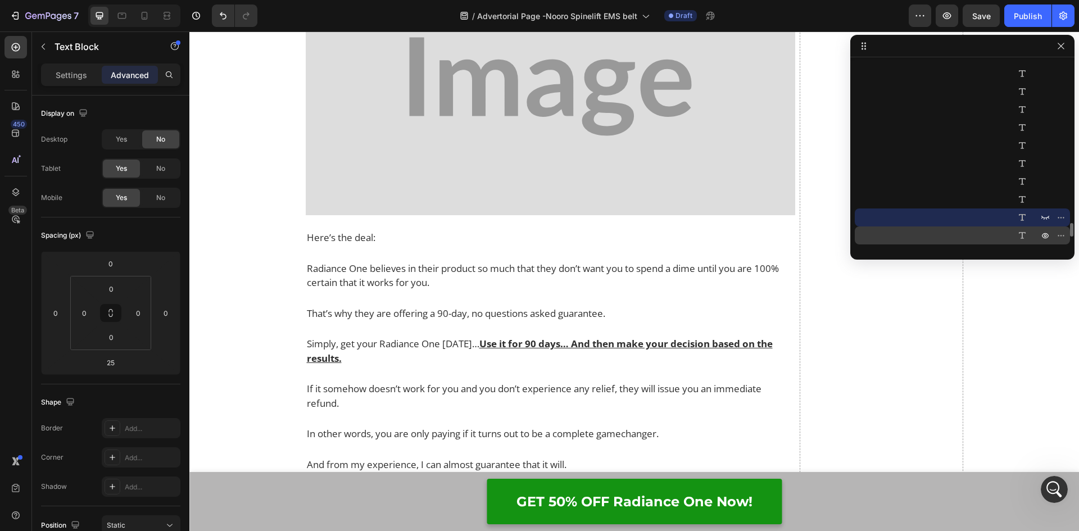
click at [1041, 233] on icon "button" at bounding box center [1044, 235] width 9 height 9
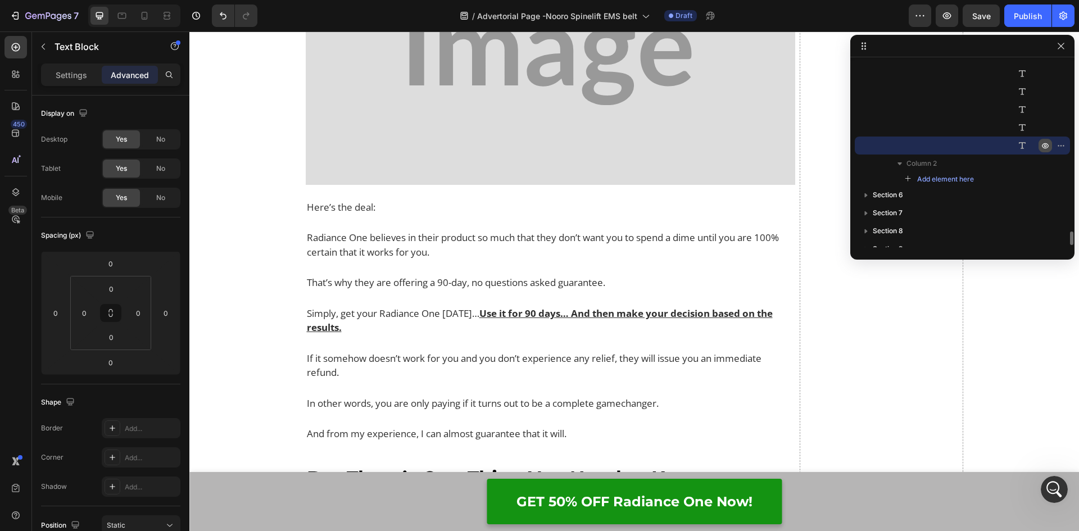
click at [1062, 146] on icon "button" at bounding box center [1062, 145] width 1 height 1
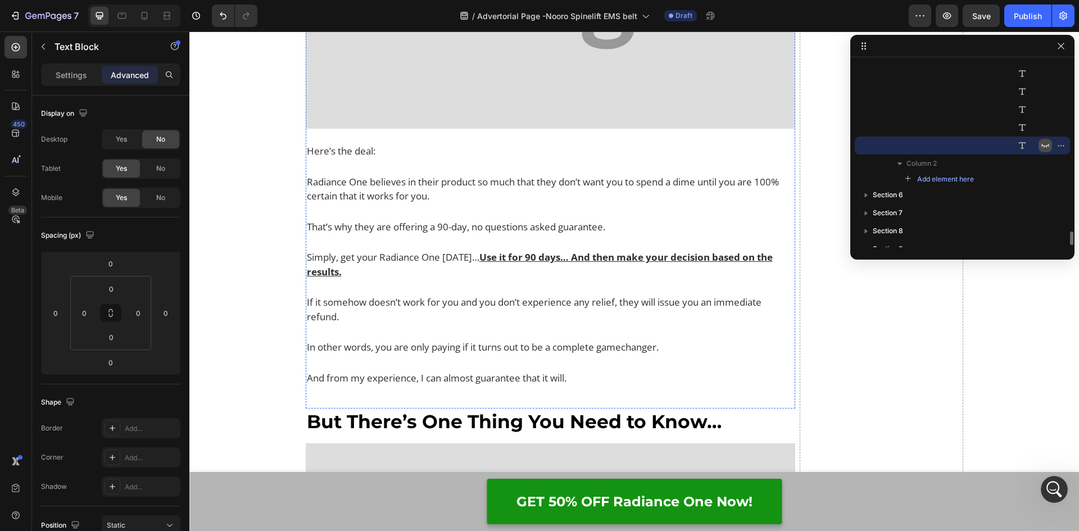
scroll to position [10162, 0]
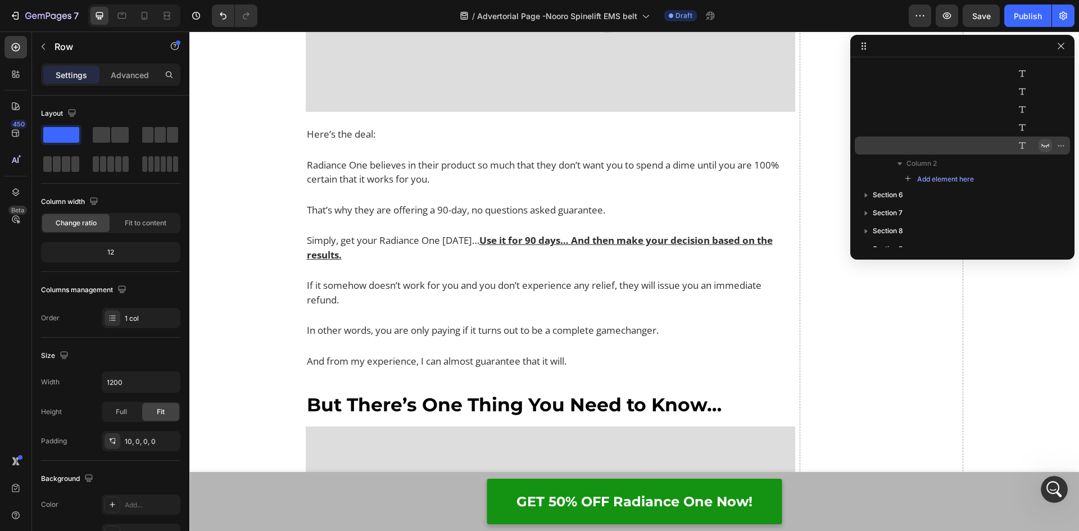
scroll to position [1921, 0]
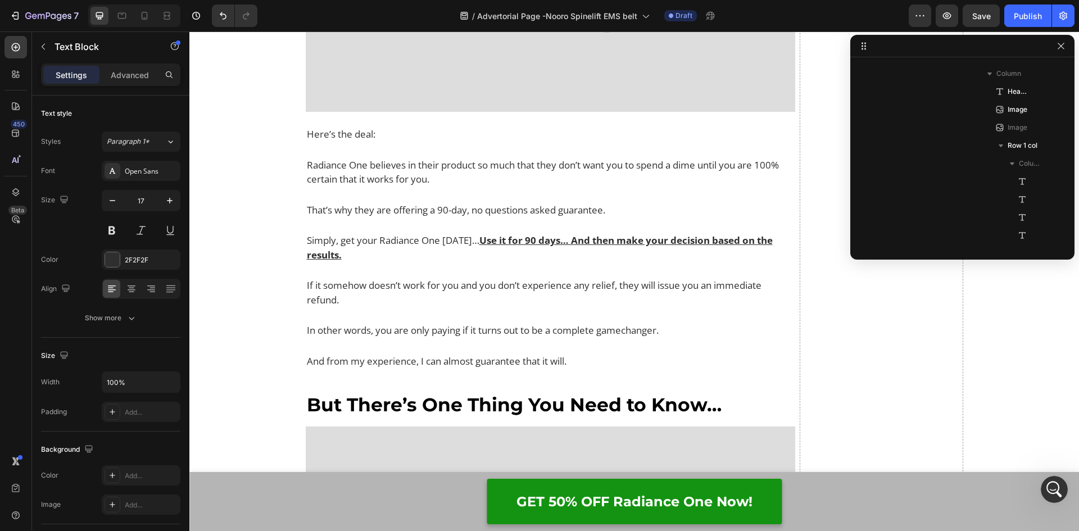
scroll to position [2190, 0]
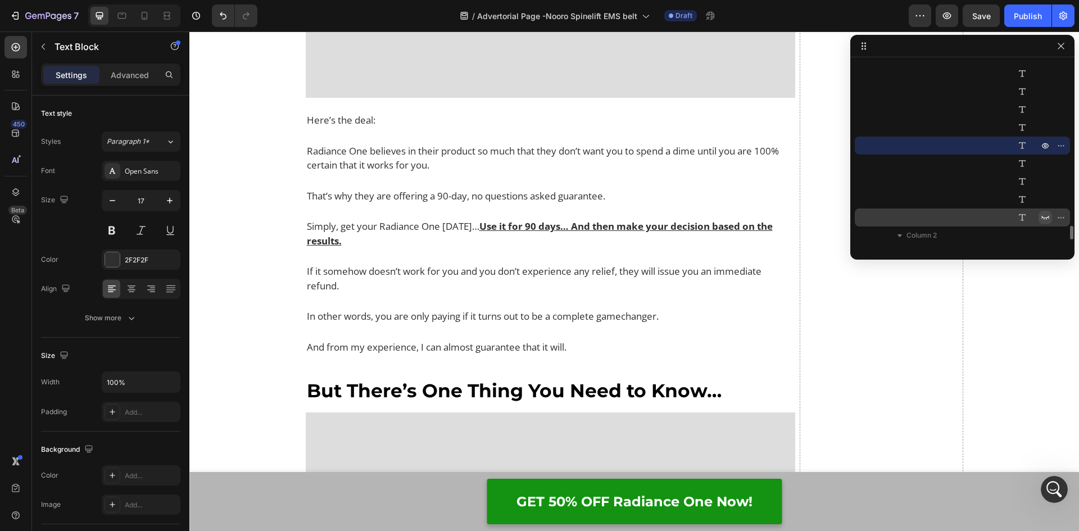
drag, startPoint x: 545, startPoint y: 297, endPoint x: 546, endPoint y: 269, distance: 28.1
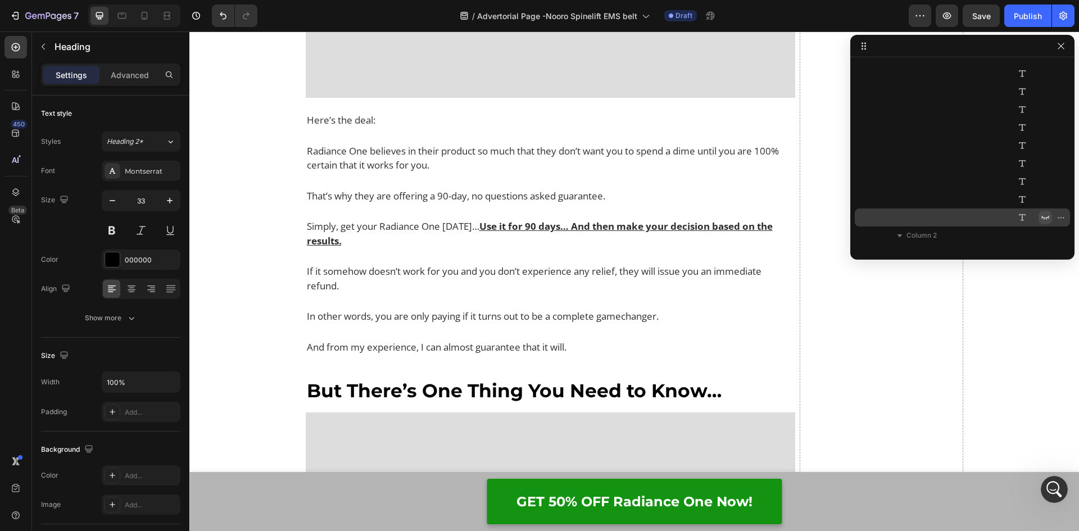
scroll to position [2455, 0]
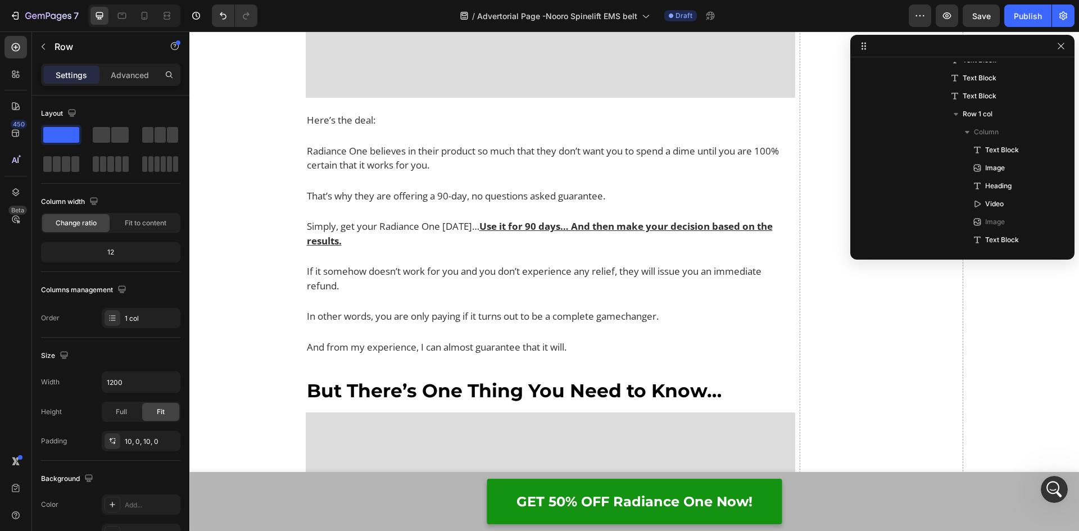
scroll to position [2136, 0]
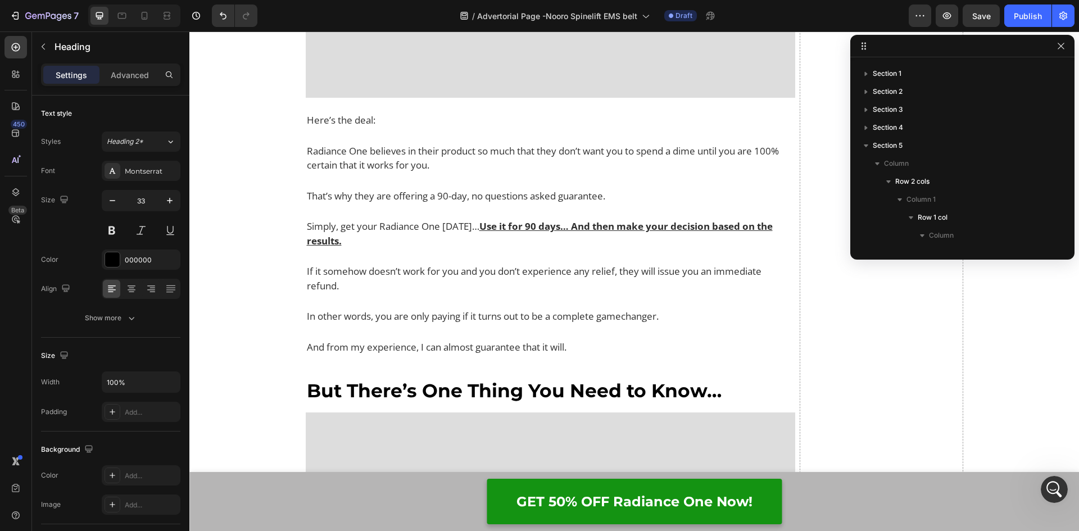
scroll to position [3354, 0]
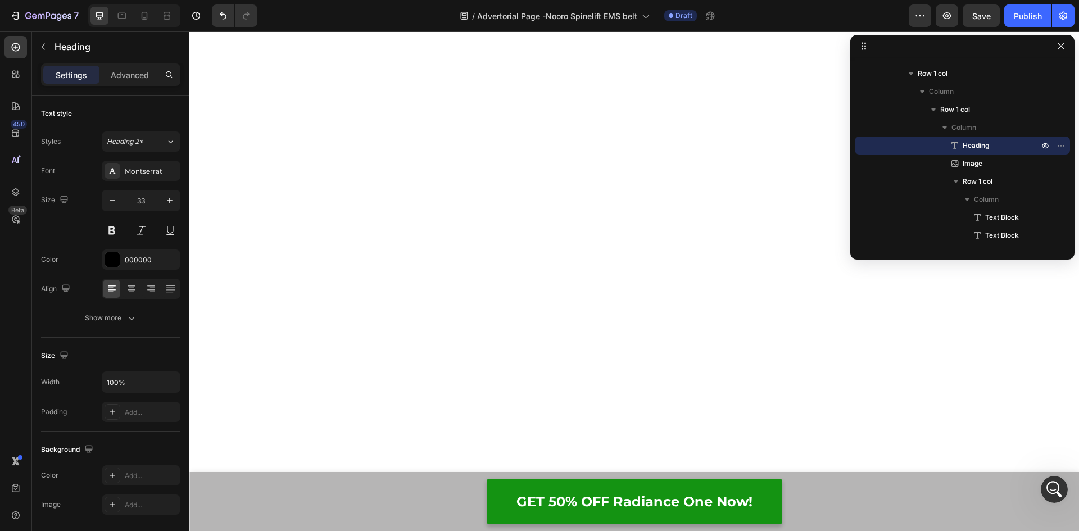
scroll to position [9431, 0]
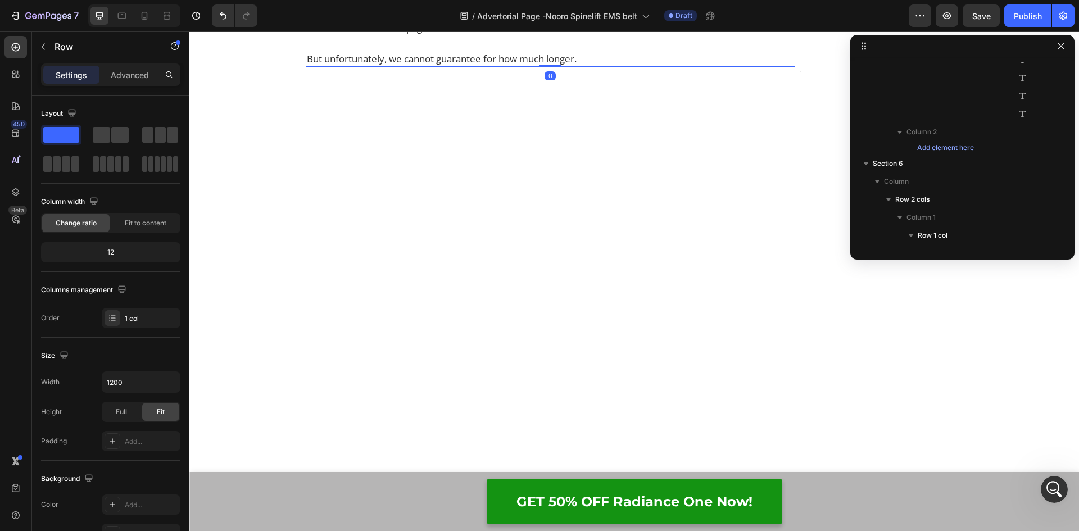
scroll to position [2891, 0]
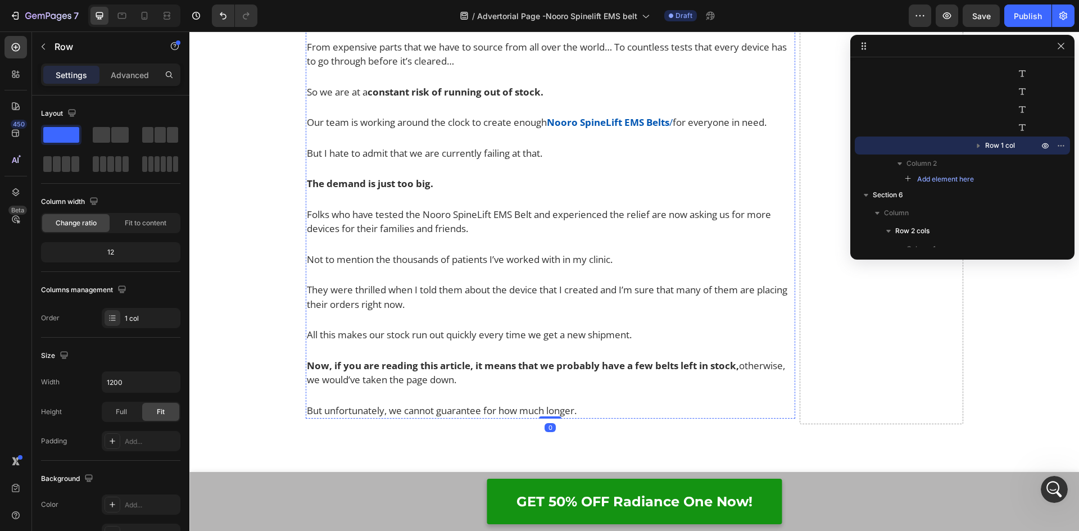
scroll to position [10275, 0]
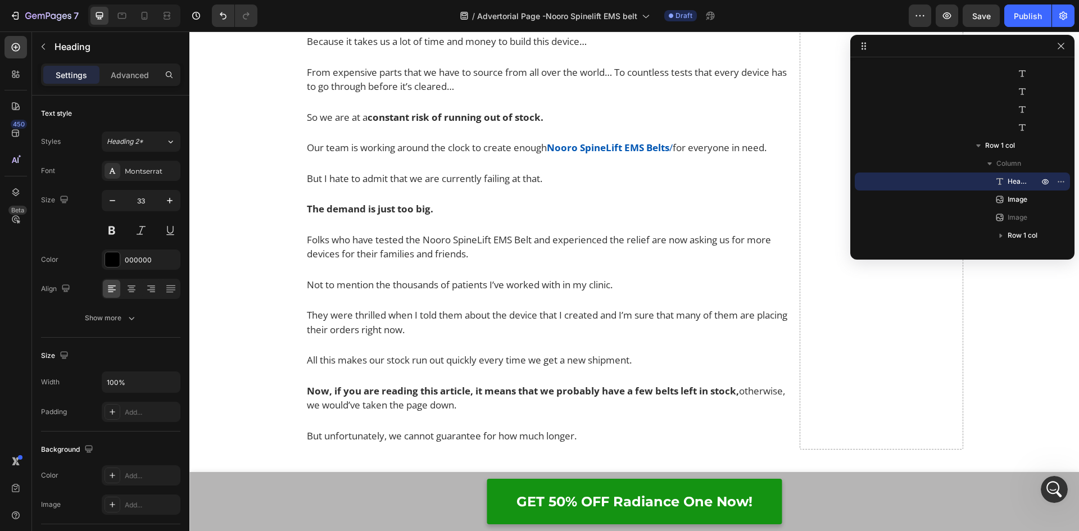
drag, startPoint x: 504, startPoint y: 224, endPoint x: 307, endPoint y: 206, distance: 197.9
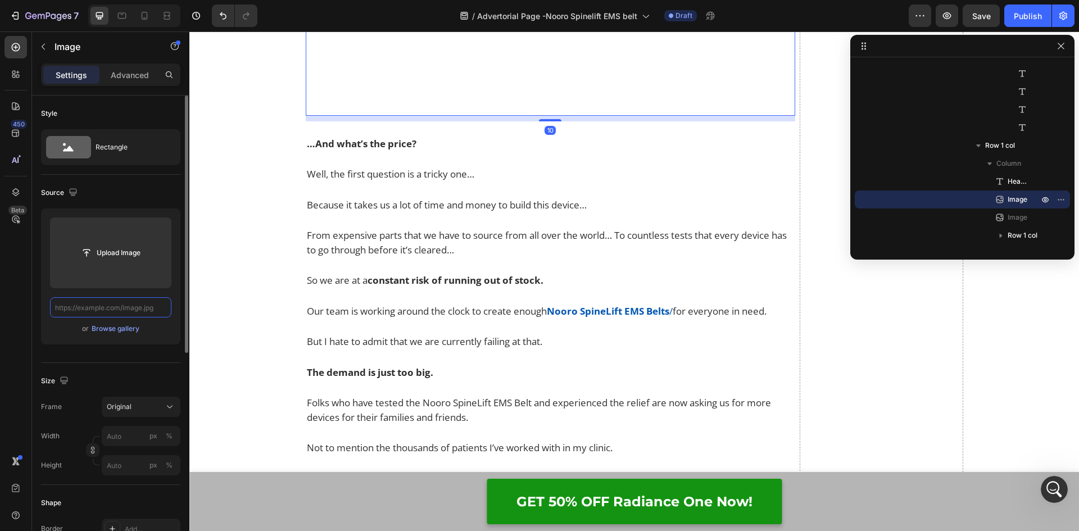
scroll to position [0, 0]
paste input "[URL][DOMAIN_NAME]"
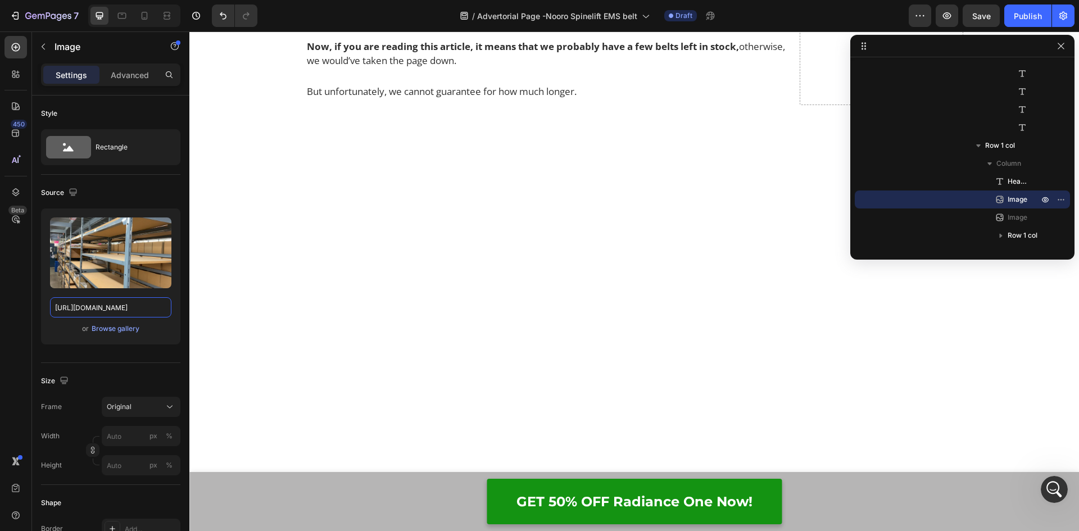
scroll to position [10555, 0]
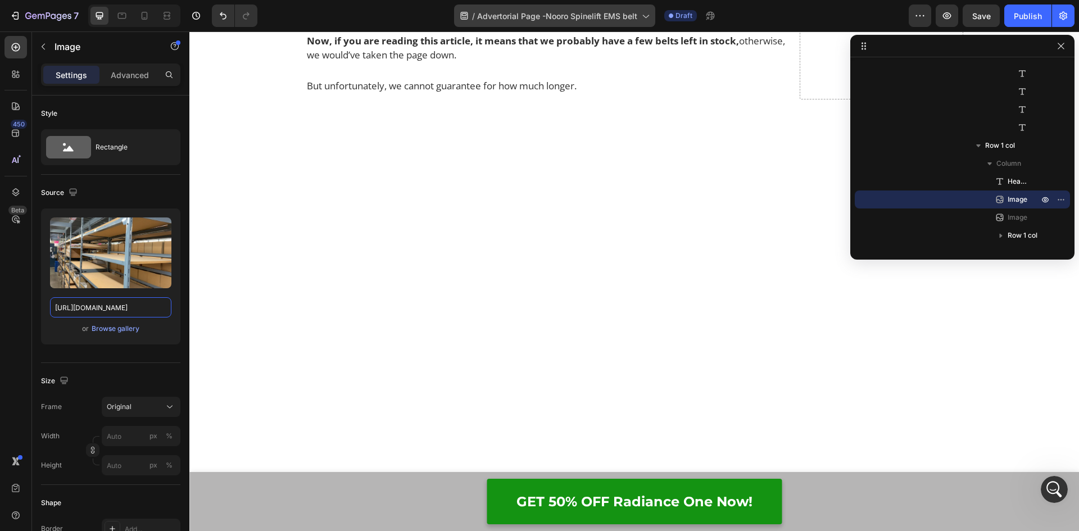
type input "[URL][DOMAIN_NAME]"
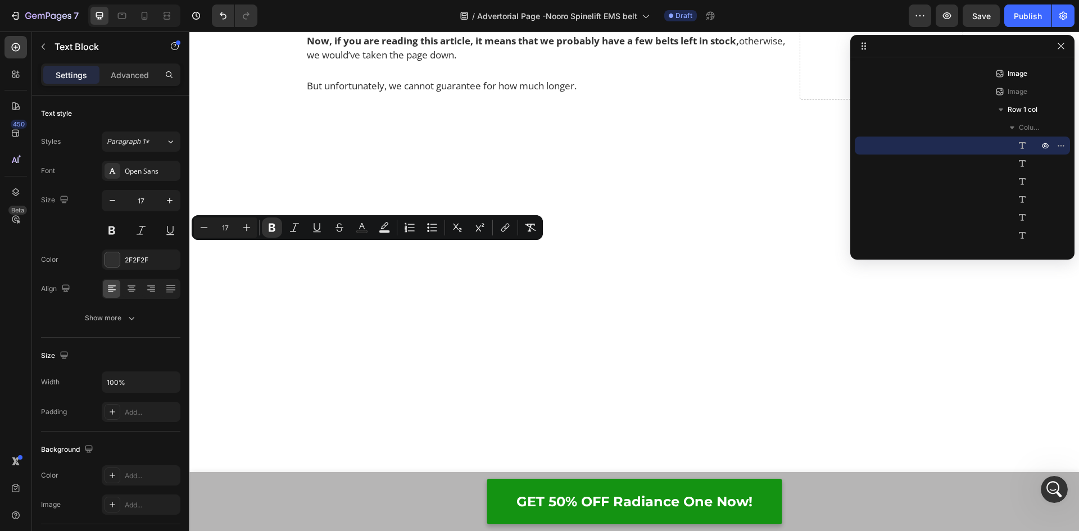
drag, startPoint x: 438, startPoint y: 248, endPoint x: 302, endPoint y: 250, distance: 135.9
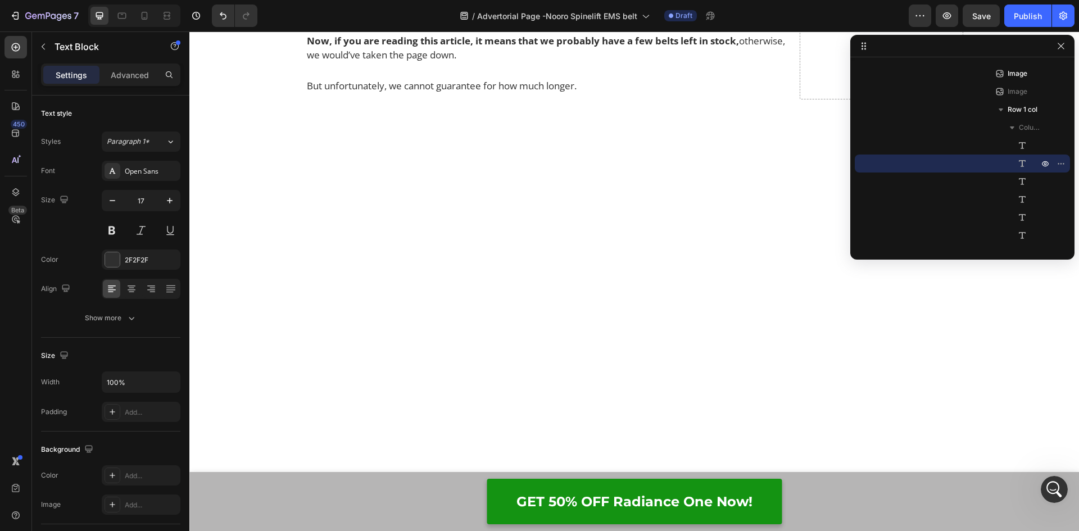
drag, startPoint x: 492, startPoint y: 279, endPoint x: 301, endPoint y: 283, distance: 191.0
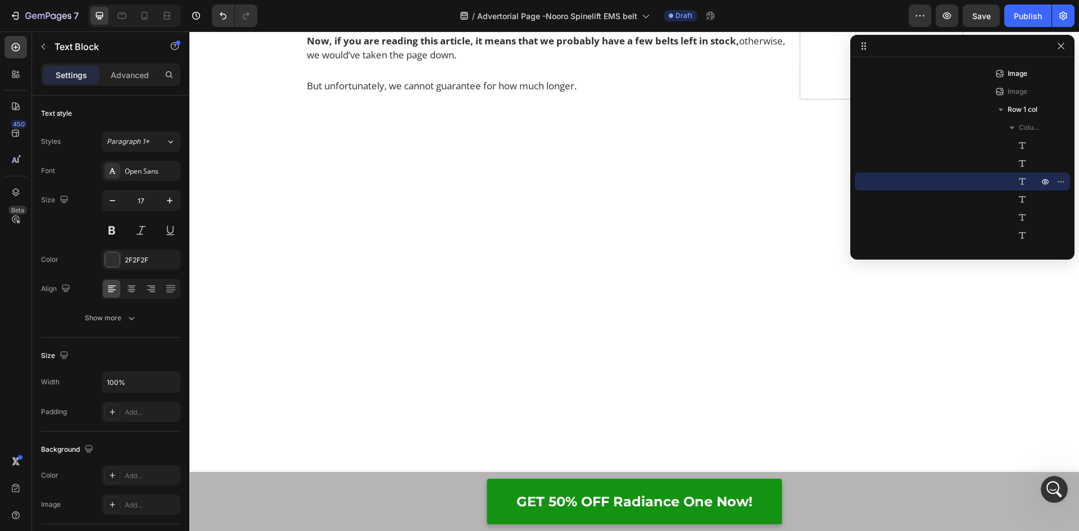
drag, startPoint x: 620, startPoint y: 312, endPoint x: 301, endPoint y: 312, distance: 319.1
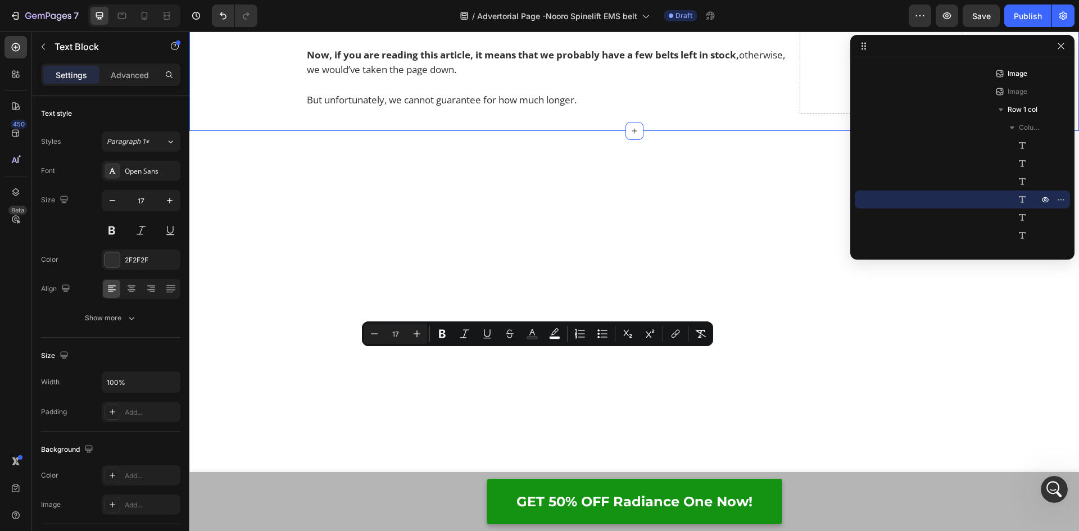
drag, startPoint x: 485, startPoint y: 371, endPoint x: 289, endPoint y: 360, distance: 196.4
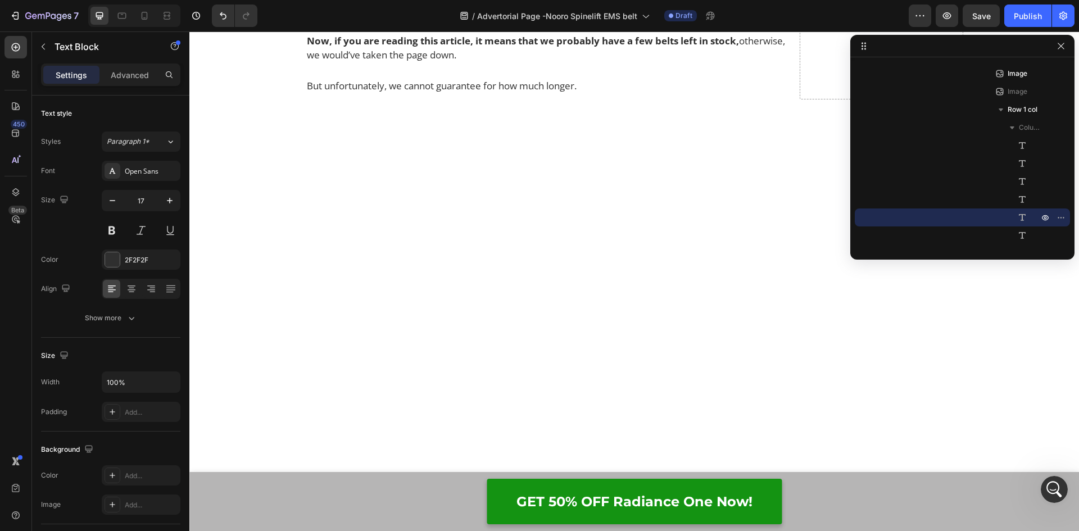
drag, startPoint x: 571, startPoint y: 388, endPoint x: 301, endPoint y: 385, distance: 270.2
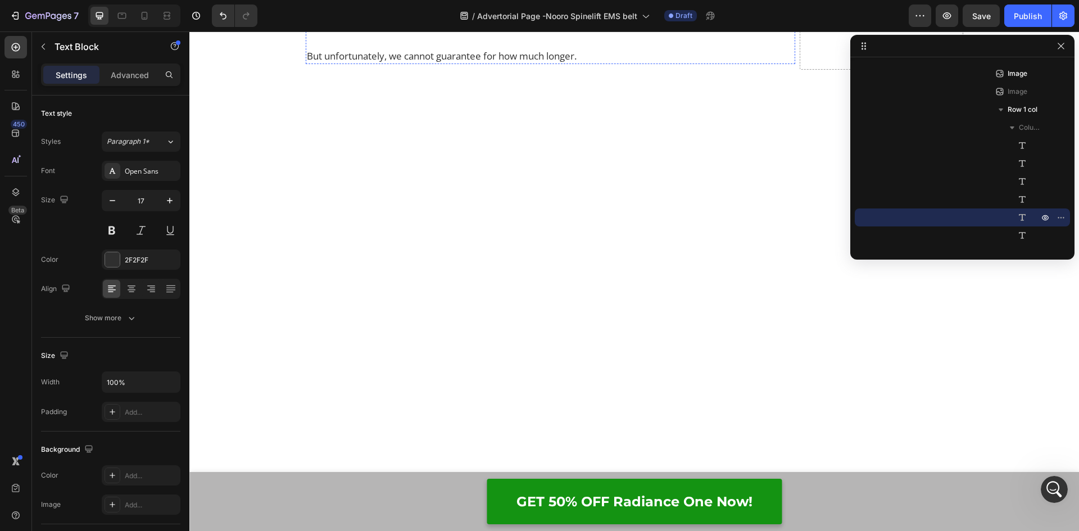
scroll to position [10612, 0]
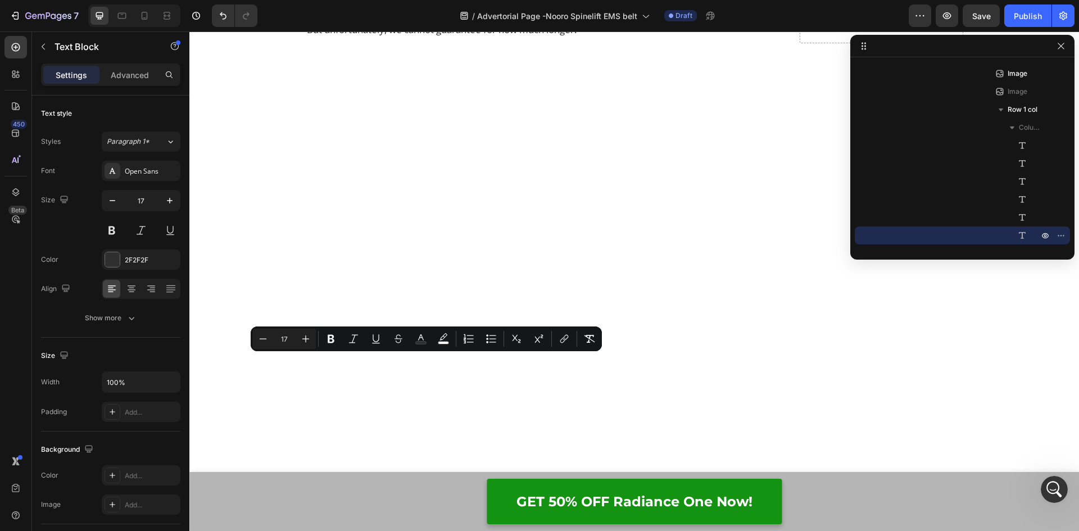
drag, startPoint x: 549, startPoint y: 362, endPoint x: 302, endPoint y: 365, distance: 247.7
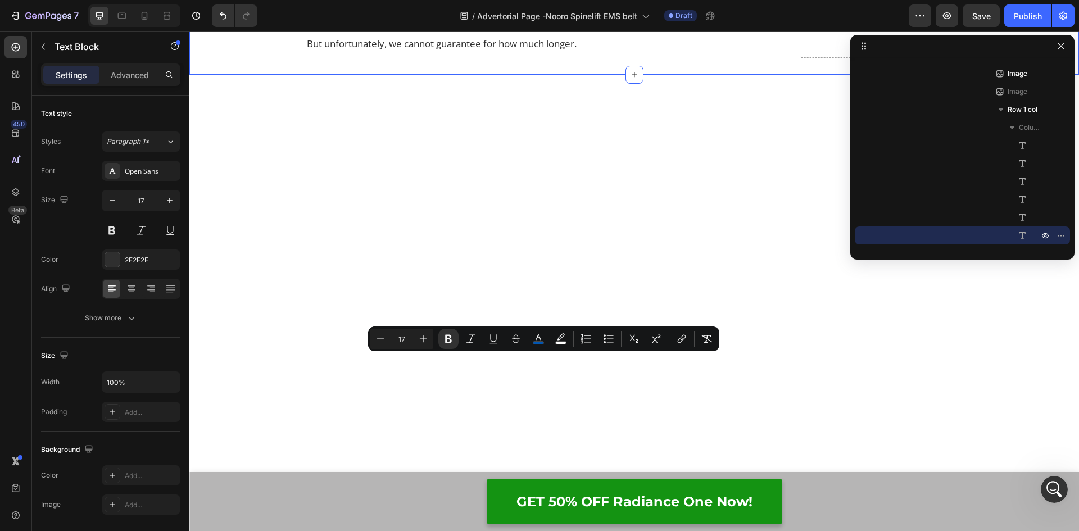
drag, startPoint x: 315, startPoint y: 379, endPoint x: 300, endPoint y: 362, distance: 22.3
click at [223, 17] on icon "Undo/Redo" at bounding box center [222, 15] width 11 height 11
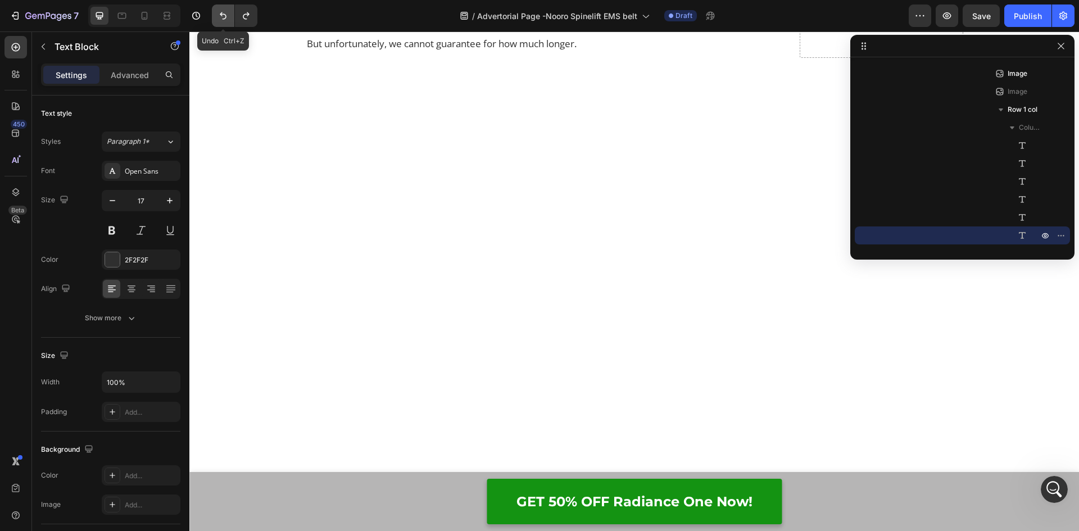
click at [229, 15] on icon "Undo/Redo" at bounding box center [222, 15] width 11 height 11
click at [225, 21] on button "Undo/Redo" at bounding box center [223, 15] width 22 height 22
click at [225, 17] on icon "Undo/Redo" at bounding box center [222, 15] width 11 height 11
click at [238, 17] on button "Undo/Redo" at bounding box center [246, 15] width 22 height 22
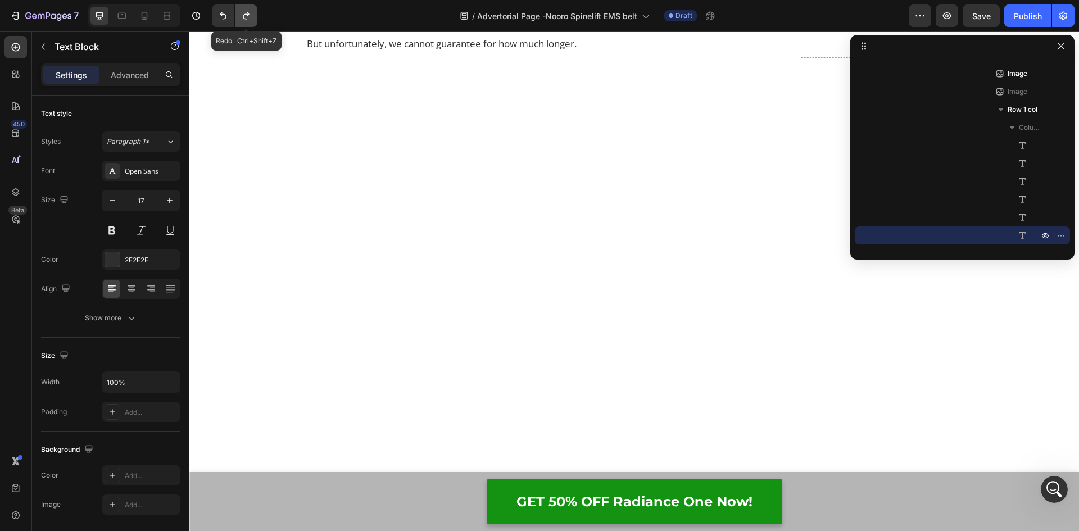
click at [238, 17] on button "Undo/Redo" at bounding box center [246, 15] width 22 height 22
drag, startPoint x: 379, startPoint y: 407, endPoint x: 427, endPoint y: 415, distance: 48.3
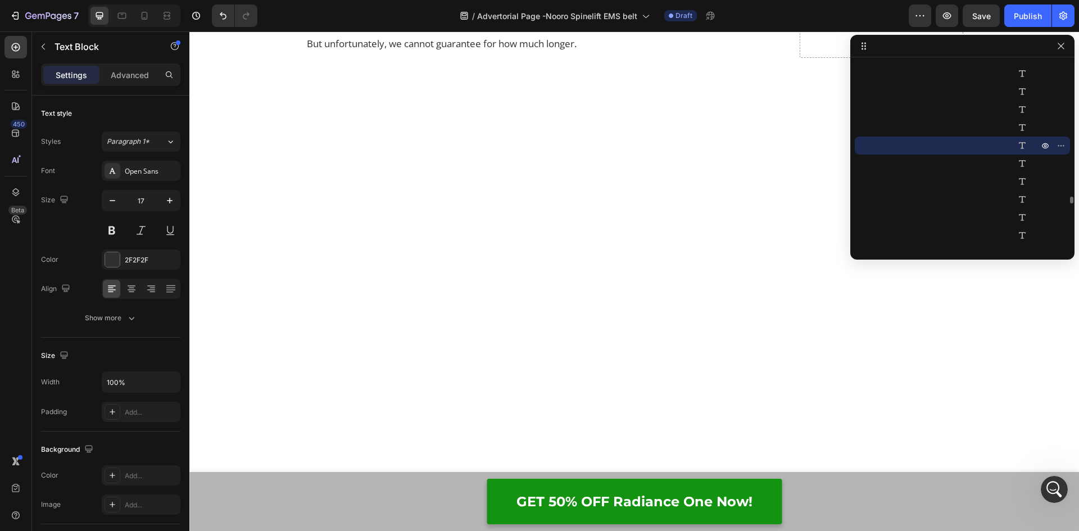
drag, startPoint x: 558, startPoint y: 409, endPoint x: 286, endPoint y: 397, distance: 271.6
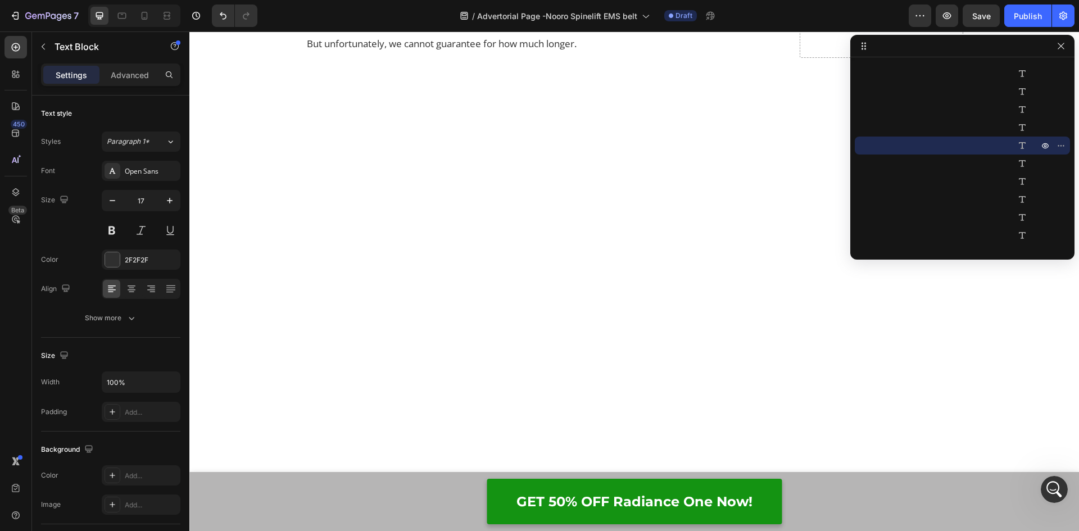
drag, startPoint x: 316, startPoint y: 377, endPoint x: 377, endPoint y: 373, distance: 60.8
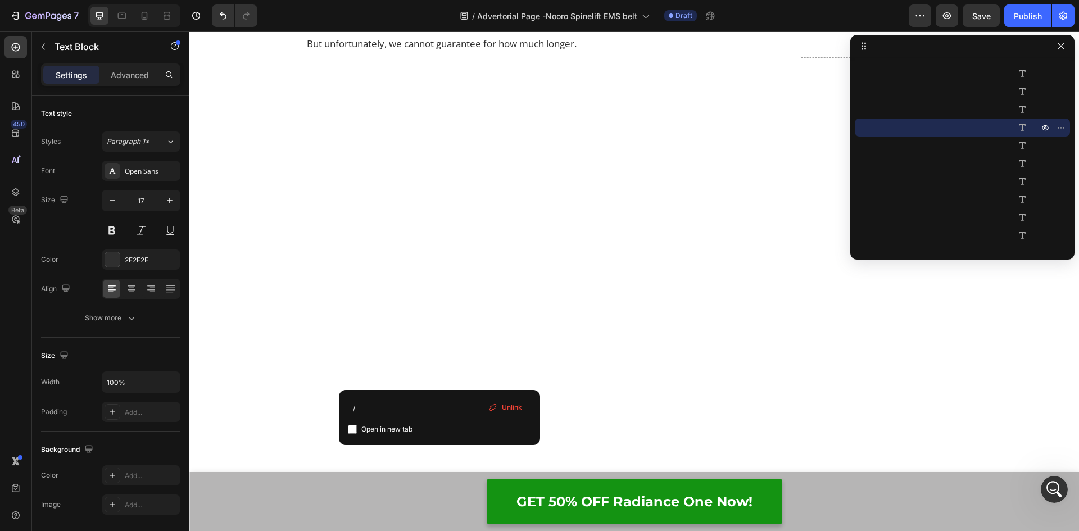
drag, startPoint x: 440, startPoint y: 376, endPoint x: 318, endPoint y: 381, distance: 122.6
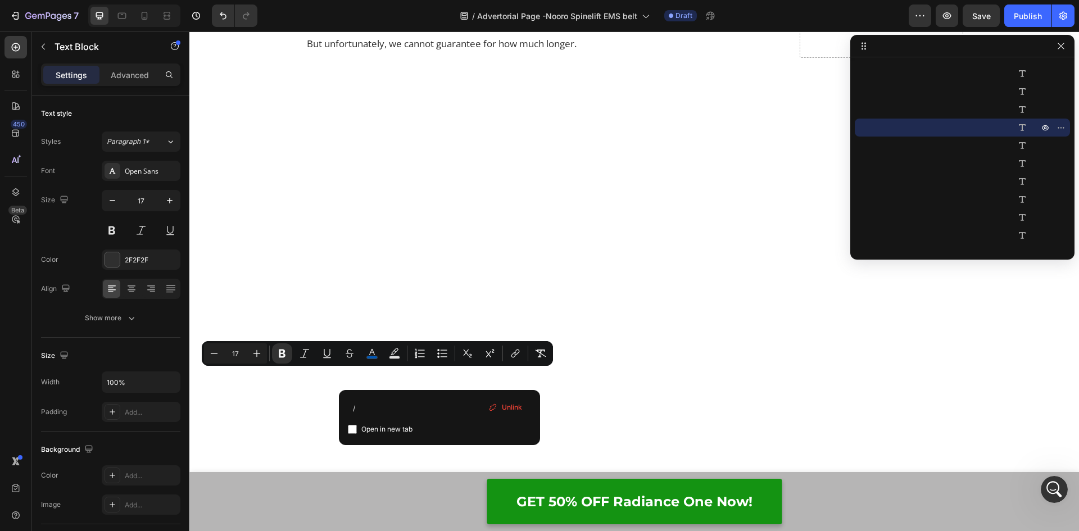
copy strong "Nooro SpineLift EMS Belts"
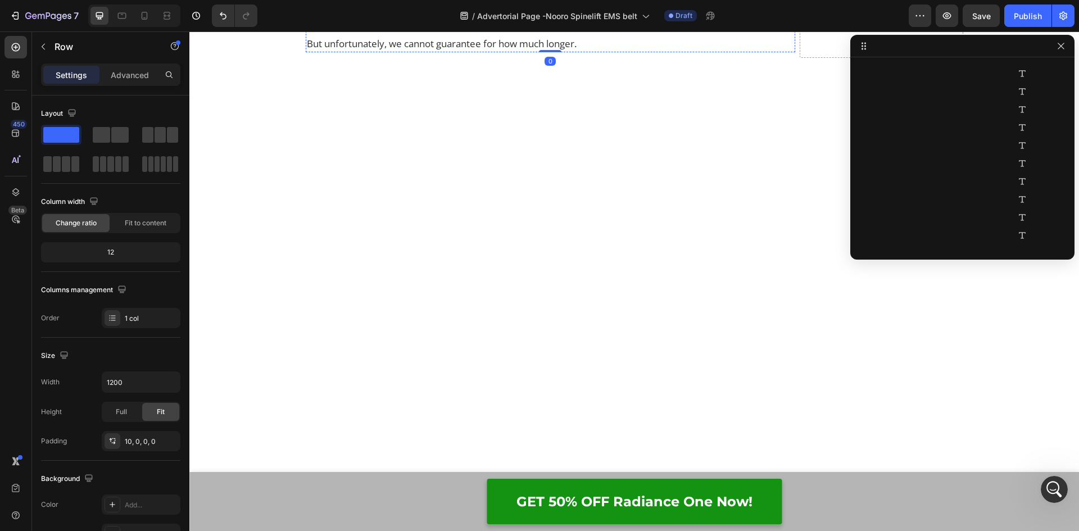
scroll to position [3430, 0]
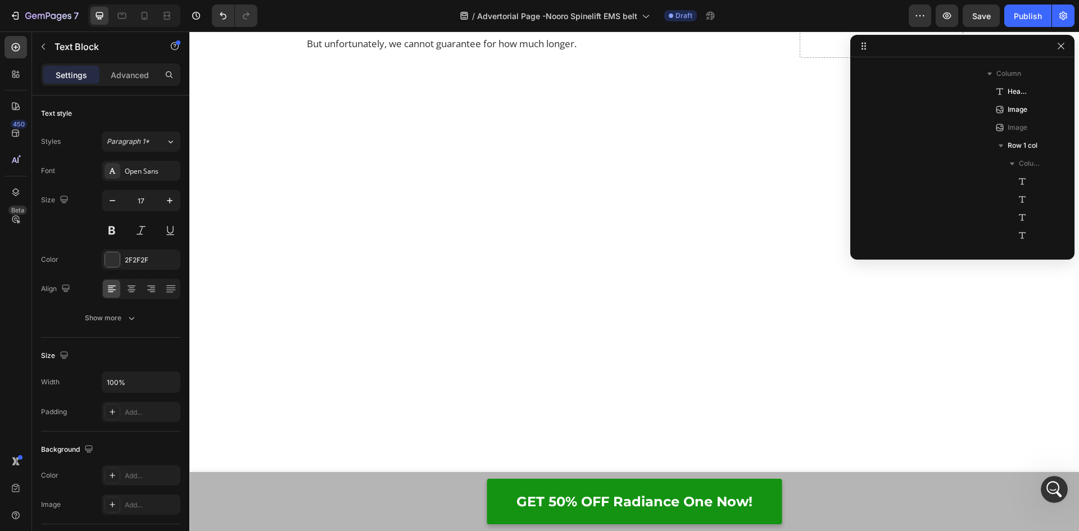
scroll to position [3574, 0]
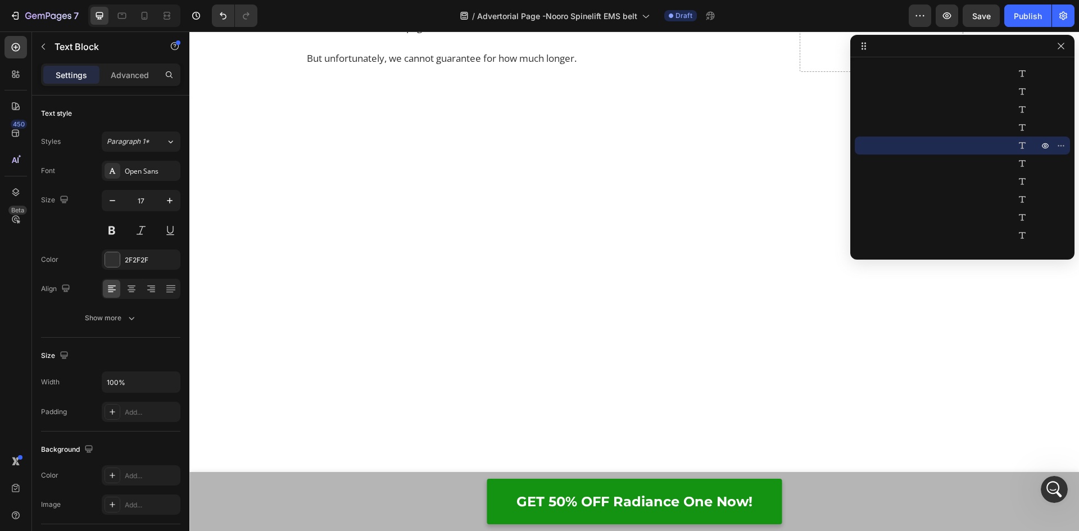
drag, startPoint x: 529, startPoint y: 380, endPoint x: 367, endPoint y: 357, distance: 163.4
